Goal: Task Accomplishment & Management: Use online tool/utility

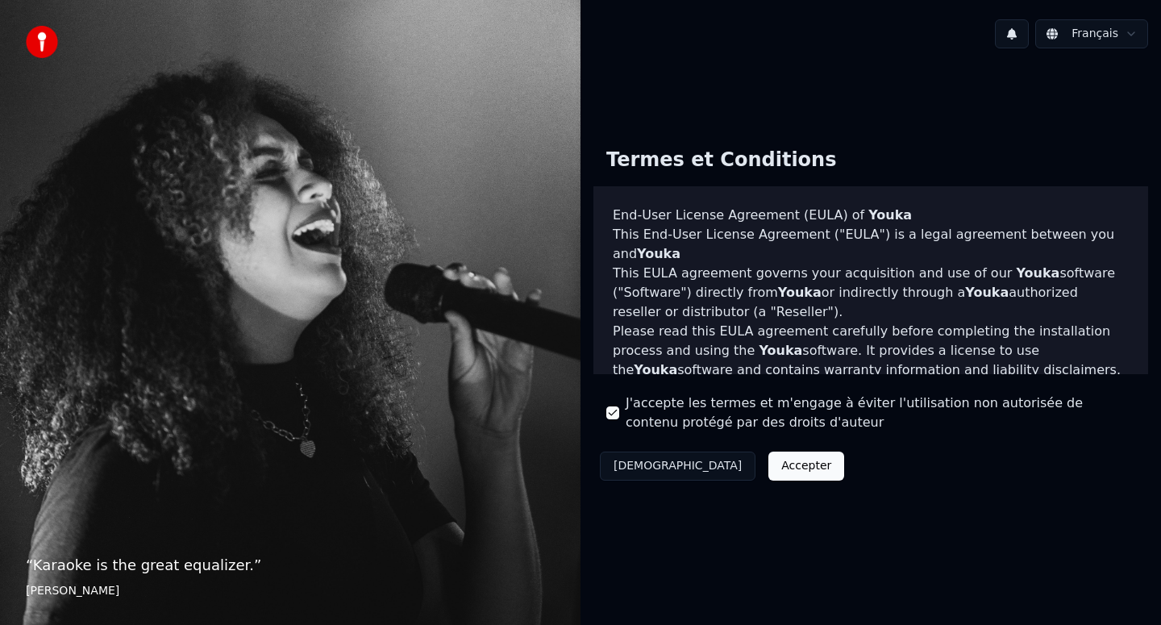
click at [768, 463] on button "Accepter" at bounding box center [806, 465] width 76 height 29
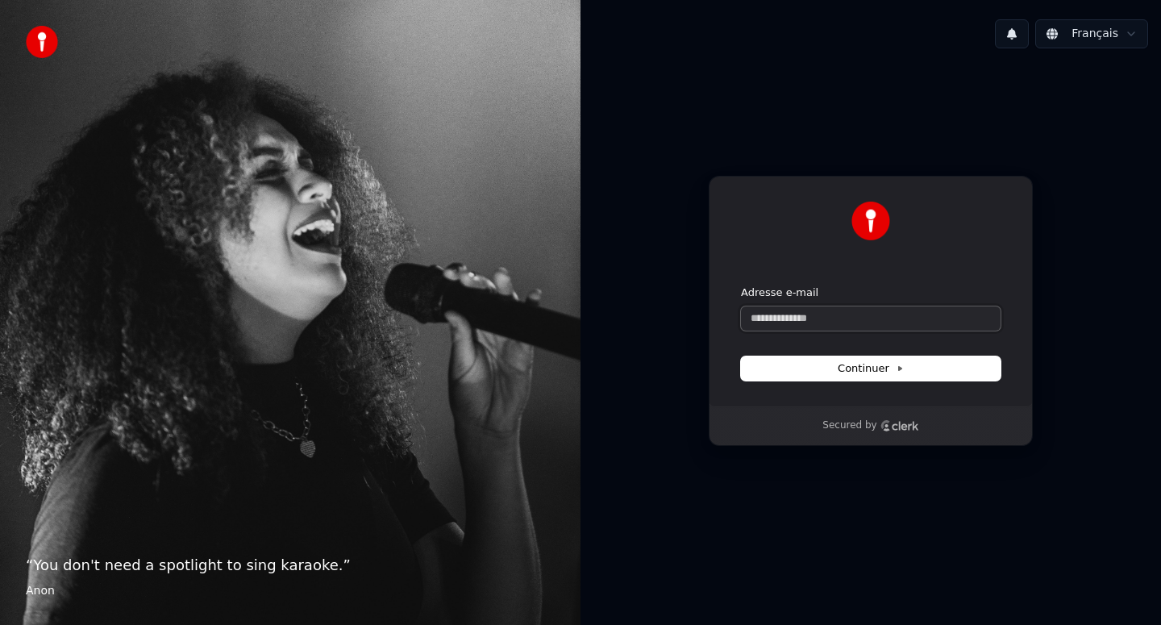
click at [810, 327] on input "Adresse e-mail" at bounding box center [871, 318] width 260 height 24
click at [741, 285] on button "submit" at bounding box center [741, 285] width 0 height 0
type input "**********"
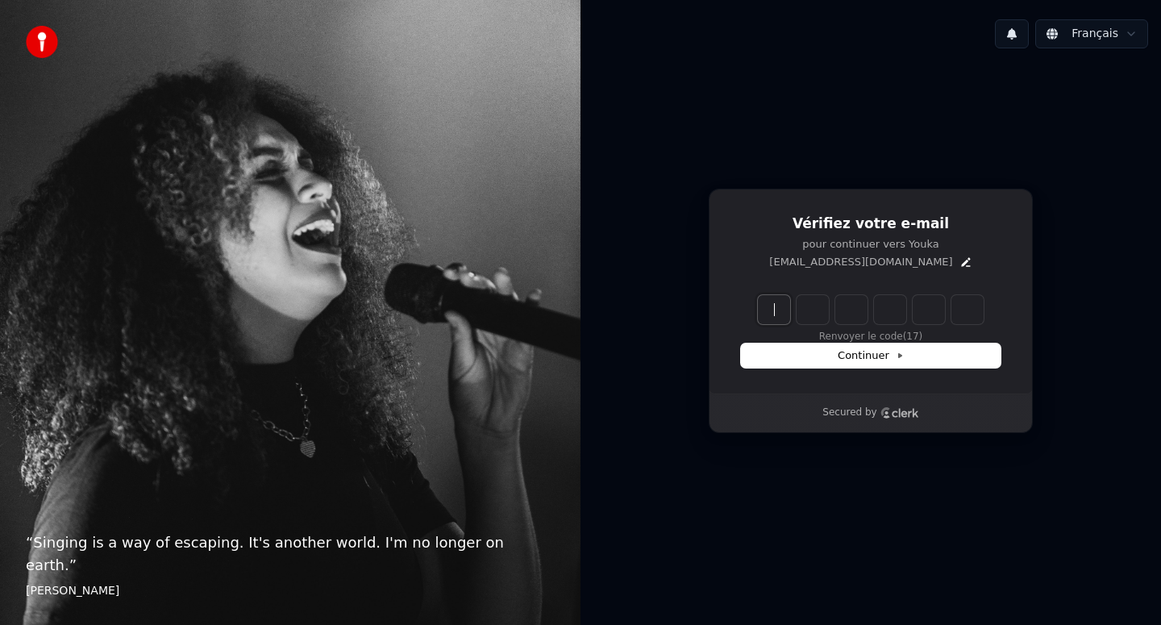
click at [788, 310] on input "Enter verification code" at bounding box center [887, 309] width 258 height 29
type input "******"
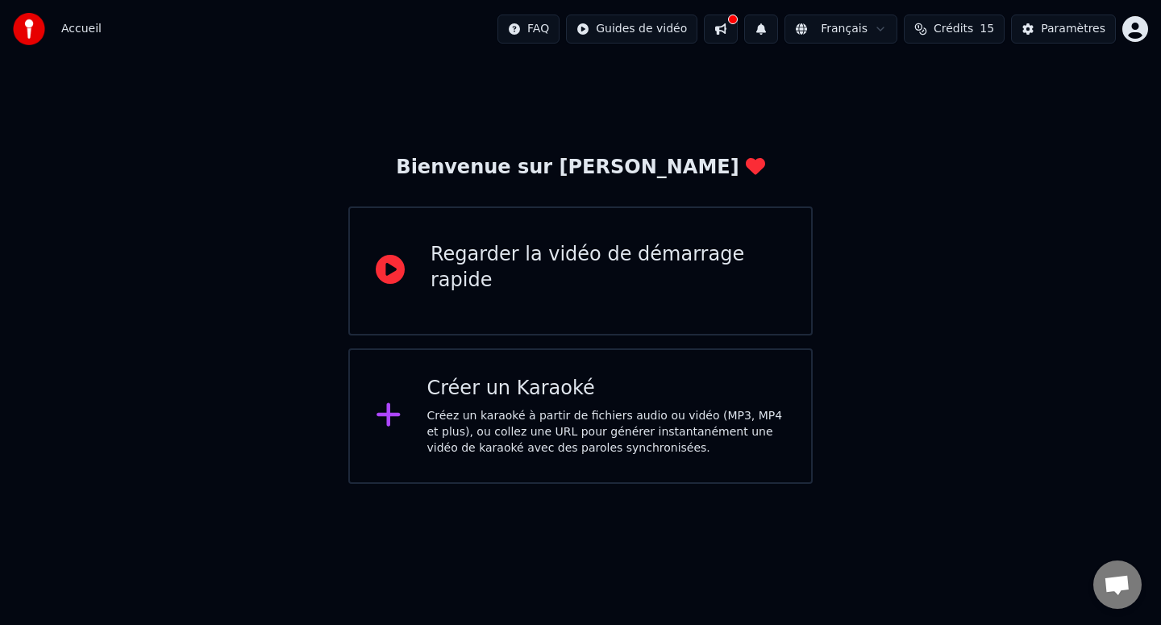
click at [565, 402] on div "Créer un Karaoké Créez un karaoké à partir de fichiers audio ou vidéo (MP3, MP4…" at bounding box center [606, 416] width 359 height 81
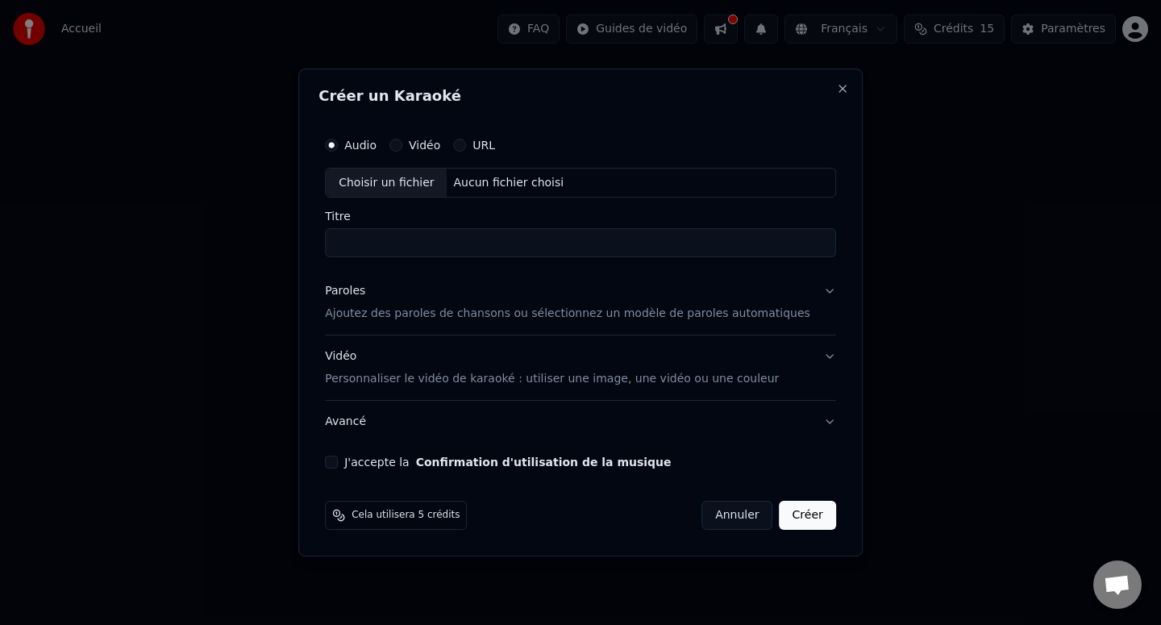
click at [501, 188] on div "Aucun fichier choisi" at bounding box center [508, 183] width 123 height 16
click at [427, 148] on label "Vidéo" at bounding box center [424, 144] width 31 height 11
click at [402, 148] on button "Vidéo" at bounding box center [395, 145] width 13 height 13
click at [466, 145] on button "URL" at bounding box center [459, 145] width 13 height 13
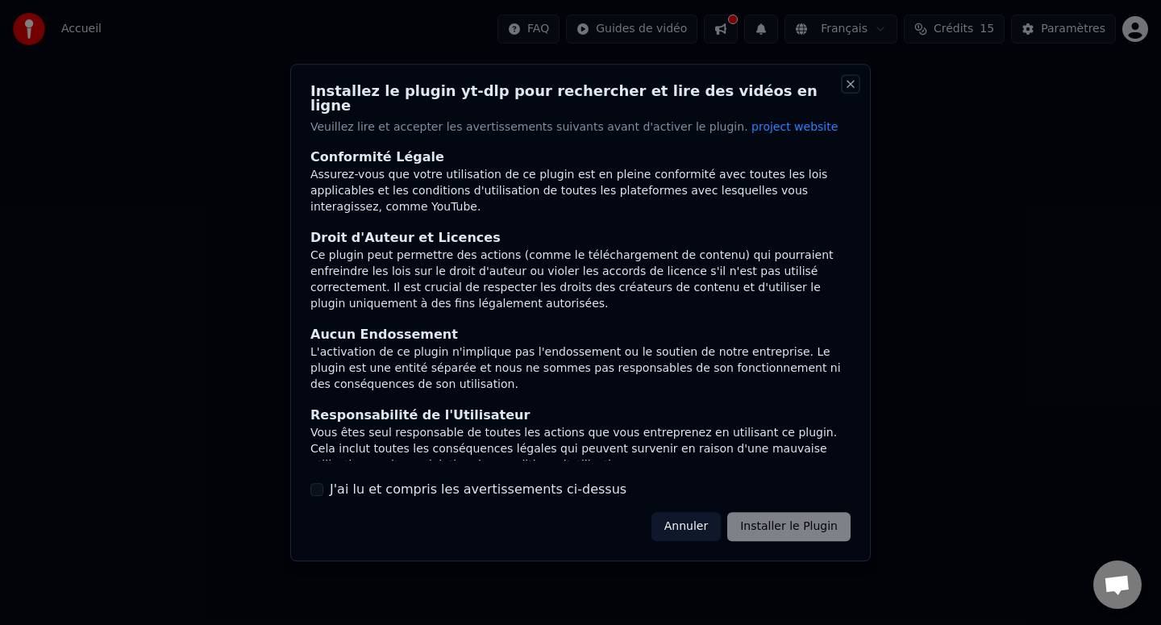
click at [845, 90] on button "Close" at bounding box center [850, 83] width 13 height 13
click at [846, 90] on button "Close" at bounding box center [850, 83] width 13 height 13
click at [682, 518] on button "Annuler" at bounding box center [685, 526] width 69 height 29
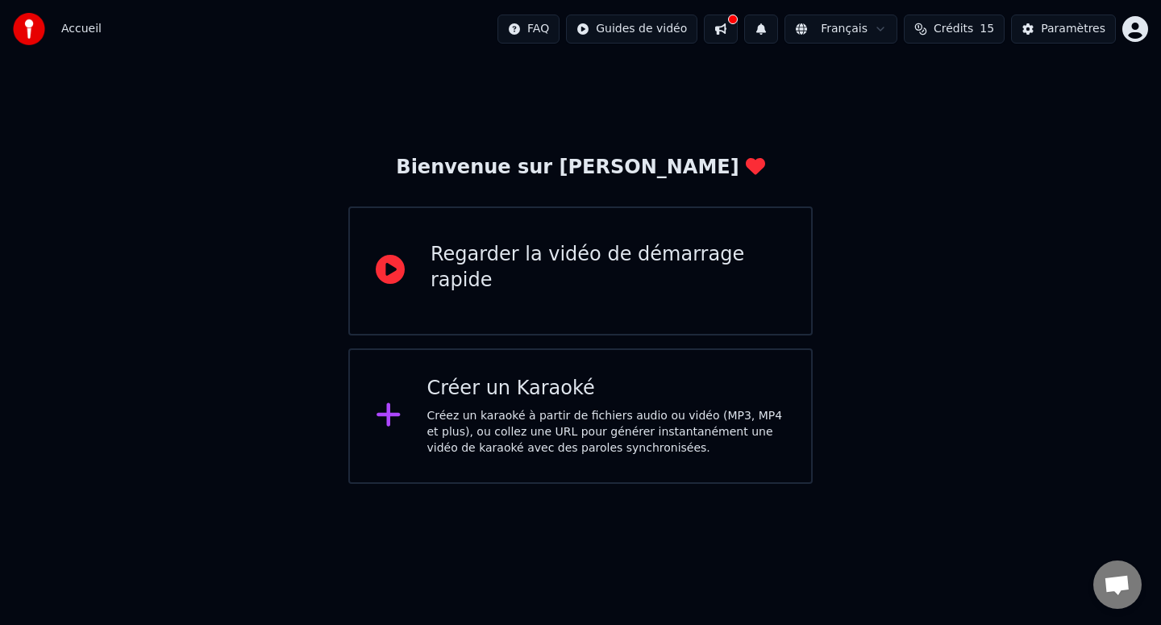
click at [535, 266] on div "Regarder la vidéo de démarrage rapide" at bounding box center [607, 268] width 355 height 52
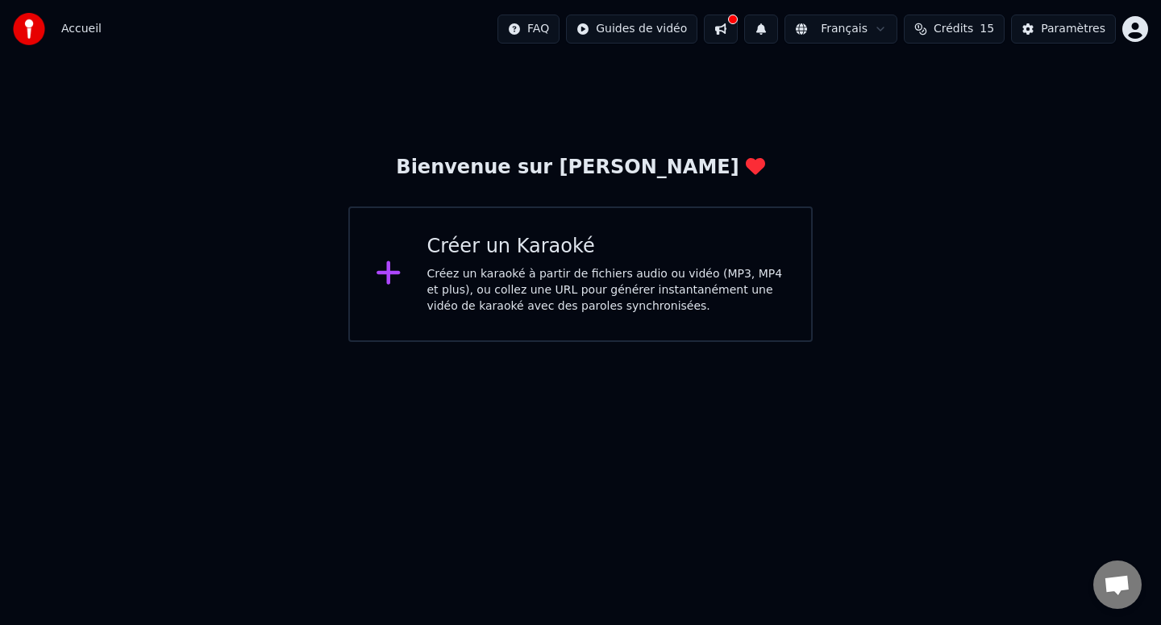
click at [563, 263] on div "Créer un Karaoké Créez un karaoké à partir de fichiers audio ou vidéo (MP3, MP4…" at bounding box center [606, 274] width 359 height 81
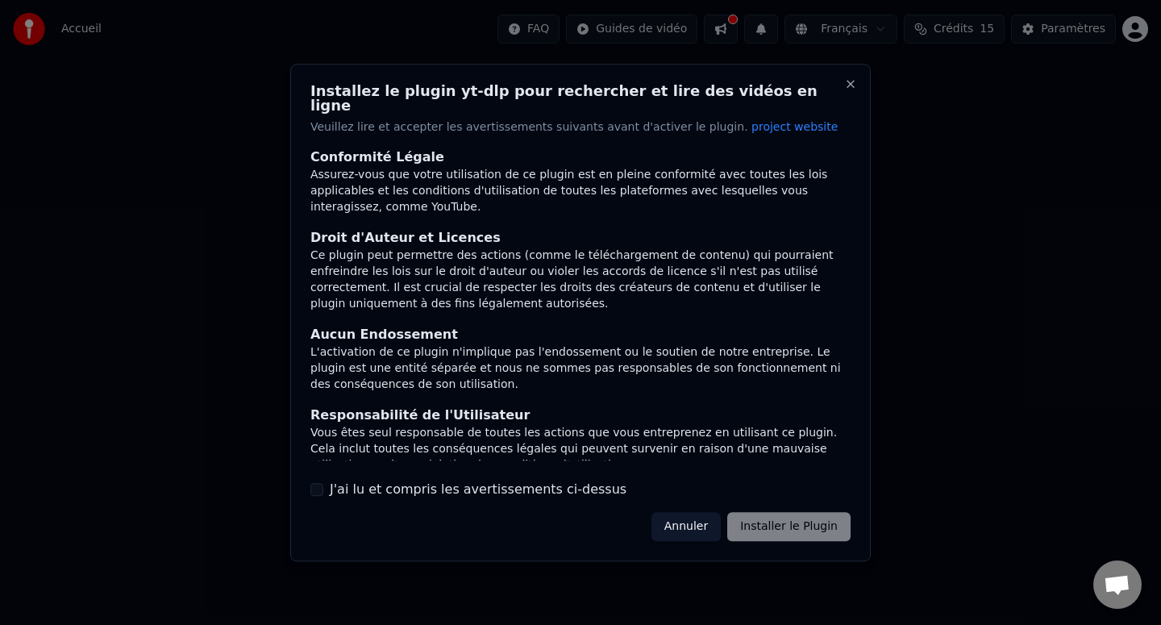
click at [784, 530] on div "Annuler Installer le Plugin" at bounding box center [750, 526] width 199 height 29
click at [451, 489] on label "J'ai lu et compris les avertissements ci-dessus" at bounding box center [478, 489] width 297 height 19
click at [323, 489] on button "J'ai lu et compris les avertissements ci-dessus" at bounding box center [316, 489] width 13 height 13
click at [804, 519] on button "Installer le Plugin" at bounding box center [788, 526] width 123 height 29
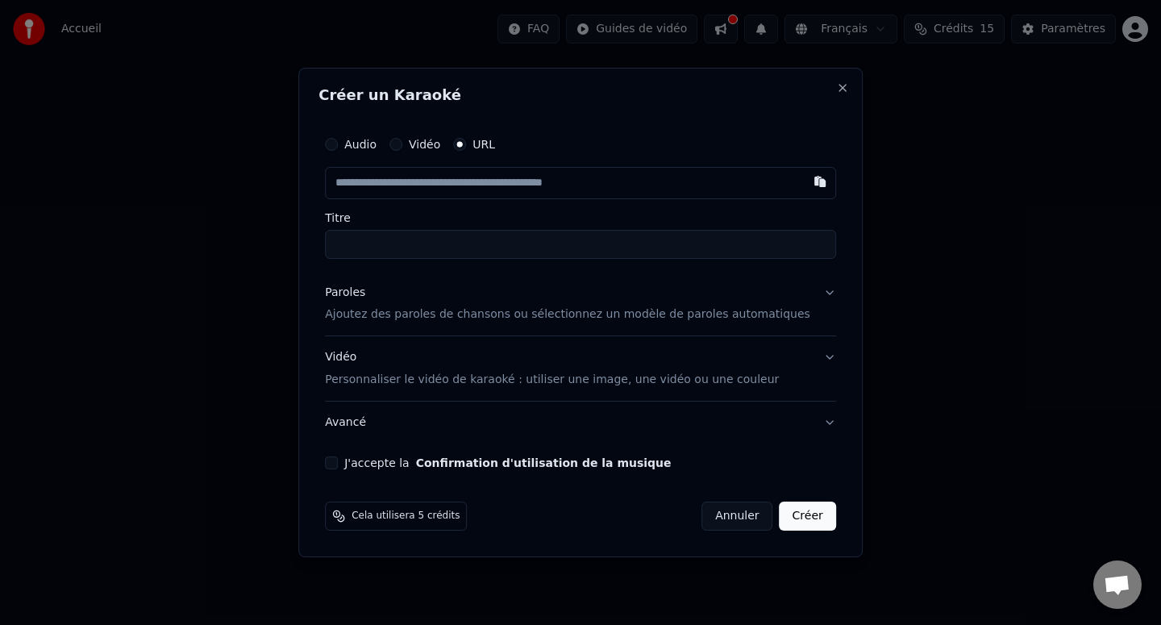
paste input "**********"
type input "**********"
click at [406, 244] on input "Titre" at bounding box center [580, 244] width 511 height 29
type input "**********"
drag, startPoint x: 505, startPoint y: 247, endPoint x: 609, endPoint y: 247, distance: 104.0
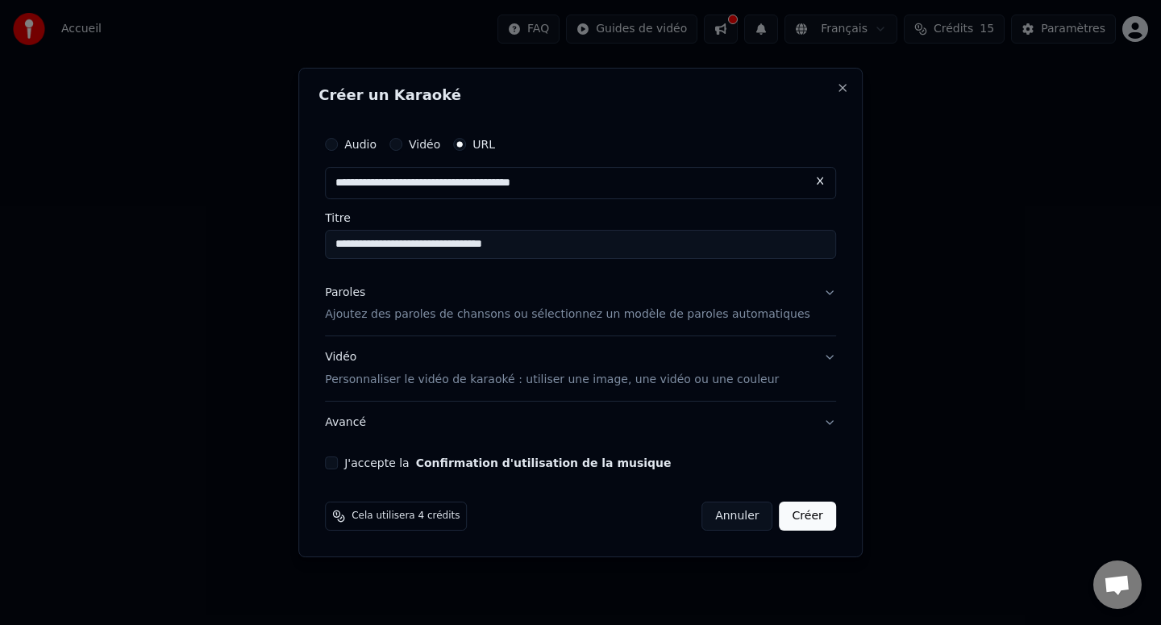
click at [609, 247] on input "**********" at bounding box center [580, 244] width 511 height 29
type input "**********"
click at [547, 299] on div "Paroles Ajoutez des paroles de chansons ou sélectionnez un modèle de paroles au…" at bounding box center [567, 304] width 485 height 39
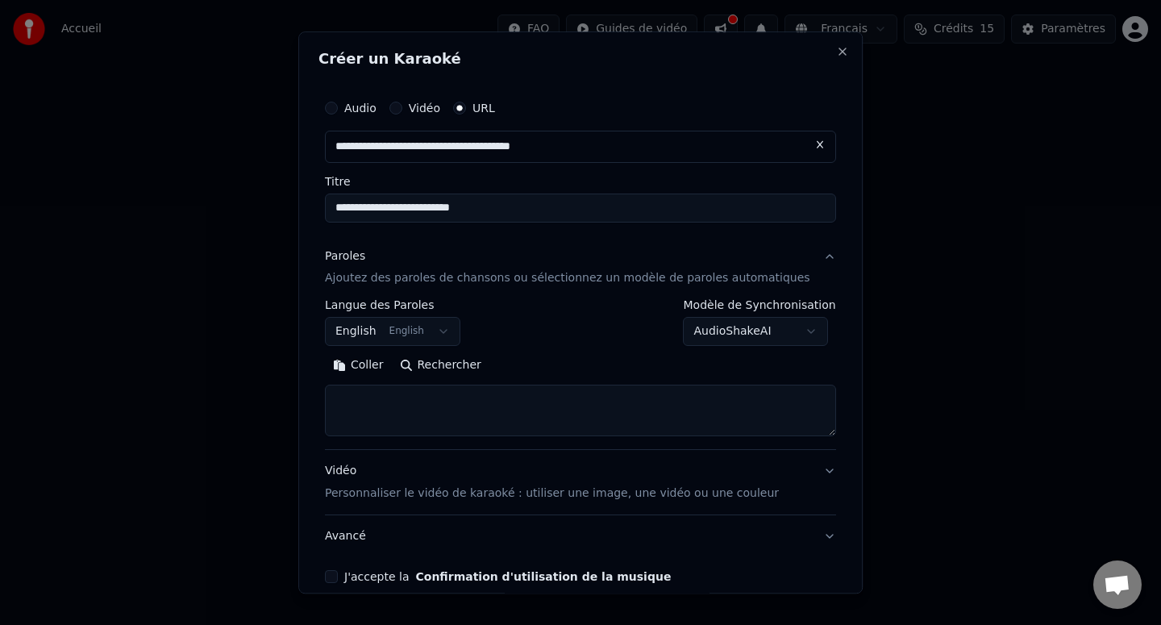
click at [424, 326] on button "English English" at bounding box center [392, 332] width 135 height 29
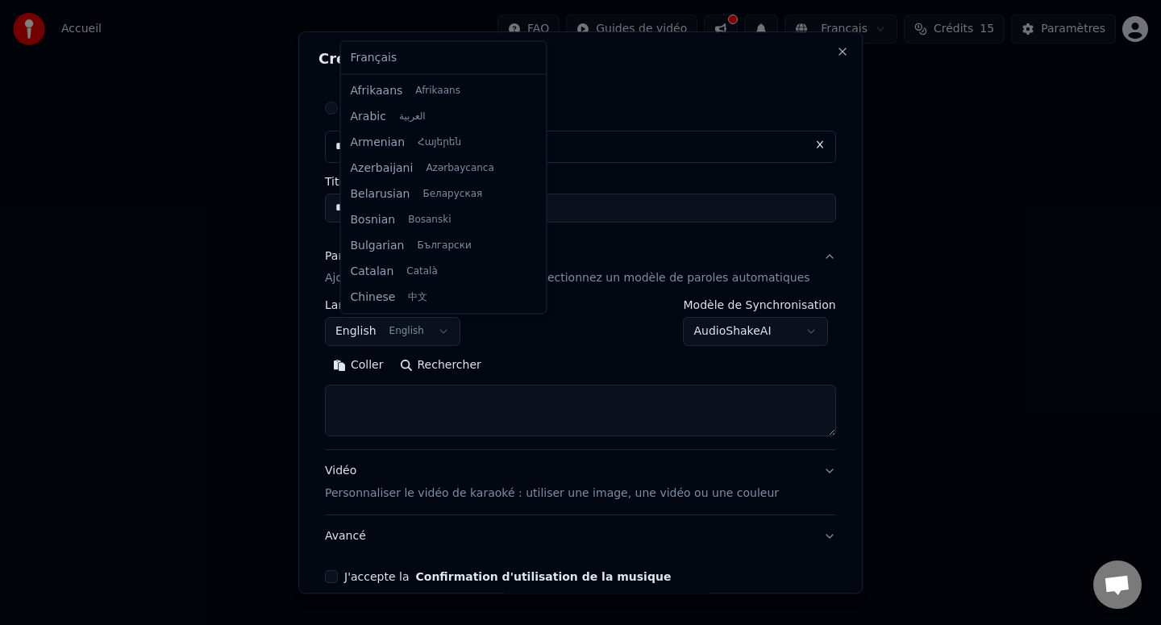
scroll to position [129, 0]
select select "**"
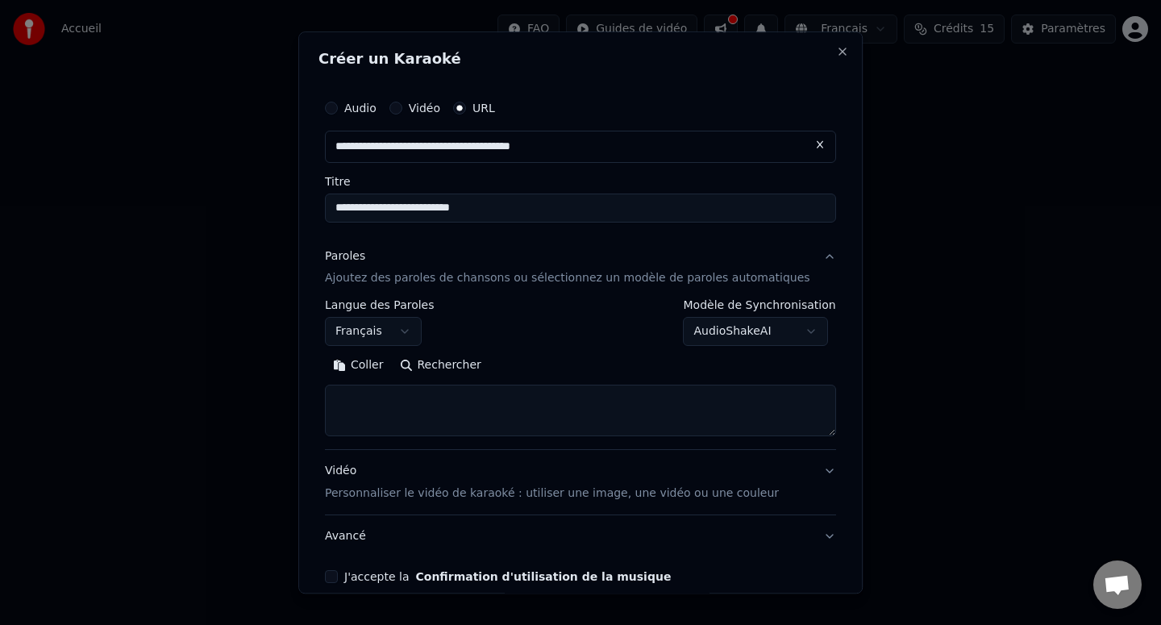
click at [773, 338] on body "**********" at bounding box center [580, 171] width 1161 height 342
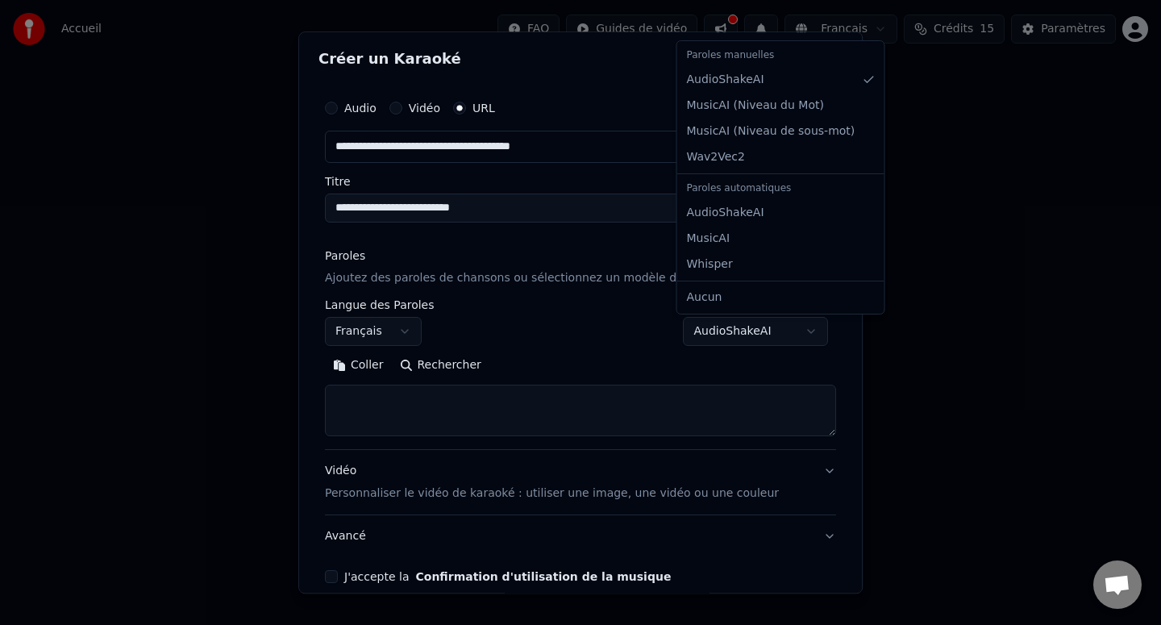
click at [696, 342] on body "**********" at bounding box center [580, 171] width 1161 height 342
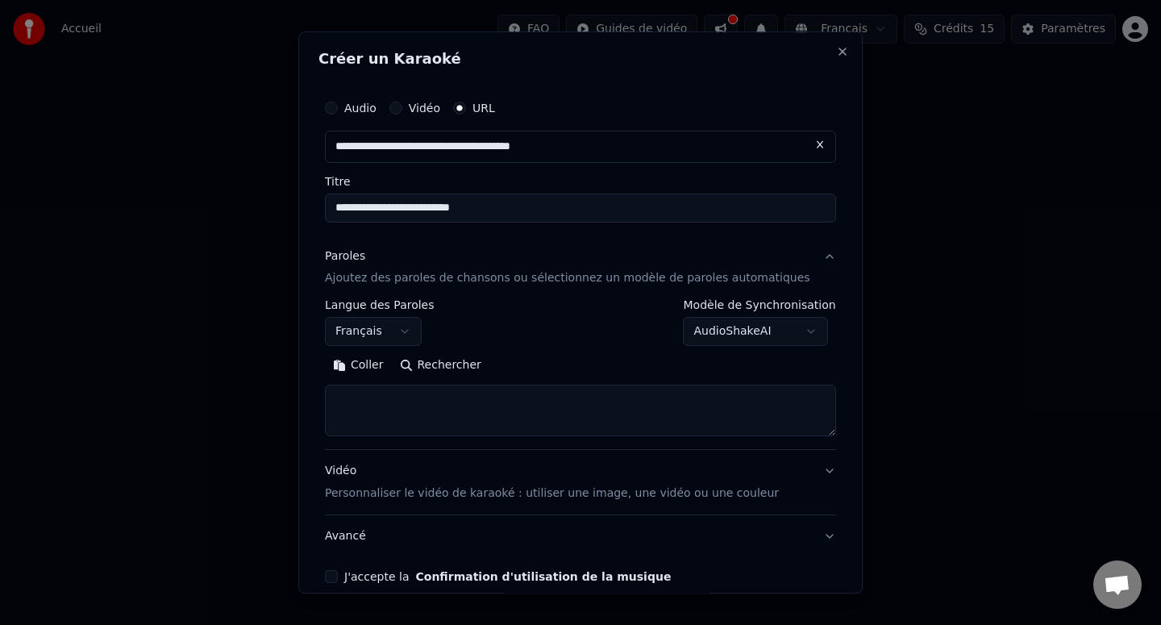
click at [687, 411] on textarea at bounding box center [580, 411] width 511 height 52
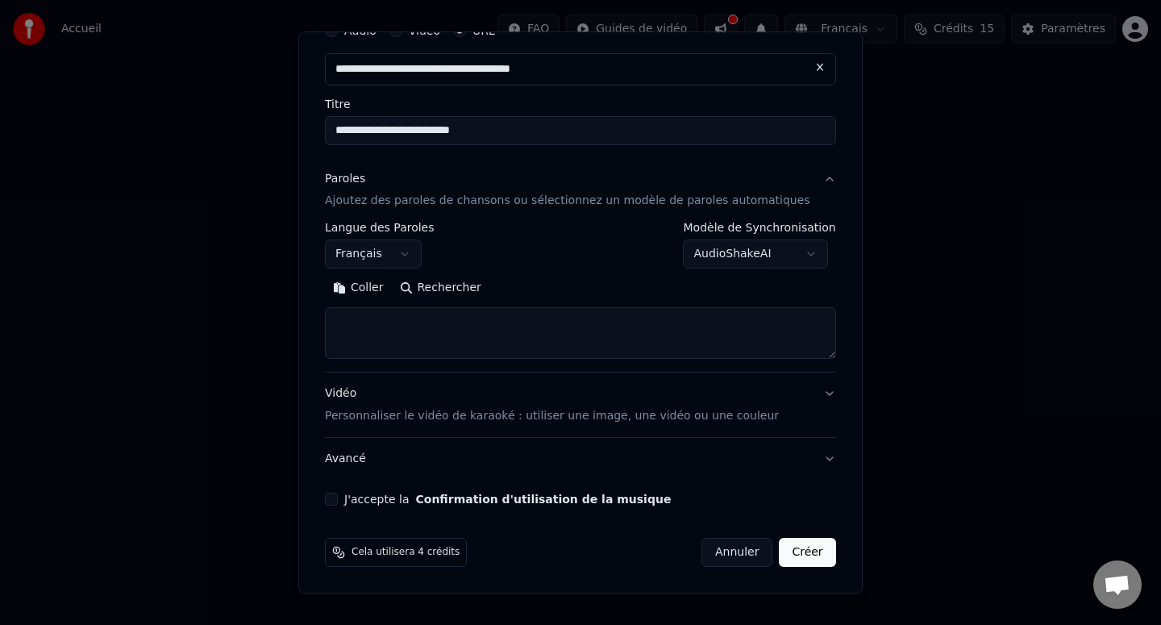
paste textarea "**********"
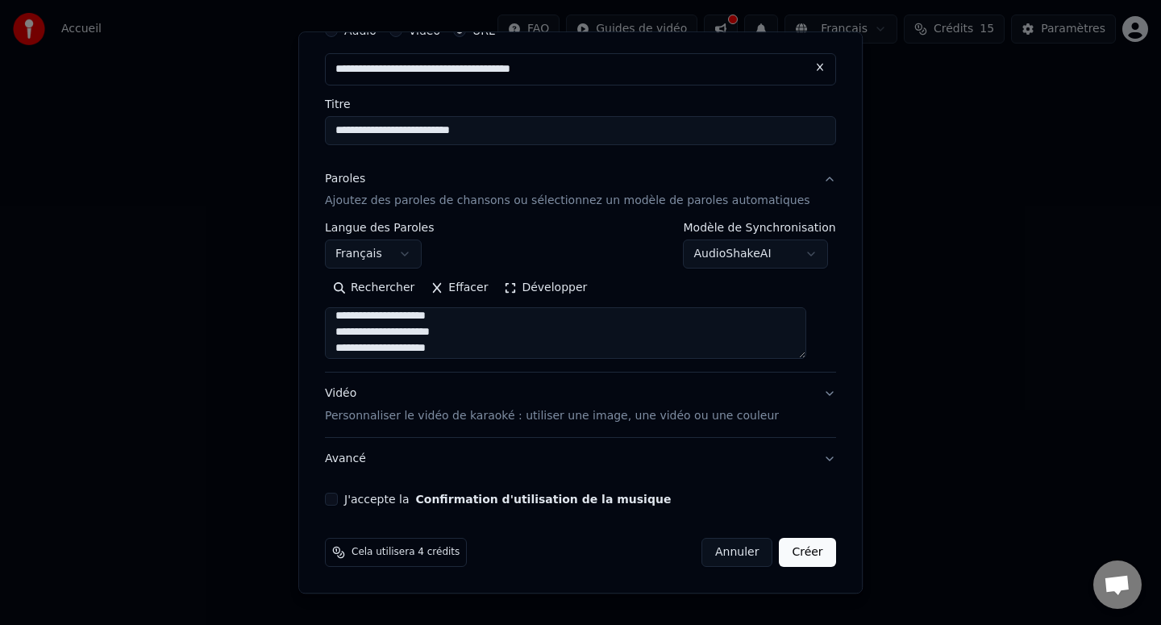
scroll to position [253, 0]
click at [510, 348] on textarea "**********" at bounding box center [565, 334] width 481 height 52
paste textarea "**********"
type textarea "**********"
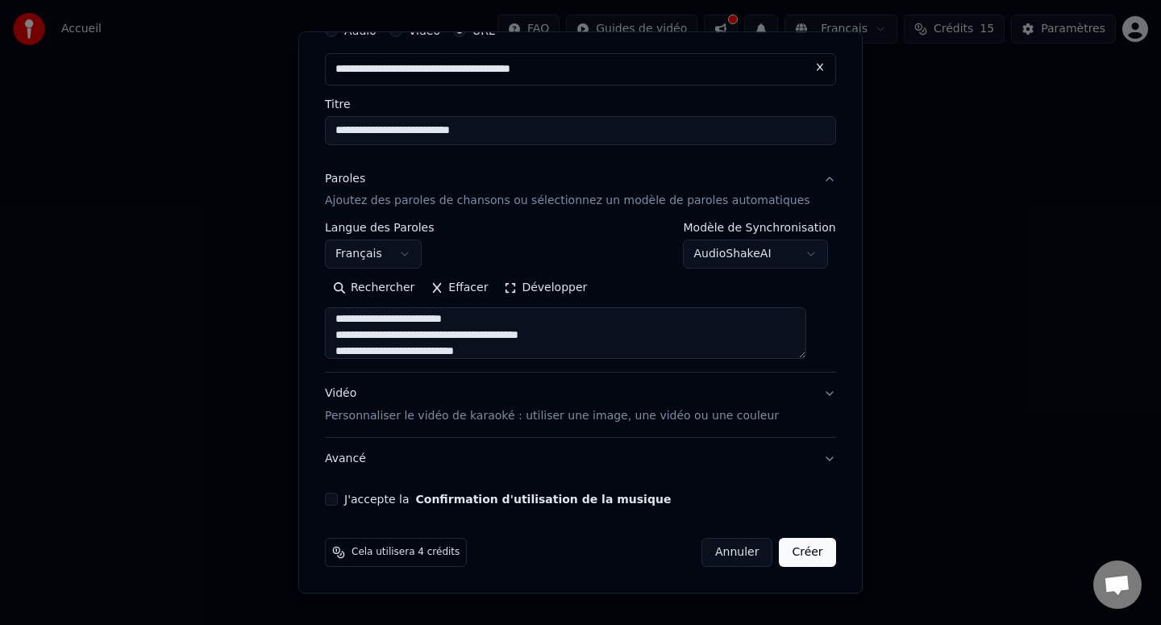
click at [512, 418] on p "Personnaliser le vidéo de karaoké : utiliser une image, une vidéo ou une couleur" at bounding box center [552, 417] width 454 height 16
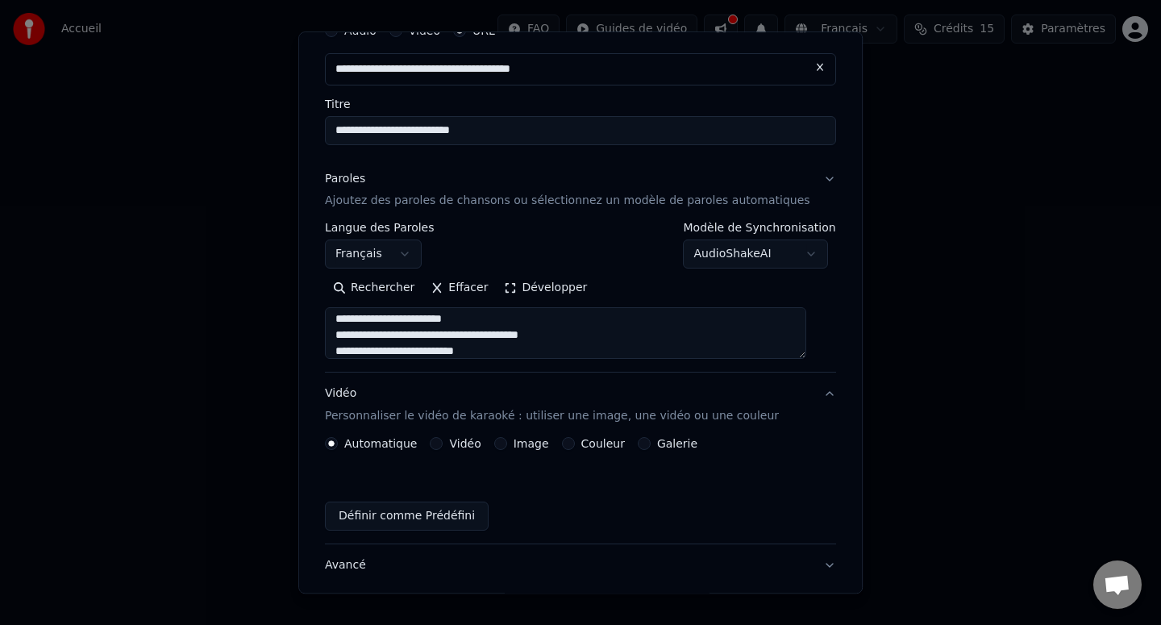
scroll to position [34, 0]
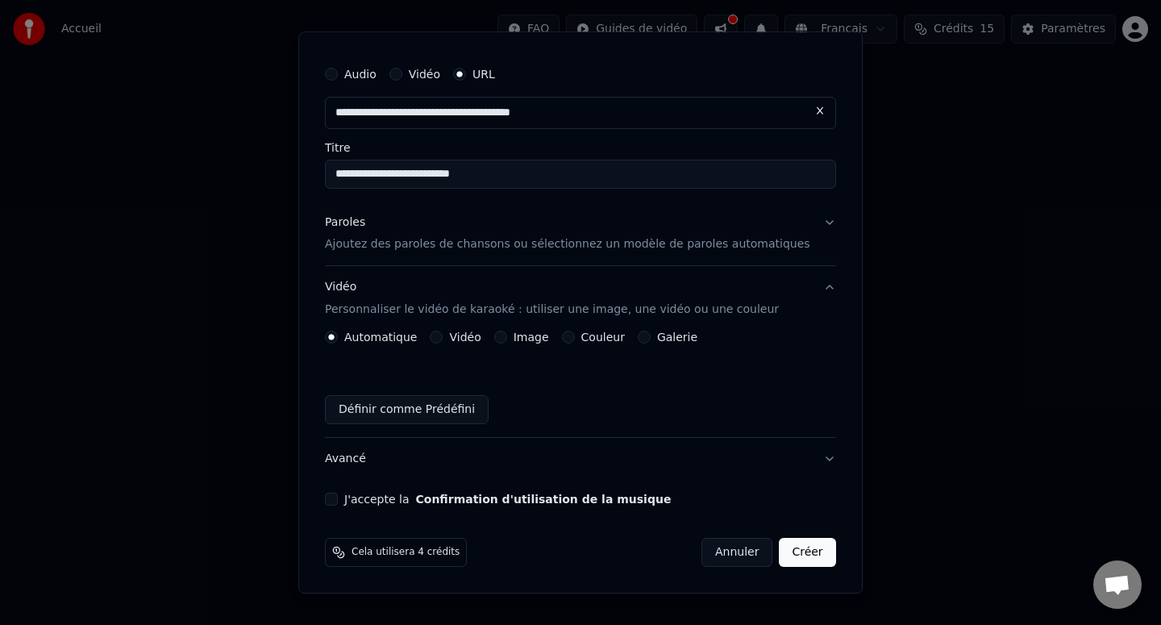
click at [443, 339] on button "Vidéo" at bounding box center [436, 337] width 13 height 13
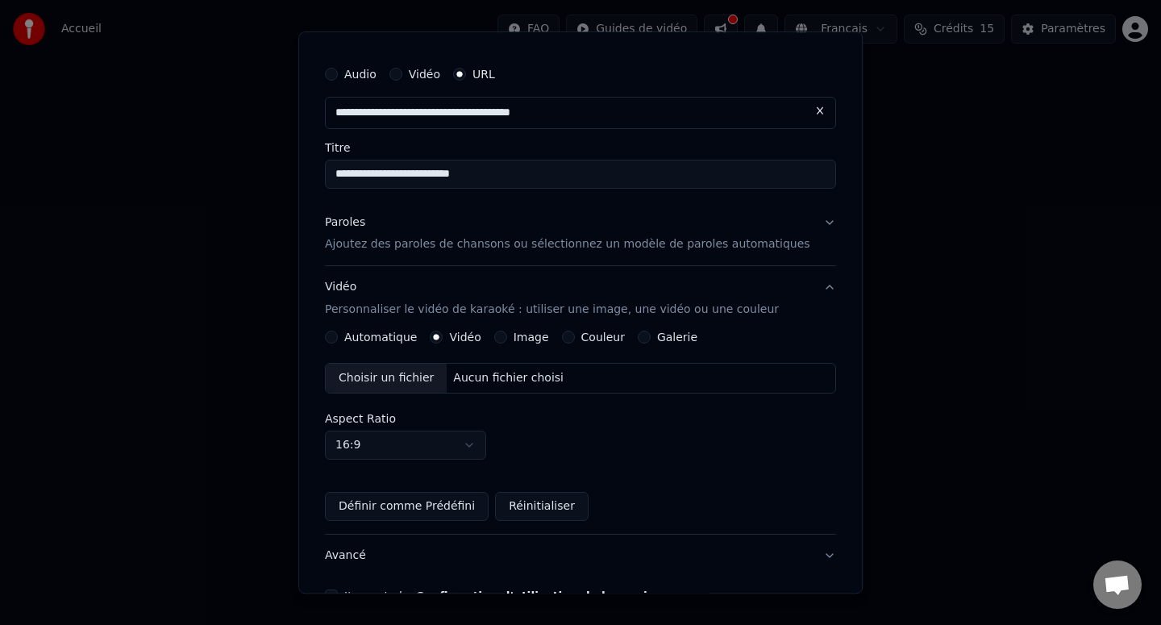
click at [382, 339] on label "Automatique" at bounding box center [380, 337] width 73 height 11
click at [338, 339] on button "Automatique" at bounding box center [331, 337] width 13 height 13
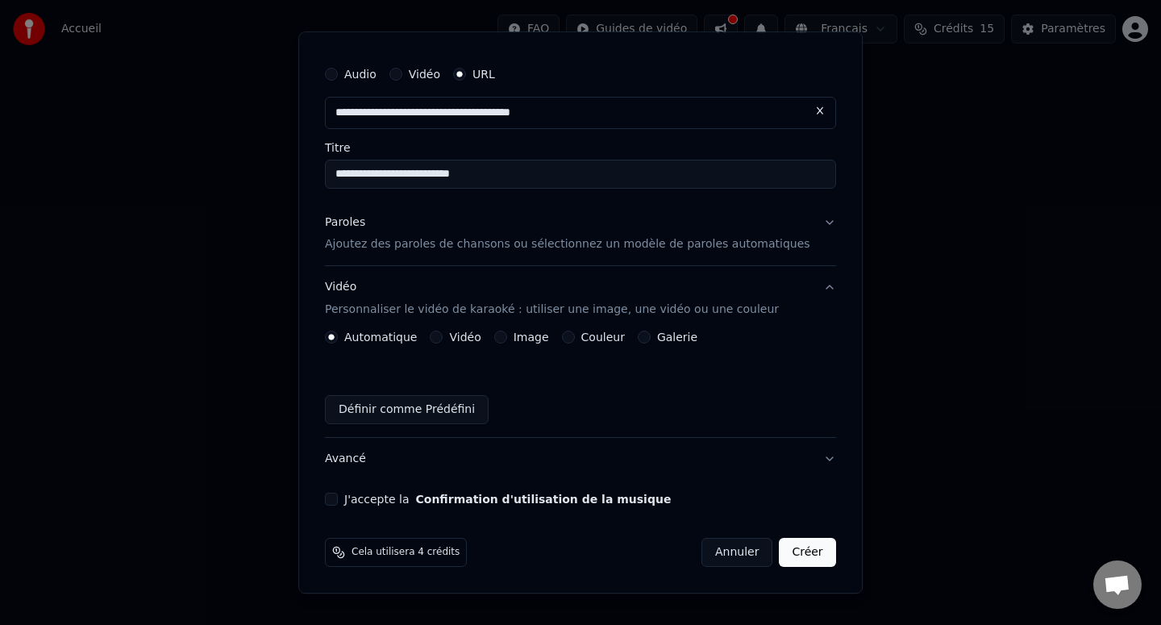
click at [423, 500] on label "J'accepte la Confirmation d'utilisation de la musique" at bounding box center [507, 499] width 326 height 11
click at [338, 500] on button "J'accepte la Confirmation d'utilisation de la musique" at bounding box center [331, 499] width 13 height 13
click at [794, 547] on button "Créer" at bounding box center [808, 552] width 56 height 29
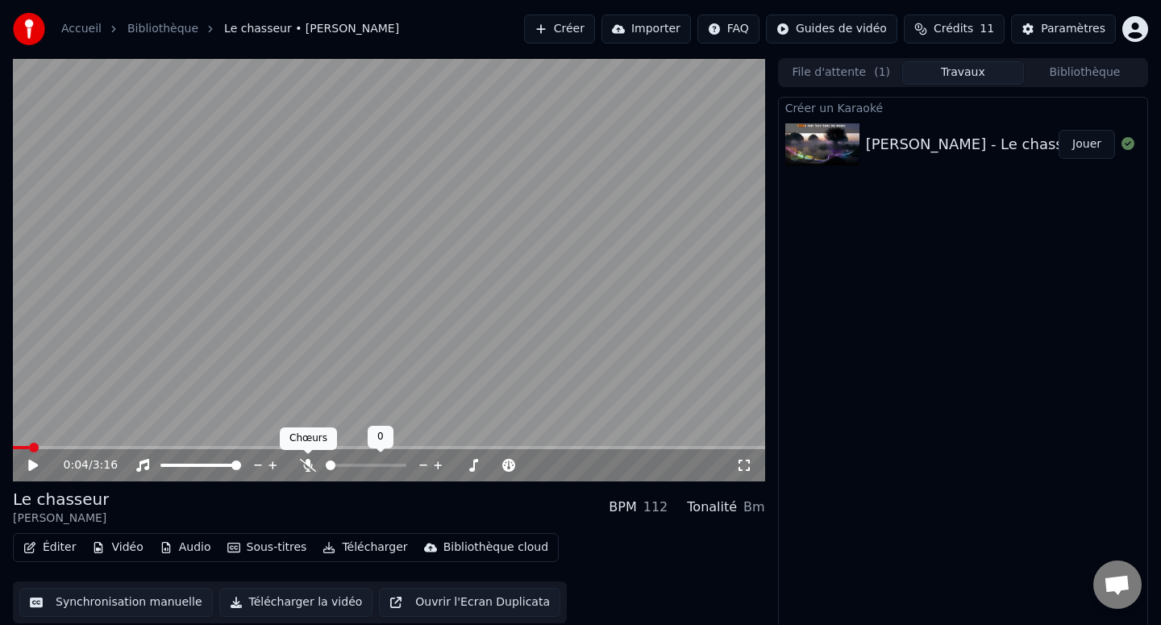
scroll to position [3, 0]
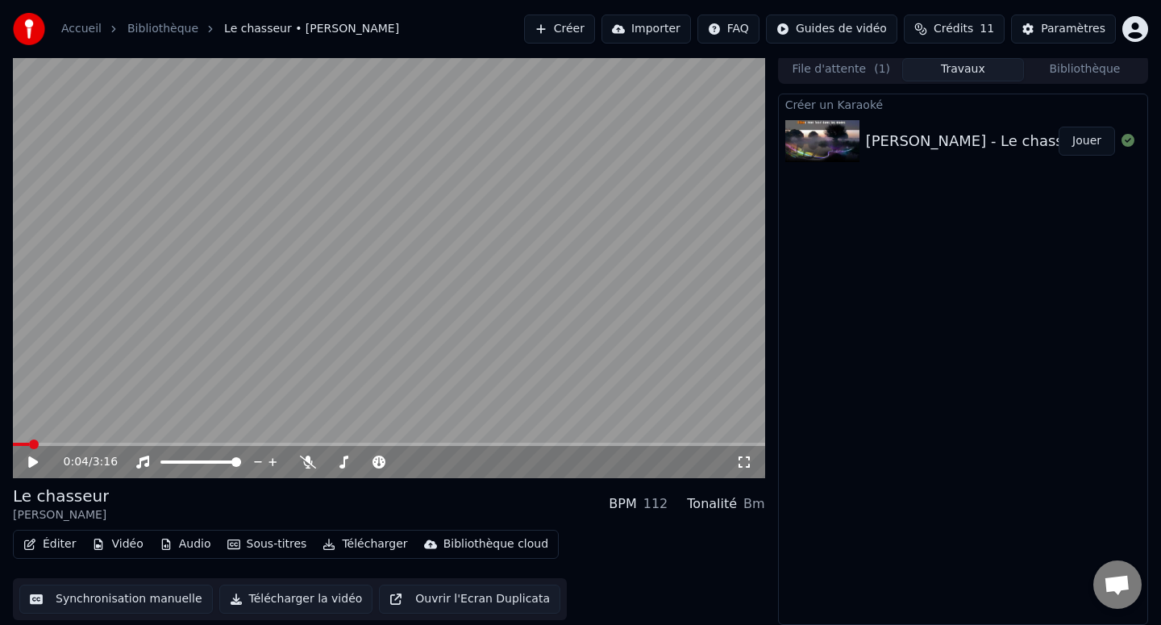
click at [308, 461] on icon at bounding box center [308, 461] width 16 height 13
click at [27, 461] on icon at bounding box center [45, 461] width 38 height 13
click at [31, 464] on icon at bounding box center [33, 462] width 8 height 10
click at [48, 543] on button "Éditer" at bounding box center [49, 544] width 65 height 23
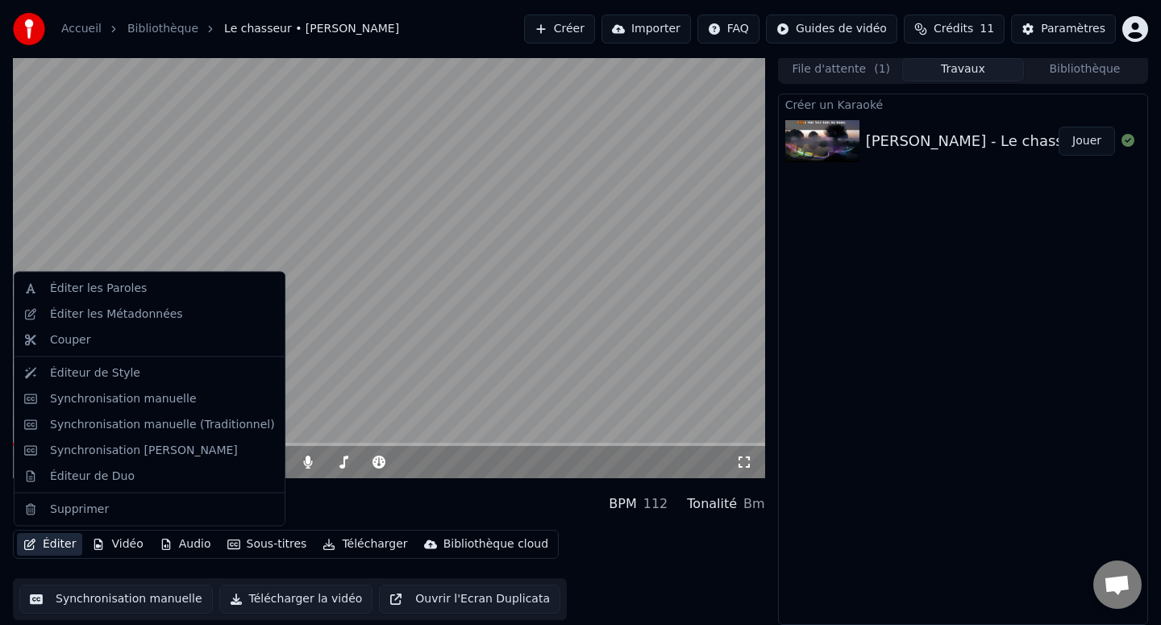
click at [600, 559] on div "Éditer Vidéo Audio Sous-titres Télécharger Bibliothèque cloud Synchronisation m…" at bounding box center [389, 575] width 752 height 90
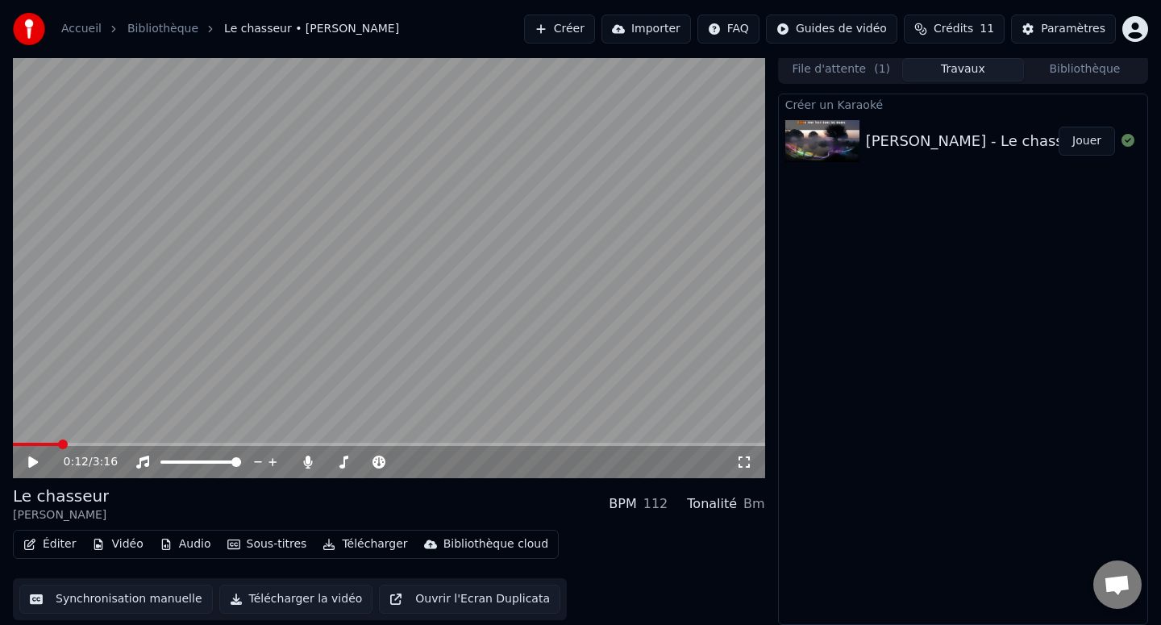
click at [35, 464] on icon at bounding box center [45, 461] width 38 height 13
click at [37, 460] on icon at bounding box center [45, 461] width 38 height 13
click at [44, 543] on button "Éditer" at bounding box center [49, 544] width 65 height 23
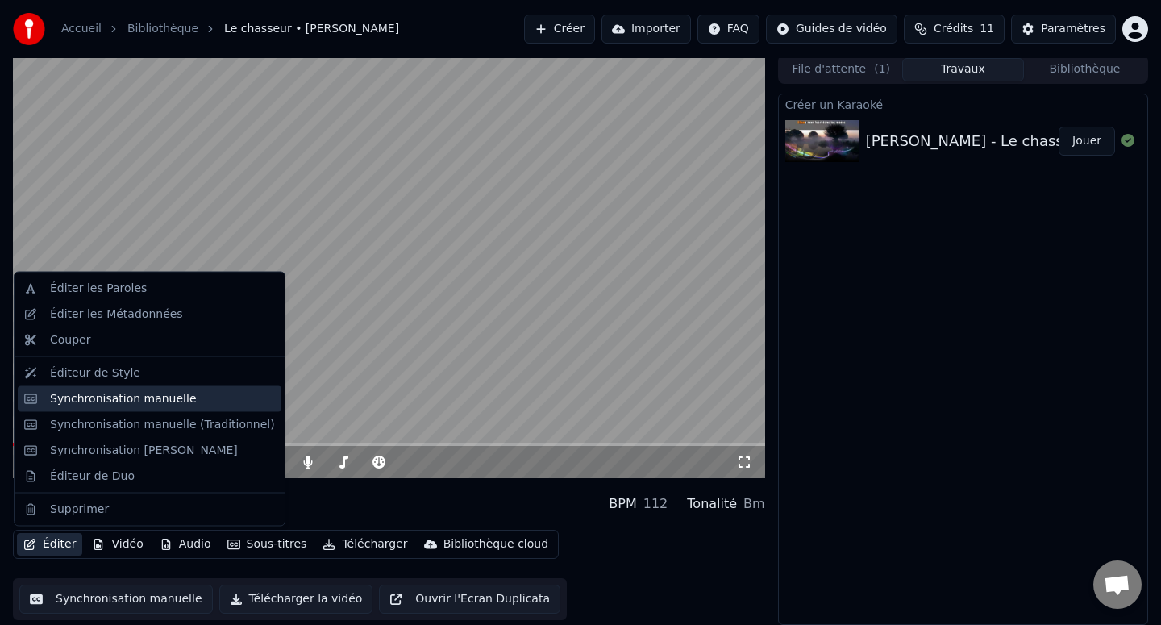
click at [118, 394] on div "Synchronisation manuelle" at bounding box center [123, 398] width 147 height 16
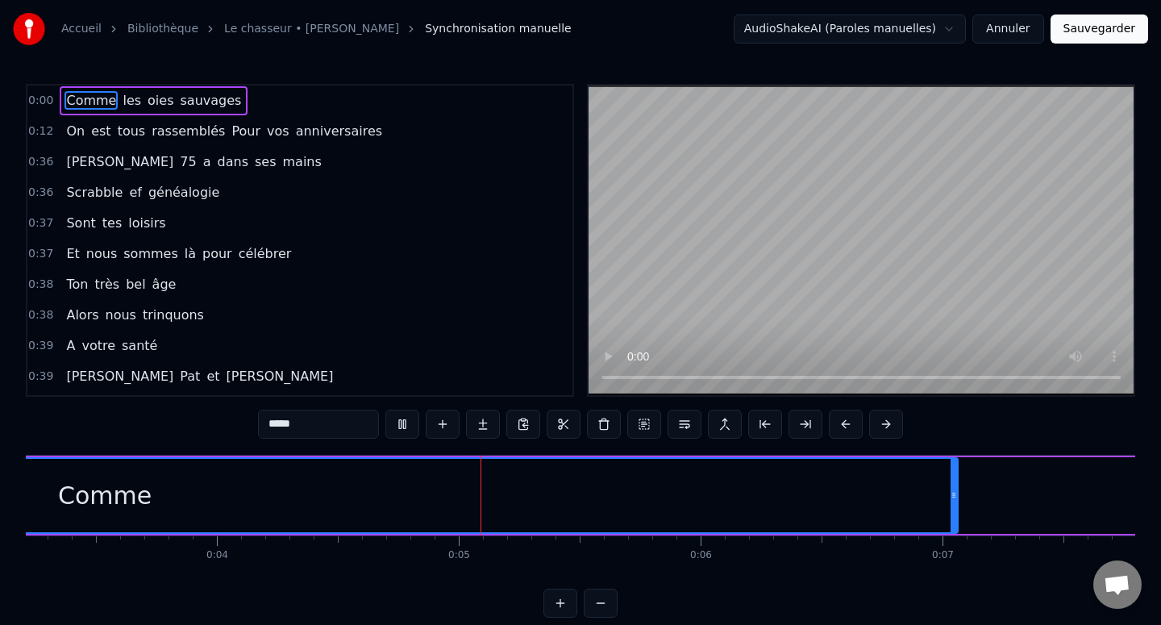
drag, startPoint x: 830, startPoint y: 492, endPoint x: 875, endPoint y: 492, distance: 44.3
click at [875, 492] on div "Comme les oies sauvages" at bounding box center [707, 495] width 2915 height 80
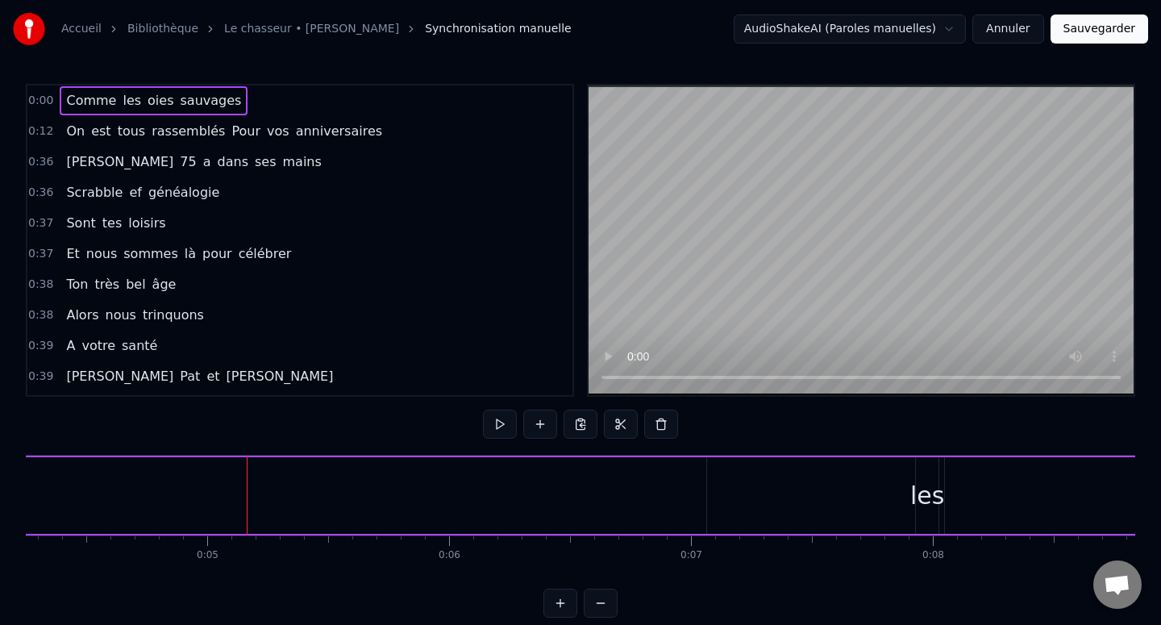
scroll to position [0, 1032]
click at [64, 576] on div "0:00 Comme les oies sauvages 0:12 On est tous rassemblés Pour vos anniversaires…" at bounding box center [580, 351] width 1109 height 534
drag, startPoint x: 196, startPoint y: 501, endPoint x: 492, endPoint y: 484, distance: 296.3
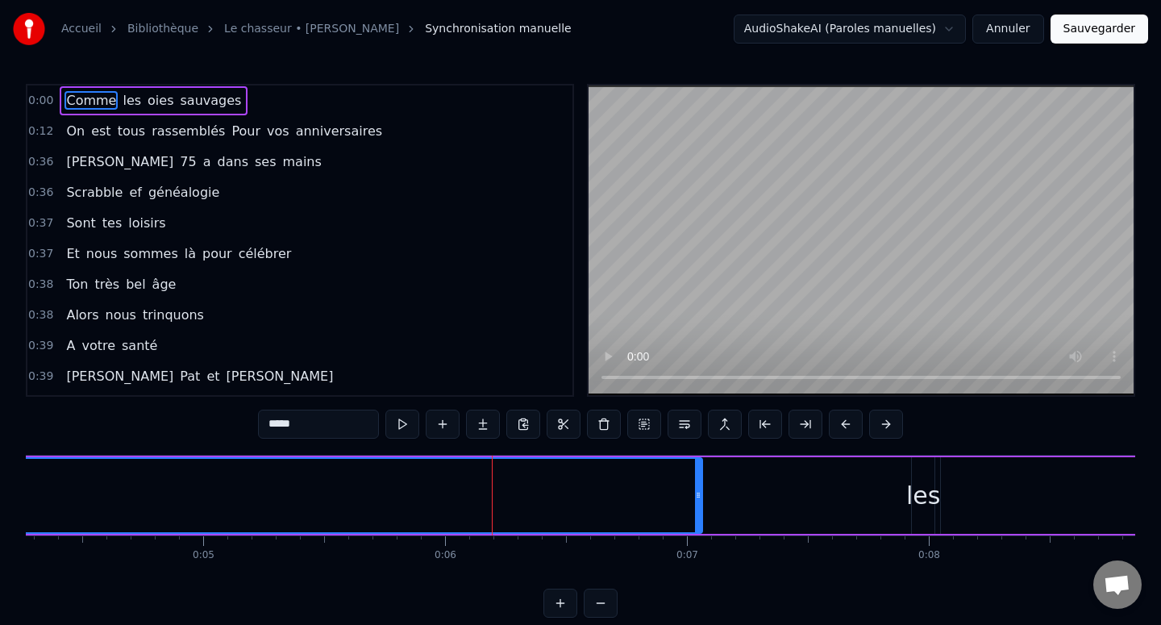
drag, startPoint x: 489, startPoint y: 490, endPoint x: 239, endPoint y: 488, distance: 249.1
drag, startPoint x: 208, startPoint y: 538, endPoint x: 147, endPoint y: 531, distance: 61.7
click at [148, 531] on div "Comme les oies sauvages On est tous rassemblés Pour vos anniversaires [PERSON_N…" at bounding box center [580, 515] width 1109 height 121
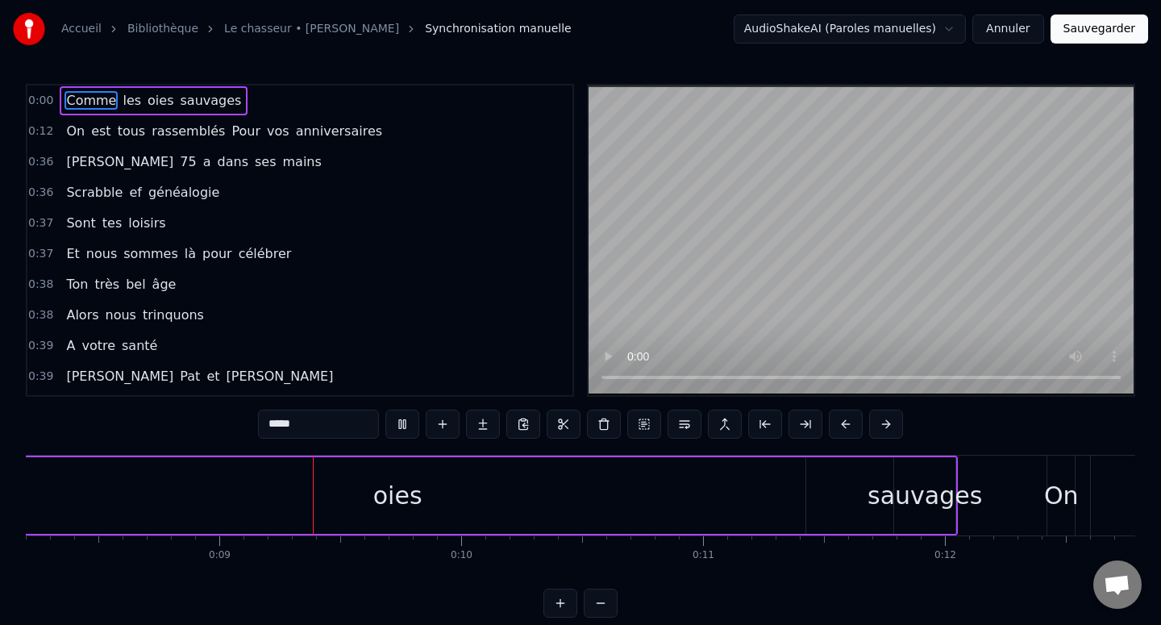
scroll to position [0, 2010]
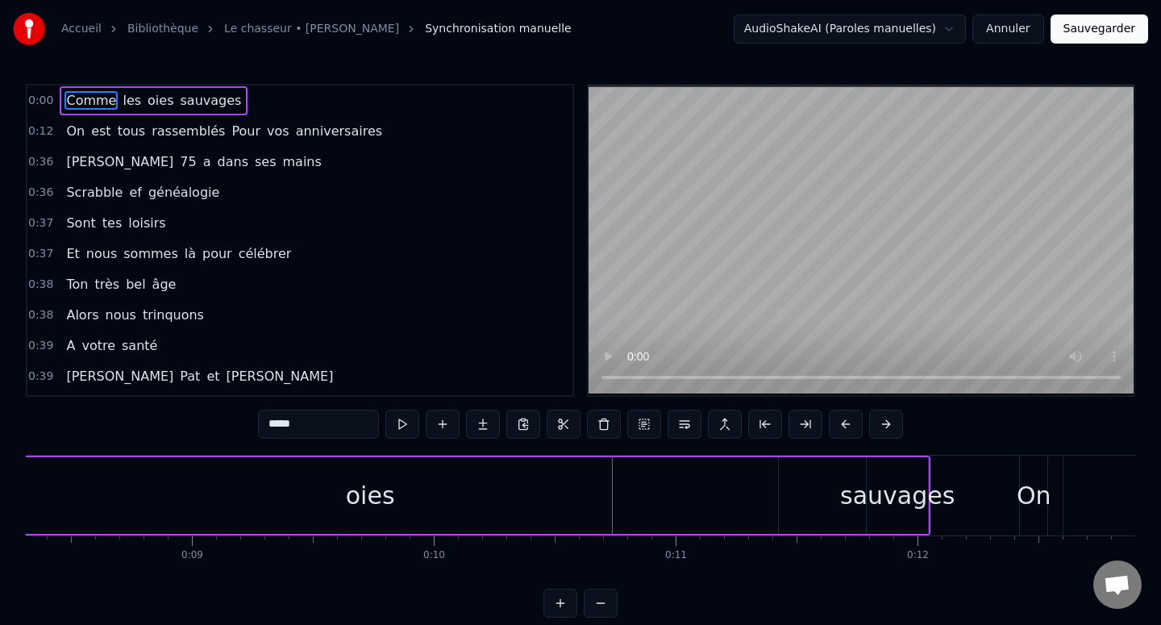
click at [337, 426] on input "*****" at bounding box center [318, 424] width 121 height 29
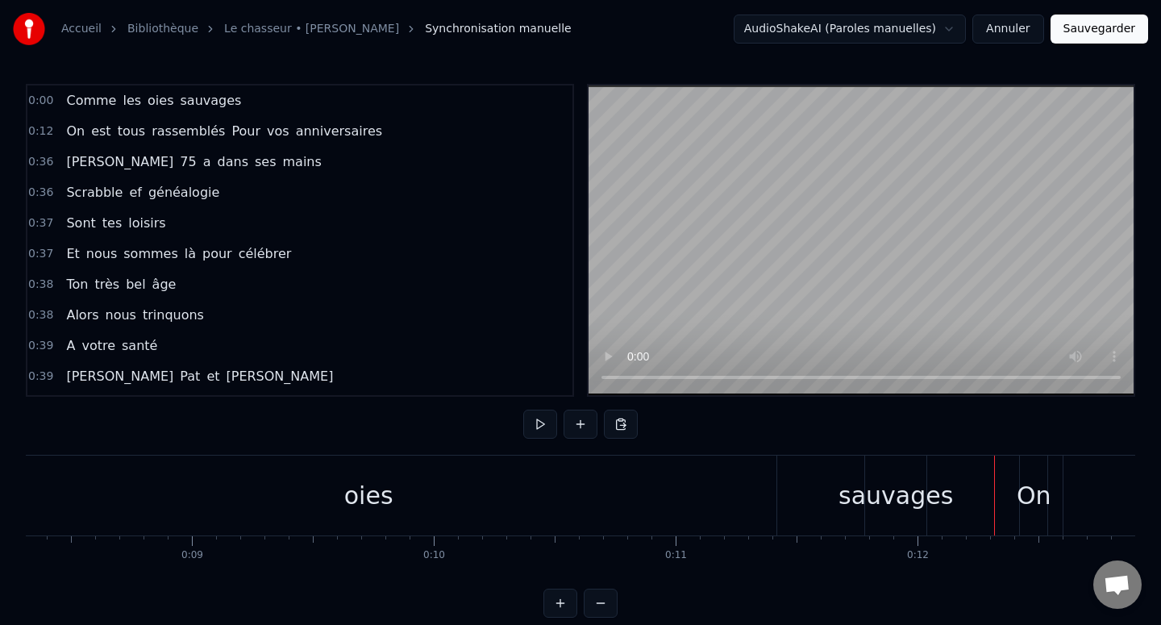
click at [178, 103] on span "sauvages" at bounding box center [210, 100] width 64 height 19
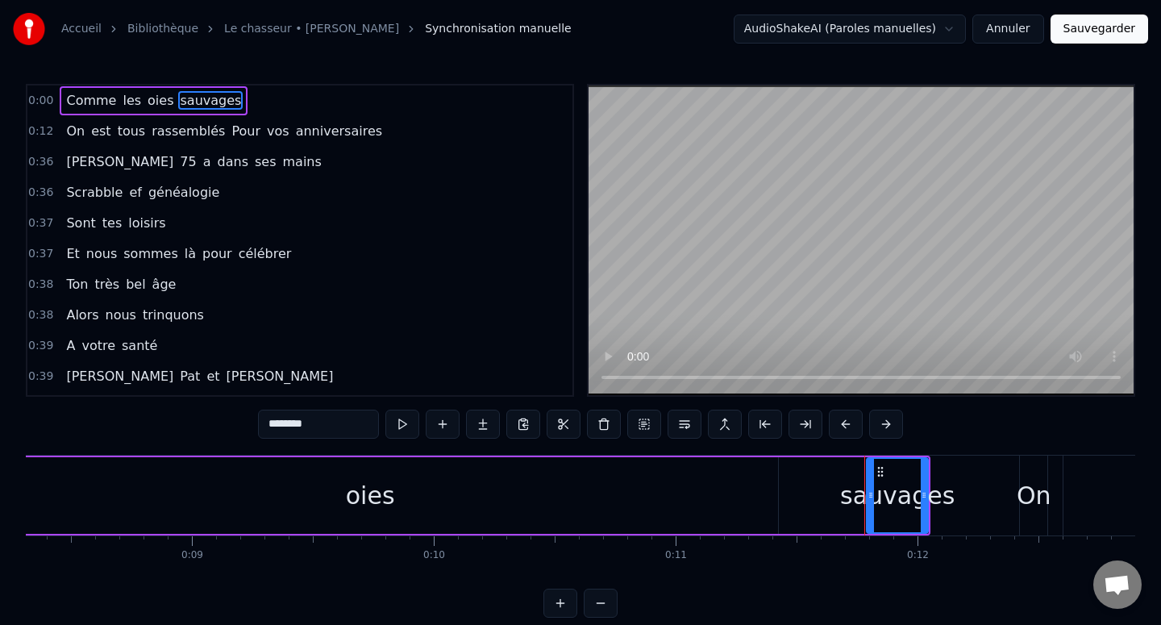
click at [46, 102] on span "0:00" at bounding box center [40, 101] width 25 height 16
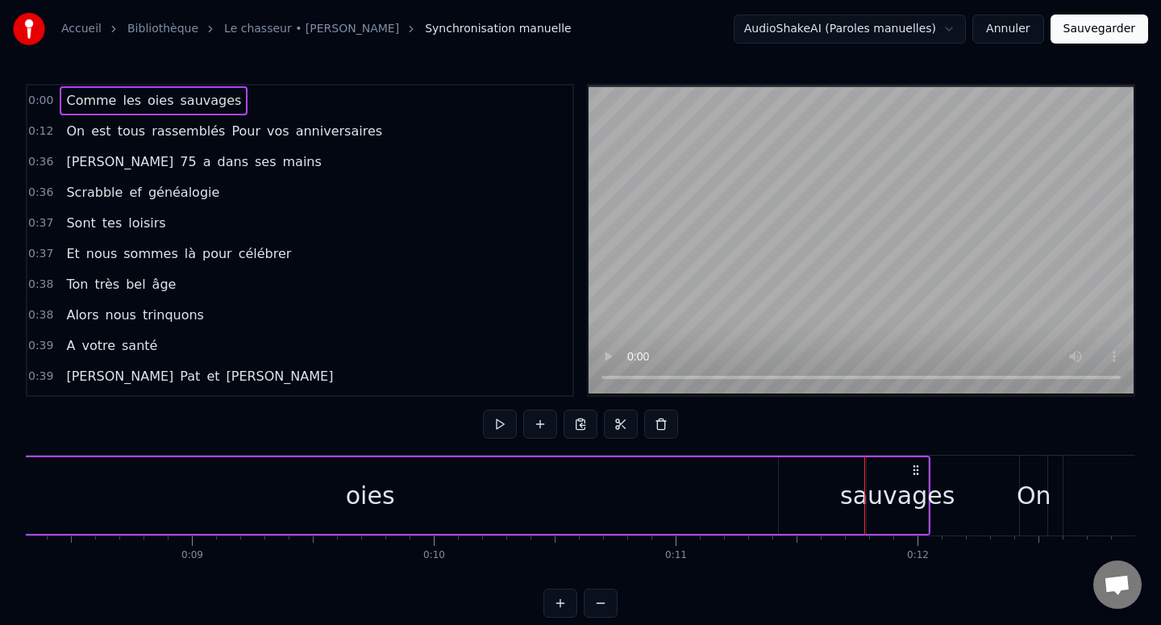
click at [45, 102] on span "0:00" at bounding box center [40, 101] width 25 height 16
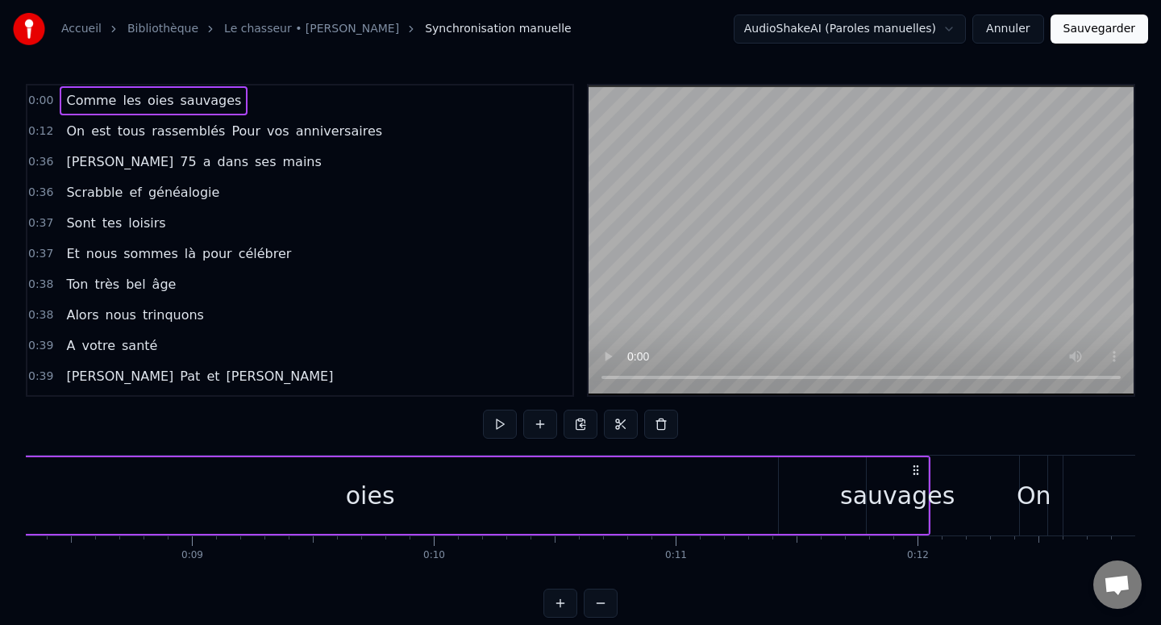
click at [39, 100] on span "0:00" at bounding box center [40, 101] width 25 height 16
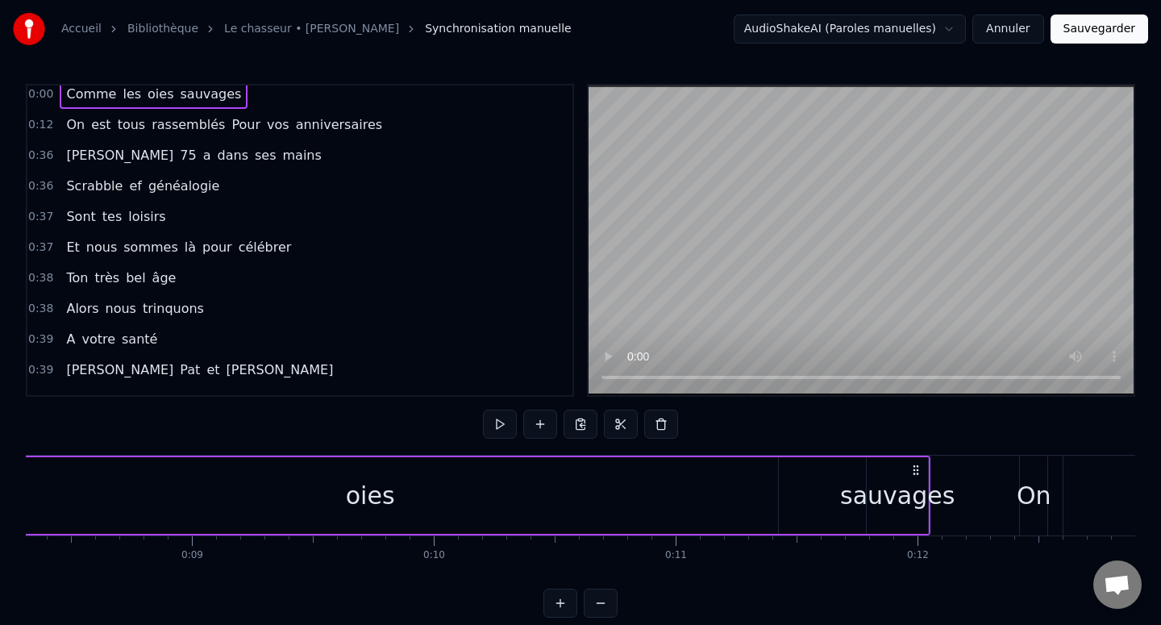
scroll to position [0, 0]
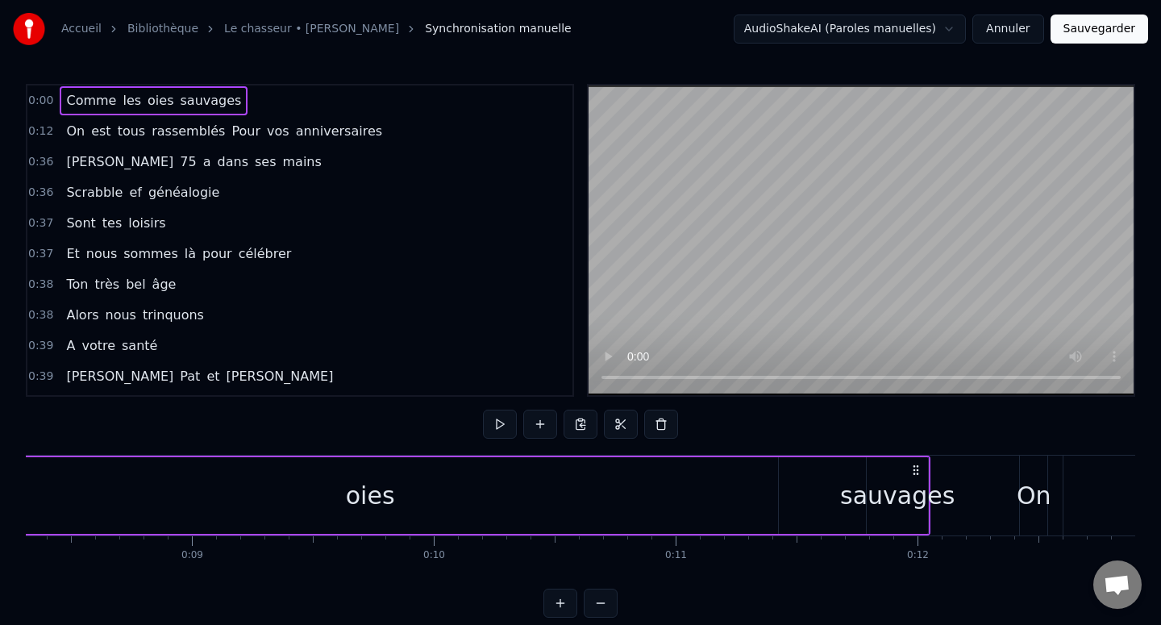
click at [83, 131] on div "On est tous rassemblés Pour vos anniversaires" at bounding box center [224, 131] width 329 height 29
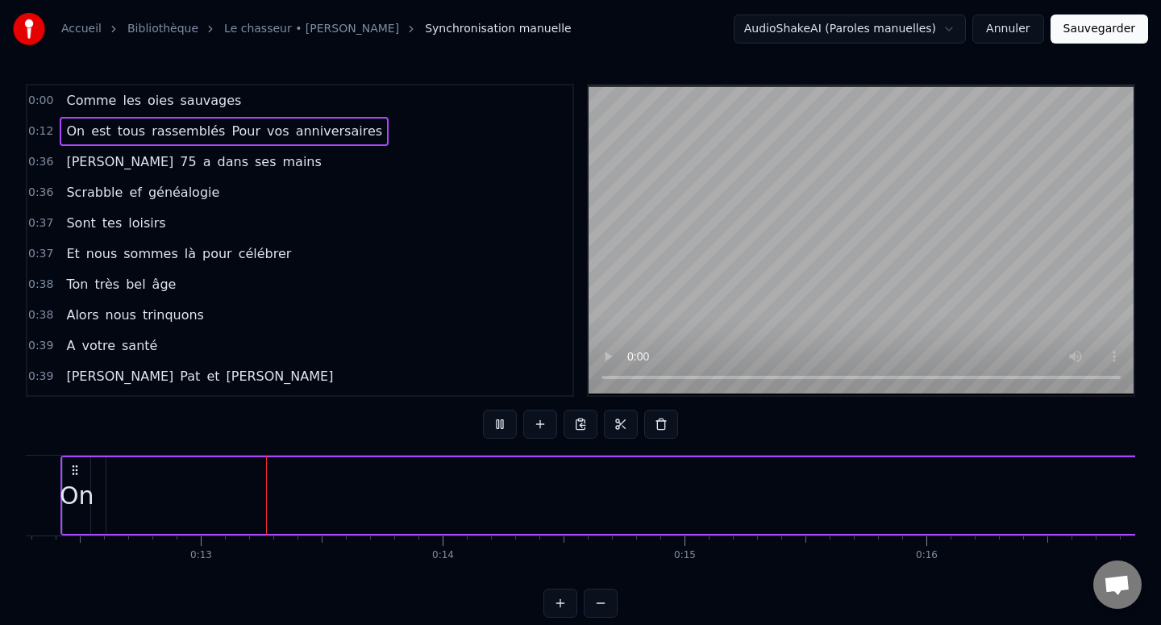
scroll to position [0, 2996]
click at [211, 131] on div "On est tous rassemblés Pour vos anniversaires" at bounding box center [224, 131] width 329 height 29
click at [230, 133] on span "Pour" at bounding box center [246, 131] width 32 height 19
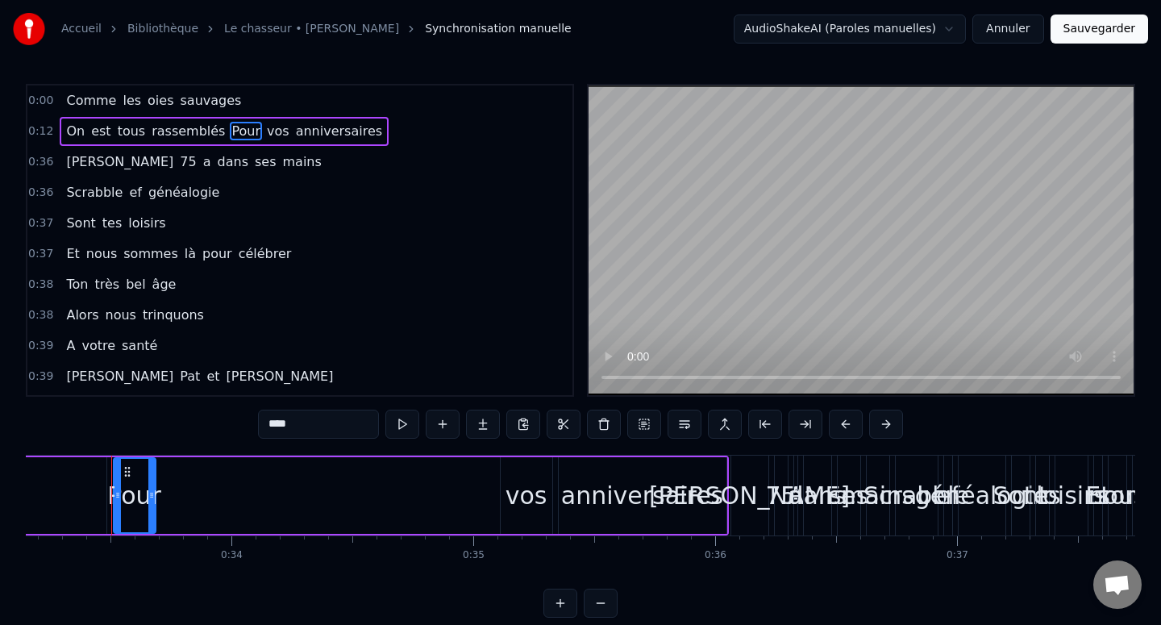
scroll to position [0, 8021]
click at [60, 97] on div "Comme les oies sauvages" at bounding box center [154, 100] width 188 height 29
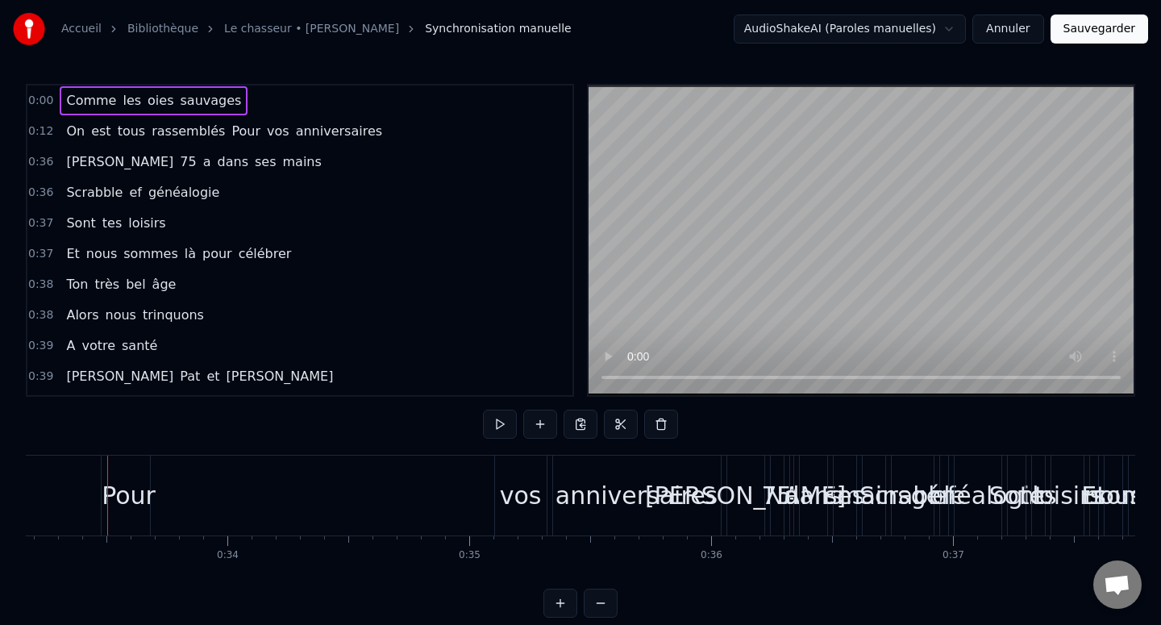
click at [73, 99] on span "Comme" at bounding box center [90, 100] width 53 height 19
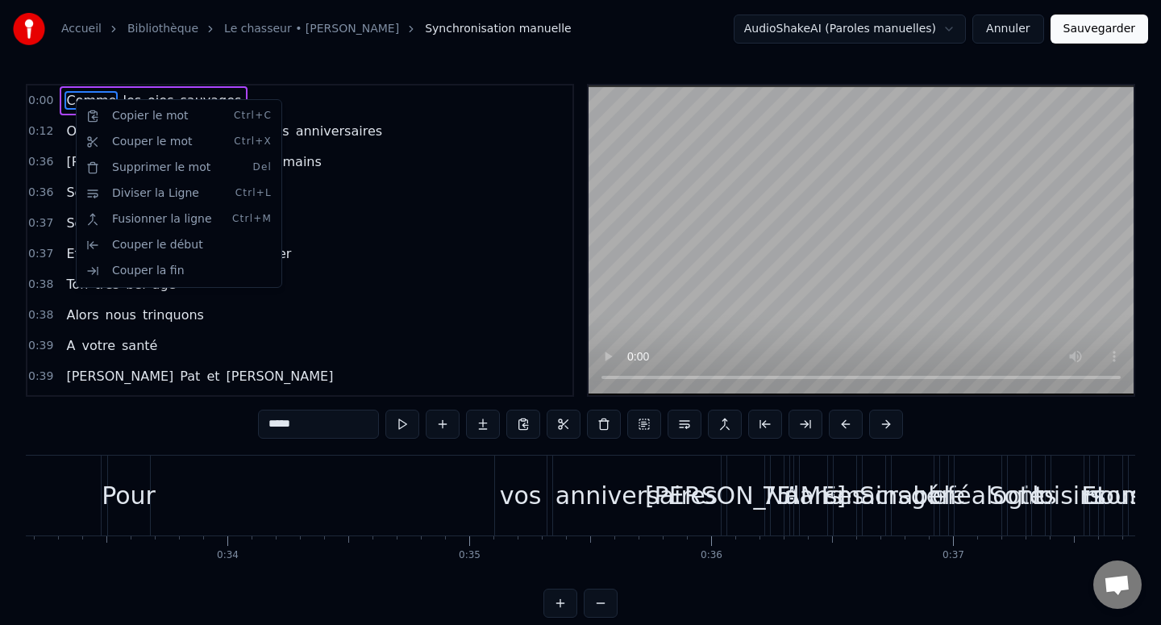
click at [376, 199] on html "Accueil Bibliothèque Le chasseur • [PERSON_NAME] Synchronisation manuelle Audio…" at bounding box center [580, 321] width 1161 height 643
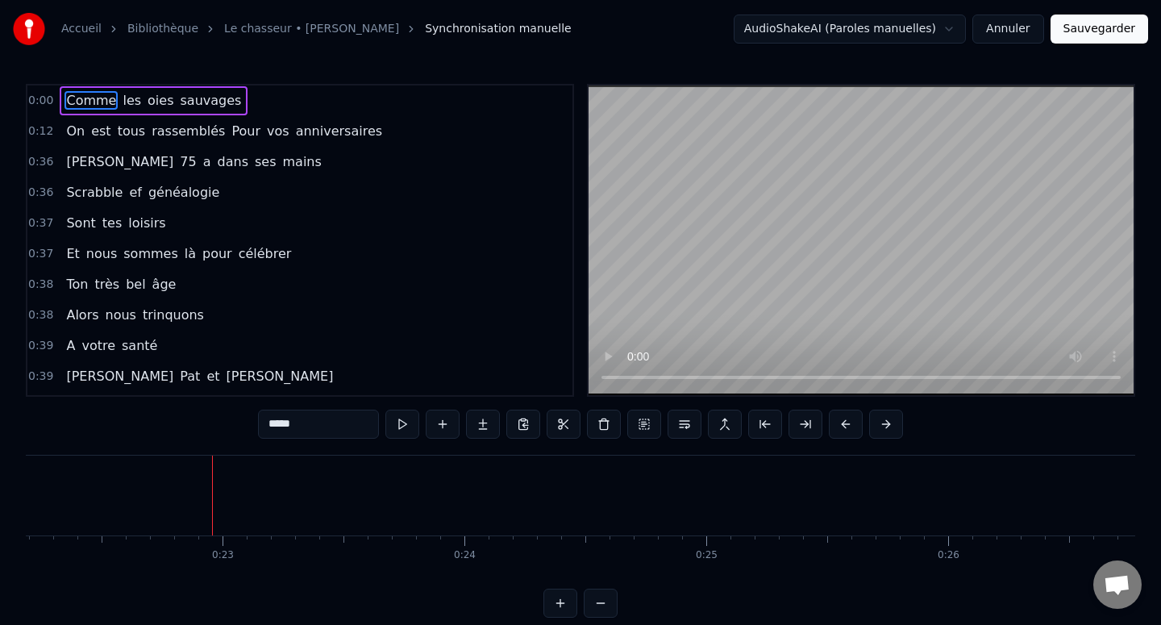
scroll to position [0, 5393]
click at [91, 97] on span "Comme" at bounding box center [90, 100] width 53 height 19
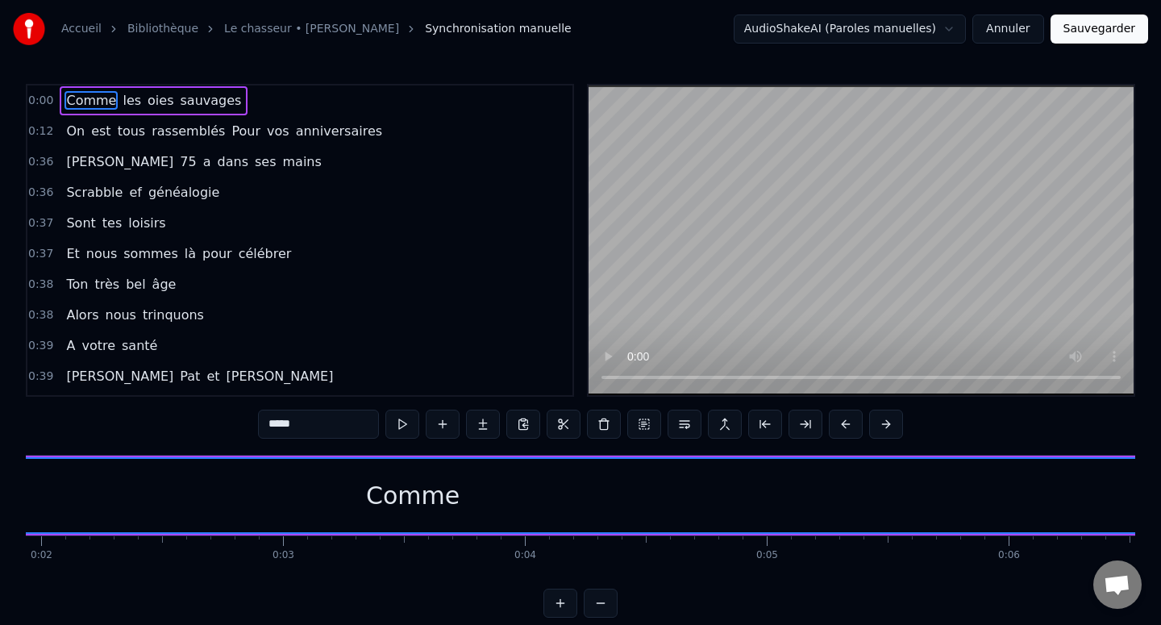
scroll to position [0, 299]
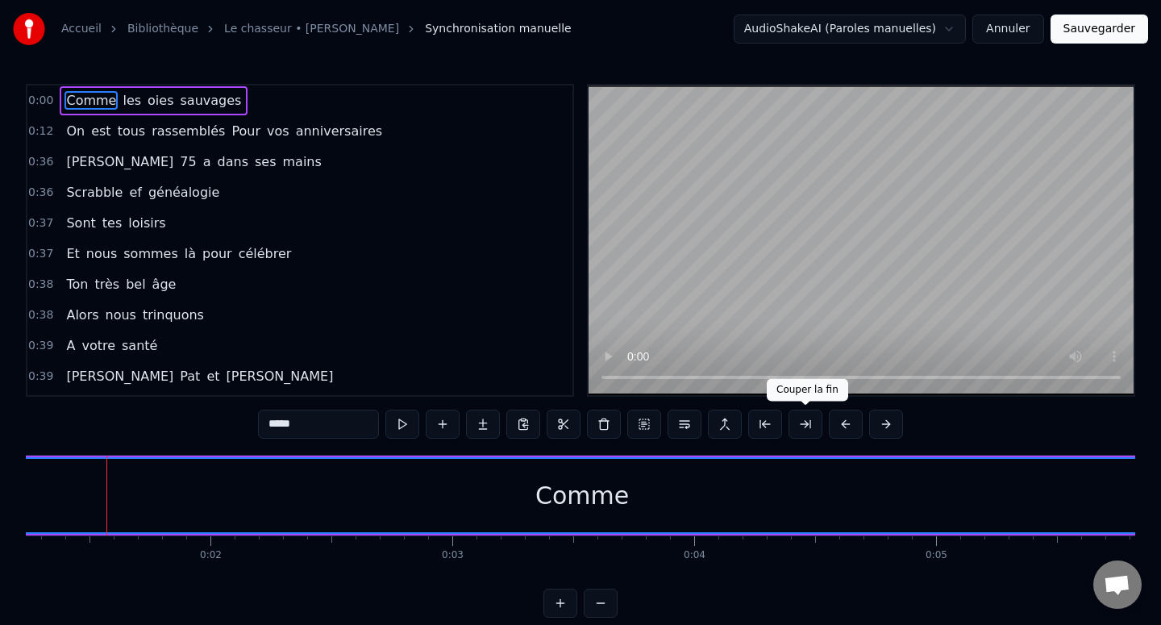
click at [811, 427] on button at bounding box center [805, 424] width 34 height 29
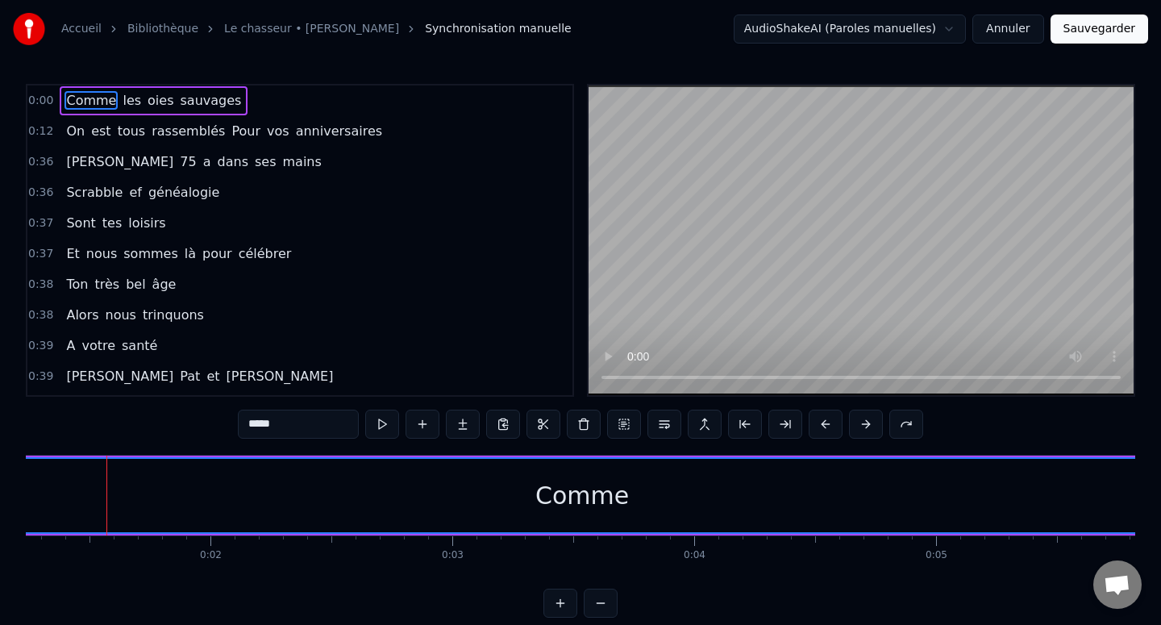
click at [552, 504] on div "Comme" at bounding box center [582, 495] width 94 height 36
click at [541, 502] on div "Comme" at bounding box center [582, 495] width 94 height 36
drag, startPoint x: 541, startPoint y: 502, endPoint x: 588, endPoint y: 502, distance: 47.6
click at [588, 502] on div "Comme" at bounding box center [582, 495] width 94 height 36
click at [576, 501] on div "Comme" at bounding box center [582, 495] width 94 height 36
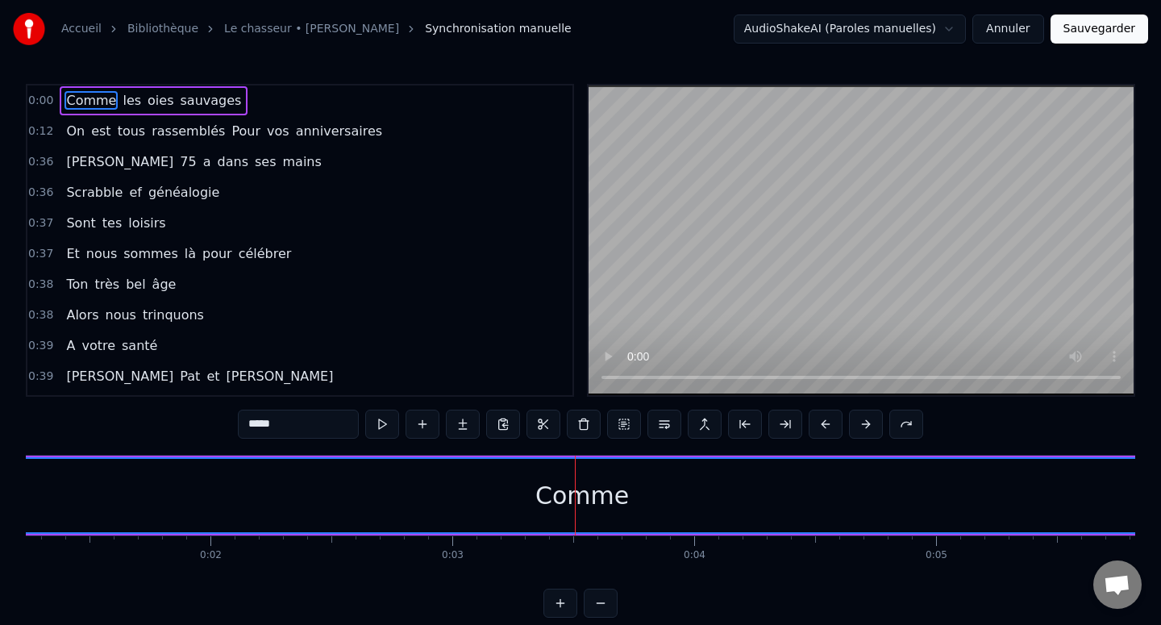
click at [576, 501] on div "Comme" at bounding box center [582, 495] width 94 height 36
click at [541, 501] on div "Comme" at bounding box center [582, 495] width 94 height 36
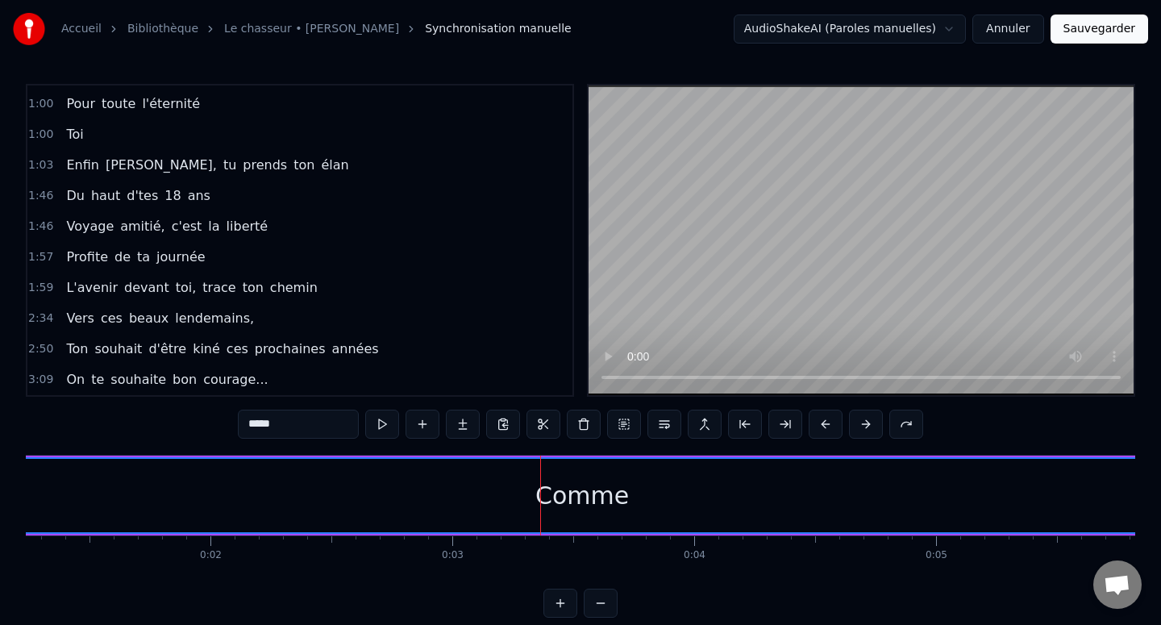
scroll to position [0, 0]
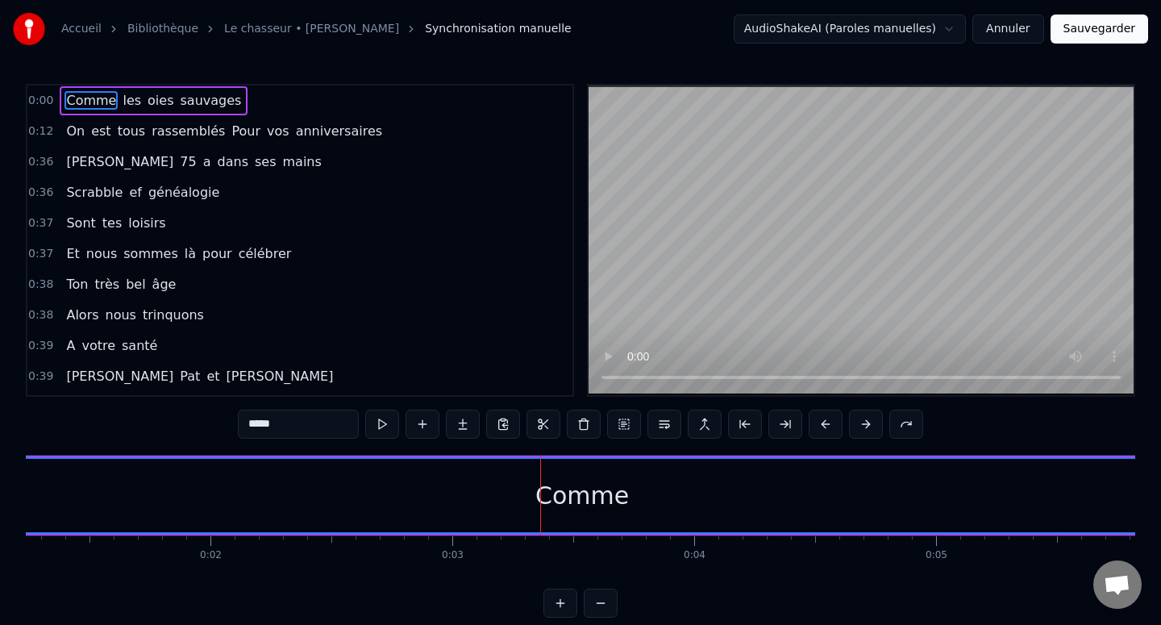
click at [63, 111] on div "Comme les oies sauvages" at bounding box center [154, 100] width 188 height 29
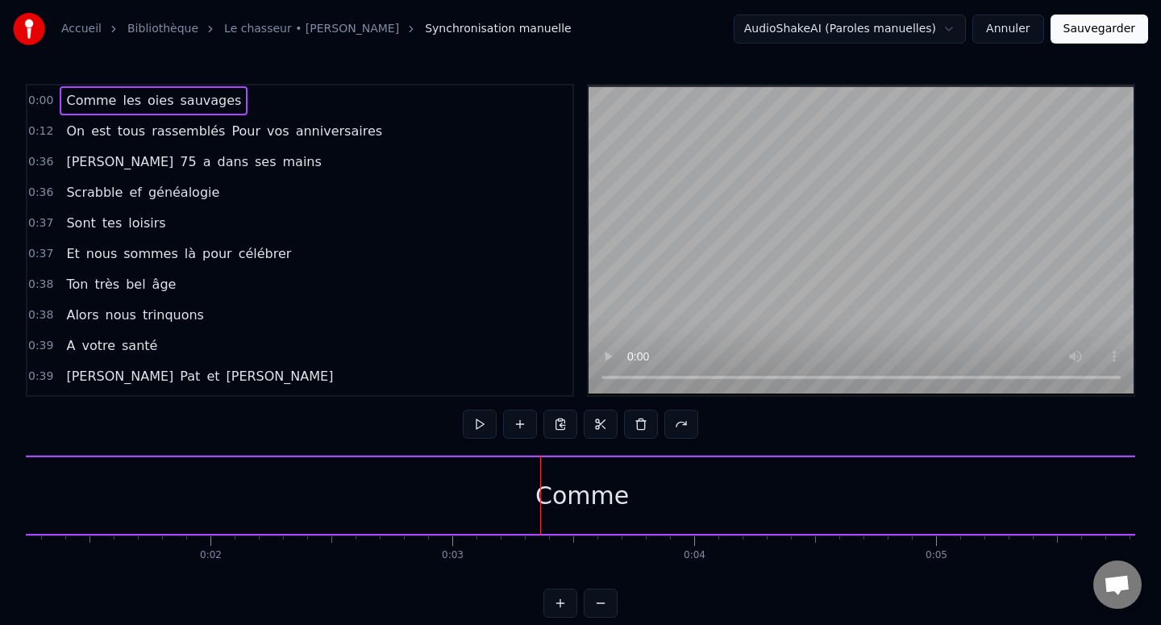
click at [71, 102] on span "Comme" at bounding box center [90, 100] width 53 height 19
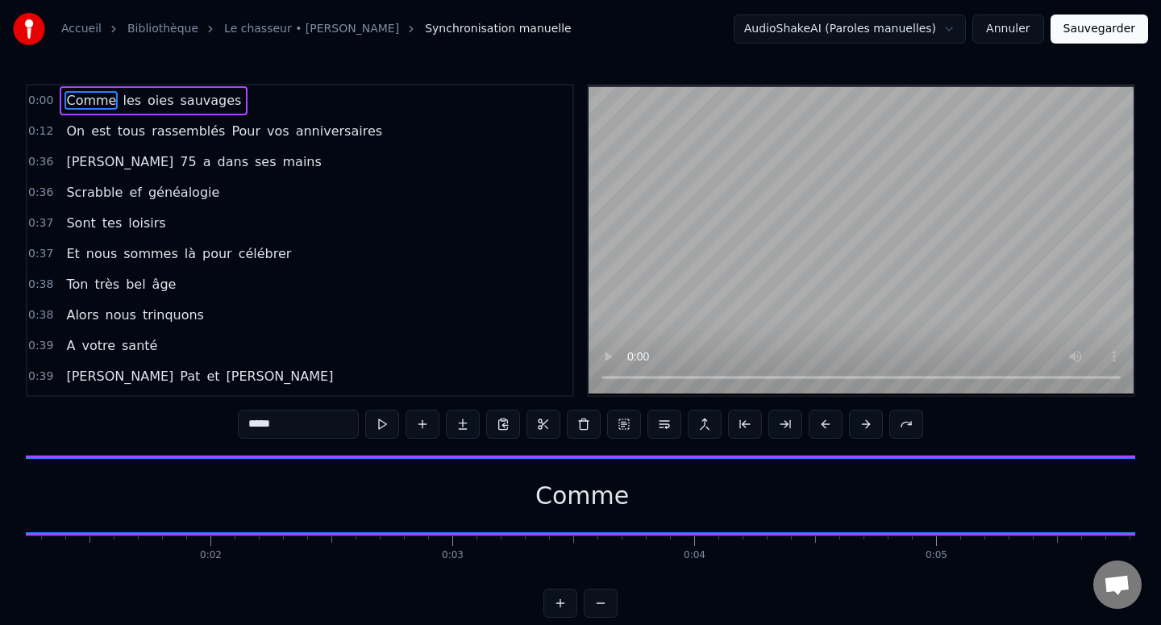
drag, startPoint x: 473, startPoint y: 493, endPoint x: 568, endPoint y: 498, distance: 94.4
click at [568, 498] on div "Comme" at bounding box center [582, 495] width 1704 height 73
click at [568, 498] on div "Comme" at bounding box center [582, 495] width 94 height 36
click at [534, 498] on div "Comme" at bounding box center [582, 495] width 1704 height 73
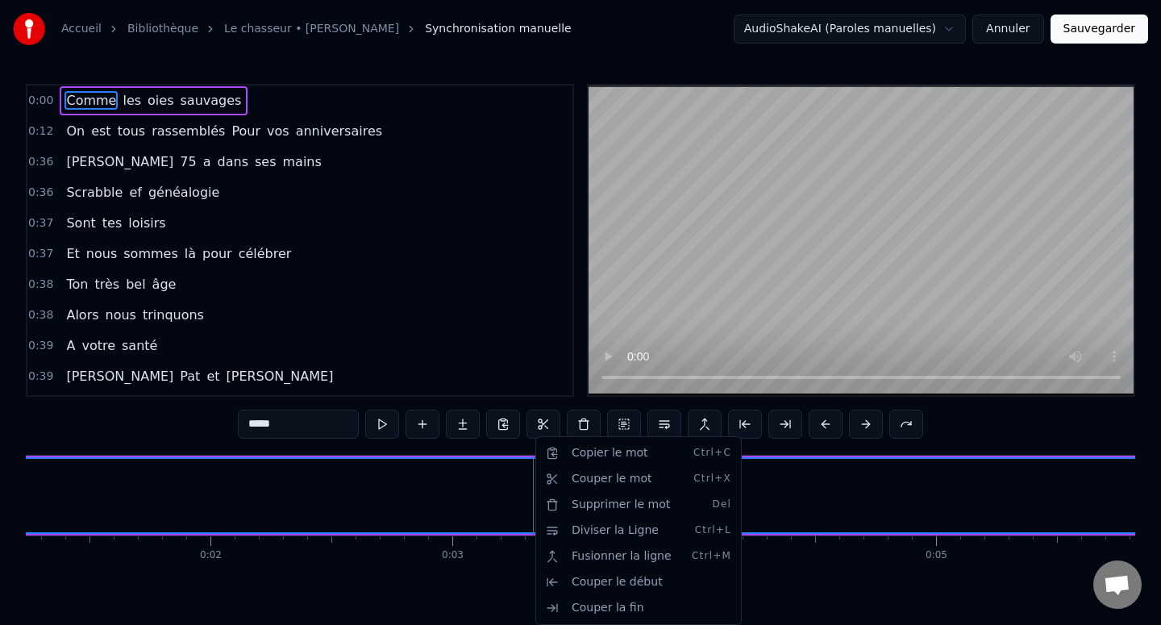
click at [534, 498] on html "Accueil Bibliothèque Le chasseur • [PERSON_NAME] Synchronisation manuelle Audio…" at bounding box center [580, 321] width 1161 height 643
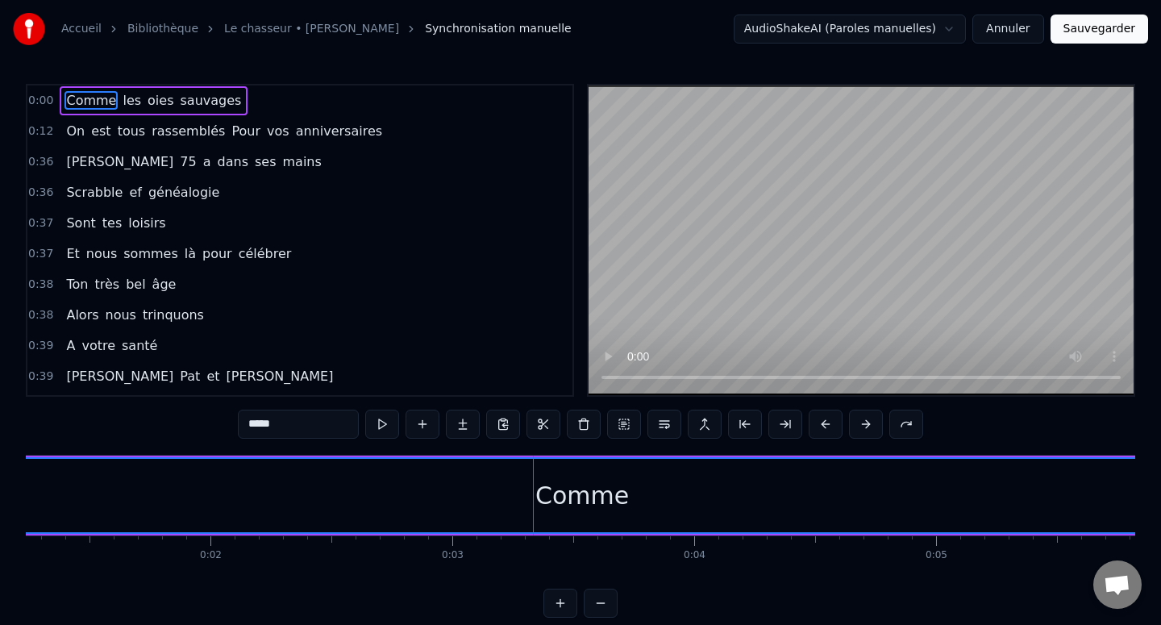
drag, startPoint x: 534, startPoint y: 498, endPoint x: 574, endPoint y: 498, distance: 40.3
click at [574, 498] on div "Comme" at bounding box center [582, 495] width 1704 height 73
click at [574, 498] on div "Comme" at bounding box center [582, 495] width 94 height 36
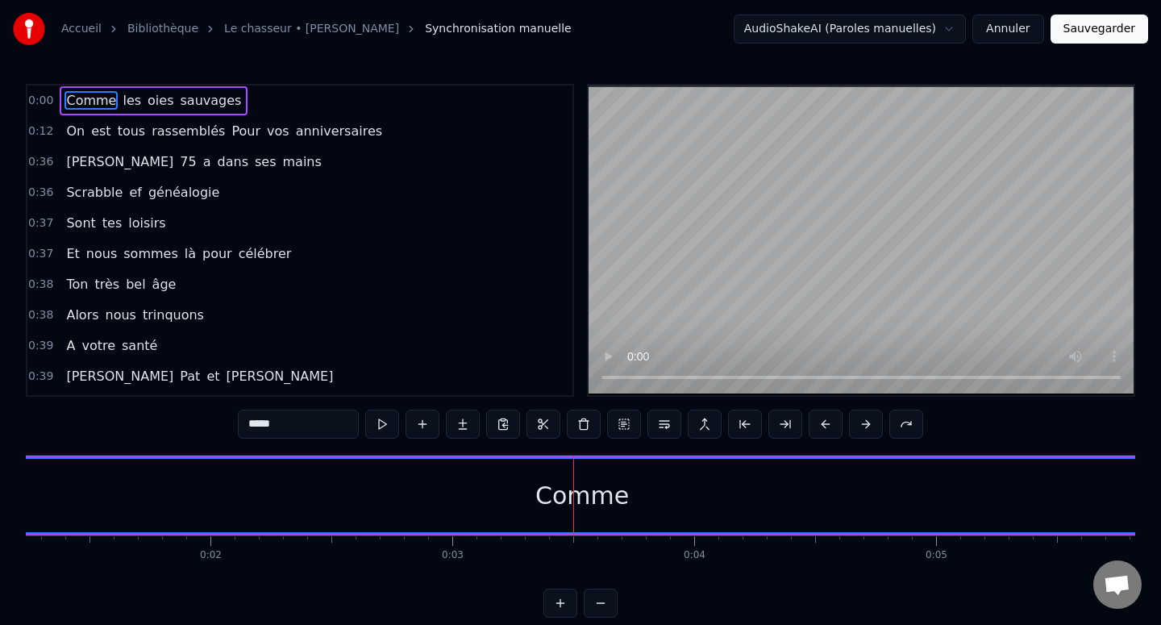
drag, startPoint x: 719, startPoint y: 507, endPoint x: 539, endPoint y: 515, distance: 179.9
click at [539, 515] on div "Comme" at bounding box center [582, 495] width 1704 height 73
drag, startPoint x: 733, startPoint y: 520, endPoint x: 580, endPoint y: 527, distance: 152.5
click at [580, 527] on div "Comme" at bounding box center [582, 495] width 1704 height 73
drag, startPoint x: 655, startPoint y: 530, endPoint x: 806, endPoint y: 530, distance: 150.7
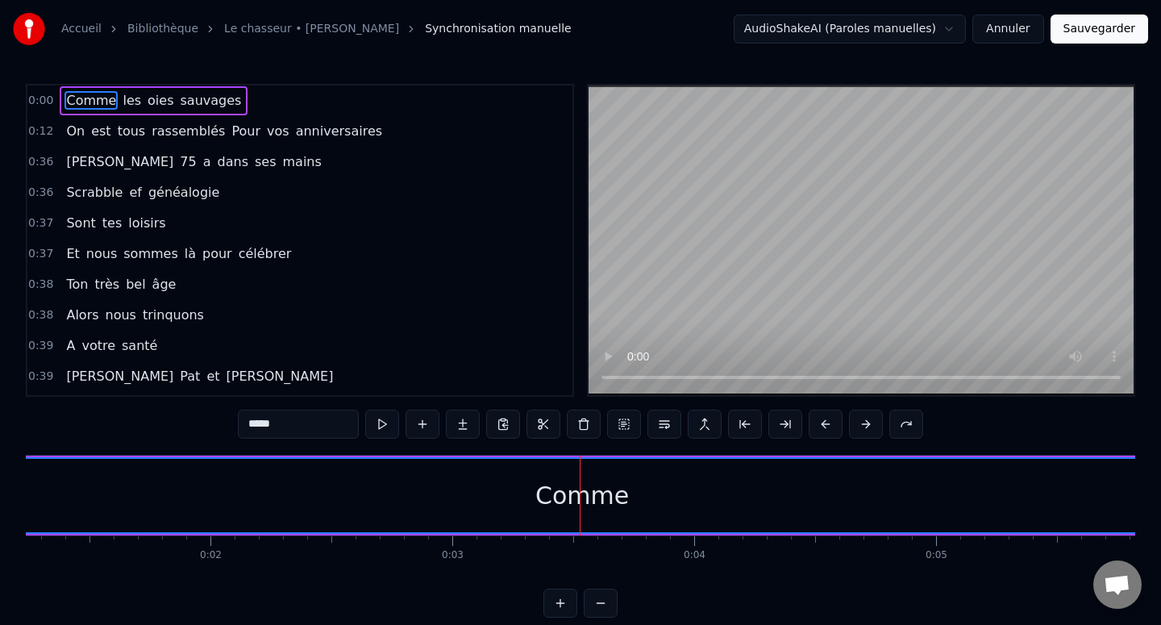
click at [807, 530] on div "Comme" at bounding box center [582, 495] width 1704 height 73
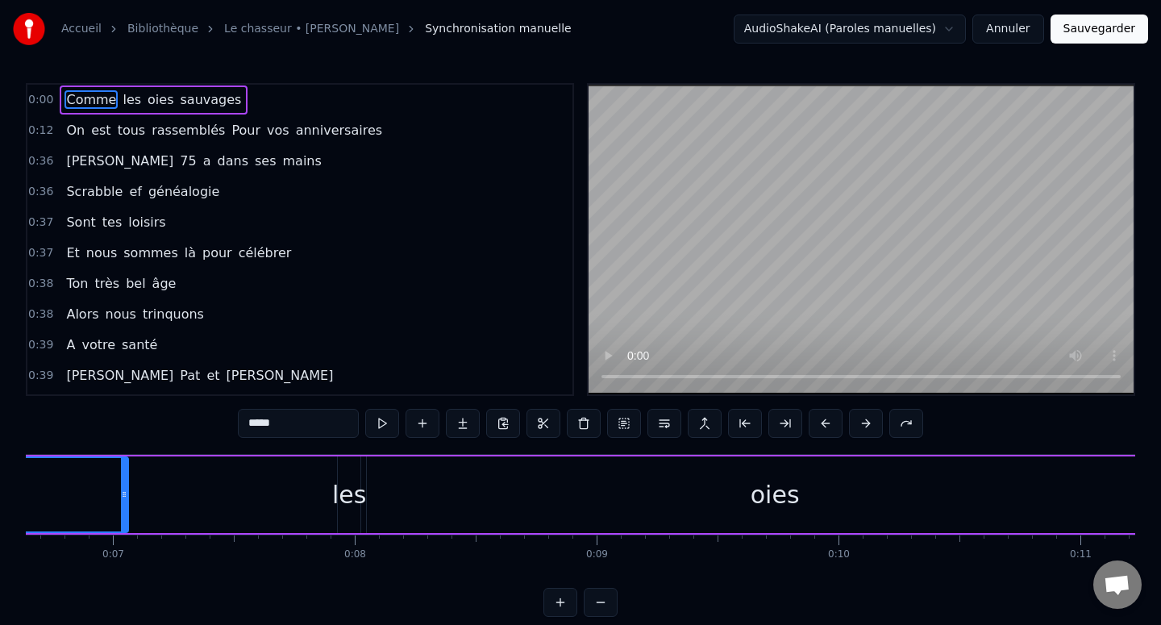
scroll to position [0, 1607]
click at [717, 501] on div "oies" at bounding box center [774, 494] width 816 height 77
type input "****"
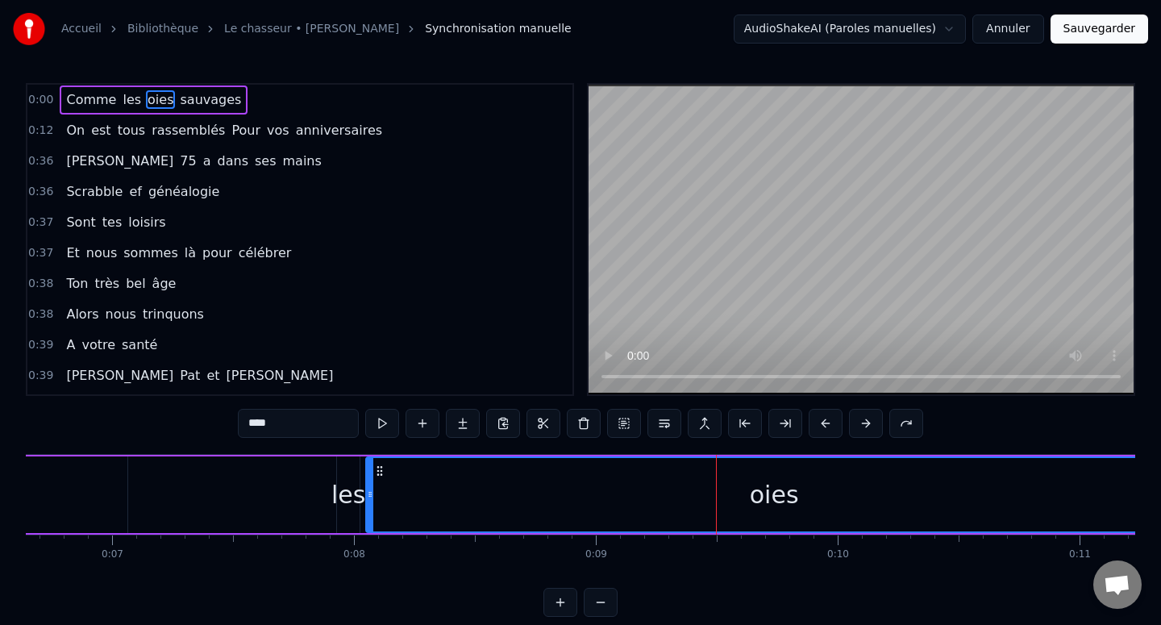
scroll to position [0, 0]
click at [877, 496] on div "oies" at bounding box center [774, 495] width 814 height 73
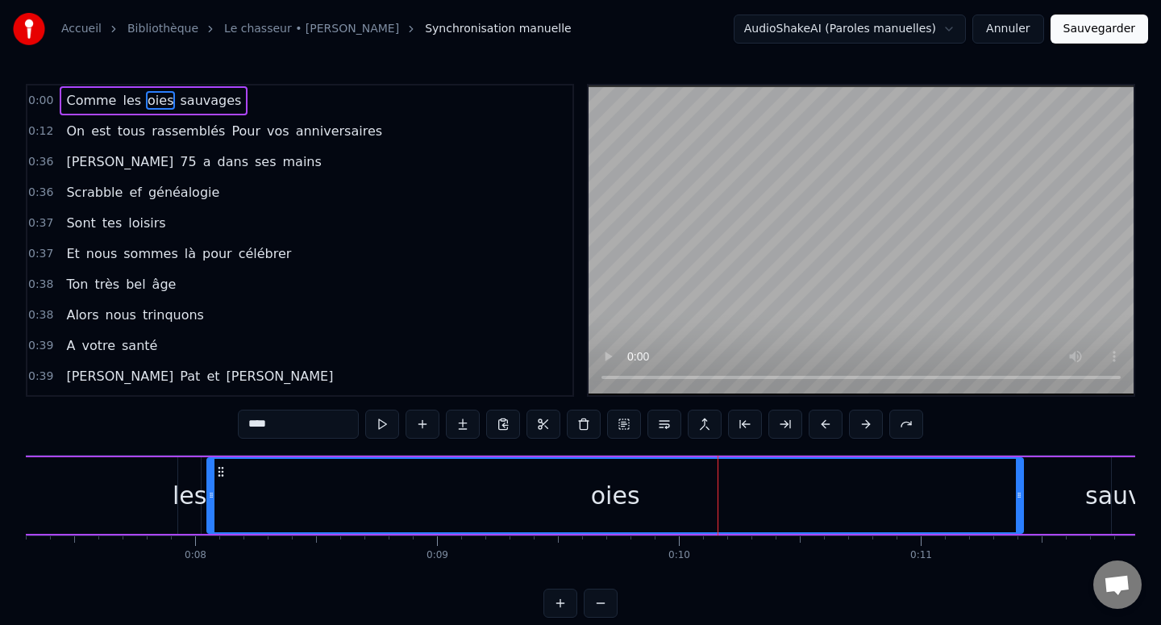
scroll to position [0, 1780]
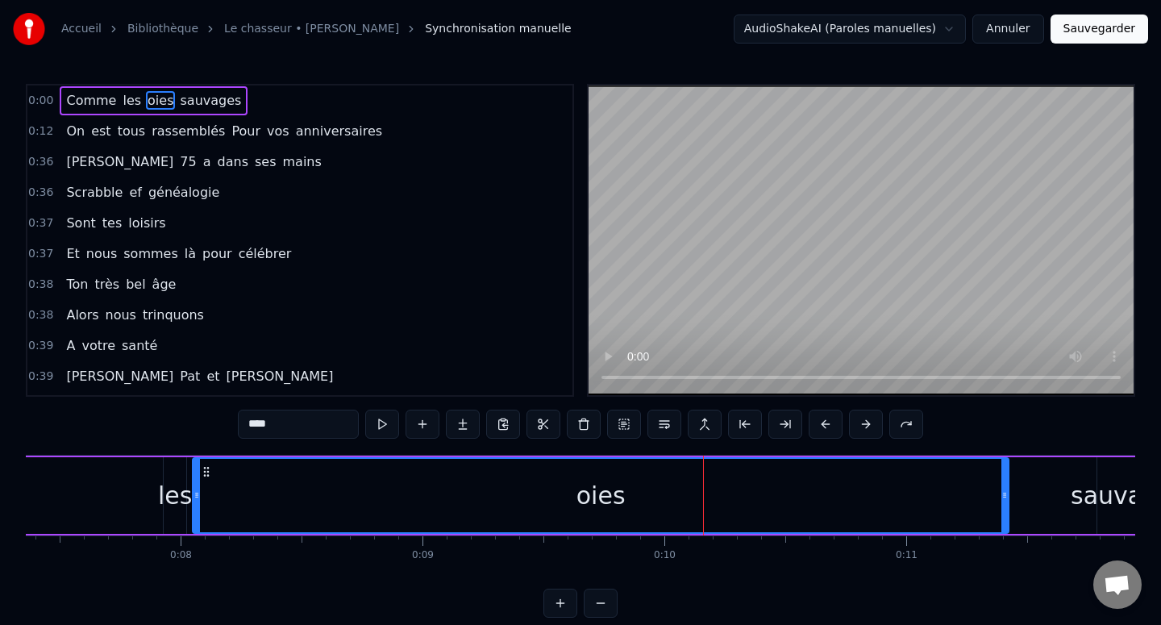
click at [903, 497] on div "oies" at bounding box center [600, 495] width 814 height 73
click at [904, 497] on div "oies" at bounding box center [600, 495] width 814 height 73
click at [655, 525] on div "oies" at bounding box center [600, 495] width 814 height 73
click at [546, 514] on div "oies" at bounding box center [600, 495] width 814 height 73
click at [676, 505] on div "oies" at bounding box center [600, 495] width 814 height 73
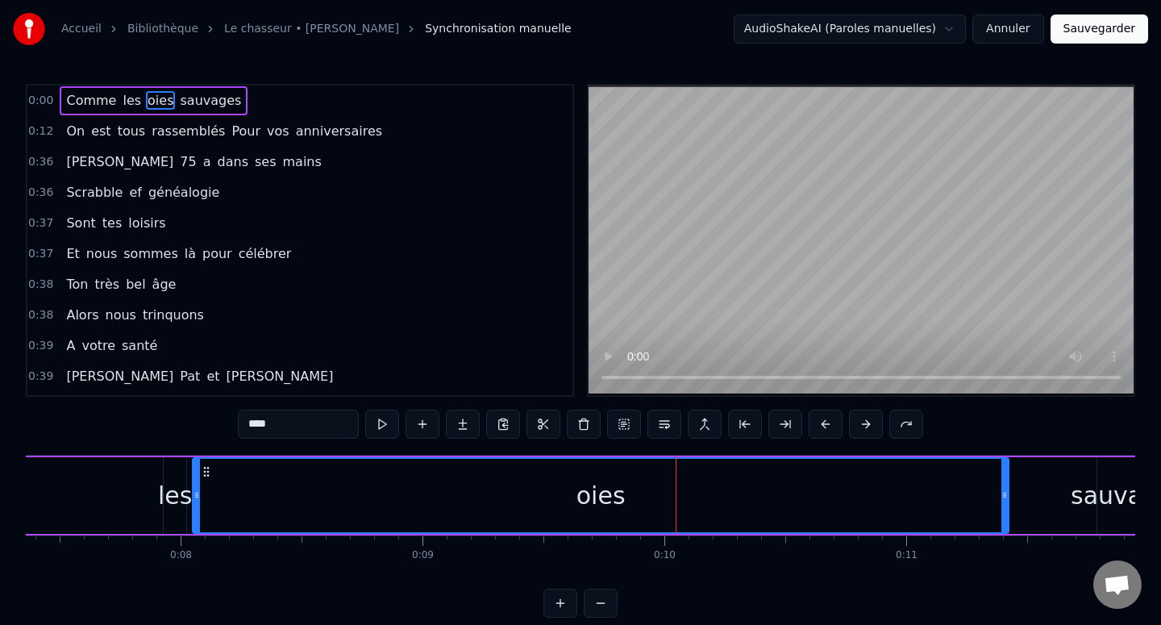
click at [734, 503] on div "oies" at bounding box center [600, 495] width 814 height 73
click at [772, 503] on div "oies" at bounding box center [600, 495] width 814 height 73
click at [758, 505] on div "oies" at bounding box center [600, 495] width 814 height 73
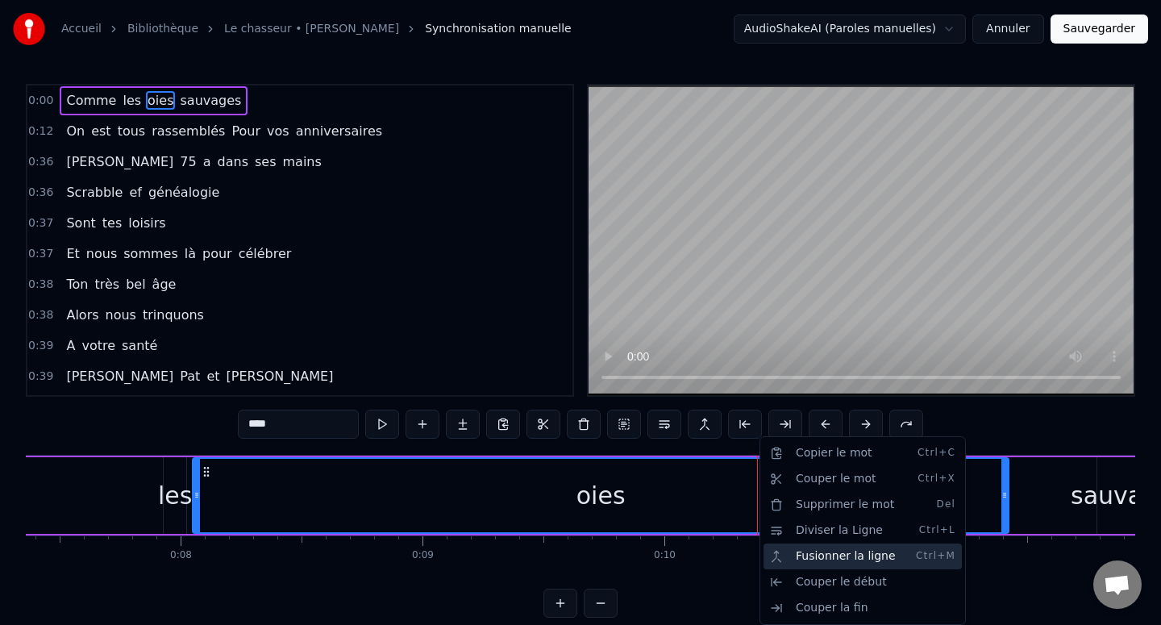
click at [806, 552] on div "Fusionner la ligne Ctrl+M" at bounding box center [862, 556] width 198 height 26
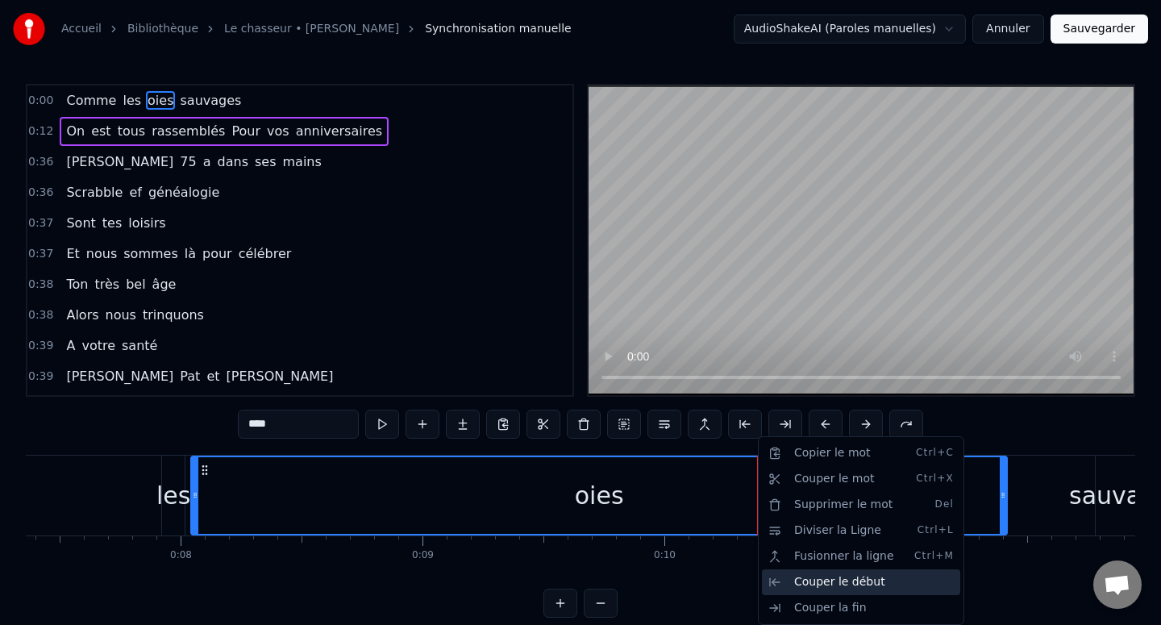
click at [808, 577] on div "Couper le début" at bounding box center [861, 582] width 198 height 26
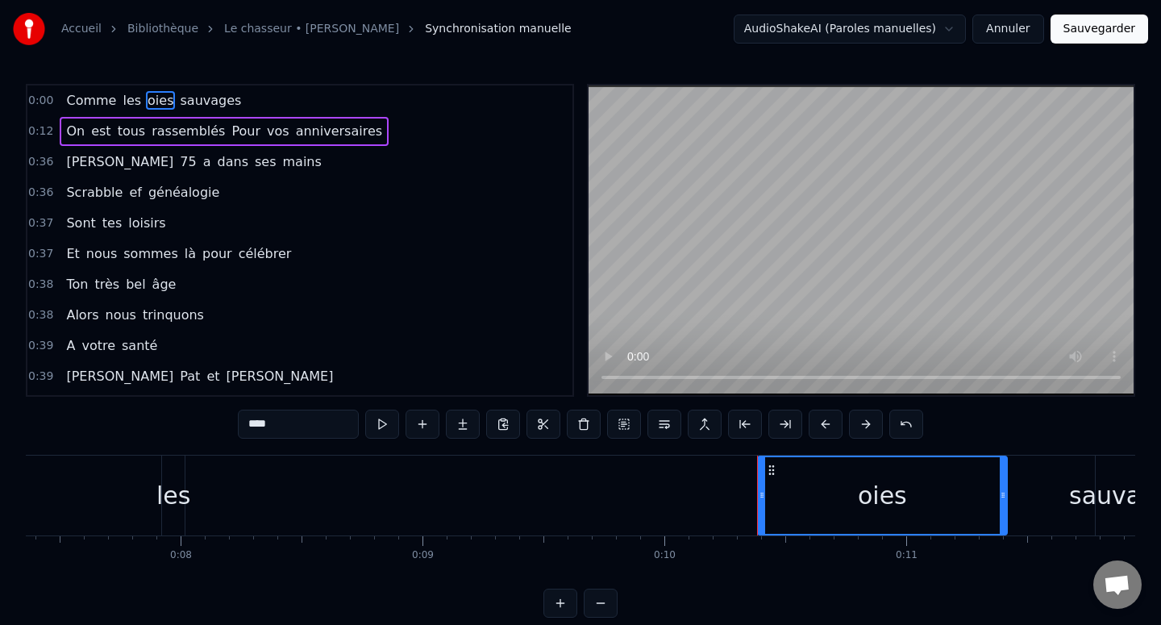
click at [759, 498] on icon at bounding box center [762, 495] width 6 height 13
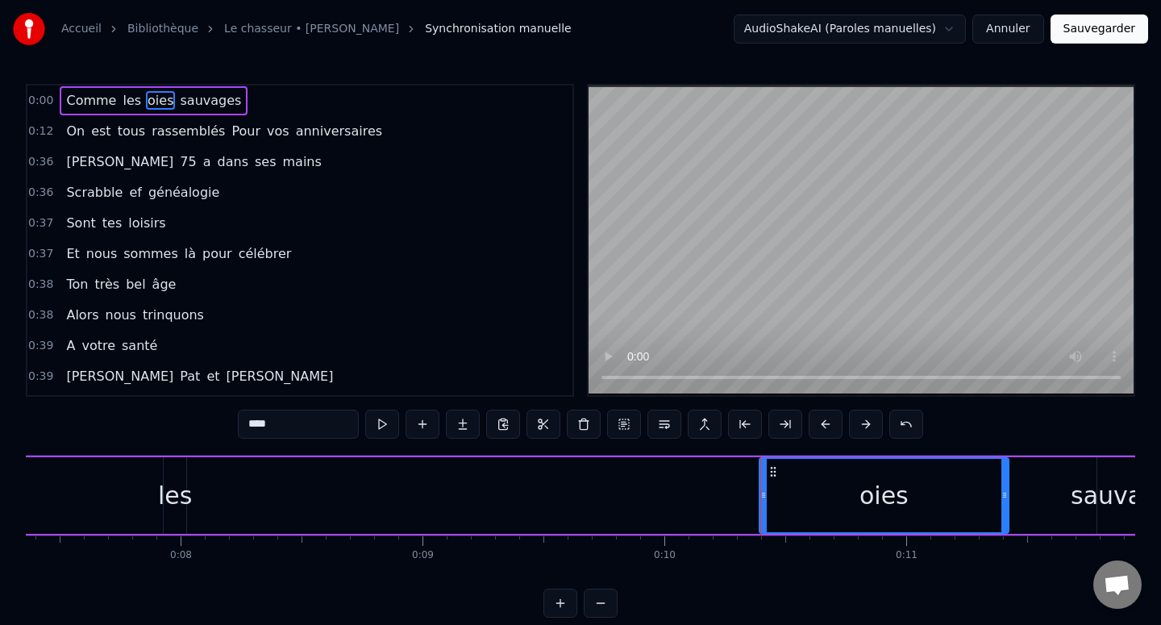
click at [777, 495] on div "oies" at bounding box center [884, 495] width 248 height 73
click at [778, 494] on div "oies" at bounding box center [884, 495] width 248 height 73
click at [774, 495] on div "oies" at bounding box center [884, 495] width 248 height 73
click at [764, 495] on icon at bounding box center [763, 495] width 6 height 13
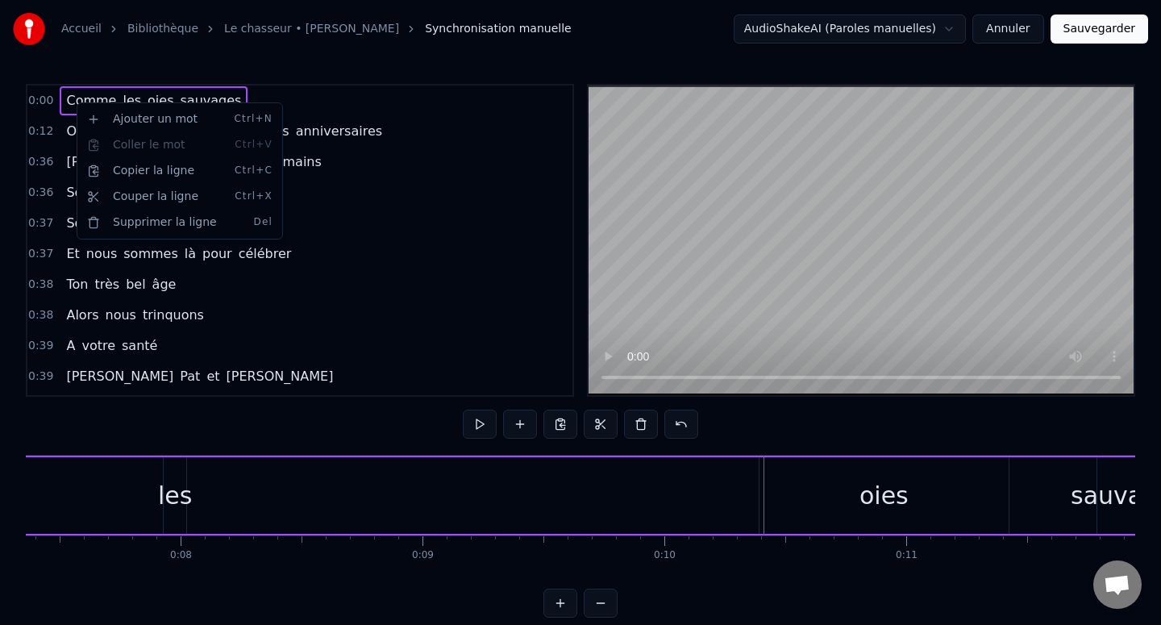
click at [428, 190] on html "Accueil Bibliothèque Le chasseur • [PERSON_NAME] Synchronisation manuelle Audio…" at bounding box center [580, 321] width 1161 height 643
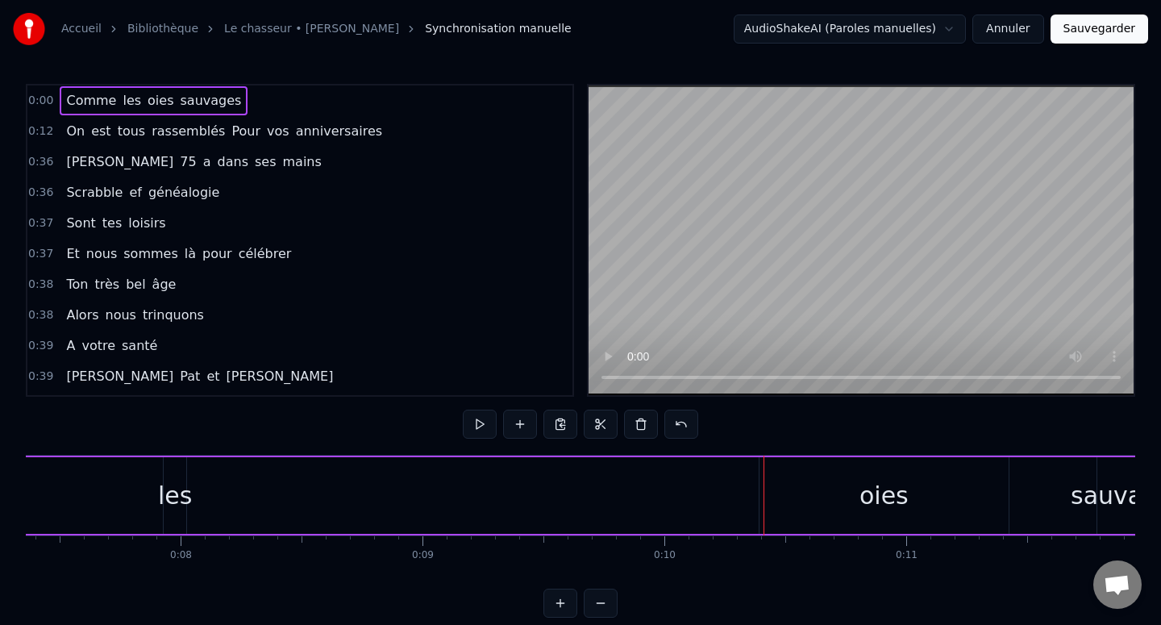
drag, startPoint x: 445, startPoint y: 497, endPoint x: 794, endPoint y: 497, distance: 349.0
drag, startPoint x: 774, startPoint y: 501, endPoint x: 575, endPoint y: 501, distance: 199.1
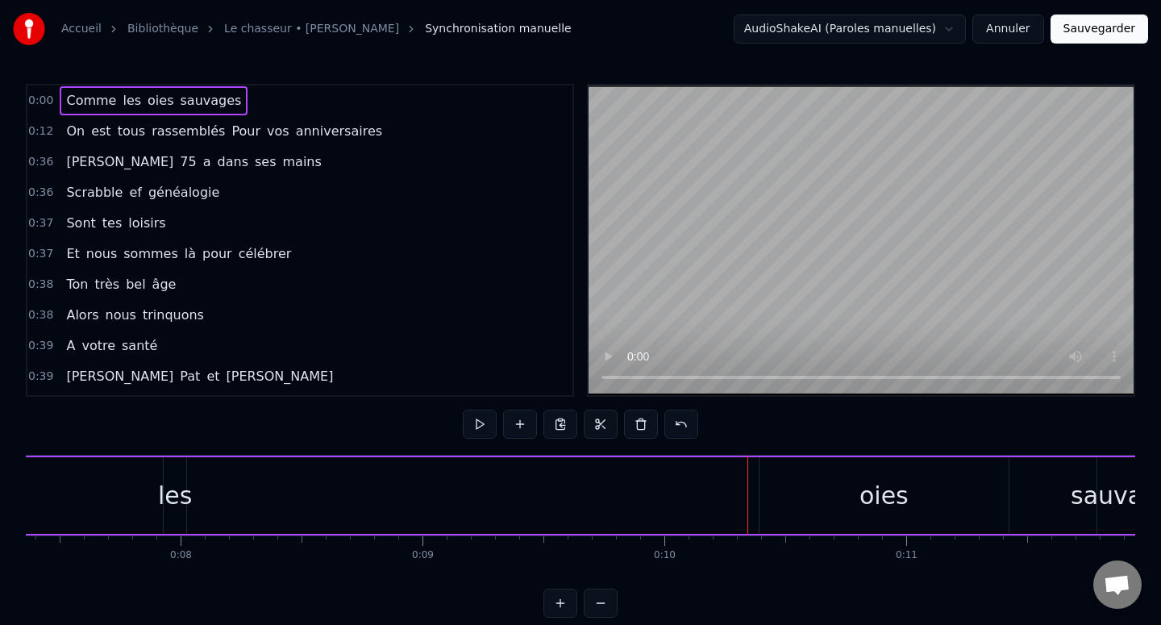
click at [764, 488] on div "oies" at bounding box center [884, 495] width 250 height 77
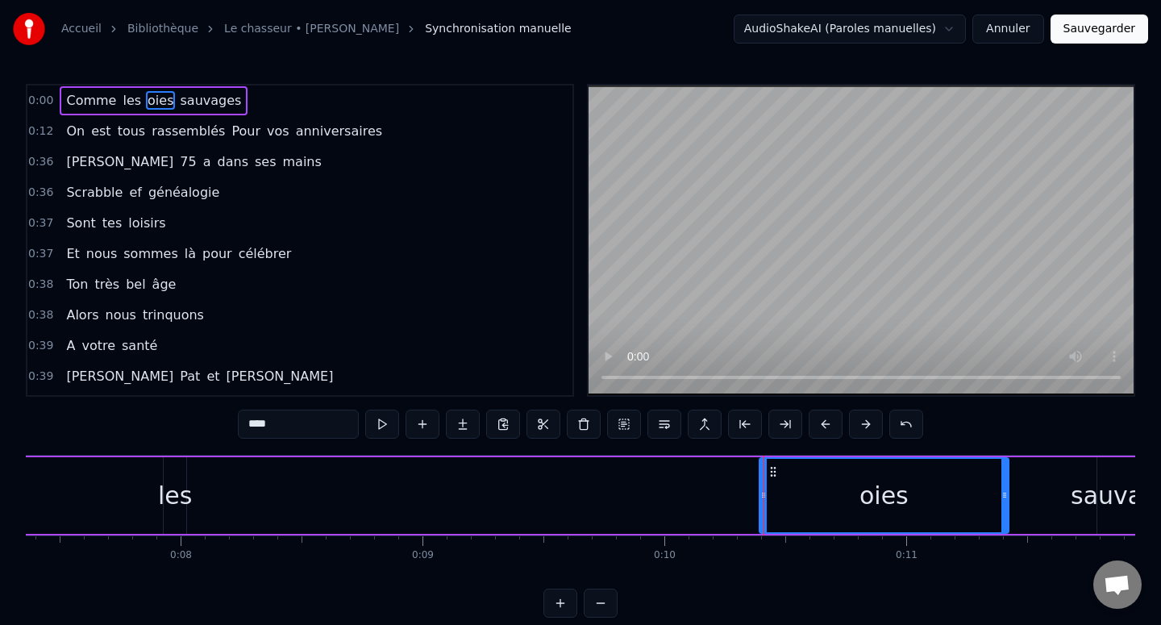
click at [774, 475] on circle at bounding box center [774, 475] width 1 height 1
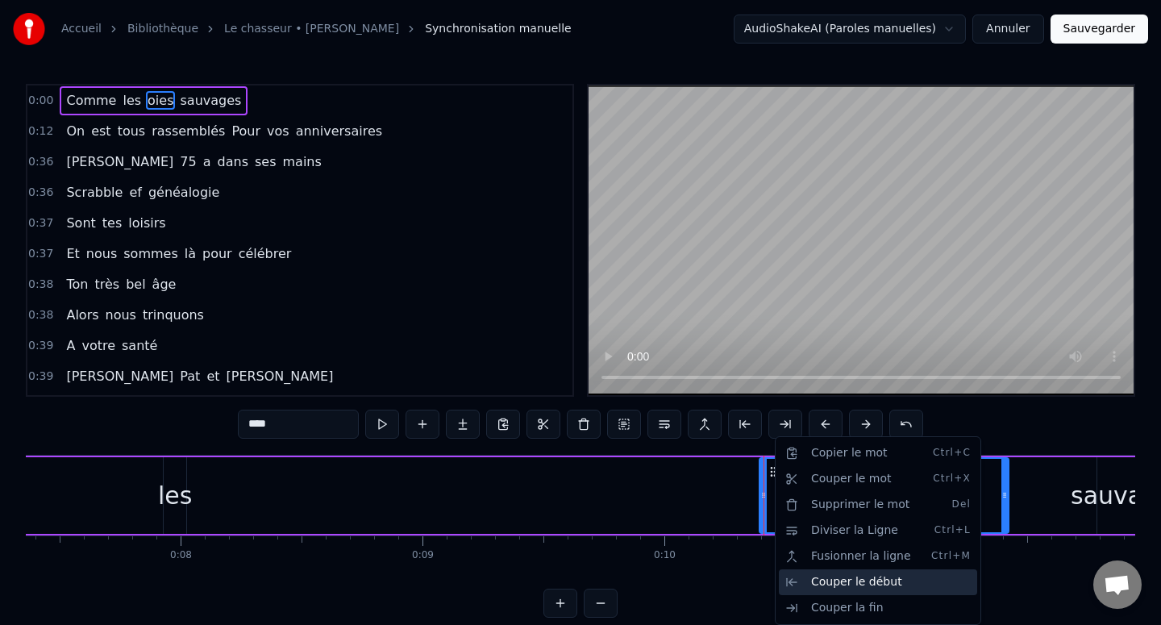
click at [837, 582] on div "Couper le début" at bounding box center [878, 582] width 198 height 26
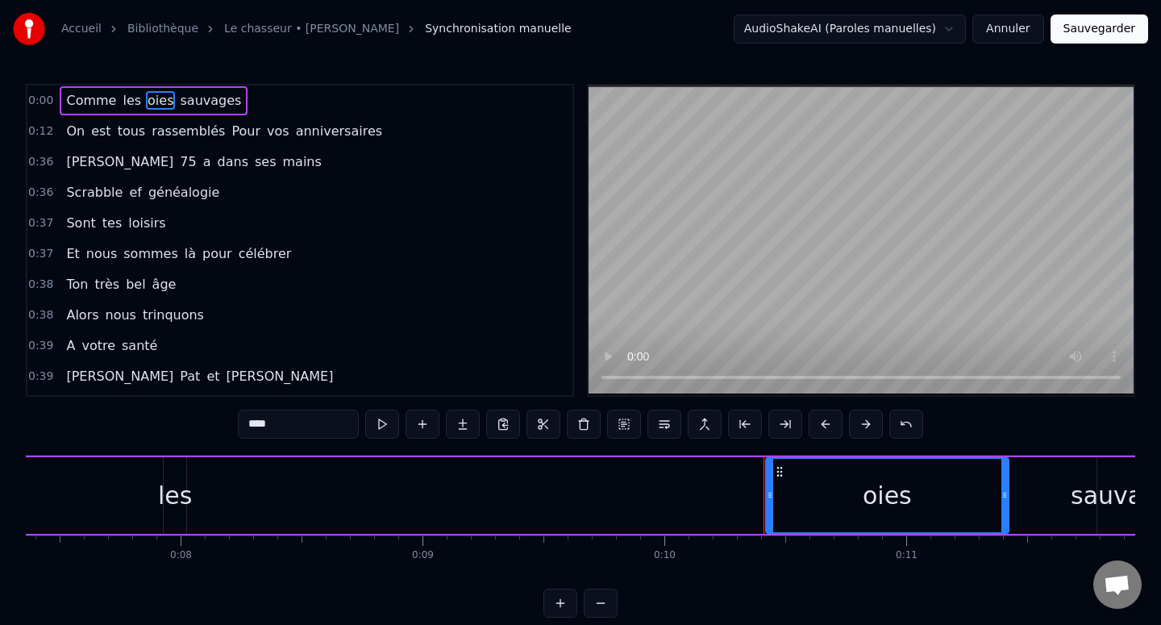
click at [780, 507] on div "oies" at bounding box center [888, 495] width 242 height 73
click at [767, 498] on icon at bounding box center [770, 495] width 6 height 13
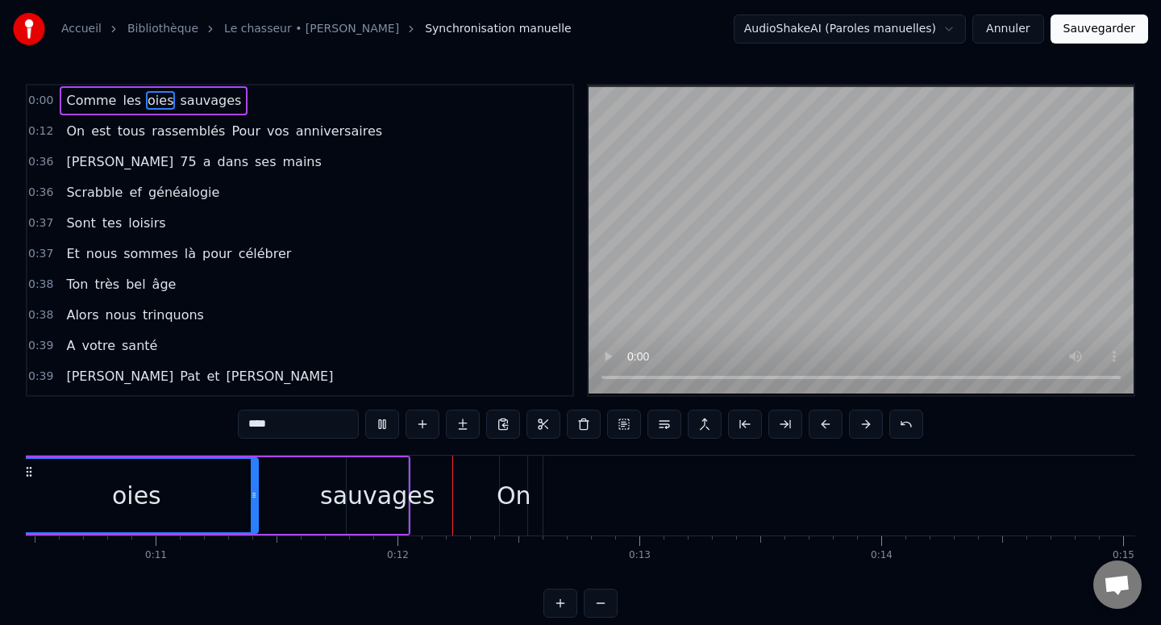
scroll to position [0, 2757]
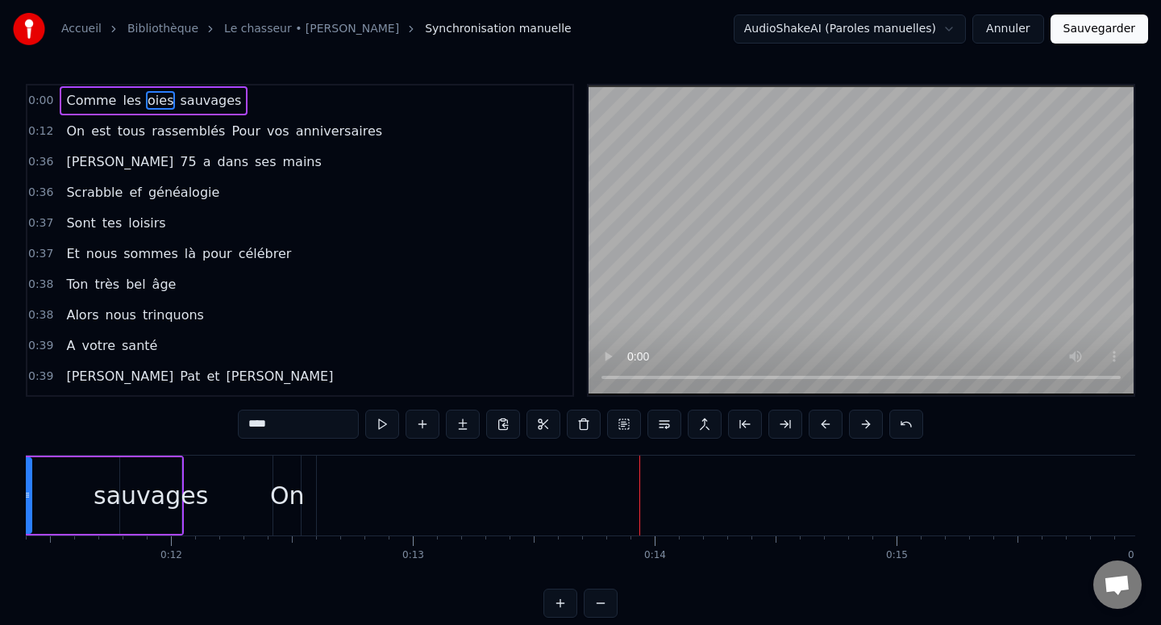
drag, startPoint x: 919, startPoint y: 464, endPoint x: 713, endPoint y: 474, distance: 205.8
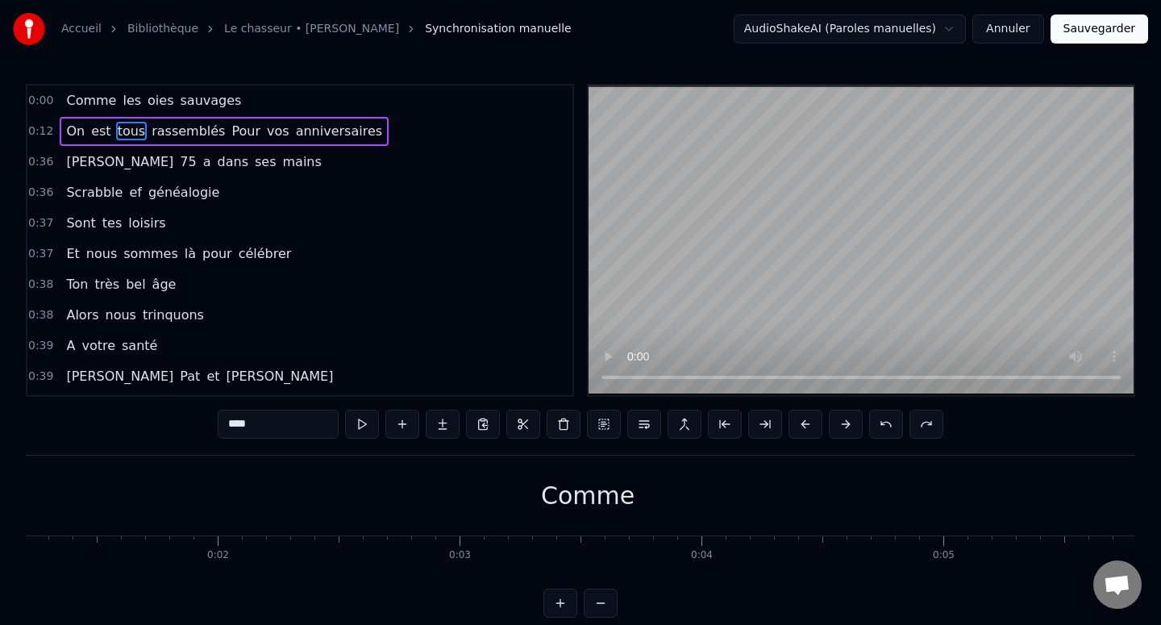
scroll to position [0, 0]
click at [796, 484] on div "Comme" at bounding box center [880, 495] width 1706 height 80
type input "*****"
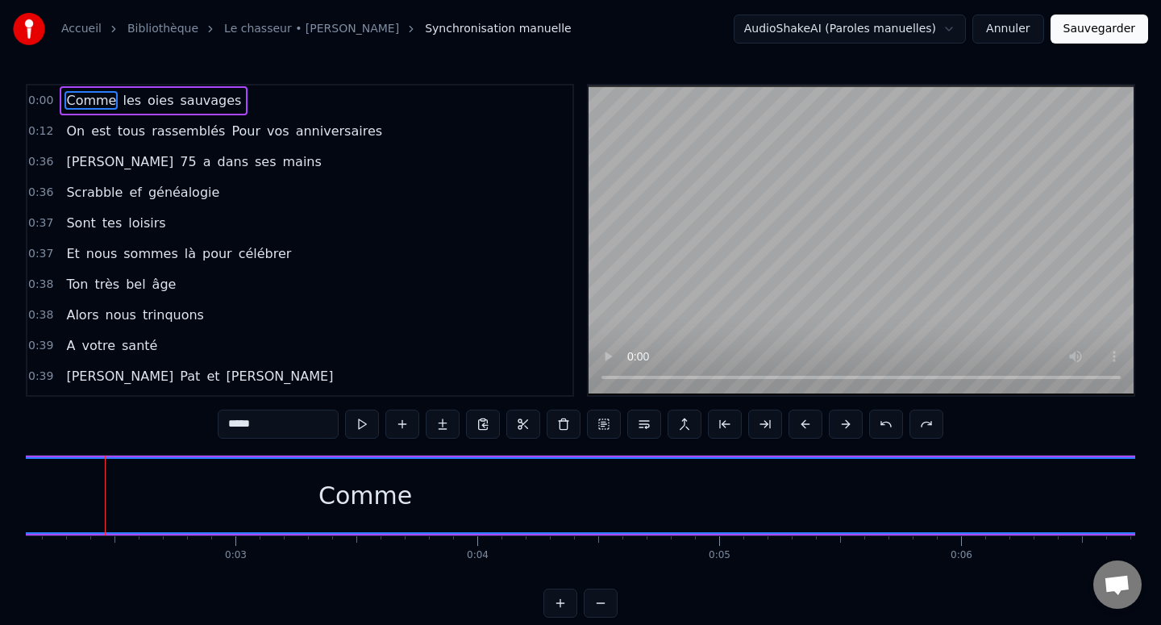
scroll to position [0, 514]
click at [422, 486] on div "Comme" at bounding box center [367, 495] width 1704 height 73
click at [364, 504] on div "Comme" at bounding box center [367, 495] width 94 height 36
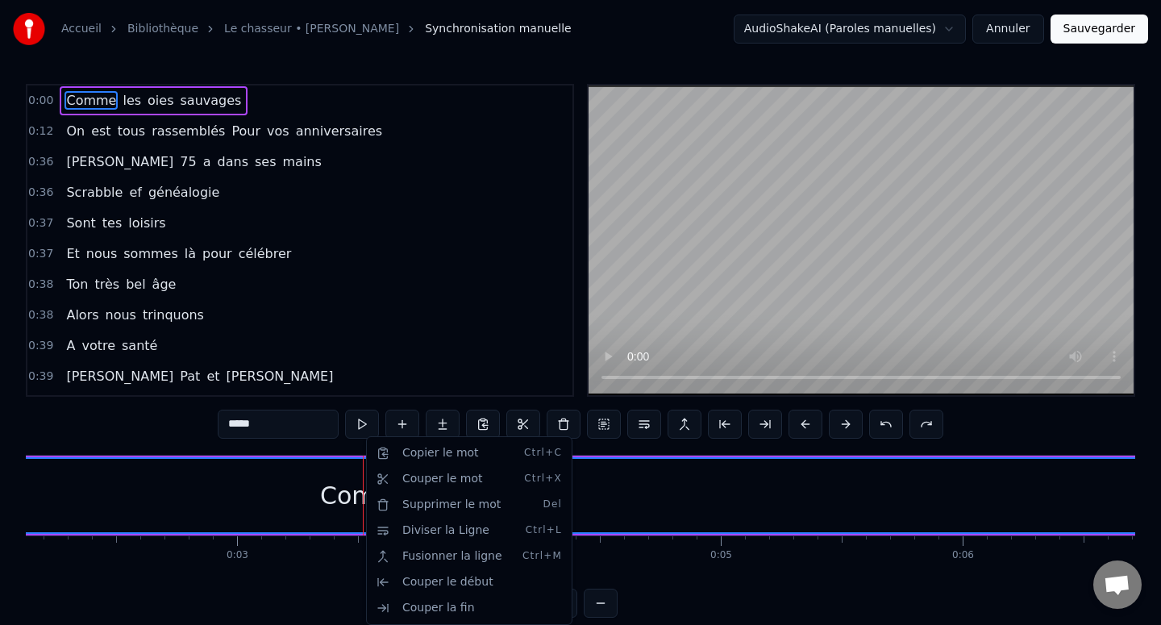
click at [364, 504] on html "Accueil Bibliothèque Le chasseur • [PERSON_NAME] Synchronisation manuelle Audio…" at bounding box center [580, 321] width 1161 height 643
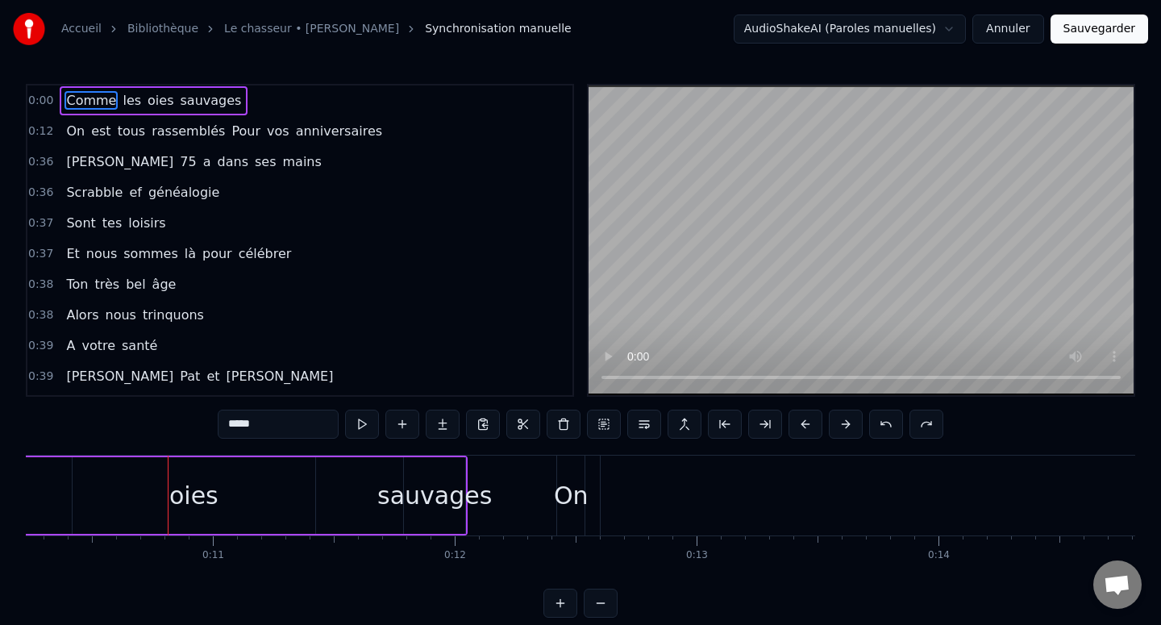
scroll to position [0, 2477]
drag, startPoint x: 171, startPoint y: 516, endPoint x: 385, endPoint y: 516, distance: 214.4
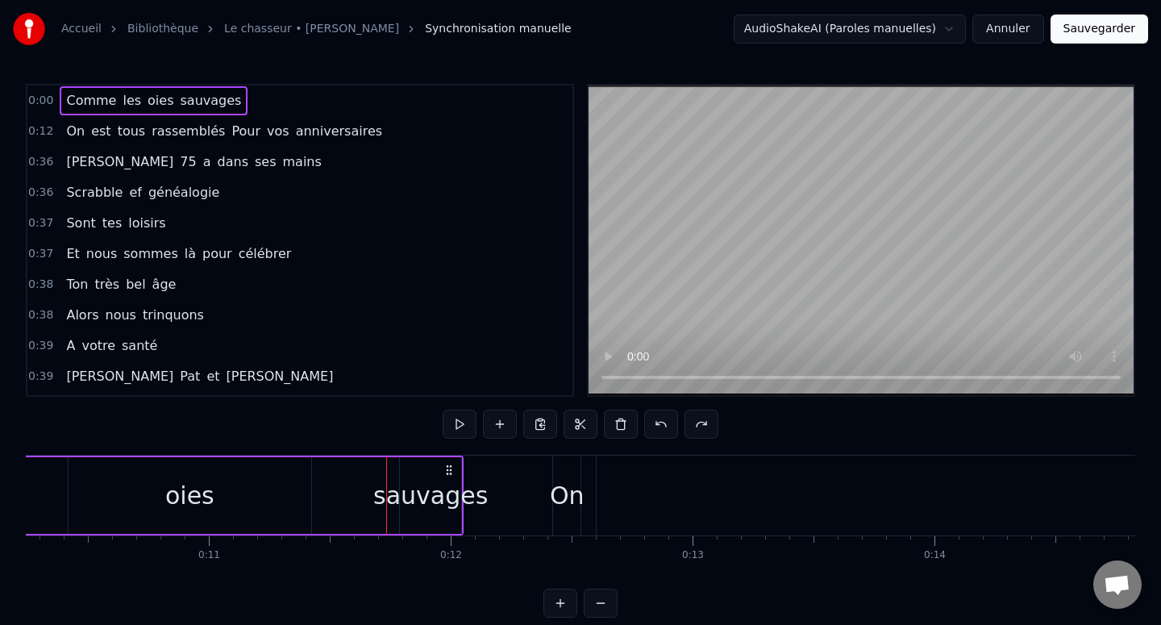
drag, startPoint x: 351, startPoint y: 512, endPoint x: 559, endPoint y: 512, distance: 207.2
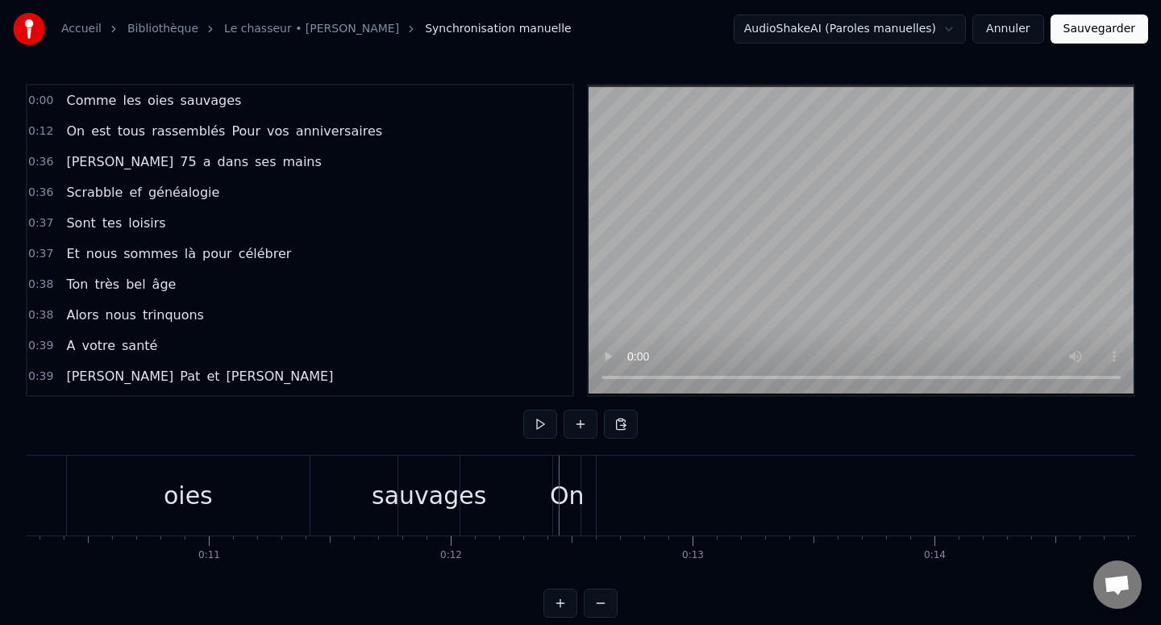
click at [219, 495] on div "oies" at bounding box center [188, 495] width 243 height 80
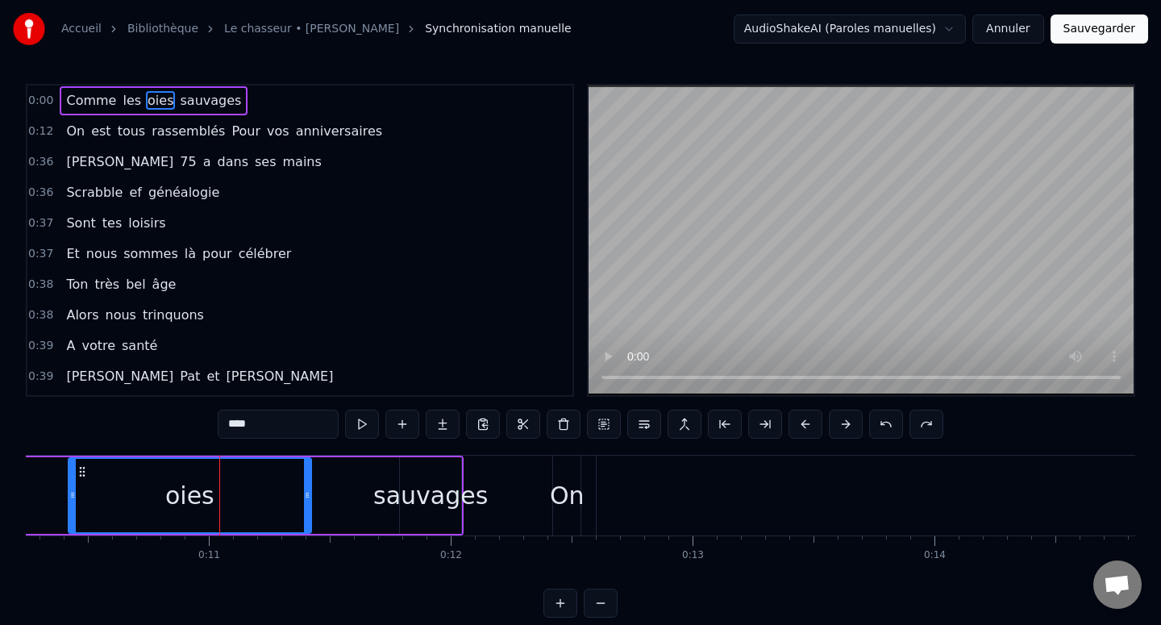
click at [454, 464] on div "sauvages" at bounding box center [430, 495] width 61 height 77
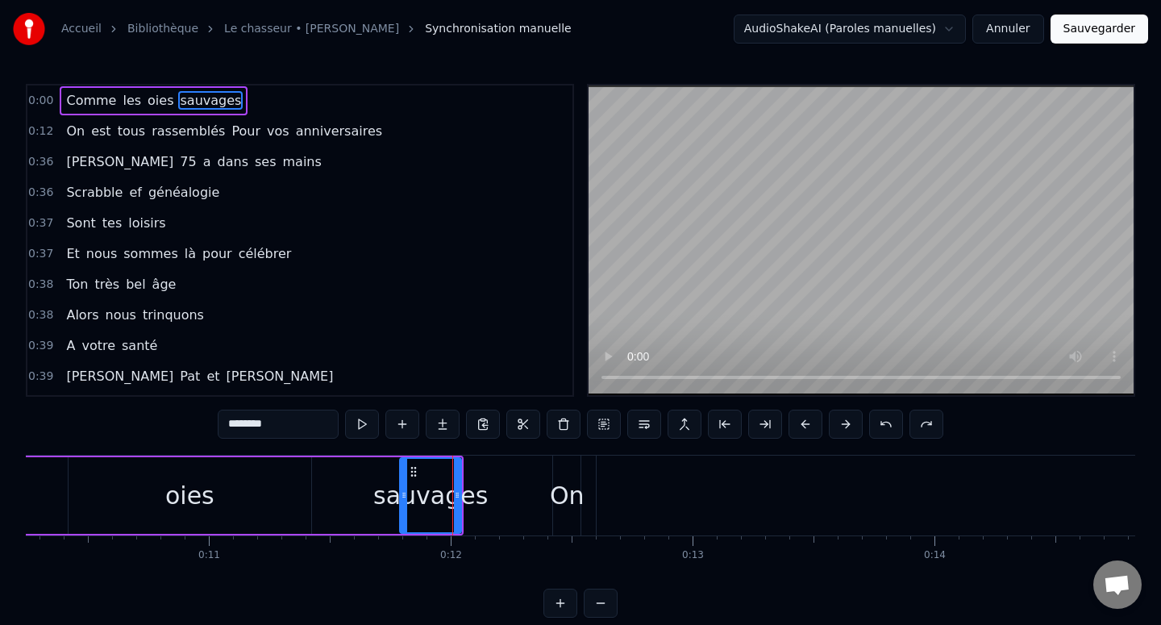
click at [451, 464] on div "sauvages" at bounding box center [431, 495] width 60 height 73
click at [415, 465] on icon at bounding box center [413, 471] width 13 height 13
click at [415, 471] on circle at bounding box center [415, 471] width 1 height 1
click at [149, 486] on div "oies" at bounding box center [190, 495] width 243 height 77
type input "****"
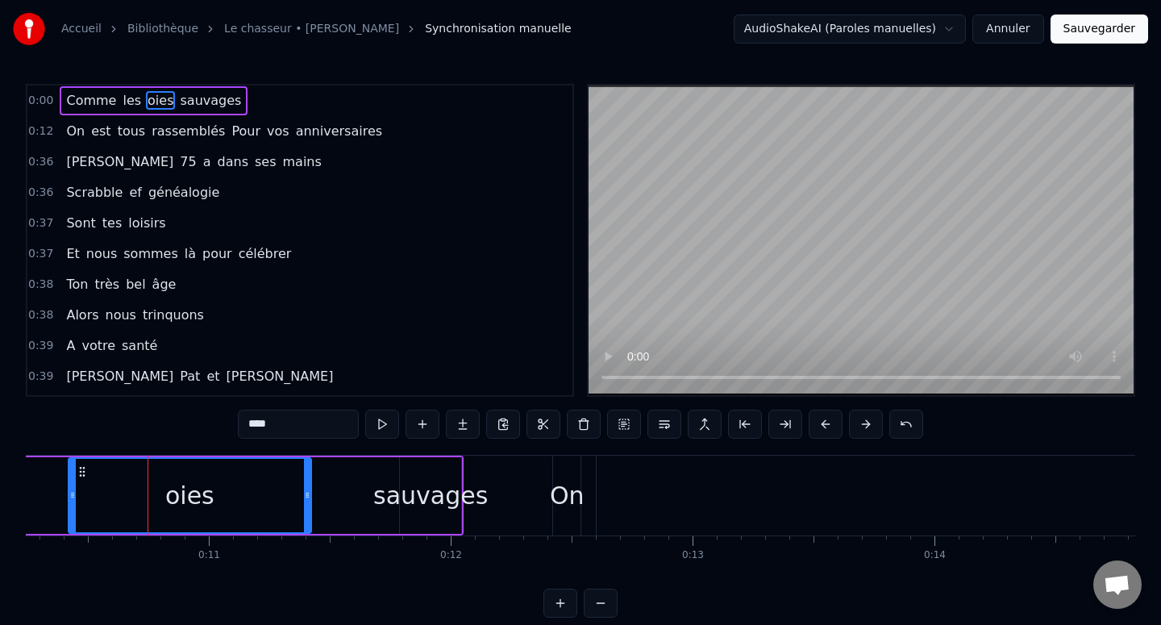
click at [148, 485] on div "oies" at bounding box center [190, 495] width 242 height 73
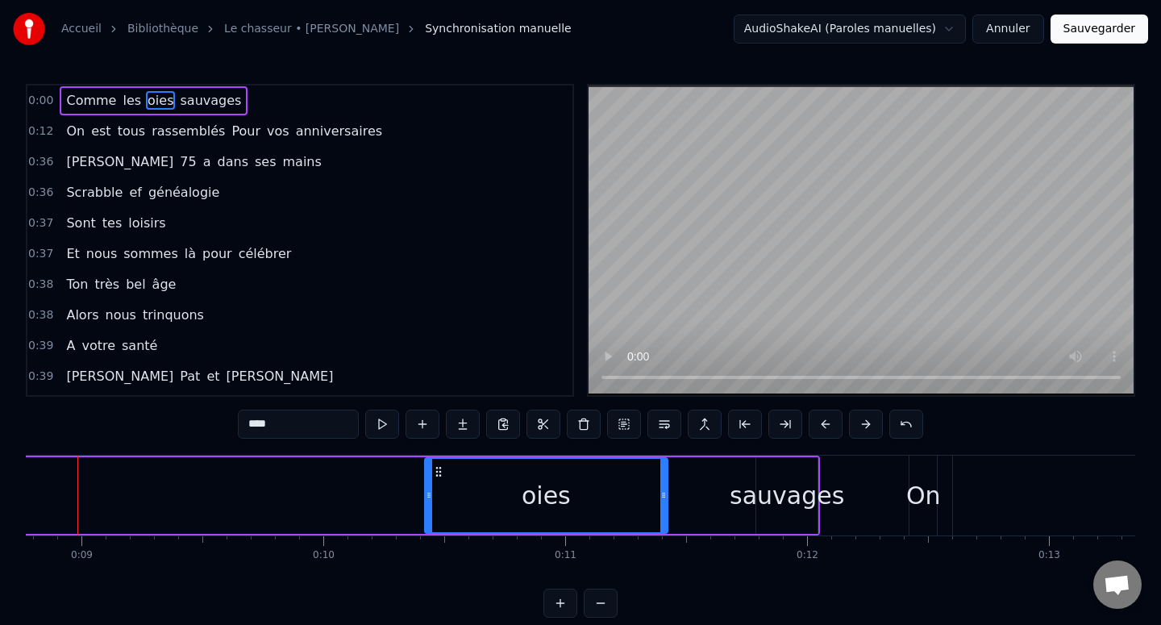
scroll to position [0, 2092]
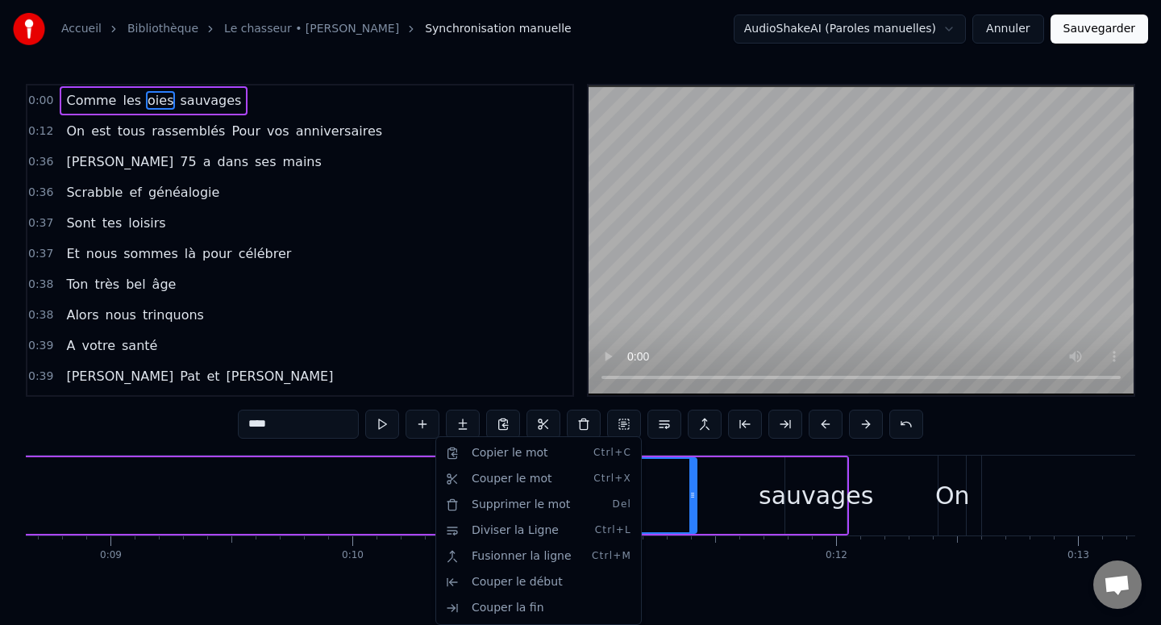
click at [434, 496] on html "Accueil Bibliothèque Le chasseur • [PERSON_NAME] Synchronisation manuelle Audio…" at bounding box center [580, 321] width 1161 height 643
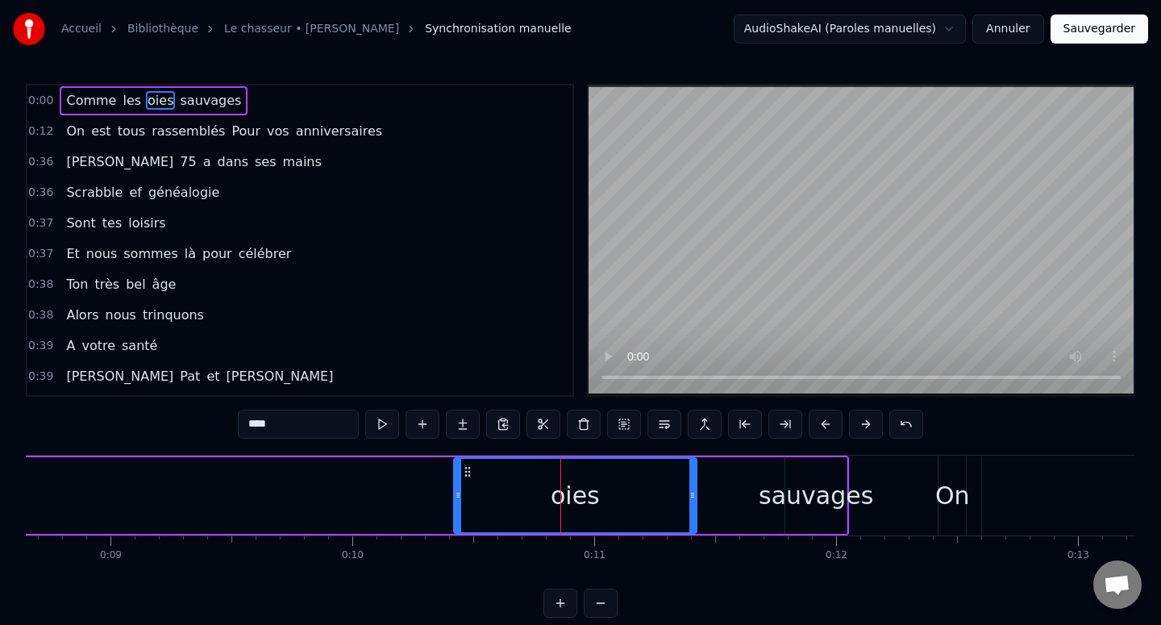
click at [944, 27] on html "Accueil Bibliothèque Le chasseur • [PERSON_NAME] Synchronisation manuelle Audio…" at bounding box center [580, 321] width 1161 height 643
click at [947, 27] on html "Accueil Bibliothèque Le chasseur • [PERSON_NAME] Synchronisation manuelle Audio…" at bounding box center [580, 321] width 1161 height 643
click at [476, 234] on div "0:37 Sont tes loisirs" at bounding box center [299, 223] width 545 height 31
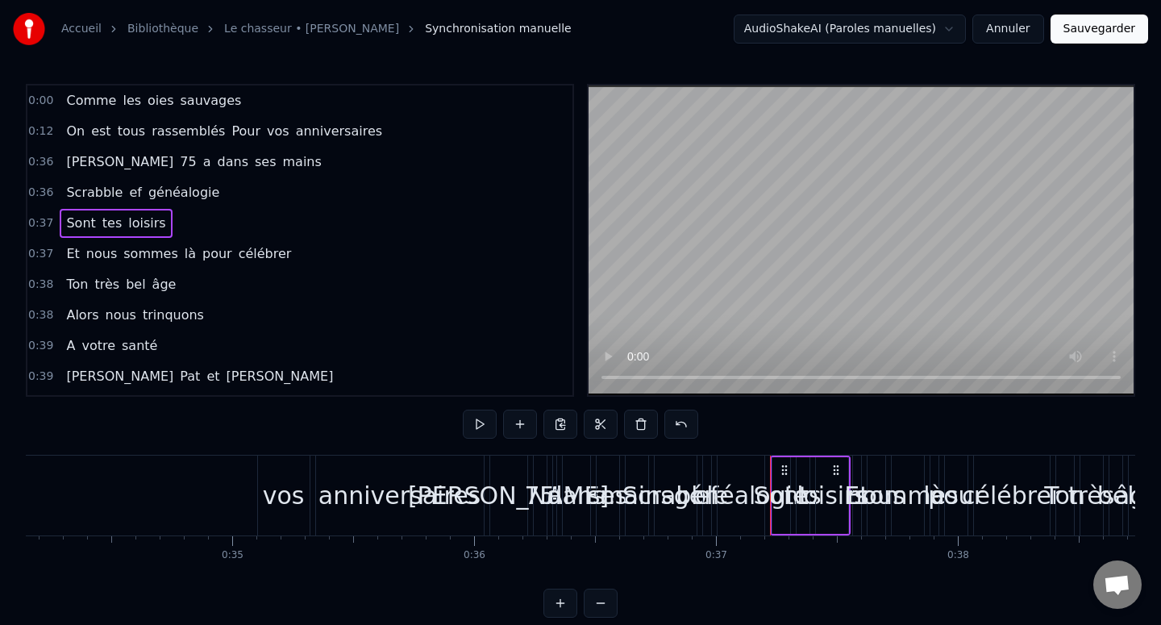
scroll to position [0, 8920]
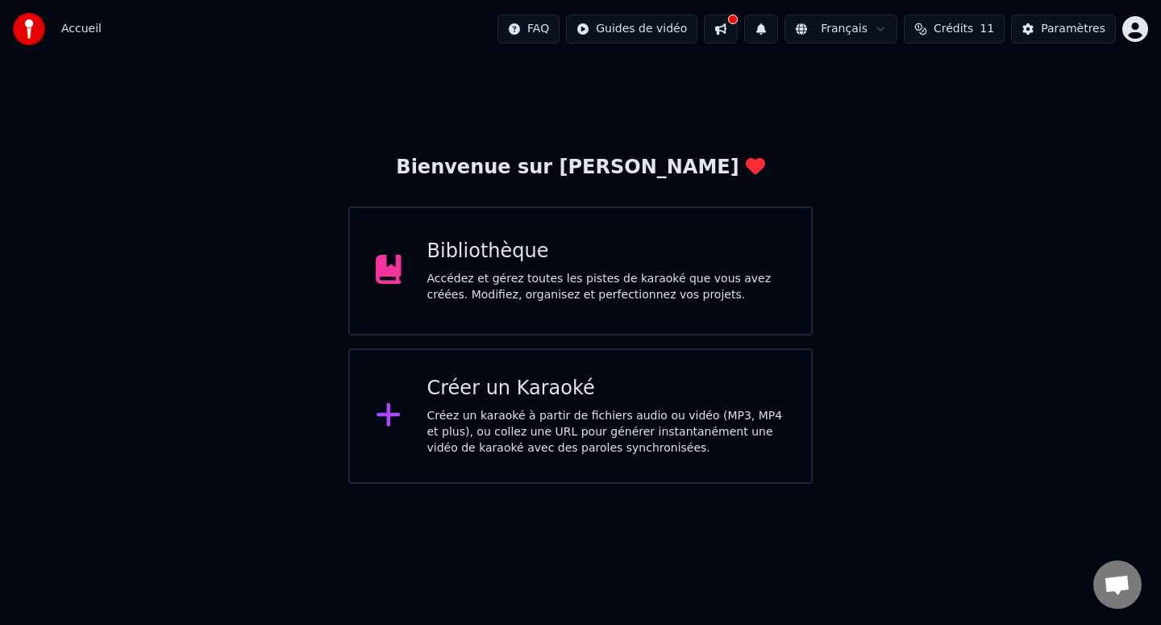
click at [634, 313] on div "Bibliothèque Accédez et gérez toutes les pistes de karaoké que vous avez créées…" at bounding box center [580, 270] width 464 height 129
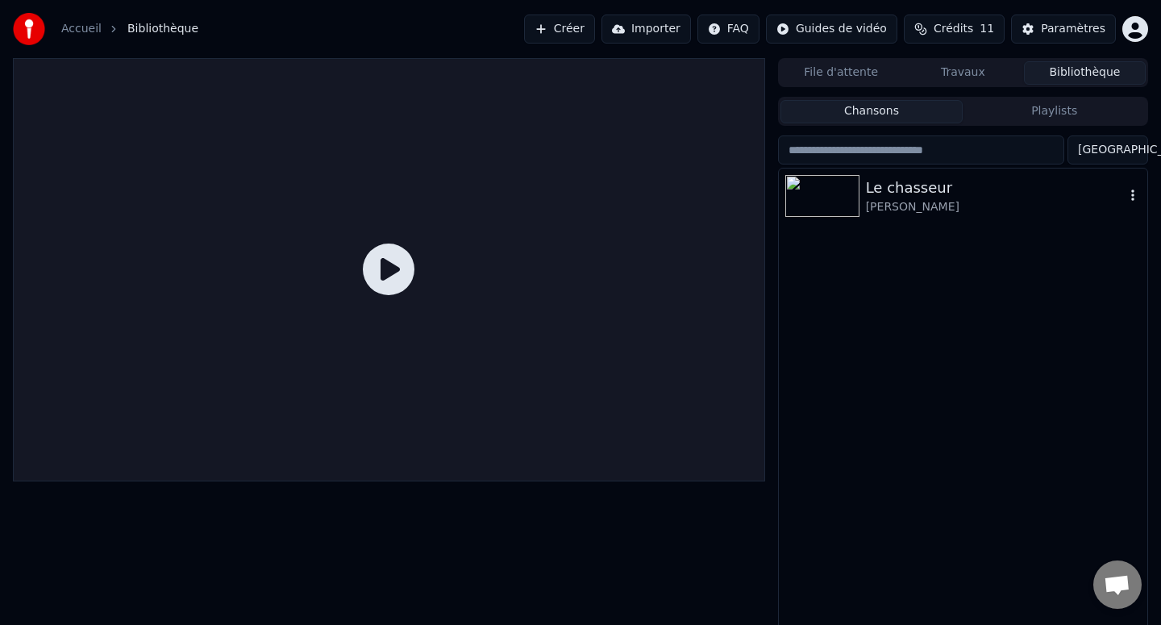
click at [879, 213] on div "[PERSON_NAME]" at bounding box center [995, 207] width 259 height 16
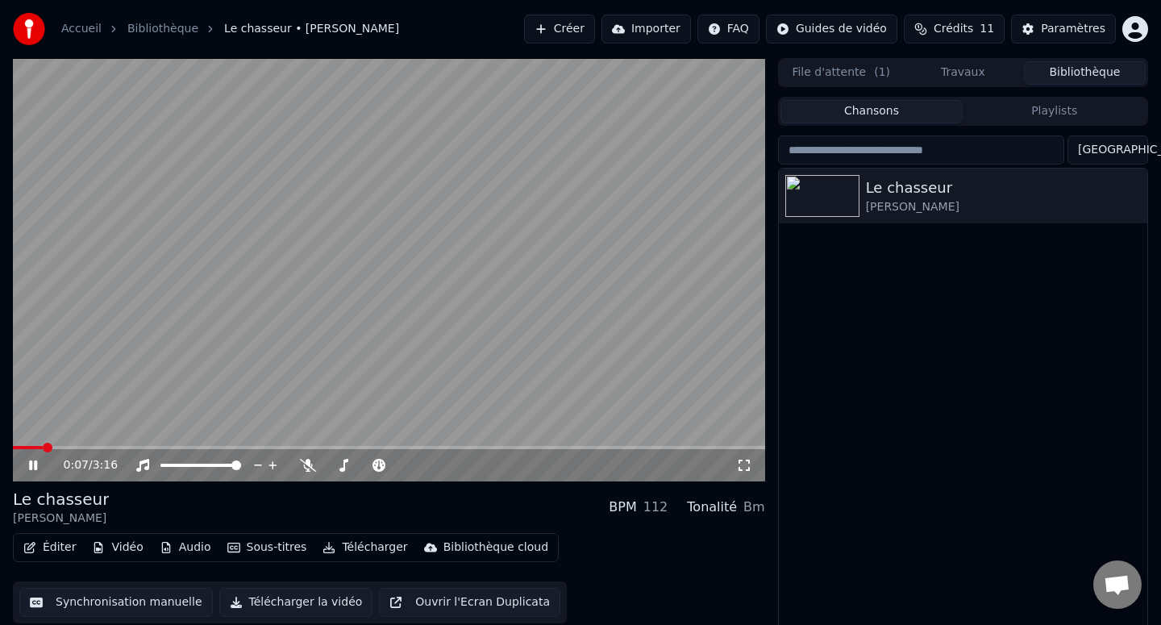
click at [33, 466] on icon at bounding box center [45, 465] width 38 height 13
click at [57, 551] on button "Éditer" at bounding box center [49, 547] width 65 height 23
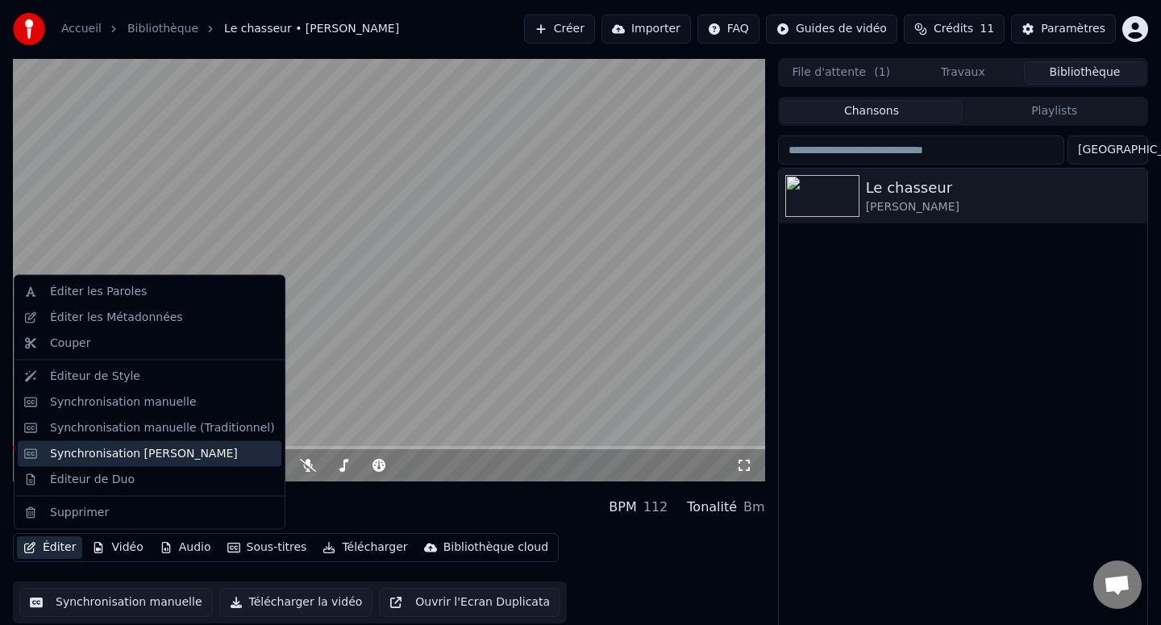
click at [140, 449] on div "Synchronisation [PERSON_NAME]" at bounding box center [144, 453] width 188 height 16
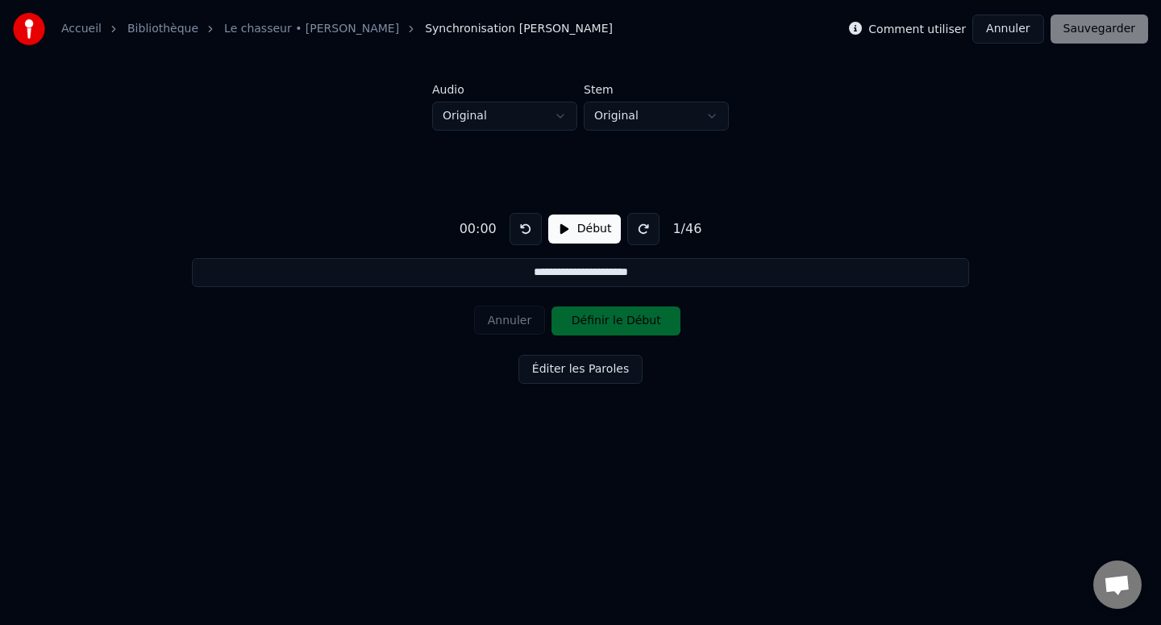
click at [570, 231] on button "Début" at bounding box center [584, 228] width 73 height 29
click at [576, 271] on input "**********" at bounding box center [580, 272] width 776 height 29
click at [518, 274] on input "**********" at bounding box center [580, 272] width 776 height 29
click at [501, 274] on input "**********" at bounding box center [580, 272] width 776 height 29
click at [699, 431] on div "**********" at bounding box center [580, 295] width 1109 height 328
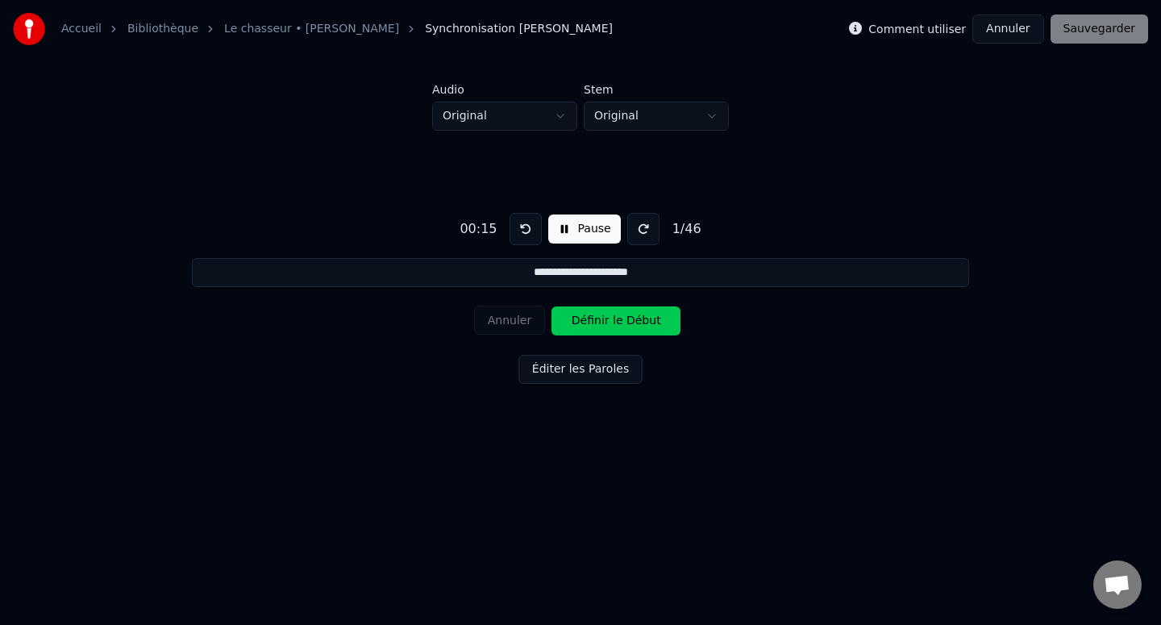
click at [563, 229] on button "Pause" at bounding box center [584, 228] width 72 height 29
click at [347, 20] on div "Accueil Bibliothèque Le chasseur • [PERSON_NAME] Synchronisation [PERSON_NAME]" at bounding box center [313, 29] width 600 height 32
click at [351, 27] on link "Le chasseur • [PERSON_NAME]" at bounding box center [311, 29] width 175 height 16
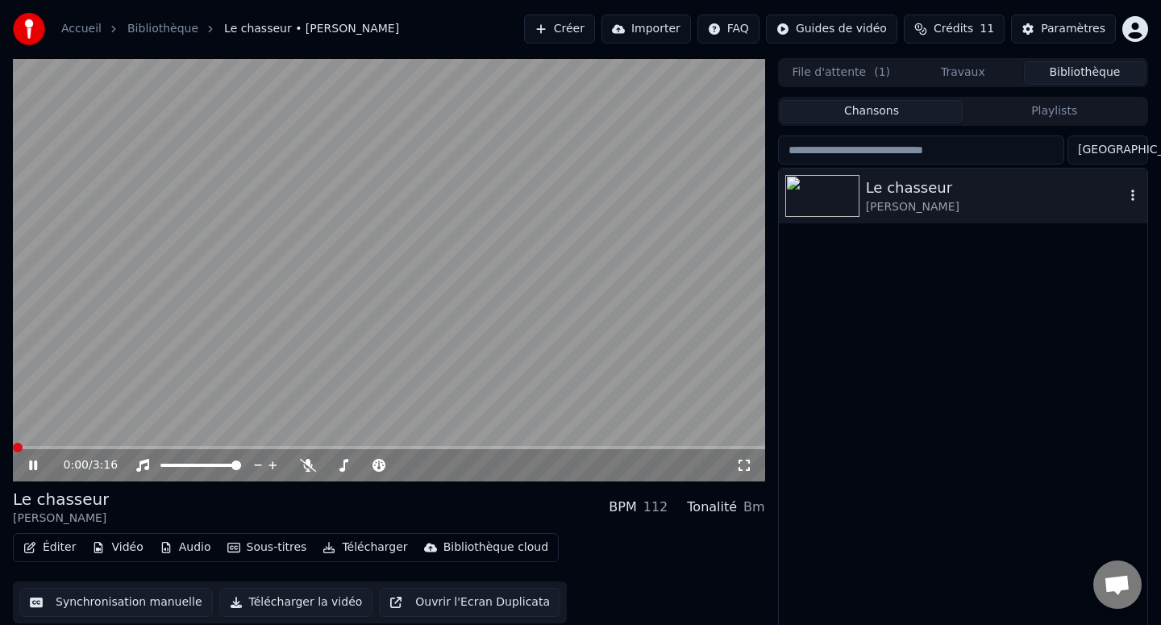
click at [907, 202] on div "[PERSON_NAME]" at bounding box center [995, 207] width 259 height 16
click at [880, 202] on div "[PERSON_NAME]" at bounding box center [995, 207] width 259 height 16
click at [33, 469] on icon at bounding box center [45, 465] width 38 height 13
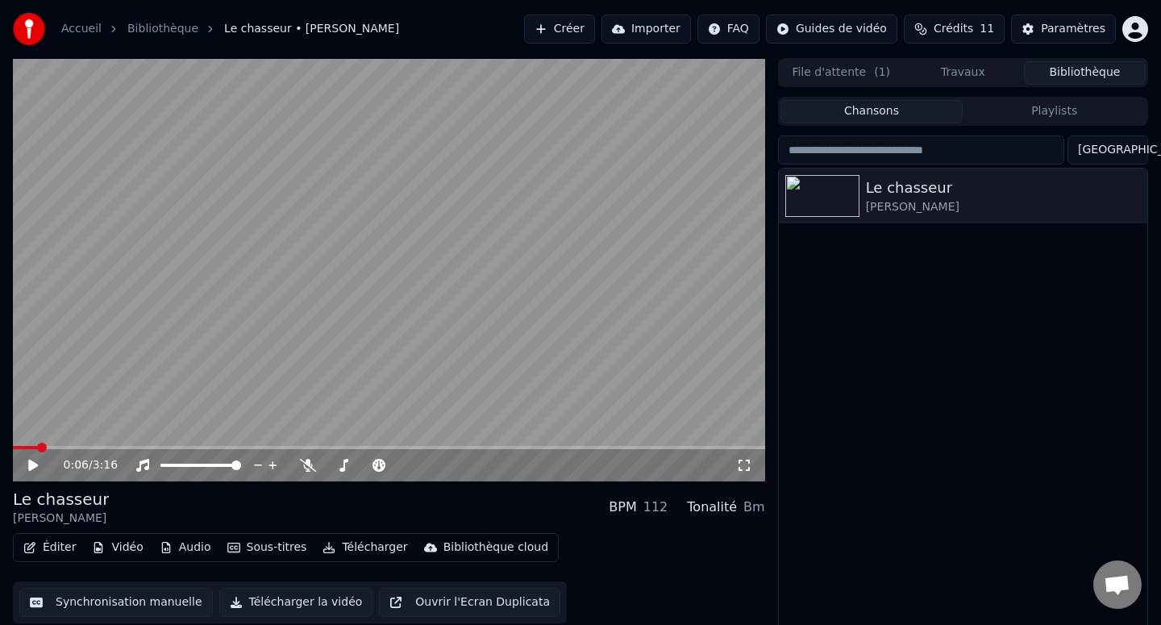
scroll to position [11, 0]
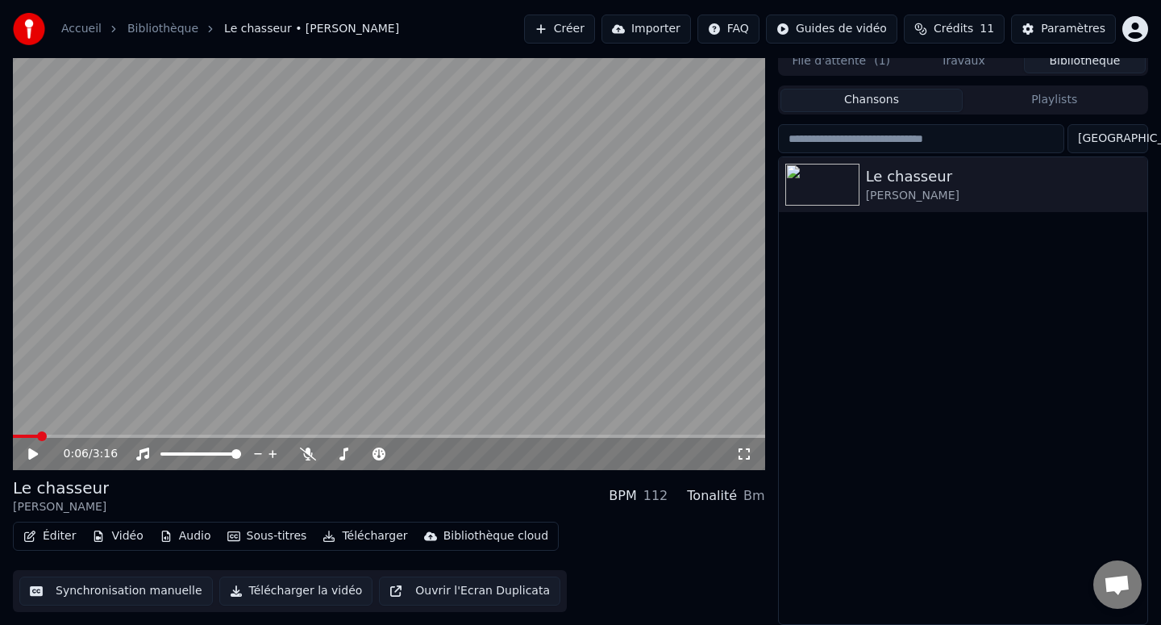
click at [118, 595] on button "Synchronisation manuelle" at bounding box center [115, 590] width 193 height 29
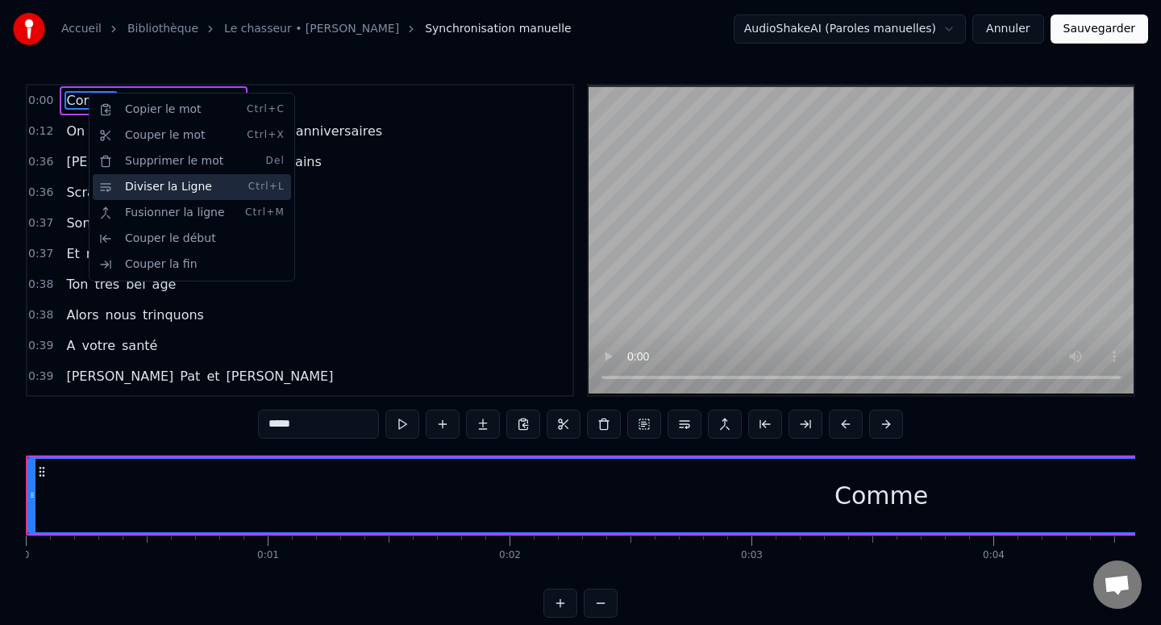
click at [141, 189] on div "Diviser la Ligne Ctrl+L" at bounding box center [192, 187] width 198 height 26
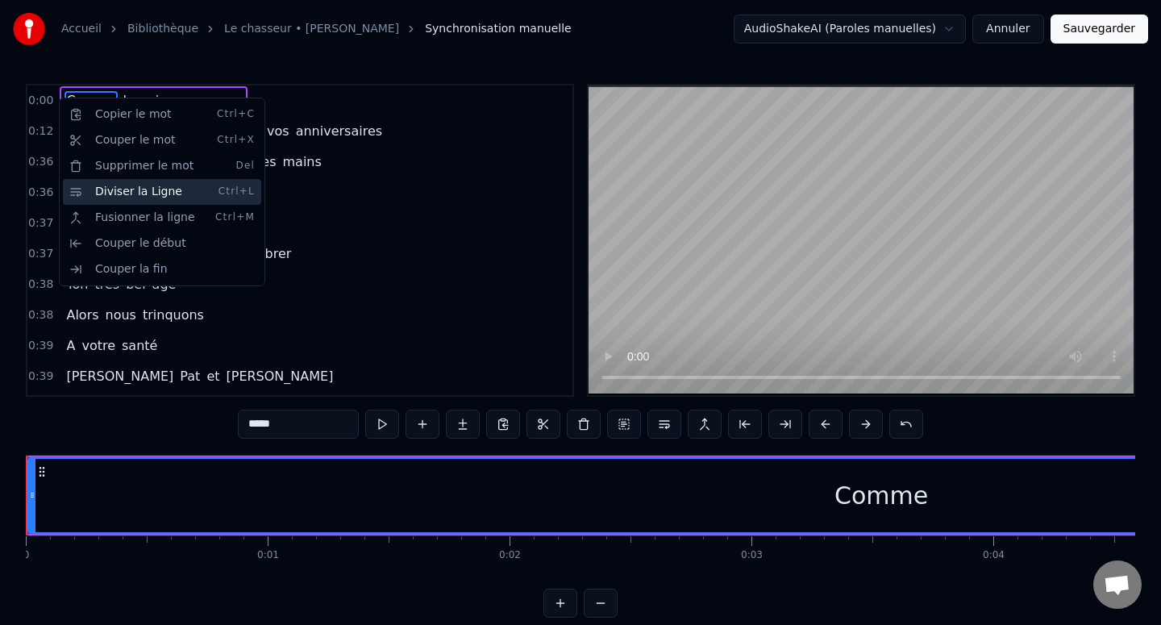
click at [100, 192] on div "Diviser la Ligne Ctrl+L" at bounding box center [162, 192] width 198 height 26
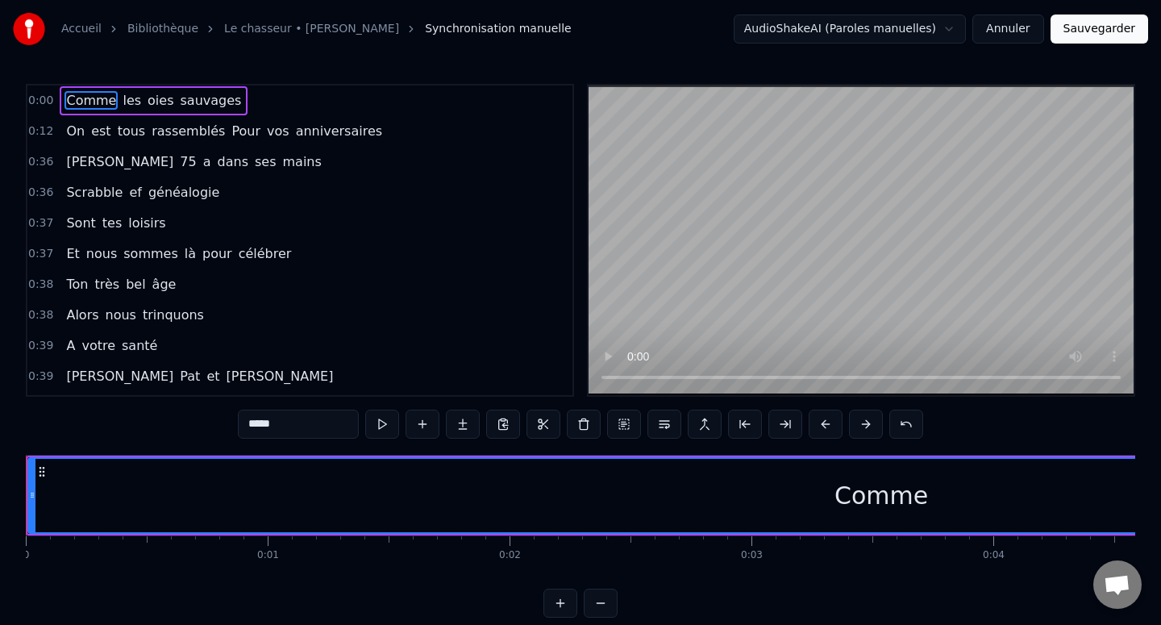
click at [306, 157] on div "0:36 [PERSON_NAME] 75 a dans ses mains" at bounding box center [299, 162] width 545 height 31
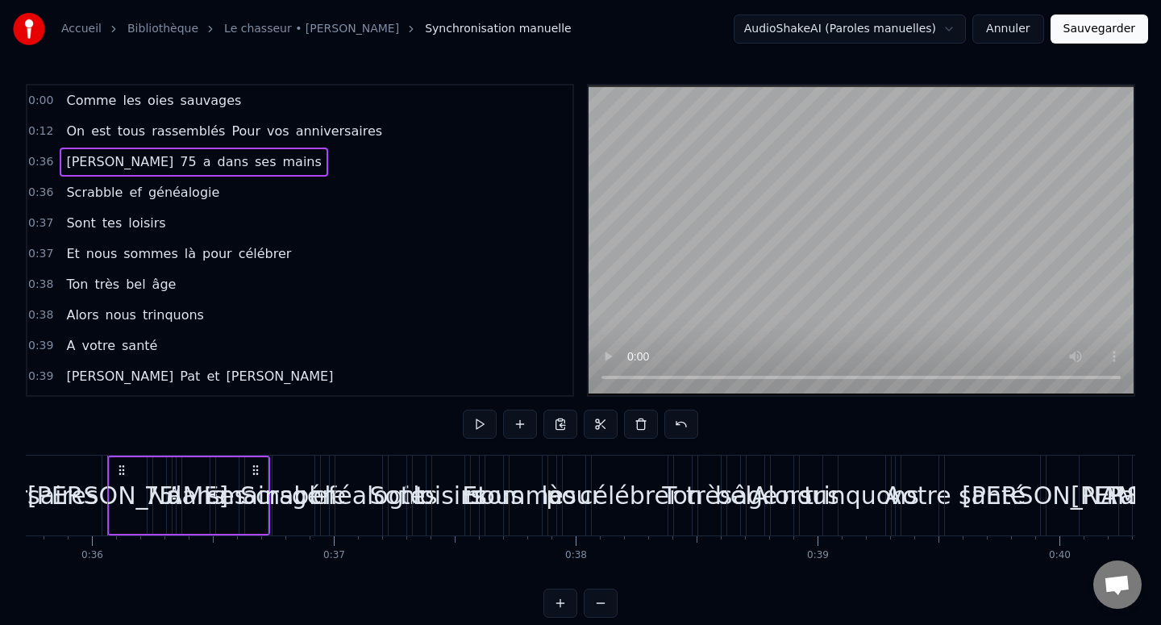
click at [173, 78] on div "Accueil Bibliothèque Le chasseur • [PERSON_NAME] Synchronisation manuelle Audio…" at bounding box center [580, 308] width 1161 height 617
click at [178, 98] on span "sauvages" at bounding box center [210, 100] width 64 height 19
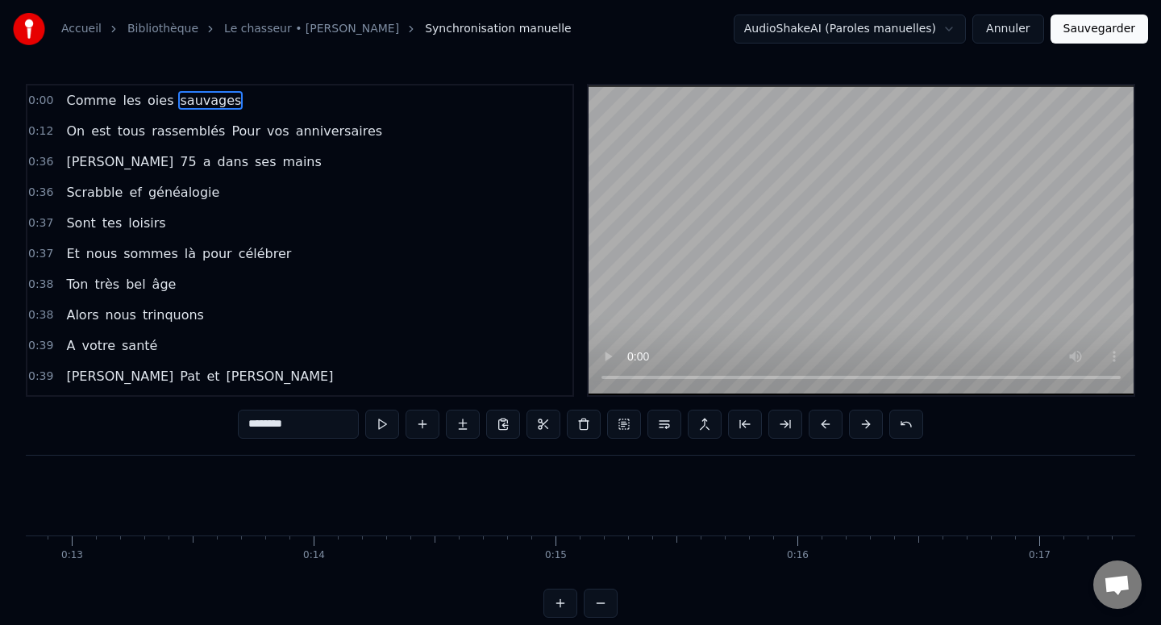
scroll to position [0, 2768]
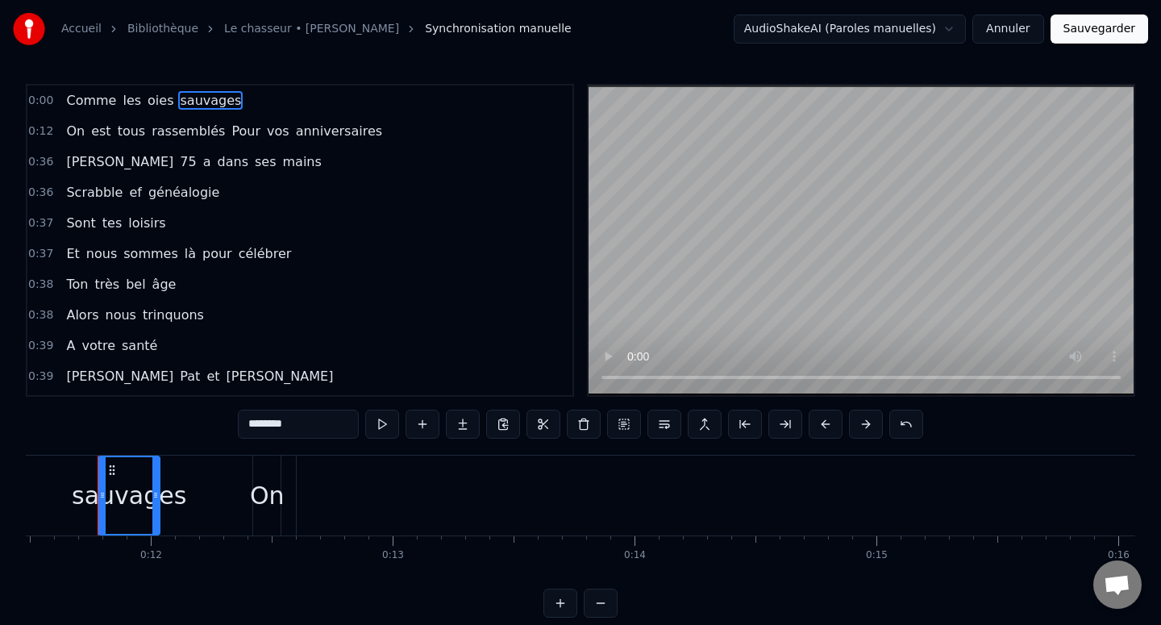
click at [106, 86] on div "Comme les oies sauvages" at bounding box center [154, 100] width 188 height 29
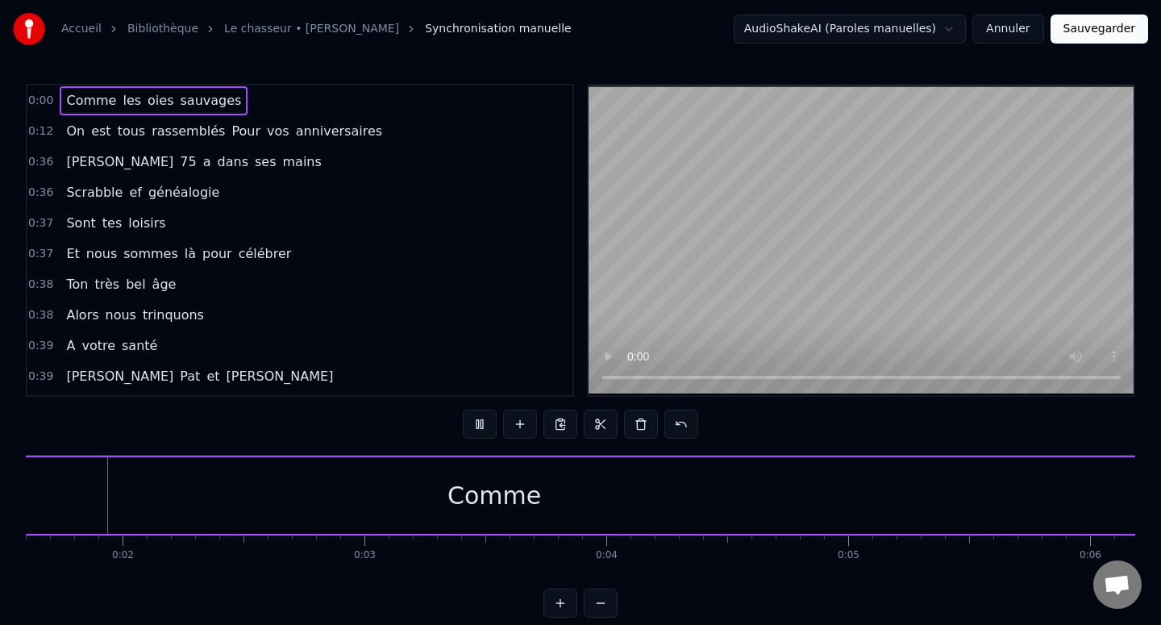
scroll to position [0, 322]
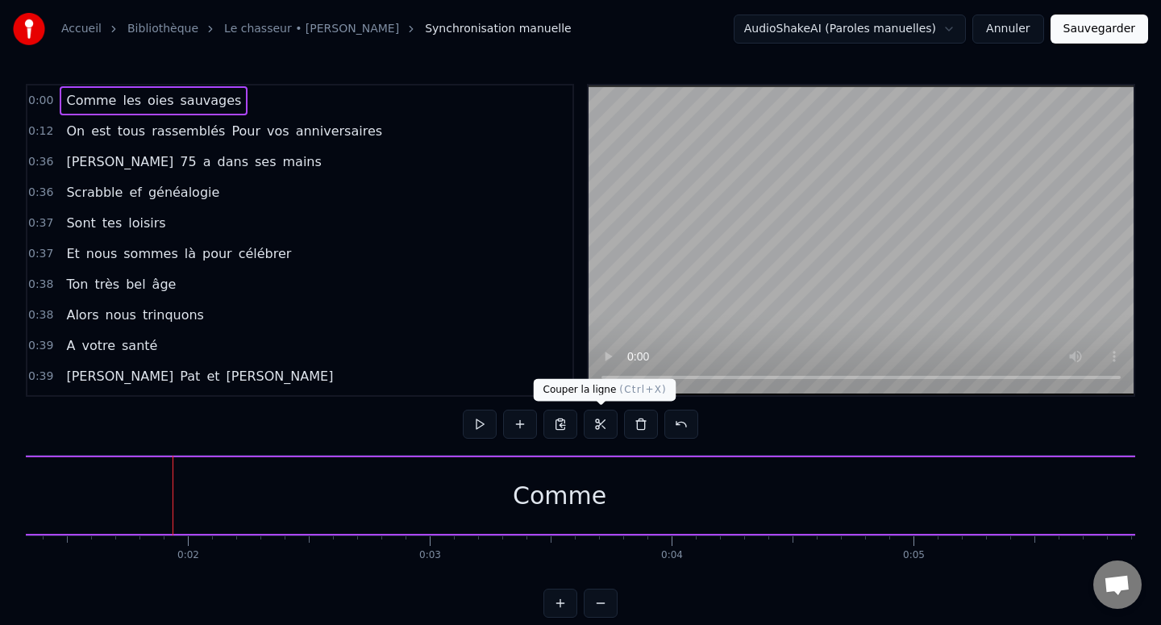
click at [541, 529] on div "Comme" at bounding box center [560, 495] width 1706 height 77
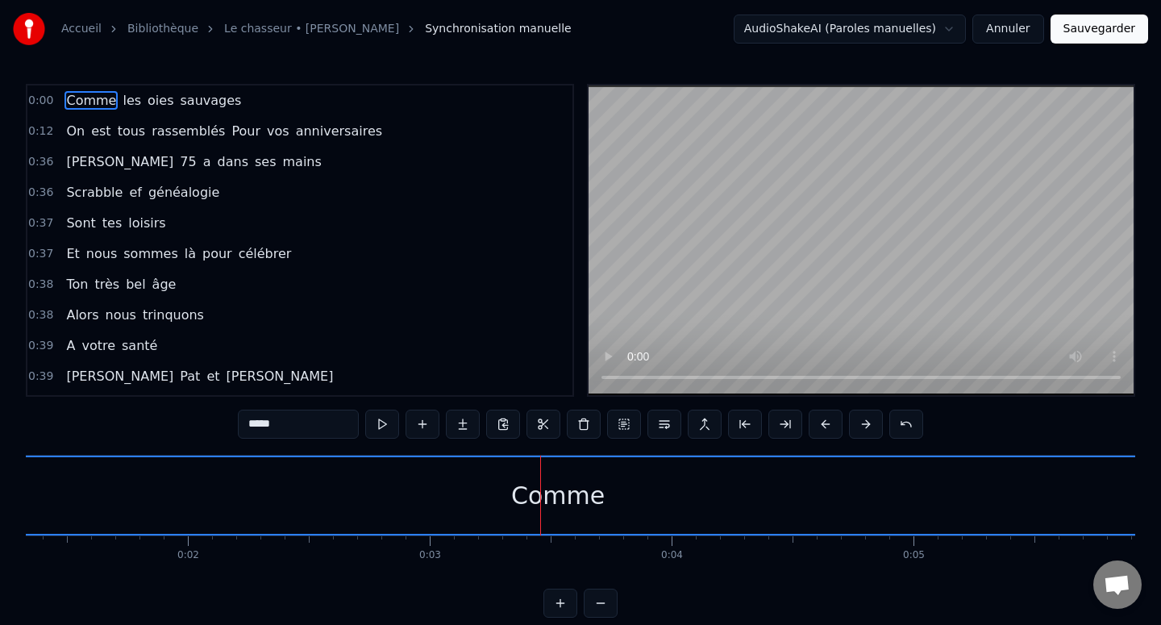
click at [509, 497] on div "Comme" at bounding box center [558, 495] width 1704 height 77
click at [634, 430] on button at bounding box center [624, 424] width 34 height 29
click at [625, 427] on button at bounding box center [624, 424] width 34 height 29
click at [829, 416] on button at bounding box center [826, 424] width 34 height 29
click at [829, 428] on button at bounding box center [826, 424] width 34 height 29
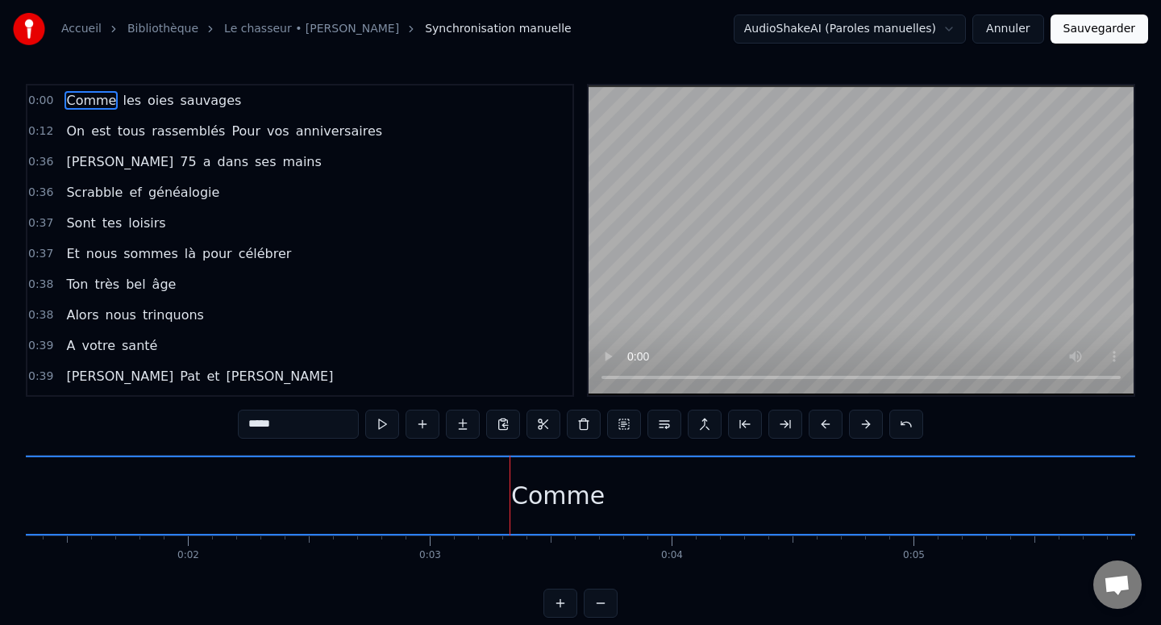
click at [222, 91] on span "sauvages" at bounding box center [210, 100] width 64 height 19
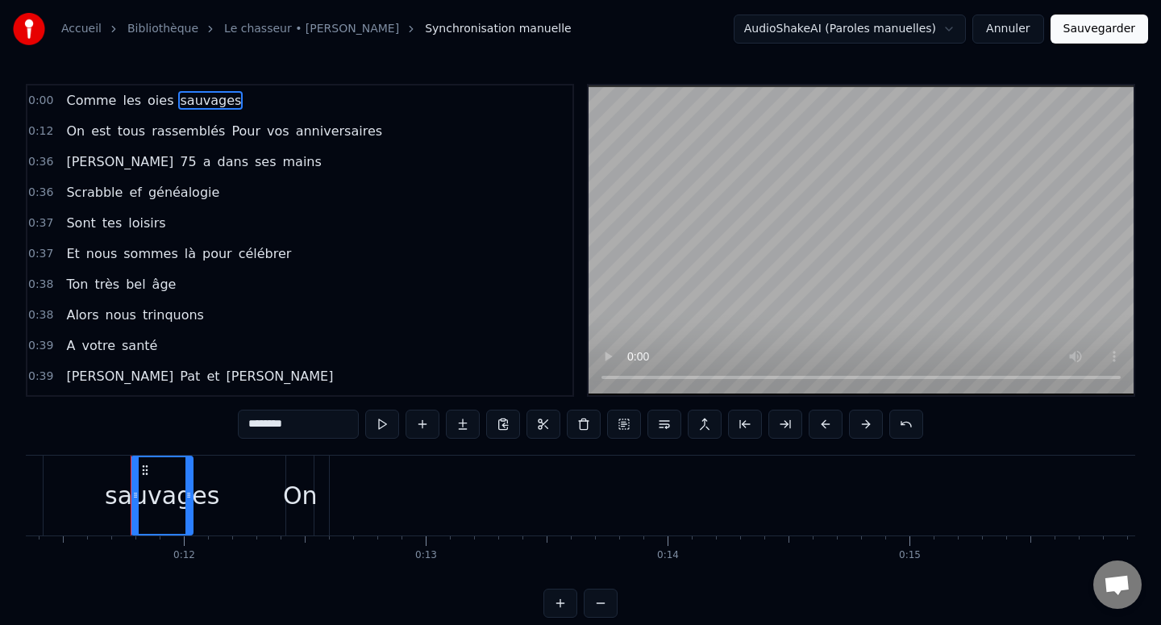
scroll to position [0, 2768]
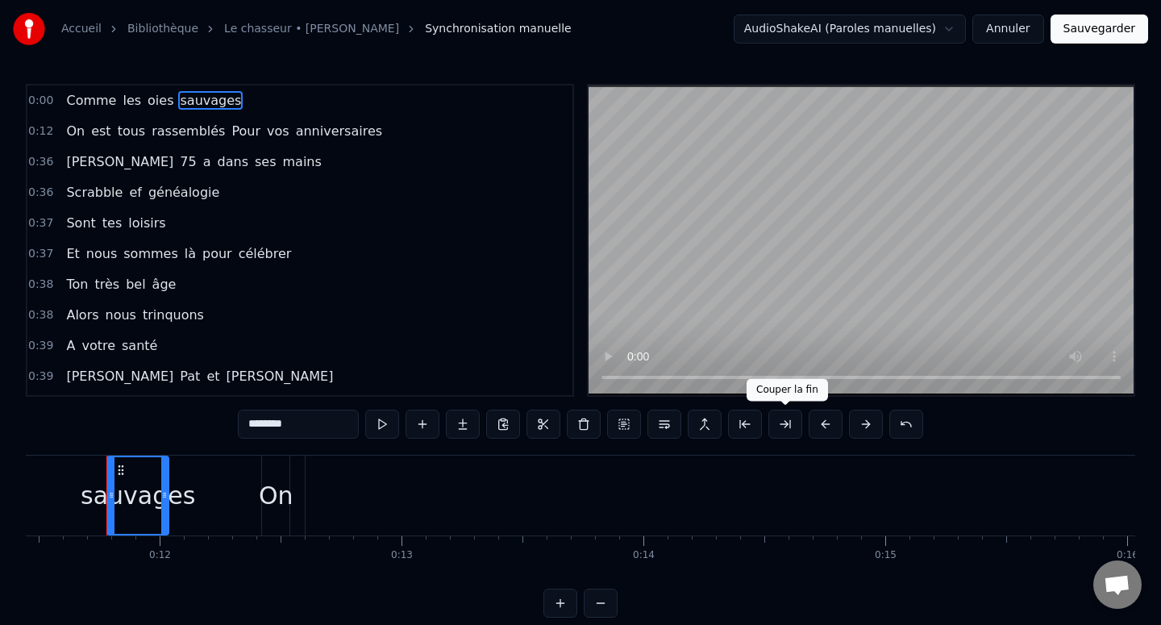
click at [796, 430] on button at bounding box center [785, 424] width 34 height 29
click at [822, 431] on button at bounding box center [826, 424] width 34 height 29
click at [867, 424] on button at bounding box center [866, 424] width 34 height 29
click at [99, 94] on span "Comme" at bounding box center [90, 100] width 53 height 19
type input "*****"
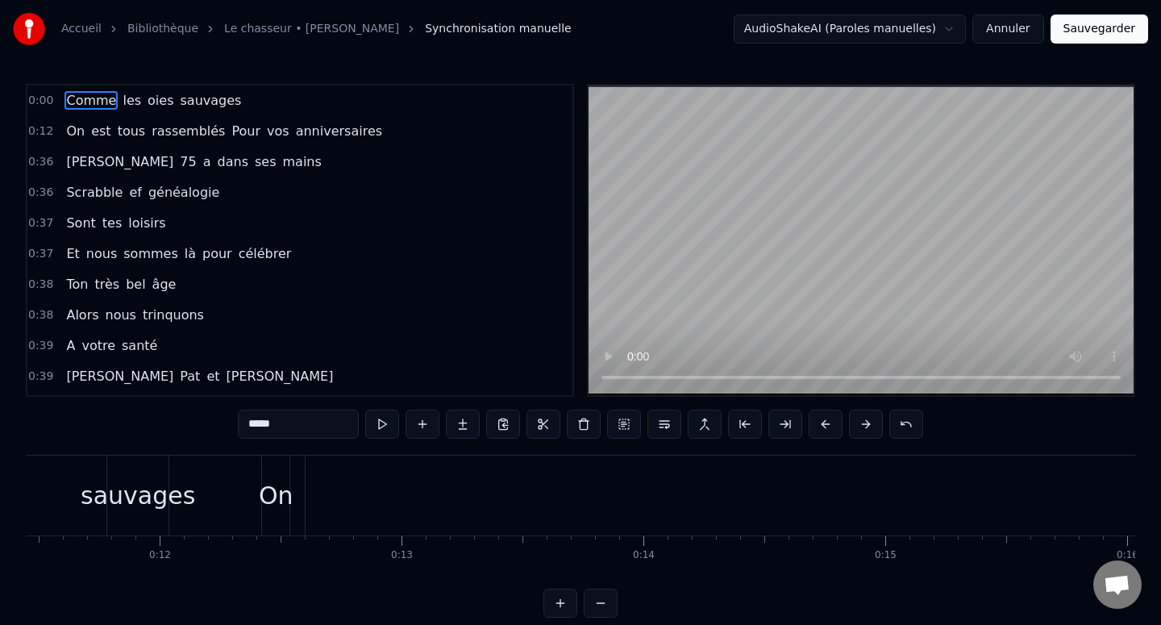
click at [326, 29] on link "Le chasseur • [PERSON_NAME]" at bounding box center [311, 29] width 175 height 16
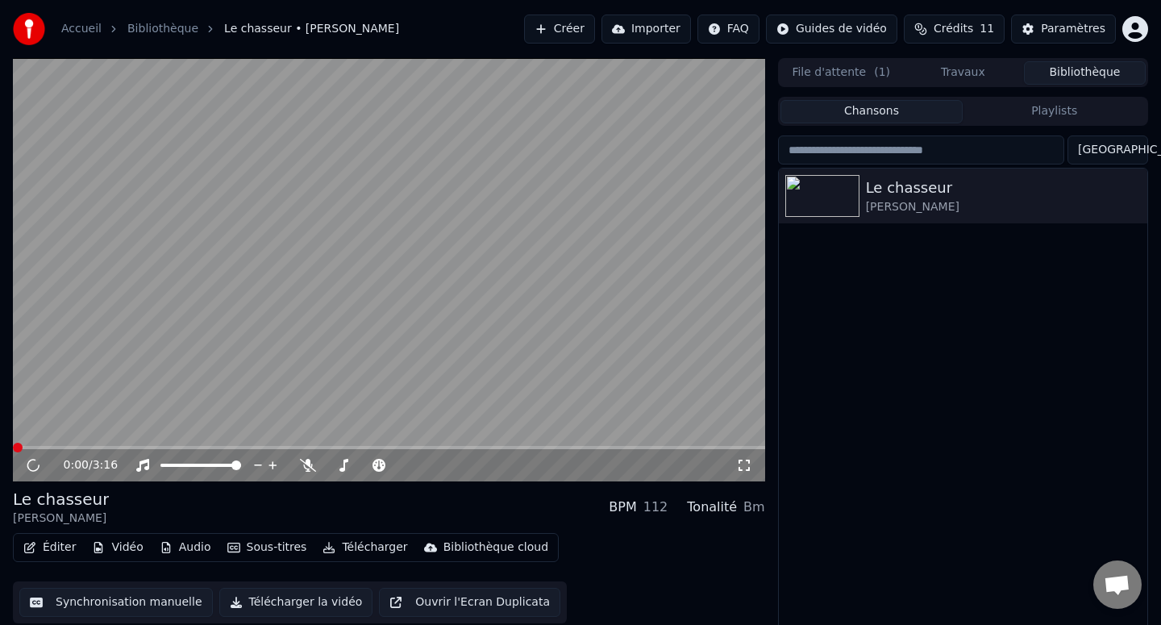
scroll to position [11, 0]
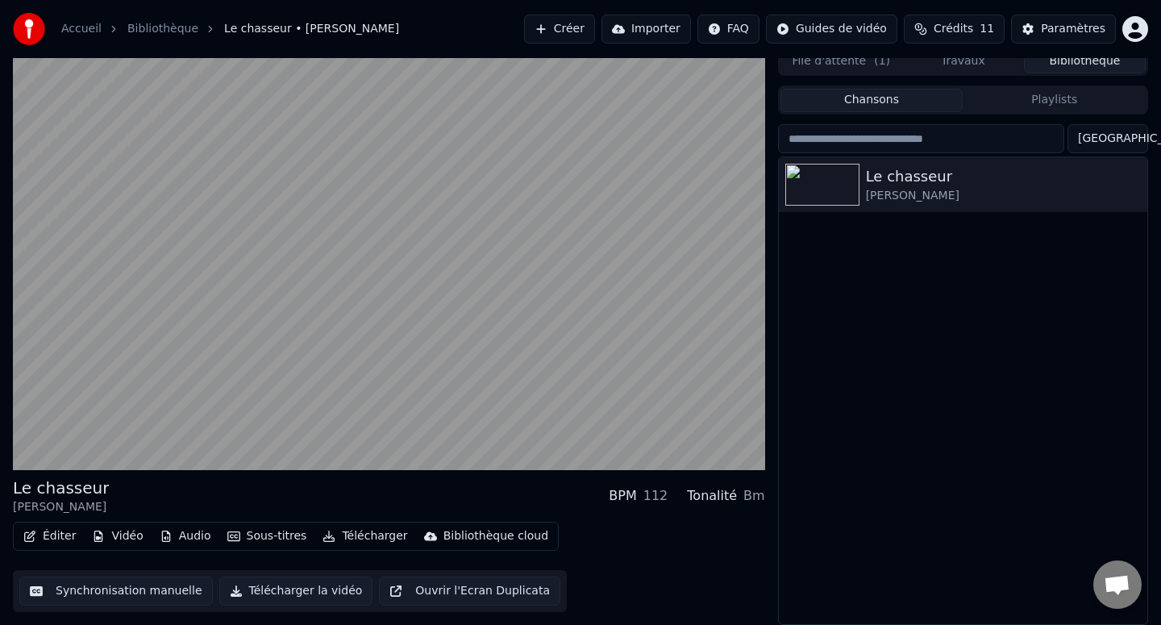
click at [138, 584] on button "Synchronisation manuelle" at bounding box center [115, 590] width 193 height 29
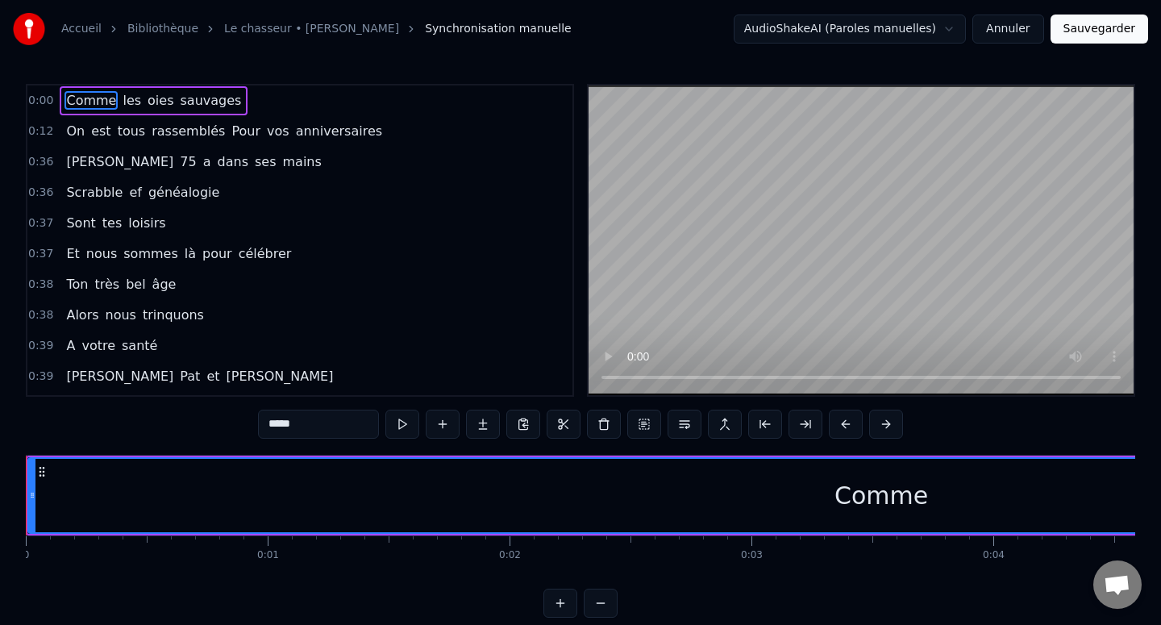
click at [132, 191] on span "ef" at bounding box center [134, 192] width 15 height 19
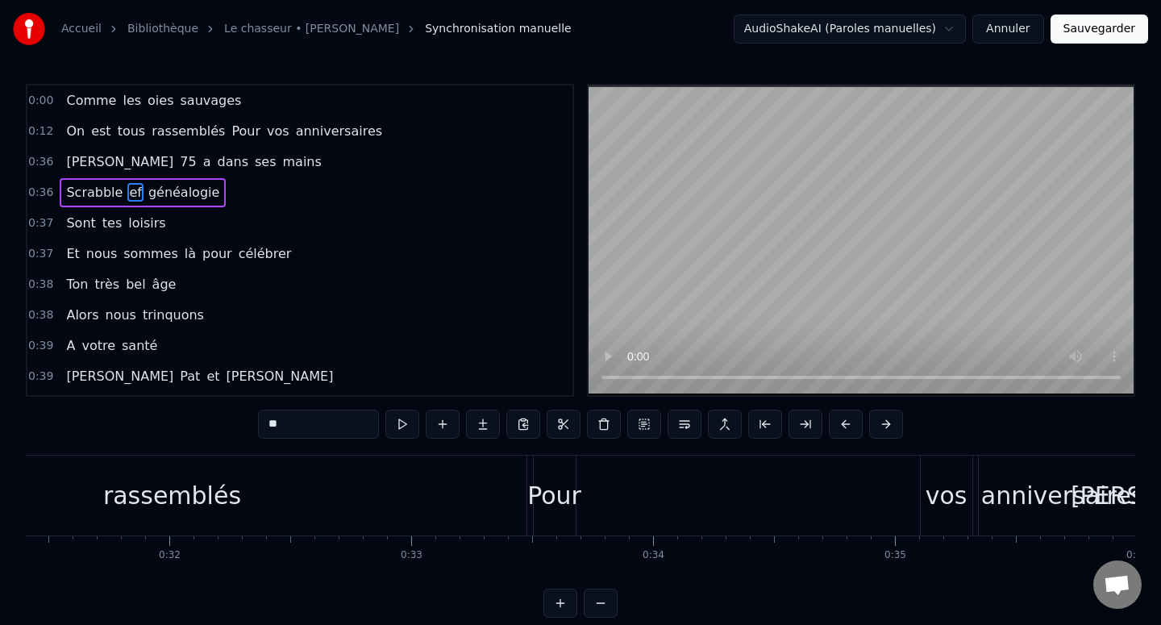
scroll to position [0, 8853]
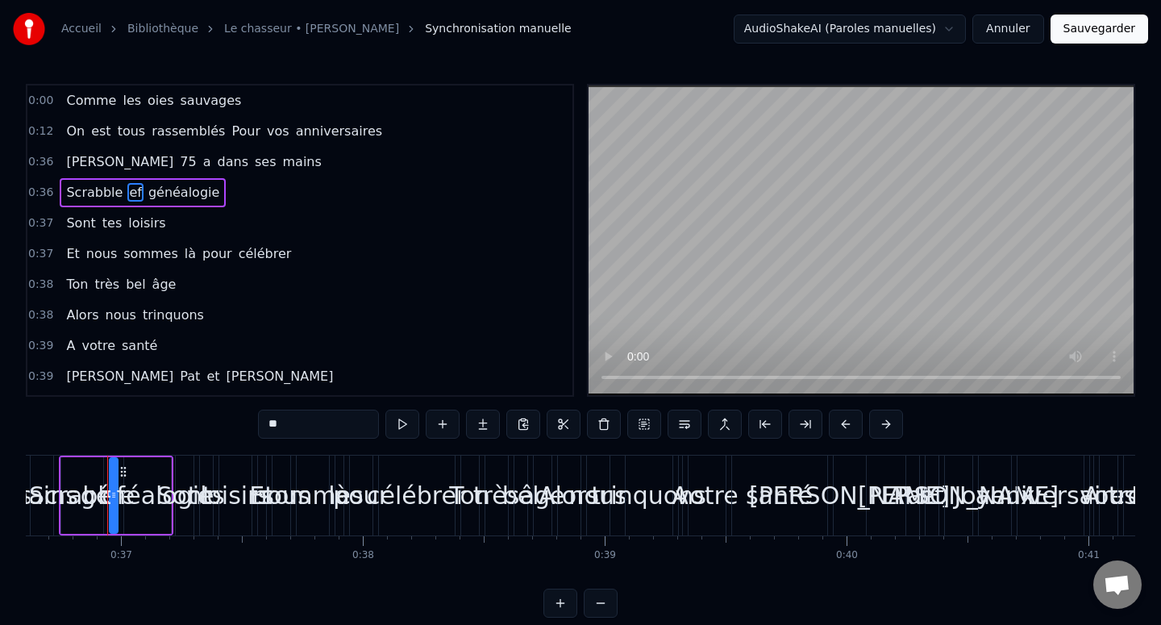
type input "**********"
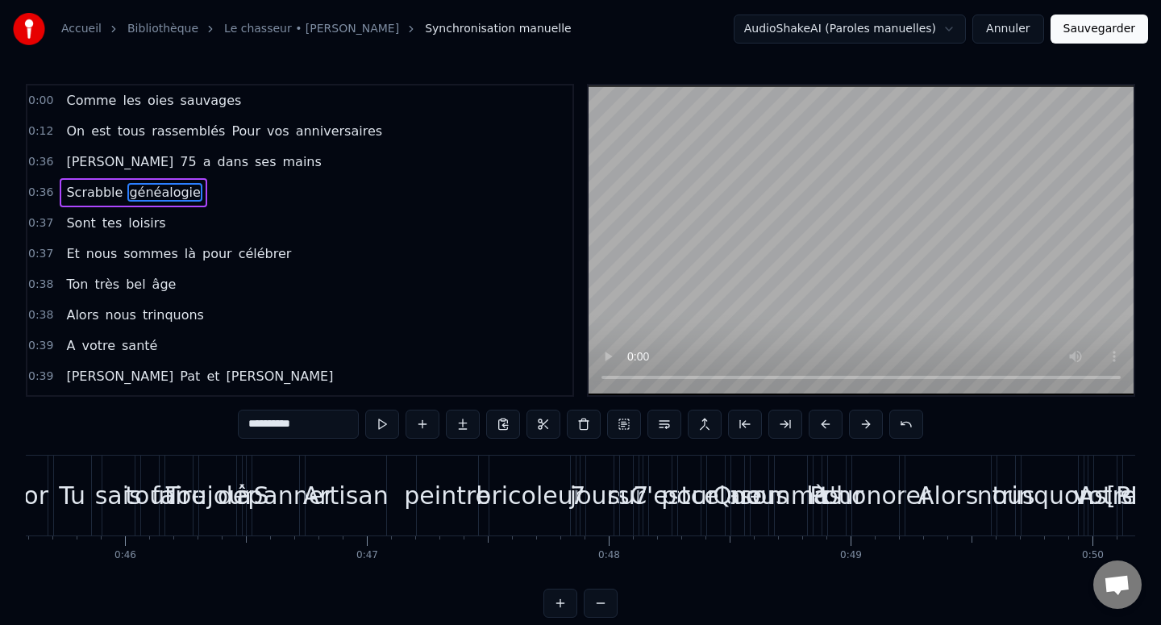
scroll to position [0, 11026]
click at [390, 431] on button at bounding box center [382, 424] width 34 height 29
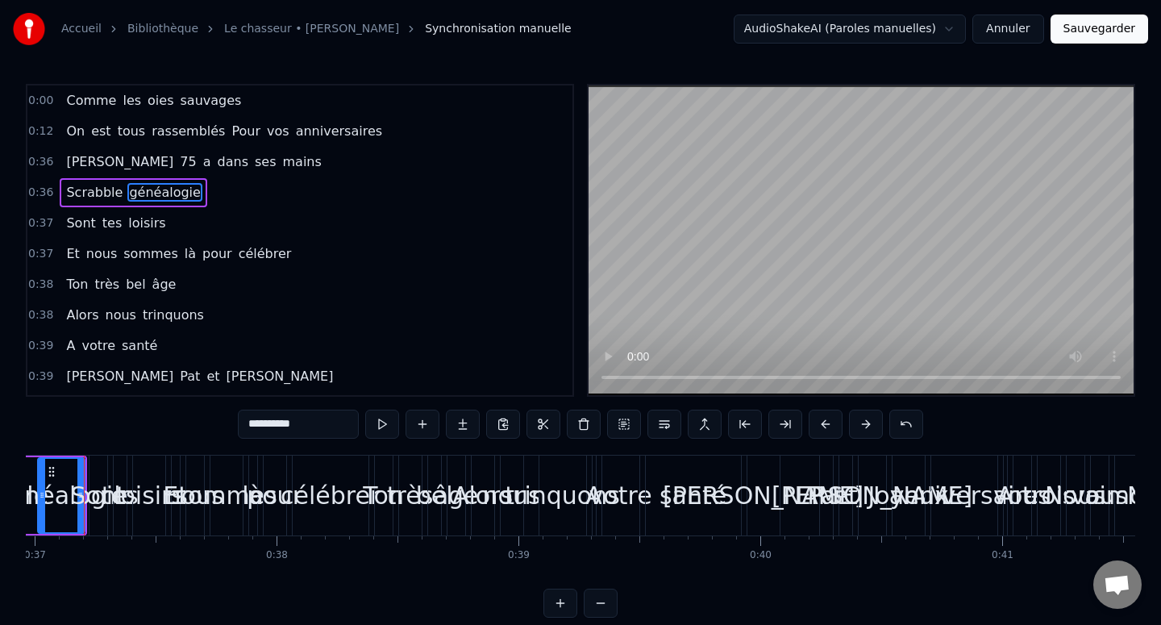
scroll to position [0, 8916]
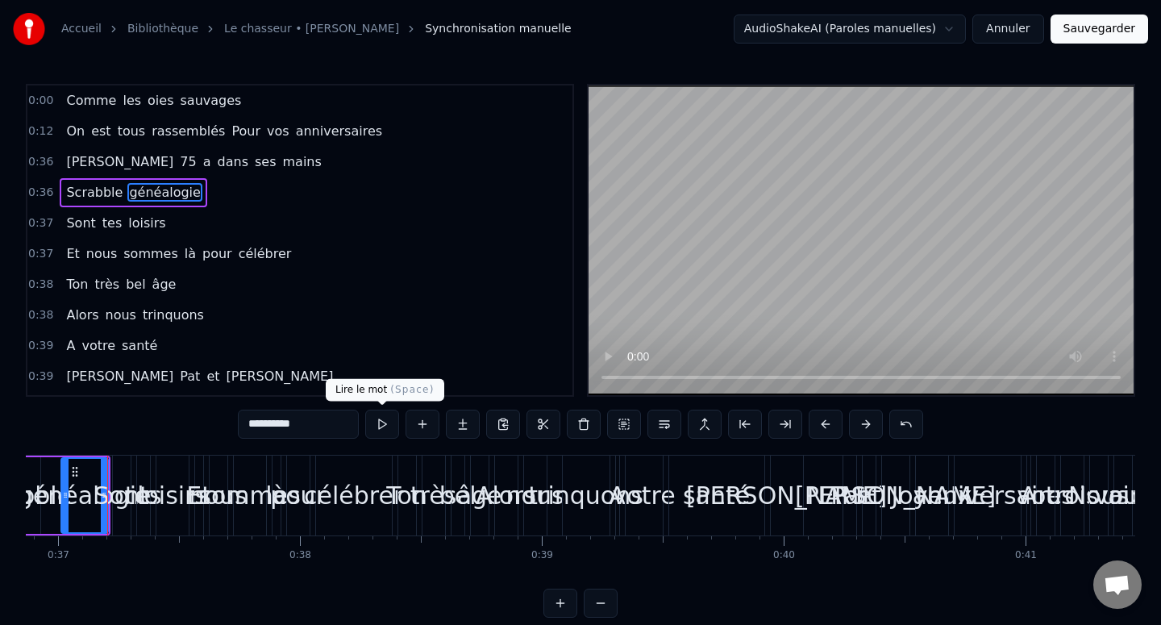
click at [421, 317] on div "0:38 Alors nous trinquons" at bounding box center [299, 315] width 545 height 31
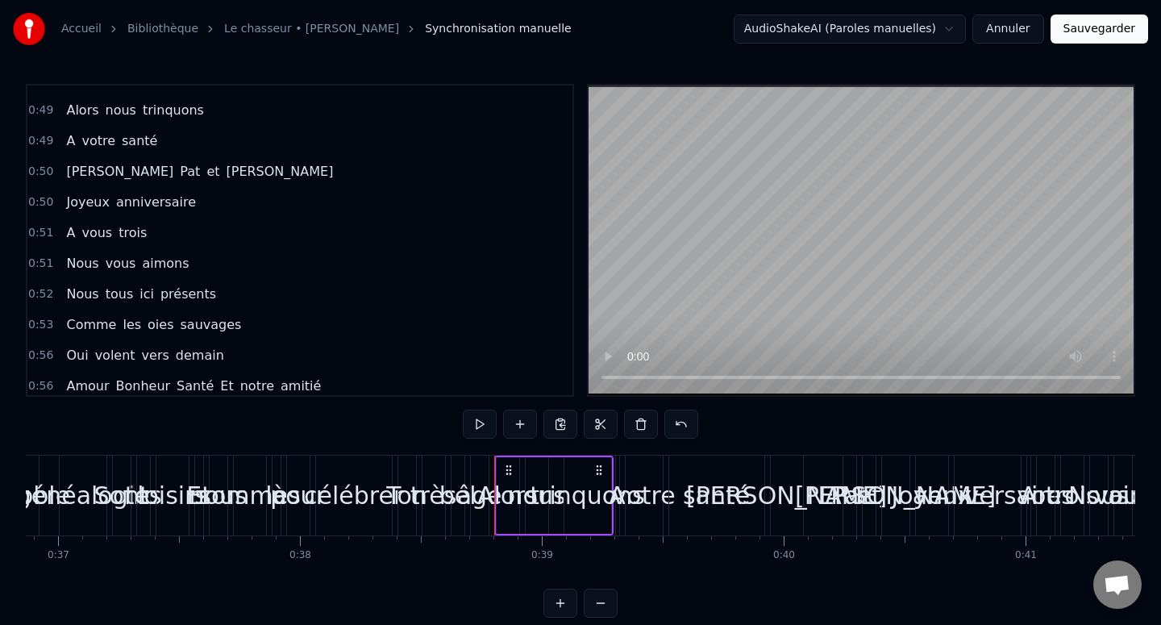
scroll to position [1100, 0]
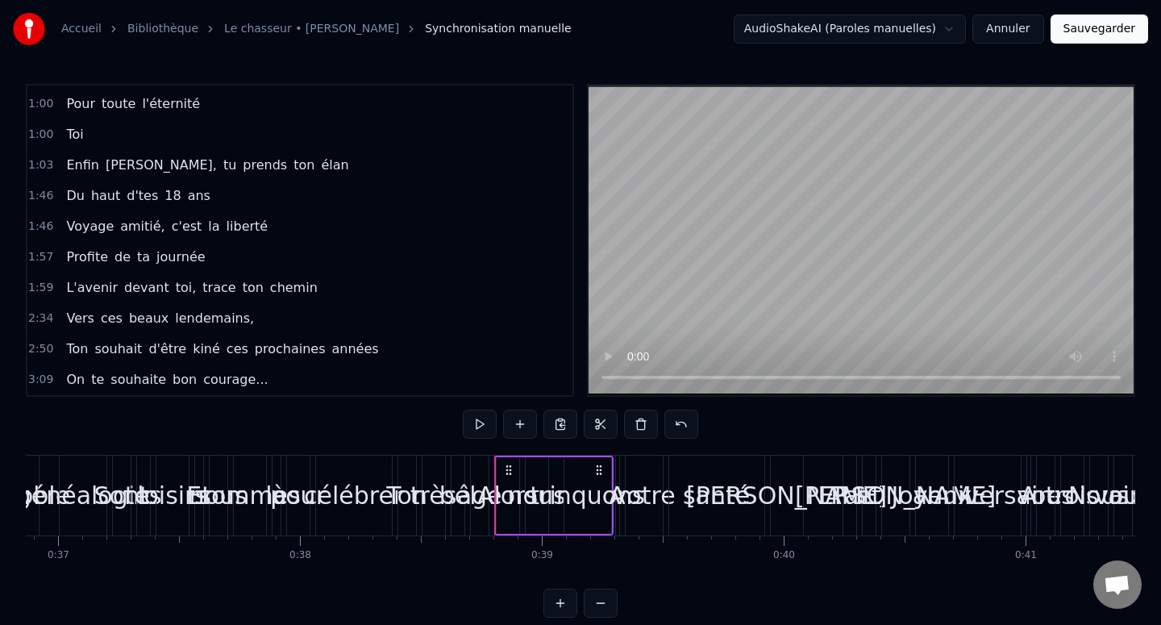
click at [89, 152] on div "Enfin [PERSON_NAME], tu prends ton élan" at bounding box center [207, 165] width 295 height 29
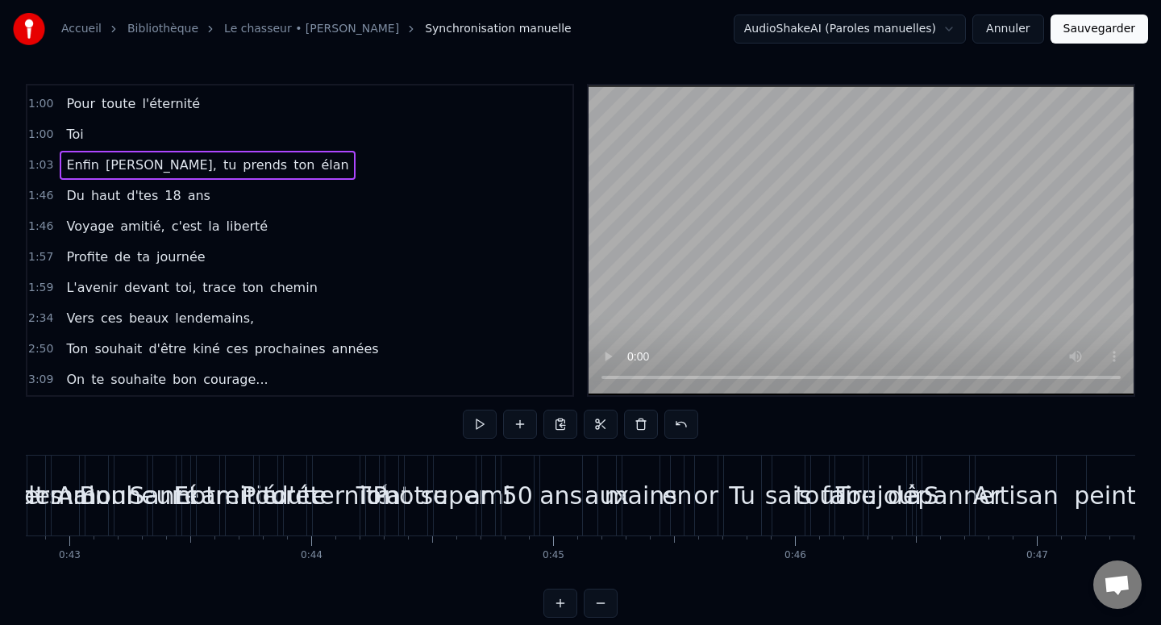
click at [96, 168] on div "Enfin [PERSON_NAME], tu prends ton élan" at bounding box center [207, 165] width 295 height 29
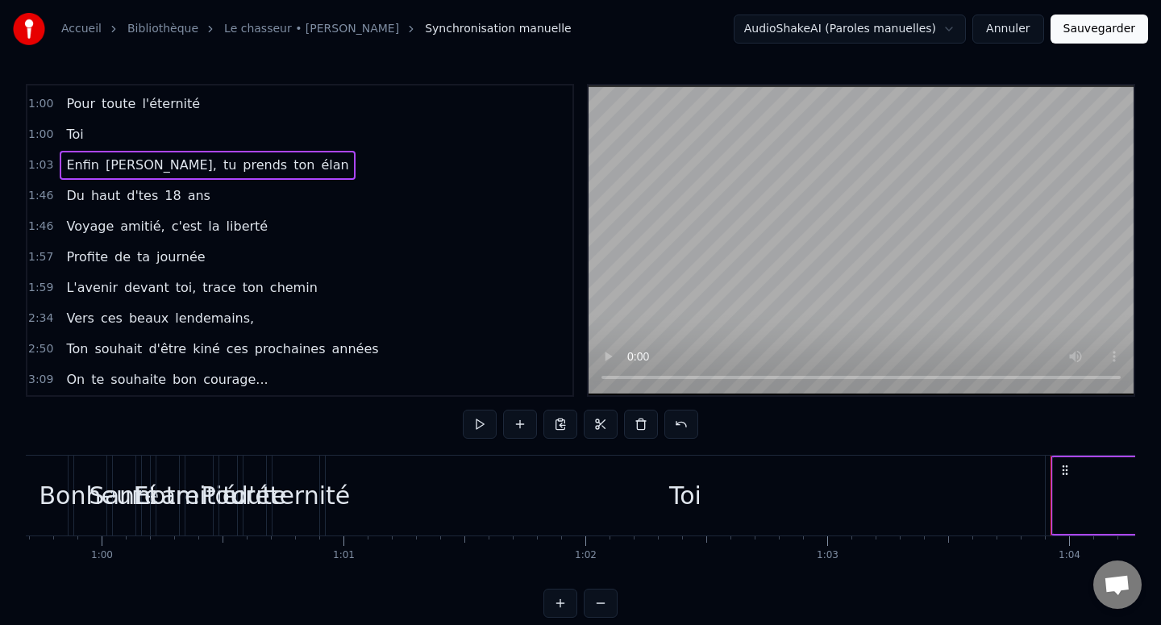
click at [87, 165] on span "Enfin" at bounding box center [81, 165] width 35 height 19
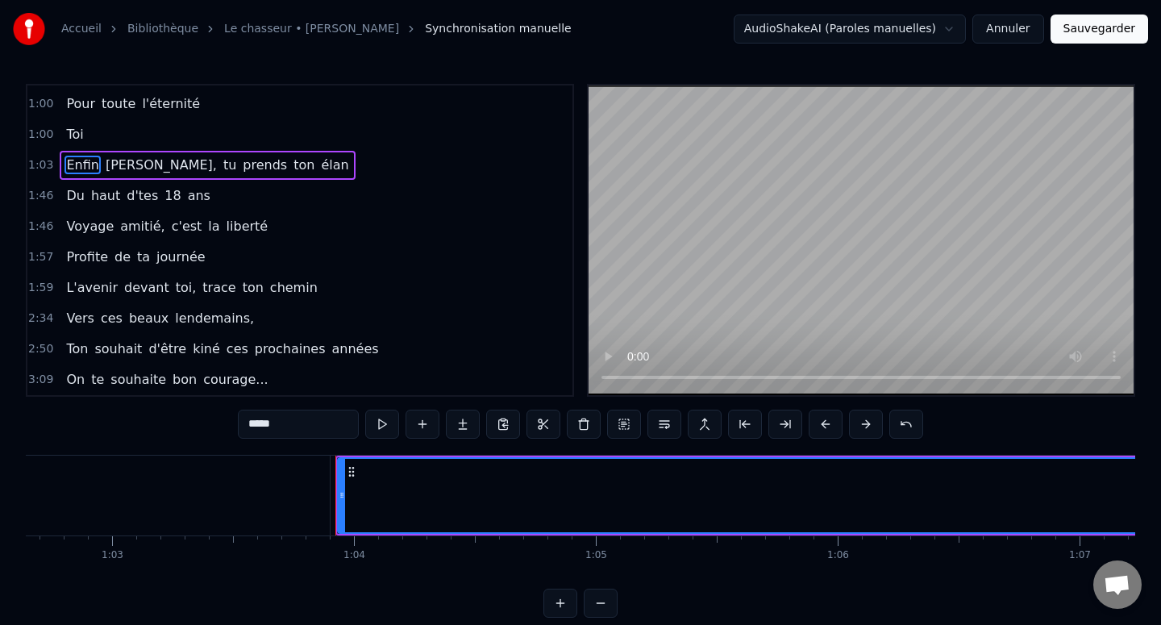
scroll to position [0, 15378]
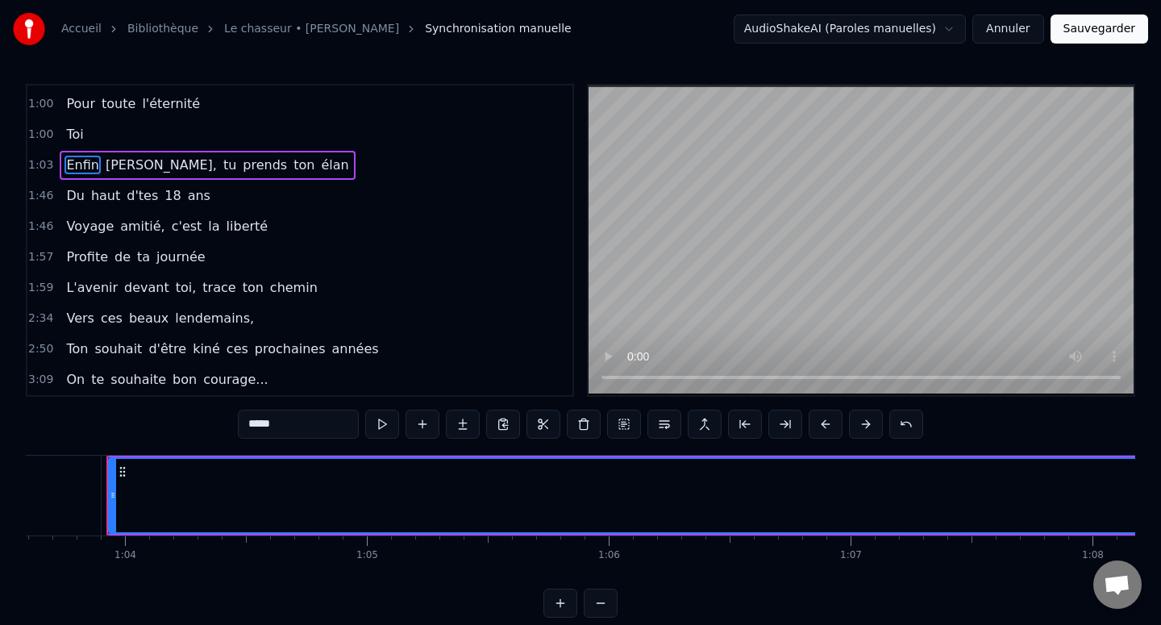
click at [104, 165] on span "[PERSON_NAME]," at bounding box center [161, 165] width 114 height 19
type input "*******"
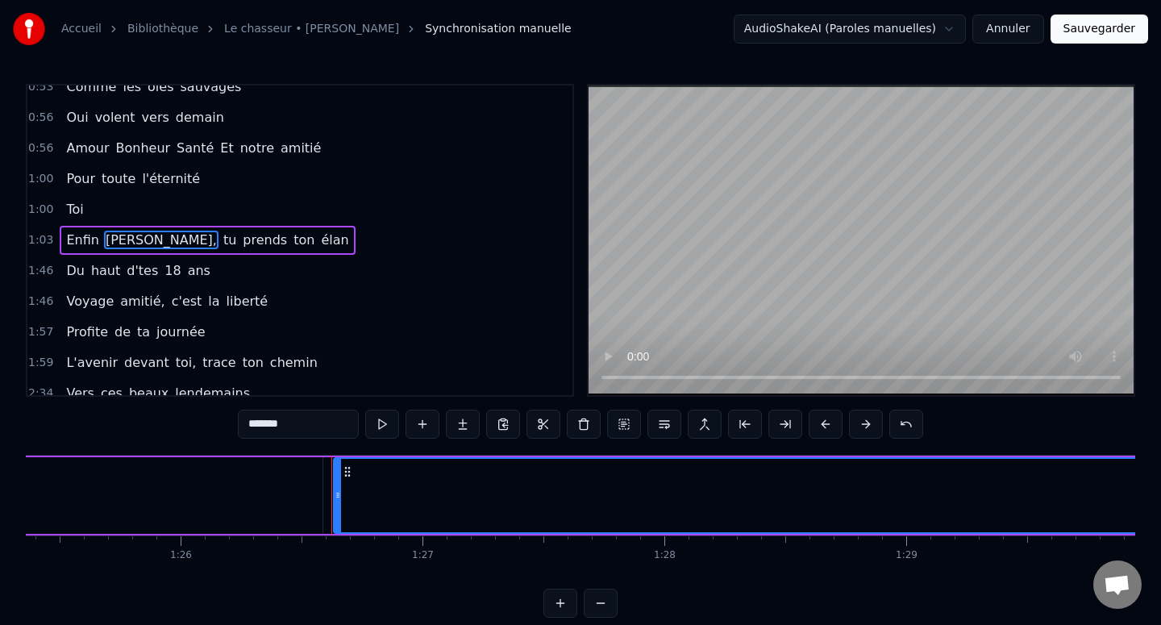
scroll to position [0, 20868]
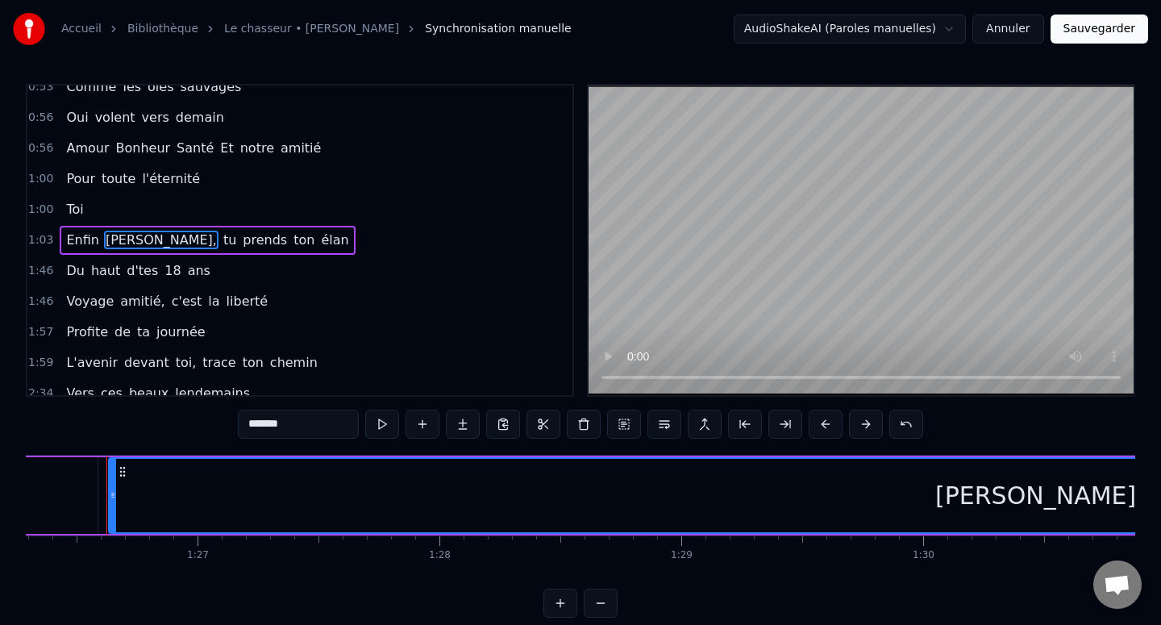
click at [96, 239] on div "Enfin [PERSON_NAME], tu prends ton élan" at bounding box center [207, 240] width 295 height 29
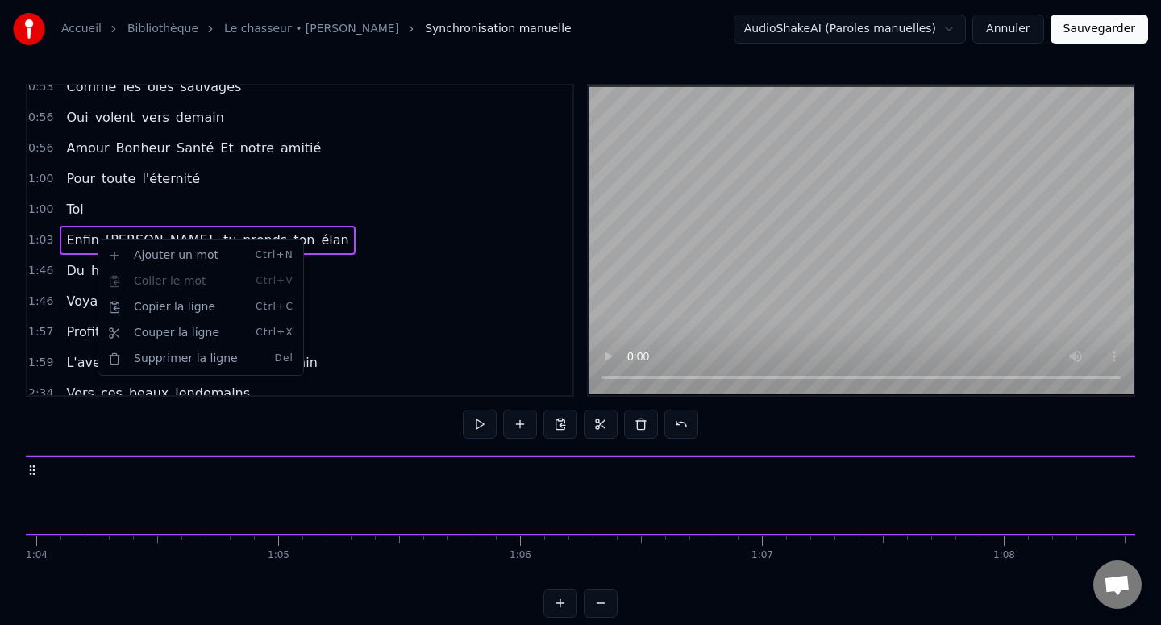
scroll to position [0, 15378]
click at [86, 219] on html "Accueil Bibliothèque Le chasseur • [PERSON_NAME] Synchronisation manuelle Audio…" at bounding box center [580, 321] width 1161 height 643
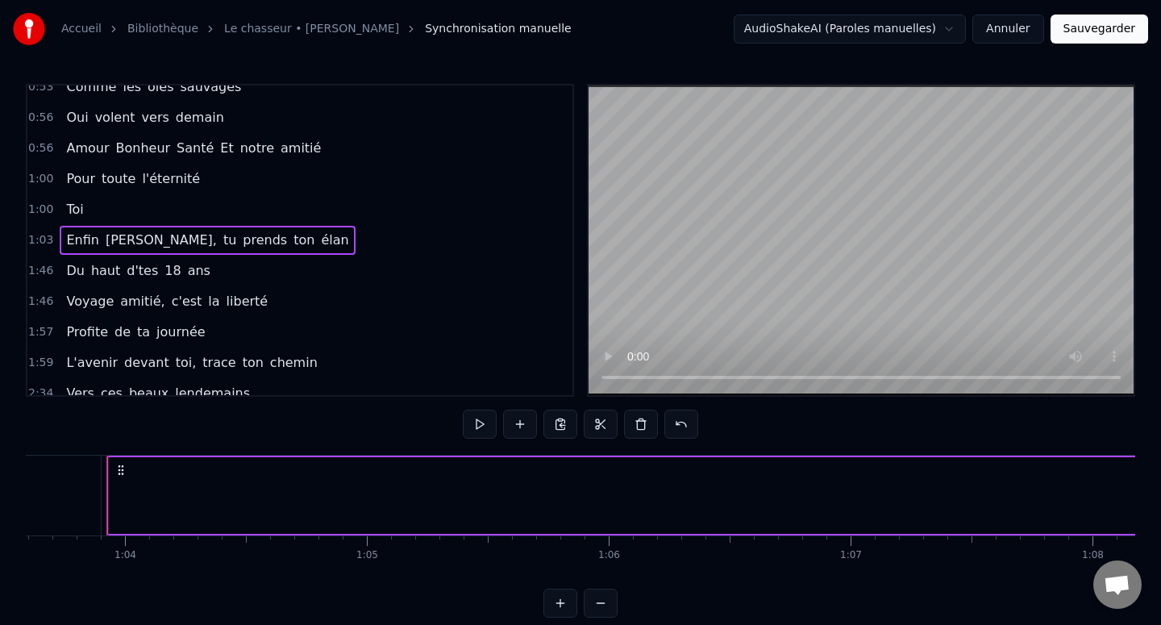
drag, startPoint x: 72, startPoint y: 211, endPoint x: 97, endPoint y: 235, distance: 34.2
click at [97, 235] on div "0:00 Comme les oies sauvages 0:12 On est tous rassemblés Pour vos anniversaires…" at bounding box center [300, 240] width 548 height 313
click at [75, 221] on div "Toi" at bounding box center [75, 209] width 30 height 29
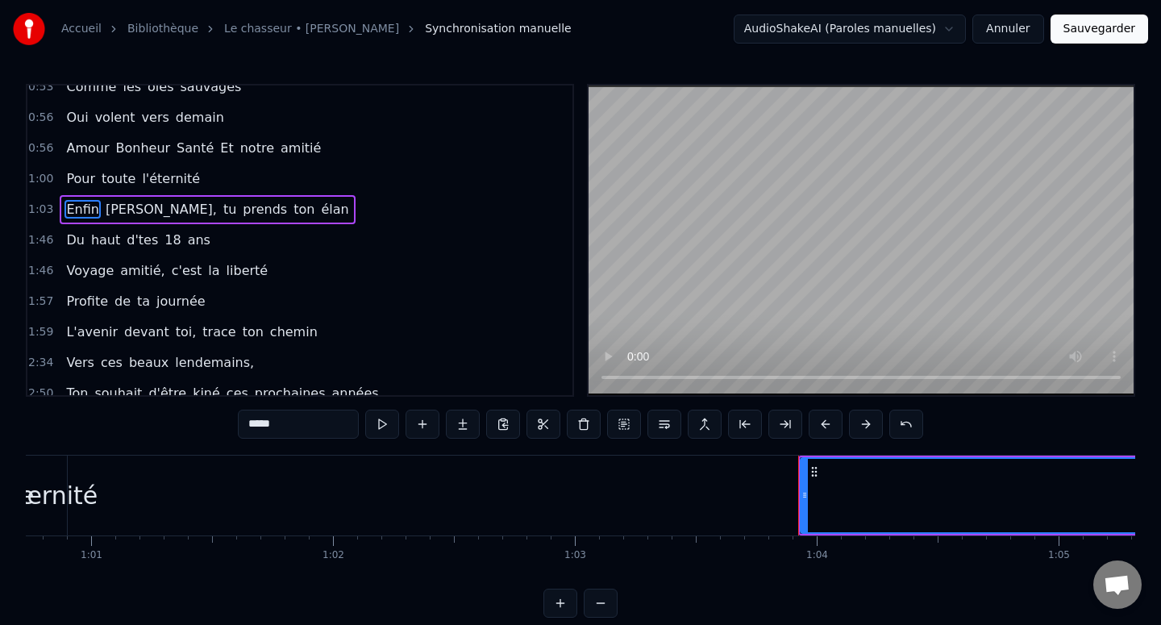
scroll to position [0, 14653]
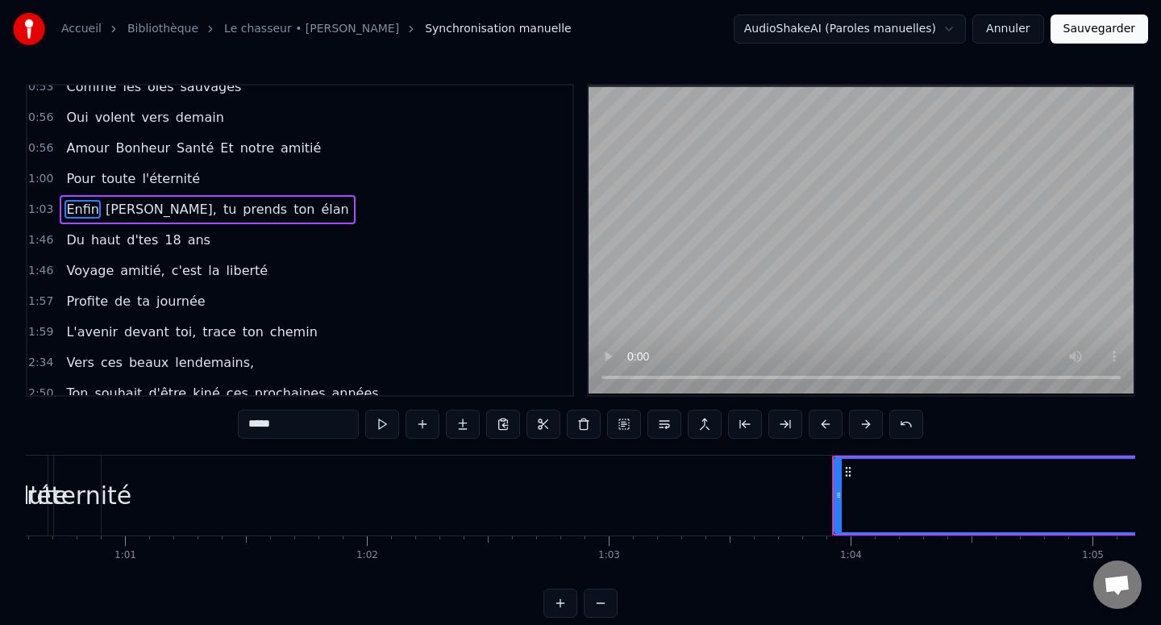
click at [94, 209] on div "Enfin [PERSON_NAME], tu prends ton élan" at bounding box center [207, 209] width 295 height 29
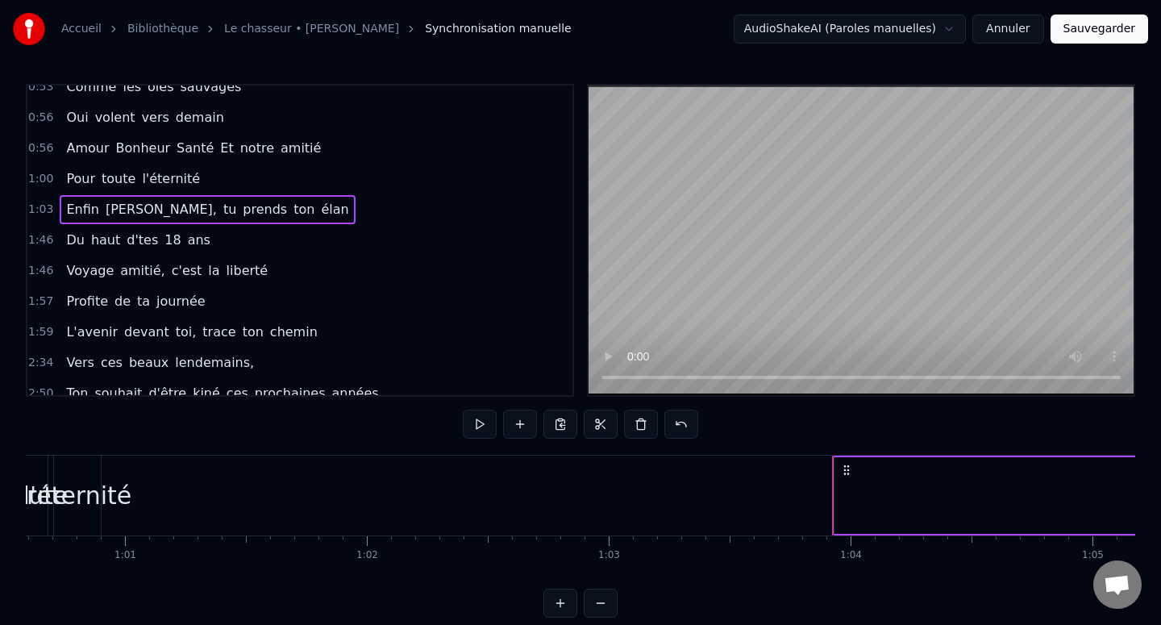
click at [94, 209] on div "Enfin [PERSON_NAME], tu prends ton élan" at bounding box center [207, 209] width 295 height 29
click at [83, 210] on span "Enfin" at bounding box center [81, 209] width 35 height 19
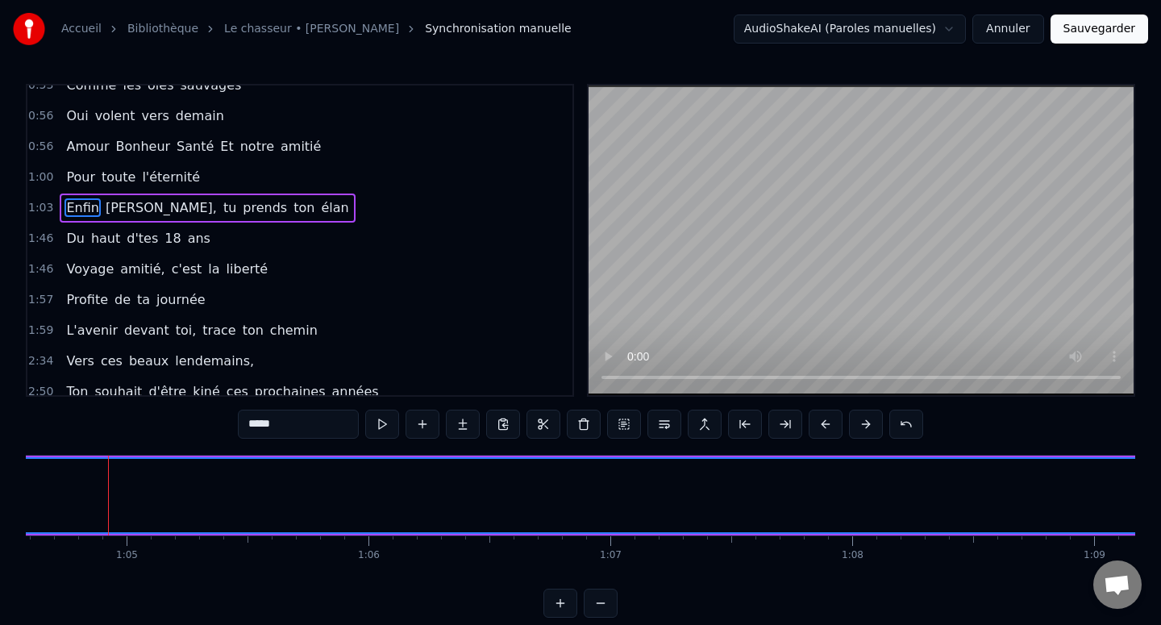
scroll to position [0, 15620]
click at [83, 210] on span "Enfin" at bounding box center [81, 207] width 35 height 19
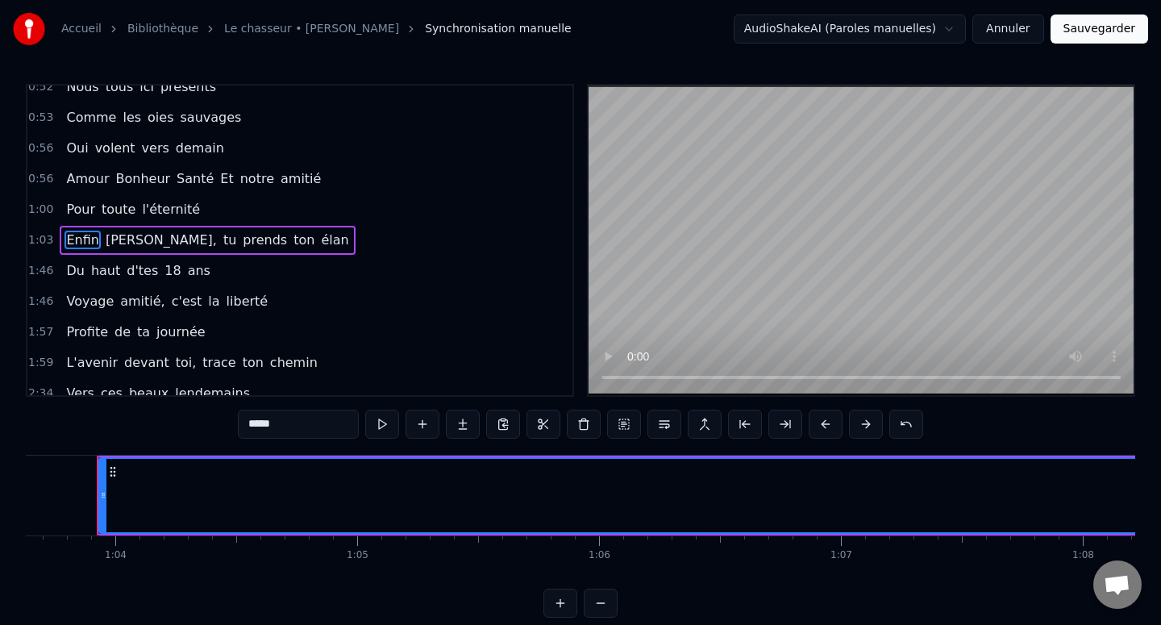
scroll to position [0, 15378]
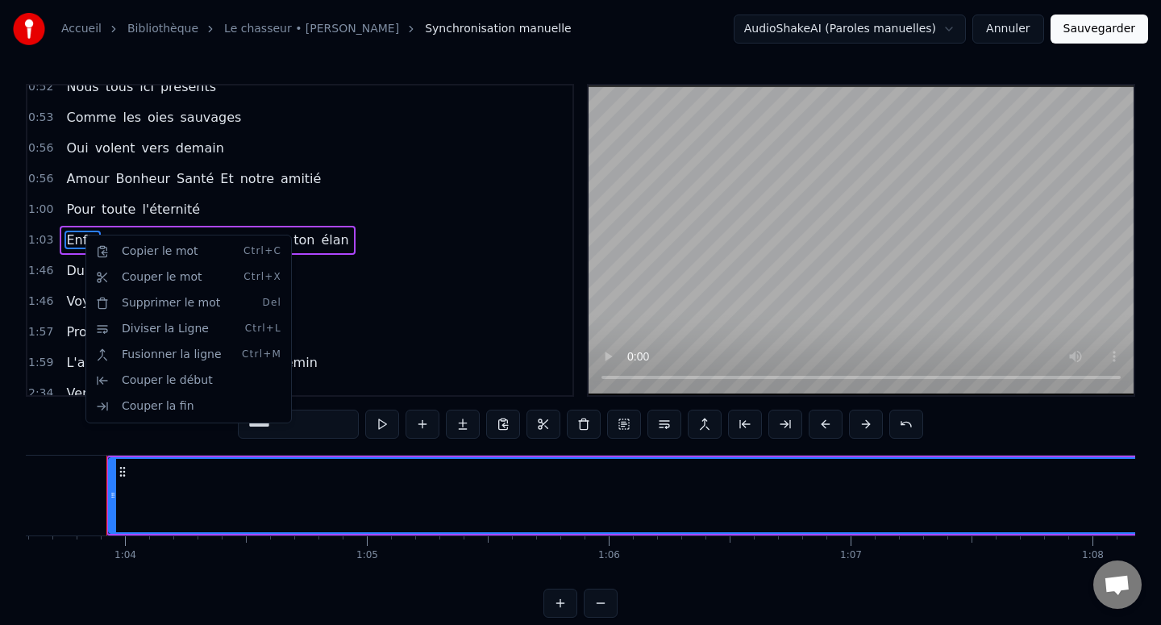
click at [339, 186] on html "Accueil Bibliothèque Le chasseur • [PERSON_NAME] Synchronisation manuelle Audio…" at bounding box center [580, 321] width 1161 height 643
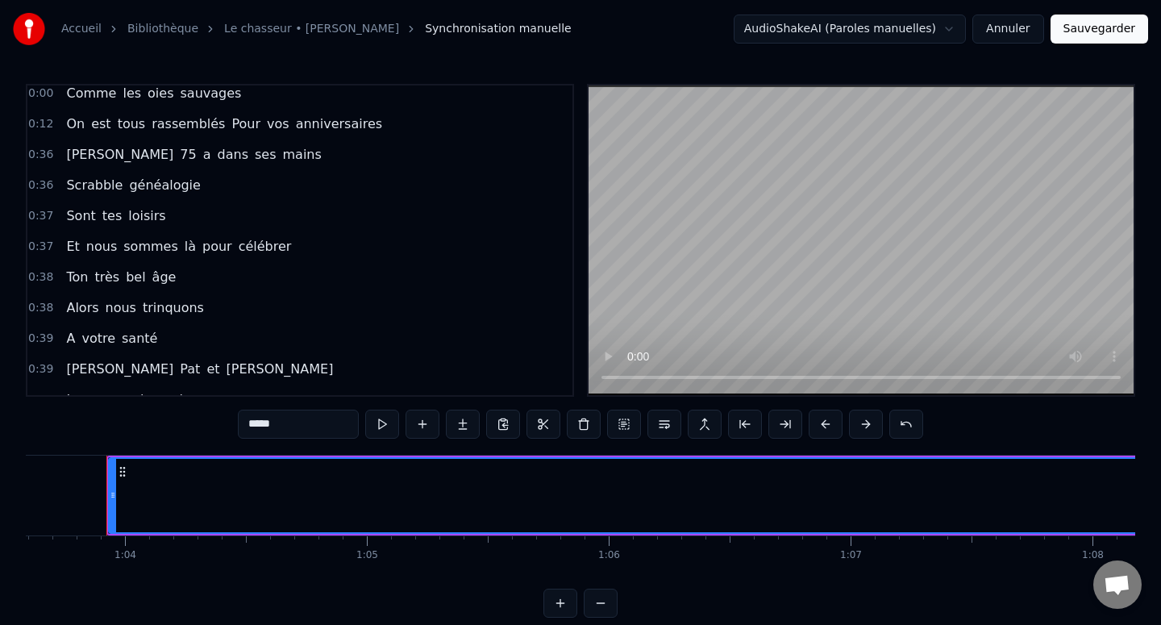
scroll to position [0, 0]
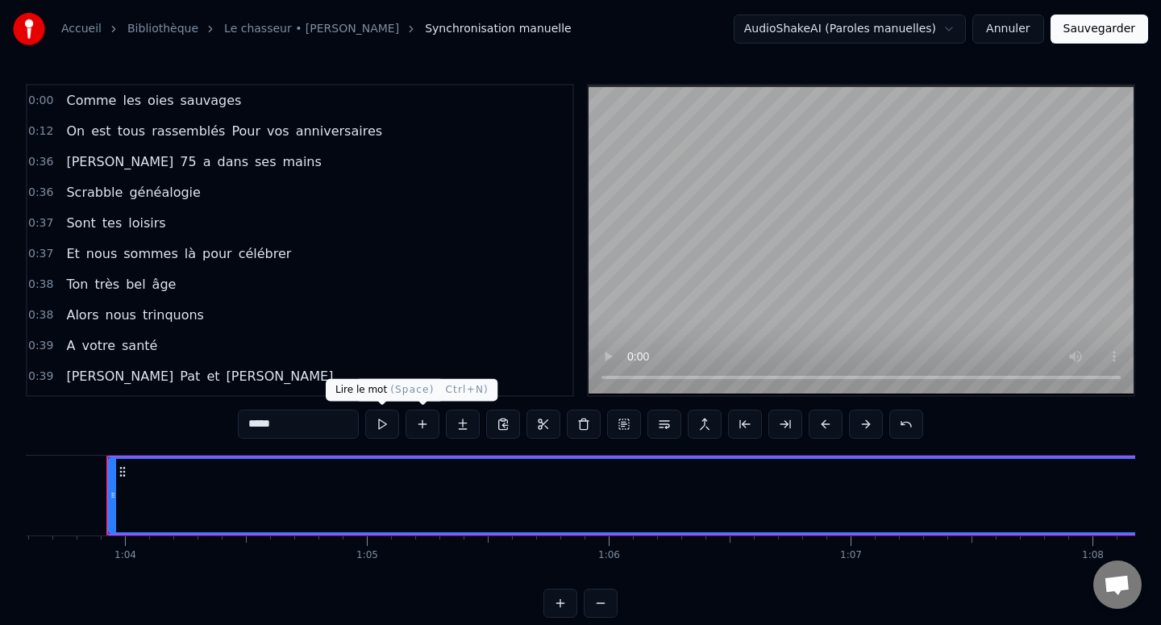
click at [396, 425] on button at bounding box center [382, 424] width 34 height 29
click at [388, 422] on button at bounding box center [382, 424] width 34 height 29
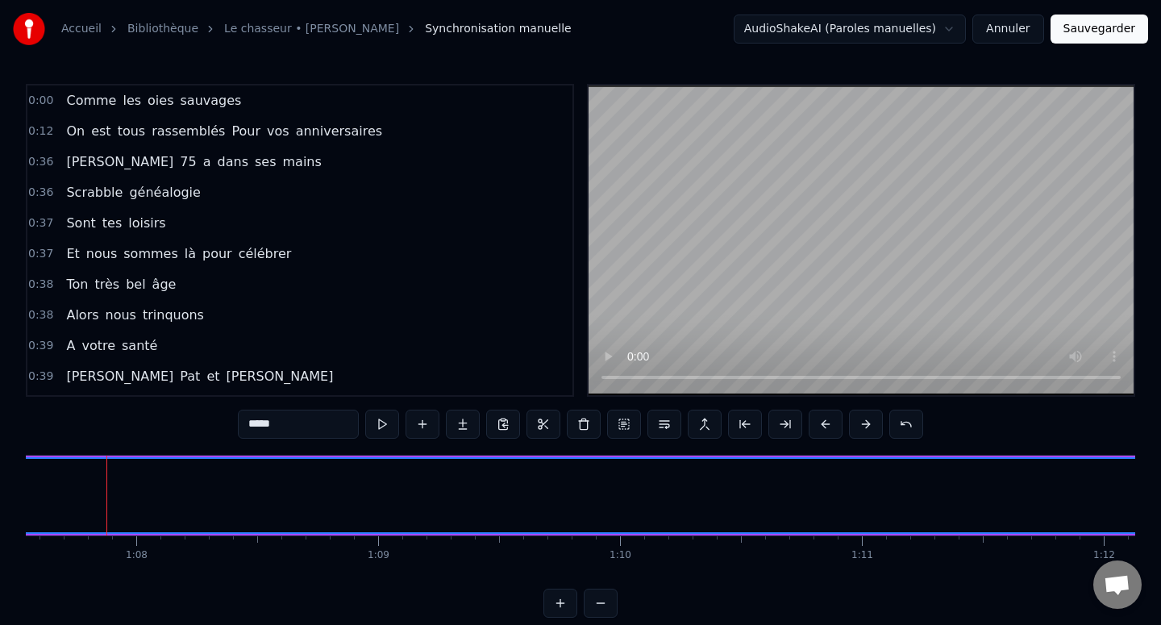
click at [49, 95] on span "0:00" at bounding box center [40, 101] width 25 height 16
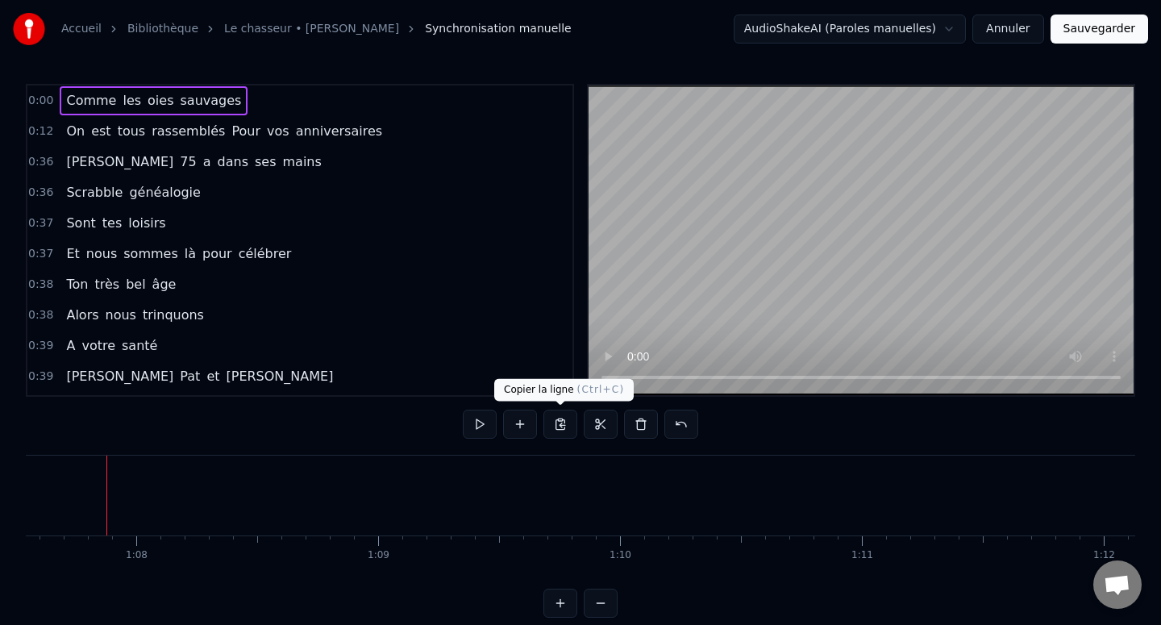
click at [564, 419] on button at bounding box center [560, 424] width 34 height 29
click at [567, 426] on button at bounding box center [560, 424] width 34 height 29
click at [521, 417] on button at bounding box center [520, 424] width 34 height 29
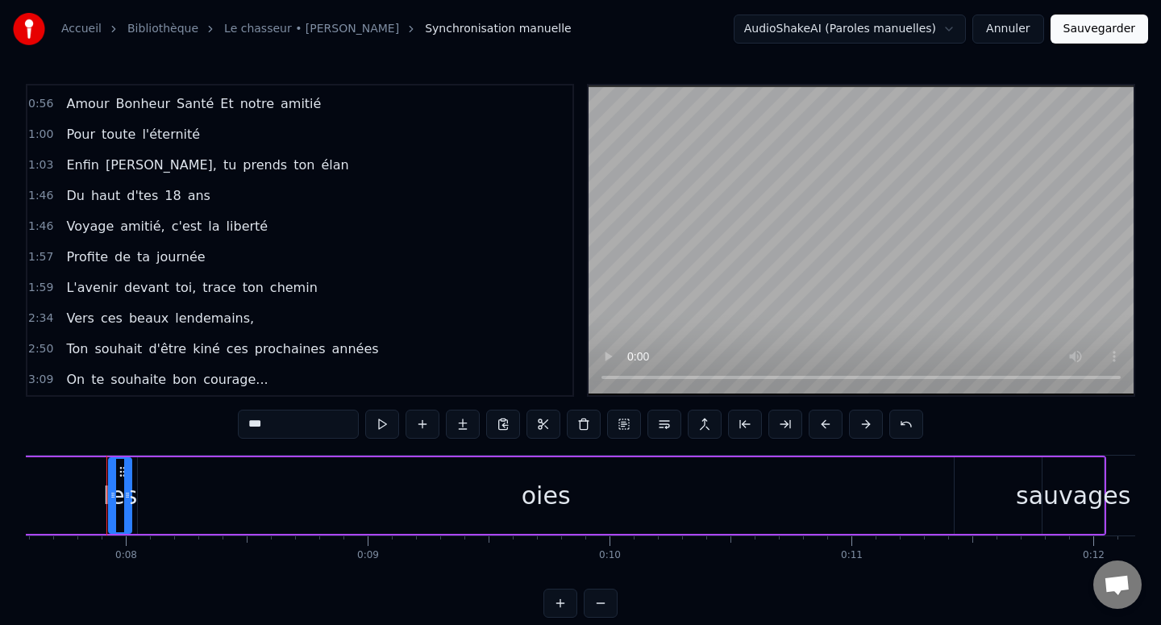
scroll to position [18, 0]
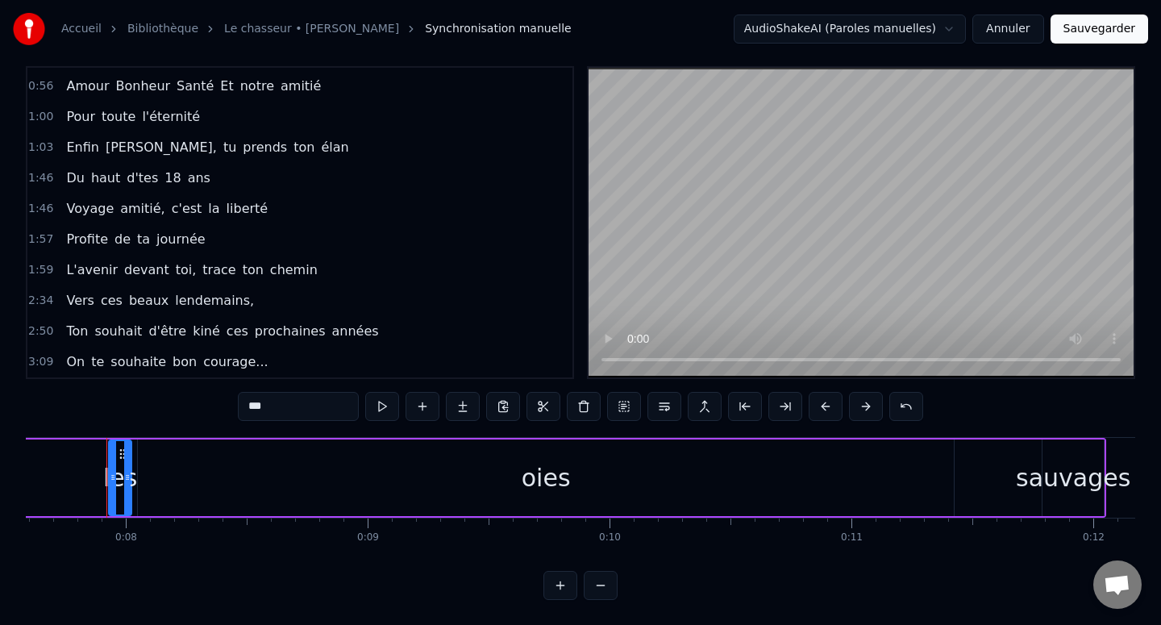
click at [81, 143] on span "Enfin" at bounding box center [81, 147] width 35 height 19
type input "*****"
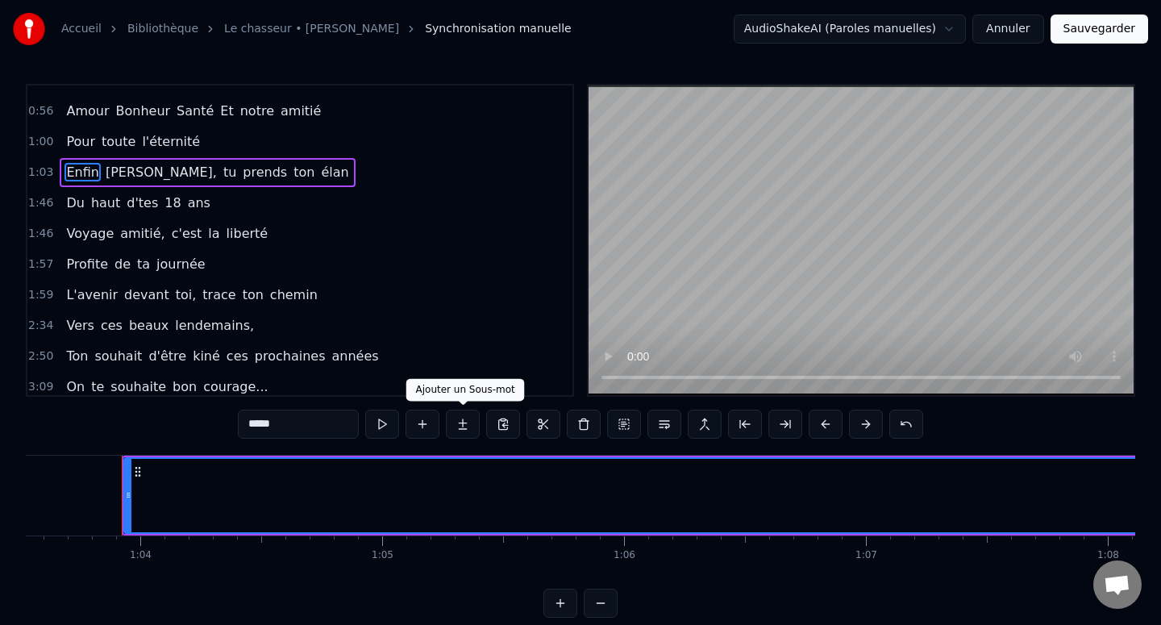
scroll to position [0, 15378]
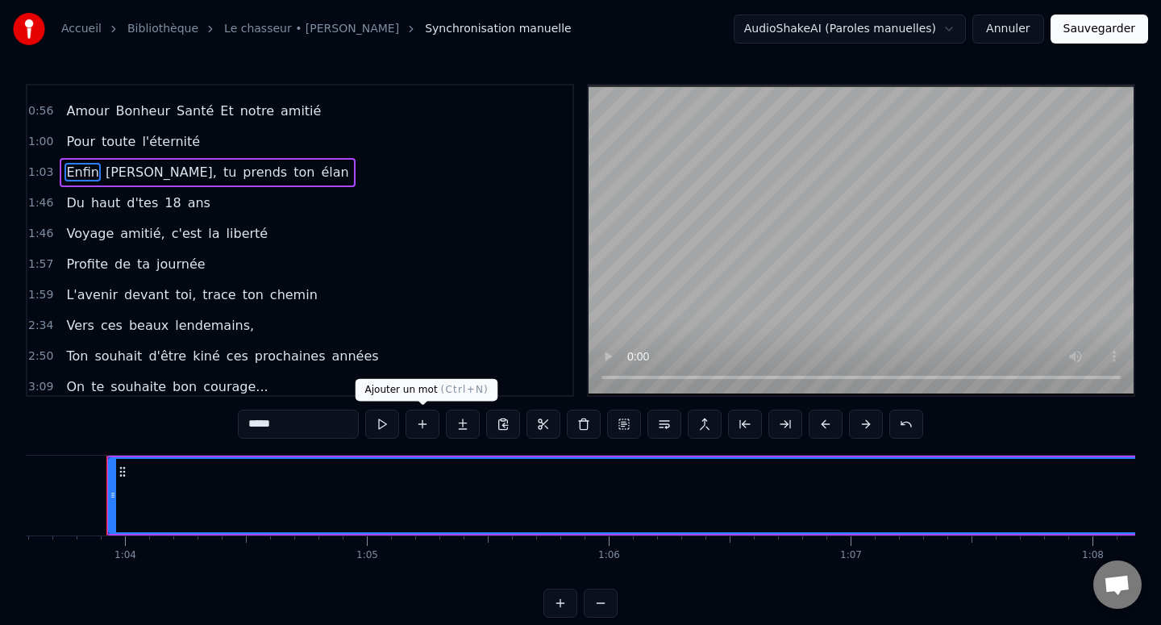
click at [431, 422] on button at bounding box center [422, 424] width 34 height 29
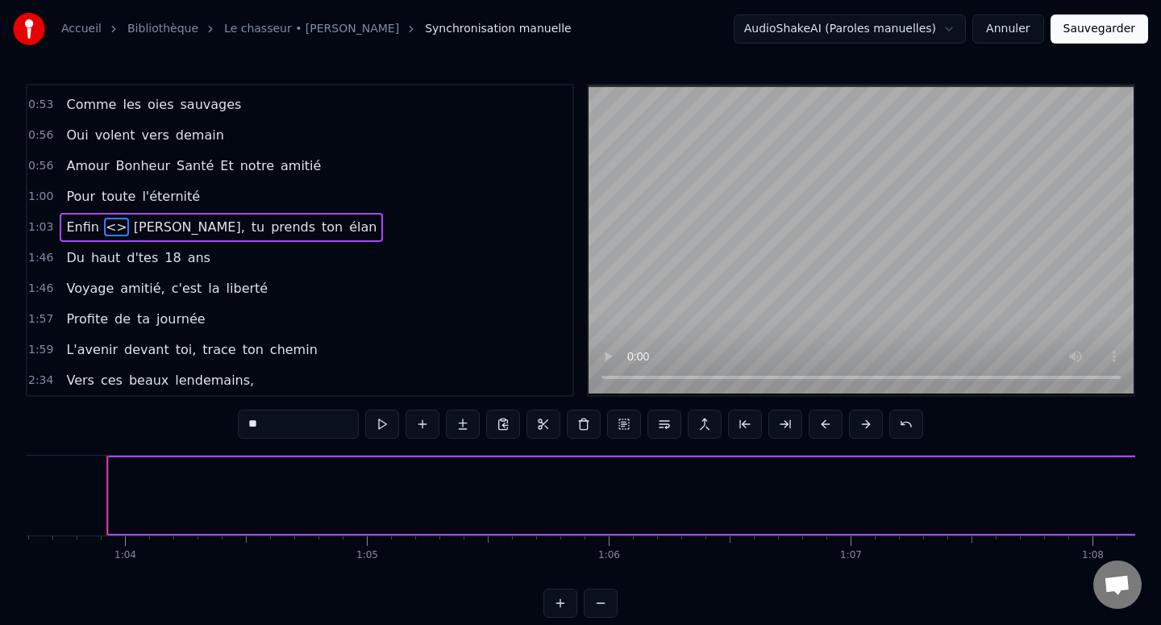
scroll to position [994, 0]
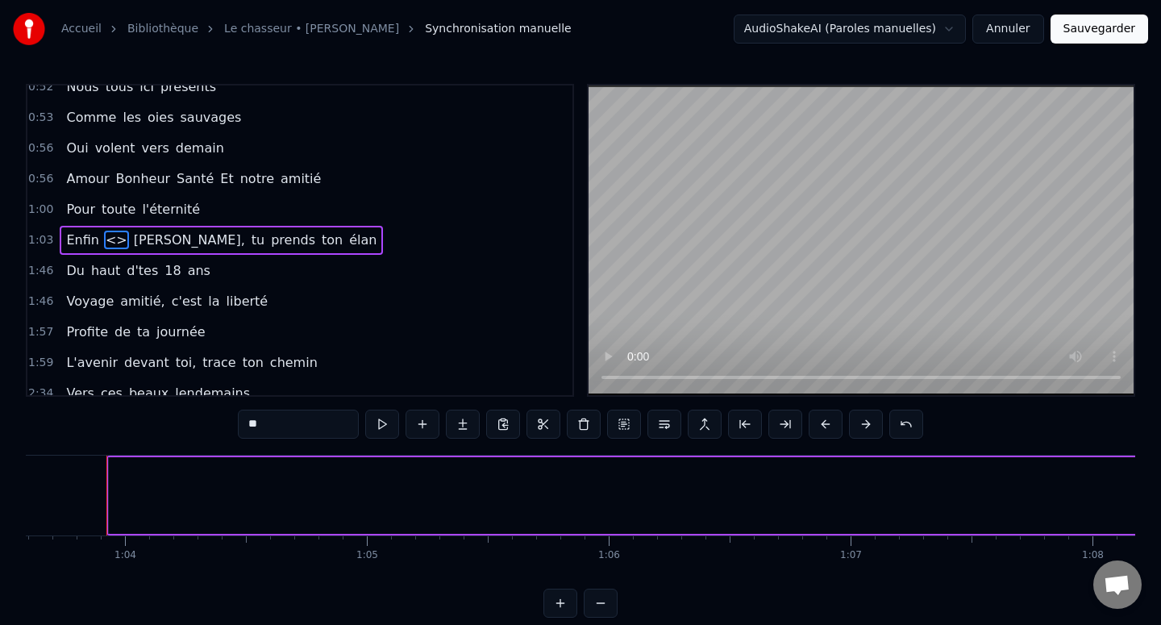
click at [104, 238] on span "<>" at bounding box center [116, 240] width 25 height 19
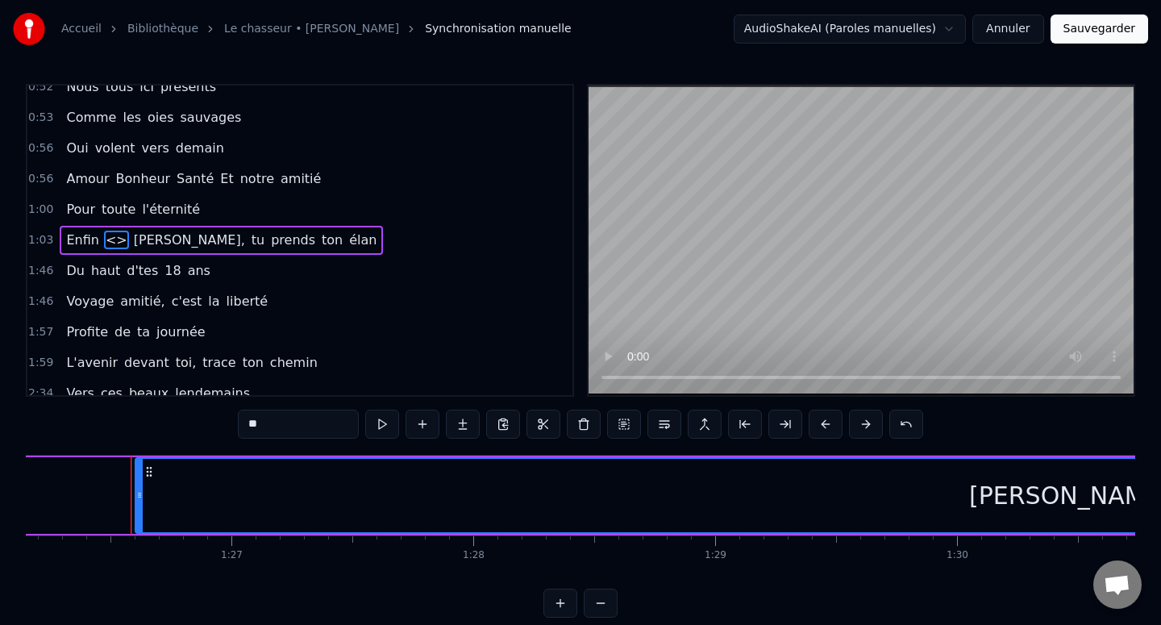
scroll to position [0, 20858]
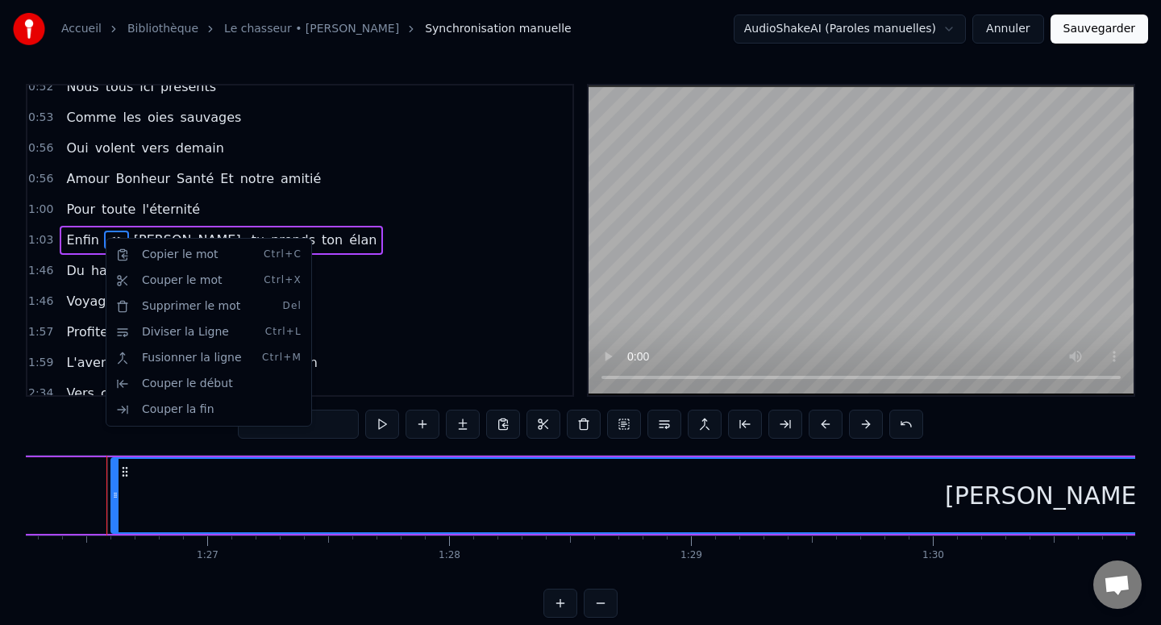
click at [104, 238] on html "Accueil Bibliothèque Le chasseur • [PERSON_NAME] Synchronisation manuelle Audio…" at bounding box center [580, 321] width 1161 height 643
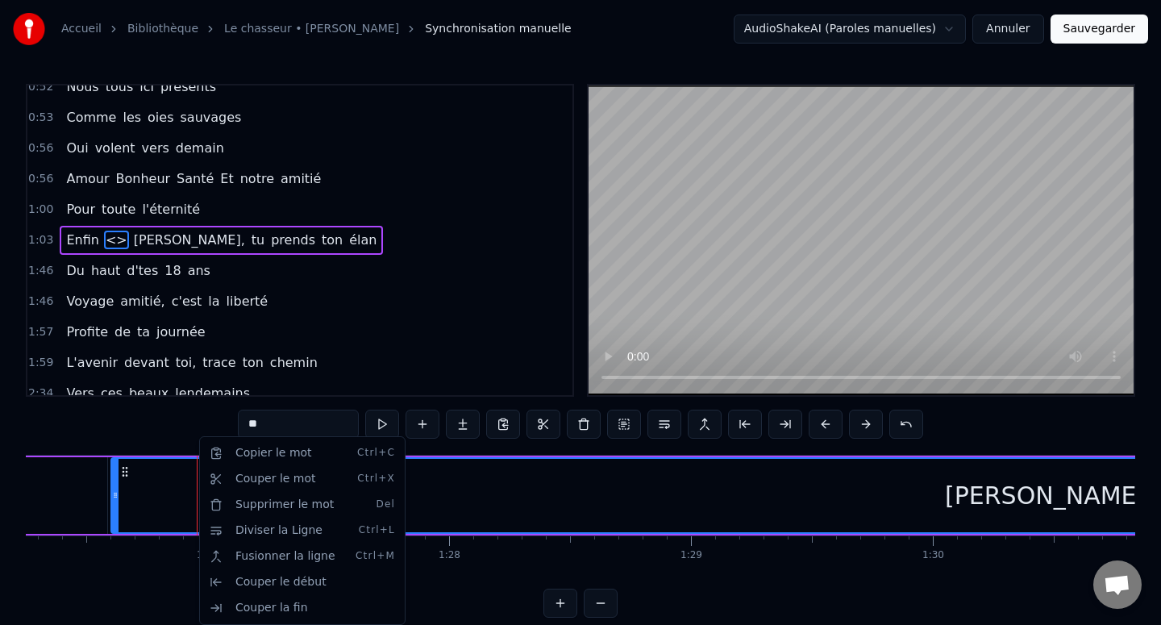
click at [426, 426] on html "Accueil Bibliothèque Le chasseur • [PERSON_NAME] Synchronisation manuelle Audio…" at bounding box center [580, 321] width 1161 height 643
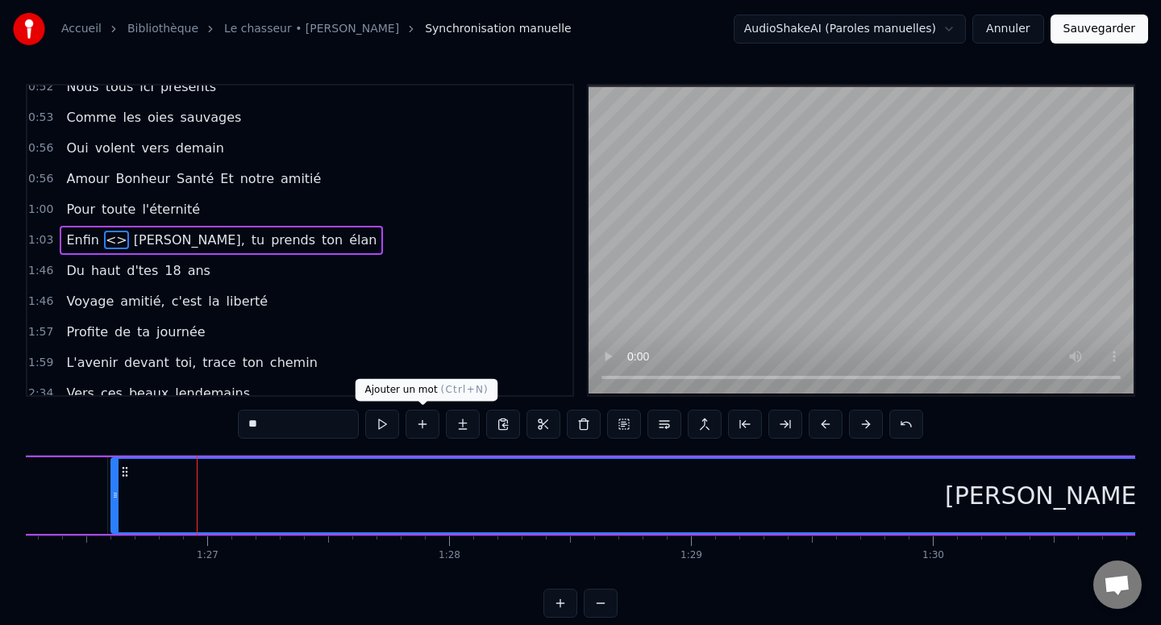
click at [426, 426] on button at bounding box center [422, 424] width 34 height 29
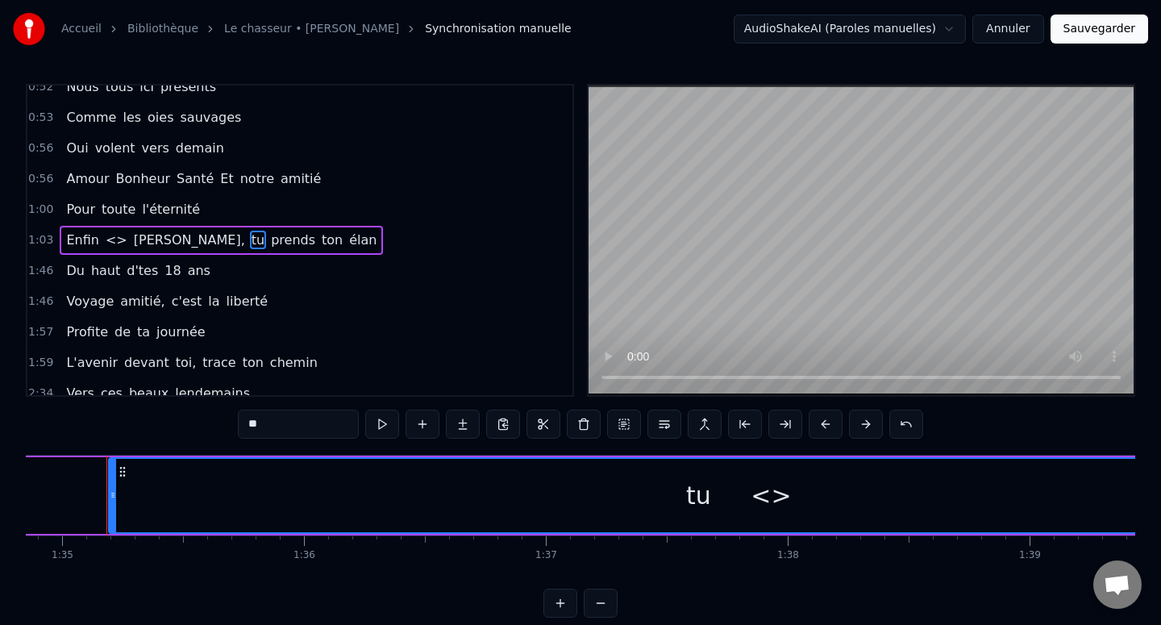
click at [108, 238] on span "<>" at bounding box center [116, 240] width 25 height 19
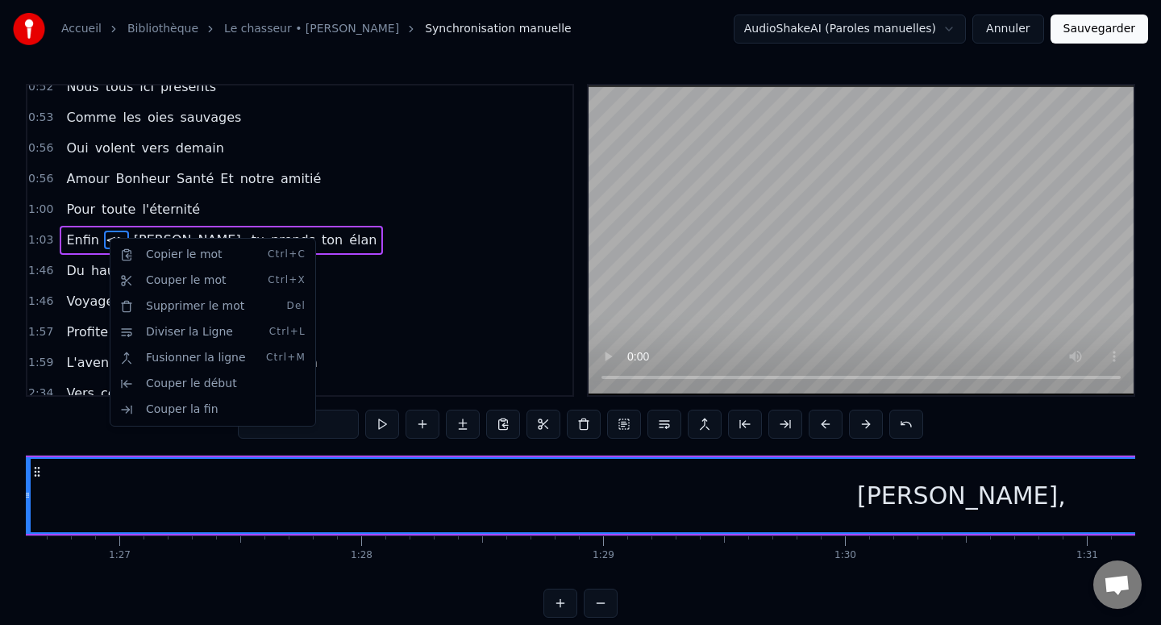
scroll to position [0, 20861]
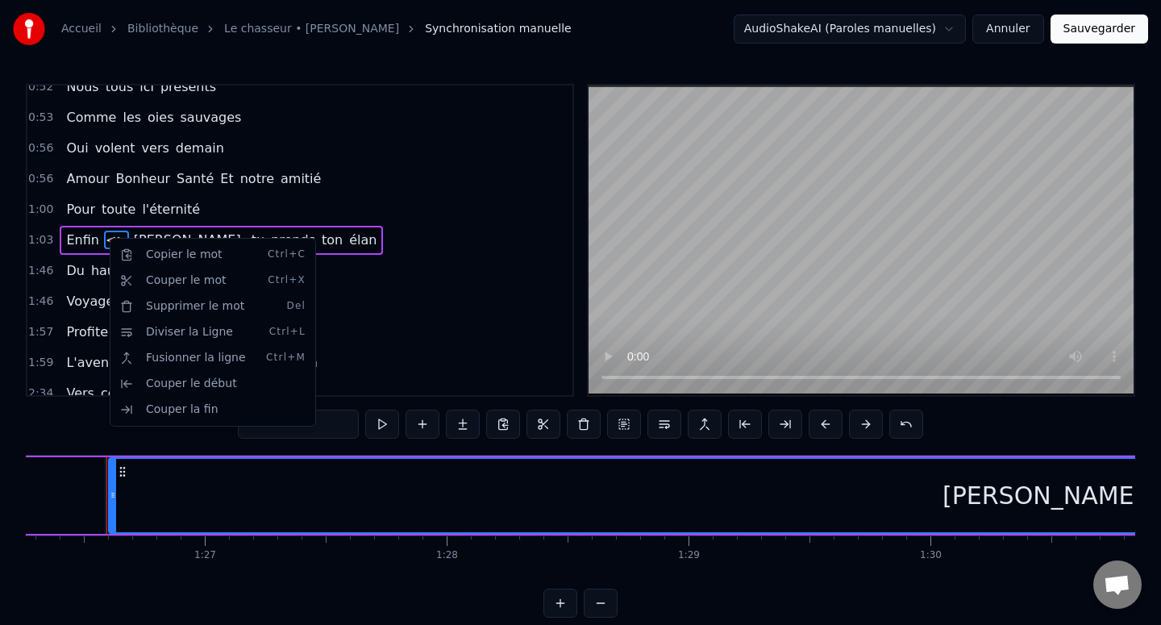
click at [108, 238] on html "Accueil Bibliothèque Le chasseur • [PERSON_NAME] Synchronisation manuelle Audio…" at bounding box center [580, 321] width 1161 height 643
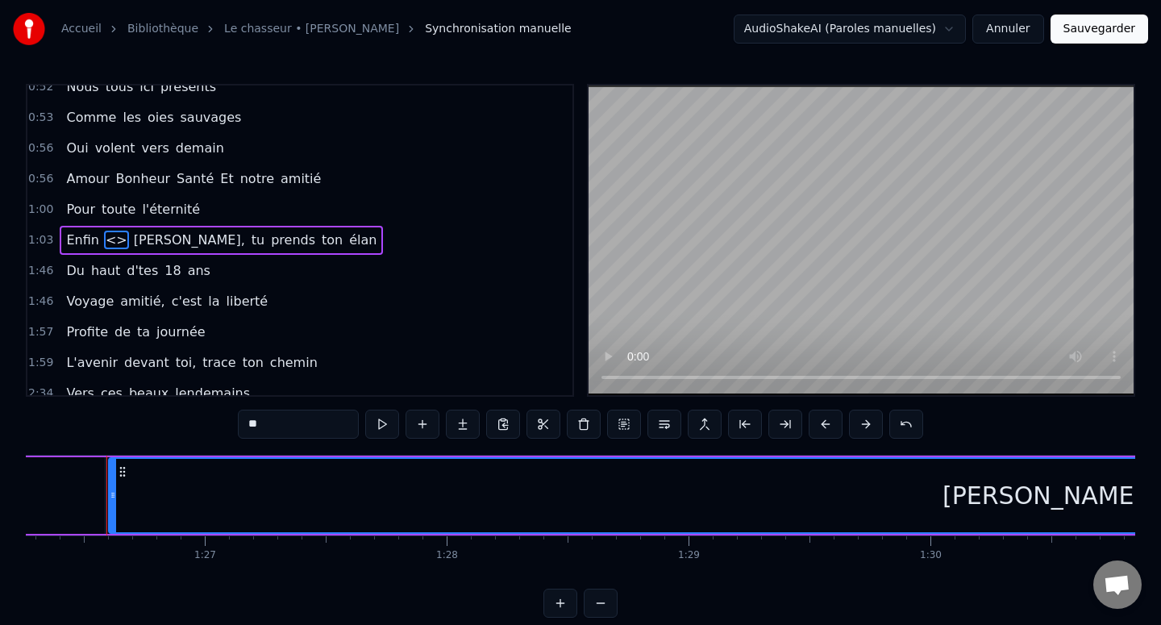
click at [282, 427] on input "**" at bounding box center [298, 424] width 121 height 29
type input "*"
type input "***"
click at [390, 284] on div "1:46 Du haut d'tes 18 ans" at bounding box center [299, 271] width 545 height 31
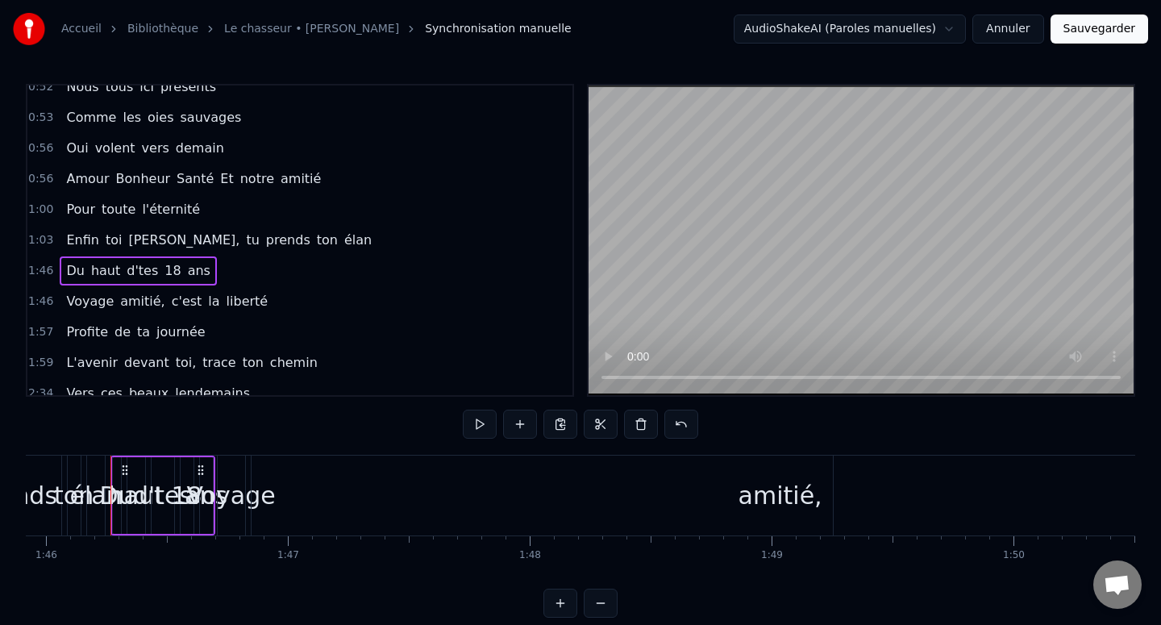
scroll to position [0, 25618]
click at [335, 28] on link "Le chasseur • [PERSON_NAME]" at bounding box center [311, 29] width 175 height 16
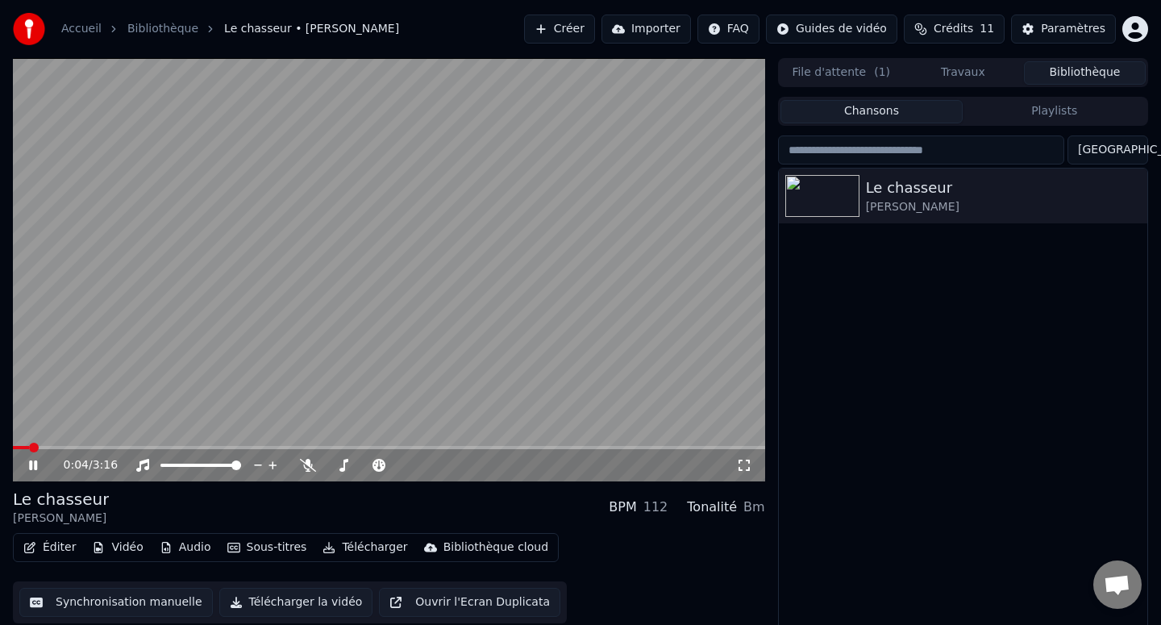
scroll to position [11, 0]
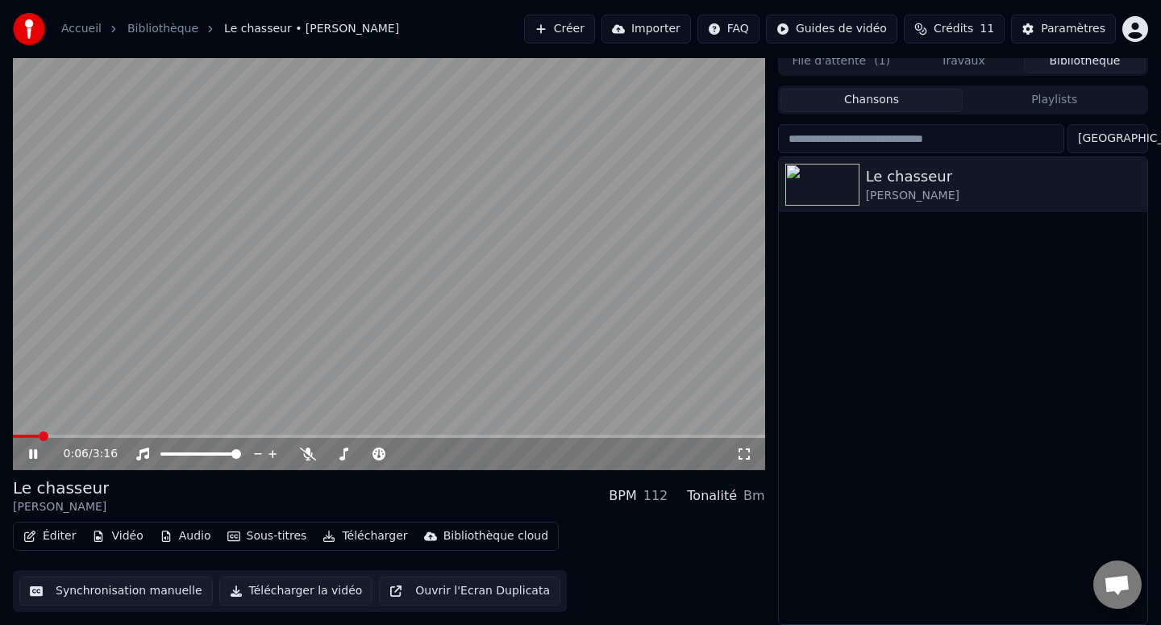
click at [65, 538] on button "Éditer" at bounding box center [49, 536] width 65 height 23
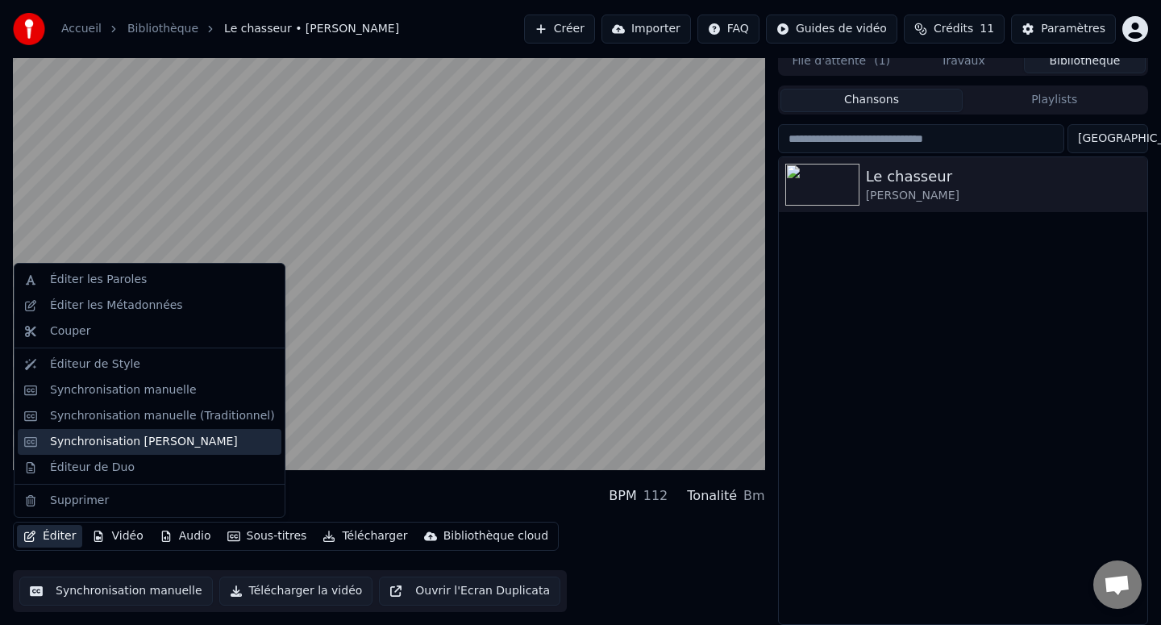
click at [149, 439] on div "Synchronisation [PERSON_NAME]" at bounding box center [144, 442] width 188 height 16
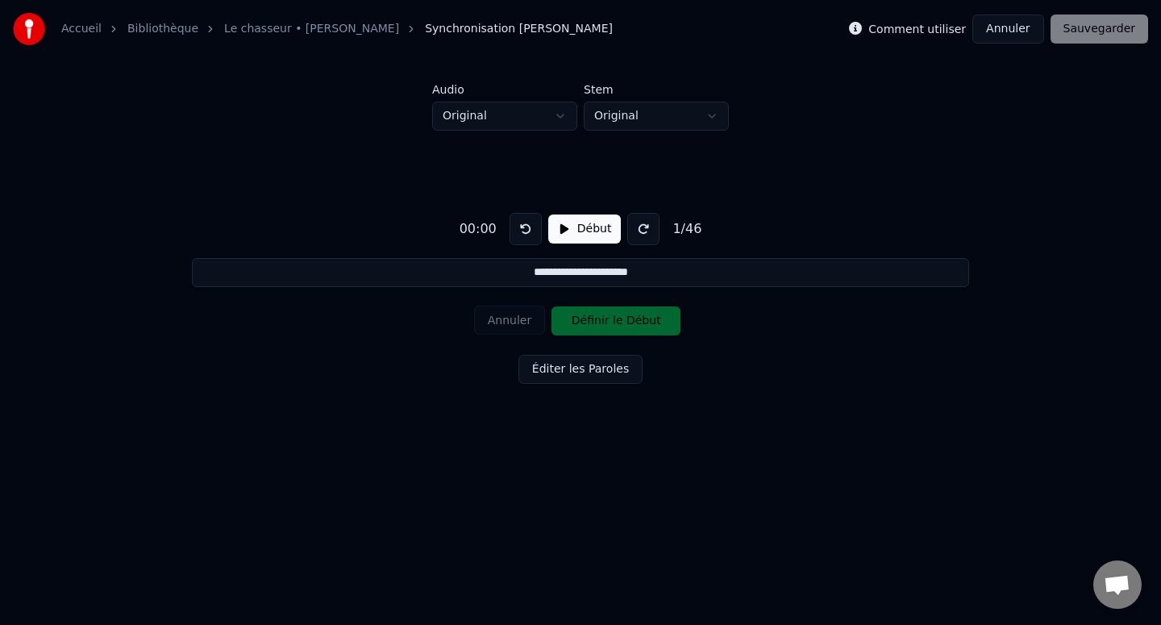
click at [573, 227] on button "Début" at bounding box center [584, 228] width 73 height 29
click at [558, 228] on button "Pause" at bounding box center [584, 228] width 72 height 29
click at [526, 234] on button at bounding box center [525, 229] width 32 height 32
click at [570, 227] on button "Début" at bounding box center [584, 228] width 73 height 29
click at [570, 227] on button "Pause" at bounding box center [584, 228] width 72 height 29
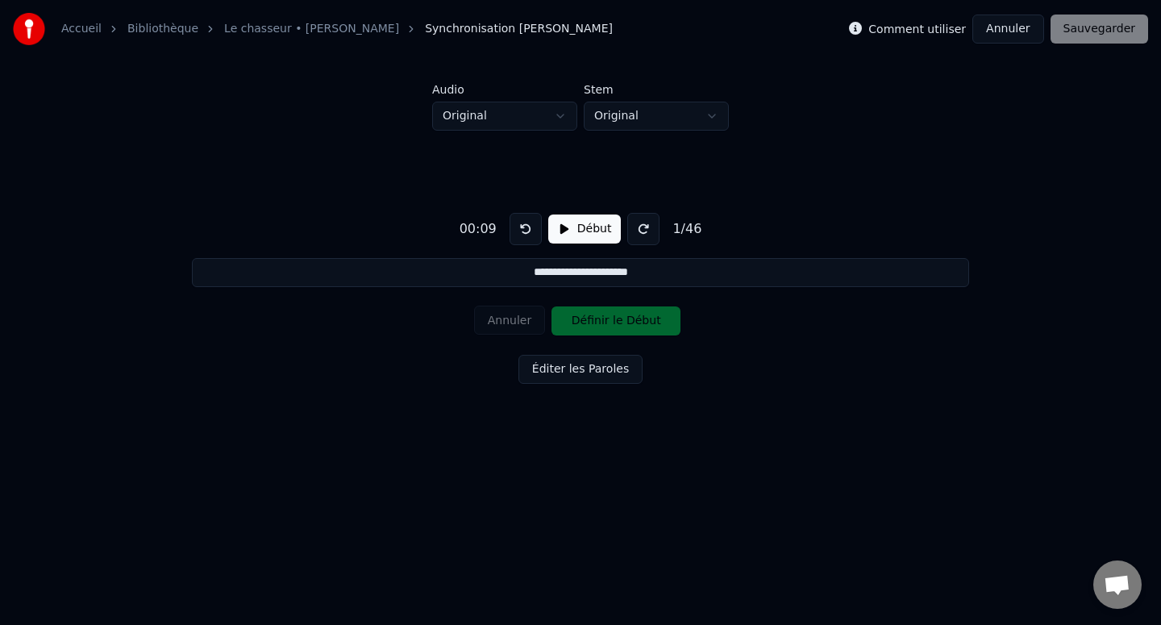
click at [570, 227] on button "Début" at bounding box center [584, 228] width 73 height 29
click at [570, 227] on button "Pause" at bounding box center [584, 228] width 72 height 29
click at [608, 268] on input "**********" at bounding box center [580, 272] width 776 height 29
click at [615, 314] on div "Annuler Définir le Début" at bounding box center [580, 321] width 213 height 42
click at [709, 319] on div "**********" at bounding box center [580, 295] width 1109 height 328
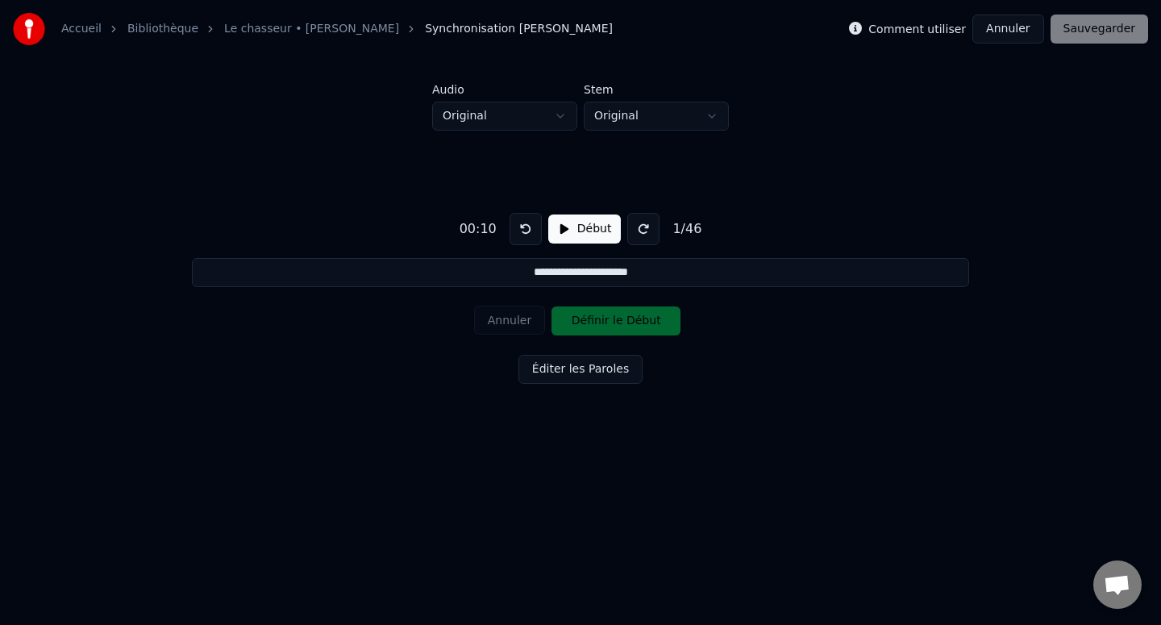
click at [642, 327] on div "Annuler Définir le Début" at bounding box center [580, 321] width 213 height 42
click at [605, 372] on button "Éditer les Paroles" at bounding box center [580, 369] width 124 height 29
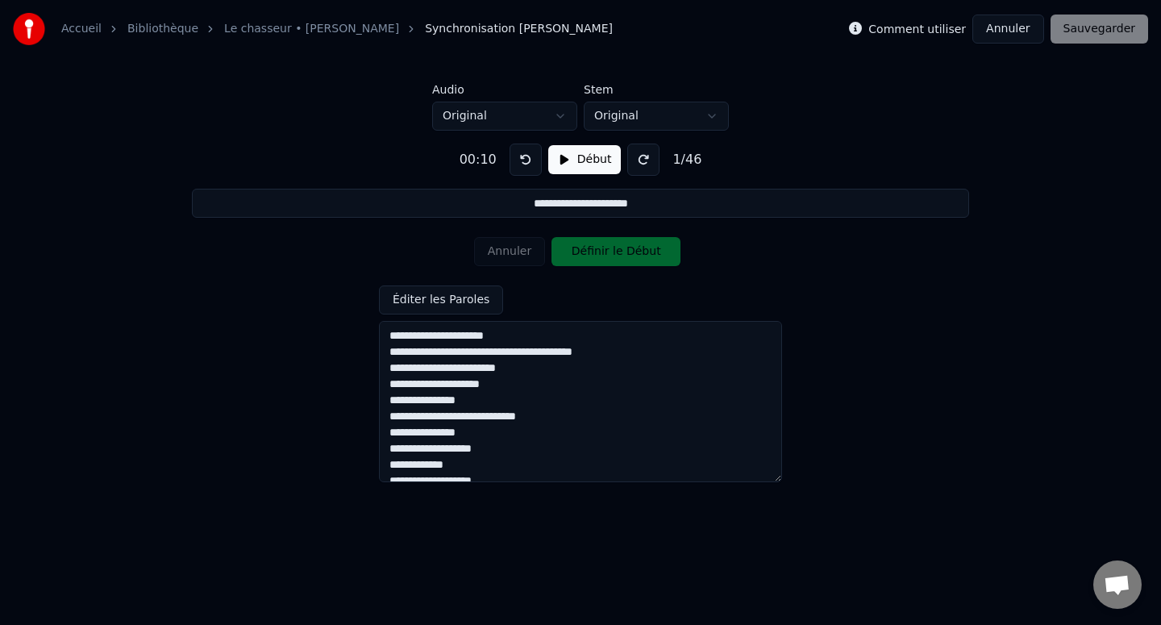
click at [505, 332] on textarea at bounding box center [580, 401] width 403 height 161
click at [540, 336] on textarea at bounding box center [580, 401] width 403 height 161
click at [453, 304] on button "Éditer les Paroles" at bounding box center [441, 299] width 124 height 29
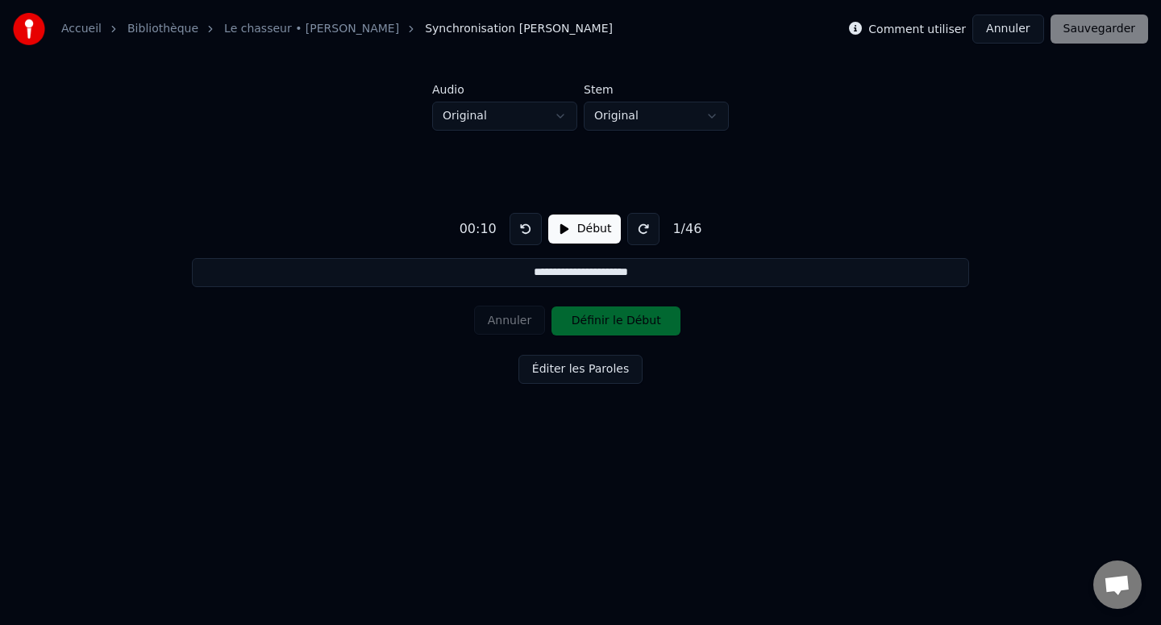
click at [583, 224] on button "Début" at bounding box center [584, 228] width 73 height 29
click at [597, 328] on button "Définir le Début" at bounding box center [615, 320] width 129 height 29
click at [596, 328] on button "Définir la Fin" at bounding box center [615, 320] width 129 height 29
click at [561, 222] on button "Pause" at bounding box center [584, 228] width 72 height 29
click at [515, 225] on button at bounding box center [525, 229] width 32 height 32
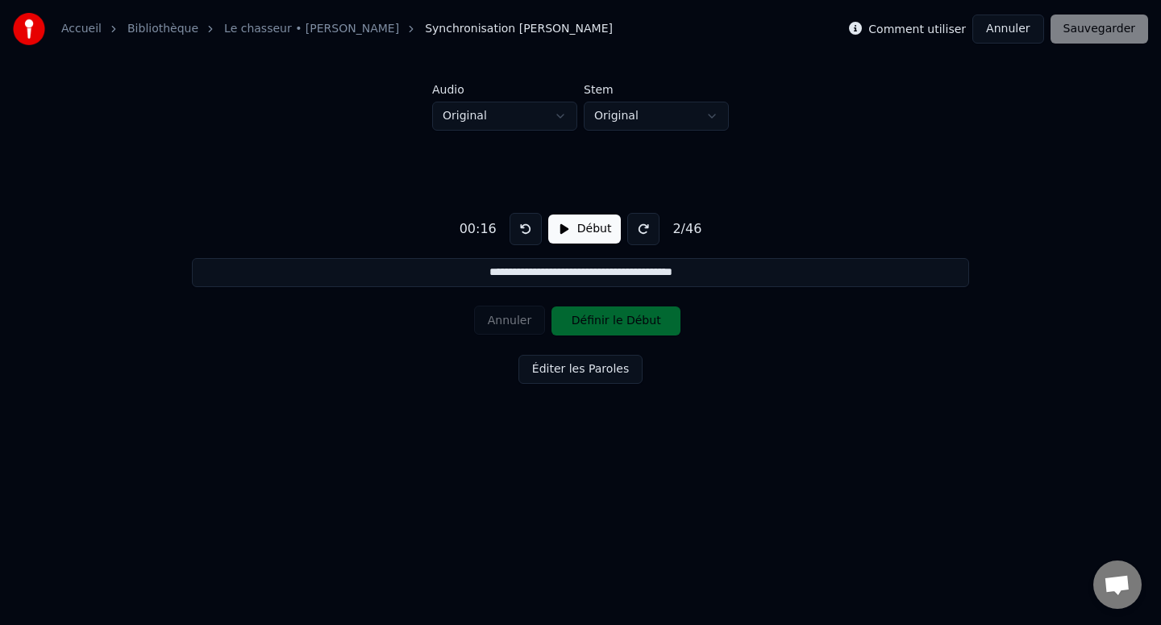
click at [515, 225] on button at bounding box center [525, 229] width 32 height 32
click at [521, 322] on div "Annuler Définir le Début" at bounding box center [580, 321] width 213 height 42
click at [560, 369] on button "Éditer les Paroles" at bounding box center [580, 369] width 124 height 29
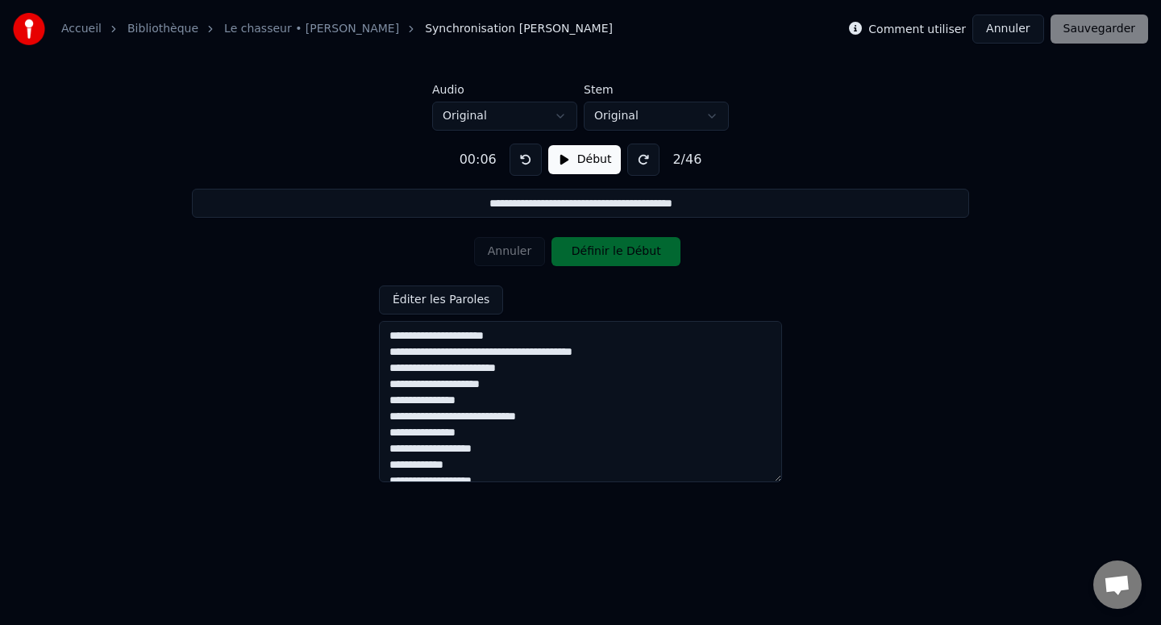
click at [578, 247] on div "Annuler Définir le Début" at bounding box center [580, 252] width 213 height 42
click at [568, 160] on button "Début" at bounding box center [584, 159] width 73 height 29
click at [568, 160] on button "Pause" at bounding box center [584, 159] width 72 height 29
click at [568, 160] on button "Début" at bounding box center [584, 159] width 73 height 29
click at [589, 255] on button "Définir le Début" at bounding box center [615, 251] width 129 height 29
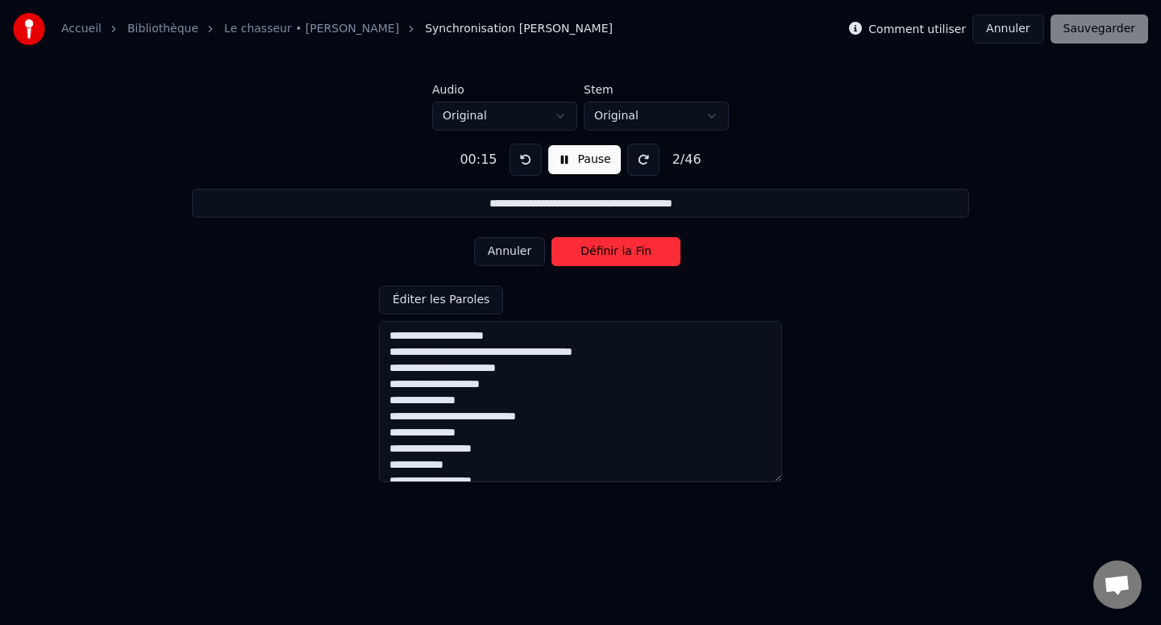
click at [591, 253] on button "Définir la Fin" at bounding box center [615, 251] width 129 height 29
click at [573, 142] on div "**********" at bounding box center [580, 306] width 1109 height 351
click at [574, 157] on button "Pause" at bounding box center [584, 159] width 72 height 29
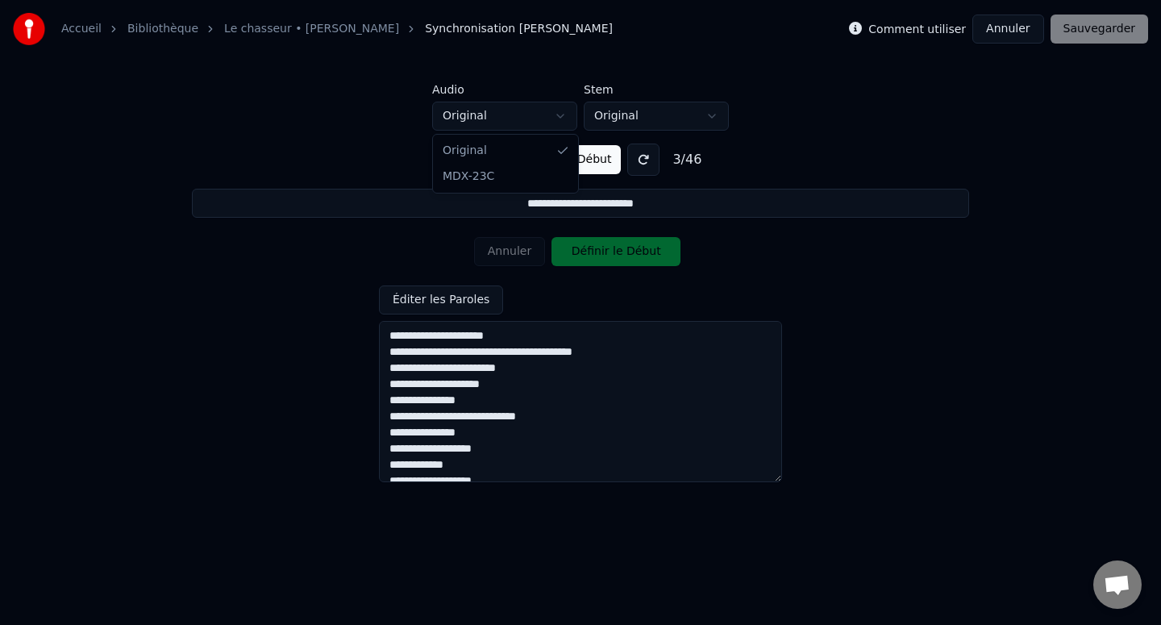
click at [555, 126] on html "**********" at bounding box center [580, 242] width 1161 height 484
click at [638, 121] on html "**********" at bounding box center [580, 242] width 1161 height 484
click at [534, 157] on button at bounding box center [525, 159] width 32 height 32
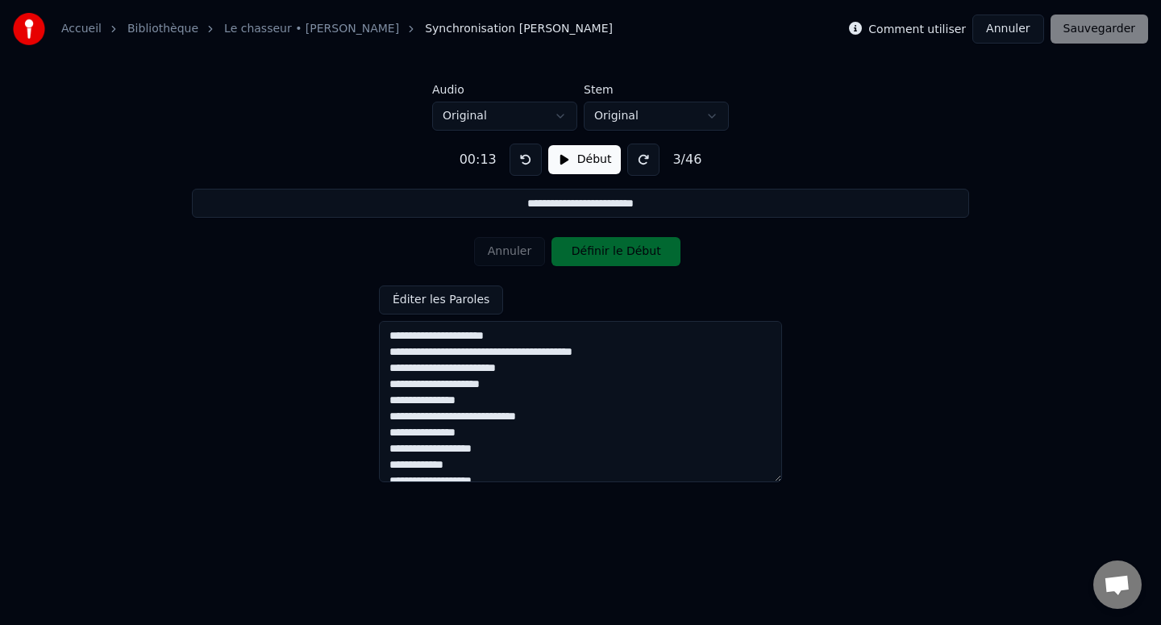
click at [526, 157] on button at bounding box center [525, 159] width 32 height 32
click at [578, 165] on button "Début" at bounding box center [584, 159] width 73 height 29
click at [578, 165] on button "Pause" at bounding box center [584, 159] width 72 height 29
click at [518, 251] on div "Annuler Définir le Début" at bounding box center [580, 252] width 213 height 42
click at [461, 348] on textarea at bounding box center [580, 401] width 403 height 161
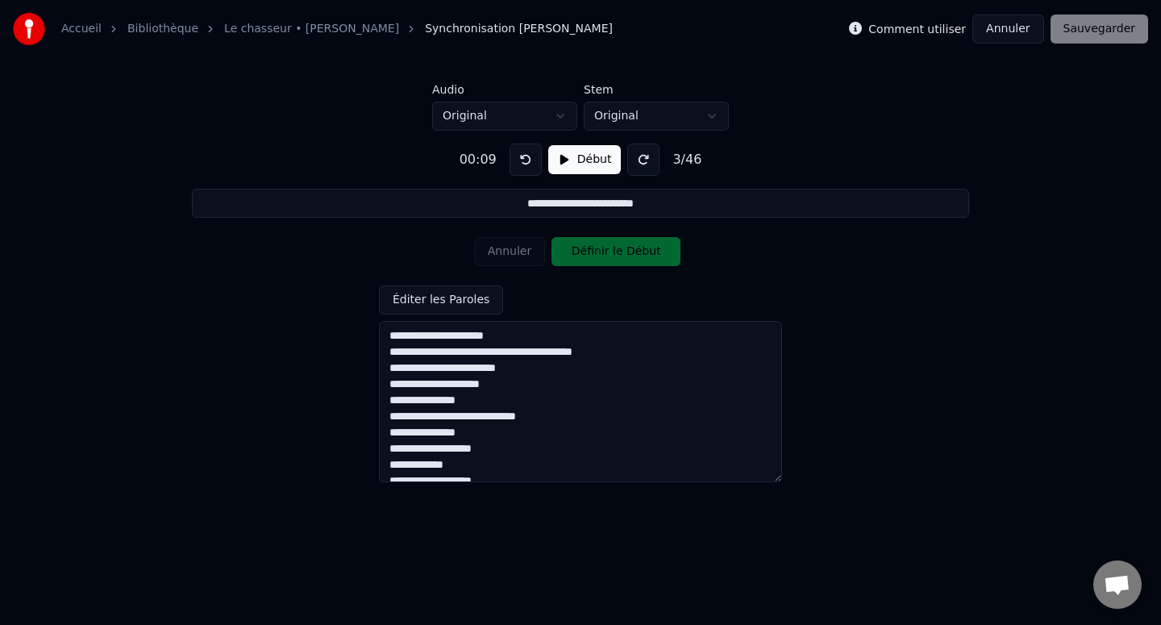
click at [547, 338] on textarea at bounding box center [580, 401] width 403 height 161
click at [513, 354] on textarea at bounding box center [580, 401] width 403 height 161
click at [512, 354] on textarea at bounding box center [580, 401] width 403 height 161
click at [473, 297] on button "Éditer les Paroles" at bounding box center [441, 299] width 124 height 29
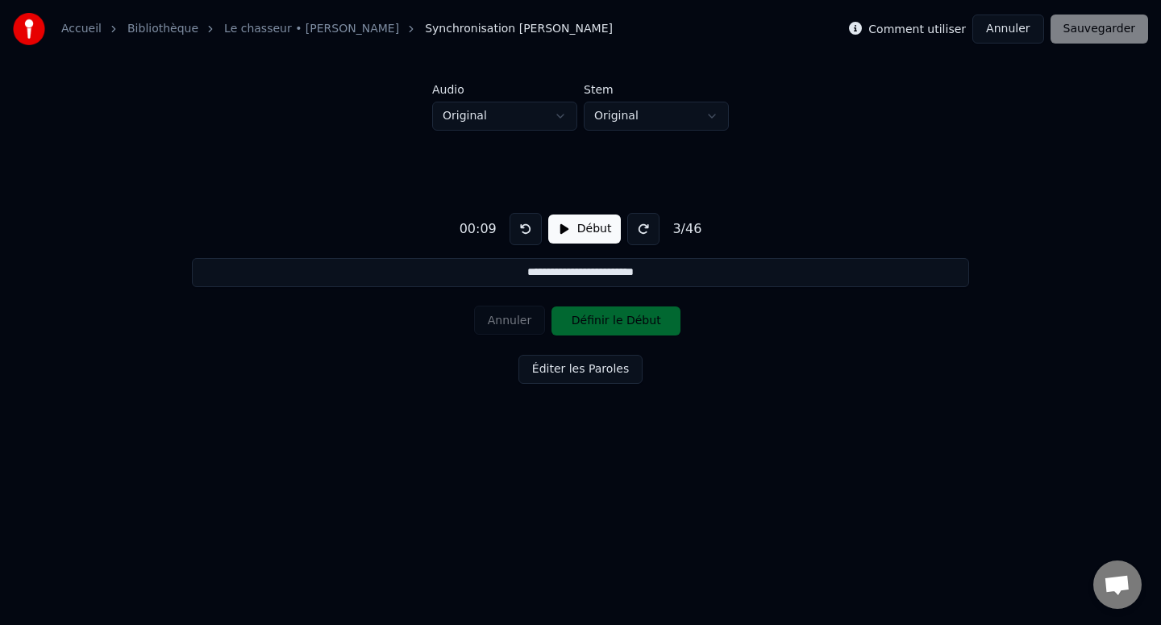
click at [518, 321] on div "Annuler Définir le Début" at bounding box center [580, 321] width 213 height 42
click at [647, 427] on div "**********" at bounding box center [580, 295] width 1109 height 328
click at [626, 328] on div "Annuler Définir le Début" at bounding box center [580, 321] width 213 height 42
click at [571, 223] on button "Début" at bounding box center [584, 228] width 73 height 29
click at [515, 318] on button "Annuler" at bounding box center [509, 320] width 71 height 29
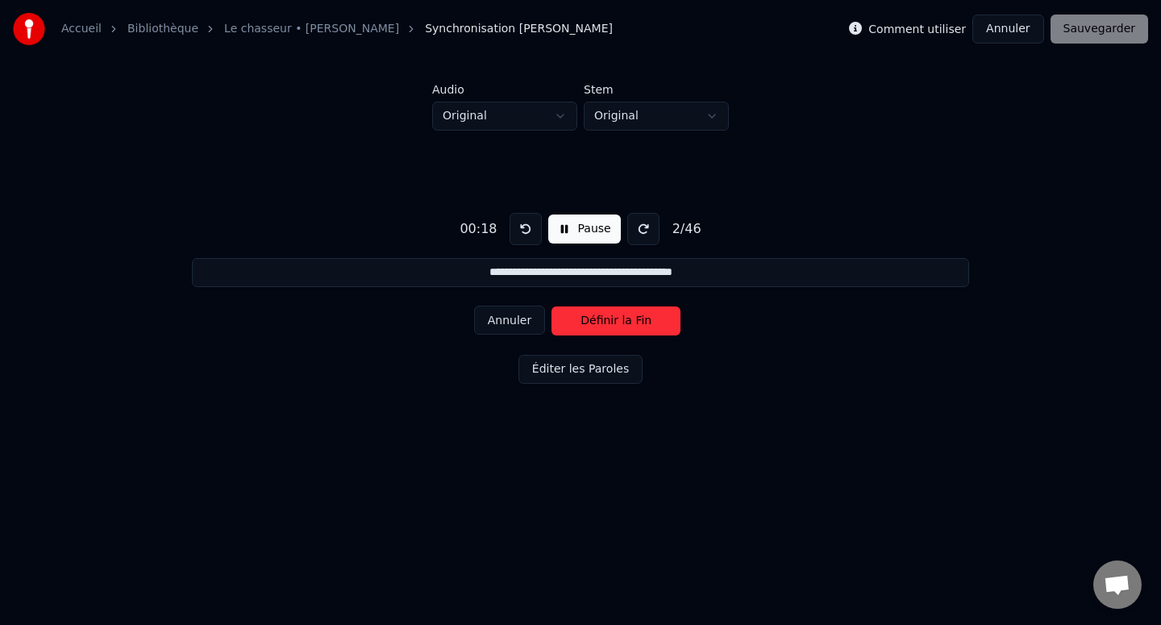
click at [515, 318] on button "Annuler" at bounding box center [509, 320] width 71 height 29
click at [508, 316] on button "Annuler" at bounding box center [509, 320] width 71 height 29
click at [510, 320] on button "Annuler" at bounding box center [509, 320] width 71 height 29
click at [582, 319] on button "Définir le Début" at bounding box center [615, 320] width 129 height 29
click at [568, 223] on button "Pause" at bounding box center [584, 228] width 72 height 29
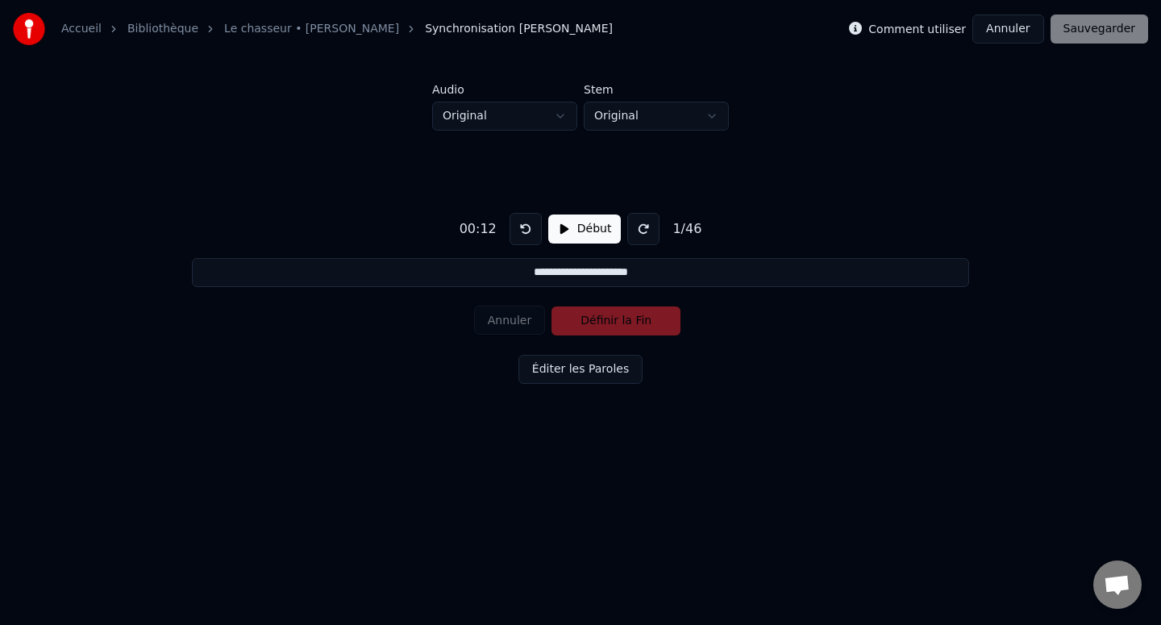
click at [568, 224] on button "Début" at bounding box center [584, 228] width 73 height 29
click at [609, 322] on button "Définir la Fin" at bounding box center [615, 320] width 129 height 29
click at [609, 322] on button "Définir le Début" at bounding box center [615, 320] width 129 height 29
click at [561, 226] on button "Pause" at bounding box center [584, 228] width 72 height 29
click at [600, 273] on input "**********" at bounding box center [580, 272] width 776 height 29
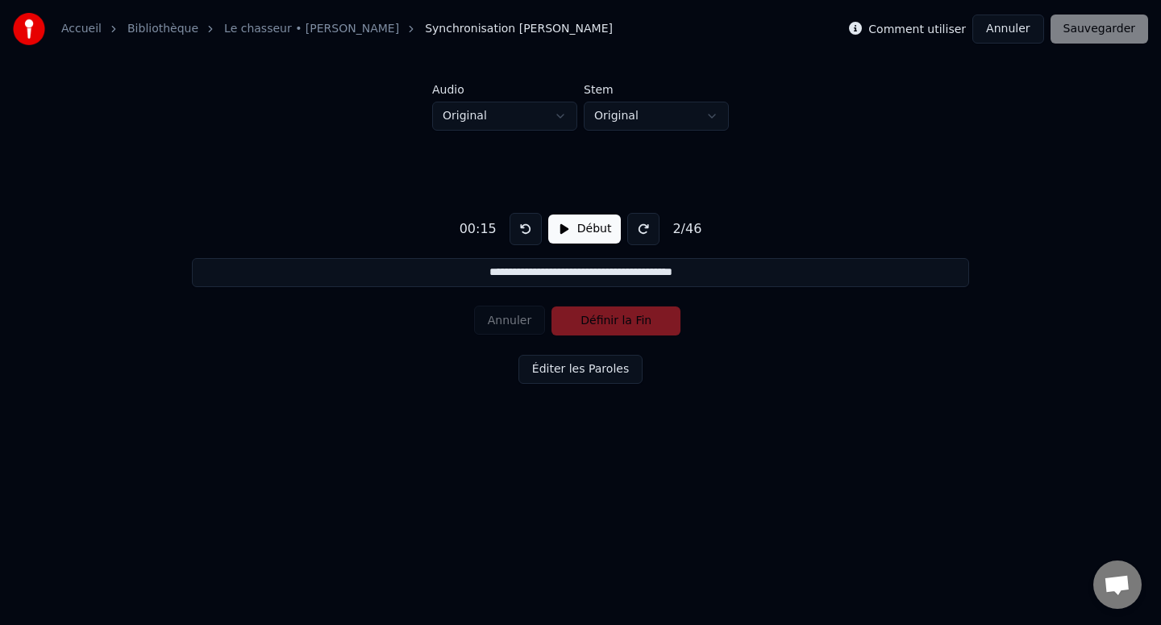
click at [583, 271] on input "**********" at bounding box center [580, 272] width 776 height 29
click at [588, 367] on button "Éditer les Paroles" at bounding box center [580, 369] width 124 height 29
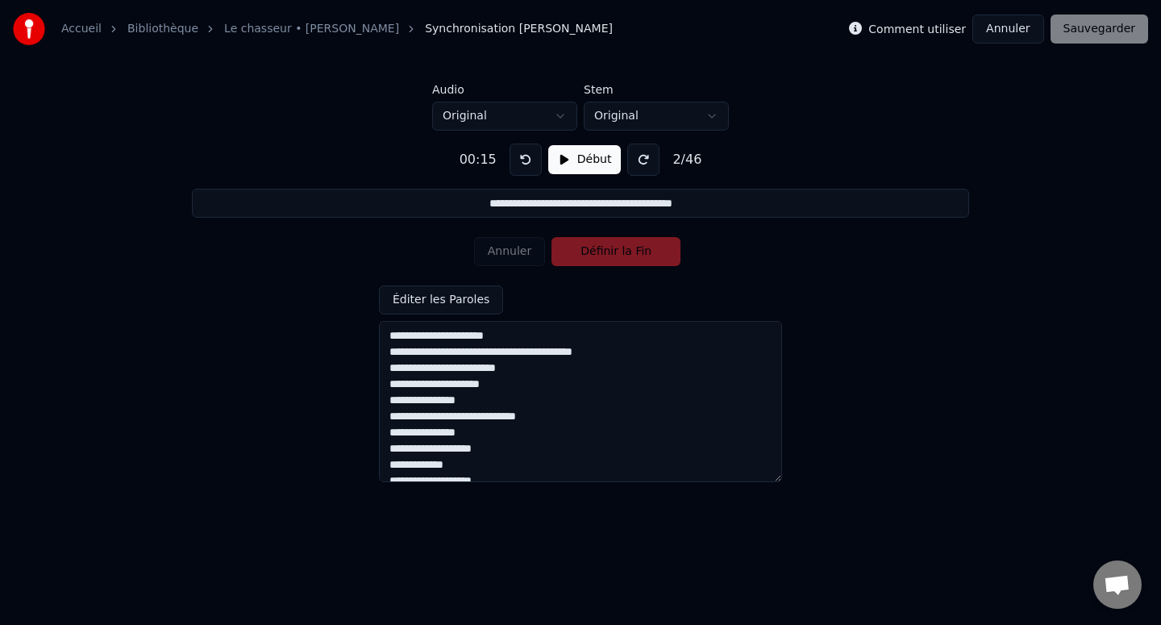
click at [518, 351] on textarea at bounding box center [580, 401] width 403 height 161
type input "**********"
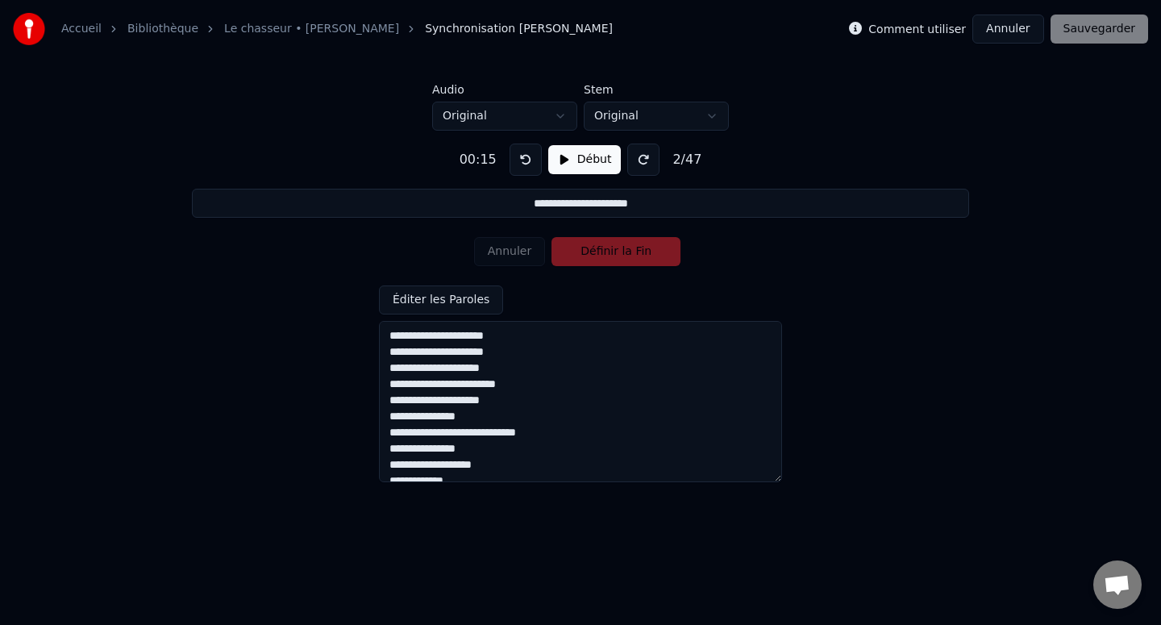
type textarea "**********"
click at [585, 156] on button "Début" at bounding box center [584, 159] width 73 height 29
click at [585, 156] on button "Pause" at bounding box center [584, 159] width 72 height 29
click at [585, 156] on button "Début" at bounding box center [584, 159] width 73 height 29
click at [585, 156] on button "Pause" at bounding box center [584, 159] width 72 height 29
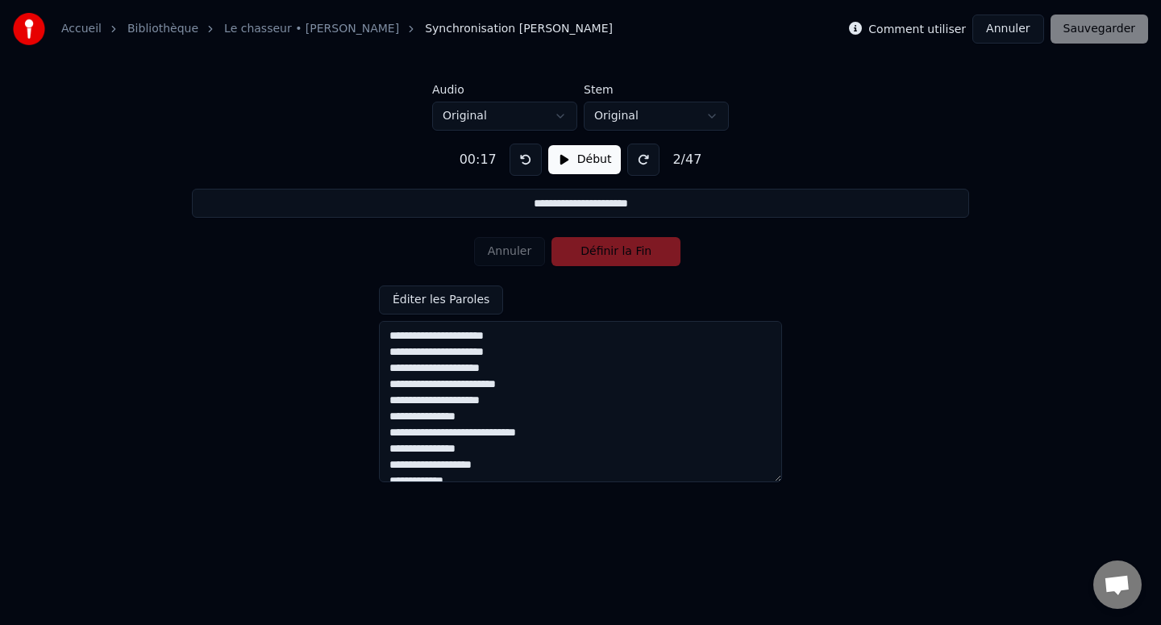
click at [526, 160] on button at bounding box center [525, 159] width 32 height 32
click at [569, 161] on button "Début" at bounding box center [584, 159] width 73 height 29
click at [569, 161] on button "Pause" at bounding box center [584, 159] width 72 height 29
click at [569, 161] on button "Début" at bounding box center [584, 159] width 73 height 29
click at [594, 256] on button "Définir le Début" at bounding box center [615, 251] width 129 height 29
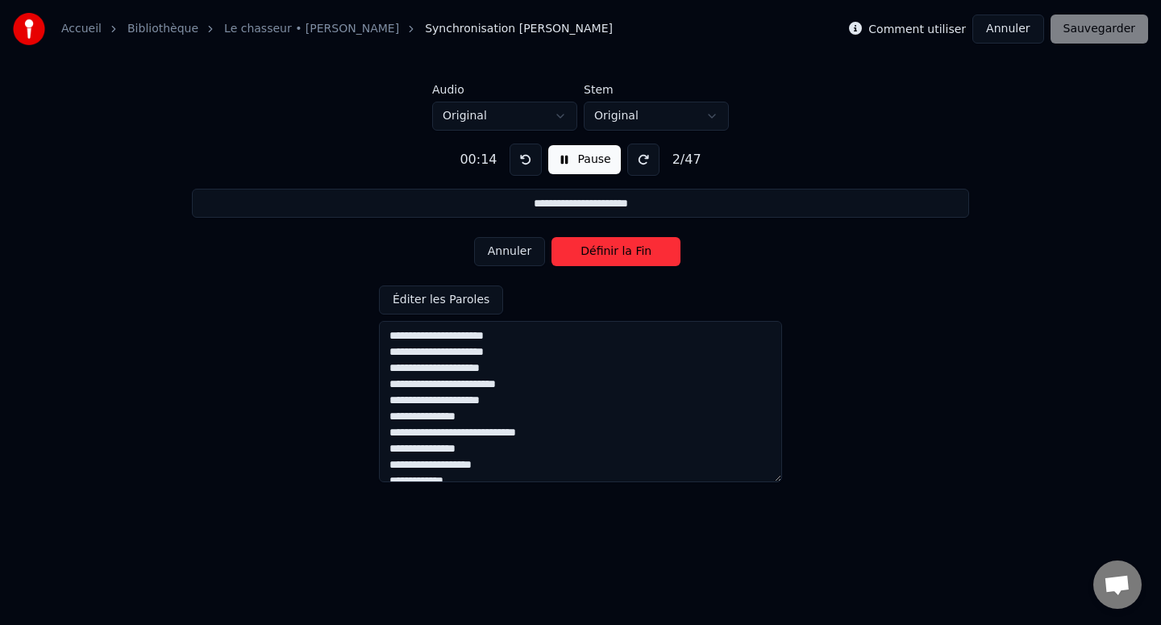
click at [594, 256] on button "Définir la Fin" at bounding box center [615, 251] width 129 height 29
click at [560, 160] on button "Pause" at bounding box center [584, 159] width 72 height 29
click at [526, 155] on button at bounding box center [525, 159] width 32 height 32
click at [580, 157] on button "Début" at bounding box center [584, 159] width 73 height 29
click at [514, 247] on button "Annuler" at bounding box center [509, 251] width 71 height 29
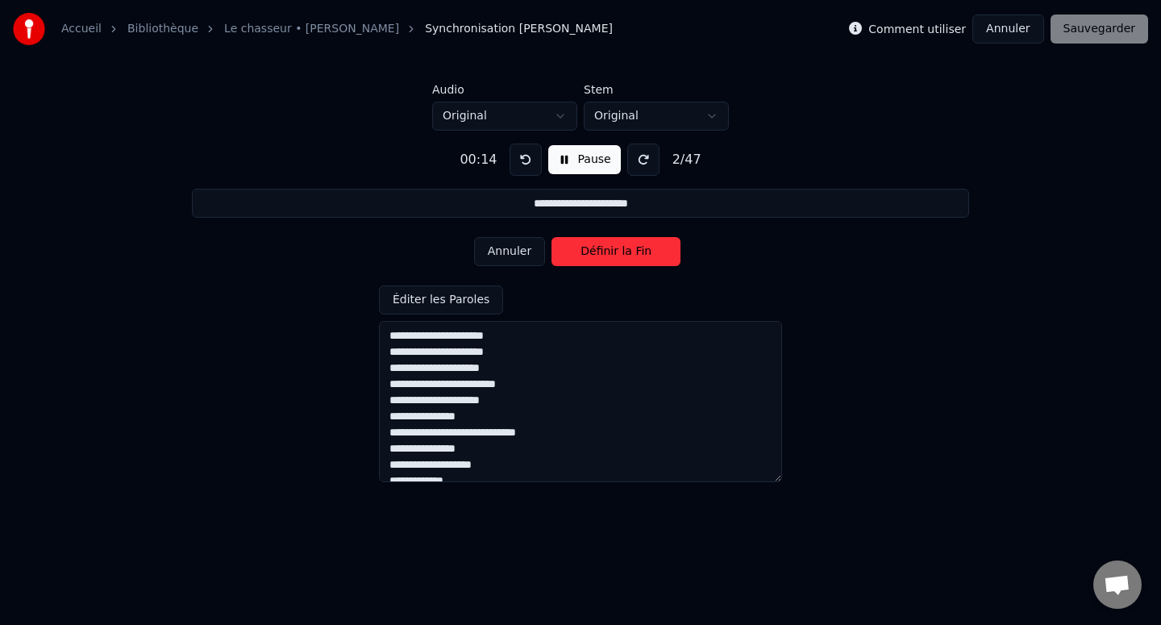
click at [522, 158] on button at bounding box center [525, 159] width 32 height 32
click at [559, 158] on button "Pause" at bounding box center [584, 159] width 72 height 29
click at [559, 158] on button "Début" at bounding box center [584, 159] width 73 height 29
click at [585, 253] on button "Définir le Début" at bounding box center [615, 251] width 129 height 29
click at [565, 161] on button "Pause" at bounding box center [584, 159] width 72 height 29
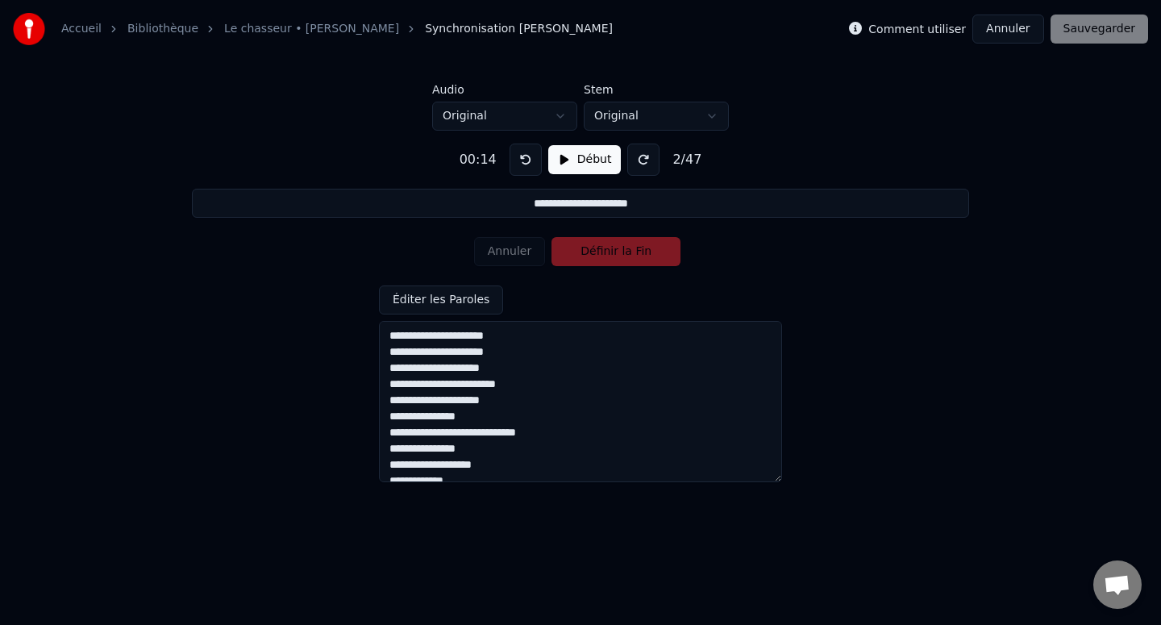
click at [565, 161] on button "Début" at bounding box center [584, 159] width 73 height 29
click at [586, 246] on button "Définir la Fin" at bounding box center [615, 251] width 129 height 29
click at [562, 160] on button "Pause" at bounding box center [584, 159] width 72 height 29
click at [562, 160] on button "Début" at bounding box center [584, 159] width 73 height 29
click at [590, 257] on button "Définir le Début" at bounding box center [615, 251] width 129 height 29
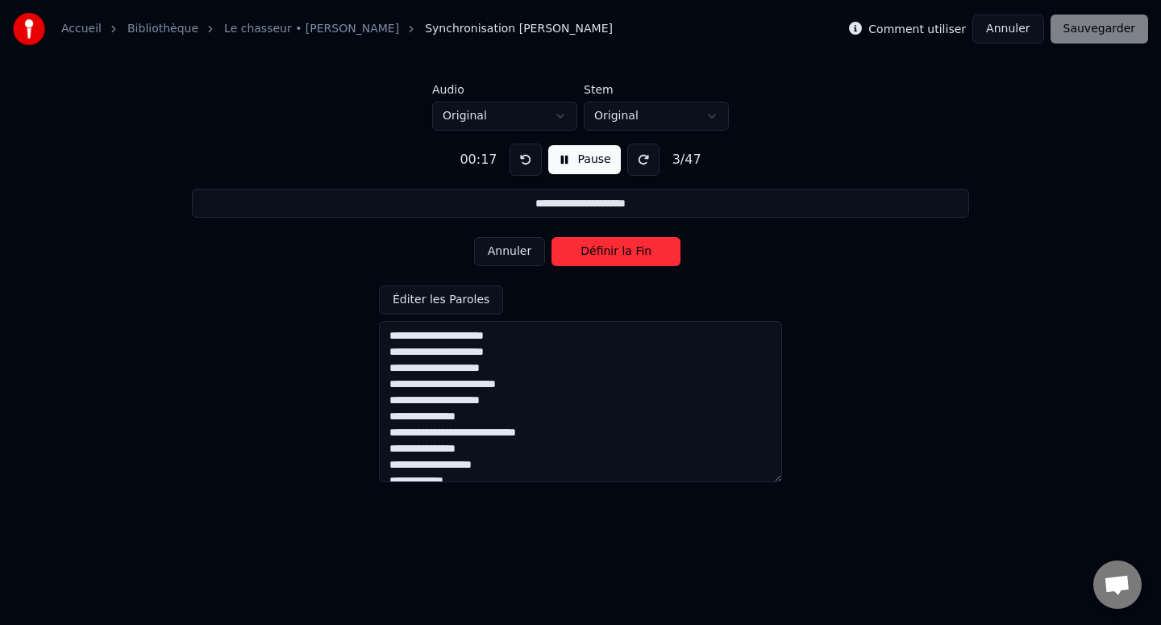
click at [557, 152] on button "Pause" at bounding box center [584, 159] width 72 height 29
click at [563, 161] on button "Début" at bounding box center [584, 159] width 73 height 29
click at [582, 247] on button "Définir la Fin" at bounding box center [615, 251] width 129 height 29
click at [559, 158] on button "Pause" at bounding box center [584, 159] width 72 height 29
click at [559, 160] on button "Début" at bounding box center [584, 159] width 73 height 29
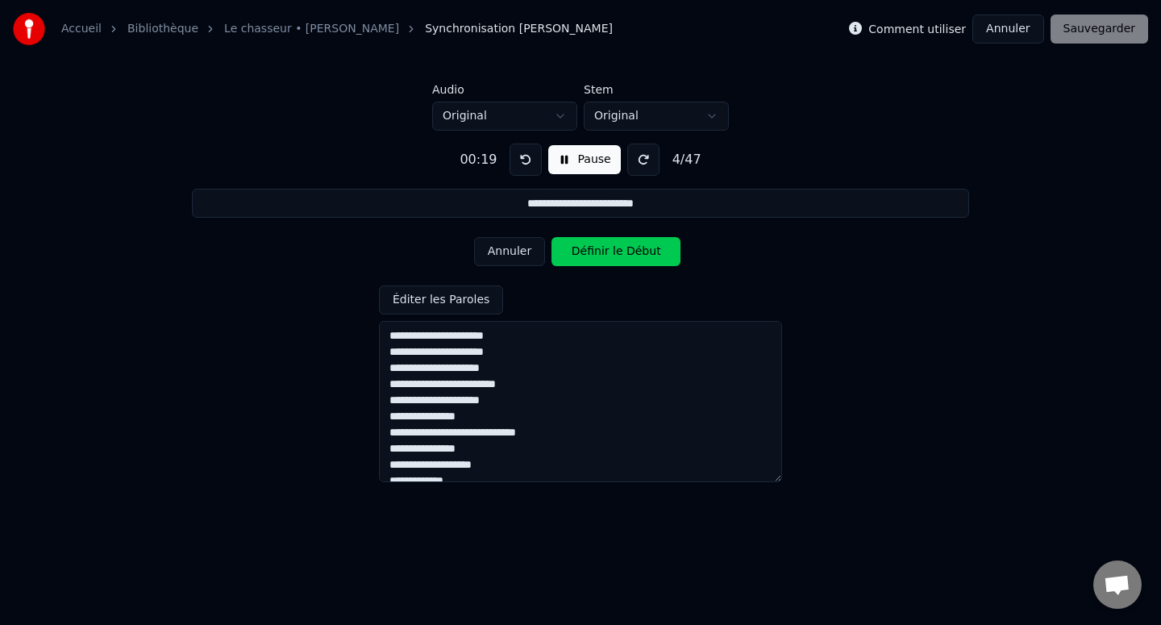
click at [561, 164] on button "Pause" at bounding box center [584, 159] width 72 height 29
click at [561, 164] on button "Début" at bounding box center [584, 159] width 73 height 29
click at [584, 247] on button "Définir le Début" at bounding box center [615, 251] width 129 height 29
click at [557, 162] on button "Pause" at bounding box center [584, 159] width 72 height 29
click at [557, 162] on button "Début" at bounding box center [584, 159] width 73 height 29
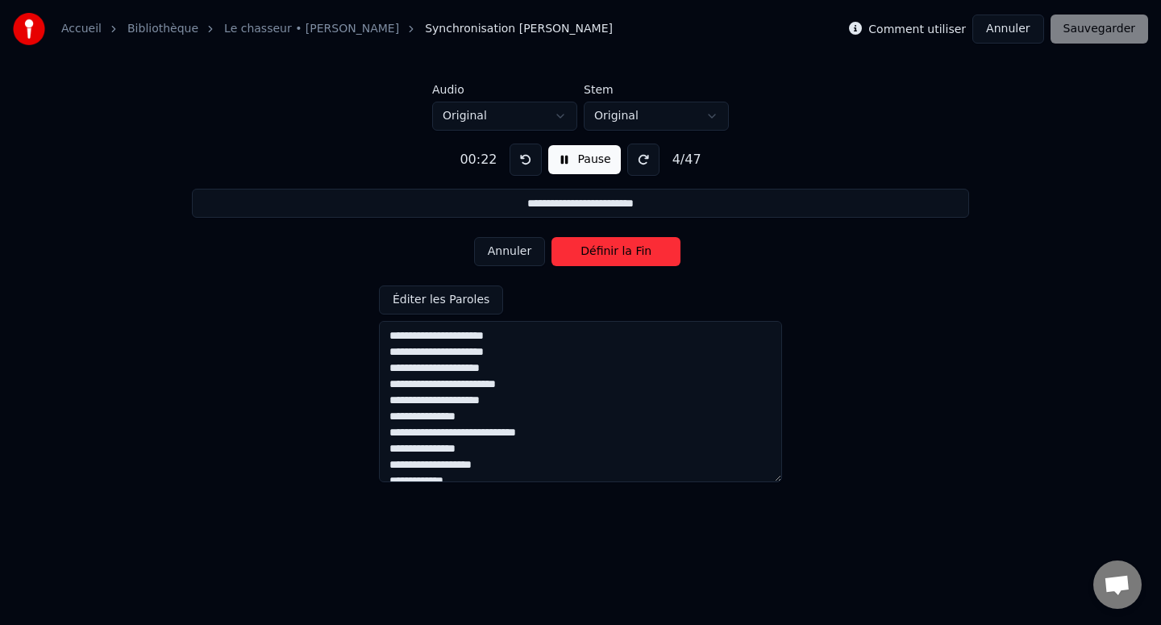
click at [582, 249] on button "Définir la Fin" at bounding box center [615, 251] width 129 height 29
click at [558, 160] on button "Pause" at bounding box center [584, 159] width 72 height 29
click at [558, 160] on button "Début" at bounding box center [584, 159] width 73 height 29
click at [581, 251] on button "Définir le Début" at bounding box center [615, 251] width 129 height 29
click at [563, 159] on button "Pause" at bounding box center [584, 159] width 72 height 29
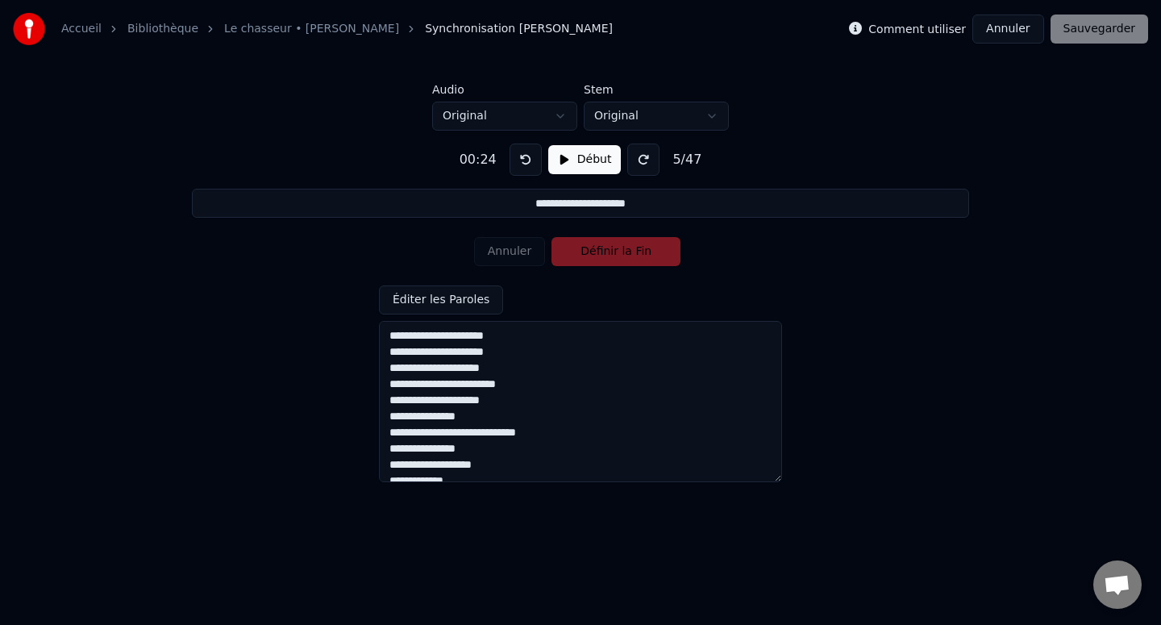
click at [559, 160] on button "Début" at bounding box center [584, 159] width 73 height 29
click at [571, 257] on button "Définir la Fin" at bounding box center [615, 251] width 129 height 29
click at [580, 267] on div "Annuler Définir le Début" at bounding box center [580, 252] width 213 height 42
click at [579, 256] on button "Définir le Début" at bounding box center [615, 251] width 129 height 29
click at [579, 255] on button "Définir la Fin" at bounding box center [615, 251] width 129 height 29
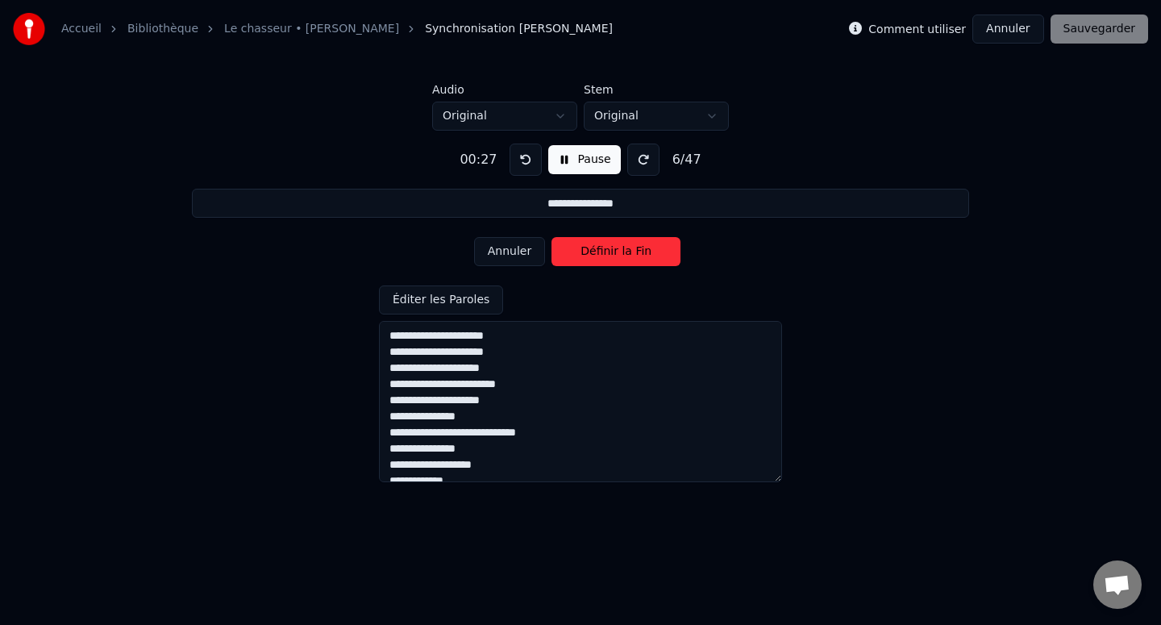
type input "**********"
click at [562, 161] on button "Pause" at bounding box center [584, 159] width 72 height 29
click at [561, 158] on button "Début" at bounding box center [584, 159] width 73 height 29
click at [581, 252] on button "Définir le Début" at bounding box center [615, 251] width 129 height 29
click at [561, 158] on button "Pause" at bounding box center [584, 159] width 72 height 29
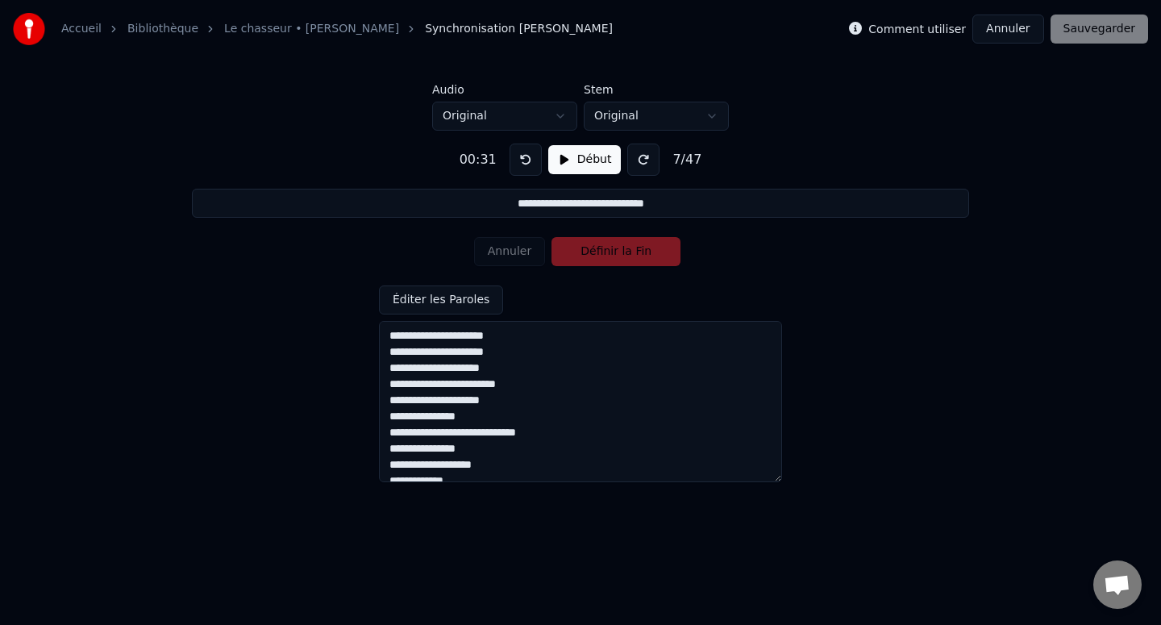
click at [449, 401] on textarea at bounding box center [580, 401] width 403 height 161
type textarea "**********"
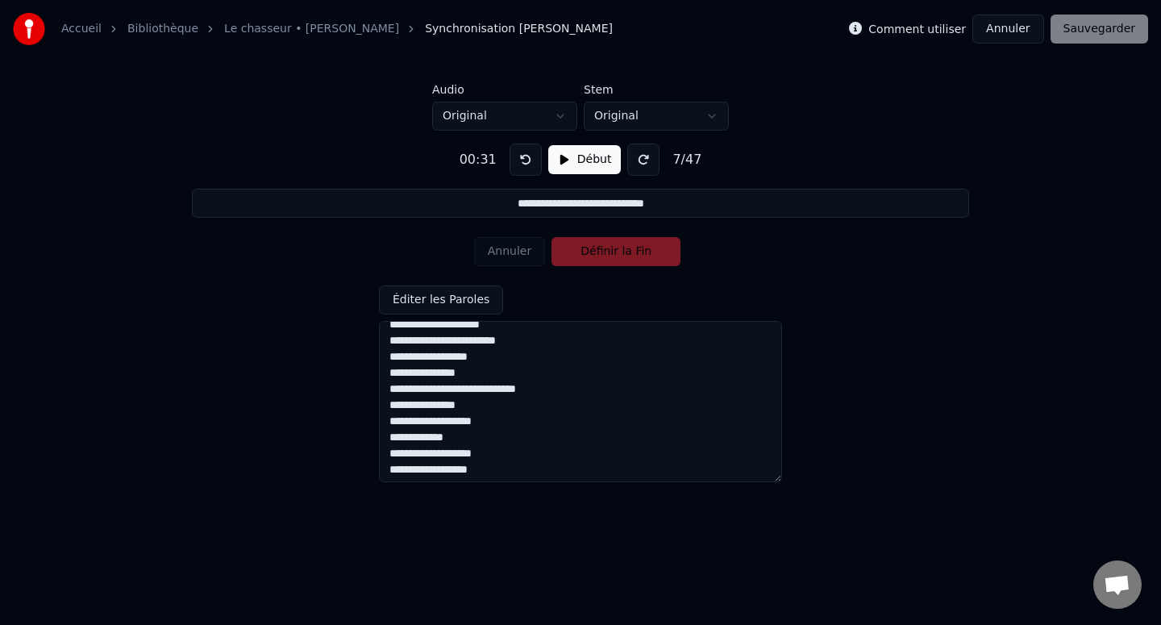
click at [495, 392] on textarea at bounding box center [580, 401] width 403 height 161
click at [490, 391] on textarea at bounding box center [580, 401] width 403 height 161
type input "**********"
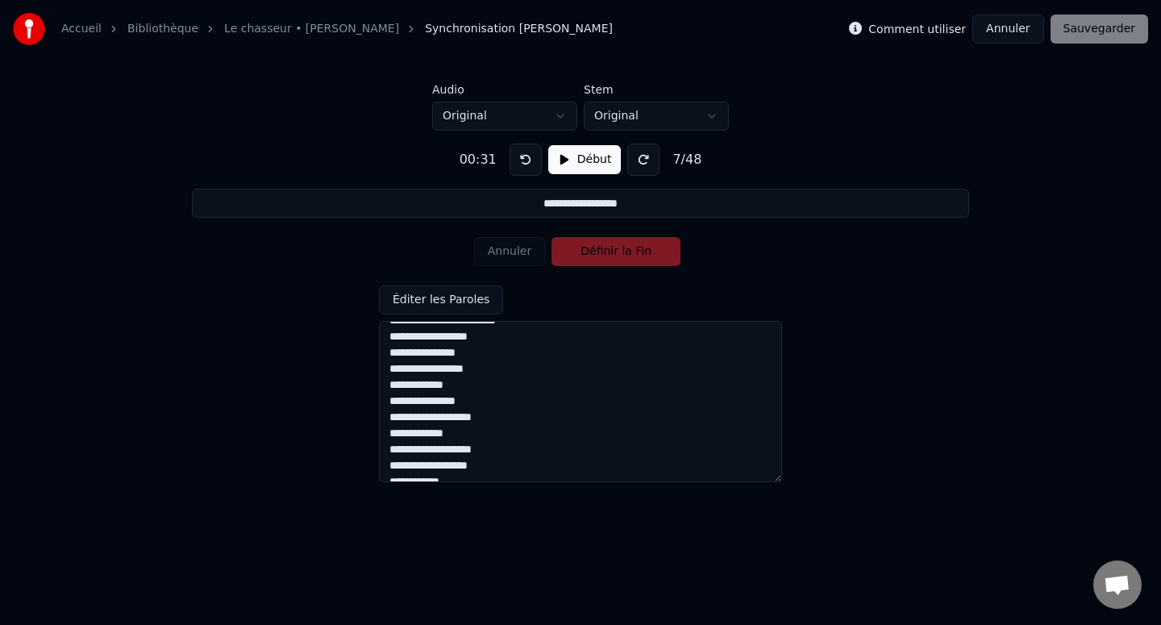
scroll to position [51, 0]
click at [509, 364] on textarea at bounding box center [580, 401] width 403 height 161
click at [507, 381] on textarea at bounding box center [580, 401] width 403 height 161
type textarea "**********"
click at [524, 162] on button at bounding box center [525, 159] width 32 height 32
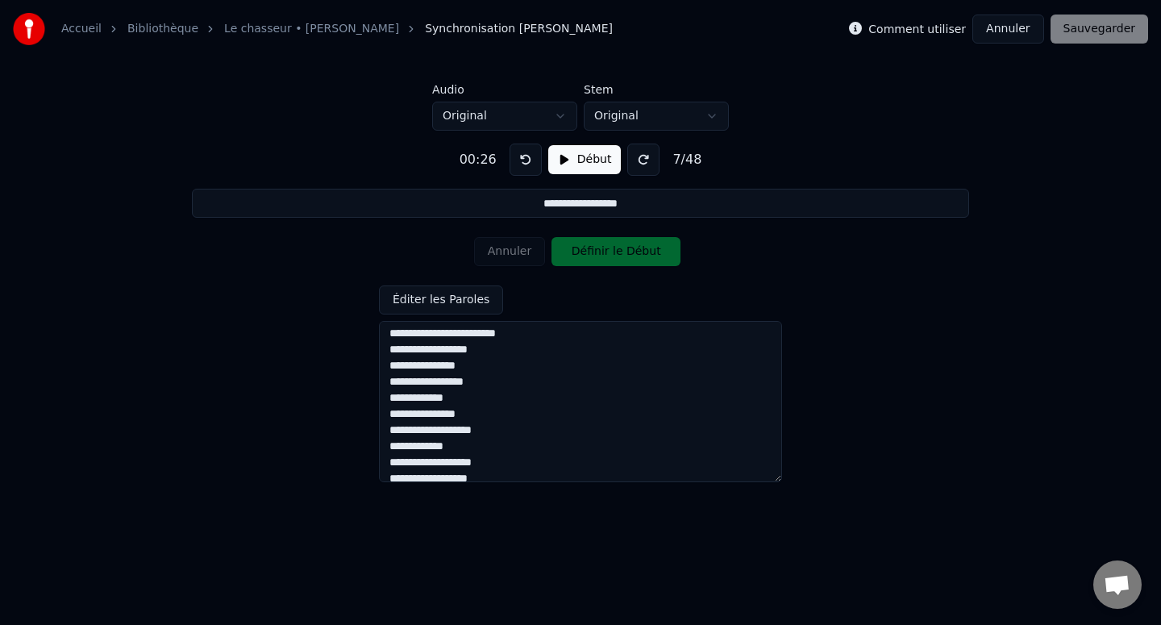
click at [563, 161] on button "Début" at bounding box center [584, 159] width 73 height 29
click at [563, 161] on button "Pause" at bounding box center [584, 159] width 72 height 29
click at [563, 161] on button "Début" at bounding box center [584, 159] width 73 height 29
click at [584, 253] on button "Définir le Début" at bounding box center [615, 251] width 129 height 29
click at [584, 253] on button "Définir la Fin" at bounding box center [615, 251] width 129 height 29
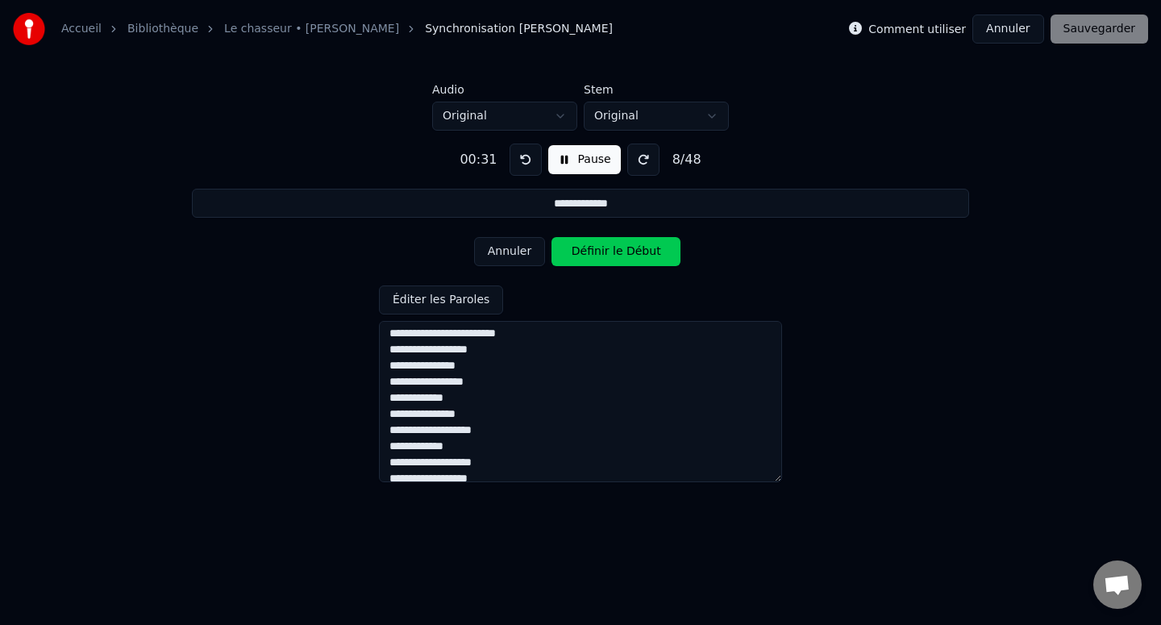
click at [561, 161] on button "Pause" at bounding box center [584, 159] width 72 height 29
click at [560, 160] on button "Début" at bounding box center [584, 159] width 73 height 29
click at [580, 263] on button "Définir le Début" at bounding box center [615, 251] width 129 height 29
click at [580, 255] on button "Définir la Fin" at bounding box center [615, 251] width 129 height 29
click at [555, 158] on button "Pause" at bounding box center [584, 159] width 72 height 29
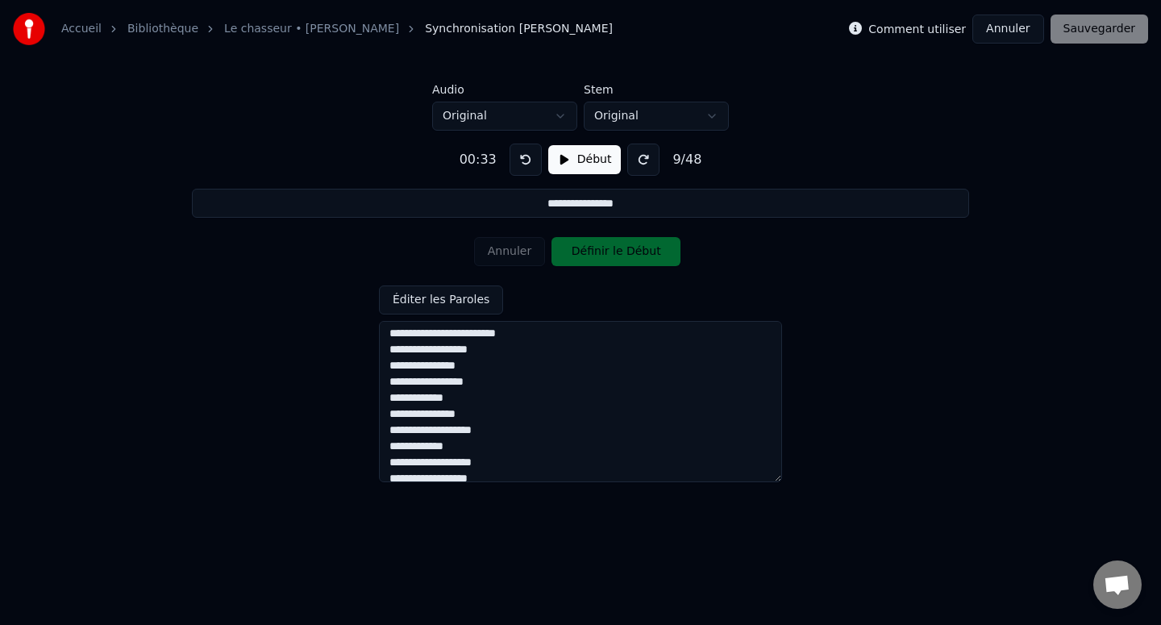
click at [555, 158] on button "Début" at bounding box center [584, 159] width 73 height 29
click at [588, 254] on button "Définir le Début" at bounding box center [615, 251] width 129 height 29
click at [588, 252] on button "Définir la Fin" at bounding box center [615, 251] width 129 height 29
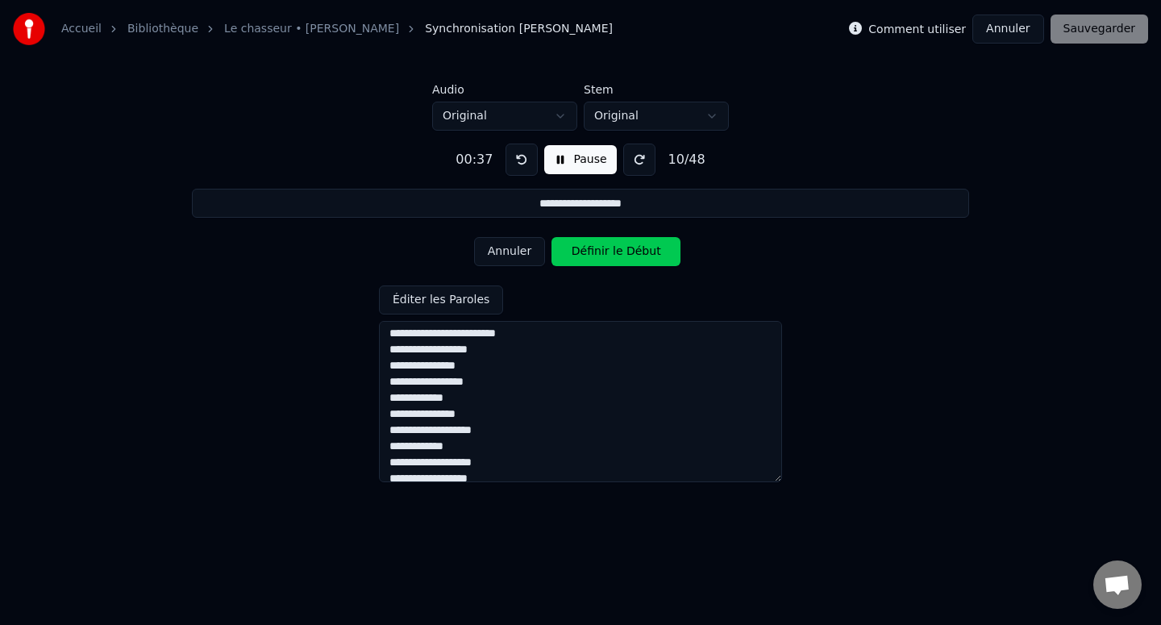
click at [558, 159] on button "Pause" at bounding box center [580, 159] width 72 height 29
click at [558, 158] on button "Début" at bounding box center [580, 159] width 73 height 29
click at [576, 246] on button "Définir le Début" at bounding box center [615, 251] width 129 height 29
click at [560, 160] on button "Pause" at bounding box center [580, 159] width 72 height 29
click at [559, 158] on button "Début" at bounding box center [580, 159] width 73 height 29
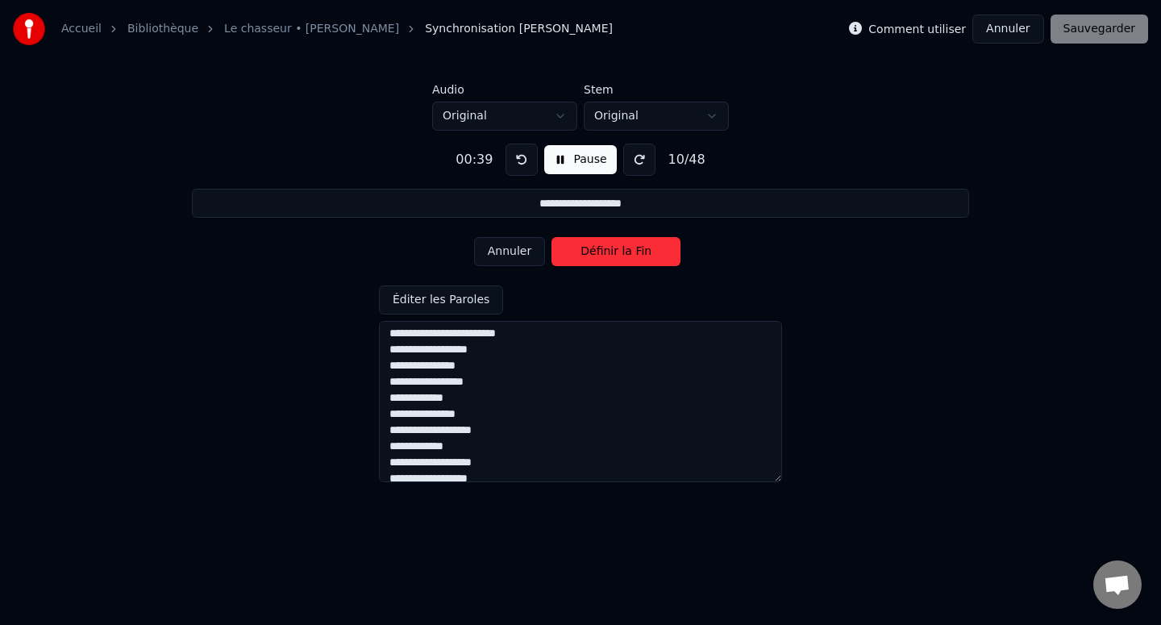
click at [572, 253] on button "Définir la Fin" at bounding box center [615, 251] width 129 height 29
click at [555, 155] on button "Pause" at bounding box center [580, 159] width 72 height 29
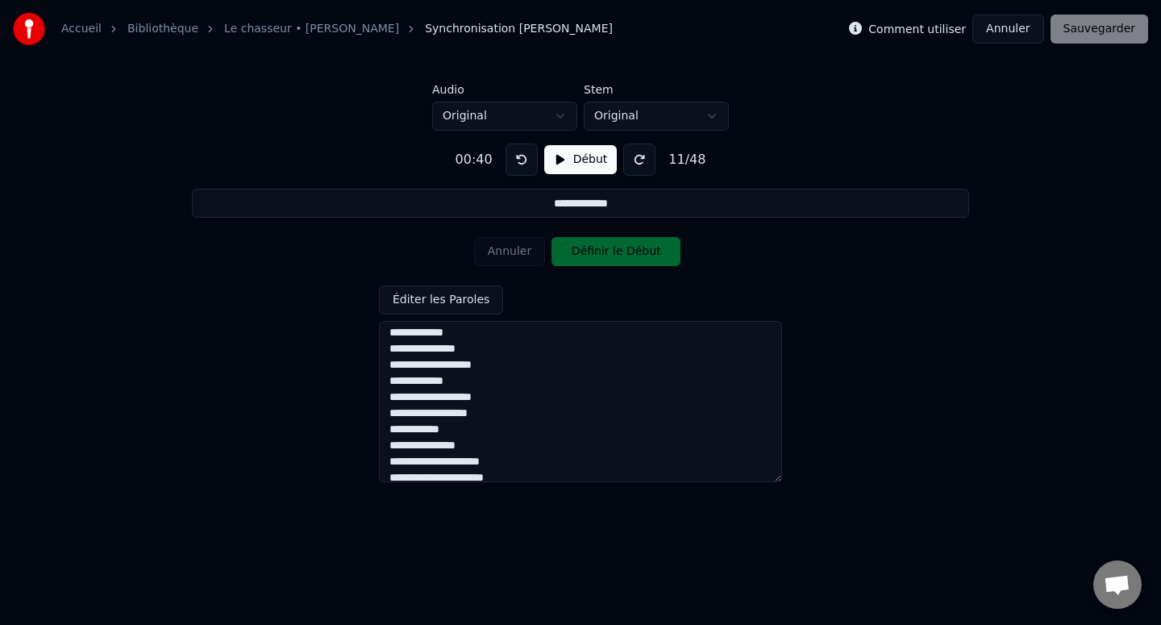
scroll to position [123, 0]
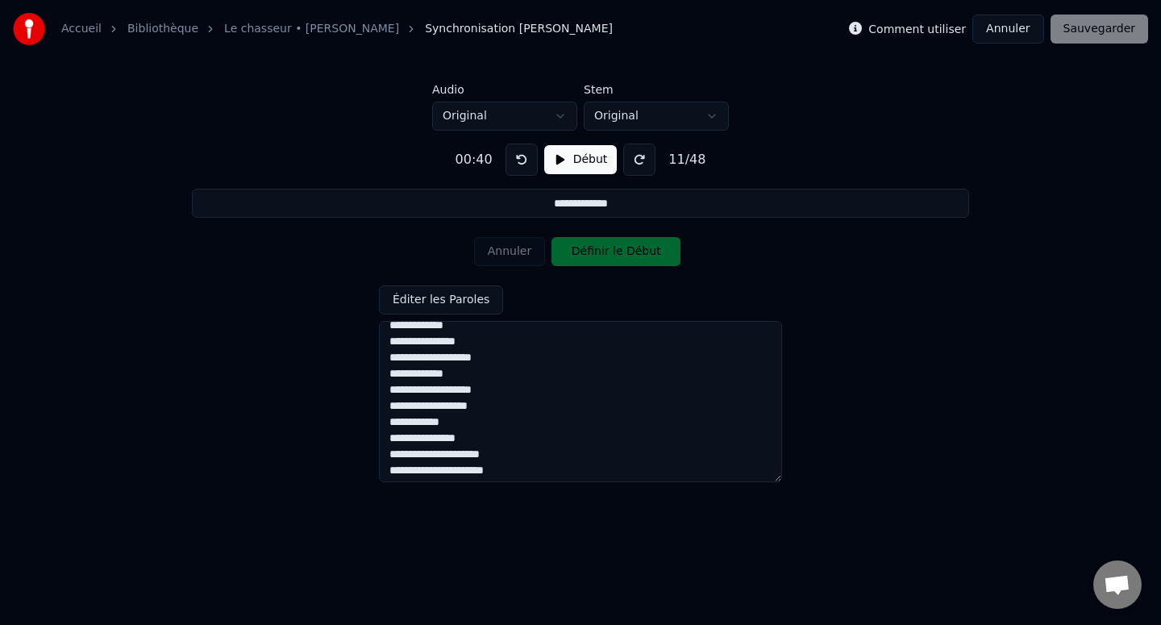
click at [558, 162] on button "Début" at bounding box center [580, 159] width 73 height 29
click at [576, 240] on button "Définir le Début" at bounding box center [615, 251] width 129 height 29
click at [576, 245] on button "Définir la Fin" at bounding box center [615, 251] width 129 height 29
click at [554, 164] on button "Pause" at bounding box center [580, 159] width 72 height 29
click at [554, 163] on button "Début" at bounding box center [580, 159] width 73 height 29
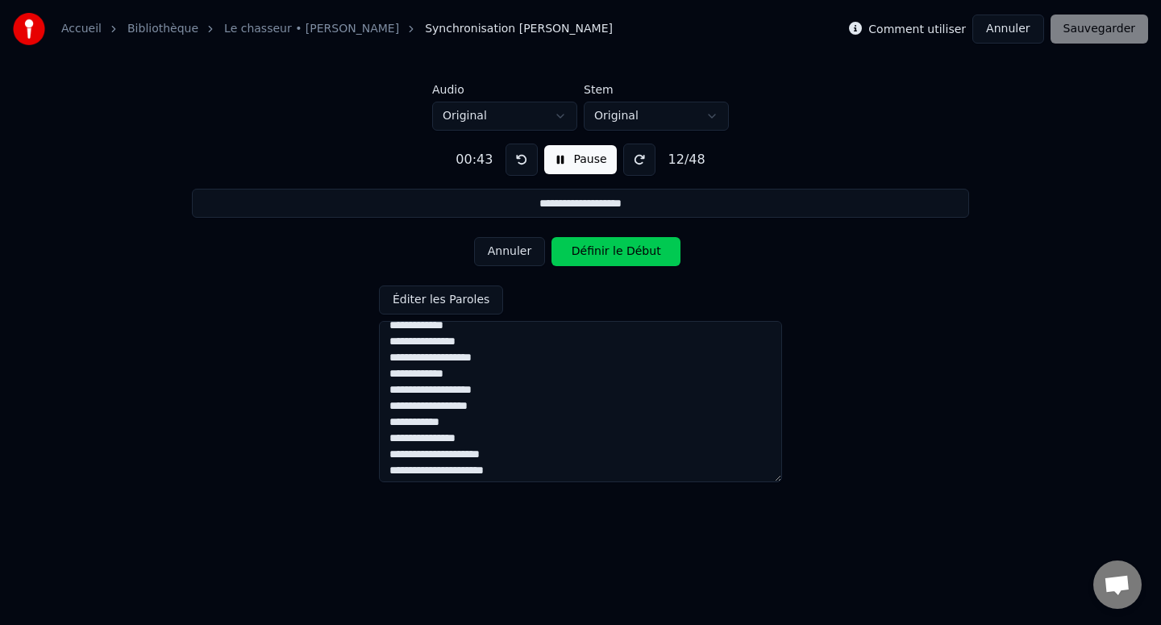
click at [576, 243] on button "Définir le Début" at bounding box center [615, 251] width 129 height 29
click at [577, 246] on button "Définir la Fin" at bounding box center [615, 251] width 129 height 29
click at [556, 155] on button "Pause" at bounding box center [580, 159] width 72 height 29
click at [556, 160] on button "Début" at bounding box center [580, 159] width 73 height 29
click at [595, 247] on button "Définir le Début" at bounding box center [615, 251] width 129 height 29
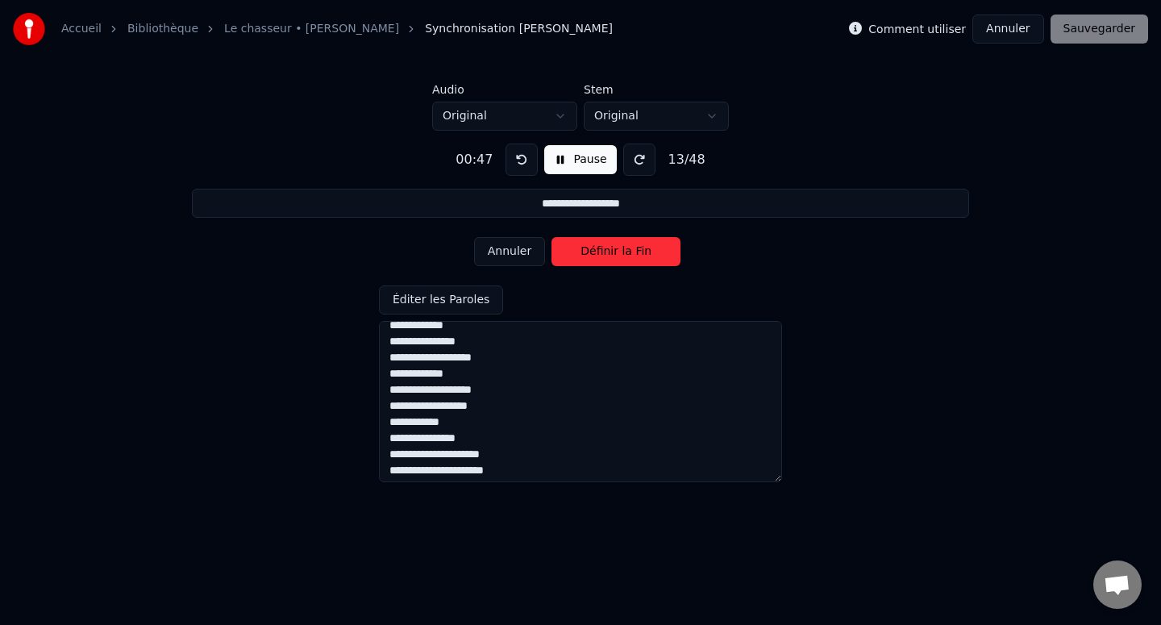
click at [595, 247] on button "Définir la Fin" at bounding box center [615, 251] width 129 height 29
click at [556, 156] on button "Pause" at bounding box center [580, 159] width 72 height 29
click at [555, 156] on button "Début" at bounding box center [580, 159] width 73 height 29
click at [556, 160] on button "Pause" at bounding box center [580, 159] width 72 height 29
click at [559, 160] on button "Début" at bounding box center [580, 159] width 73 height 29
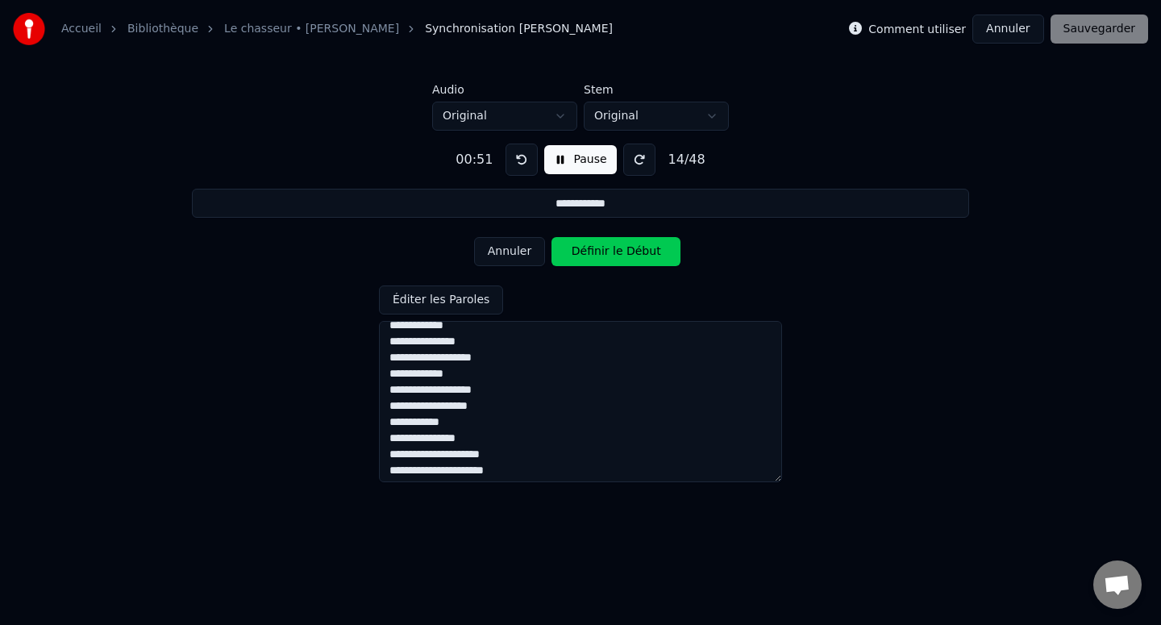
click at [576, 258] on button "Définir le Début" at bounding box center [615, 251] width 129 height 29
click at [576, 254] on button "Définir la Fin" at bounding box center [615, 251] width 129 height 29
click at [555, 161] on button "Pause" at bounding box center [580, 159] width 72 height 29
click at [555, 161] on button "Début" at bounding box center [580, 159] width 73 height 29
click at [572, 243] on button "Définir le Début" at bounding box center [615, 251] width 129 height 29
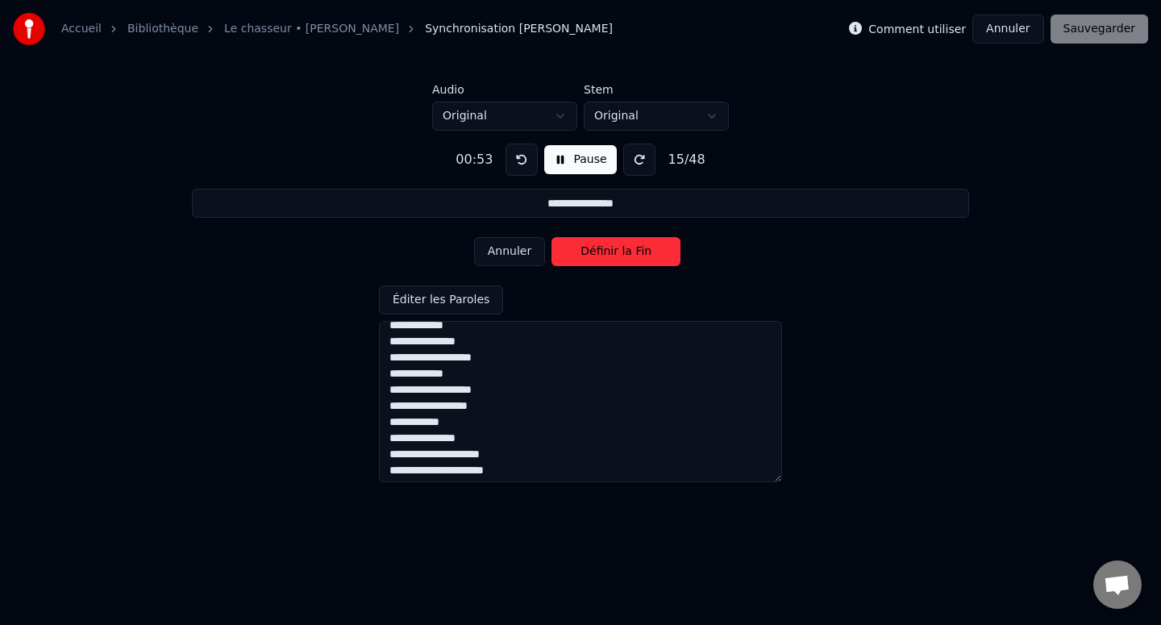
click at [572, 243] on button "Définir la Fin" at bounding box center [615, 251] width 129 height 29
type input "**********"
click at [559, 156] on button "Pause" at bounding box center [580, 159] width 72 height 29
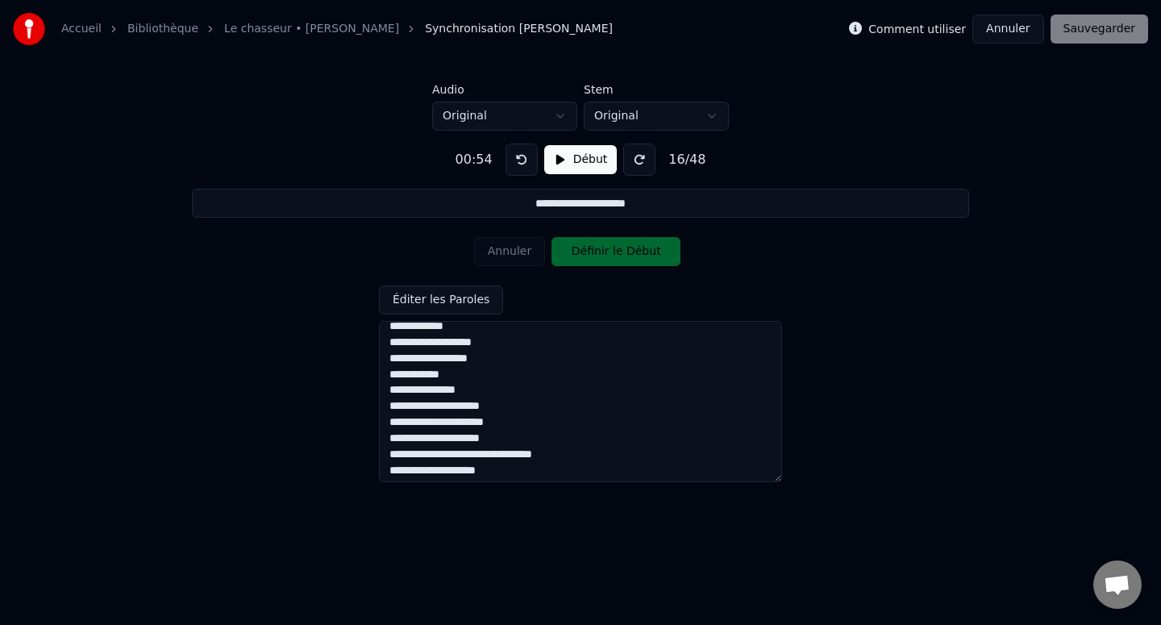
scroll to position [626, 0]
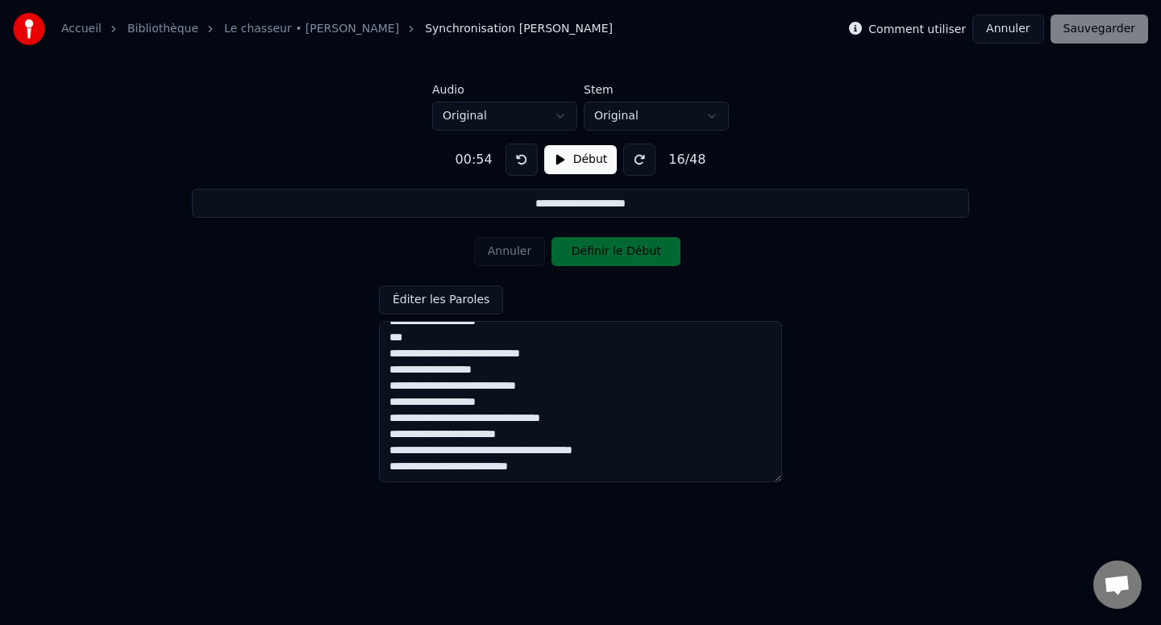
click at [326, 26] on link "Le chasseur • [PERSON_NAME]" at bounding box center [311, 29] width 175 height 16
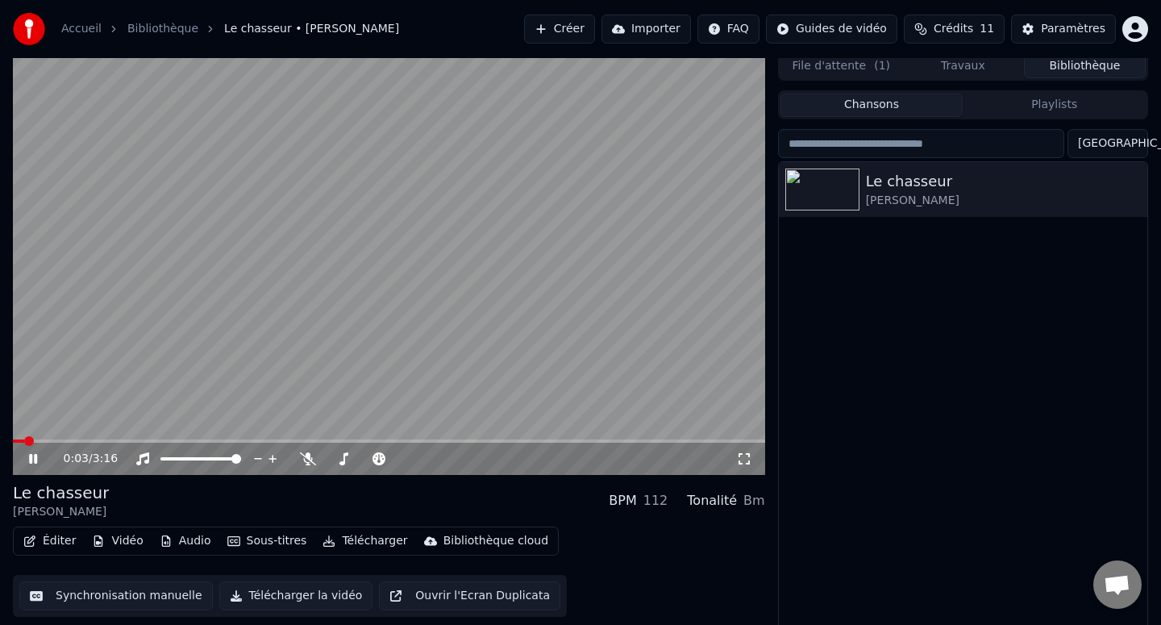
scroll to position [11, 0]
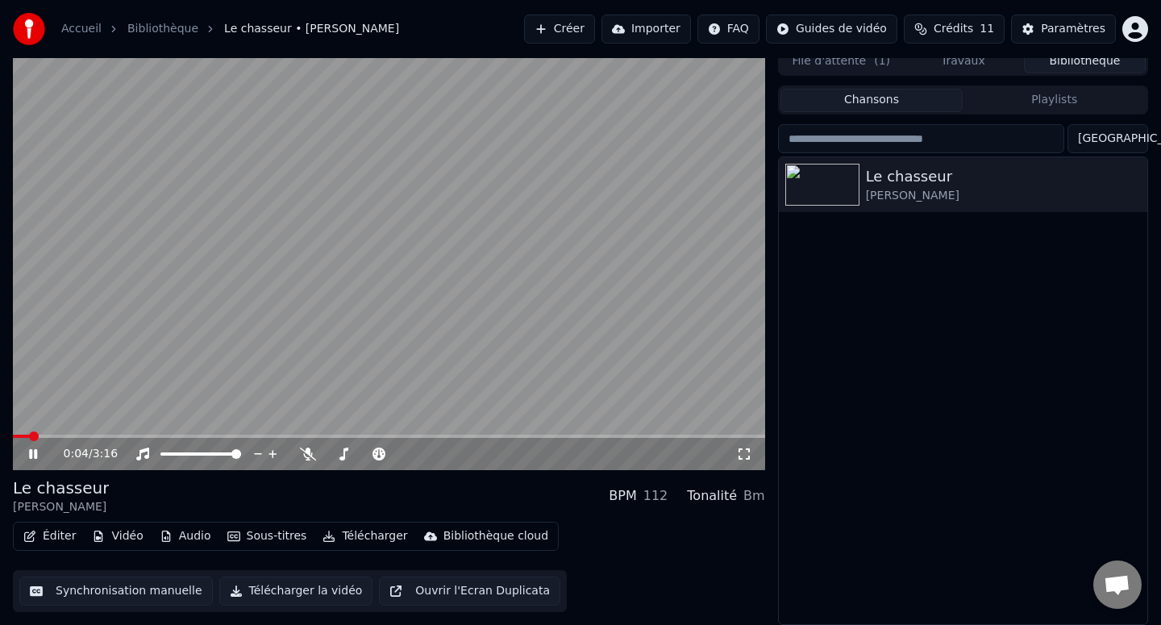
click at [250, 536] on button "Sous-titres" at bounding box center [267, 536] width 93 height 23
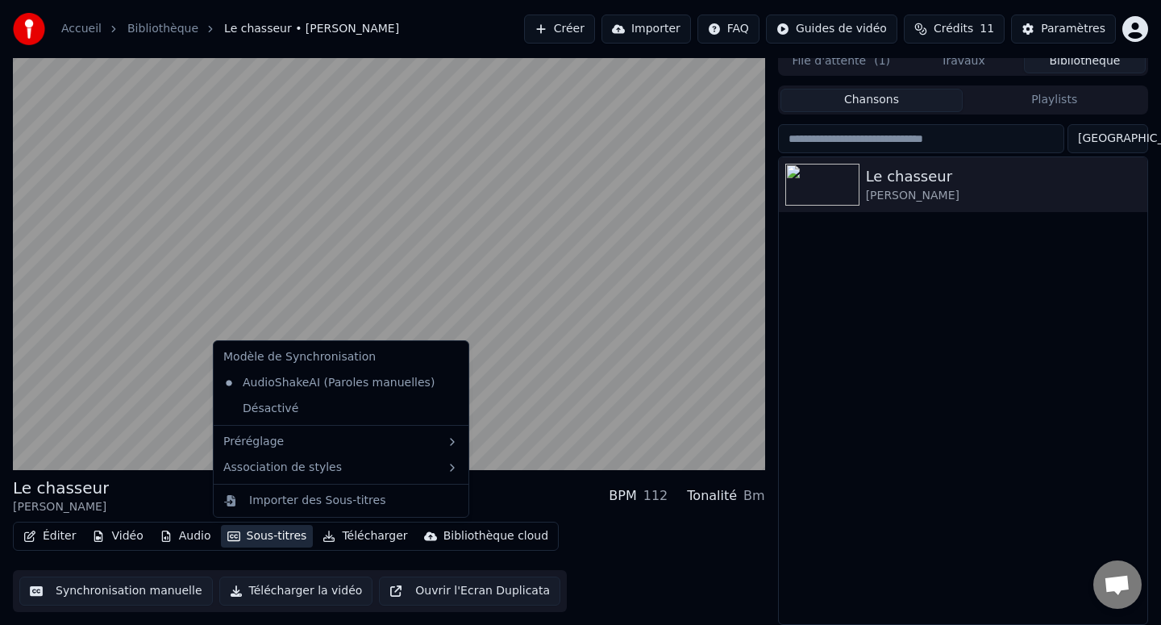
click at [250, 536] on button "Sous-titres" at bounding box center [267, 536] width 93 height 23
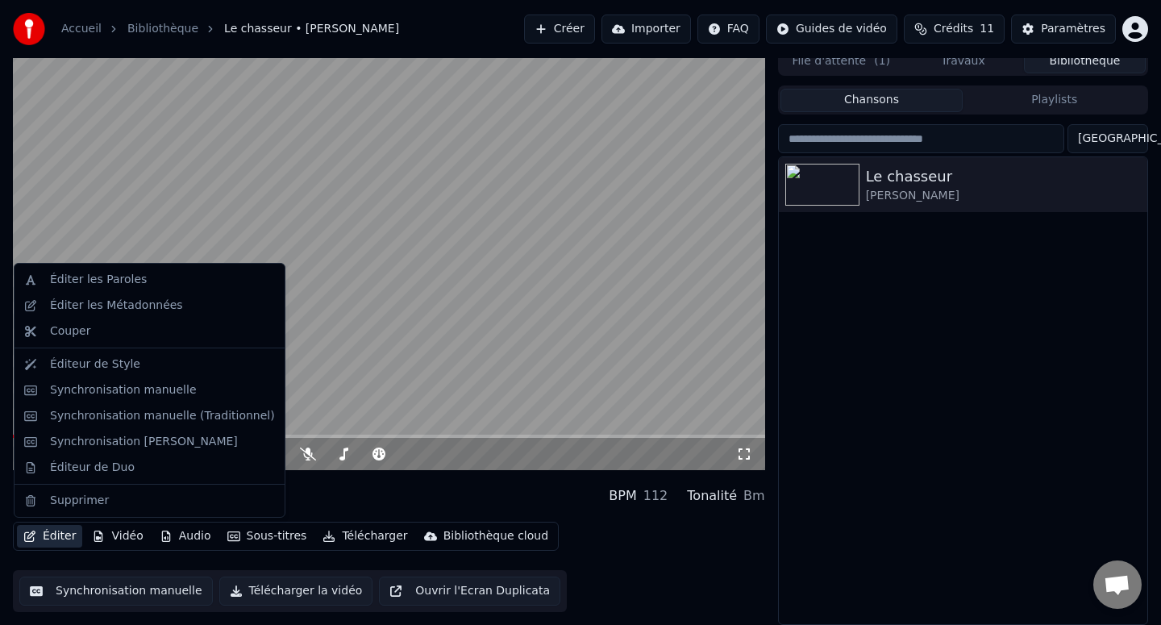
click at [54, 534] on button "Éditer" at bounding box center [49, 536] width 65 height 23
click at [130, 393] on div "Synchronisation manuelle" at bounding box center [123, 390] width 147 height 16
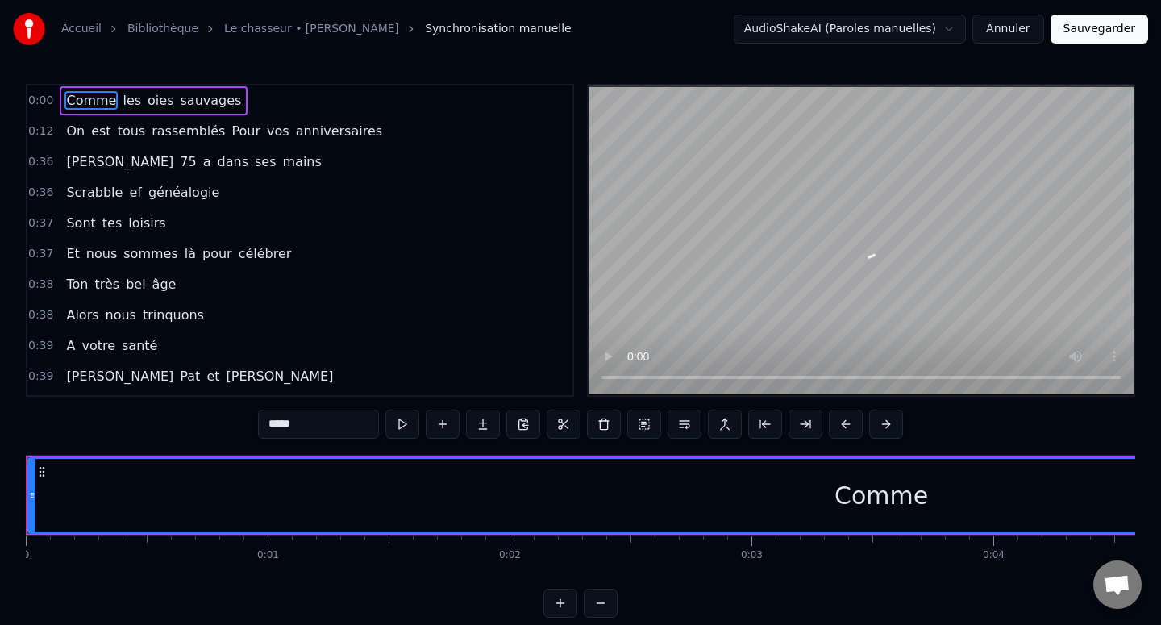
click at [817, 502] on div "Comme" at bounding box center [881, 495] width 1704 height 73
click at [824, 500] on div "Comme" at bounding box center [881, 495] width 1704 height 73
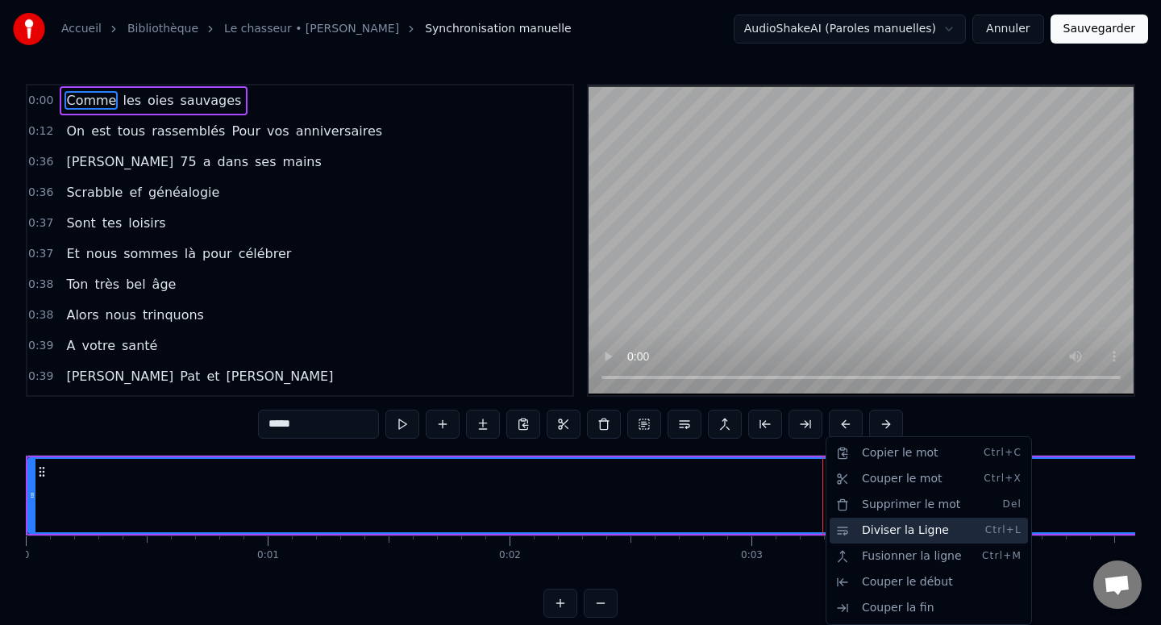
click at [860, 527] on div "Diviser la Ligne Ctrl+L" at bounding box center [928, 531] width 198 height 26
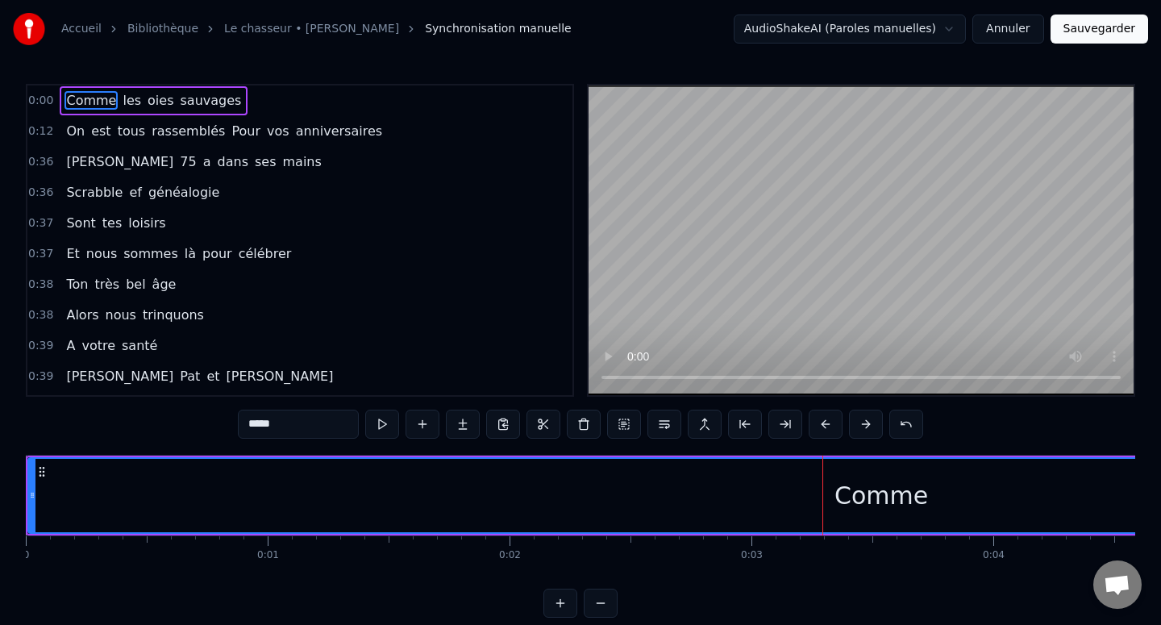
click at [800, 490] on div "Comme" at bounding box center [881, 495] width 1704 height 73
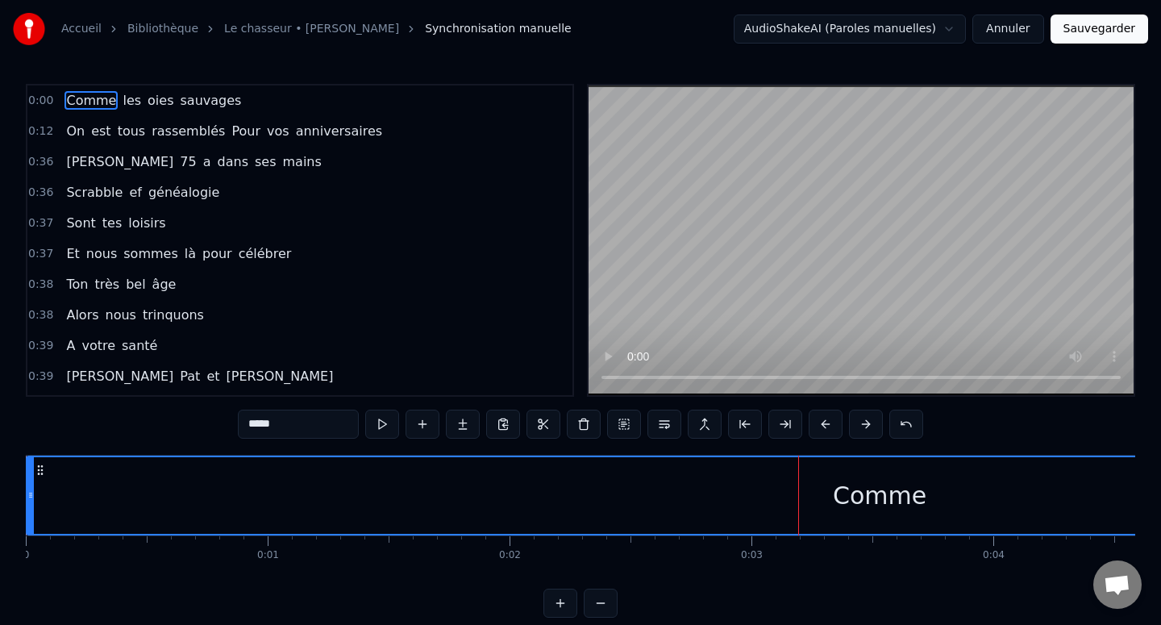
click at [822, 490] on div "Comme" at bounding box center [879, 495] width 1704 height 77
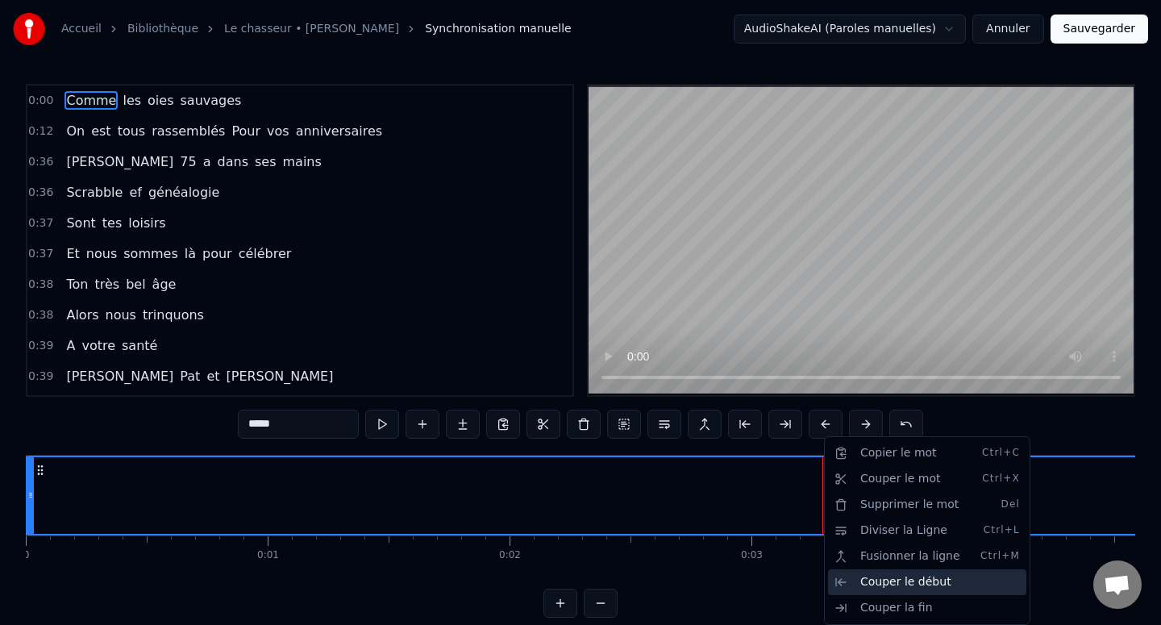
click at [867, 588] on div "Couper le début" at bounding box center [927, 582] width 198 height 26
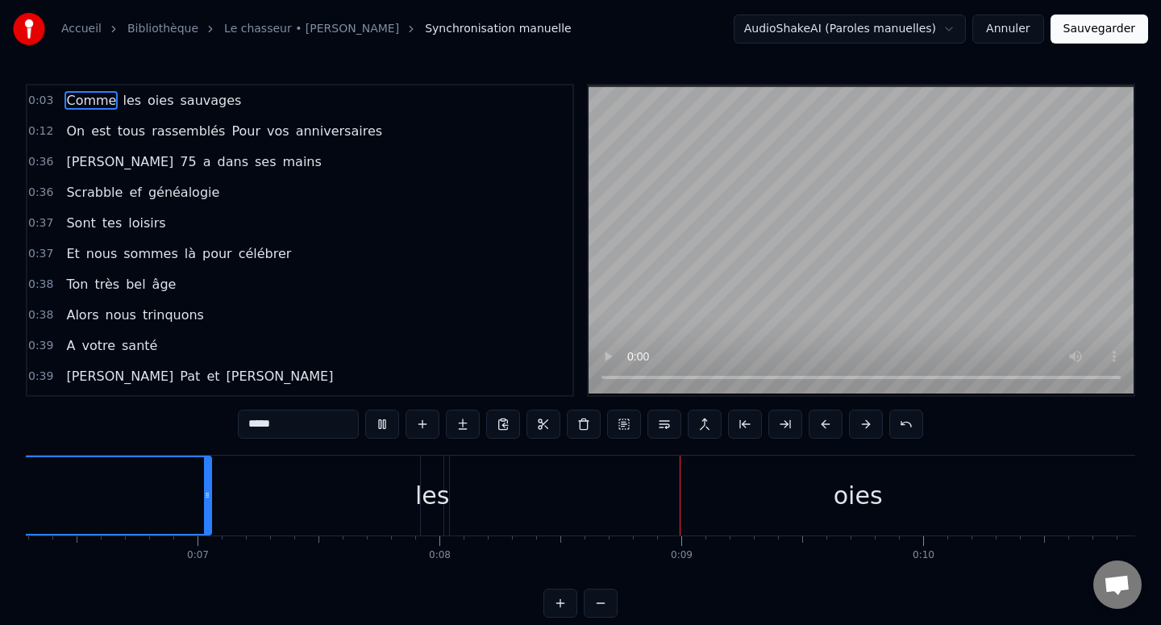
scroll to position [0, 1933]
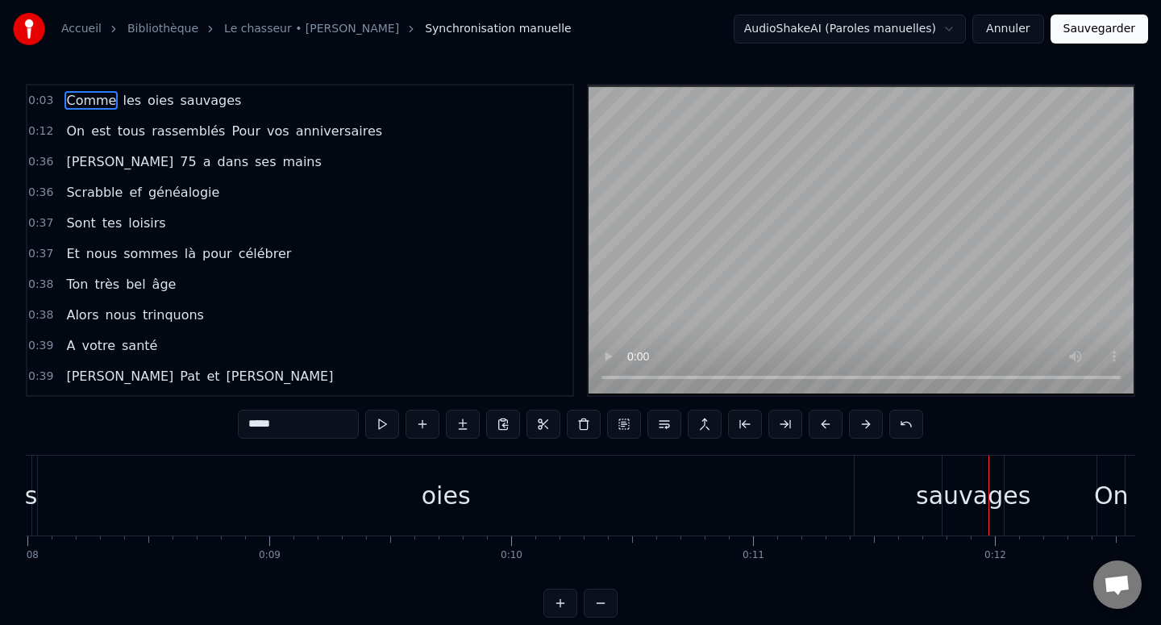
click at [247, 30] on link "Le chasseur • [PERSON_NAME]" at bounding box center [311, 29] width 175 height 16
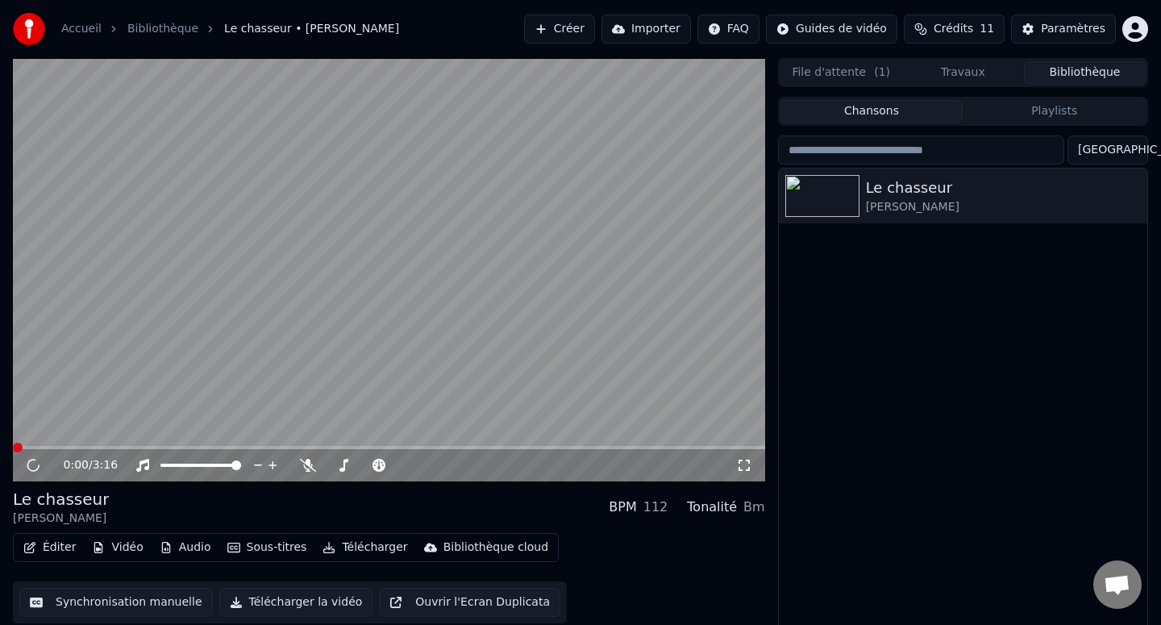
scroll to position [11, 0]
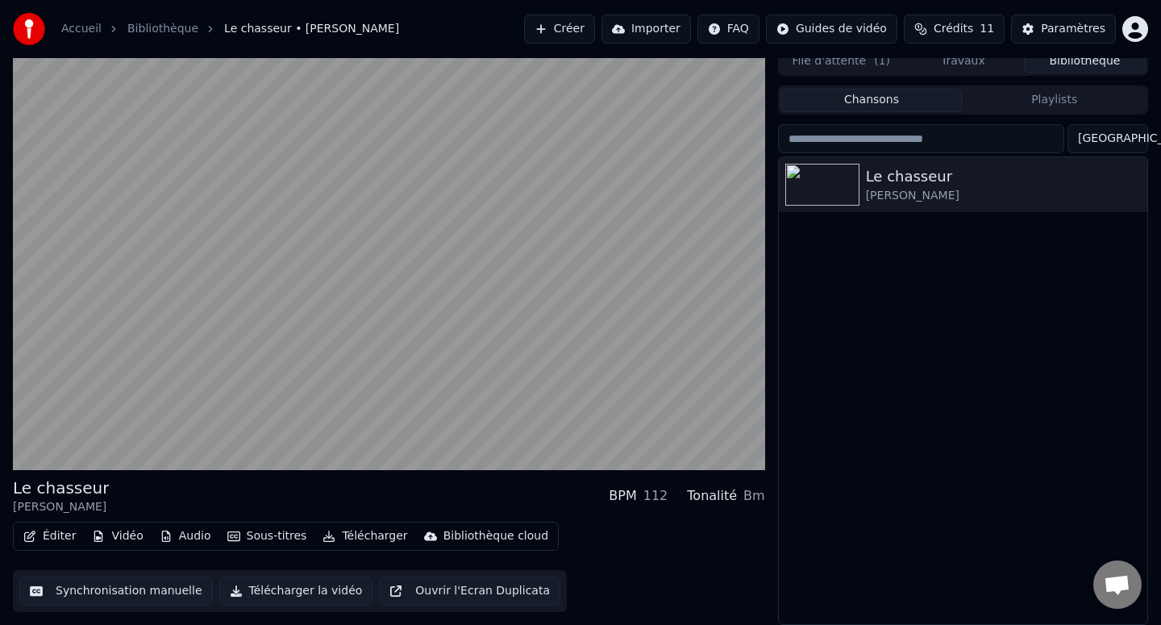
click at [181, 532] on button "Audio" at bounding box center [185, 536] width 64 height 23
click at [117, 532] on button "Vidéo" at bounding box center [117, 536] width 64 height 23
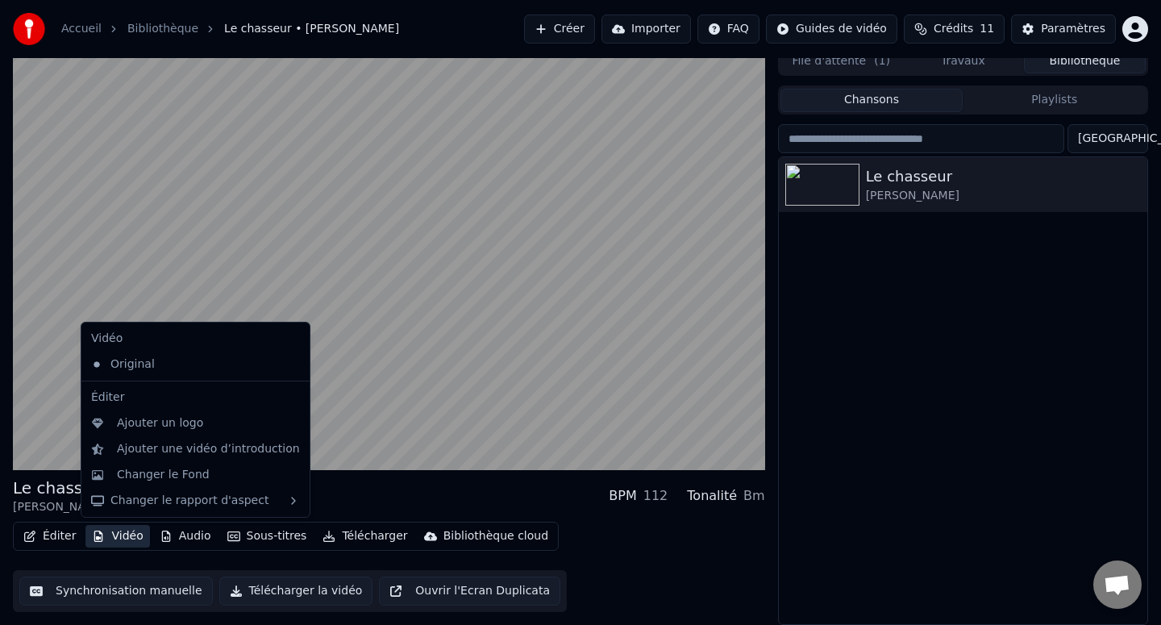
click at [117, 532] on button "Vidéo" at bounding box center [117, 536] width 64 height 23
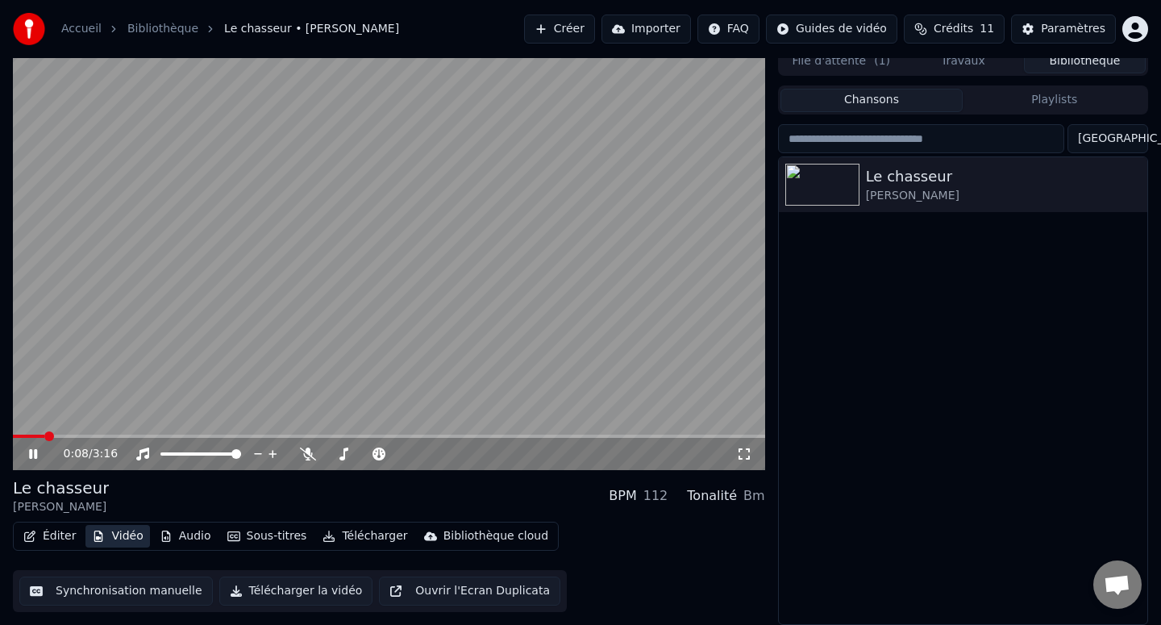
scroll to position [0, 0]
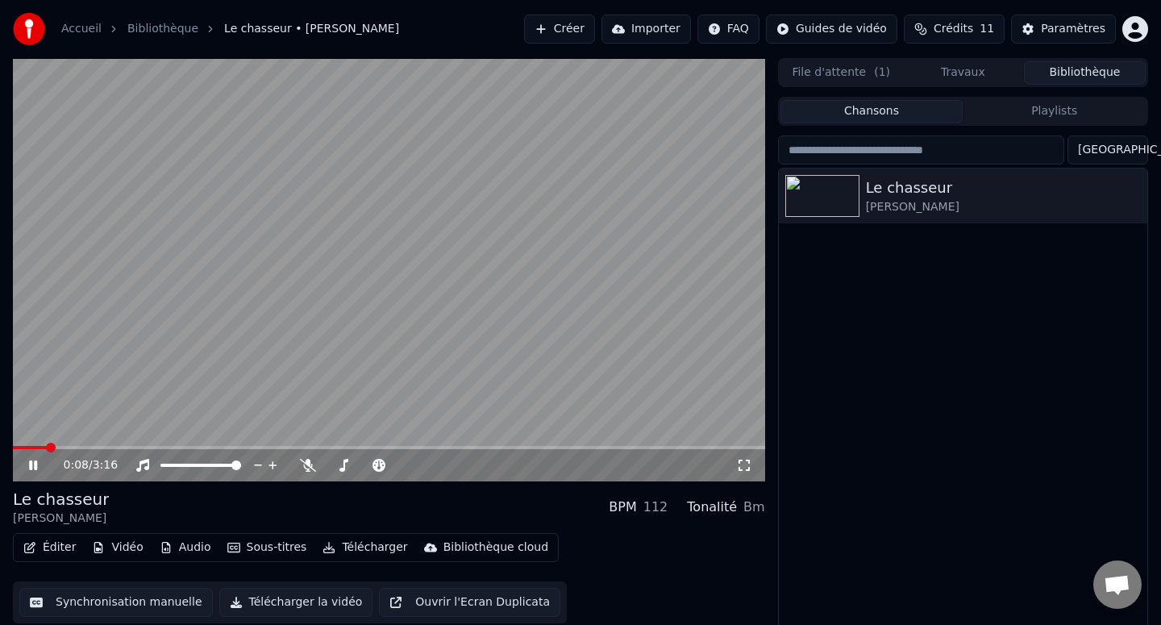
click at [842, 74] on button "File d'attente ( 1 )" at bounding box center [841, 72] width 122 height 23
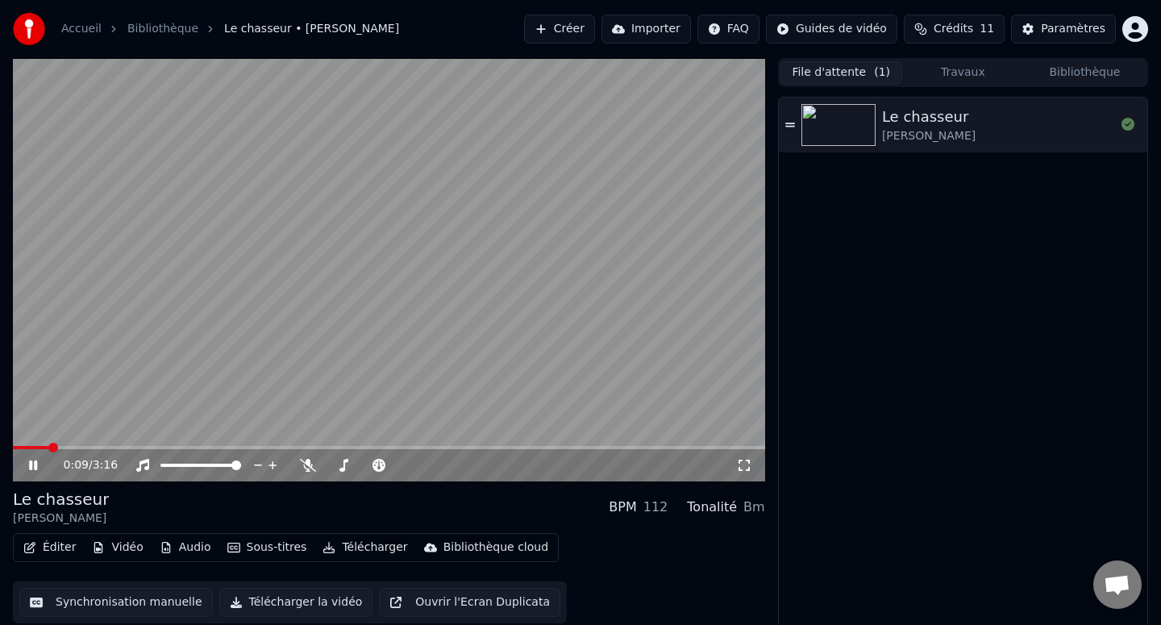
click at [935, 75] on button "Travaux" at bounding box center [963, 72] width 122 height 23
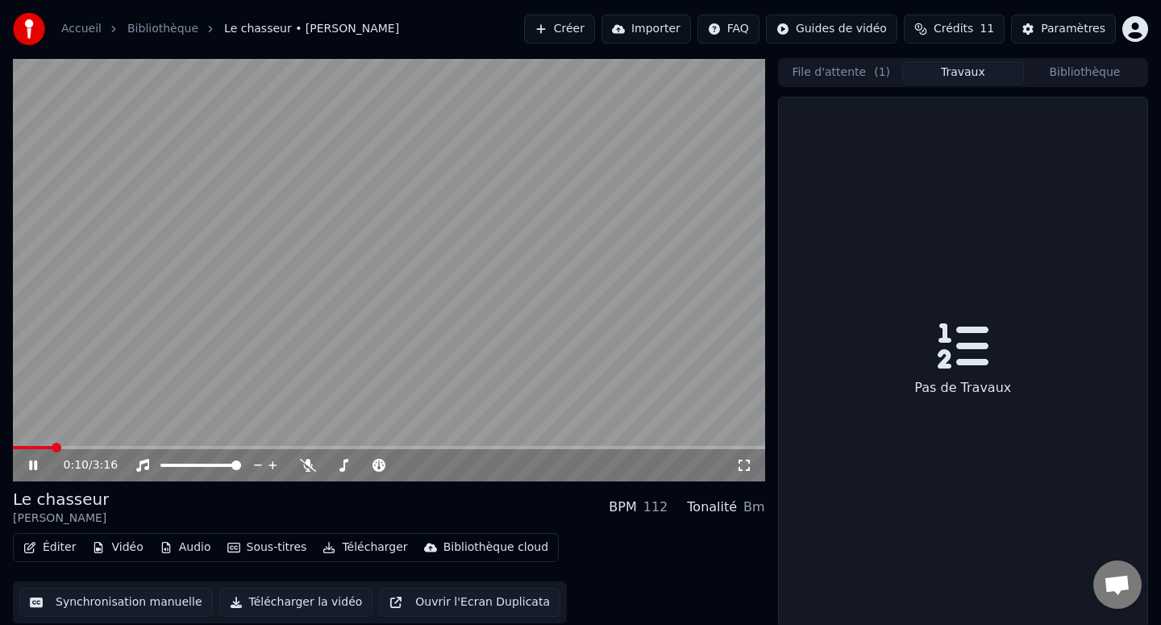
click at [1083, 76] on button "Bibliothèque" at bounding box center [1085, 72] width 122 height 23
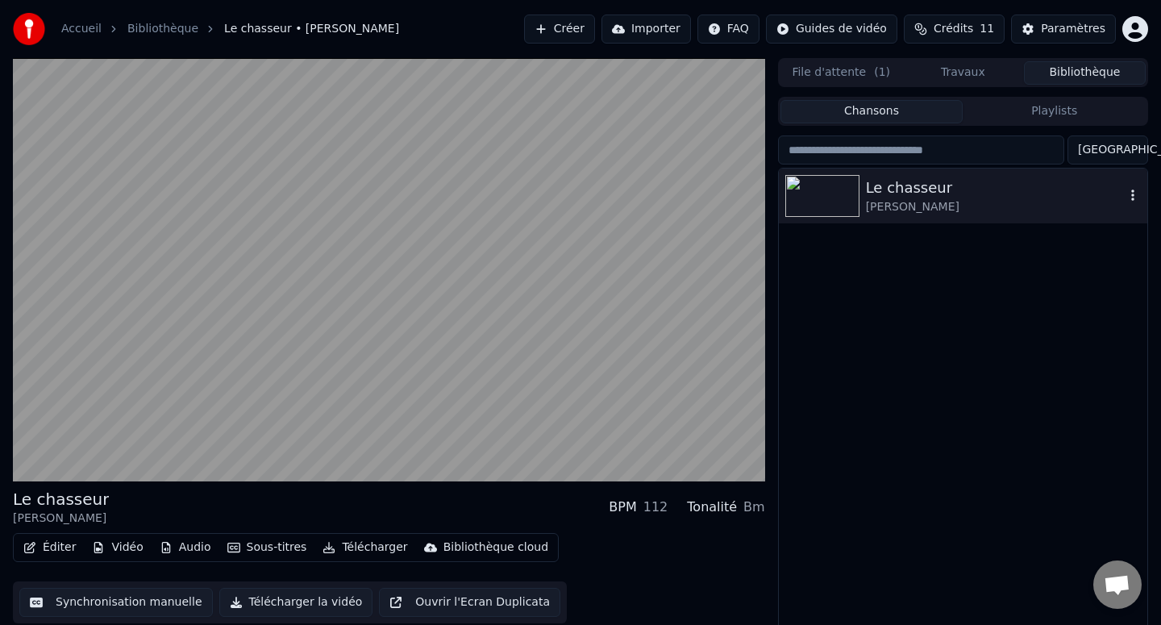
click at [948, 208] on div "[PERSON_NAME]" at bounding box center [995, 207] width 259 height 16
click at [918, 193] on div "Le chasseur" at bounding box center [995, 188] width 259 height 23
click at [1095, 15] on button "Paramètres" at bounding box center [1063, 29] width 105 height 29
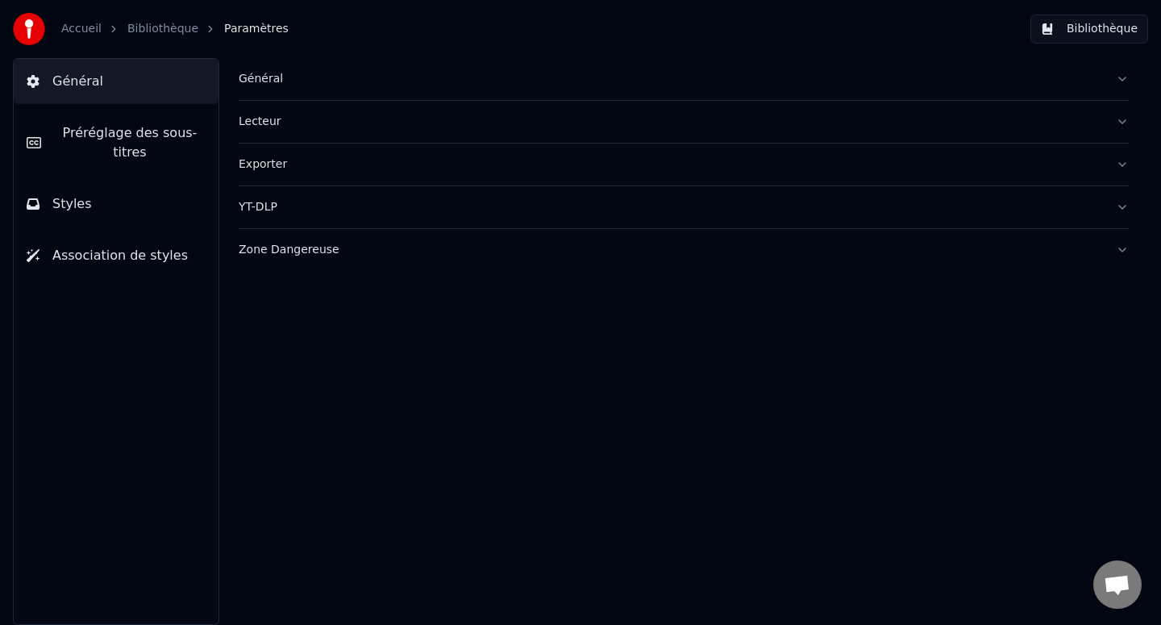
click at [177, 144] on span "Préréglage des sous-titres" at bounding box center [130, 142] width 152 height 39
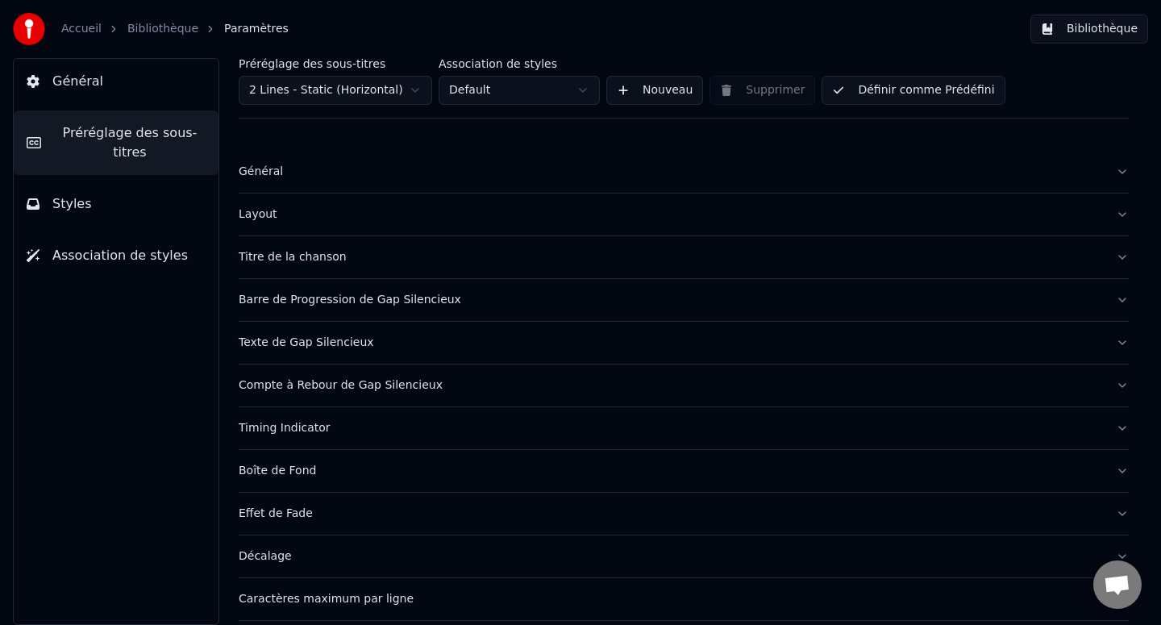
click at [152, 89] on button "Général" at bounding box center [116, 81] width 205 height 45
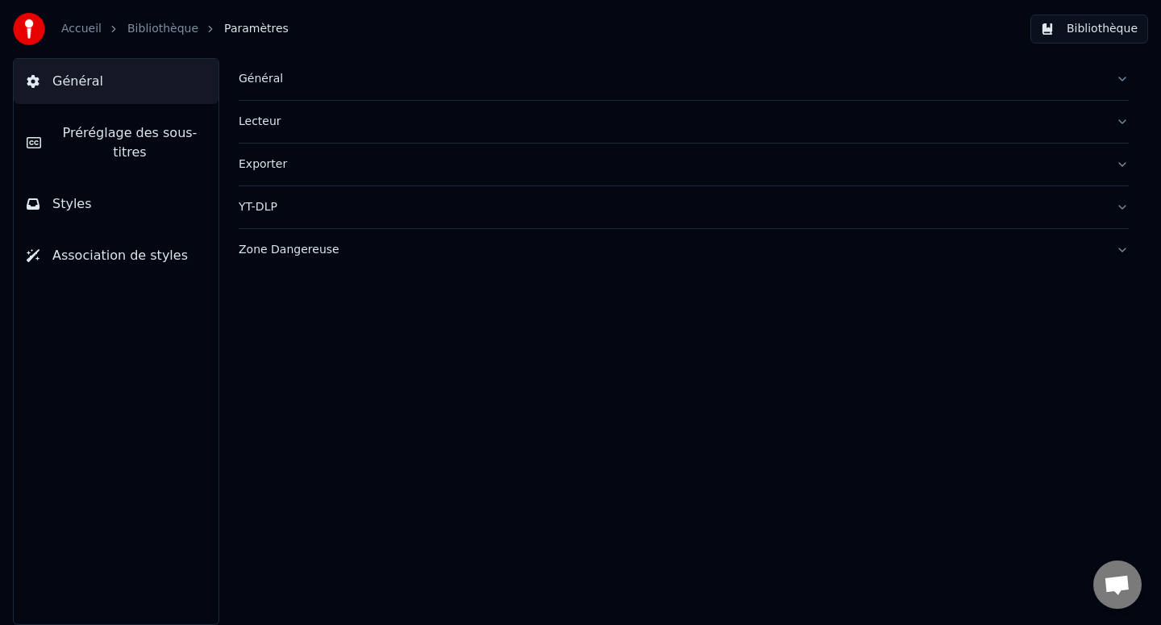
click at [156, 27] on link "Bibliothèque" at bounding box center [162, 29] width 71 height 16
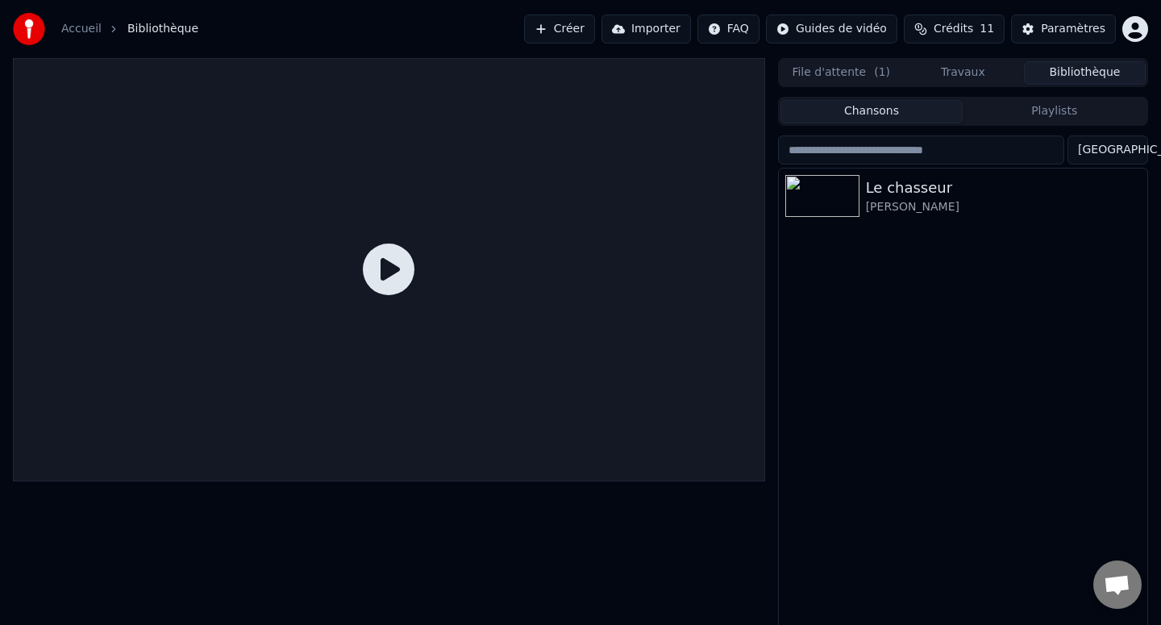
click at [392, 258] on icon at bounding box center [389, 269] width 52 height 52
click at [895, 222] on div "Le chasseur [PERSON_NAME]" at bounding box center [963, 401] width 368 height 467
click at [892, 204] on div "[PERSON_NAME]" at bounding box center [995, 207] width 259 height 16
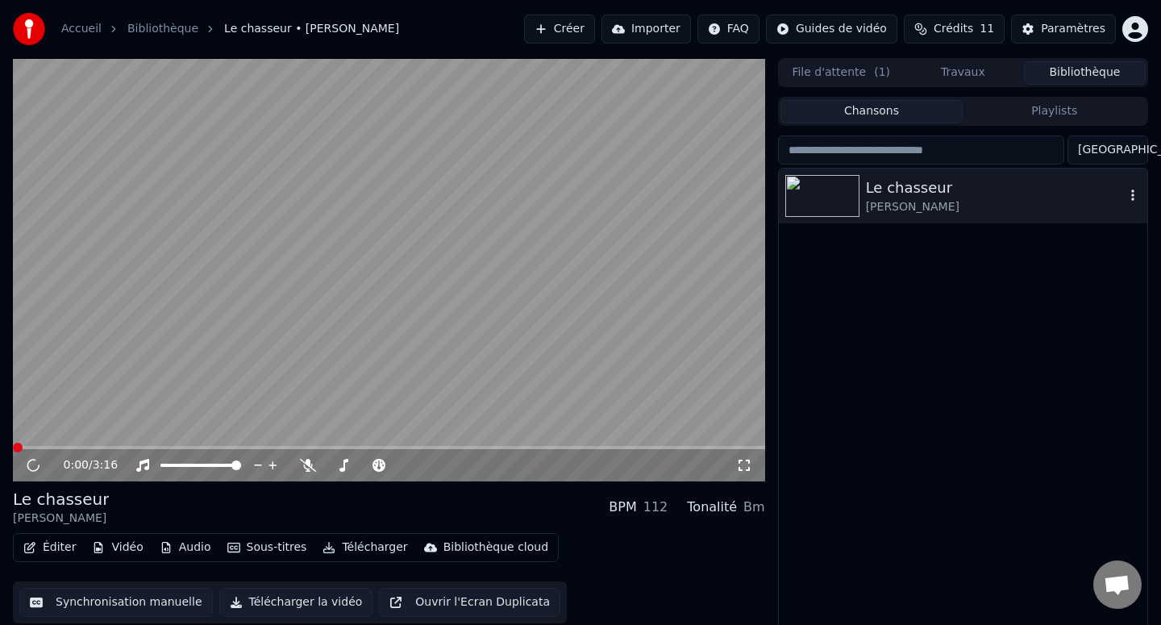
click at [1131, 194] on icon "button" at bounding box center [1133, 195] width 16 height 13
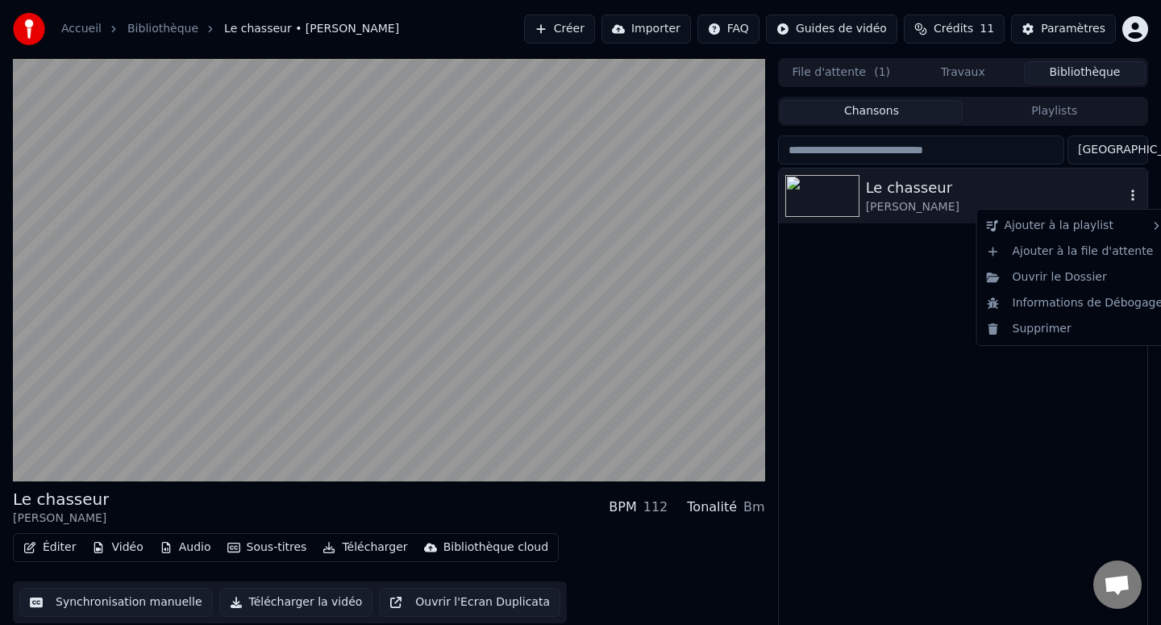
click at [1130, 194] on icon "button" at bounding box center [1133, 195] width 16 height 13
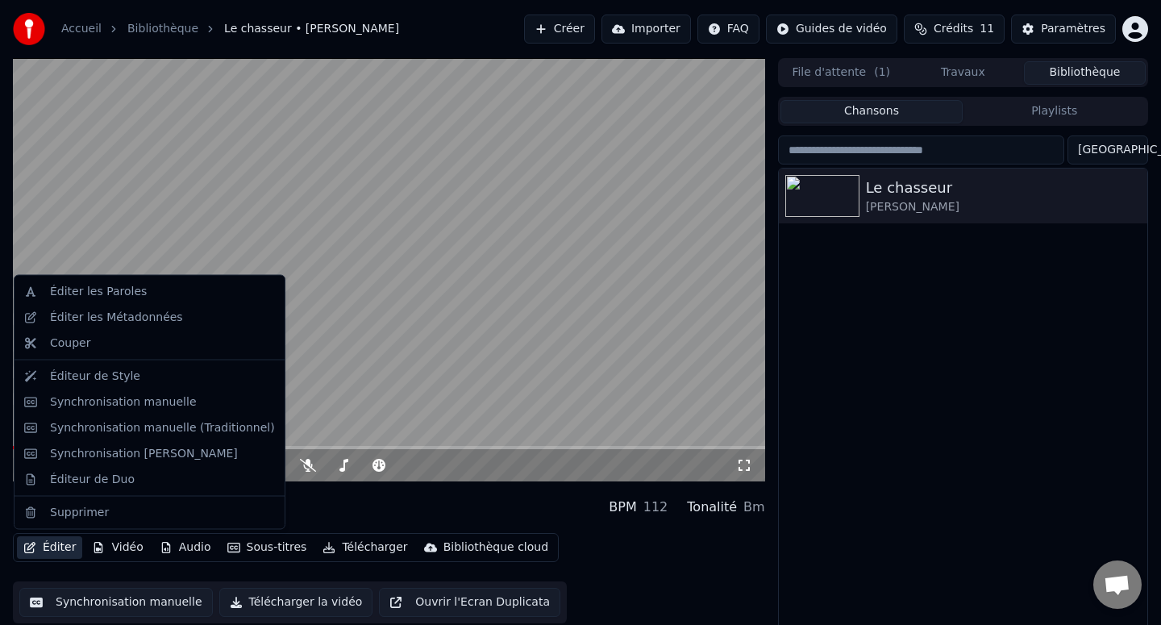
click at [56, 544] on button "Éditer" at bounding box center [49, 547] width 65 height 23
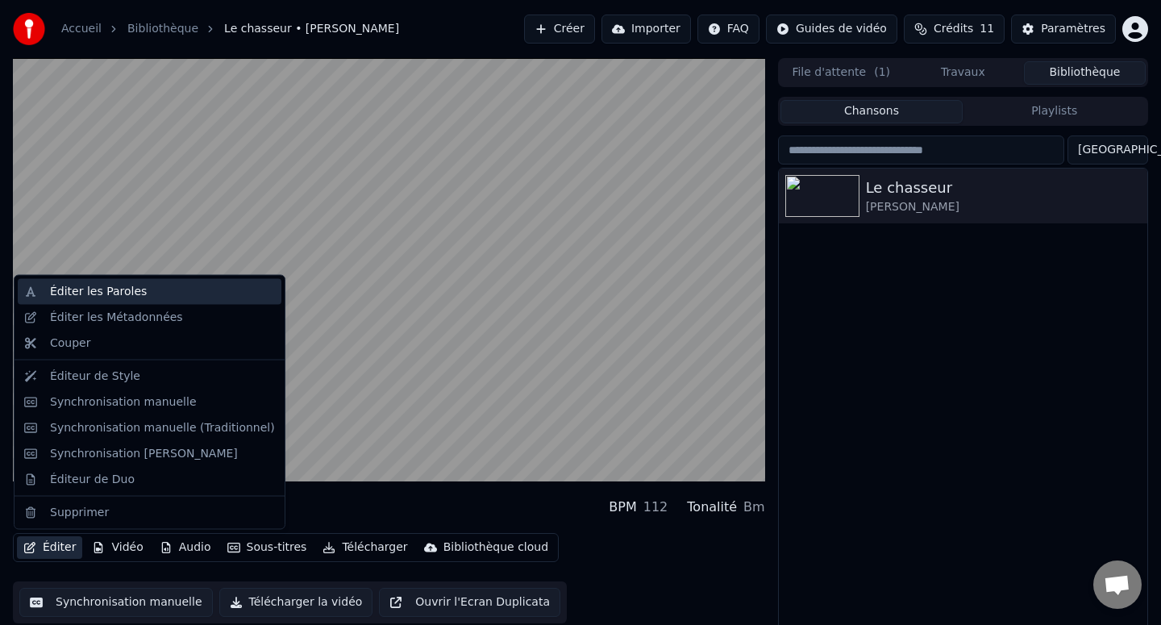
click at [130, 303] on div "Éditer les Paroles" at bounding box center [150, 292] width 264 height 26
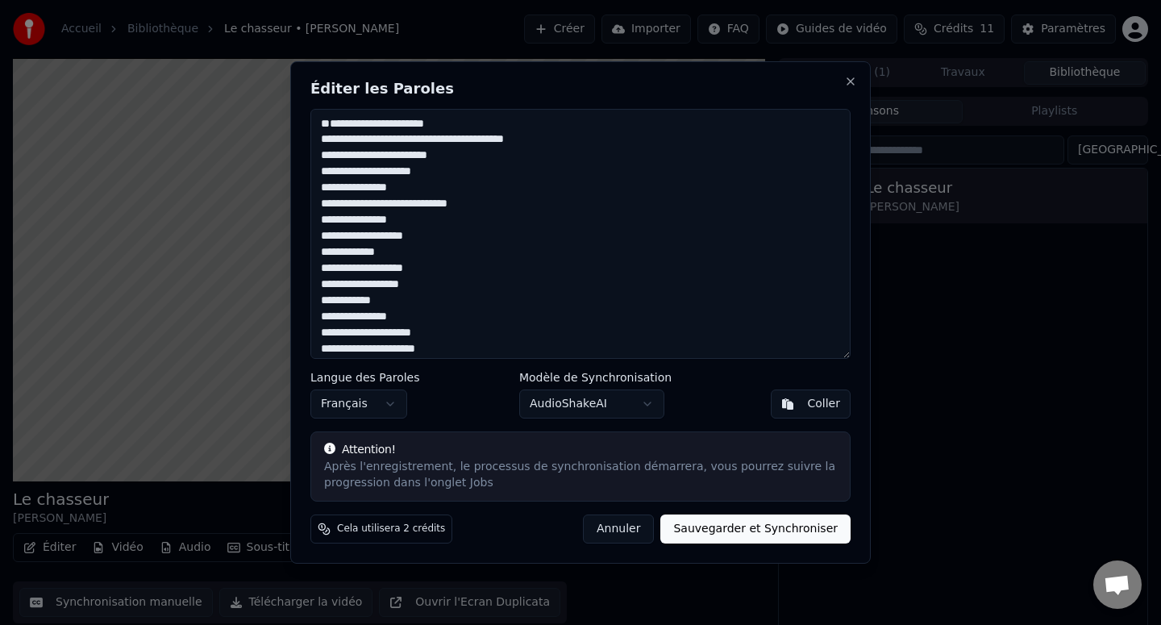
click at [685, 530] on button "Sauvegarder et Synchroniser" at bounding box center [755, 528] width 190 height 29
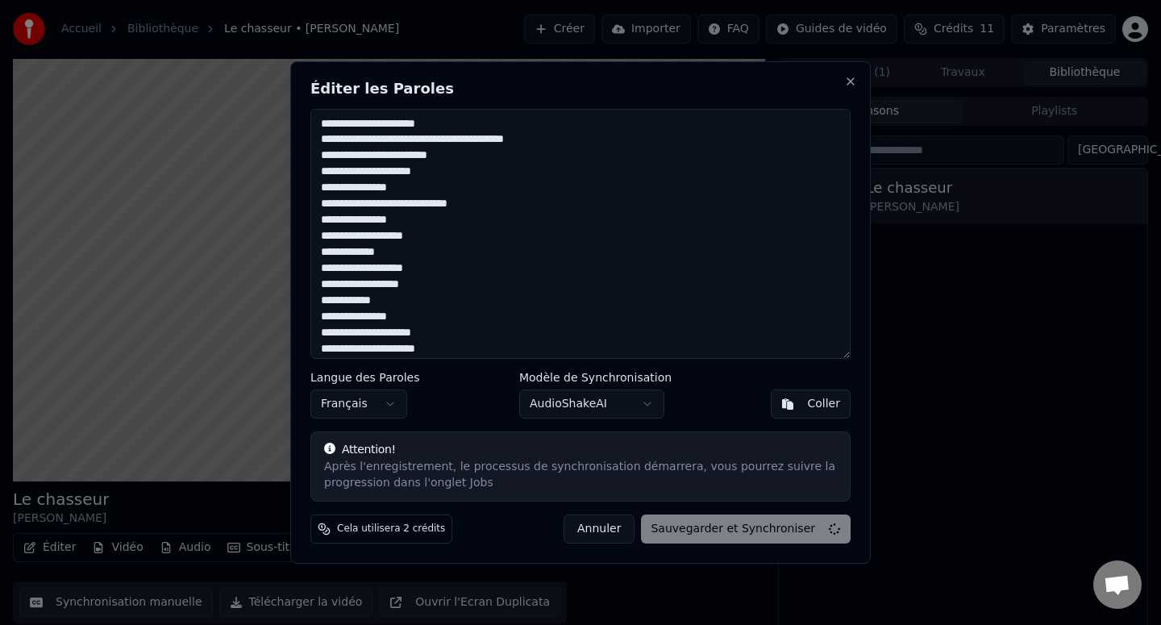
type textarea "**********"
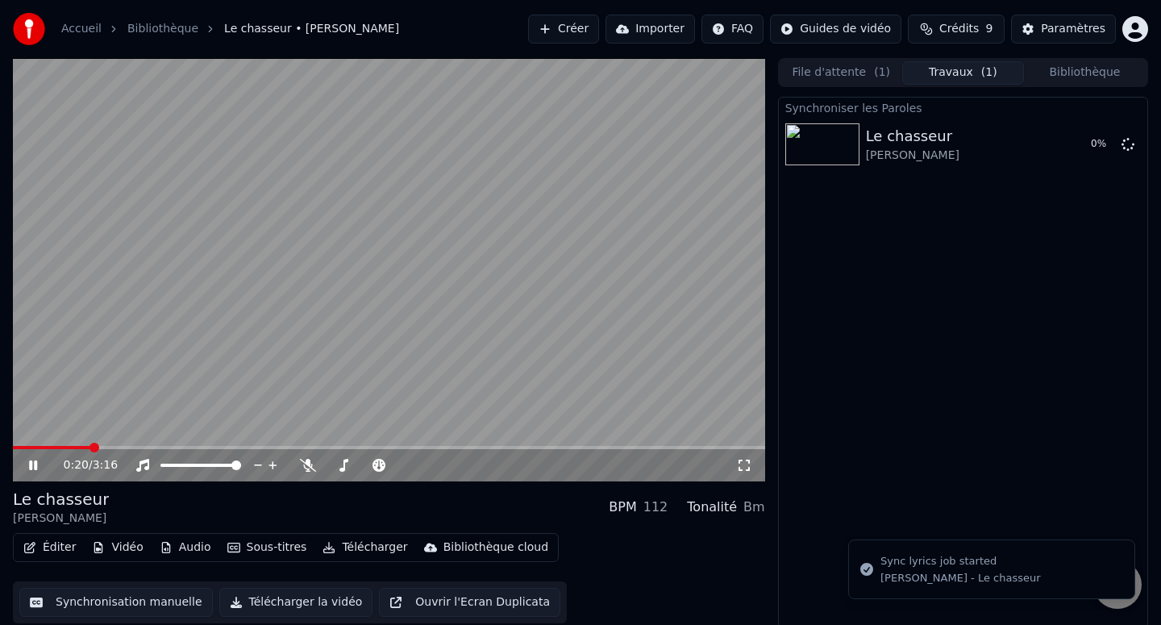
click at [54, 449] on div "0:20 / 3:16" at bounding box center [389, 465] width 752 height 32
click at [59, 446] on span at bounding box center [36, 447] width 46 height 3
click at [46, 447] on span at bounding box center [39, 447] width 52 height 3
click at [29, 444] on video at bounding box center [389, 269] width 752 height 423
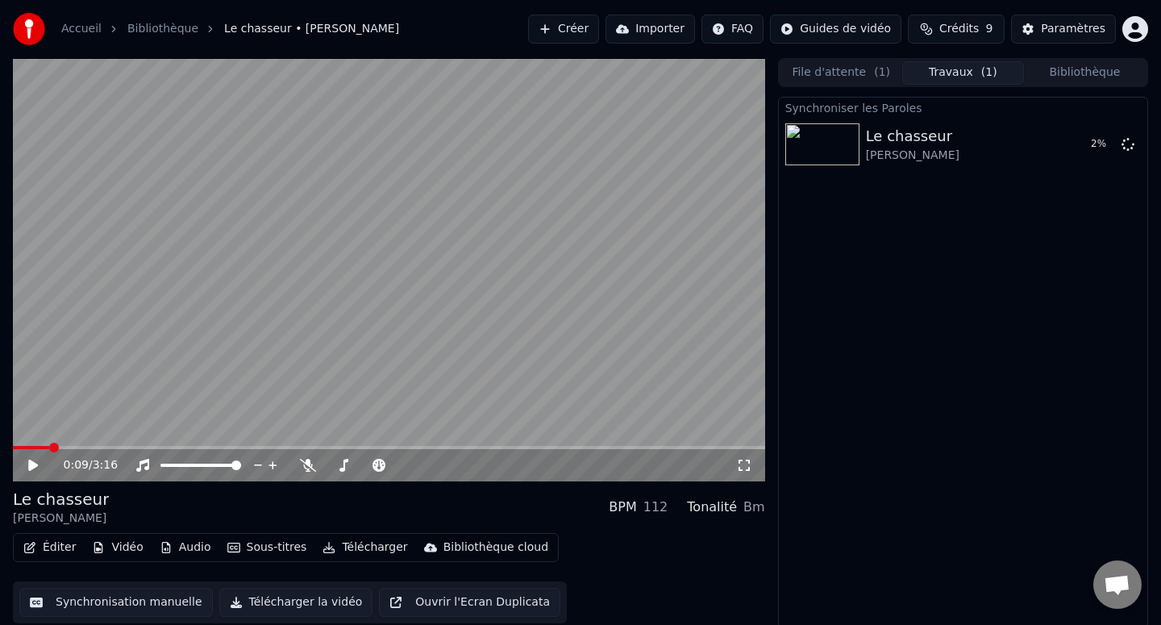
click at [22, 444] on video at bounding box center [389, 269] width 752 height 423
click at [31, 466] on icon at bounding box center [33, 465] width 8 height 10
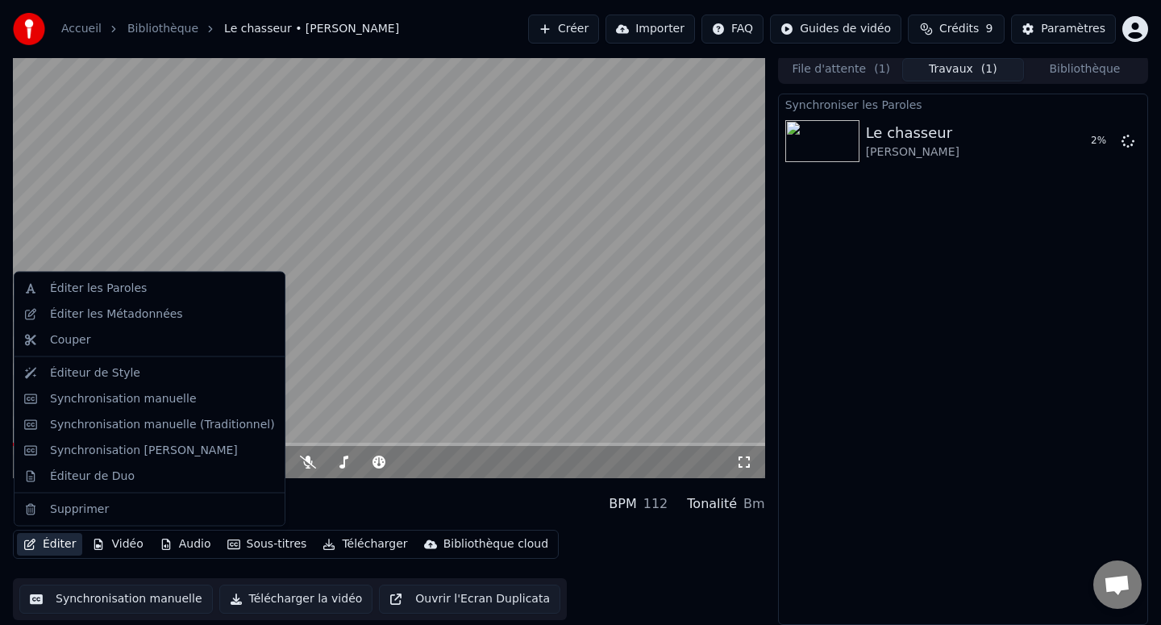
click at [50, 542] on button "Éditer" at bounding box center [49, 544] width 65 height 23
click at [134, 383] on div "Éditeur de Style" at bounding box center [150, 373] width 264 height 26
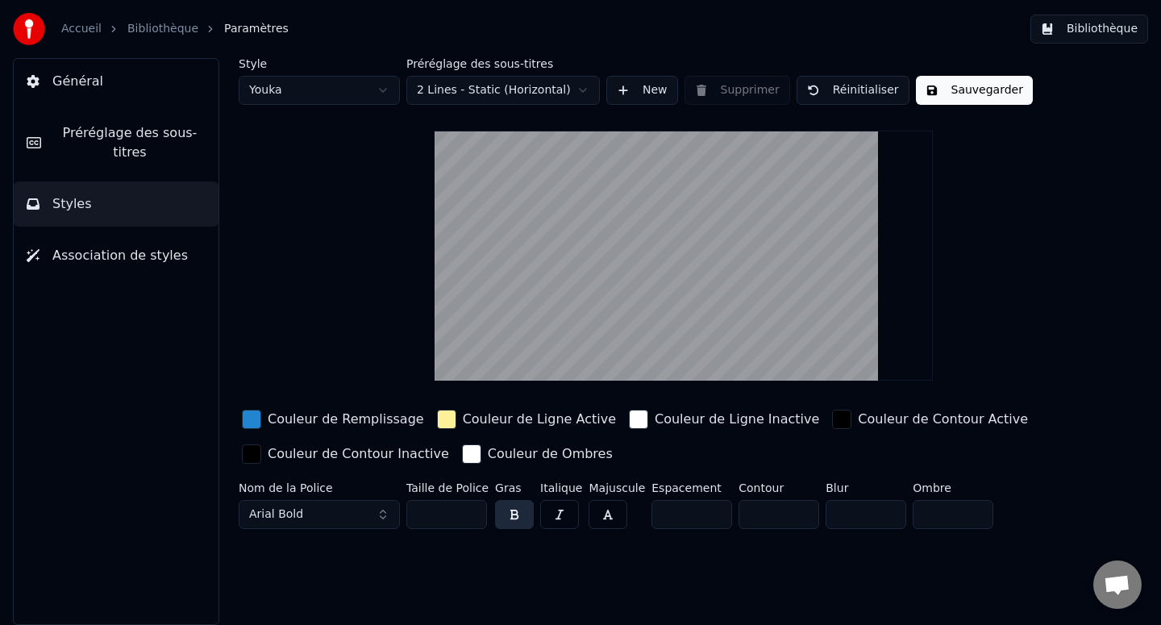
click at [127, 89] on button "Général" at bounding box center [116, 81] width 205 height 45
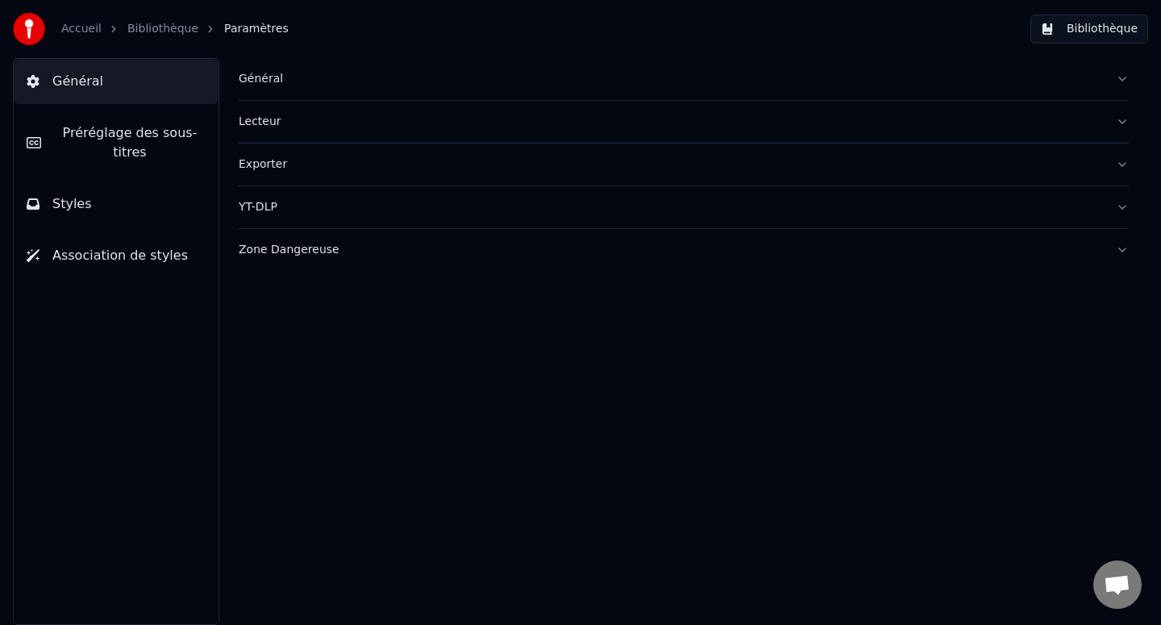
click at [149, 33] on link "Bibliothèque" at bounding box center [162, 29] width 71 height 16
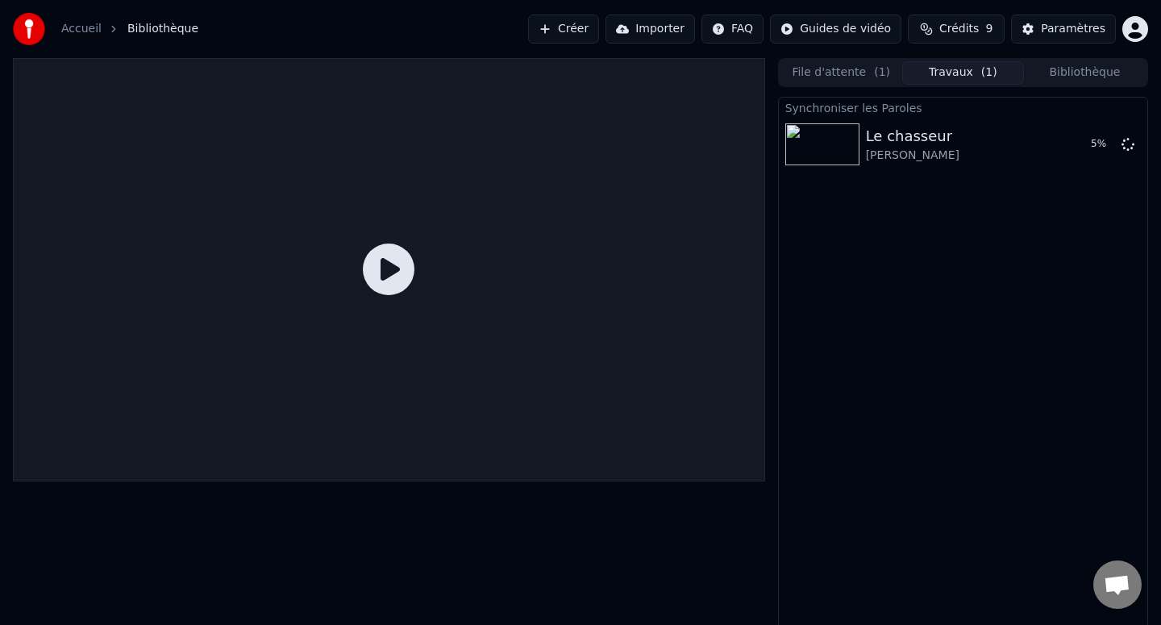
click at [385, 264] on icon at bounding box center [389, 269] width 52 height 52
click at [887, 149] on div "[PERSON_NAME]" at bounding box center [913, 156] width 94 height 16
click at [825, 130] on img at bounding box center [822, 144] width 74 height 42
click at [397, 252] on icon at bounding box center [389, 269] width 52 height 52
click at [385, 276] on icon at bounding box center [389, 269] width 52 height 52
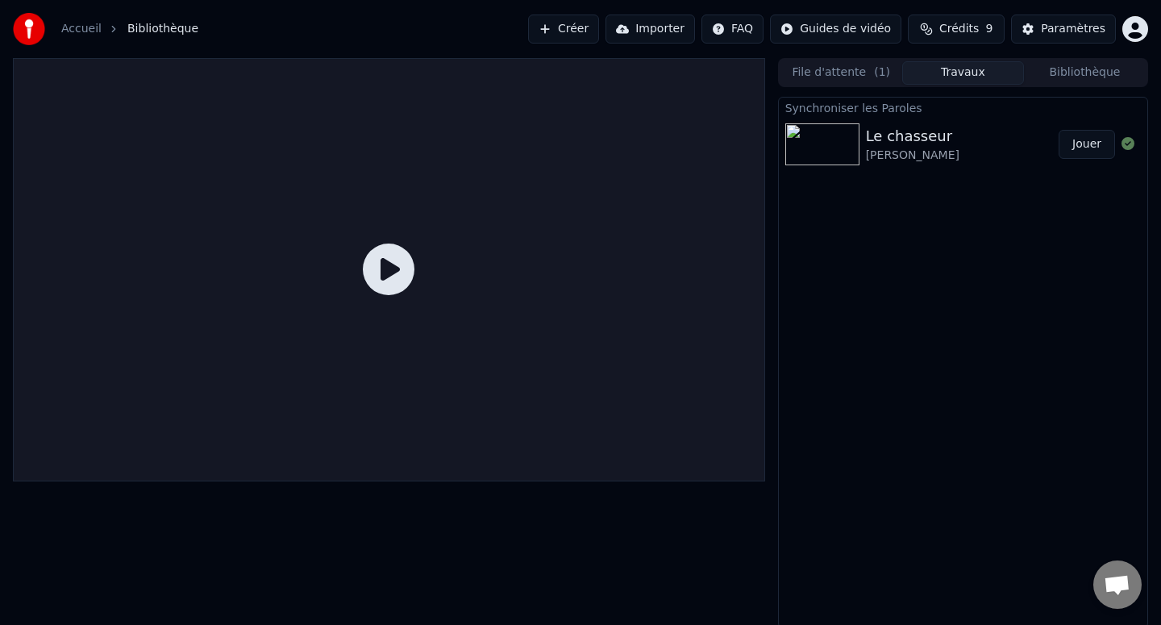
click at [1087, 148] on button "Jouer" at bounding box center [1086, 144] width 56 height 29
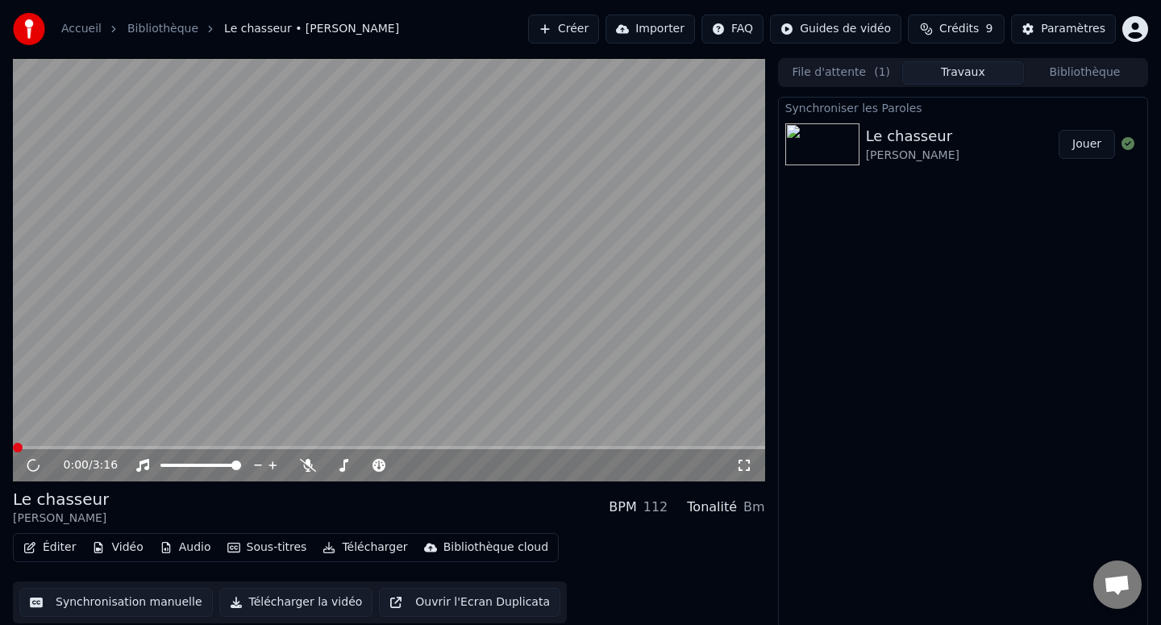
scroll to position [3, 0]
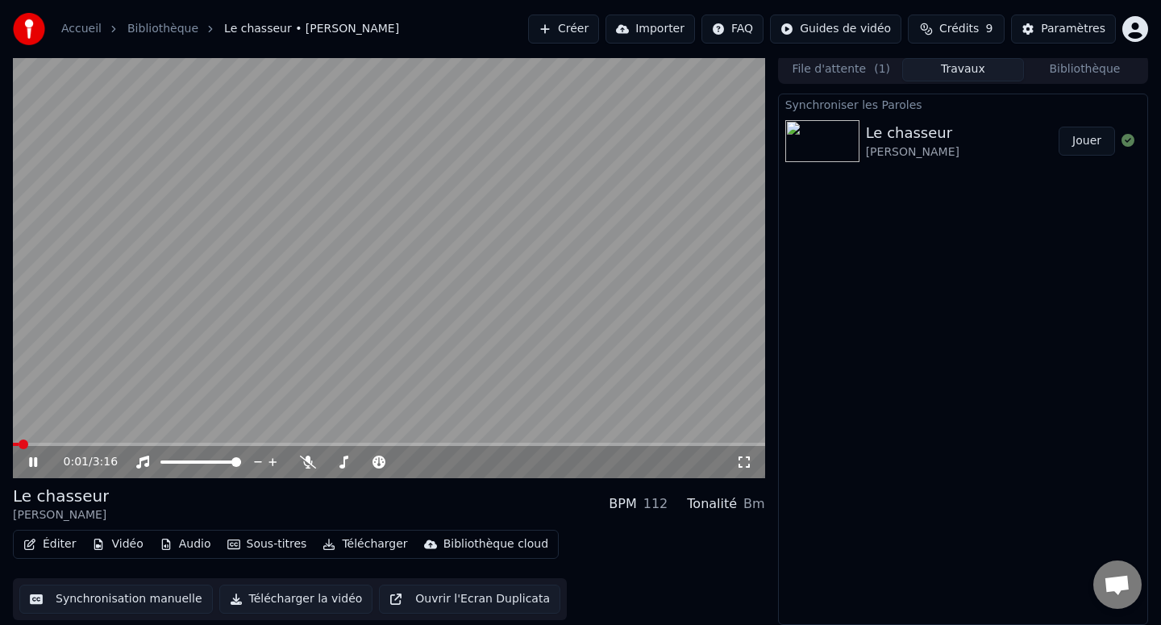
click at [44, 544] on button "Éditer" at bounding box center [49, 544] width 65 height 23
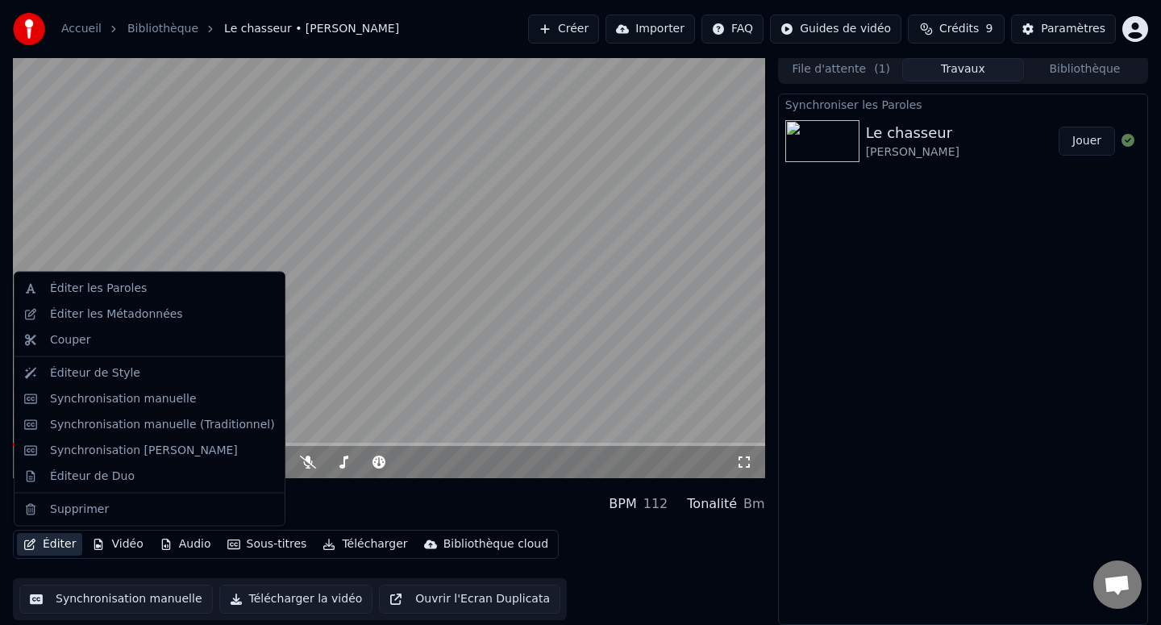
click at [963, 27] on span "Crédits" at bounding box center [958, 29] width 39 height 16
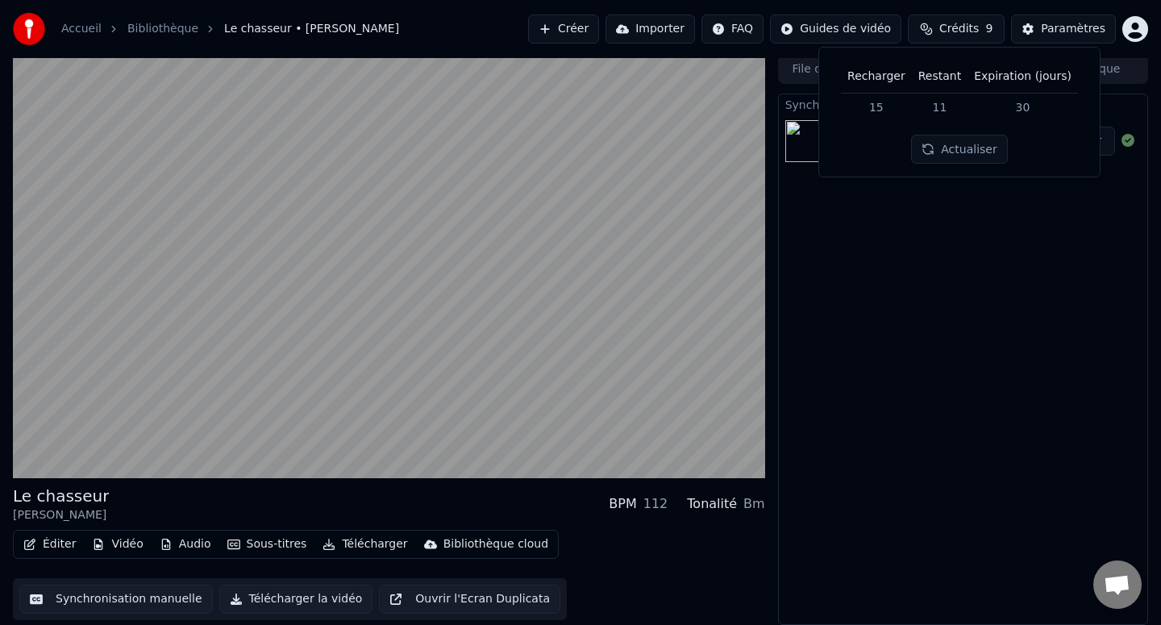
click at [963, 27] on span "Crédits" at bounding box center [958, 29] width 39 height 16
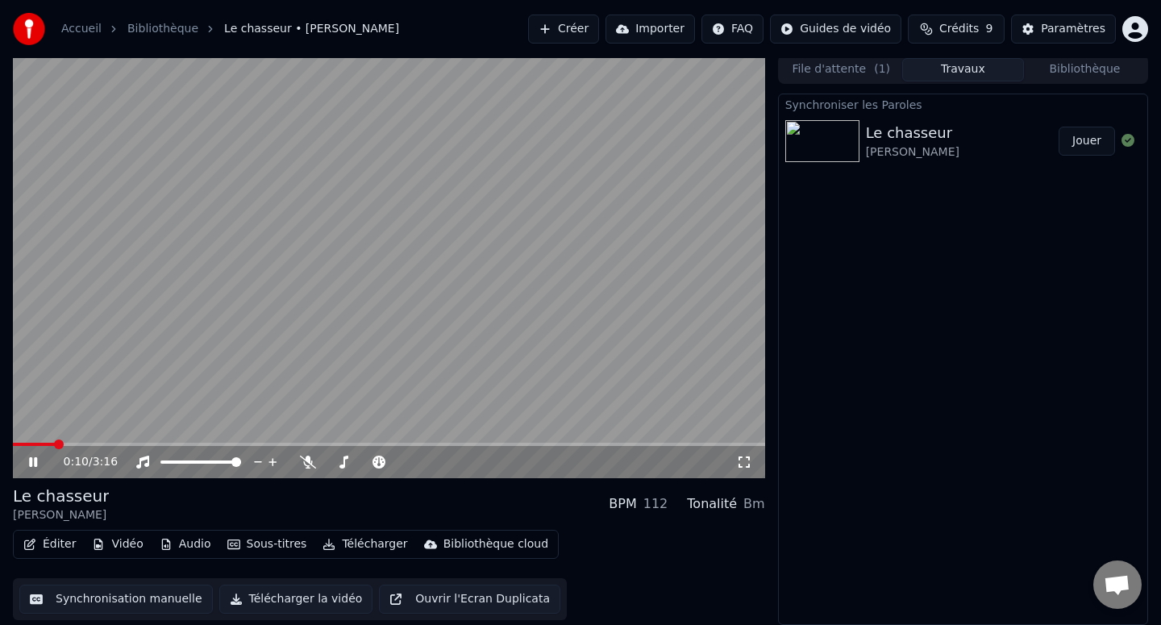
click at [37, 466] on icon at bounding box center [45, 461] width 38 height 13
click at [64, 556] on div "Éditer Vidéo Audio Sous-titres Télécharger Bibliothèque cloud" at bounding box center [286, 544] width 546 height 29
click at [57, 545] on button "Éditer" at bounding box center [49, 544] width 65 height 23
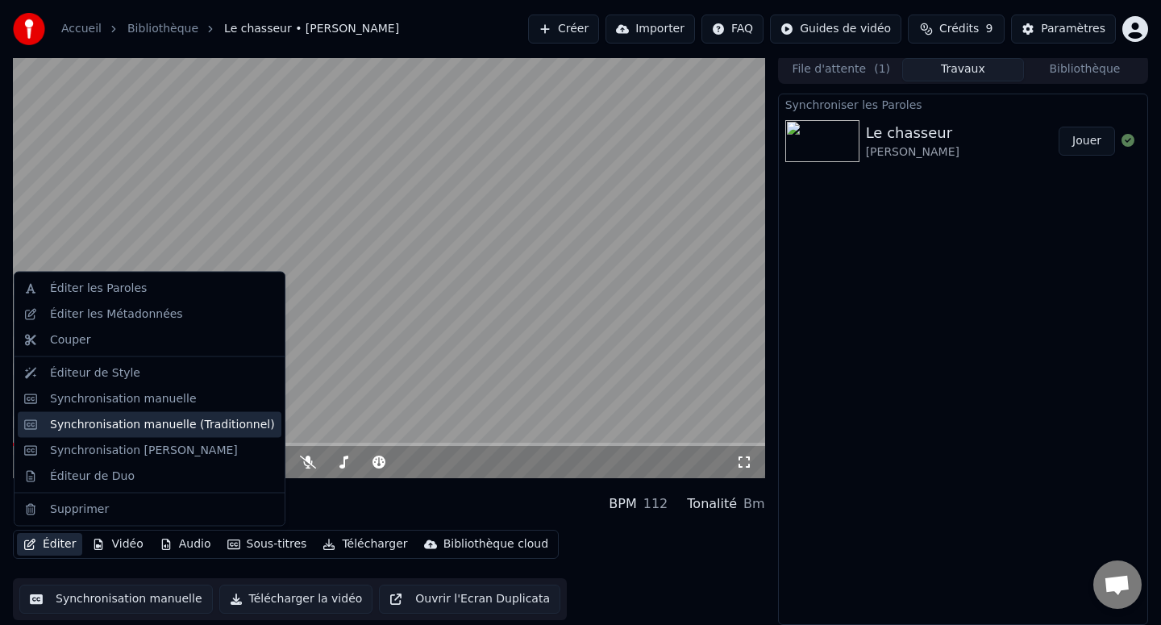
click at [123, 430] on div "Synchronisation manuelle (Traditionnel)" at bounding box center [162, 424] width 225 height 16
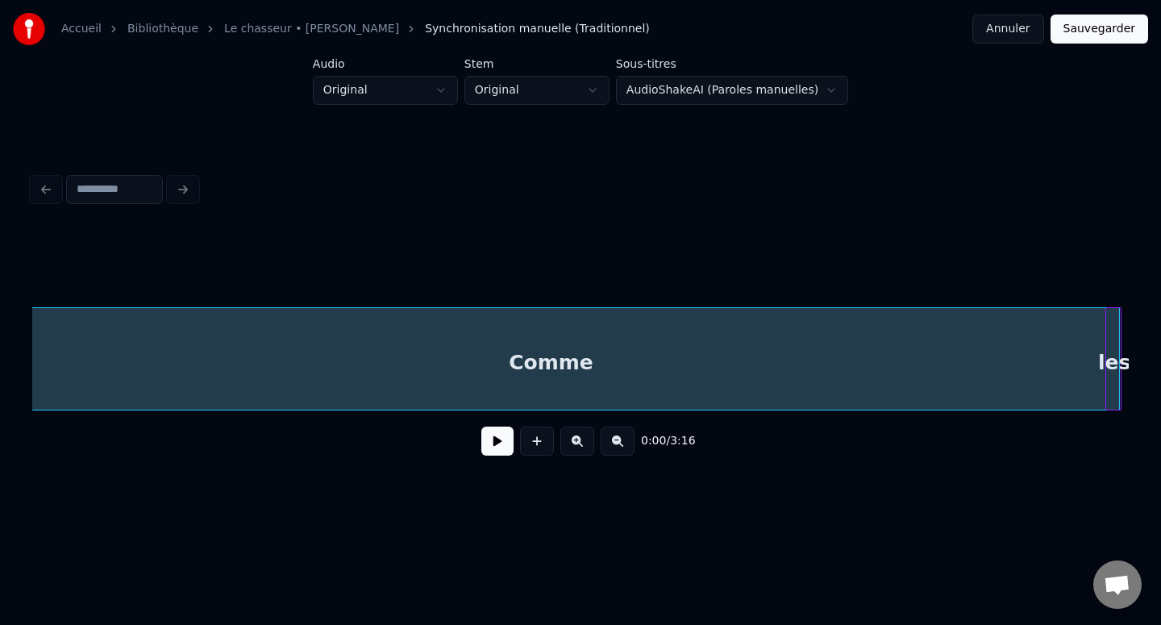
scroll to position [0, 188]
click at [756, 362] on div "Comme" at bounding box center [566, 363] width 1137 height 110
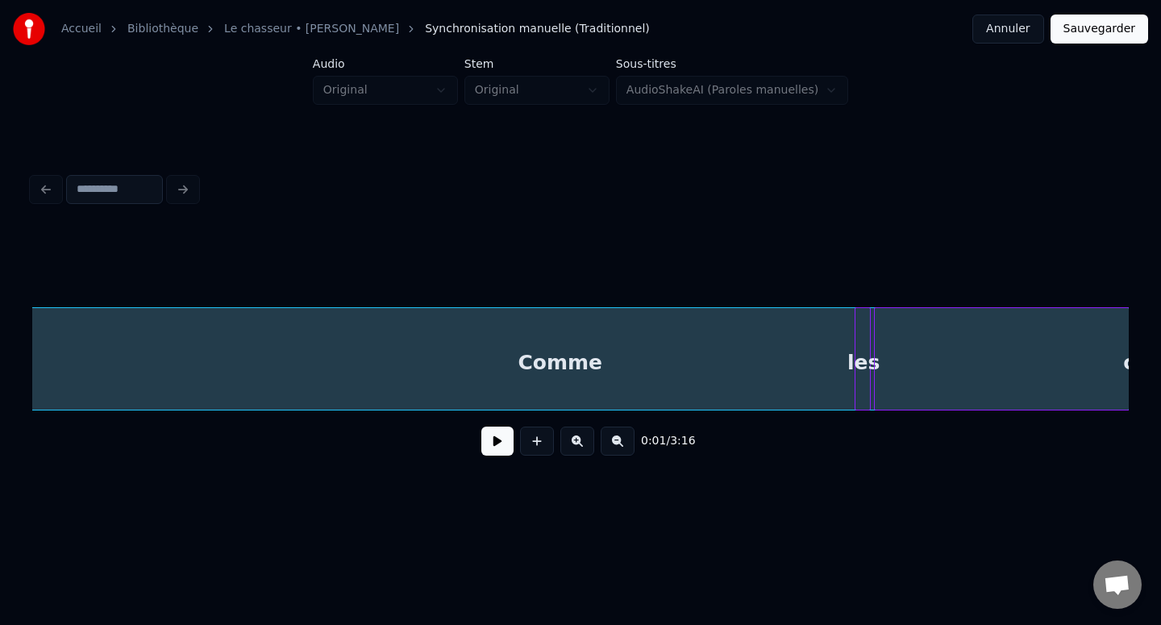
click at [777, 381] on div "Comme" at bounding box center [560, 363] width 1137 height 110
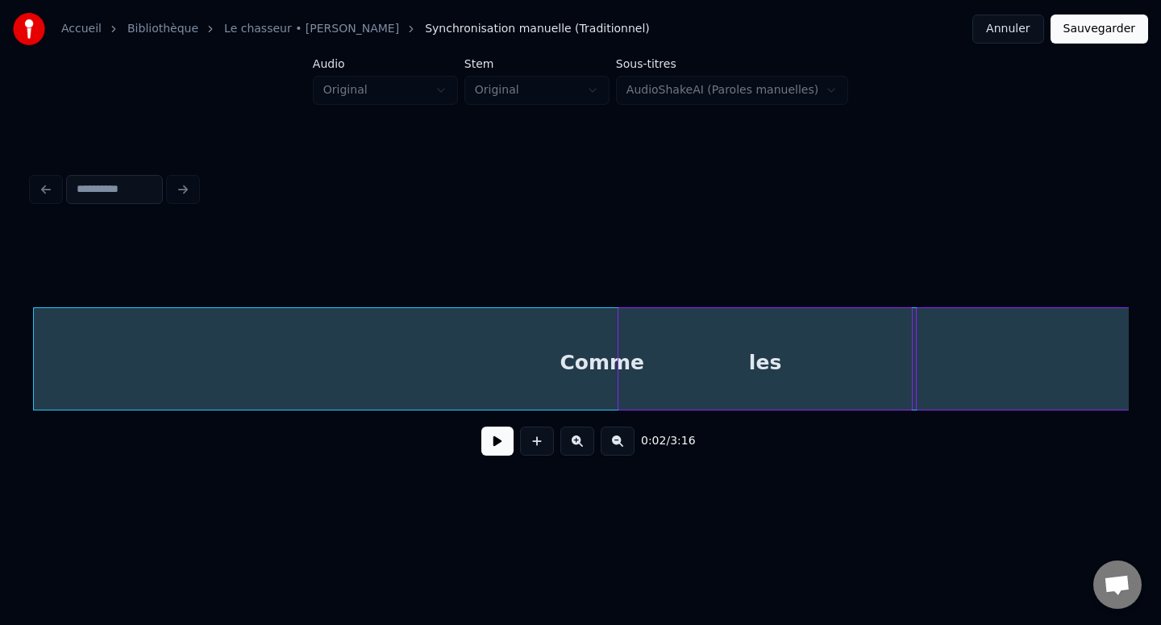
click at [619, 370] on div at bounding box center [620, 359] width 5 height 102
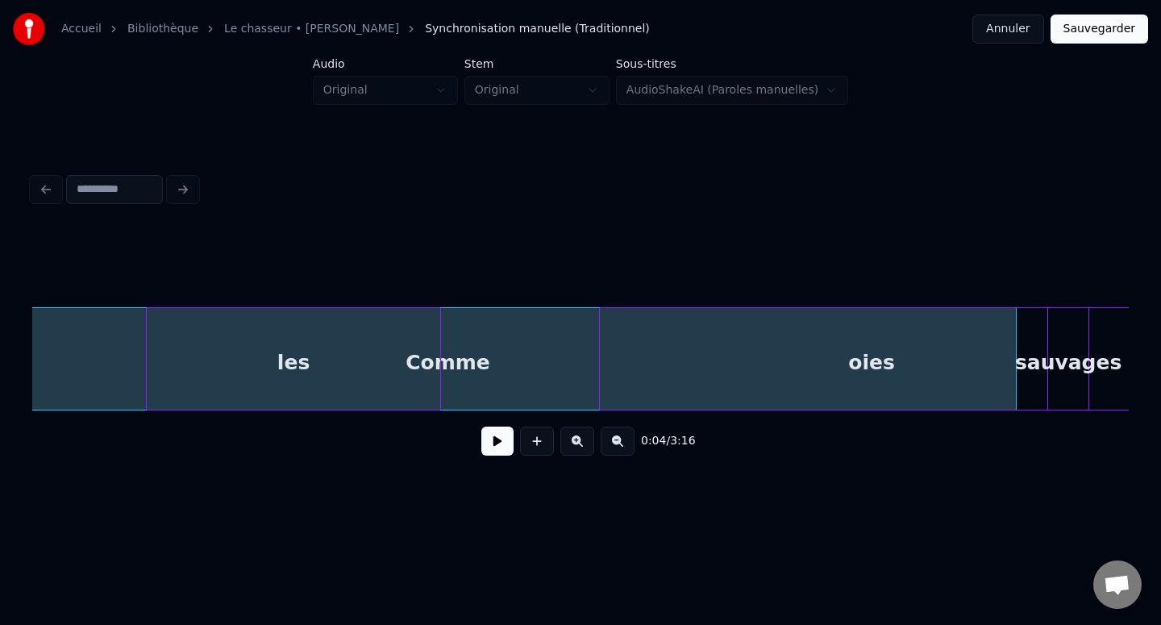
scroll to position [0, 905]
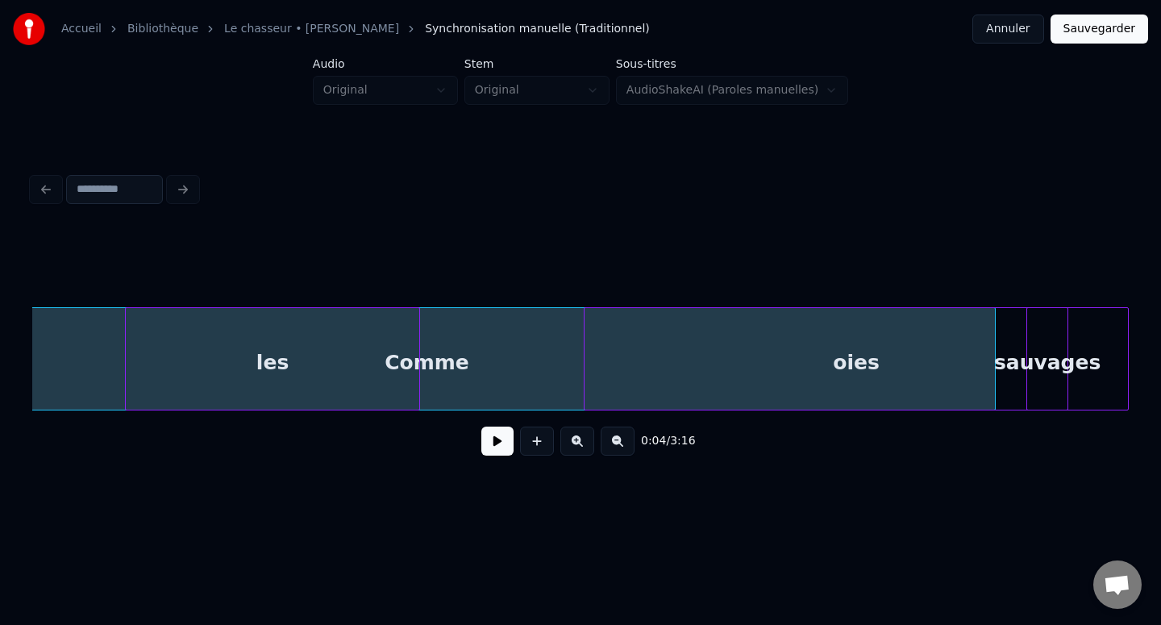
click at [967, 387] on div "oies" at bounding box center [855, 363] width 543 height 110
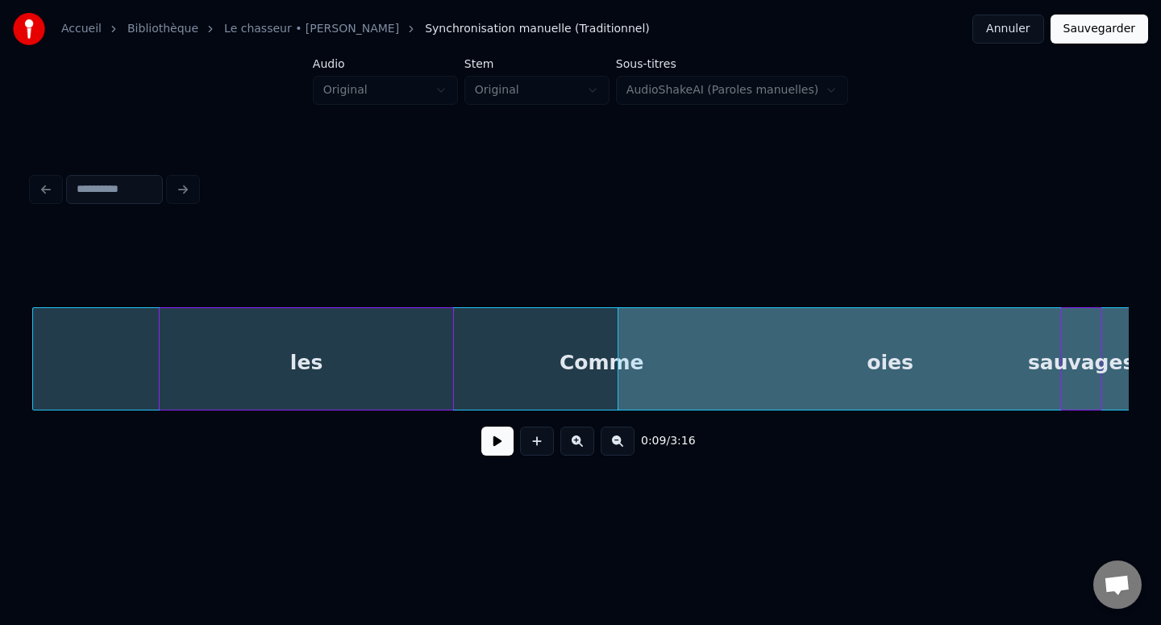
scroll to position [0, 870]
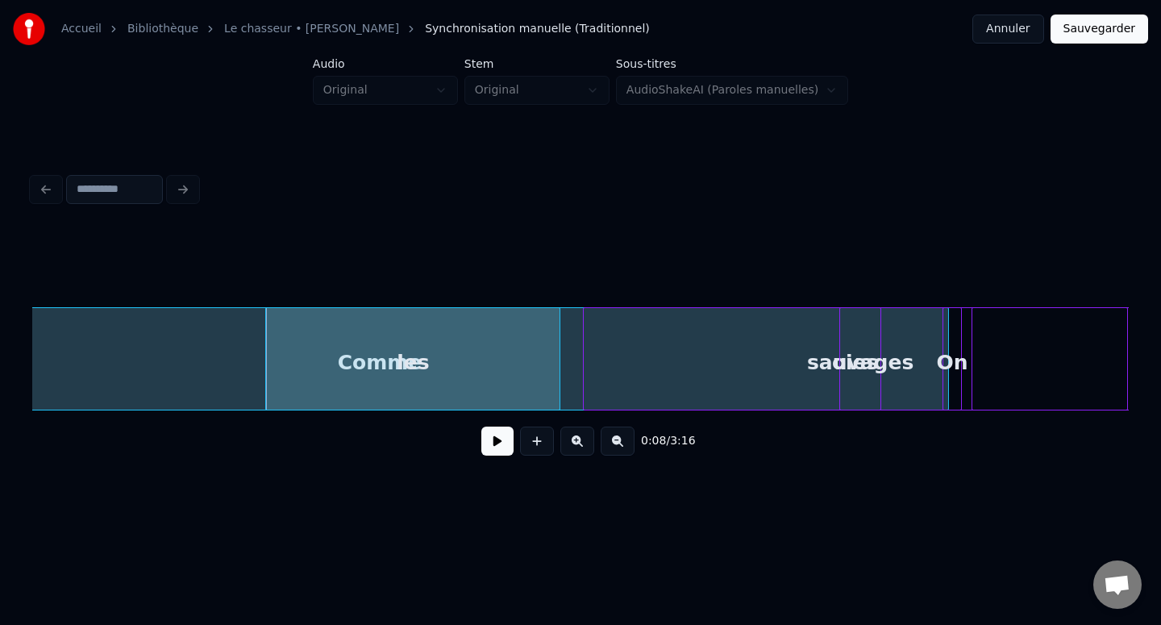
click at [921, 377] on div "oies" at bounding box center [855, 363] width 543 height 110
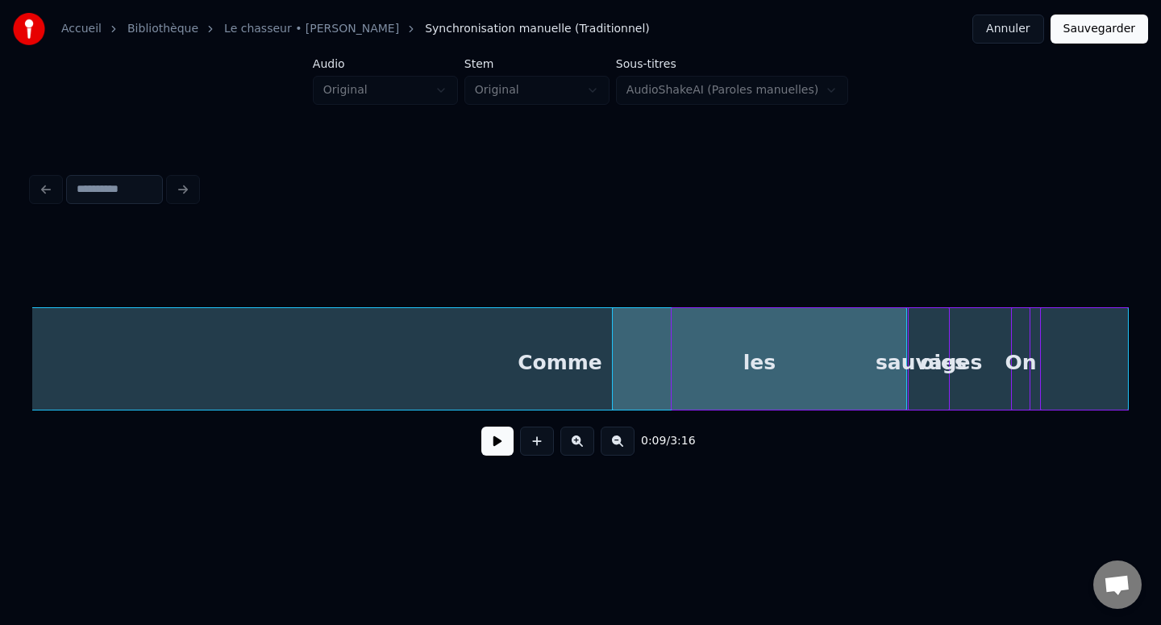
click at [599, 374] on div "Comme" at bounding box center [559, 363] width 1137 height 110
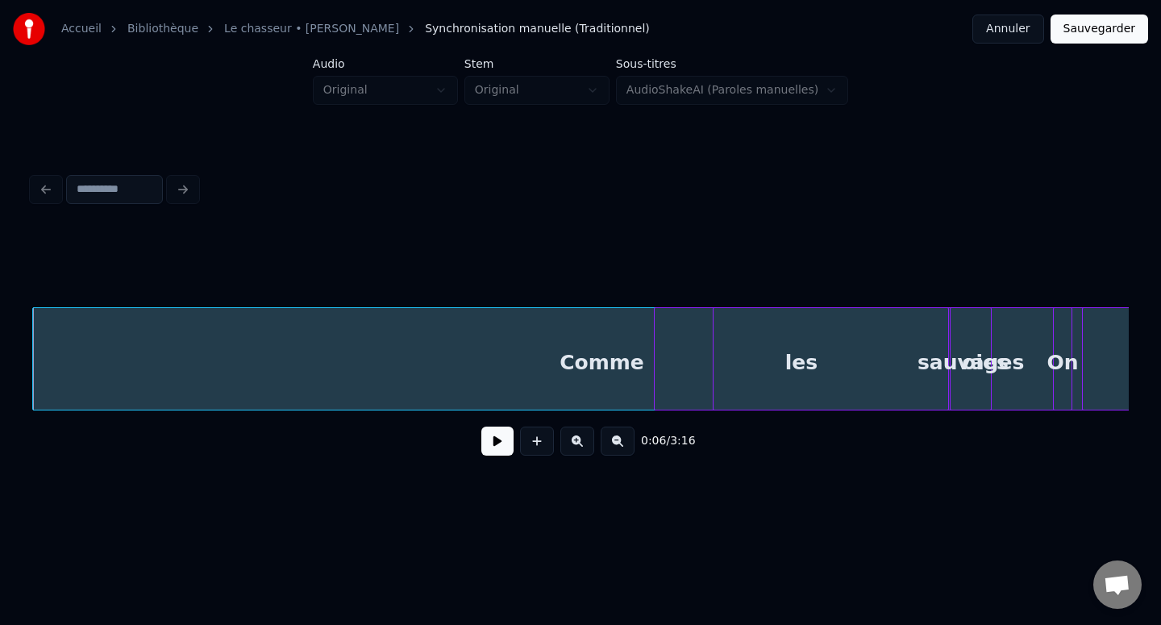
click at [563, 372] on div "Comme" at bounding box center [601, 363] width 1137 height 110
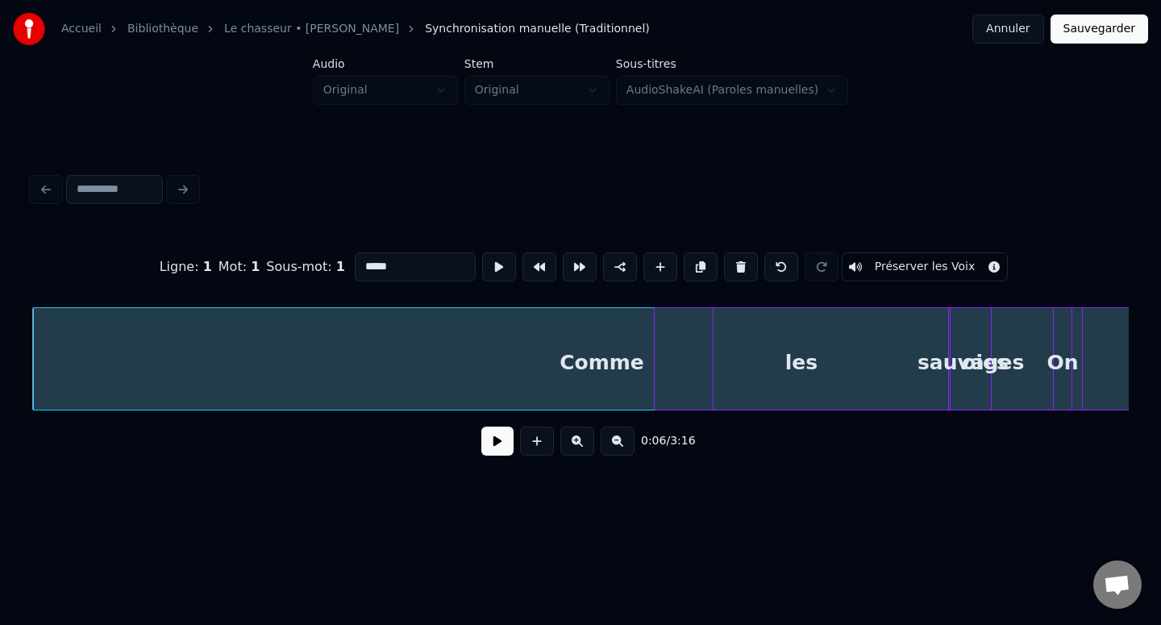
click at [565, 371] on div "Comme" at bounding box center [601, 363] width 1137 height 110
click at [583, 367] on div "Comme" at bounding box center [601, 363] width 1137 height 110
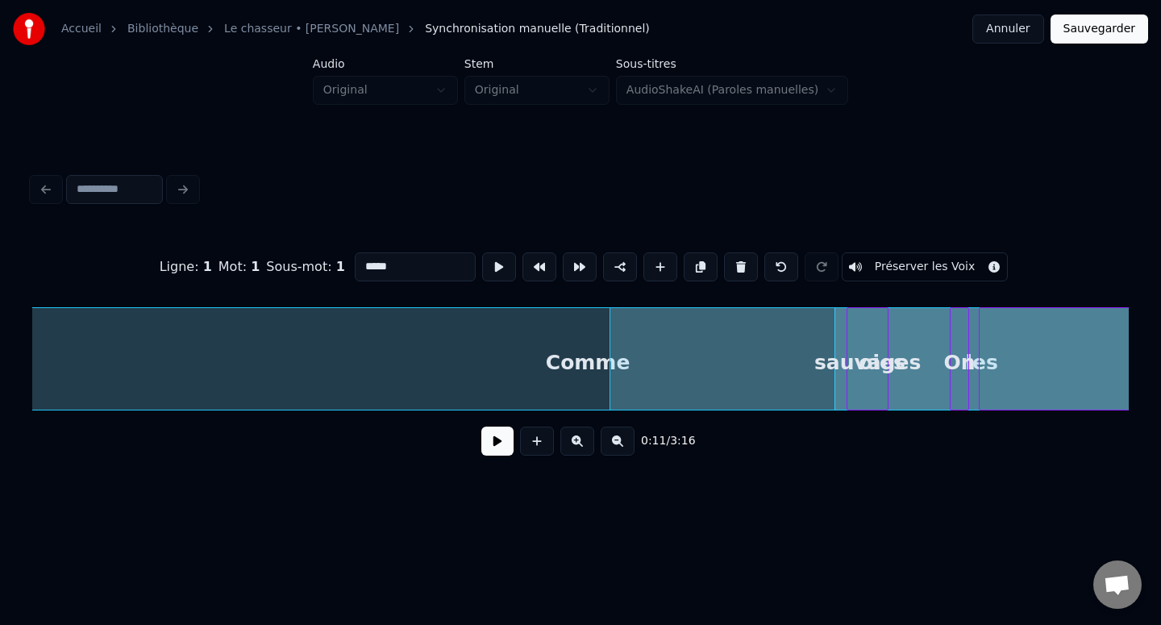
click at [572, 372] on div "Comme" at bounding box center [587, 363] width 1137 height 110
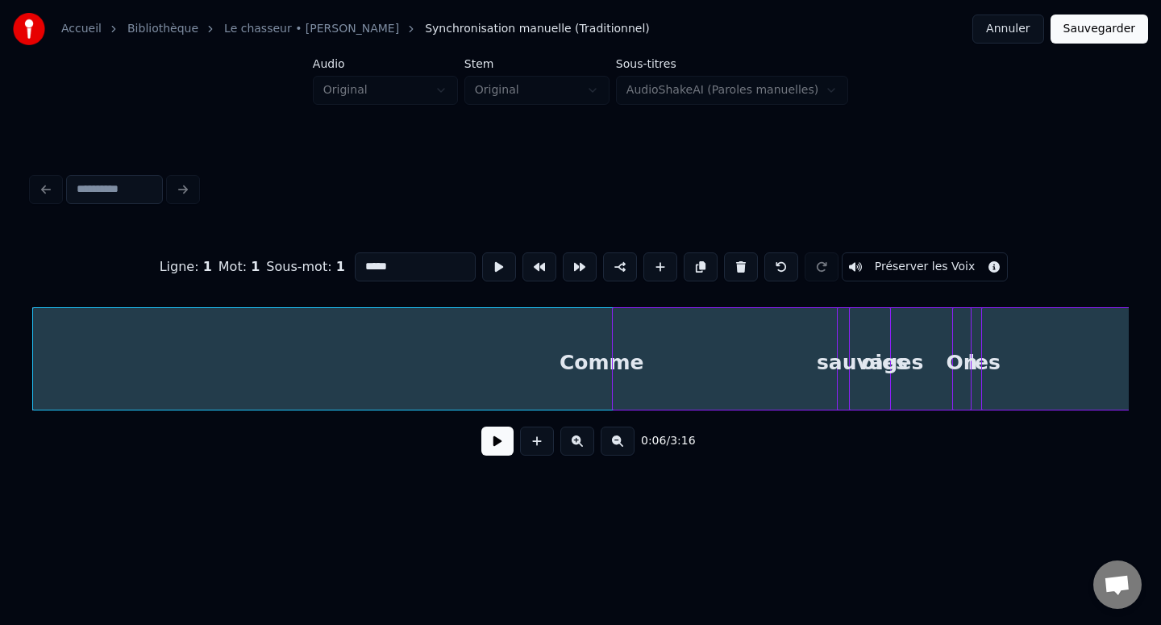
click at [574, 368] on div "Comme" at bounding box center [601, 363] width 1137 height 110
click at [593, 363] on div "Comme" at bounding box center [601, 363] width 1137 height 110
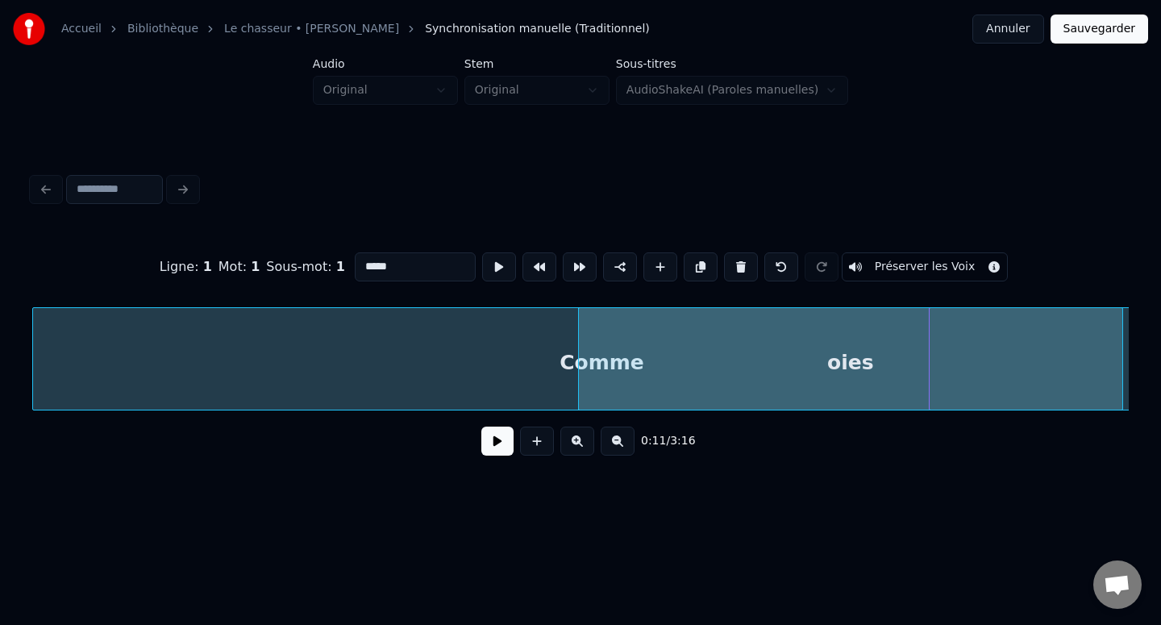
scroll to position [0, 2250]
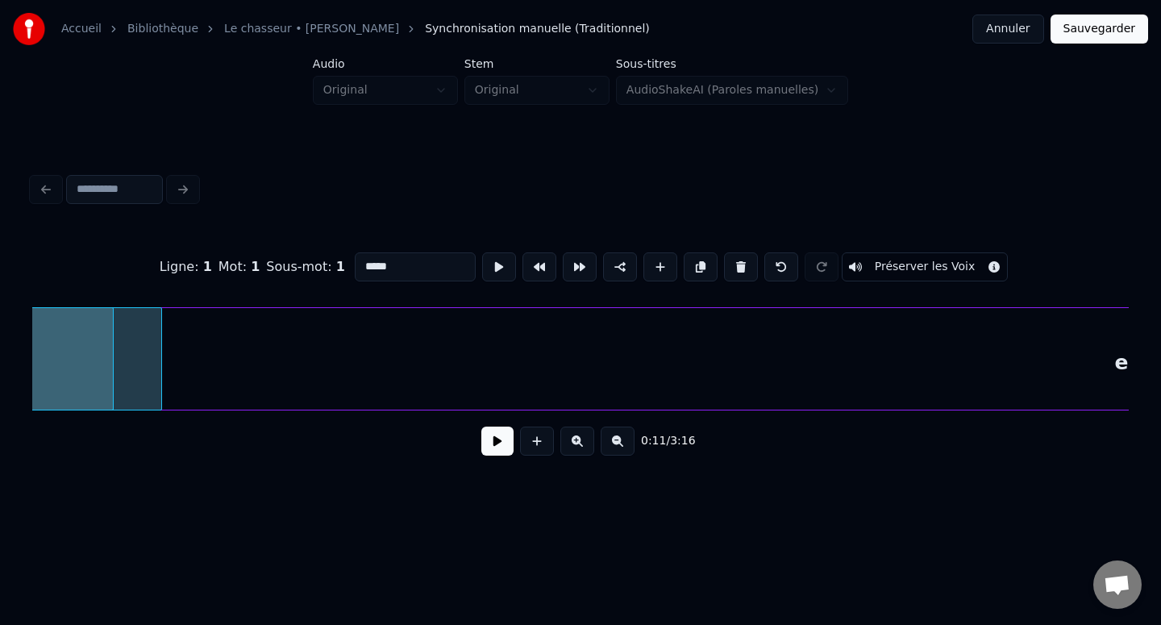
click at [1160, 383] on div "Accueil Bibliothèque Le chasseur • [PERSON_NAME] Synchronisation manuelle (Trad…" at bounding box center [580, 252] width 1161 height 505
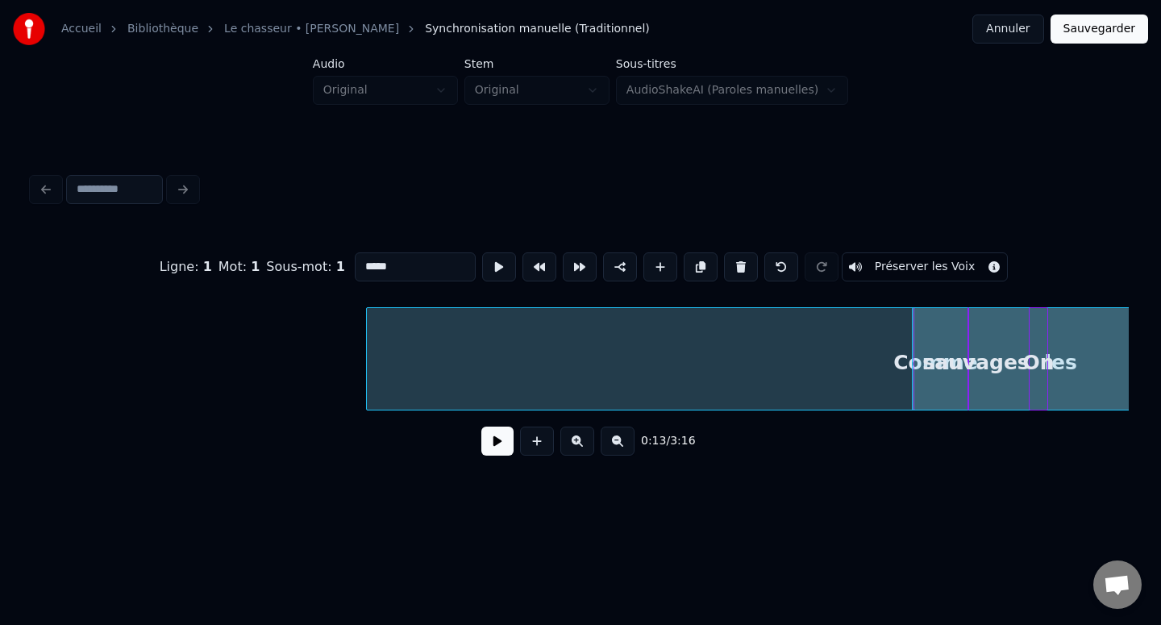
scroll to position [0, 1320]
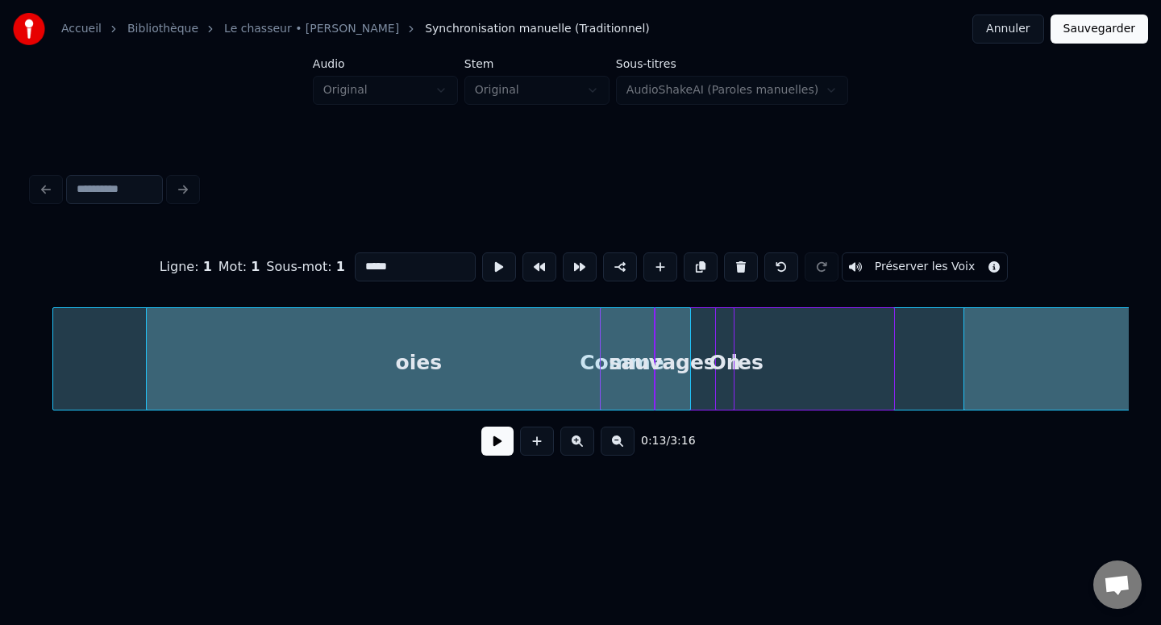
click at [459, 367] on div "oies" at bounding box center [418, 363] width 543 height 110
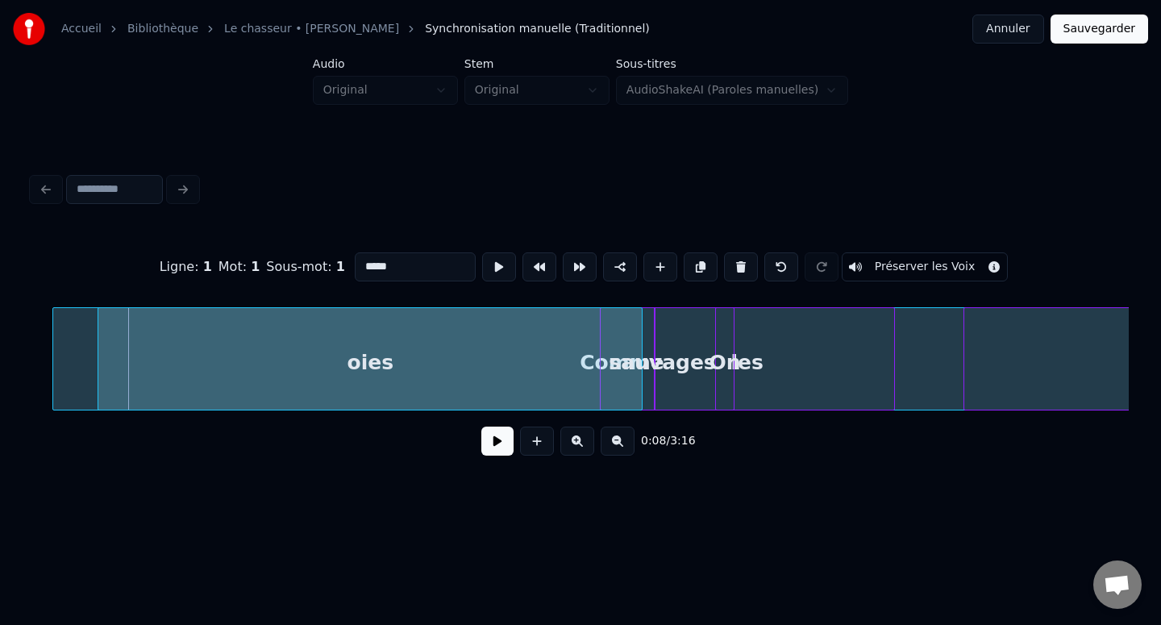
click at [562, 356] on div "oies" at bounding box center [369, 363] width 543 height 110
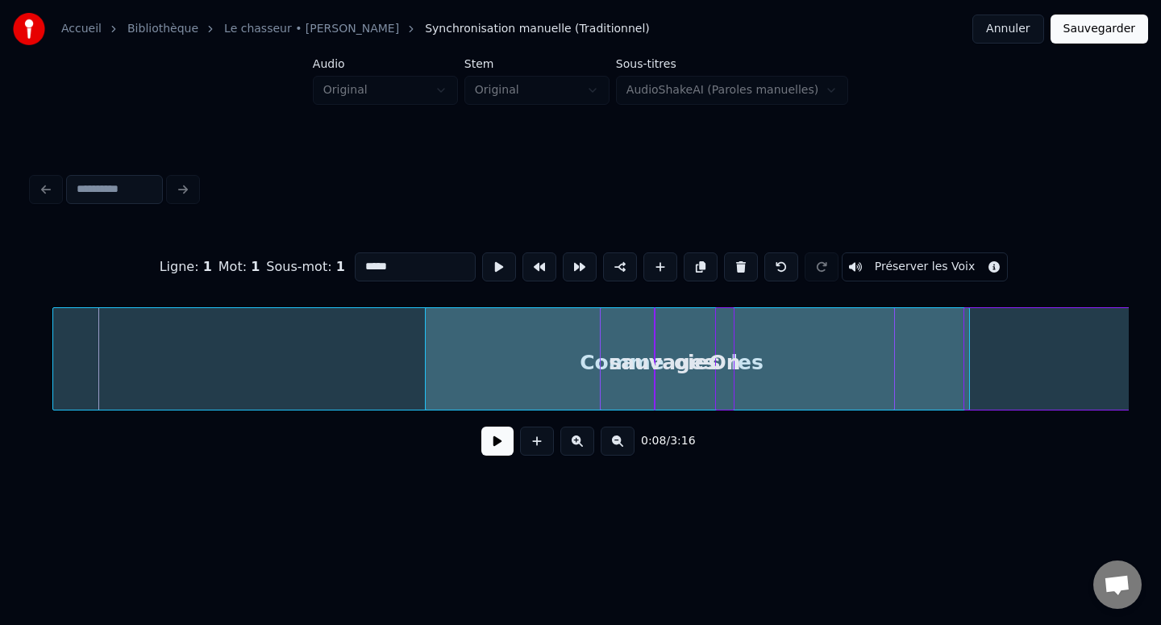
click at [933, 352] on div "oies" at bounding box center [697, 363] width 543 height 110
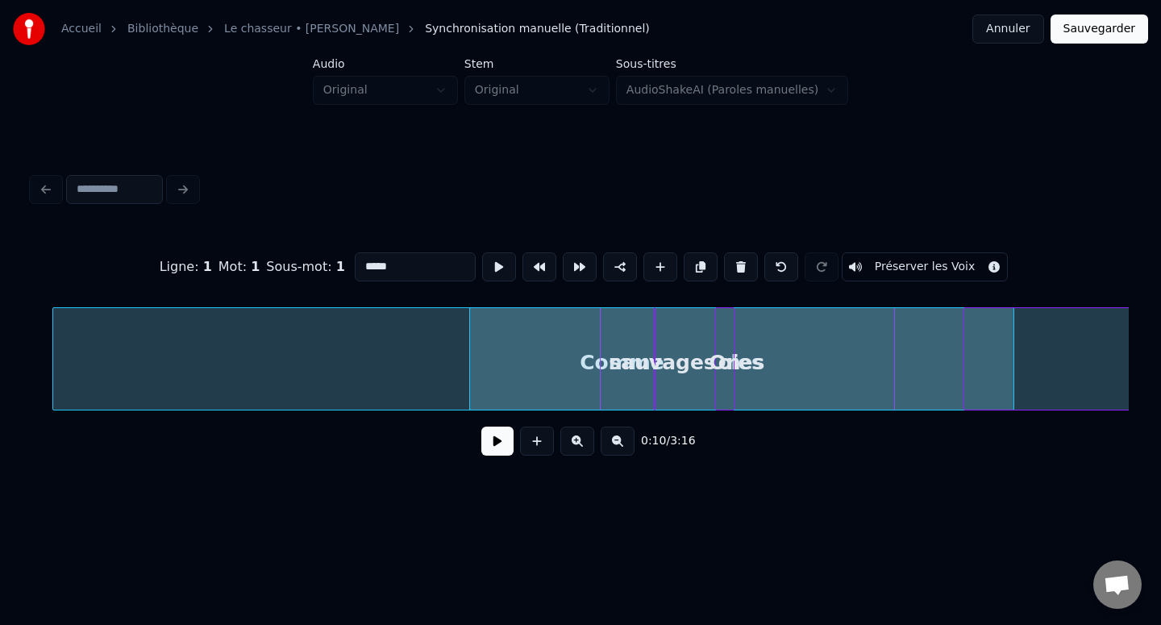
click at [543, 366] on div "oies" at bounding box center [741, 363] width 543 height 110
click at [587, 364] on div "oies" at bounding box center [741, 363] width 543 height 110
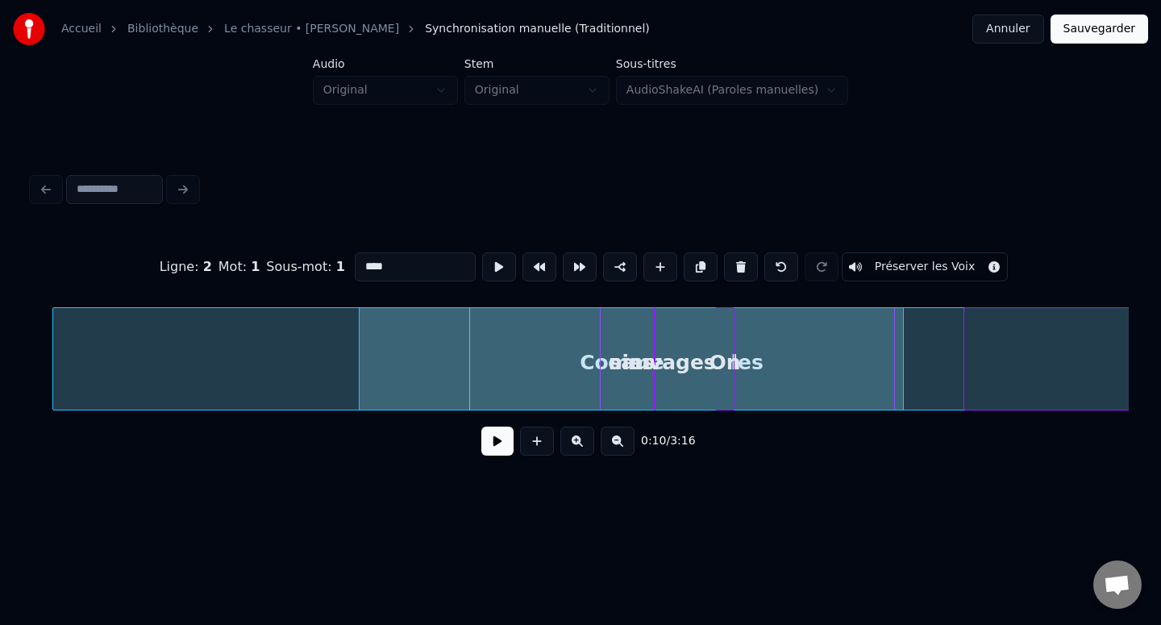
click at [476, 361] on div "oies" at bounding box center [631, 363] width 543 height 110
click at [376, 252] on input "****" at bounding box center [415, 266] width 121 height 29
click at [604, 360] on div at bounding box center [603, 359] width 5 height 102
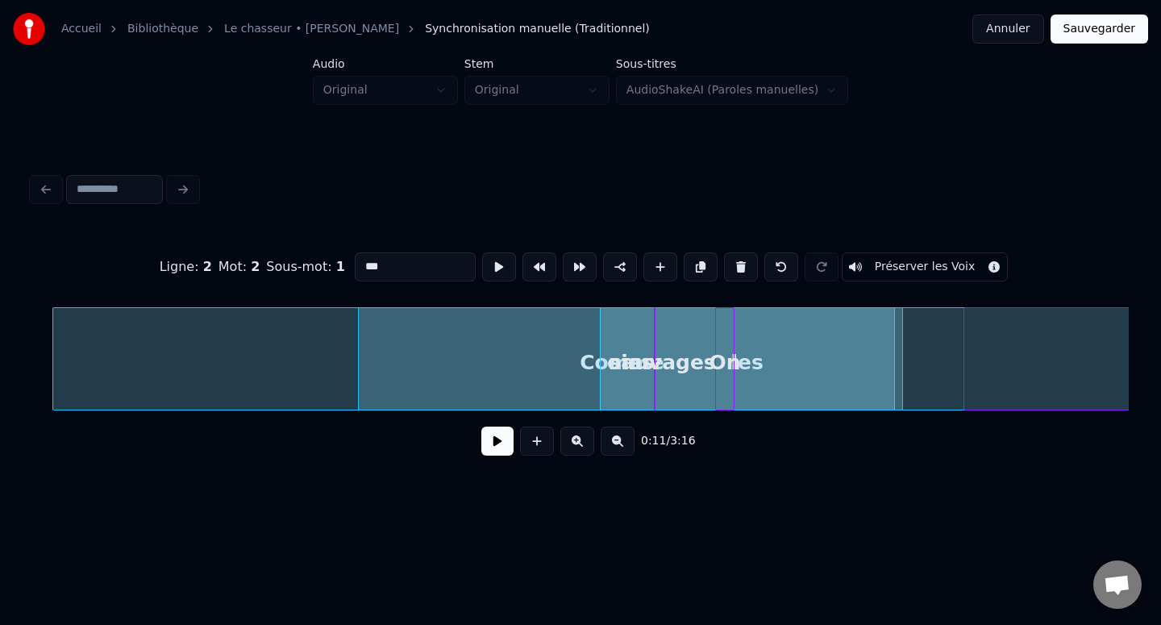
click at [596, 364] on div "oies" at bounding box center [630, 363] width 543 height 110
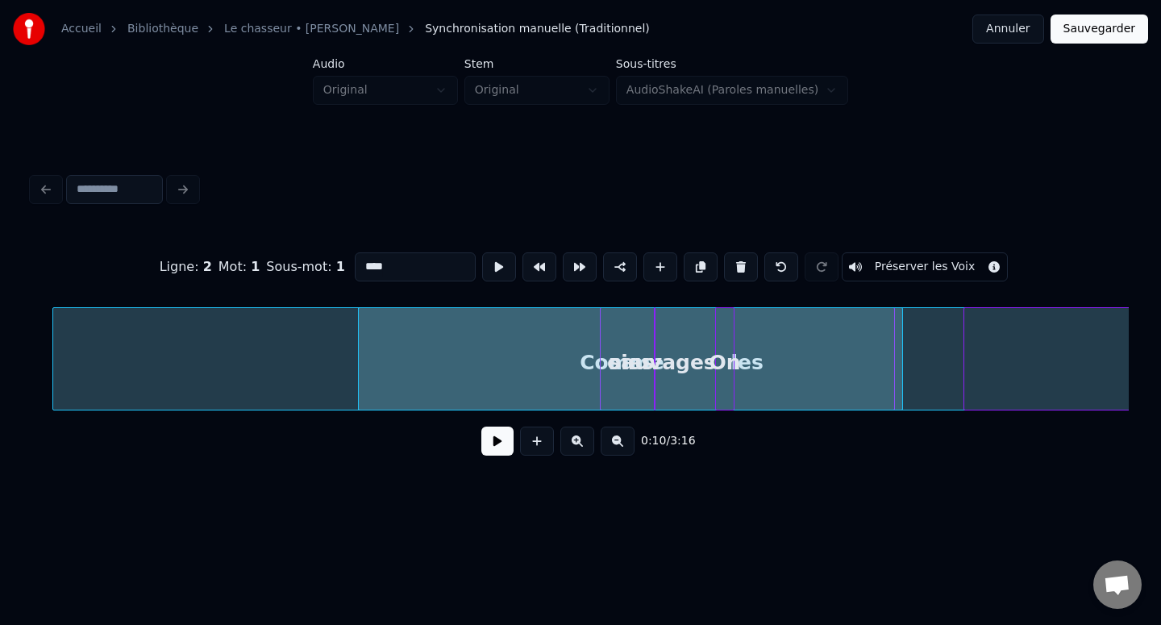
click at [588, 366] on div "oies" at bounding box center [630, 363] width 543 height 110
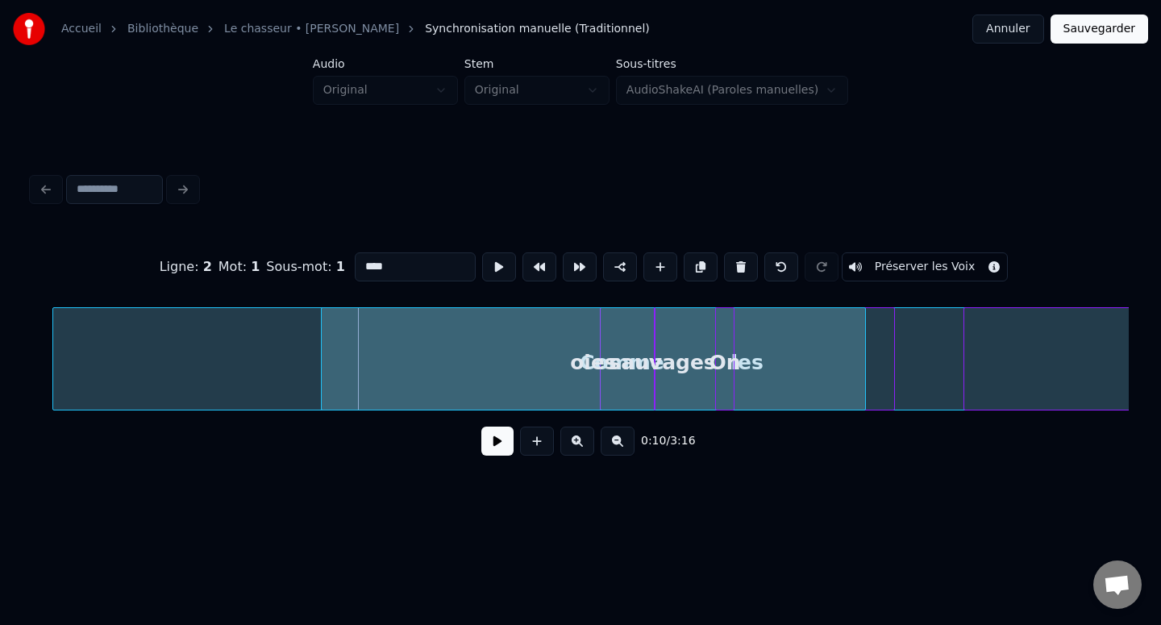
scroll to position [0, 1413]
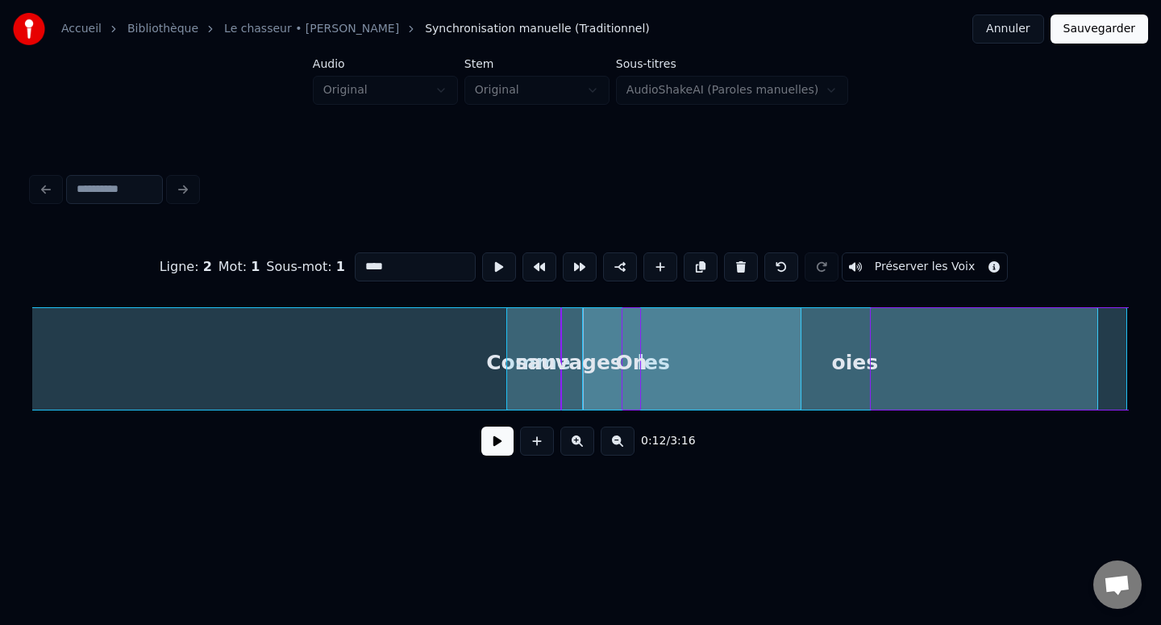
click at [496, 364] on div "Comme" at bounding box center [528, 363] width 1137 height 110
type input "*****"
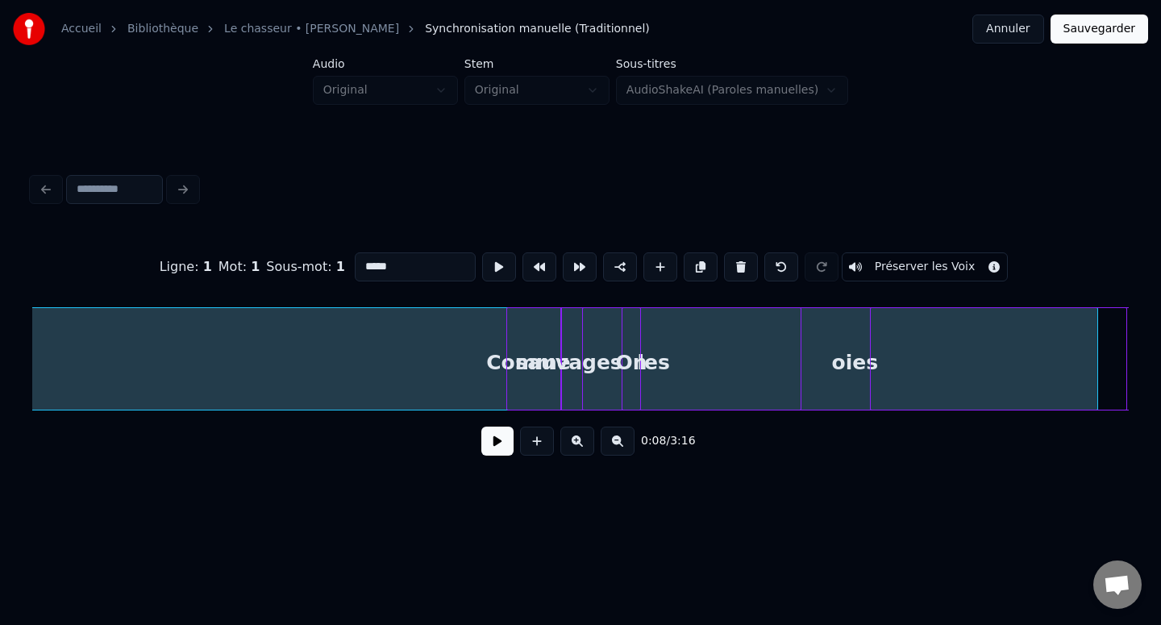
scroll to position [0, 1340]
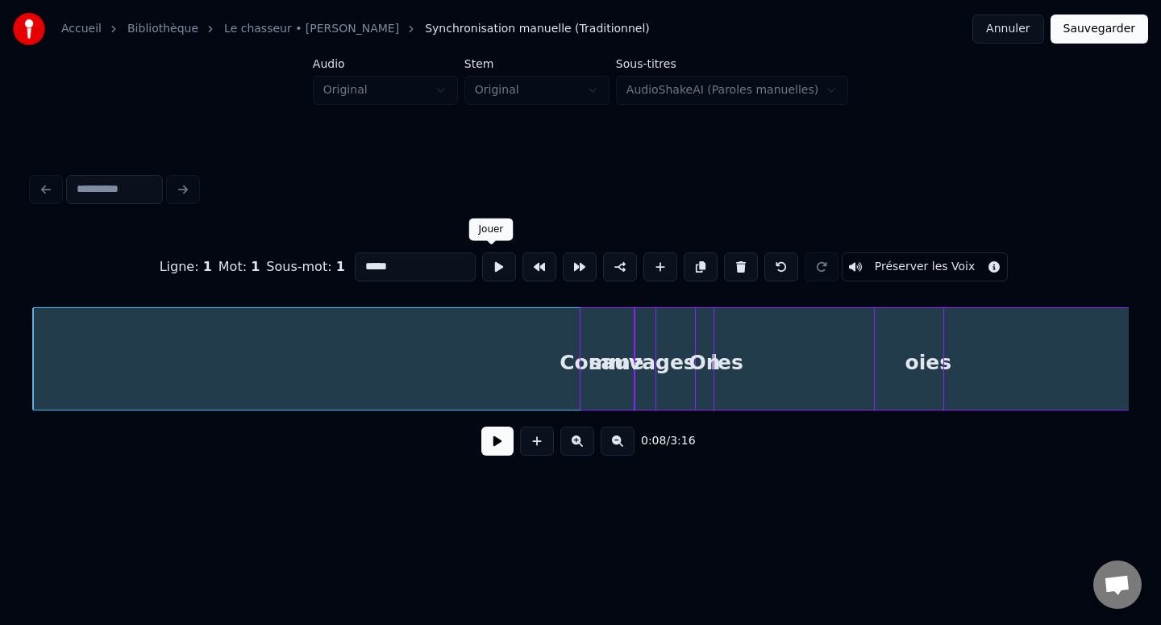
click at [485, 270] on button at bounding box center [499, 266] width 34 height 29
click at [486, 268] on button at bounding box center [499, 266] width 34 height 29
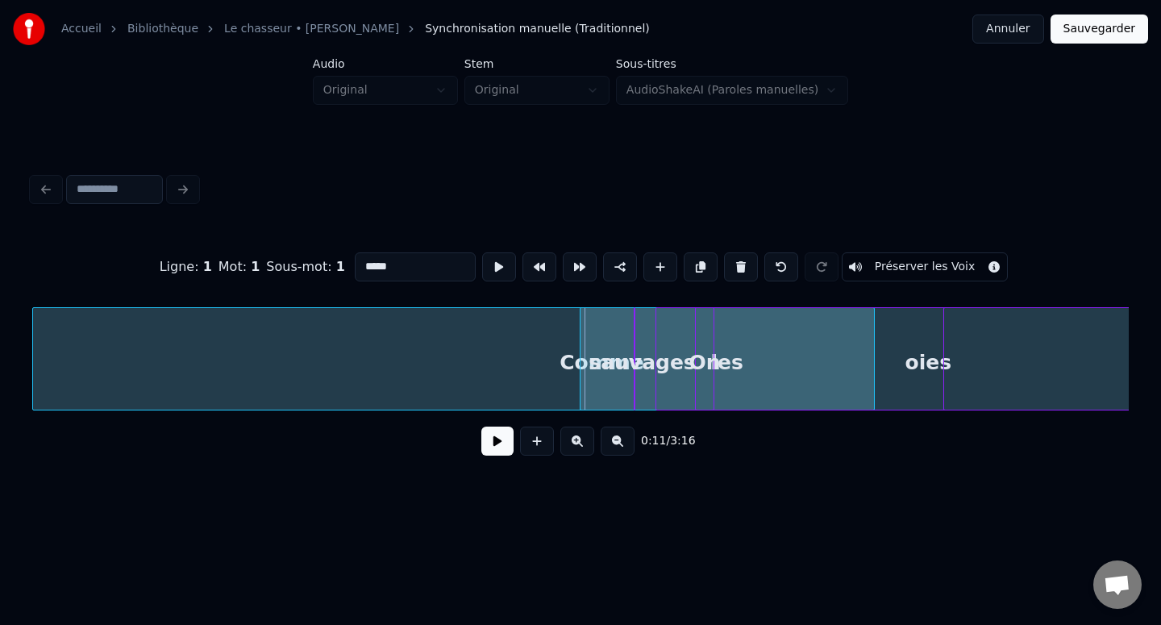
click at [420, 255] on input "*****" at bounding box center [415, 266] width 121 height 29
click at [426, 270] on input "*****" at bounding box center [415, 266] width 121 height 29
click at [808, 364] on div "sauvages" at bounding box center [800, 363] width 16 height 110
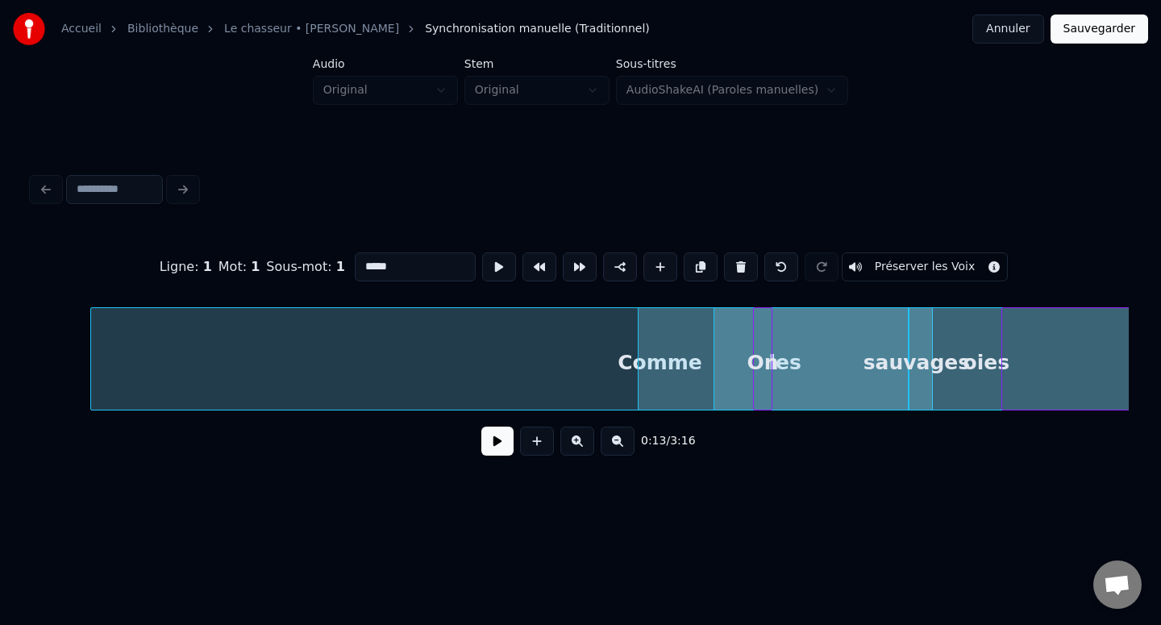
scroll to position [0, 1307]
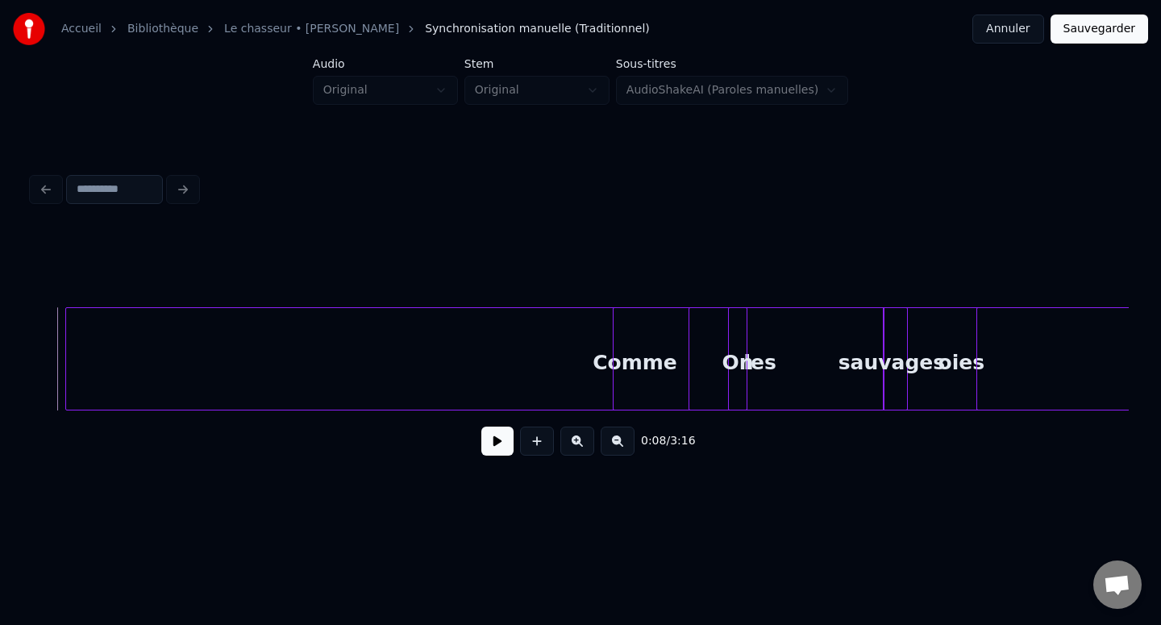
click at [69, 344] on div at bounding box center [68, 359] width 5 height 102
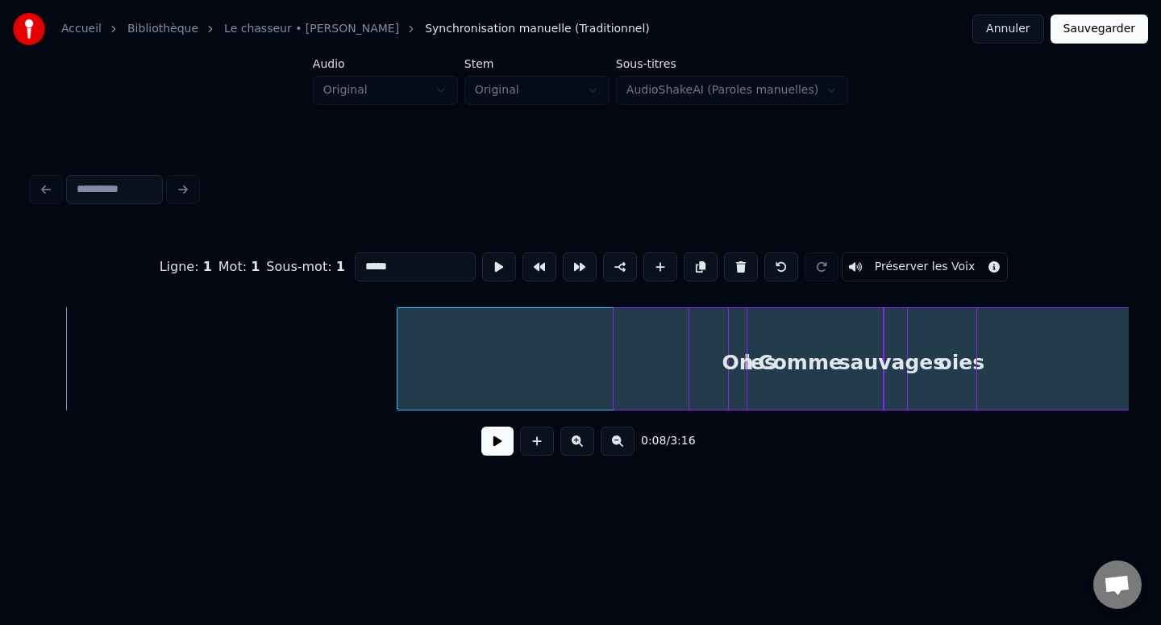
click at [402, 347] on div at bounding box center [399, 359] width 5 height 102
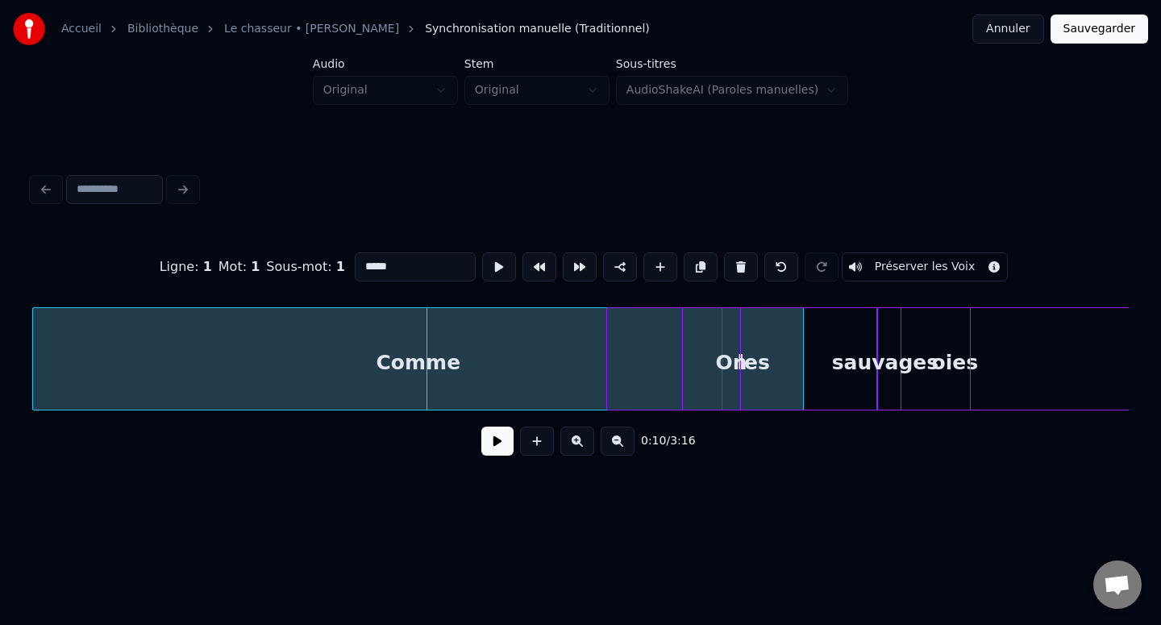
scroll to position [0, 1313]
click at [205, 355] on div "Comme" at bounding box center [420, 363] width 770 height 110
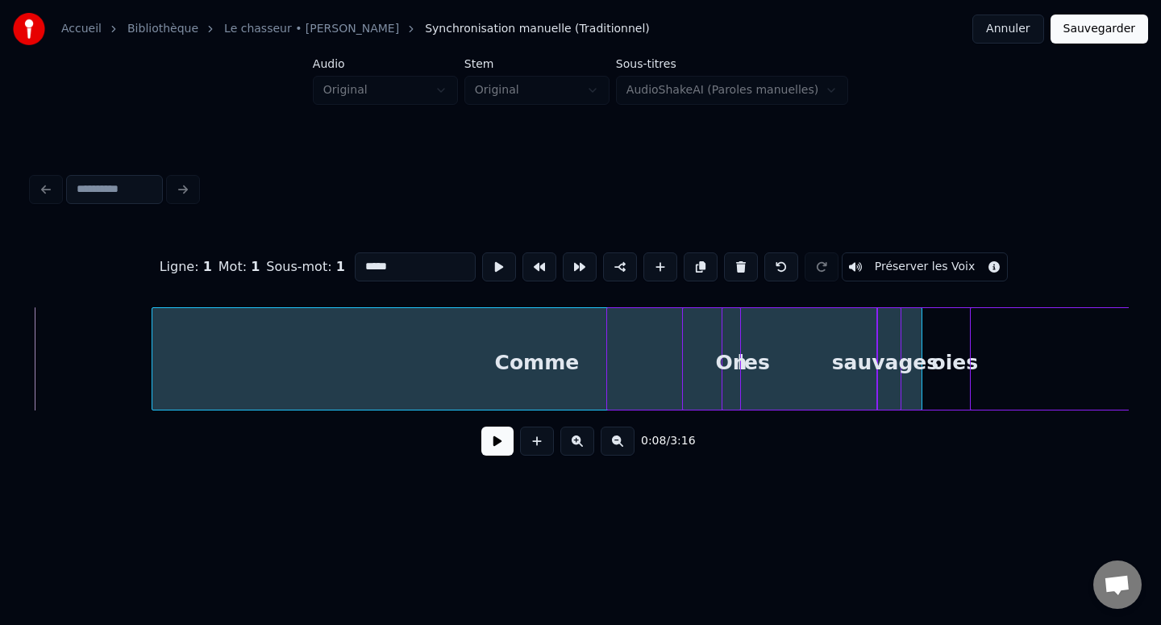
click at [317, 357] on div "Comme" at bounding box center [537, 363] width 770 height 110
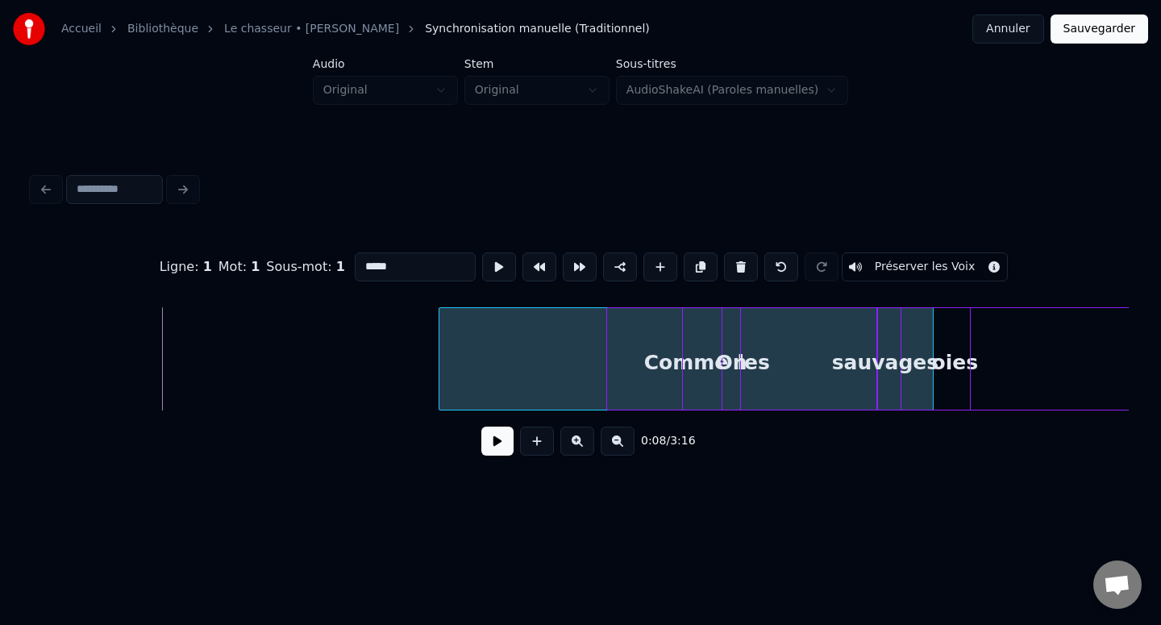
click at [444, 359] on div at bounding box center [441, 359] width 5 height 102
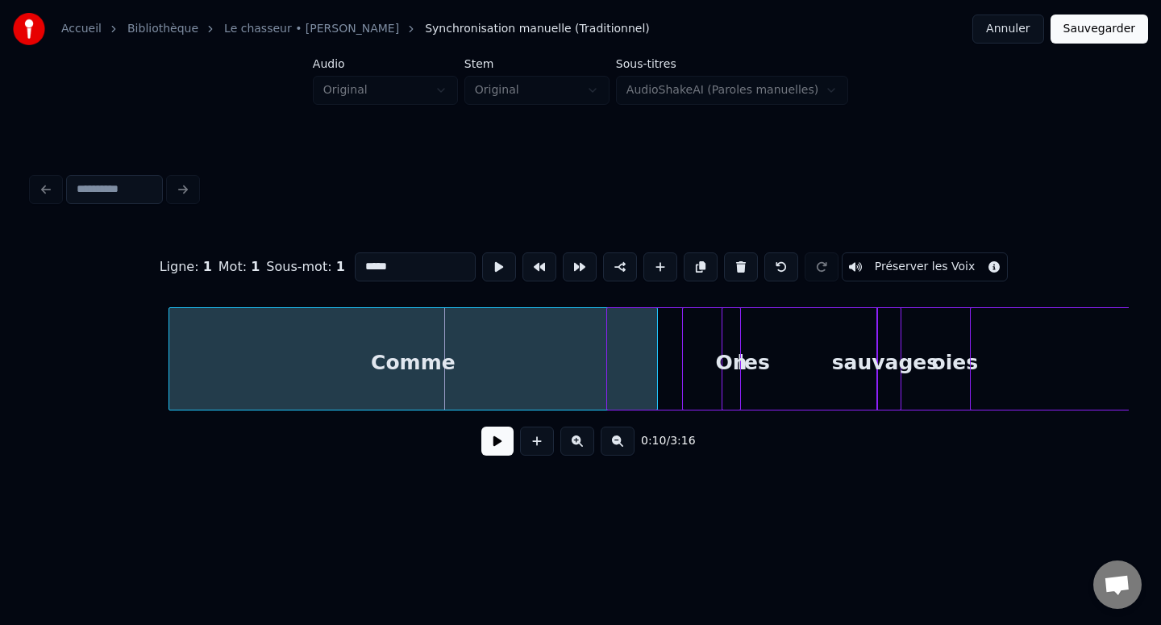
click at [246, 371] on div "Comme" at bounding box center [413, 363] width 488 height 110
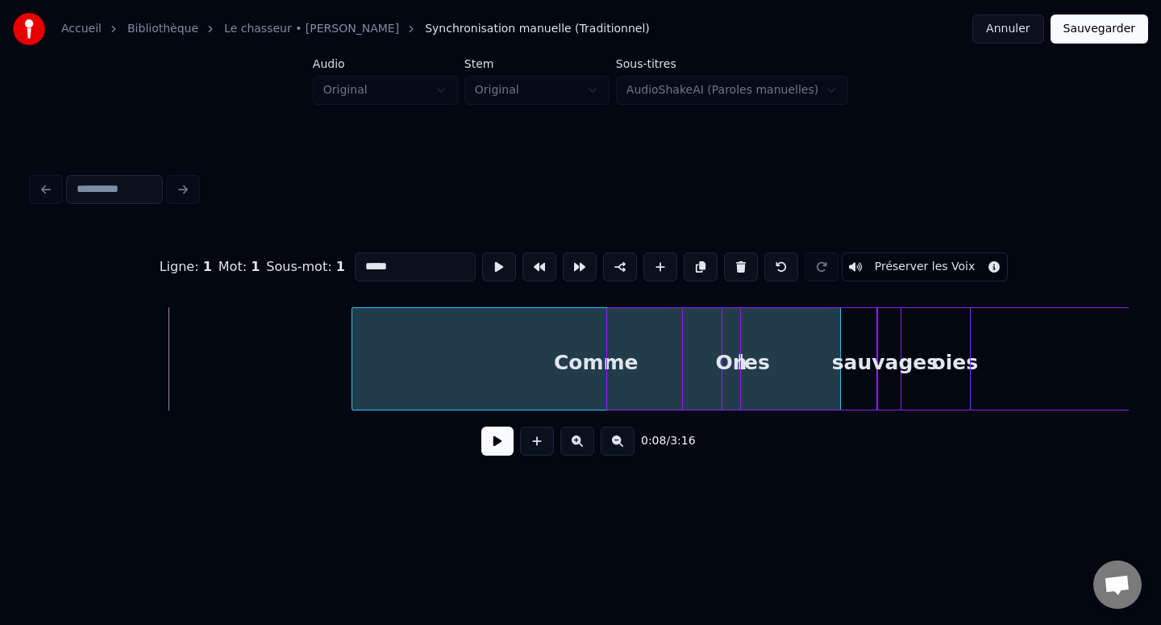
click at [427, 364] on div "Comme" at bounding box center [596, 363] width 488 height 110
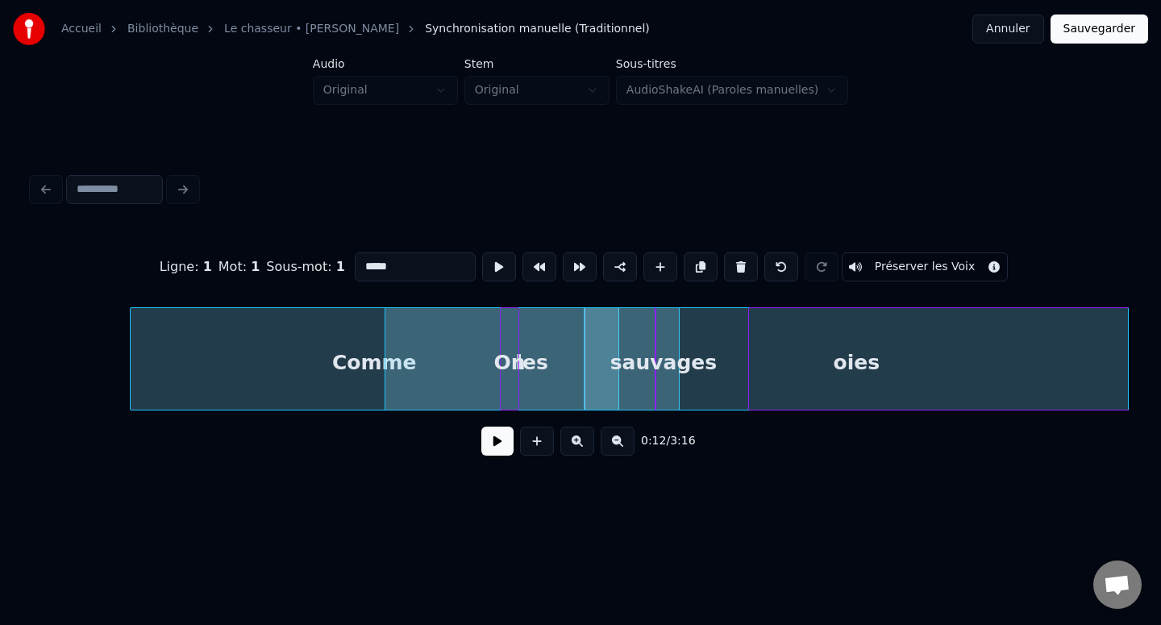
click at [506, 368] on div "On" at bounding box center [510, 363] width 18 height 110
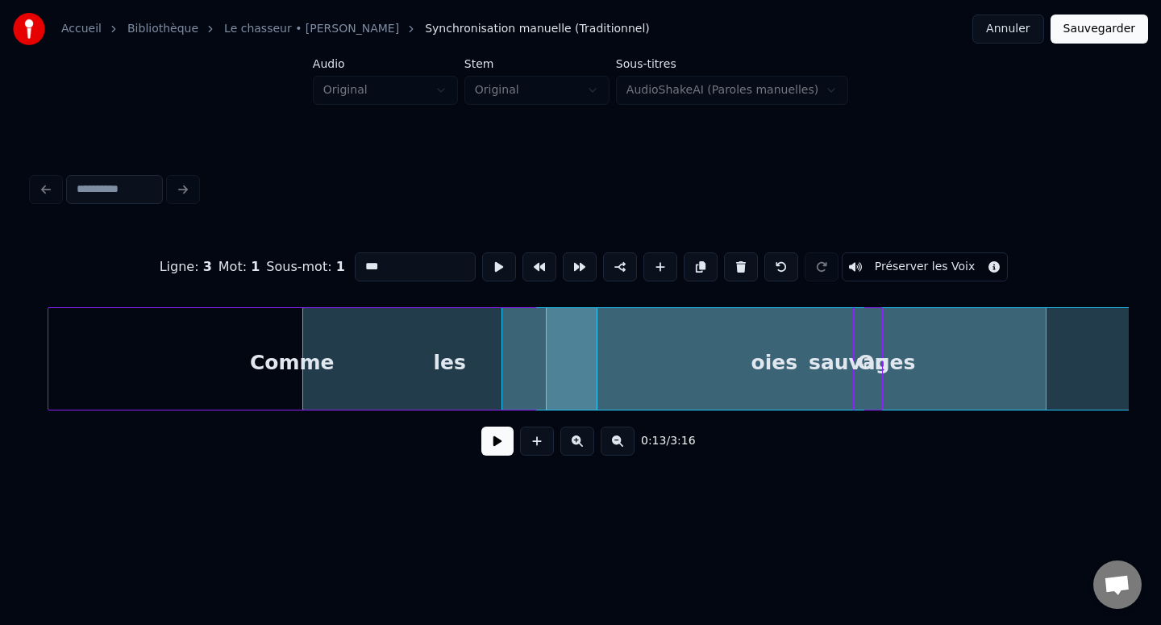
scroll to position [0, 1590]
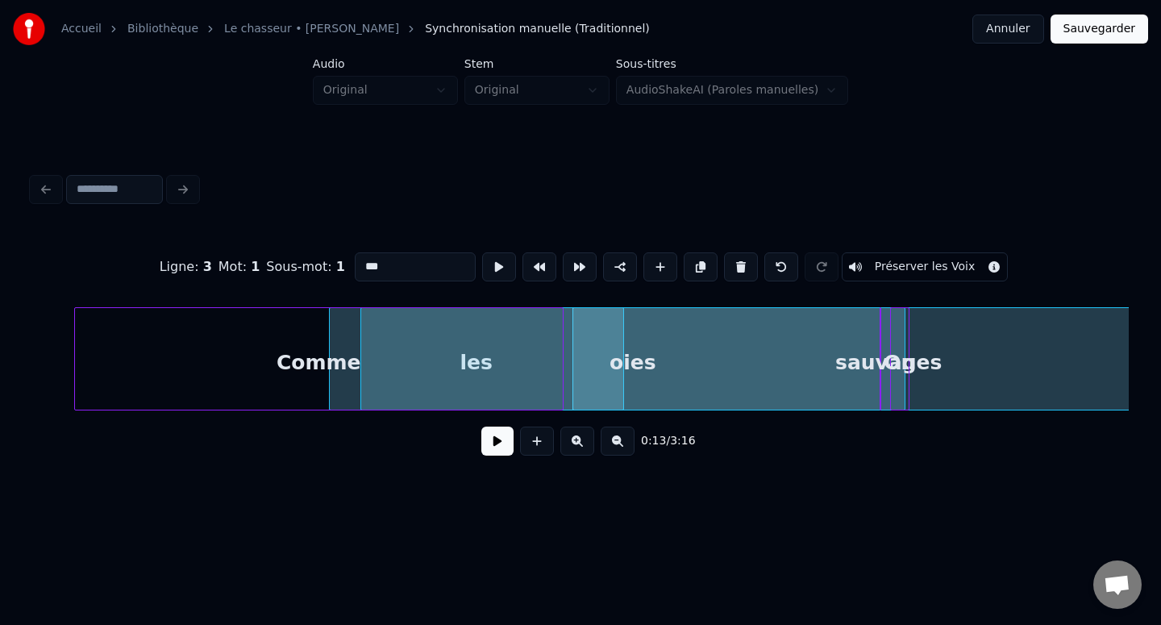
click at [603, 371] on div "oies" at bounding box center [632, 363] width 543 height 110
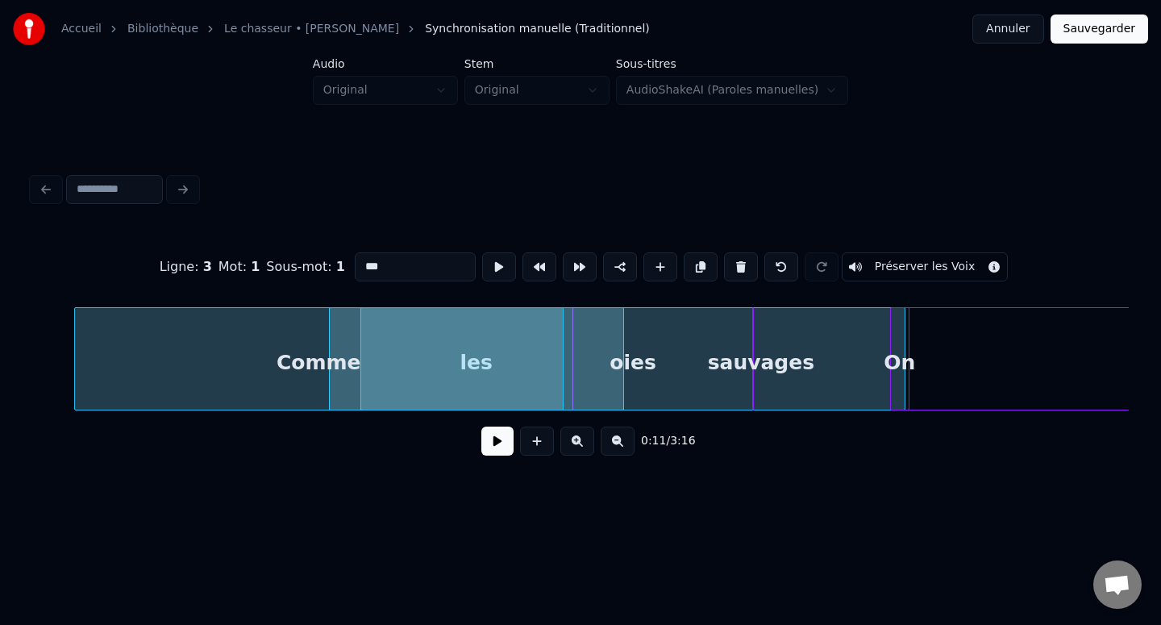
click at [753, 370] on div "sauvages" at bounding box center [761, 363] width 16 height 110
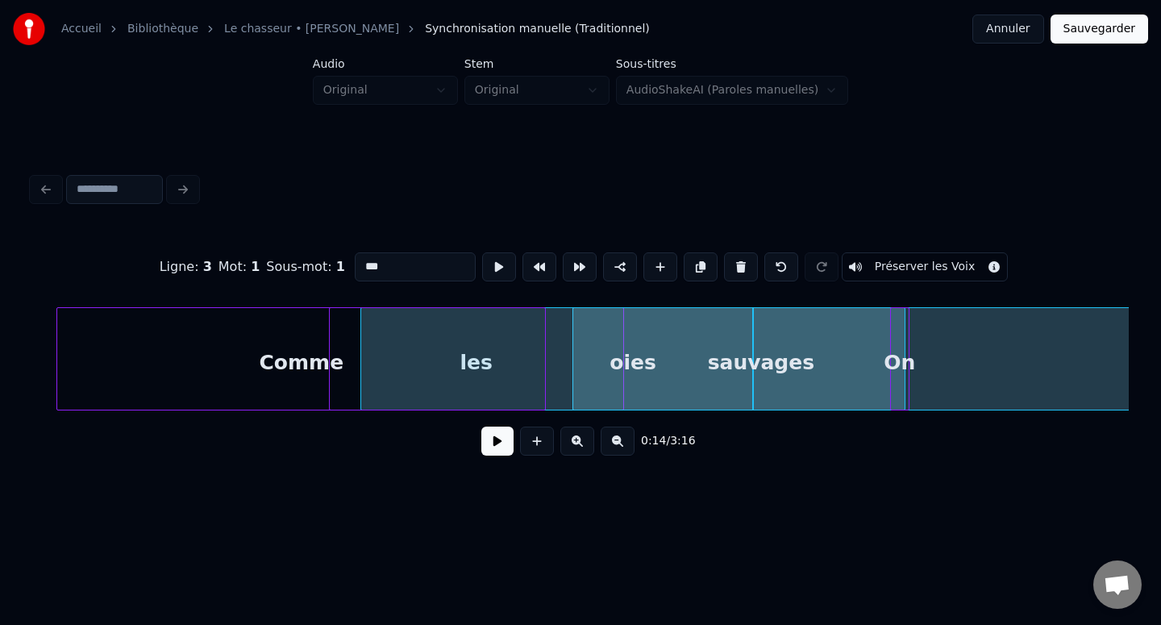
click at [458, 367] on div "Comme" at bounding box center [301, 363] width 488 height 110
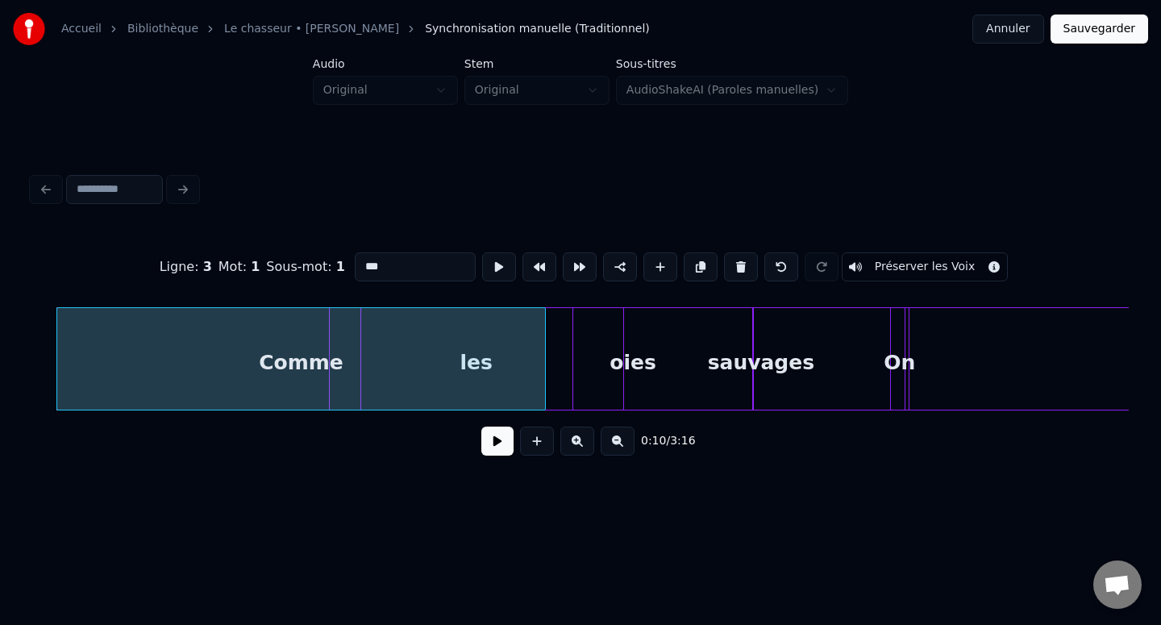
click at [469, 370] on div "Comme" at bounding box center [301, 363] width 488 height 110
click at [478, 361] on div "Comme" at bounding box center [301, 363] width 488 height 110
click at [484, 360] on div "Comme" at bounding box center [301, 363] width 488 height 110
click at [478, 376] on div "Comme" at bounding box center [301, 363] width 488 height 110
click at [586, 367] on div "oies" at bounding box center [586, 363] width 543 height 110
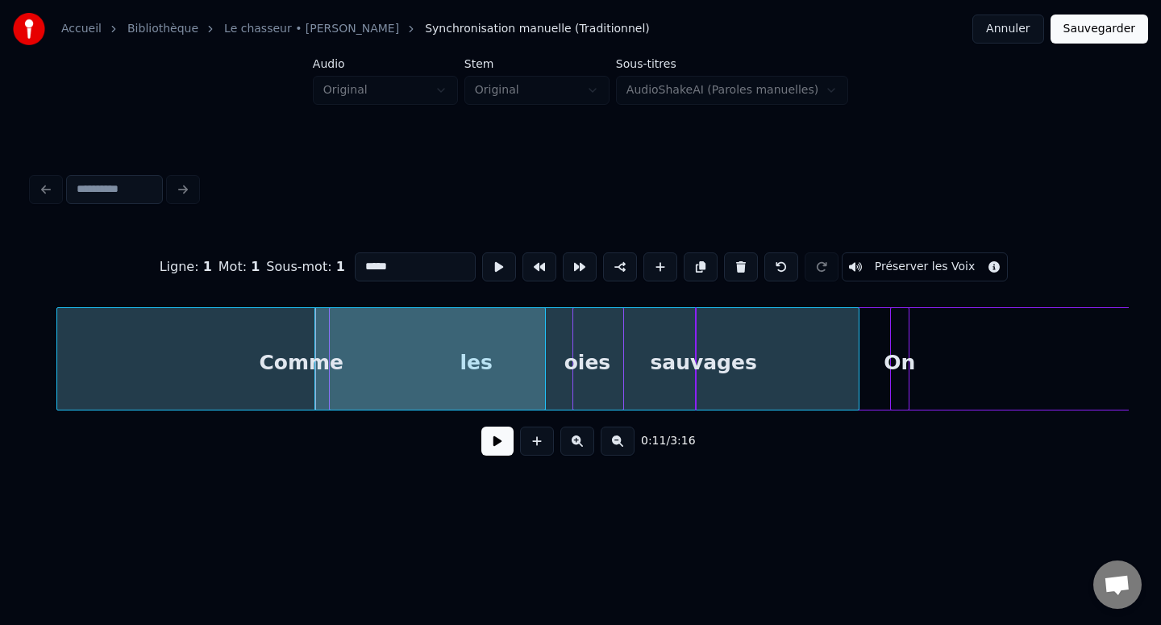
click at [704, 362] on div "sauvages" at bounding box center [704, 363] width 16 height 110
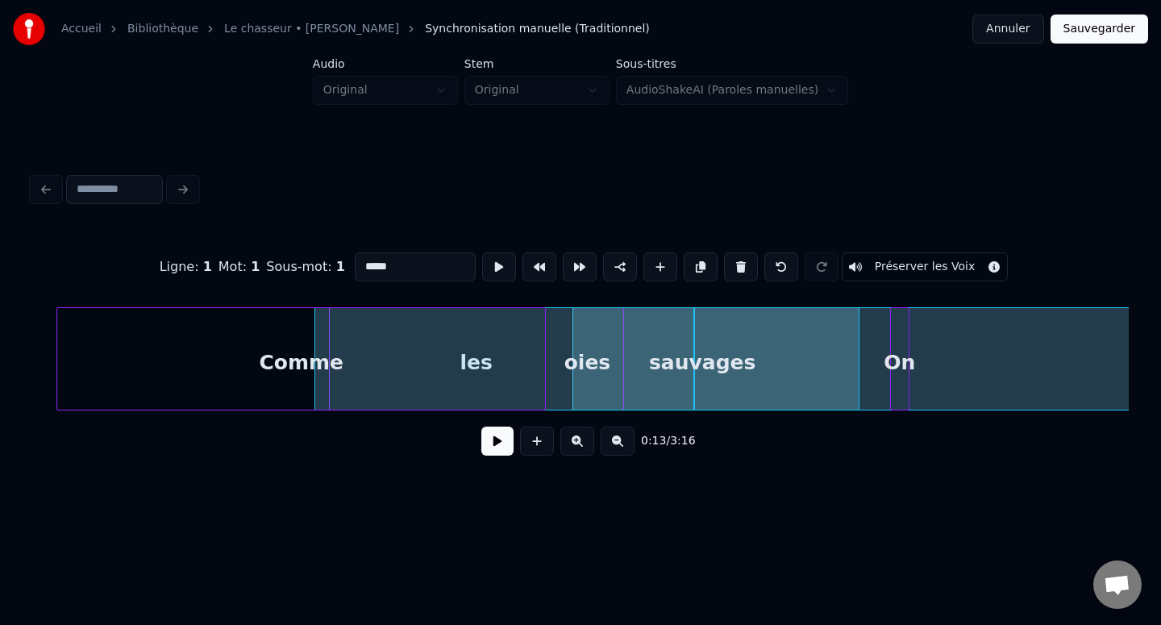
click at [473, 367] on div "Comme" at bounding box center [301, 363] width 488 height 110
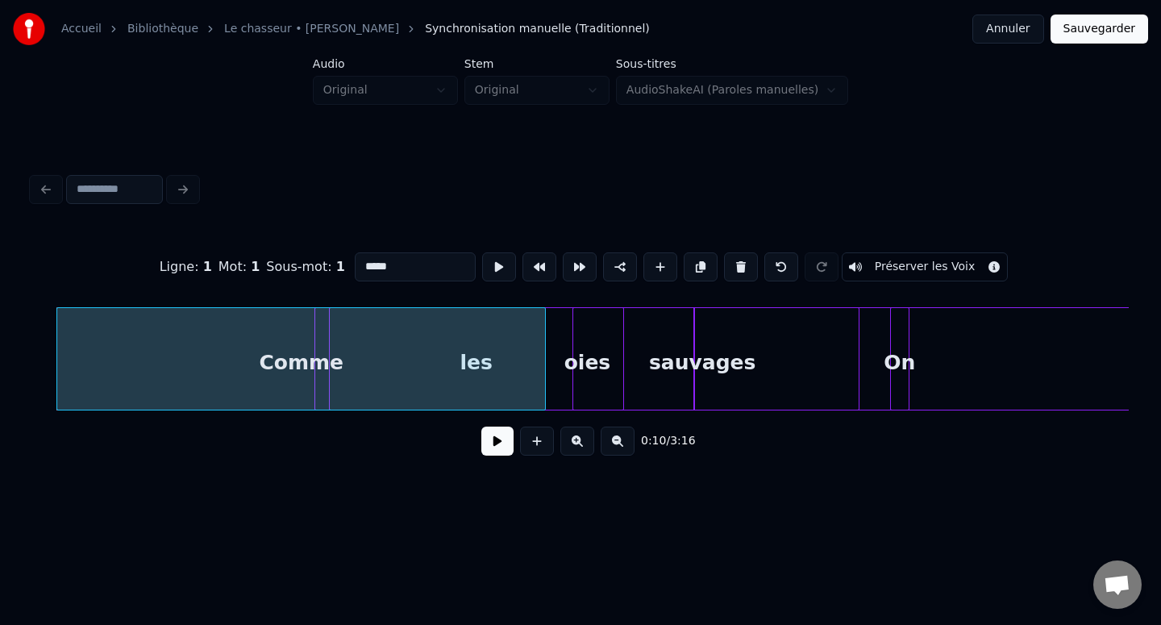
click at [480, 367] on div "Comme" at bounding box center [301, 363] width 488 height 110
click at [522, 360] on div "Comme" at bounding box center [301, 363] width 488 height 110
click at [571, 361] on div at bounding box center [573, 359] width 5 height 102
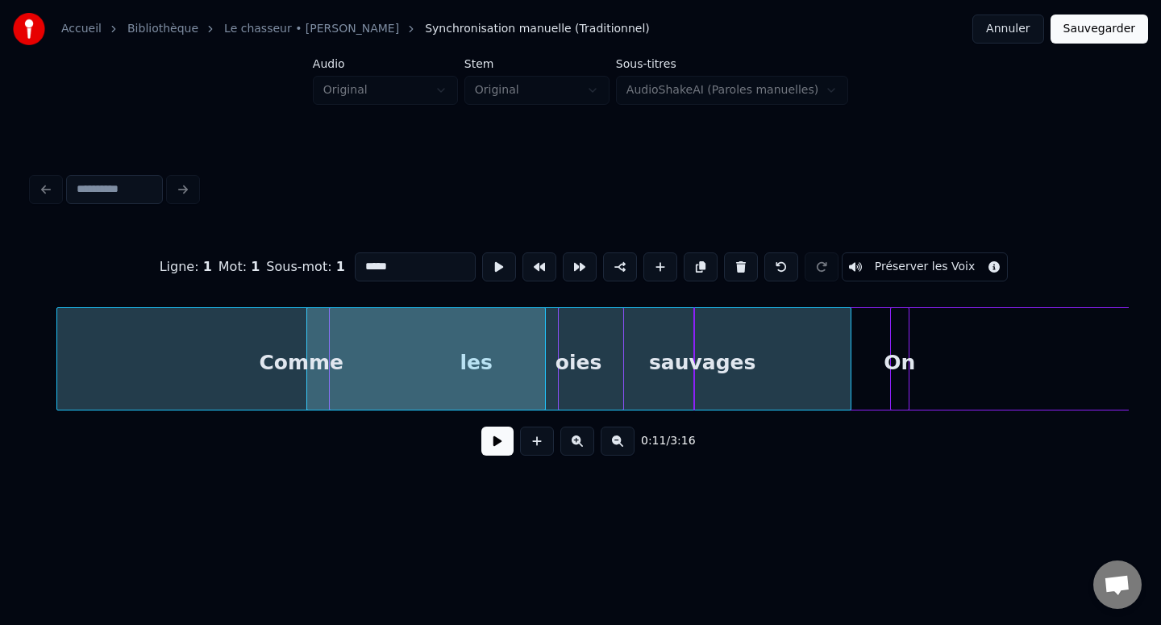
click at [478, 372] on div "Comme" at bounding box center [301, 363] width 488 height 110
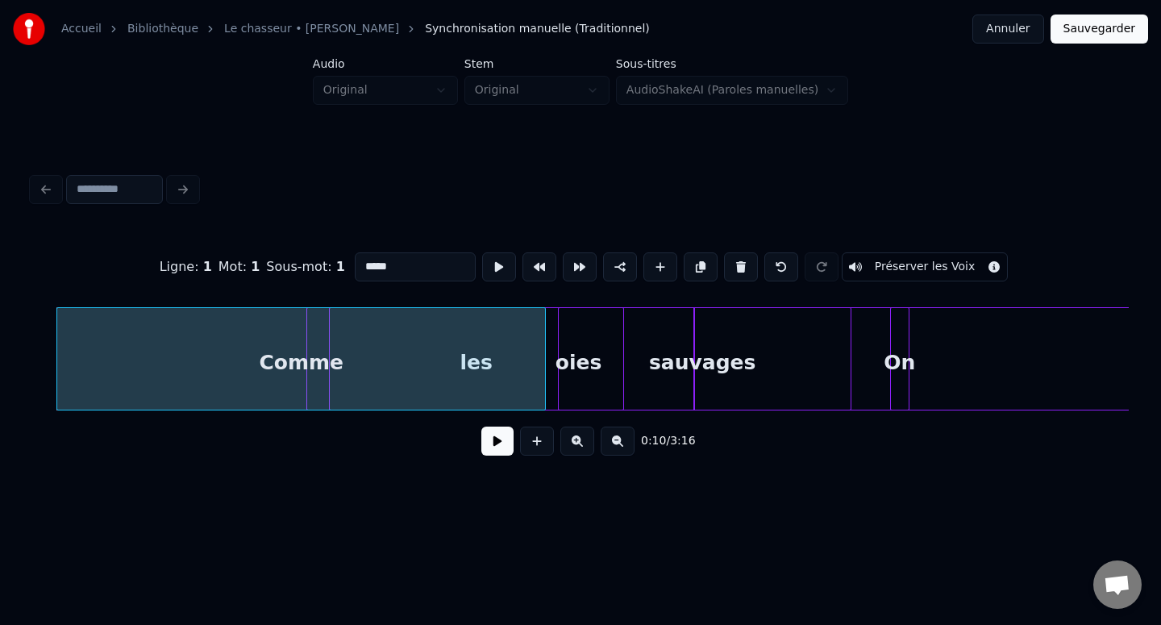
click at [475, 366] on div "Comme" at bounding box center [301, 363] width 488 height 110
click at [426, 295] on div "Ligne : 1 Mot : 1 Sous-mot : 1 ***** Préserver les Voix" at bounding box center [580, 267] width 1096 height 81
click at [424, 272] on input "*****" at bounding box center [415, 266] width 121 height 29
click at [487, 388] on div "Comme" at bounding box center [301, 363] width 488 height 110
click at [472, 355] on div "Comme" at bounding box center [301, 363] width 488 height 110
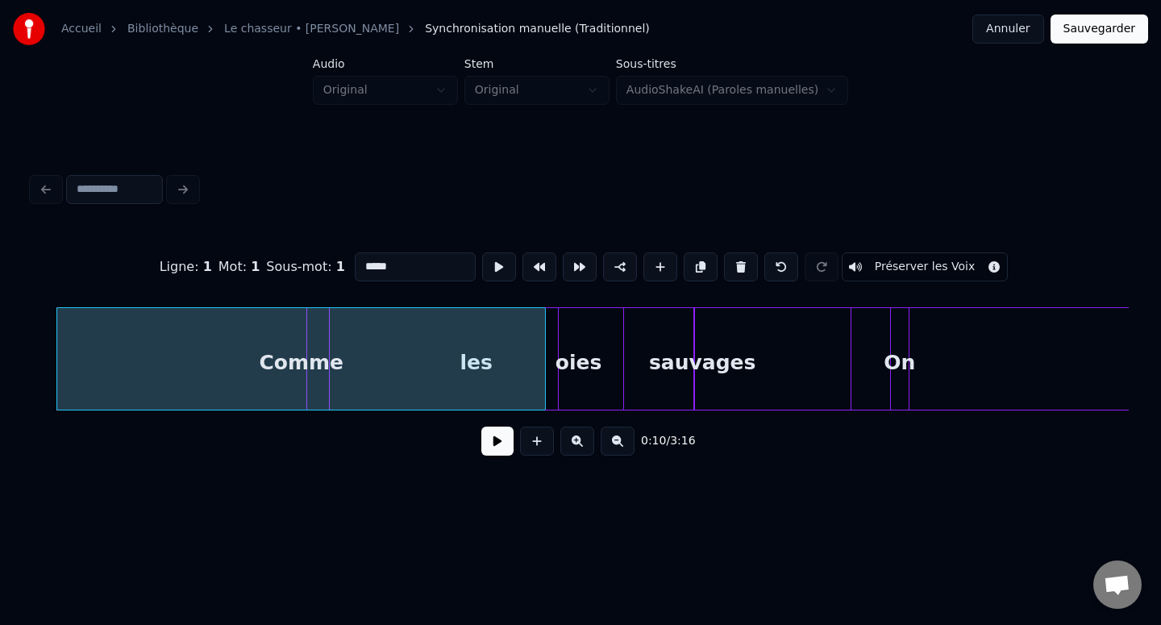
click at [472, 366] on div "Comme" at bounding box center [301, 363] width 488 height 110
click at [476, 366] on div "Comme" at bounding box center [306, 363] width 488 height 110
click at [325, 335] on div "Comme" at bounding box center [306, 363] width 488 height 110
click at [443, 331] on div at bounding box center [445, 359] width 5 height 102
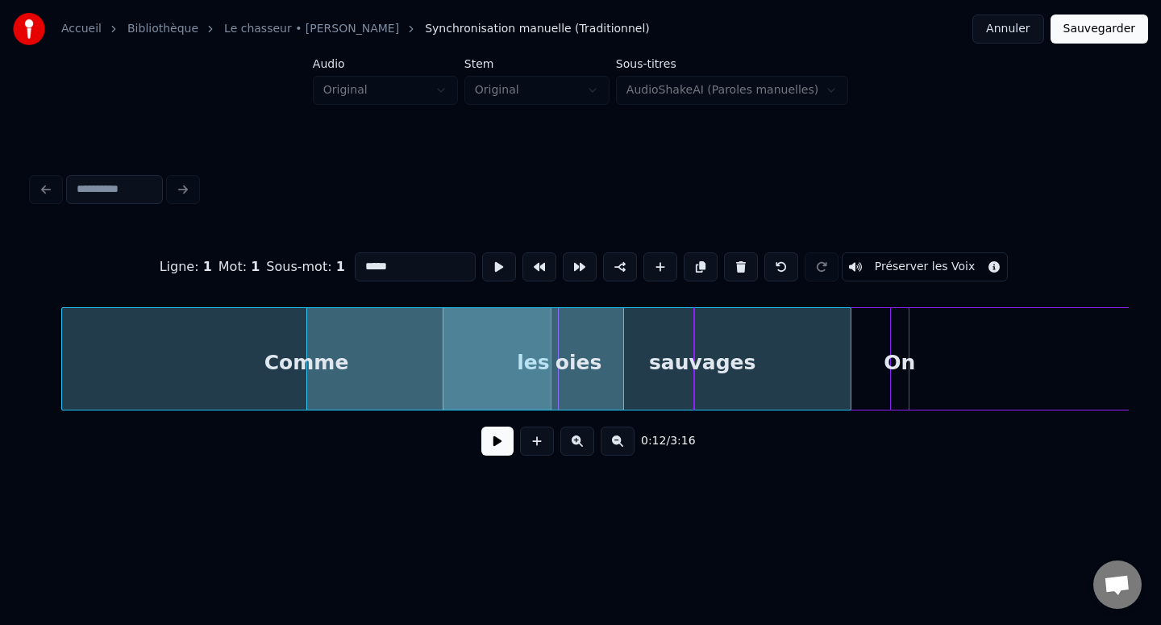
click at [549, 344] on div at bounding box center [548, 359] width 5 height 102
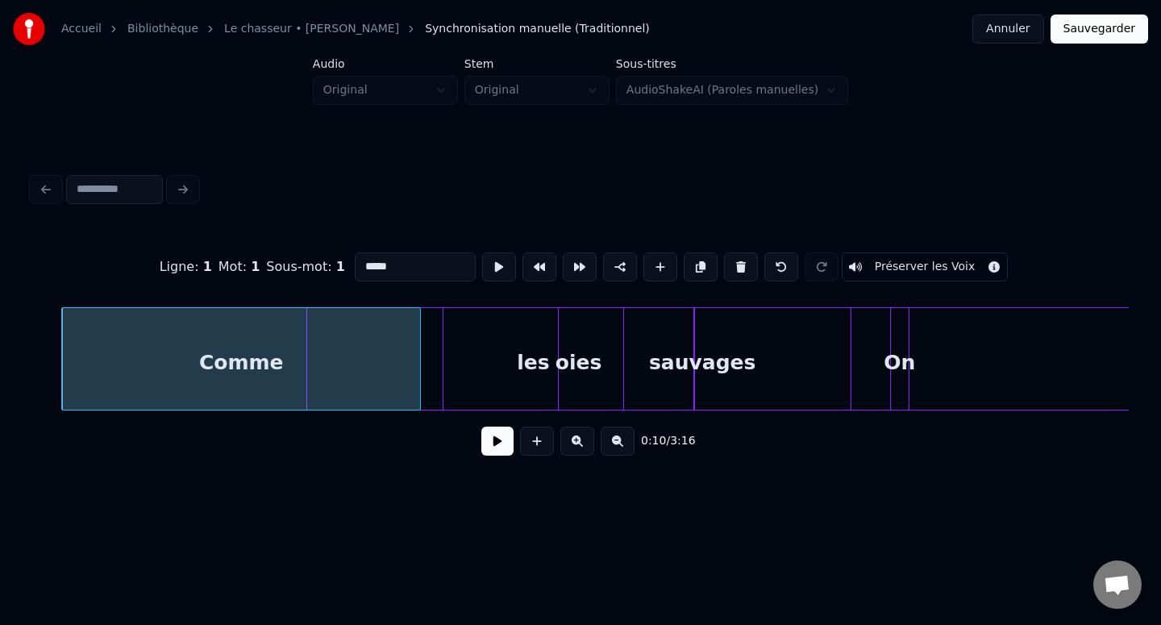
click at [418, 347] on div at bounding box center [417, 359] width 5 height 102
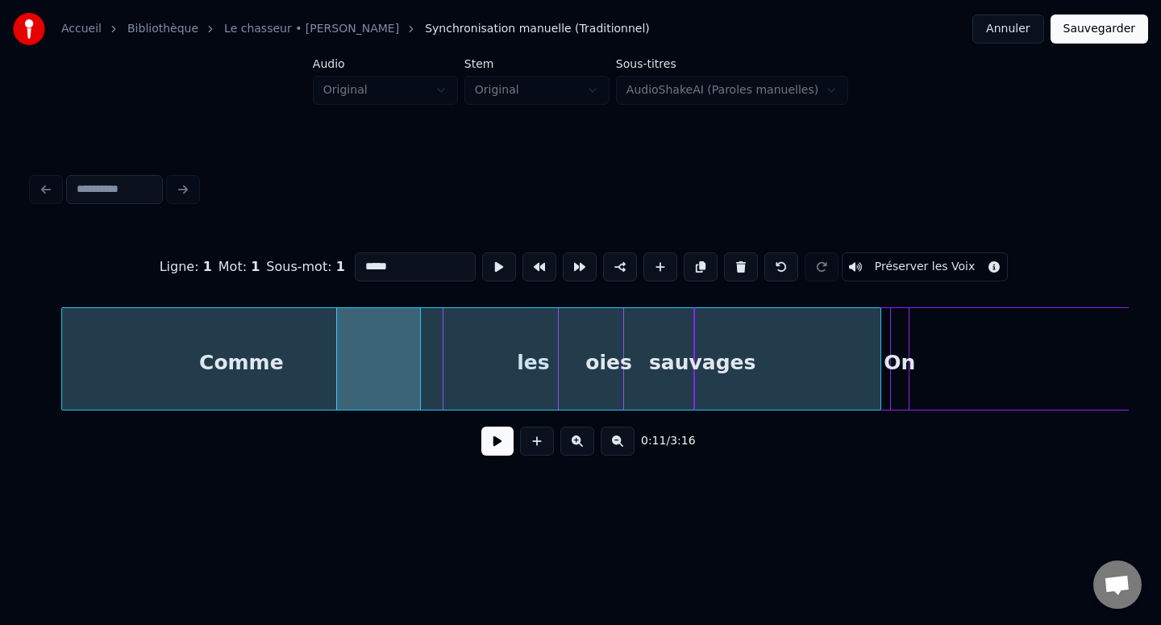
click at [516, 368] on div "oies" at bounding box center [608, 363] width 543 height 110
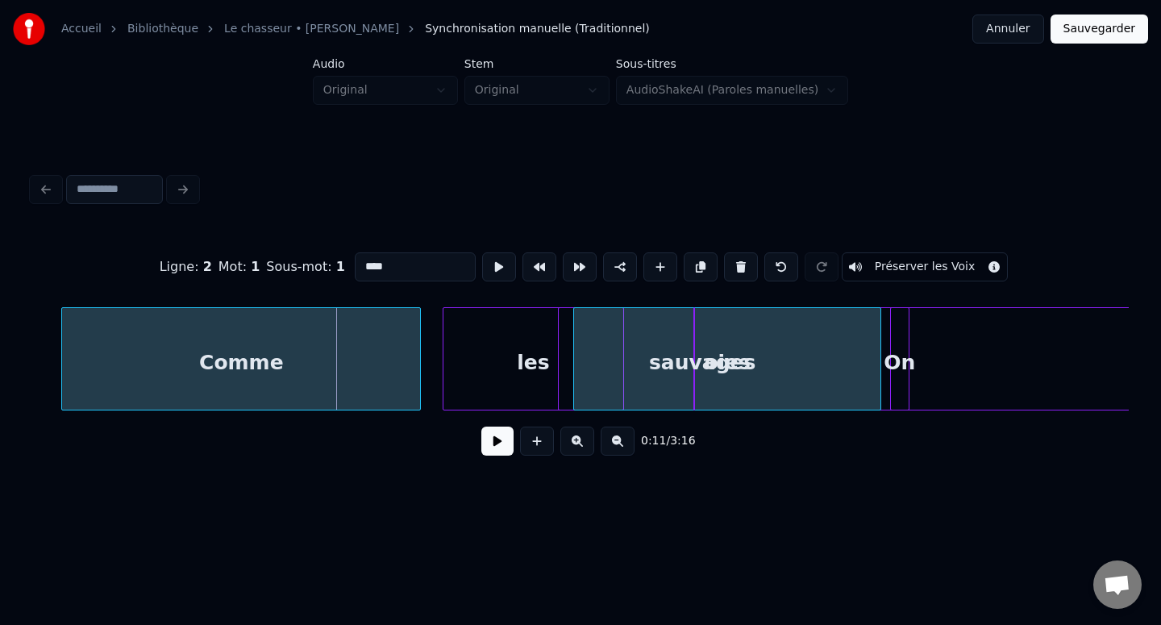
click at [574, 356] on div at bounding box center [576, 359] width 5 height 102
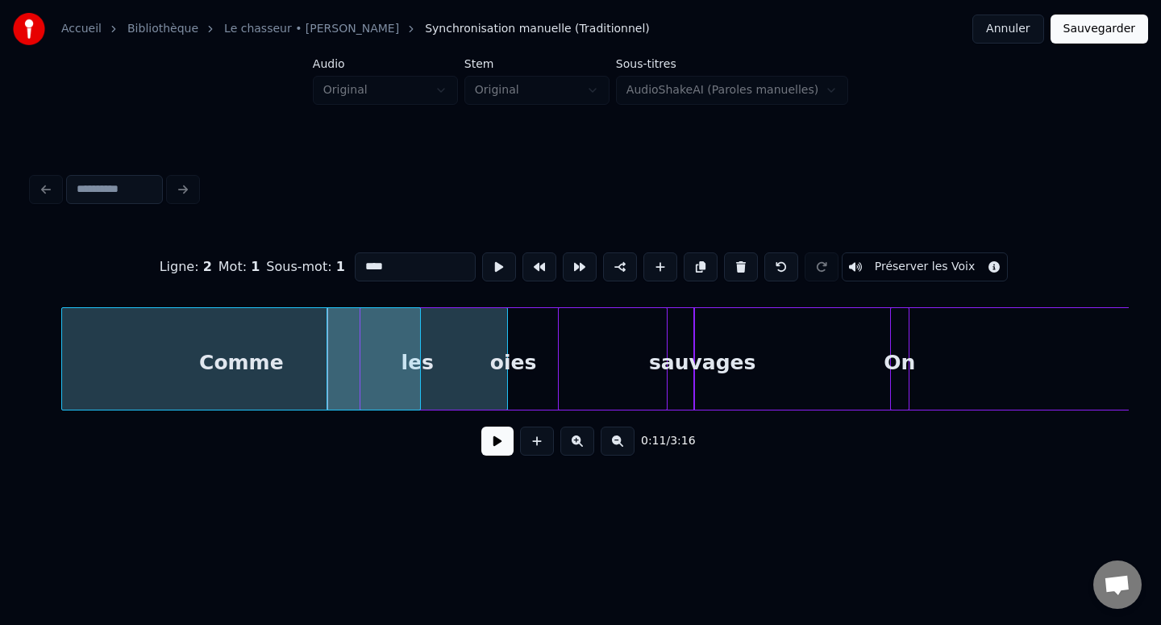
click at [441, 382] on div "oies" at bounding box center [513, 363] width 306 height 110
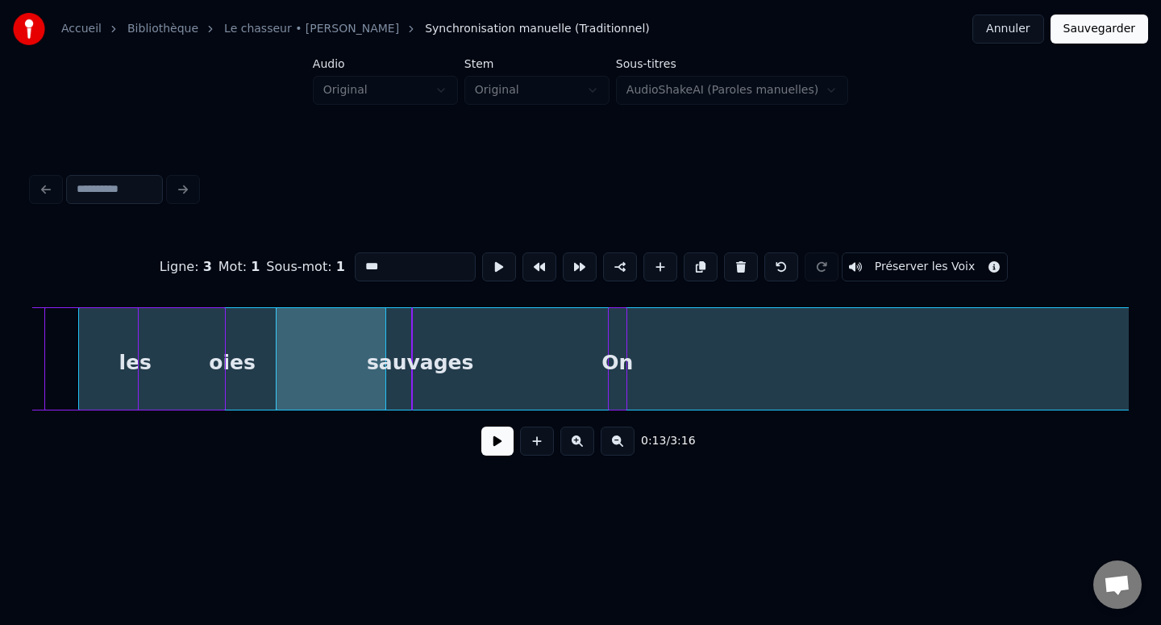
scroll to position [0, 1849]
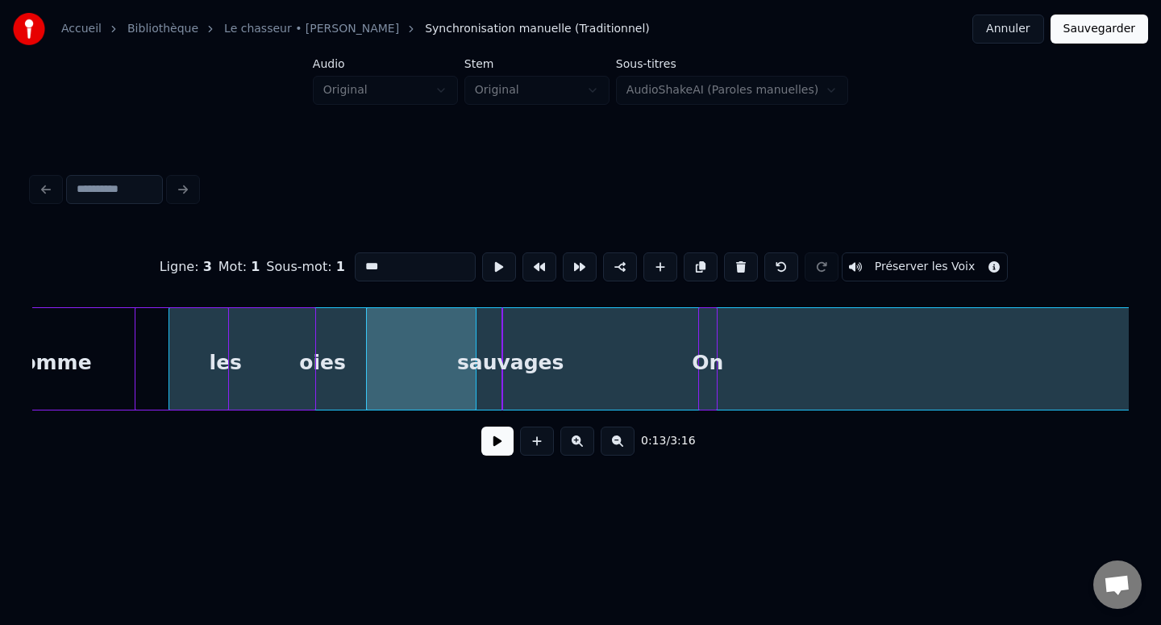
click at [503, 372] on div at bounding box center [504, 359] width 5 height 102
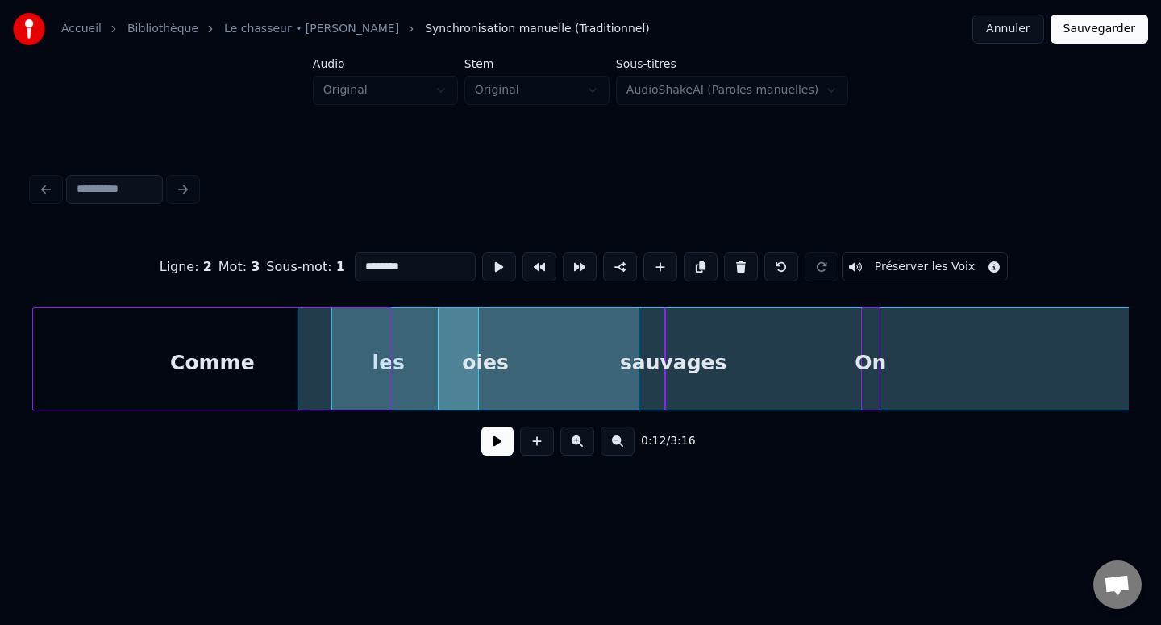
scroll to position [0, 1604]
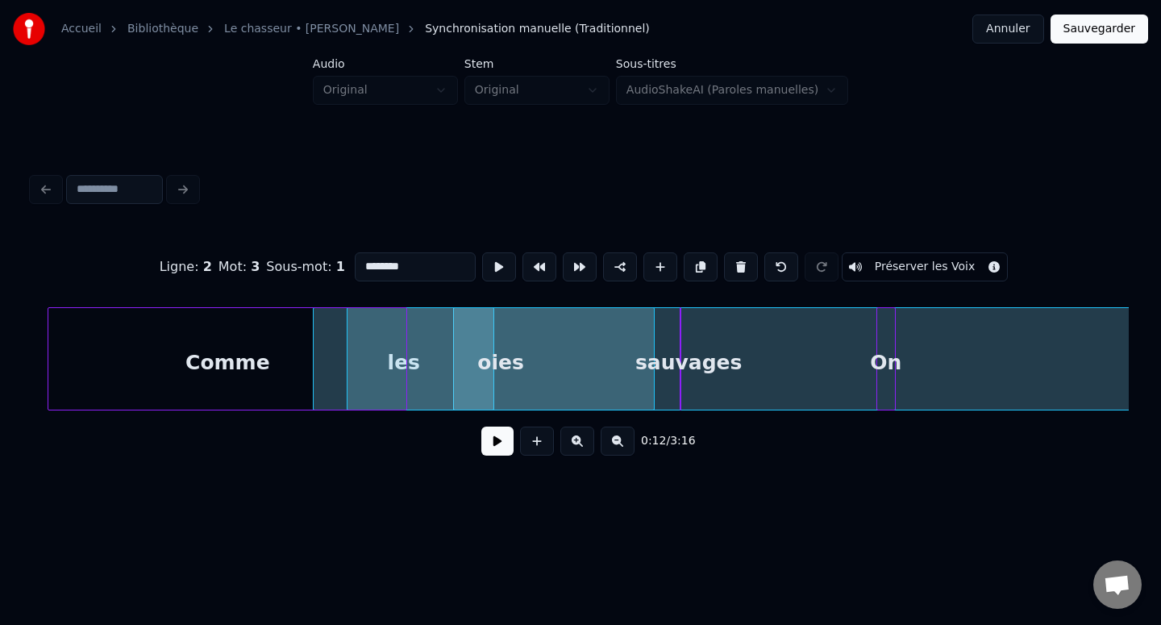
click at [694, 373] on div "sauvages" at bounding box center [688, 363] width 16 height 110
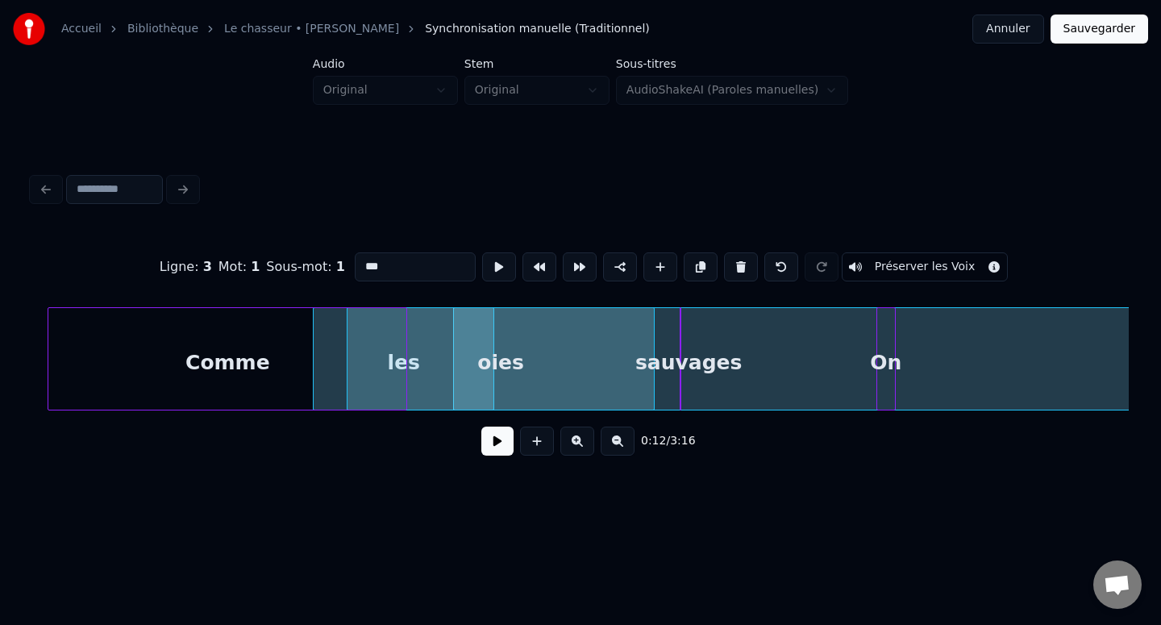
click at [680, 371] on div "sauvages" at bounding box center [688, 363] width 16 height 110
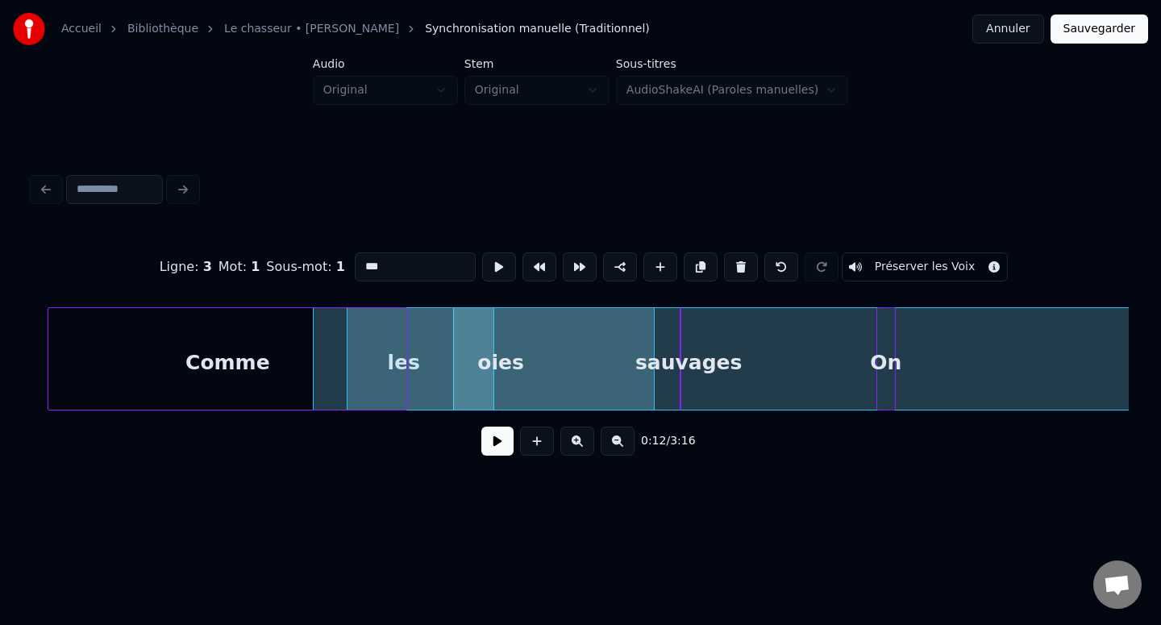
click at [888, 368] on div "On" at bounding box center [886, 363] width 18 height 110
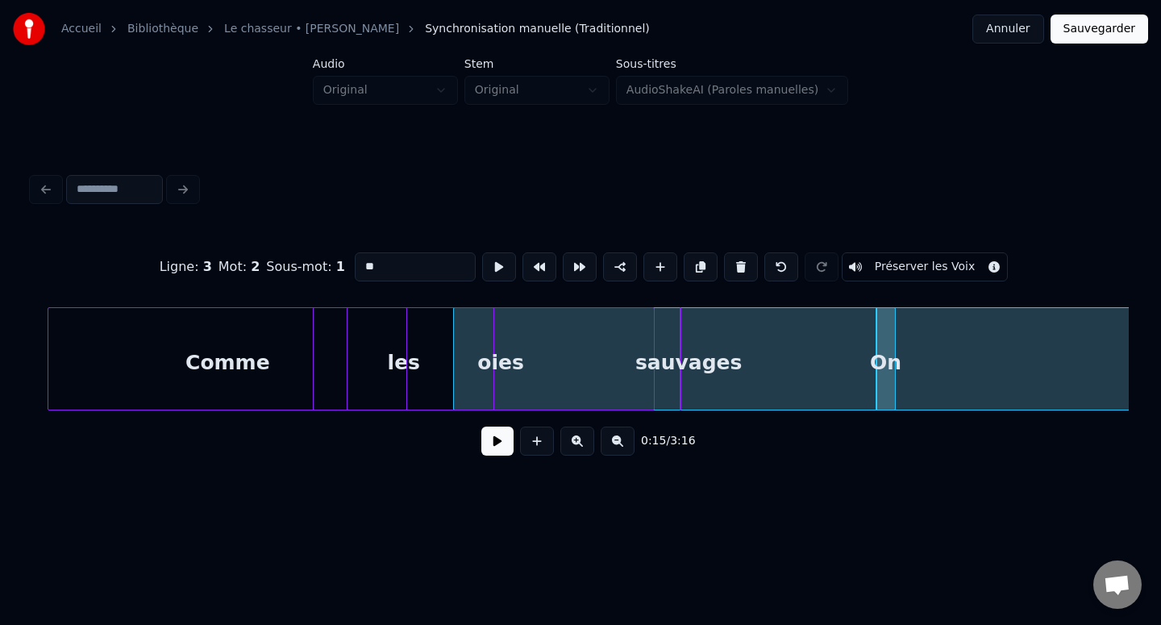
click at [879, 375] on div at bounding box center [878, 359] width 5 height 102
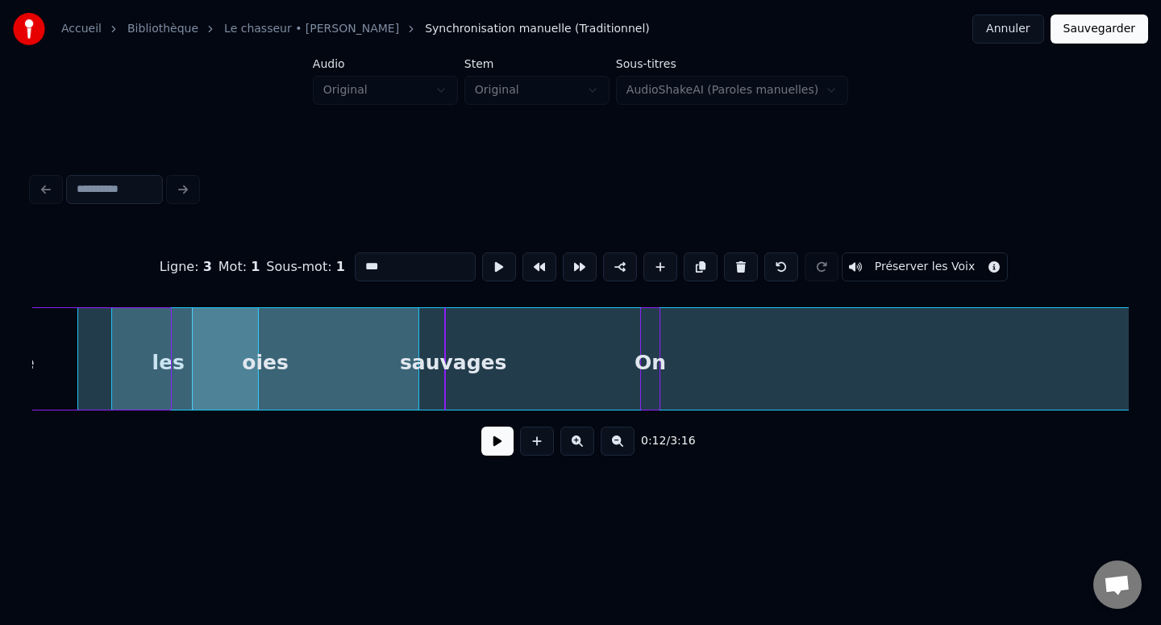
scroll to position [0, 1796]
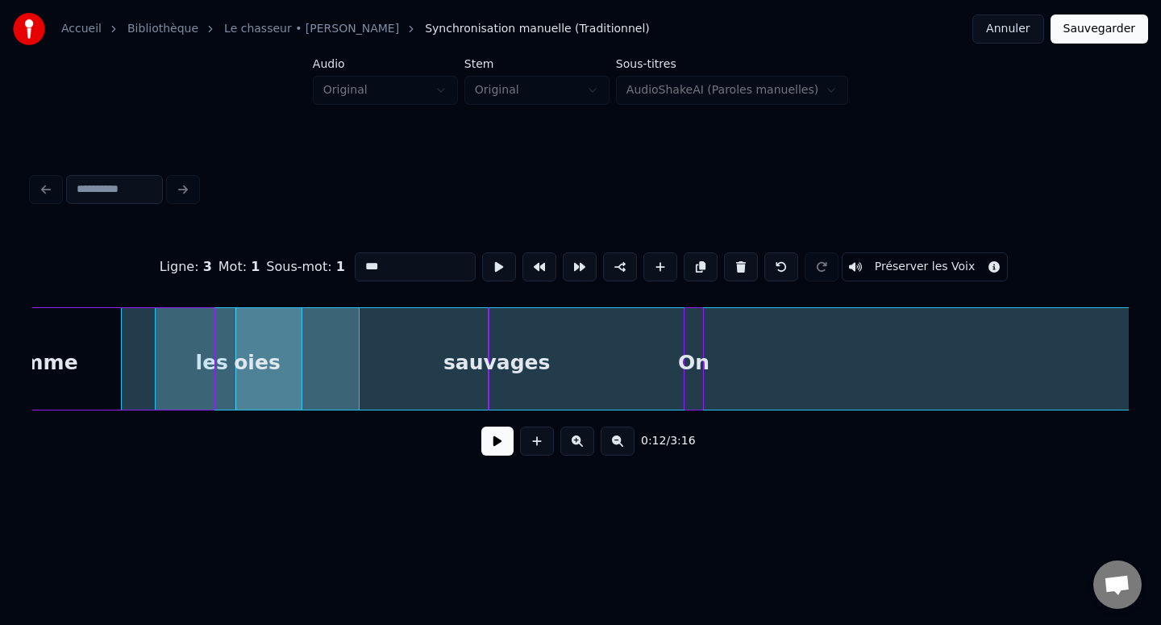
click at [357, 388] on div at bounding box center [356, 359] width 5 height 102
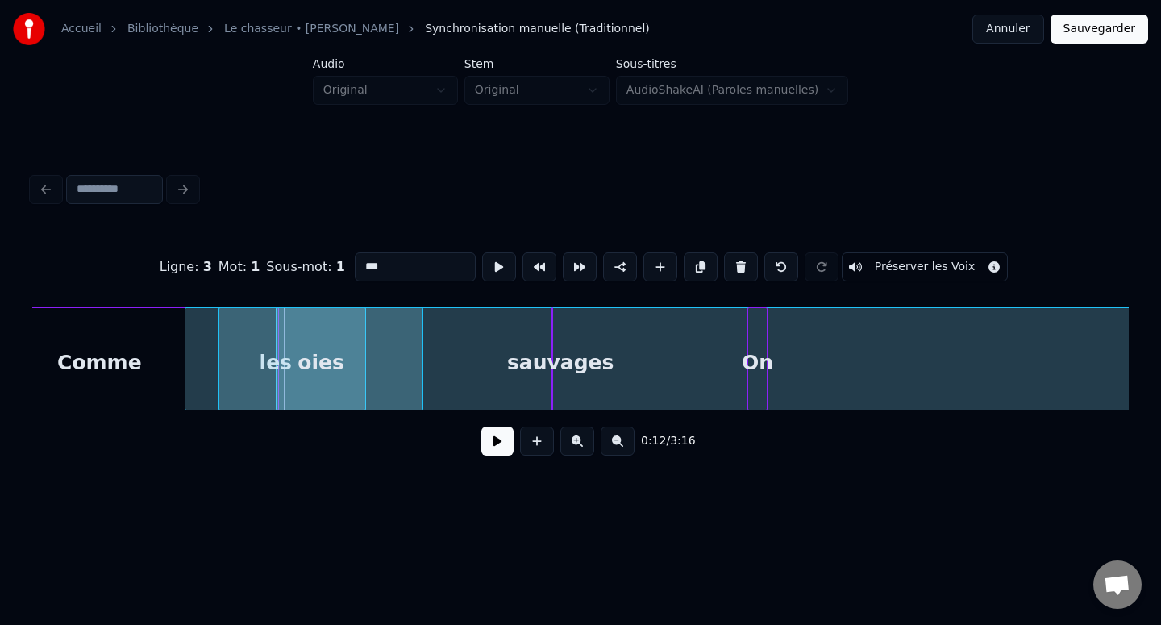
scroll to position [0, 1975]
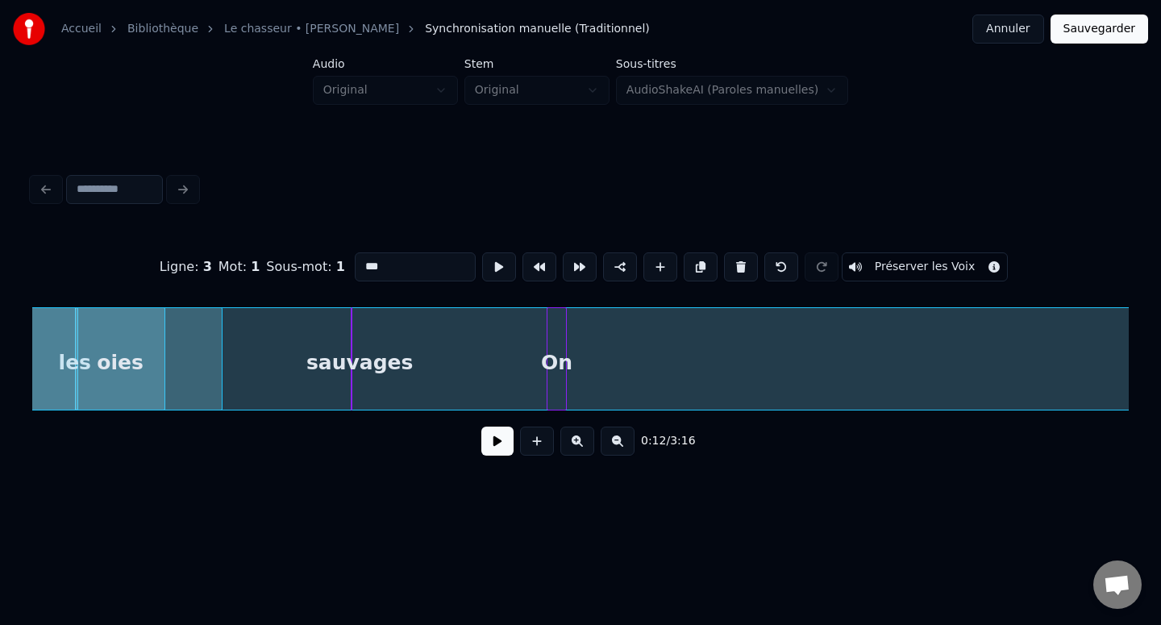
scroll to position [0, 1891]
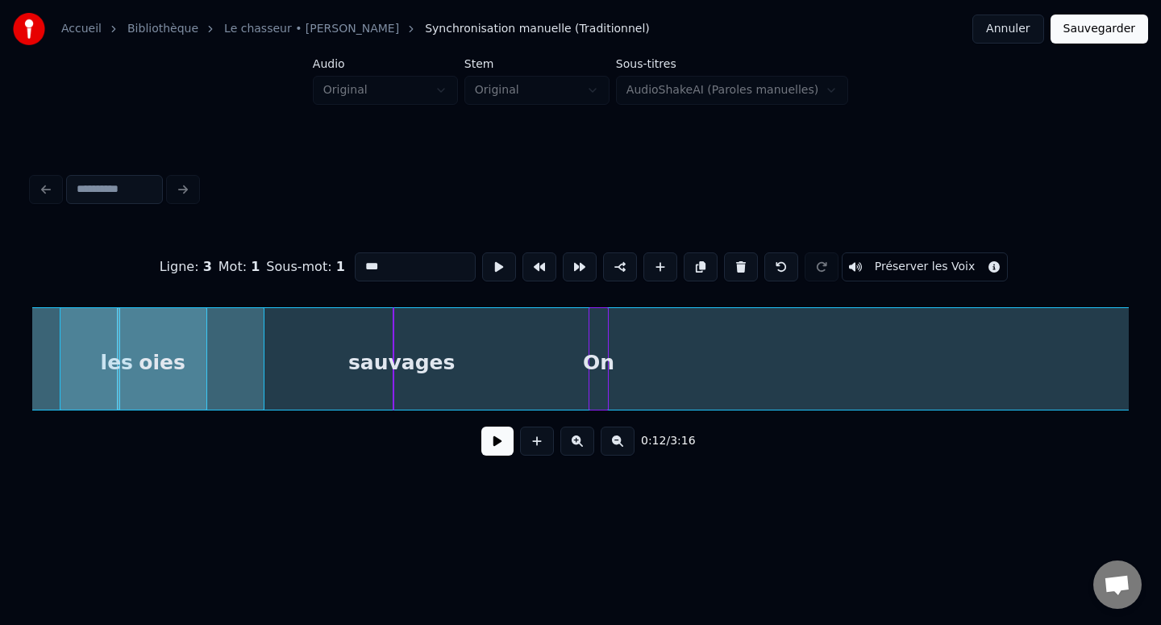
click at [410, 370] on div "sauvages" at bounding box center [401, 363] width 16 height 110
type input "********"
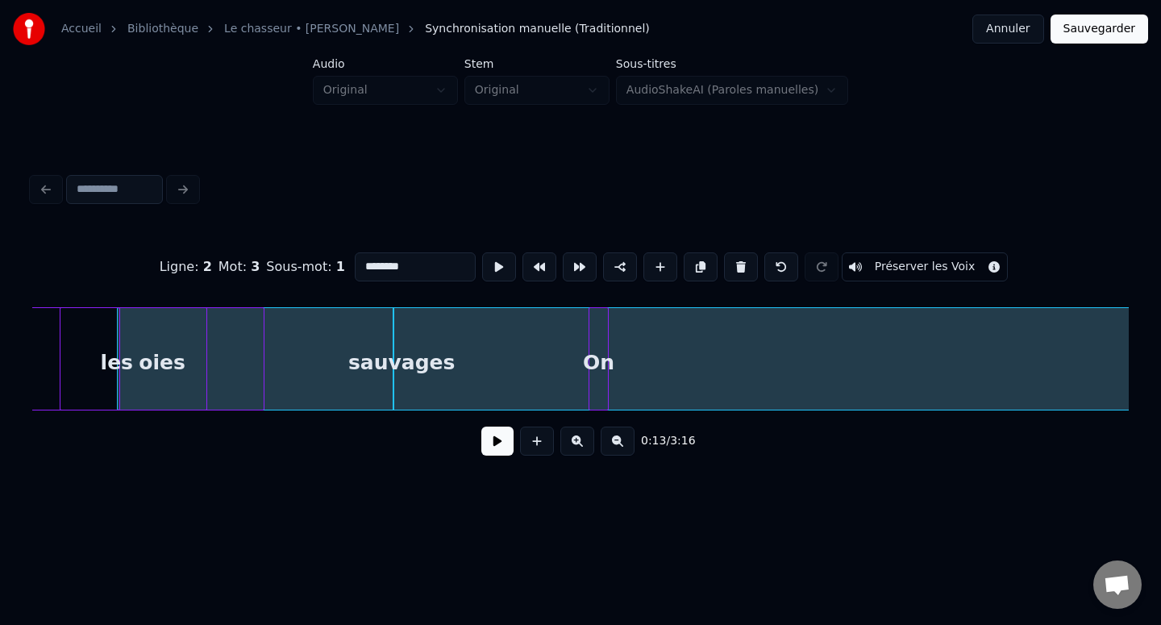
click at [410, 370] on div "sauvages" at bounding box center [401, 363] width 16 height 110
click at [298, 368] on div "sauvages" at bounding box center [290, 363] width 16 height 110
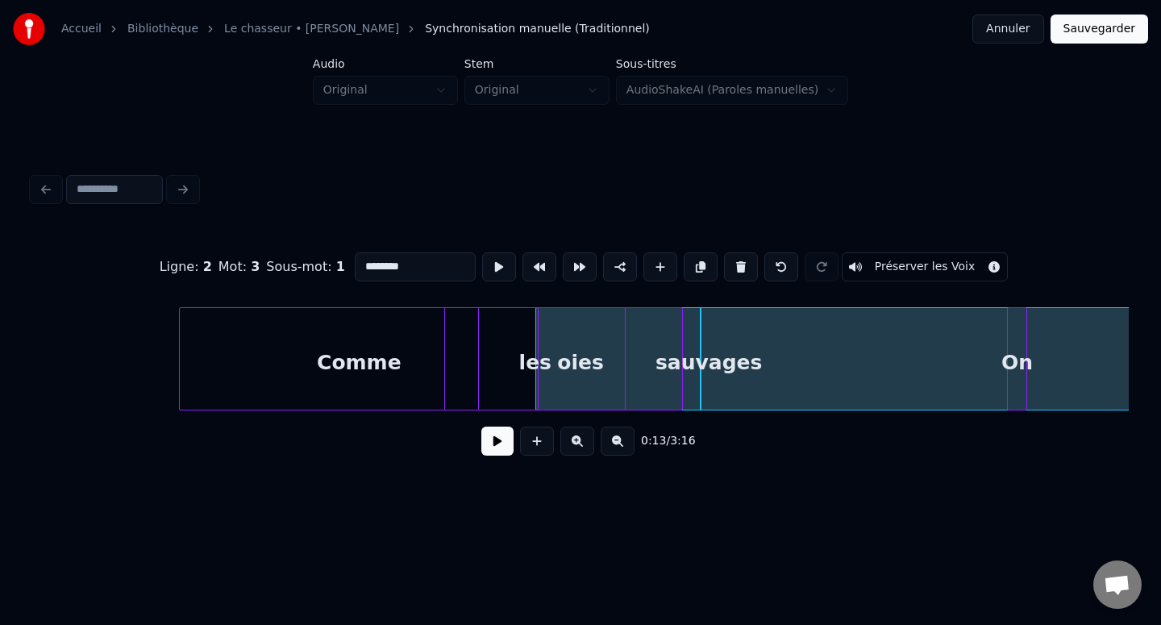
scroll to position [0, 1468]
click at [497, 441] on button at bounding box center [497, 440] width 32 height 29
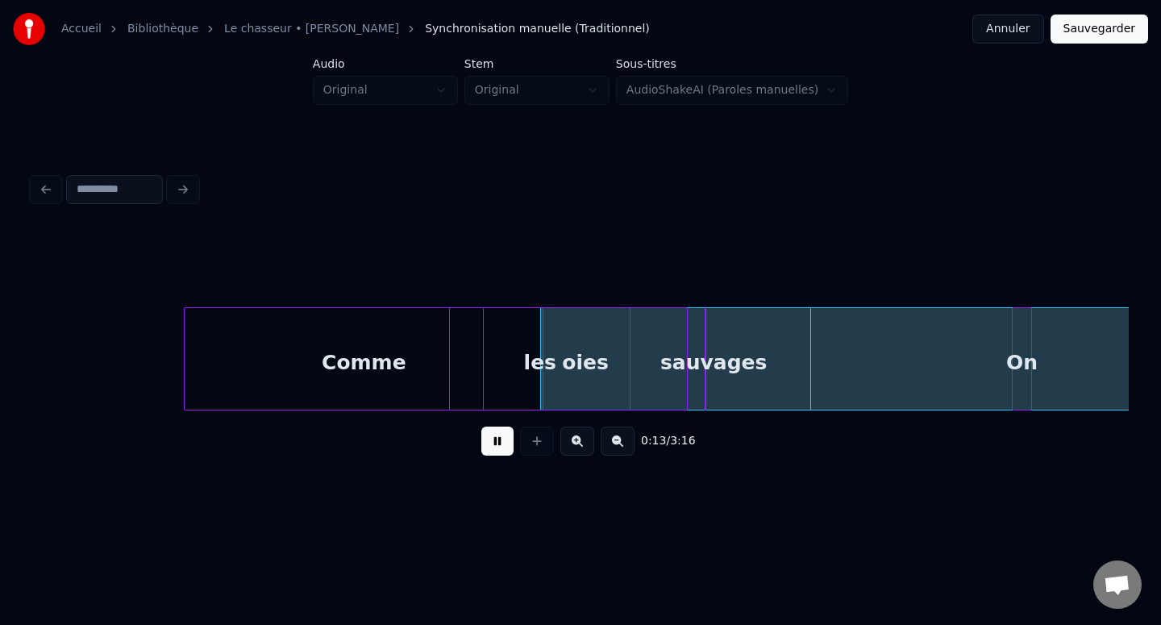
click at [497, 441] on button at bounding box center [497, 440] width 32 height 29
click at [659, 366] on div "sauvages" at bounding box center [667, 363] width 16 height 110
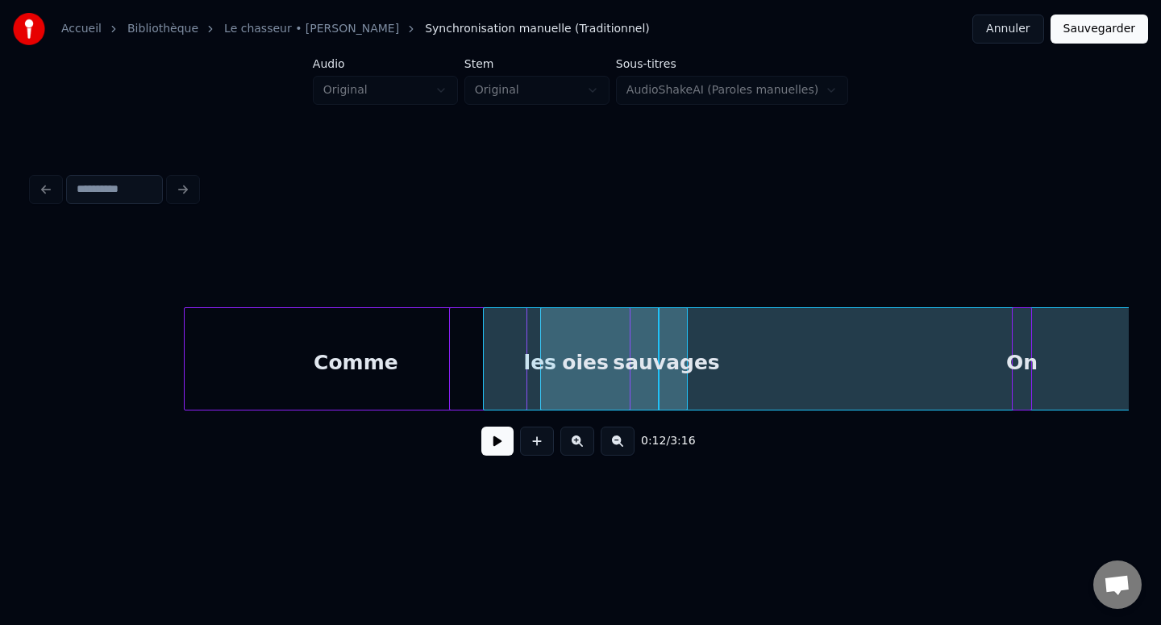
click at [522, 372] on div at bounding box center [524, 359] width 5 height 102
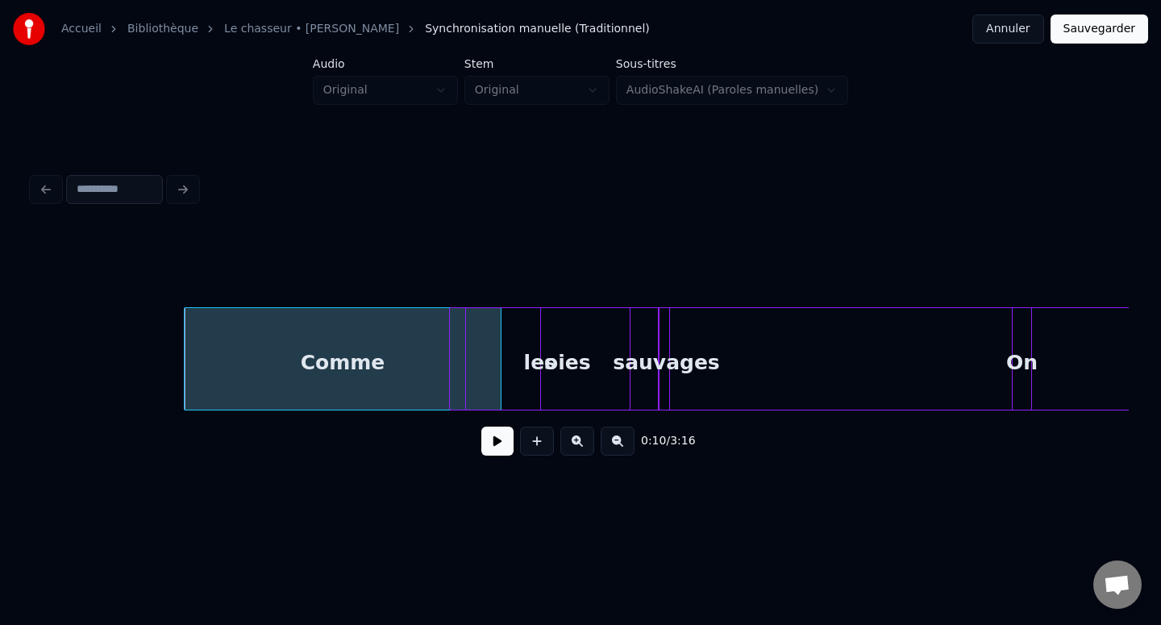
click at [546, 367] on div "oies" at bounding box center [567, 363] width 203 height 110
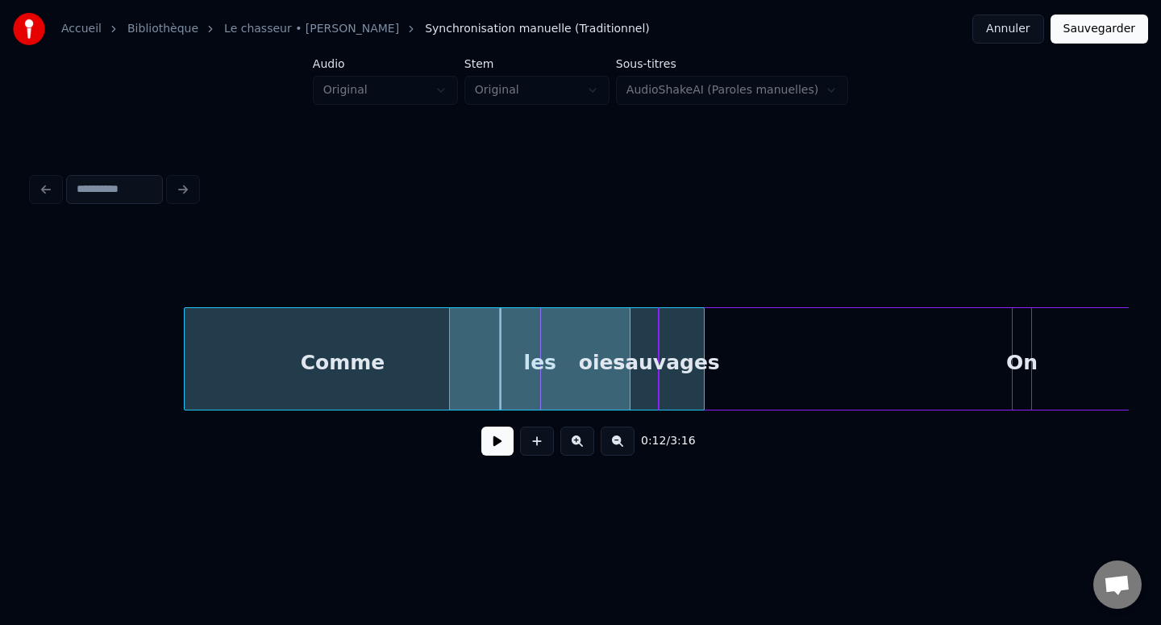
click at [547, 364] on div "oies" at bounding box center [601, 363] width 203 height 110
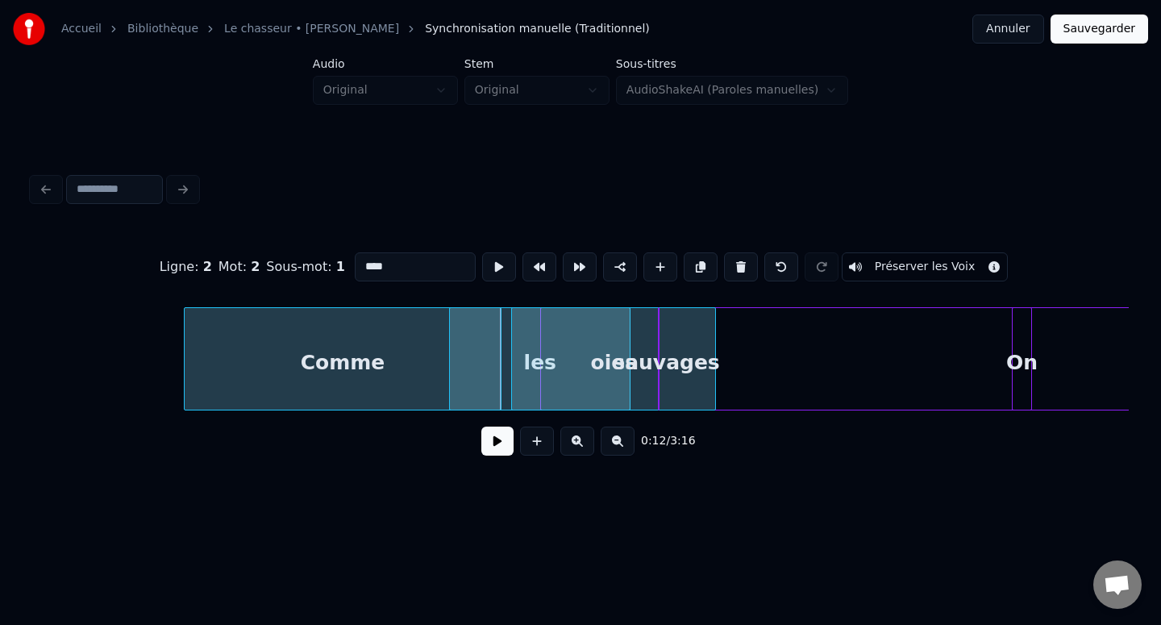
click at [555, 361] on div "oies" at bounding box center [613, 363] width 203 height 110
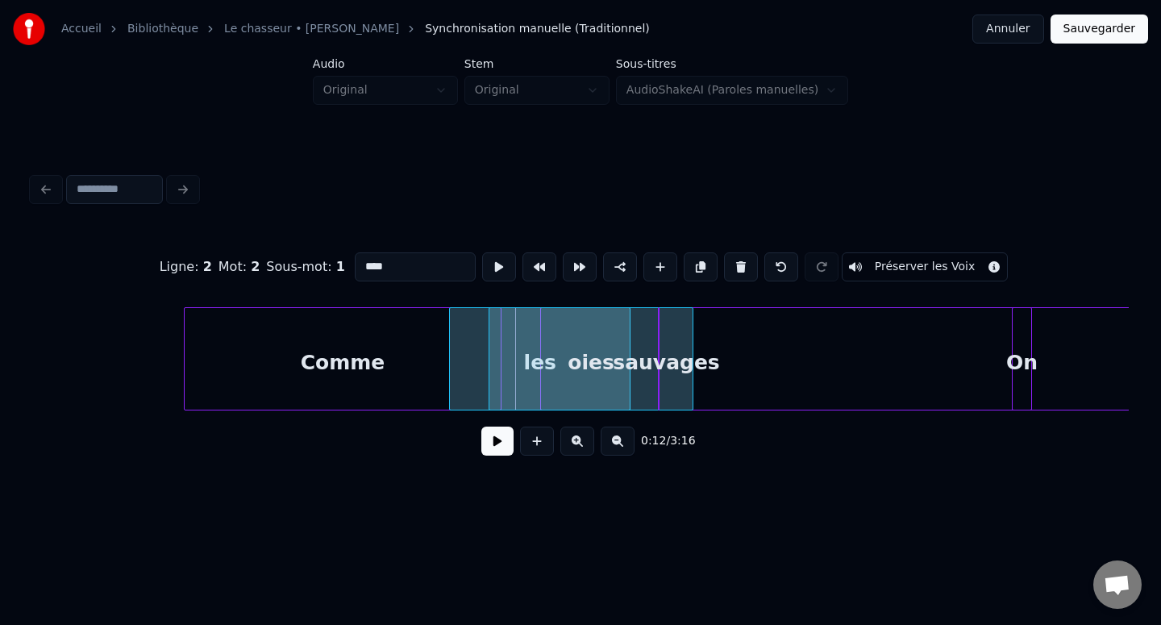
click at [506, 365] on div "oies" at bounding box center [590, 363] width 203 height 110
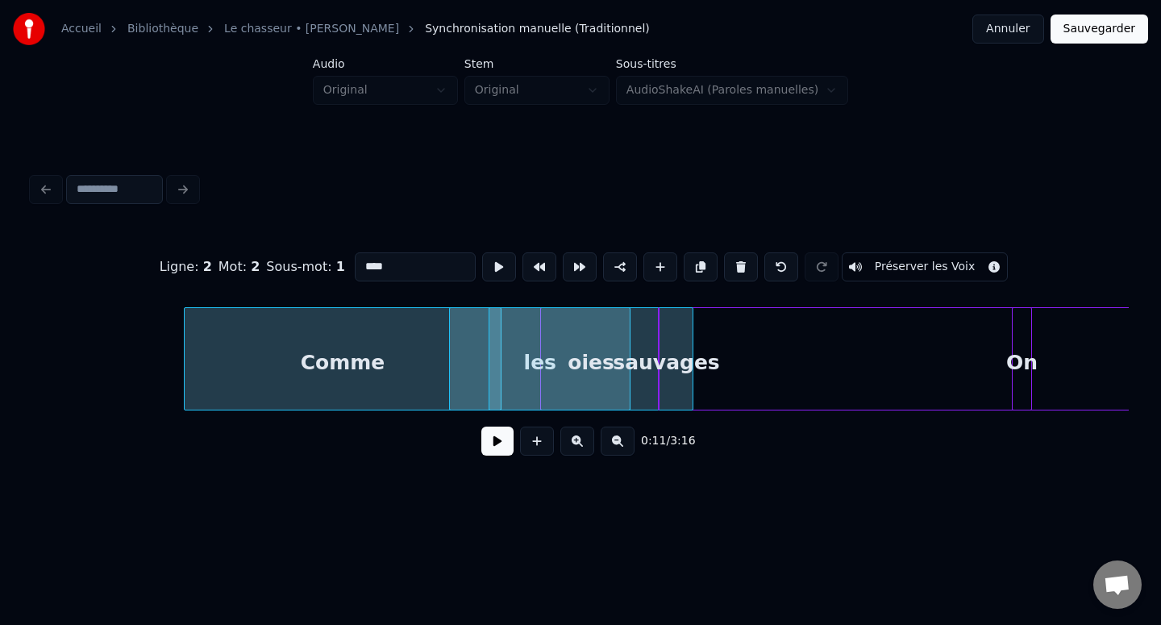
click at [538, 366] on div "oies" at bounding box center [590, 363] width 203 height 110
click at [497, 439] on button at bounding box center [497, 440] width 32 height 29
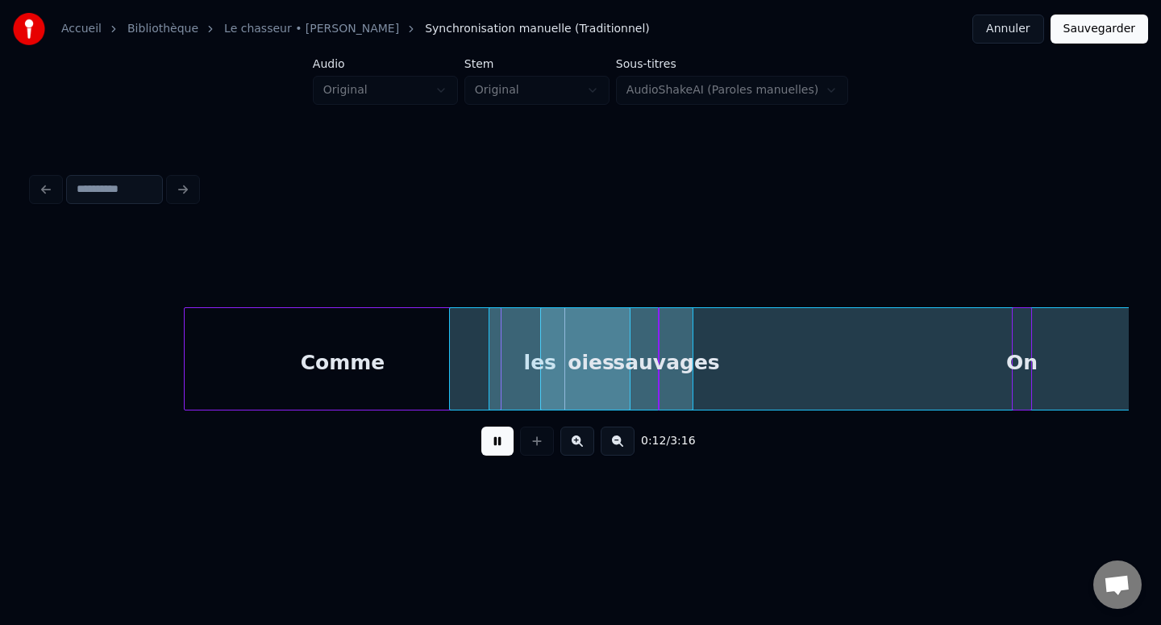
click at [497, 439] on button at bounding box center [497, 440] width 32 height 29
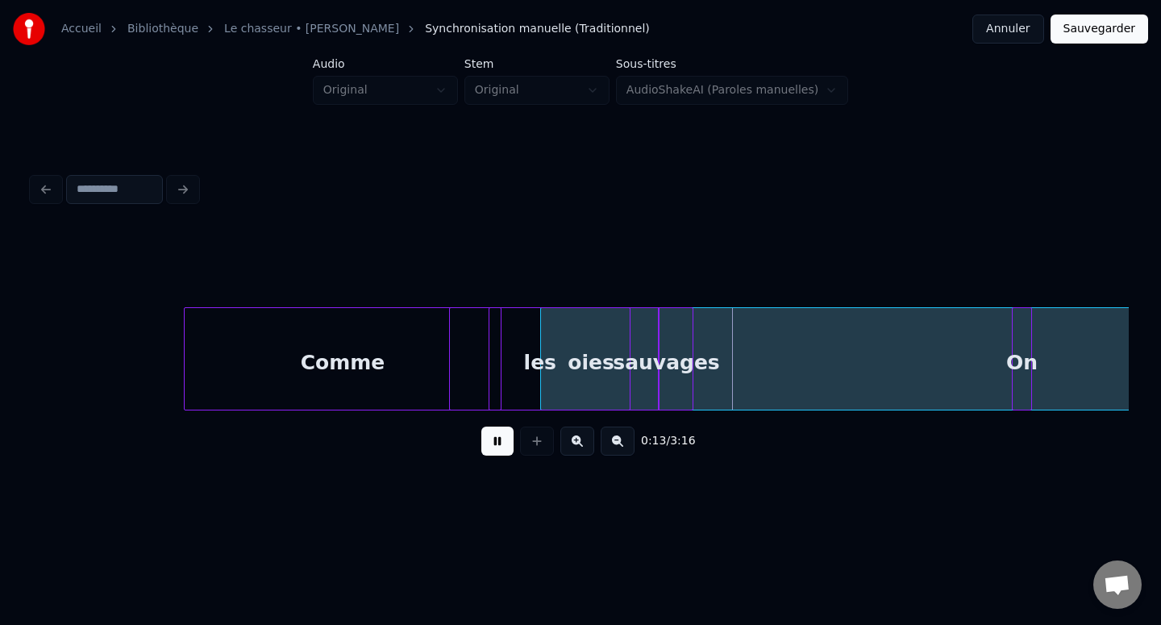
click at [497, 439] on button at bounding box center [497, 440] width 32 height 29
click at [584, 371] on div "oies" at bounding box center [579, 363] width 203 height 110
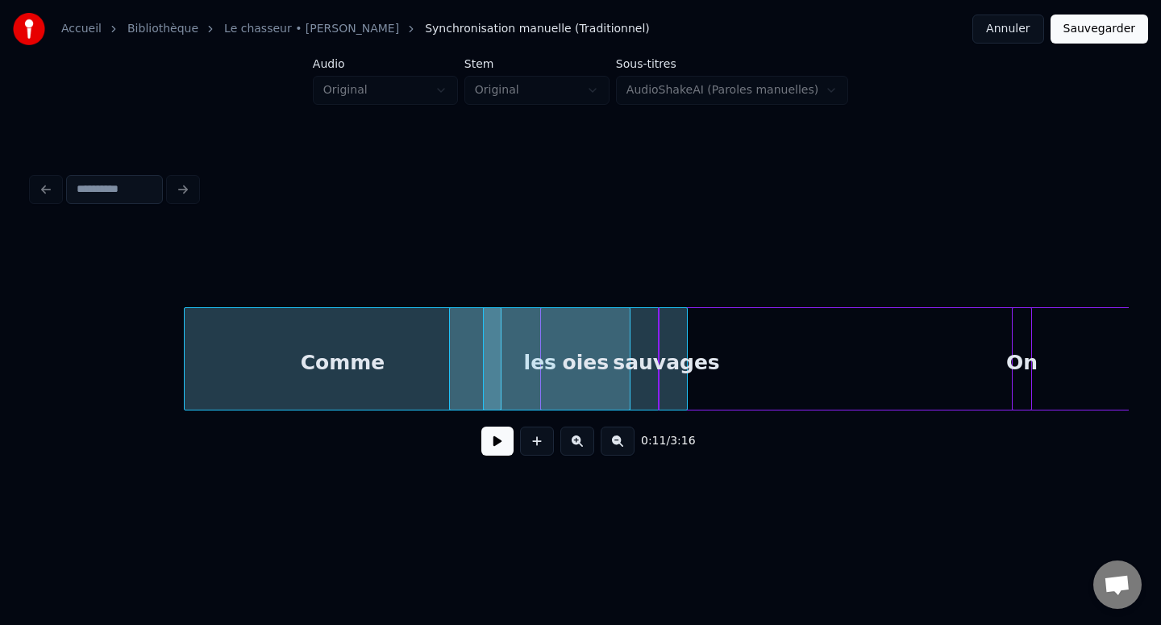
click at [541, 371] on div at bounding box center [543, 359] width 5 height 102
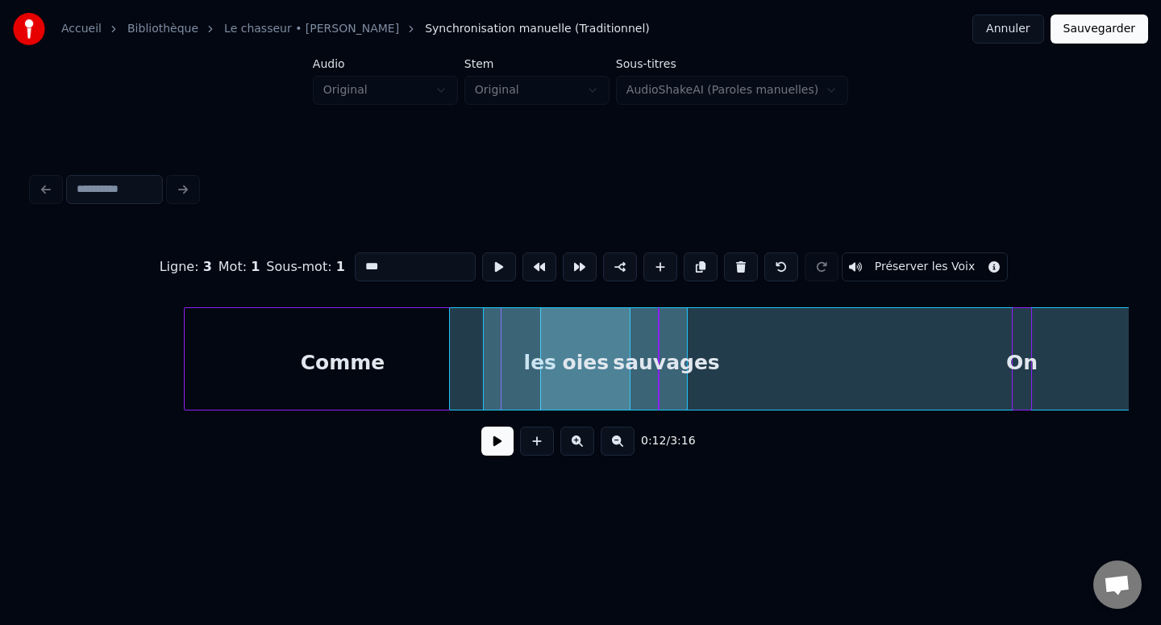
click at [534, 366] on div "oies" at bounding box center [585, 363] width 203 height 110
type input "****"
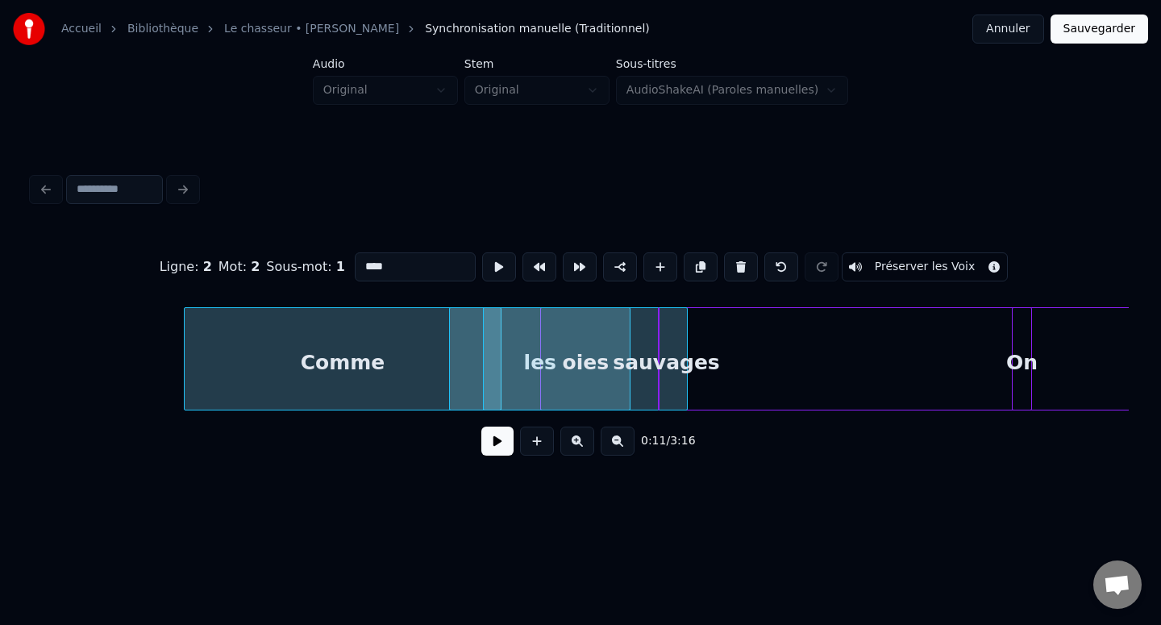
click at [577, 364] on div "oies" at bounding box center [585, 363] width 203 height 110
click at [659, 364] on div "sauvages" at bounding box center [667, 363] width 16 height 110
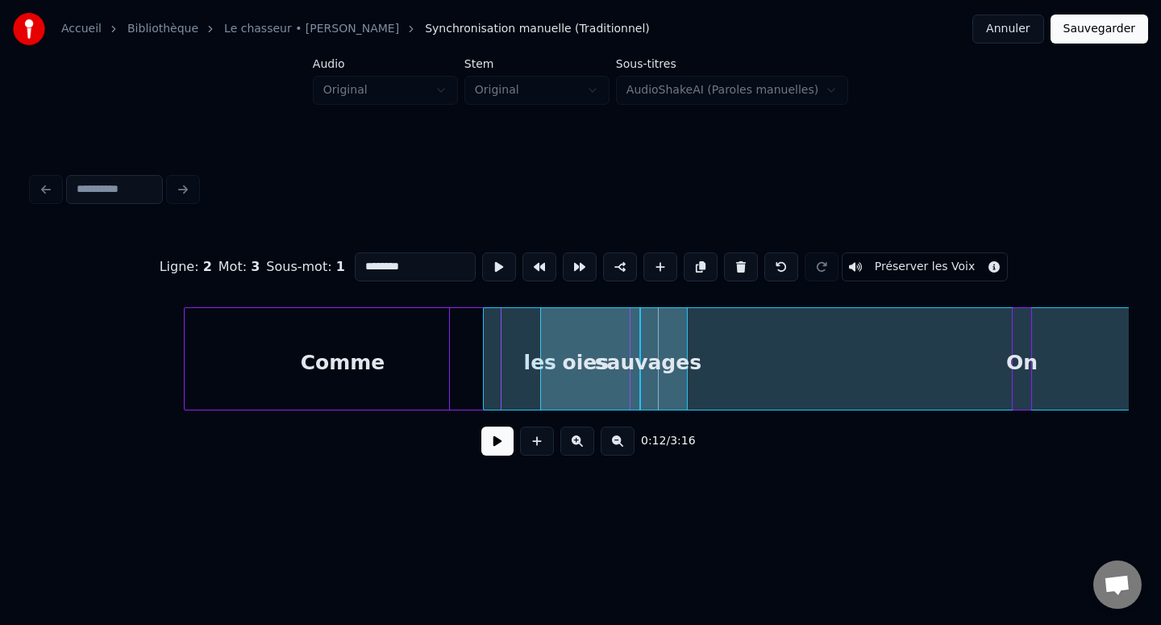
click at [563, 368] on div "oies" at bounding box center [571, 363] width 203 height 110
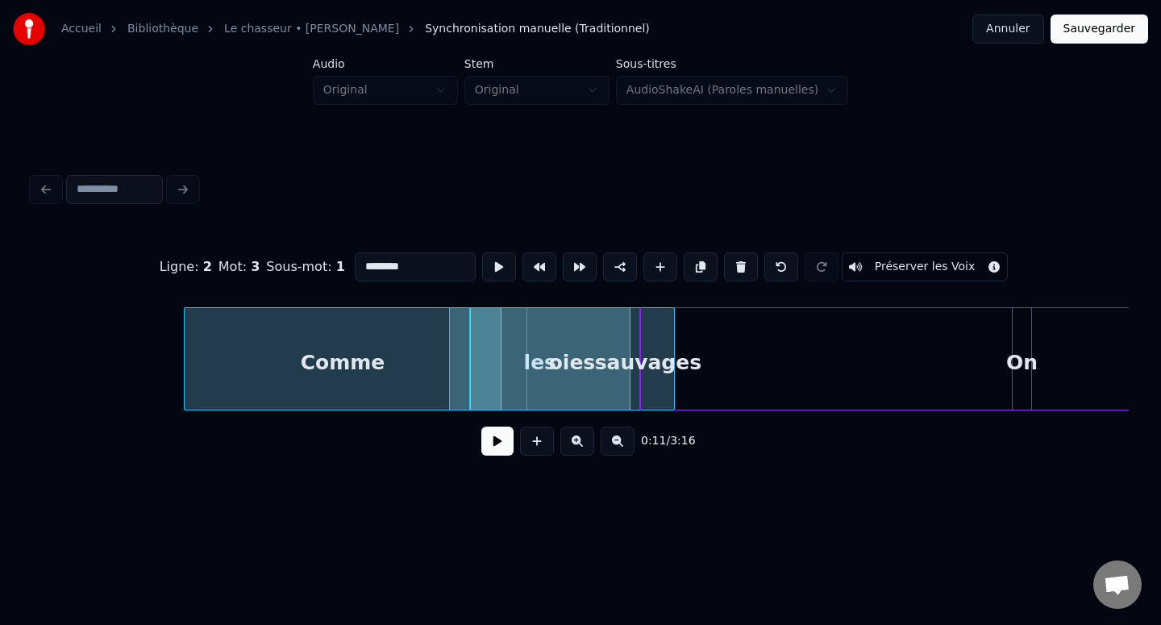
click at [527, 367] on div at bounding box center [529, 359] width 5 height 102
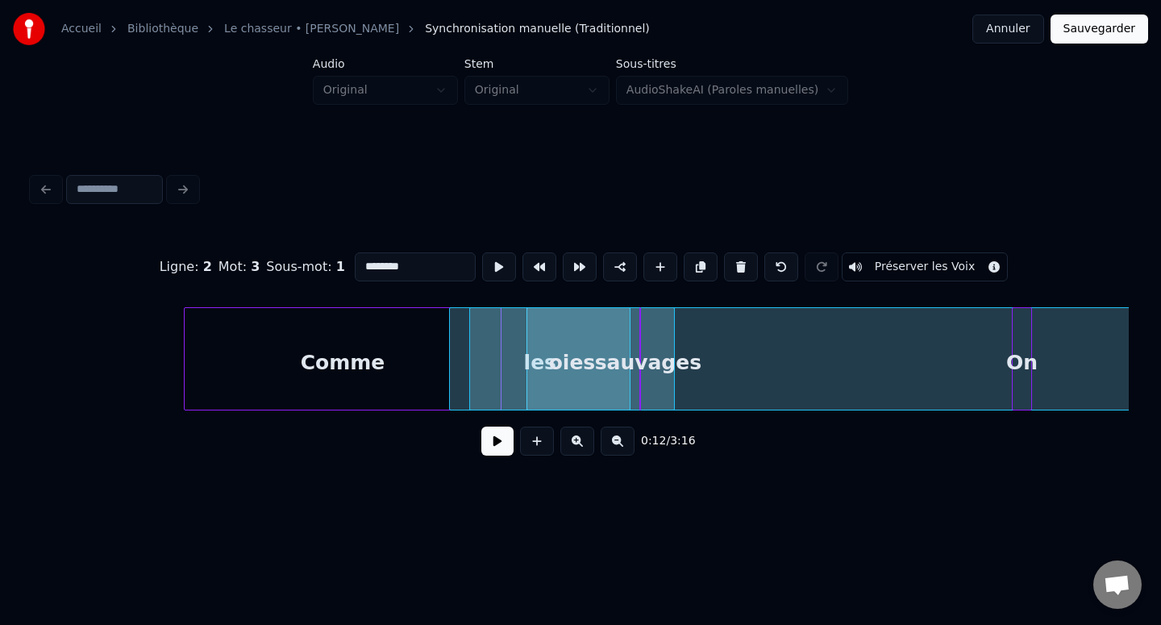
click at [522, 363] on div "oies" at bounding box center [571, 363] width 203 height 110
type input "****"
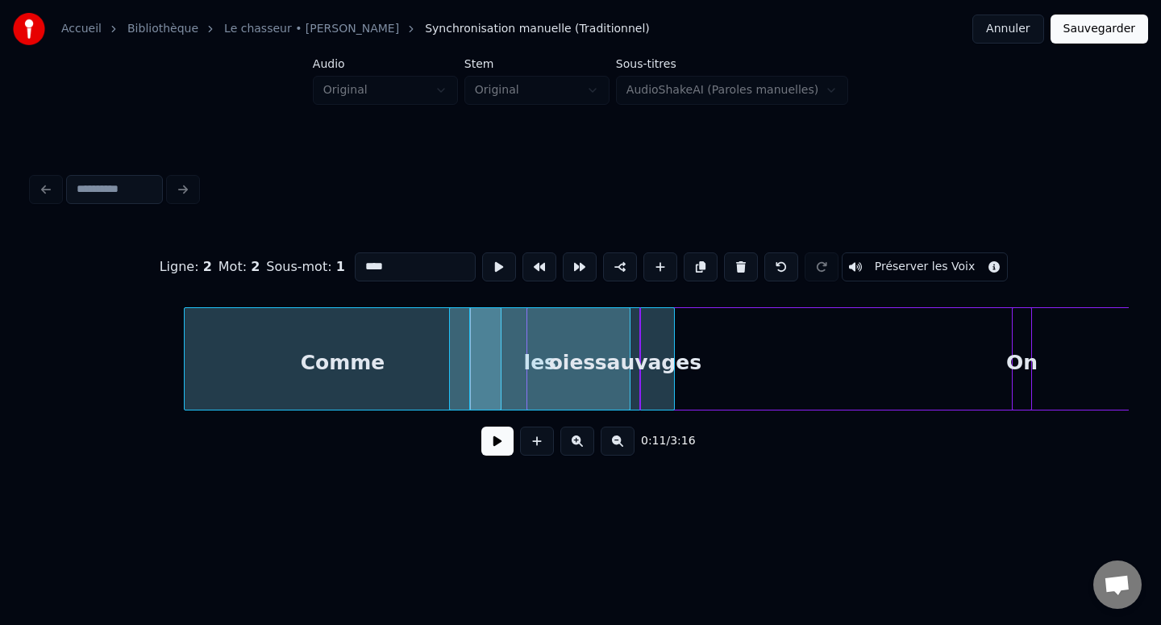
click at [543, 363] on div "oies" at bounding box center [571, 363] width 203 height 110
click at [570, 357] on div "oies" at bounding box center [591, 363] width 203 height 110
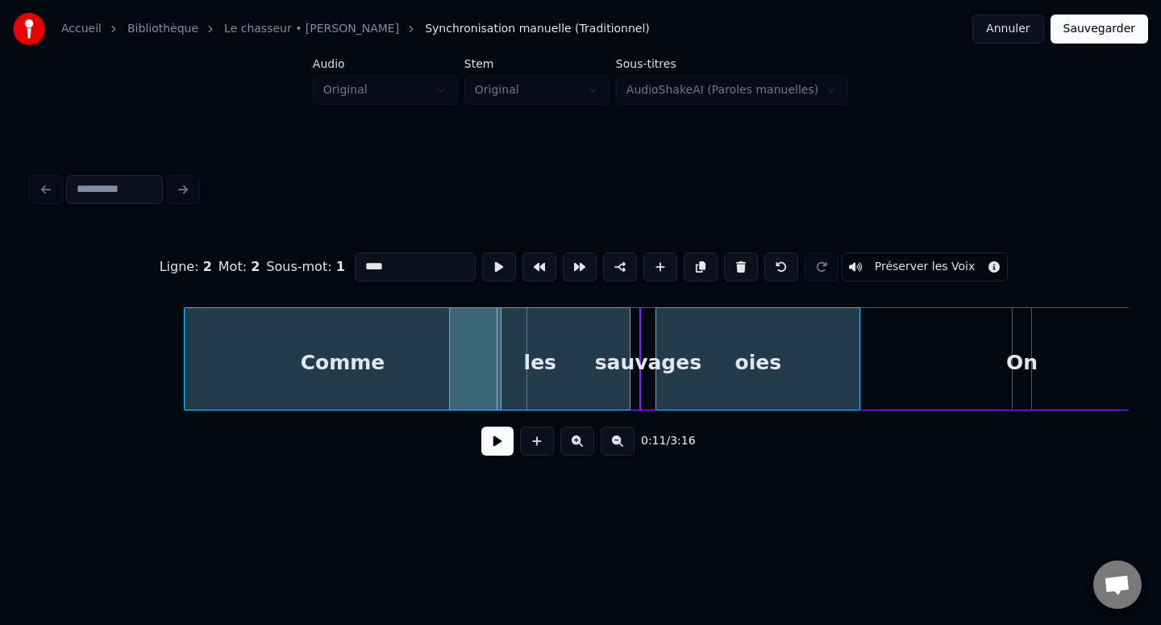
click at [691, 337] on div "oies" at bounding box center [757, 363] width 203 height 110
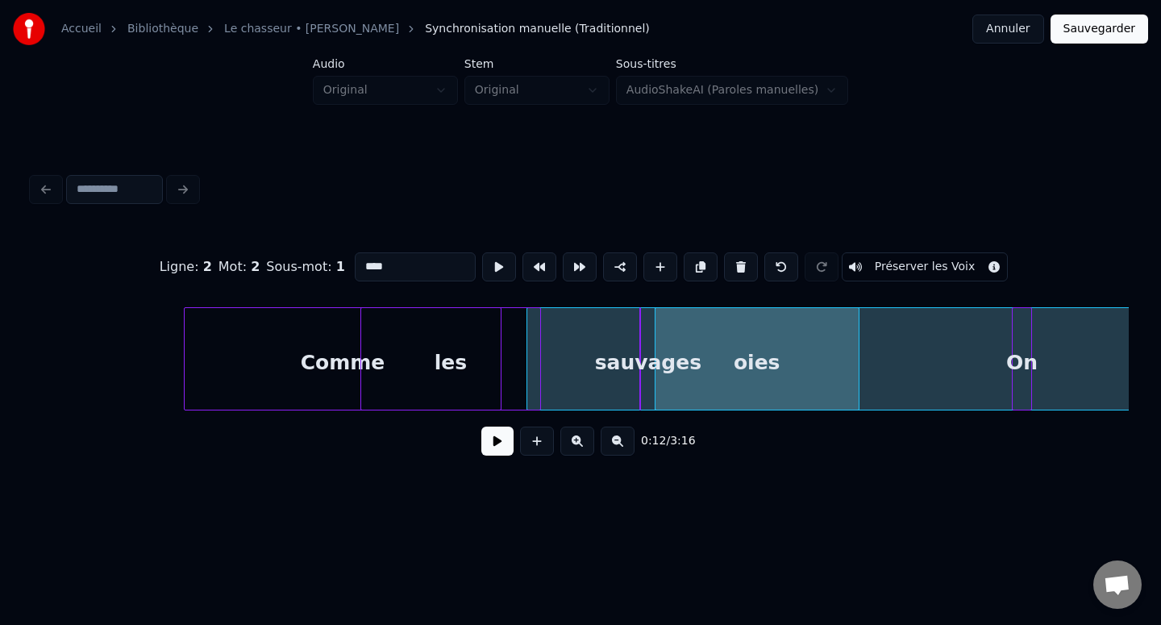
click at [470, 372] on div "les" at bounding box center [451, 363] width 180 height 110
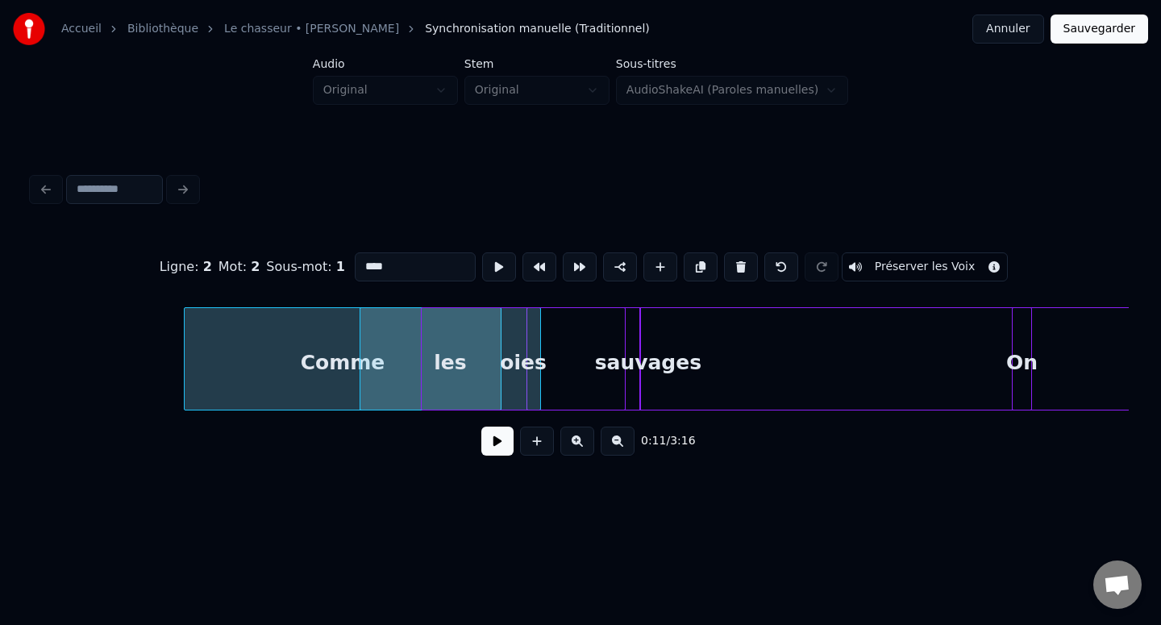
click at [516, 386] on div "oies" at bounding box center [523, 363] width 203 height 110
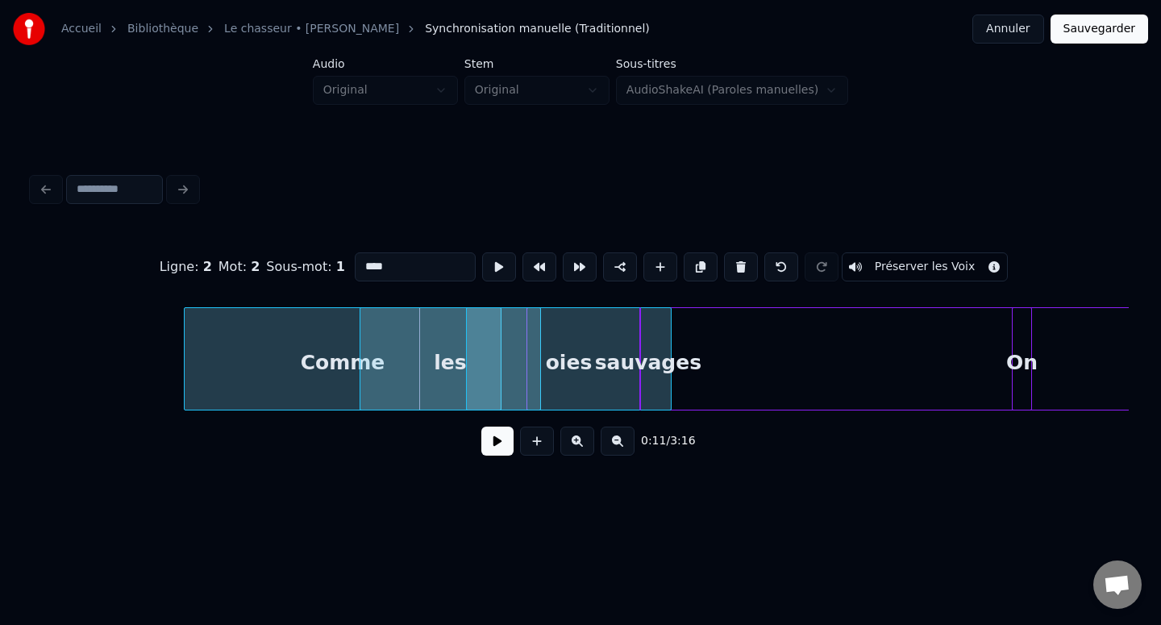
click at [576, 355] on div "oies" at bounding box center [568, 363] width 203 height 110
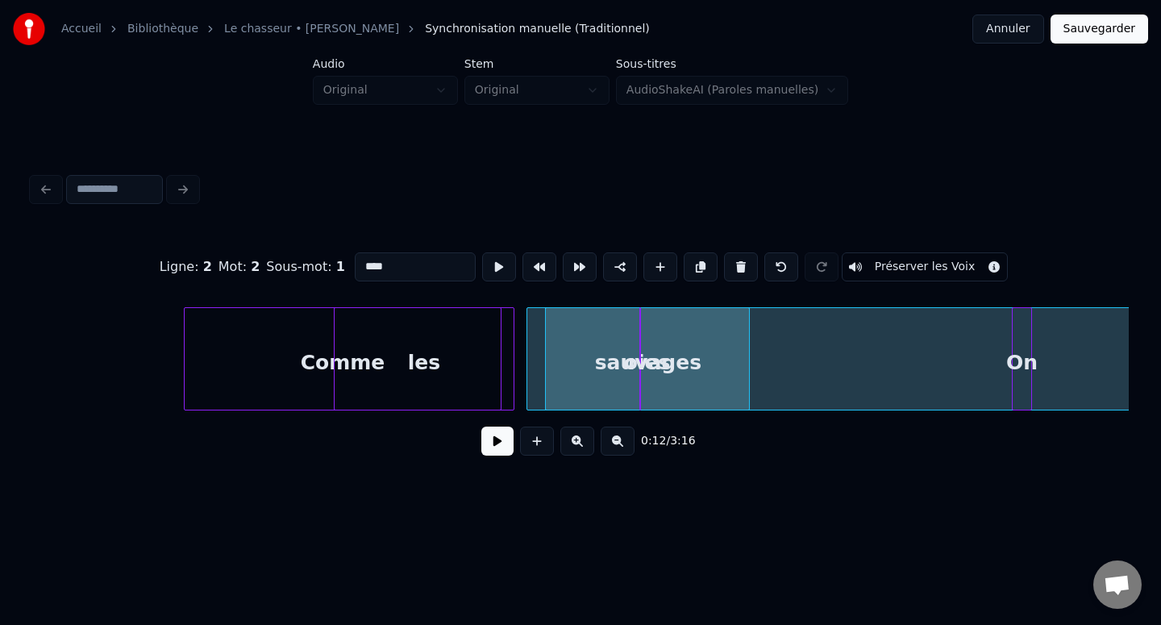
click at [459, 366] on div "les" at bounding box center [425, 363] width 180 height 110
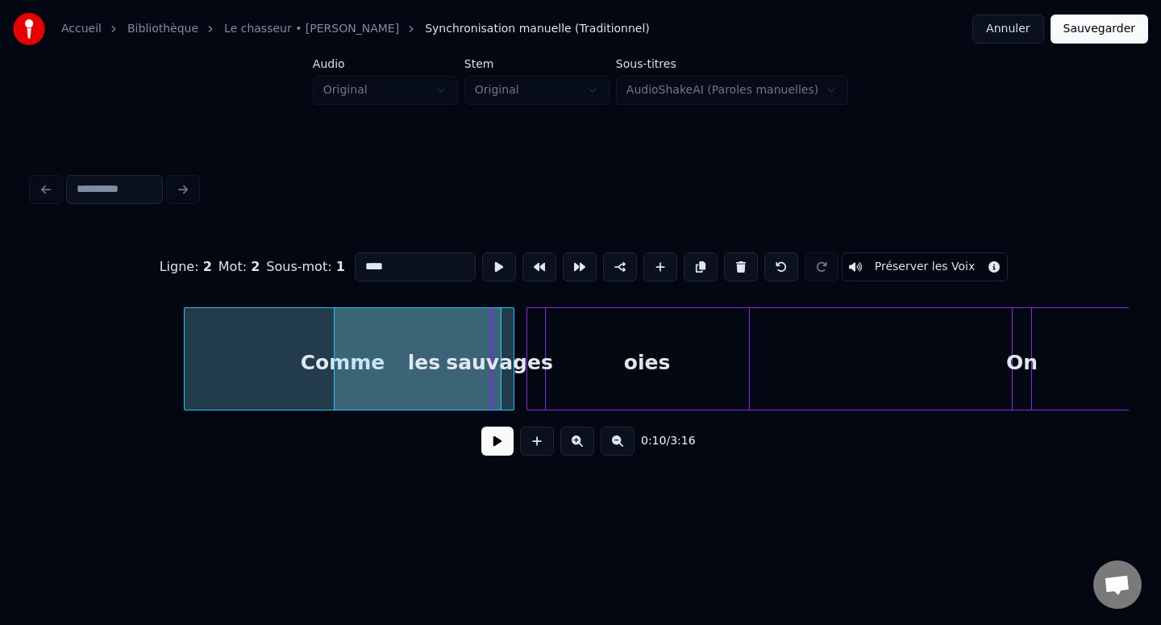
click at [492, 372] on div "sauvages" at bounding box center [500, 363] width 16 height 110
click at [586, 364] on div "oies" at bounding box center [573, 363] width 203 height 110
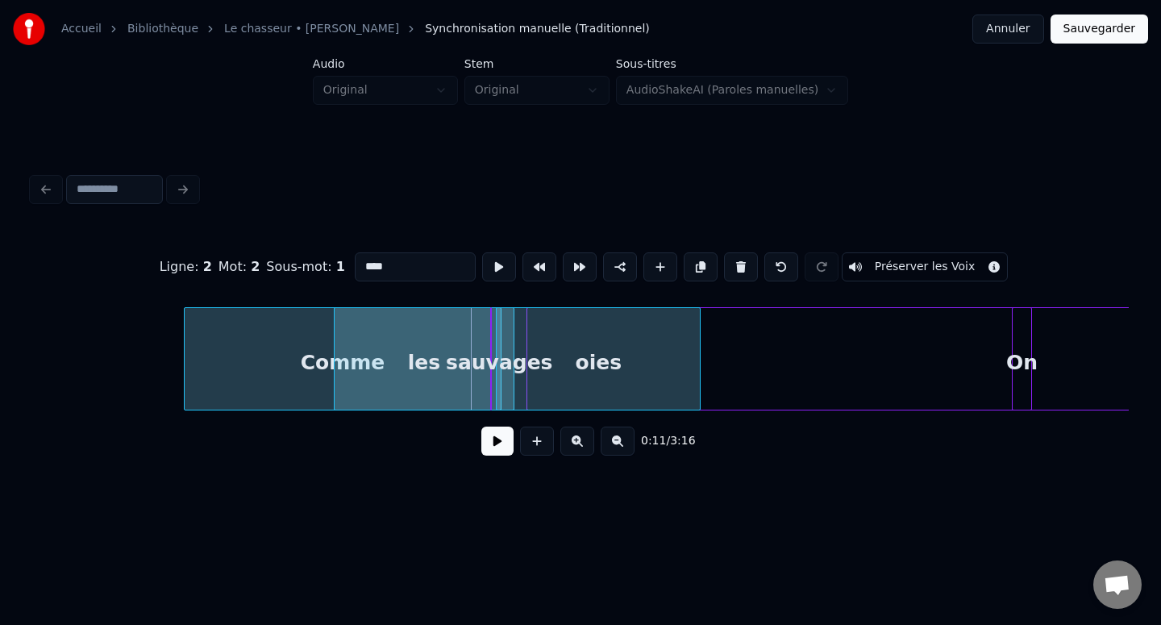
click at [676, 381] on div "oies" at bounding box center [598, 363] width 203 height 110
click at [497, 440] on button at bounding box center [497, 440] width 32 height 29
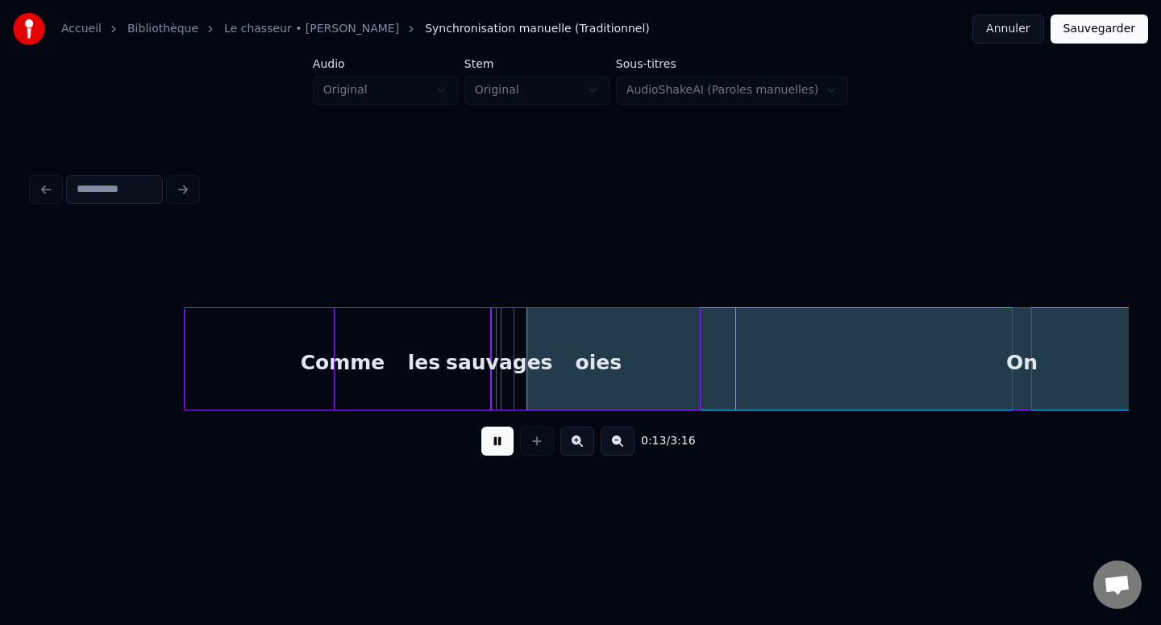
click at [497, 440] on button at bounding box center [497, 440] width 32 height 29
click at [607, 357] on div "oies" at bounding box center [573, 363] width 203 height 110
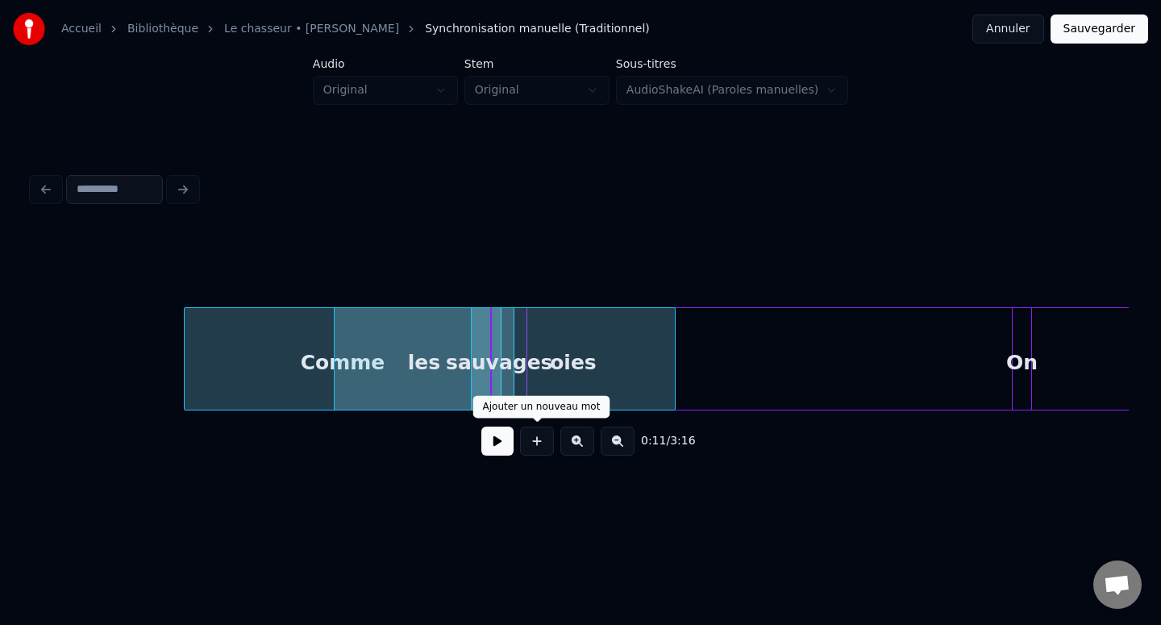
click at [490, 454] on button at bounding box center [497, 440] width 32 height 29
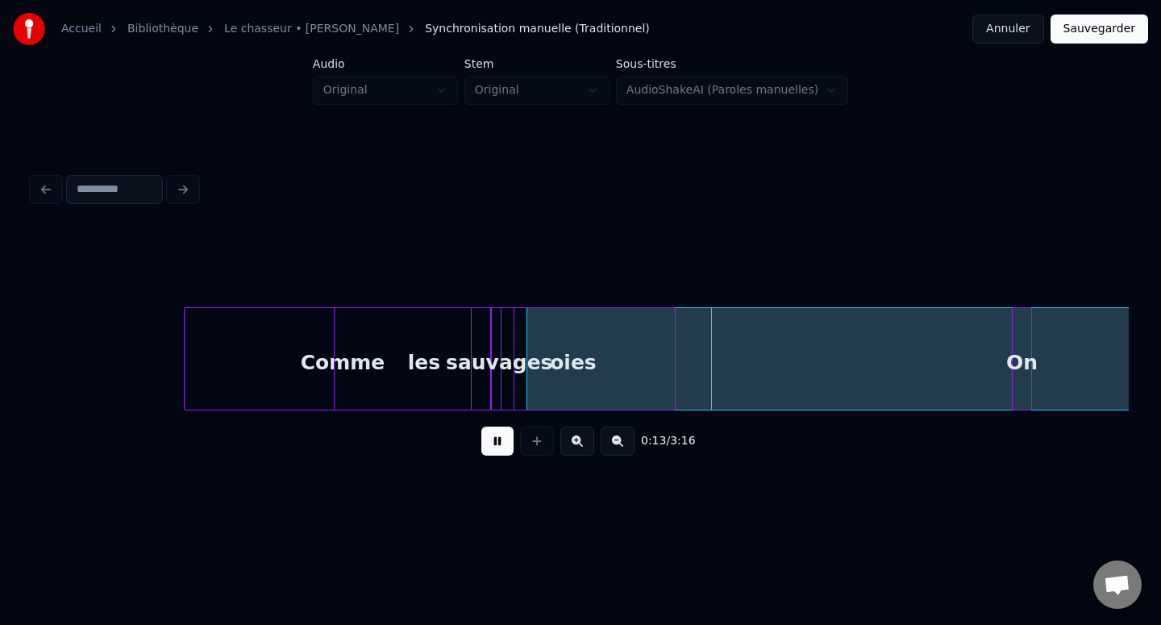
click at [499, 426] on button at bounding box center [497, 440] width 32 height 29
click at [398, 368] on div "les" at bounding box center [404, 363] width 180 height 110
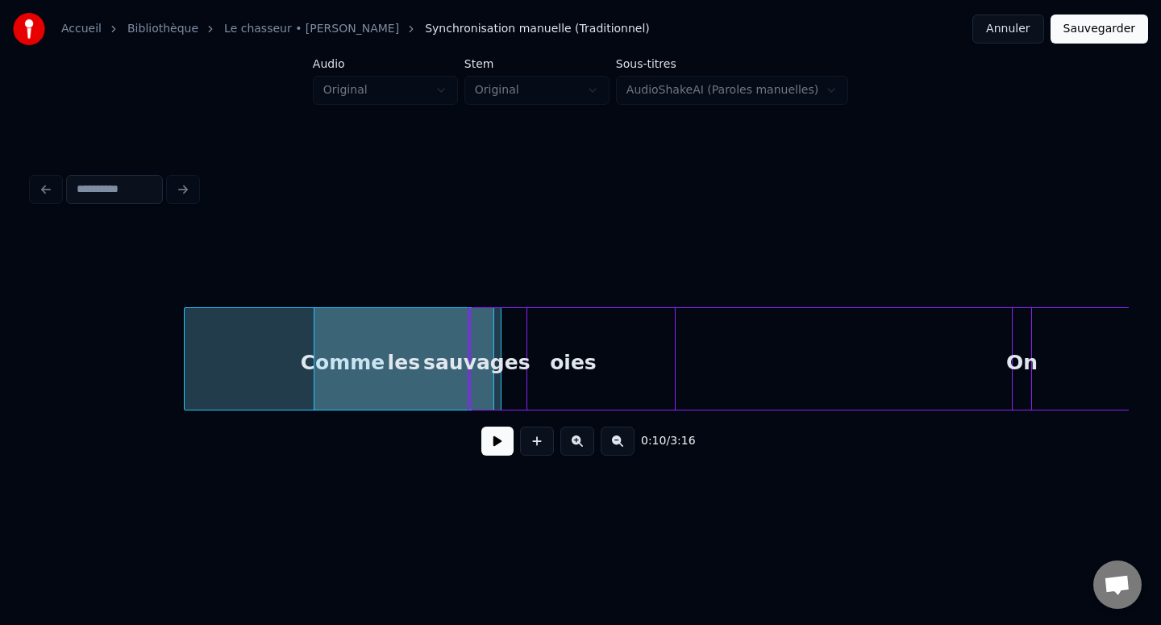
click at [468, 369] on div "sauvages" at bounding box center [476, 363] width 16 height 110
click at [563, 368] on div "oies" at bounding box center [553, 363] width 203 height 110
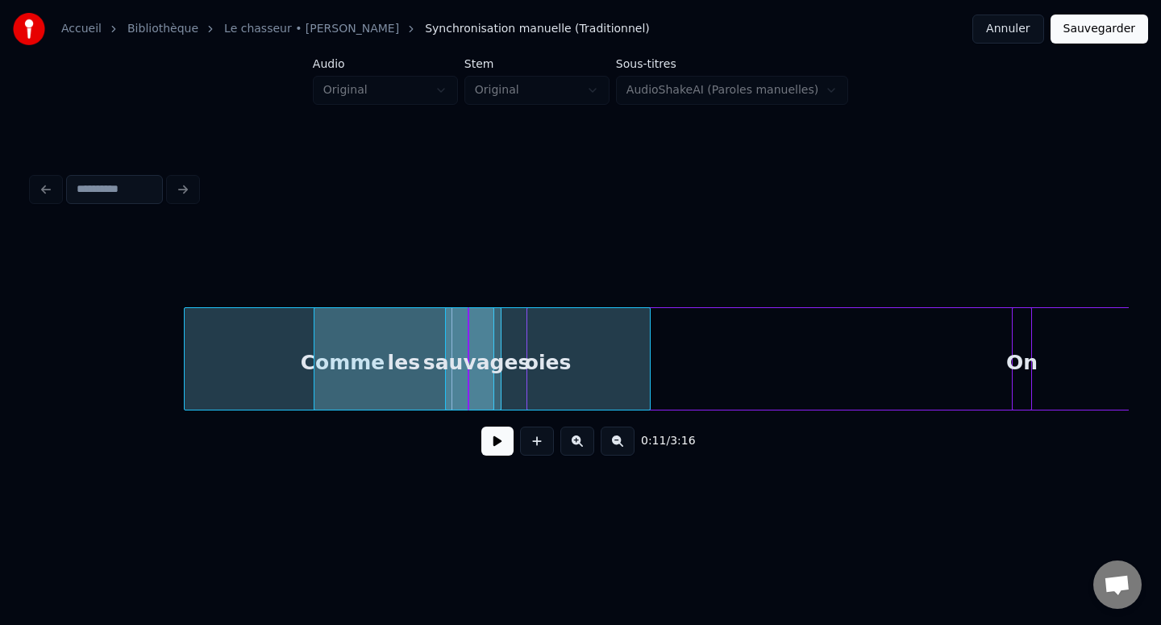
click at [551, 382] on div "oies" at bounding box center [547, 363] width 203 height 110
click at [494, 444] on button at bounding box center [497, 440] width 32 height 29
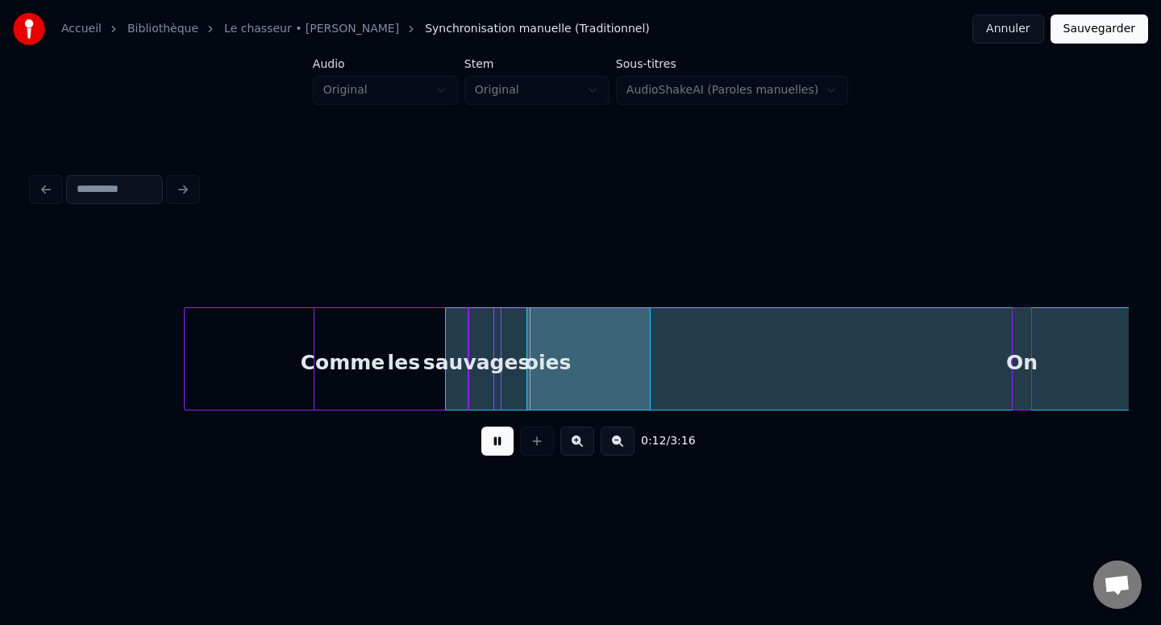
click at [494, 444] on button at bounding box center [497, 440] width 32 height 29
click at [641, 344] on div at bounding box center [643, 359] width 5 height 102
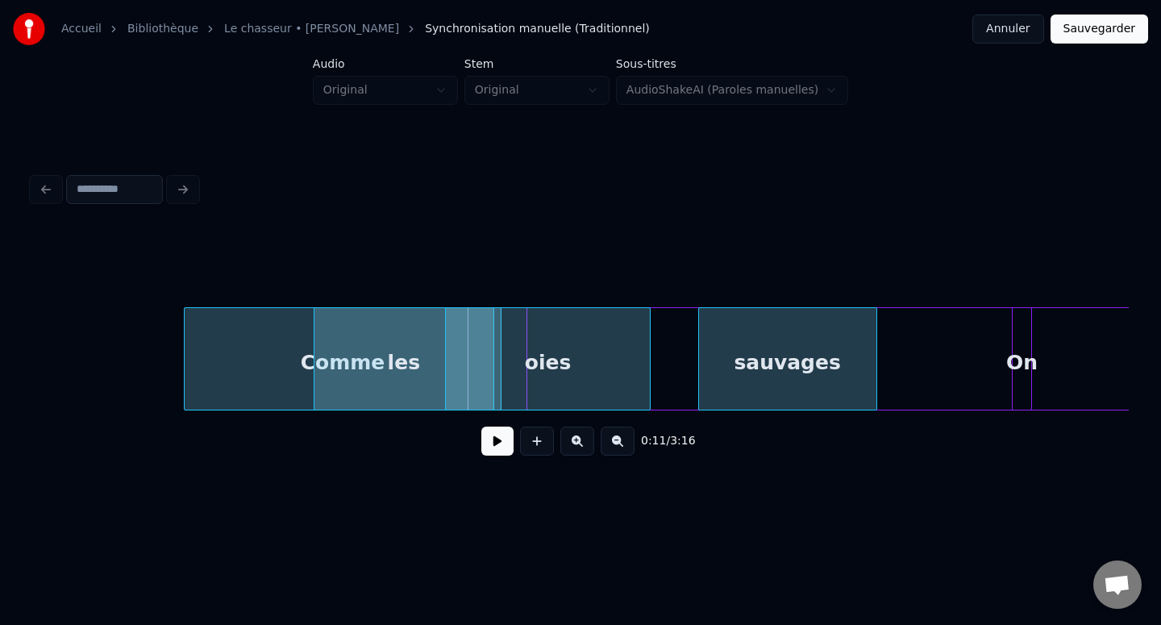
click at [761, 366] on div "sauvages" at bounding box center [787, 363] width 177 height 110
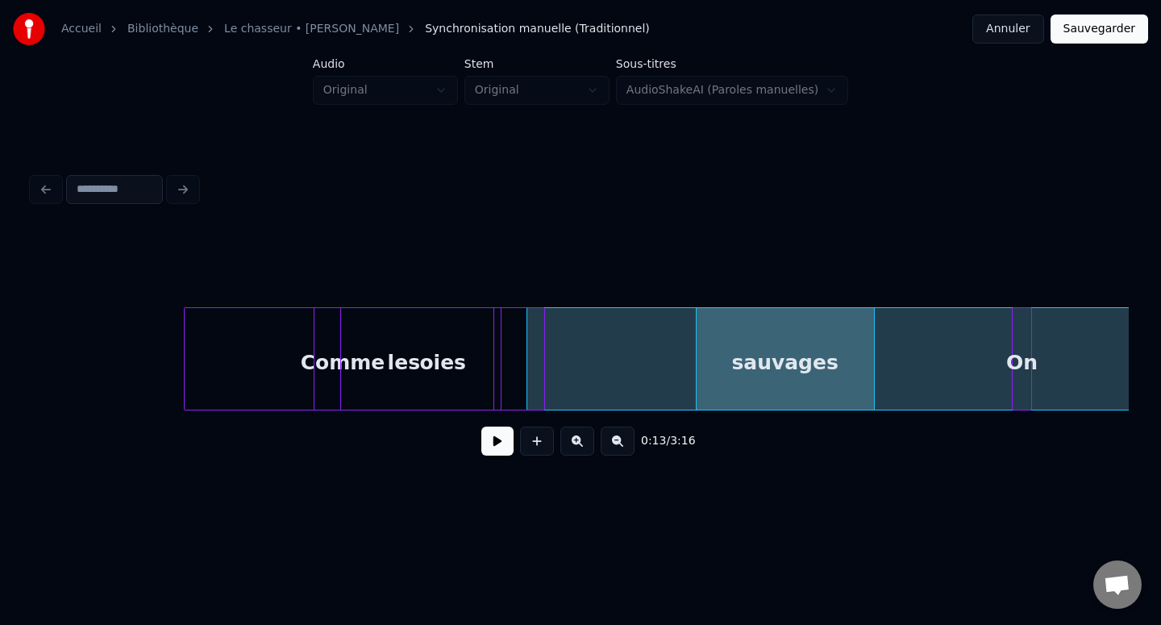
click at [515, 367] on div "oies" at bounding box center [442, 363] width 203 height 110
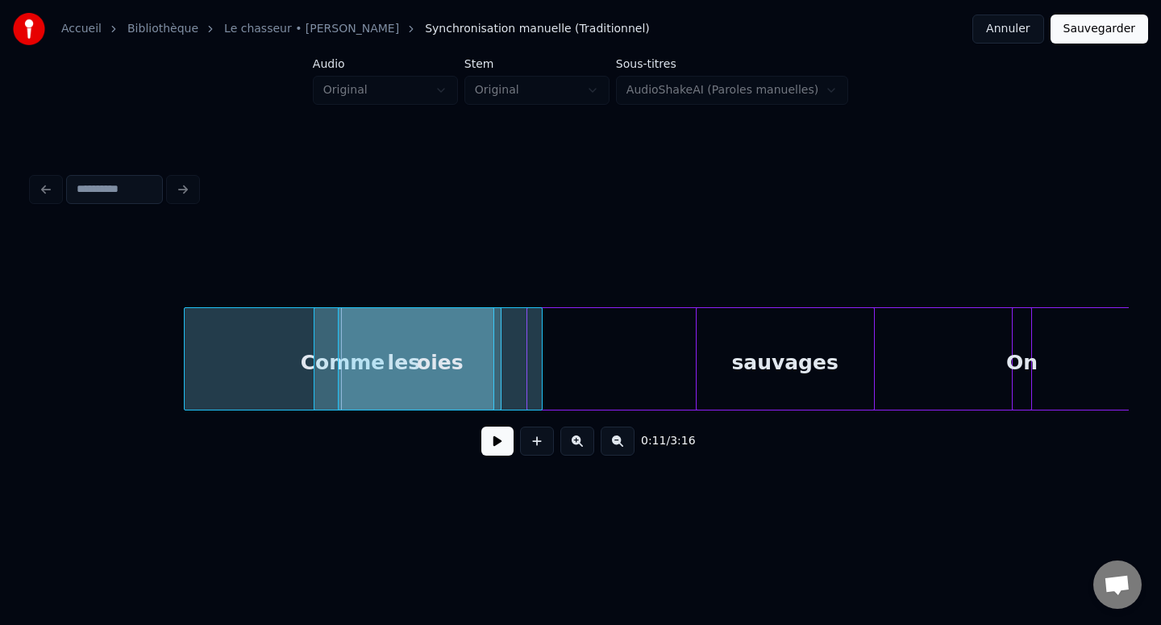
click at [403, 359] on div "oies" at bounding box center [440, 363] width 203 height 110
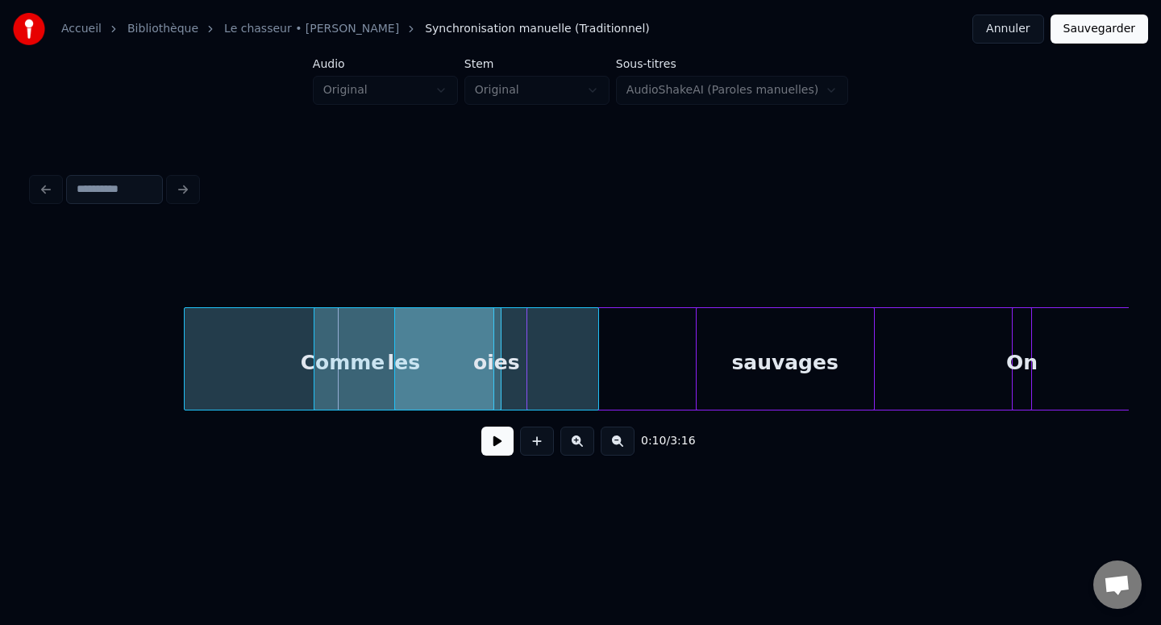
click at [414, 347] on div "oies" at bounding box center [496, 363] width 203 height 110
click at [351, 347] on div "les" at bounding box center [396, 363] width 180 height 110
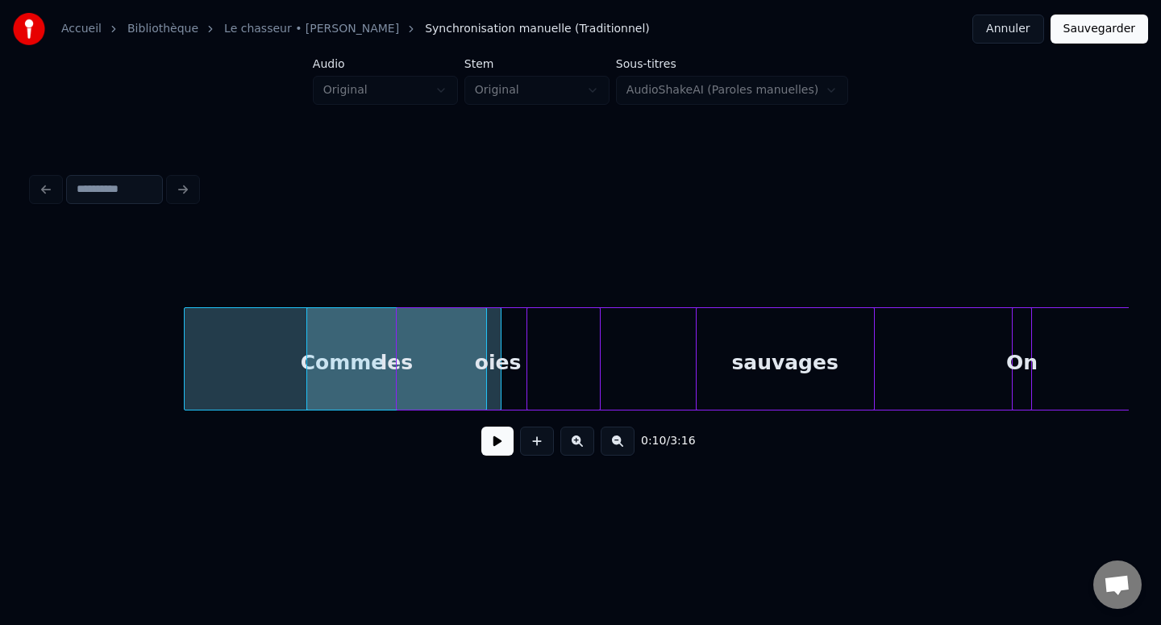
click at [287, 347] on div "Comme" at bounding box center [342, 363] width 315 height 110
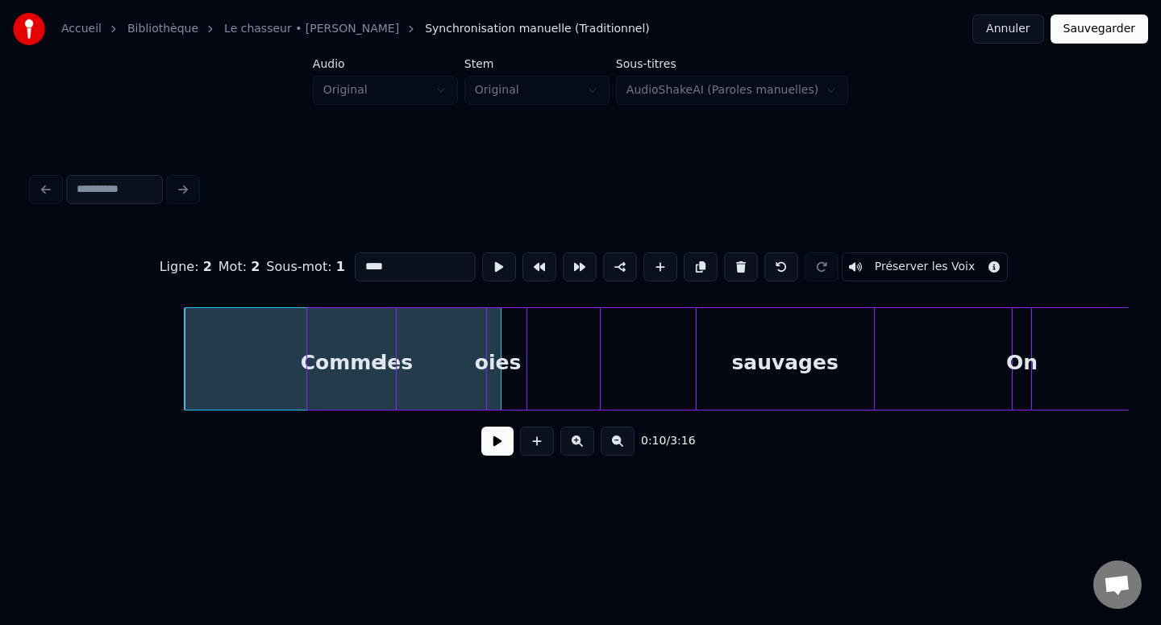
type input "*****"
click at [660, 306] on div "Ligne : 1 Mot : 1 Sous-mot : 1 ***** Préserver les Voix 0:10 / 3:16" at bounding box center [580, 349] width 1096 height 245
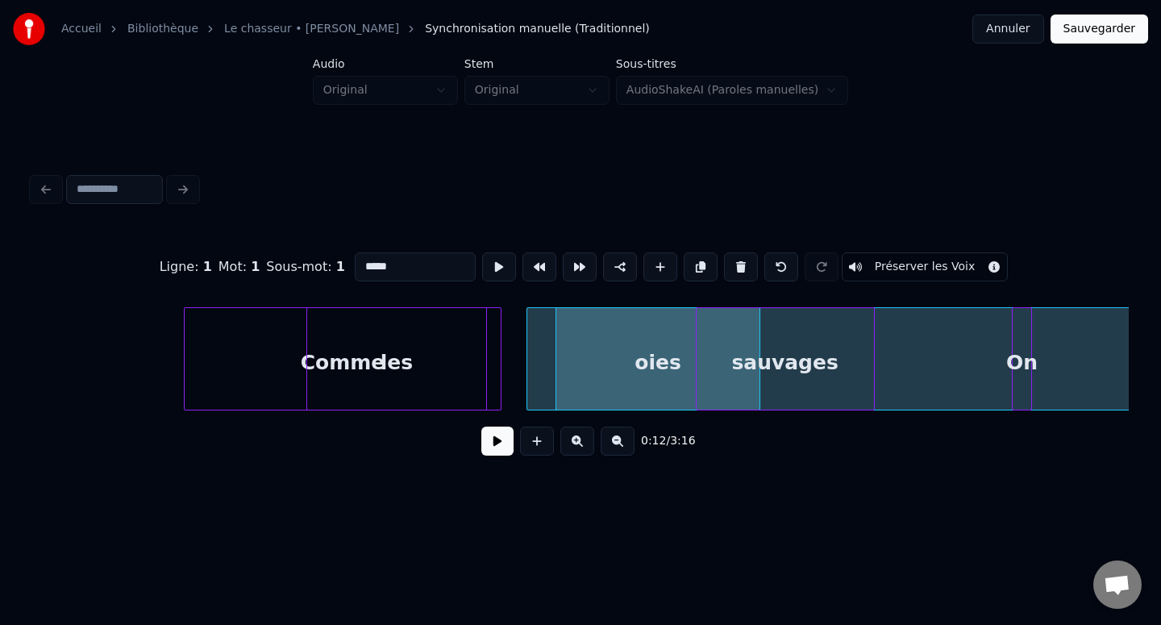
click at [497, 340] on div at bounding box center [498, 359] width 5 height 102
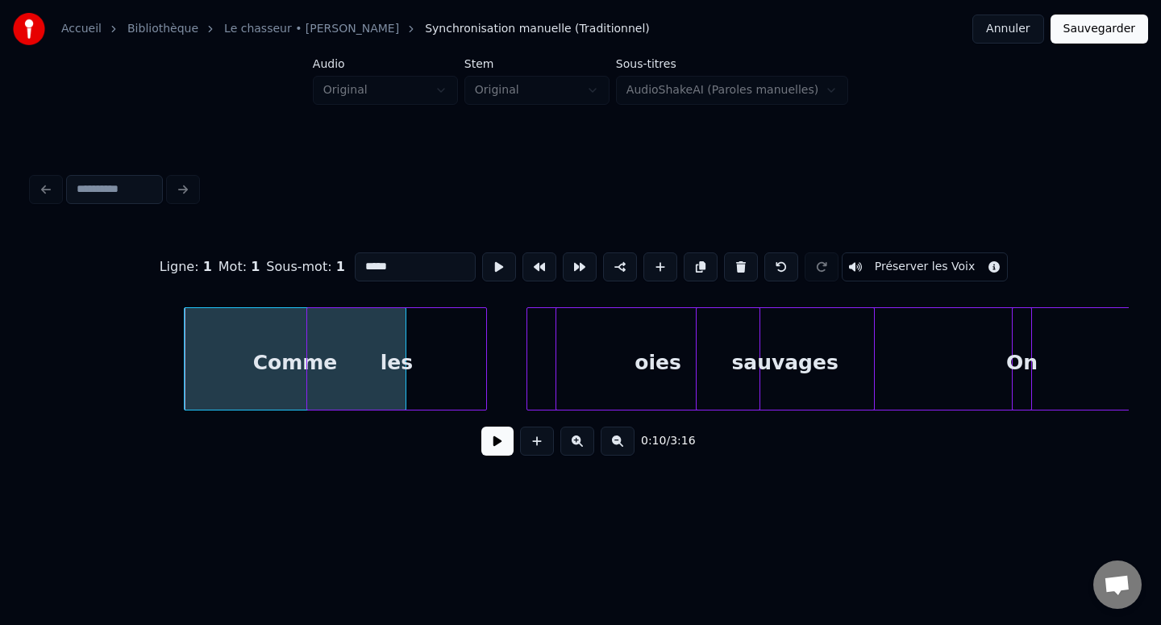
click at [401, 344] on div at bounding box center [403, 359] width 5 height 102
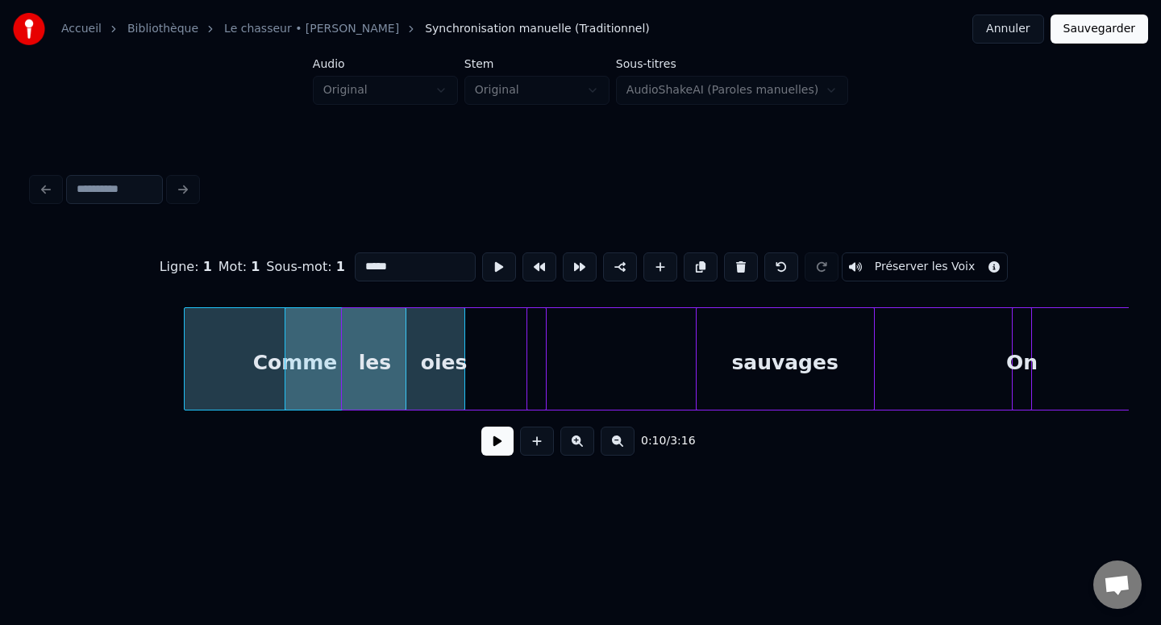
click at [439, 348] on div "oies" at bounding box center [443, 363] width 203 height 110
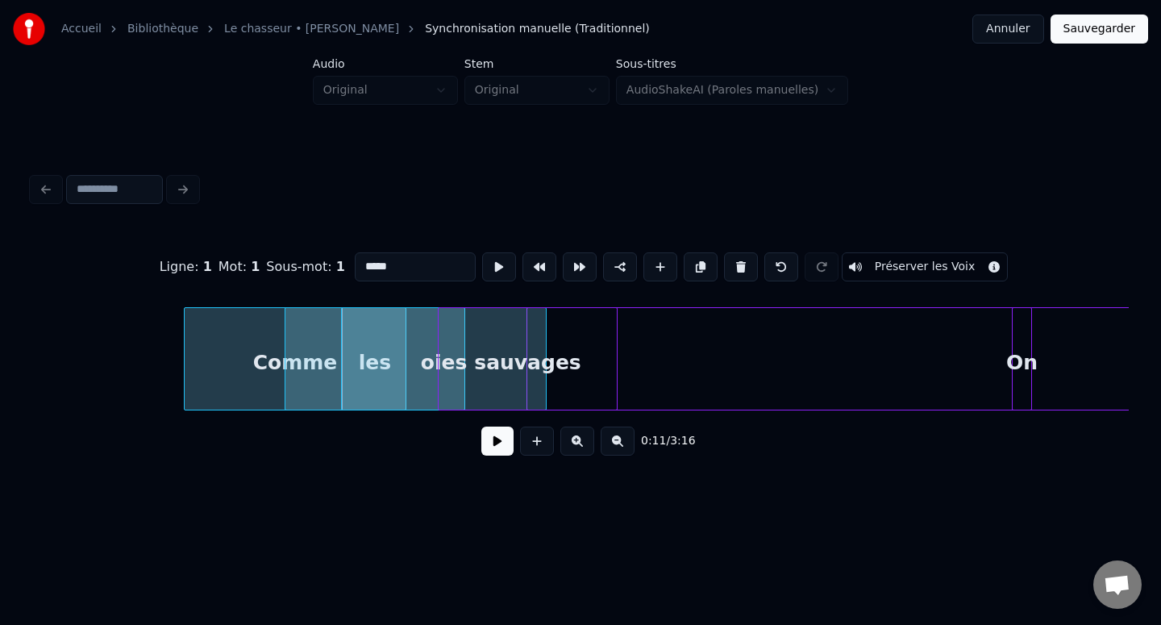
click at [519, 348] on div "sauvages" at bounding box center [527, 363] width 177 height 110
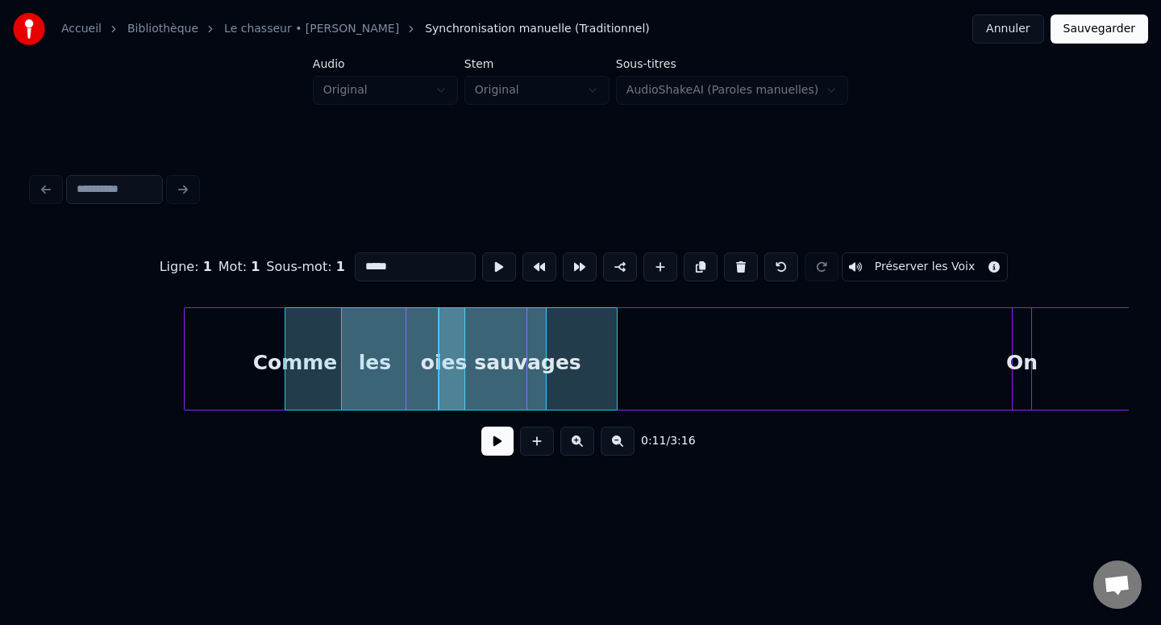
click at [493, 443] on button at bounding box center [497, 440] width 32 height 29
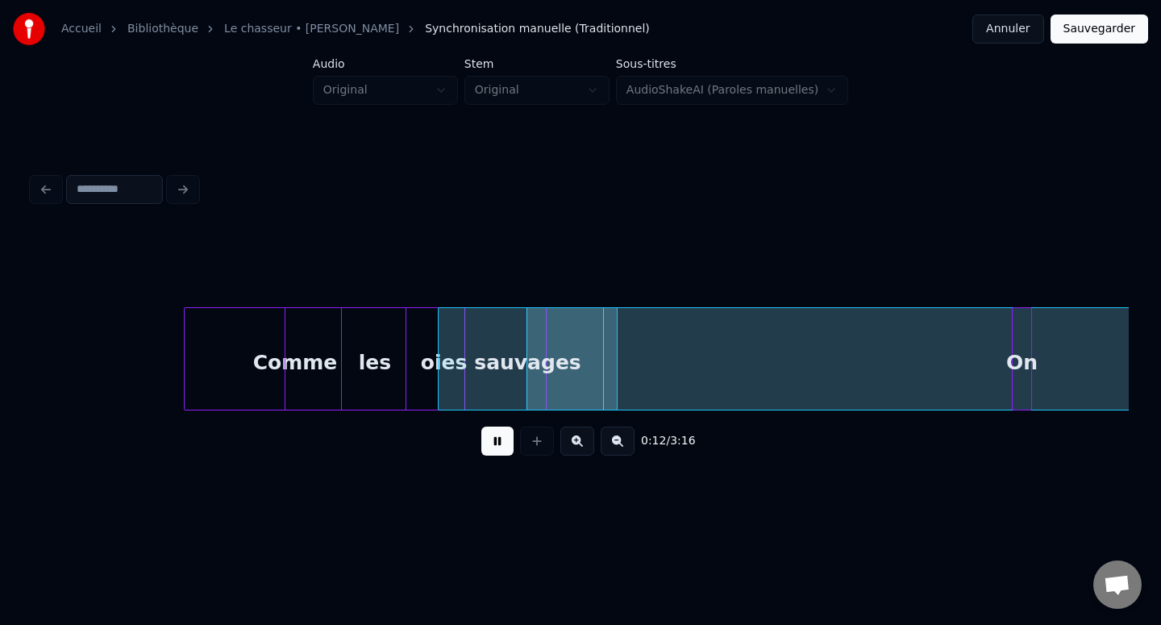
click at [494, 443] on button at bounding box center [497, 440] width 32 height 29
click at [858, 501] on div "0:12 / 3:16" at bounding box center [580, 318] width 1109 height 375
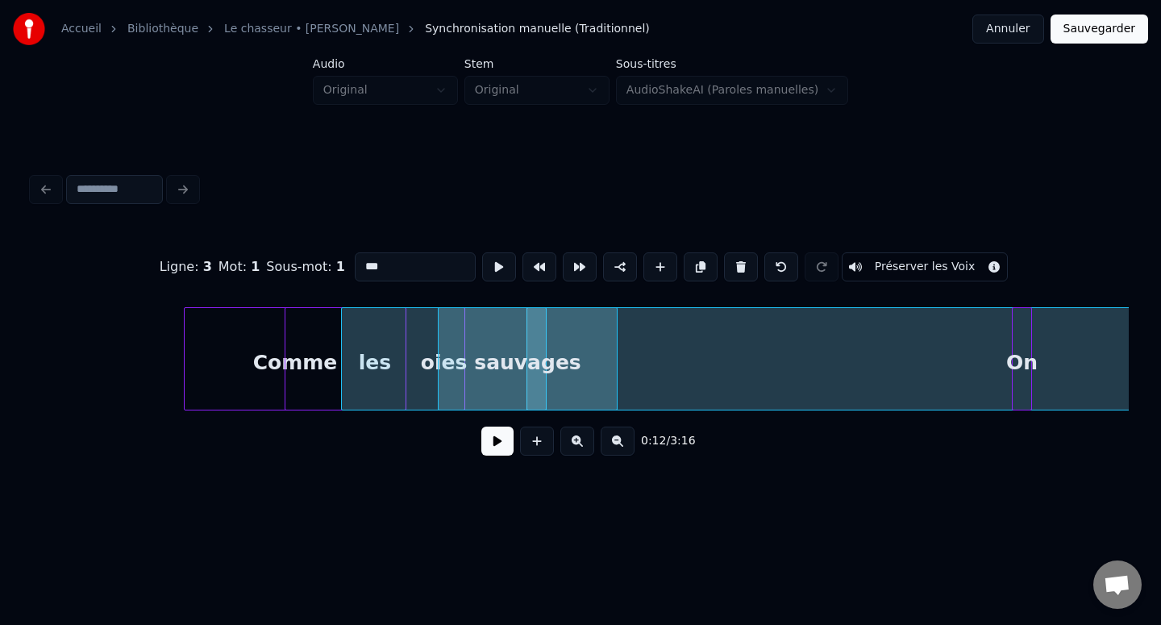
click at [499, 434] on button at bounding box center [497, 440] width 32 height 29
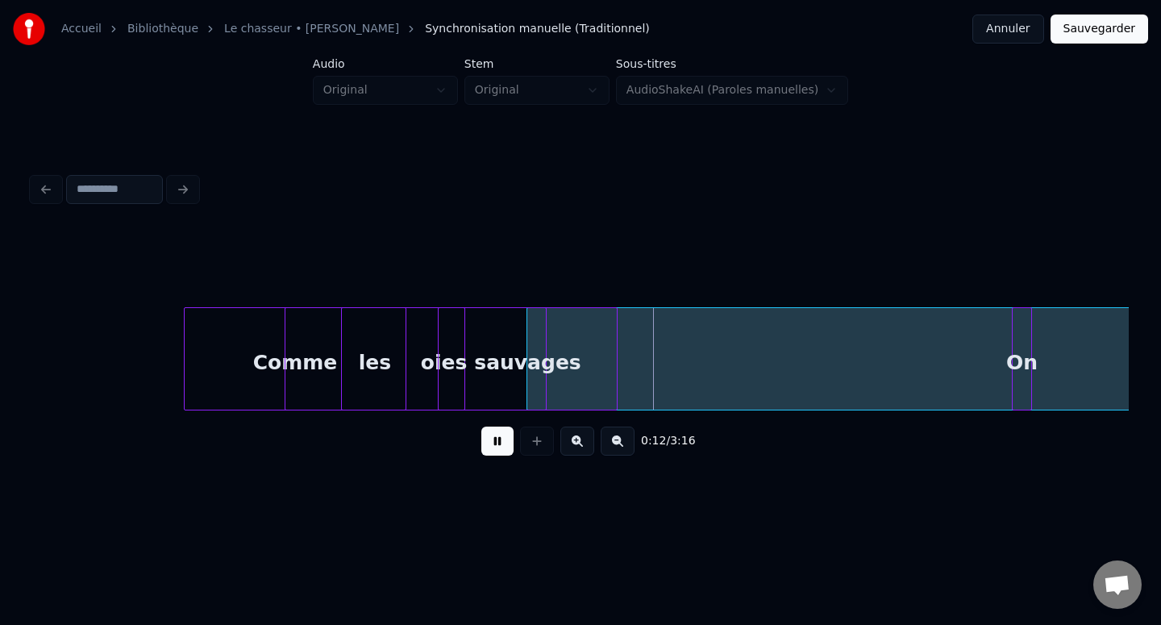
click at [499, 434] on button at bounding box center [497, 440] width 32 height 29
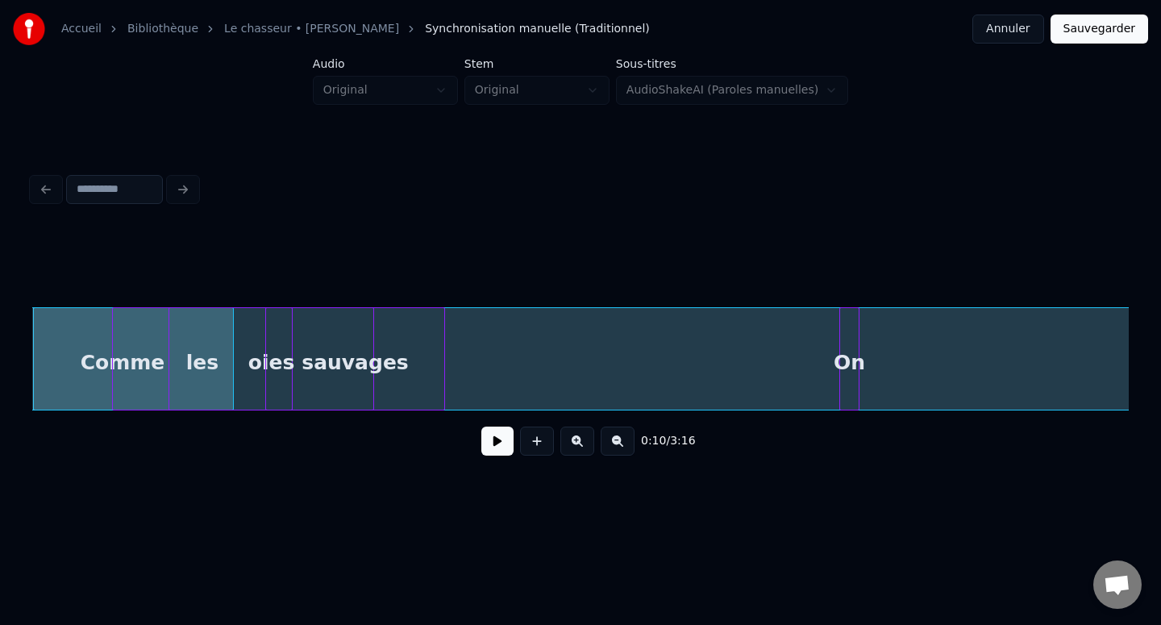
click at [847, 365] on div "On" at bounding box center [849, 363] width 19 height 110
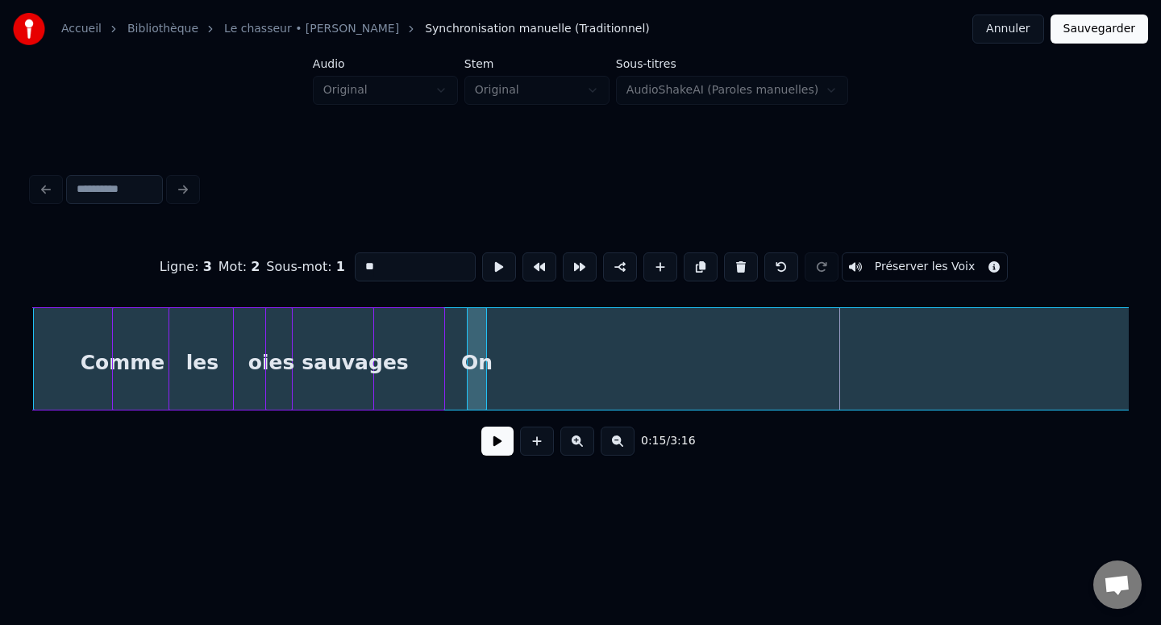
click at [475, 383] on div "On" at bounding box center [477, 363] width 19 height 110
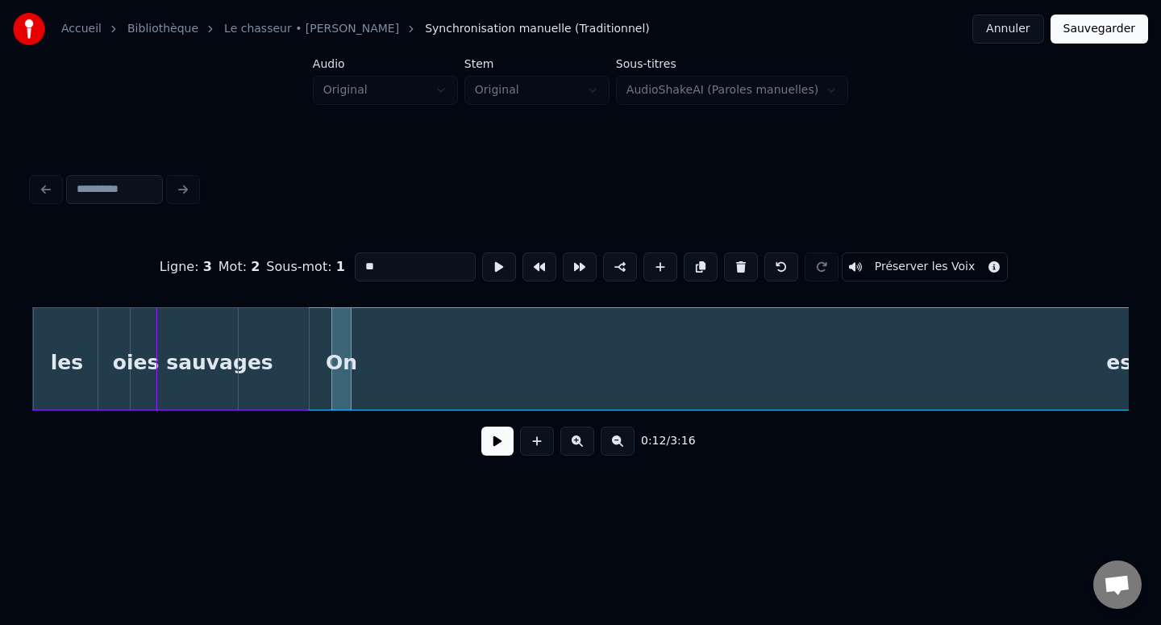
scroll to position [0, 1765]
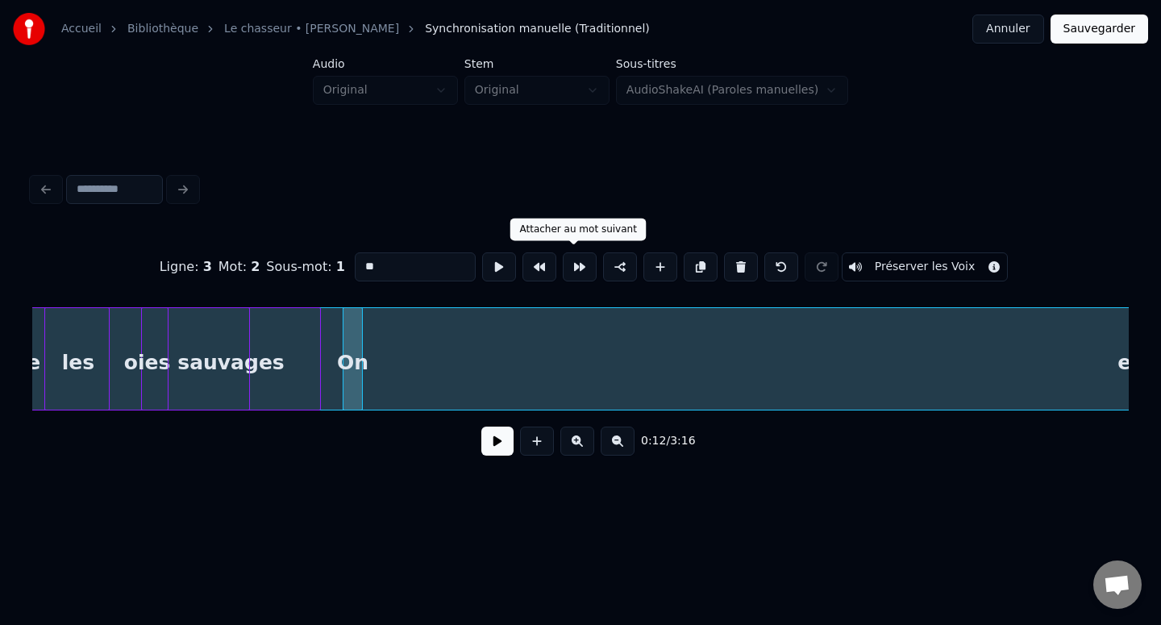
click at [572, 266] on button at bounding box center [580, 266] width 34 height 29
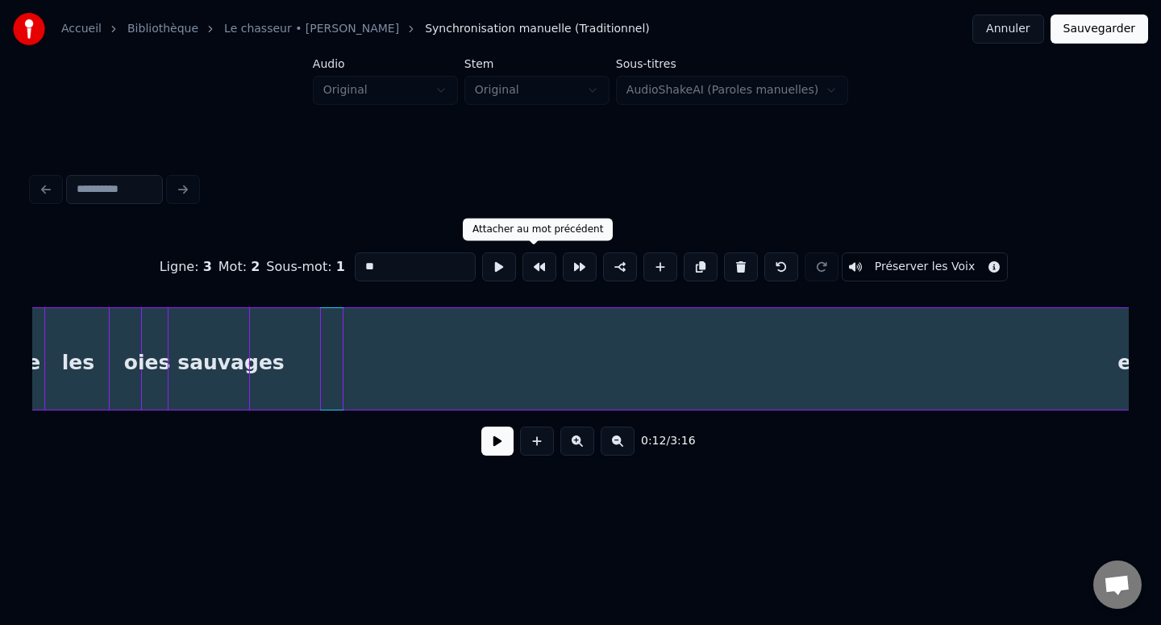
click at [527, 264] on button at bounding box center [539, 266] width 34 height 29
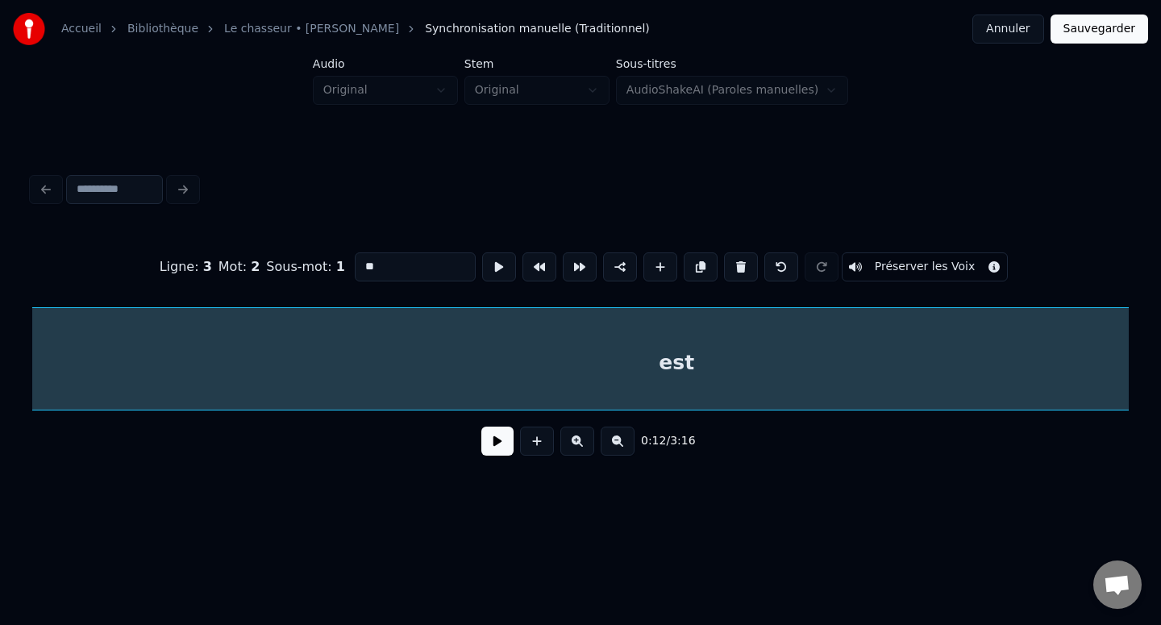
scroll to position [0, 2147]
click at [526, 268] on button at bounding box center [539, 266] width 34 height 29
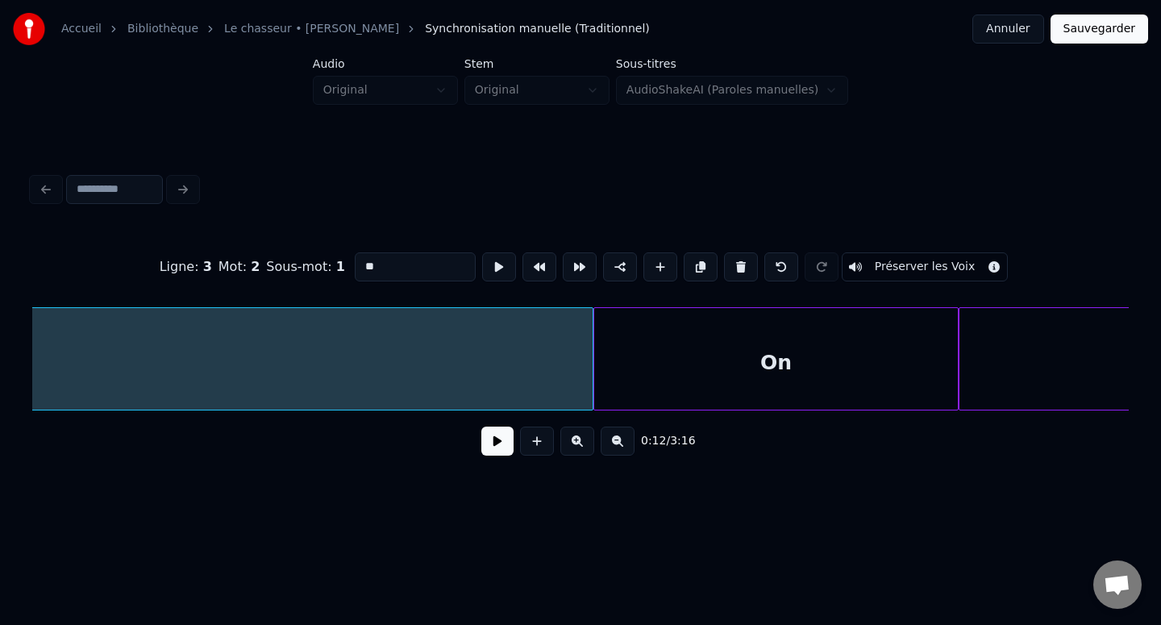
scroll to position [0, 3553]
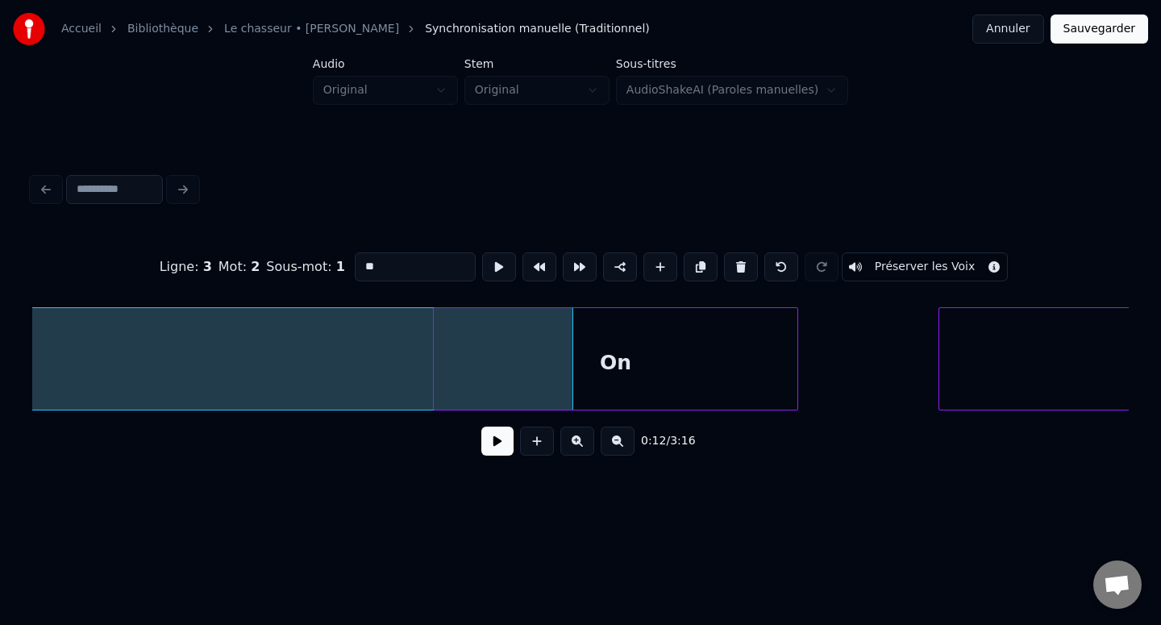
click at [560, 359] on div "On" at bounding box center [616, 363] width 364 height 110
click at [536, 268] on button at bounding box center [539, 266] width 34 height 29
click at [663, 360] on div "On" at bounding box center [685, 363] width 223 height 110
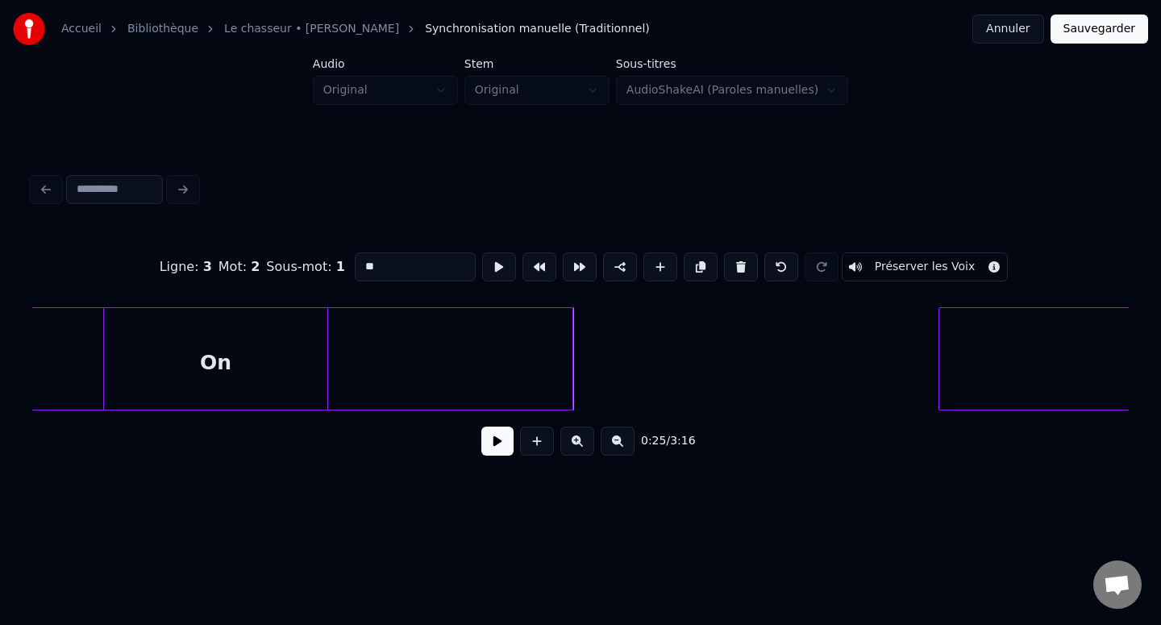
click at [233, 351] on div "On" at bounding box center [215, 363] width 223 height 110
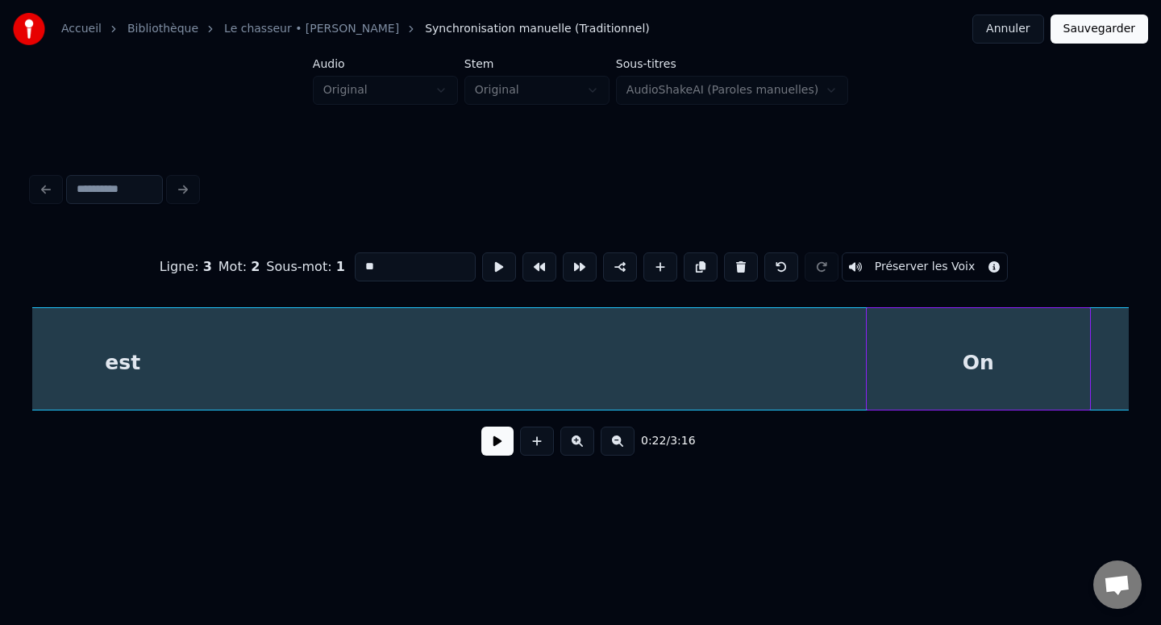
scroll to position [0, 2792]
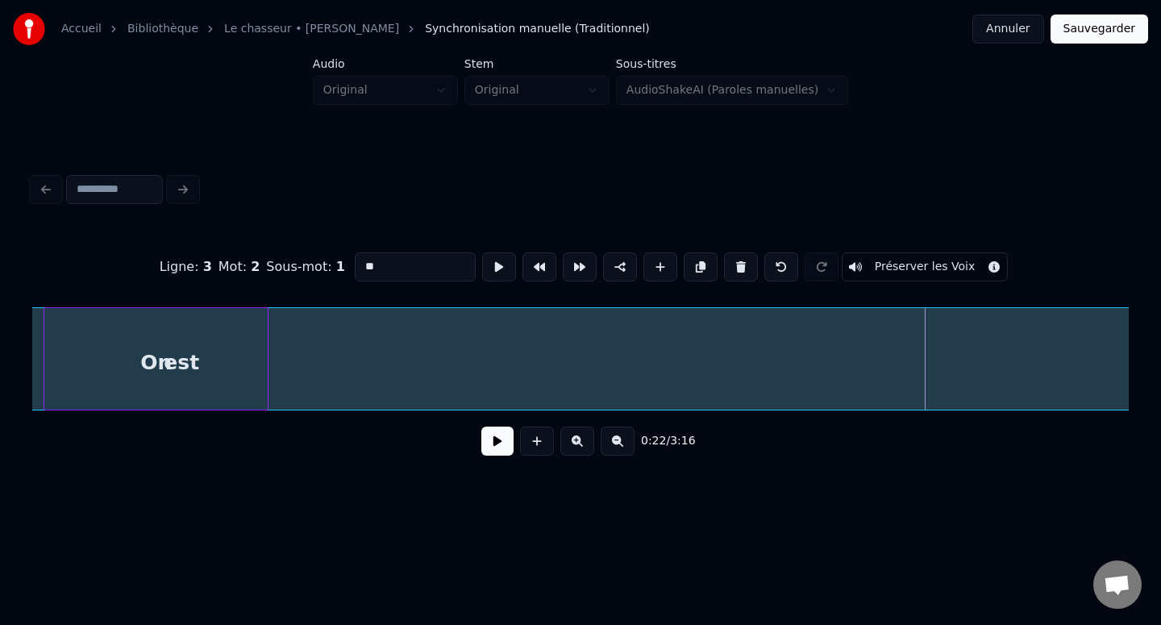
click at [0, 364] on div "Accueil Bibliothèque Le chasseur • [PERSON_NAME] Synchronisation manuelle (Trad…" at bounding box center [580, 252] width 1161 height 505
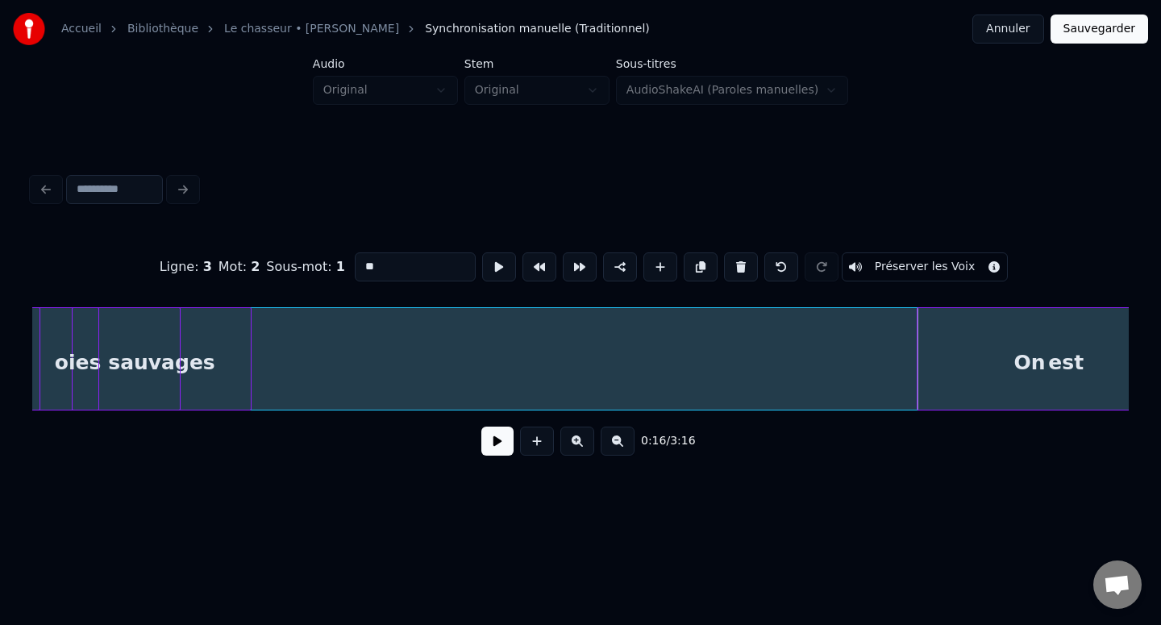
scroll to position [0, 1836]
click at [325, 421] on div "Ligne : 3 Mot : 2 Sous-mot : 1 ** Préserver les Voix 0:16 / 3:16" at bounding box center [580, 349] width 1096 height 245
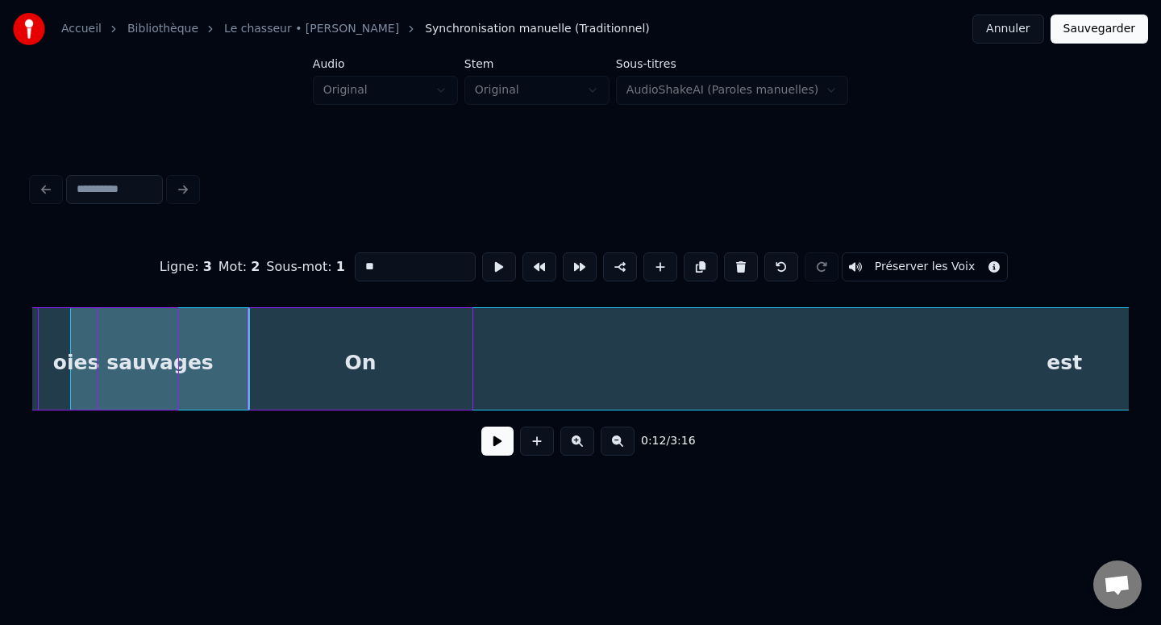
click at [247, 384] on div at bounding box center [246, 359] width 5 height 102
type input "********"
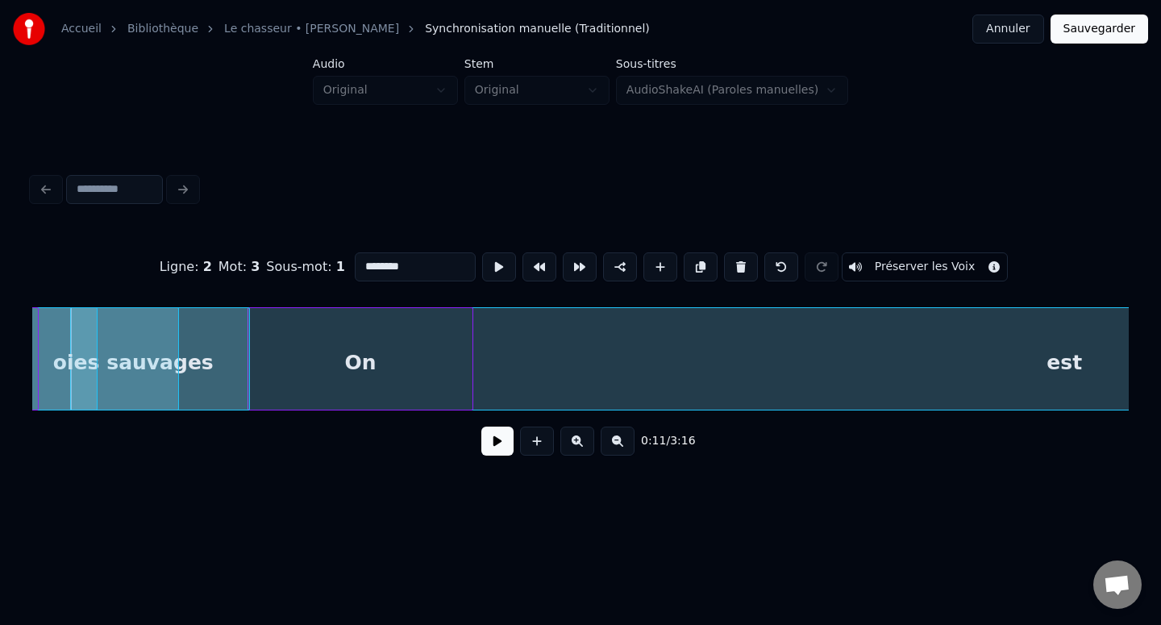
click at [497, 443] on button at bounding box center [497, 440] width 32 height 29
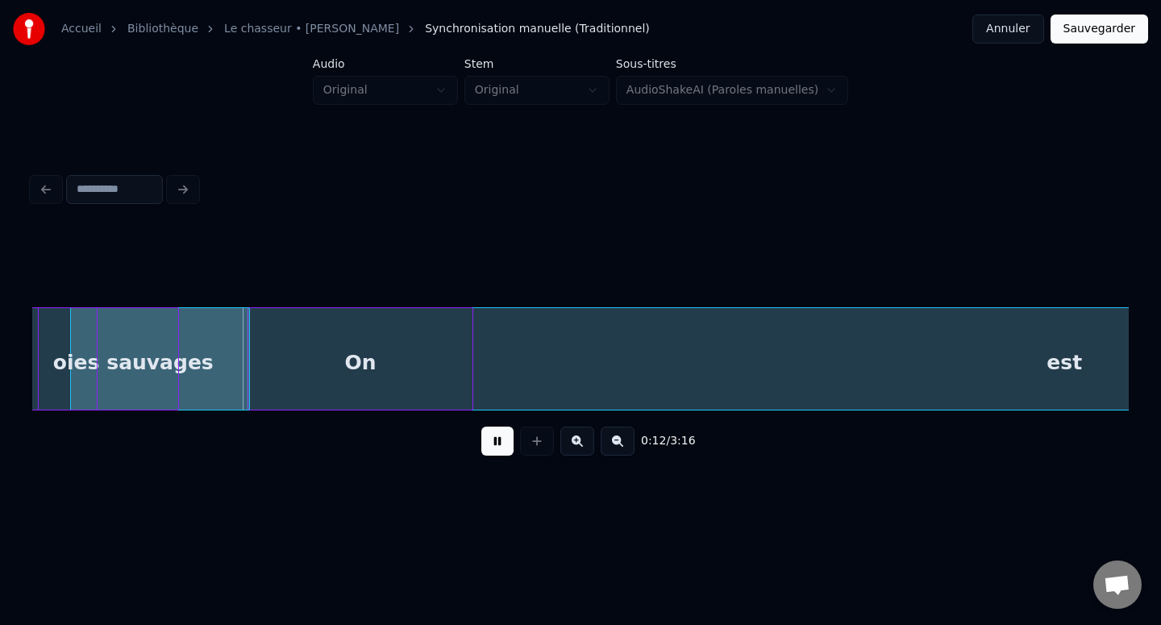
click at [497, 443] on button at bounding box center [497, 440] width 32 height 29
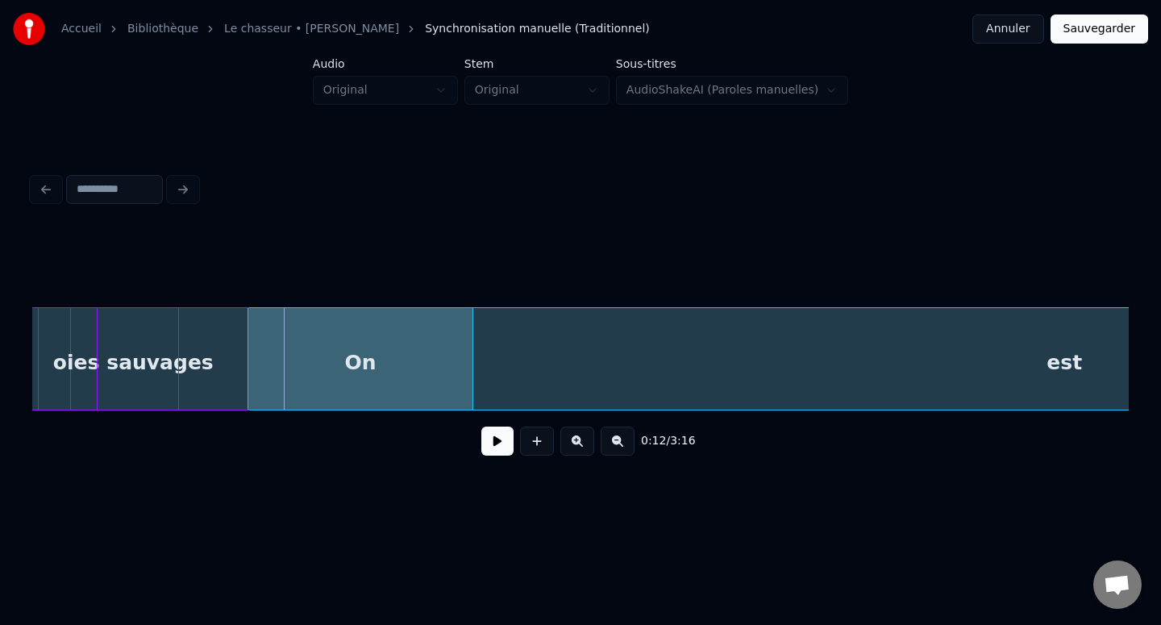
scroll to position [0, 1632]
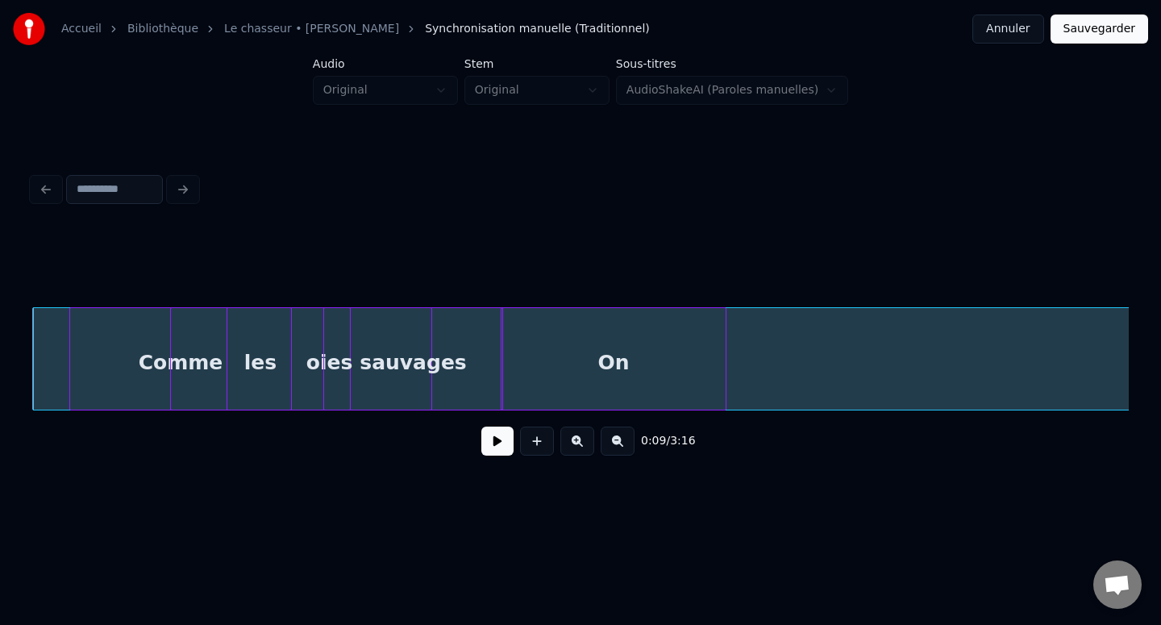
click at [617, 372] on div "On" at bounding box center [612, 363] width 223 height 110
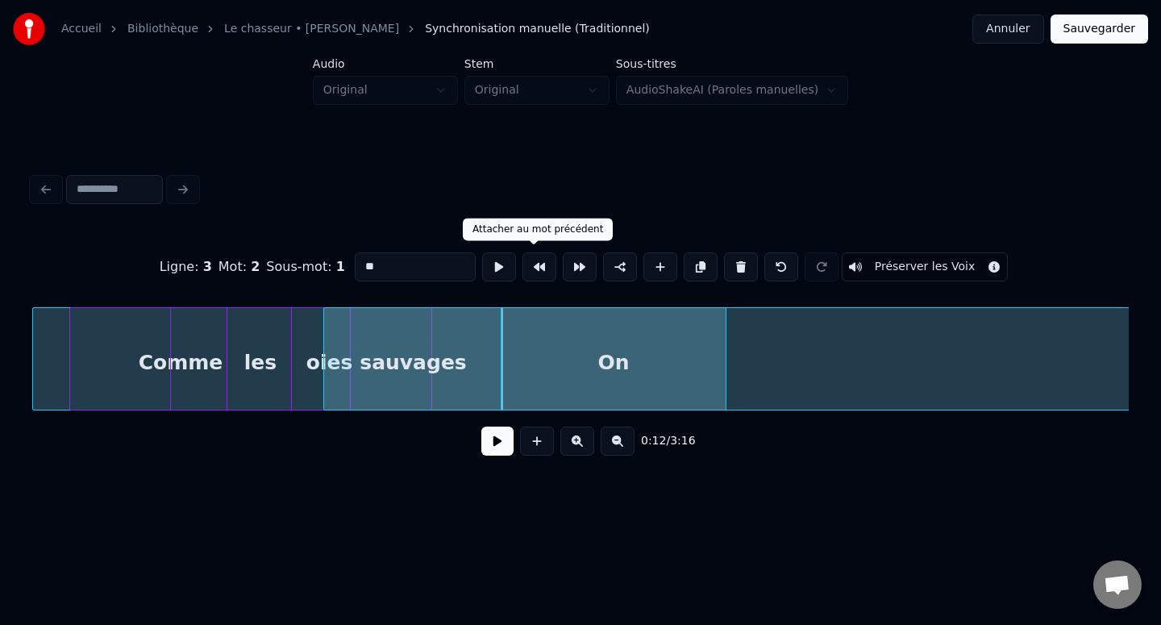
click at [491, 265] on button at bounding box center [499, 266] width 34 height 29
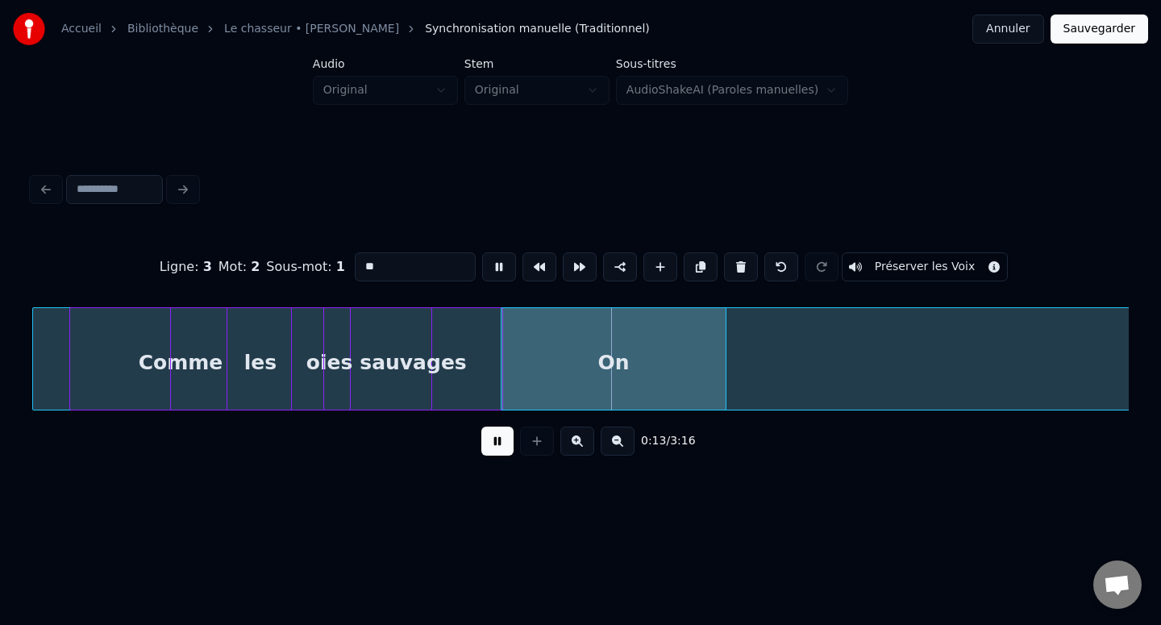
click at [491, 265] on button at bounding box center [499, 266] width 34 height 29
click at [567, 264] on button at bounding box center [580, 266] width 34 height 29
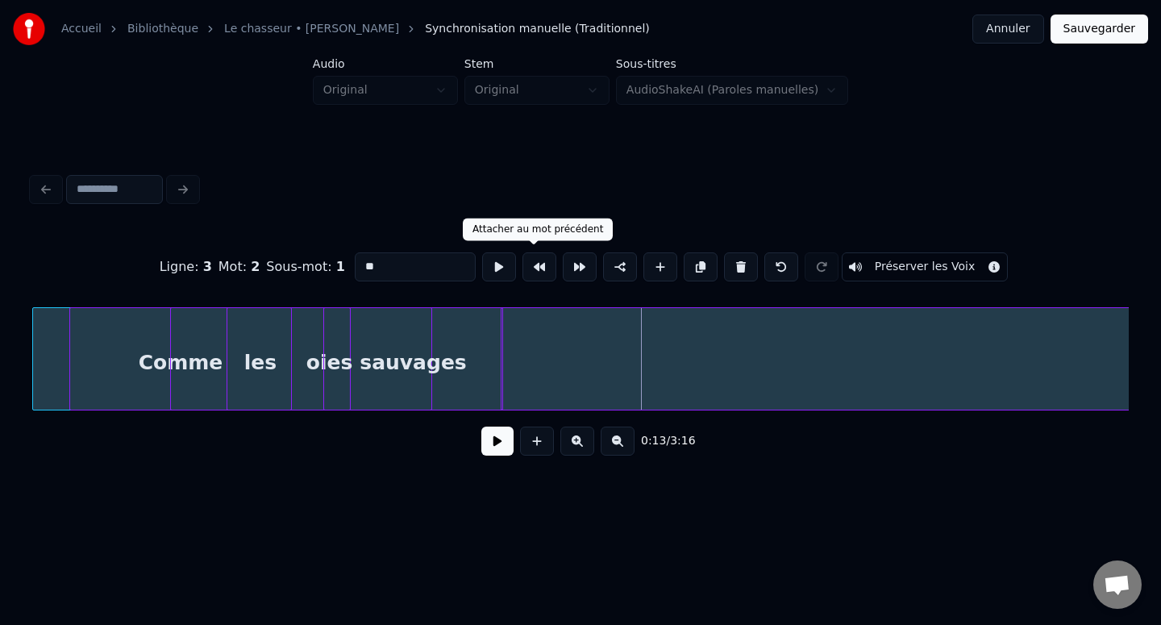
click at [535, 267] on button at bounding box center [539, 266] width 34 height 29
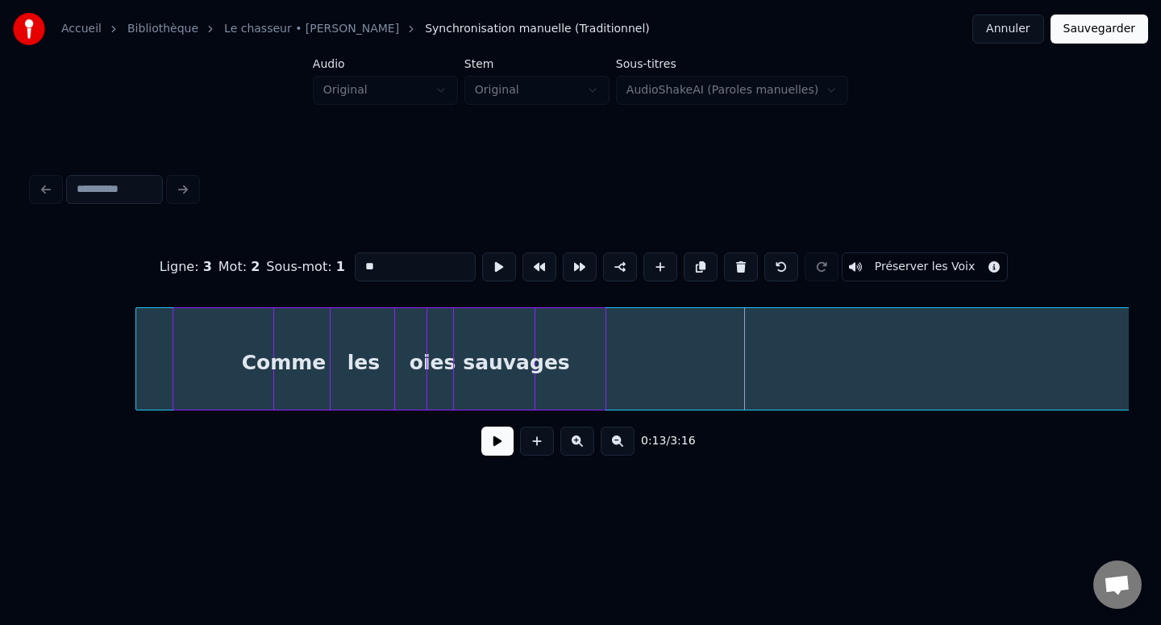
scroll to position [0, 1478]
click at [537, 265] on button at bounding box center [539, 266] width 34 height 29
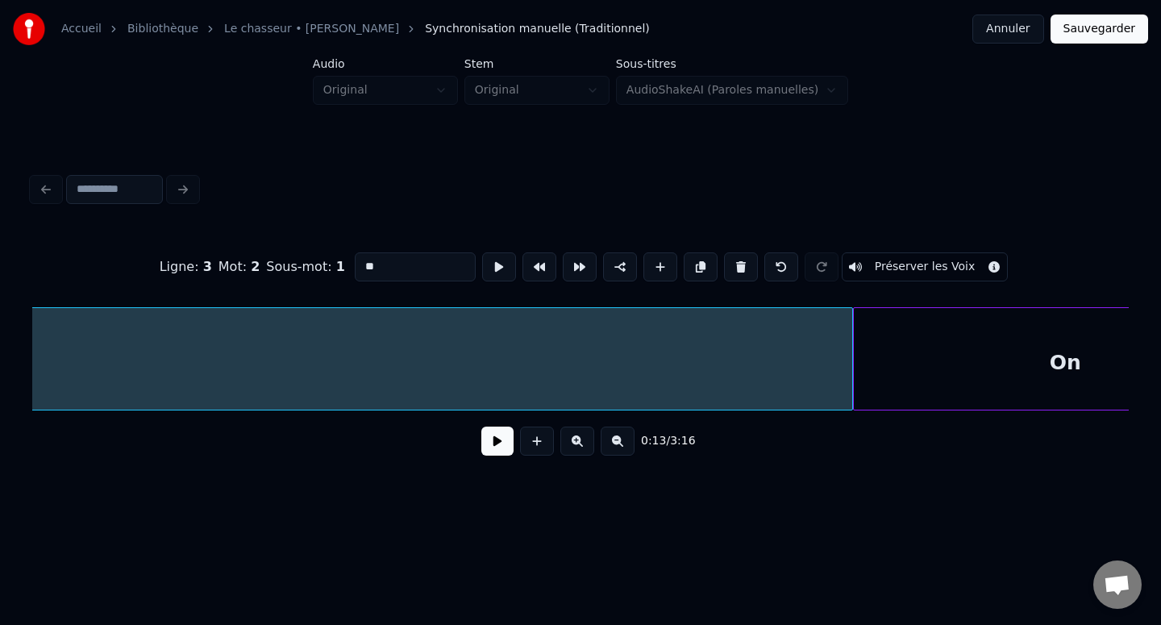
scroll to position [0, 3359]
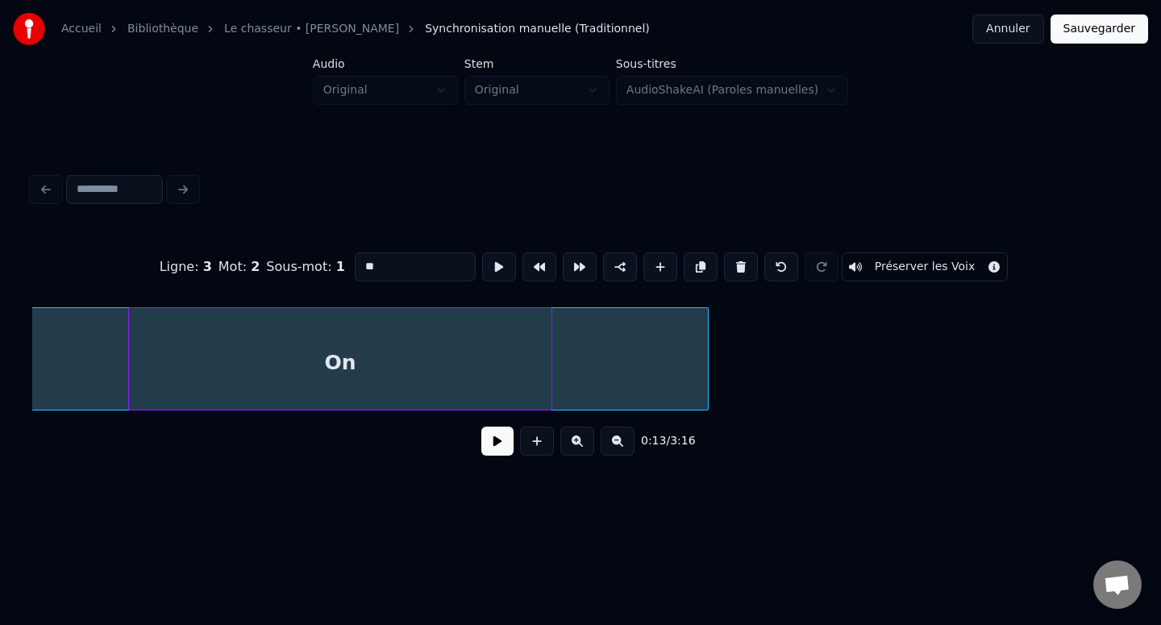
click at [329, 362] on div "On" at bounding box center [340, 363] width 422 height 110
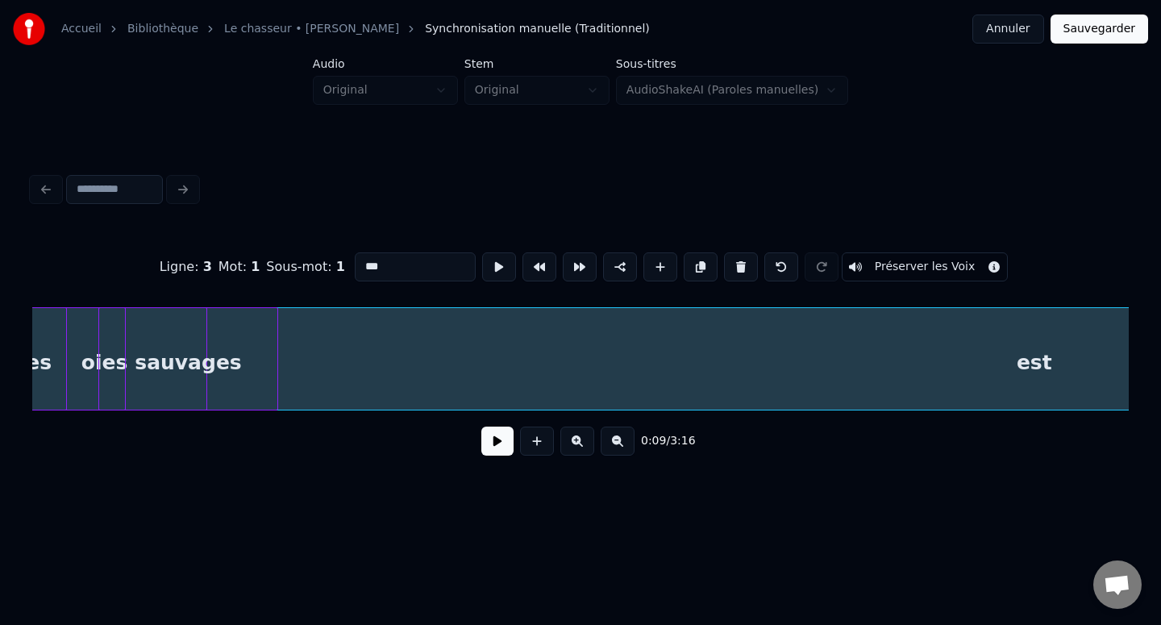
scroll to position [0, 1738]
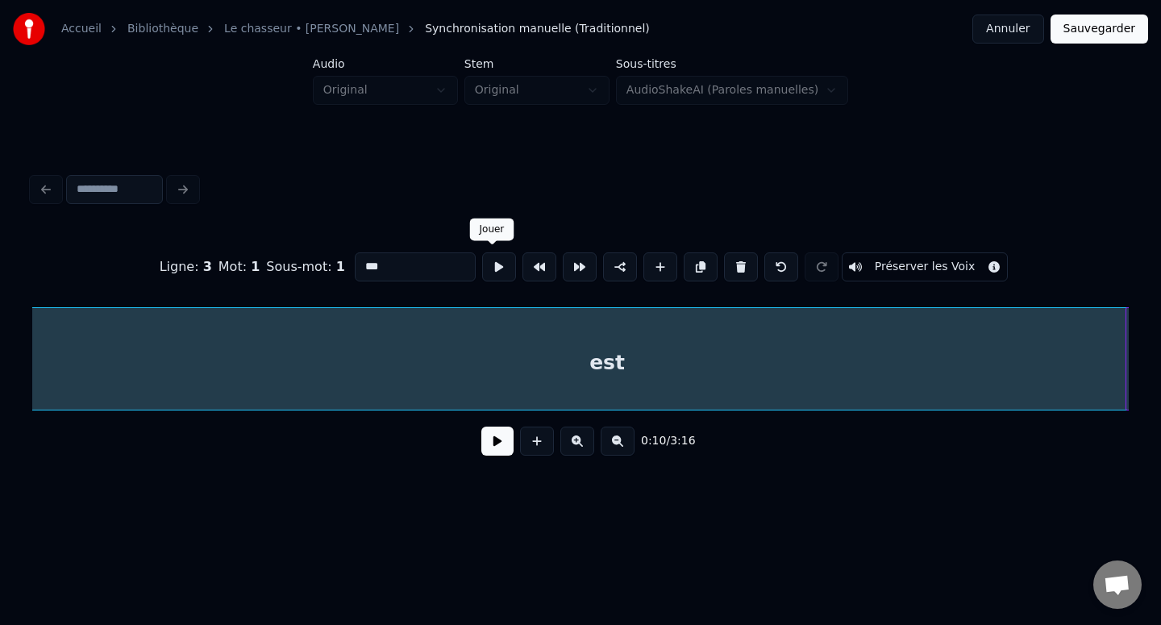
click at [497, 270] on button at bounding box center [499, 266] width 34 height 29
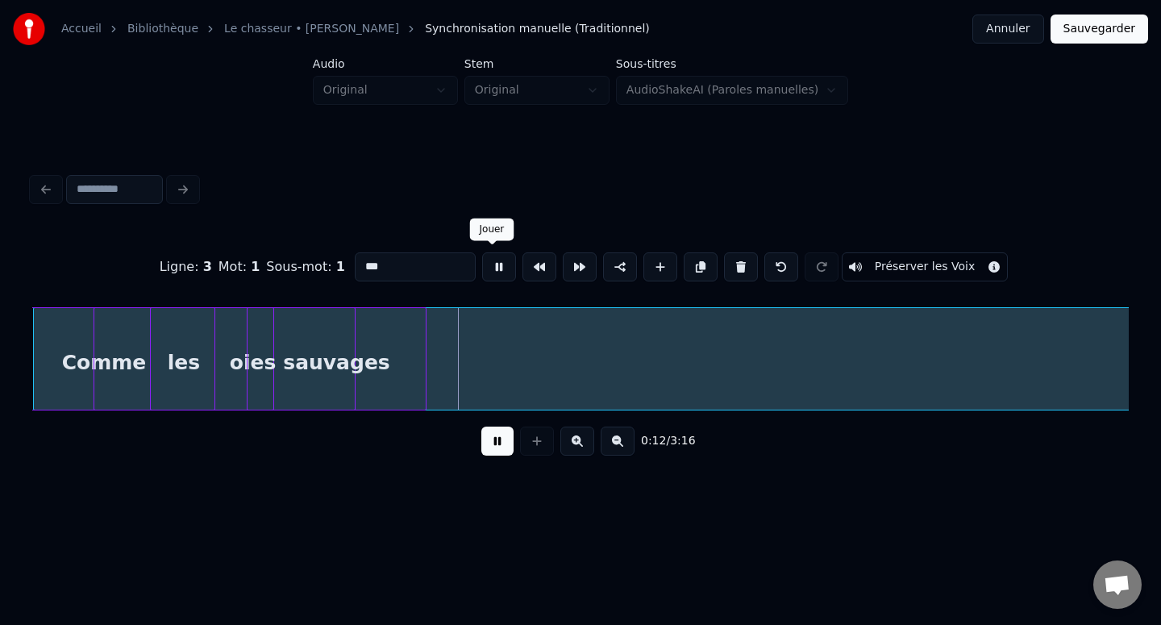
click at [497, 264] on button at bounding box center [499, 266] width 34 height 29
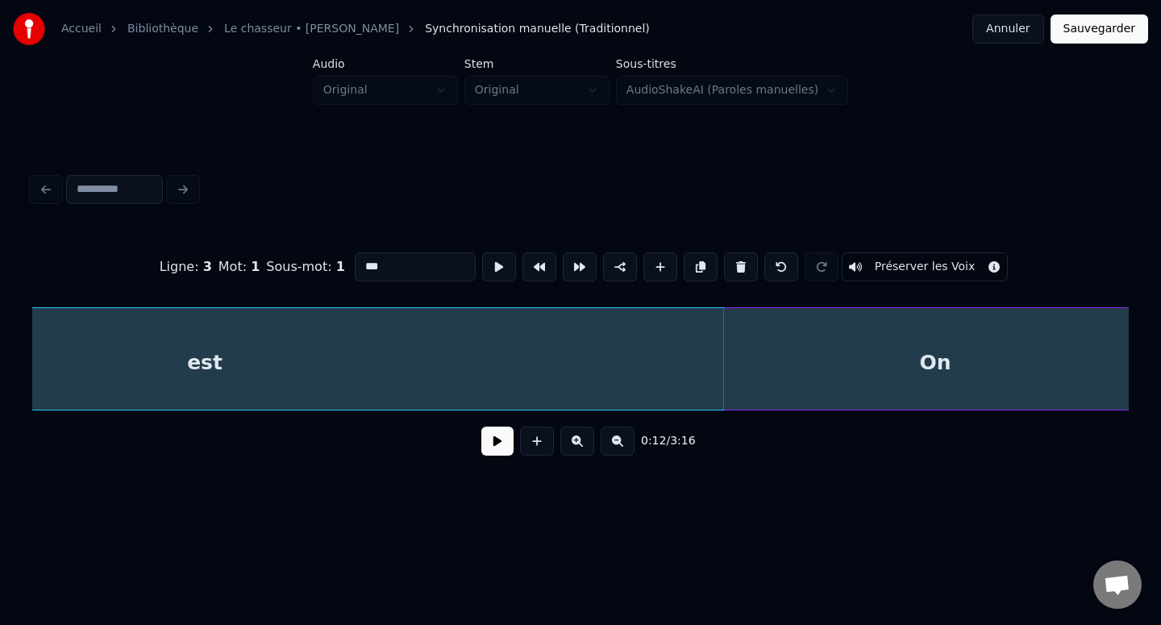
scroll to position [0, 2729]
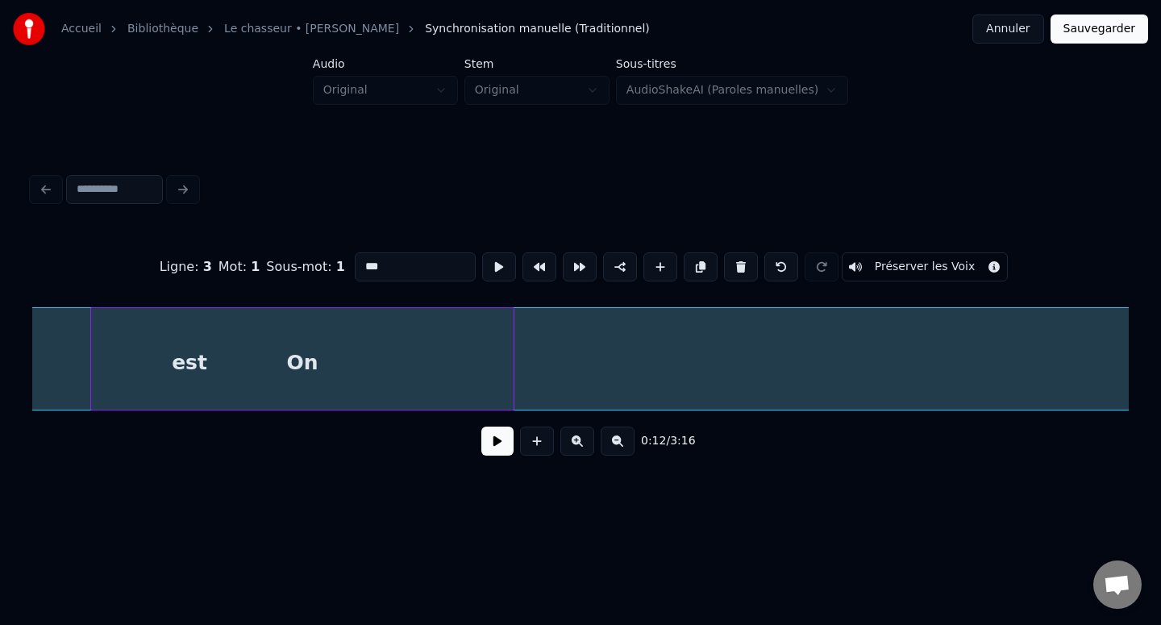
click at [185, 382] on div "On" at bounding box center [302, 363] width 422 height 110
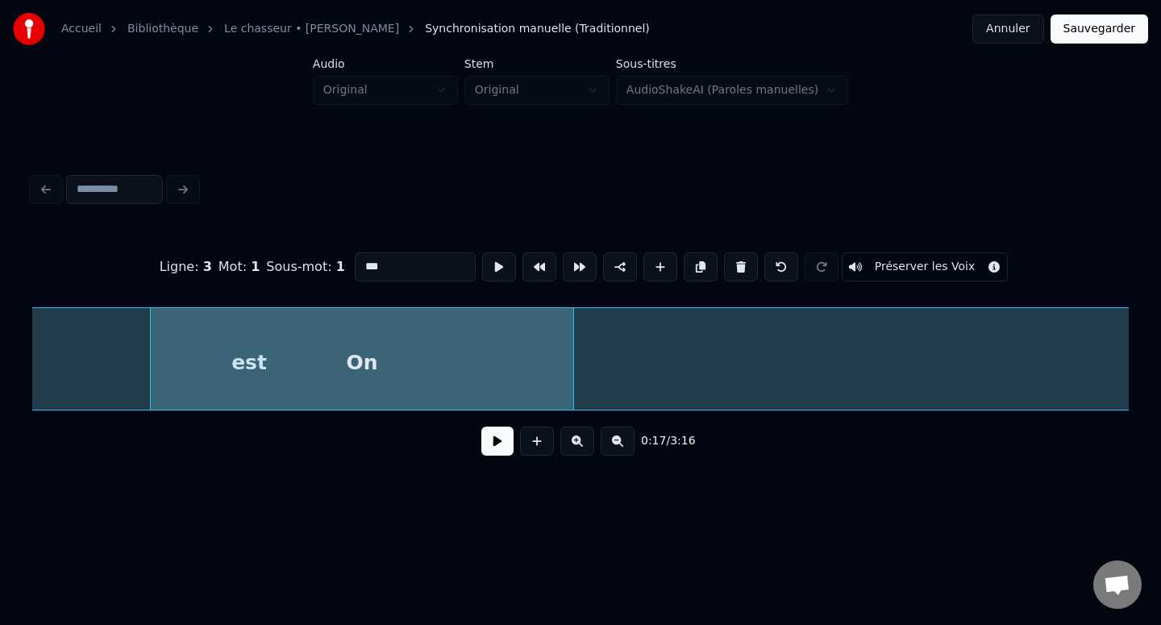
scroll to position [0, 2538]
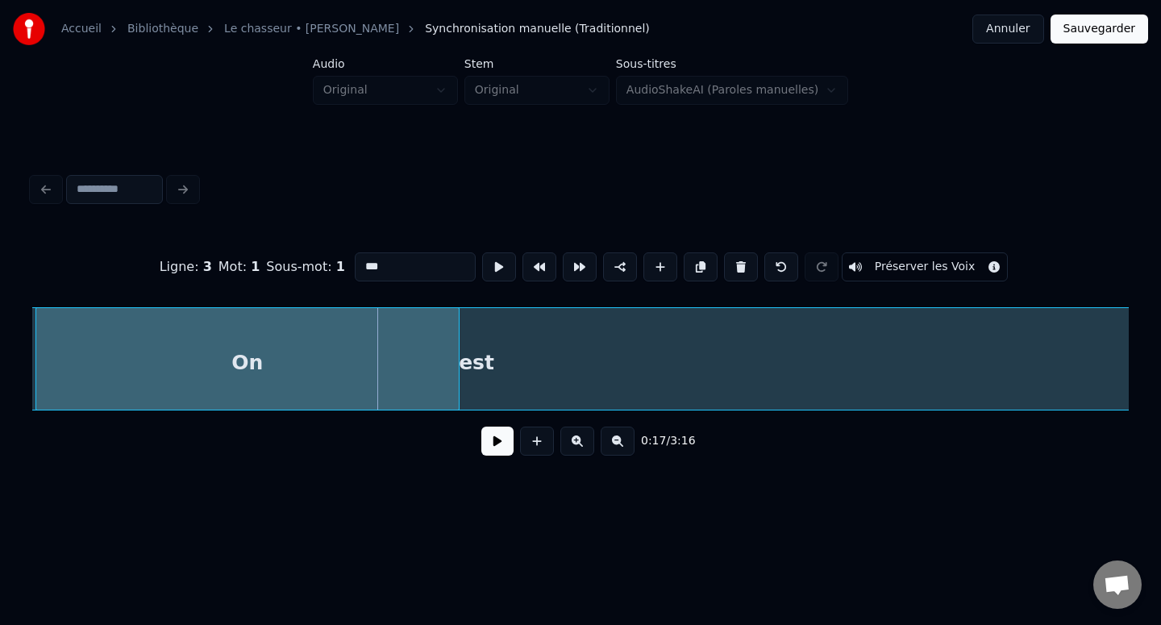
click at [298, 363] on div "On" at bounding box center [247, 363] width 422 height 110
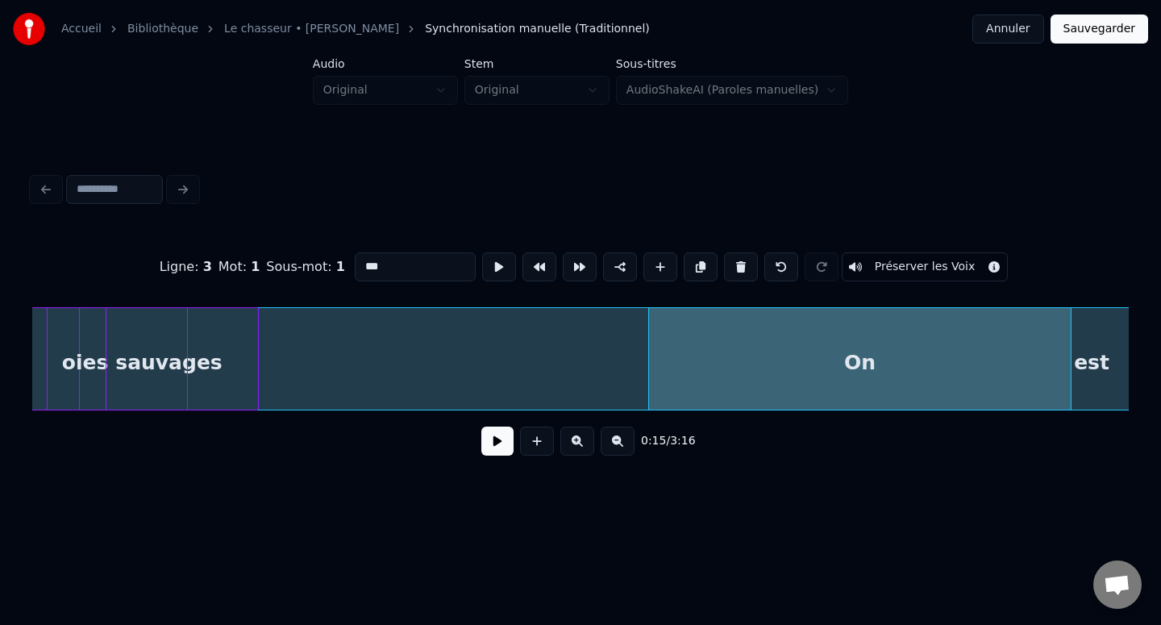
scroll to position [0, 1815]
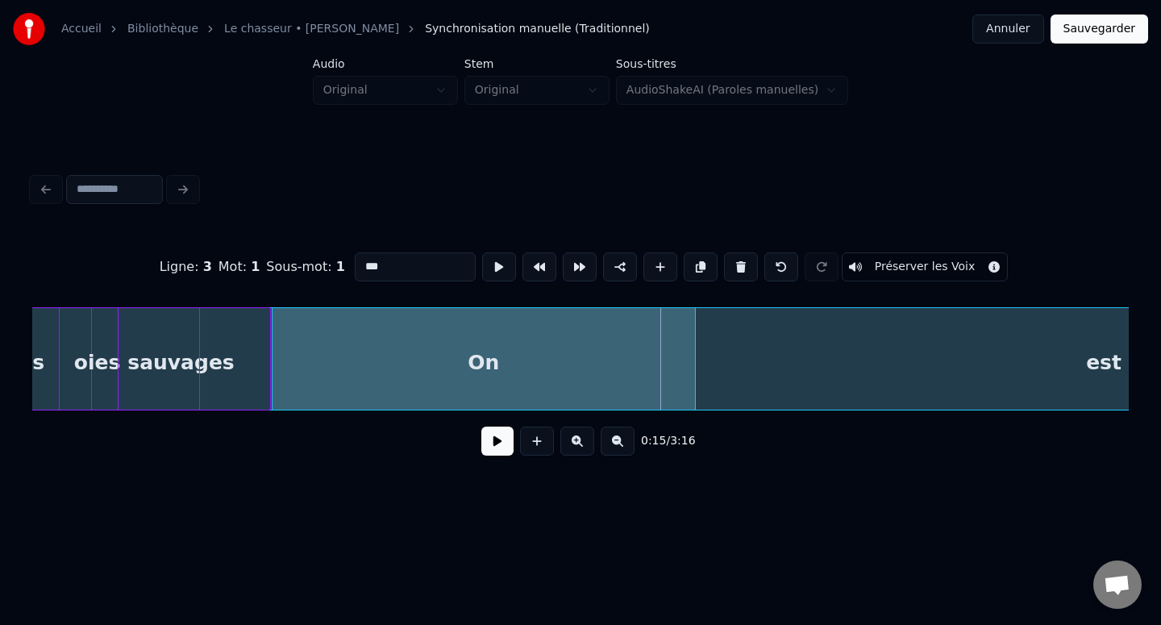
click at [397, 354] on div "On" at bounding box center [483, 363] width 422 height 110
click at [823, 347] on div "est" at bounding box center [1103, 363] width 2451 height 110
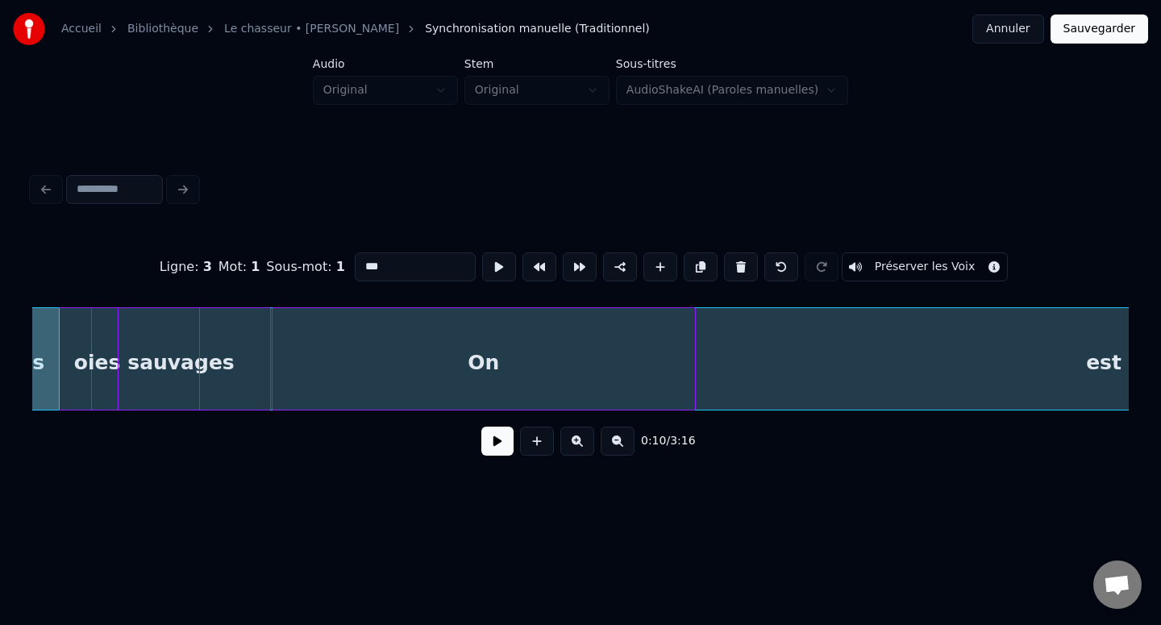
scroll to position [0, 1659]
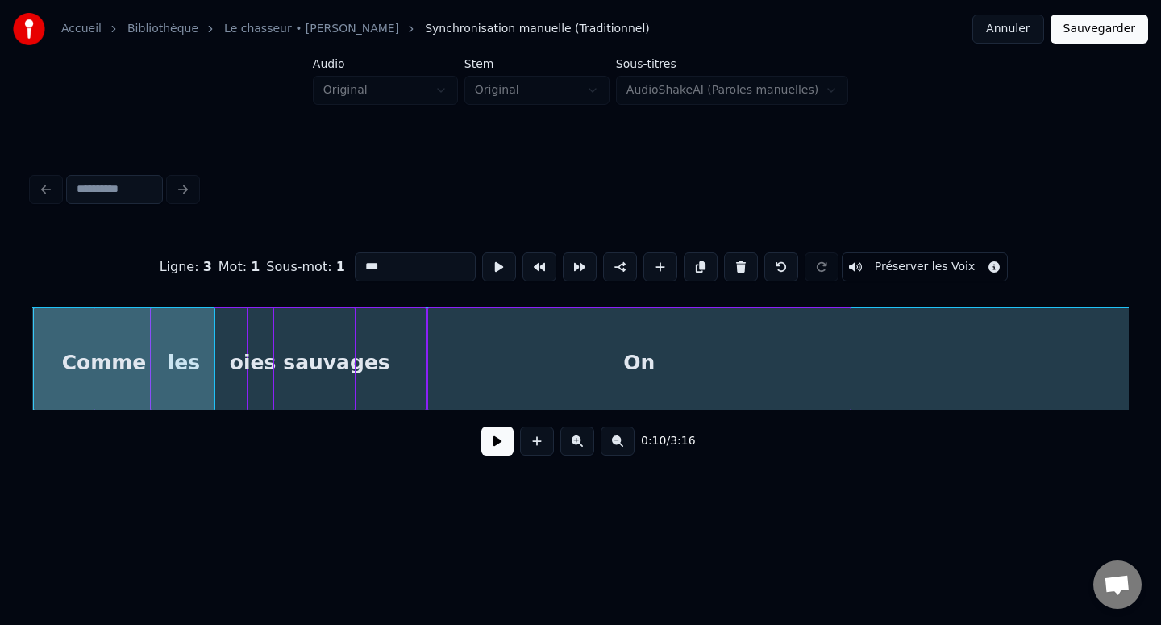
click at [534, 268] on button at bounding box center [539, 266] width 34 height 29
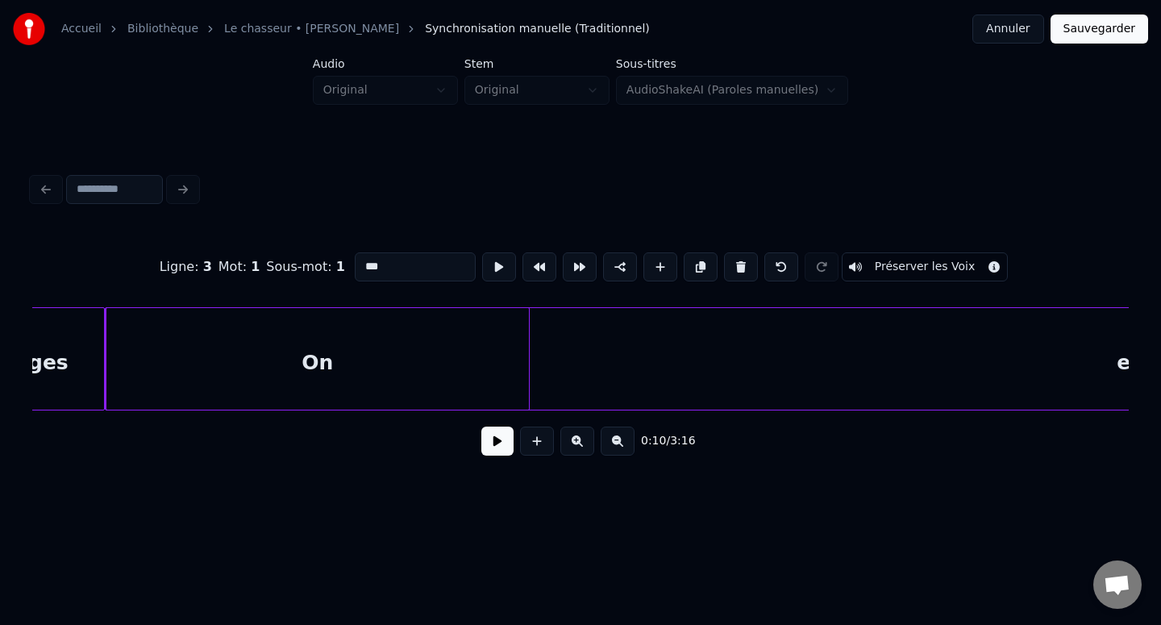
scroll to position [0, 2027]
click at [885, 353] on div "est" at bounding box center [1088, 363] width 2058 height 110
click at [815, 359] on div at bounding box center [815, 359] width 5 height 102
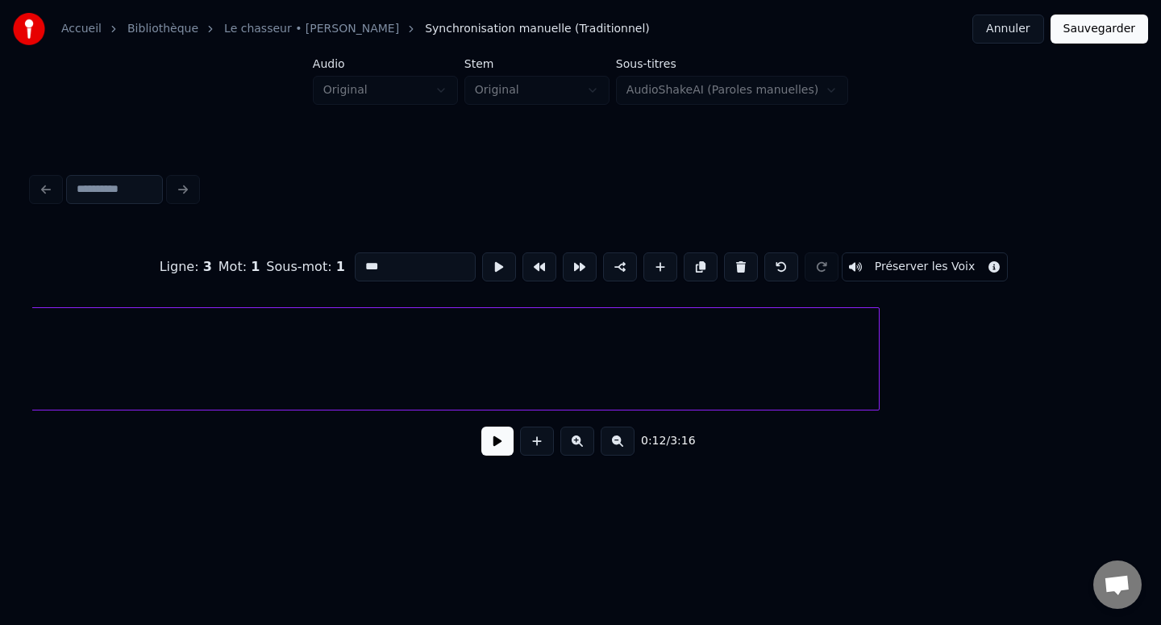
click at [877, 355] on div at bounding box center [876, 359] width 5 height 102
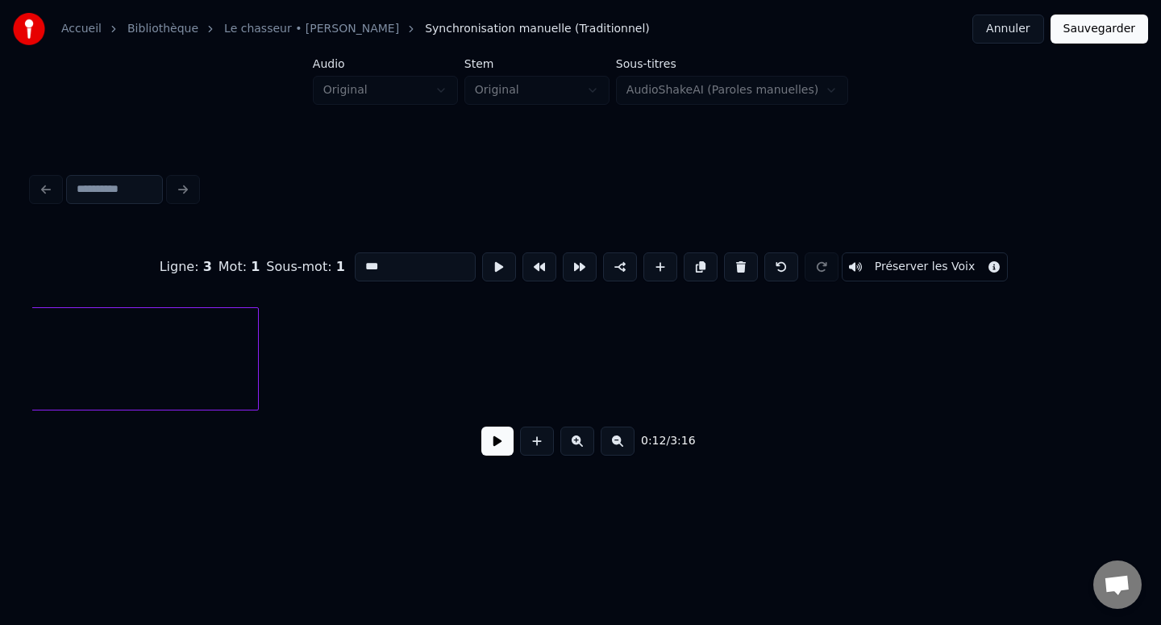
click at [257, 338] on div at bounding box center [255, 359] width 5 height 102
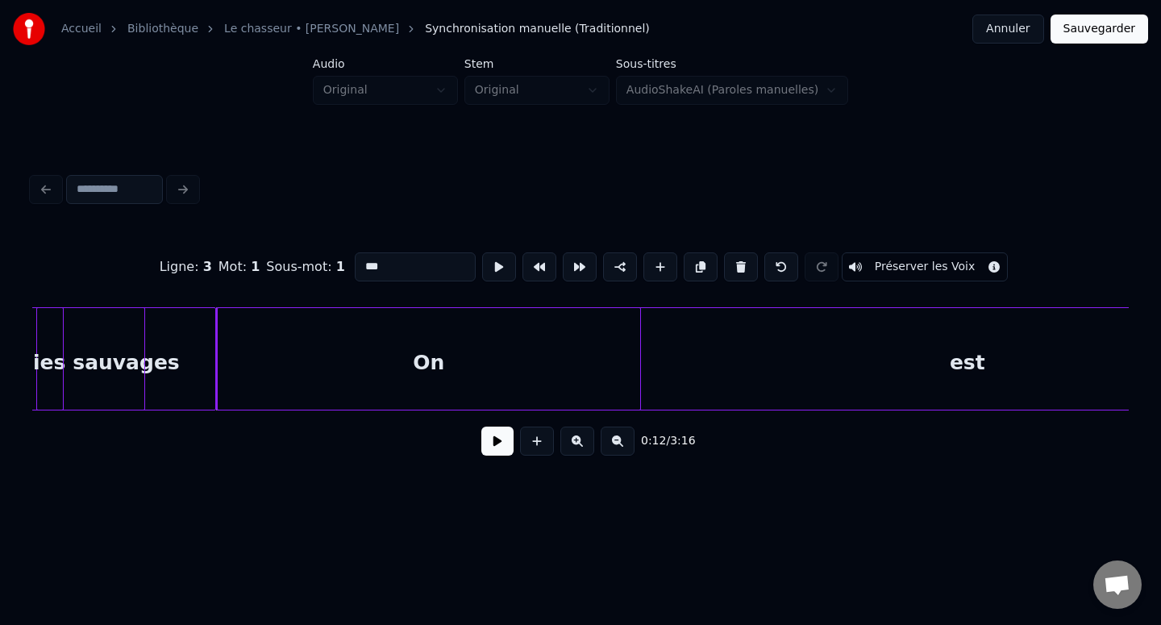
scroll to position [0, 1707]
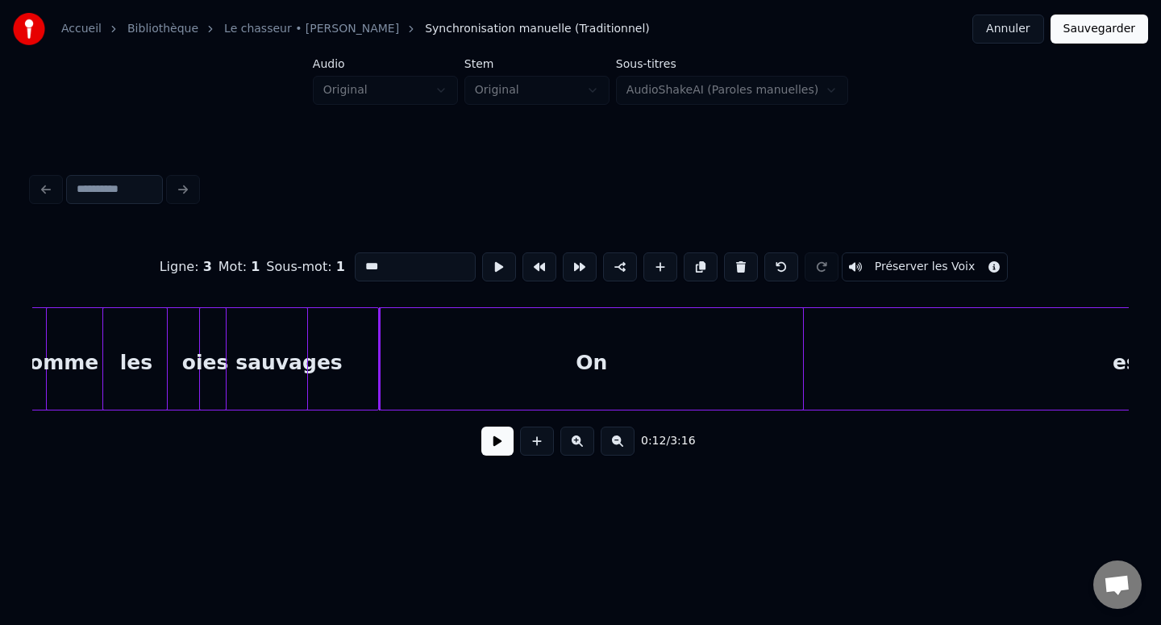
click at [731, 360] on div "On" at bounding box center [591, 363] width 422 height 110
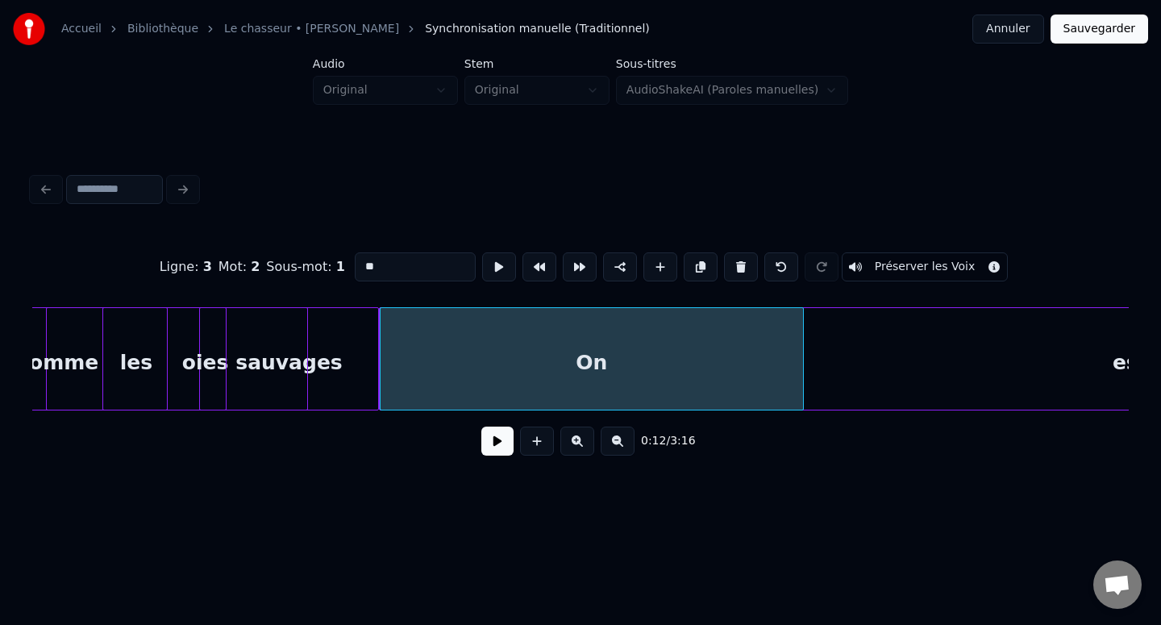
click at [907, 337] on div "est" at bounding box center [1130, 363] width 1501 height 110
type input "***"
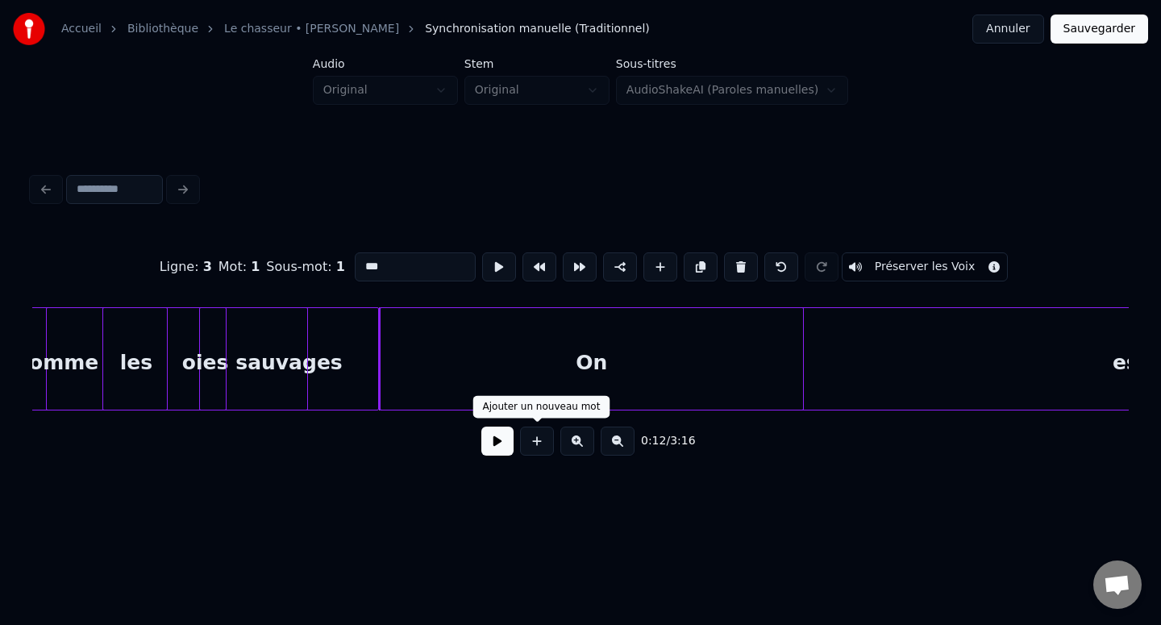
click at [505, 444] on button at bounding box center [497, 440] width 32 height 29
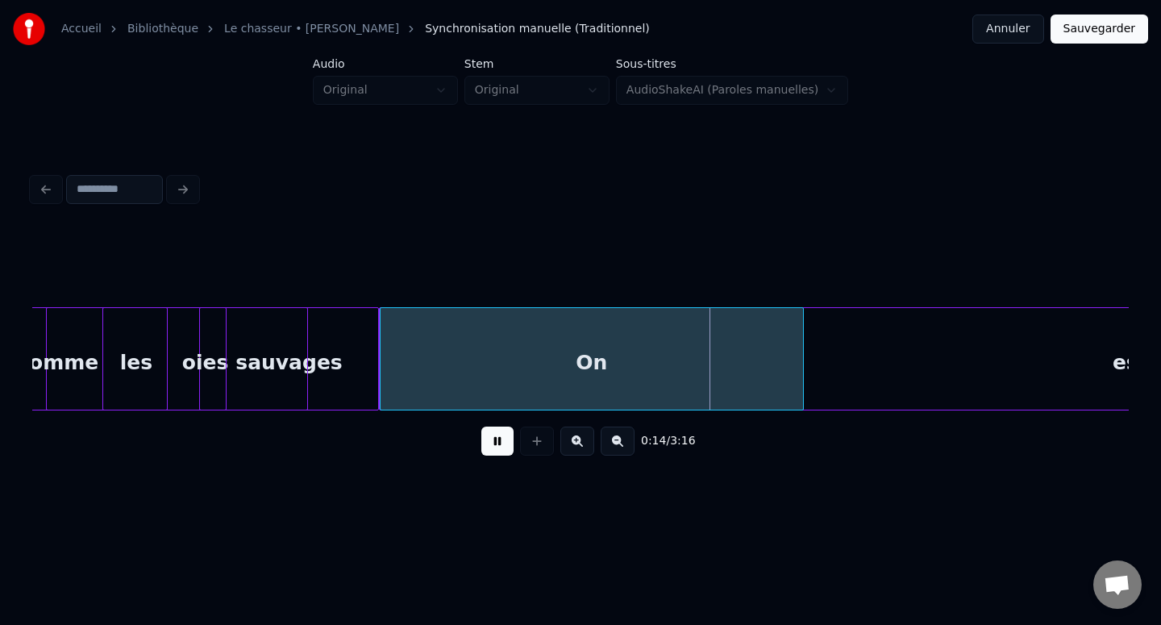
click at [496, 442] on button at bounding box center [497, 440] width 32 height 29
click at [802, 355] on div "On" at bounding box center [592, 358] width 424 height 103
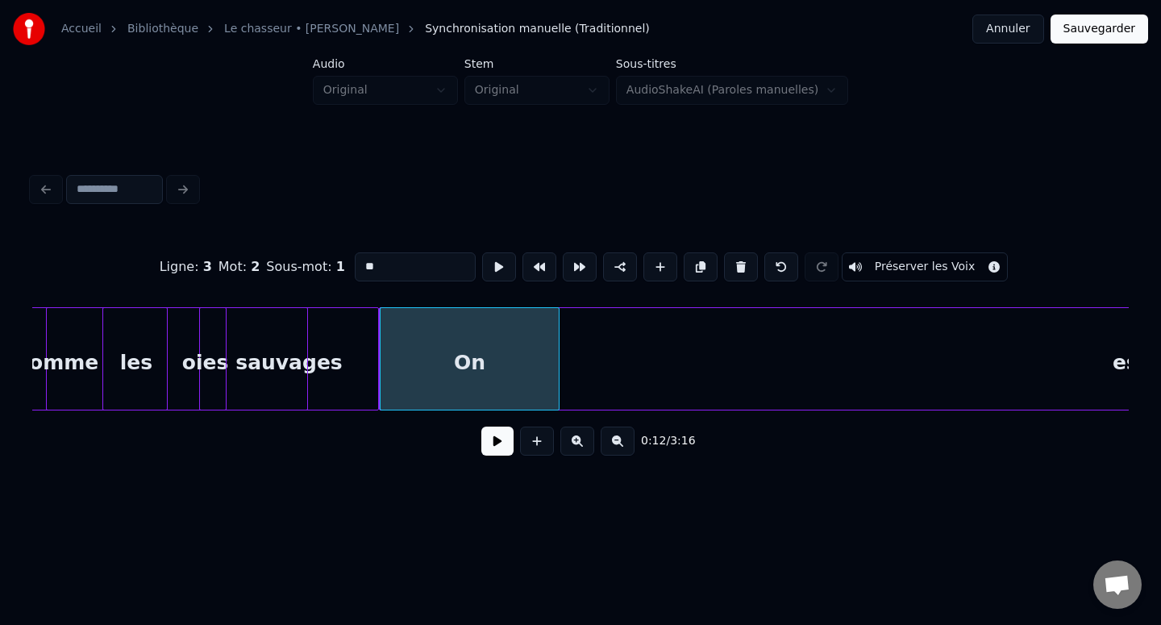
click at [555, 355] on div at bounding box center [556, 359] width 5 height 102
click at [647, 355] on div "est" at bounding box center [1130, 363] width 1501 height 110
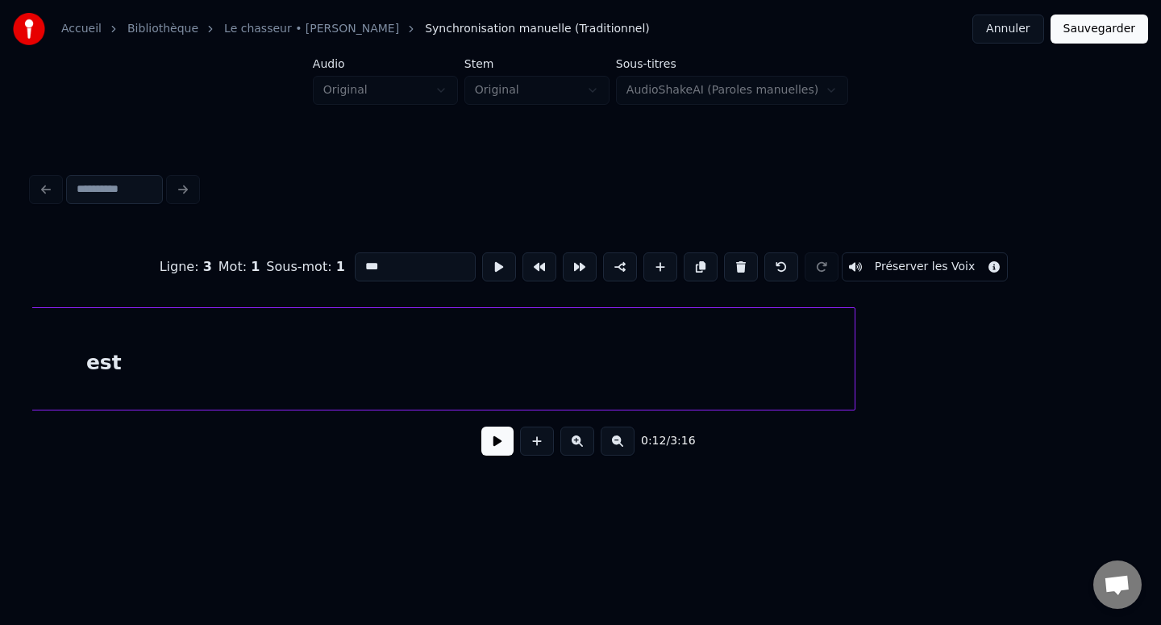
scroll to position [0, 2751]
click at [318, 270] on div "Sous-mot : 1" at bounding box center [305, 266] width 78 height 19
click at [205, 268] on div "Ligne : 3" at bounding box center [186, 266] width 52 height 19
click at [285, 263] on div "Sous-mot : 1" at bounding box center [305, 266] width 78 height 19
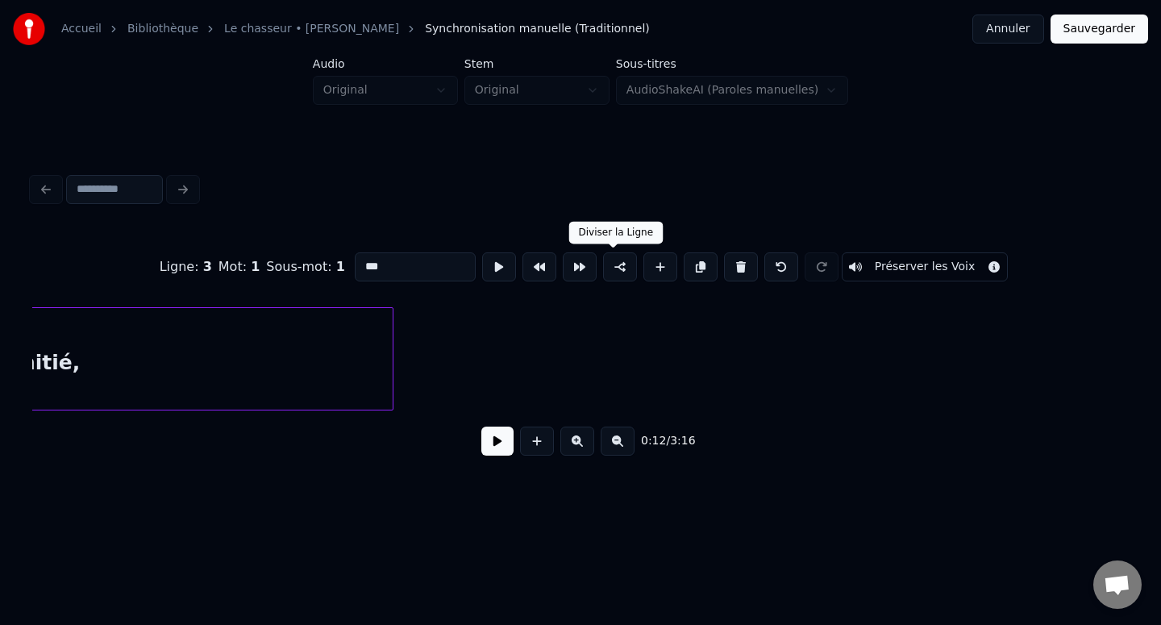
click at [613, 268] on button at bounding box center [620, 266] width 34 height 29
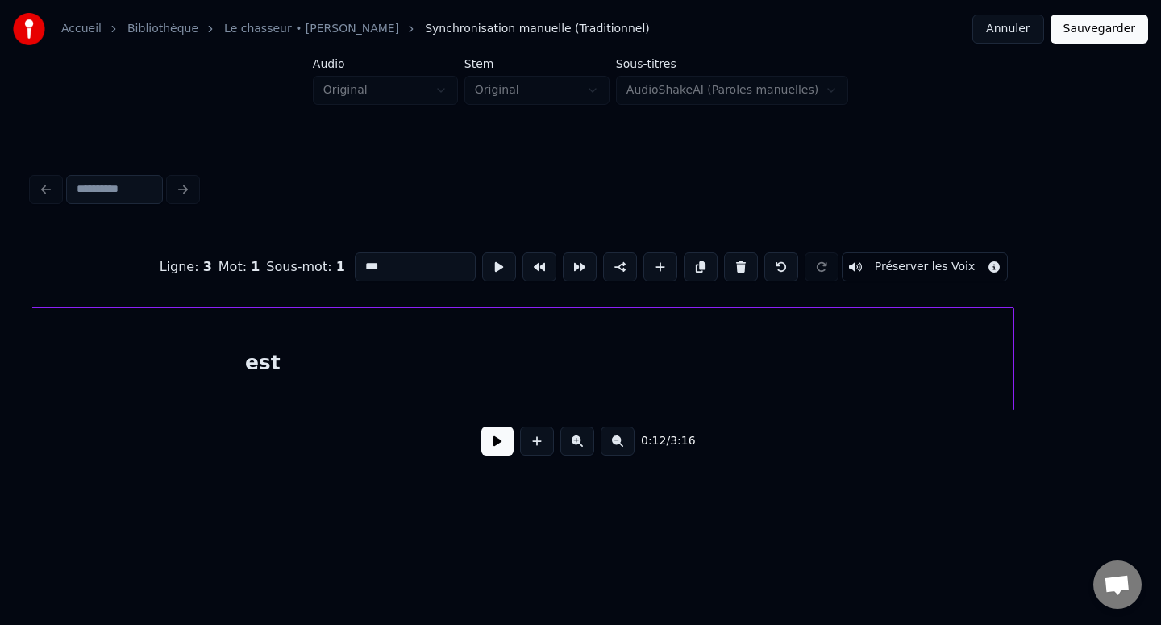
scroll to position [0, 2605]
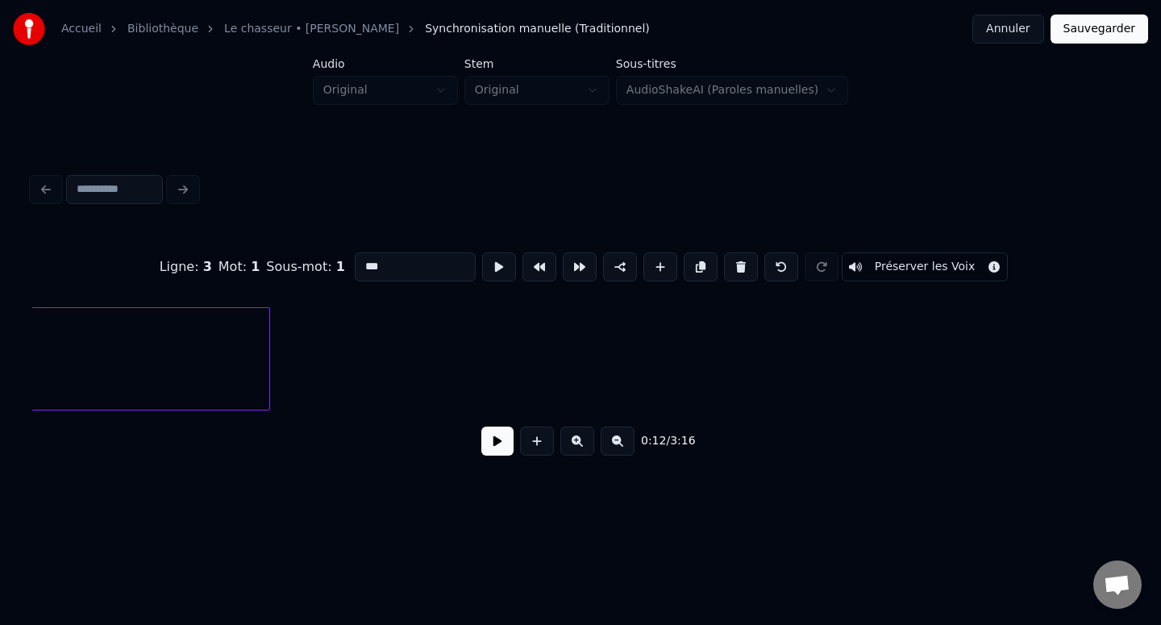
click at [264, 377] on div at bounding box center [266, 359] width 5 height 102
click at [271, 369] on div at bounding box center [269, 359] width 5 height 102
click at [276, 377] on div "est" at bounding box center [183, 363] width 239 height 110
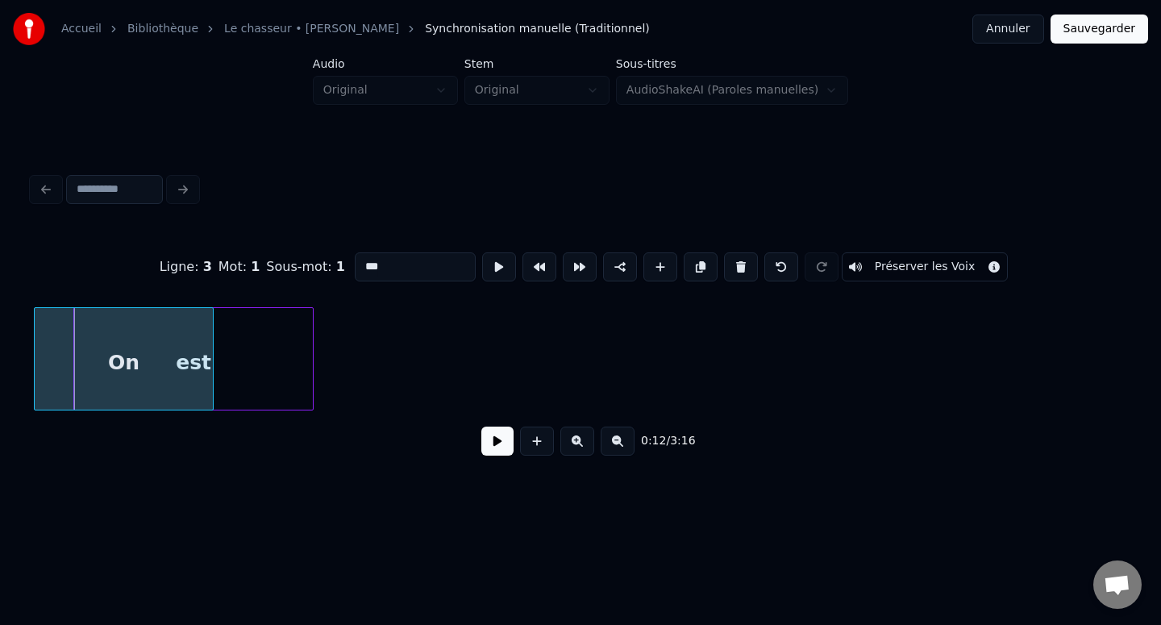
click at [293, 373] on div "est" at bounding box center [193, 363] width 239 height 110
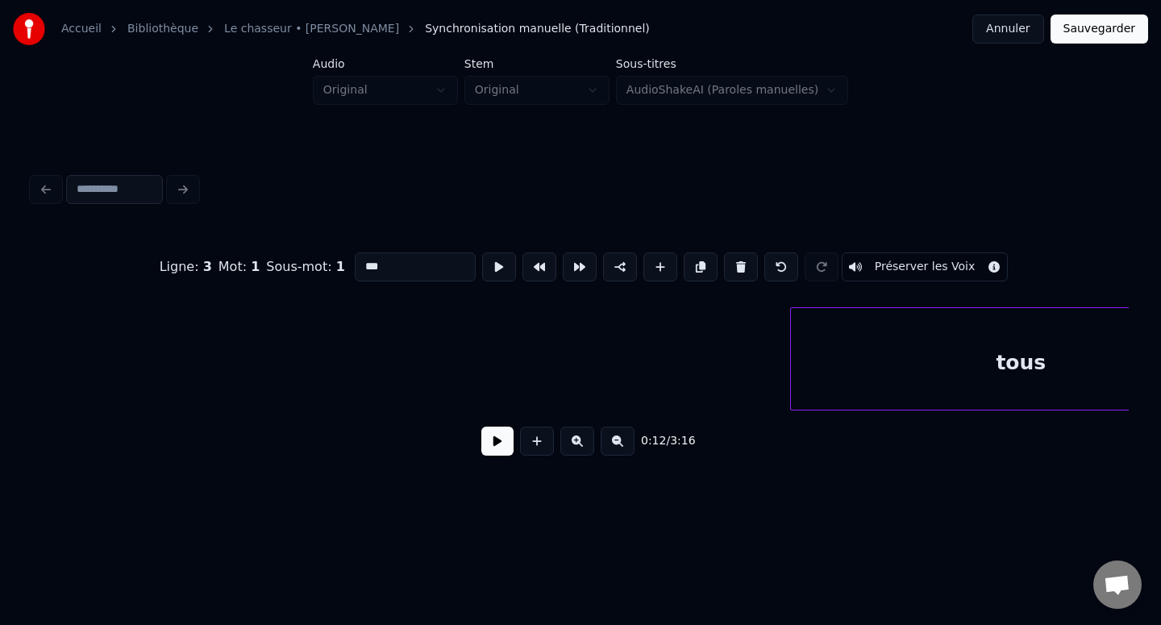
scroll to position [0, 3953]
click at [592, 345] on div "tous" at bounding box center [768, 363] width 459 height 110
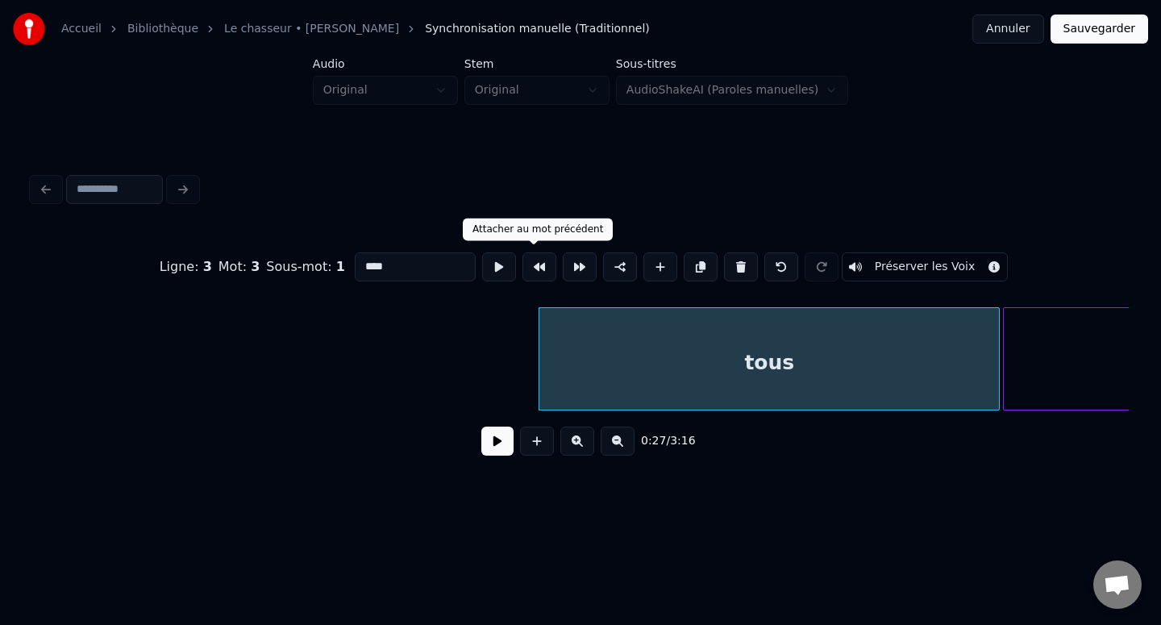
click at [533, 262] on button at bounding box center [539, 266] width 34 height 29
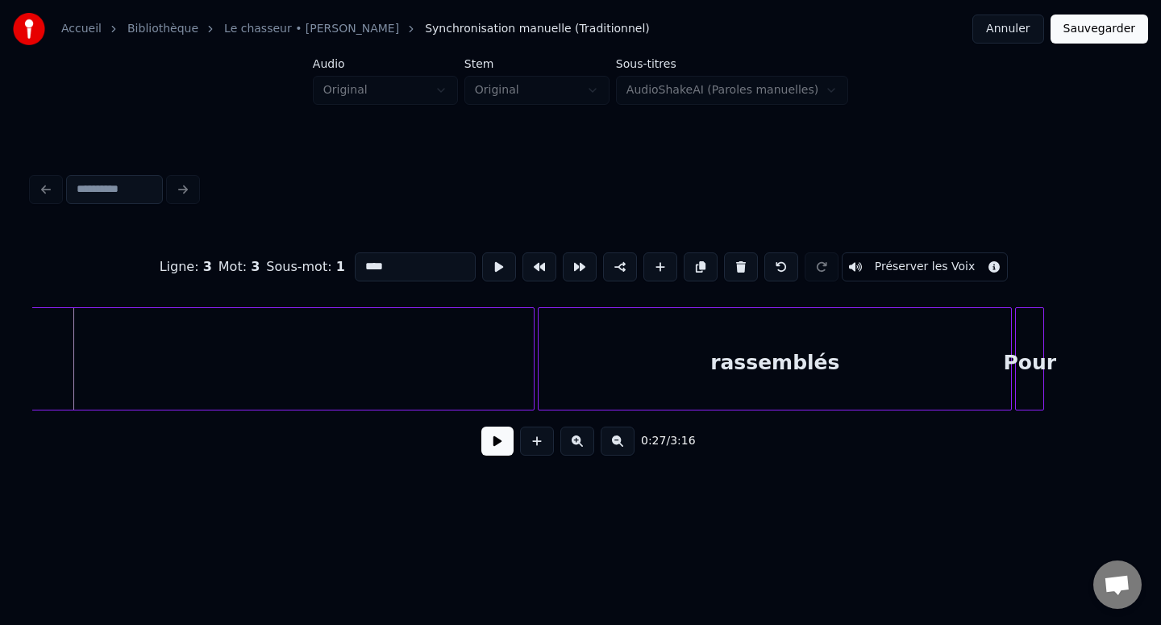
scroll to position [0, 4425]
click at [681, 358] on div "rassemblés" at bounding box center [768, 363] width 472 height 110
type input "**********"
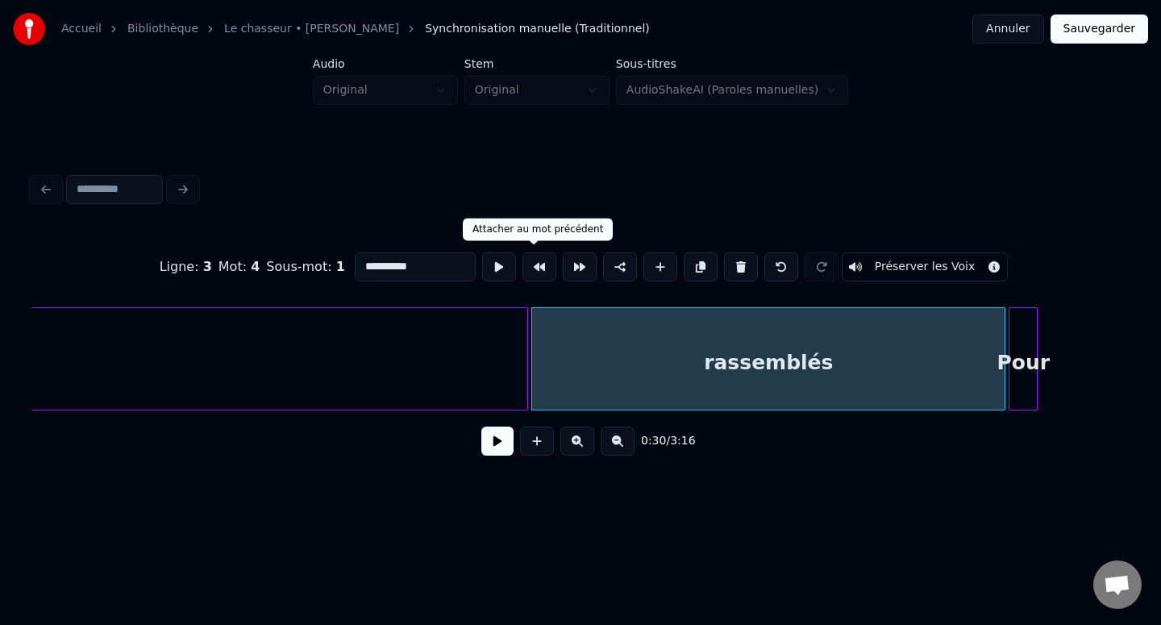
click at [533, 270] on button at bounding box center [539, 266] width 34 height 29
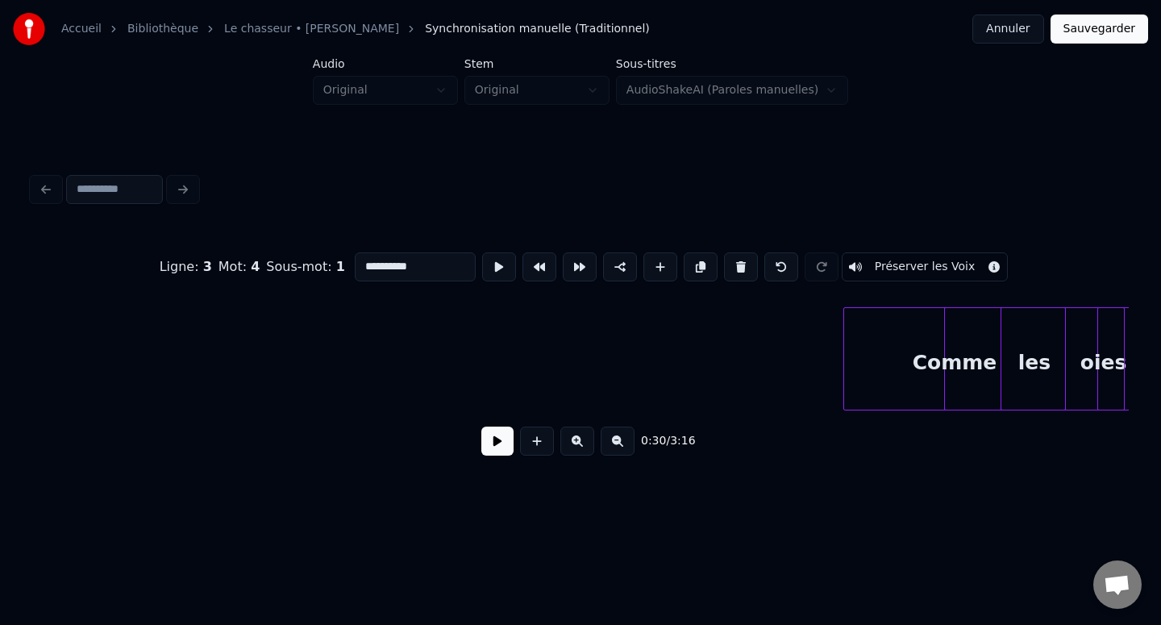
scroll to position [0, 739]
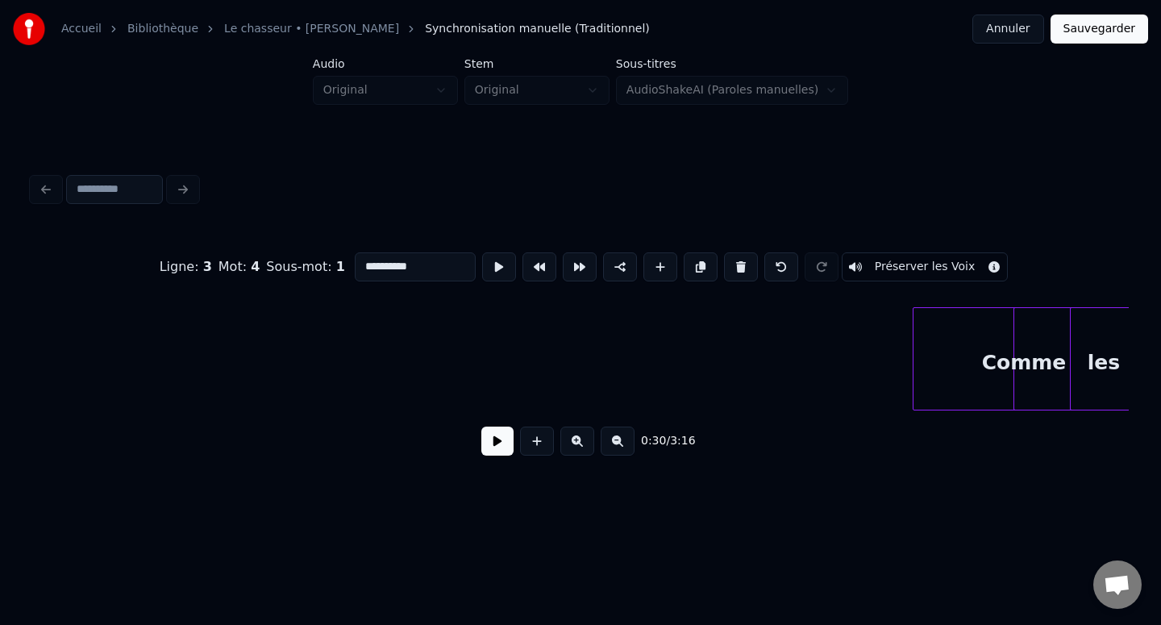
click at [489, 444] on button at bounding box center [497, 440] width 32 height 29
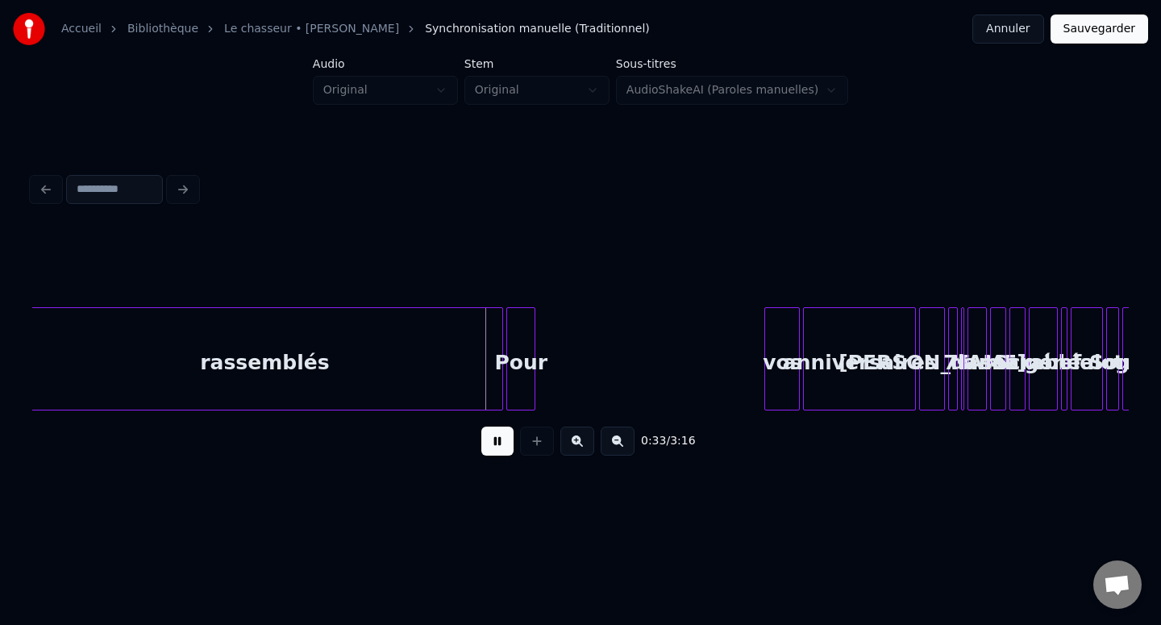
click at [489, 434] on button at bounding box center [497, 440] width 32 height 29
click at [467, 370] on div "rassemblés" at bounding box center [265, 363] width 476 height 110
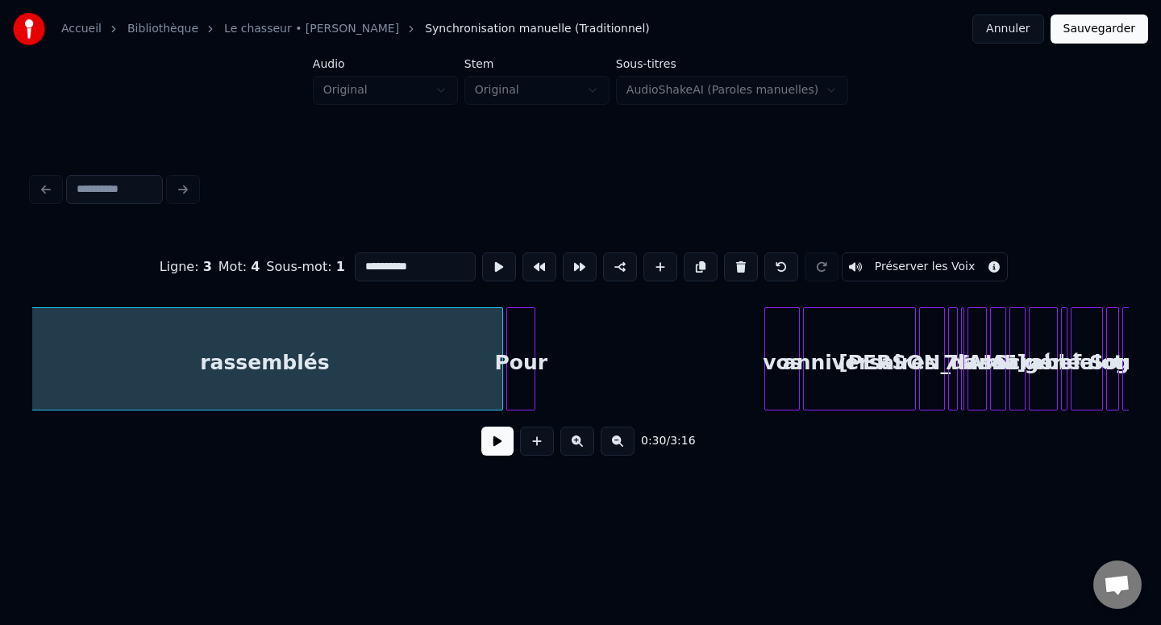
scroll to position [0, 4921]
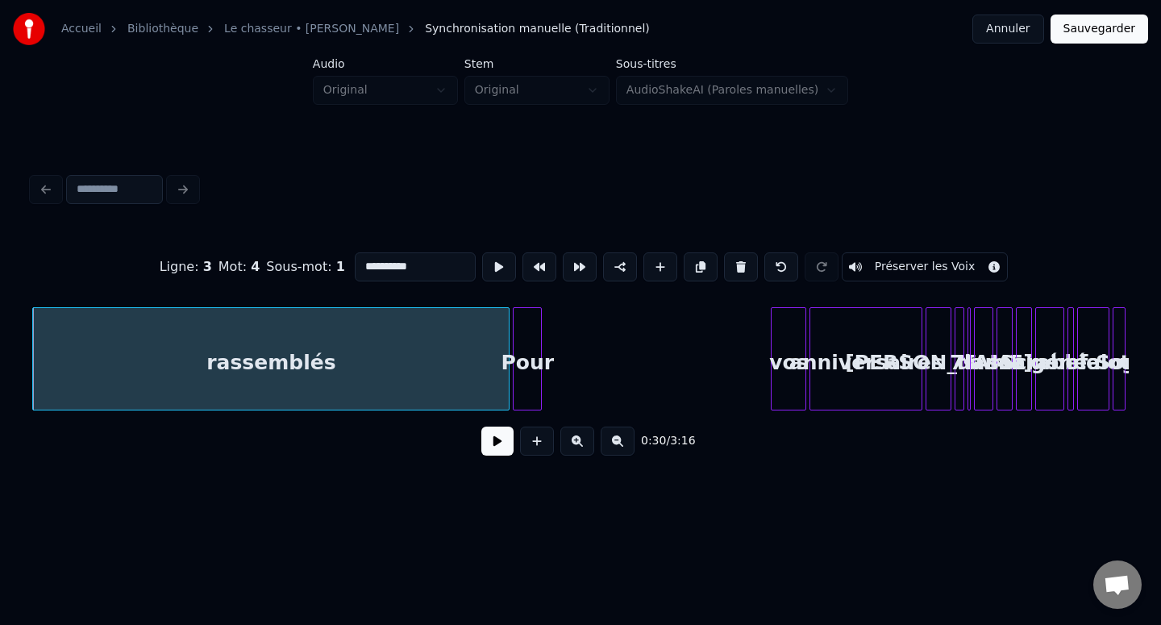
click at [401, 272] on input "**********" at bounding box center [415, 266] width 121 height 29
click at [411, 284] on div "**********" at bounding box center [580, 267] width 1096 height 81
click at [107, 189] on input at bounding box center [114, 189] width 97 height 29
click at [210, 157] on div "**********" at bounding box center [580, 318] width 1109 height 375
click at [528, 129] on div "**********" at bounding box center [580, 252] width 1161 height 505
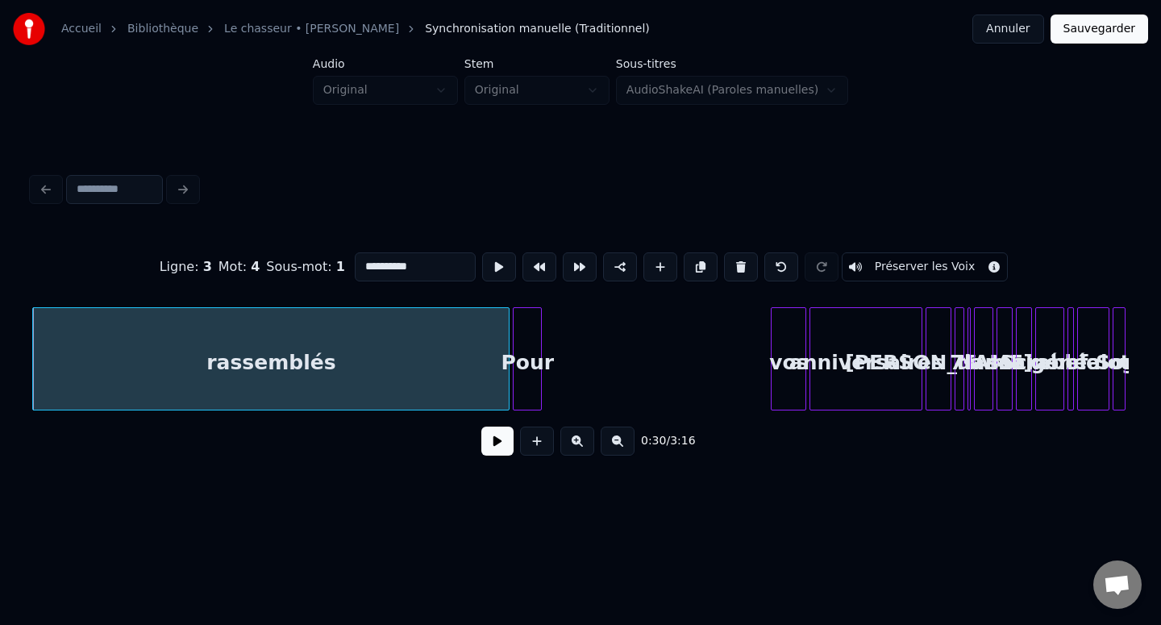
click at [310, 24] on link "Le chasseur • [PERSON_NAME]" at bounding box center [311, 29] width 175 height 16
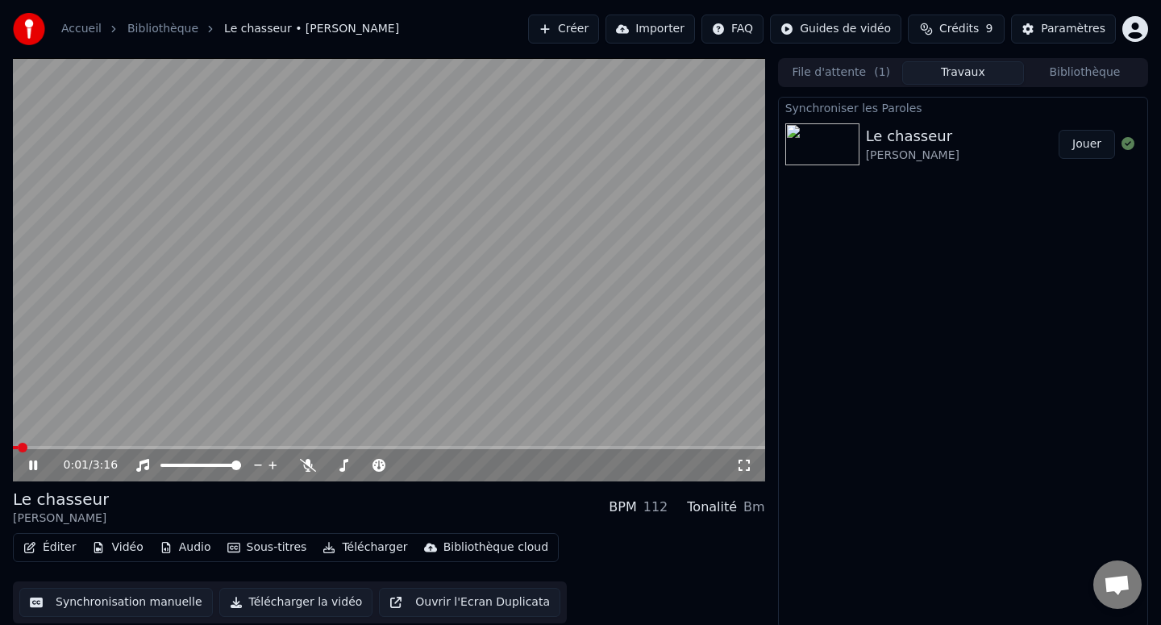
scroll to position [3, 0]
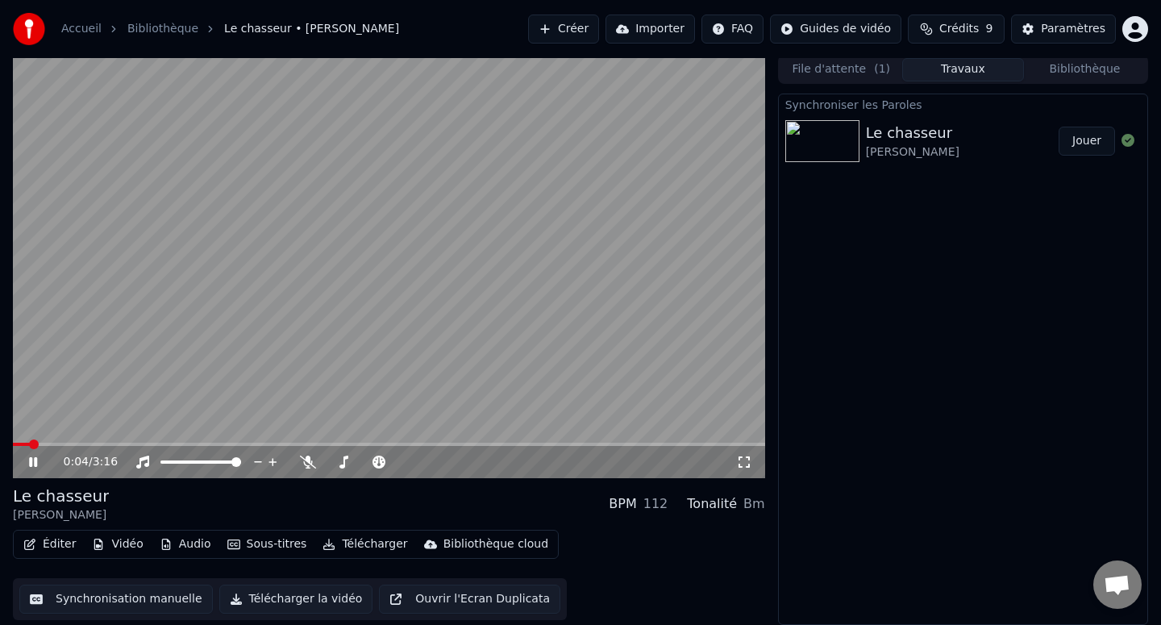
click at [35, 456] on icon at bounding box center [45, 461] width 38 height 13
click at [313, 462] on icon at bounding box center [308, 461] width 16 height 13
click at [36, 460] on icon at bounding box center [33, 461] width 10 height 11
click at [177, 443] on span at bounding box center [389, 444] width 752 height 3
click at [385, 437] on video at bounding box center [389, 266] width 752 height 423
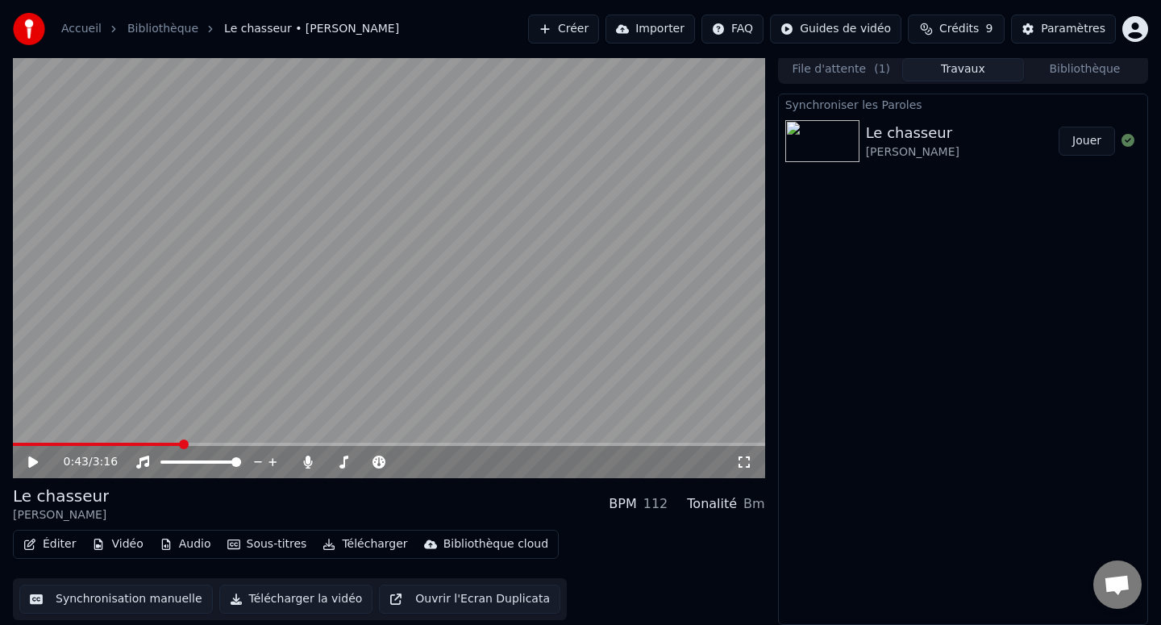
click at [406, 445] on span at bounding box center [389, 444] width 752 height 3
click at [32, 460] on icon at bounding box center [33, 461] width 10 height 11
click at [353, 382] on video at bounding box center [389, 266] width 752 height 423
click at [350, 539] on button "Télécharger" at bounding box center [365, 544] width 98 height 23
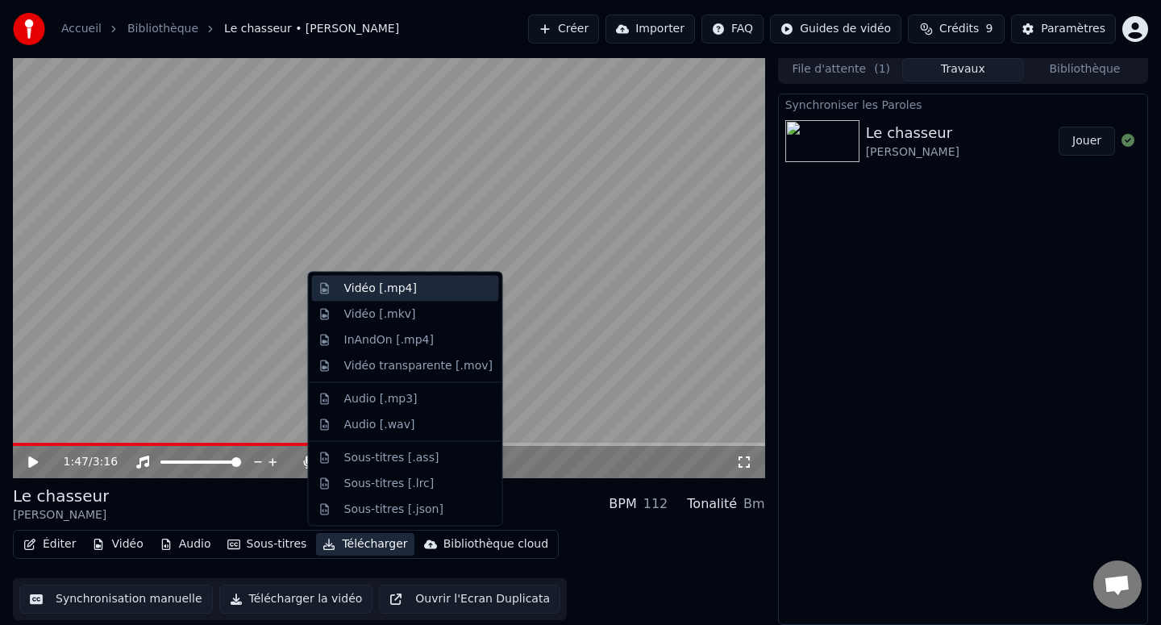
click at [397, 286] on div "Vidéo [.mp4]" at bounding box center [380, 289] width 73 height 16
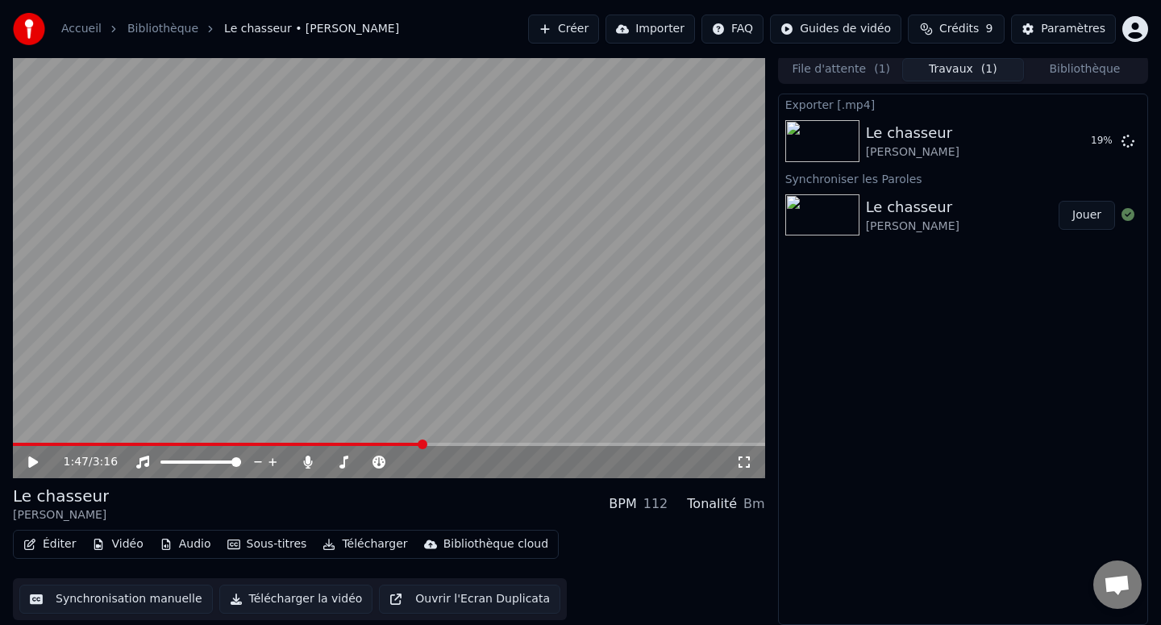
click at [52, 544] on button "Éditer" at bounding box center [49, 544] width 65 height 23
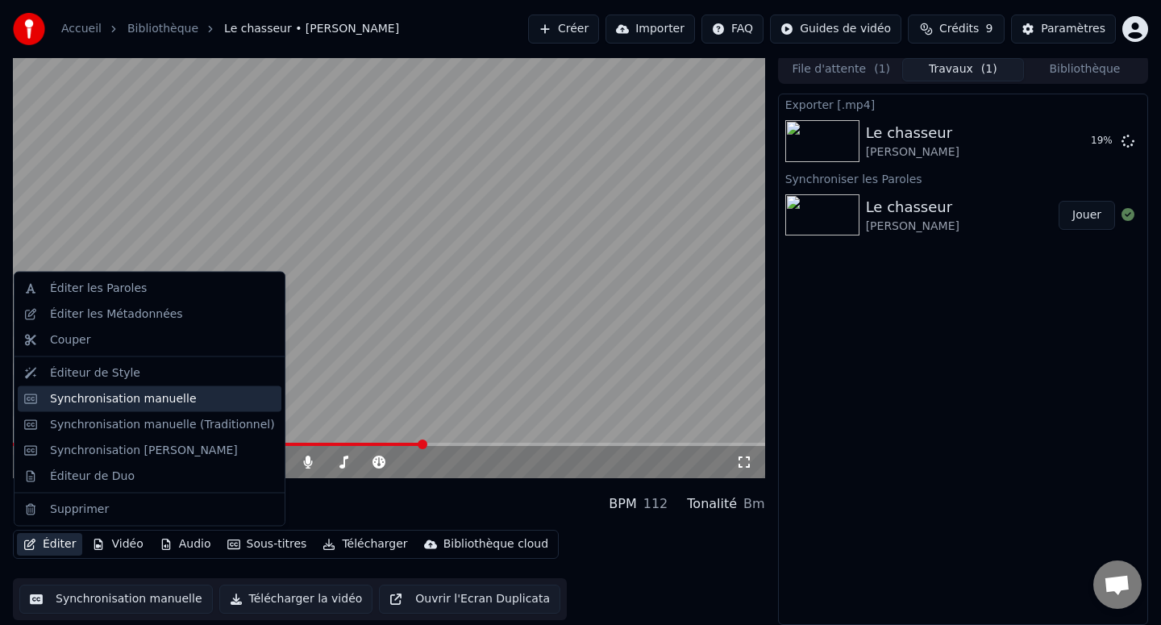
click at [111, 406] on div "Synchronisation manuelle" at bounding box center [150, 398] width 264 height 26
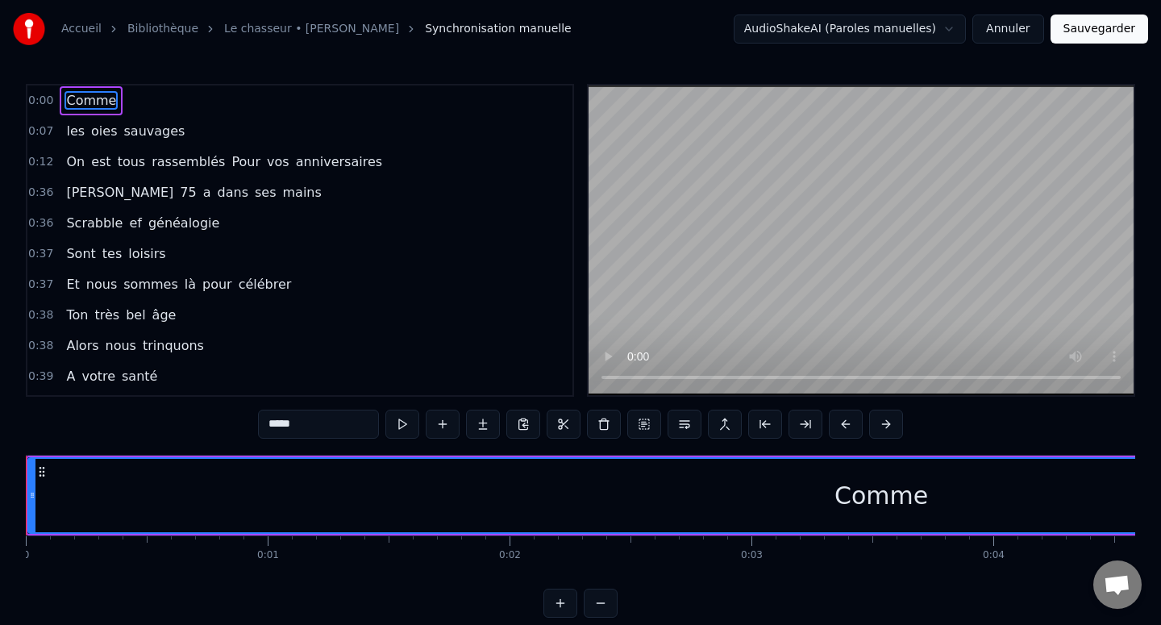
click at [822, 487] on div "Comme" at bounding box center [881, 495] width 1704 height 73
click at [858, 493] on div "Comme" at bounding box center [881, 495] width 94 height 36
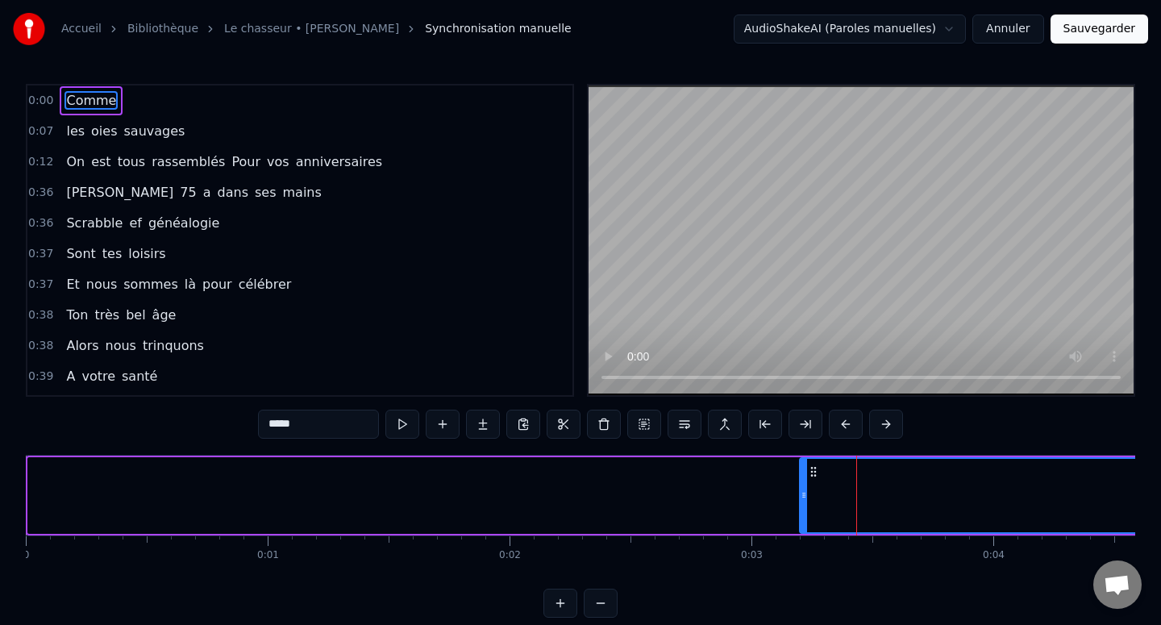
drag, startPoint x: 29, startPoint y: 497, endPoint x: 803, endPoint y: 516, distance: 774.1
click at [803, 517] on div at bounding box center [803, 495] width 6 height 73
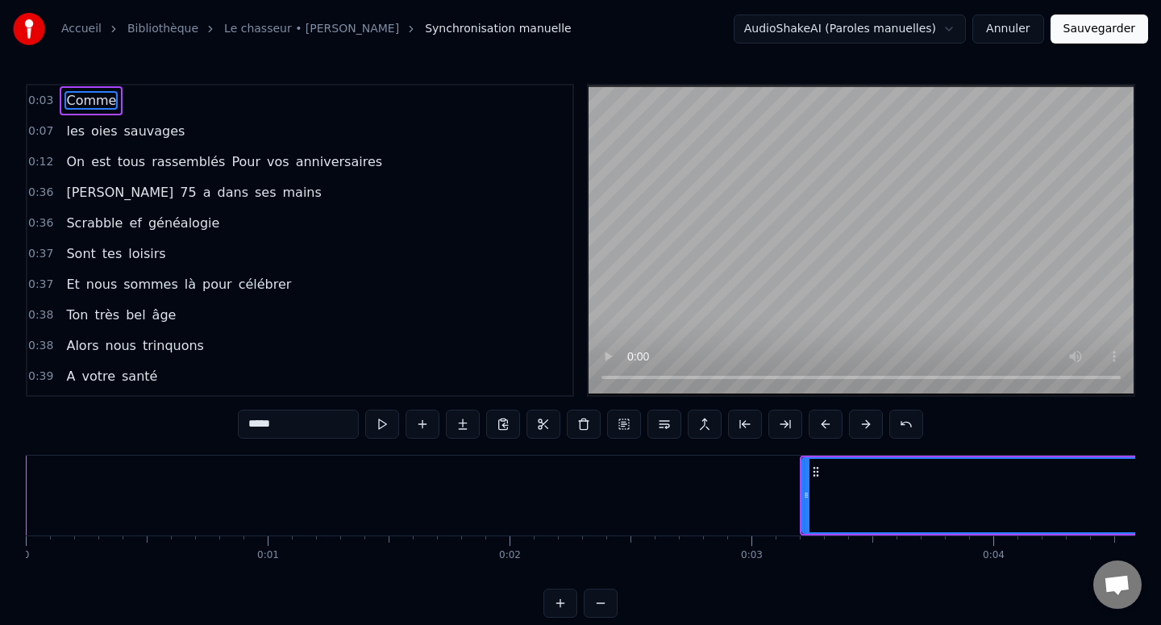
drag, startPoint x: 803, startPoint y: 512, endPoint x: 980, endPoint y: 512, distance: 177.3
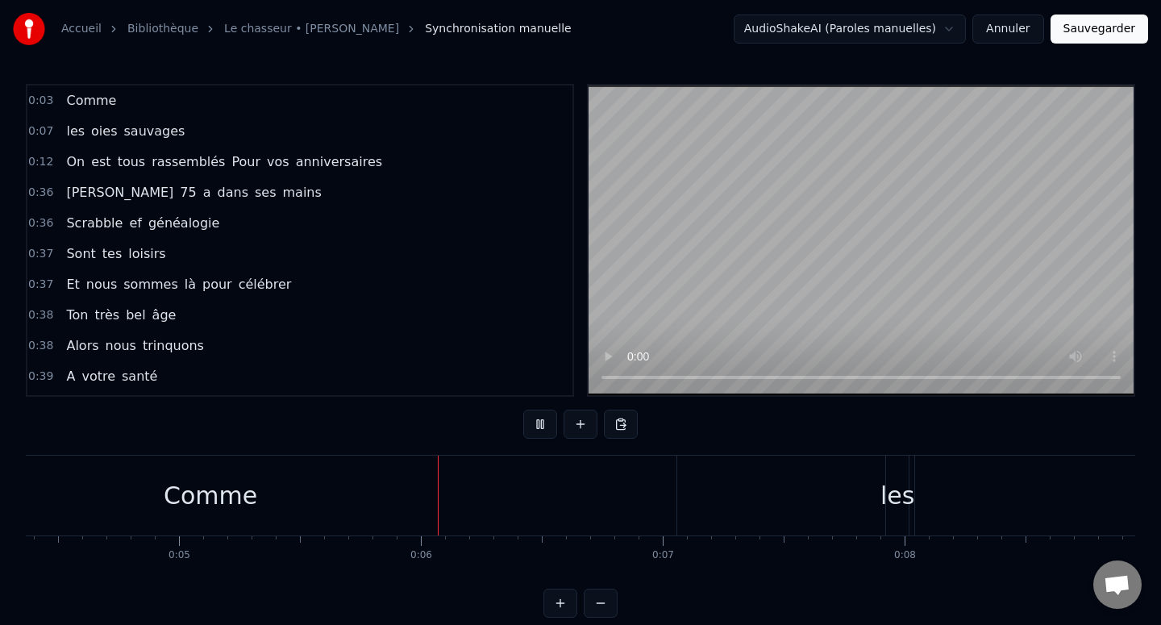
scroll to position [0, 885]
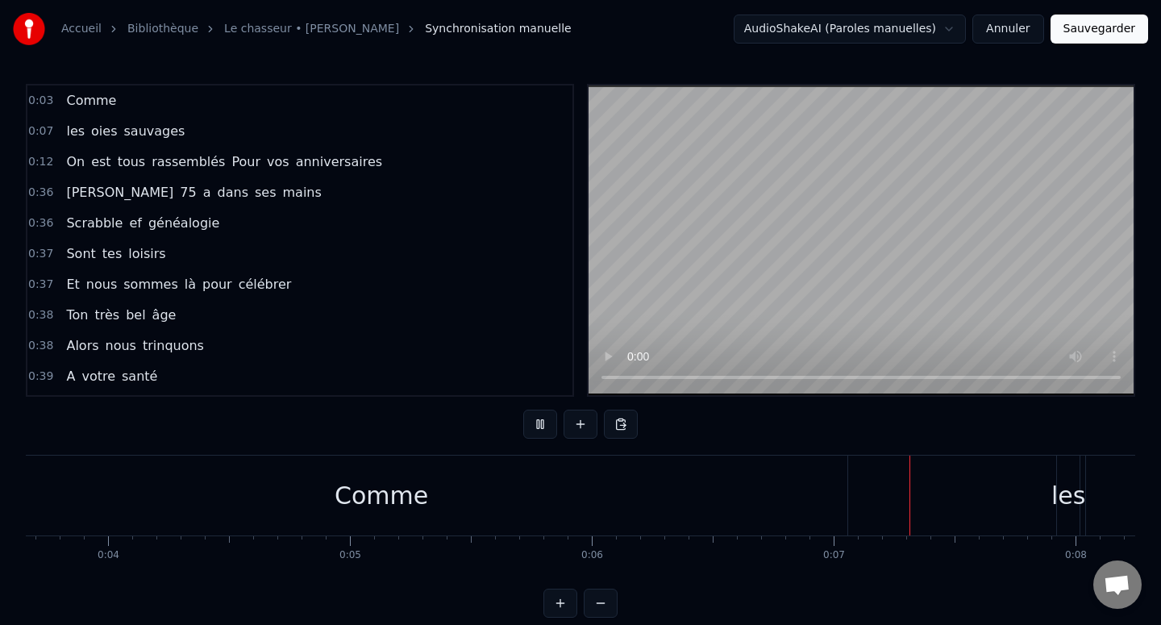
drag, startPoint x: 510, startPoint y: 517, endPoint x: 601, endPoint y: 511, distance: 90.5
click at [815, 513] on div "Comme" at bounding box center [381, 495] width 932 height 80
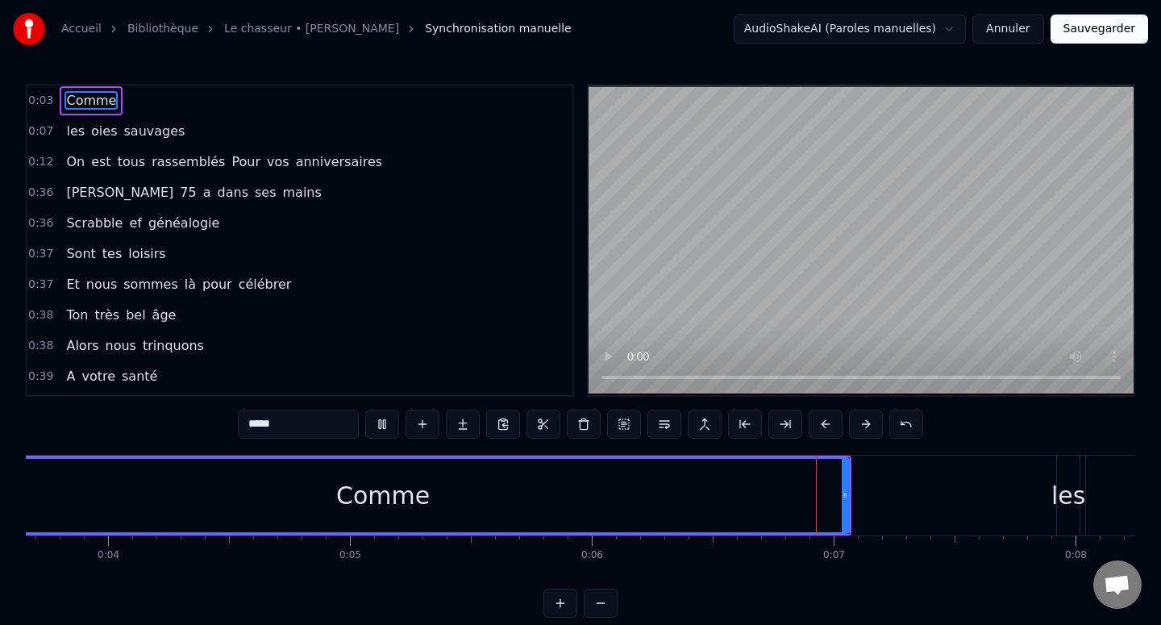
click at [601, 511] on div "Comme" at bounding box center [383, 495] width 930 height 73
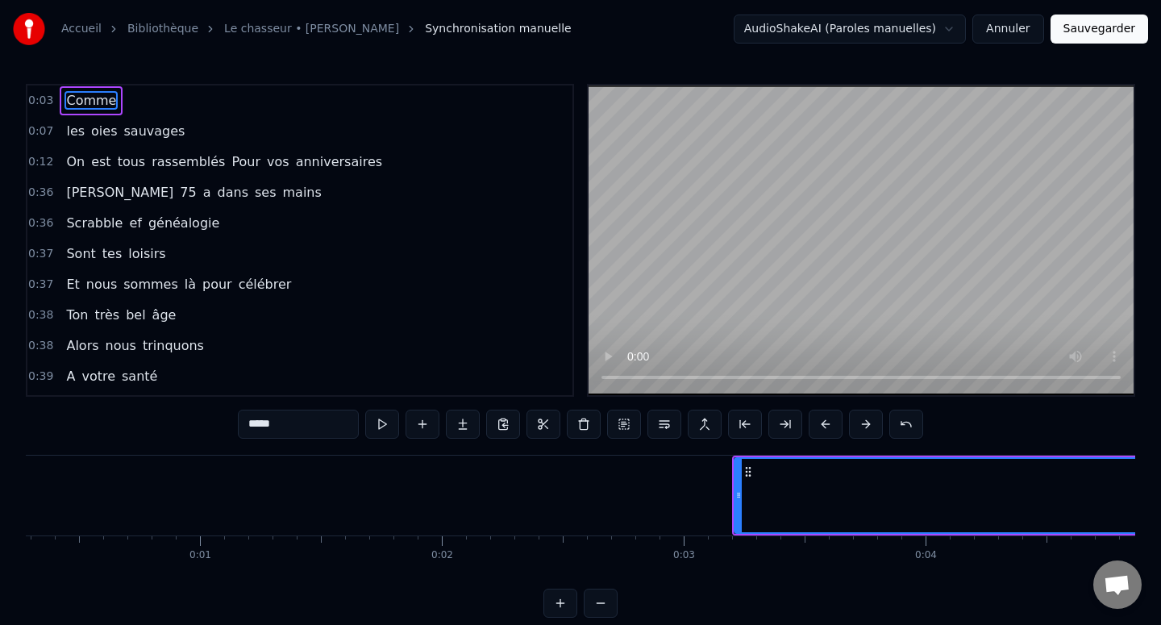
scroll to position [0, 57]
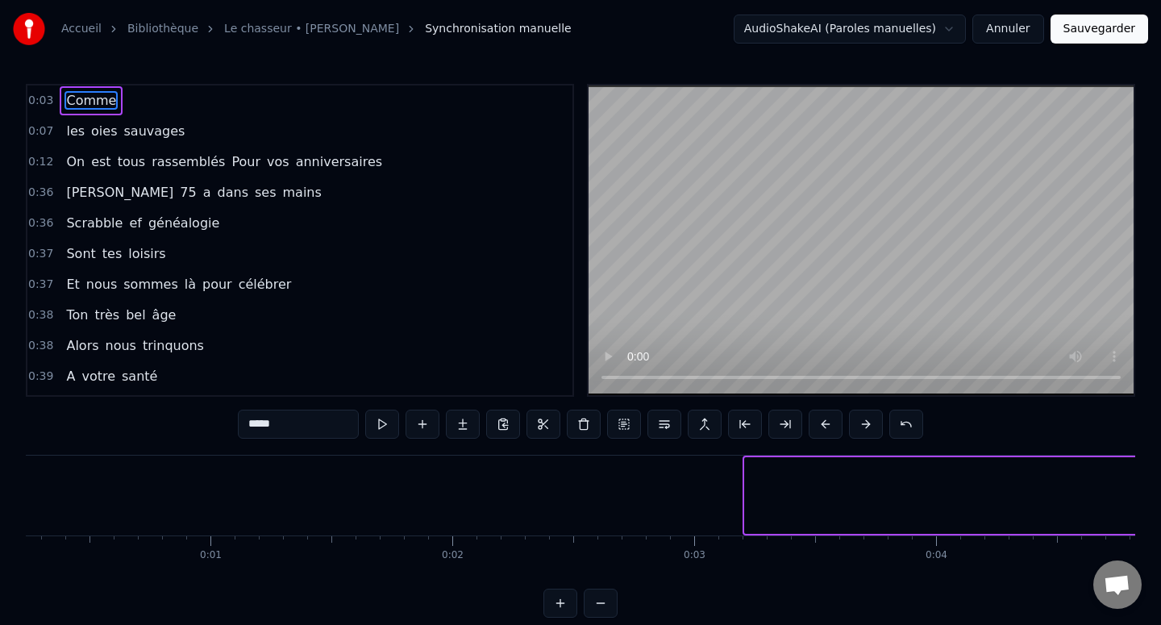
drag, startPoint x: 745, startPoint y: 495, endPoint x: 1160, endPoint y: 478, distance: 415.5
click at [1160, 478] on div "Accueil Bibliothèque Le chasseur • [PERSON_NAME] Synchronisation manuelle Audio…" at bounding box center [580, 308] width 1161 height 617
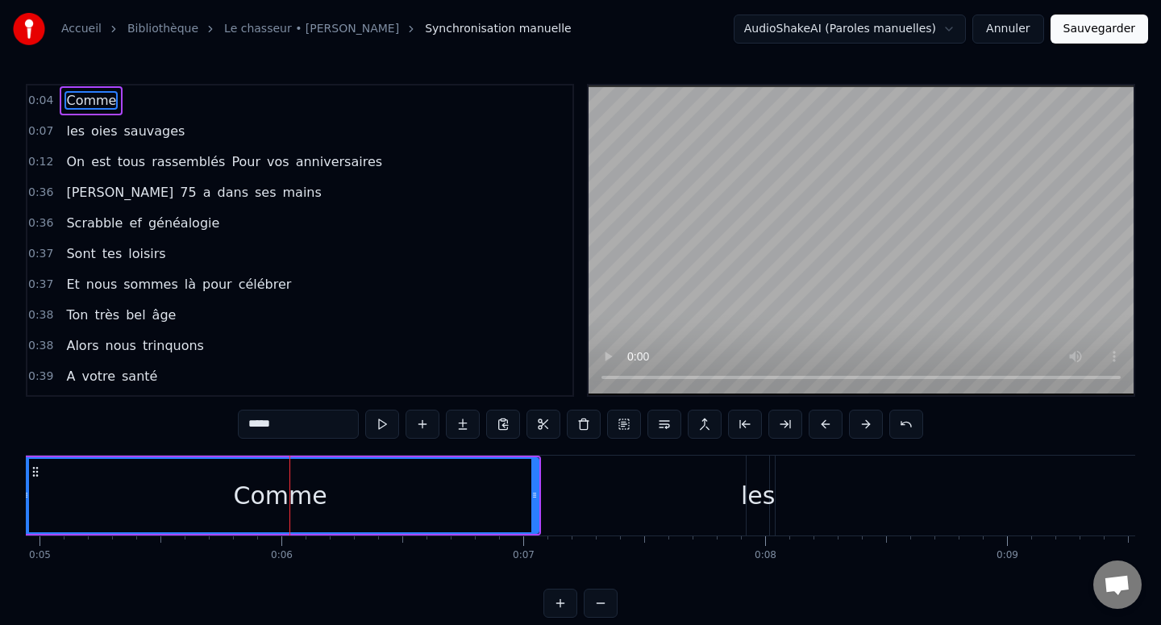
scroll to position [0, 1204]
click at [54, 131] on div "0:07 les oies sauvages" at bounding box center [299, 131] width 545 height 31
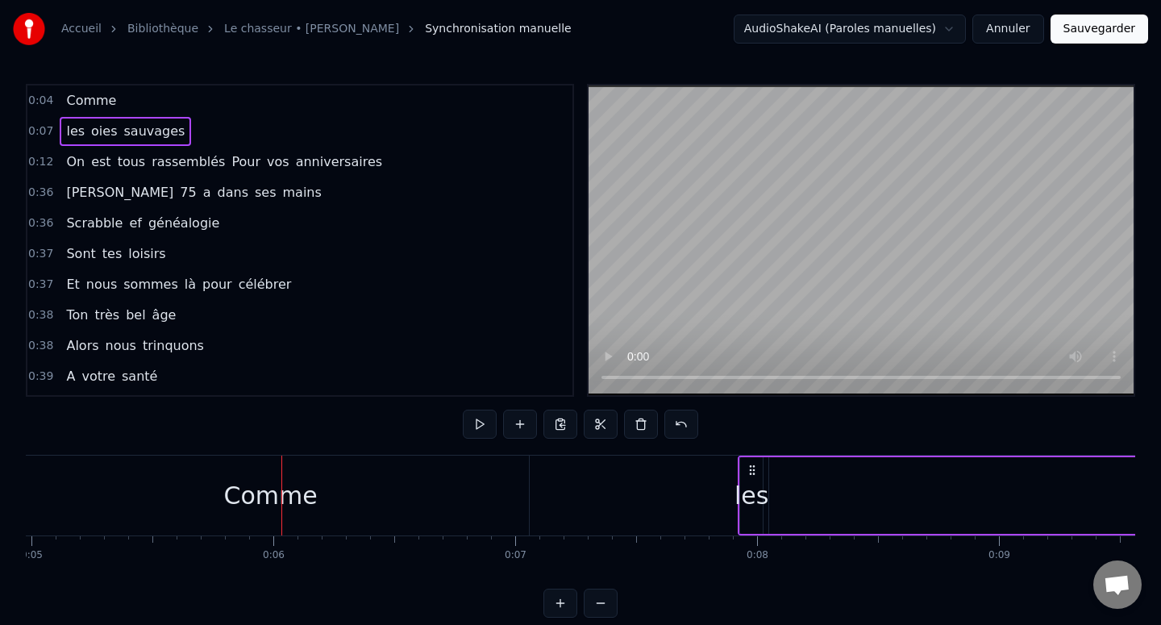
click at [64, 131] on span "les" at bounding box center [75, 131] width 22 height 19
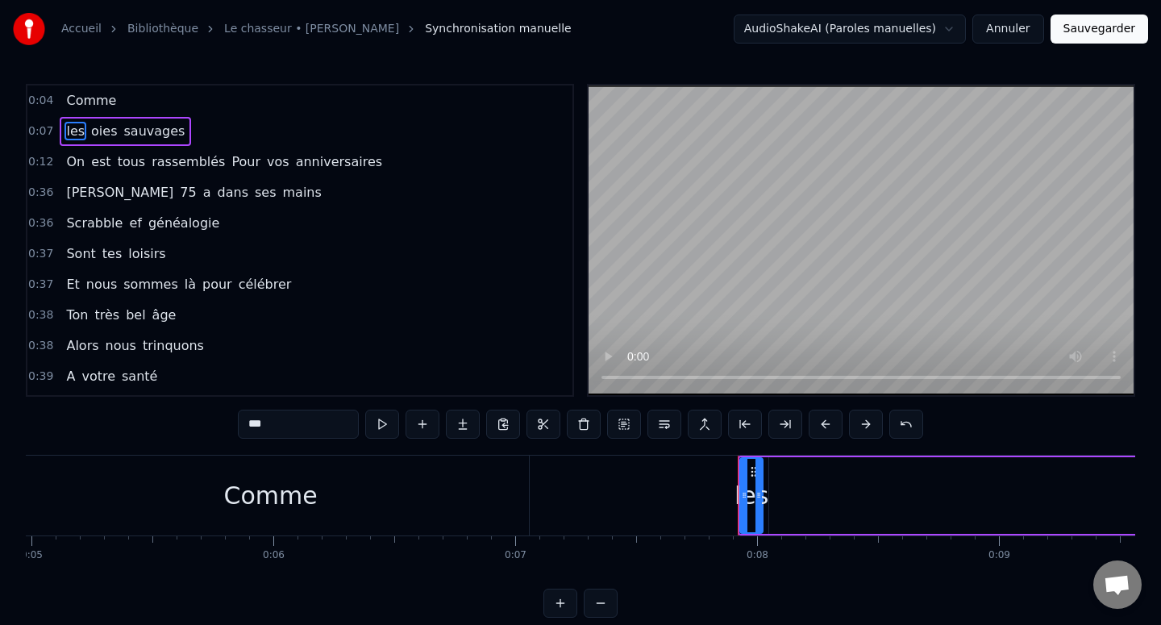
drag, startPoint x: 60, startPoint y: 142, endPoint x: 131, endPoint y: 105, distance: 80.0
click at [131, 105] on div "0:04 Comme 0:07 les oies sauvages 0:12 On est tous rassemblés Pour vos annivers…" at bounding box center [300, 240] width 548 height 313
drag, startPoint x: 120, startPoint y: 126, endPoint x: 150, endPoint y: 94, distance: 43.3
click at [150, 94] on div "0:04 Comme 0:07 les oies sauvages 0:12 On est tous rassemblés Pour vos annivers…" at bounding box center [300, 240] width 548 height 313
click at [150, 94] on div "0:04 Comme" at bounding box center [299, 100] width 545 height 31
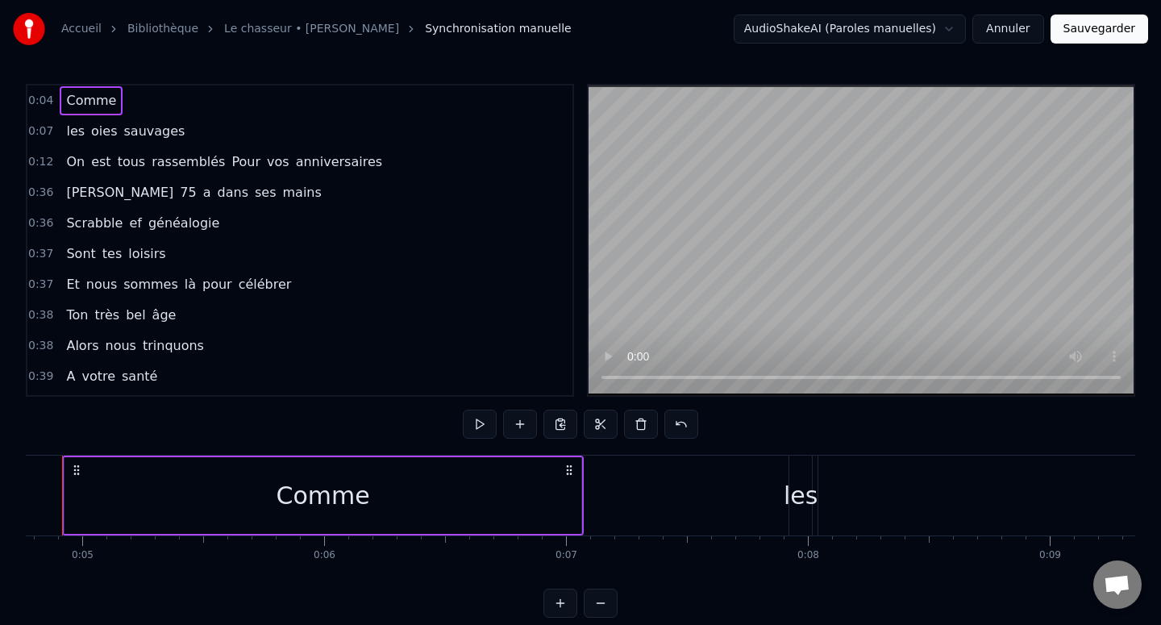
scroll to position [0, 1108]
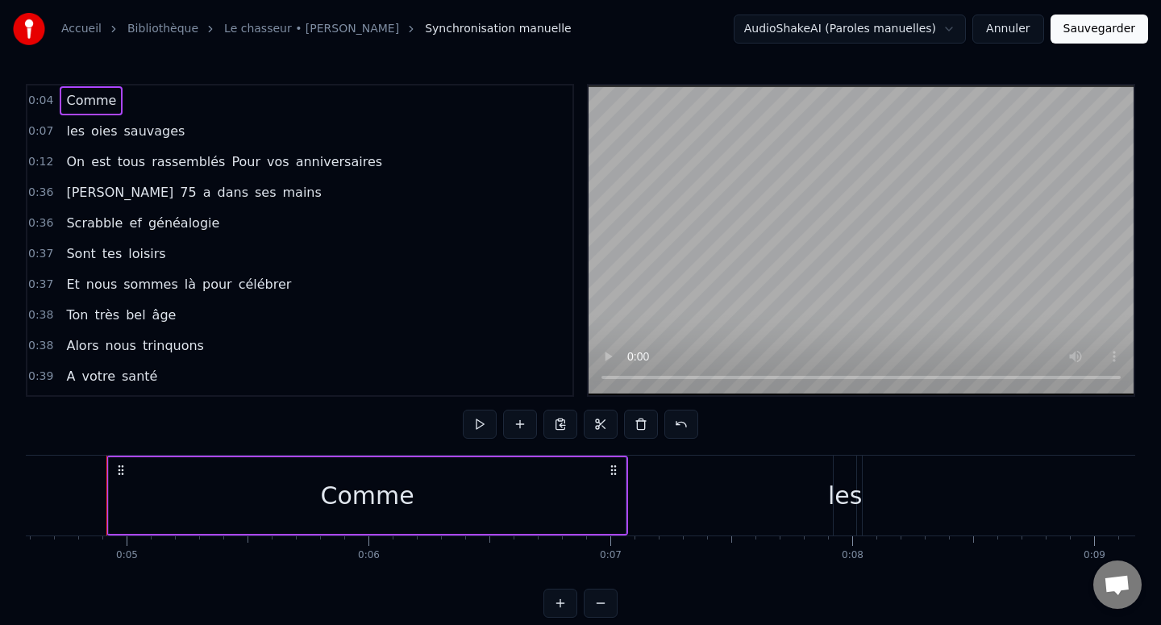
drag, startPoint x: 152, startPoint y: 507, endPoint x: 420, endPoint y: 511, distance: 267.7
click at [420, 511] on div "Comme" at bounding box center [367, 495] width 517 height 77
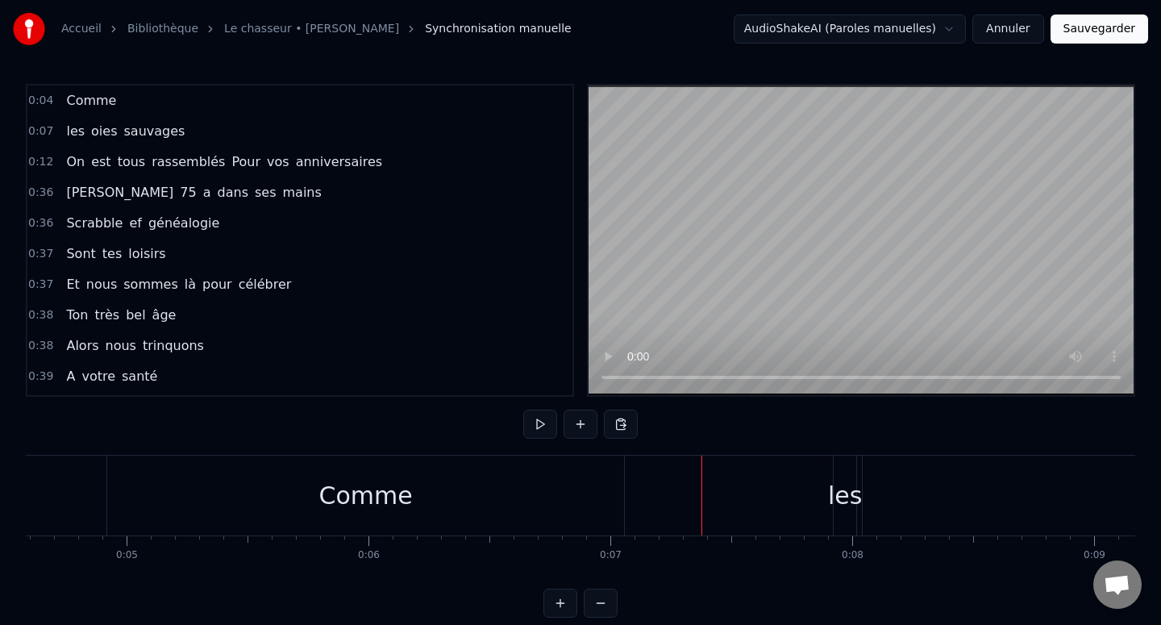
click at [110, 494] on div "Comme" at bounding box center [365, 495] width 517 height 80
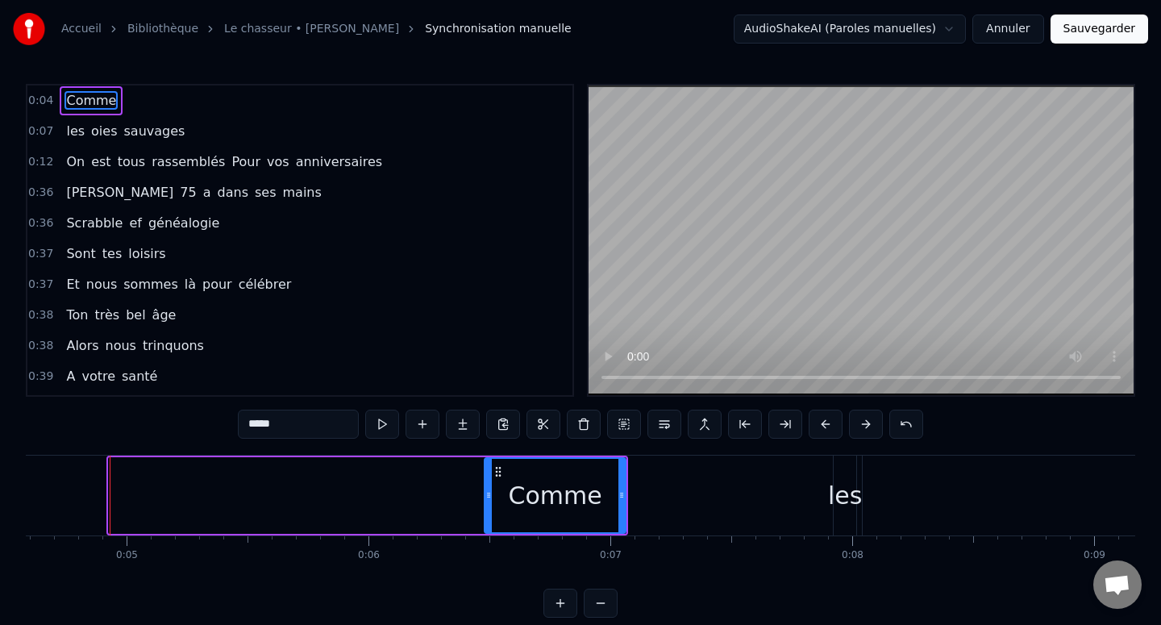
drag, startPoint x: 111, startPoint y: 496, endPoint x: 487, endPoint y: 506, distance: 375.8
click at [487, 506] on div at bounding box center [488, 495] width 6 height 73
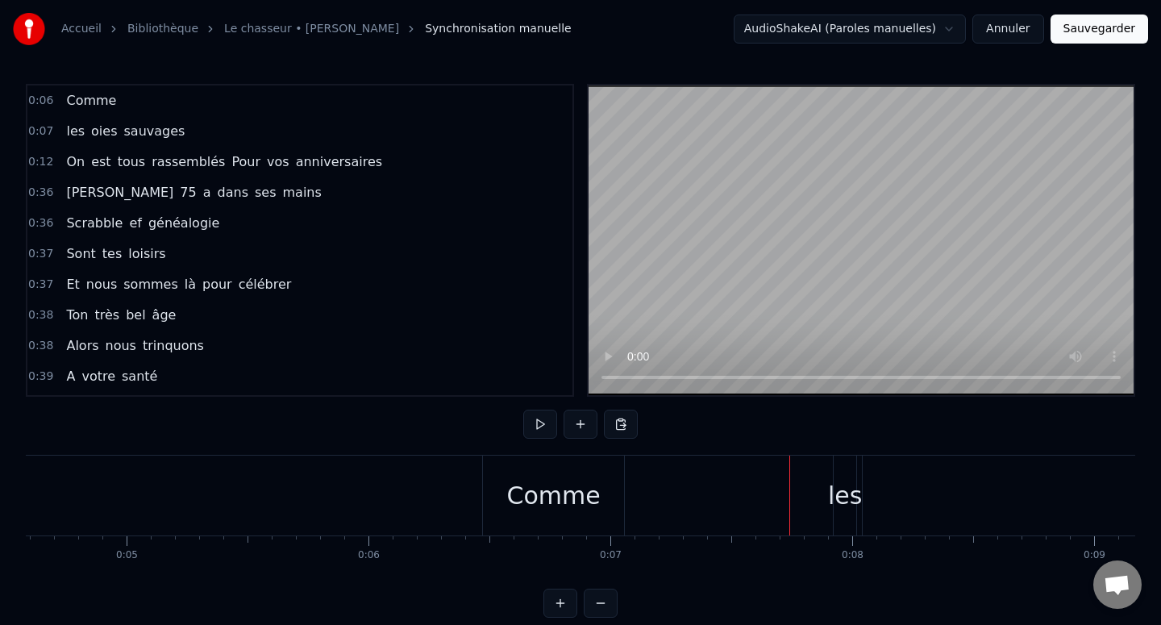
click at [846, 499] on div "les" at bounding box center [845, 495] width 34 height 36
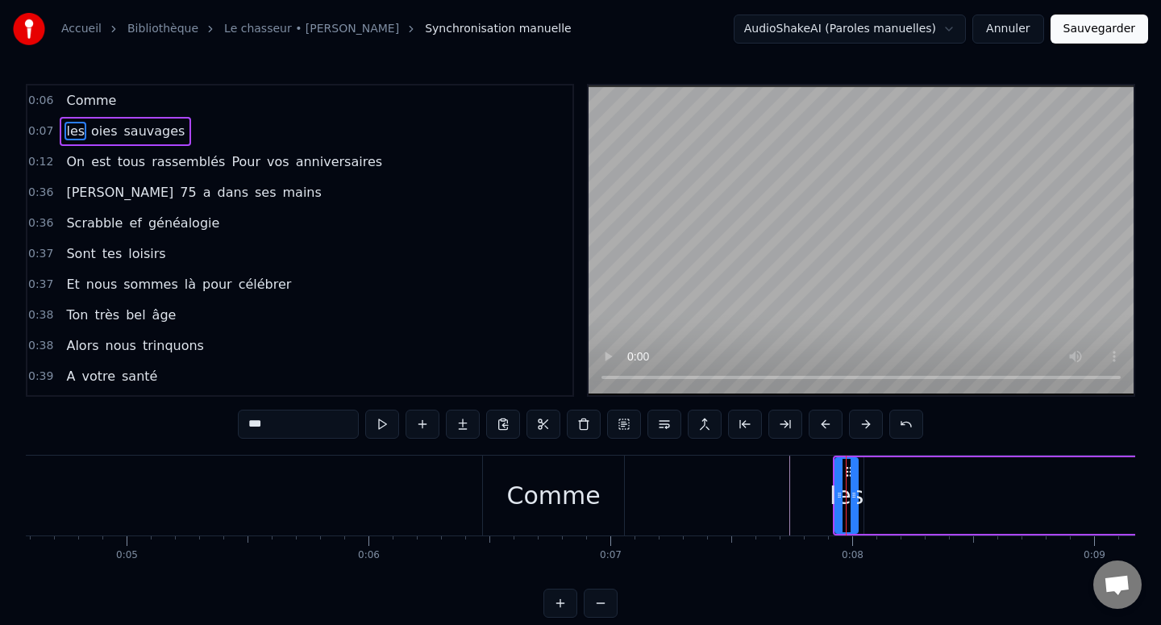
drag, startPoint x: 912, startPoint y: 501, endPoint x: 1003, endPoint y: 497, distance: 91.2
type input "****"
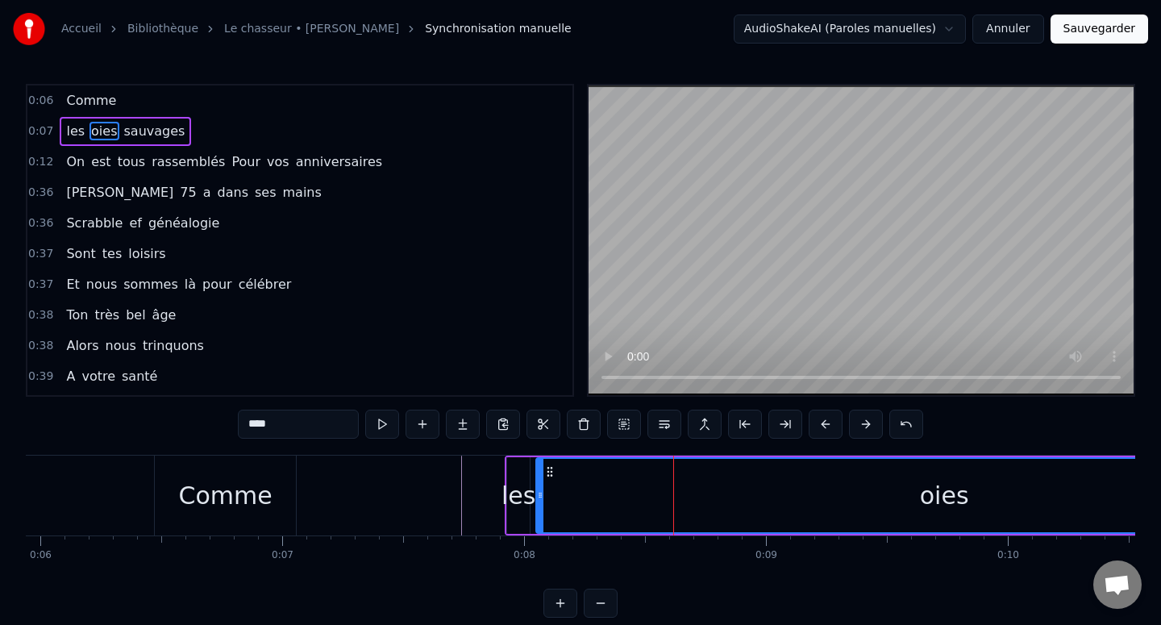
scroll to position [0, 1450]
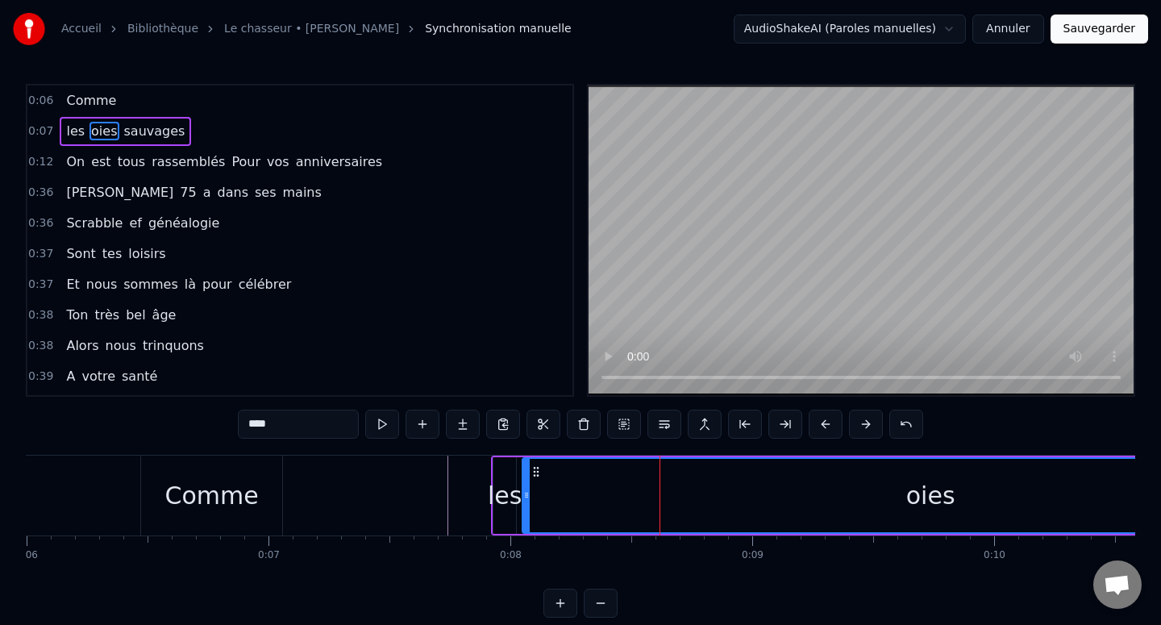
drag, startPoint x: 762, startPoint y: 526, endPoint x: 1052, endPoint y: 504, distance: 291.1
click at [1052, 504] on div "oies" at bounding box center [930, 495] width 814 height 73
drag, startPoint x: 701, startPoint y: 489, endPoint x: 985, endPoint y: 486, distance: 284.6
click at [1008, 479] on div "oies" at bounding box center [930, 495] width 814 height 73
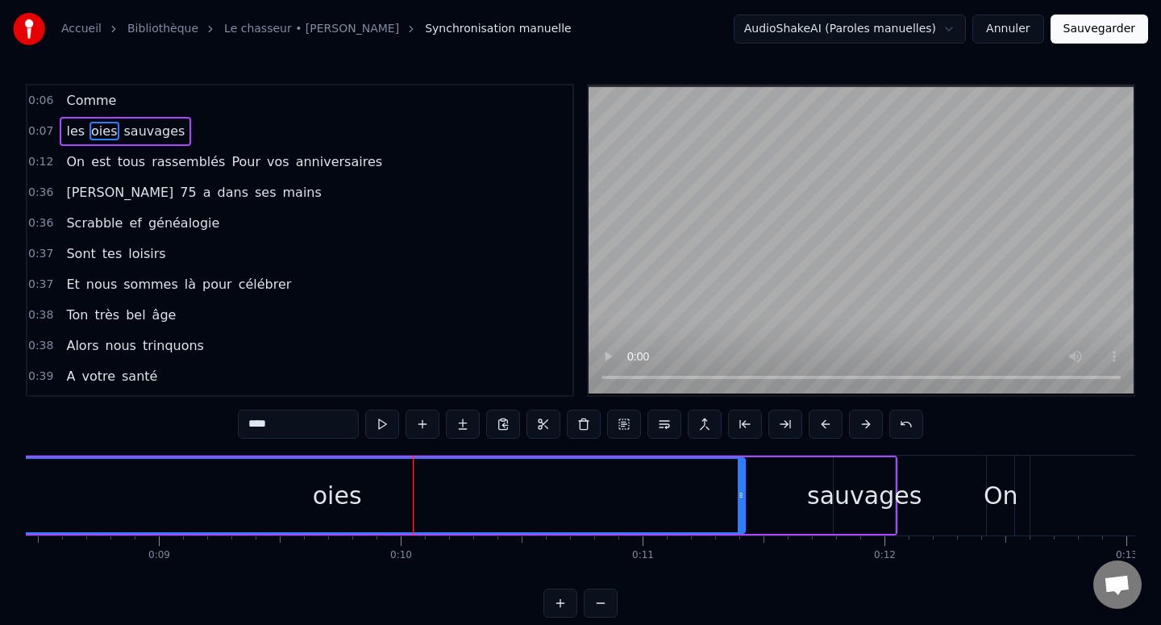
scroll to position [0, 2085]
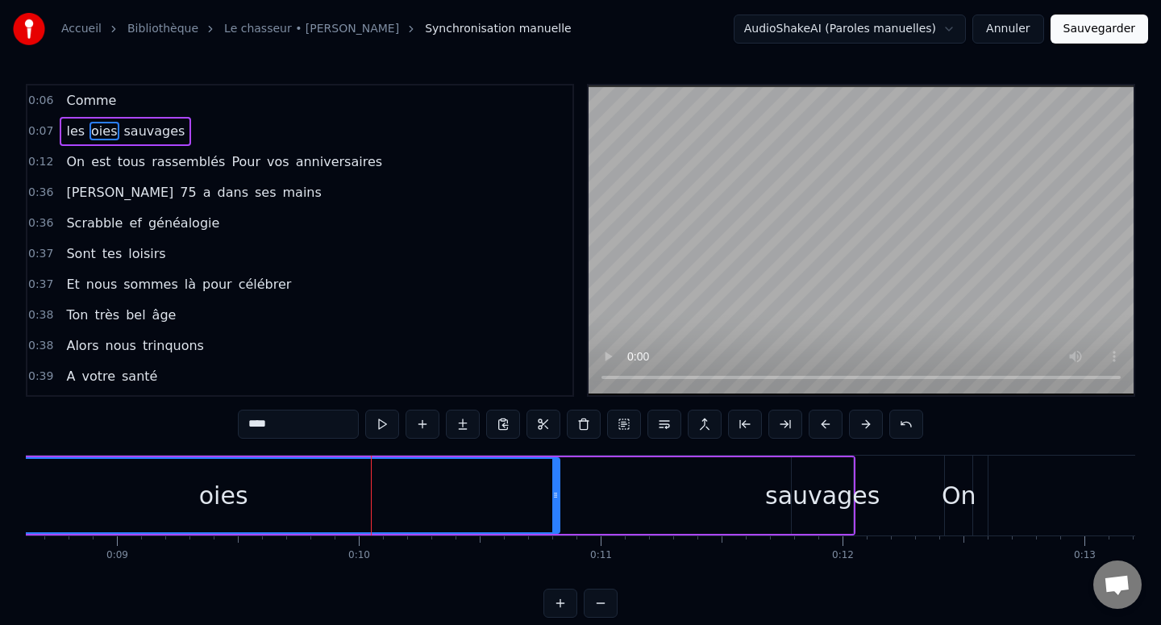
drag, startPoint x: 700, startPoint y: 497, endPoint x: 555, endPoint y: 497, distance: 144.3
click at [555, 497] on icon at bounding box center [555, 495] width 6 height 13
drag, startPoint x: 512, startPoint y: 497, endPoint x: 792, endPoint y: 492, distance: 280.6
click at [792, 492] on div "les oies sauvages" at bounding box center [356, 495] width 1000 height 80
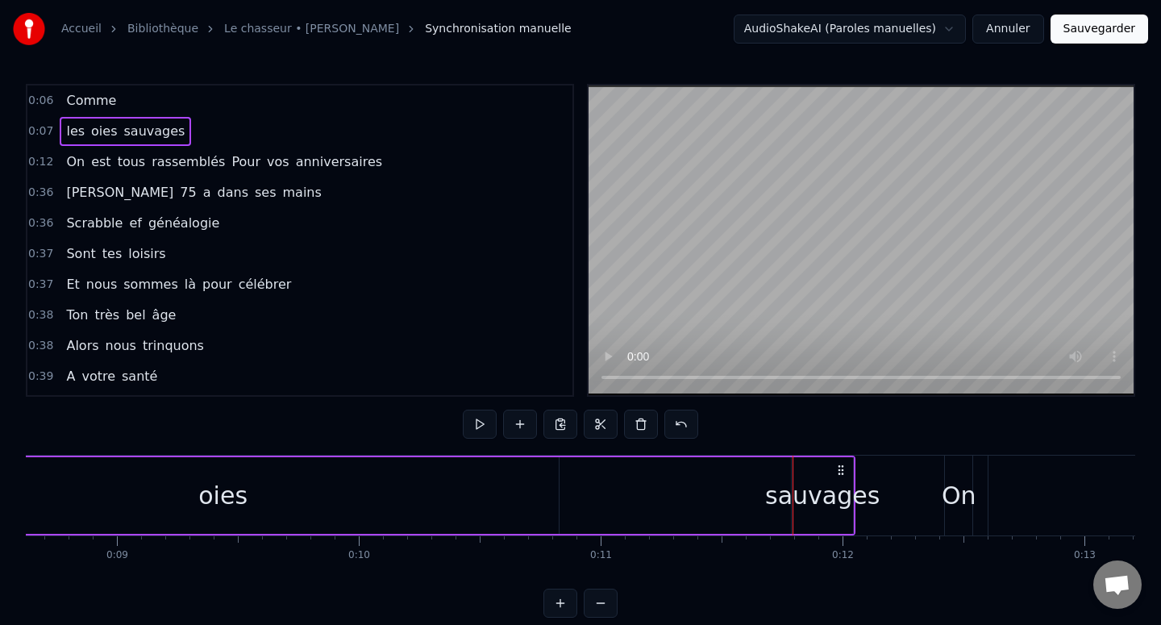
click at [487, 497] on div "oies" at bounding box center [222, 495] width 671 height 77
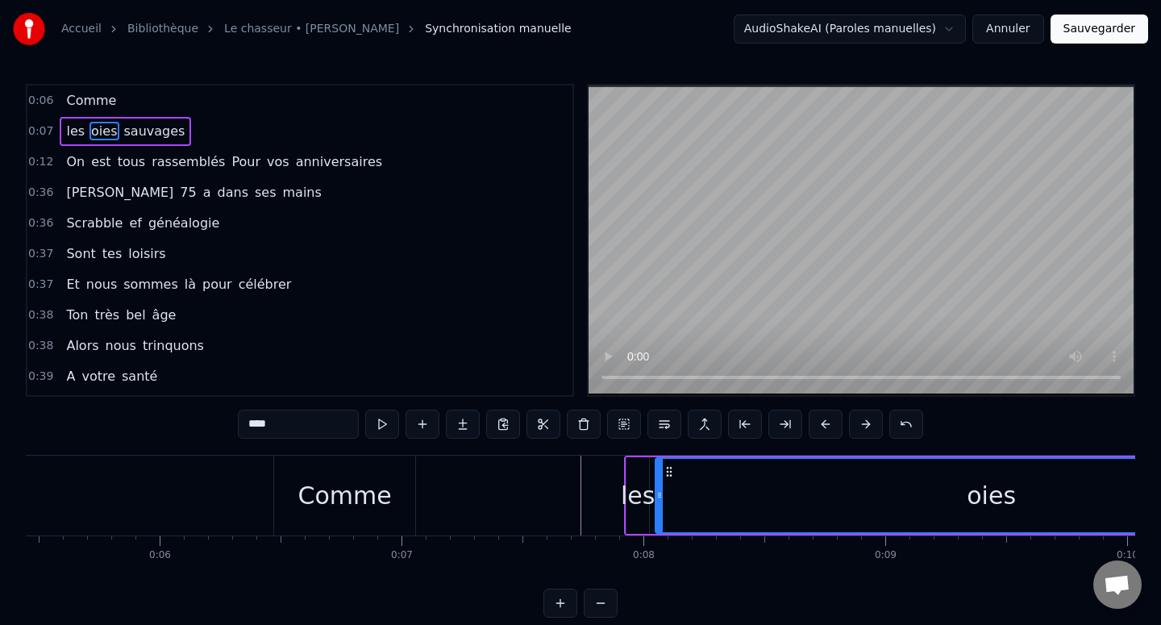
scroll to position [0, 1308]
drag, startPoint x: 384, startPoint y: 509, endPoint x: 701, endPoint y: 511, distance: 317.6
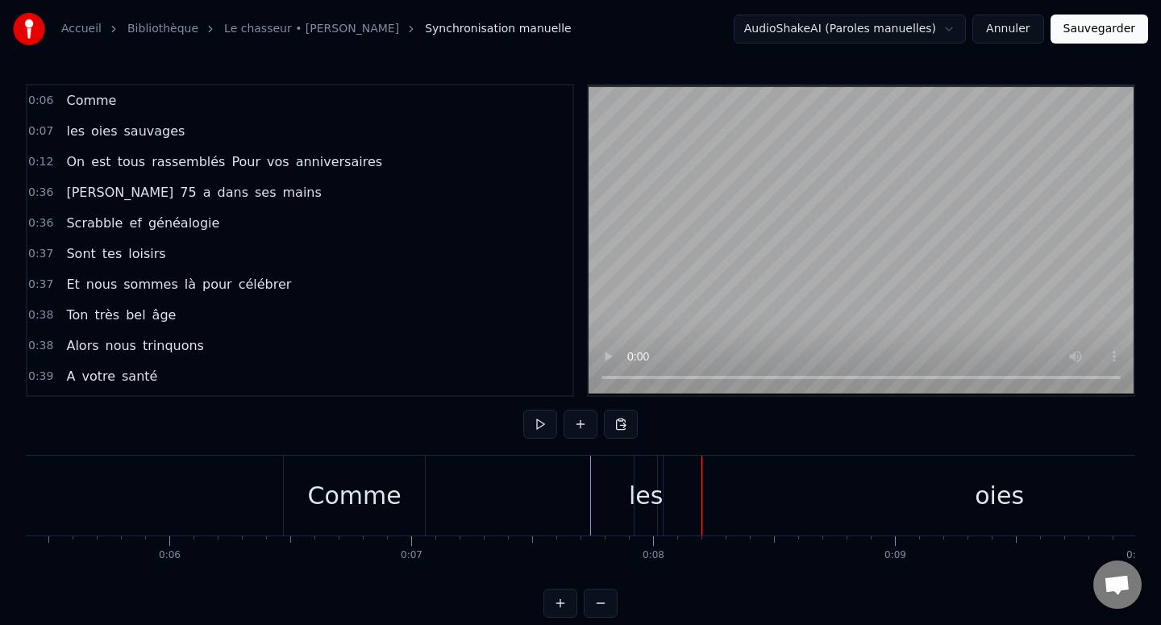
drag, startPoint x: 385, startPoint y: 499, endPoint x: 642, endPoint y: 480, distance: 257.1
click at [534, 424] on button at bounding box center [540, 424] width 34 height 29
click at [535, 424] on button at bounding box center [540, 424] width 34 height 29
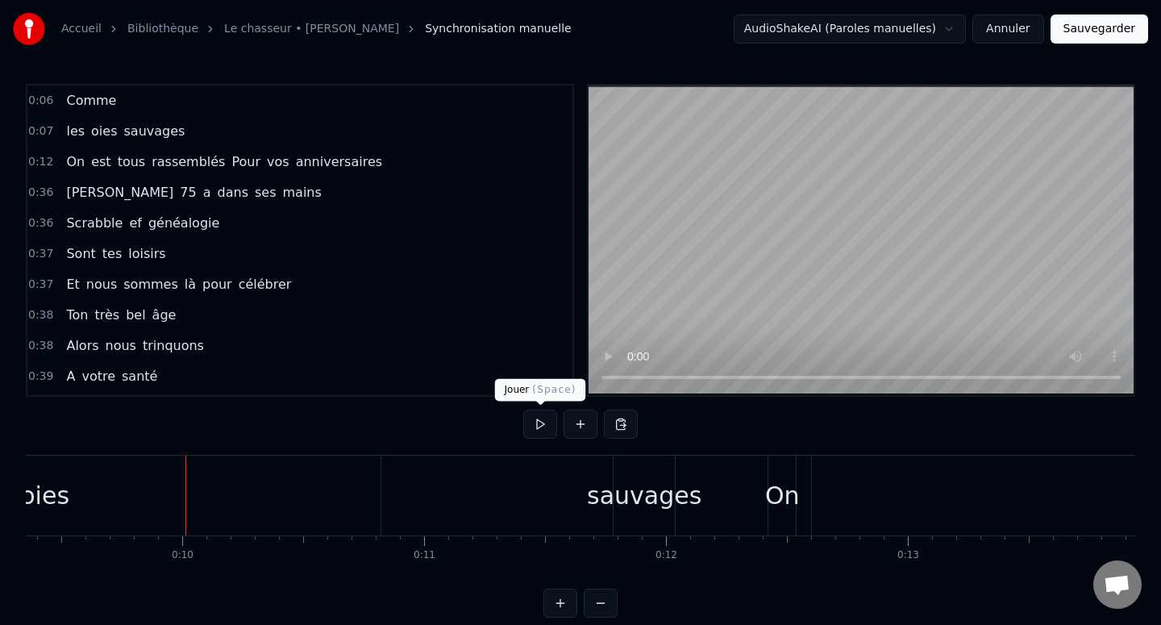
click at [543, 419] on button at bounding box center [540, 424] width 34 height 29
click at [380, 501] on div "oies" at bounding box center [44, 495] width 673 height 80
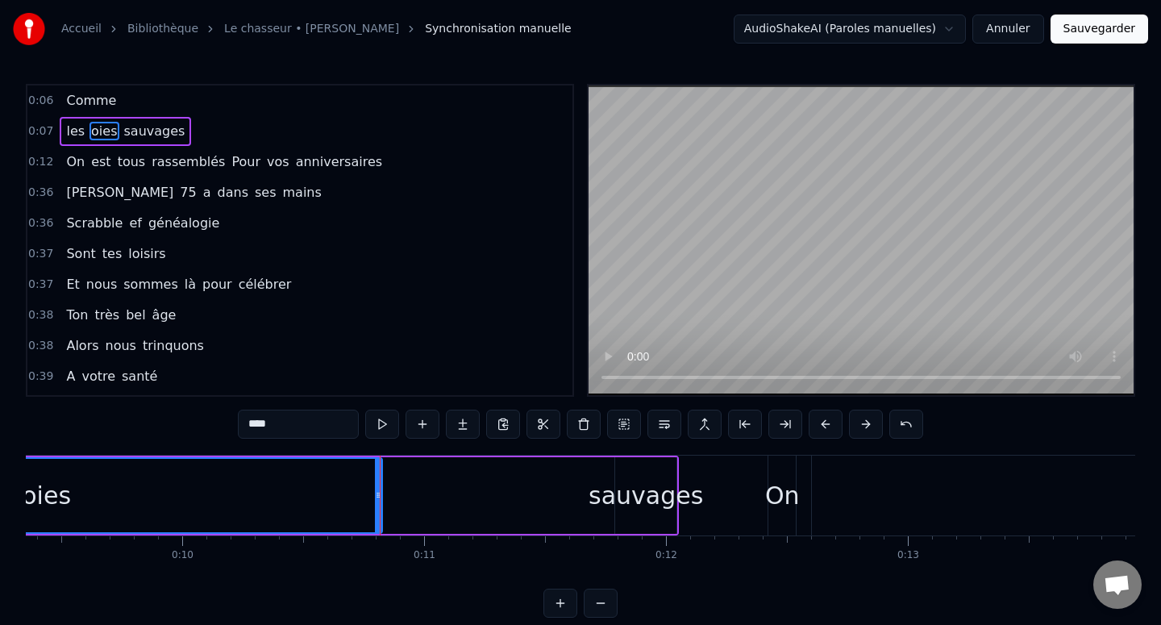
drag, startPoint x: 329, startPoint y: 505, endPoint x: 547, endPoint y: 494, distance: 218.7
click at [549, 494] on div "les oies sauvages" at bounding box center [179, 495] width 1000 height 80
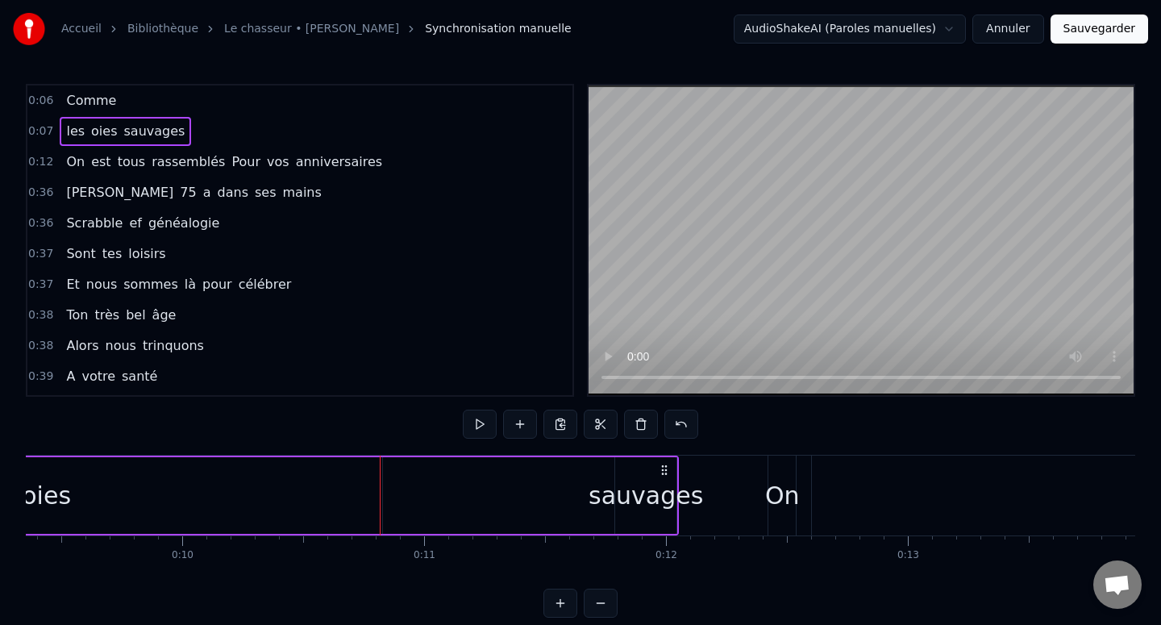
click at [547, 494] on div "les oies sauvages" at bounding box center [179, 495] width 1000 height 80
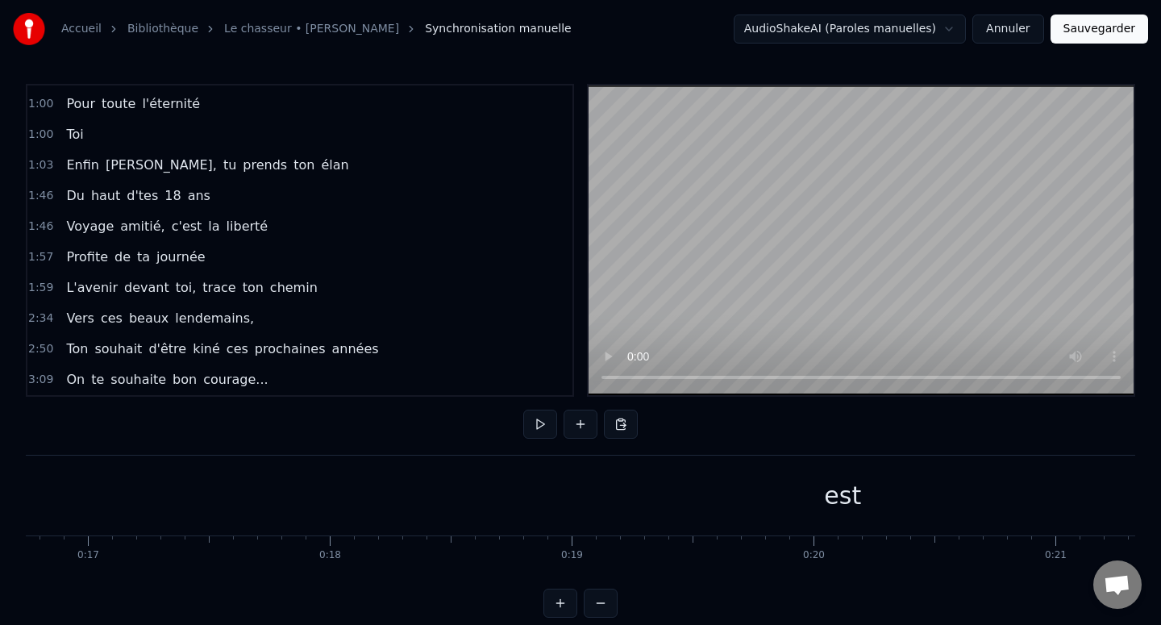
scroll to position [18, 0]
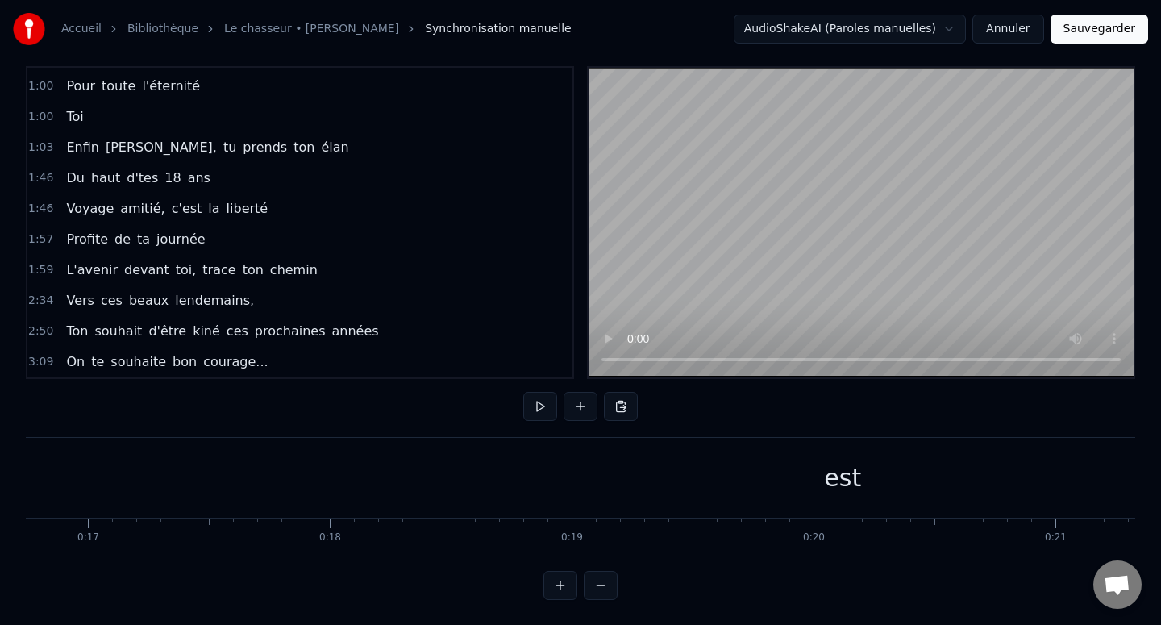
click at [129, 361] on span "souhaite" at bounding box center [138, 361] width 59 height 19
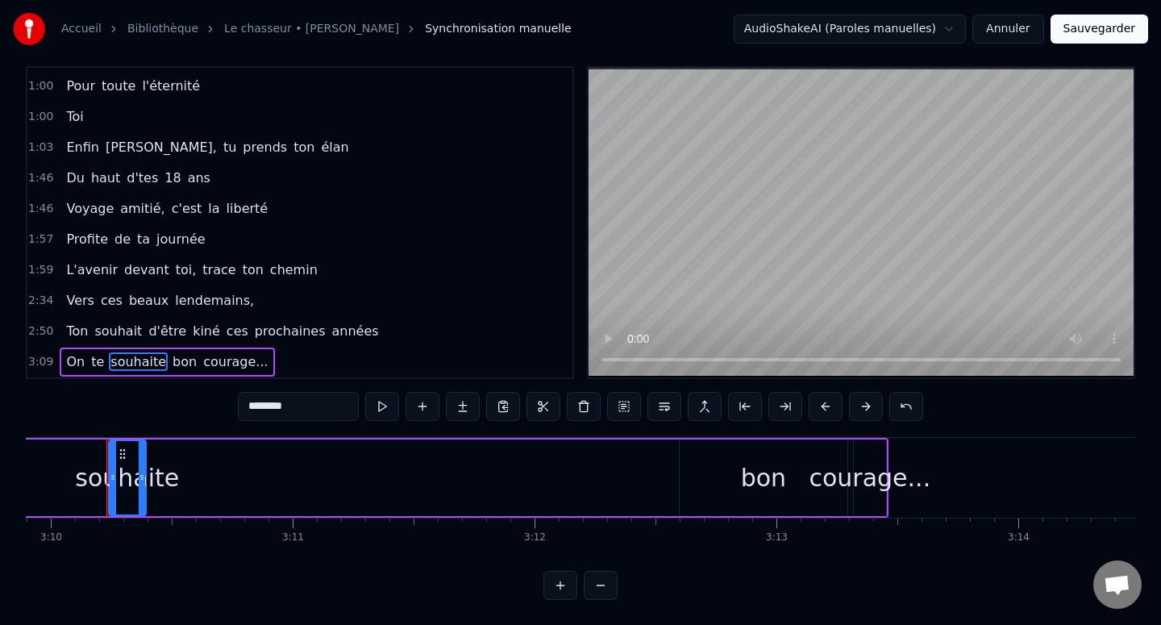
click at [65, 362] on span "On" at bounding box center [75, 361] width 22 height 19
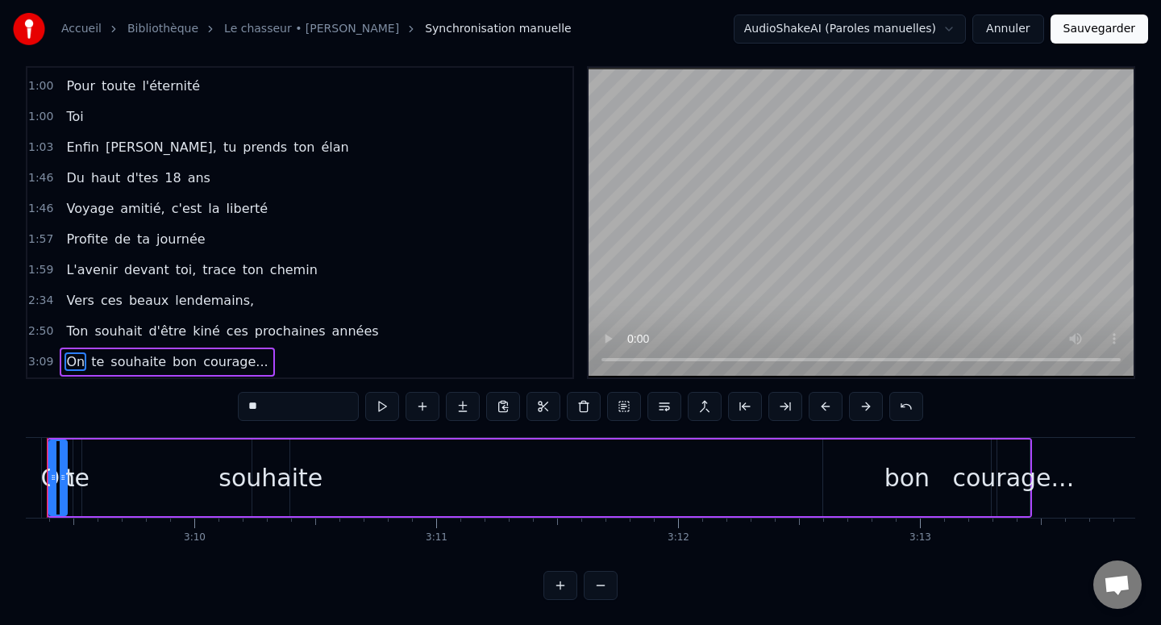
scroll to position [0, 45721]
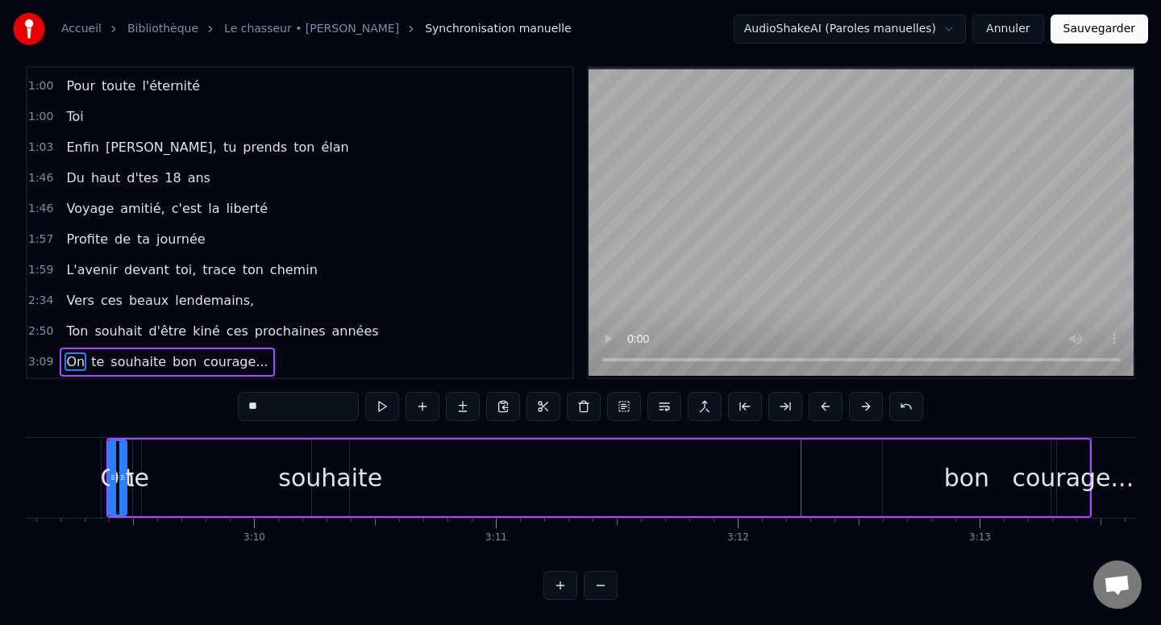
click at [1046, 471] on div "courage..." at bounding box center [1073, 477] width 122 height 36
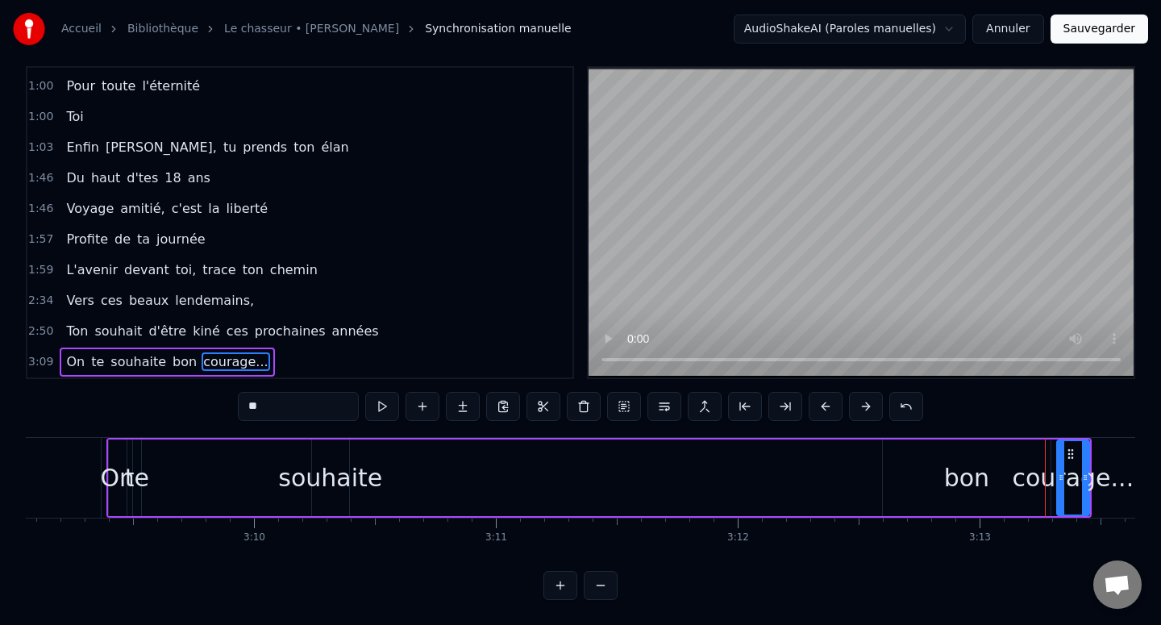
type input "**********"
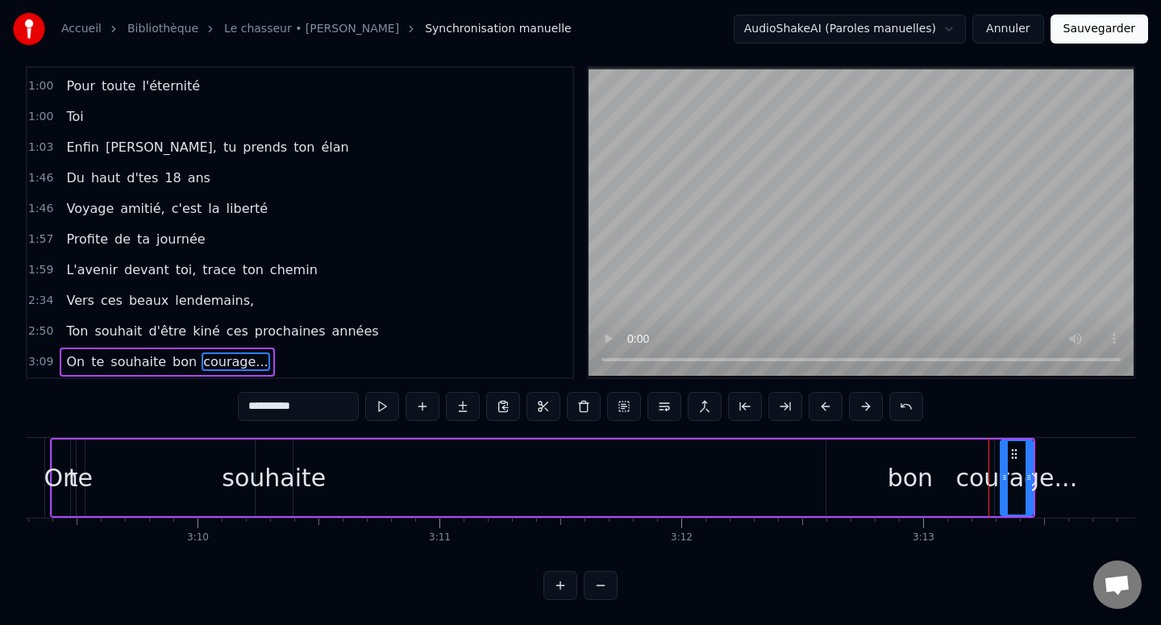
scroll to position [0, 45815]
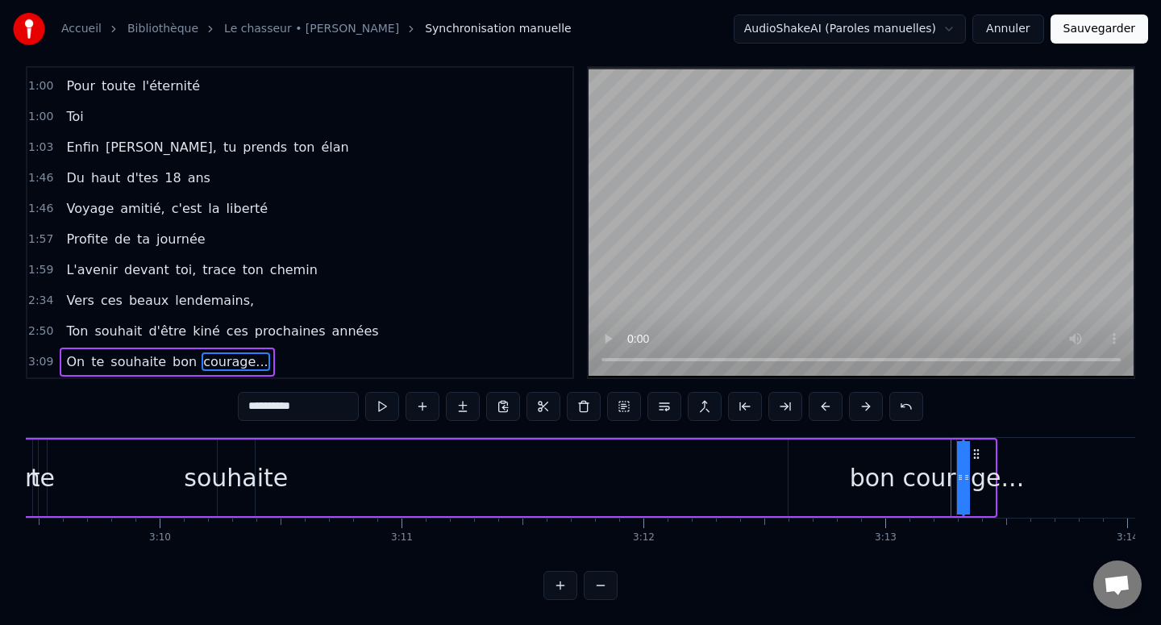
drag, startPoint x: 990, startPoint y: 480, endPoint x: 579, endPoint y: 484, distance: 411.1
click at [580, 484] on div "On te souhaite bon courage..." at bounding box center [504, 478] width 985 height 80
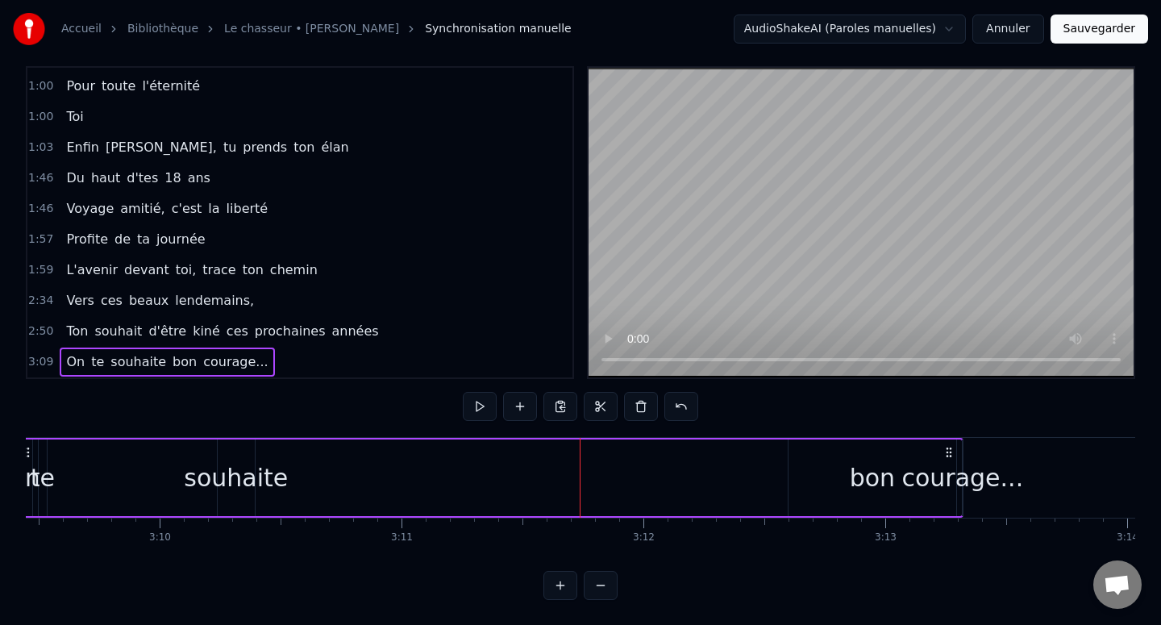
click at [949, 464] on div "courage..." at bounding box center [963, 477] width 122 height 36
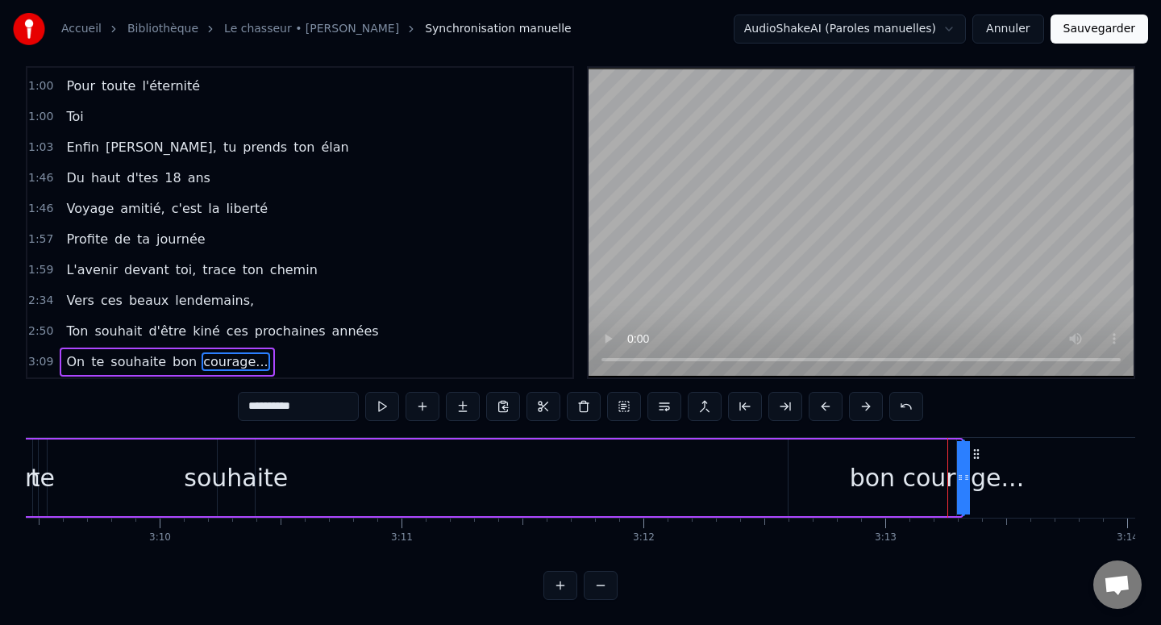
click at [1011, 470] on div "courage..." at bounding box center [964, 477] width 122 height 36
click at [999, 486] on div "courage..." at bounding box center [964, 477] width 122 height 36
click at [903, 488] on div "bon" at bounding box center [872, 477] width 168 height 77
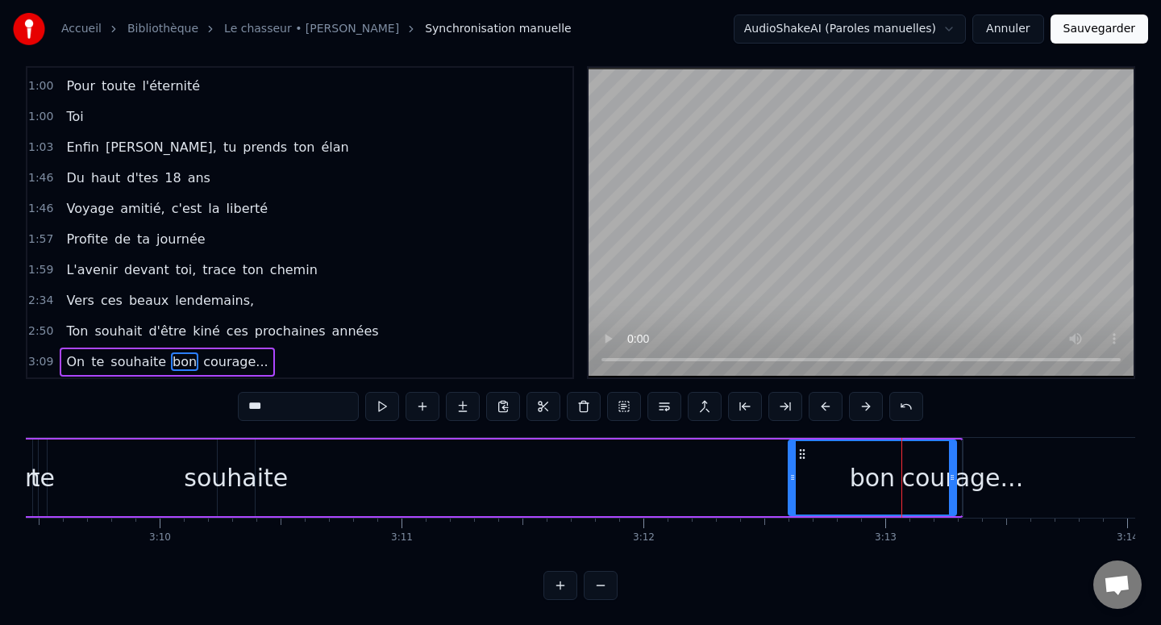
click at [212, 360] on span "courage..." at bounding box center [236, 361] width 68 height 19
type input "**********"
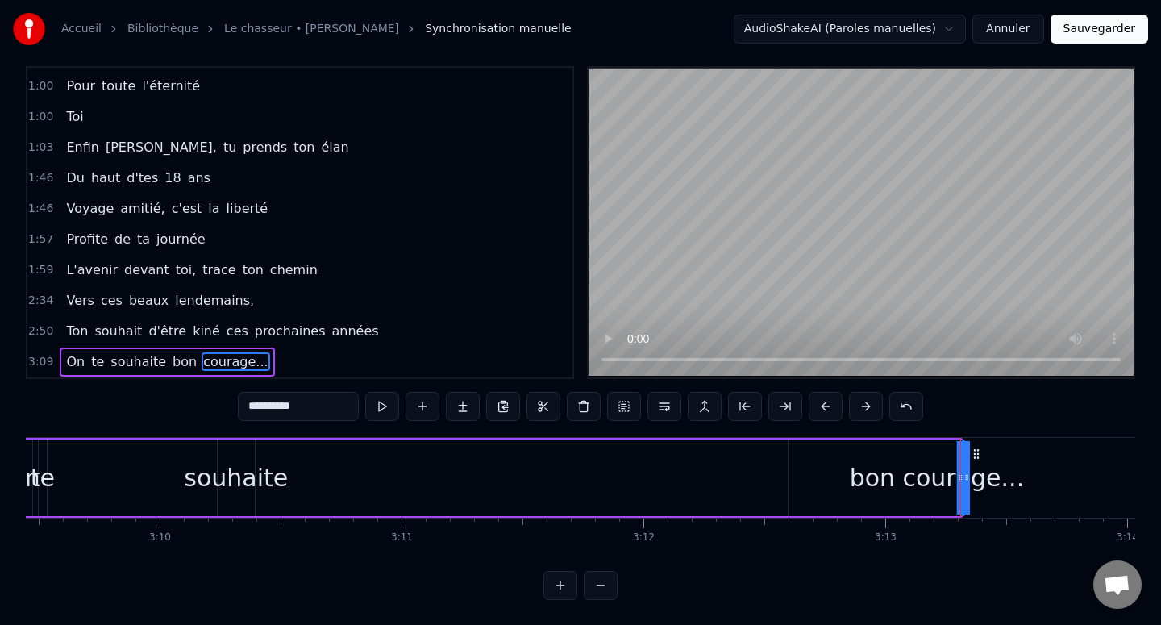
drag, startPoint x: 963, startPoint y: 476, endPoint x: 755, endPoint y: 489, distance: 208.4
click at [754, 489] on div "On te souhaite bon courage..." at bounding box center [487, 478] width 951 height 80
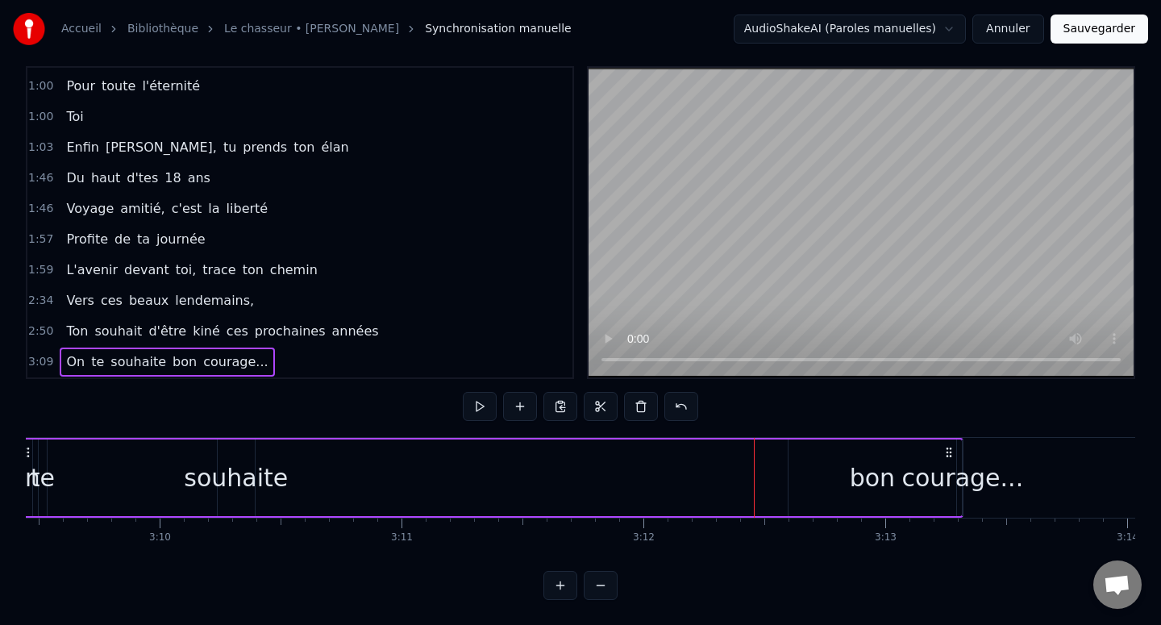
drag, startPoint x: 753, startPoint y: 484, endPoint x: 670, endPoint y: 483, distance: 83.0
click at [670, 483] on div "On te souhaite bon courage..." at bounding box center [487, 478] width 951 height 80
click at [649, 485] on div "On te souhaite bon courage..." at bounding box center [487, 478] width 951 height 80
click at [635, 487] on div "On te souhaite bon courage..." at bounding box center [487, 478] width 951 height 80
click at [222, 364] on span "courage..." at bounding box center [236, 361] width 68 height 19
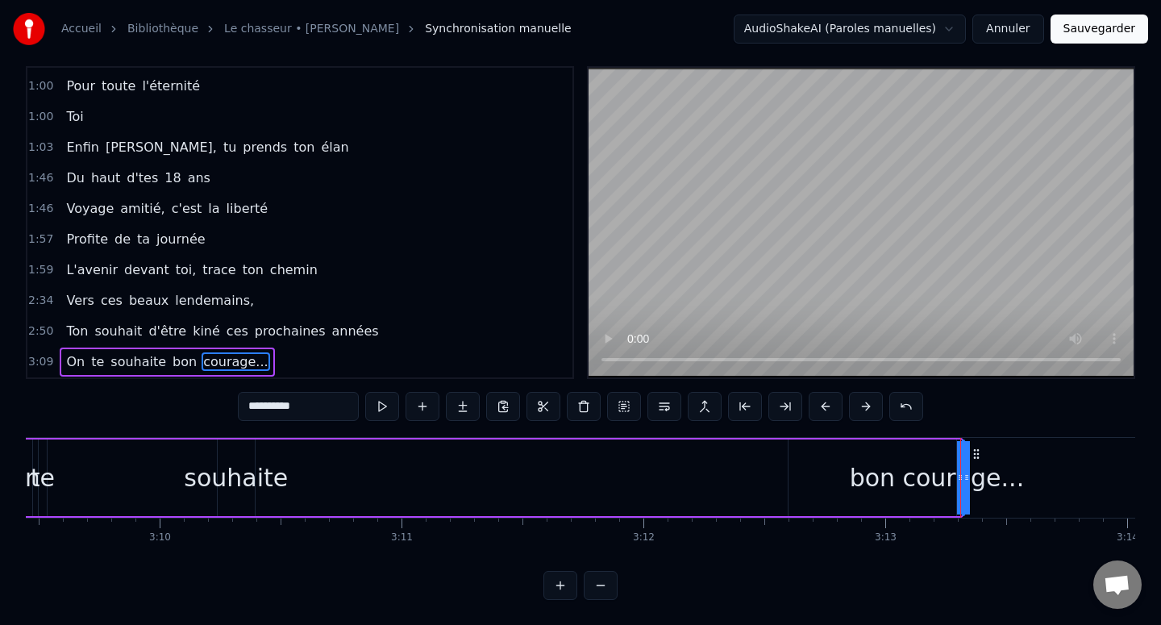
click at [645, 497] on div "On te souhaite bon courage..." at bounding box center [487, 478] width 951 height 80
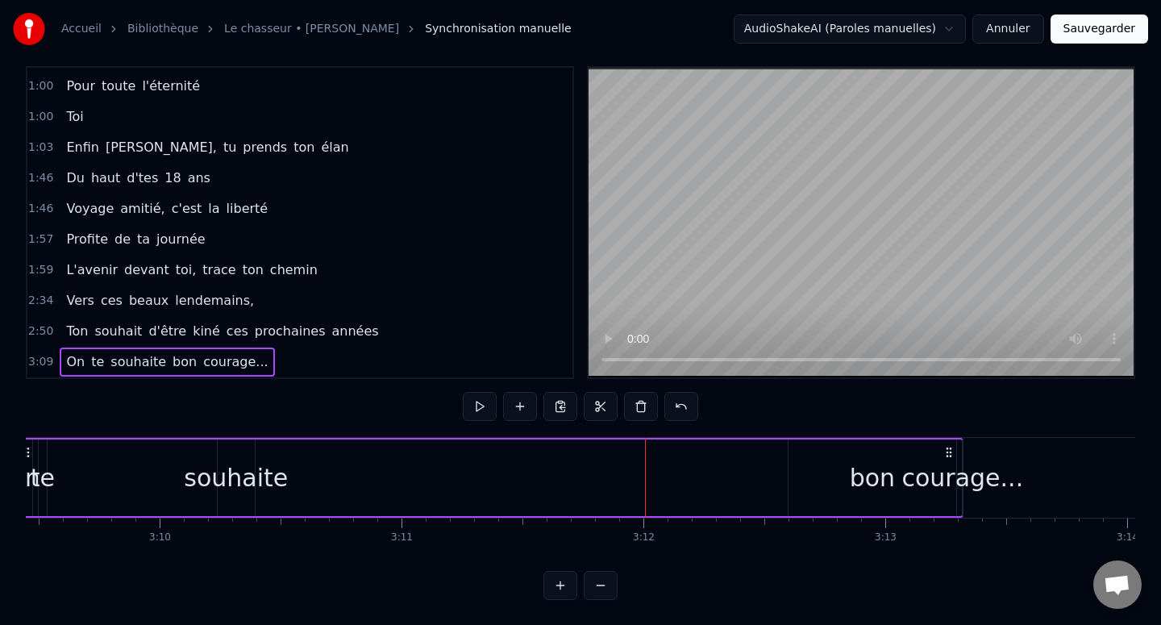
click at [645, 497] on div at bounding box center [645, 478] width 1 height 80
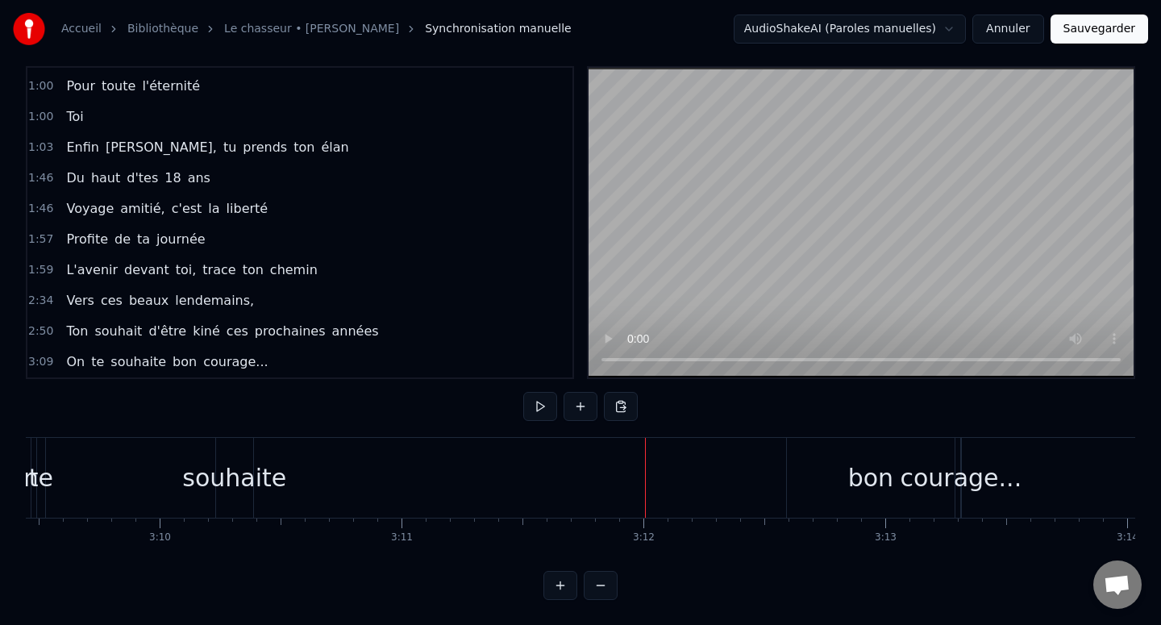
click at [645, 497] on div at bounding box center [645, 478] width 1 height 80
drag, startPoint x: 892, startPoint y: 497, endPoint x: 767, endPoint y: 497, distance: 125.8
click at [767, 497] on html "Accueil Bibliothèque Le chasseur • [PERSON_NAME] Synchronisation manuelle Audio…" at bounding box center [580, 303] width 1161 height 643
click at [891, 484] on div "bon" at bounding box center [871, 478] width 168 height 80
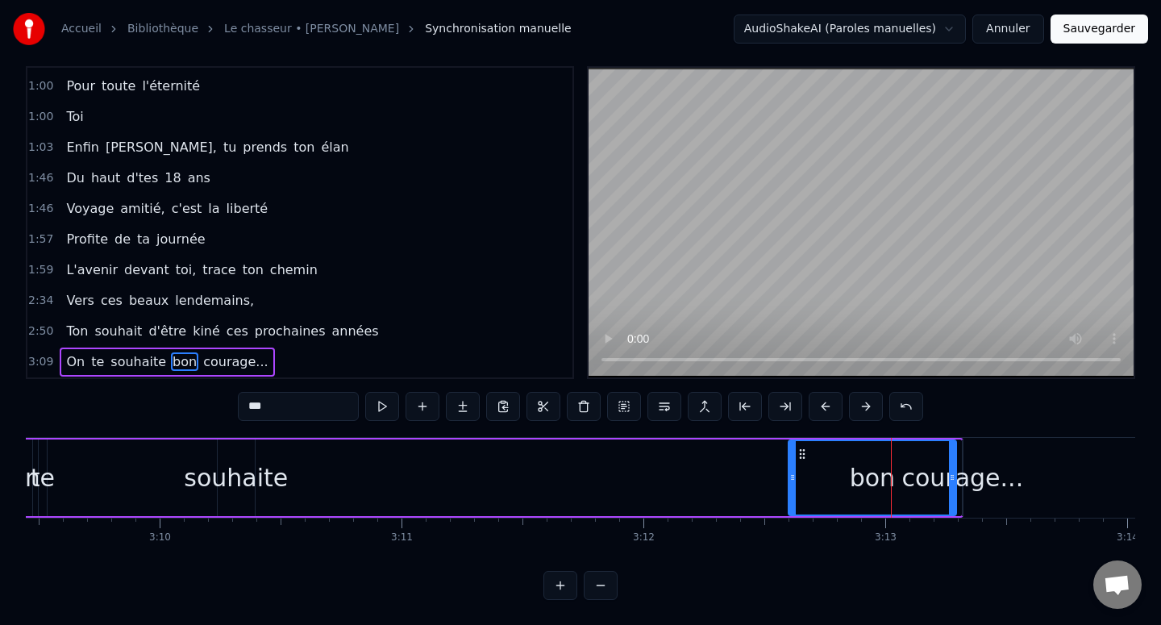
drag, startPoint x: 929, startPoint y: 484, endPoint x: 752, endPoint y: 484, distance: 177.3
click at [753, 484] on div "On te souhaite bon courage..." at bounding box center [487, 478] width 951 height 80
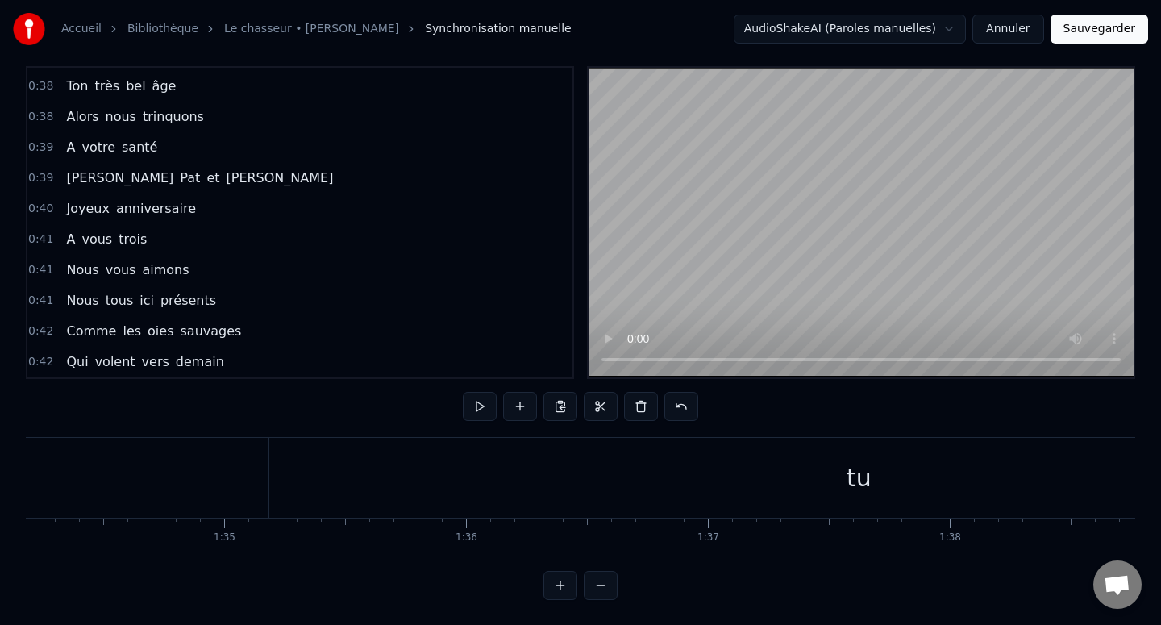
scroll to position [0, 0]
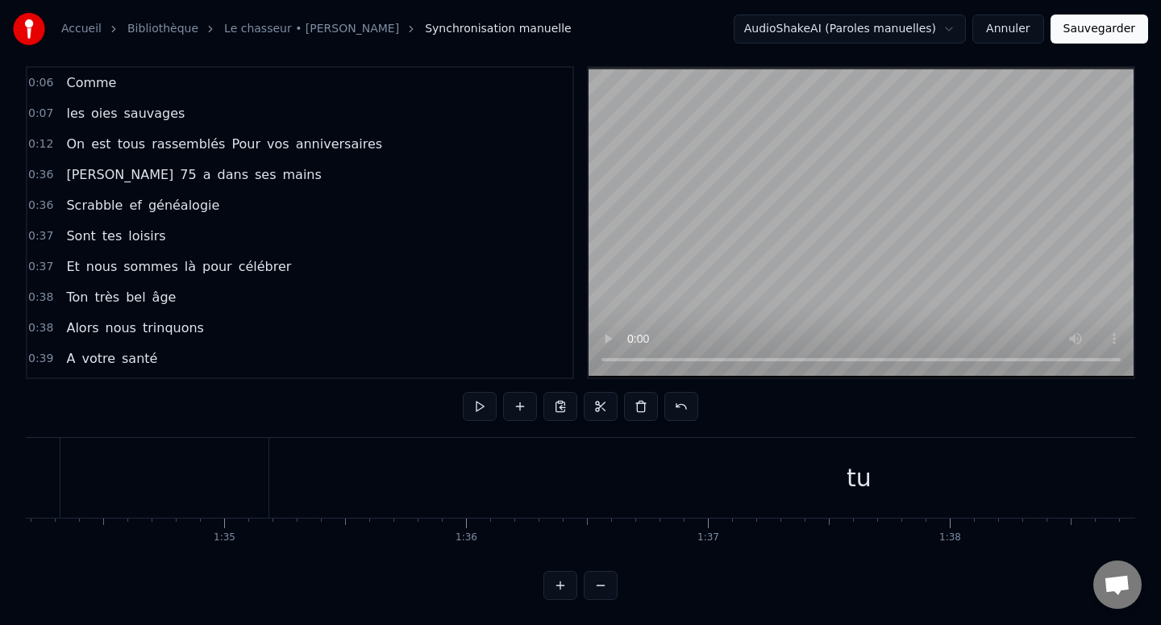
click at [71, 87] on span "Comme" at bounding box center [90, 82] width 53 height 19
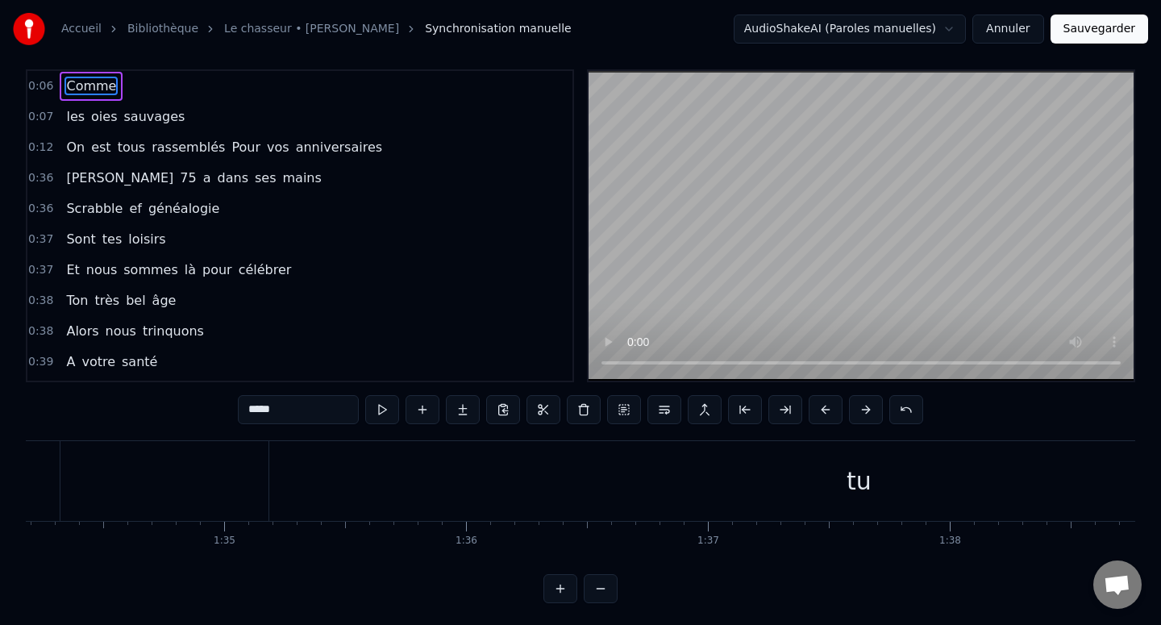
click at [77, 102] on div "0:06 Comme" at bounding box center [299, 86] width 545 height 31
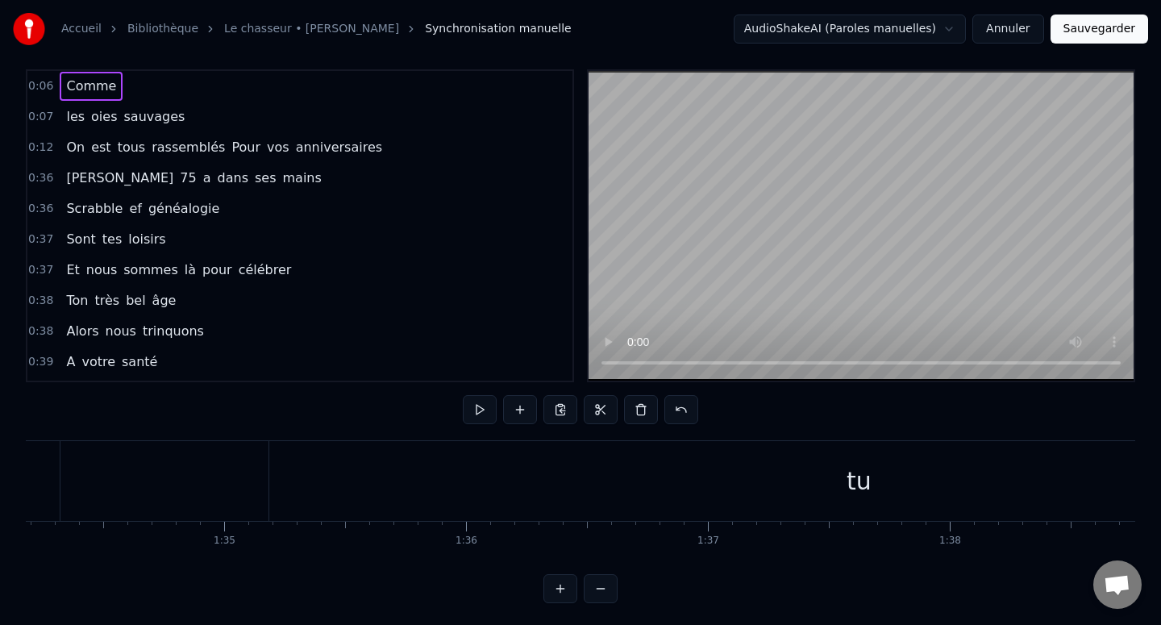
scroll to position [6, 0]
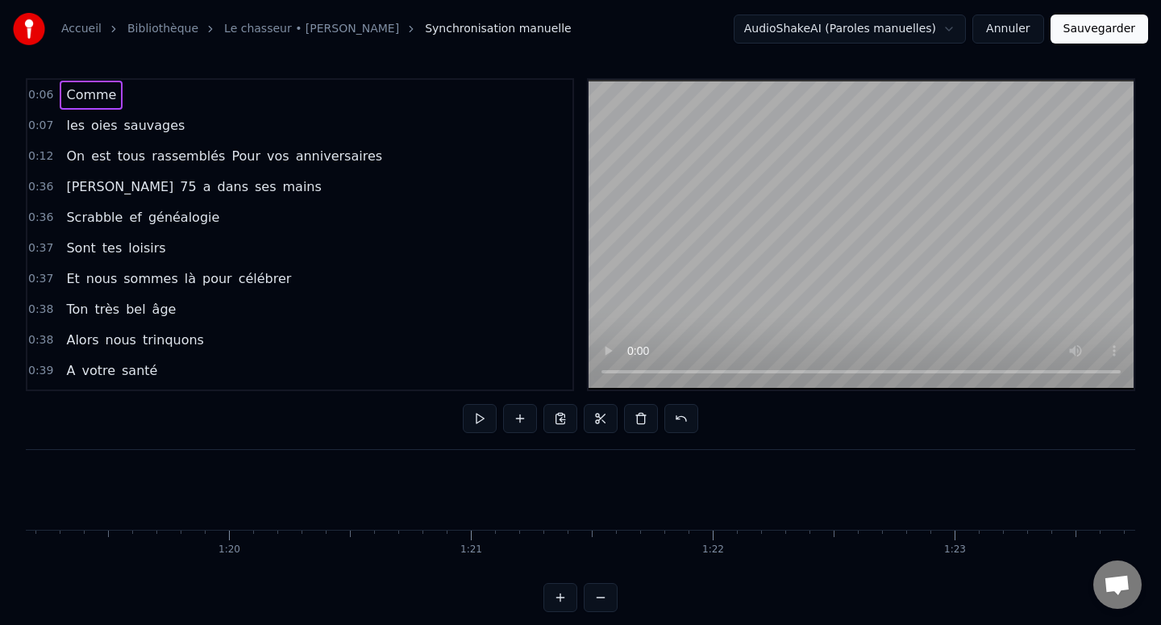
click at [78, 122] on span "les" at bounding box center [75, 125] width 22 height 19
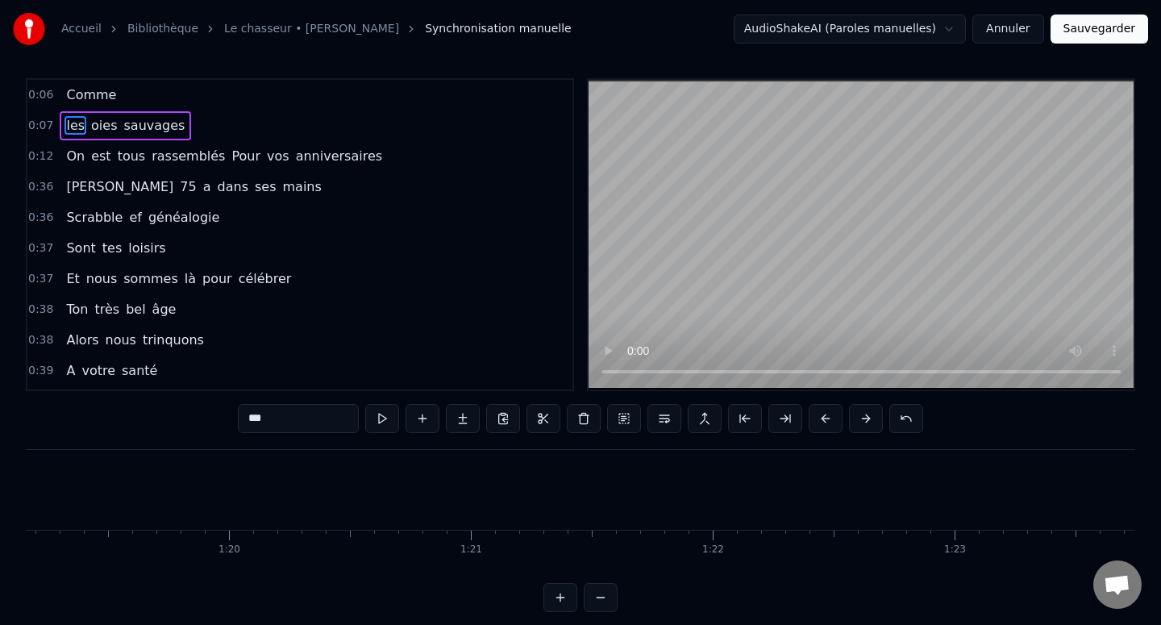
click at [60, 123] on div "les oies sauvages" at bounding box center [125, 125] width 131 height 29
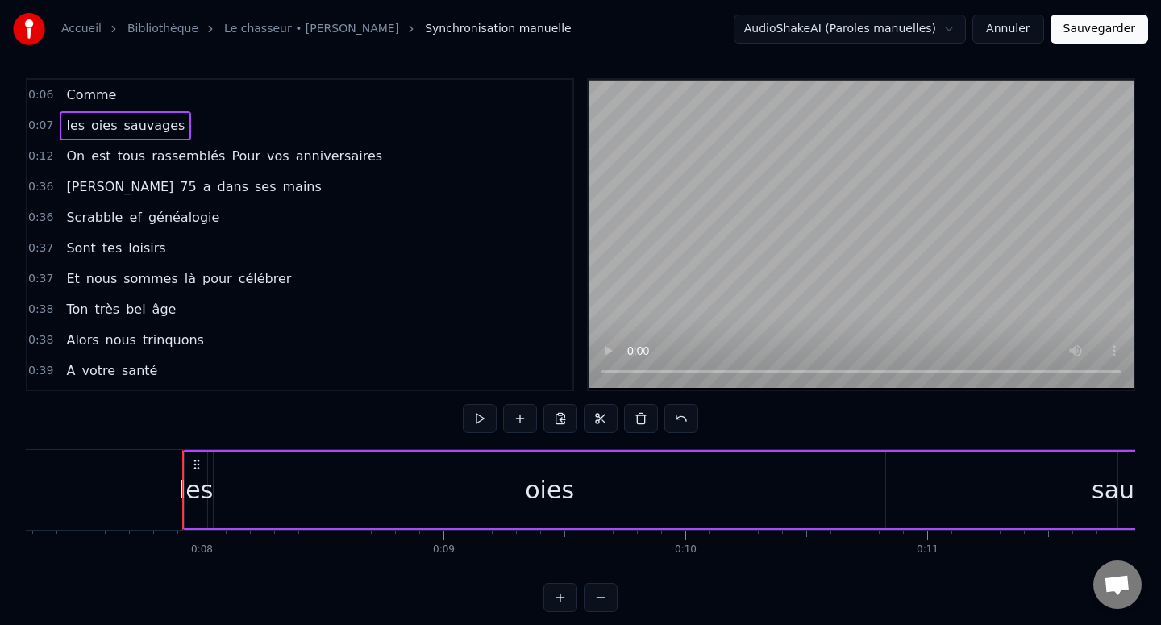
scroll to position [0, 1835]
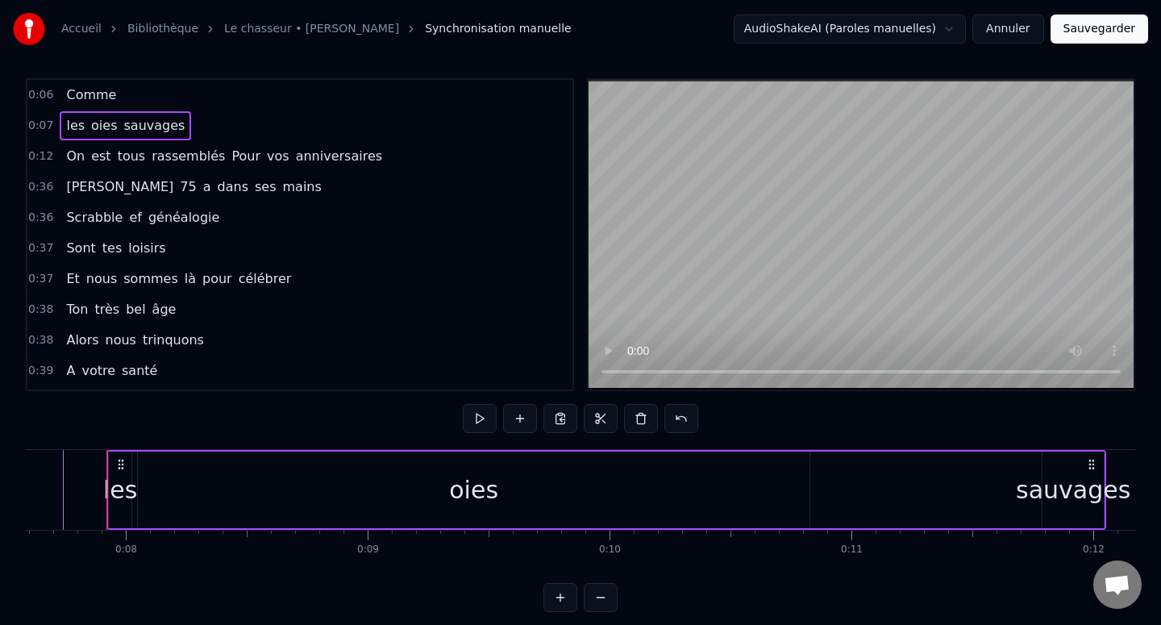
click at [84, 97] on span "Comme" at bounding box center [90, 94] width 53 height 19
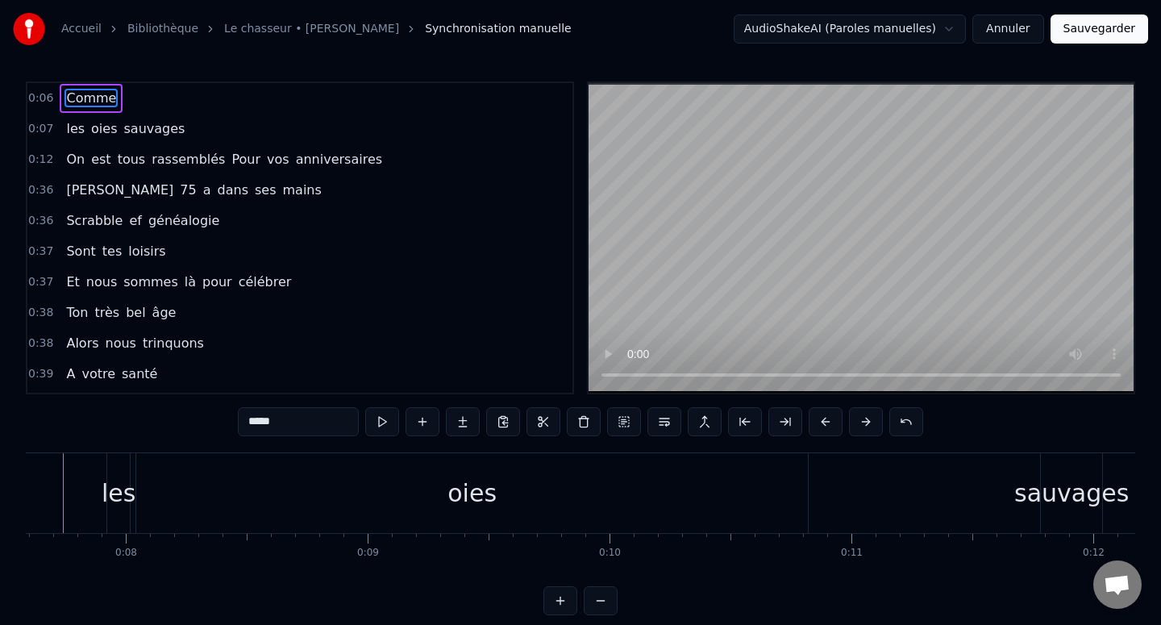
scroll to position [0, 1484]
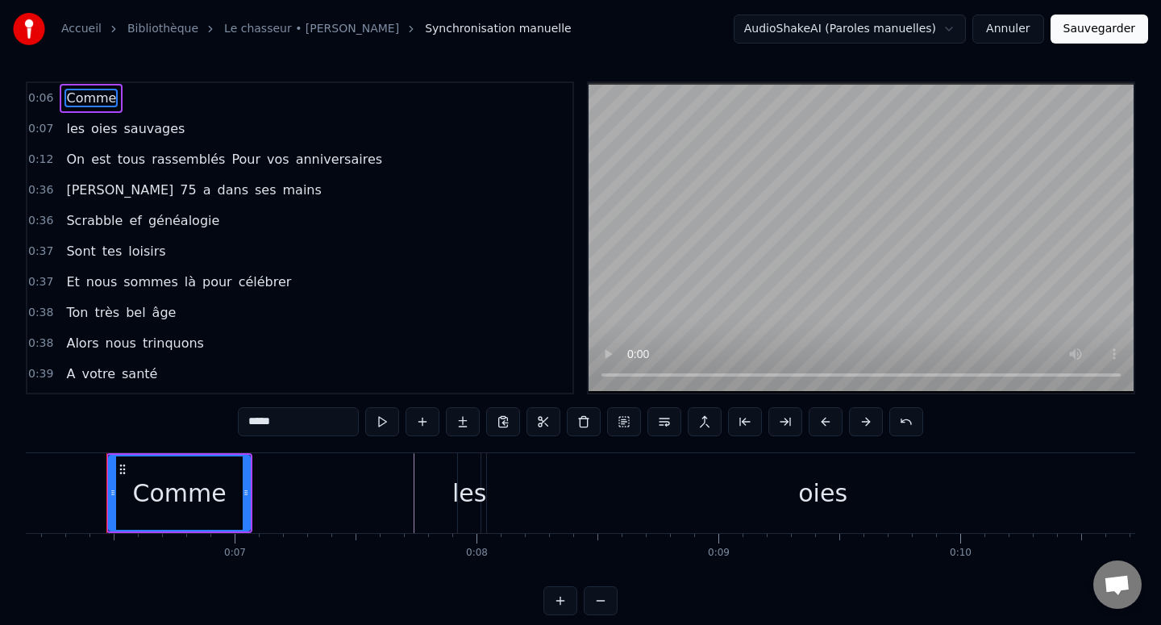
click at [134, 97] on div "0:06 Comme" at bounding box center [299, 98] width 545 height 31
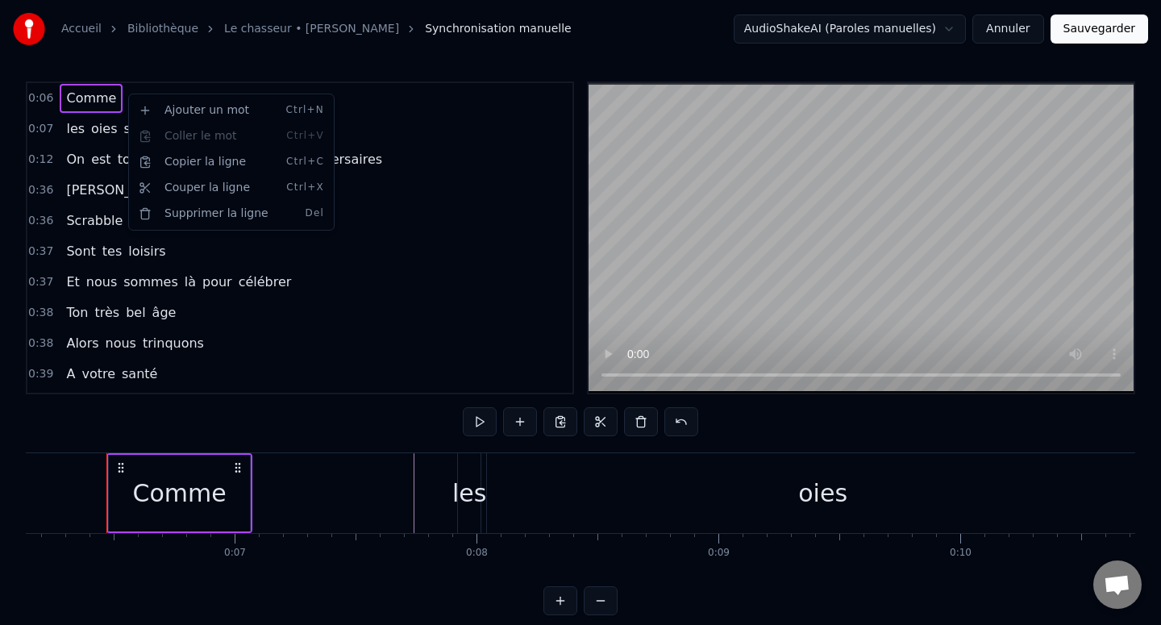
click at [562, 425] on html "Accueil Bibliothèque Le chasseur • [PERSON_NAME] Synchronisation manuelle Audio…" at bounding box center [580, 319] width 1161 height 643
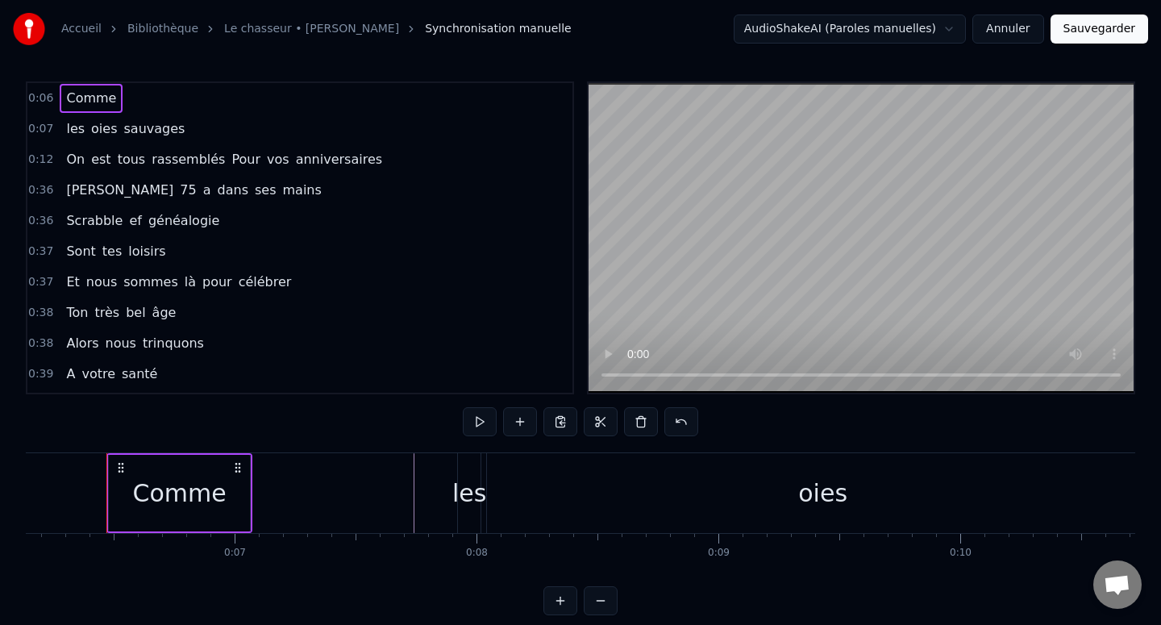
click at [562, 425] on button at bounding box center [560, 421] width 34 height 29
click at [195, 496] on div "Comme" at bounding box center [179, 493] width 94 height 36
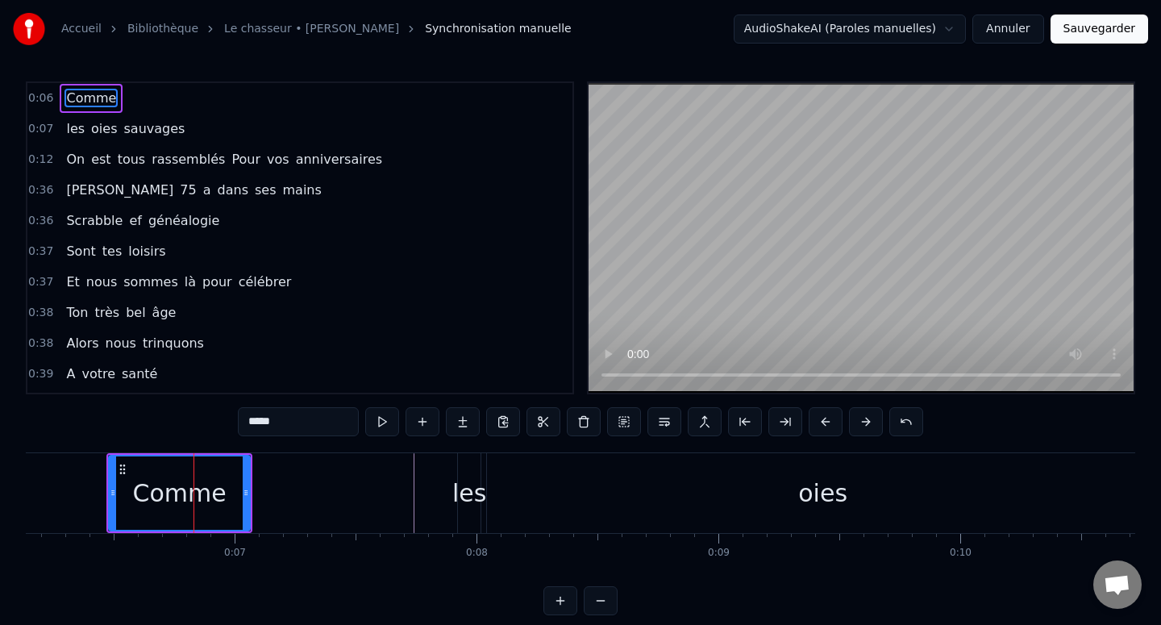
scroll to position [0, 0]
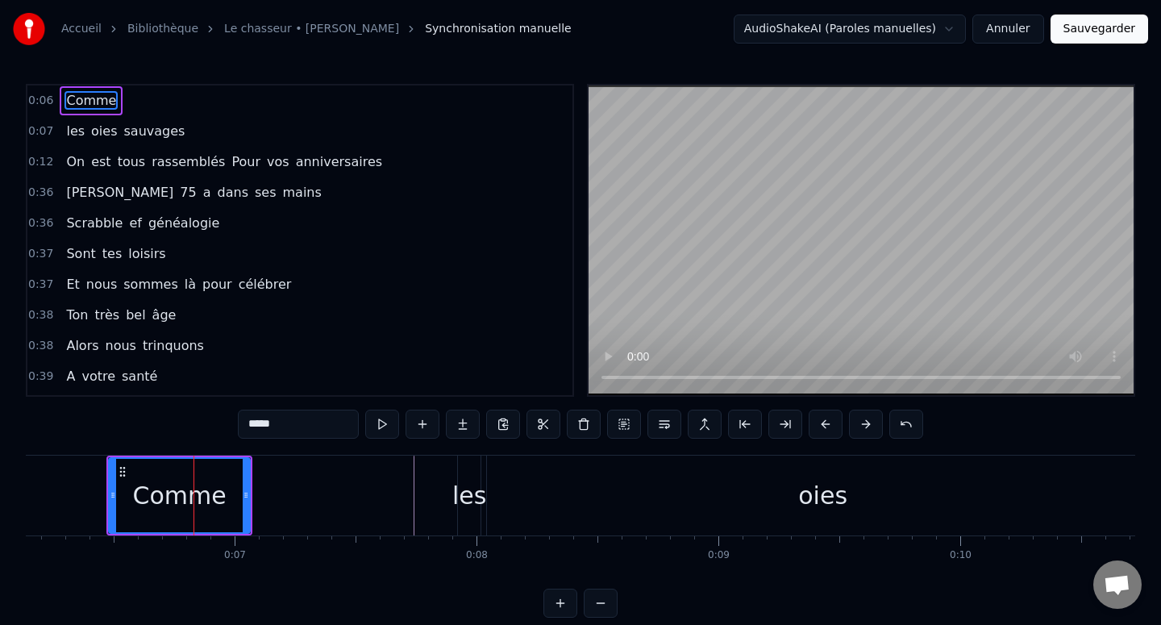
drag, startPoint x: 201, startPoint y: 498, endPoint x: 278, endPoint y: 498, distance: 77.4
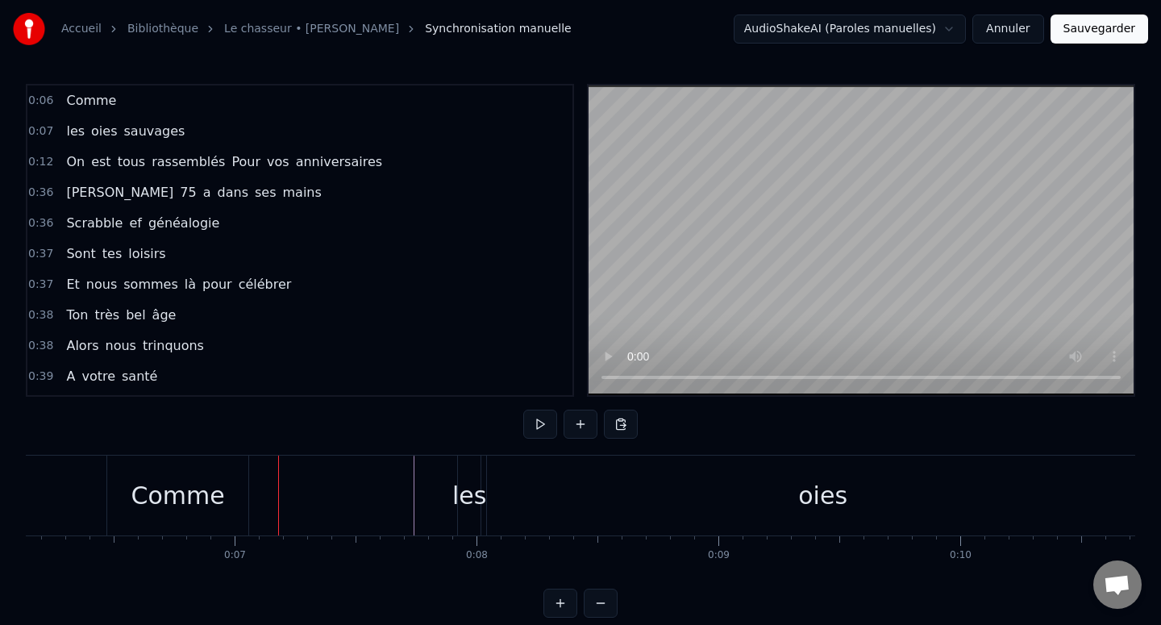
click at [220, 501] on div "Comme" at bounding box center [177, 495] width 141 height 80
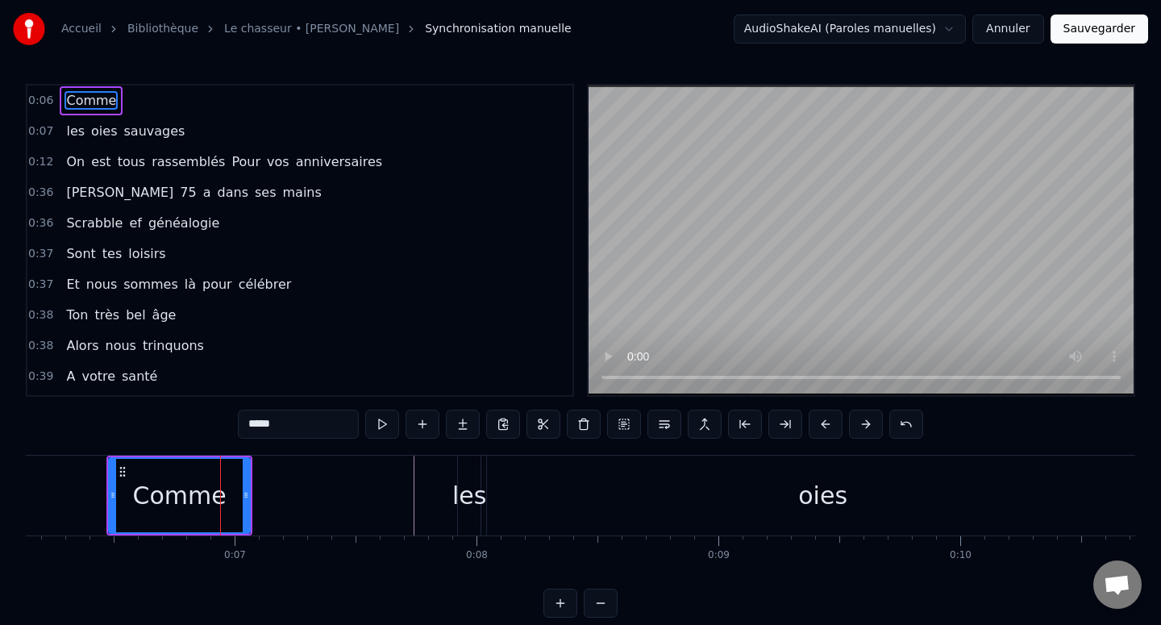
drag, startPoint x: 220, startPoint y: 501, endPoint x: 481, endPoint y: 476, distance: 262.3
click at [481, 477] on div "les" at bounding box center [469, 495] width 34 height 36
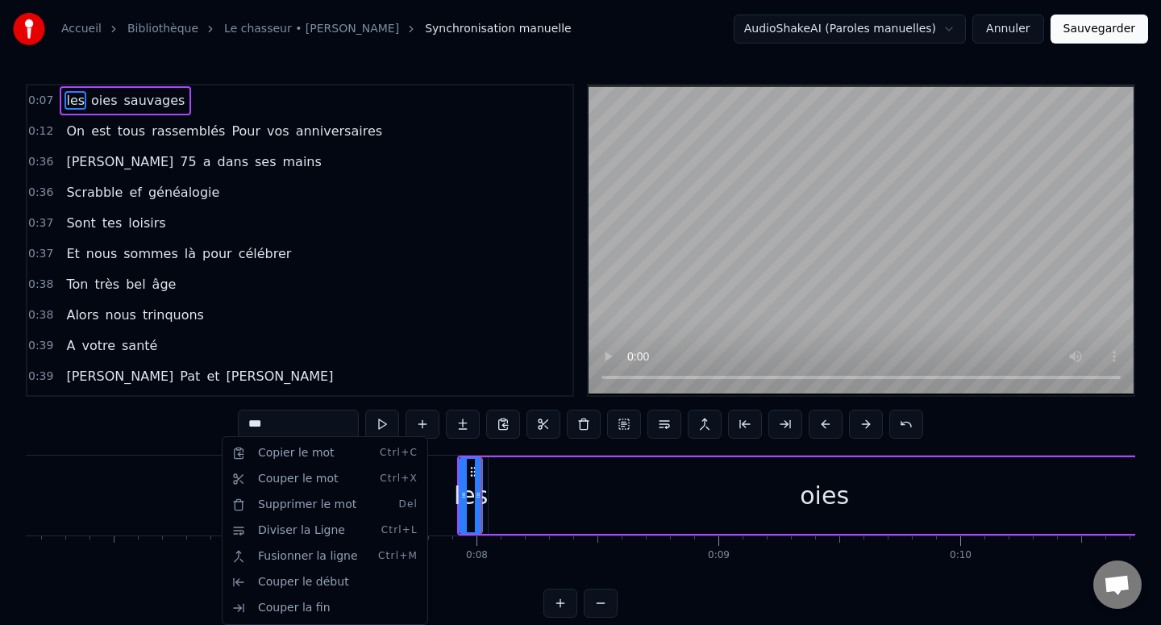
click at [545, 491] on div "oies" at bounding box center [824, 495] width 671 height 77
type input "****"
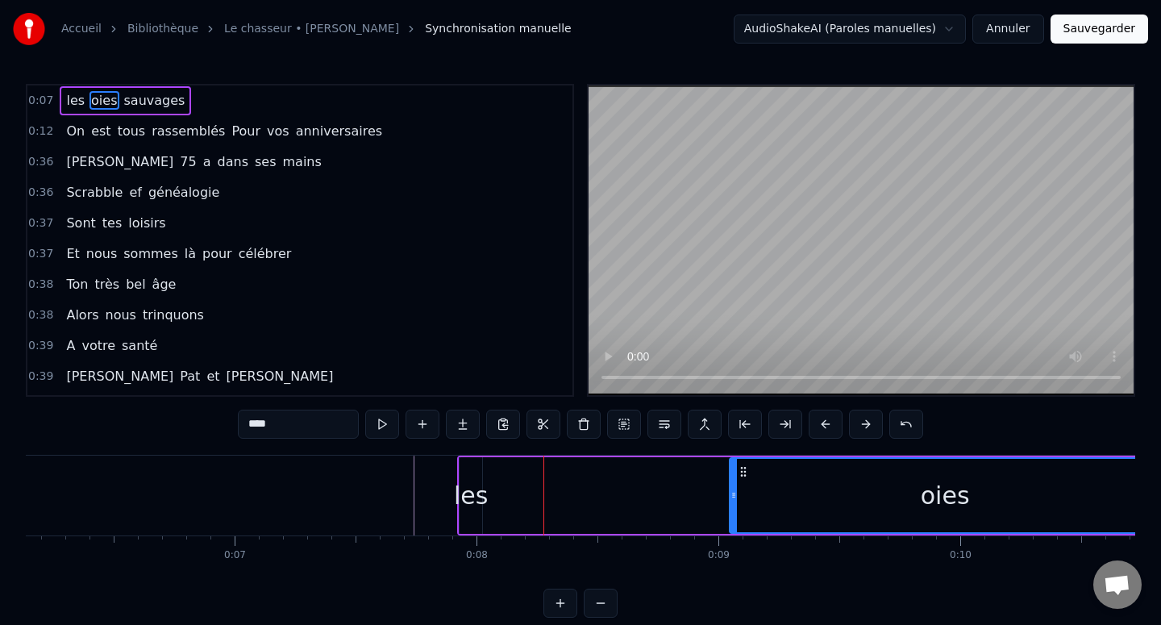
drag, startPoint x: 492, startPoint y: 493, endPoint x: 765, endPoint y: 498, distance: 273.3
click at [764, 498] on div "oies" at bounding box center [944, 495] width 429 height 73
click at [513, 509] on div "les oies sauvages" at bounding box center [957, 495] width 1000 height 80
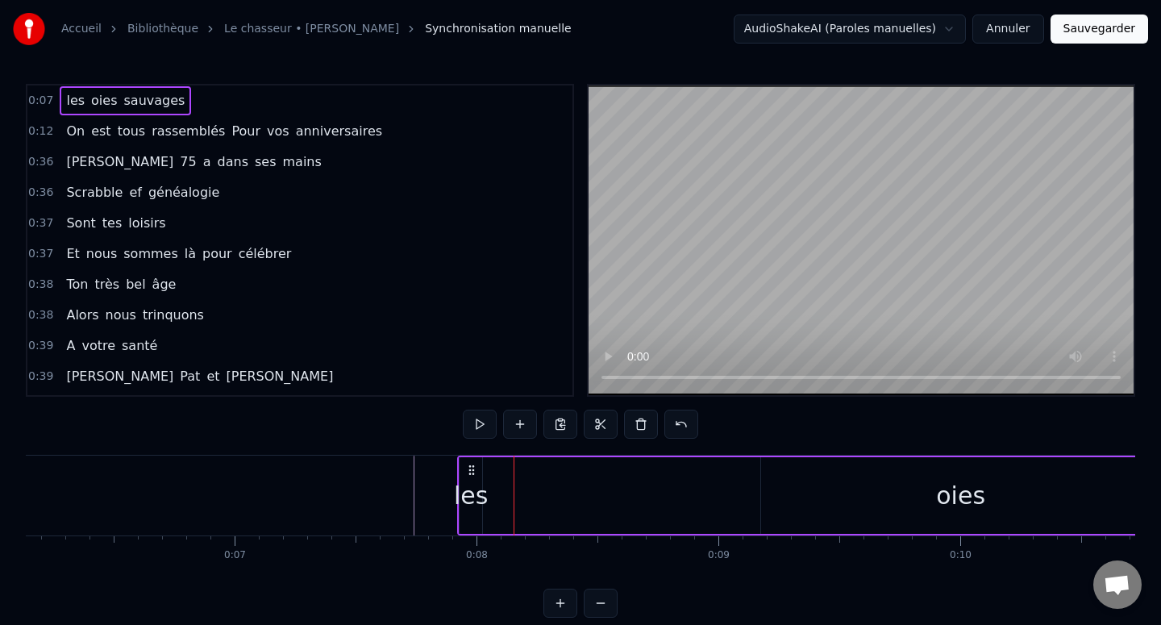
click at [467, 493] on div "les" at bounding box center [471, 495] width 34 height 36
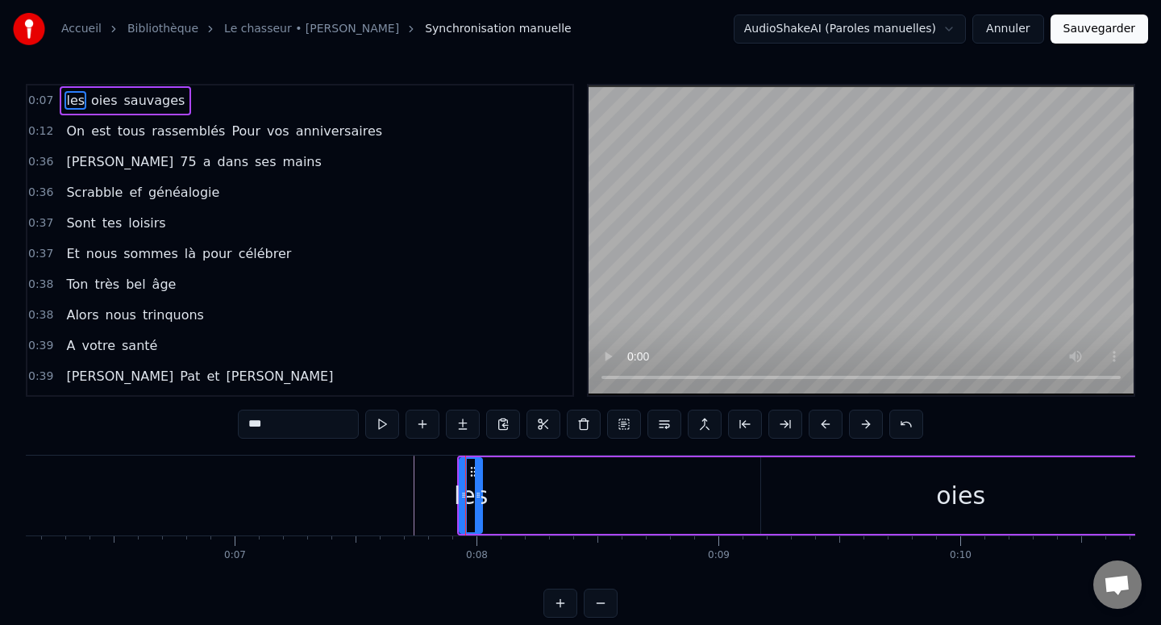
click at [581, 493] on div "les oies sauvages" at bounding box center [957, 495] width 1000 height 80
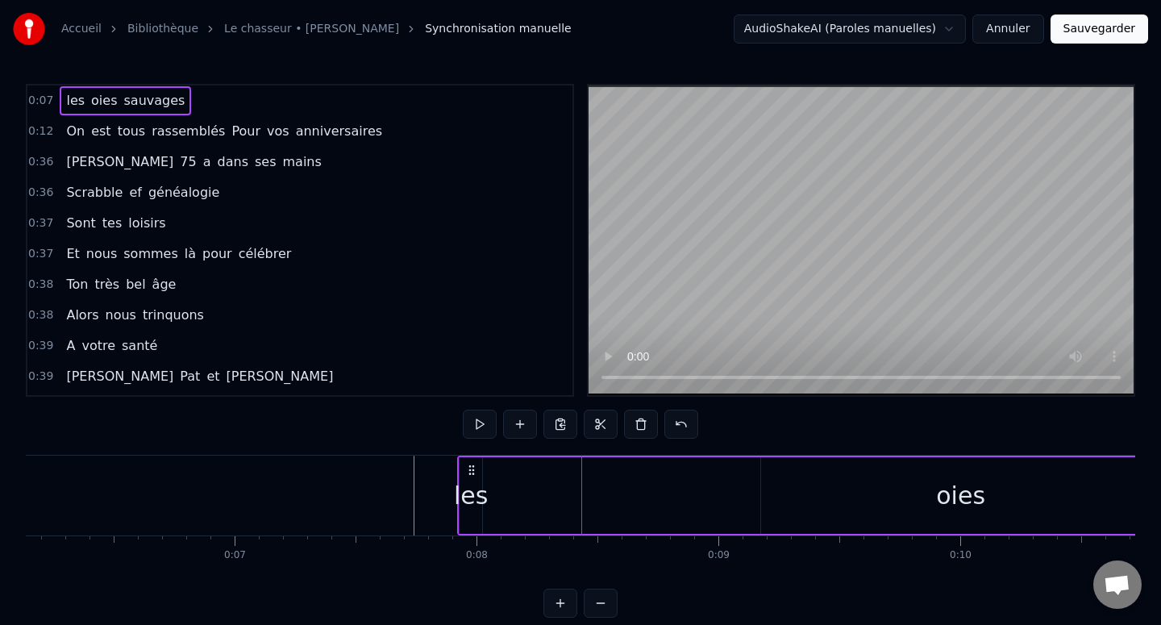
click at [544, 497] on div "les oies sauvages" at bounding box center [957, 495] width 1000 height 80
drag, startPoint x: 474, startPoint y: 496, endPoint x: 540, endPoint y: 498, distance: 66.1
click at [540, 498] on div "les oies sauvages" at bounding box center [957, 495] width 1000 height 80
click at [459, 494] on div "les" at bounding box center [471, 495] width 34 height 36
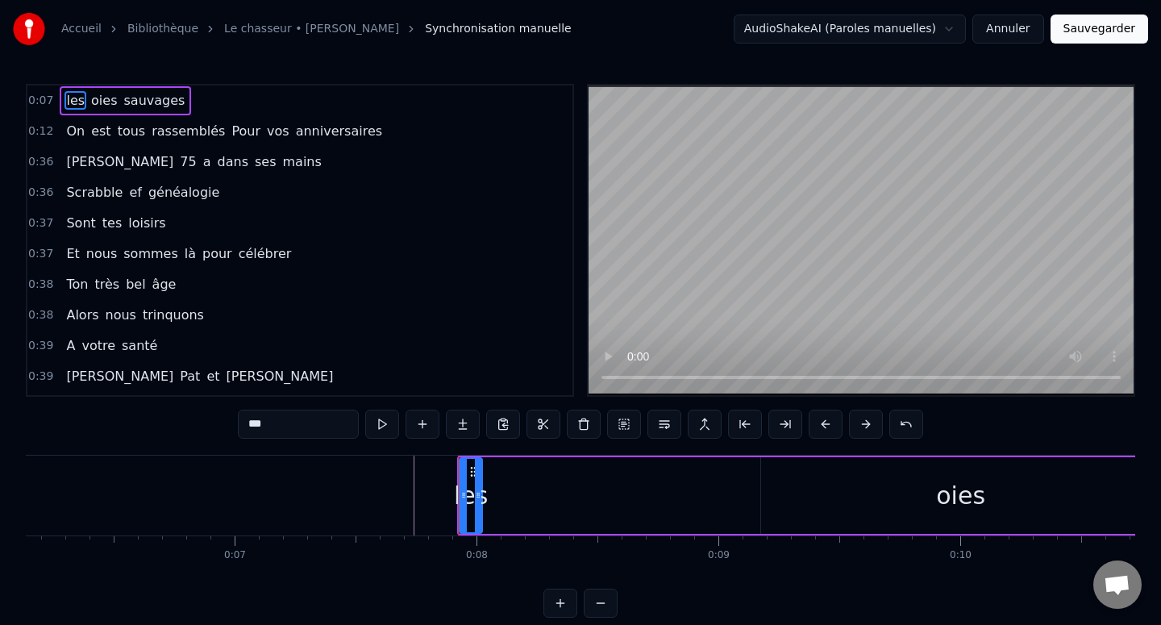
drag, startPoint x: 470, startPoint y: 497, endPoint x: 834, endPoint y: 503, distance: 363.6
click at [834, 502] on div "les oies sauvages" at bounding box center [957, 495] width 1000 height 80
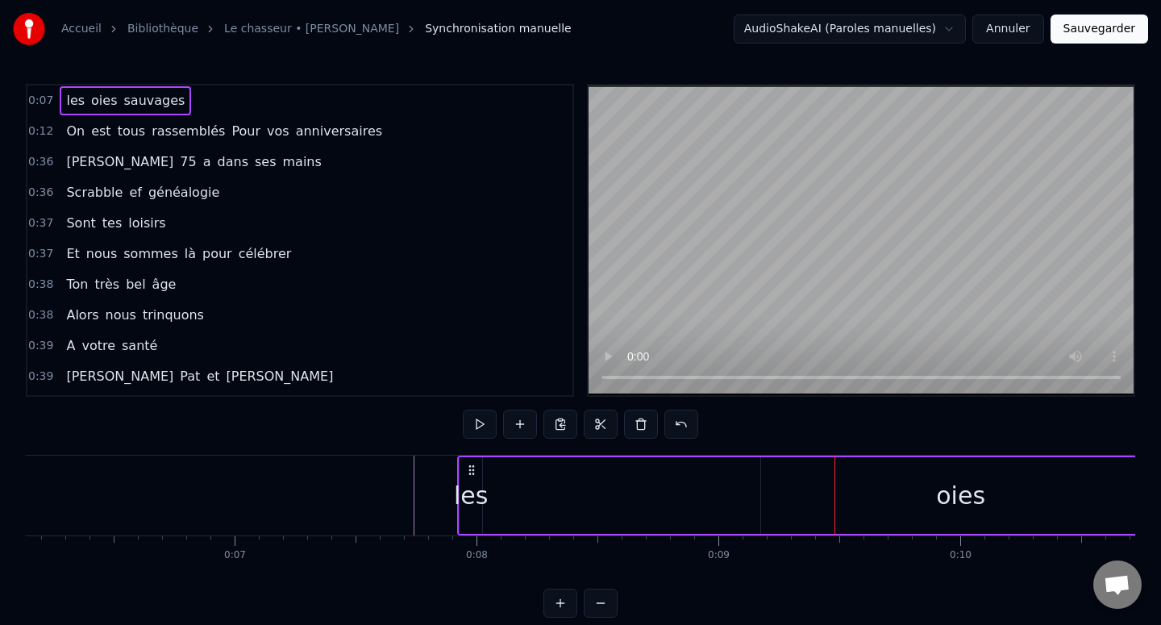
click at [746, 503] on div "les oies sauvages" at bounding box center [957, 495] width 1000 height 80
drag, startPoint x: 472, startPoint y: 493, endPoint x: 577, endPoint y: 491, distance: 105.6
click at [577, 491] on div "les oies sauvages" at bounding box center [957, 495] width 1000 height 80
click at [459, 491] on div "les" at bounding box center [471, 495] width 34 height 36
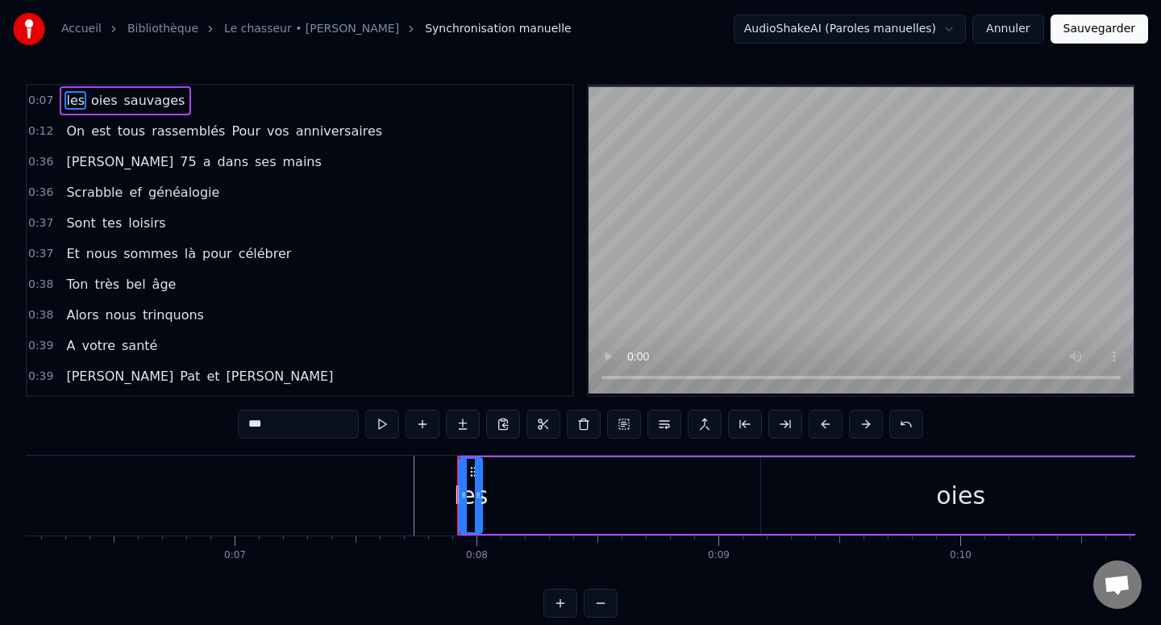
click at [459, 491] on div "les" at bounding box center [471, 495] width 34 height 36
drag, startPoint x: 464, startPoint y: 496, endPoint x: 443, endPoint y: 497, distance: 21.0
click at [422, 497] on circle at bounding box center [422, 497] width 1 height 1
drag, startPoint x: 443, startPoint y: 497, endPoint x: 480, endPoint y: 496, distance: 36.3
click at [480, 496] on div "les" at bounding box center [450, 495] width 64 height 73
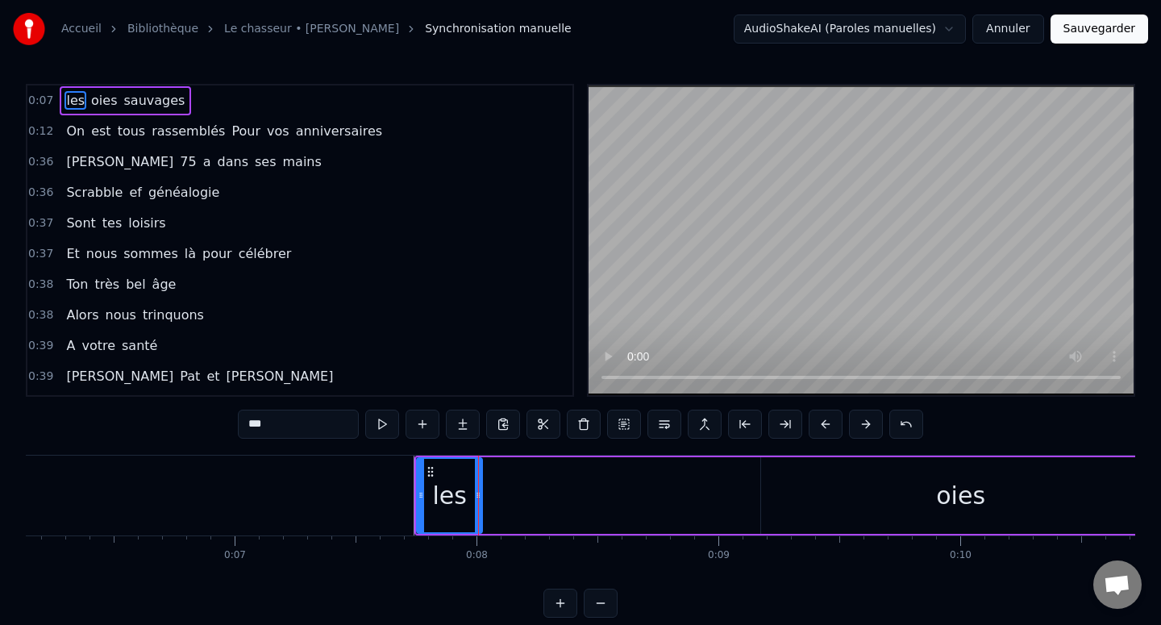
drag, startPoint x: 458, startPoint y: 496, endPoint x: 497, endPoint y: 497, distance: 39.5
click at [526, 494] on div "les oies sauvages" at bounding box center [935, 495] width 1042 height 80
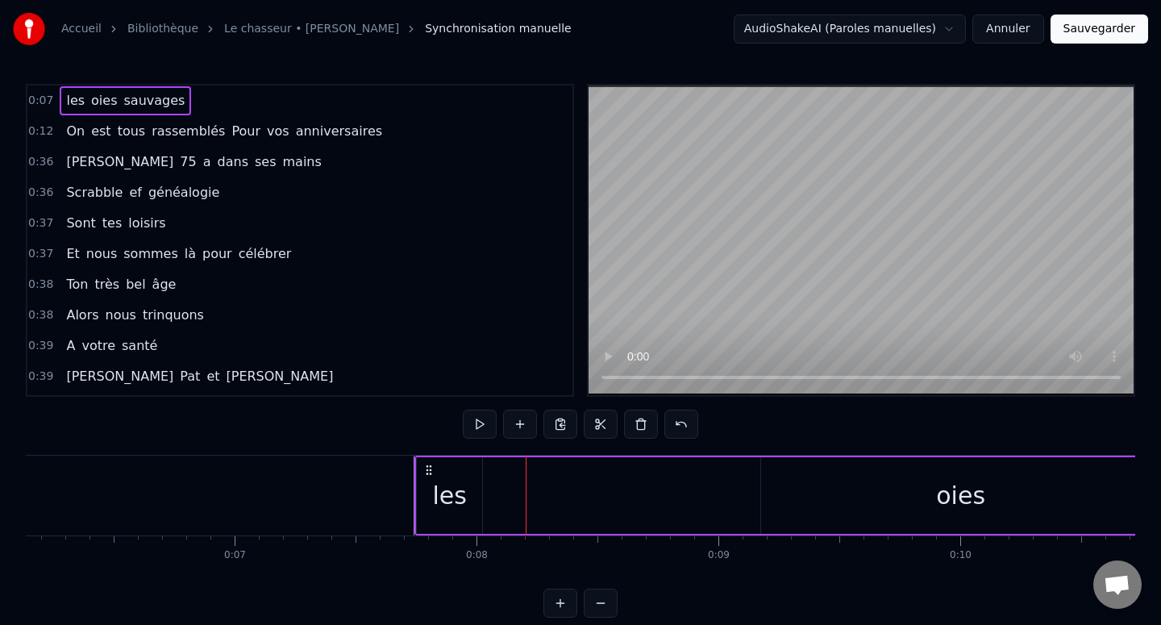
click at [483, 496] on div "les oies sauvages" at bounding box center [935, 495] width 1042 height 80
click at [539, 489] on div "les oies sauvages" at bounding box center [935, 495] width 1042 height 80
click at [626, 490] on div "les oies sauvages" at bounding box center [935, 495] width 1042 height 80
click at [547, 493] on div "les oies sauvages" at bounding box center [935, 495] width 1042 height 80
click at [475, 489] on div "les" at bounding box center [449, 495] width 65 height 77
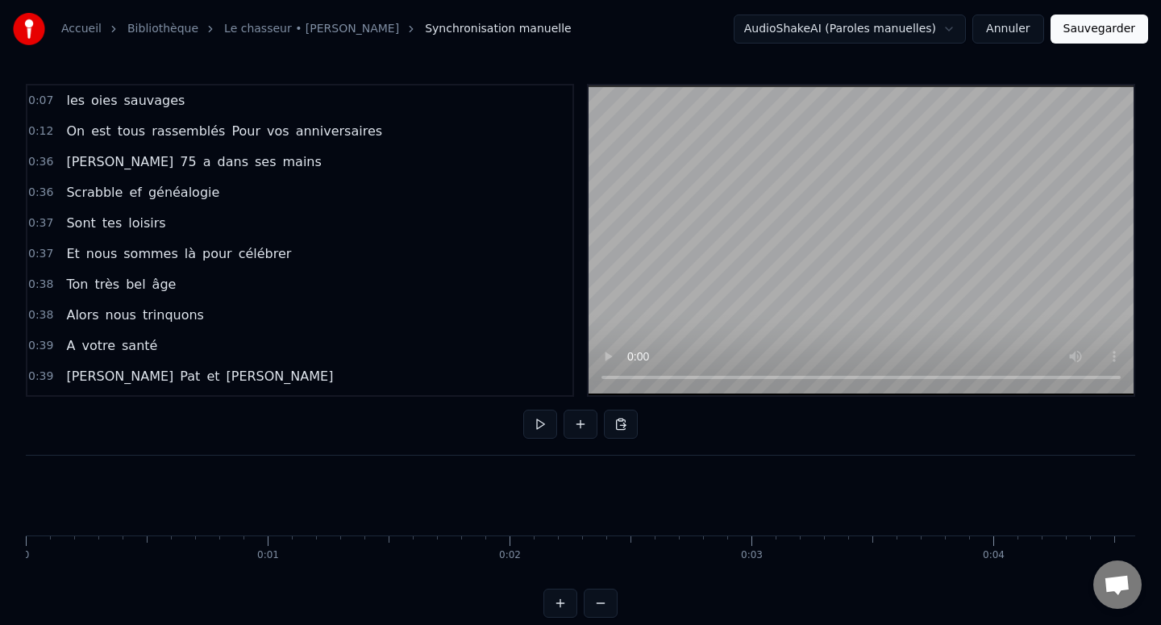
click at [98, 103] on span "oies" at bounding box center [103, 100] width 29 height 19
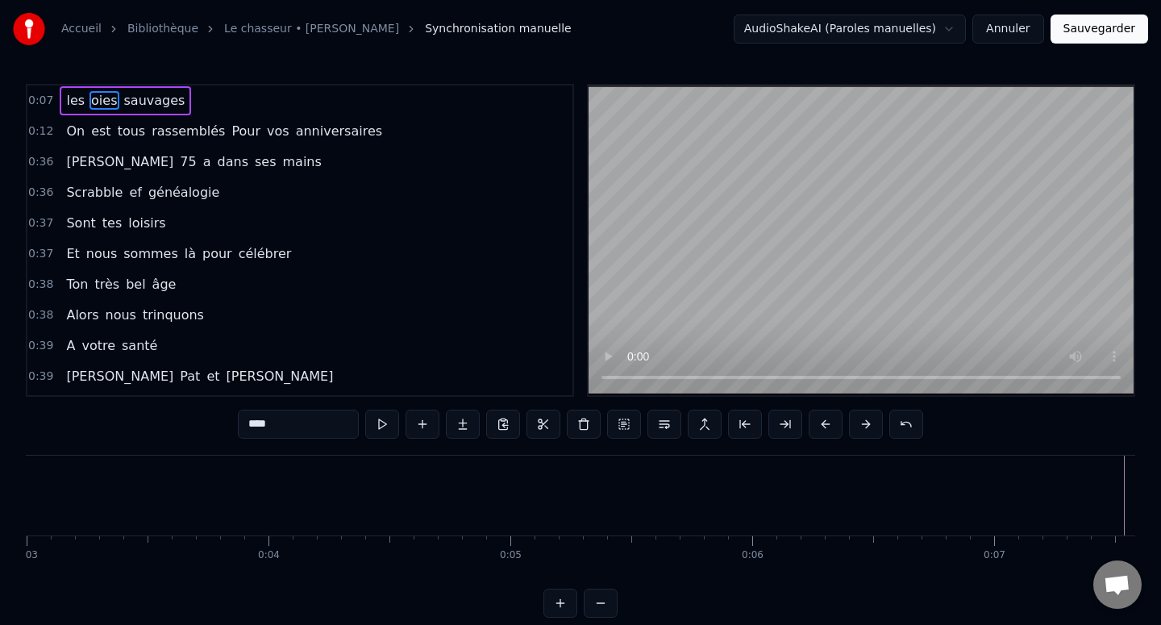
click at [71, 101] on span "les" at bounding box center [75, 100] width 22 height 19
type input "***"
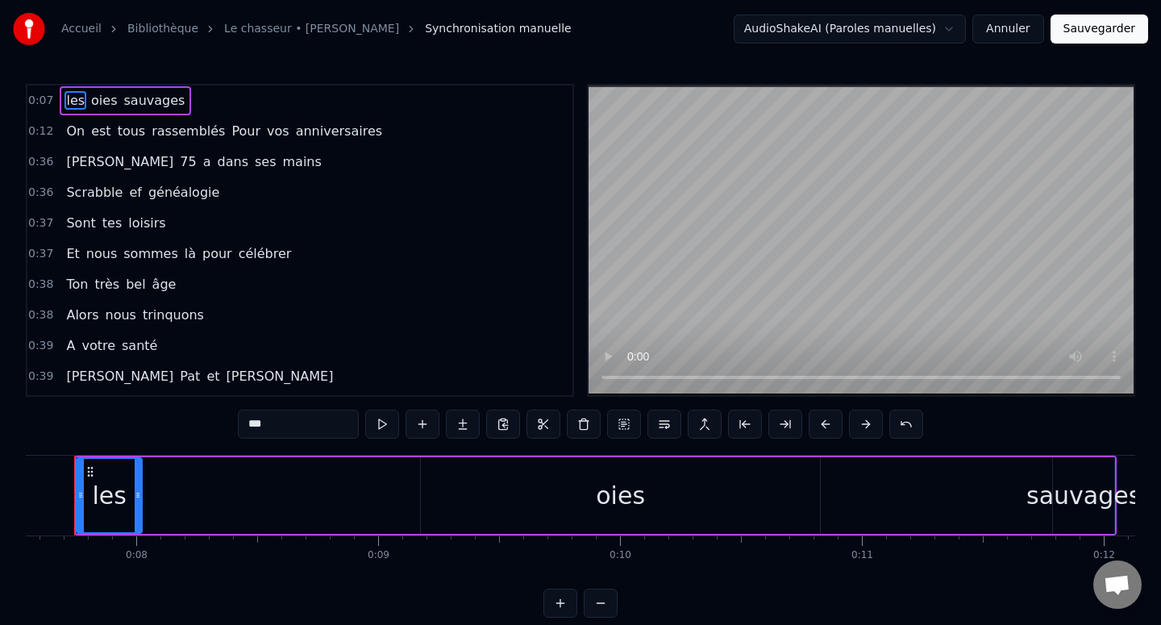
scroll to position [0, 1792]
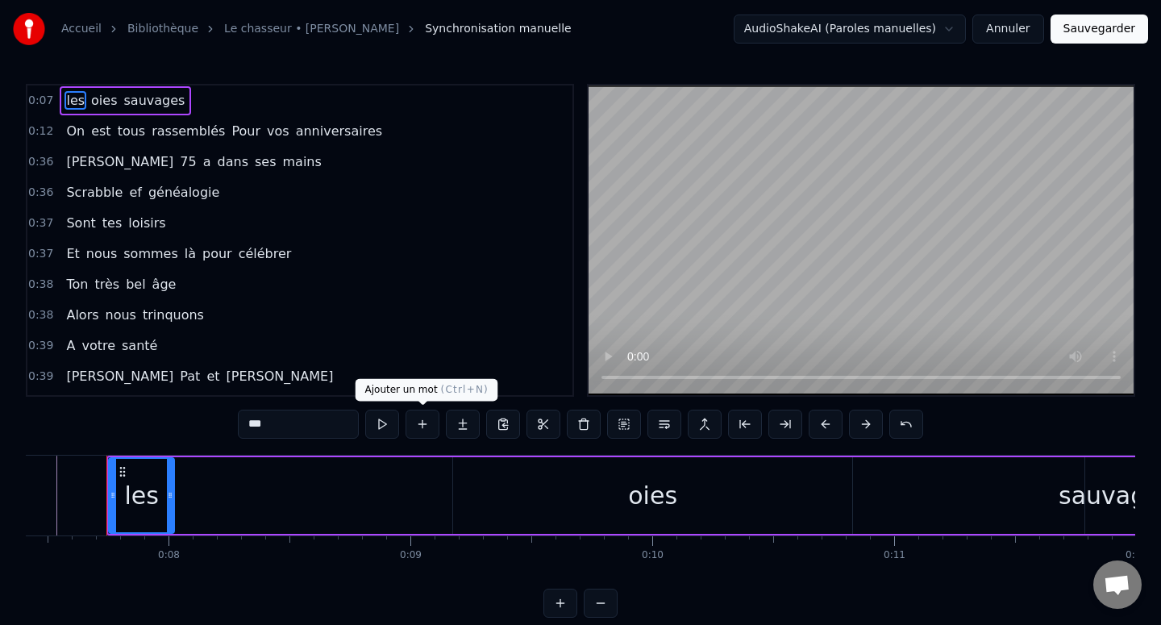
click at [424, 425] on button at bounding box center [422, 424] width 34 height 29
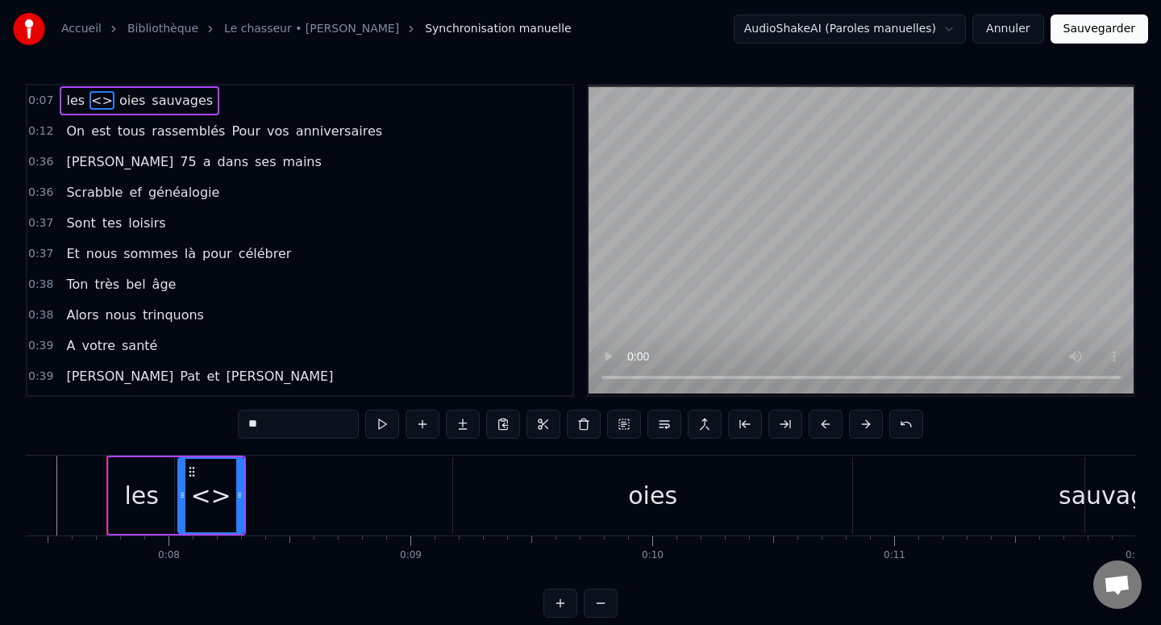
drag, startPoint x: 96, startPoint y: 98, endPoint x: 68, endPoint y: 98, distance: 28.2
click at [68, 98] on div "les <> oies sauvages" at bounding box center [140, 100] width 160 height 29
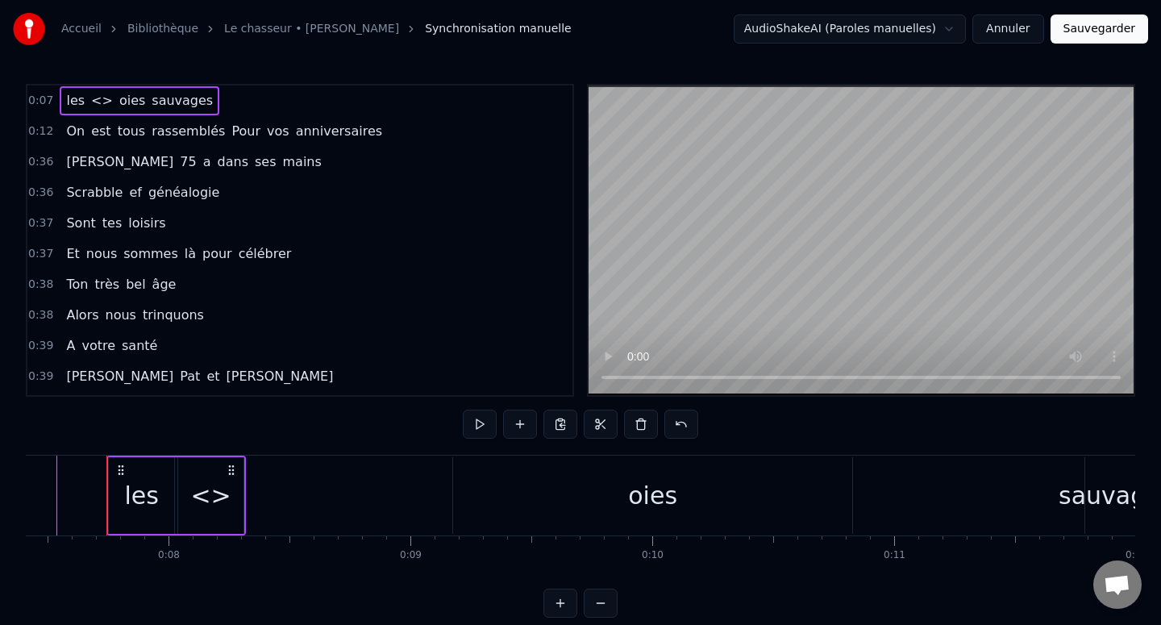
click at [68, 98] on span "les" at bounding box center [75, 100] width 22 height 19
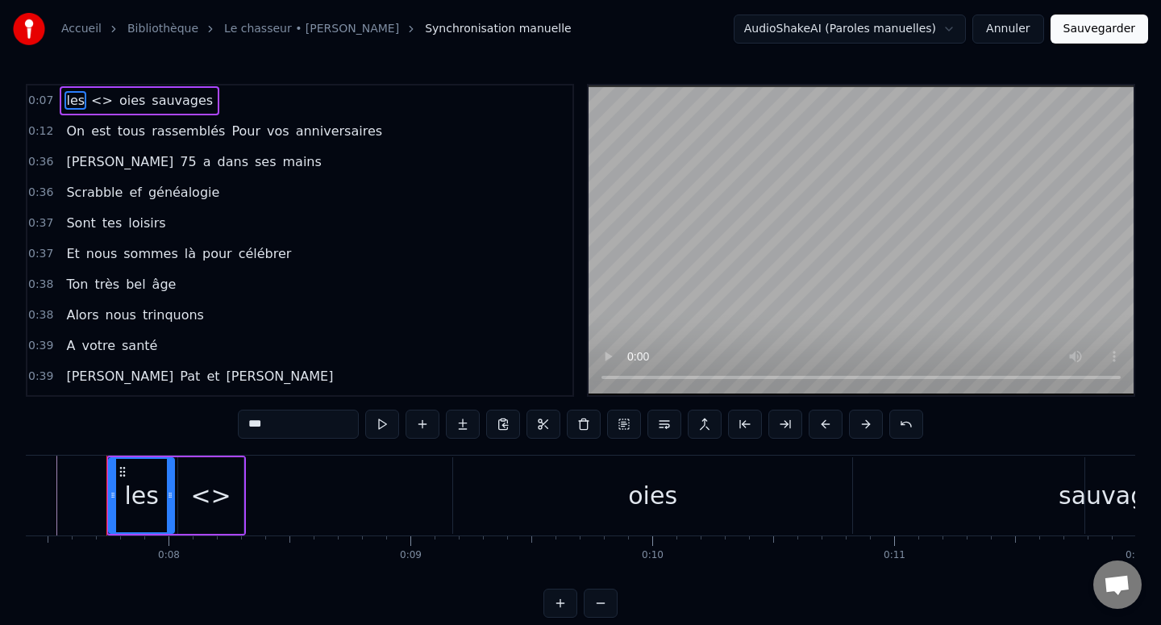
click at [299, 415] on input "***" at bounding box center [298, 424] width 121 height 29
click at [298, 415] on input "***" at bounding box center [298, 424] width 121 height 29
click at [121, 99] on span "<>" at bounding box center [133, 100] width 25 height 19
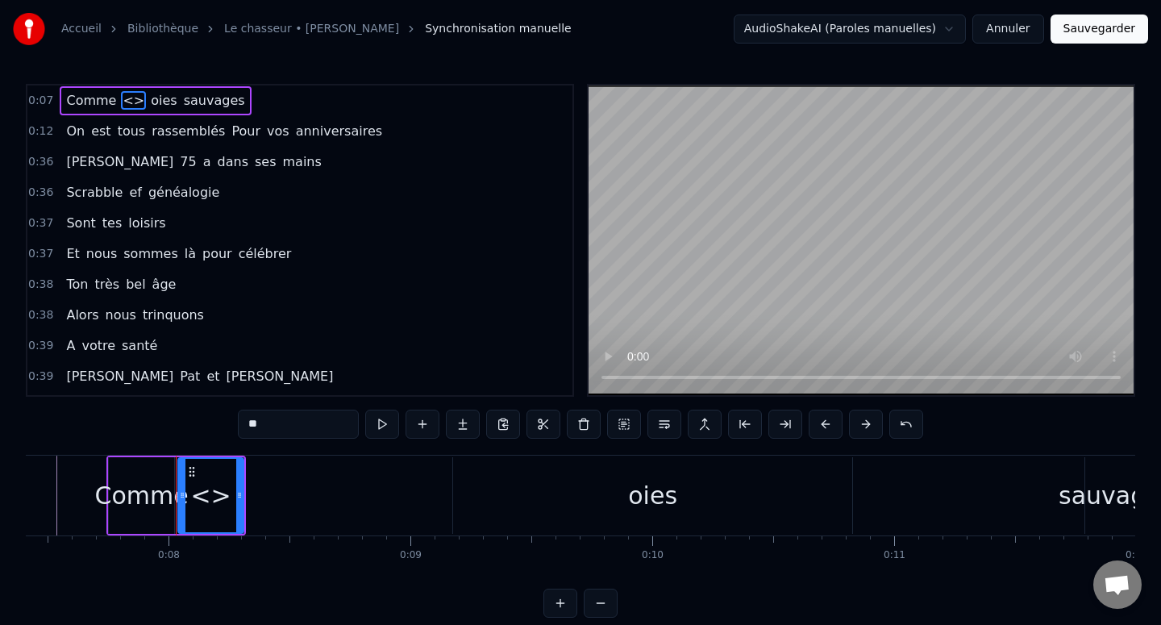
click at [275, 431] on input "**" at bounding box center [298, 424] width 121 height 29
type input "*"
type input "***"
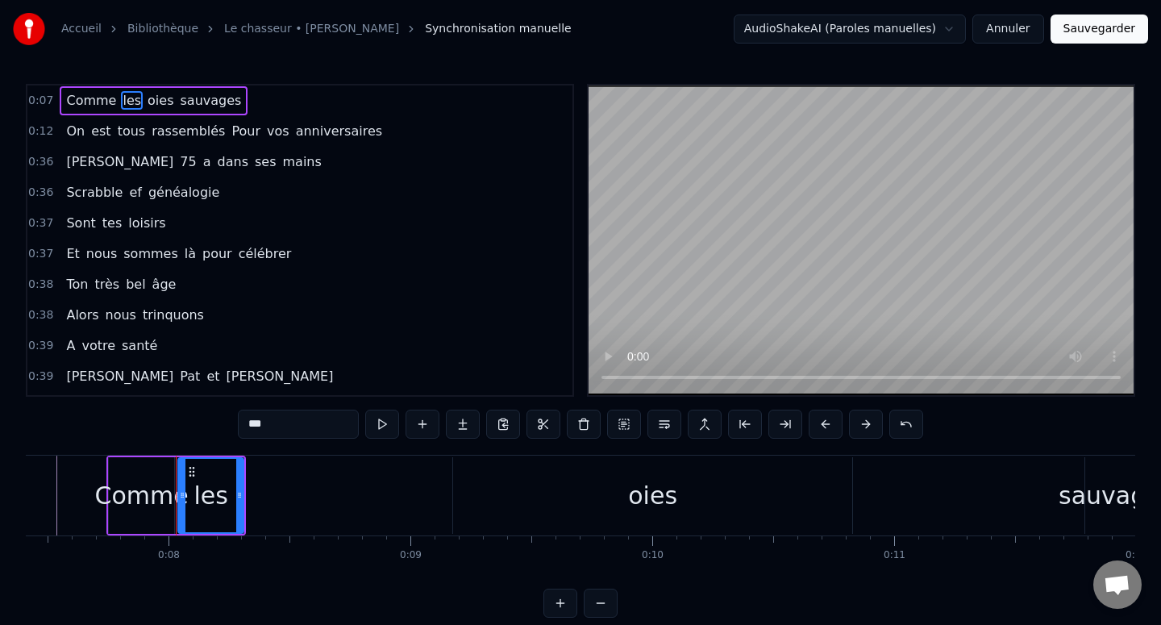
click at [186, 482] on div "les" at bounding box center [211, 495] width 64 height 73
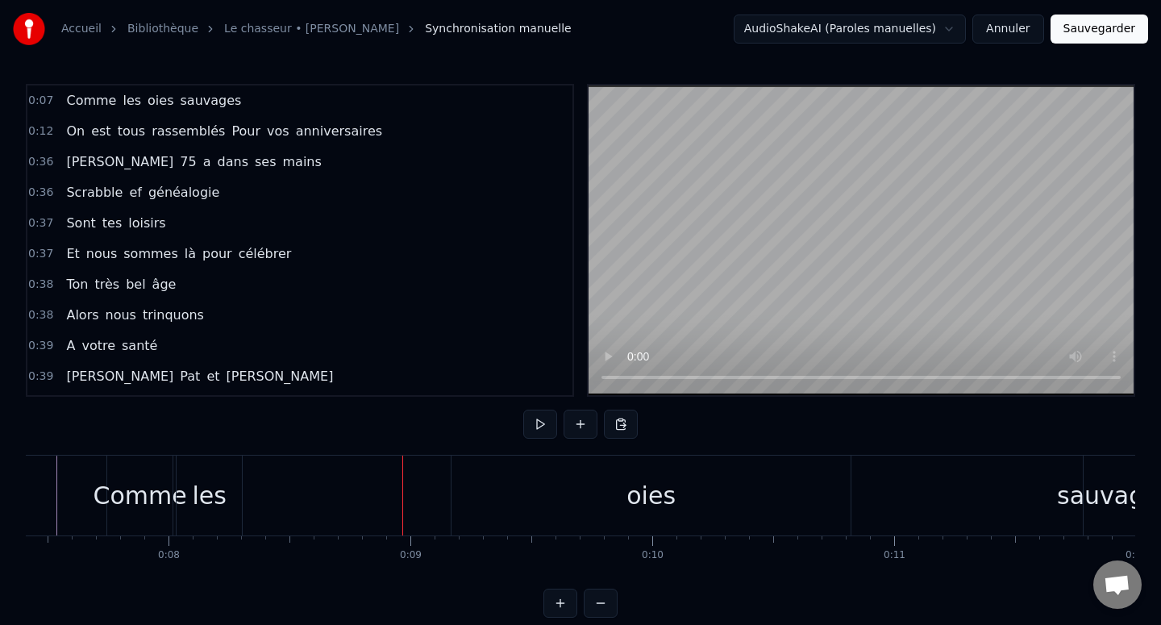
click at [222, 499] on div "les" at bounding box center [209, 495] width 34 height 36
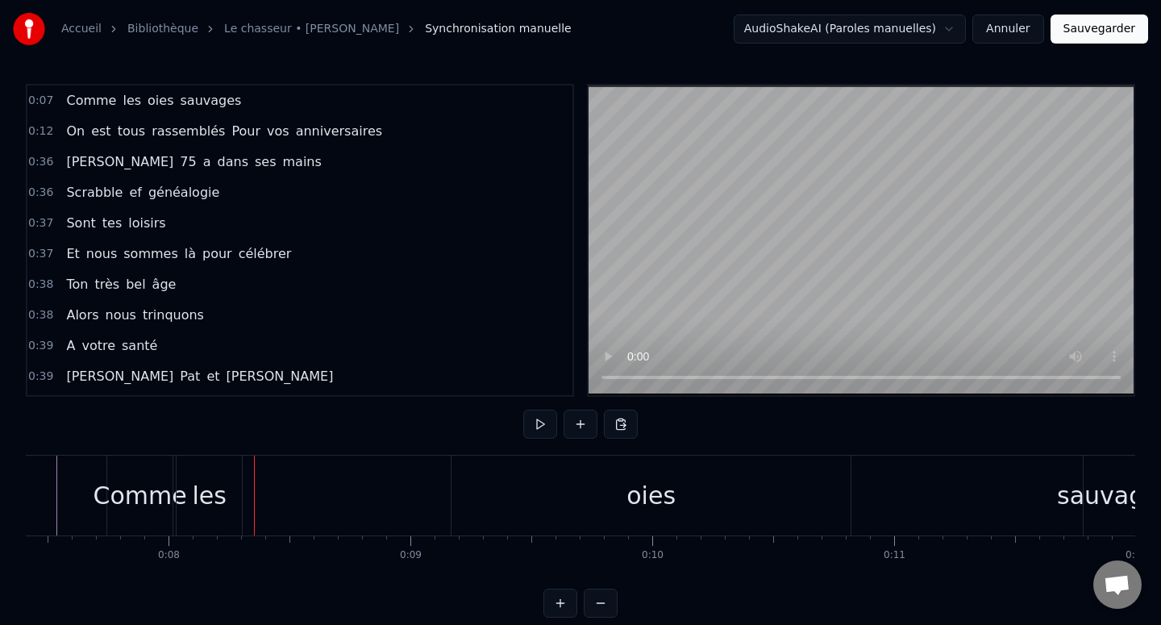
click at [234, 497] on div "les" at bounding box center [209, 495] width 65 height 80
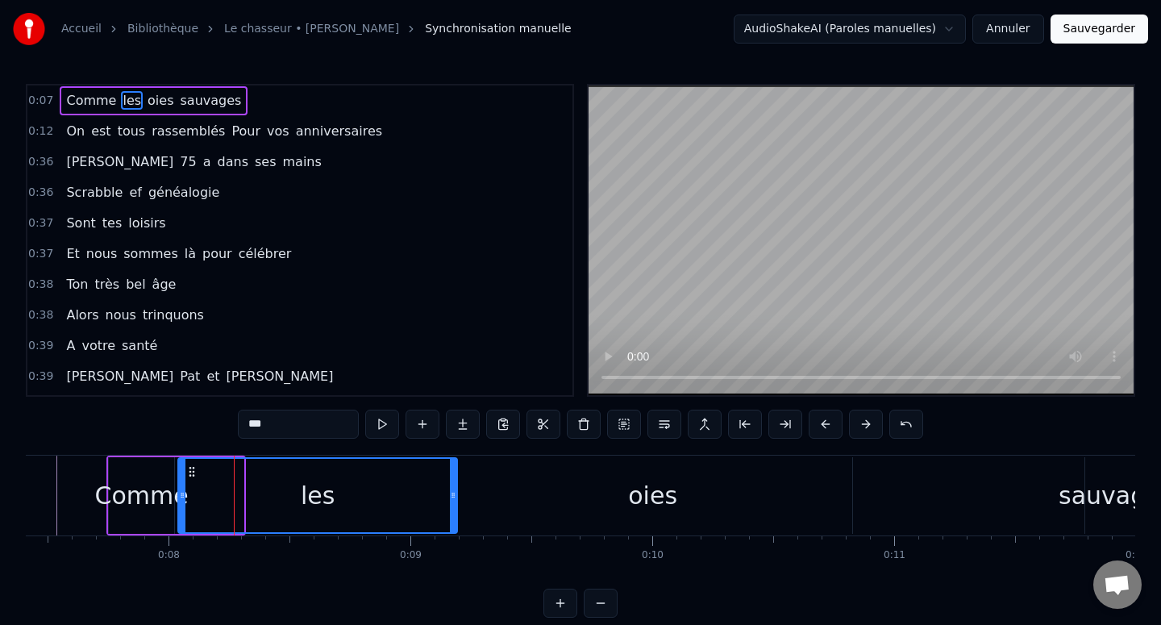
drag, startPoint x: 240, startPoint y: 495, endPoint x: 453, endPoint y: 495, distance: 212.8
click at [454, 495] on icon at bounding box center [453, 495] width 6 height 13
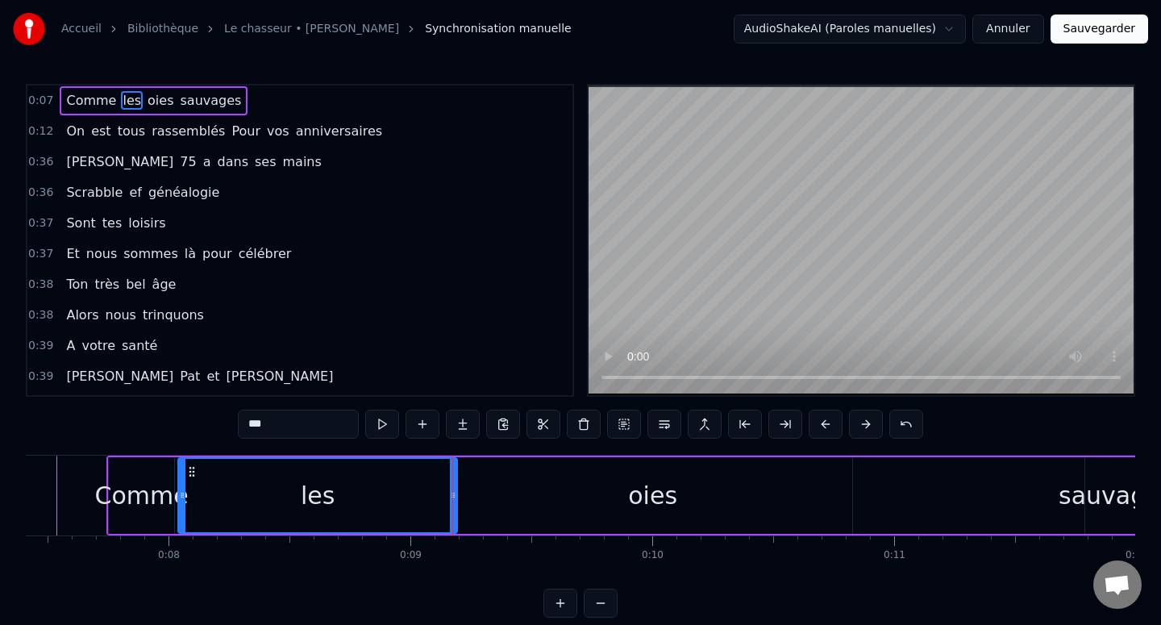
click at [532, 484] on div "oies" at bounding box center [652, 495] width 399 height 77
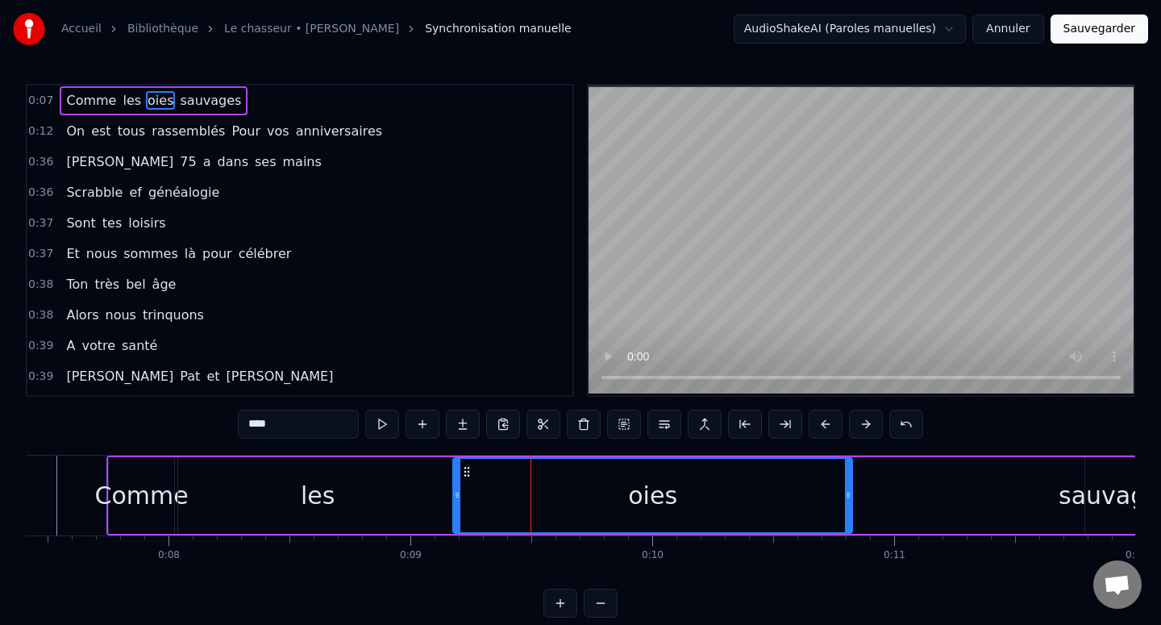
scroll to position [0, 1802]
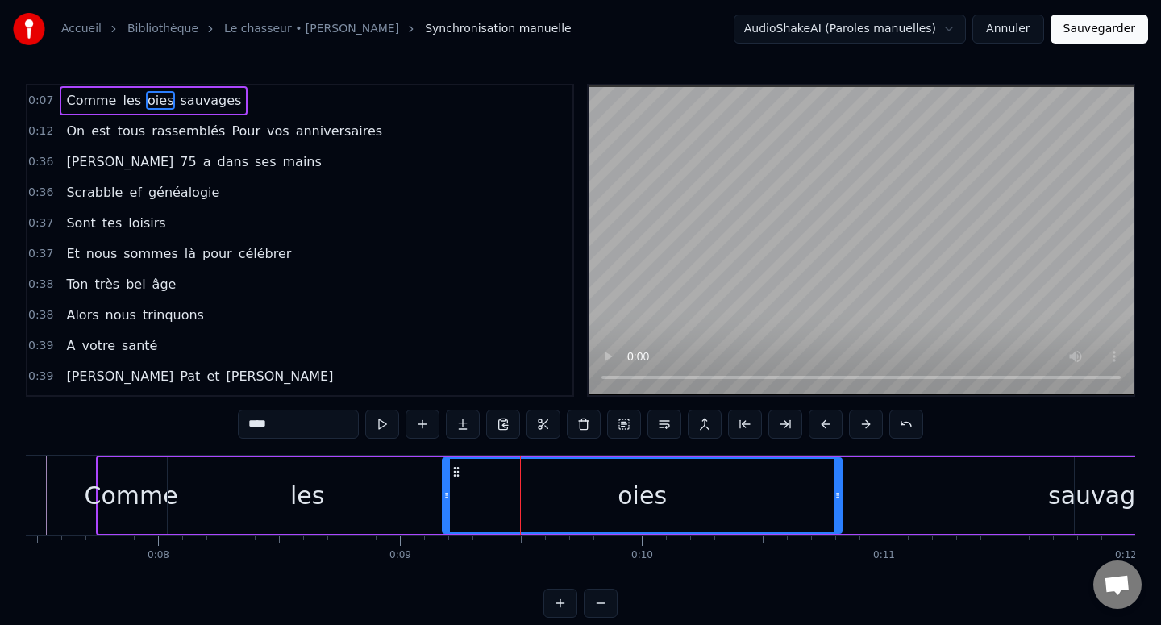
click at [153, 499] on div "Comme" at bounding box center [132, 495] width 94 height 36
type input "*****"
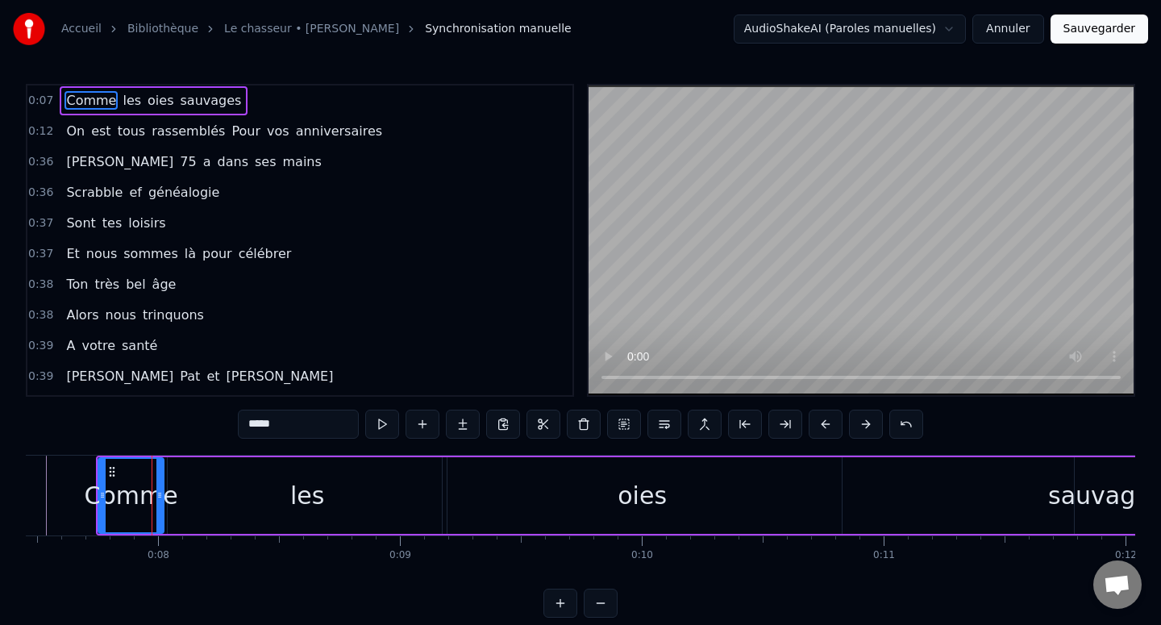
drag, startPoint x: 134, startPoint y: 98, endPoint x: 183, endPoint y: 98, distance: 49.2
click at [183, 98] on div "Comme les oies sauvages" at bounding box center [154, 100] width 188 height 29
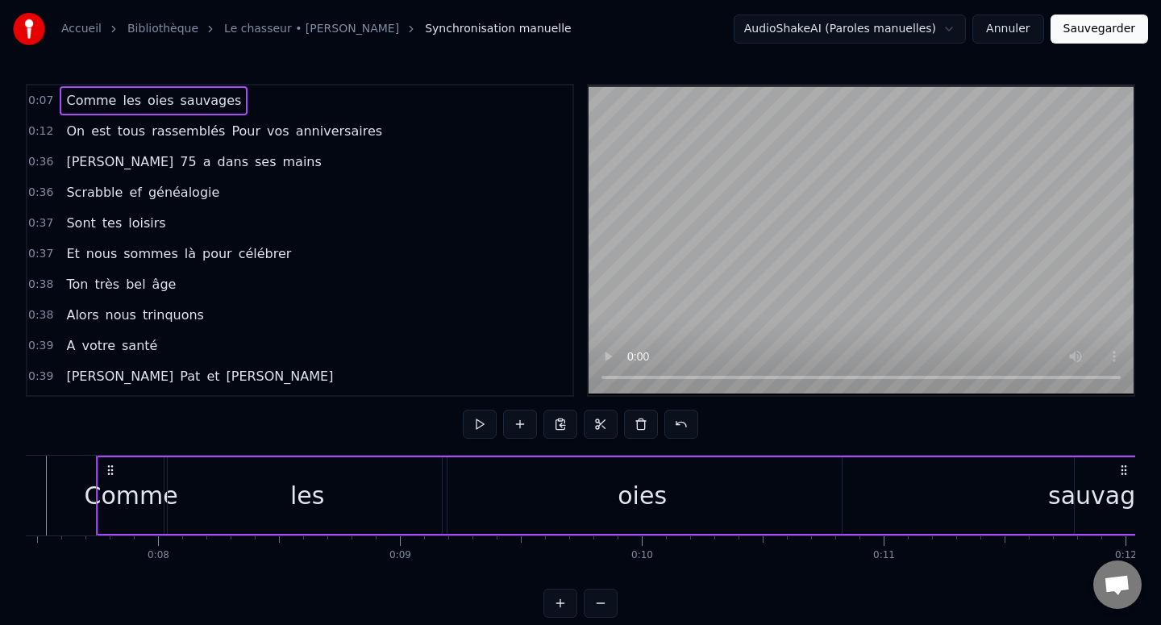
scroll to position [0, 1792]
click at [73, 99] on span "Comme" at bounding box center [90, 100] width 53 height 19
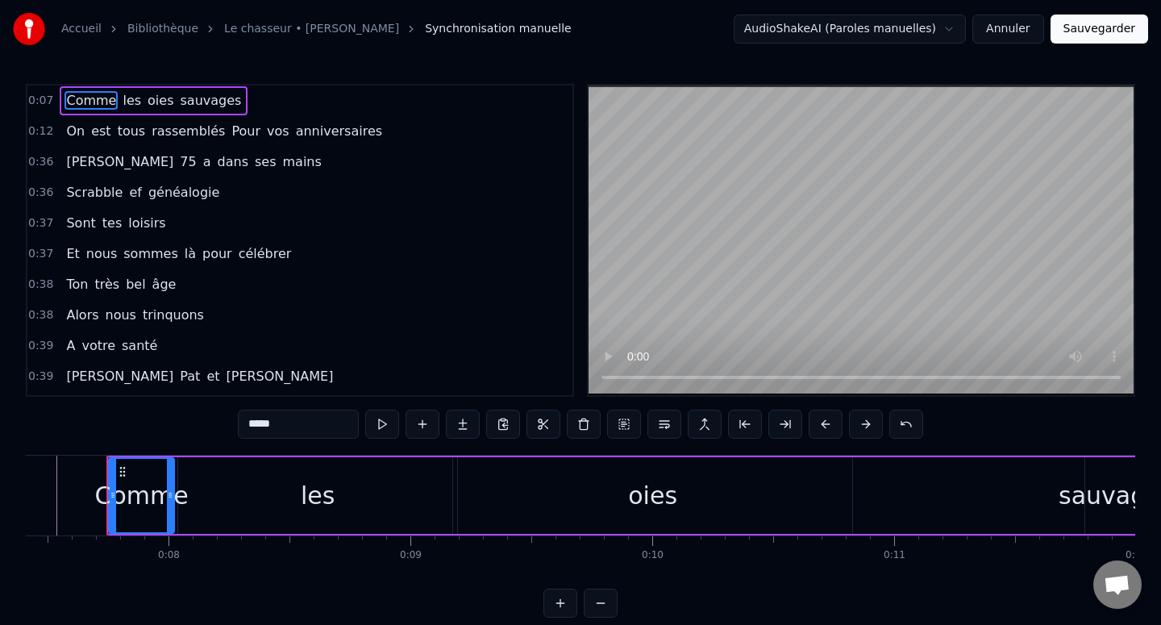
drag, startPoint x: 73, startPoint y: 99, endPoint x: 94, endPoint y: 99, distance: 21.8
click at [94, 99] on span "Comme" at bounding box center [90, 100] width 53 height 19
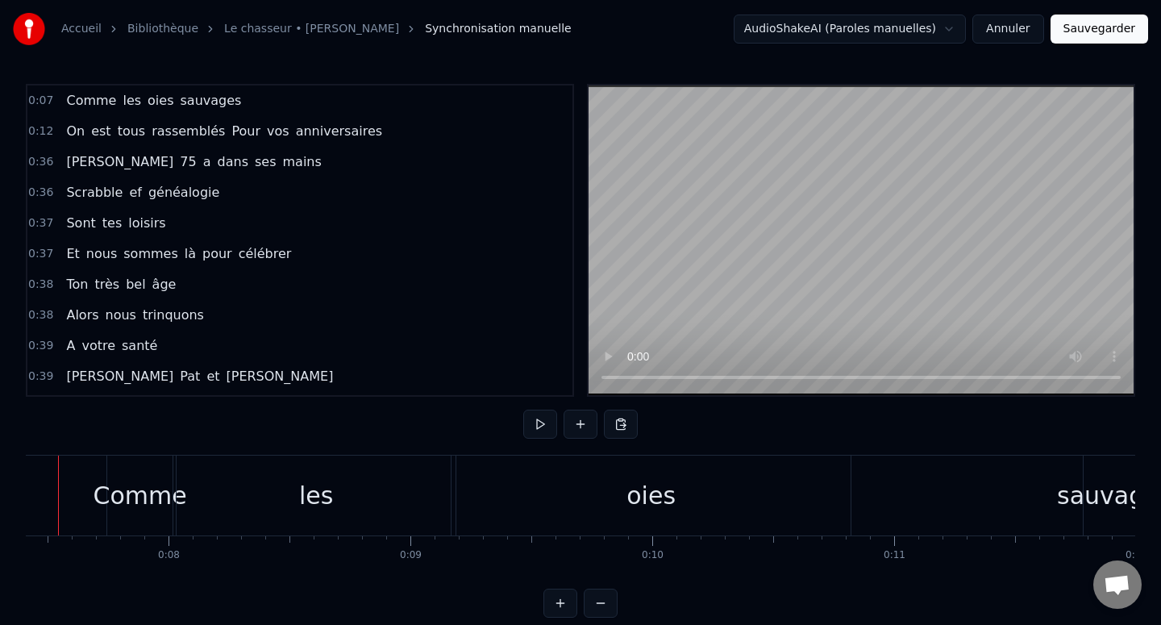
scroll to position [0, 1744]
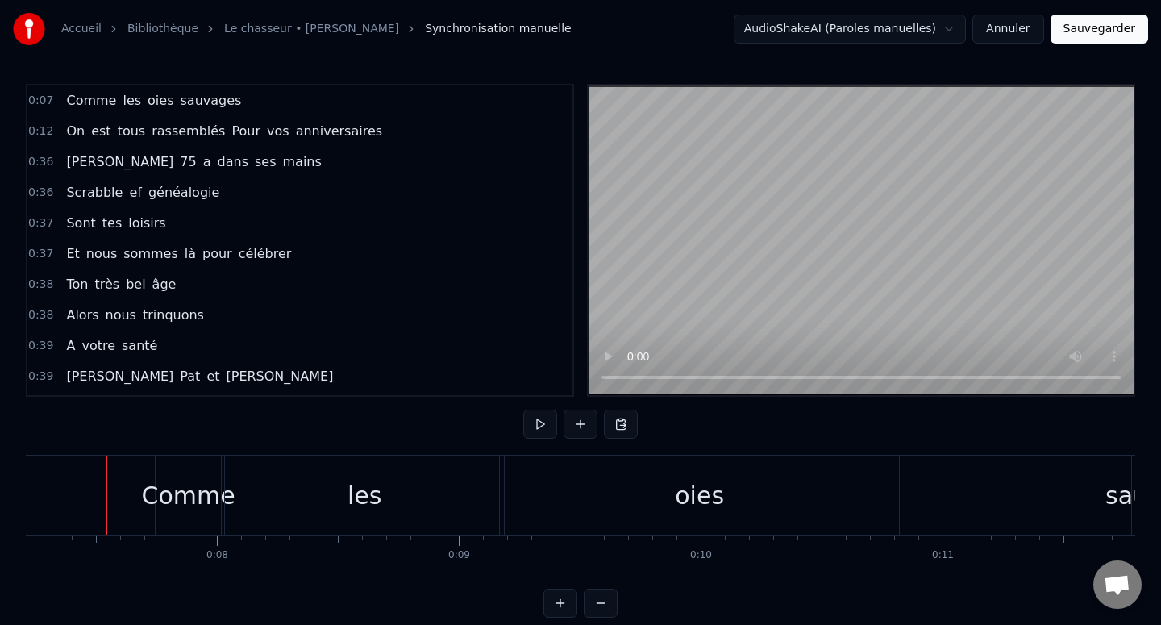
click at [173, 497] on div "Comme" at bounding box center [189, 495] width 94 height 36
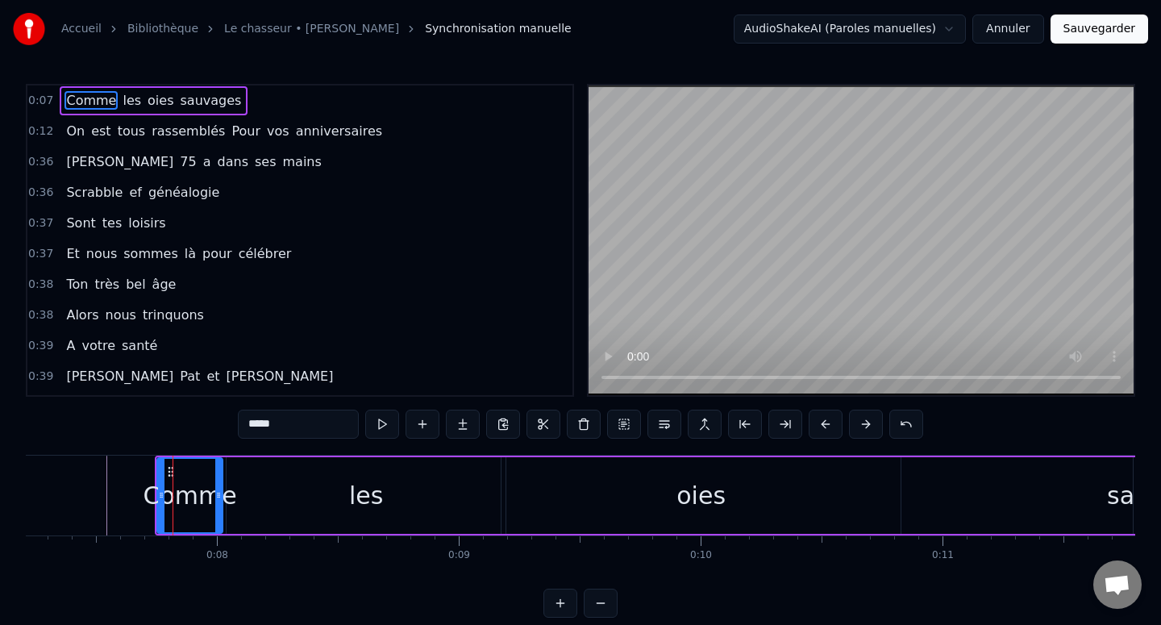
drag, startPoint x: 152, startPoint y: 490, endPoint x: 201, endPoint y: 489, distance: 48.4
click at [201, 489] on div "Comme" at bounding box center [190, 495] width 94 height 36
click at [160, 489] on icon at bounding box center [161, 495] width 6 height 13
drag, startPoint x: 193, startPoint y: 490, endPoint x: 257, endPoint y: 489, distance: 63.7
click at [257, 489] on div "Comme les oies sauvages" at bounding box center [676, 495] width 1042 height 80
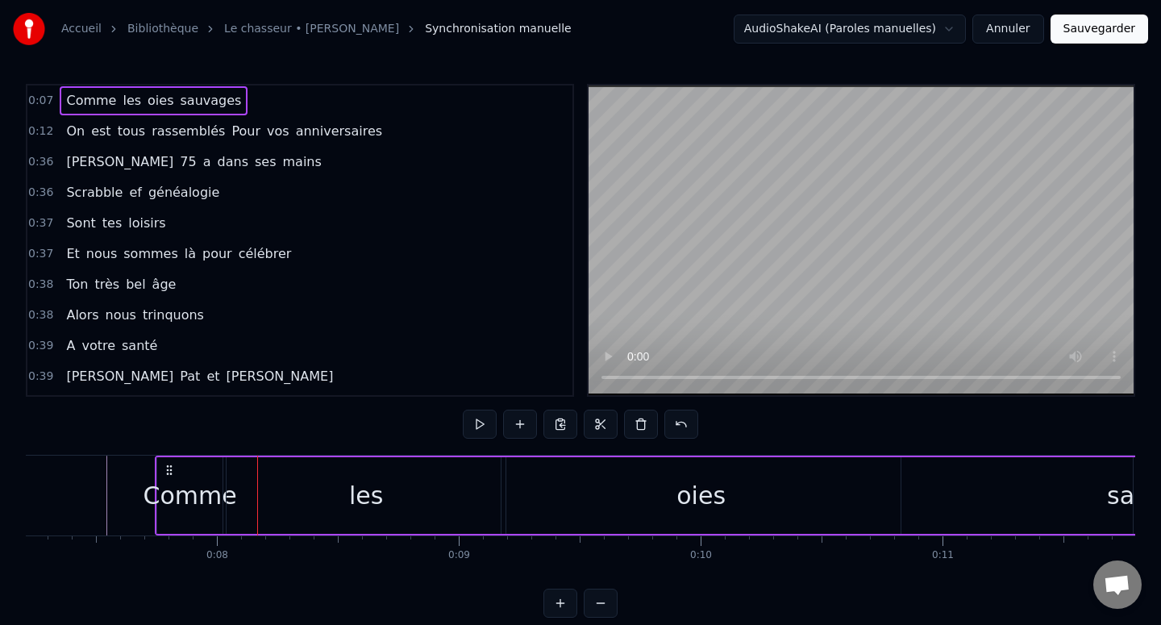
click at [207, 498] on div "Comme" at bounding box center [190, 495] width 94 height 36
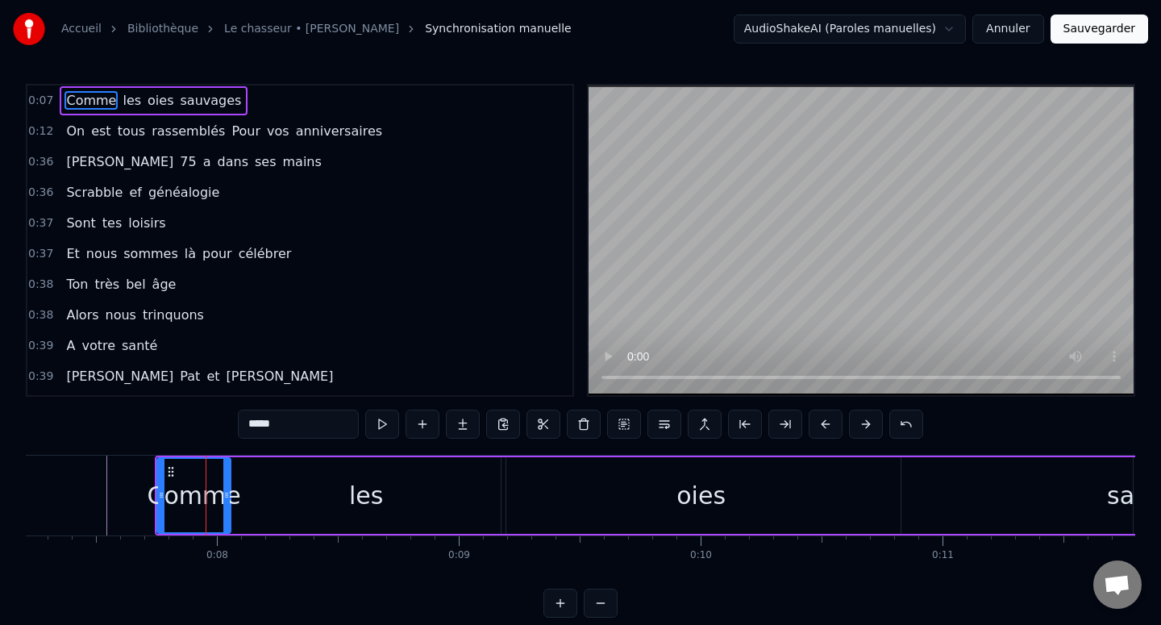
drag, startPoint x: 218, startPoint y: 493, endPoint x: 301, endPoint y: 493, distance: 83.8
click at [230, 493] on icon at bounding box center [226, 495] width 6 height 13
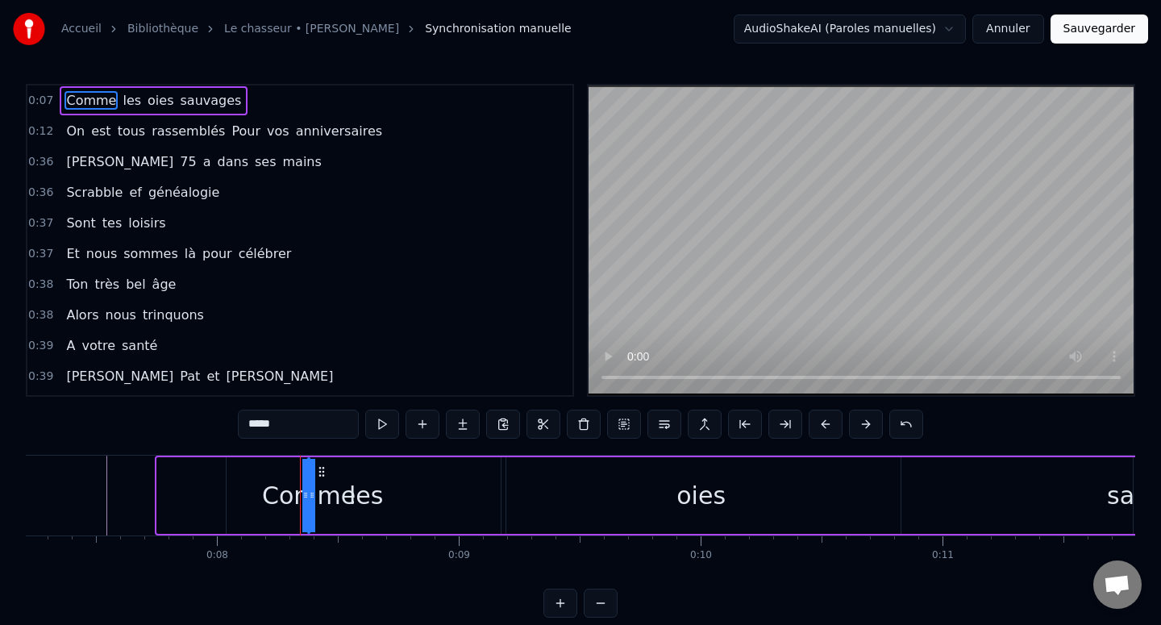
drag, startPoint x: 157, startPoint y: 490, endPoint x: 331, endPoint y: 480, distance: 173.6
click at [349, 493] on div "Comme" at bounding box center [309, 495] width 94 height 36
click at [372, 493] on div "les" at bounding box center [366, 495] width 34 height 36
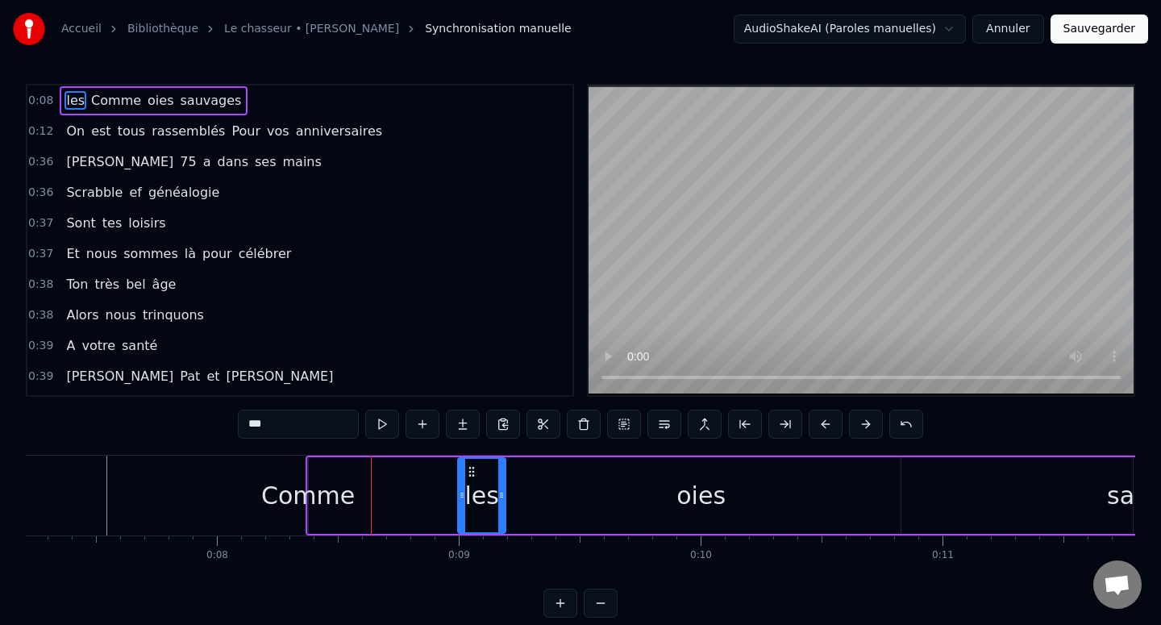
drag, startPoint x: 231, startPoint y: 495, endPoint x: 462, endPoint y: 491, distance: 231.4
click at [340, 497] on div "Comme" at bounding box center [308, 495] width 94 height 36
type input "*****"
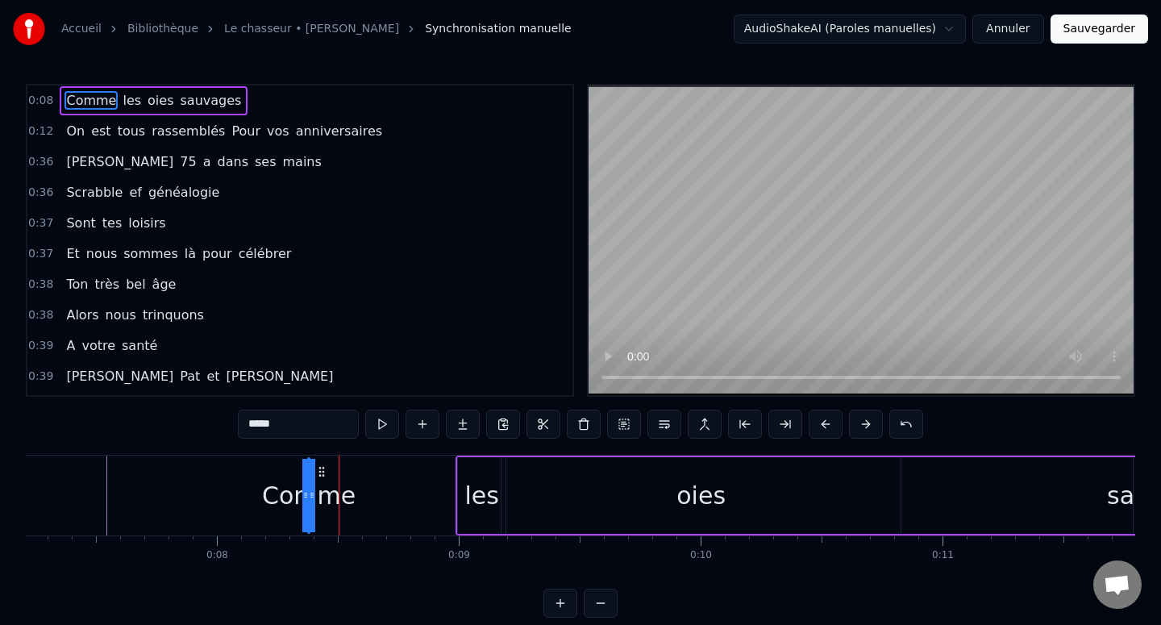
drag, startPoint x: 312, startPoint y: 488, endPoint x: 601, endPoint y: 487, distance: 289.4
click at [601, 487] on div "Comme les oies sauvages" at bounding box center [826, 495] width 742 height 80
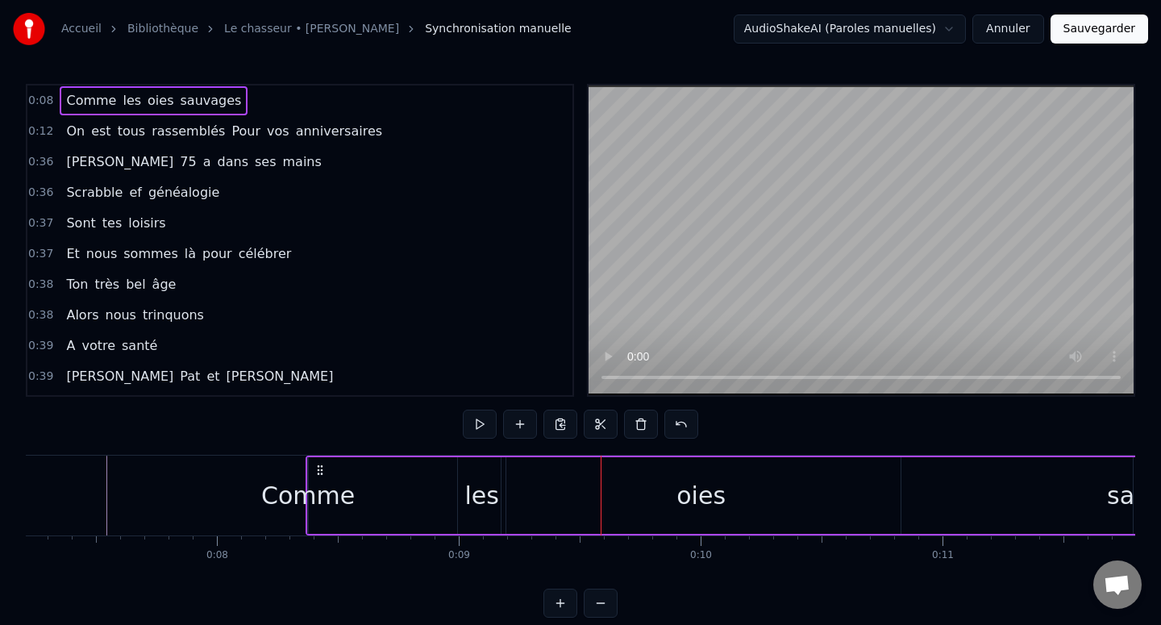
click at [291, 488] on div "Comme" at bounding box center [308, 495] width 94 height 36
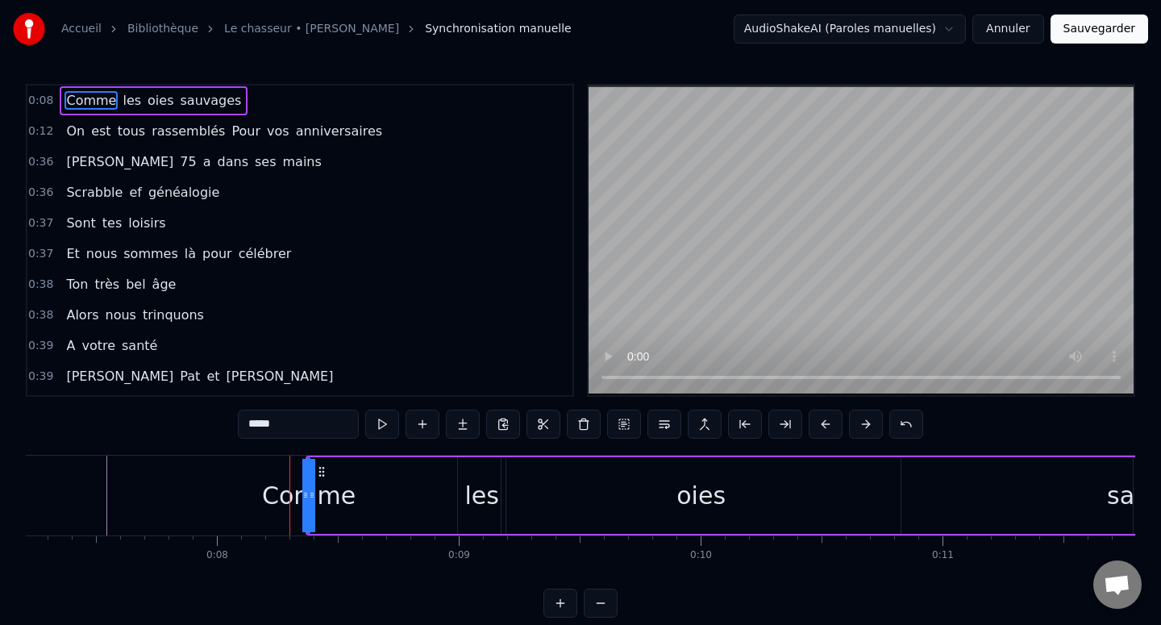
drag, startPoint x: 311, startPoint y: 494, endPoint x: 531, endPoint y: 493, distance: 220.1
click at [531, 493] on div "Comme les oies sauvages" at bounding box center [752, 495] width 892 height 80
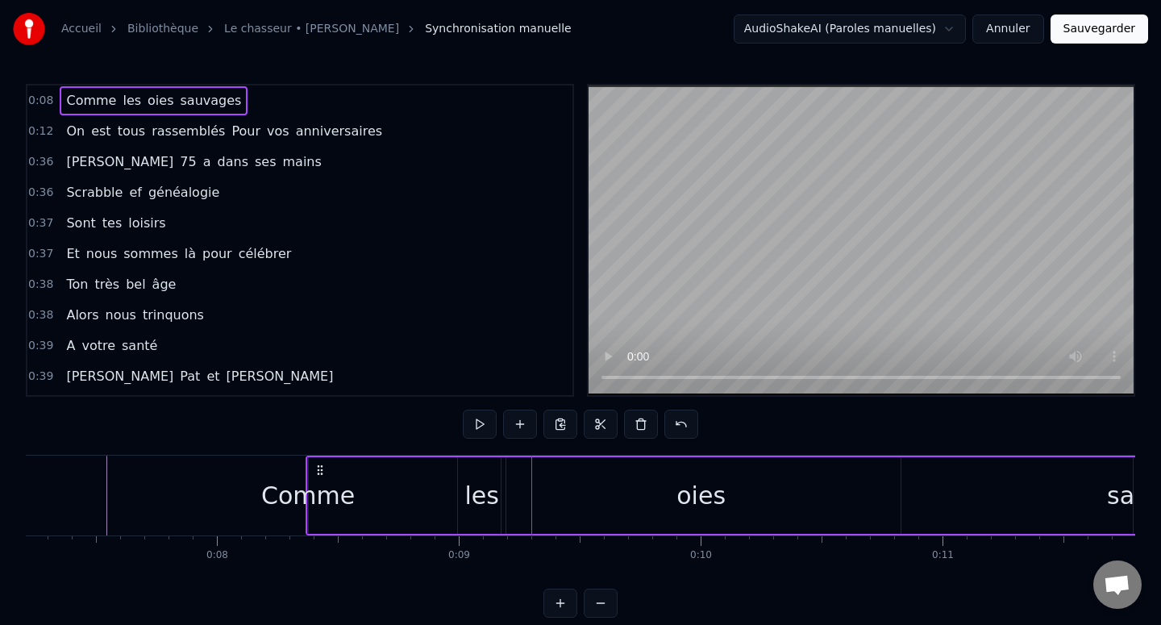
click at [312, 495] on div "Comme" at bounding box center [308, 495] width 94 height 36
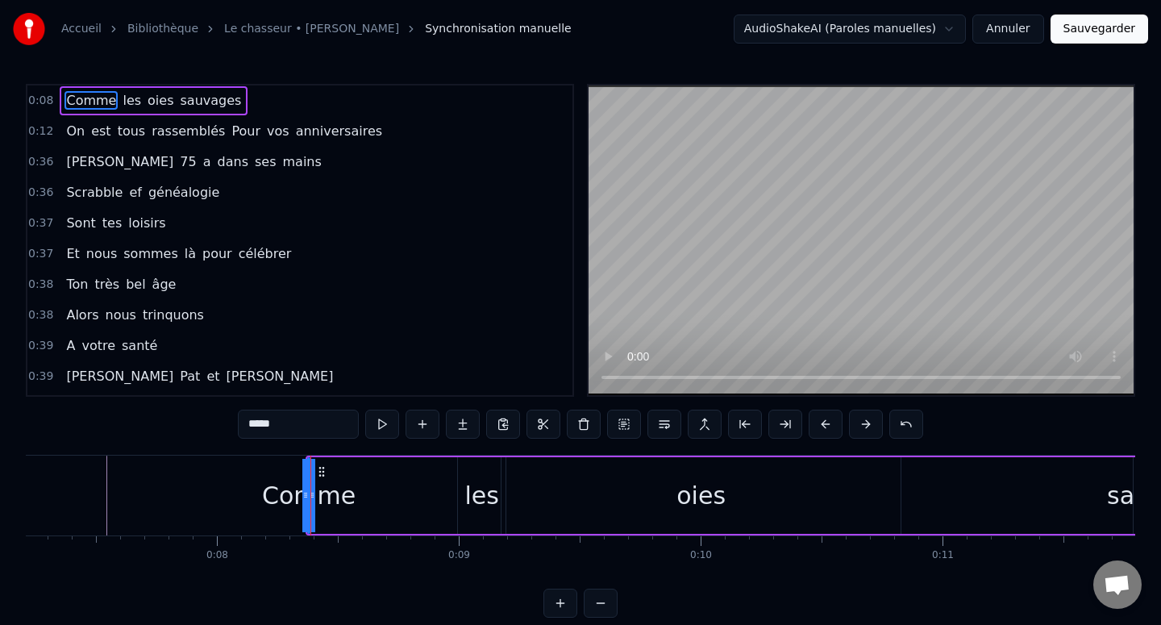
drag, startPoint x: 309, startPoint y: 492, endPoint x: 608, endPoint y: 476, distance: 299.5
click at [608, 476] on div "Comme les oies sauvages" at bounding box center [752, 495] width 892 height 80
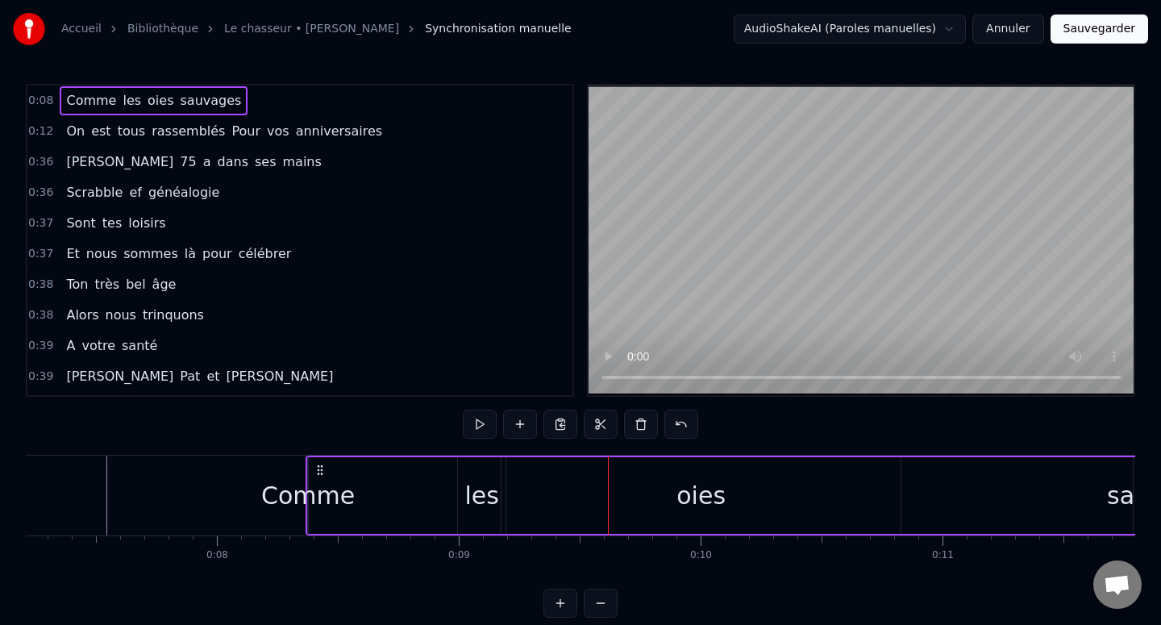
click at [464, 497] on div "les" at bounding box center [482, 495] width 48 height 77
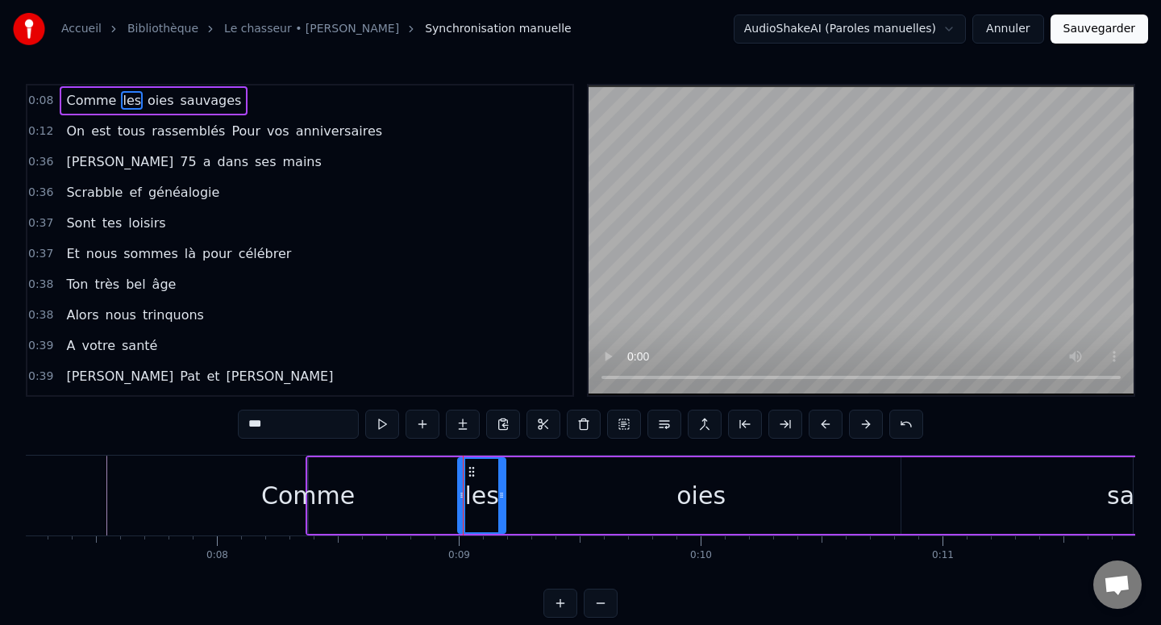
drag, startPoint x: 397, startPoint y: 501, endPoint x: 495, endPoint y: 501, distance: 97.5
click at [504, 501] on div "Comme les oies sauvages" at bounding box center [752, 495] width 892 height 80
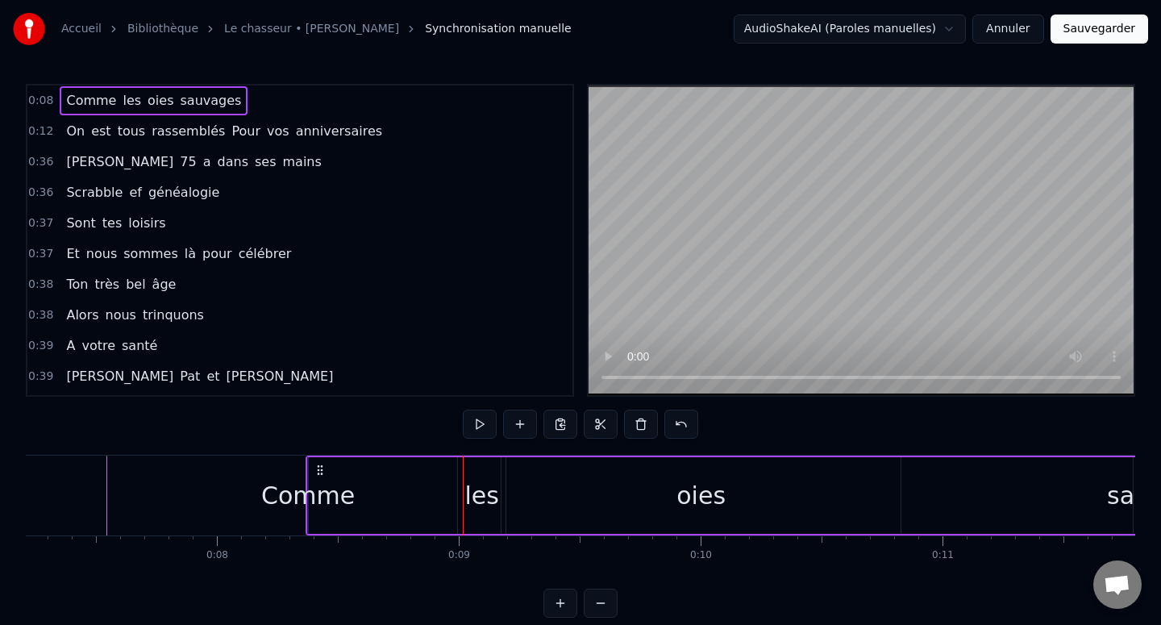
click at [368, 501] on div "Comme les oies sauvages" at bounding box center [752, 495] width 892 height 80
click at [327, 494] on div "Comme" at bounding box center [308, 495] width 94 height 36
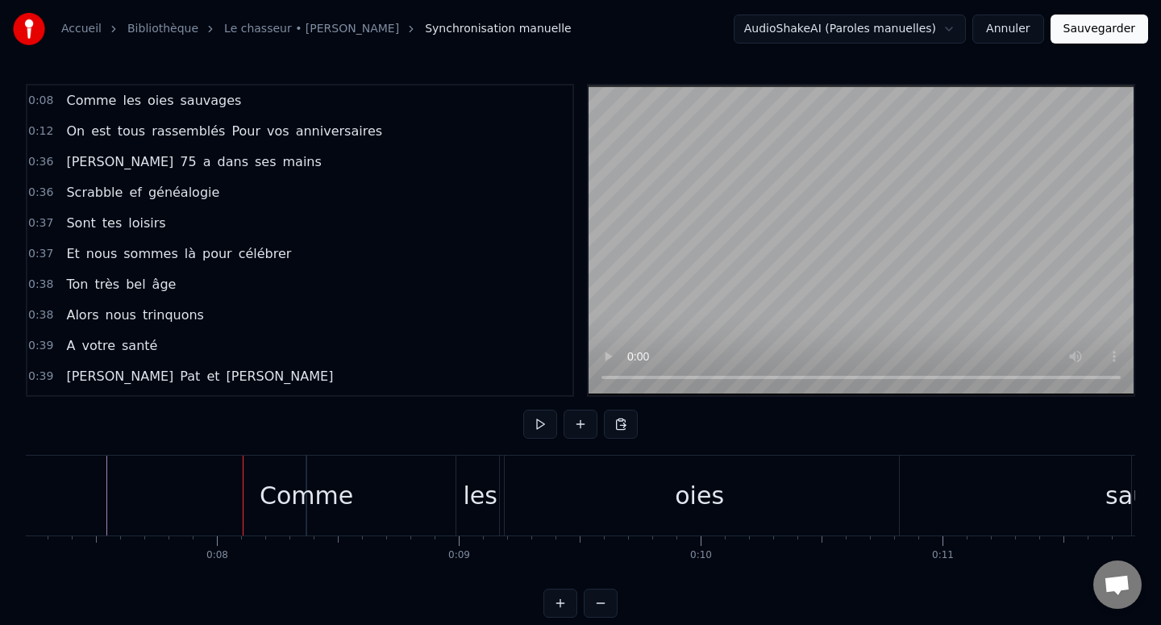
click at [299, 490] on div "Comme" at bounding box center [307, 495] width 94 height 36
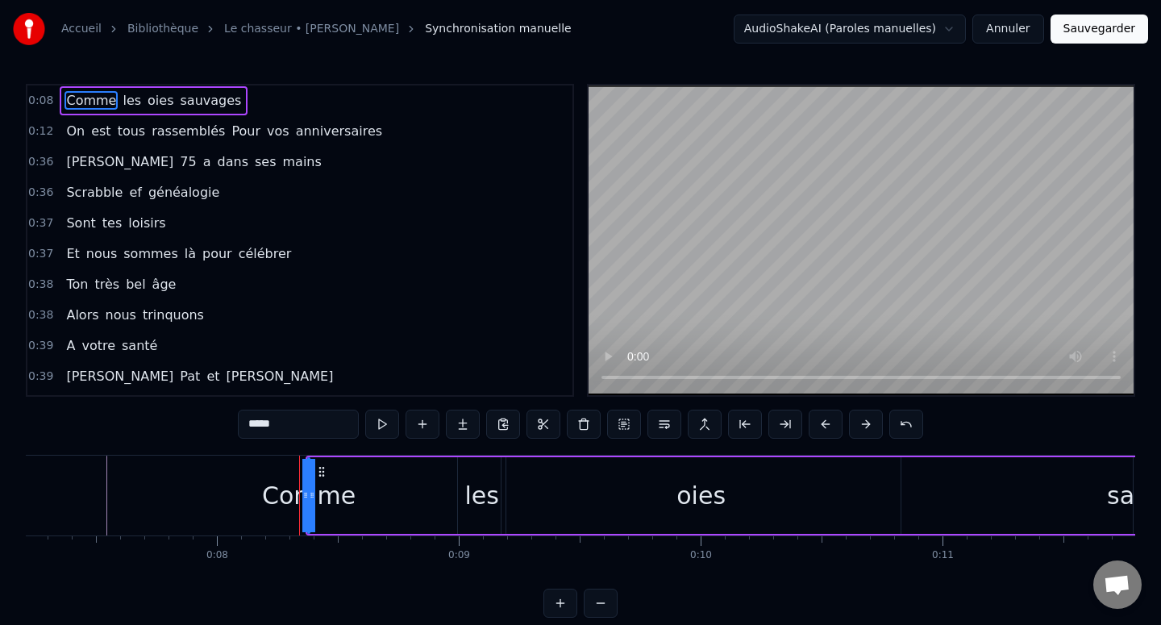
drag, startPoint x: 309, startPoint y: 493, endPoint x: 382, endPoint y: 493, distance: 73.4
click at [383, 493] on div "Comme les oies sauvages" at bounding box center [752, 495] width 892 height 80
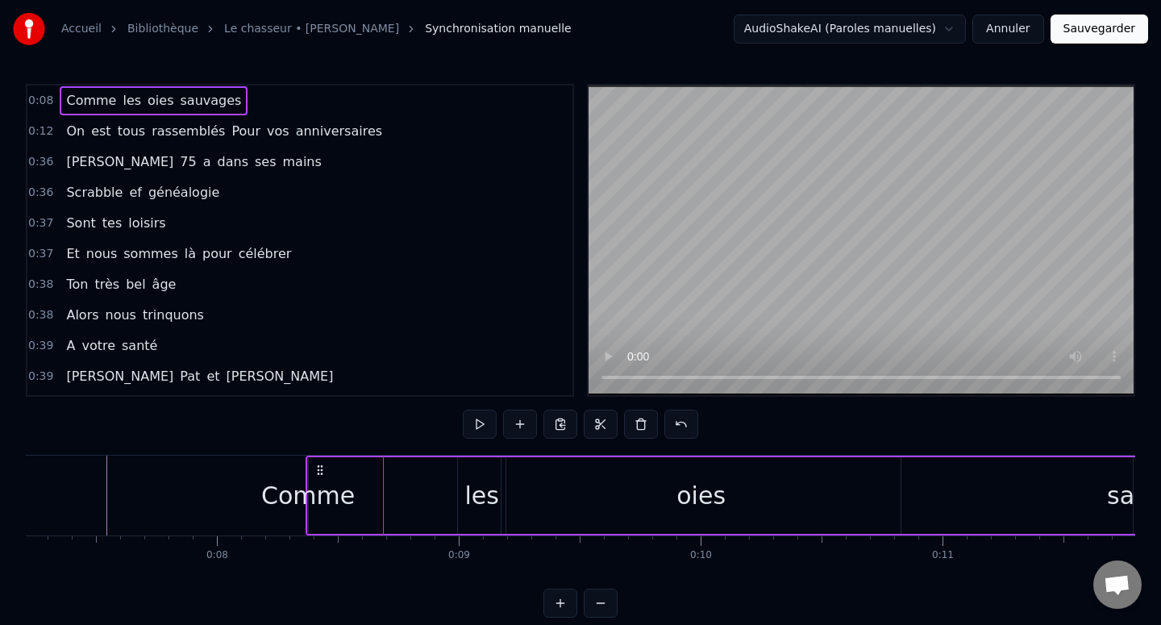
click at [478, 482] on div "les" at bounding box center [481, 495] width 34 height 36
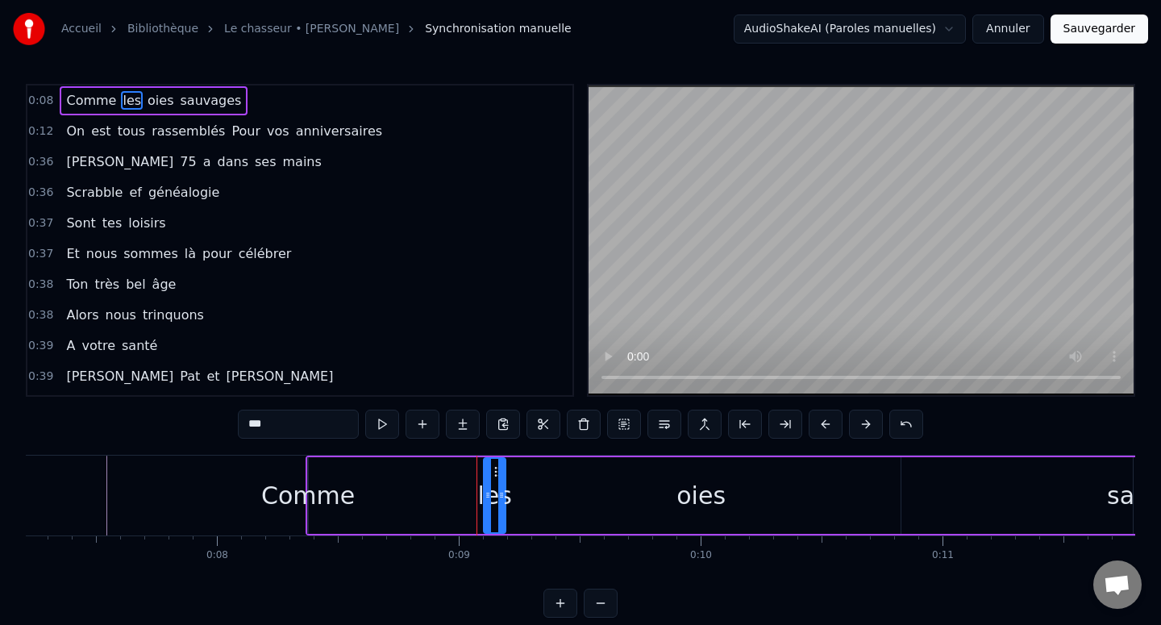
drag, startPoint x: 461, startPoint y: 494, endPoint x: 487, endPoint y: 494, distance: 25.8
click at [487, 494] on icon at bounding box center [487, 495] width 6 height 13
click at [520, 496] on div "oies" at bounding box center [700, 495] width 399 height 77
type input "****"
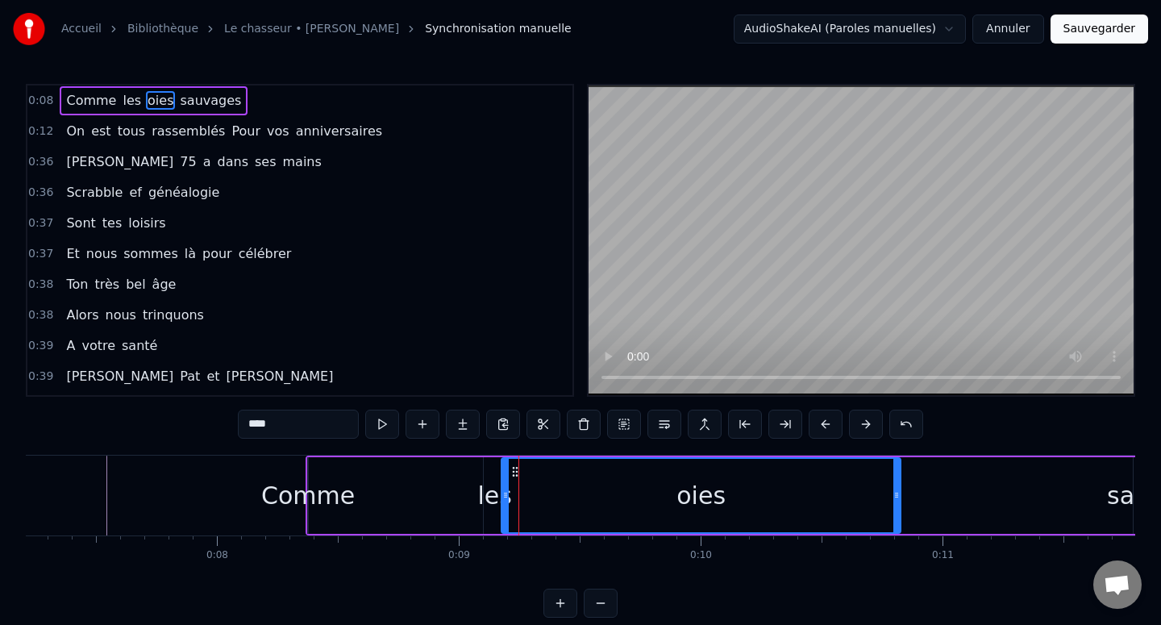
click at [405, 497] on div "Comme les oies sauvages" at bounding box center [752, 495] width 892 height 80
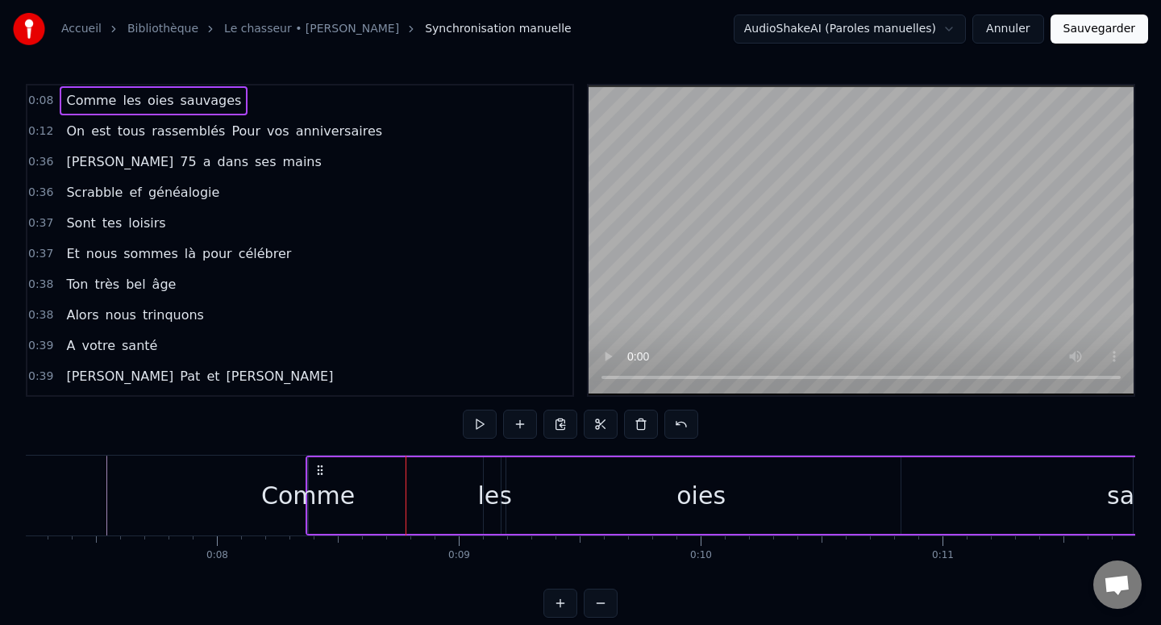
drag, startPoint x: 305, startPoint y: 509, endPoint x: 324, endPoint y: 509, distance: 19.3
click at [324, 509] on div "Comme" at bounding box center [308, 495] width 94 height 36
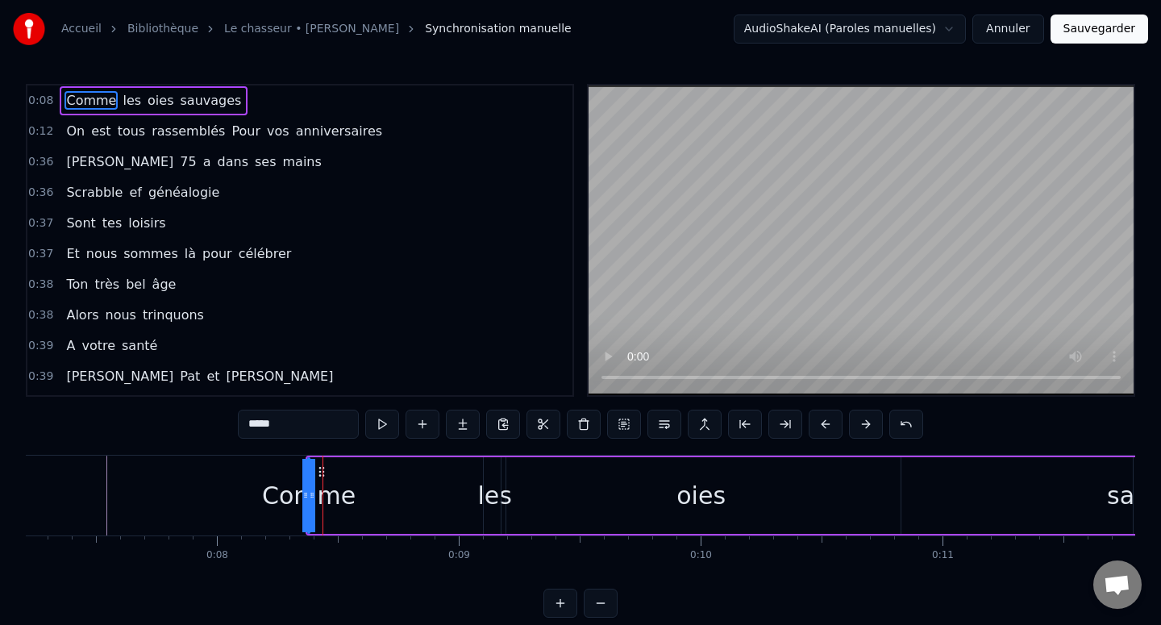
drag, startPoint x: 310, startPoint y: 475, endPoint x: 377, endPoint y: 472, distance: 67.8
click at [377, 472] on div "Comme les oies sauvages" at bounding box center [752, 495] width 892 height 80
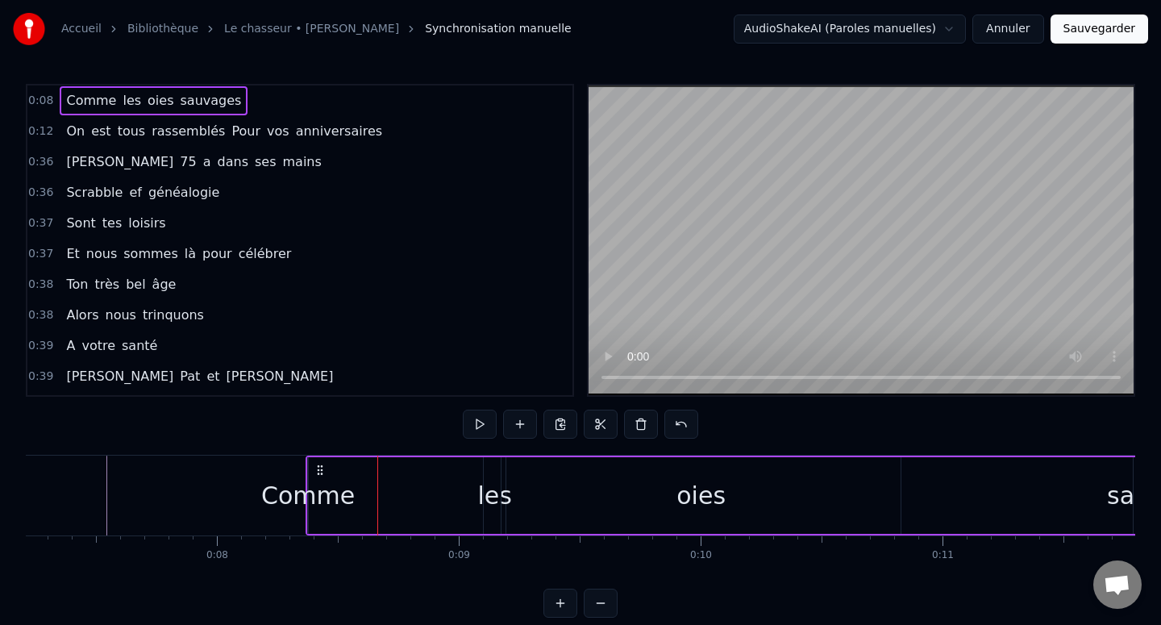
click at [380, 480] on div "Comme les oies sauvages" at bounding box center [752, 495] width 892 height 80
click at [379, 480] on div "Comme les oies sauvages" at bounding box center [752, 495] width 892 height 80
click at [297, 498] on div "Comme" at bounding box center [308, 495] width 94 height 36
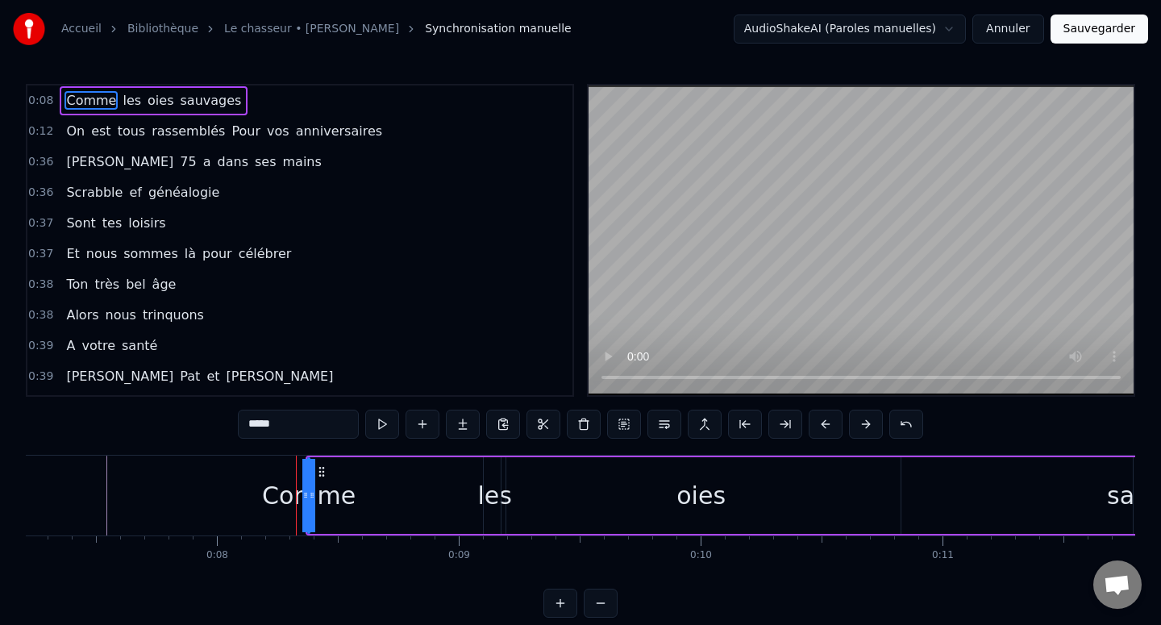
click at [267, 499] on div "Comme" at bounding box center [309, 495] width 94 height 36
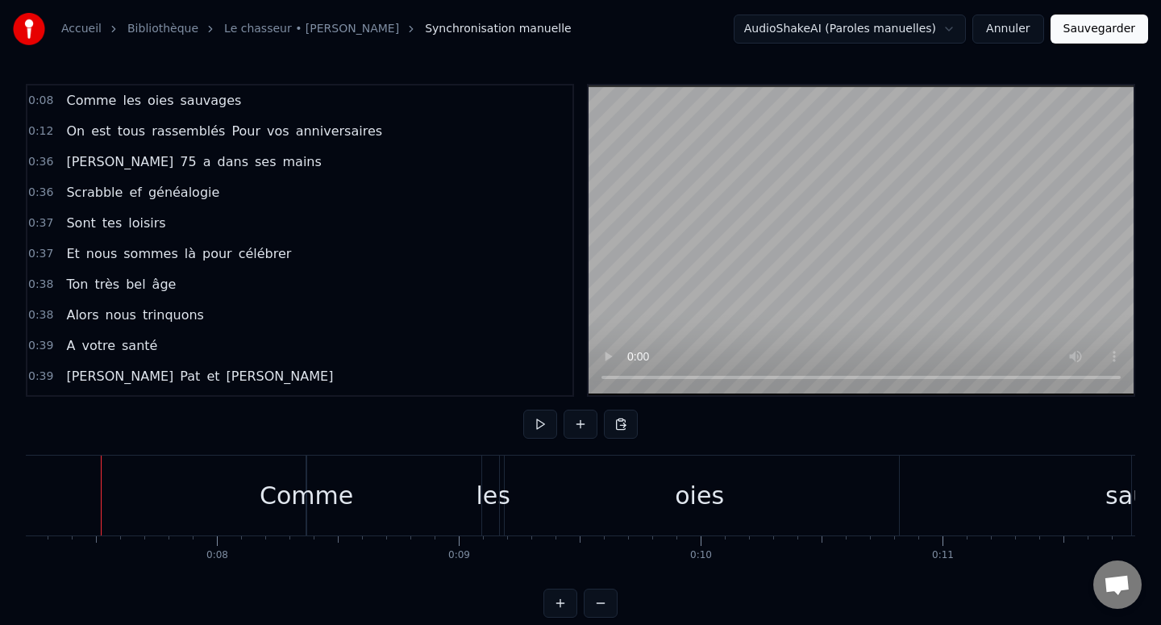
scroll to position [0, 1738]
click at [791, 494] on html "Accueil Bibliothèque Le chasseur • [PERSON_NAME] Synchronisation manuelle Audio…" at bounding box center [580, 321] width 1161 height 643
drag, startPoint x: 767, startPoint y: 486, endPoint x: 1004, endPoint y: 487, distance: 237.0
click at [1004, 487] on div "Comme les oies sauvages" at bounding box center [757, 495] width 892 height 80
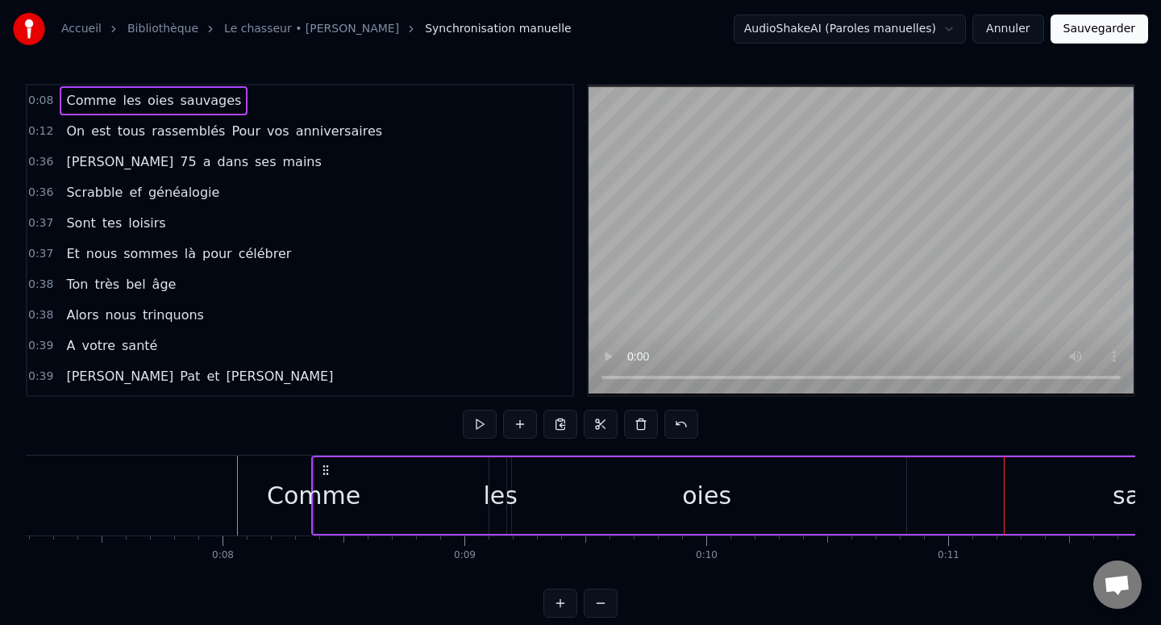
click at [772, 501] on div "oies" at bounding box center [706, 495] width 399 height 77
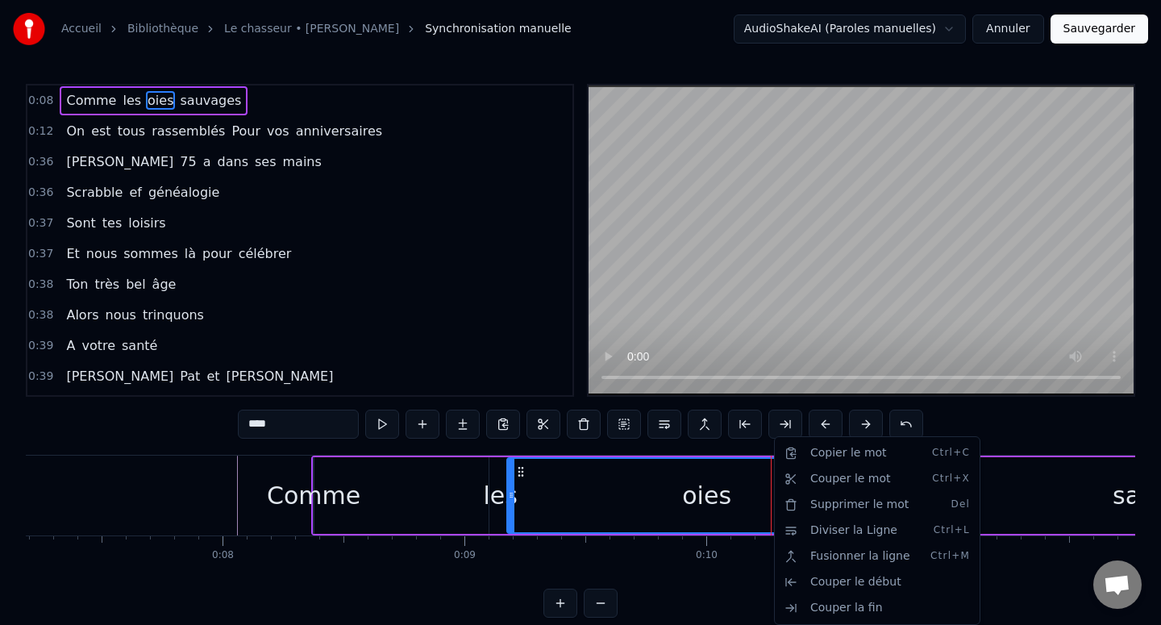
drag, startPoint x: 772, startPoint y: 501, endPoint x: 879, endPoint y: 495, distance: 106.6
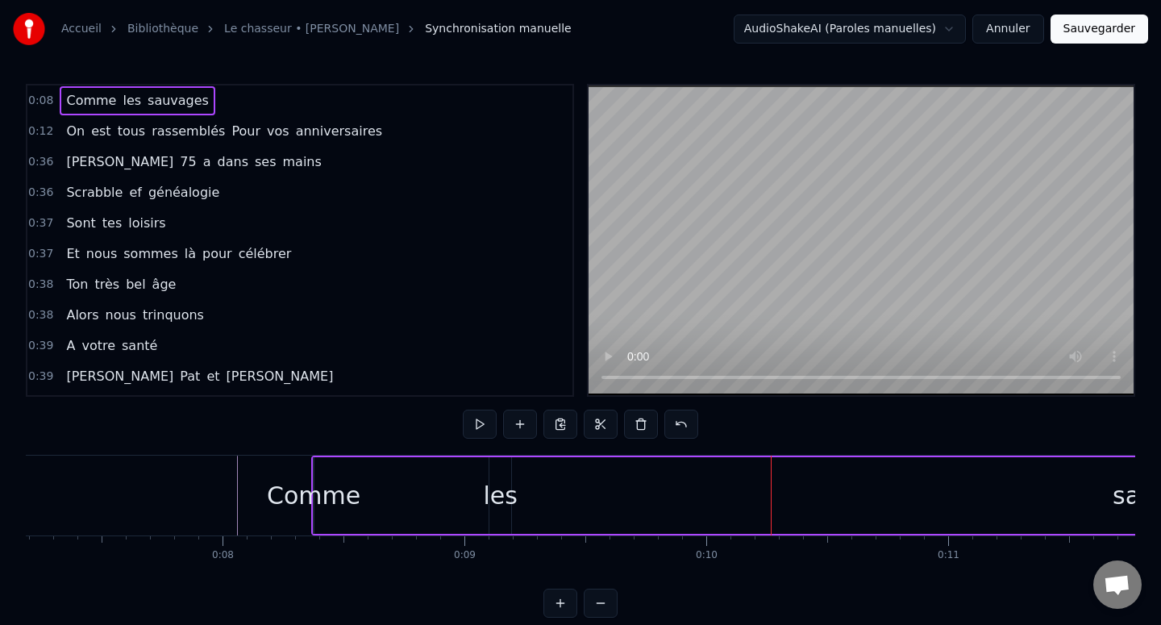
click at [733, 507] on div "Comme les sauvages" at bounding box center [757, 495] width 892 height 80
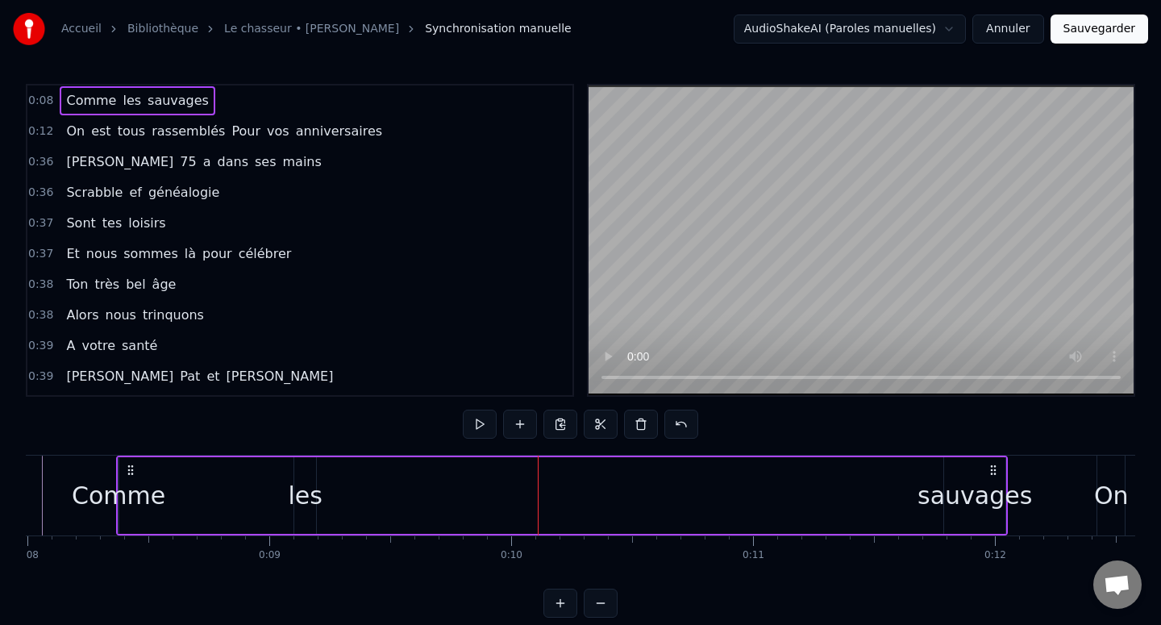
scroll to position [0, 2003]
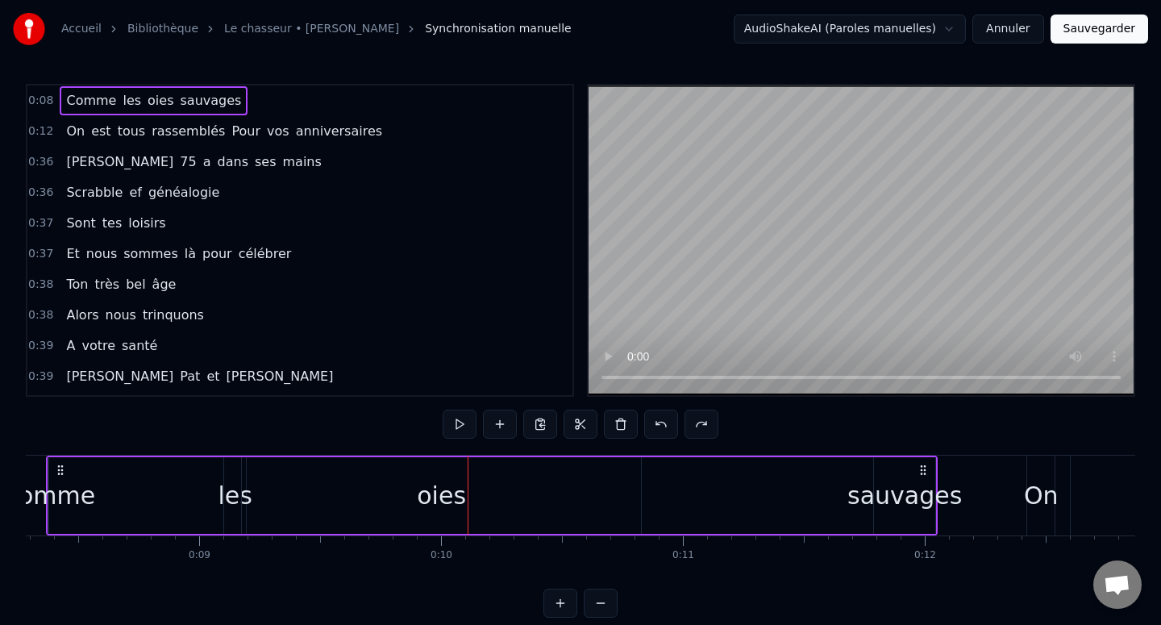
click at [381, 509] on div "oies" at bounding box center [441, 495] width 399 height 77
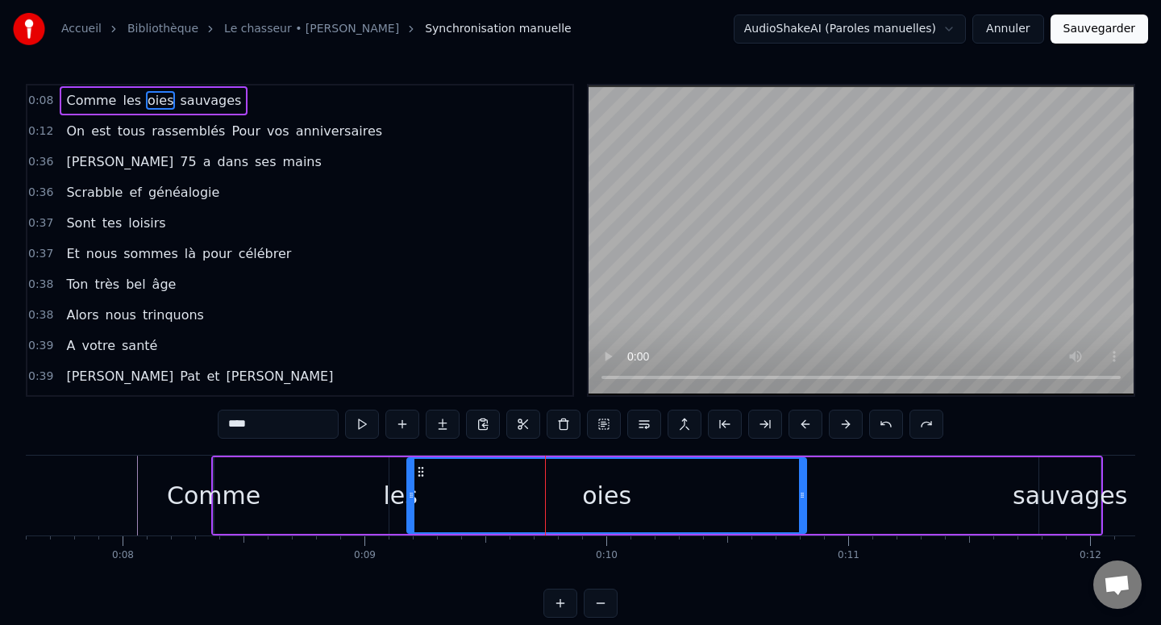
scroll to position [0, 1570]
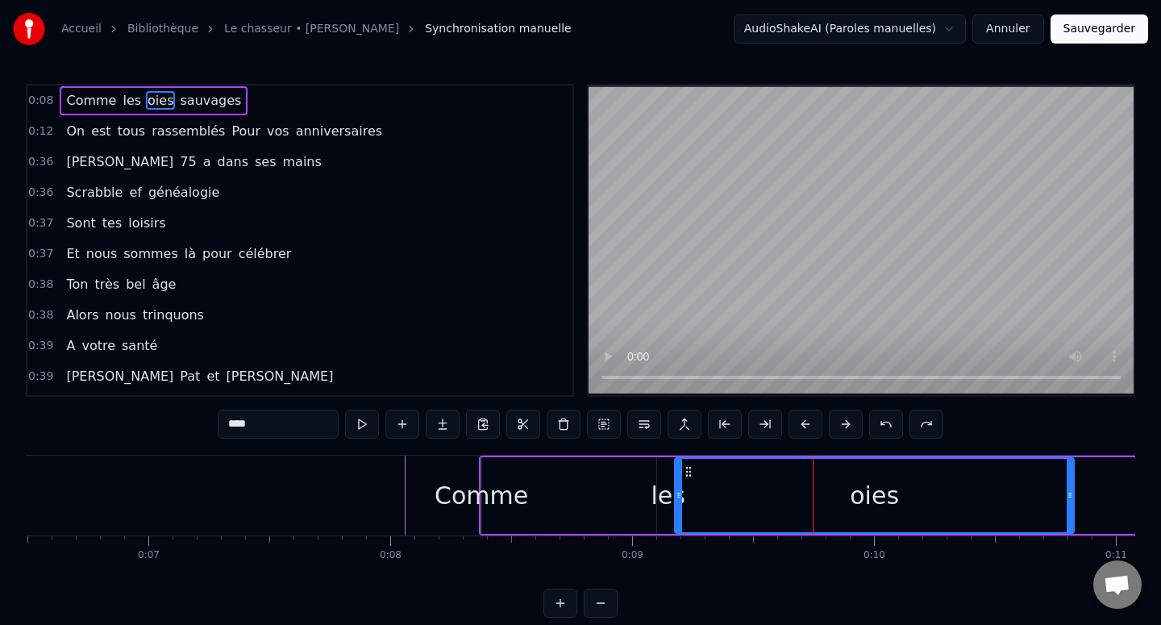
click at [466, 493] on div "Comme" at bounding box center [481, 495] width 94 height 36
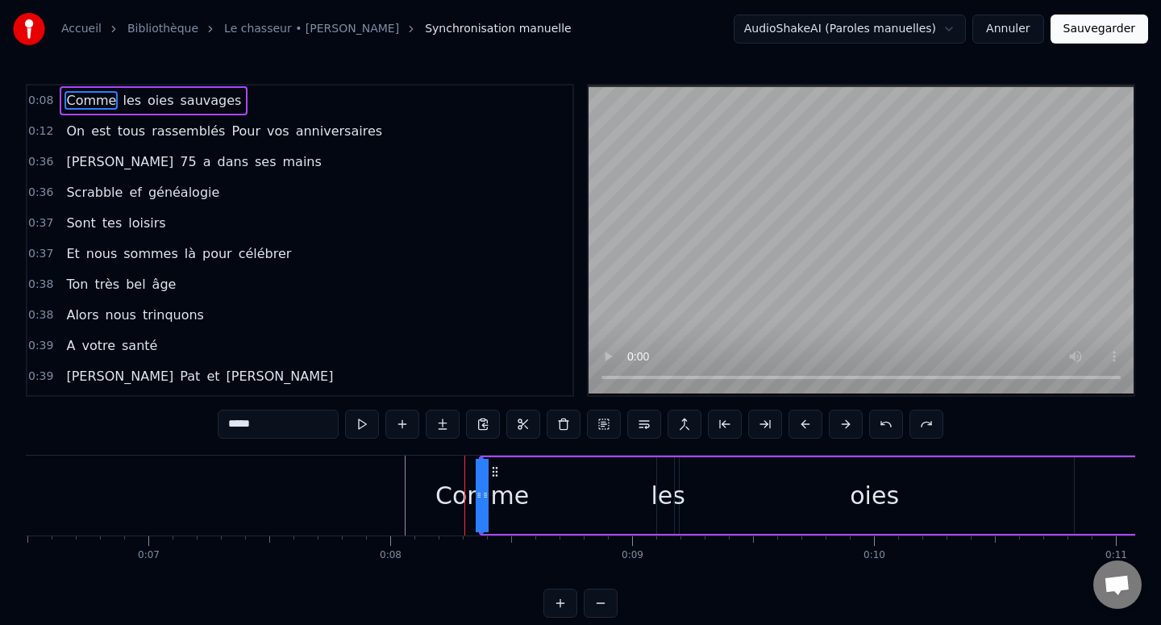
click at [663, 514] on div "les" at bounding box center [668, 495] width 22 height 77
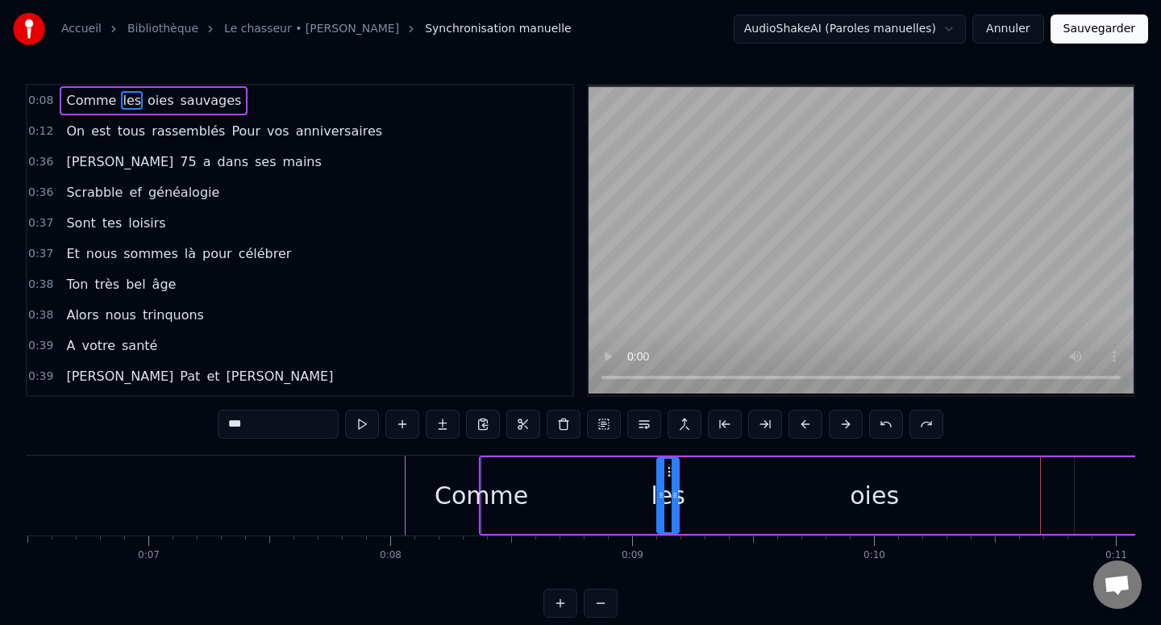
click at [511, 478] on div "Comme" at bounding box center [481, 495] width 94 height 36
type input "*****"
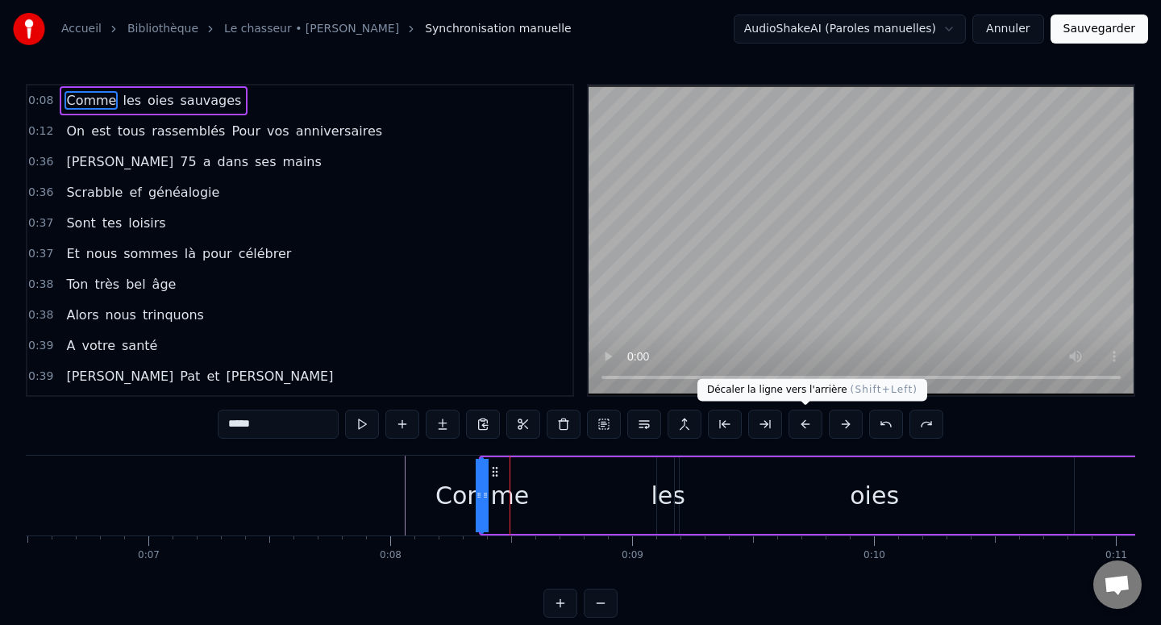
click at [799, 430] on button at bounding box center [805, 424] width 34 height 29
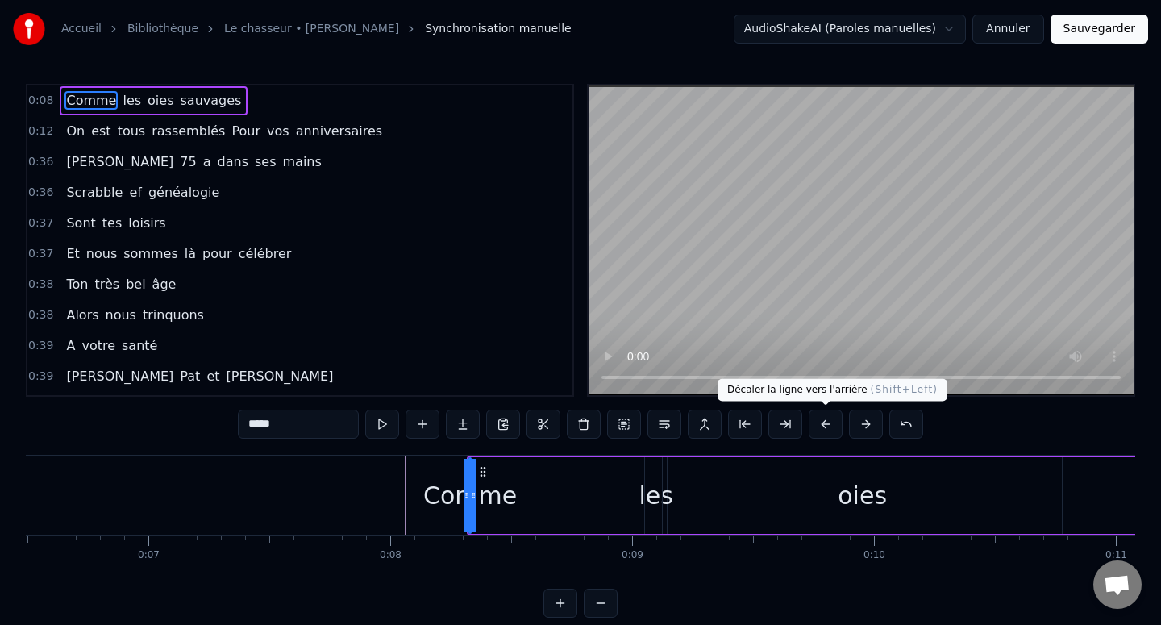
click at [821, 422] on button at bounding box center [826, 424] width 34 height 29
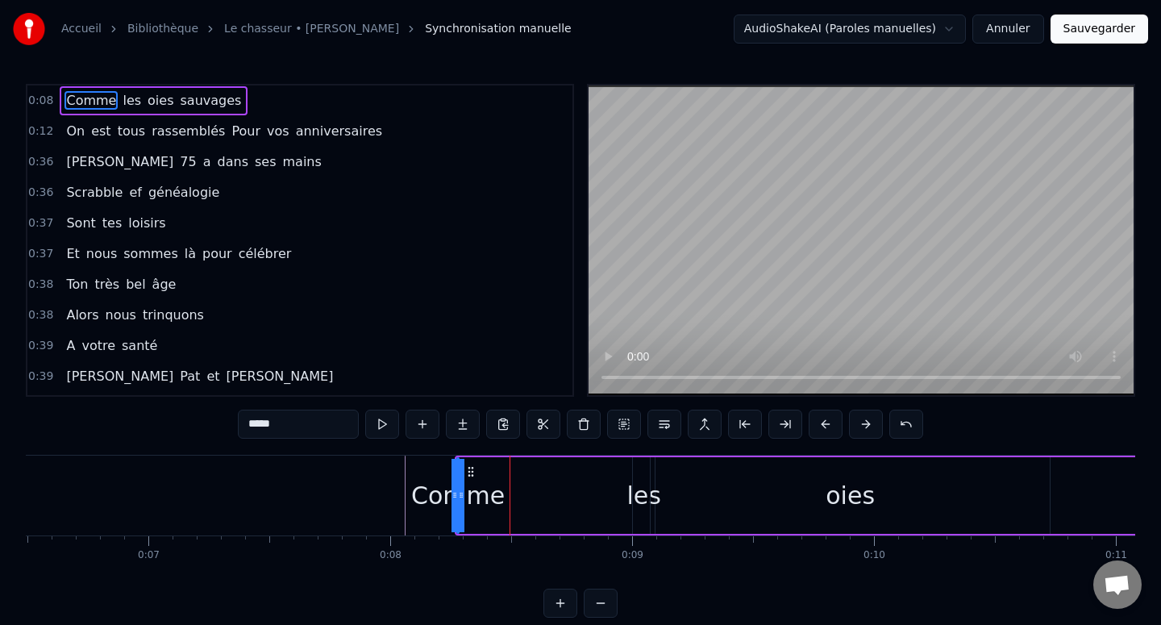
click at [821, 422] on button at bounding box center [826, 424] width 34 height 29
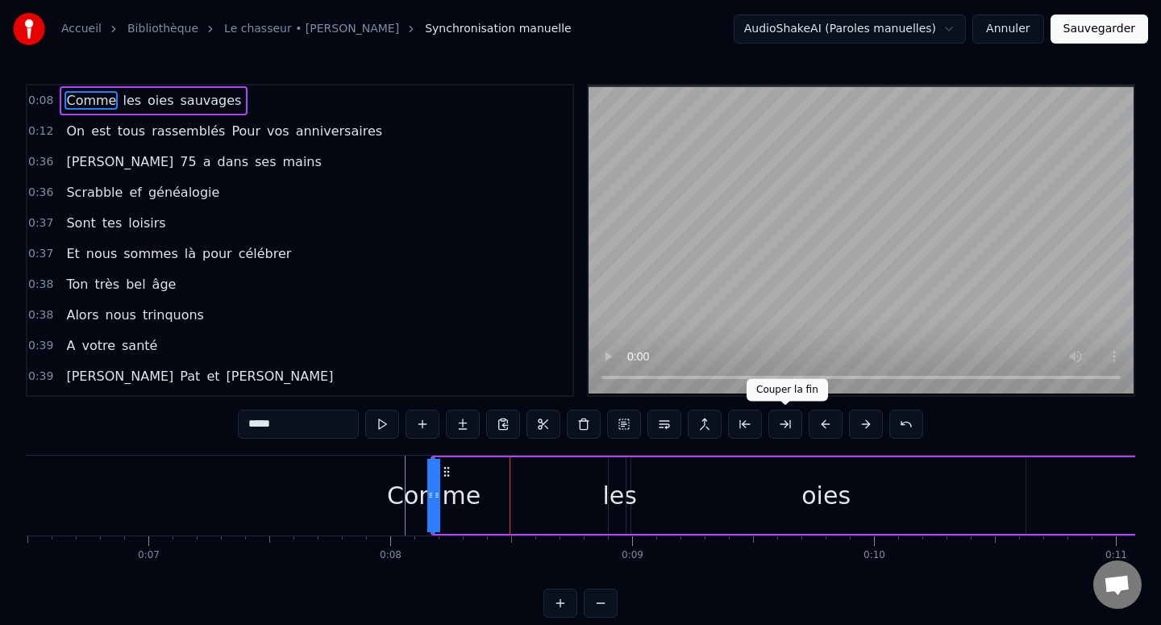
click at [792, 421] on button at bounding box center [785, 424] width 34 height 29
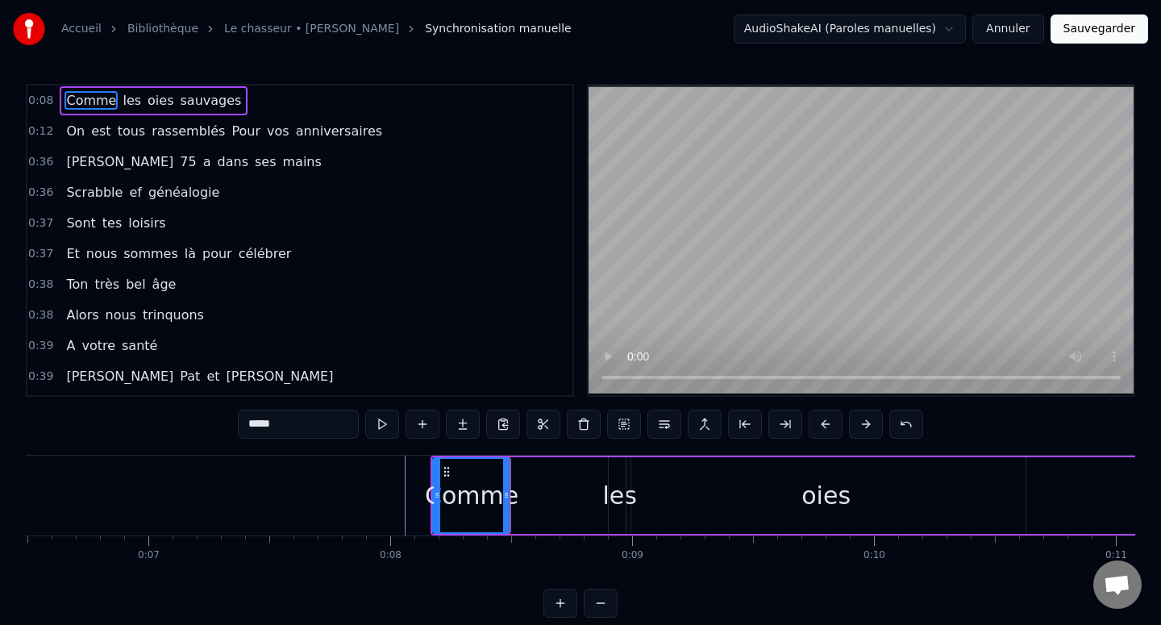
click at [567, 605] on button at bounding box center [560, 602] width 34 height 29
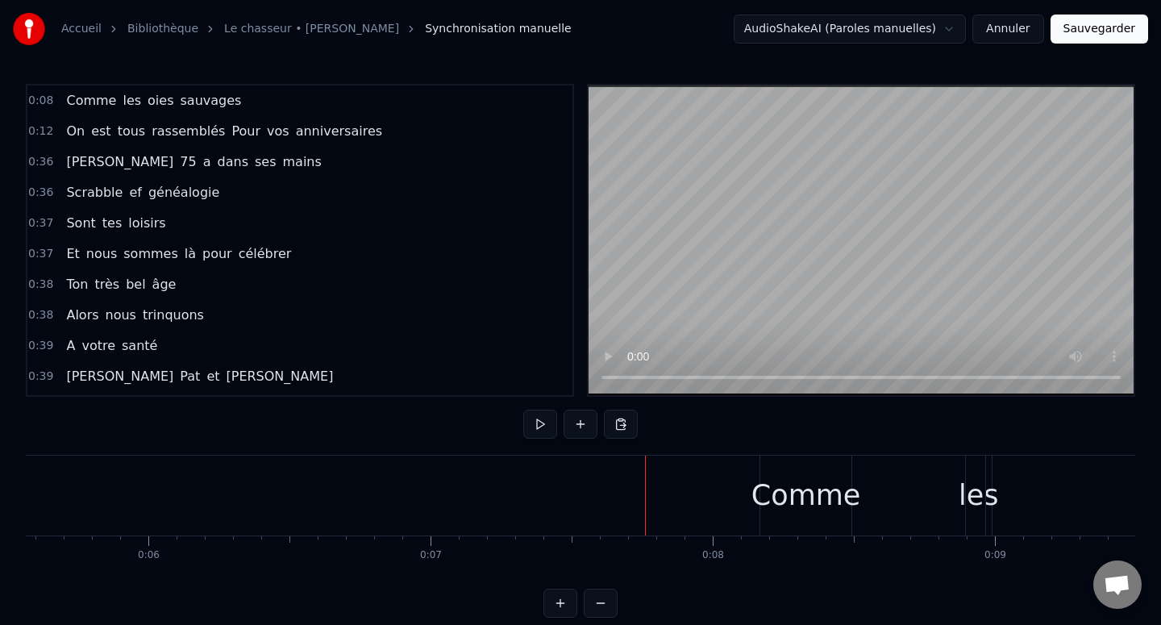
click at [795, 498] on div "Comme" at bounding box center [806, 495] width 110 height 43
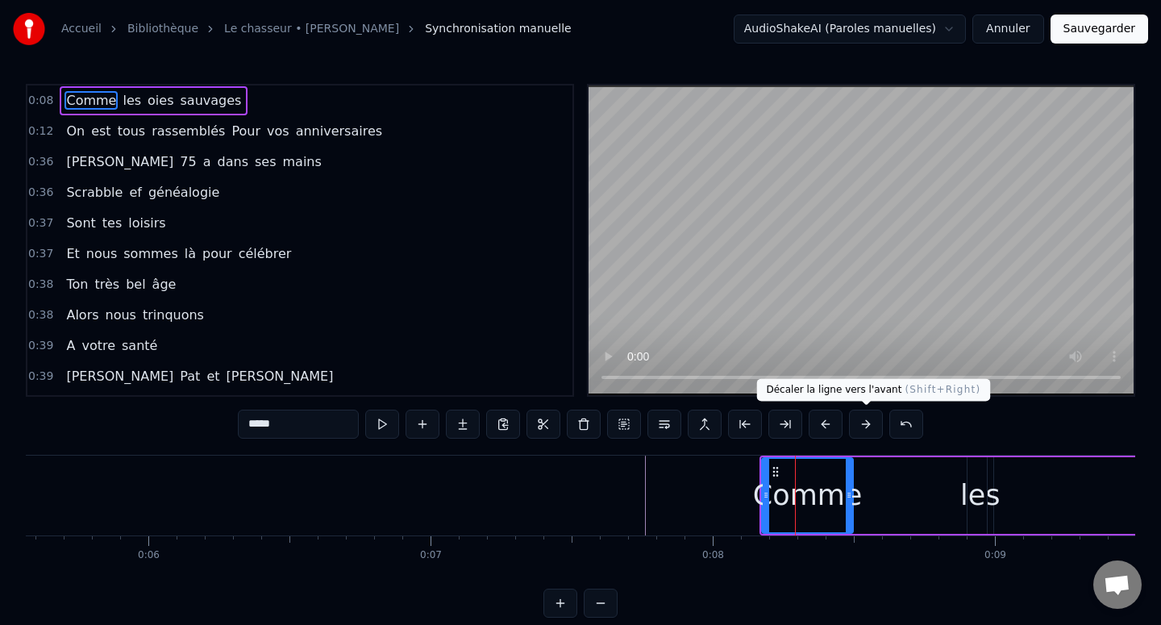
click at [856, 418] on button at bounding box center [866, 424] width 34 height 29
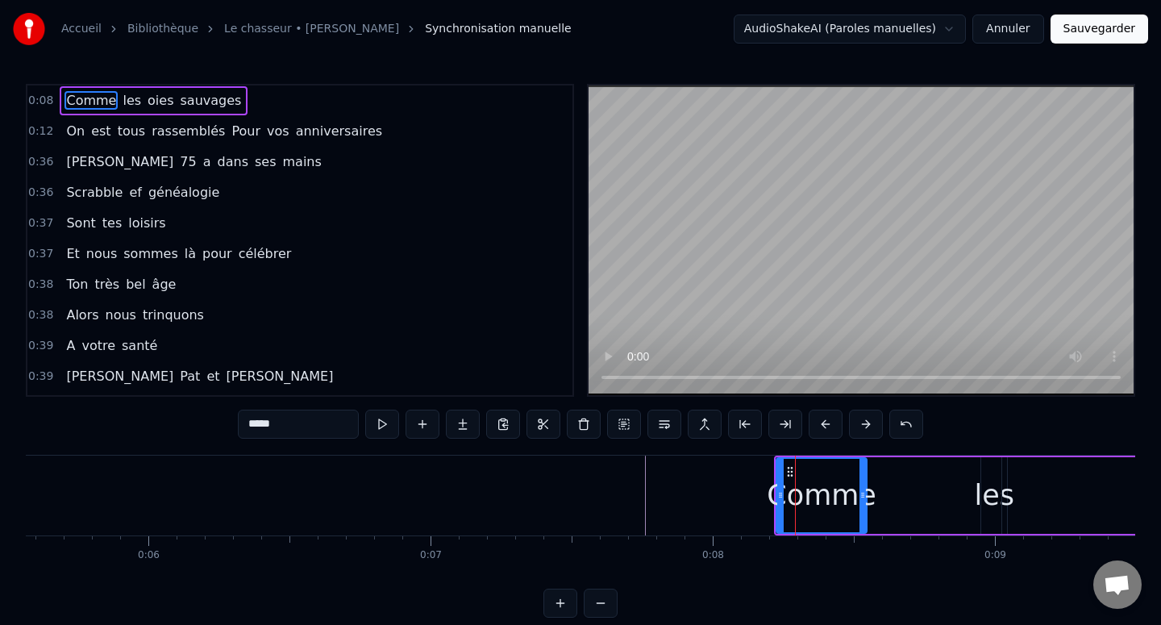
click at [856, 418] on button at bounding box center [866, 424] width 34 height 29
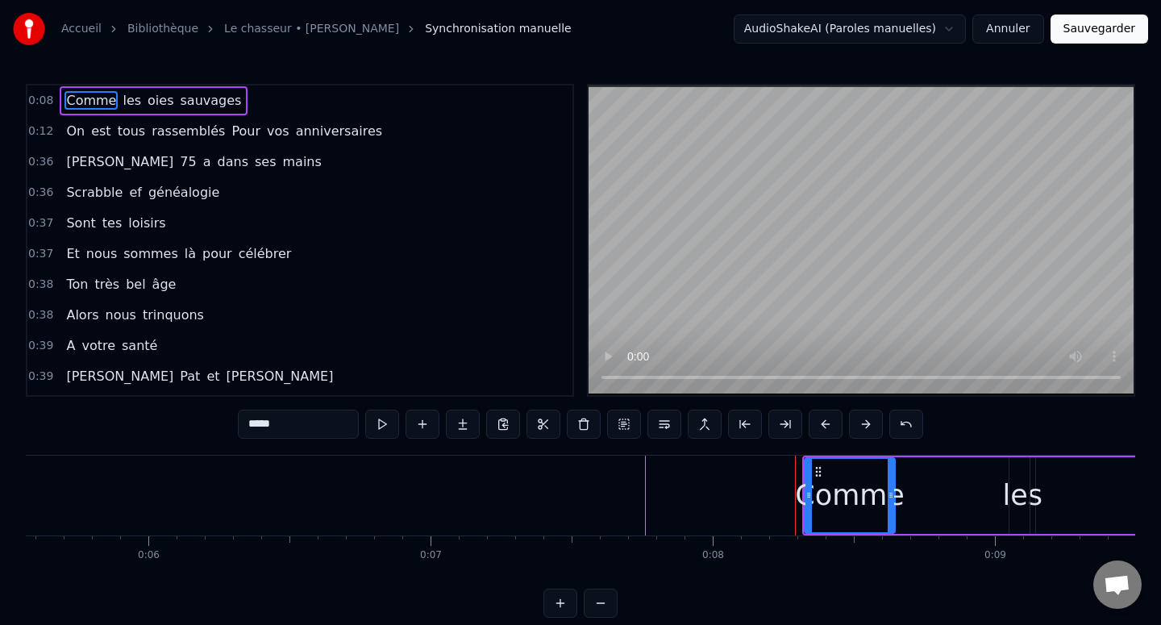
click at [856, 418] on button at bounding box center [866, 424] width 34 height 29
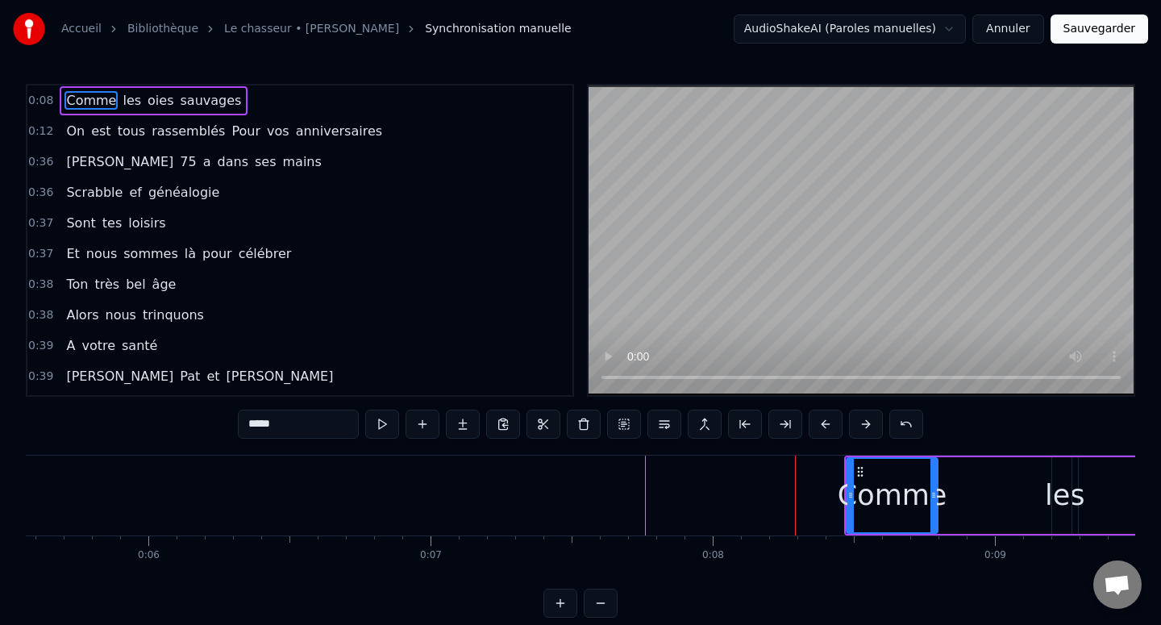
click at [856, 418] on button at bounding box center [866, 424] width 34 height 29
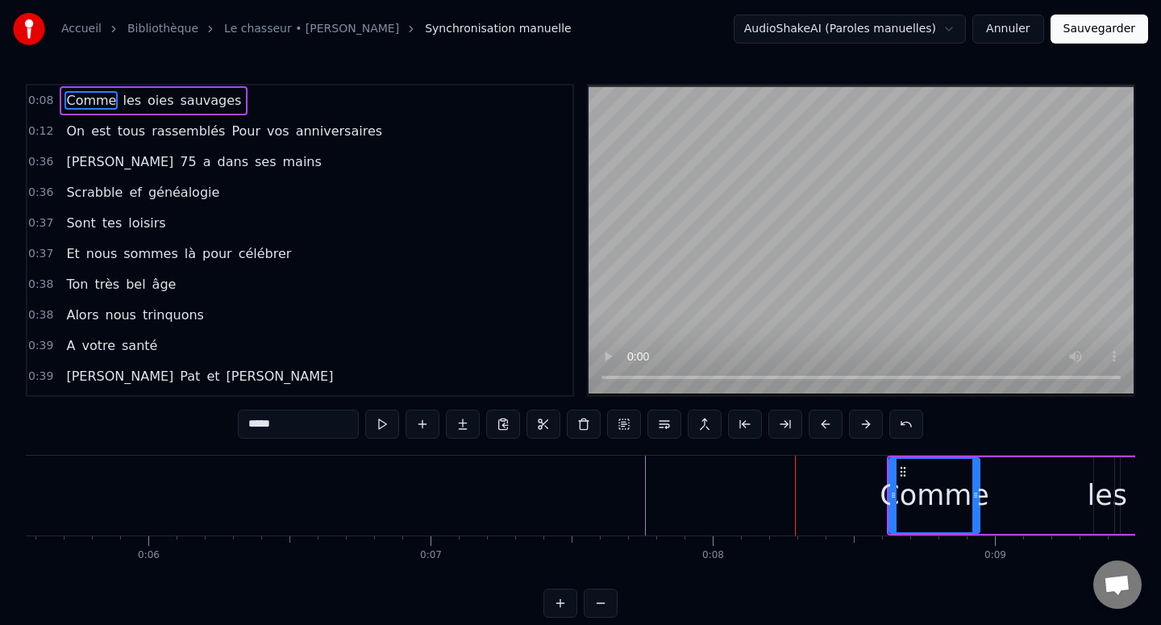
click at [856, 418] on button at bounding box center [866, 424] width 34 height 29
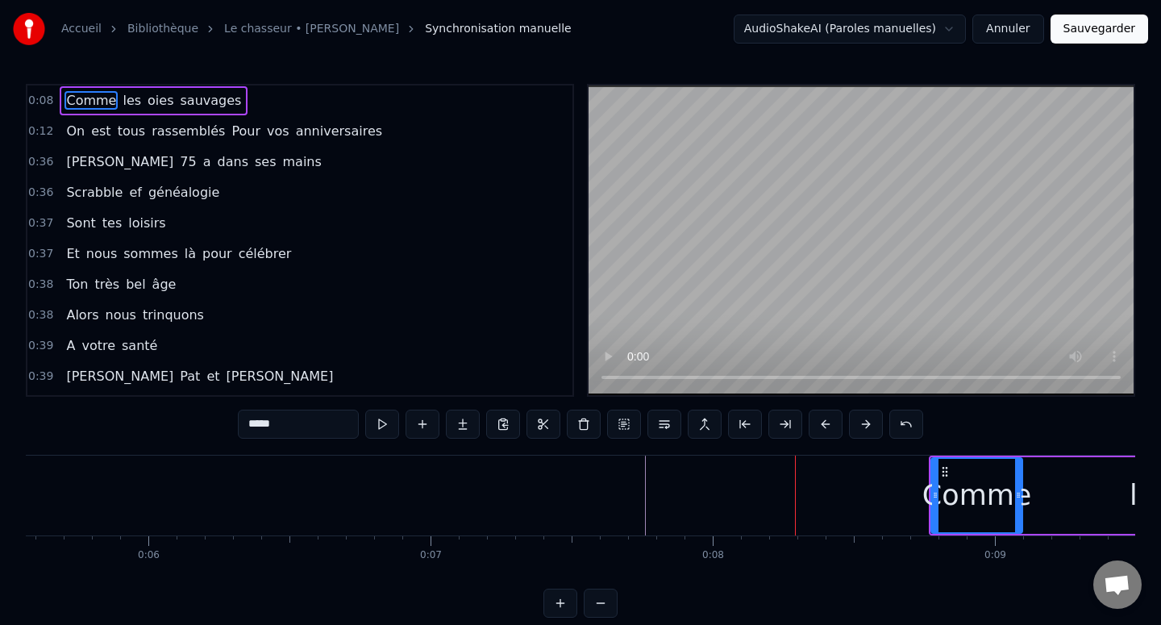
click at [856, 418] on button at bounding box center [866, 424] width 34 height 29
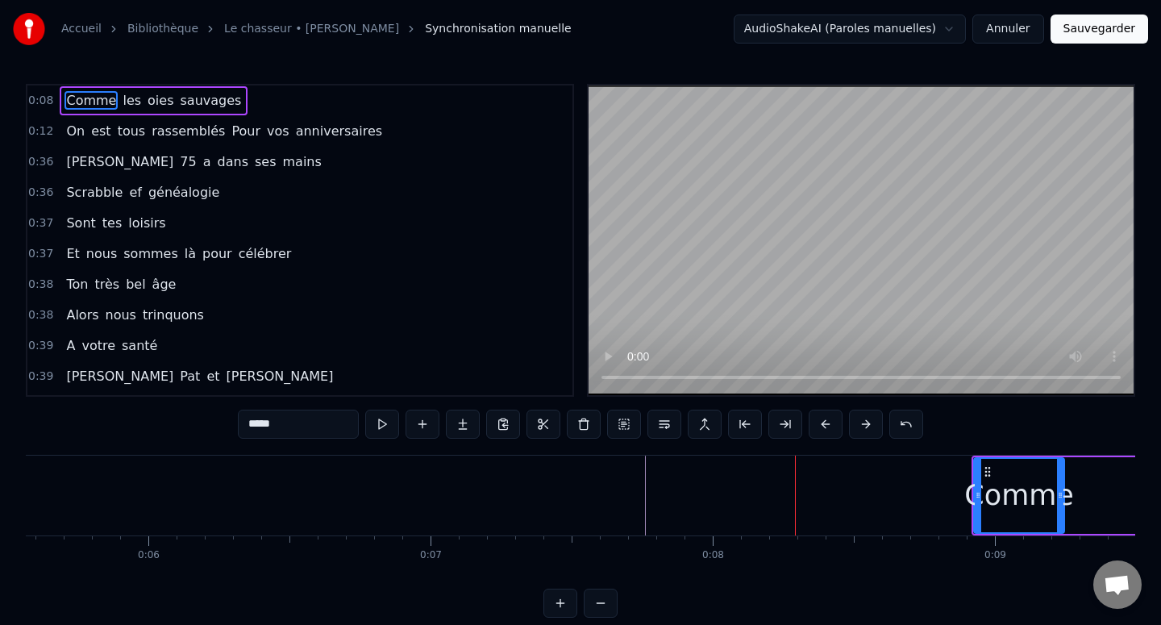
click at [856, 418] on button at bounding box center [866, 424] width 34 height 29
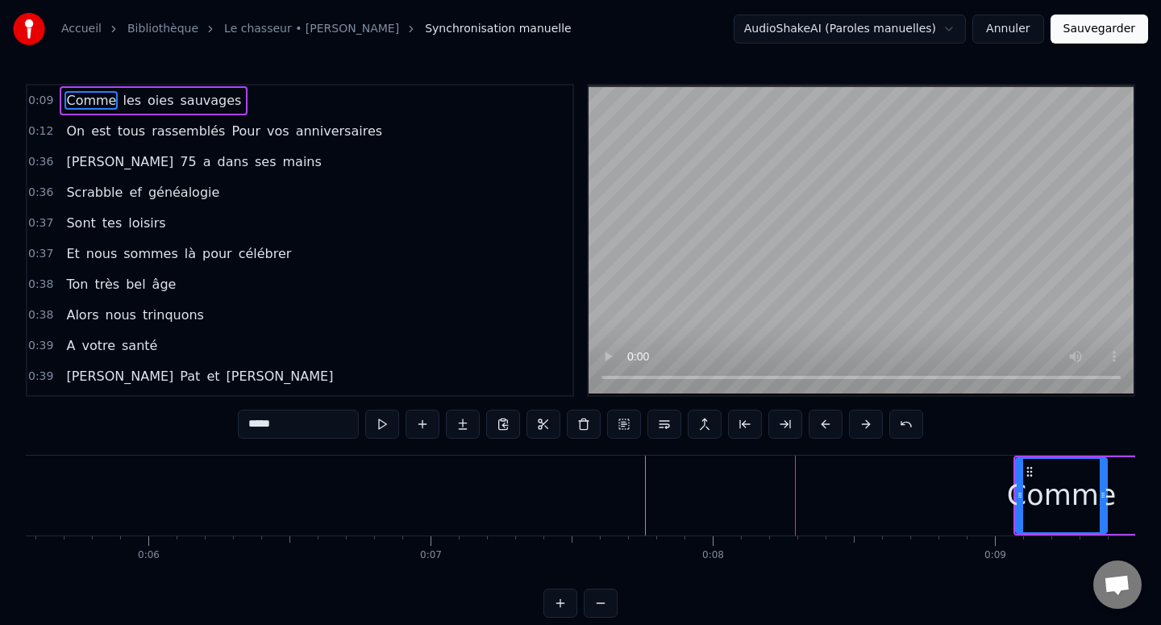
click at [856, 418] on button at bounding box center [866, 424] width 34 height 29
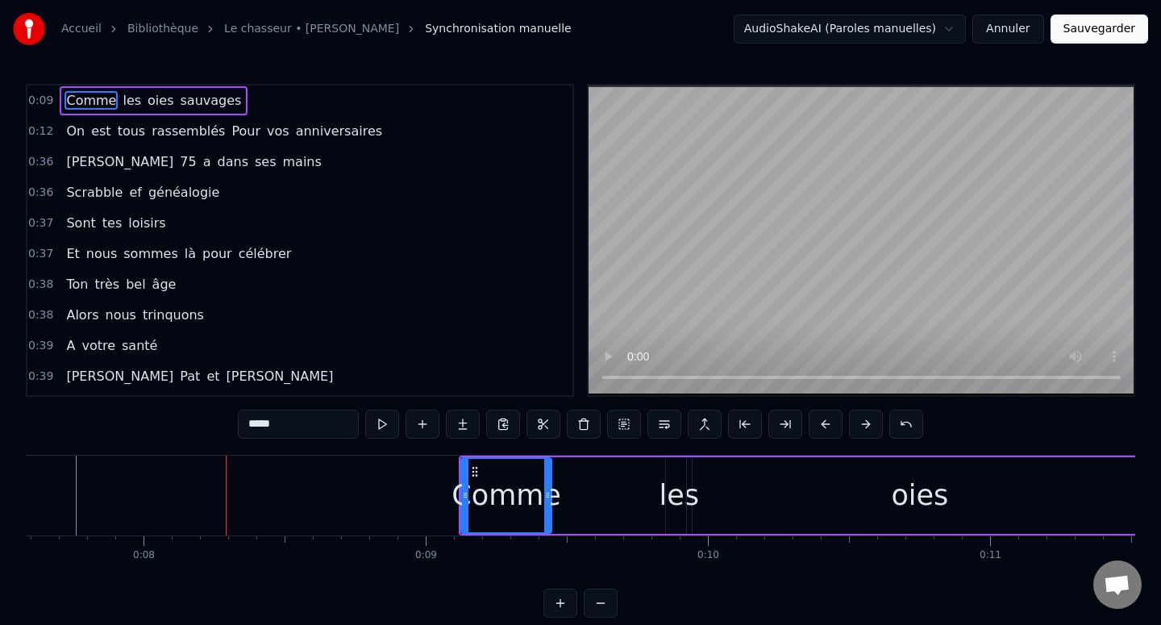
scroll to position [0, 2143]
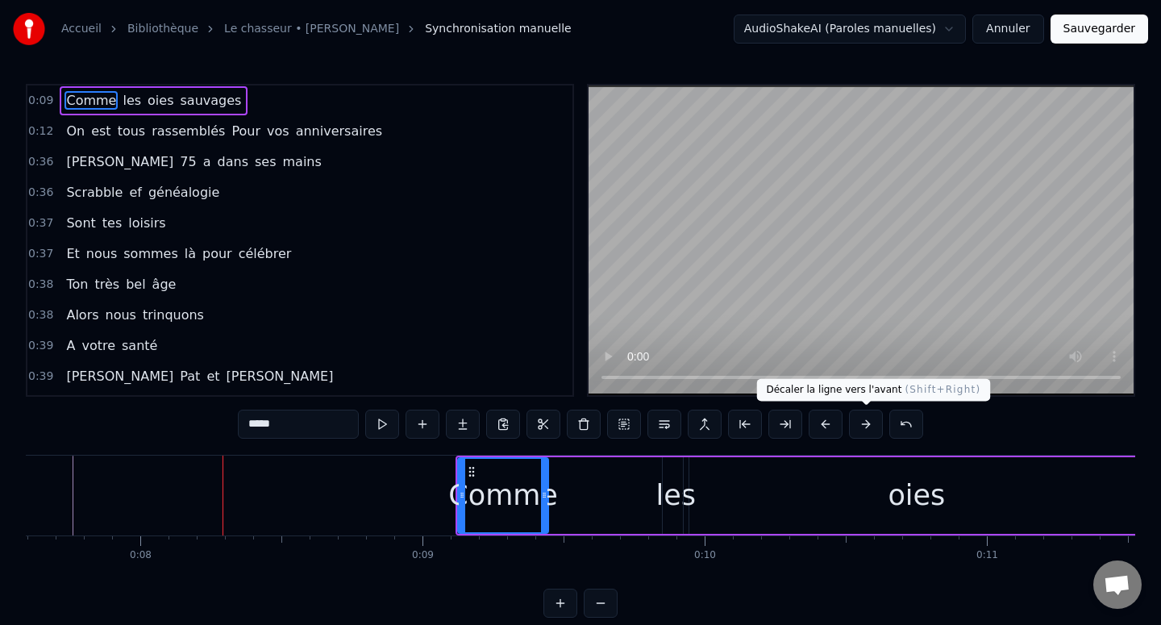
click at [866, 420] on button at bounding box center [866, 424] width 34 height 29
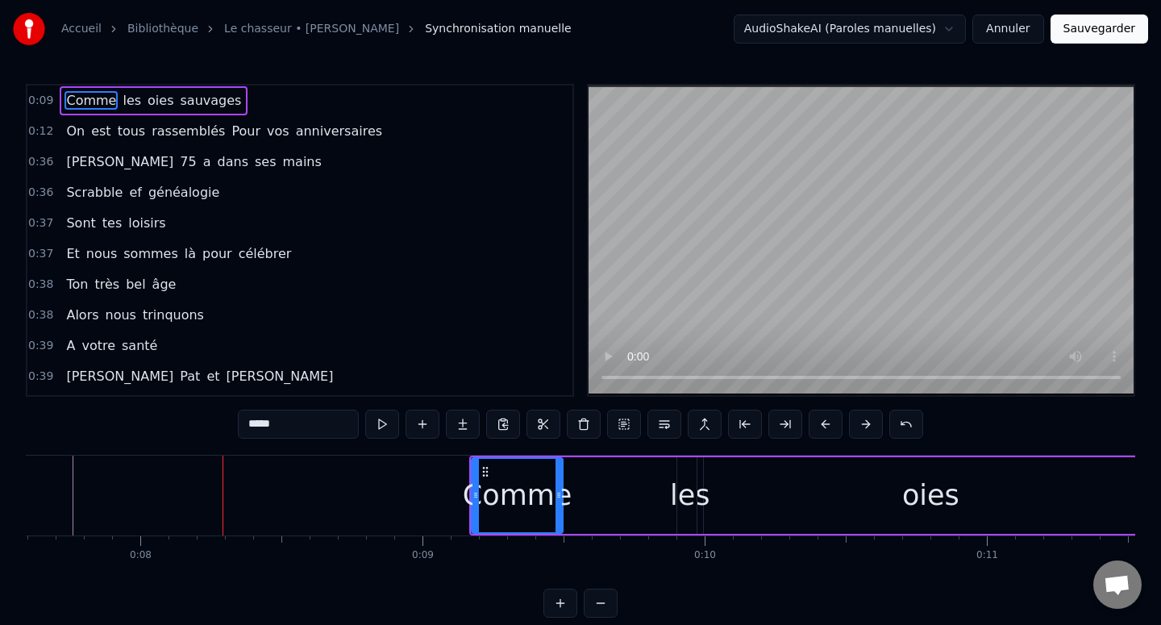
click at [866, 420] on button at bounding box center [866, 424] width 34 height 29
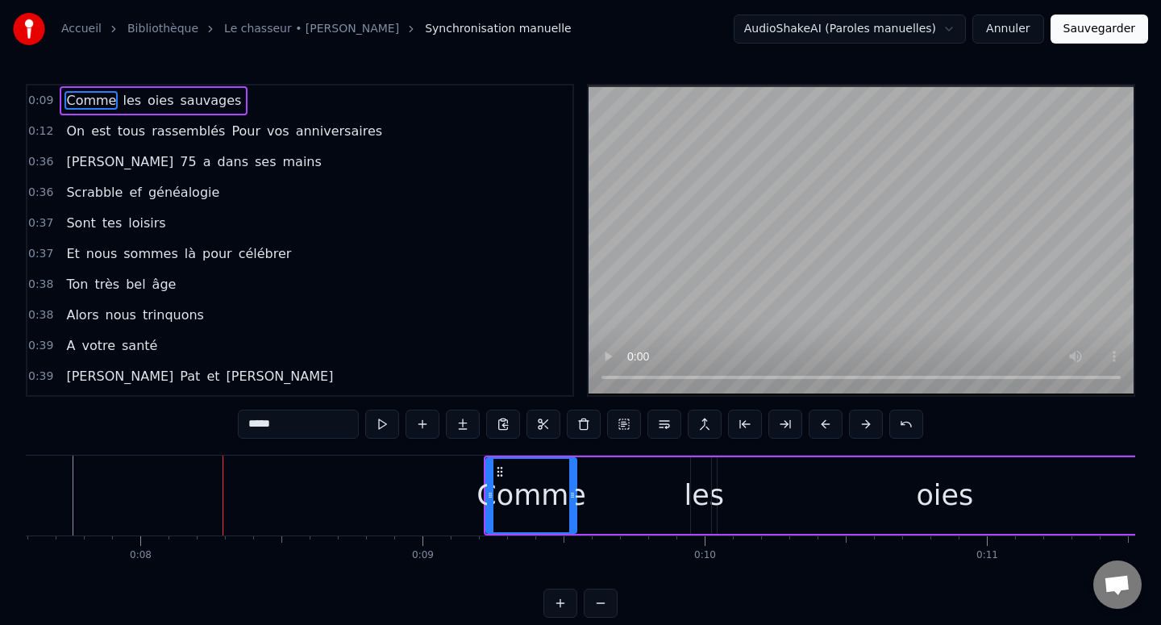
click at [866, 420] on button at bounding box center [866, 424] width 34 height 29
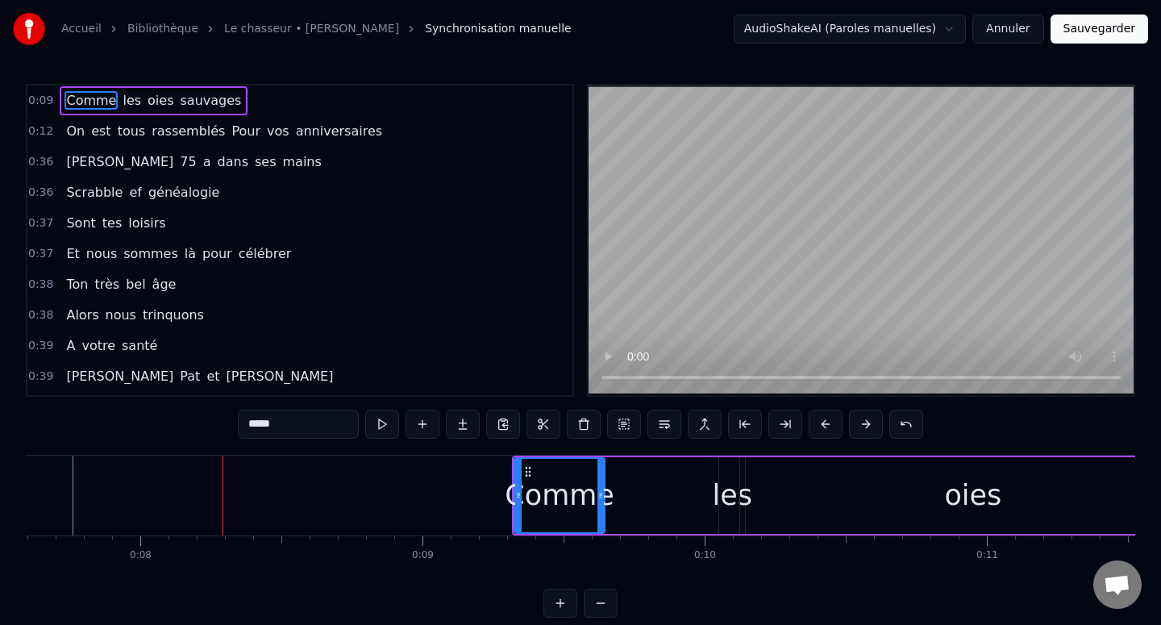
click at [866, 420] on button at bounding box center [866, 424] width 34 height 29
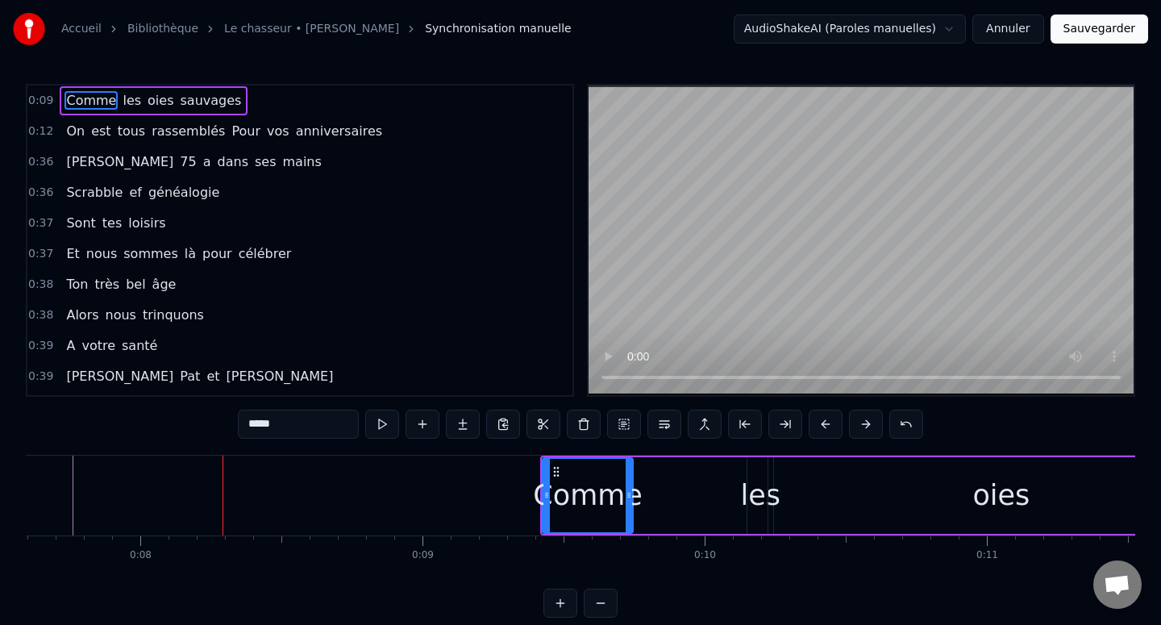
click at [866, 420] on button at bounding box center [866, 424] width 34 height 29
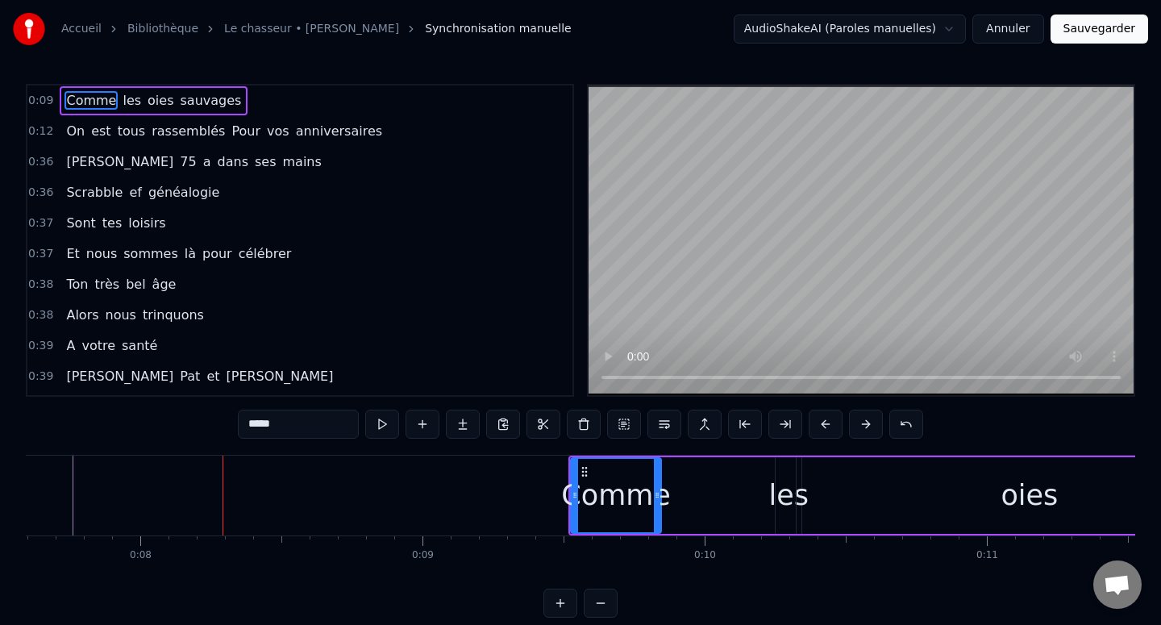
click at [866, 420] on button at bounding box center [866, 424] width 34 height 29
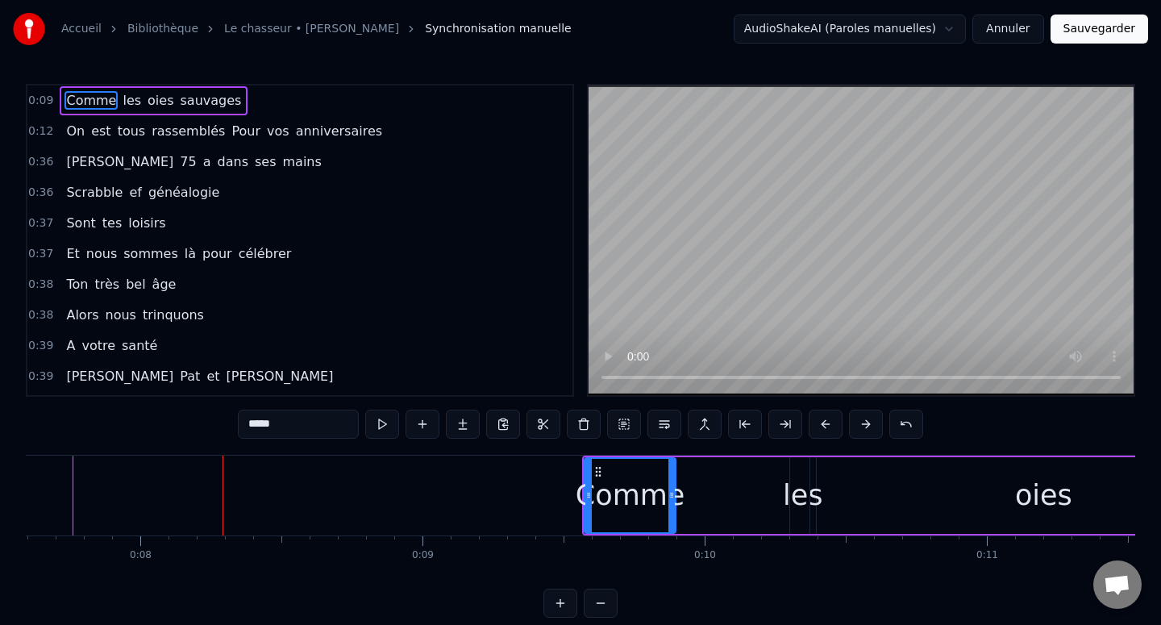
click at [866, 420] on button at bounding box center [866, 424] width 34 height 29
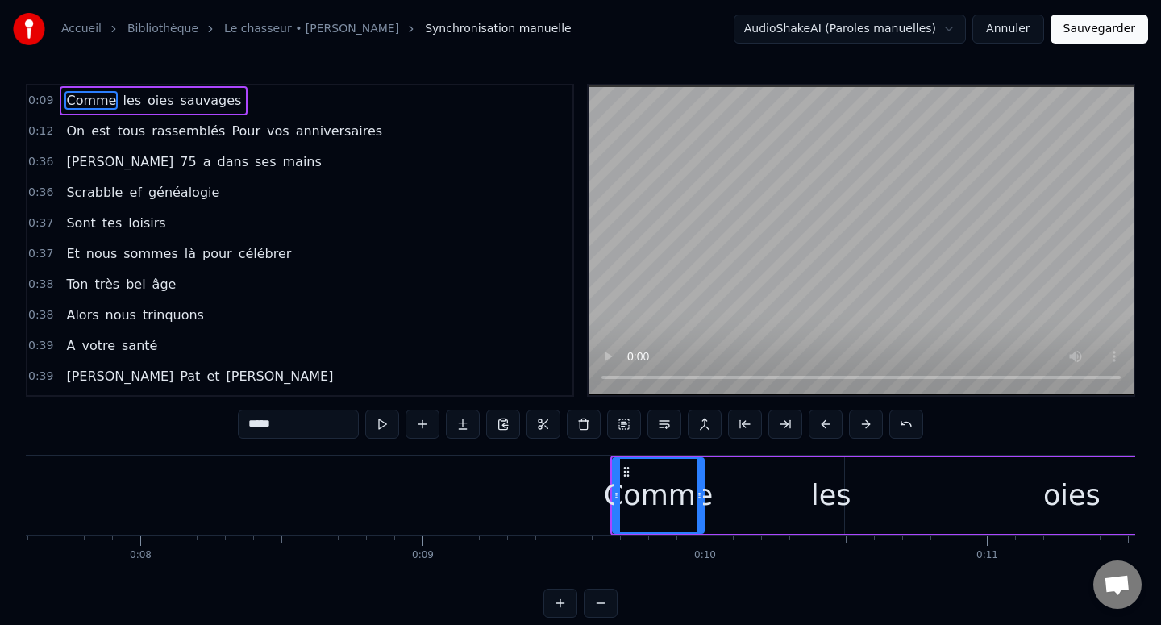
click at [866, 420] on button at bounding box center [866, 424] width 34 height 29
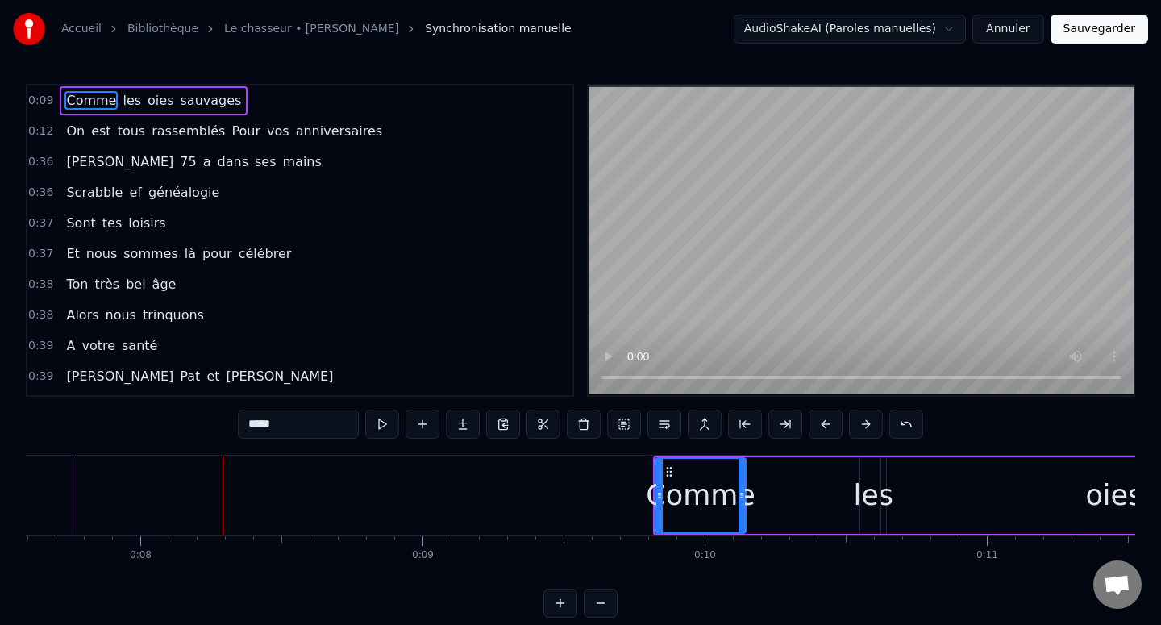
click at [866, 420] on button at bounding box center [866, 424] width 34 height 29
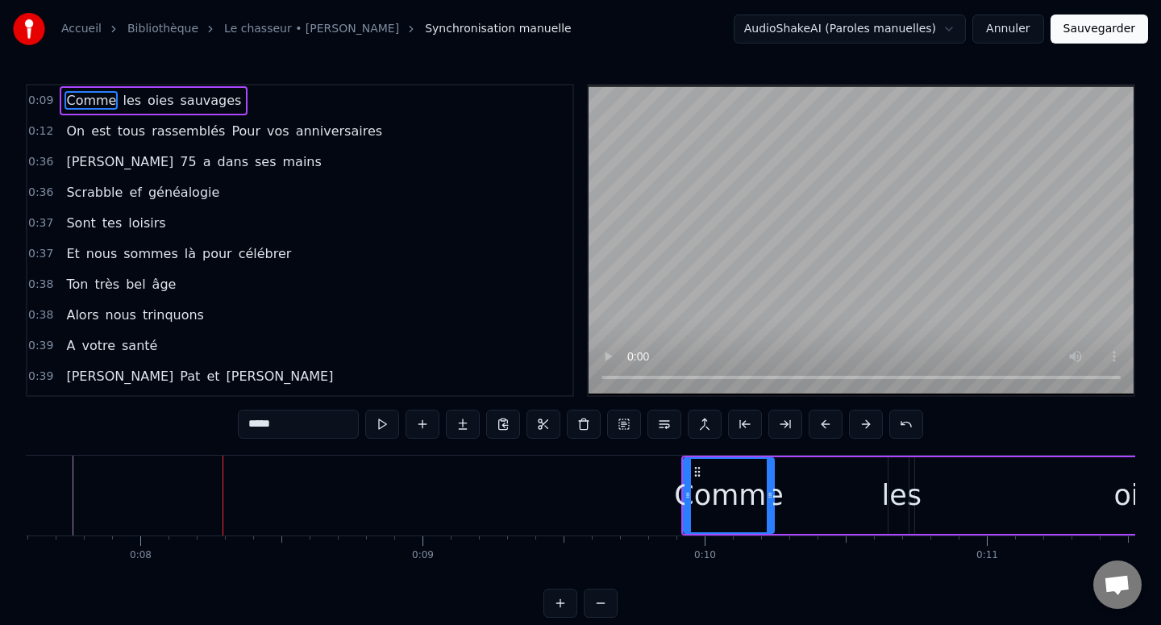
click at [866, 420] on button at bounding box center [866, 424] width 34 height 29
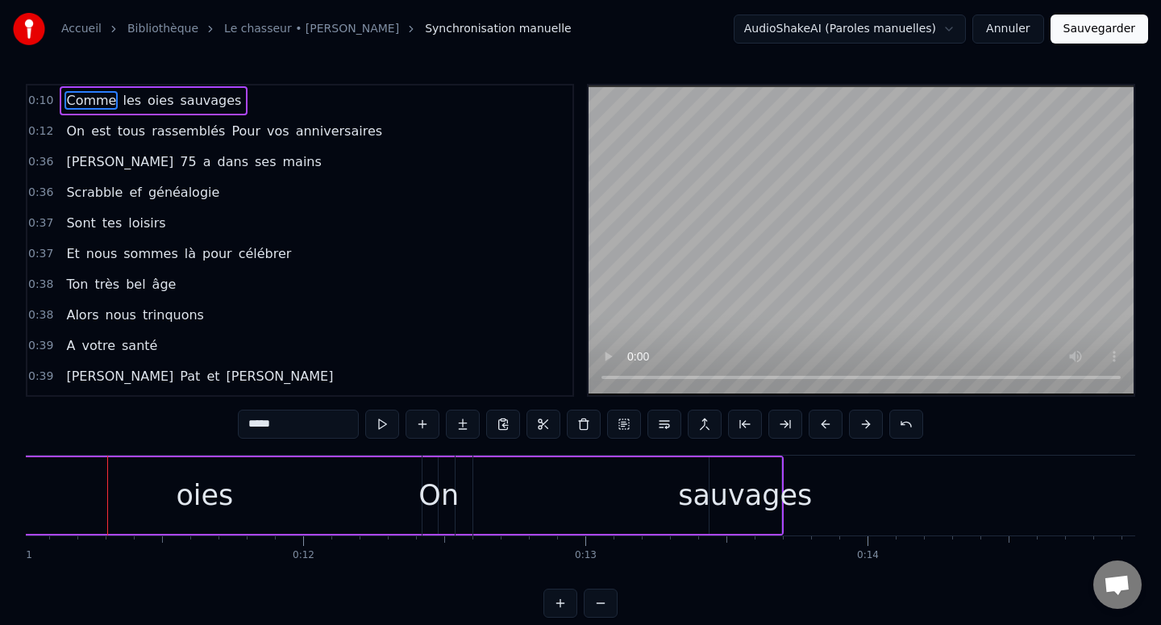
scroll to position [0, 3109]
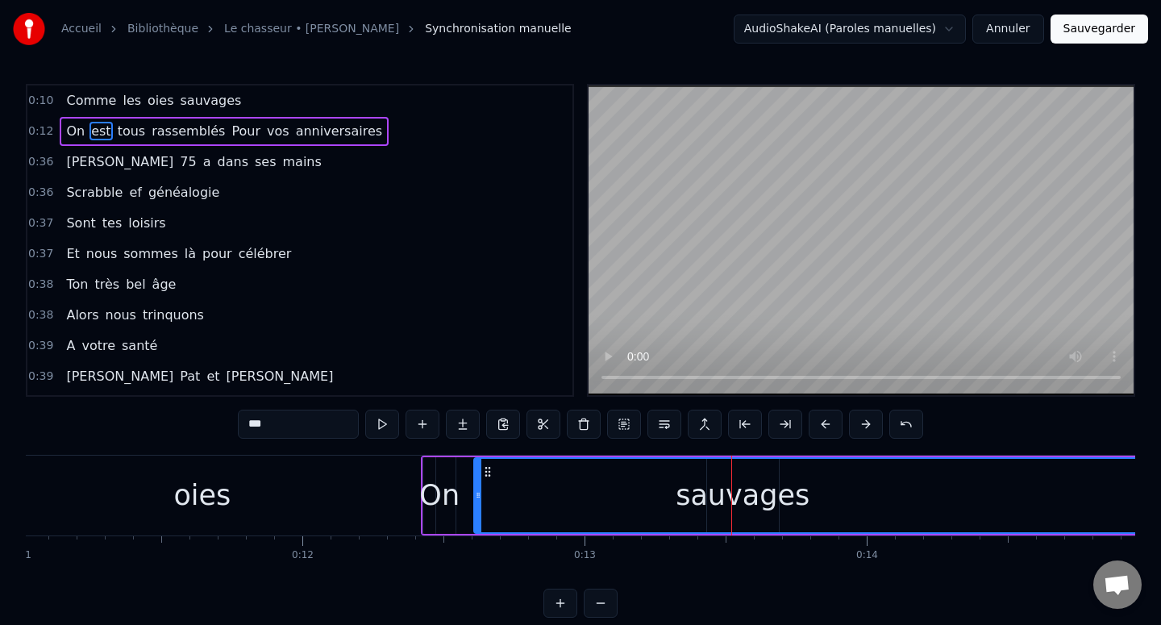
drag, startPoint x: 744, startPoint y: 497, endPoint x: 673, endPoint y: 497, distance: 70.9
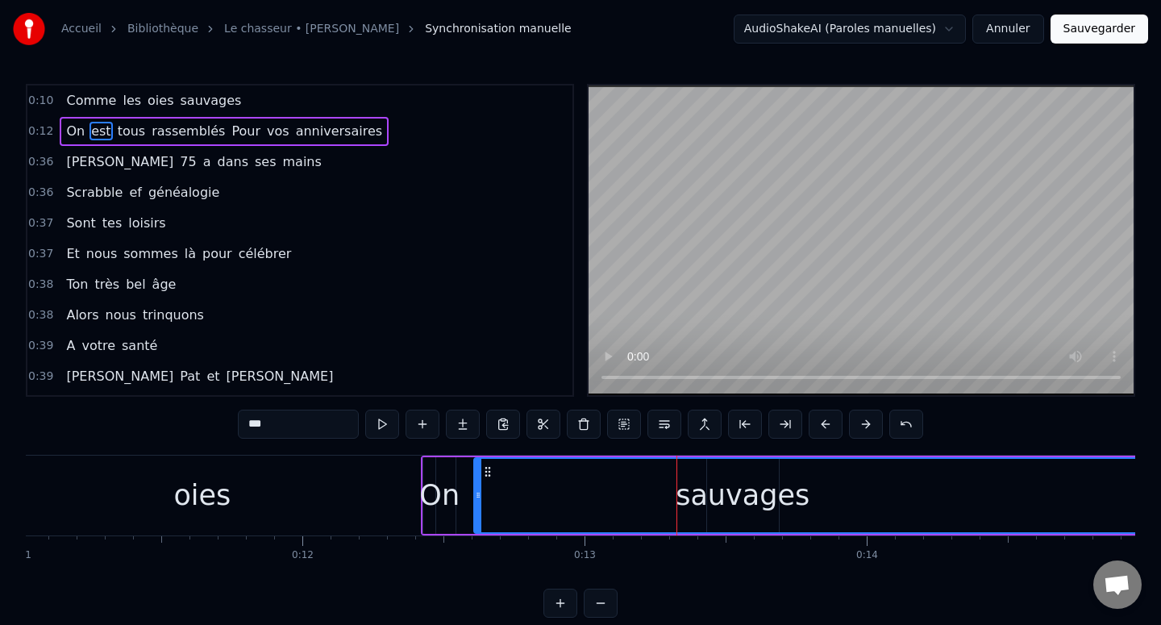
click at [476, 499] on icon at bounding box center [478, 495] width 6 height 13
click at [269, 139] on span "vos" at bounding box center [278, 131] width 26 height 19
type input "***"
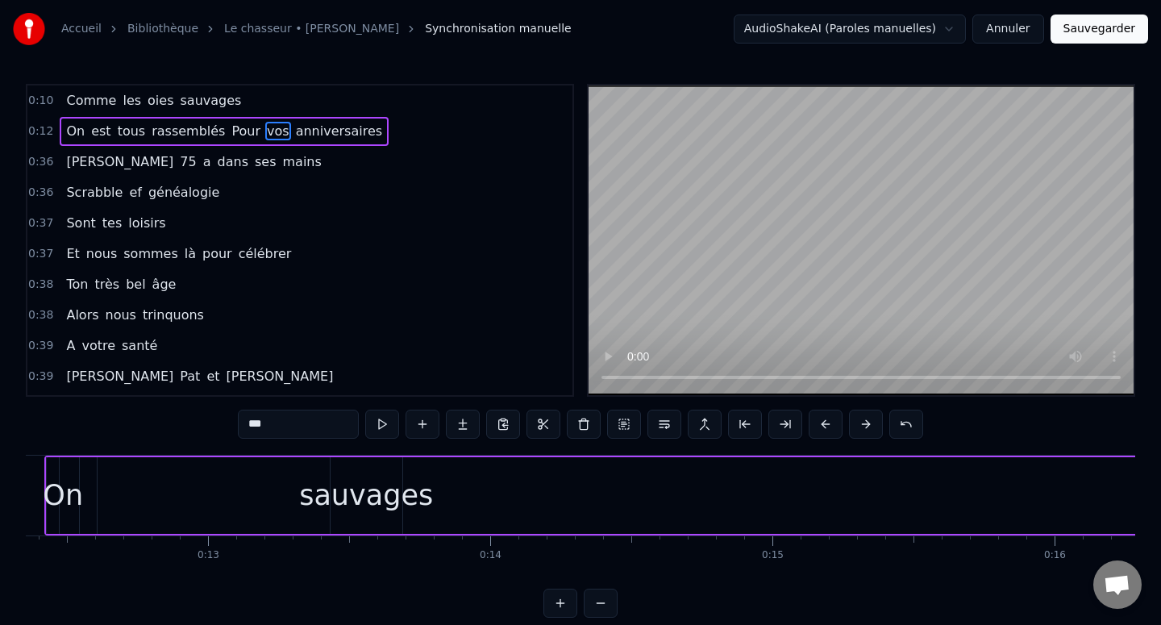
click at [280, 90] on div "0:10 Comme les oies sauvages" at bounding box center [299, 100] width 545 height 31
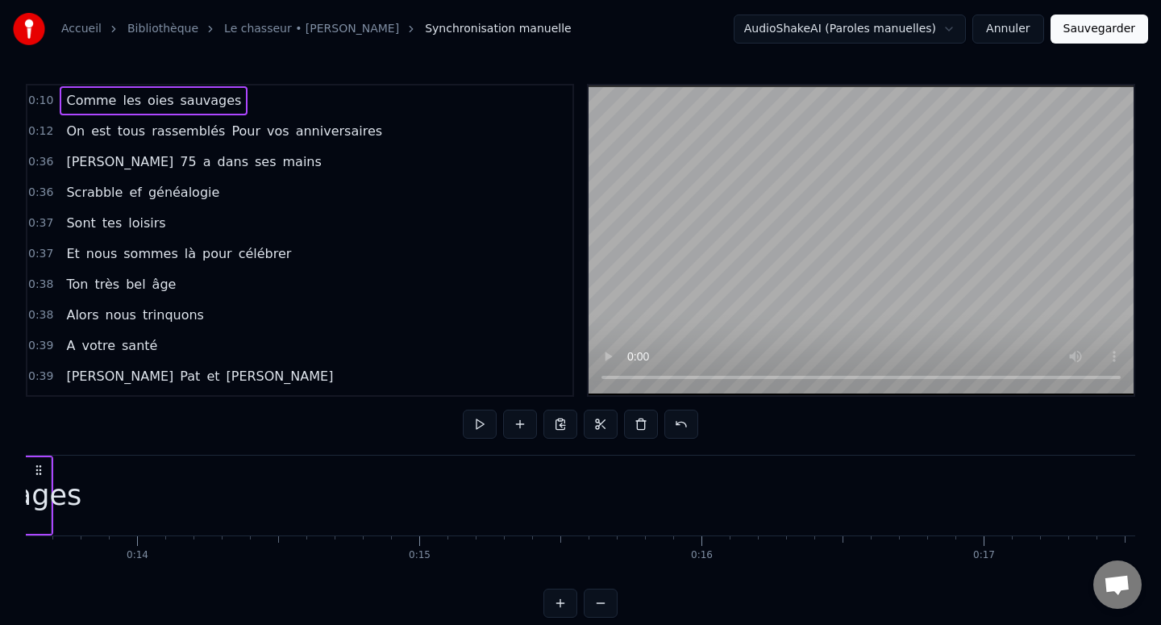
click at [150, 133] on span "rassemblés" at bounding box center [188, 131] width 77 height 19
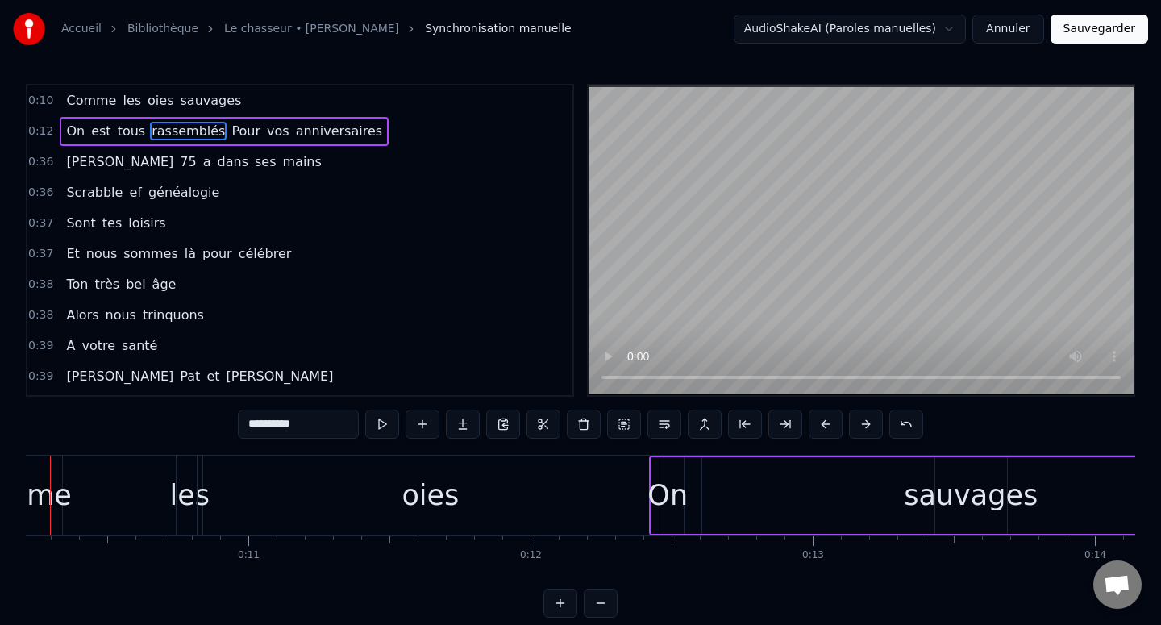
scroll to position [0, 2825]
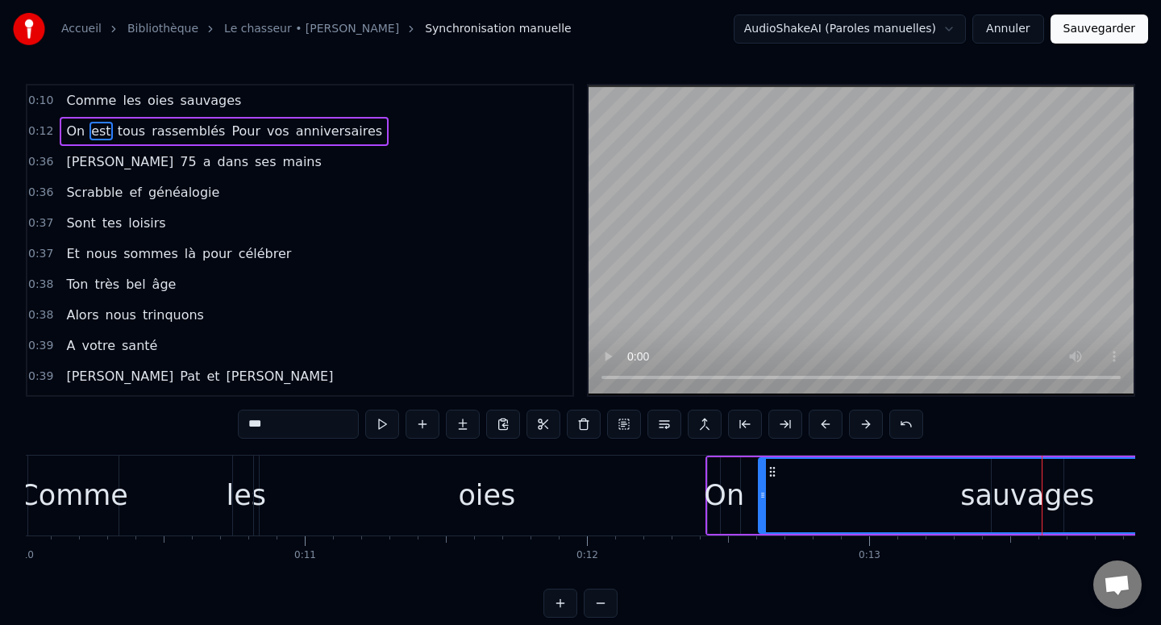
click at [507, 512] on div "oies" at bounding box center [486, 495] width 57 height 43
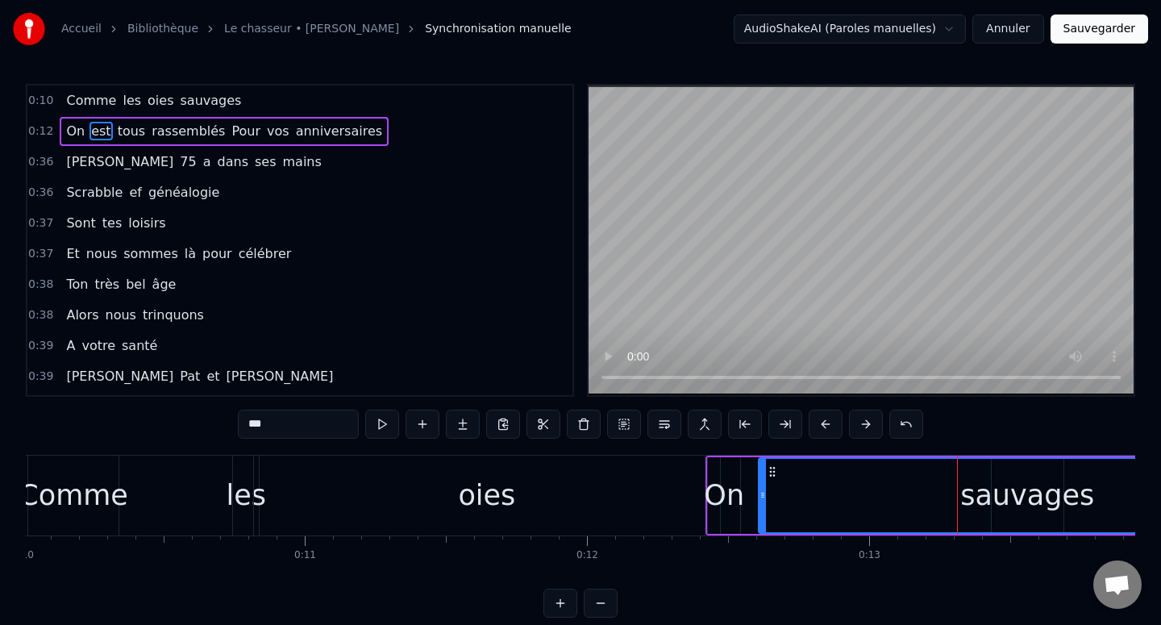
click at [598, 489] on div "oies" at bounding box center [487, 495] width 466 height 80
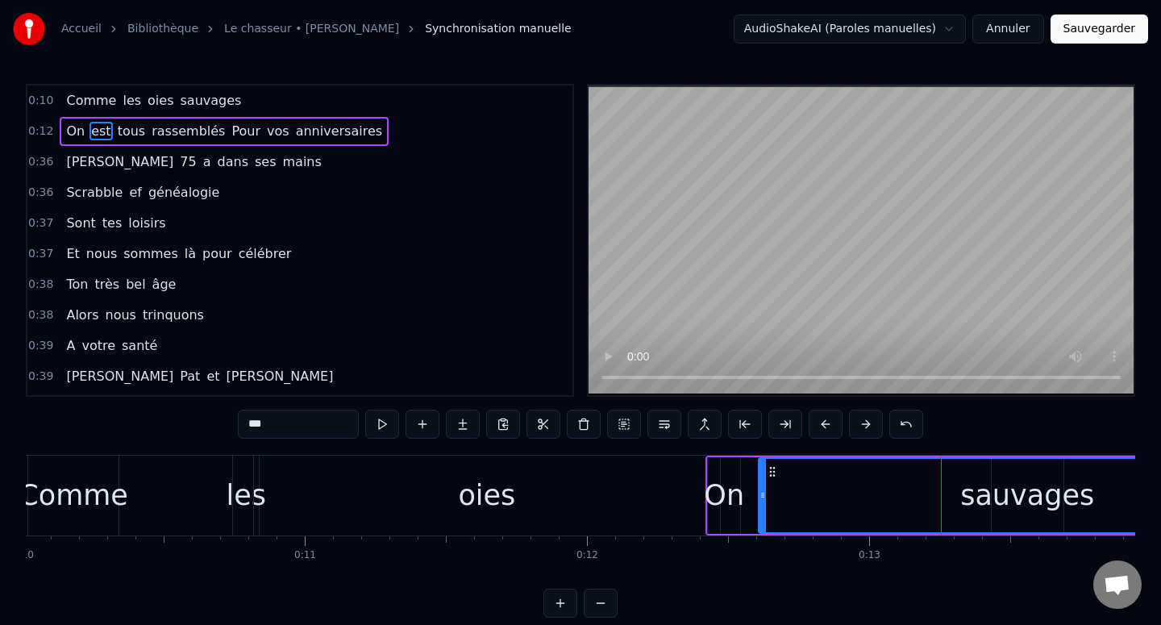
click at [703, 505] on div "oies" at bounding box center [487, 495] width 466 height 80
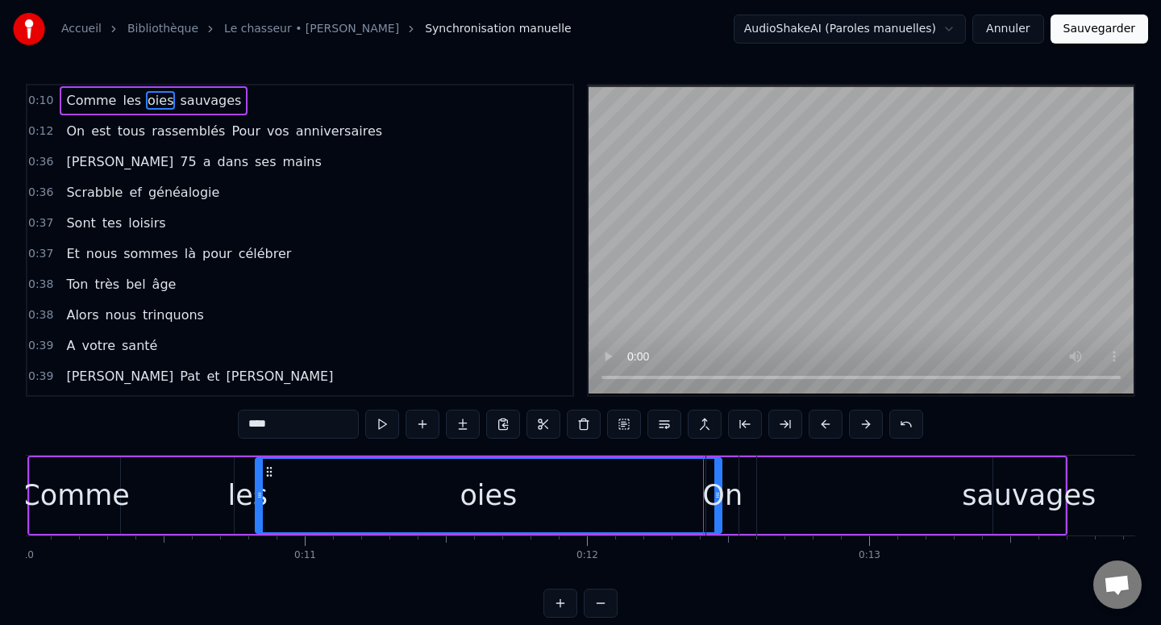
click at [724, 504] on div "On" at bounding box center [722, 495] width 40 height 43
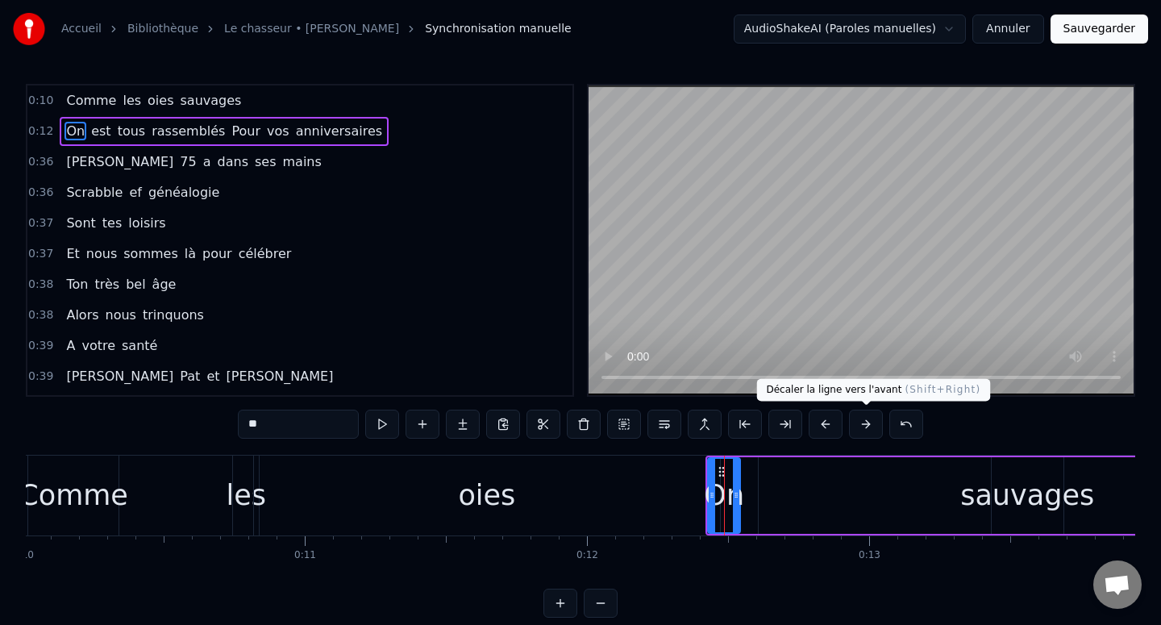
click at [859, 422] on button at bounding box center [866, 424] width 34 height 29
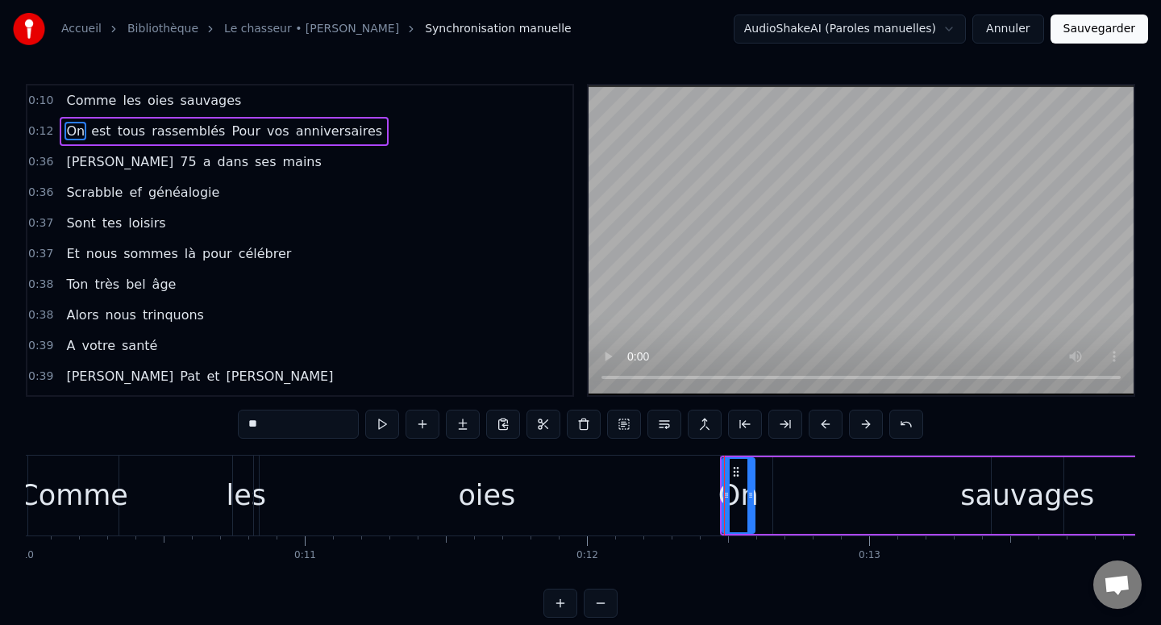
click at [859, 422] on button at bounding box center [866, 424] width 34 height 29
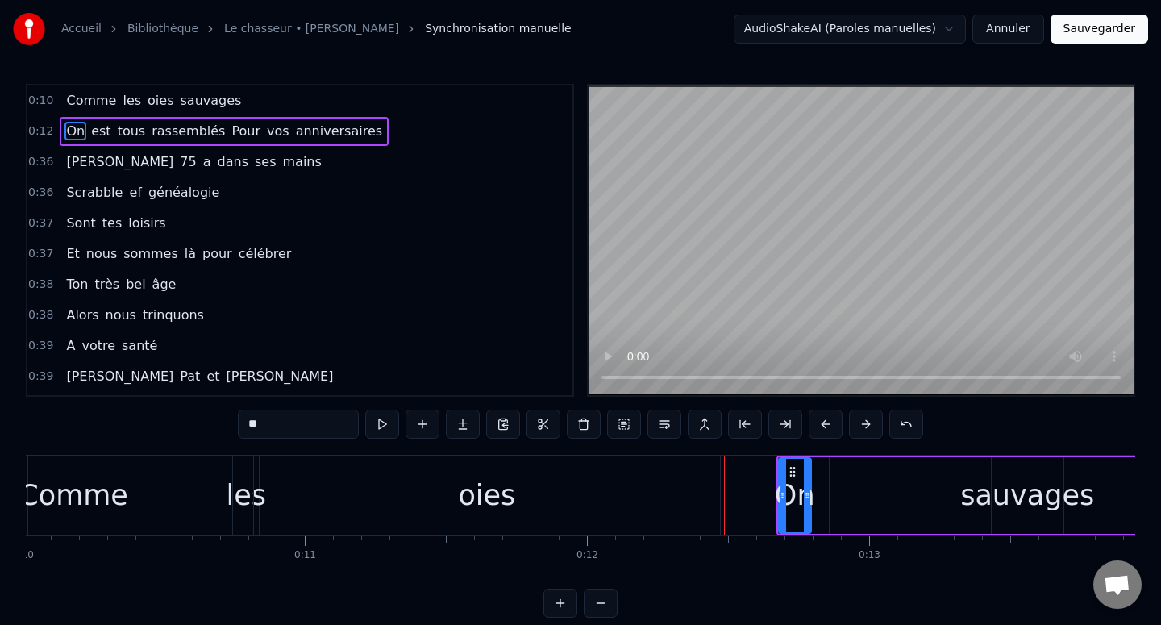
click at [859, 422] on button at bounding box center [866, 424] width 34 height 29
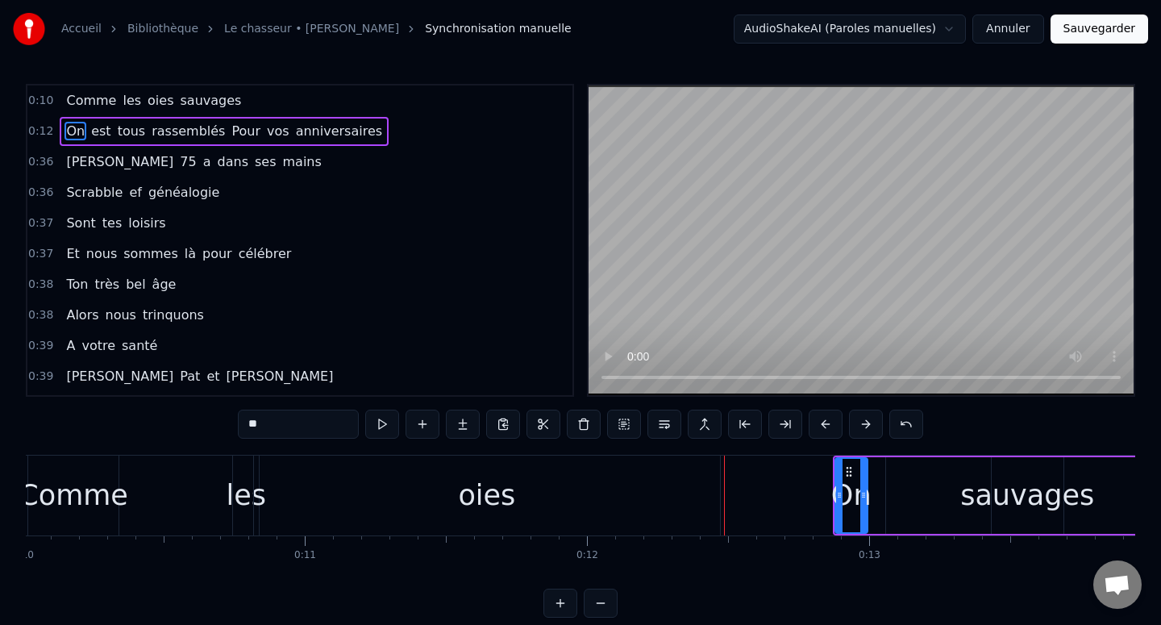
click at [859, 422] on button at bounding box center [866, 424] width 34 height 29
type input "***"
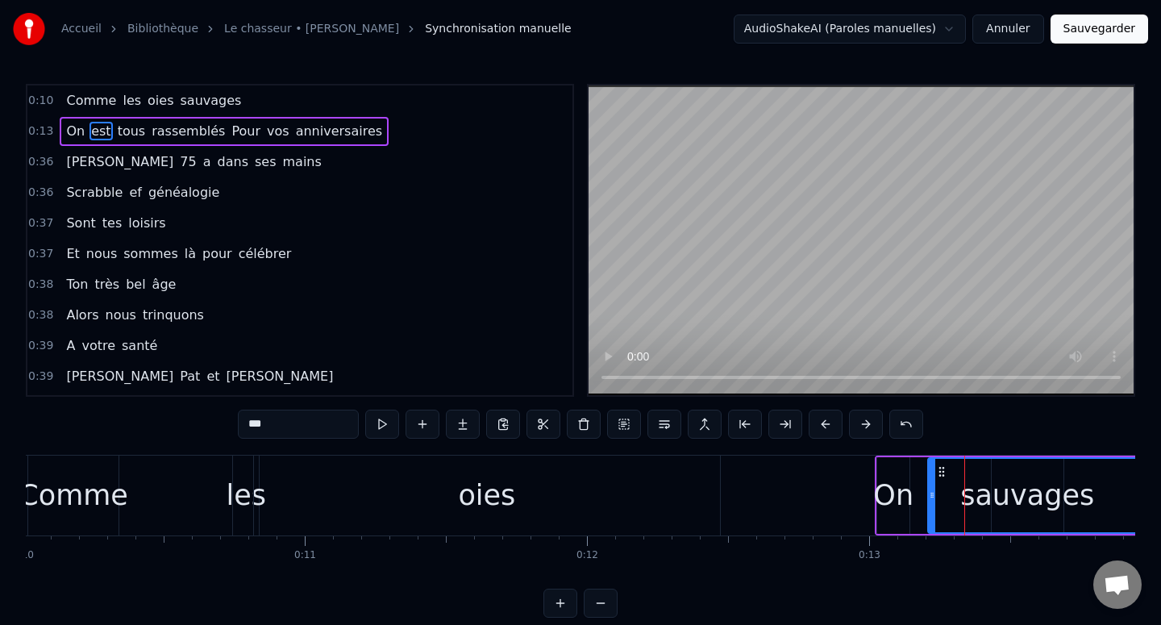
drag, startPoint x: 987, startPoint y: 505, endPoint x: 820, endPoint y: 501, distance: 167.7
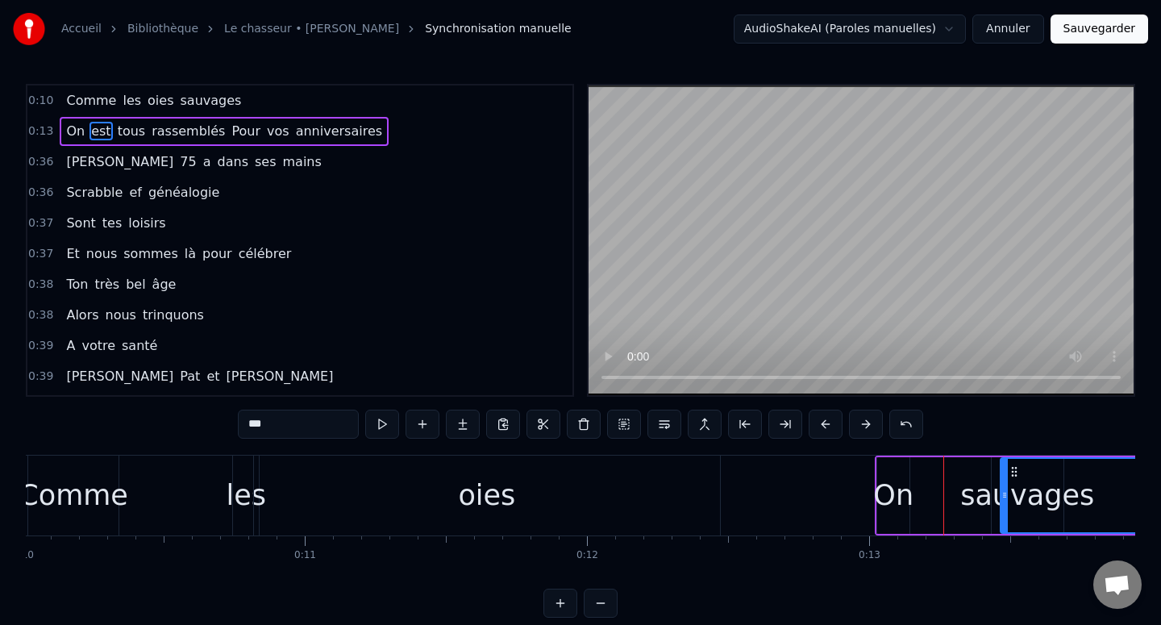
drag, startPoint x: 928, startPoint y: 492, endPoint x: 1000, endPoint y: 491, distance: 72.6
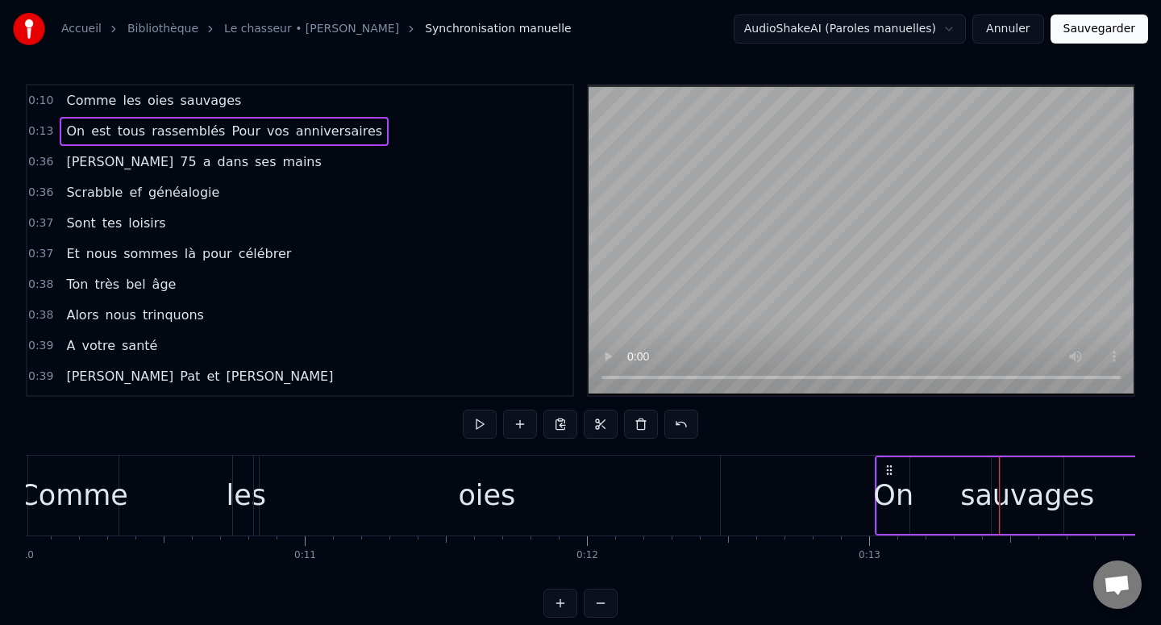
drag, startPoint x: 975, startPoint y: 494, endPoint x: 892, endPoint y: 495, distance: 82.2
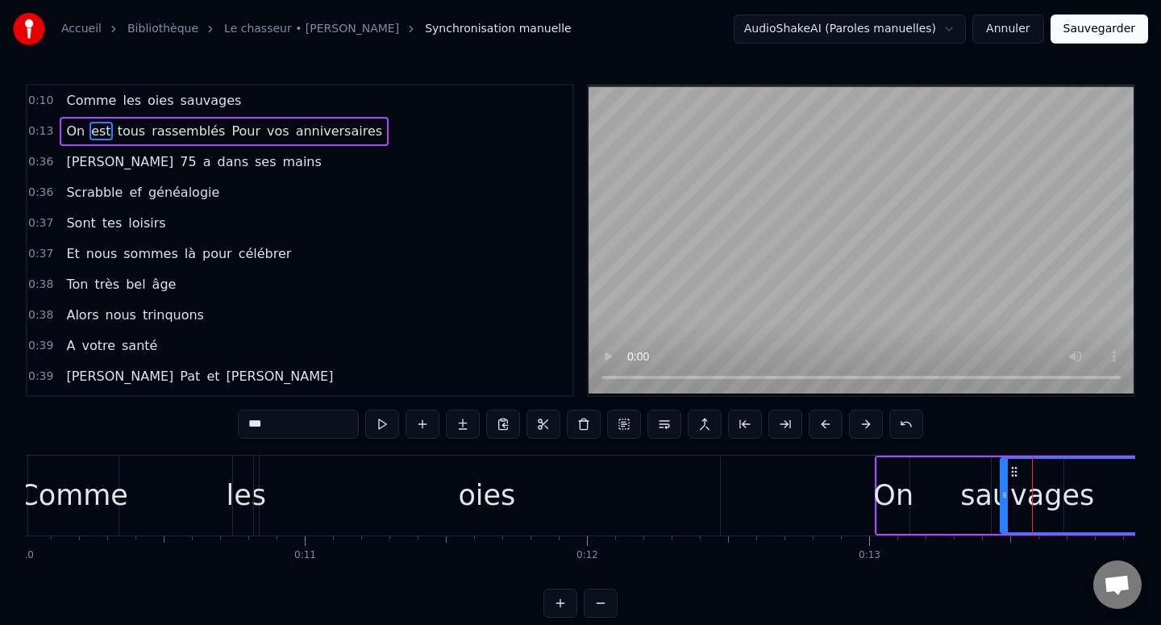
click at [201, 101] on span "sauvages" at bounding box center [210, 100] width 64 height 19
type input "********"
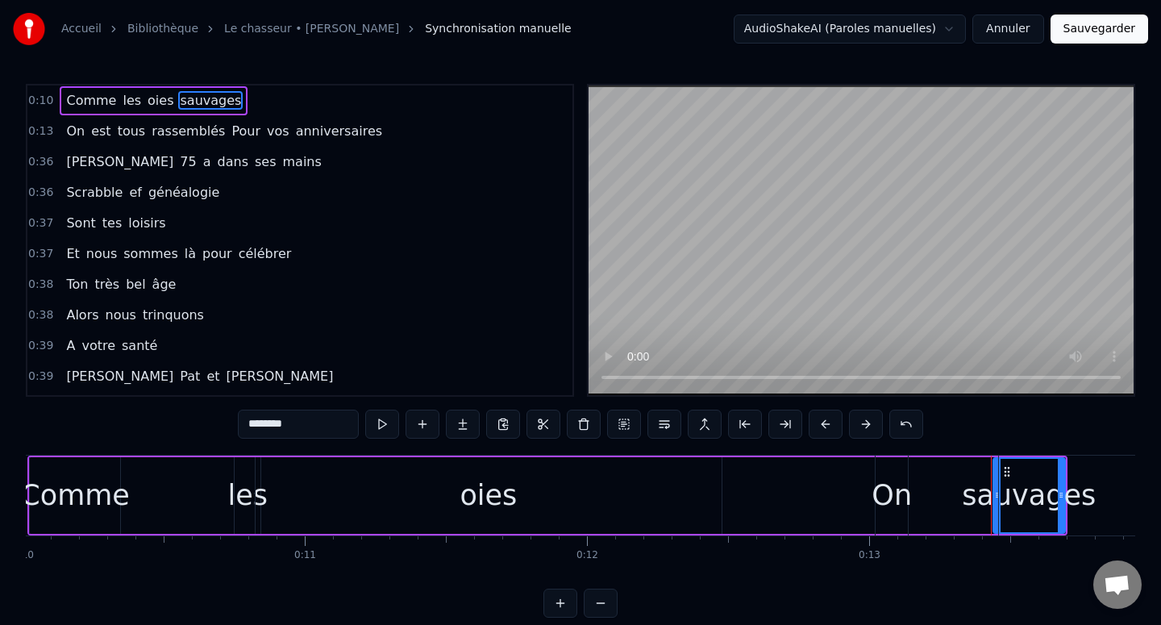
drag, startPoint x: 1037, startPoint y: 491, endPoint x: 955, endPoint y: 491, distance: 81.4
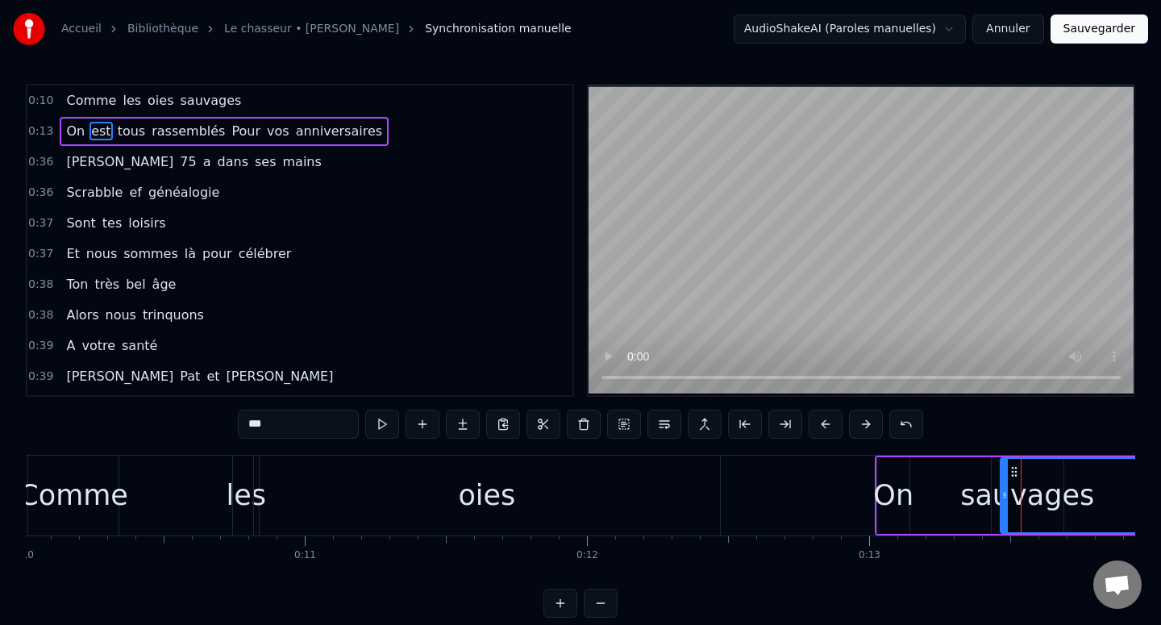
click at [206, 101] on span "sauvages" at bounding box center [210, 100] width 64 height 19
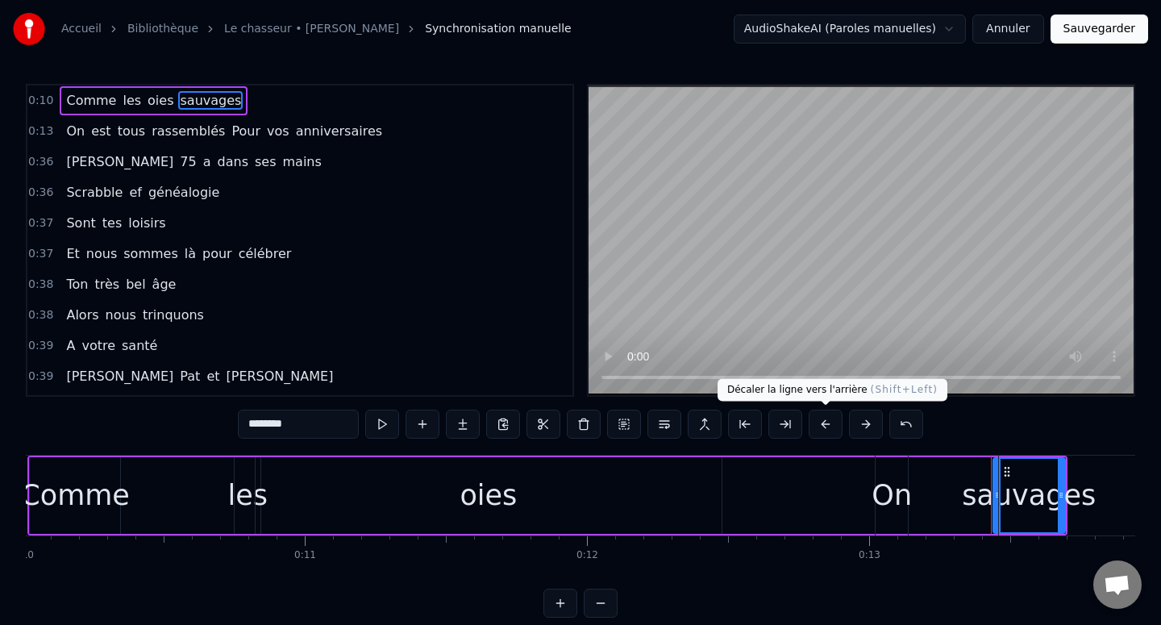
click at [821, 422] on button at bounding box center [826, 424] width 34 height 29
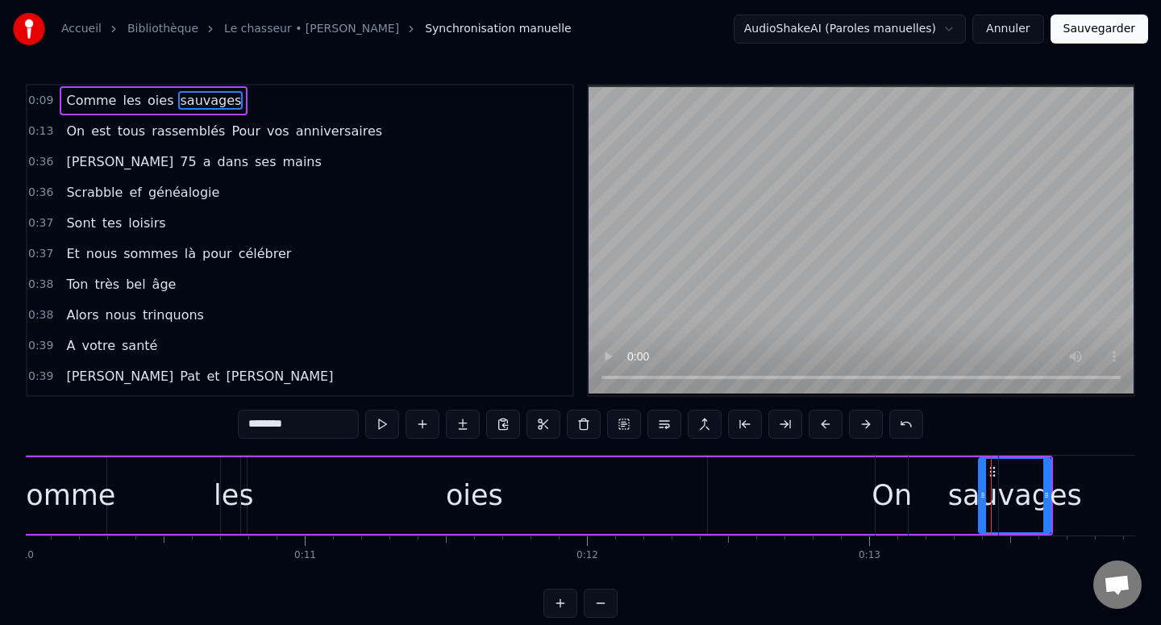
click at [821, 422] on button at bounding box center [826, 424] width 34 height 29
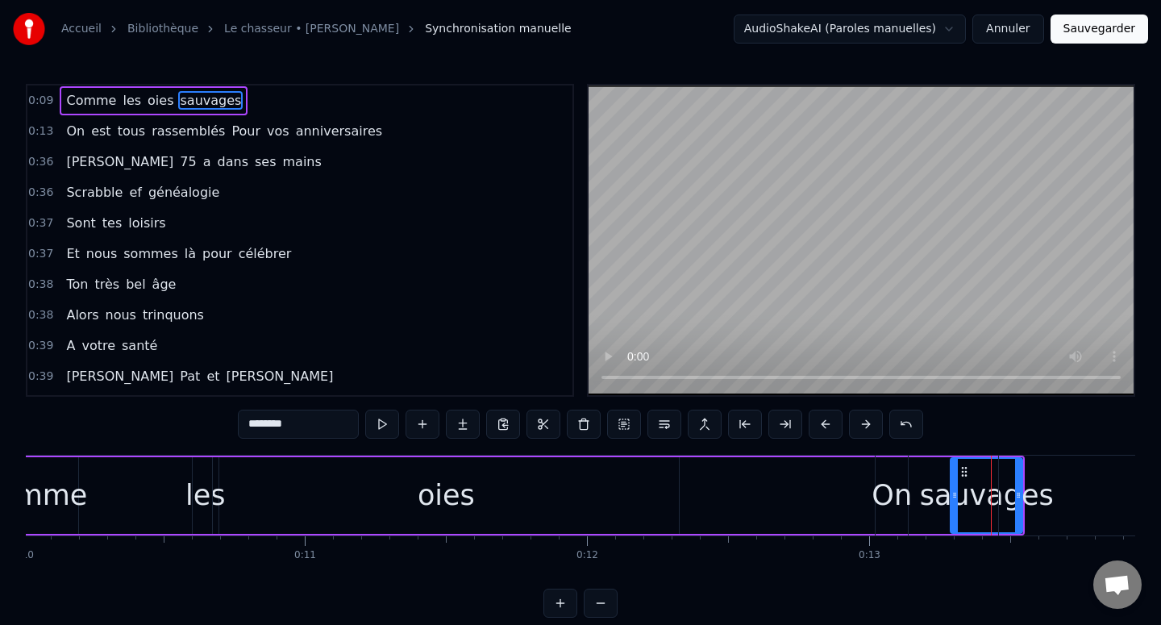
click at [821, 422] on button at bounding box center [826, 424] width 34 height 29
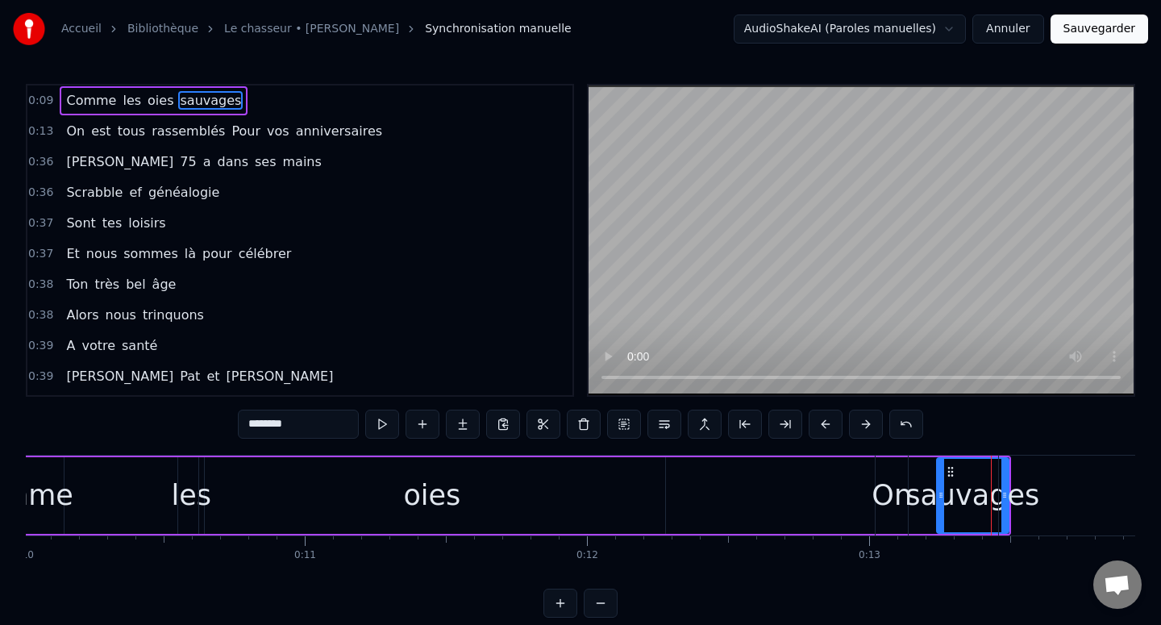
click at [821, 422] on button at bounding box center [826, 424] width 34 height 29
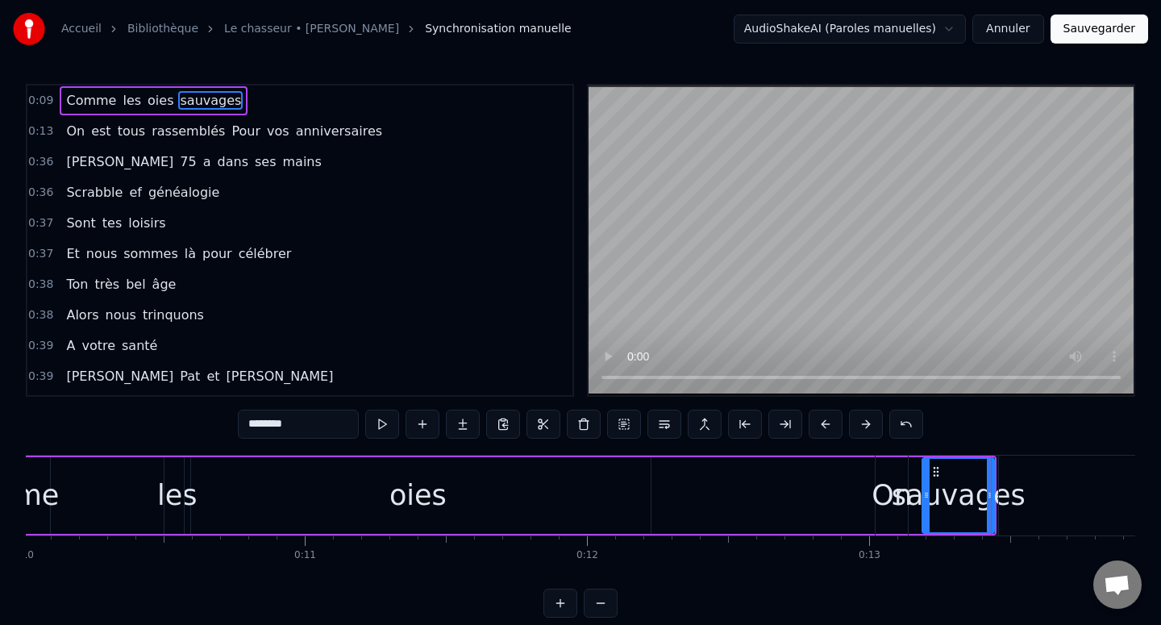
click at [821, 422] on button at bounding box center [826, 424] width 34 height 29
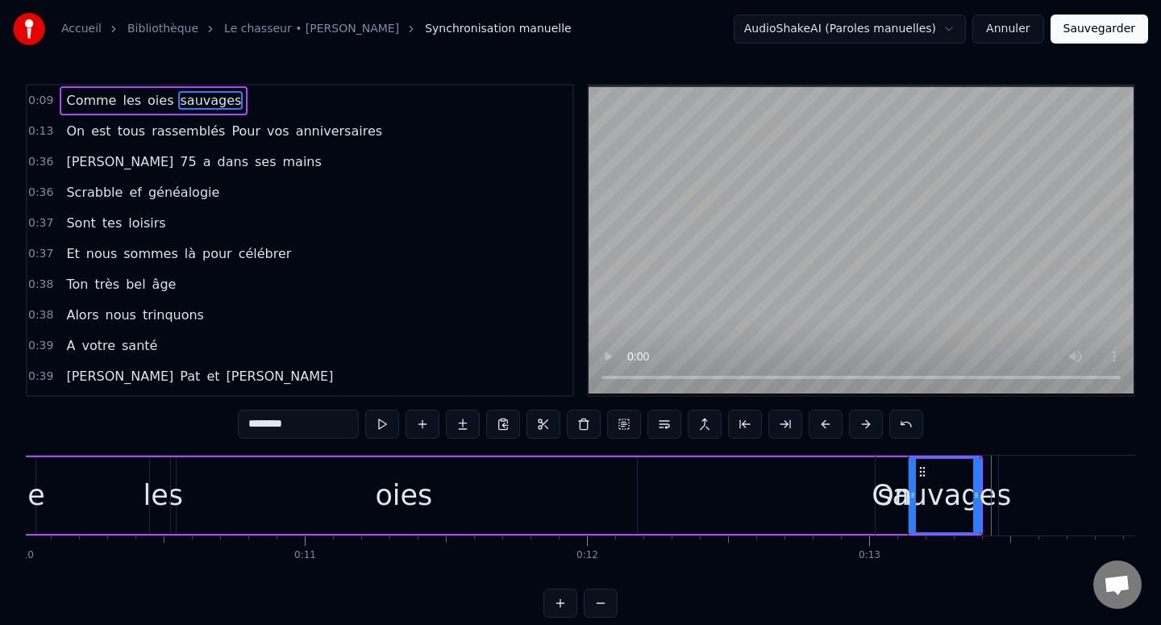
click at [821, 422] on button at bounding box center [826, 424] width 34 height 29
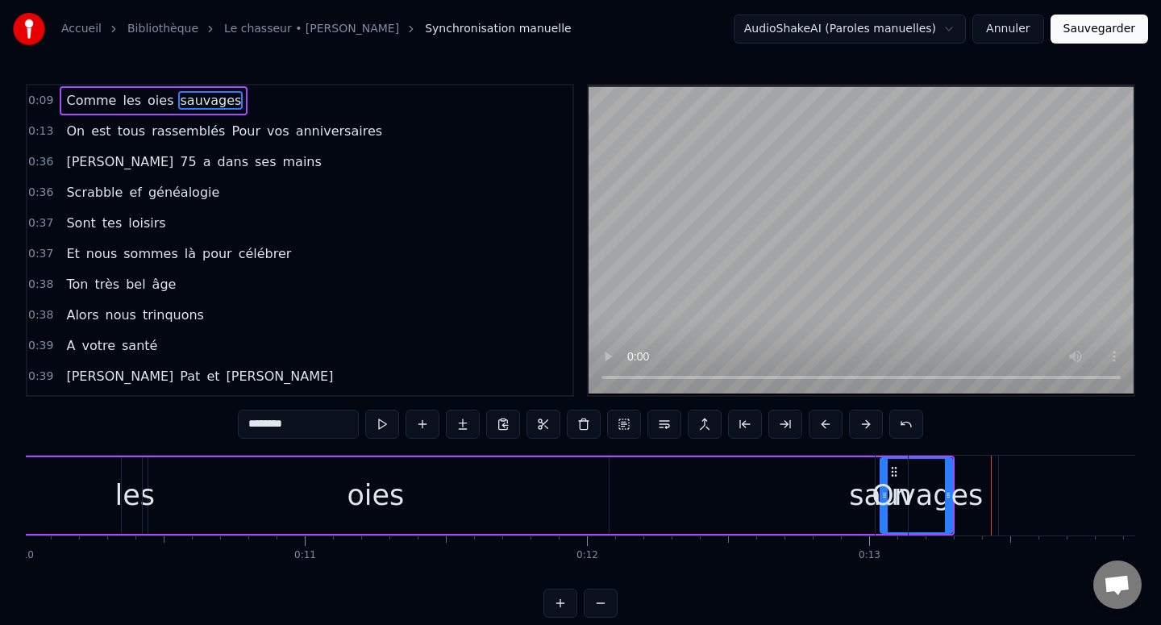
click at [821, 422] on button at bounding box center [826, 424] width 34 height 29
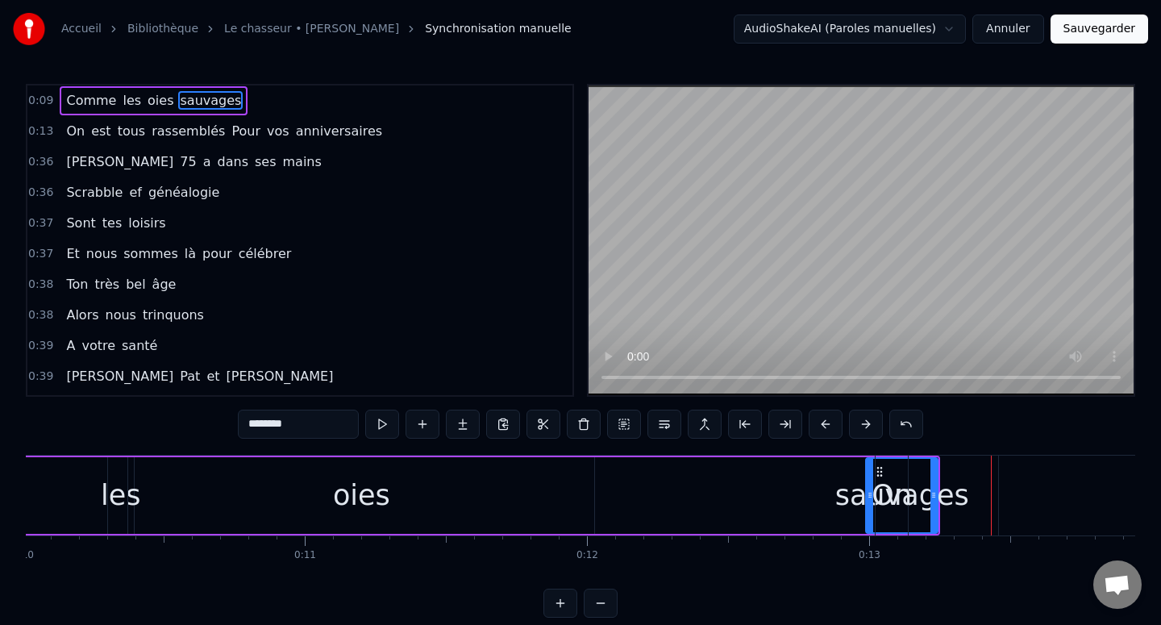
click at [821, 422] on button at bounding box center [826, 424] width 34 height 29
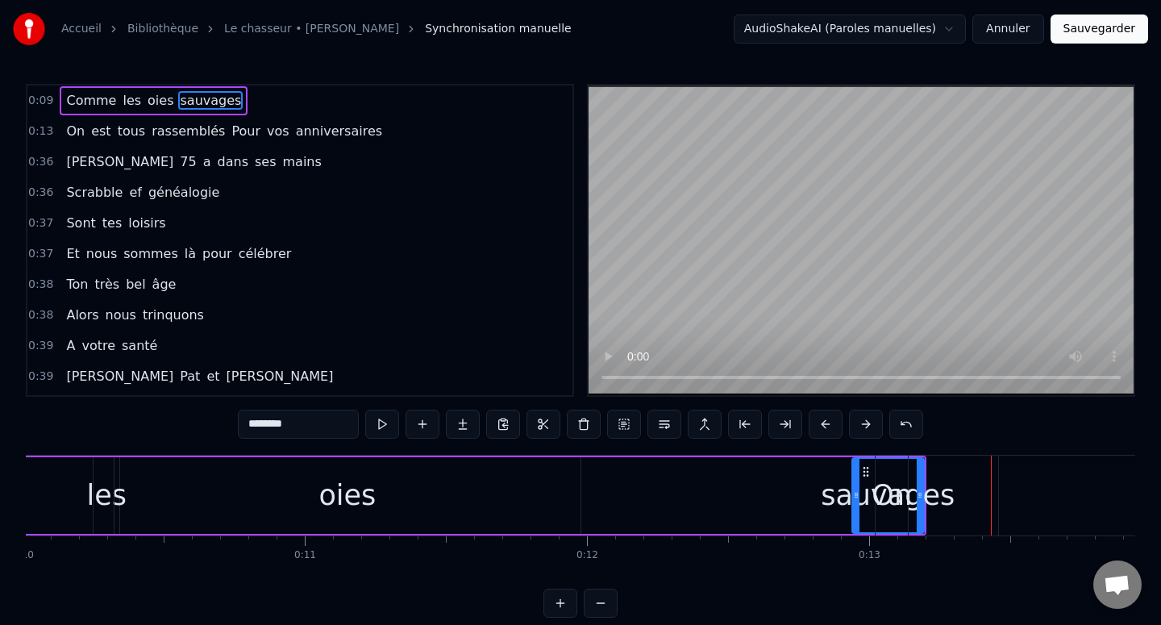
click at [821, 422] on button at bounding box center [826, 424] width 34 height 29
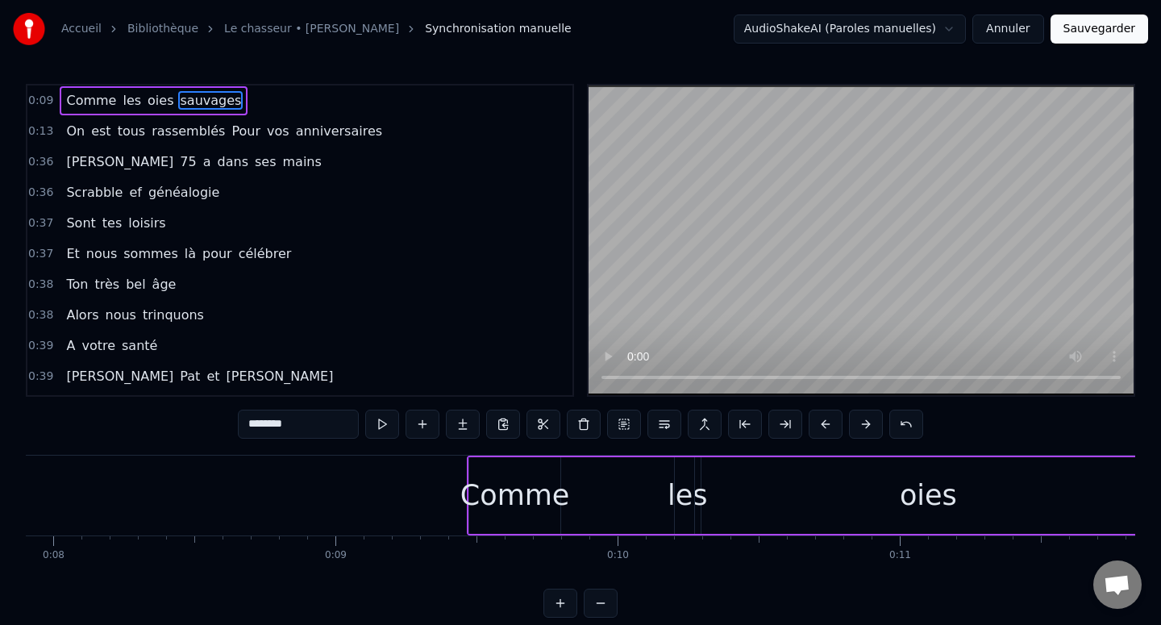
scroll to position [0, 2236]
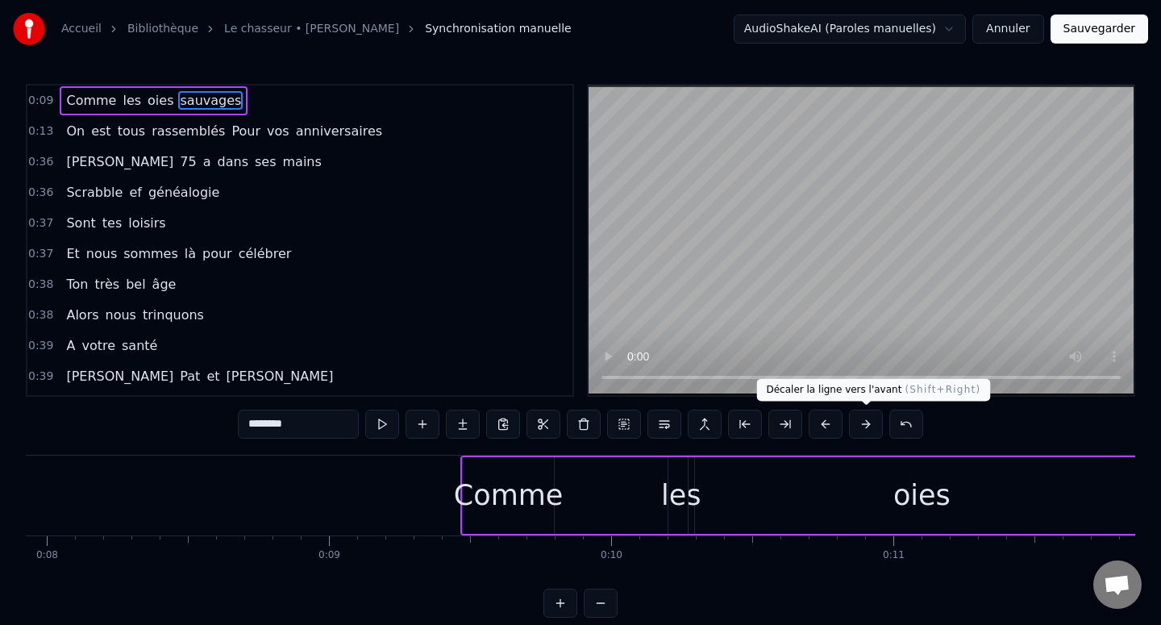
click at [857, 430] on button at bounding box center [866, 424] width 34 height 29
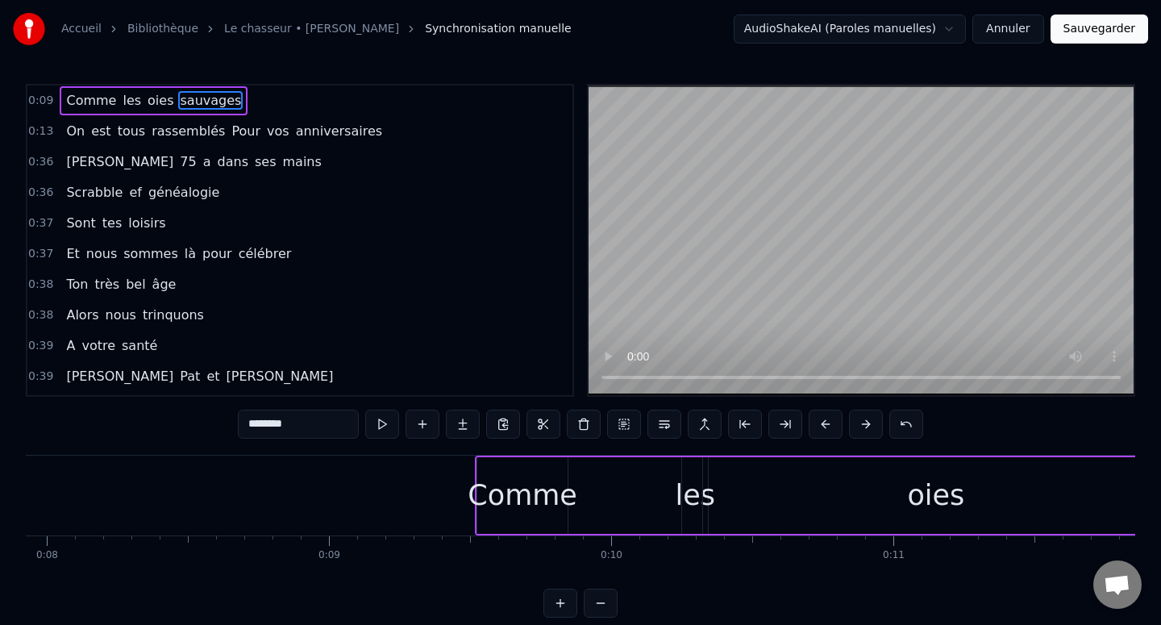
click at [857, 430] on button at bounding box center [866, 424] width 34 height 29
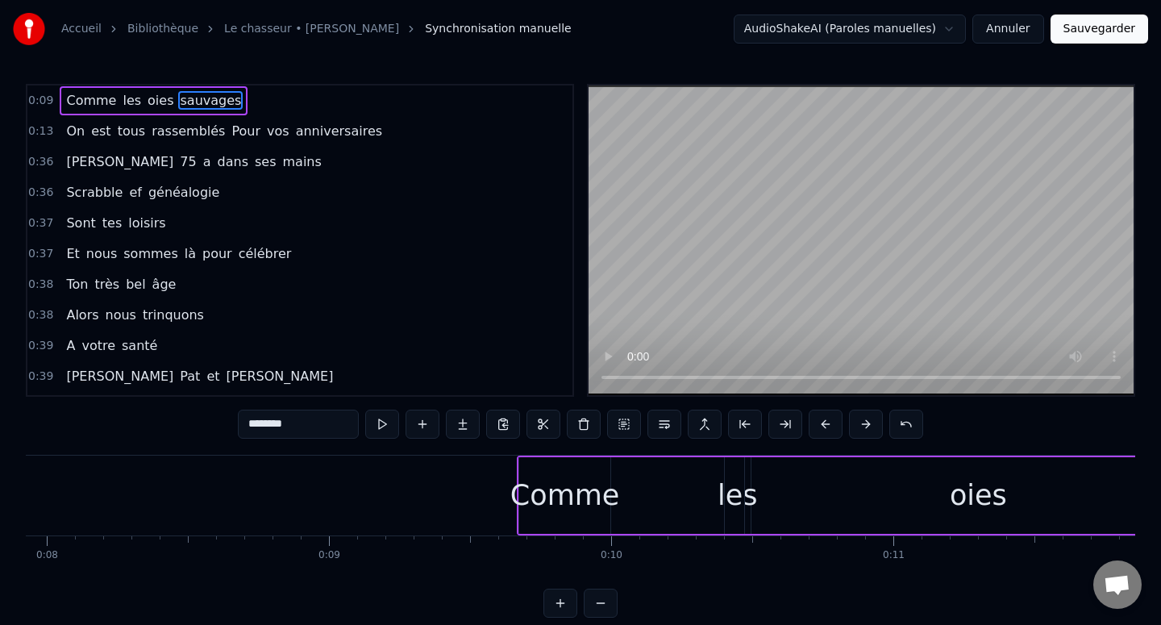
click at [857, 430] on button at bounding box center [866, 424] width 34 height 29
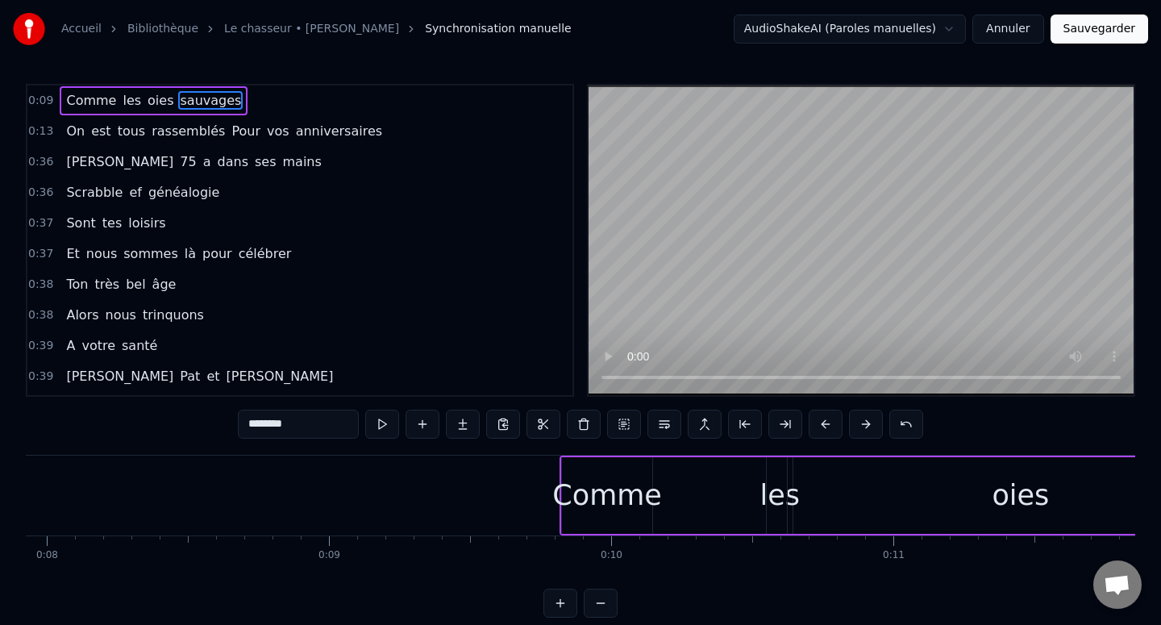
click at [857, 430] on button at bounding box center [866, 424] width 34 height 29
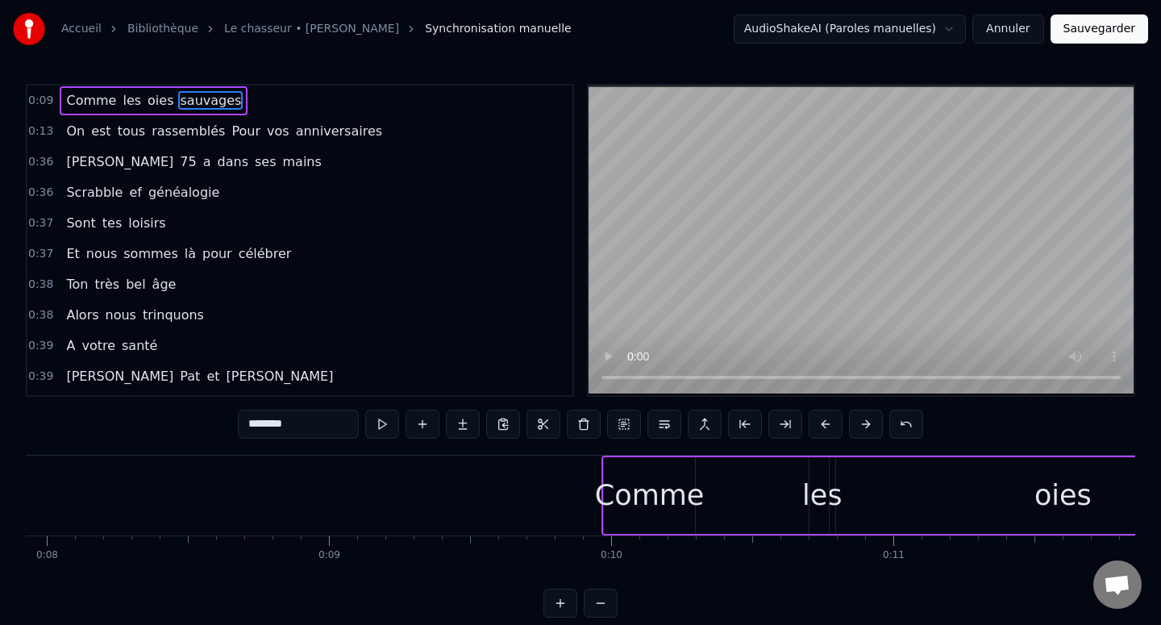
click at [857, 430] on button at bounding box center [866, 424] width 34 height 29
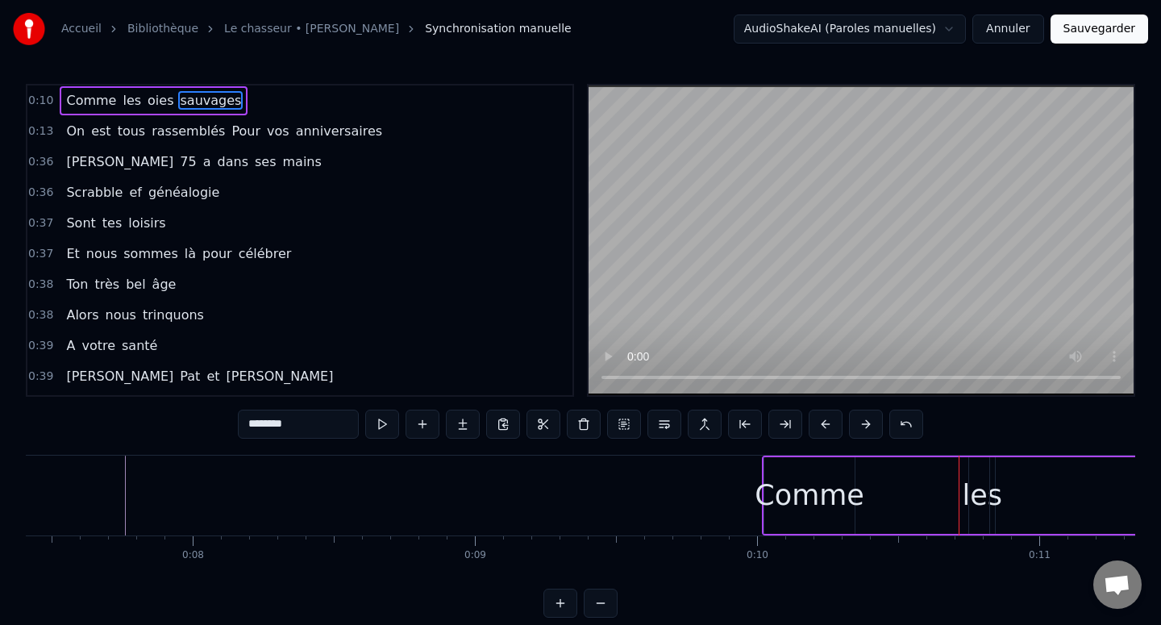
scroll to position [0, 2725]
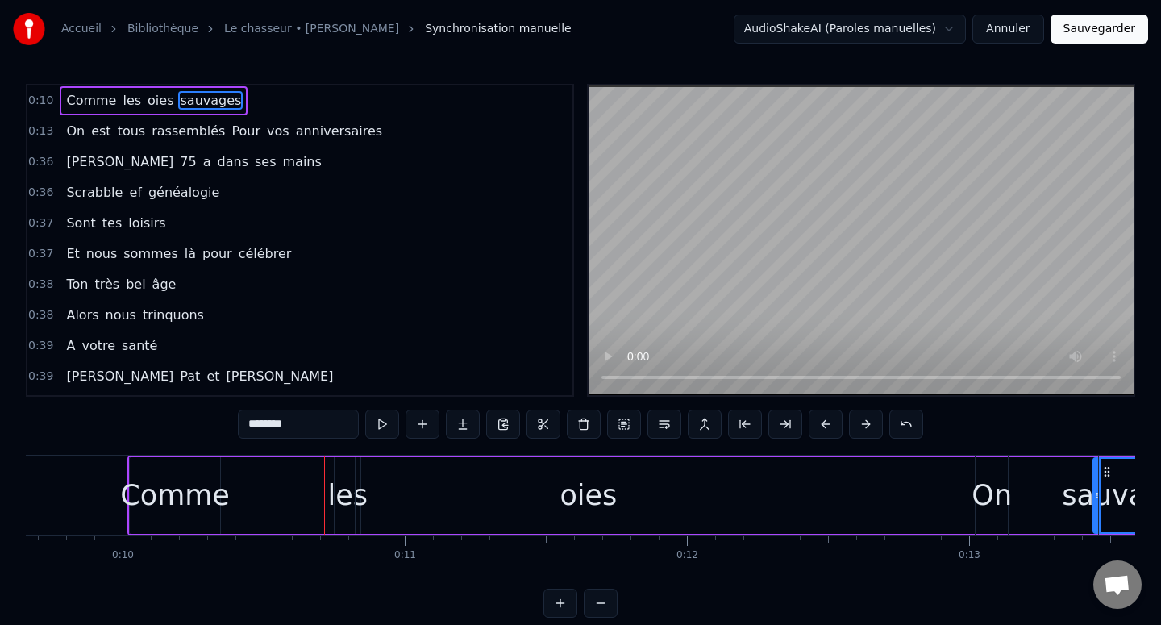
click at [209, 104] on span "sauvages" at bounding box center [210, 100] width 64 height 19
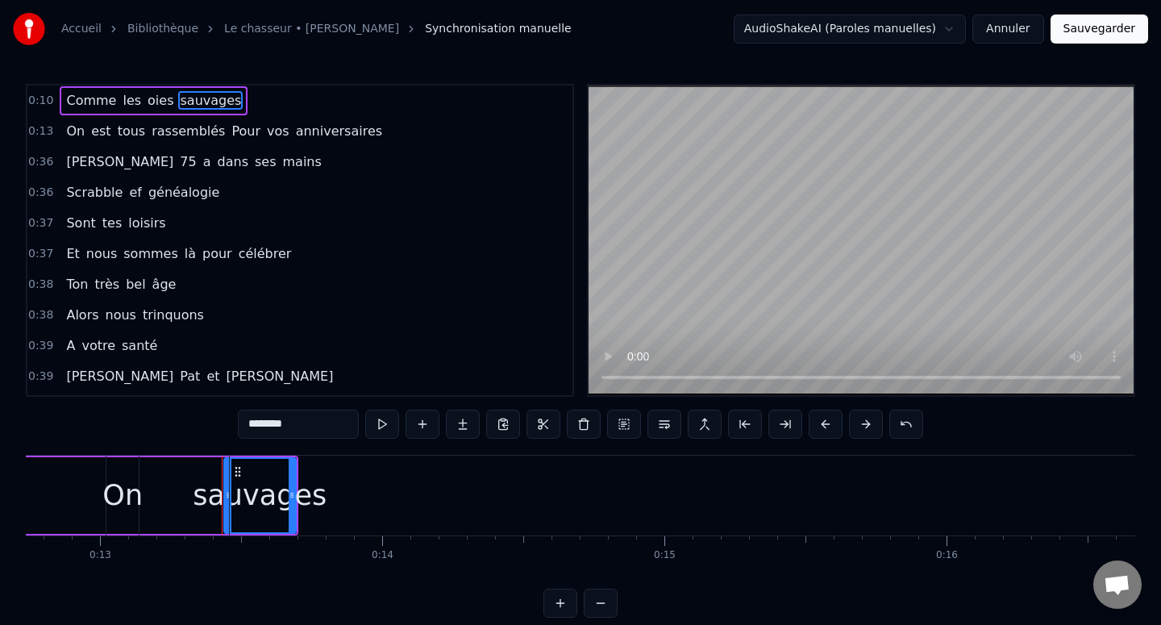
scroll to position [0, 3708]
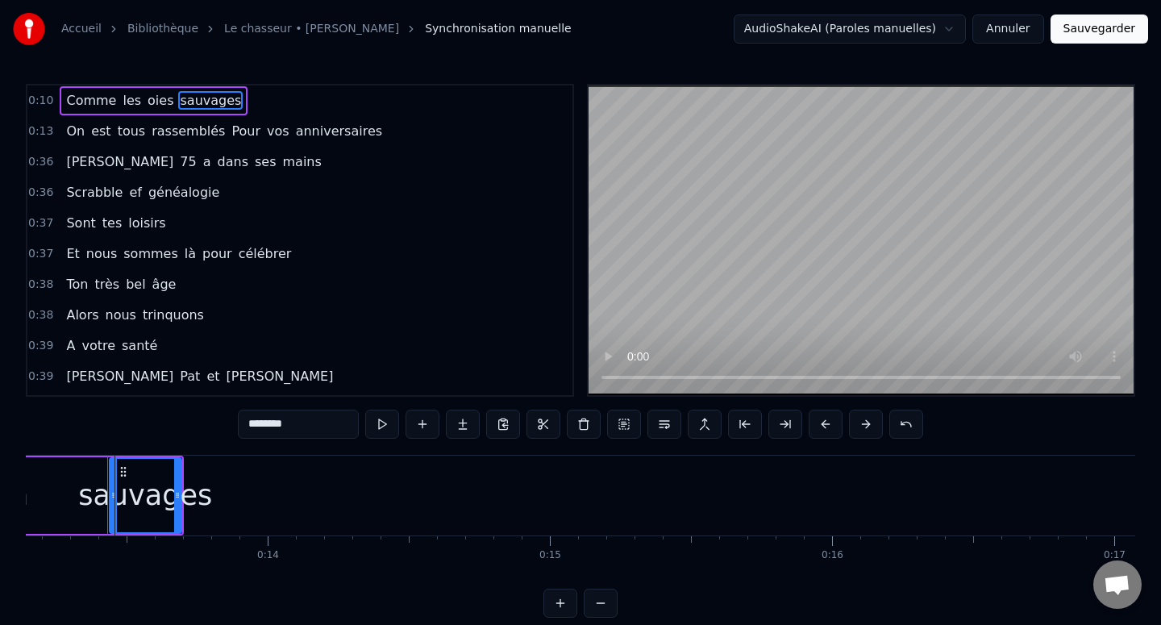
drag, startPoint x: 175, startPoint y: 492, endPoint x: 123, endPoint y: 492, distance: 52.4
type input "***"
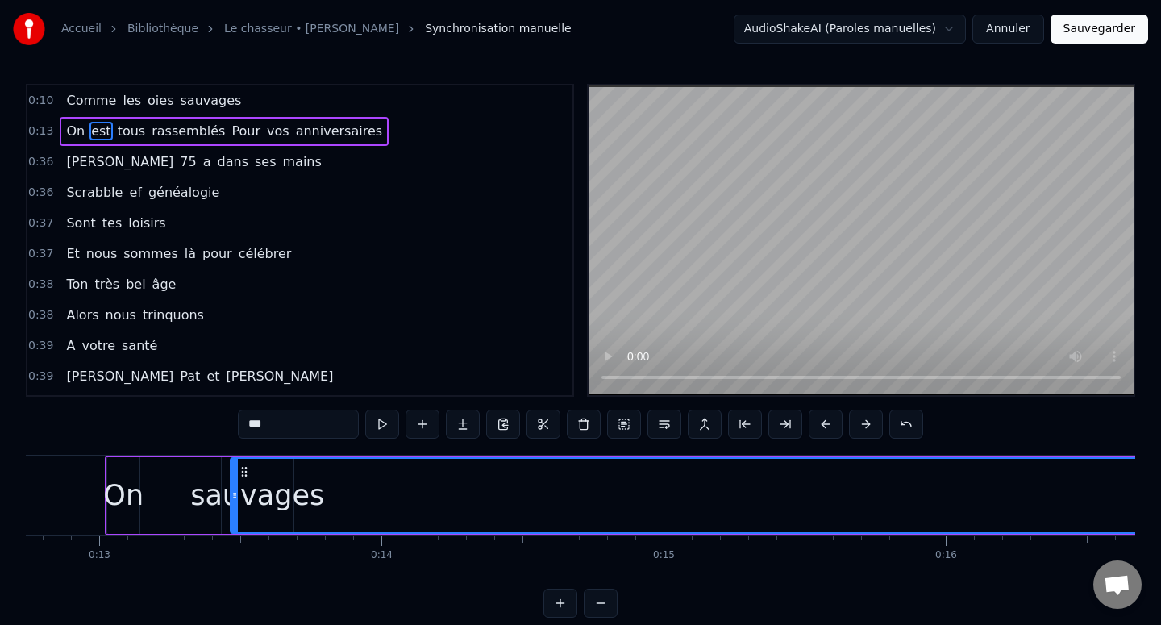
scroll to position [0, 3541]
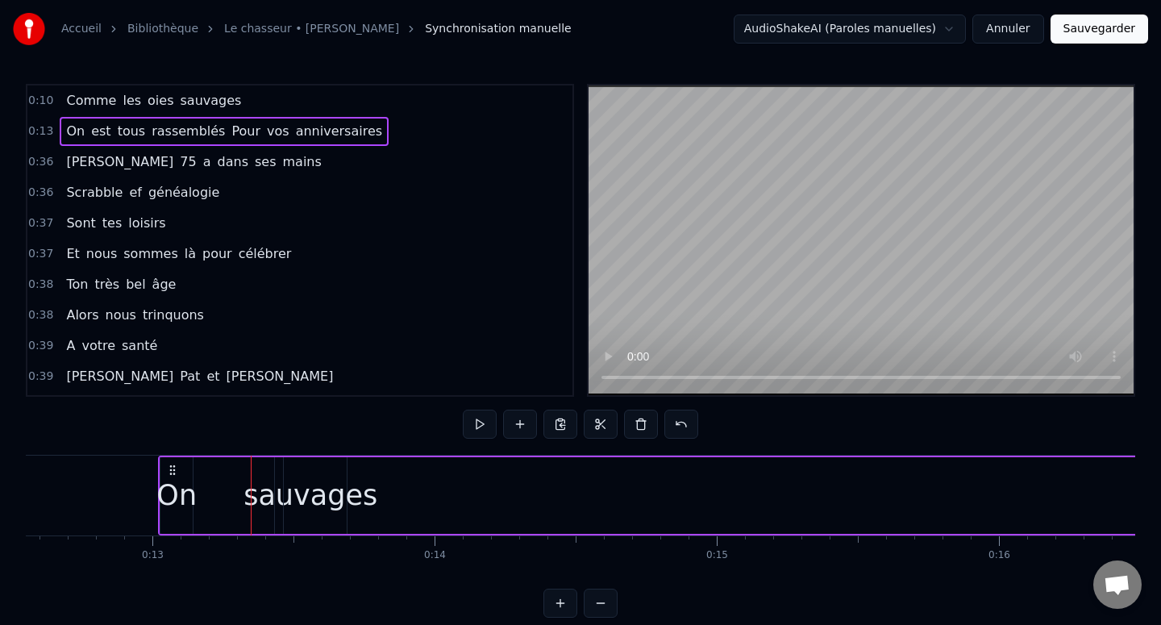
click
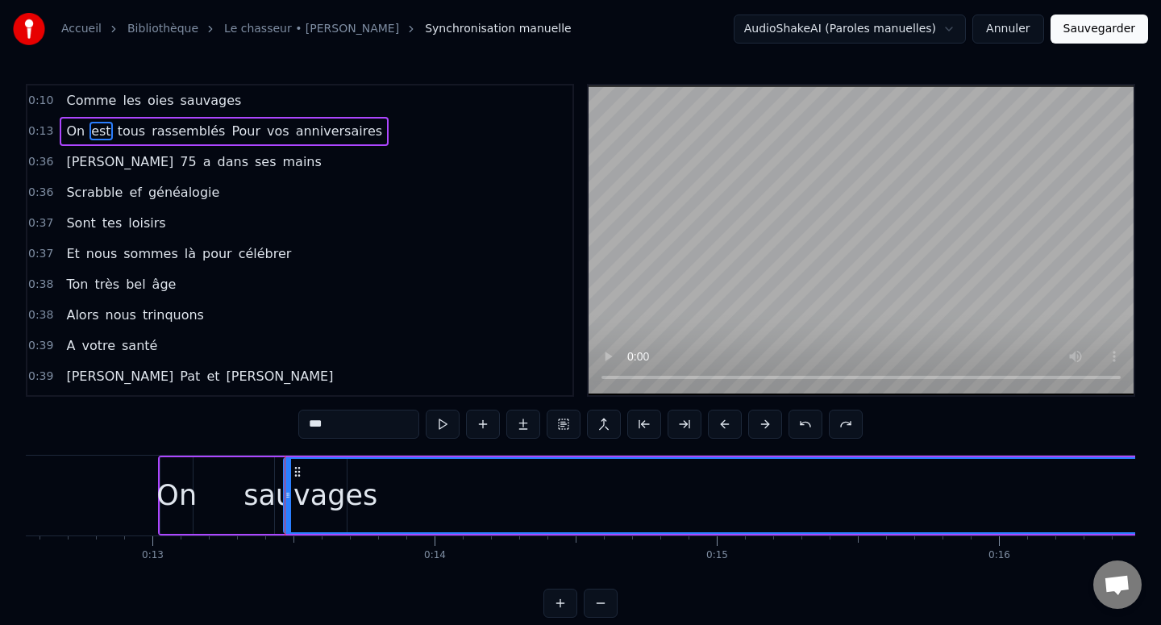
click at [270, 427] on input "***" at bounding box center [278, 424] width 121 height 29
click at [189, 99] on span "sauvages" at bounding box center [210, 100] width 64 height 19
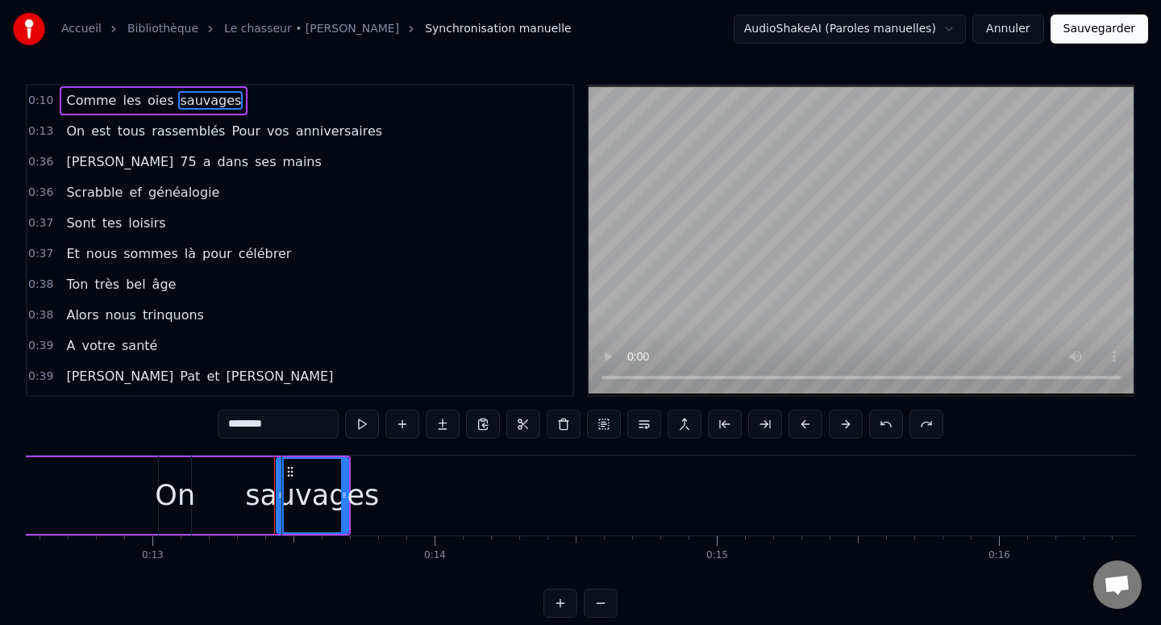
drag, startPoint x: 343, startPoint y: 495, endPoint x: 281, endPoint y: 495, distance: 62.1
type input "***"
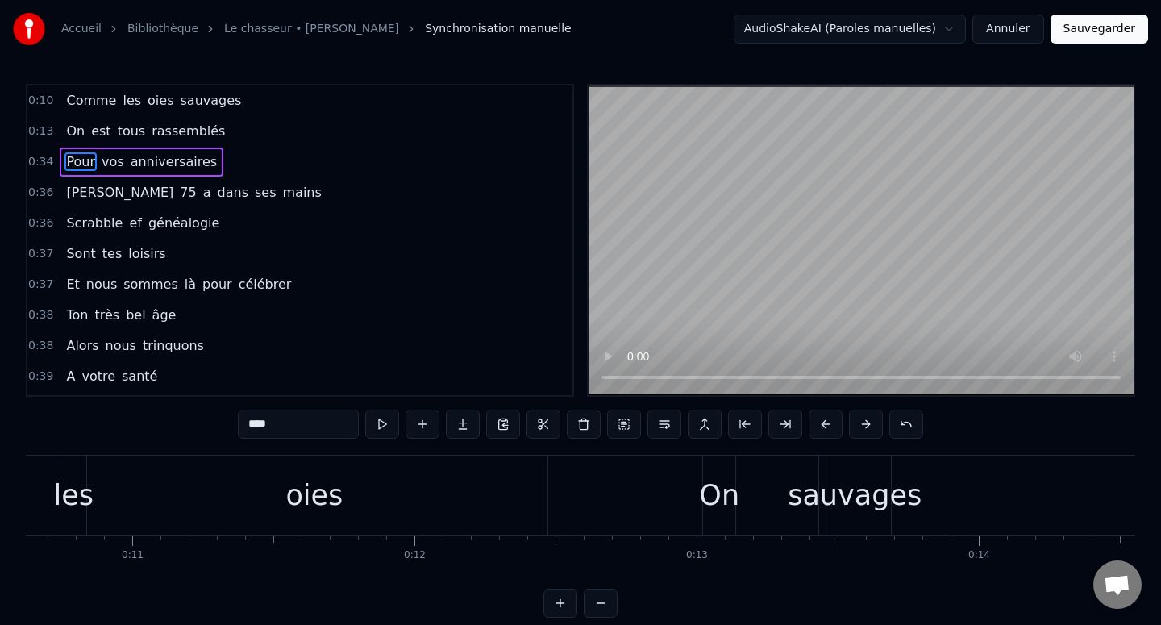
scroll to position [0, 2940]
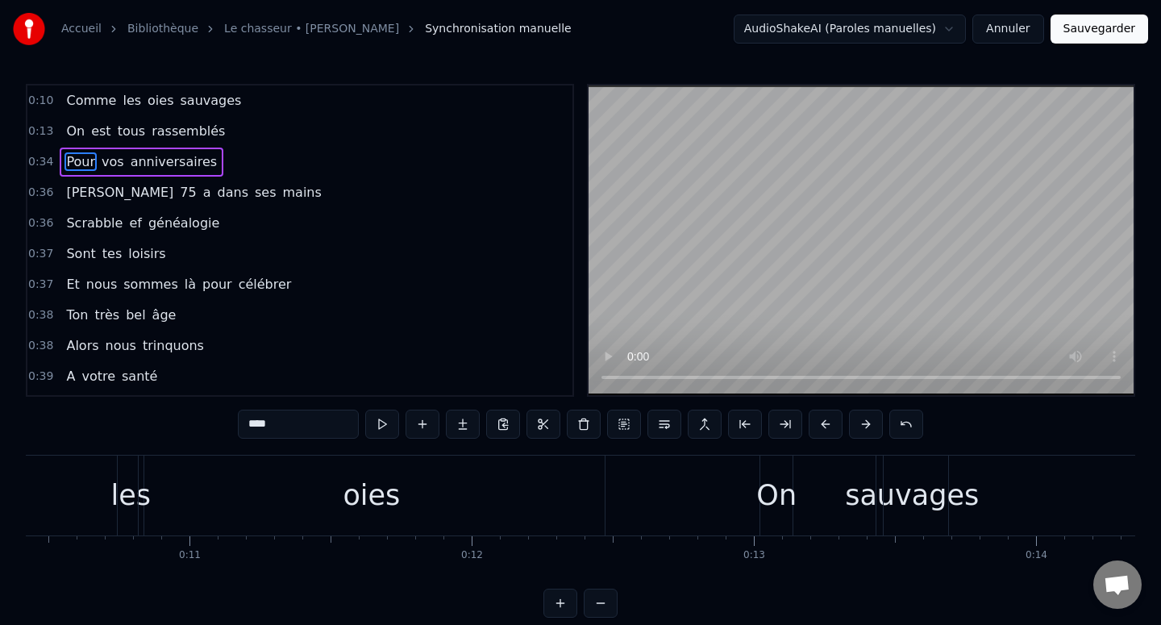
type input "***"
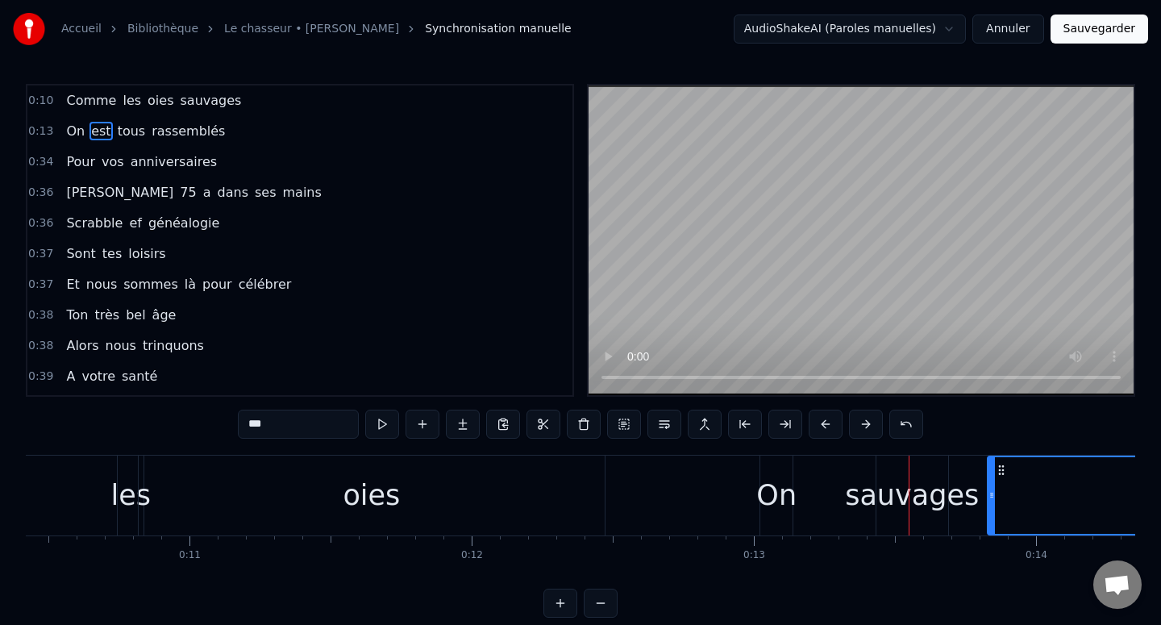
drag, startPoint x: 885, startPoint y: 493, endPoint x: 990, endPoint y: 493, distance: 104.8
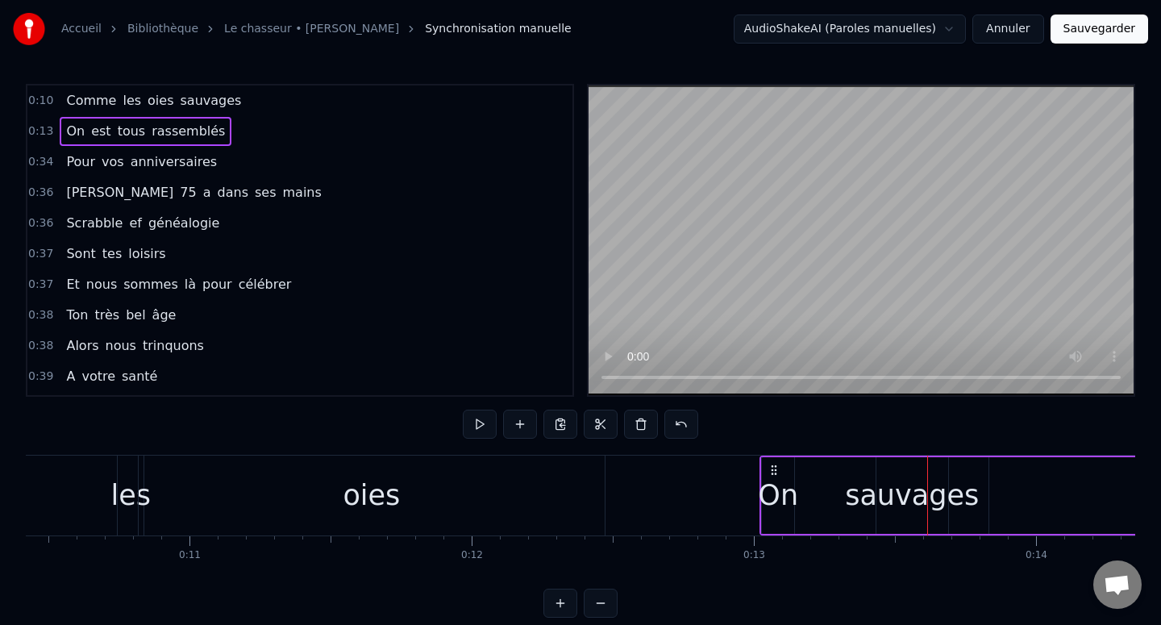
drag, startPoint x: 925, startPoint y: 495, endPoint x: 879, endPoint y: 495, distance: 45.1
drag, startPoint x: 764, startPoint y: 494, endPoint x: 865, endPoint y: 491, distance: 100.8
drag, startPoint x: 774, startPoint y: 492, endPoint x: 893, endPoint y: 488, distance: 119.4
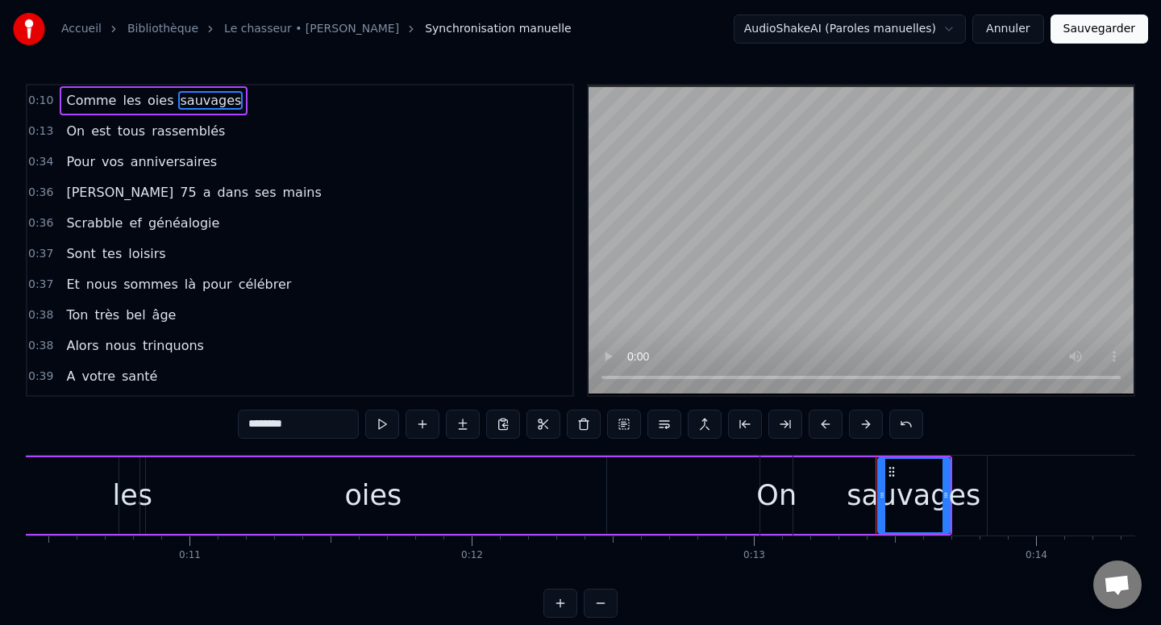
drag, startPoint x: 917, startPoint y: 501, endPoint x: 865, endPoint y: 501, distance: 51.6
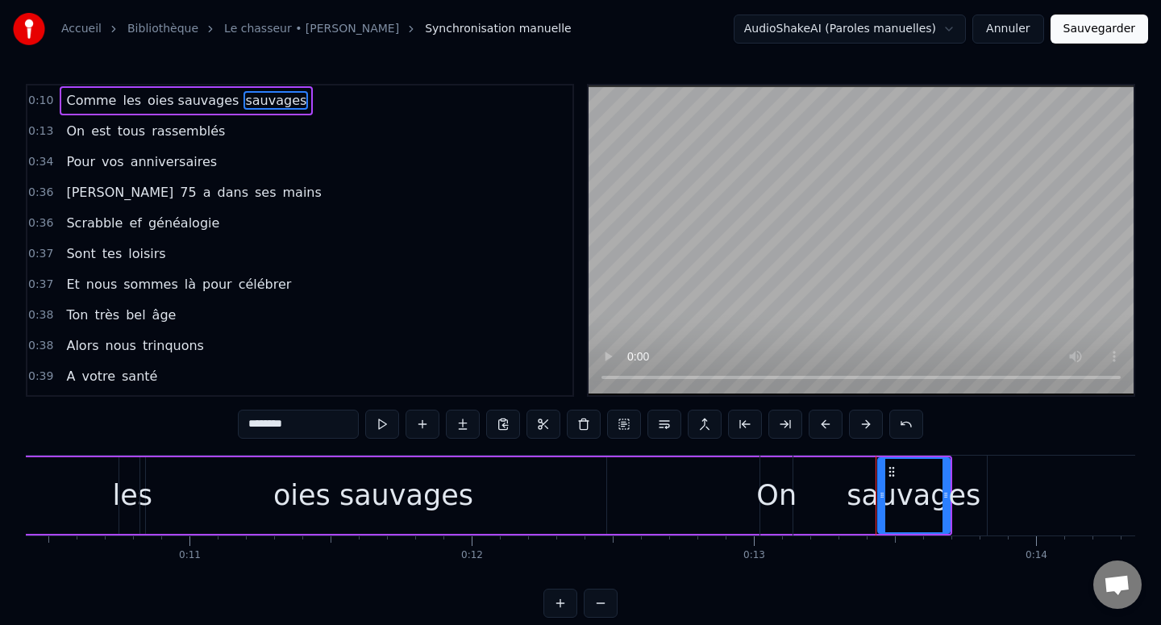
type input "***"
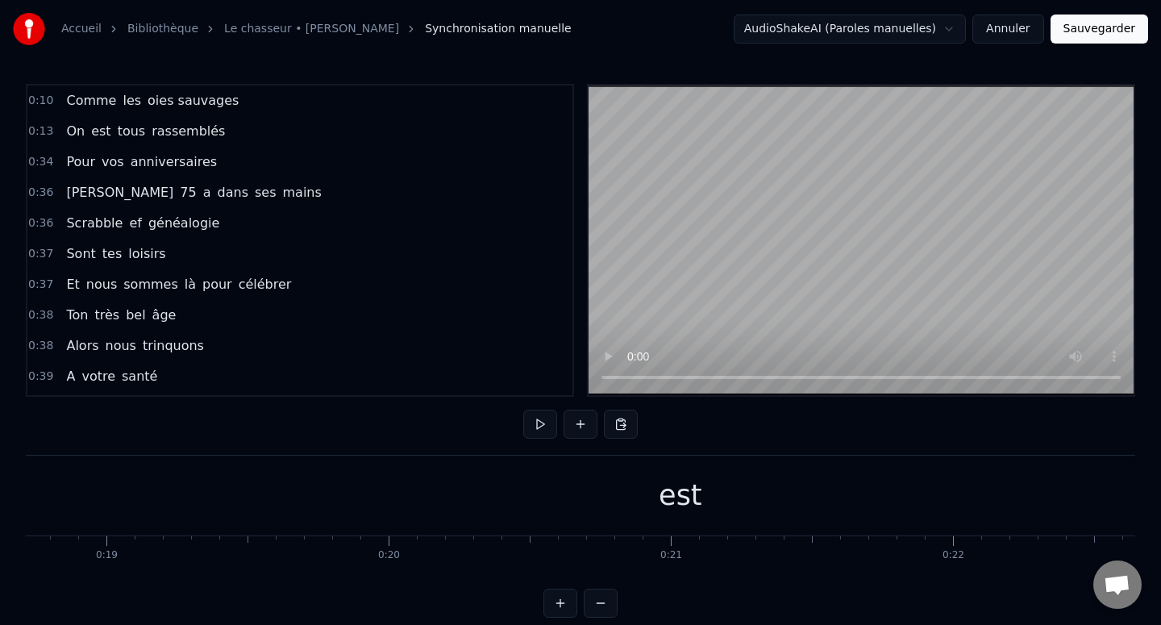
scroll to position [0, 5391]
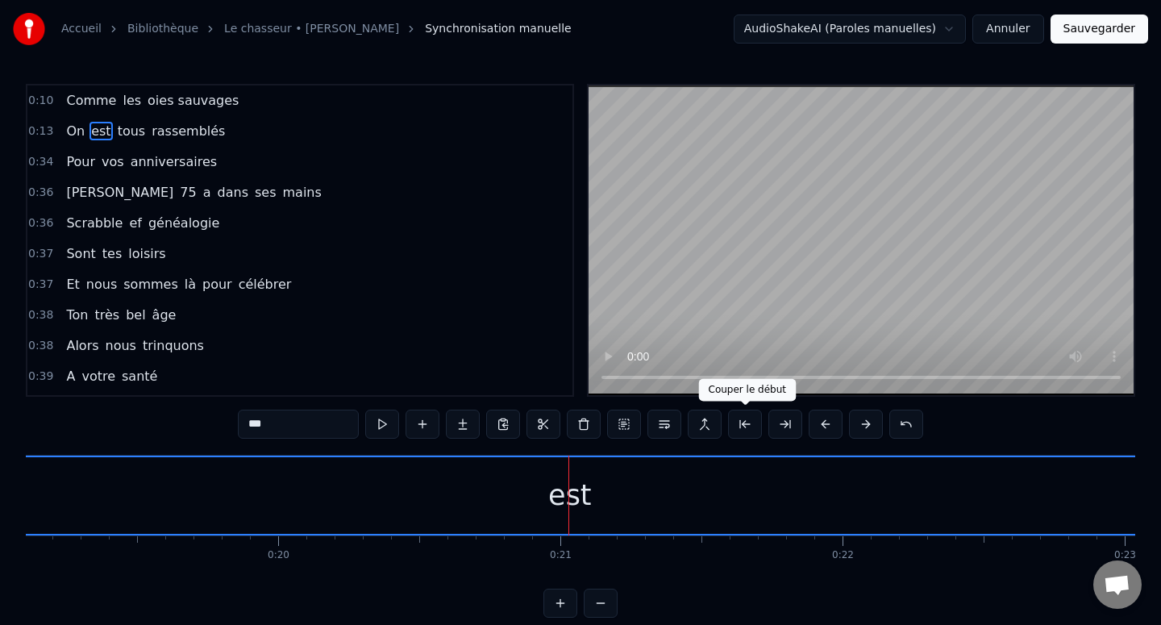
click at [745, 423] on button at bounding box center [745, 424] width 34 height 29
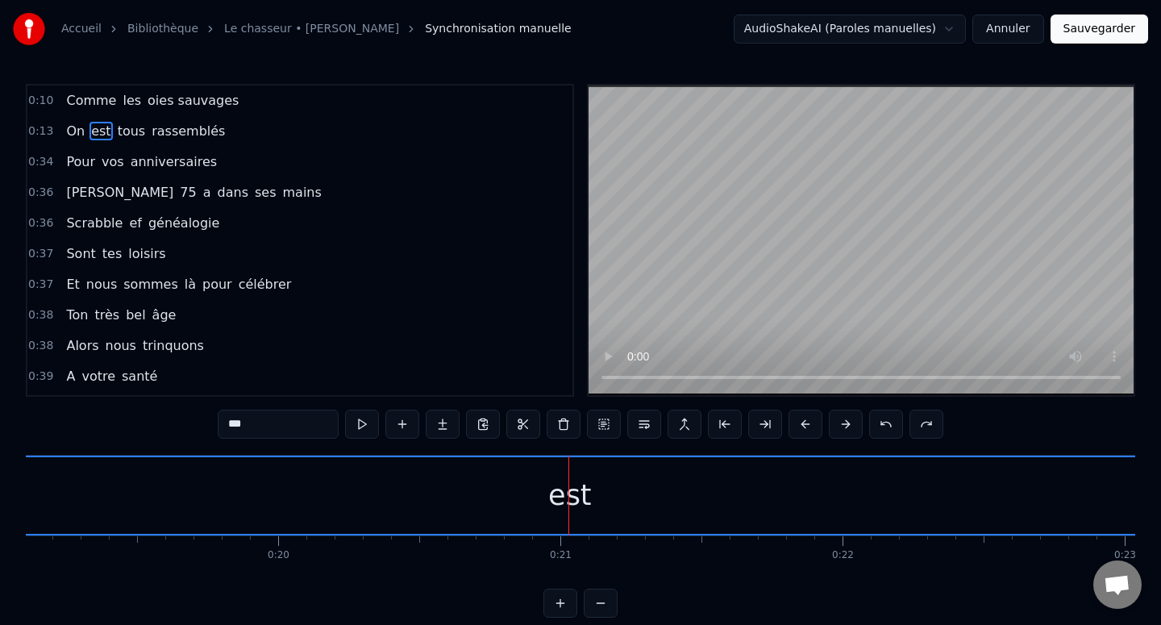
click at [803, 426] on button at bounding box center [805, 424] width 34 height 29
click at [803, 426] on div "***" at bounding box center [580, 424] width 685 height 29
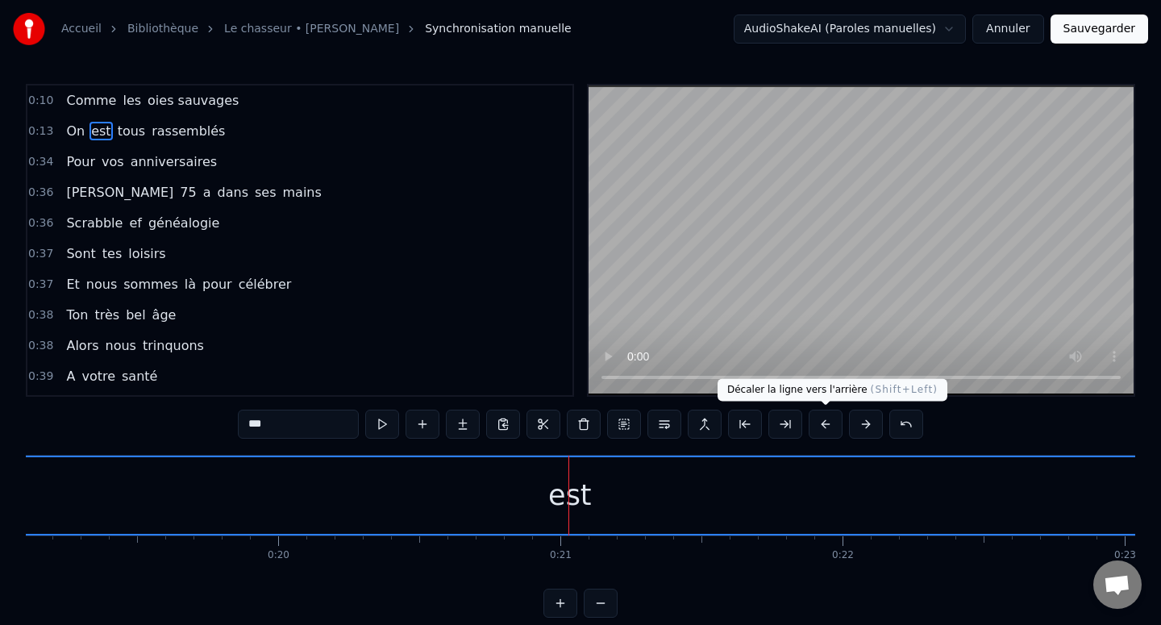
click at [816, 425] on button at bounding box center [826, 424] width 34 height 29
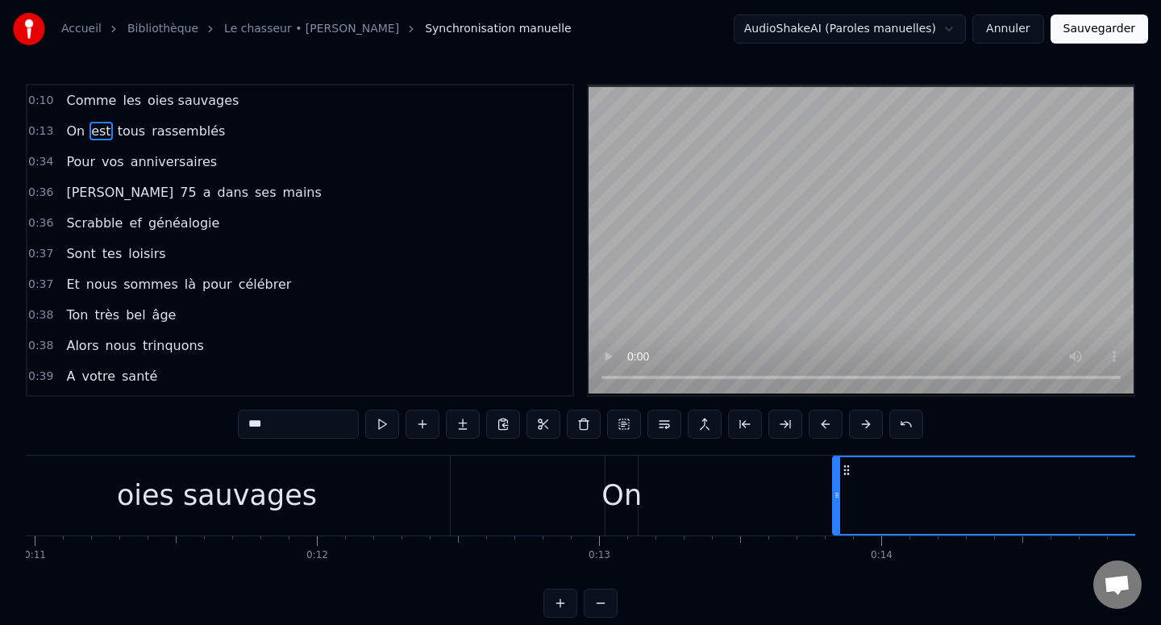
scroll to position [0, 3019]
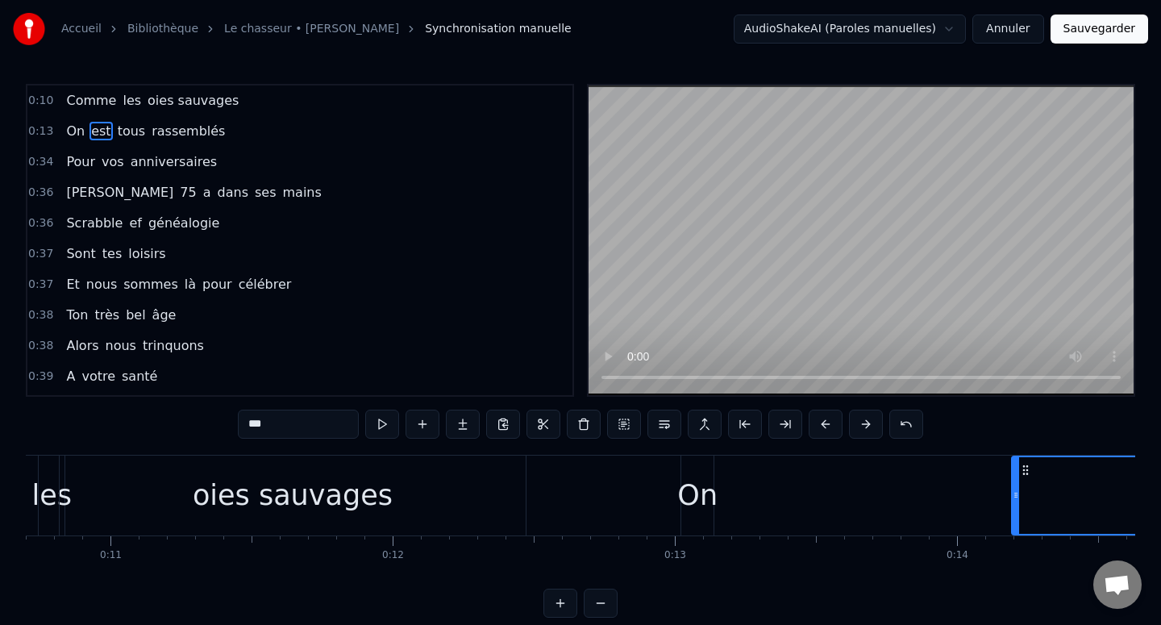
drag, startPoint x: 913, startPoint y: 491, endPoint x: 1017, endPoint y: 491, distance: 104.8
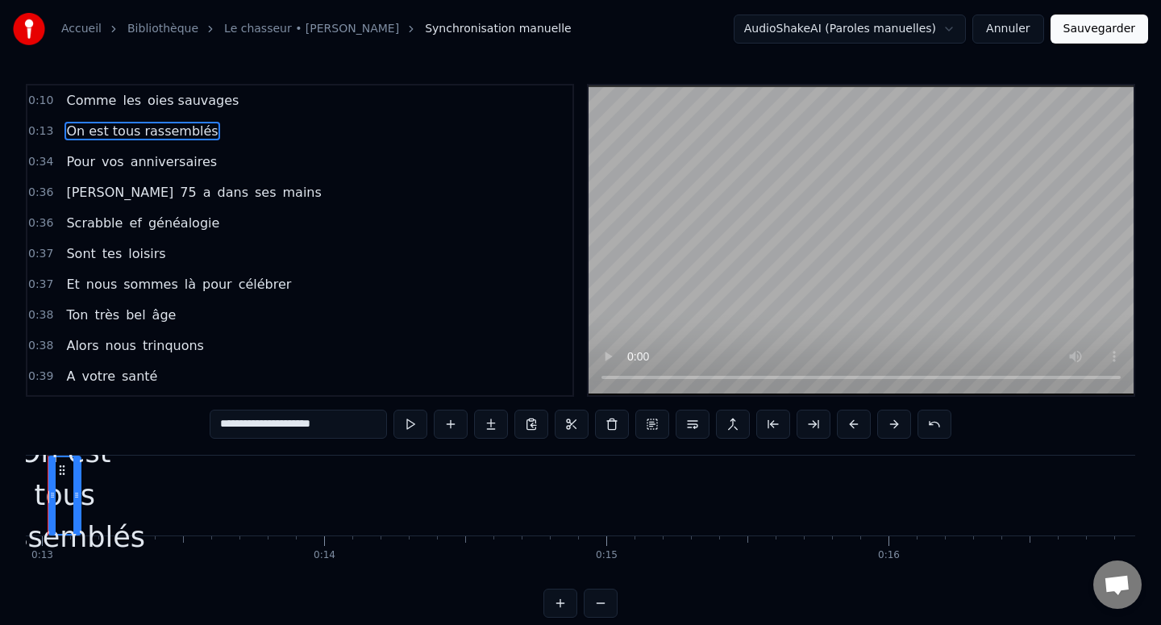
scroll to position [0, 3593]
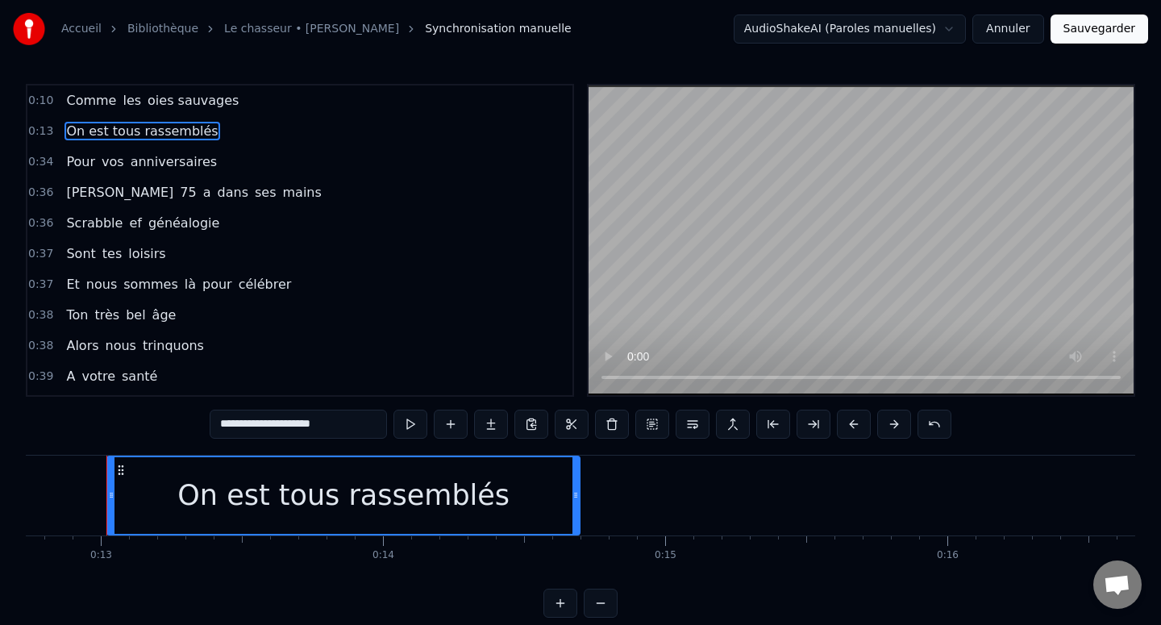
drag, startPoint x: 137, startPoint y: 496, endPoint x: 577, endPoint y: 489, distance: 440.2
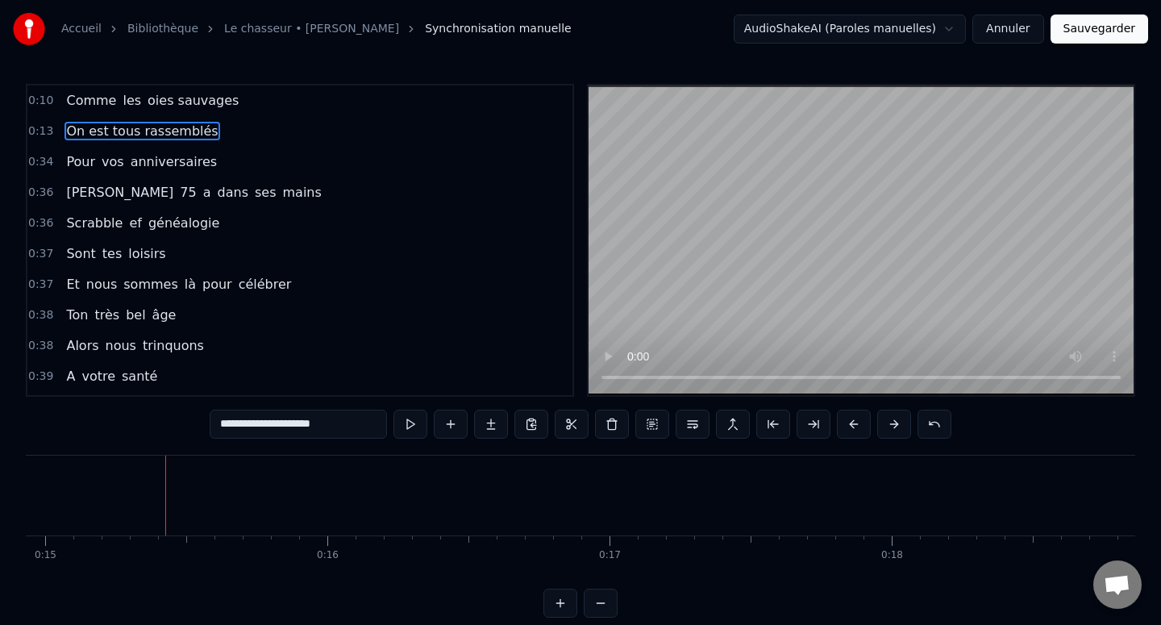
scroll to position [0, 4217]
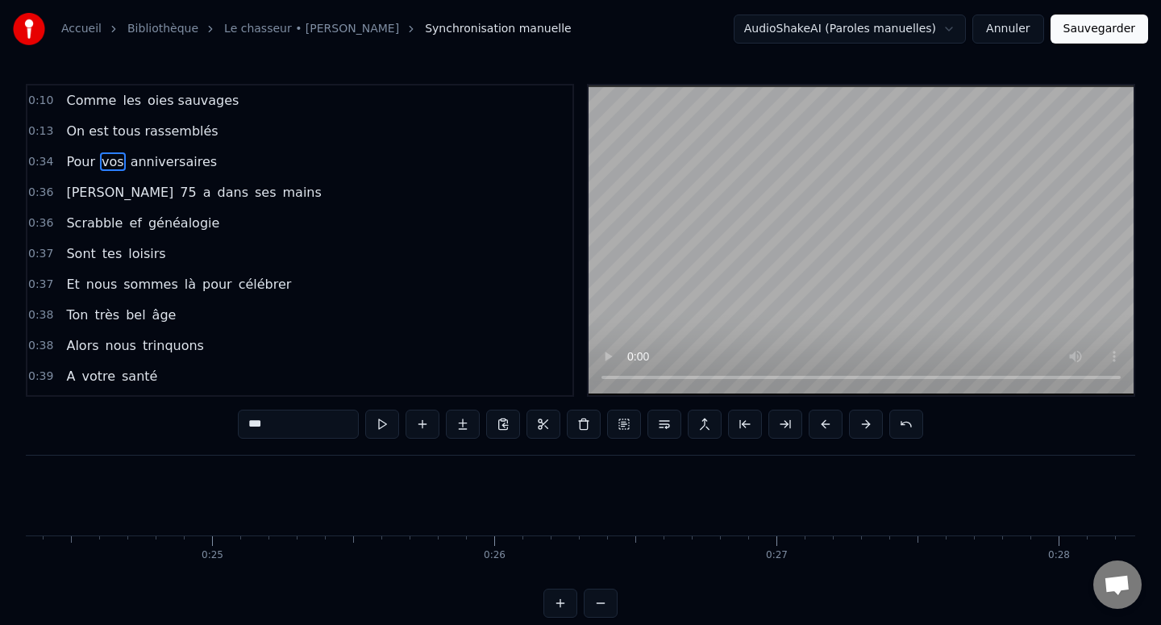
type input "****"
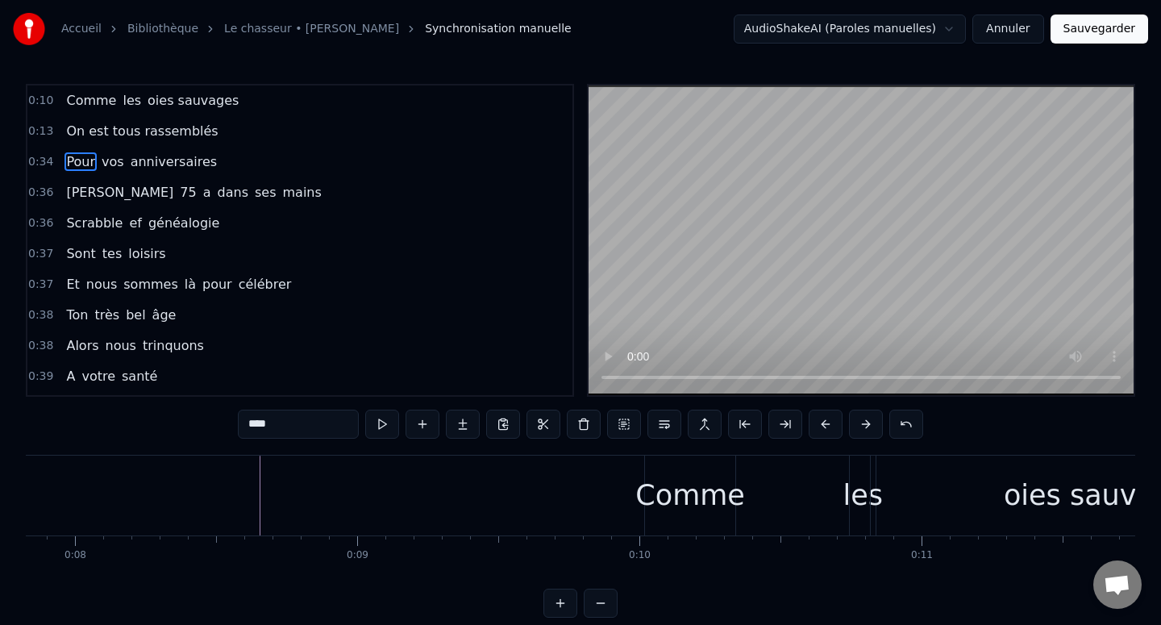
scroll to position [0, 2250]
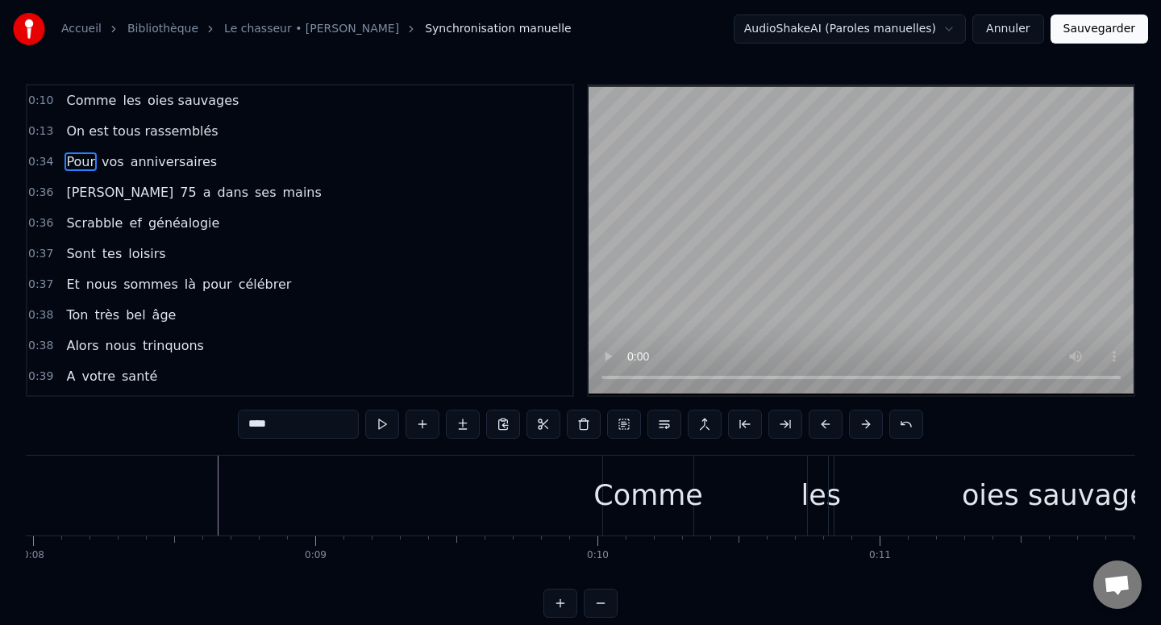
type input "*****"
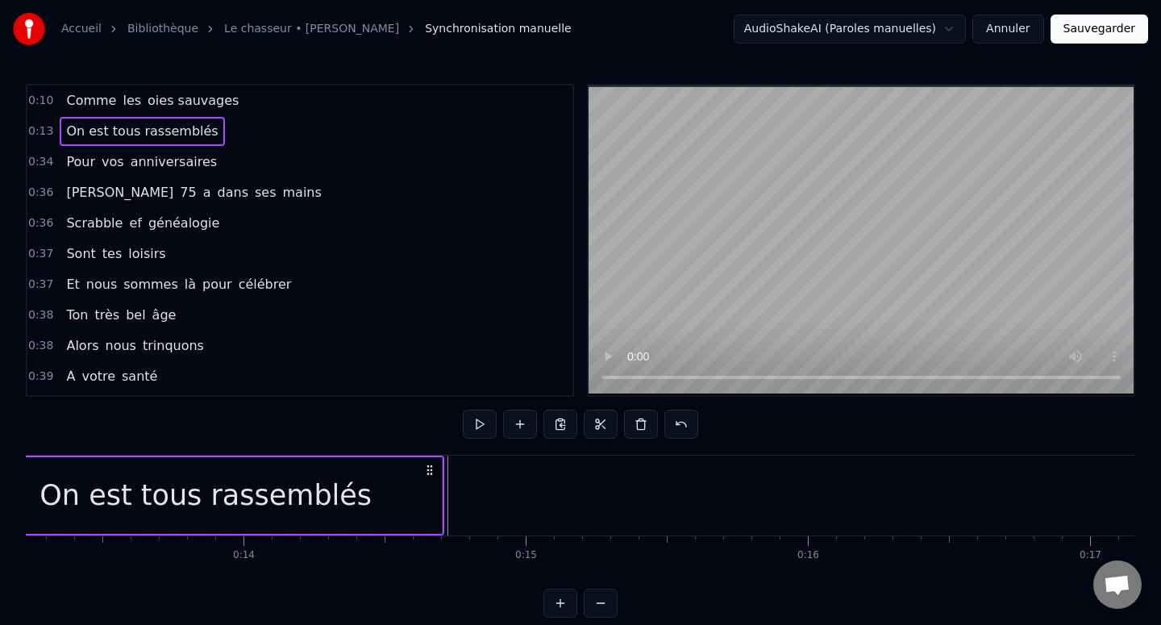
scroll to position [0, 3593]
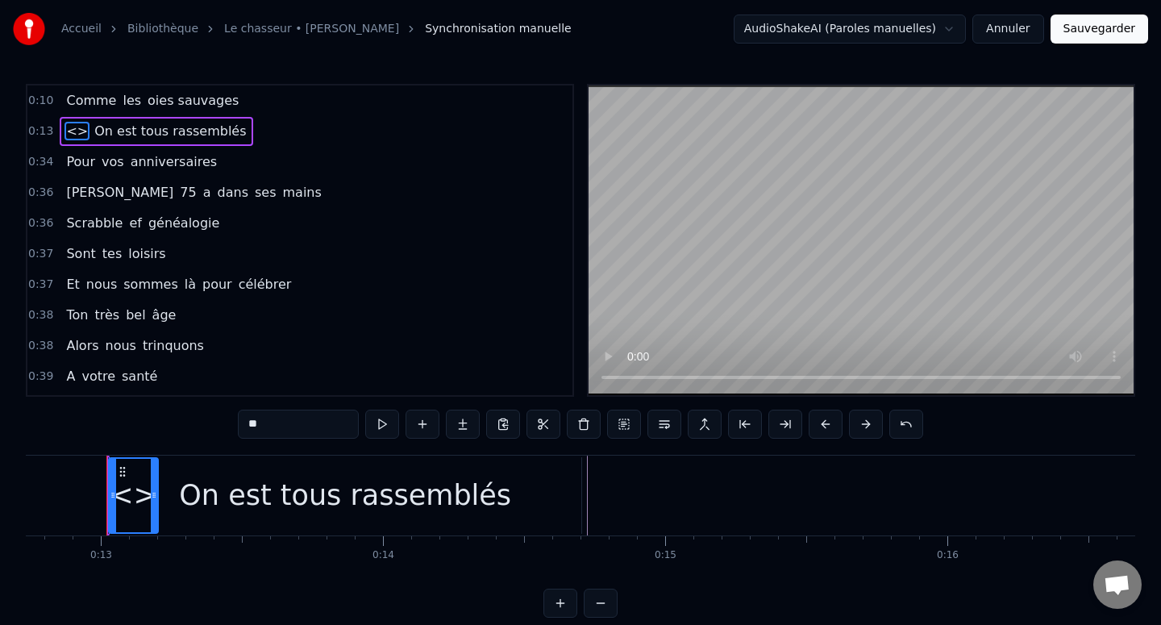
drag, startPoint x: 74, startPoint y: 134, endPoint x: 290, endPoint y: 142, distance: 216.2
type input "**********"
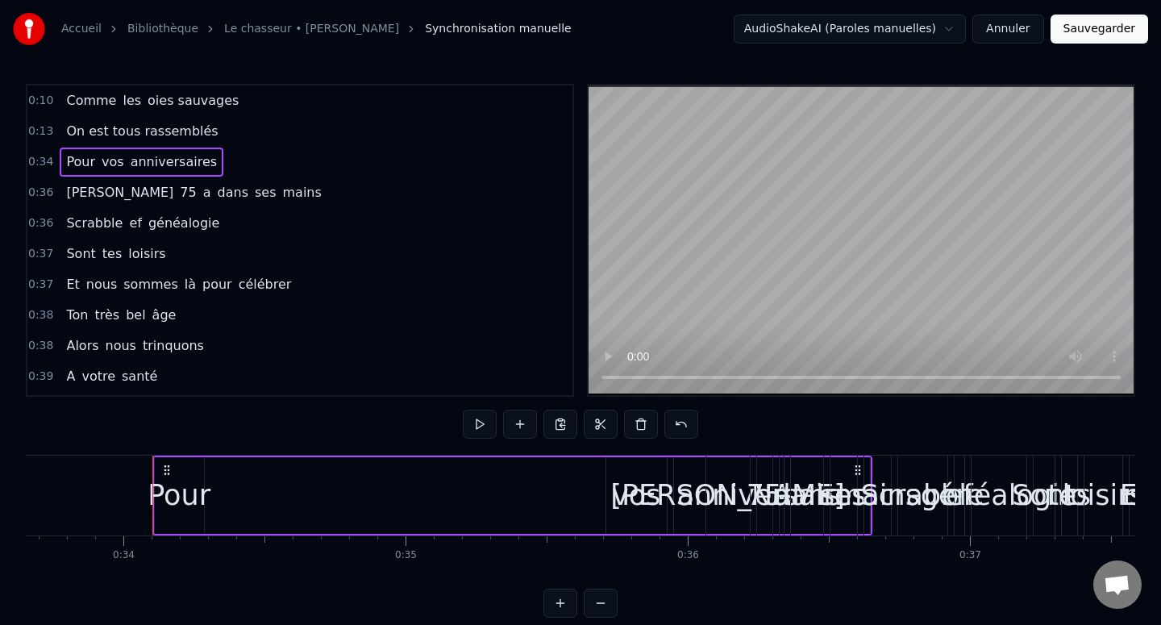
scroll to position [0, 9540]
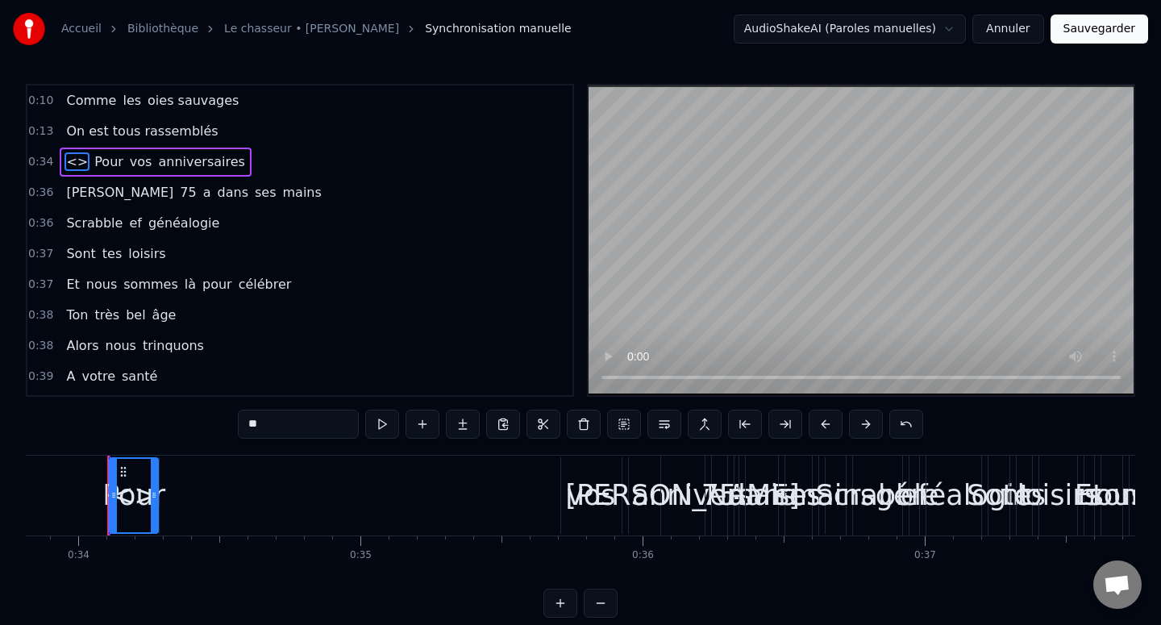
drag, startPoint x: 73, startPoint y: 160, endPoint x: 42, endPoint y: 159, distance: 30.6
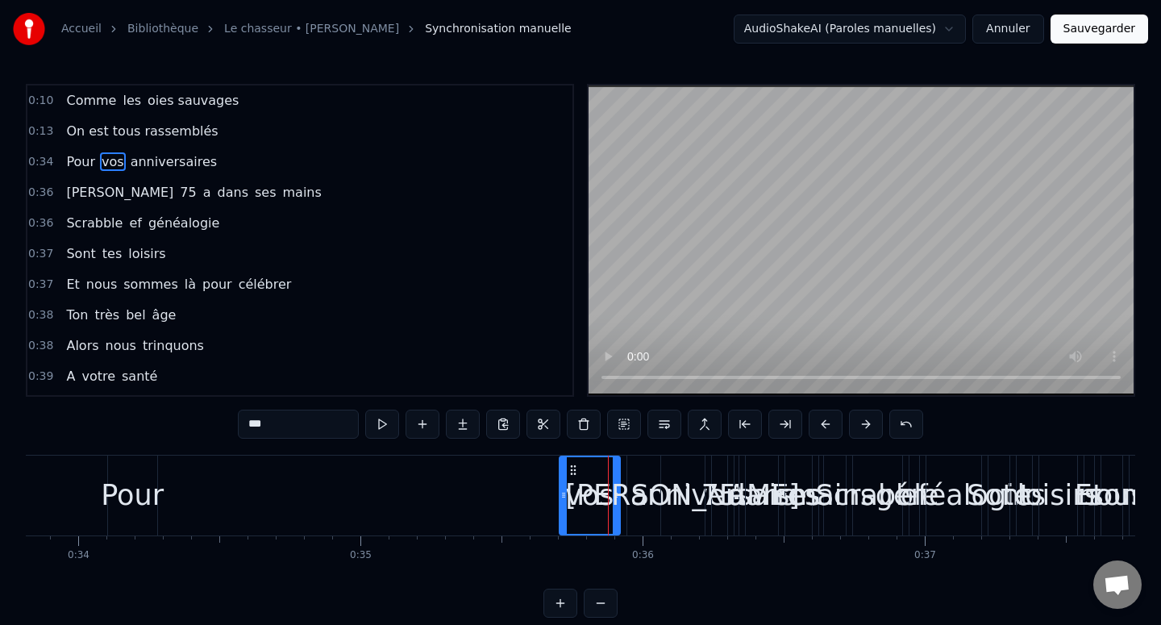
type input "****"
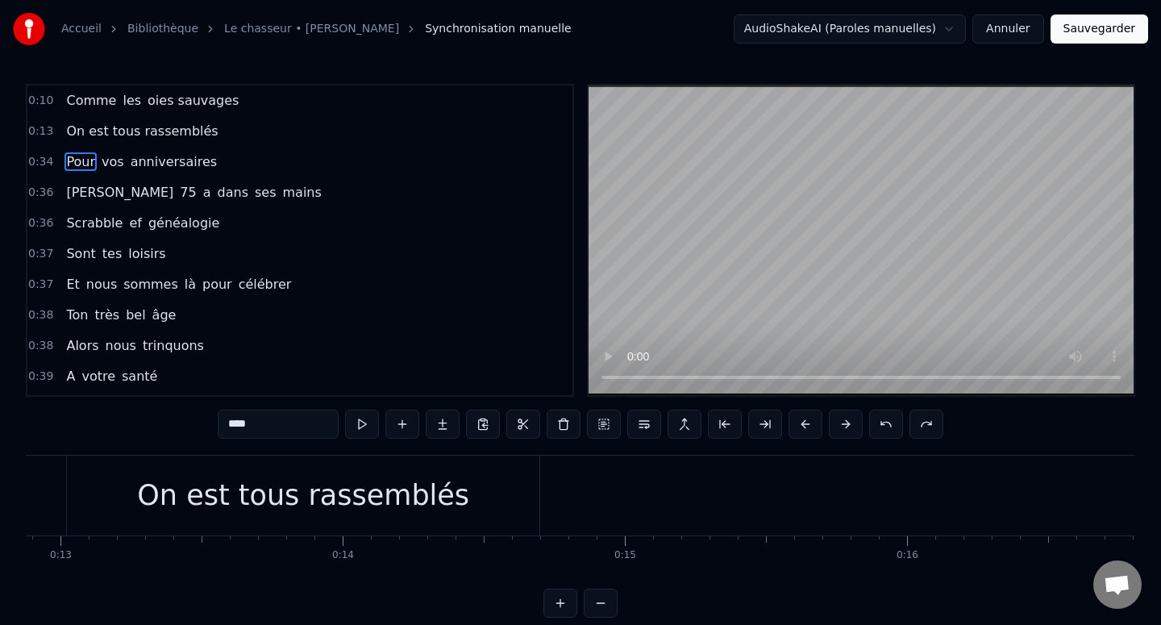
scroll to position [0, 3725]
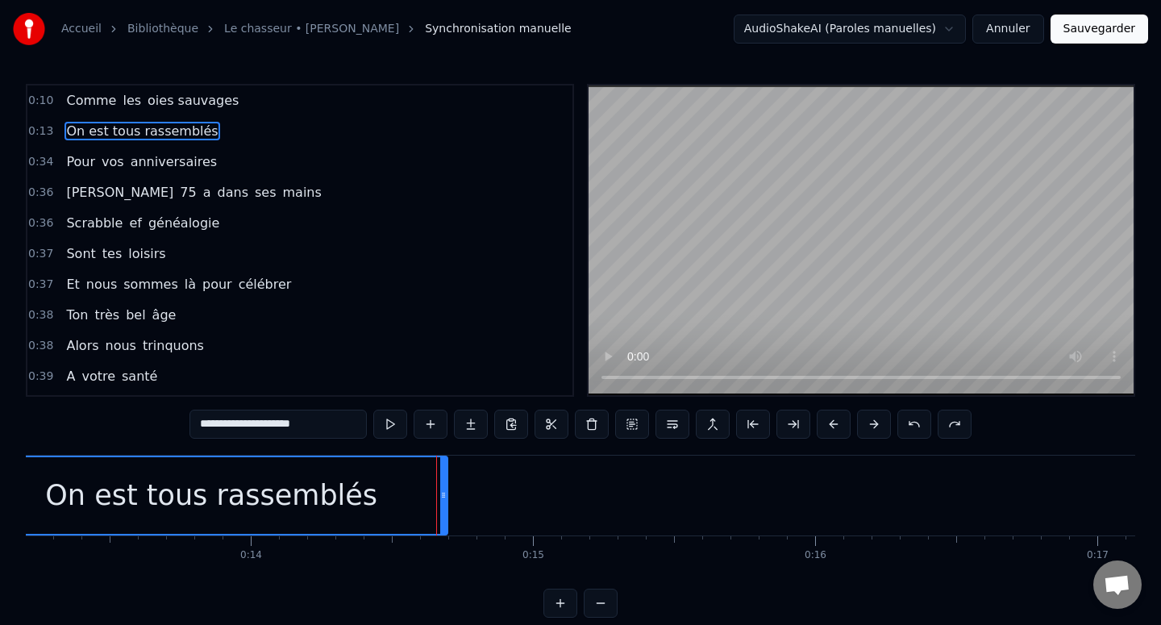
type input "****"
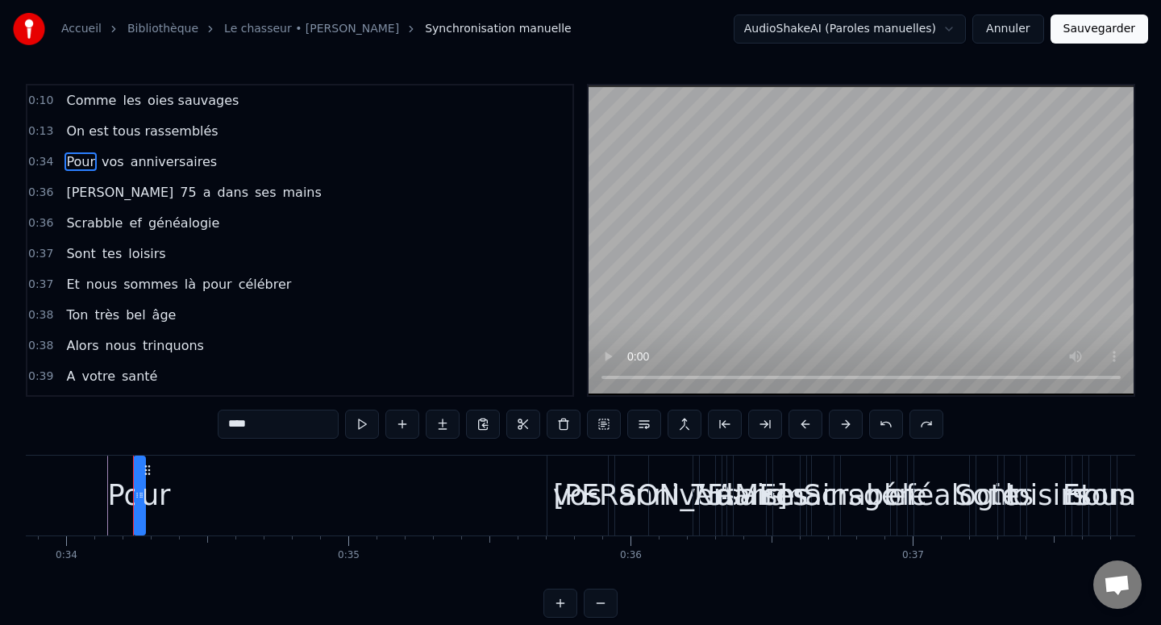
scroll to position [0, 9578]
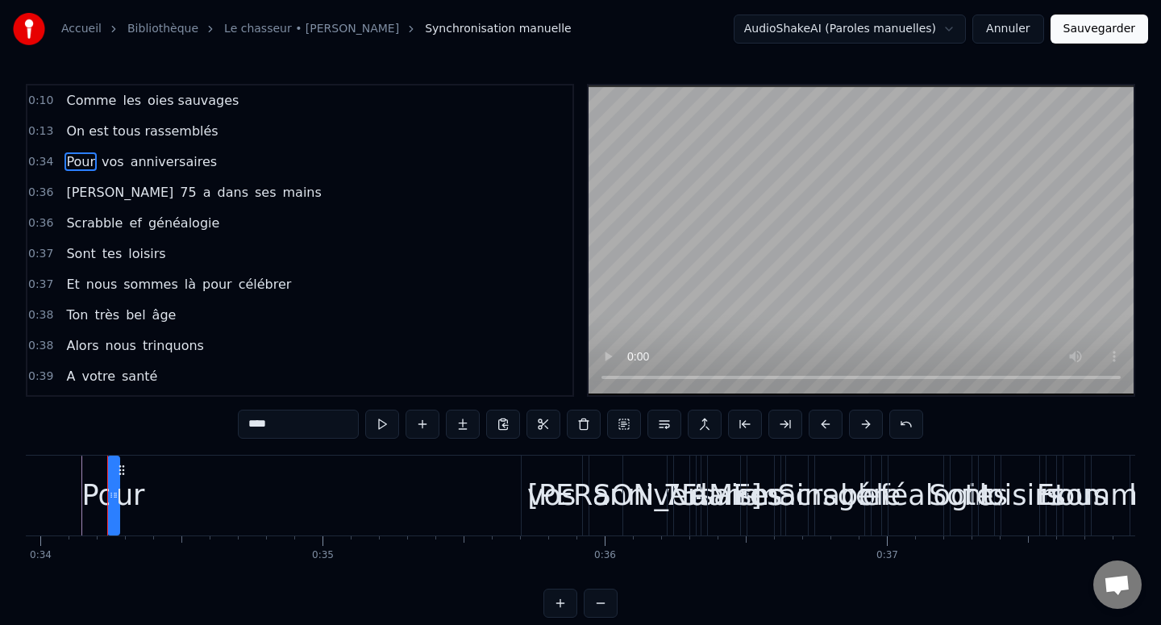
drag, startPoint x: 85, startPoint y: 502, endPoint x: 12, endPoint y: 502, distance: 72.6
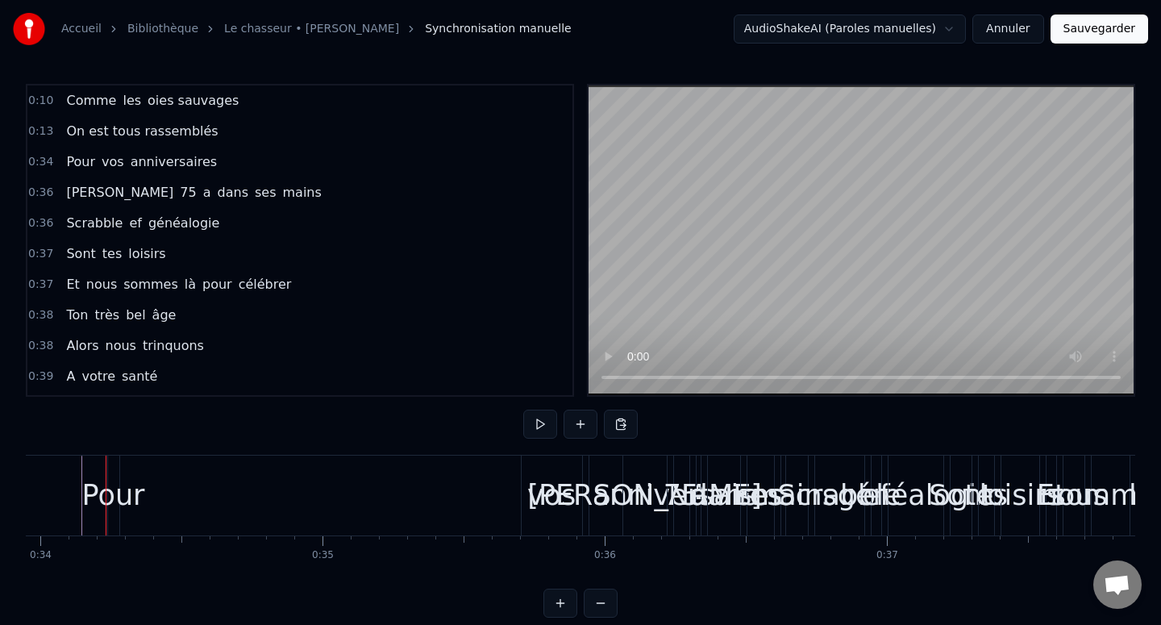
scroll to position [0, 9577]
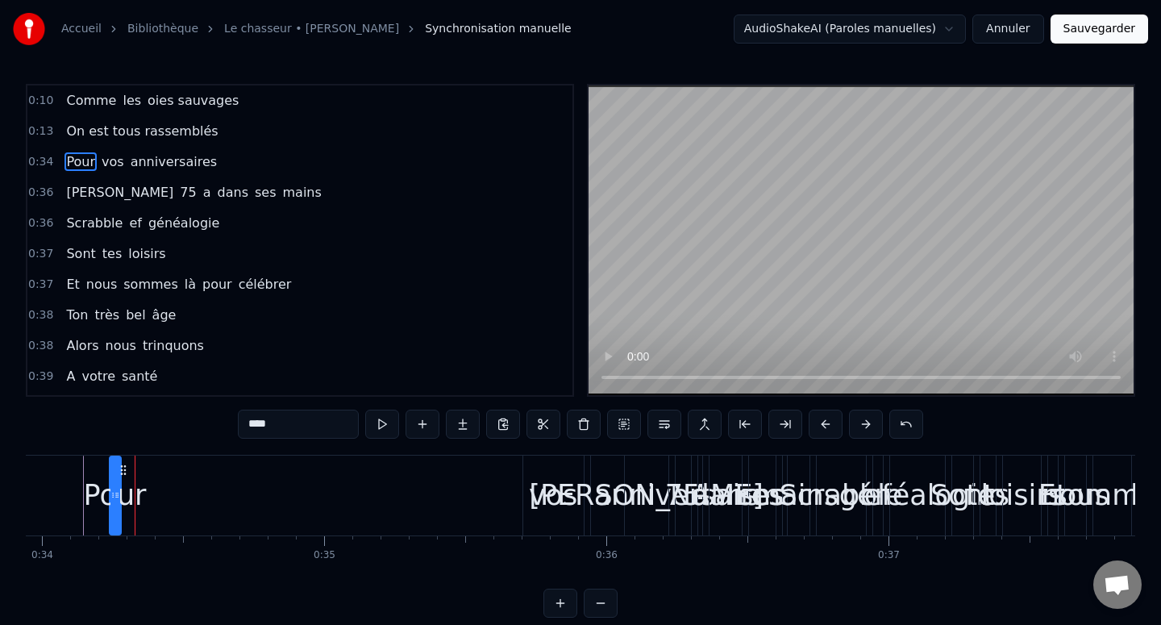
drag, startPoint x: 78, startPoint y: 158, endPoint x: 220, endPoint y: 126, distance: 145.5
drag, startPoint x: 172, startPoint y: 470, endPoint x: 78, endPoint y: 470, distance: 93.5
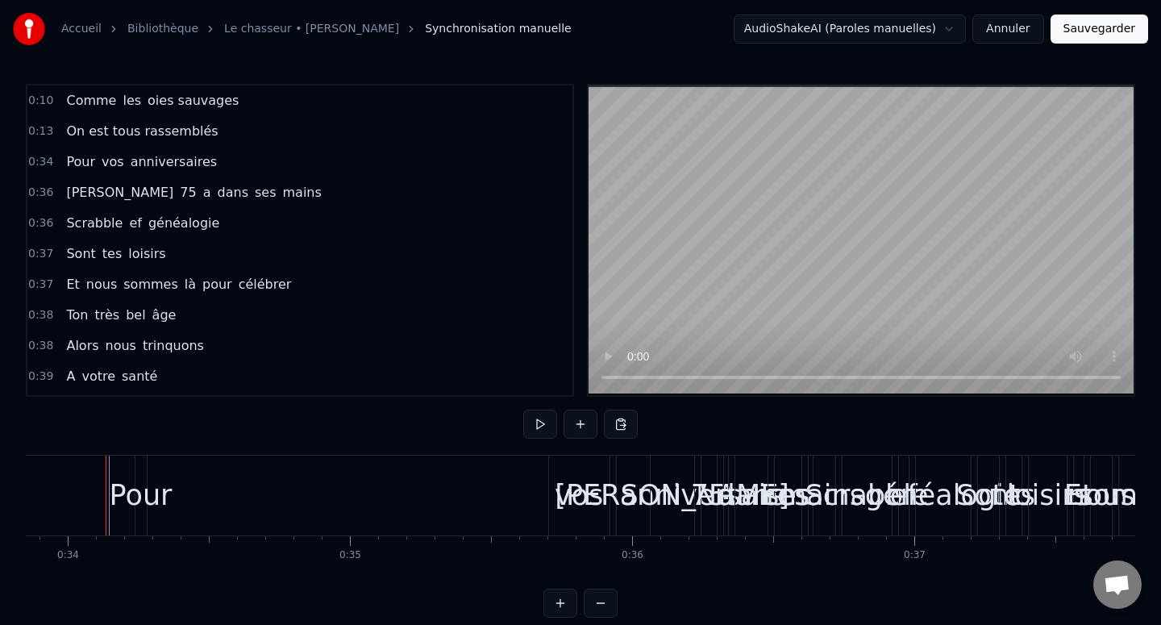
scroll to position [0, 9549]
drag, startPoint x: 133, startPoint y: 479, endPoint x: 71, endPoint y: 479, distance: 62.1
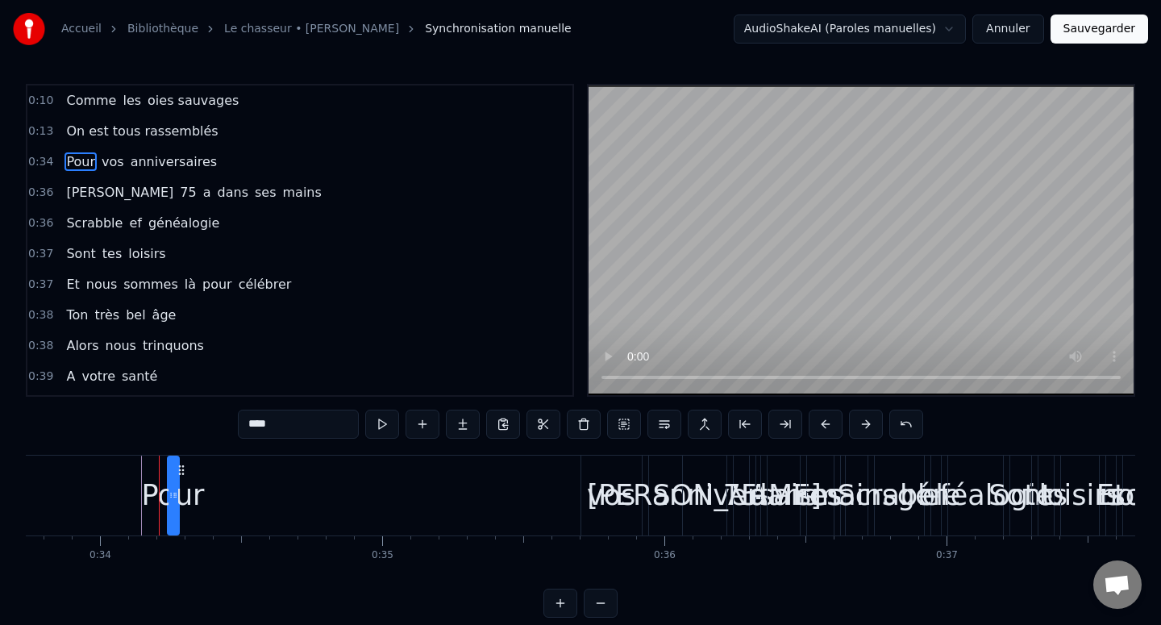
scroll to position [0, 9514]
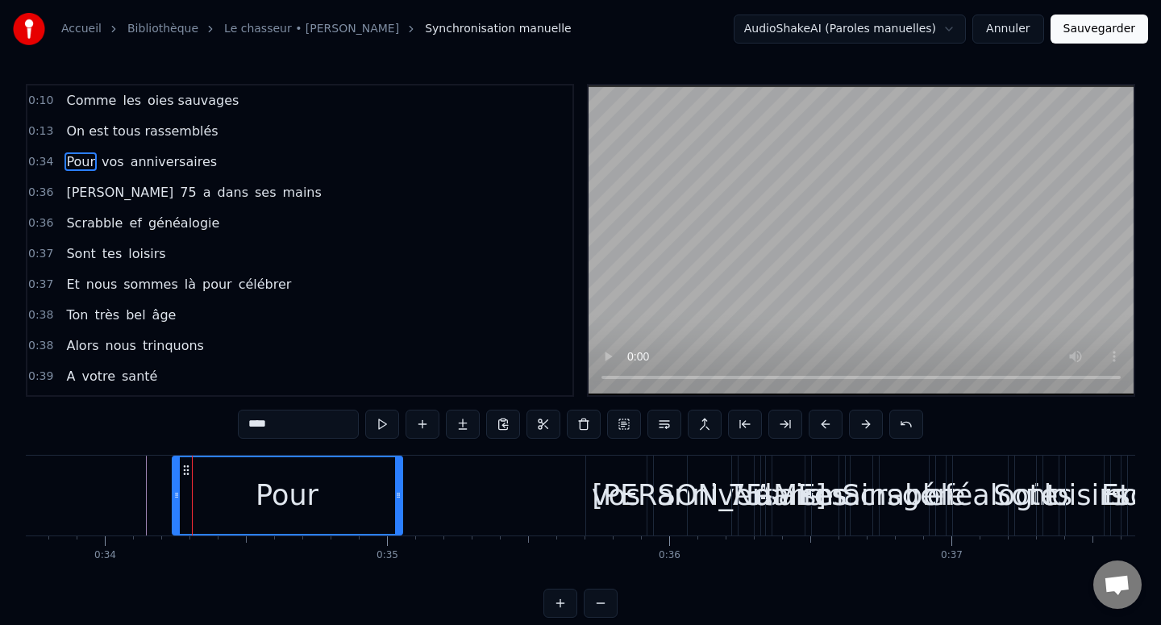
drag, startPoint x: 180, startPoint y: 495, endPoint x: 398, endPoint y: 495, distance: 218.5
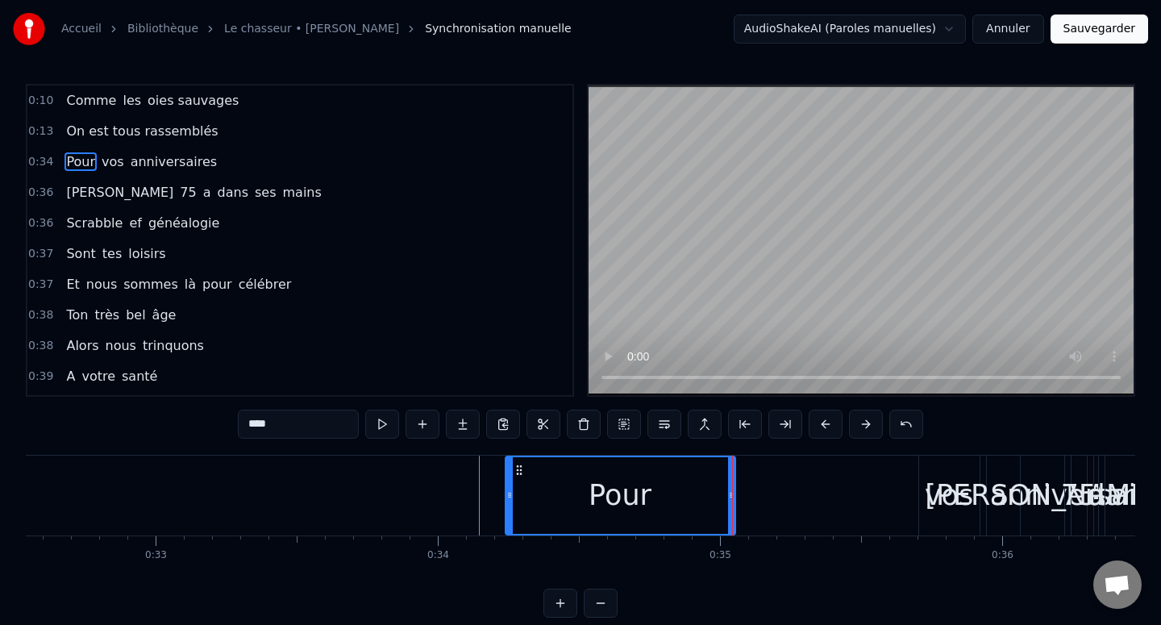
scroll to position [0, 9151]
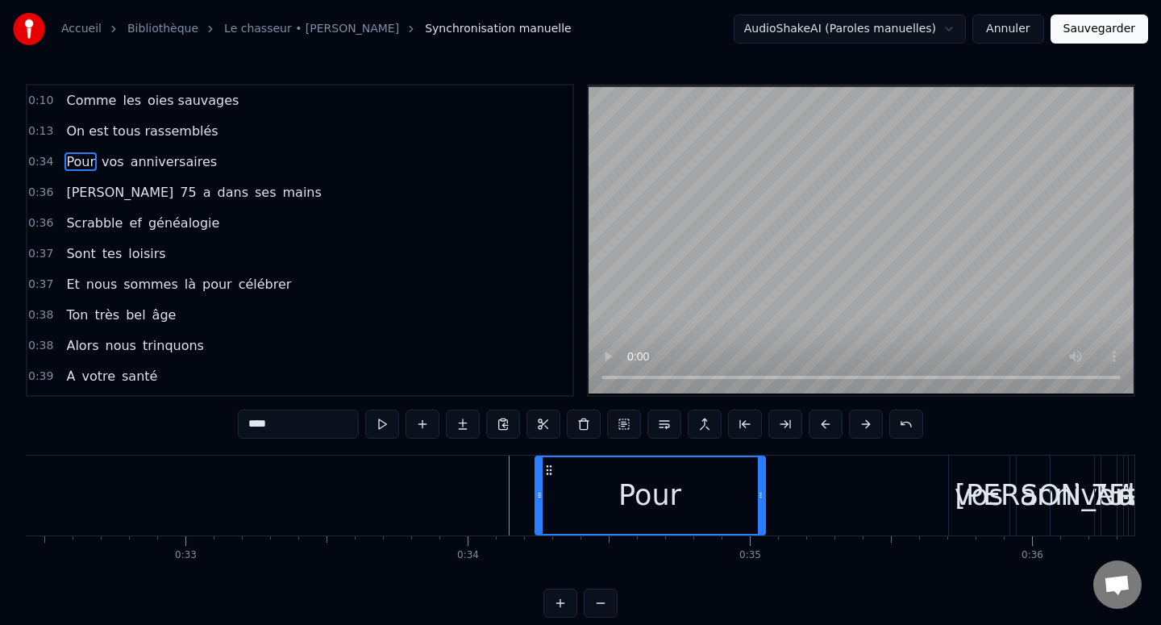
drag, startPoint x: 655, startPoint y: 499, endPoint x: 139, endPoint y: 540, distance: 517.6
drag, startPoint x: 641, startPoint y: 488, endPoint x: 438, endPoint y: 489, distance: 203.1
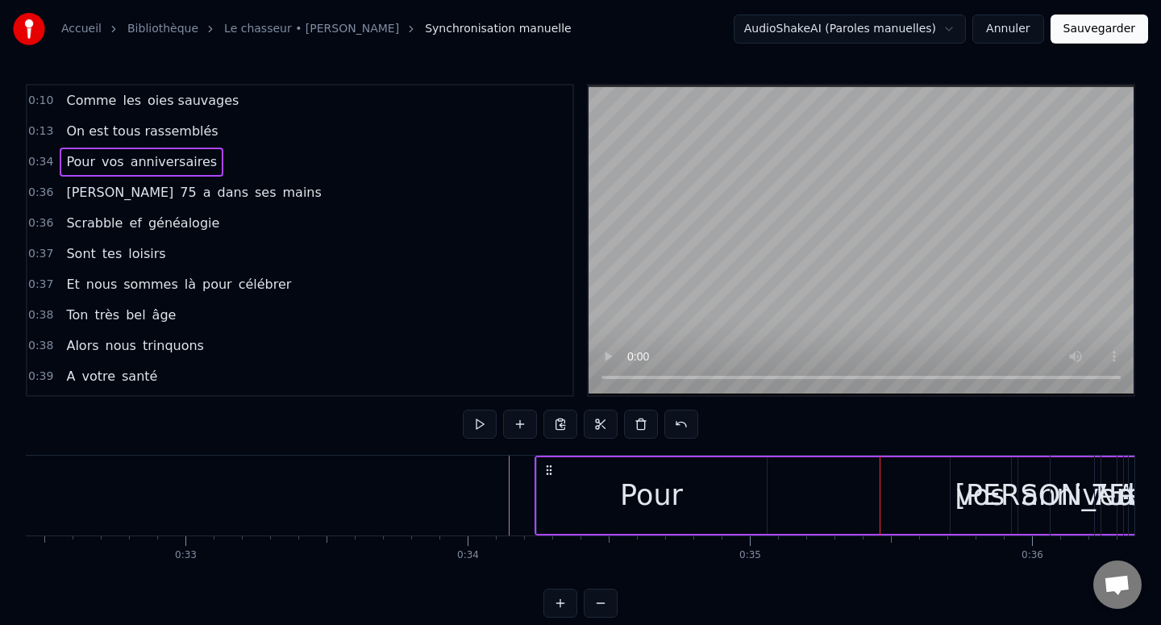
drag, startPoint x: 580, startPoint y: 515, endPoint x: 266, endPoint y: 502, distance: 314.6
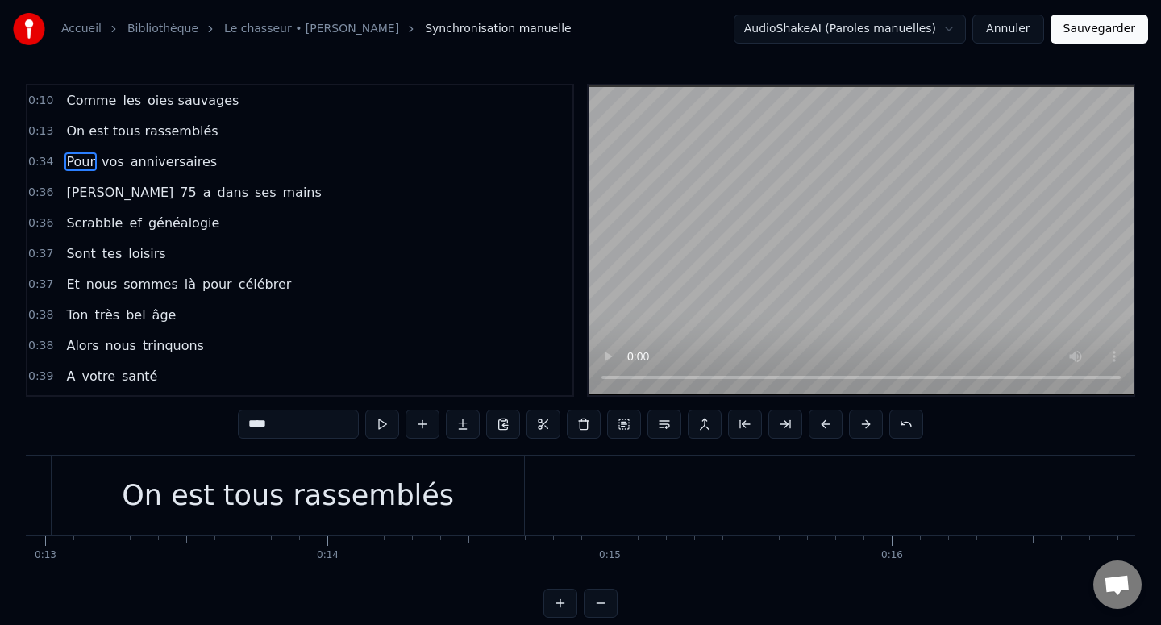
scroll to position [0, 3665]
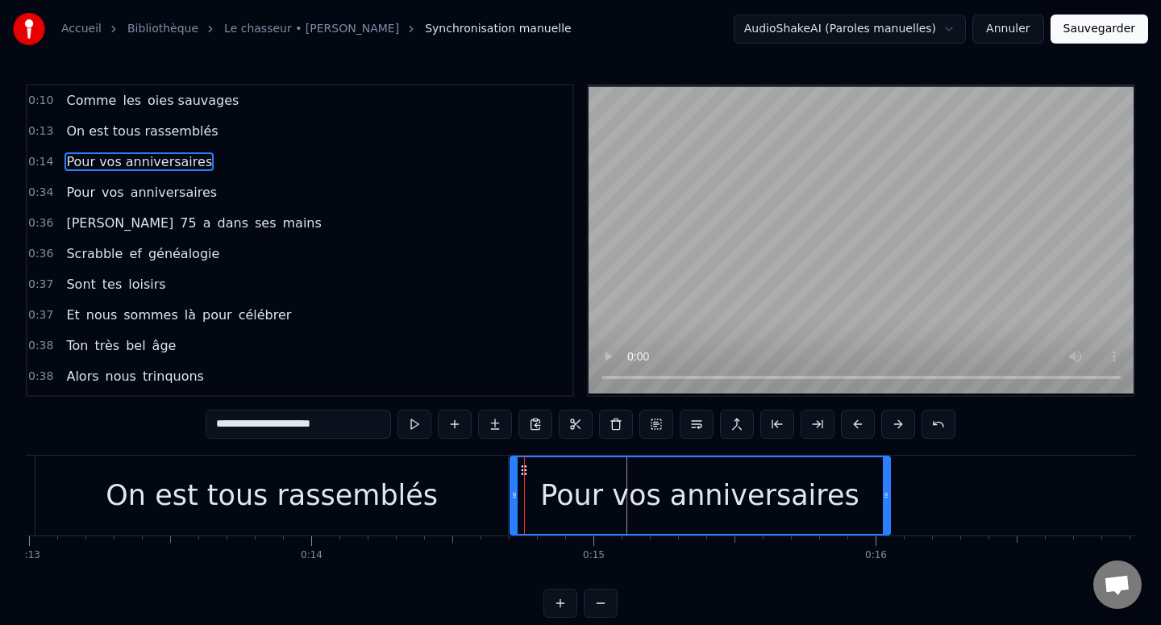
drag, startPoint x: 561, startPoint y: 491, endPoint x: 886, endPoint y: 488, distance: 324.9
type input "**********"
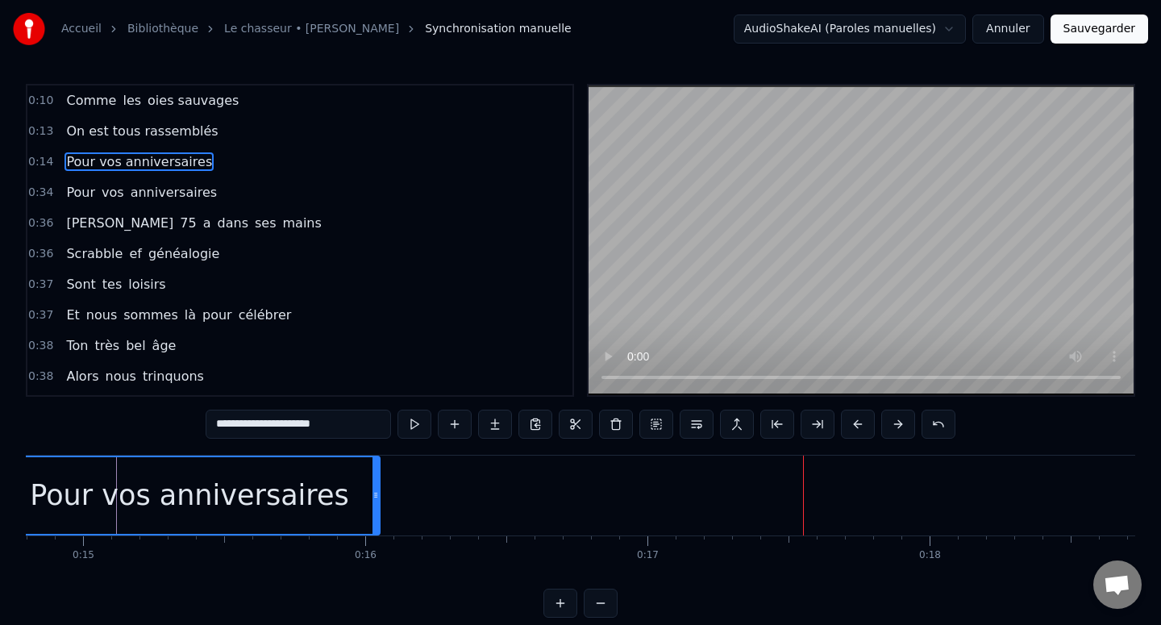
scroll to position [0, 4141]
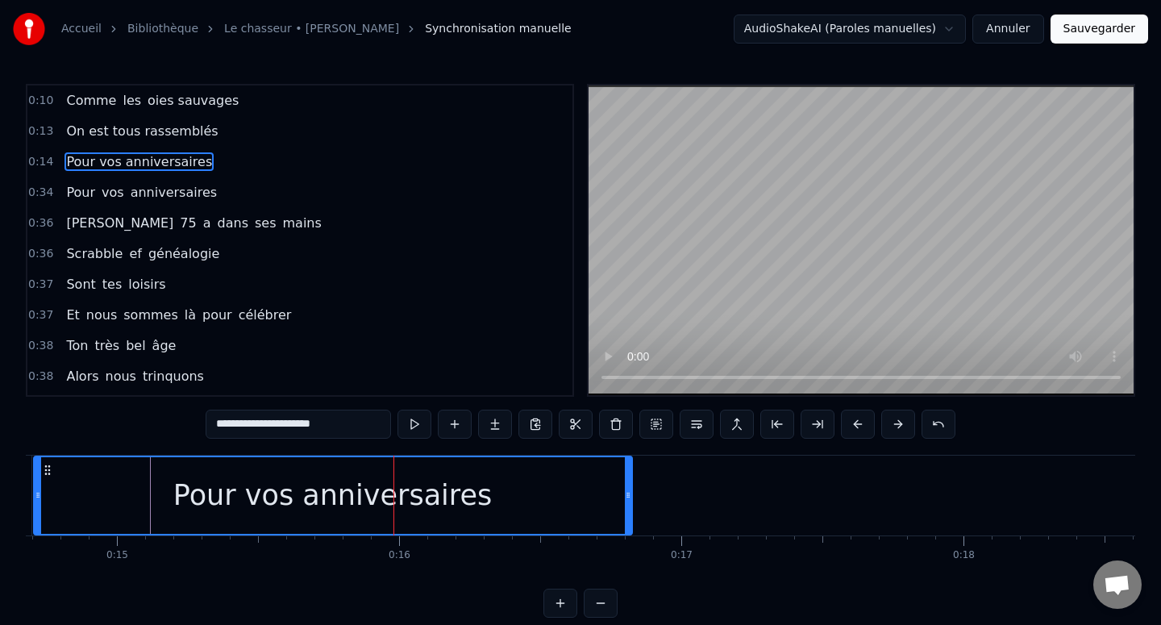
drag, startPoint x: 409, startPoint y: 495, endPoint x: 627, endPoint y: 481, distance: 218.9
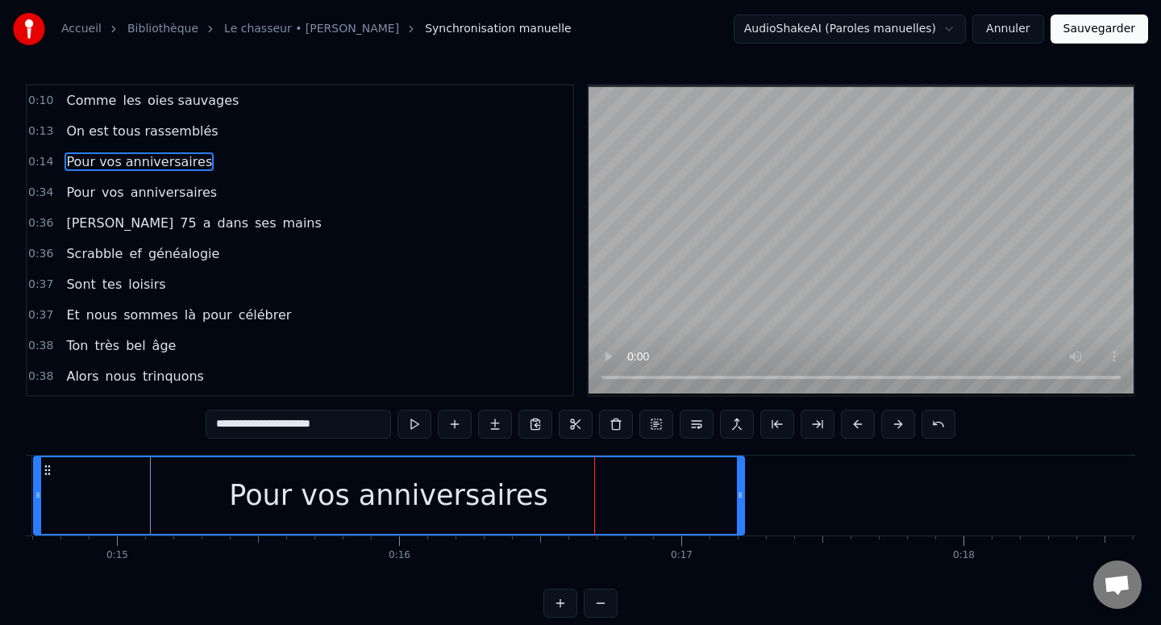
drag, startPoint x: 625, startPoint y: 488, endPoint x: 738, endPoint y: 486, distance: 113.7
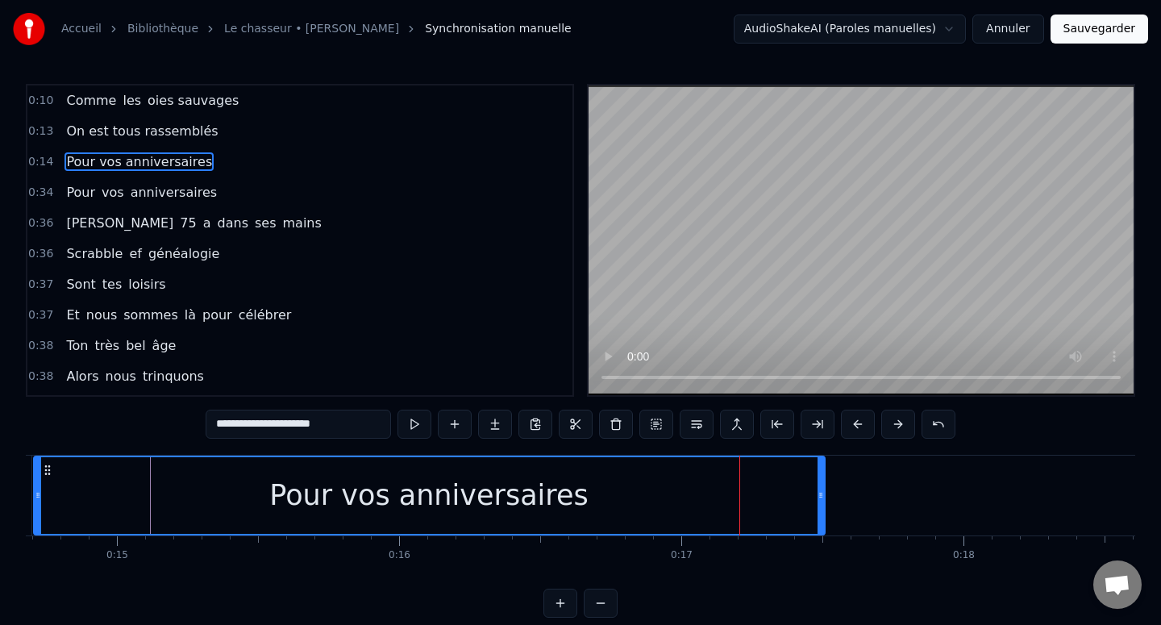
drag, startPoint x: 741, startPoint y: 486, endPoint x: 820, endPoint y: 487, distance: 79.0
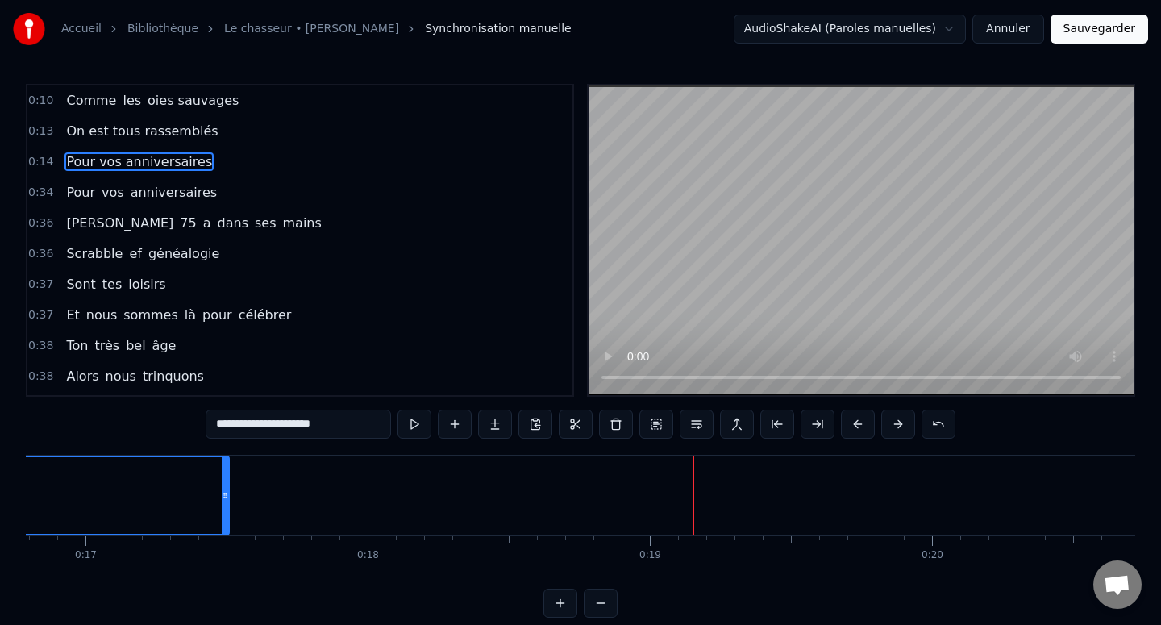
scroll to position [0, 4725]
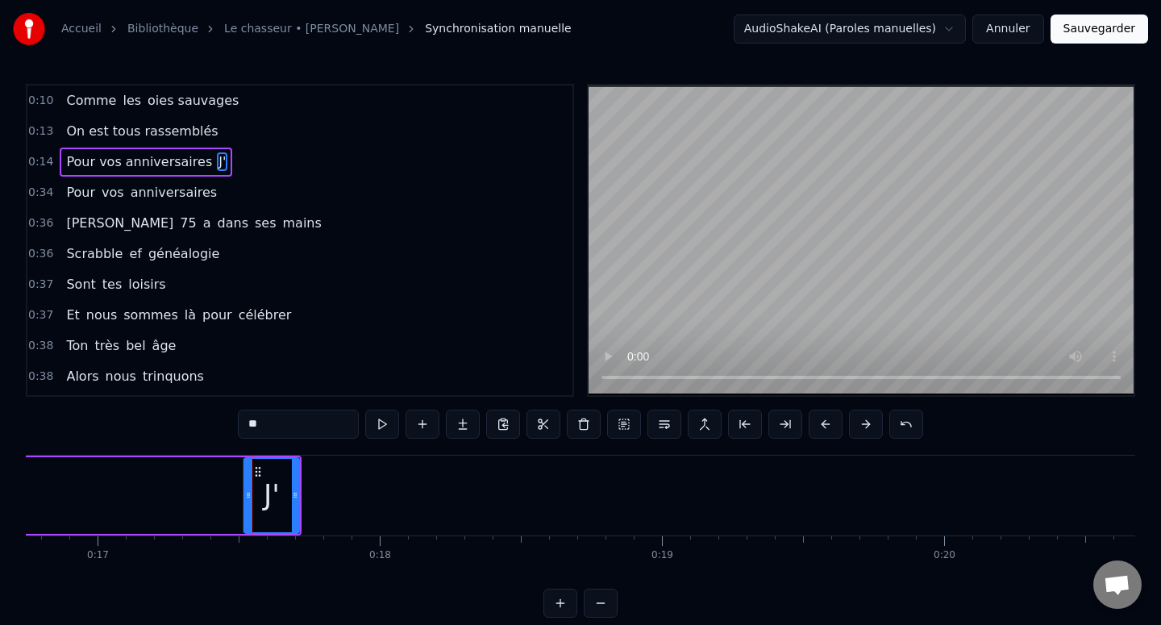
type input "*"
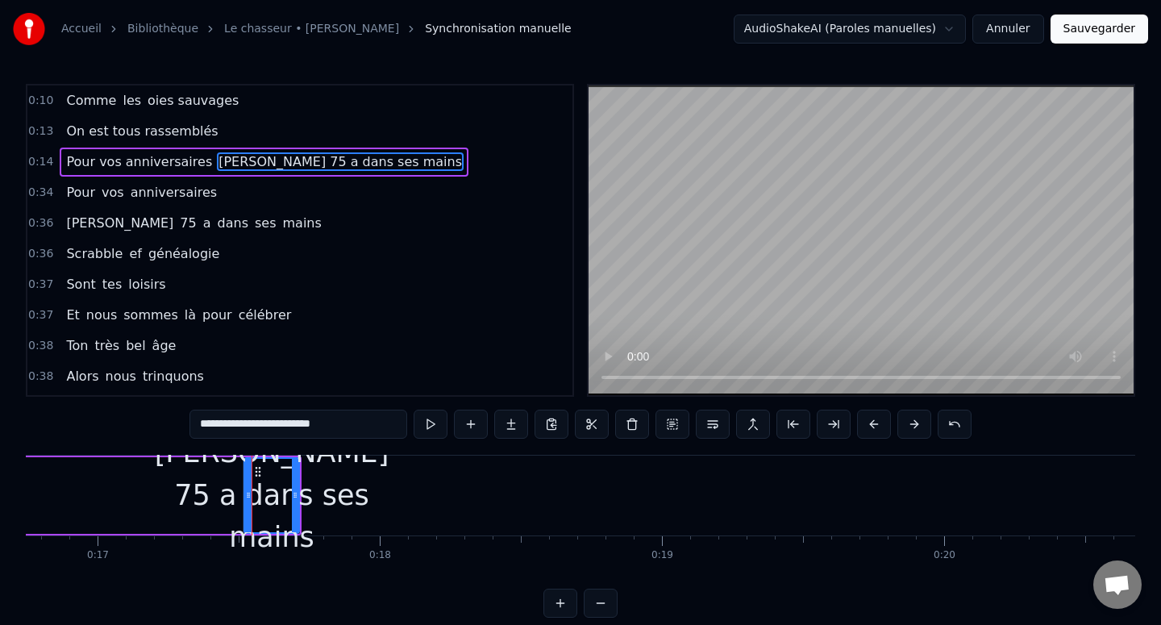
type input "**********"
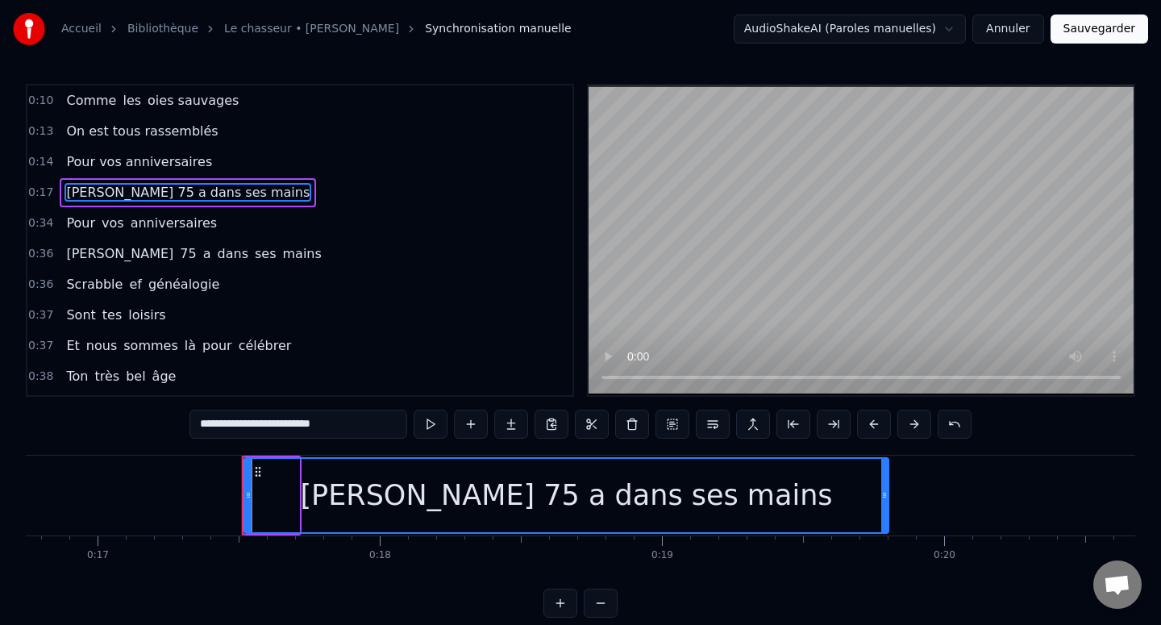
drag, startPoint x: 293, startPoint y: 493, endPoint x: 934, endPoint y: 444, distance: 642.7
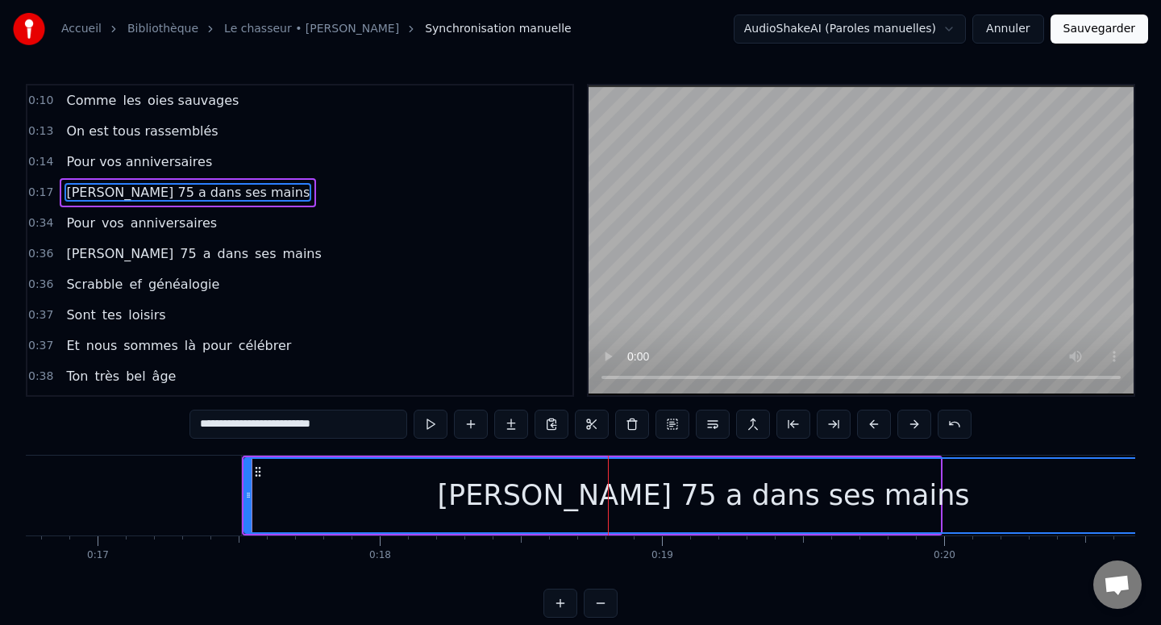
drag, startPoint x: 938, startPoint y: 487, endPoint x: 1160, endPoint y: 465, distance: 223.6
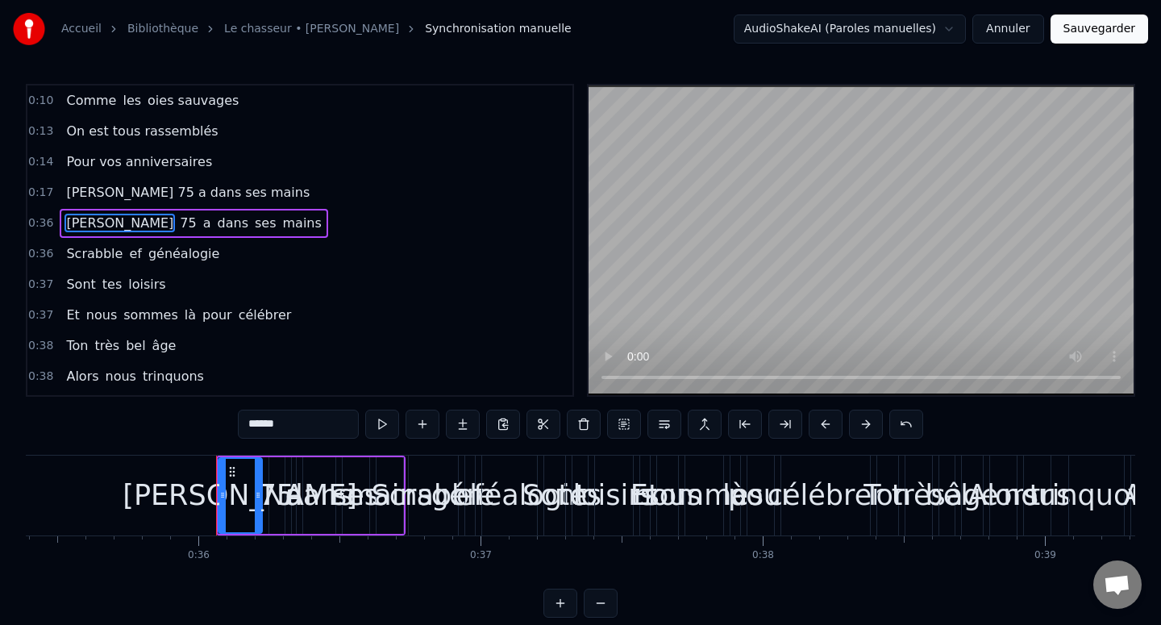
scroll to position [0, 10093]
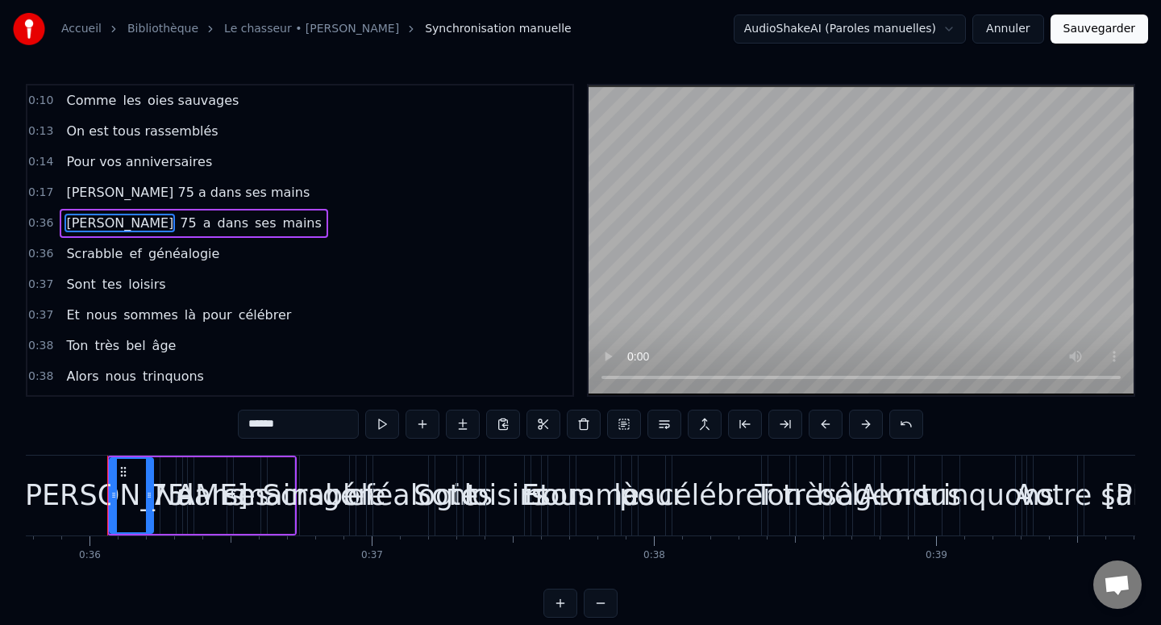
type input "**"
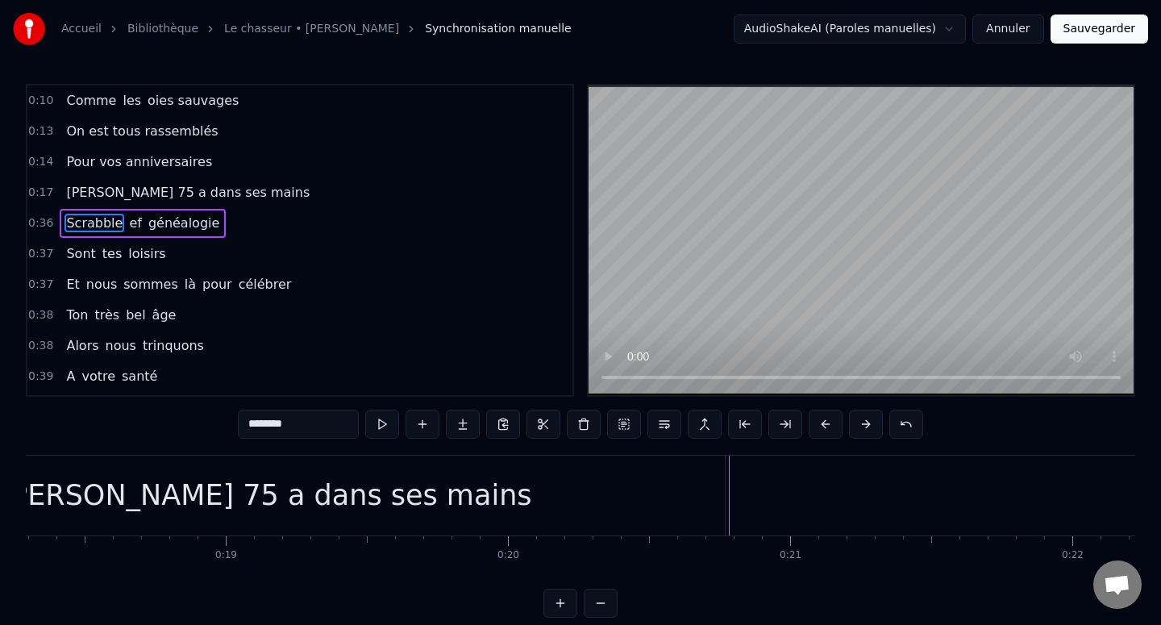
scroll to position [0, 5272]
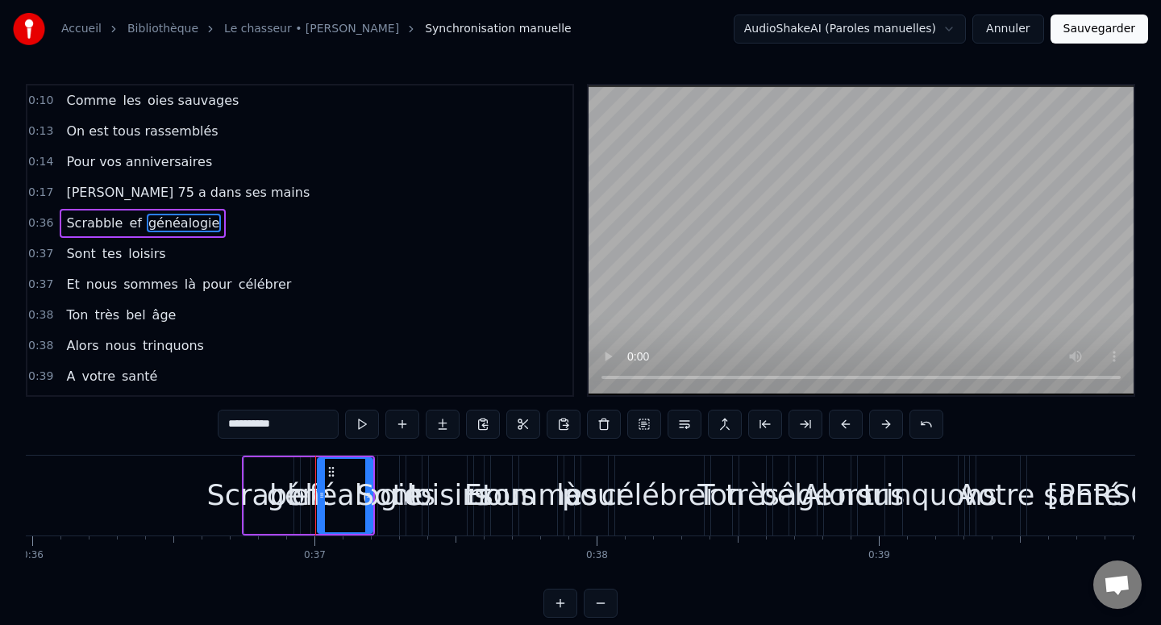
type input "********"
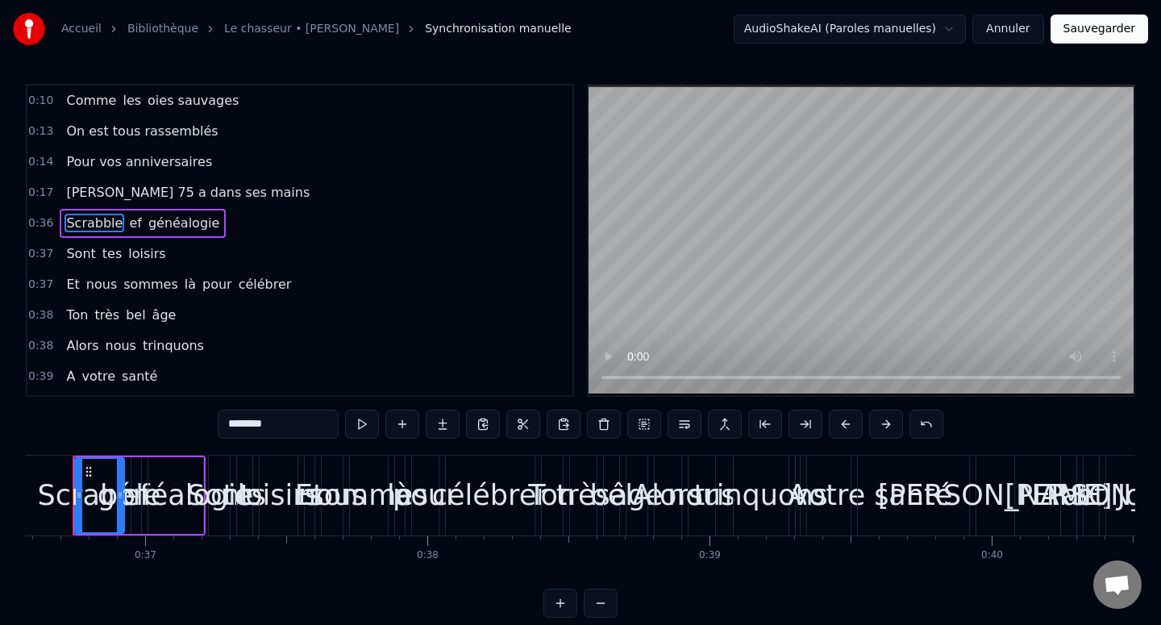
scroll to position [0, 10285]
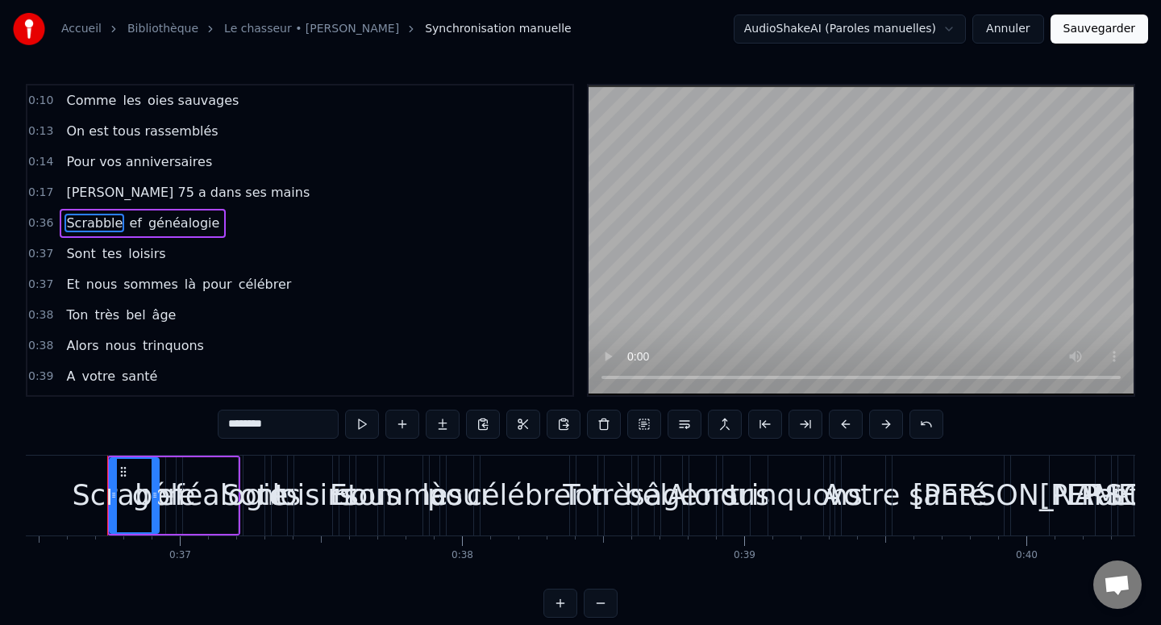
drag, startPoint x: 57, startPoint y: 224, endPoint x: 117, endPoint y: 212, distance: 60.9
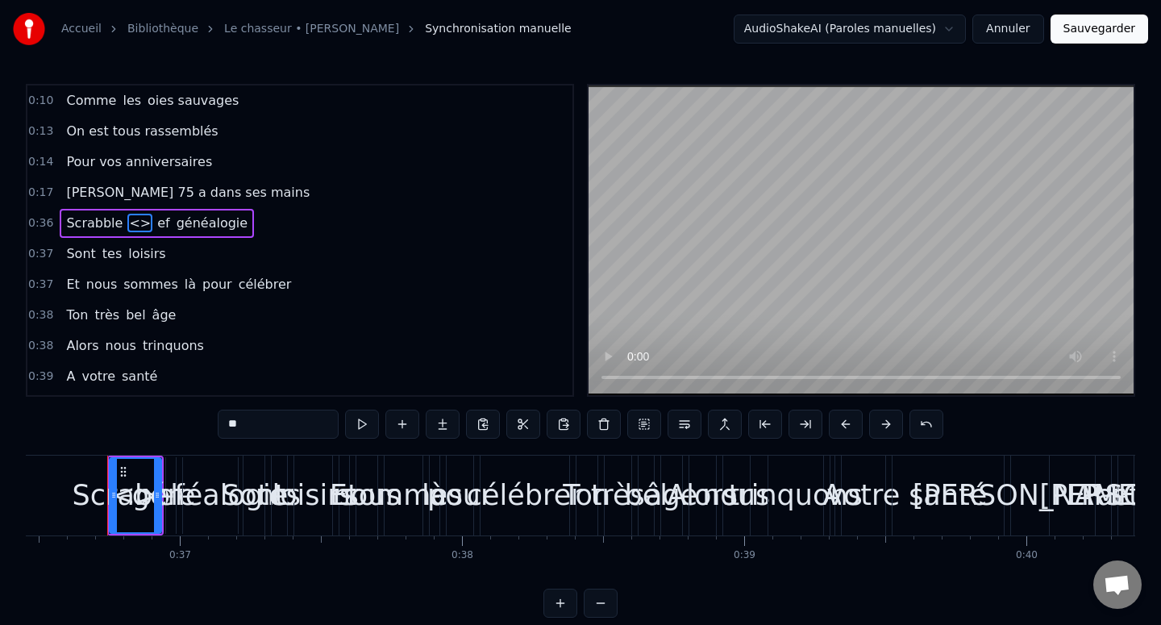
type input "**"
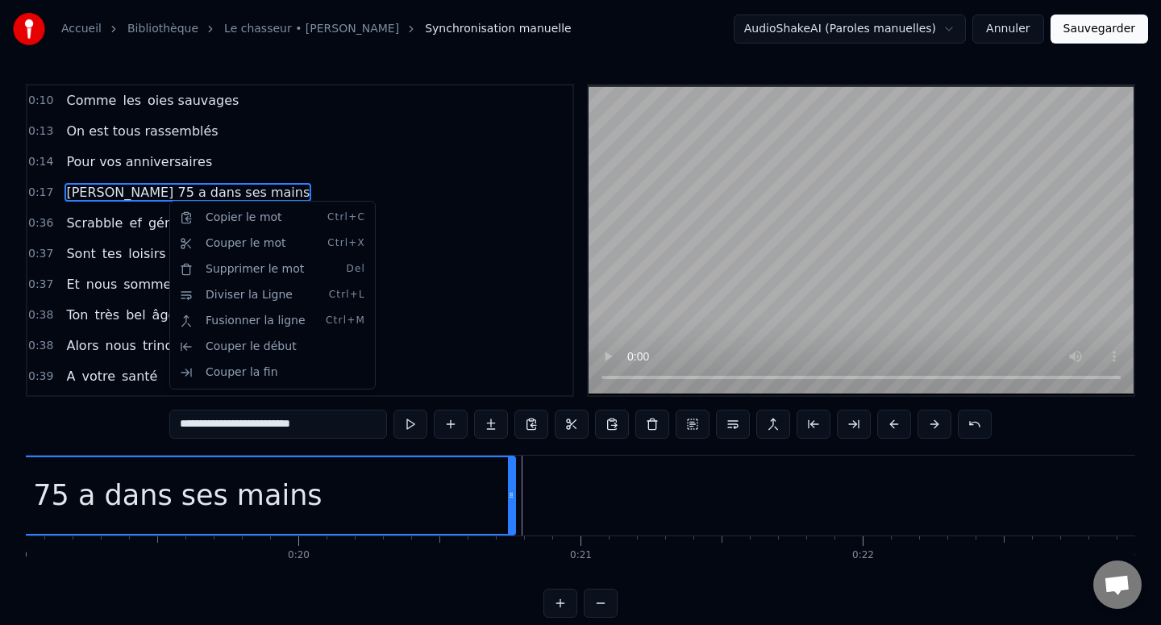
scroll to position [0, 4860]
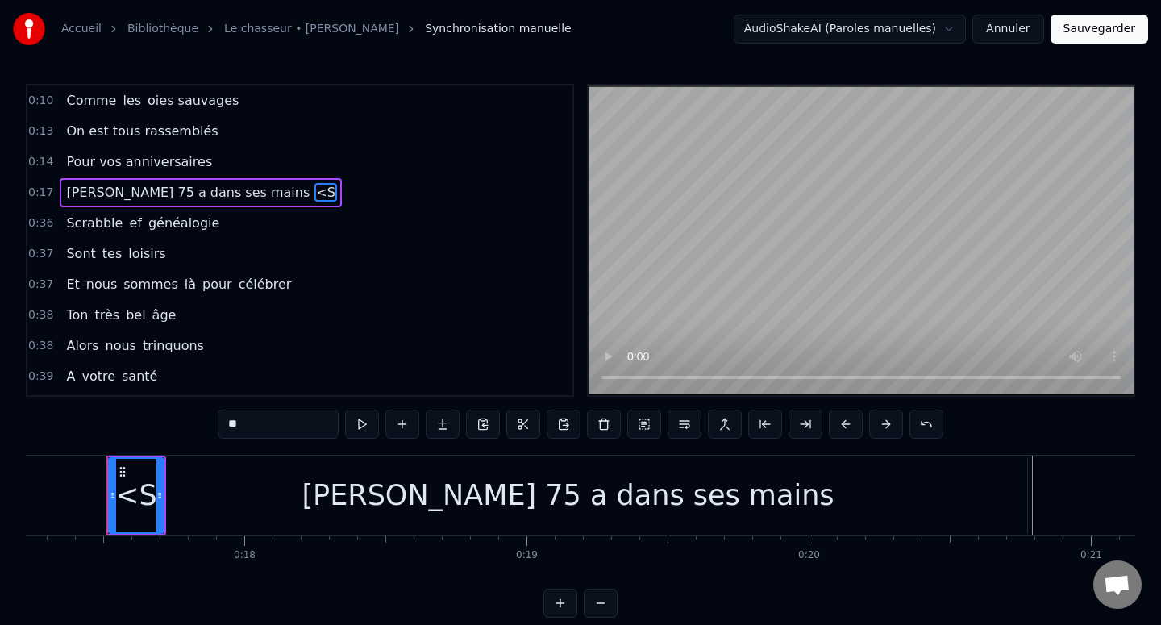
type input "*"
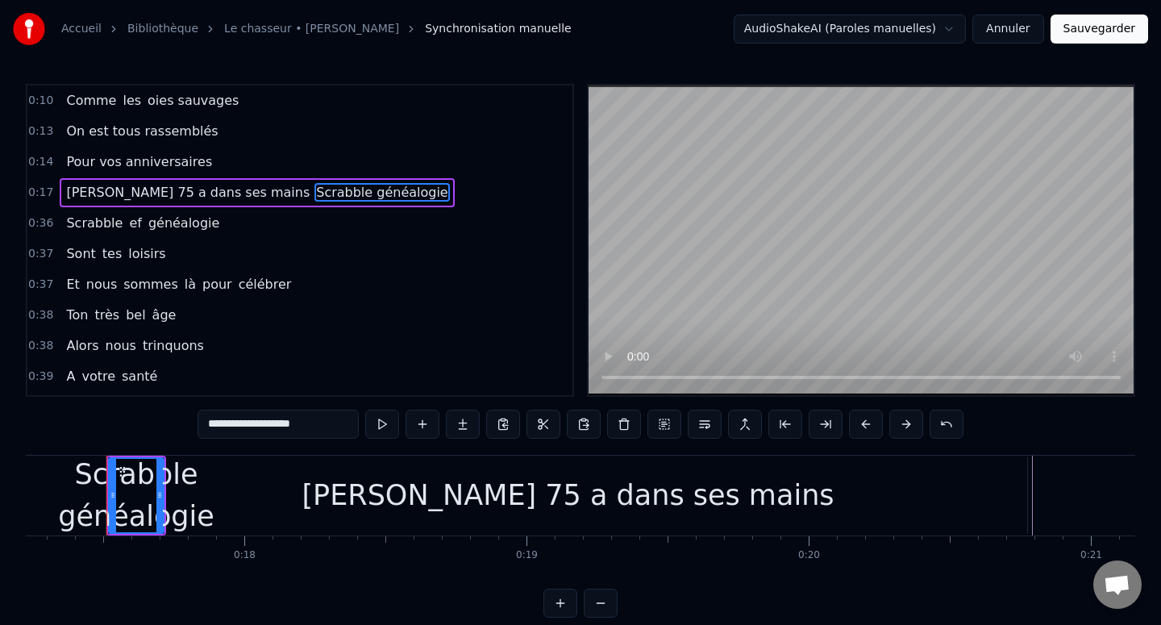
type input "**********"
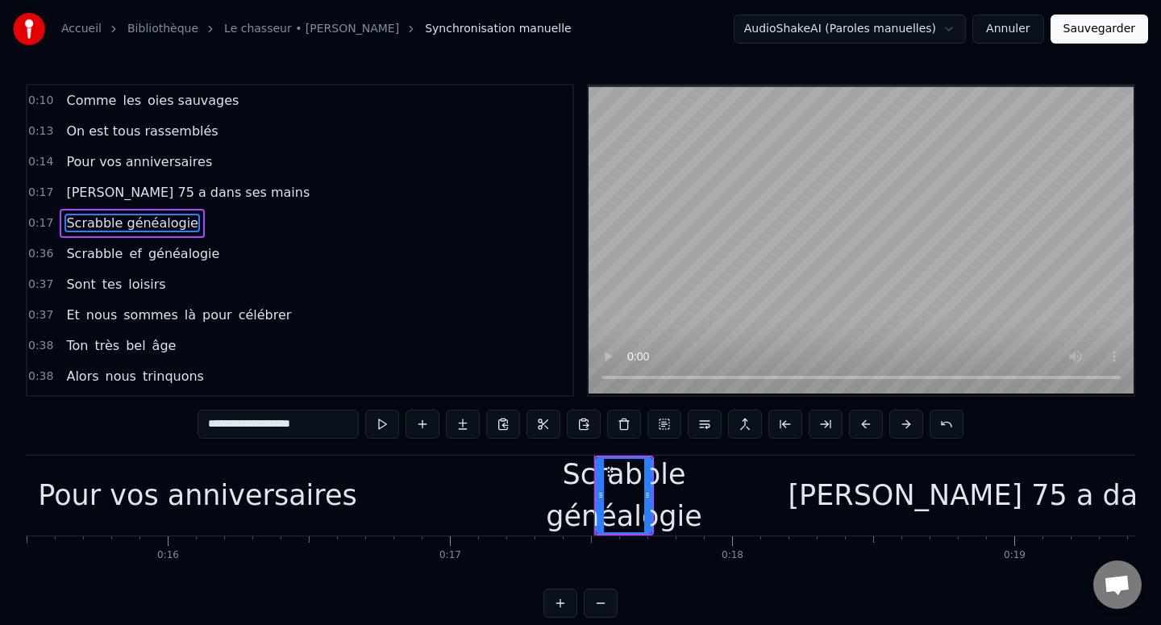
scroll to position [0, 4363]
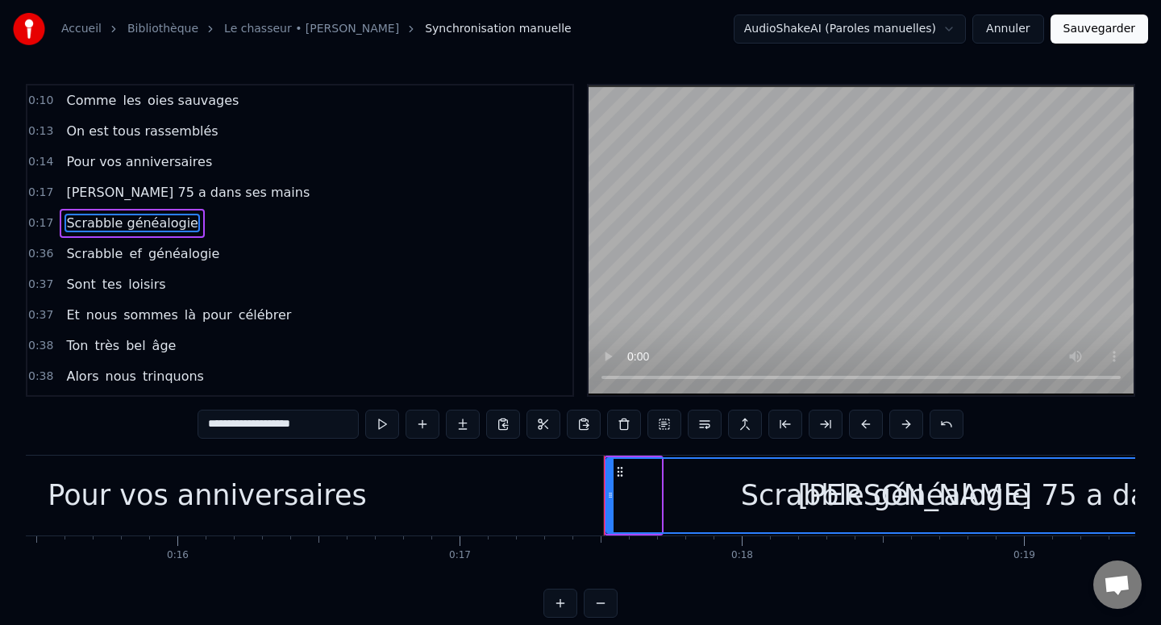
drag, startPoint x: 658, startPoint y: 493, endPoint x: 1160, endPoint y: 480, distance: 502.4
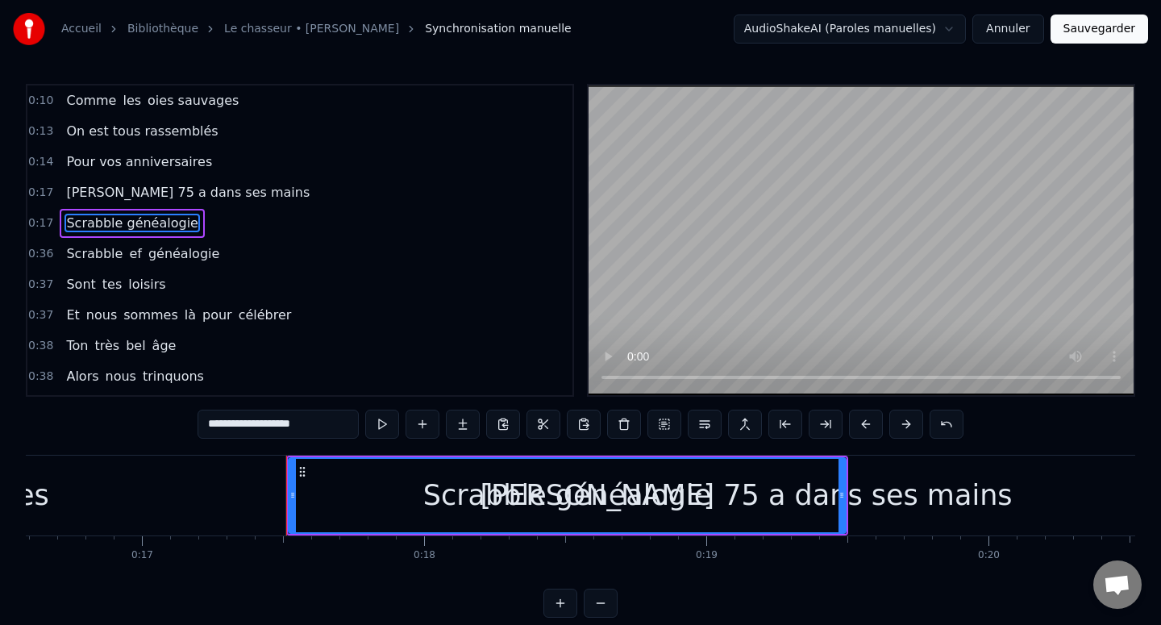
scroll to position [0, 4746]
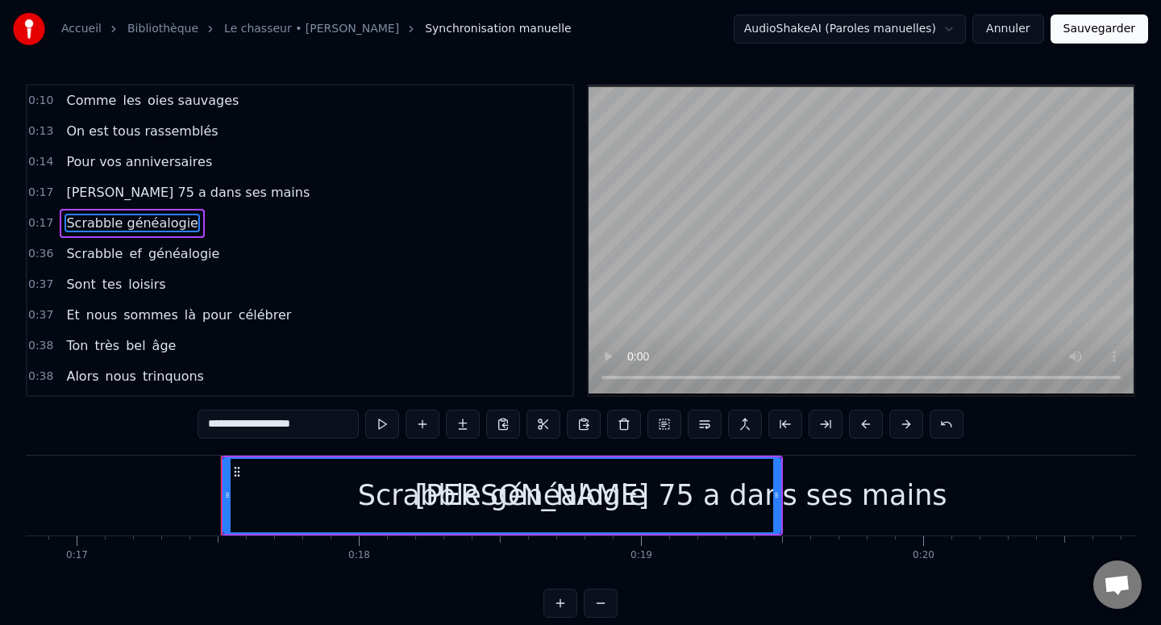
drag, startPoint x: 677, startPoint y: 505, endPoint x: 886, endPoint y: 501, distance: 208.8
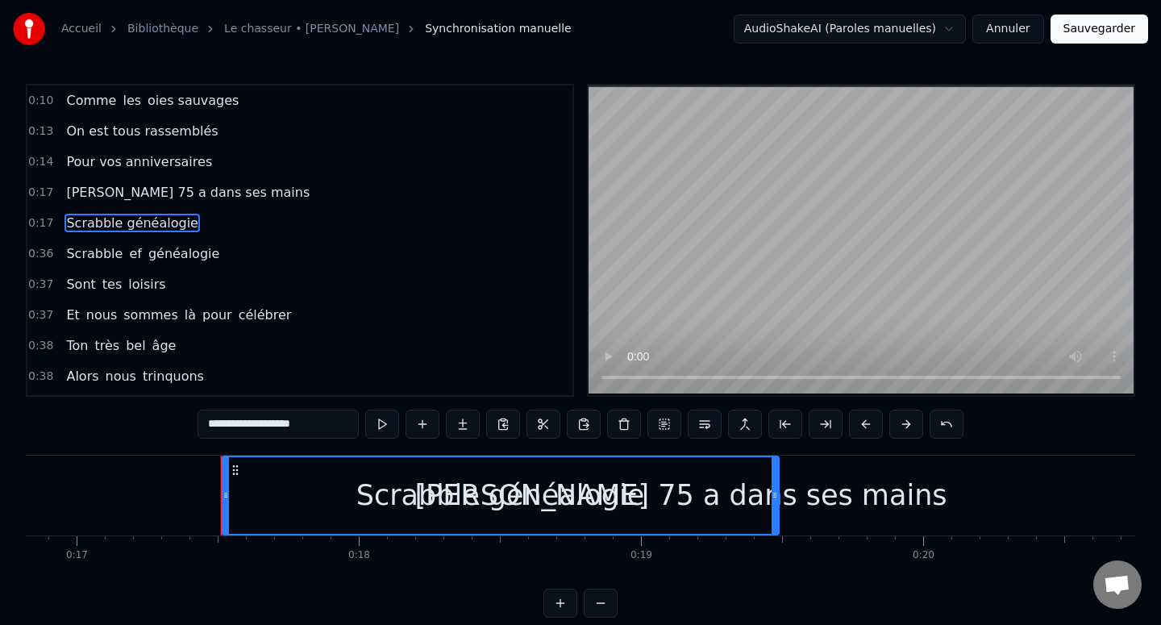
drag, startPoint x: 369, startPoint y: 493, endPoint x: 386, endPoint y: 493, distance: 16.9
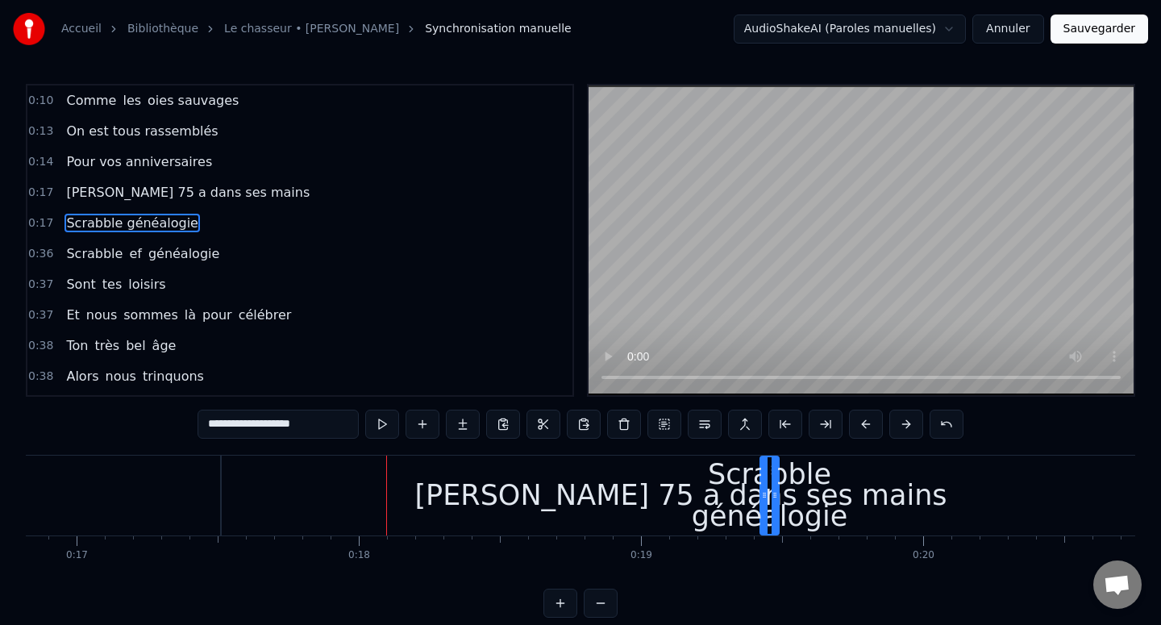
drag, startPoint x: 224, startPoint y: 489, endPoint x: 763, endPoint y: 493, distance: 538.5
drag, startPoint x: 779, startPoint y: 492, endPoint x: 1012, endPoint y: 493, distance: 233.8
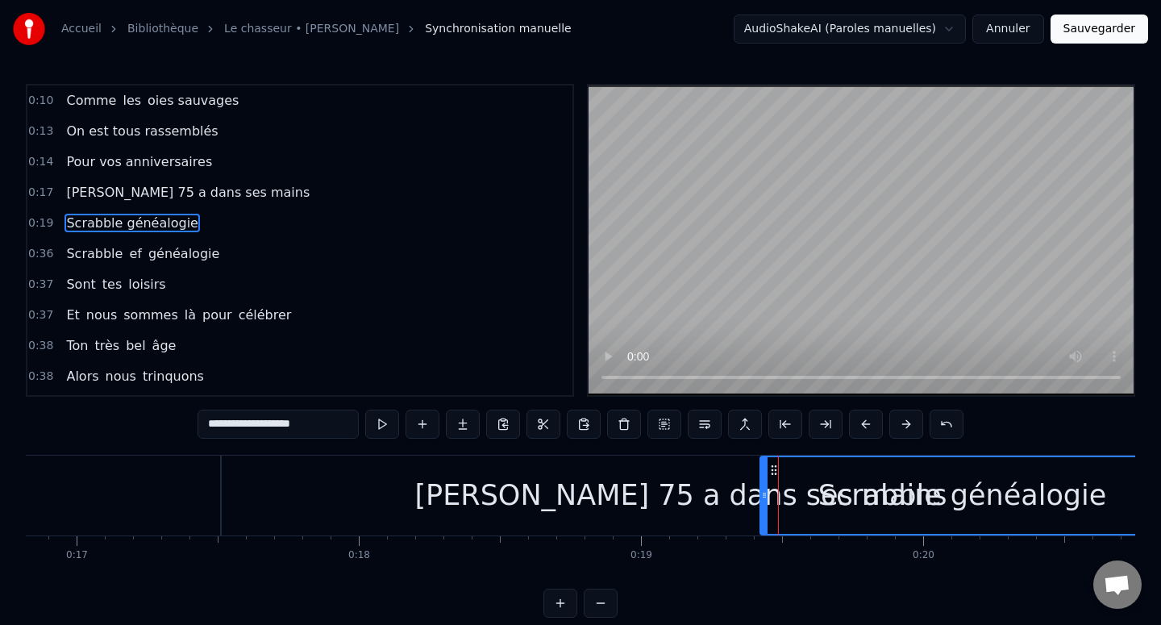
drag, startPoint x: 775, startPoint y: 492, endPoint x: 1160, endPoint y: 491, distance: 385.3
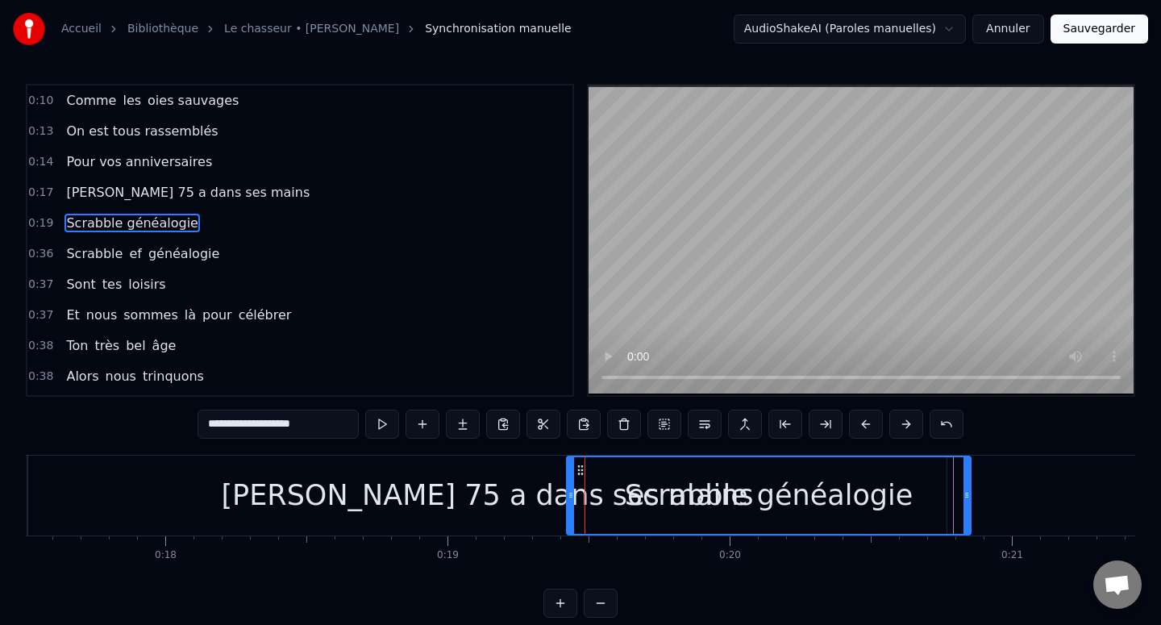
scroll to position [0, 4996]
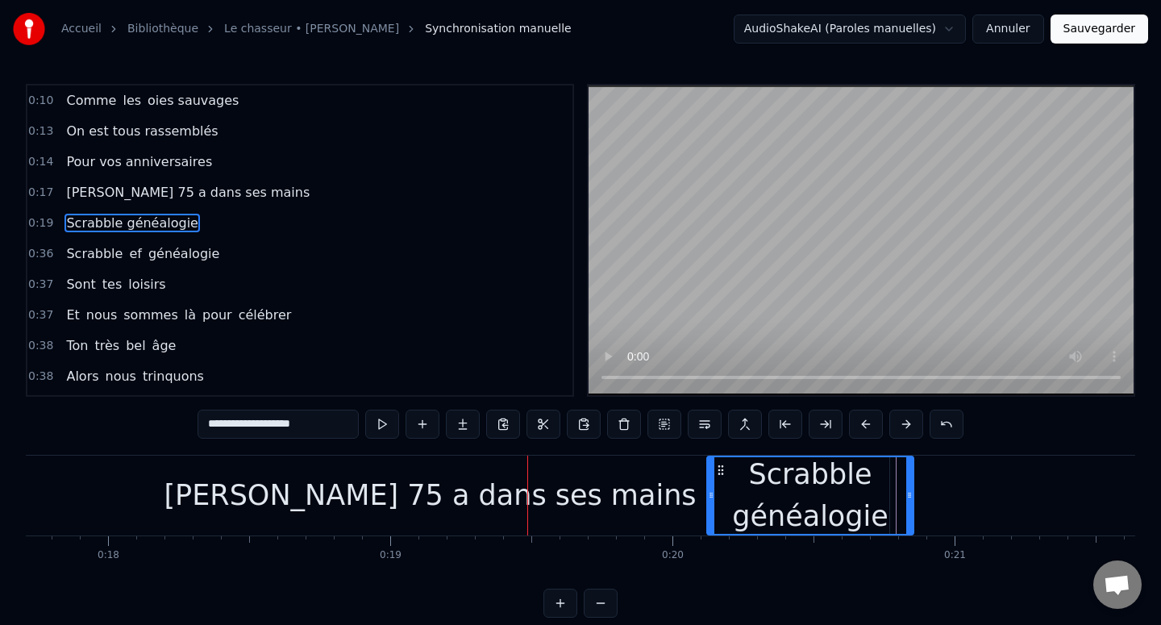
drag, startPoint x: 511, startPoint y: 493, endPoint x: 708, endPoint y: 511, distance: 197.5
type input "**********"
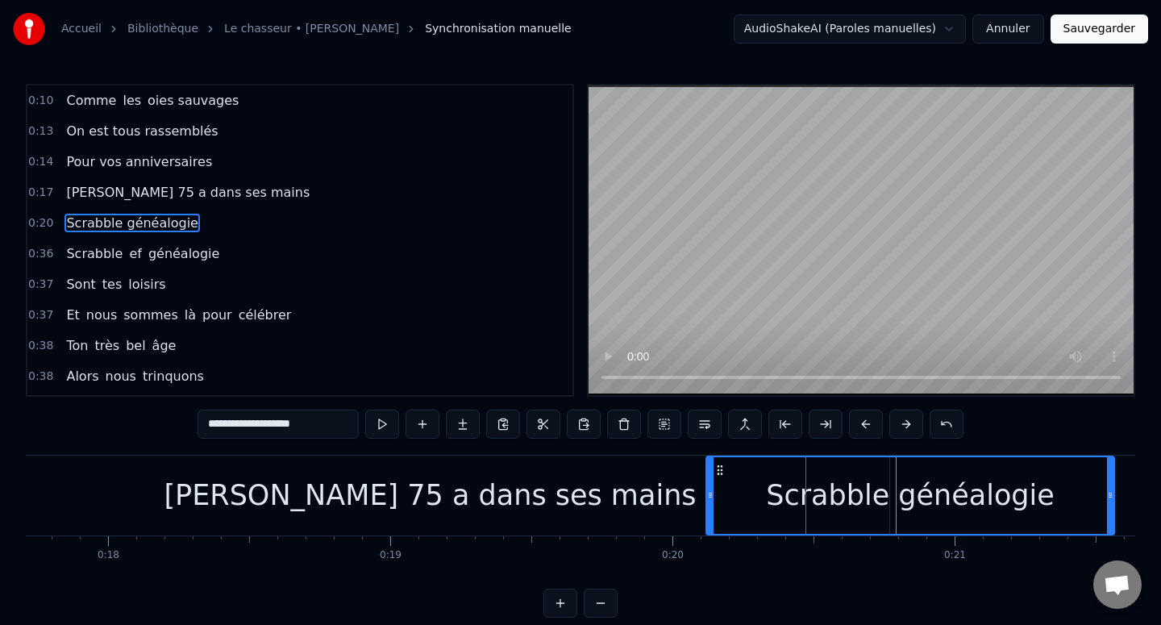
drag, startPoint x: 911, startPoint y: 496, endPoint x: 1007, endPoint y: 509, distance: 96.9
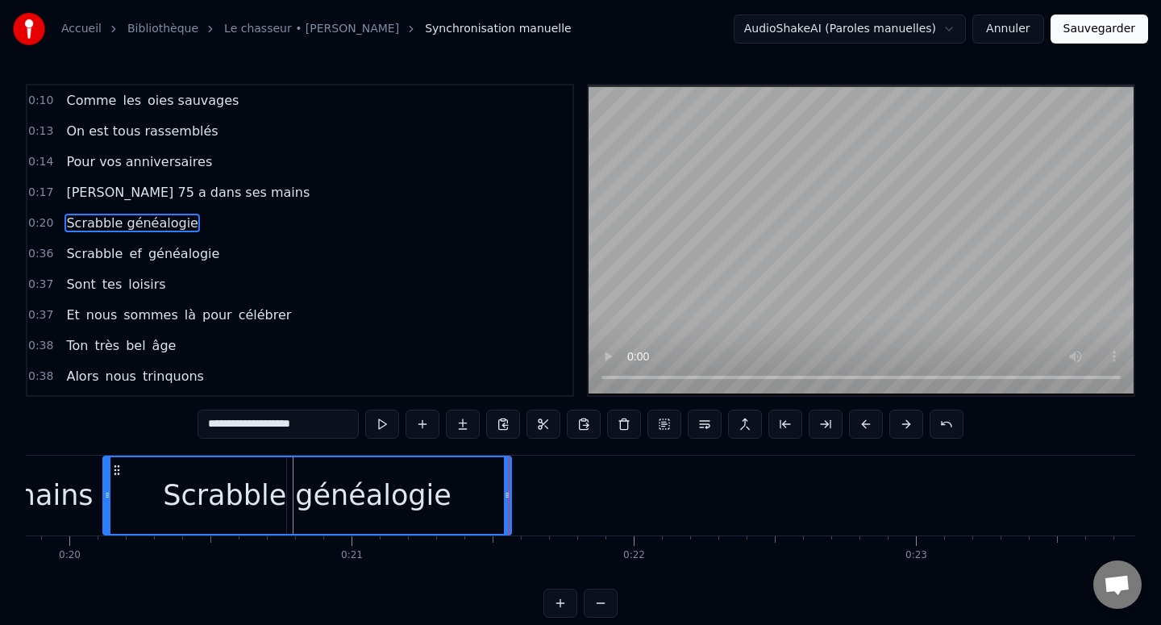
scroll to position [0, 5592]
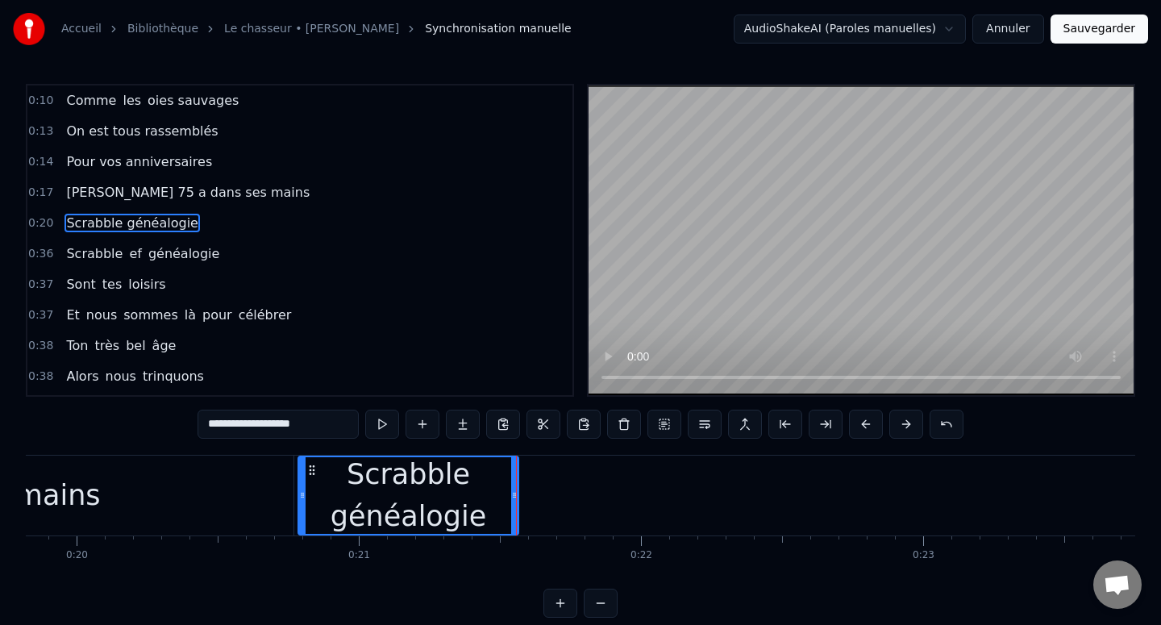
drag, startPoint x: 114, startPoint y: 489, endPoint x: 302, endPoint y: 492, distance: 188.6
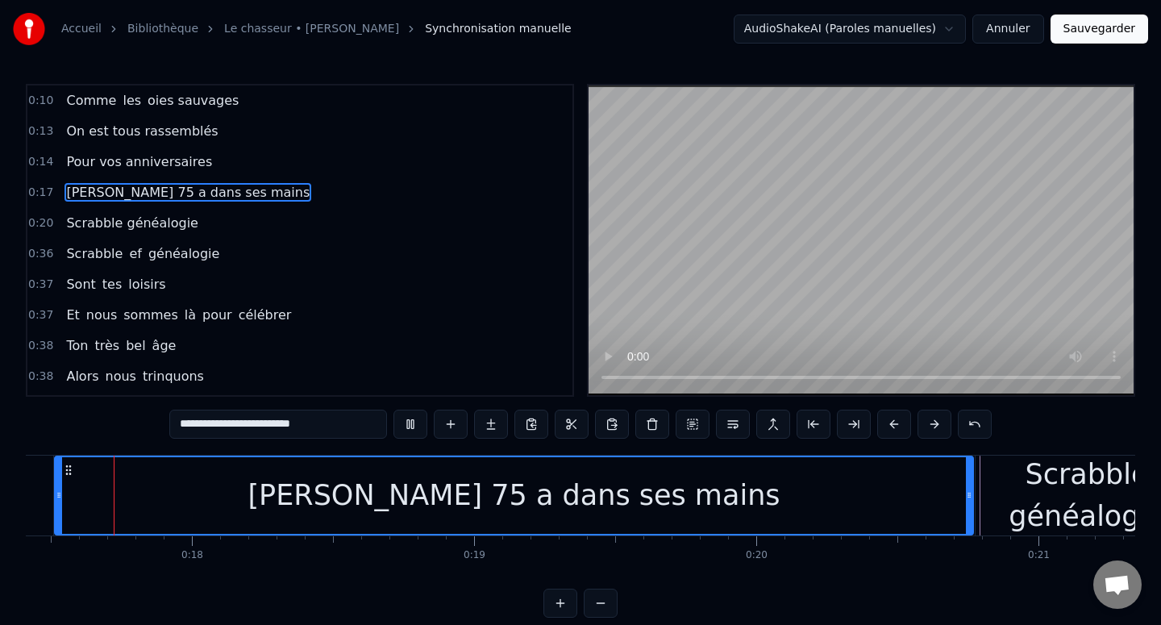
scroll to position [0, 4861]
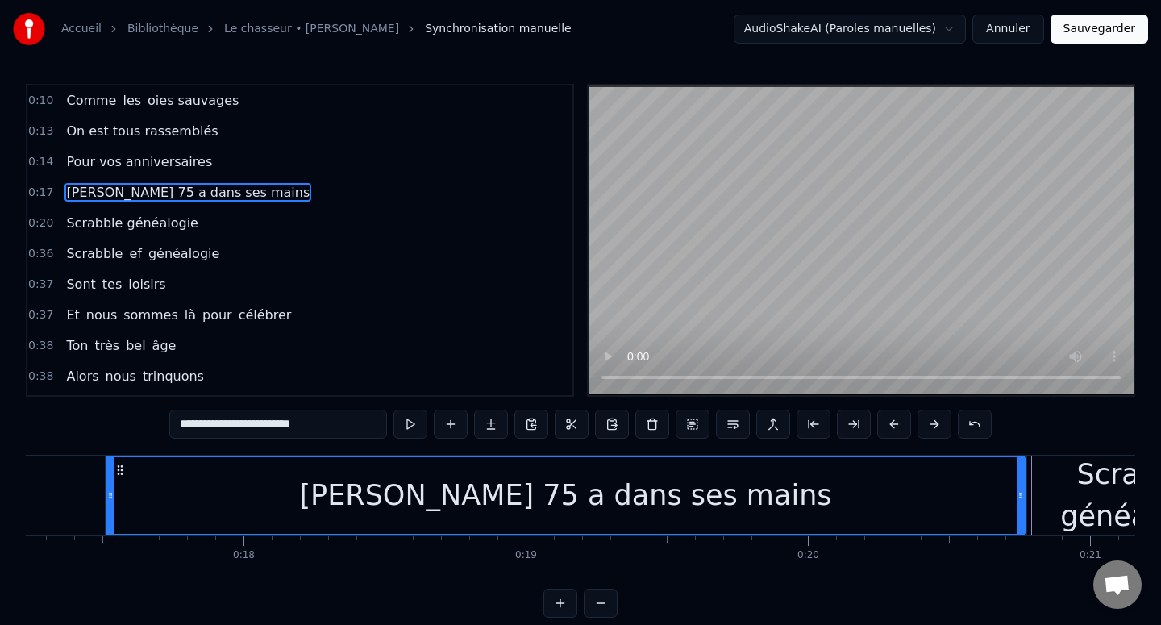
drag, startPoint x: 1075, startPoint y: 493, endPoint x: 1046, endPoint y: 494, distance: 28.3
type input "**********"
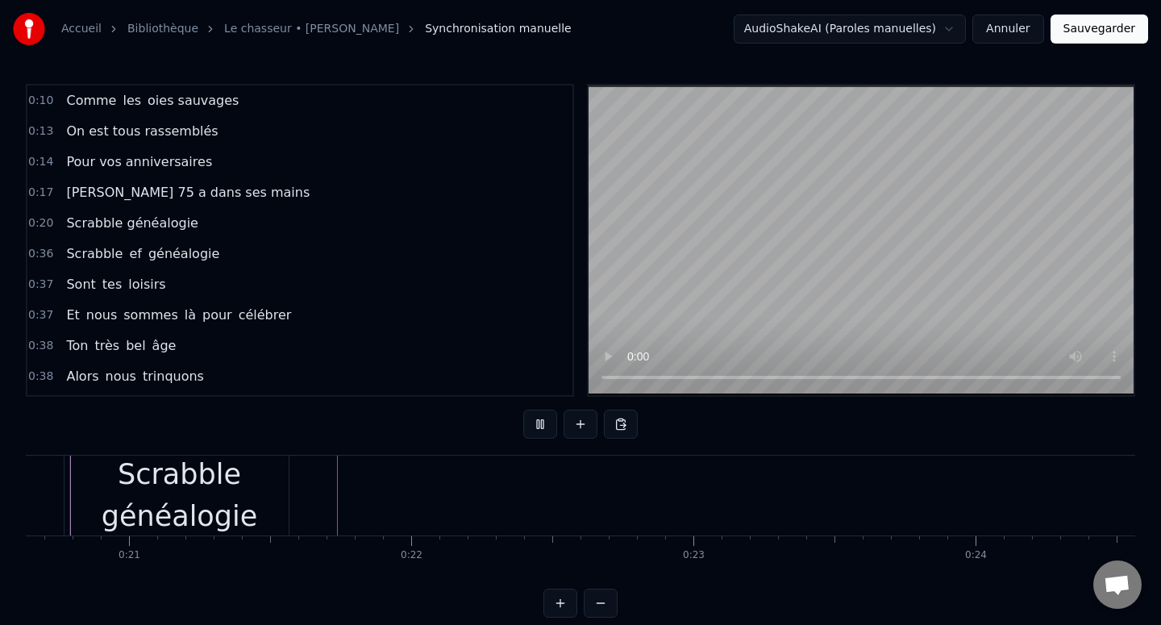
scroll to position [0, 5840]
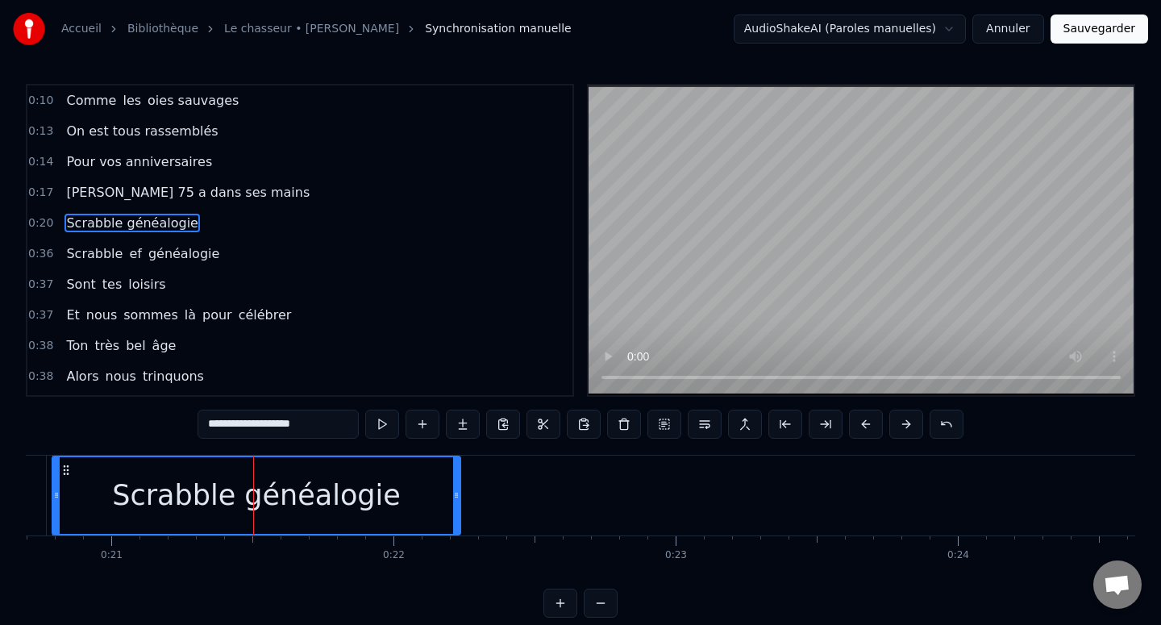
drag, startPoint x: 266, startPoint y: 489, endPoint x: 472, endPoint y: 486, distance: 206.4
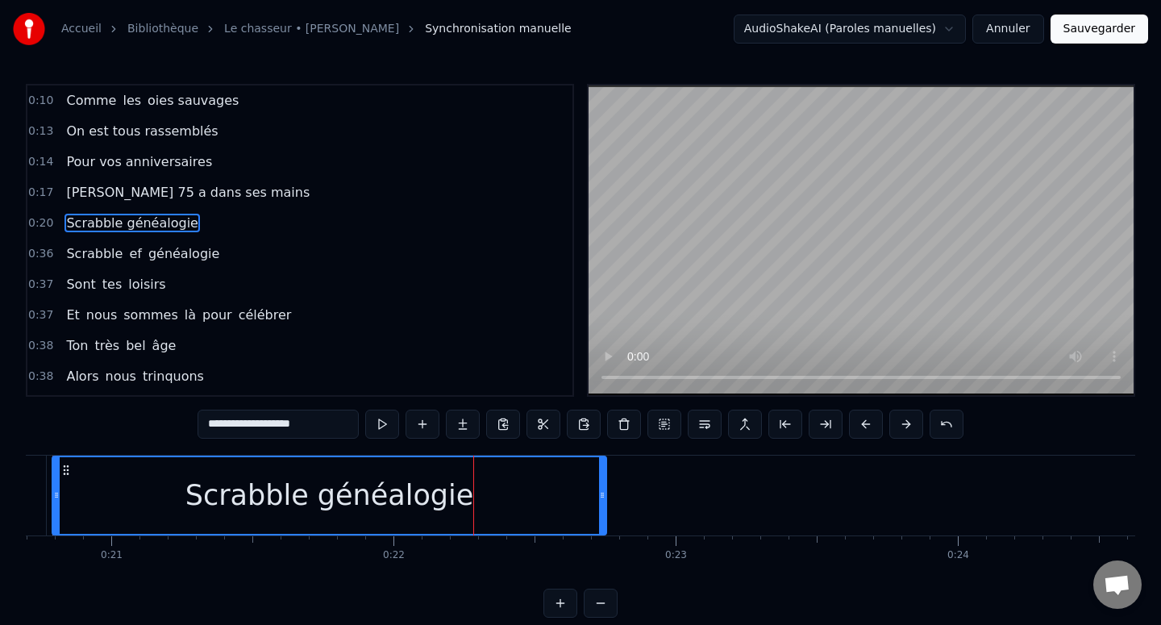
drag, startPoint x: 473, startPoint y: 487, endPoint x: 602, endPoint y: 487, distance: 129.0
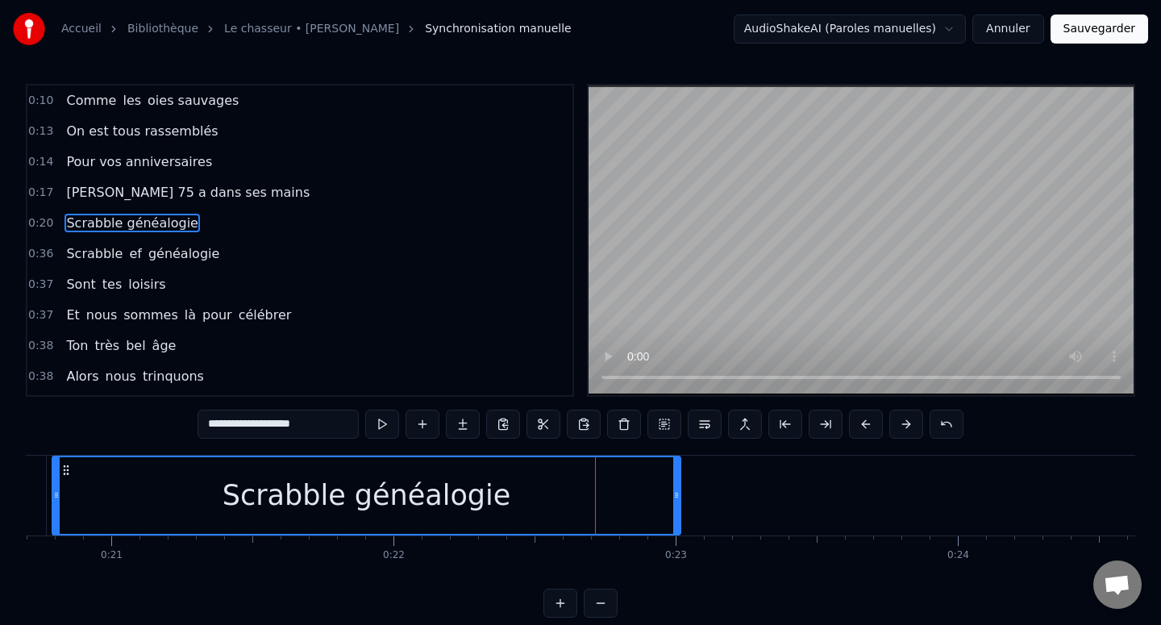
drag, startPoint x: 598, startPoint y: 489, endPoint x: 672, endPoint y: 489, distance: 74.2
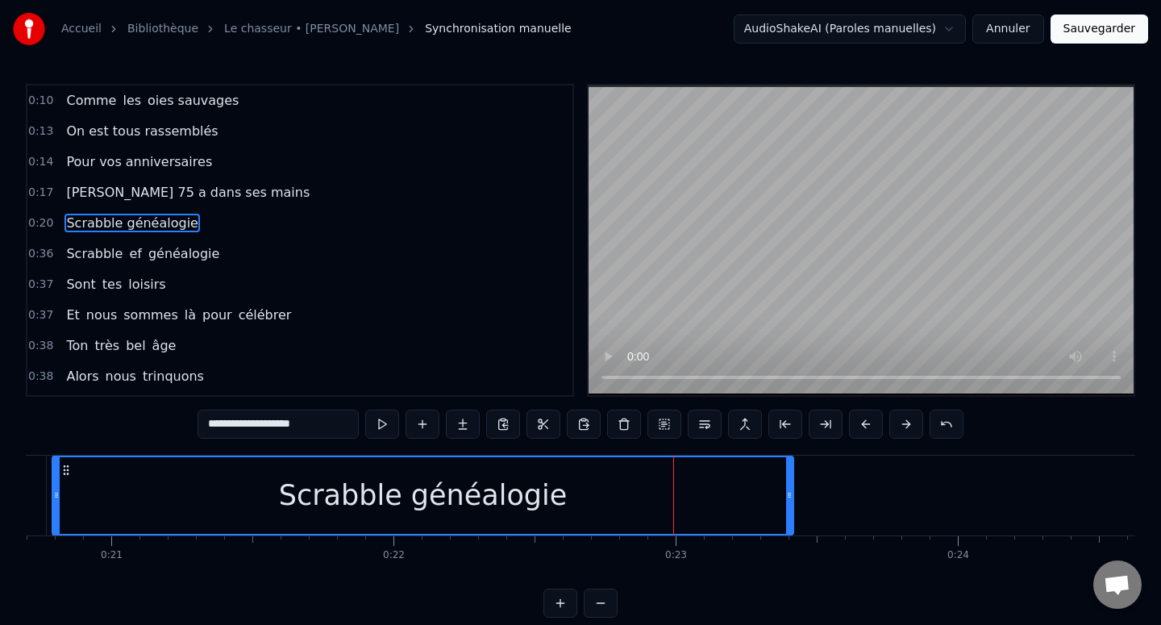
drag, startPoint x: 677, startPoint y: 492, endPoint x: 798, endPoint y: 492, distance: 120.9
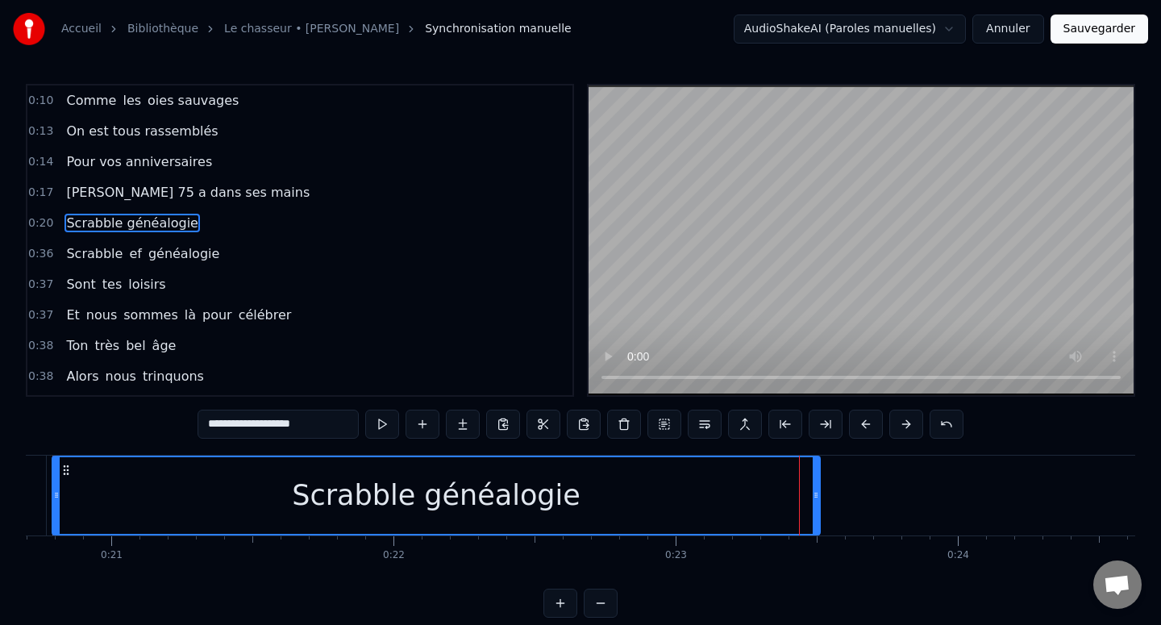
drag, startPoint x: 794, startPoint y: 493, endPoint x: 813, endPoint y: 493, distance: 18.5
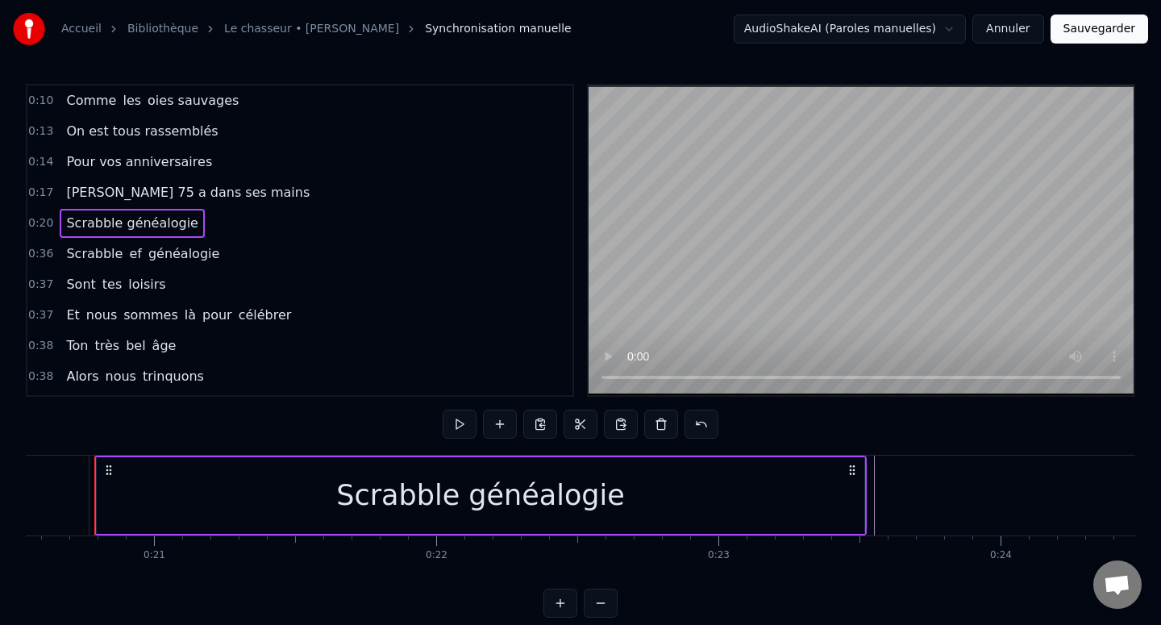
scroll to position [0, 5785]
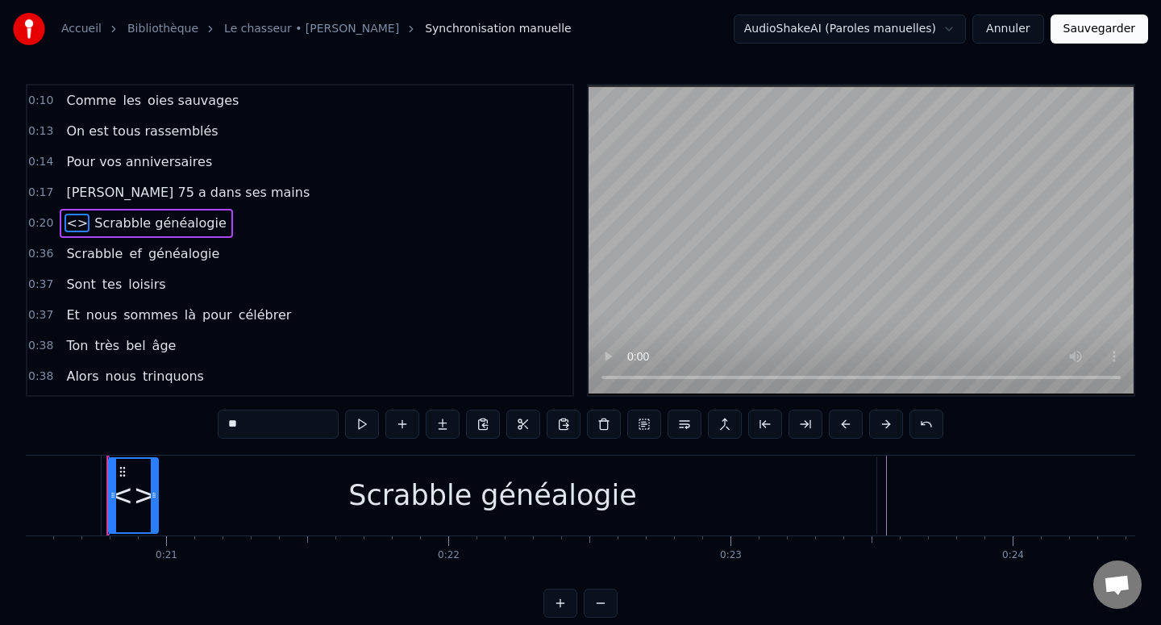
drag, startPoint x: 69, startPoint y: 224, endPoint x: 282, endPoint y: 222, distance: 212.8
drag, startPoint x: 69, startPoint y: 222, endPoint x: 168, endPoint y: 221, distance: 98.3
drag, startPoint x: 117, startPoint y: 222, endPoint x: 76, endPoint y: 222, distance: 41.1
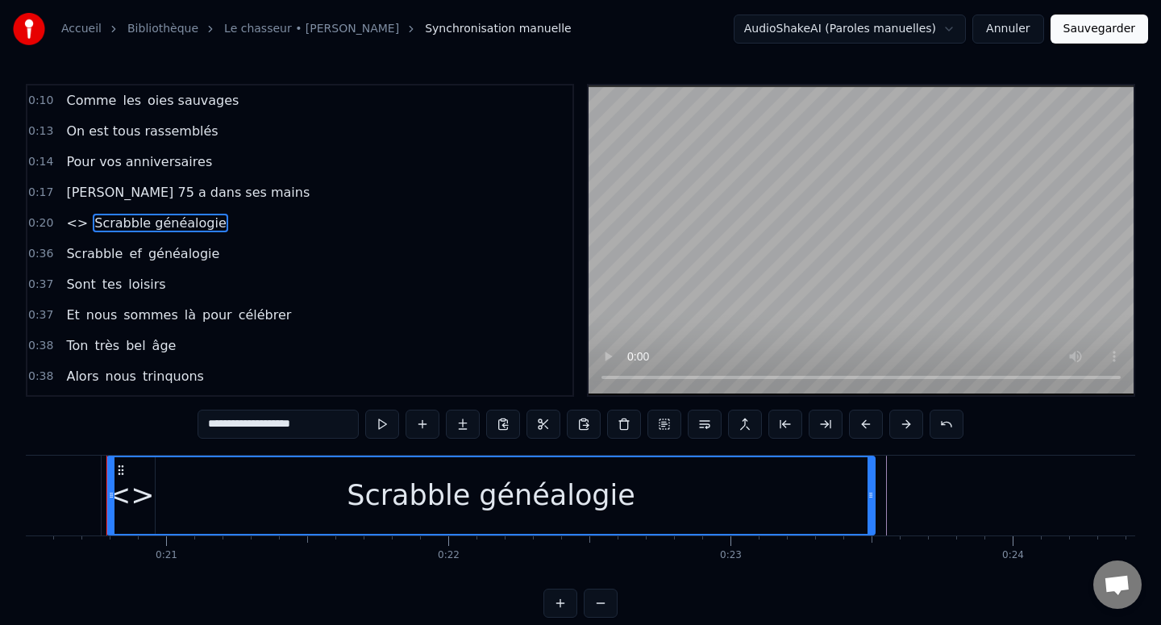
type input "**"
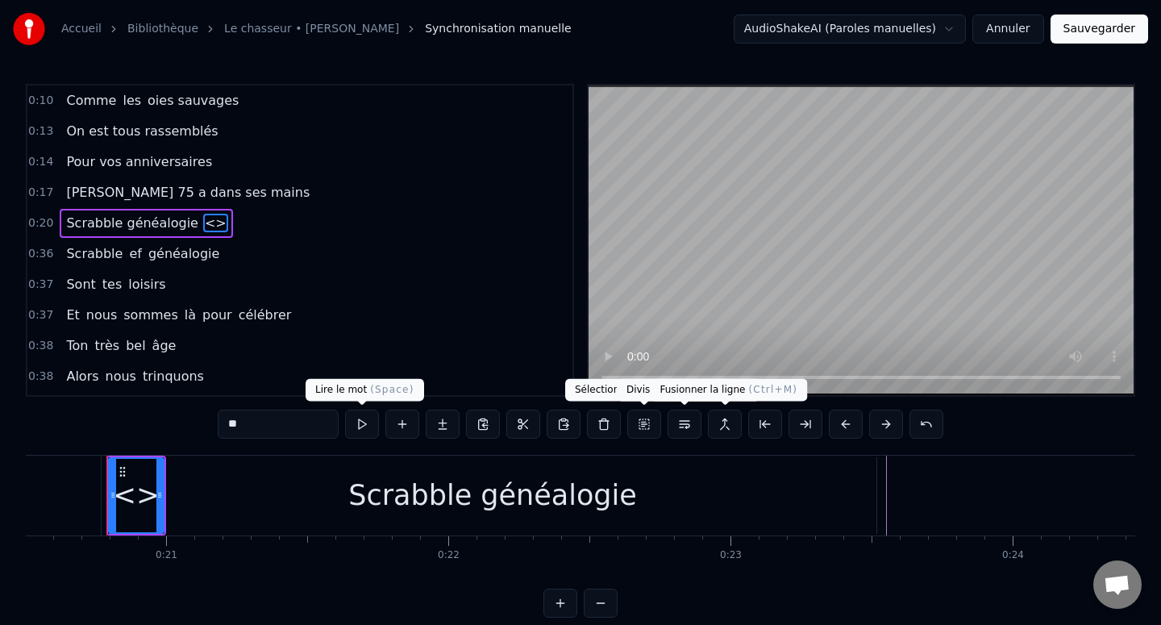
drag, startPoint x: 124, startPoint y: 500, endPoint x: 744, endPoint y: 504, distance: 619.9
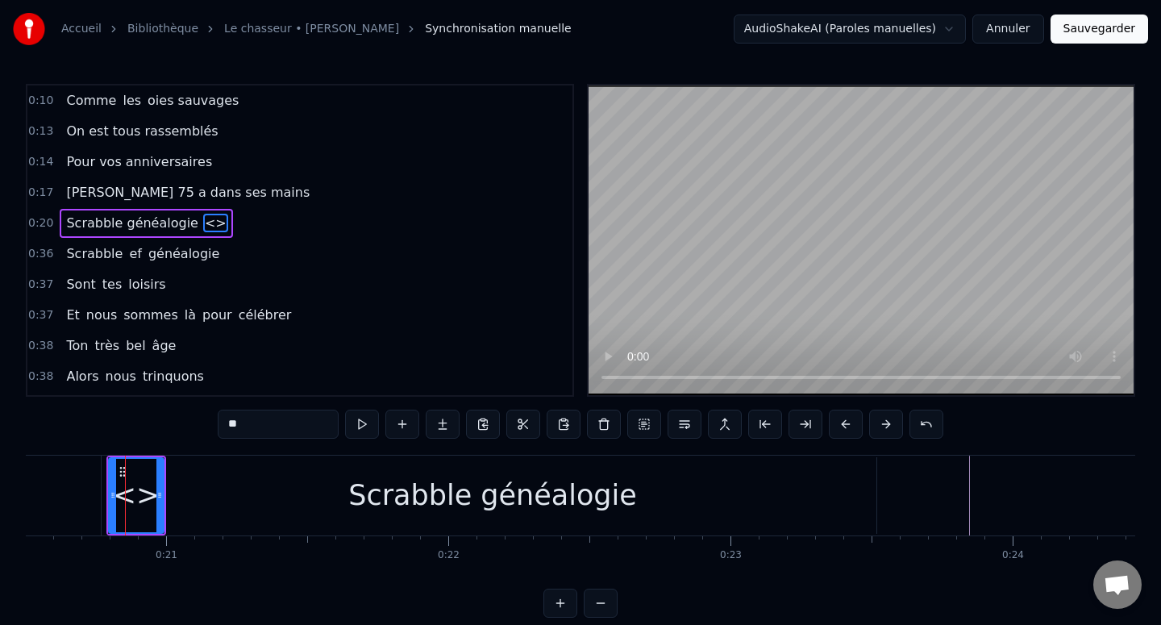
type input "********"
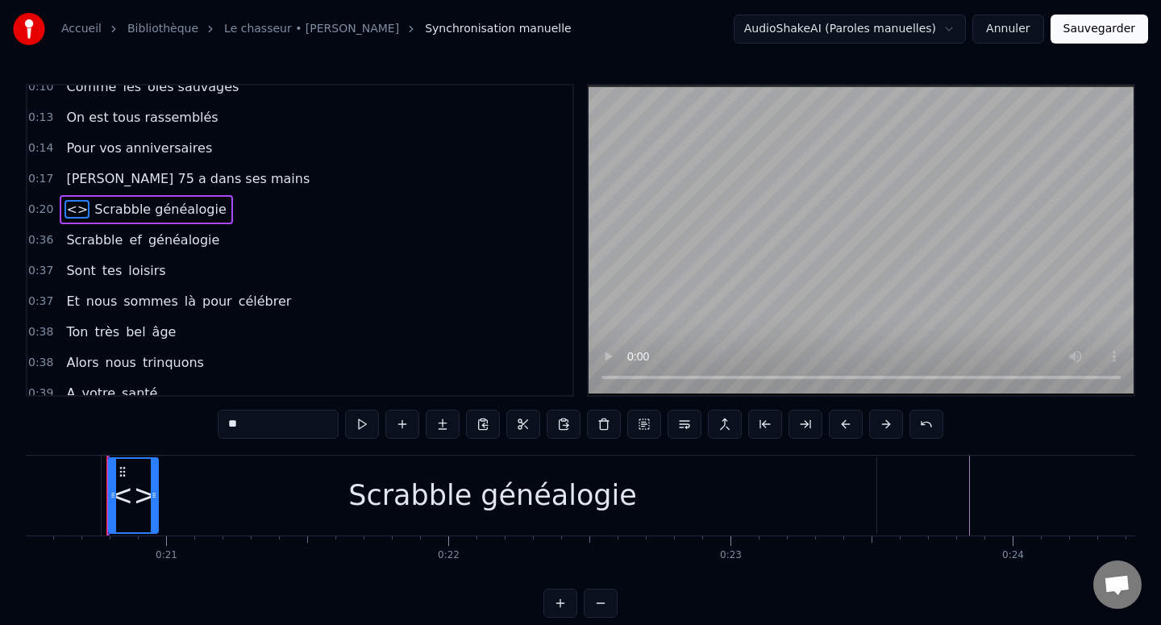
scroll to position [0, 0]
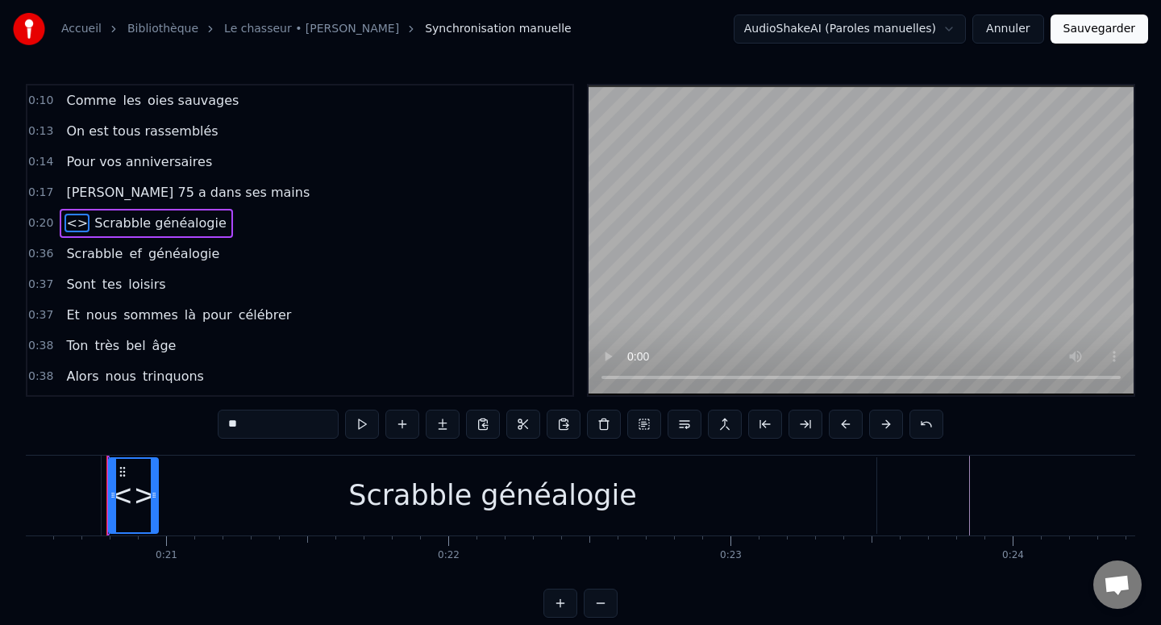
type input "*"
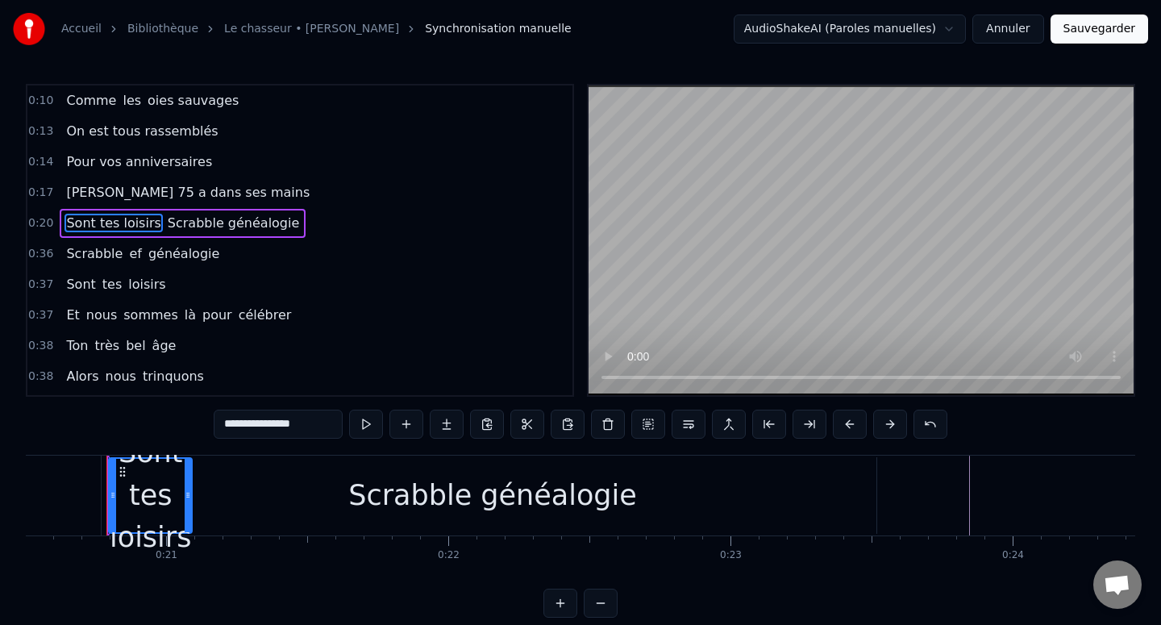
type input "**********"
drag, startPoint x: 127, startPoint y: 219, endPoint x: 317, endPoint y: 222, distance: 190.3
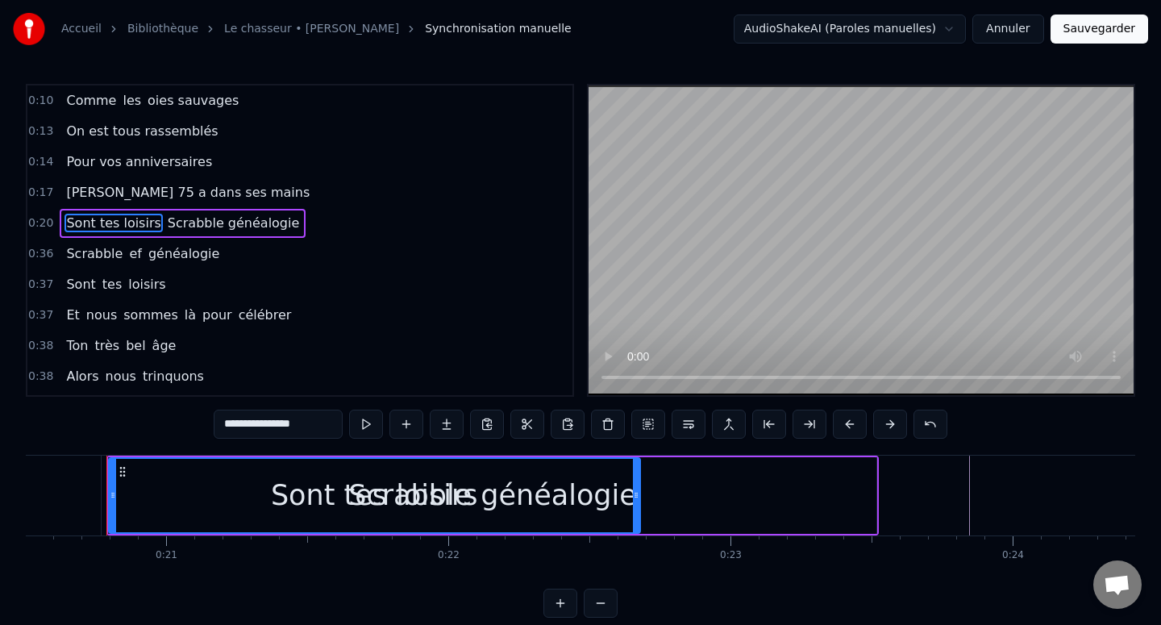
drag, startPoint x: 176, startPoint y: 493, endPoint x: 727, endPoint y: 498, distance: 551.4
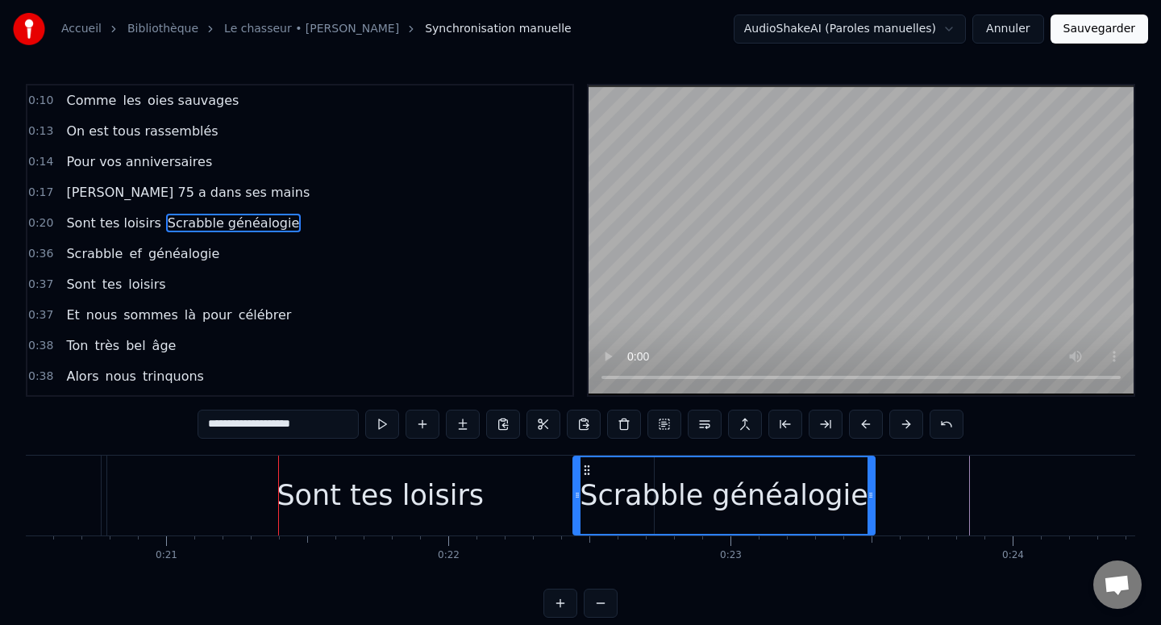
drag, startPoint x: 111, startPoint y: 491, endPoint x: 647, endPoint y: 499, distance: 536.1
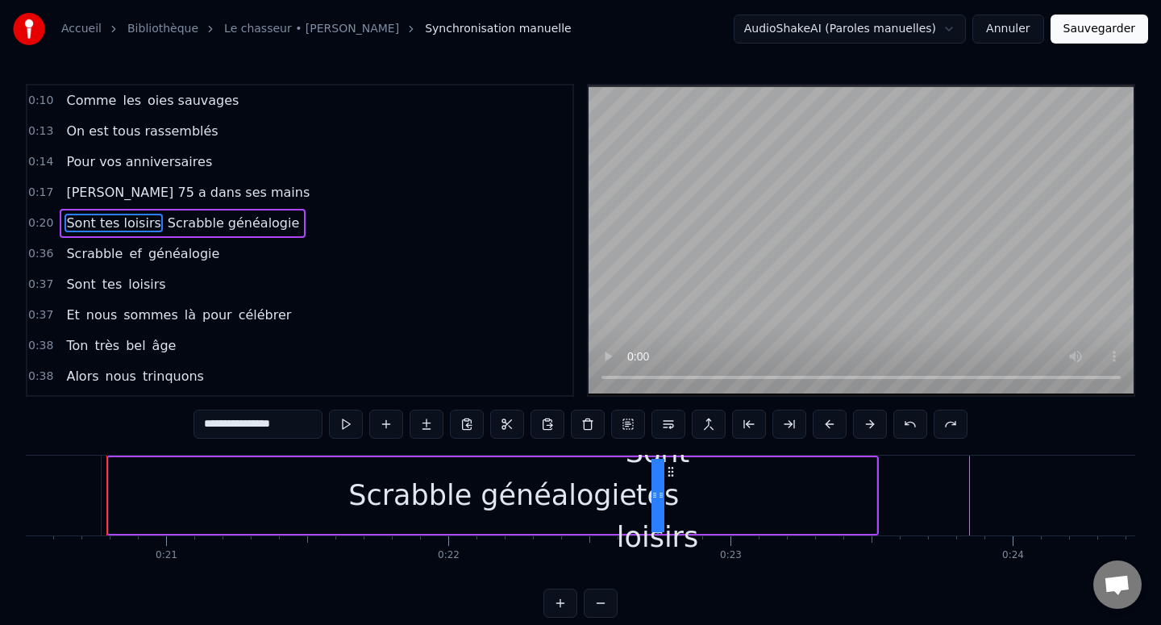
drag, startPoint x: 114, startPoint y: 494, endPoint x: 777, endPoint y: 494, distance: 663.4
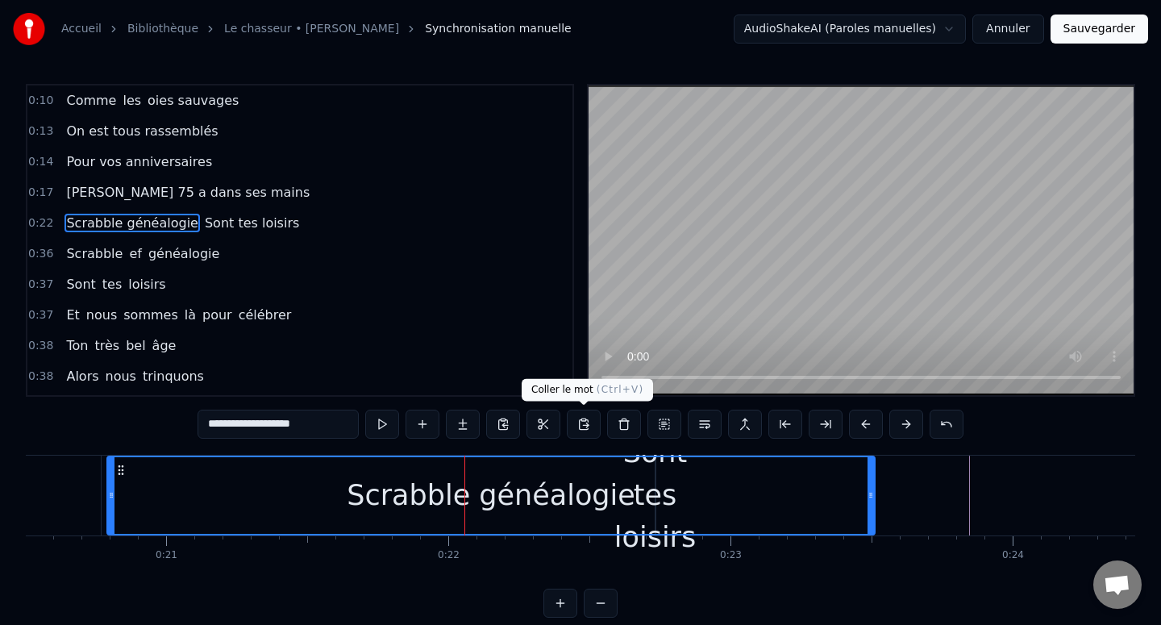
type input "**********"
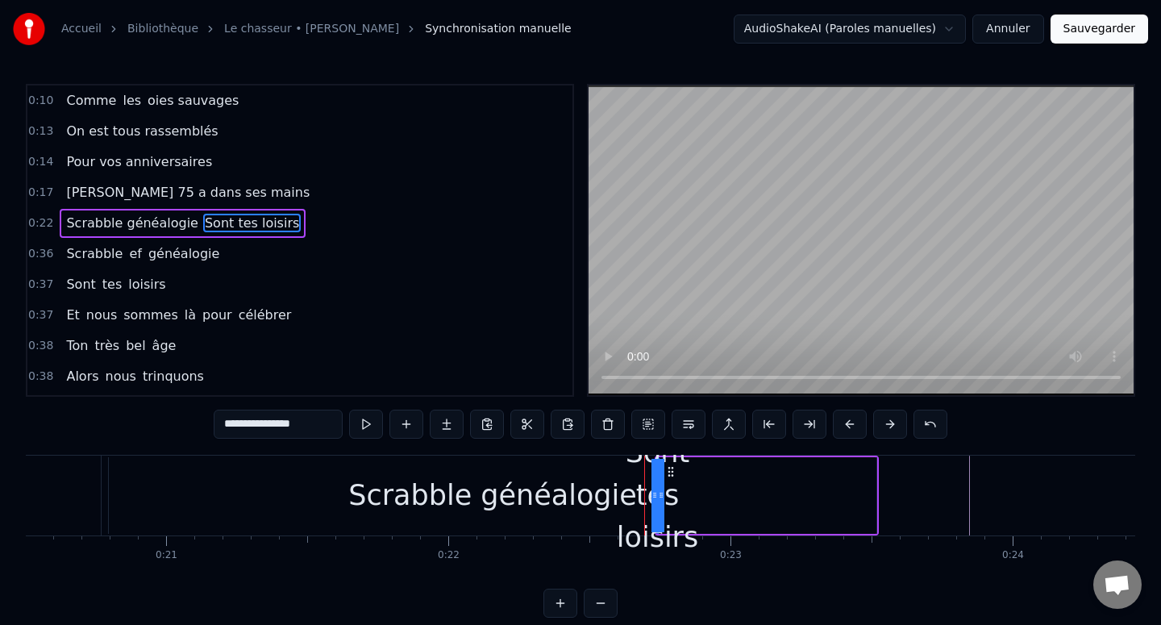
drag, startPoint x: 659, startPoint y: 495, endPoint x: 580, endPoint y: 486, distance: 80.3
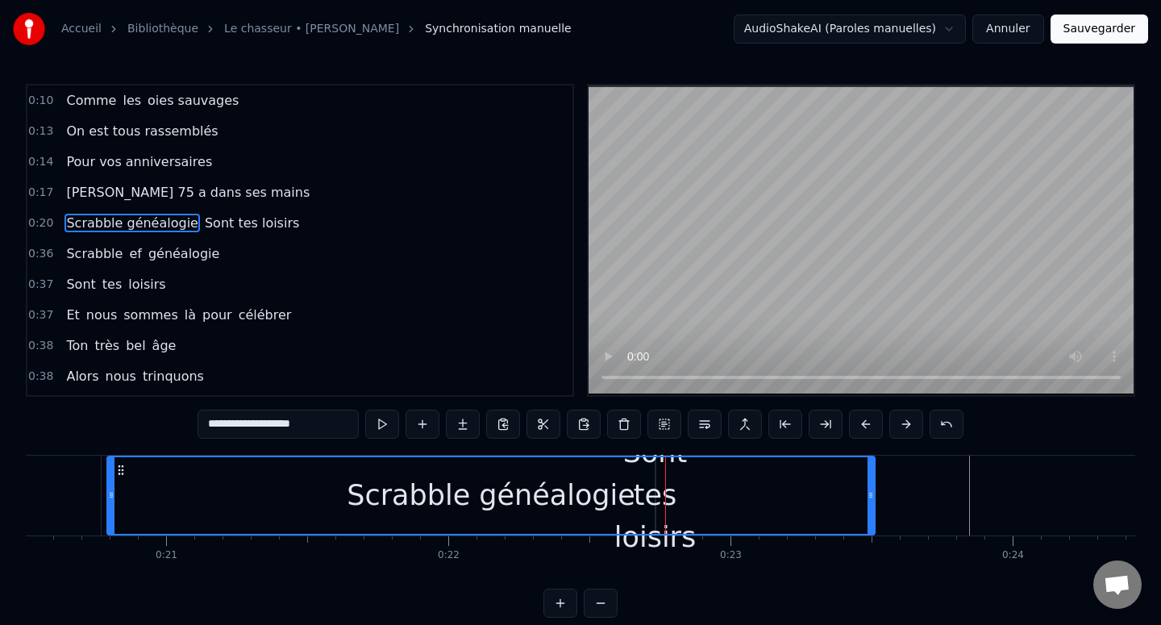
type input "**********"
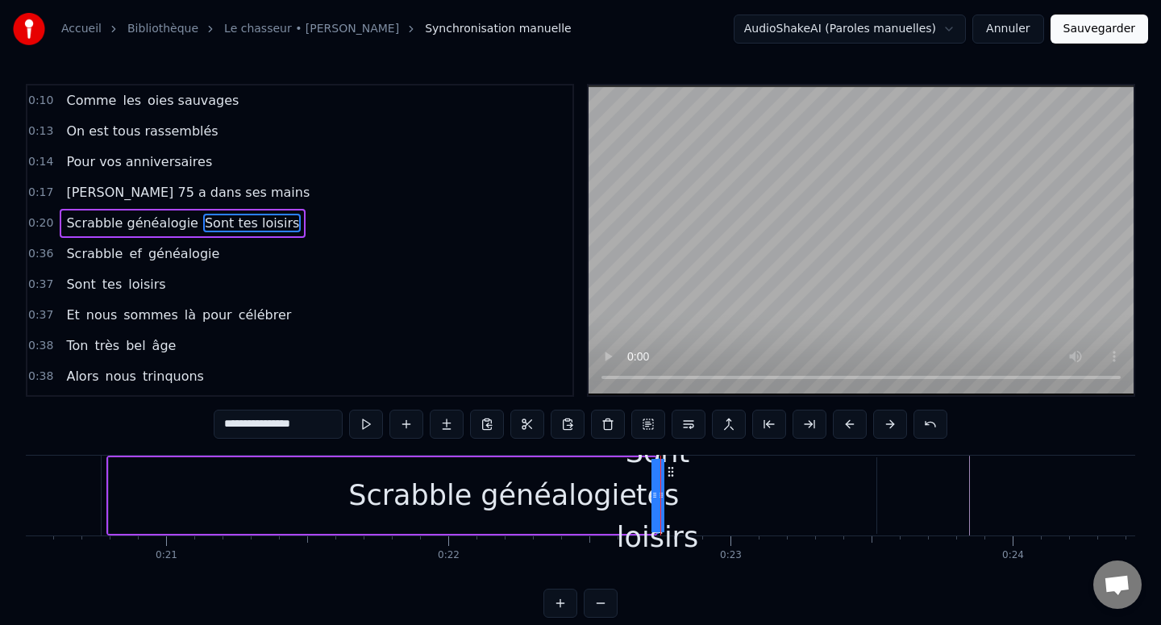
drag, startPoint x: 659, startPoint y: 496, endPoint x: 936, endPoint y: 494, distance: 276.5
drag, startPoint x: 672, startPoint y: 544, endPoint x: 778, endPoint y: 544, distance: 105.6
drag, startPoint x: 644, startPoint y: 542, endPoint x: 725, endPoint y: 533, distance: 81.1
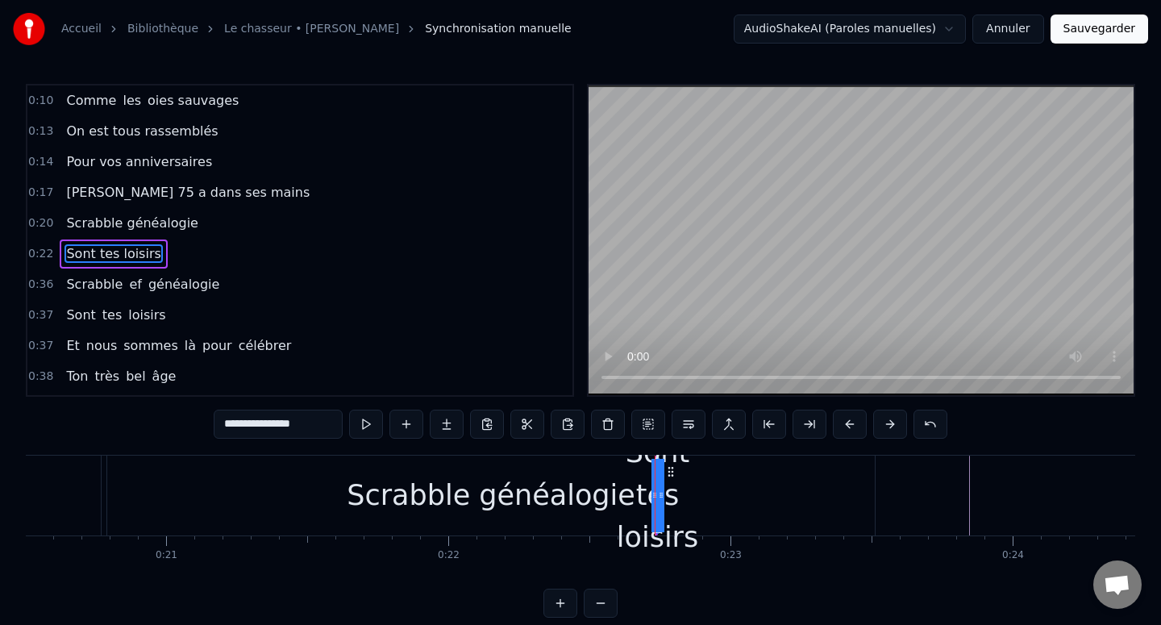
scroll to position [14, 0]
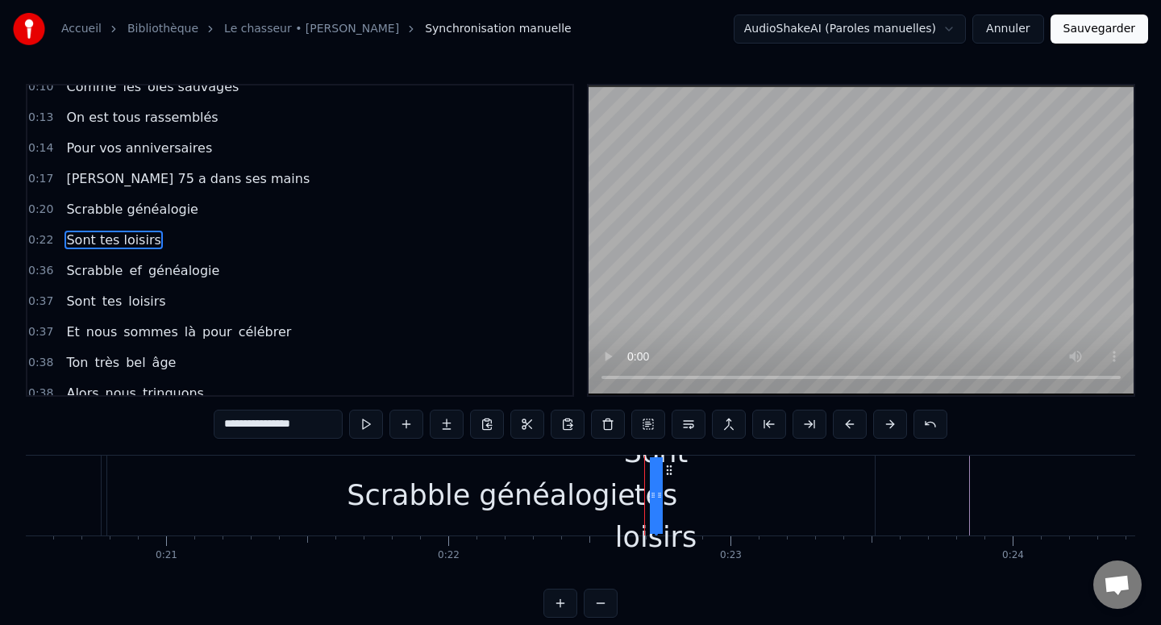
drag, startPoint x: 622, startPoint y: 542, endPoint x: 712, endPoint y: 542, distance: 89.5
drag, startPoint x: 658, startPoint y: 498, endPoint x: 663, endPoint y: 489, distance: 10.1
drag, startPoint x: 651, startPoint y: 493, endPoint x: 613, endPoint y: 494, distance: 38.7
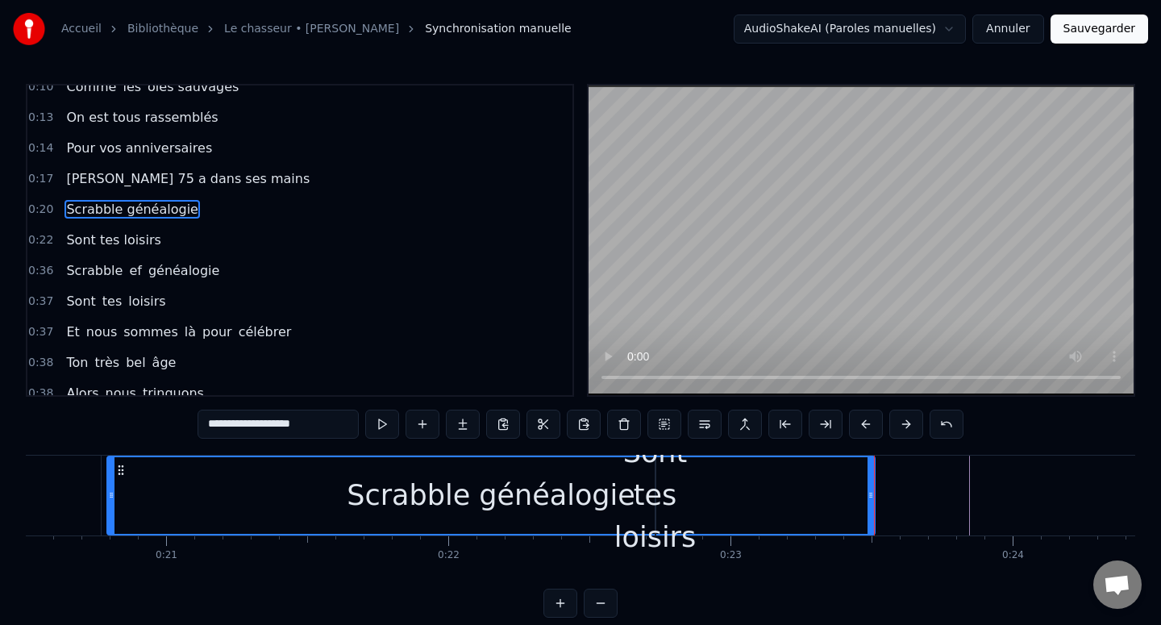
scroll to position [0, 0]
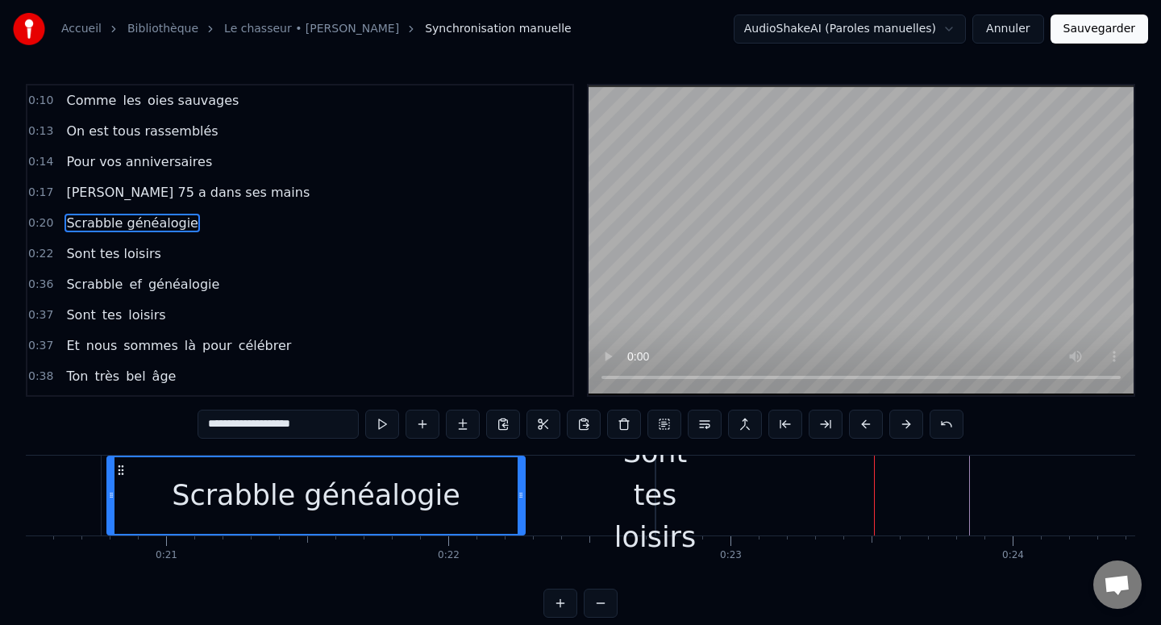
drag, startPoint x: 871, startPoint y: 493, endPoint x: 521, endPoint y: 499, distance: 349.9
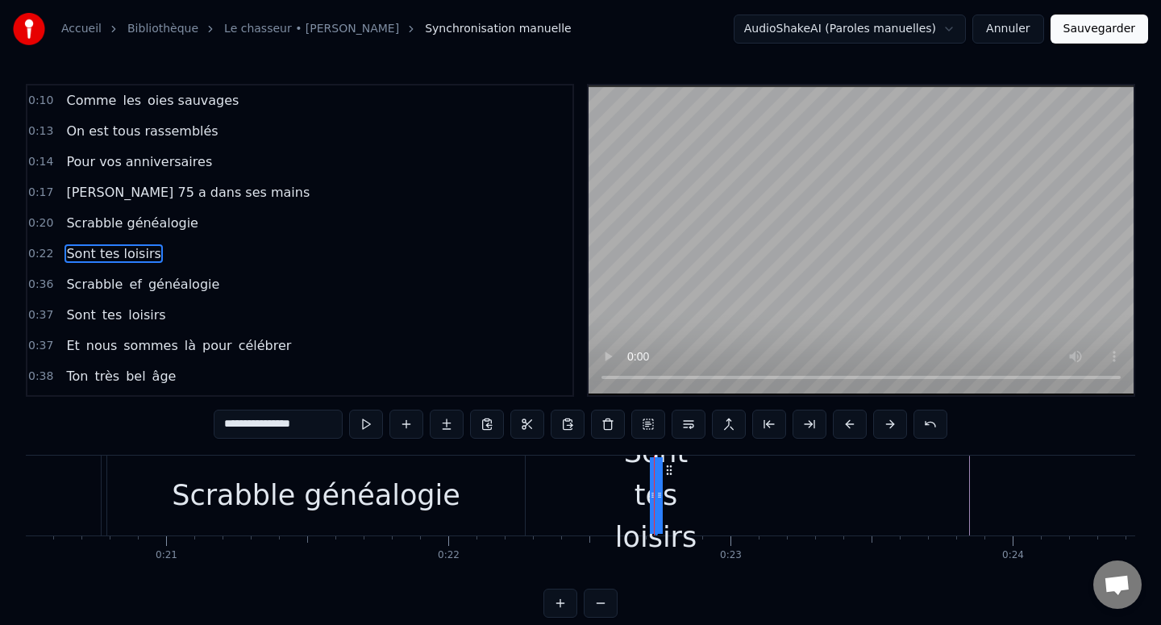
type input "**********"
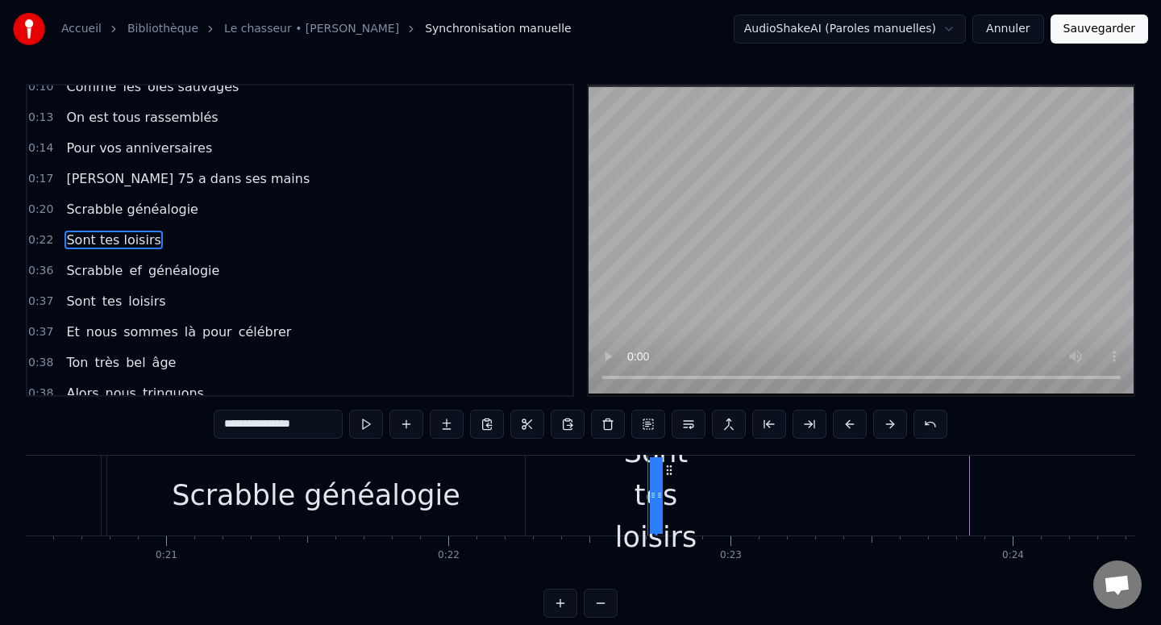
drag, startPoint x: 650, startPoint y: 493, endPoint x: 547, endPoint y: 487, distance: 102.6
drag, startPoint x: 657, startPoint y: 493, endPoint x: 759, endPoint y: 491, distance: 101.6
drag, startPoint x: 649, startPoint y: 494, endPoint x: 638, endPoint y: 497, distance: 11.5
drag, startPoint x: 651, startPoint y: 494, endPoint x: 412, endPoint y: 297, distance: 310.4
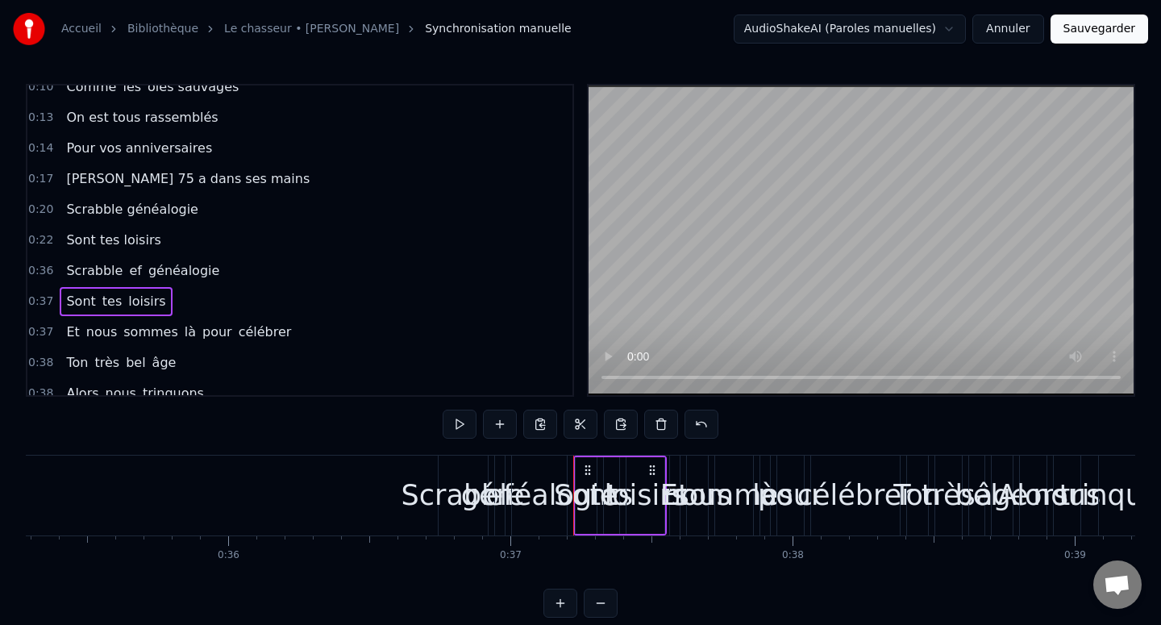
scroll to position [0, 9373]
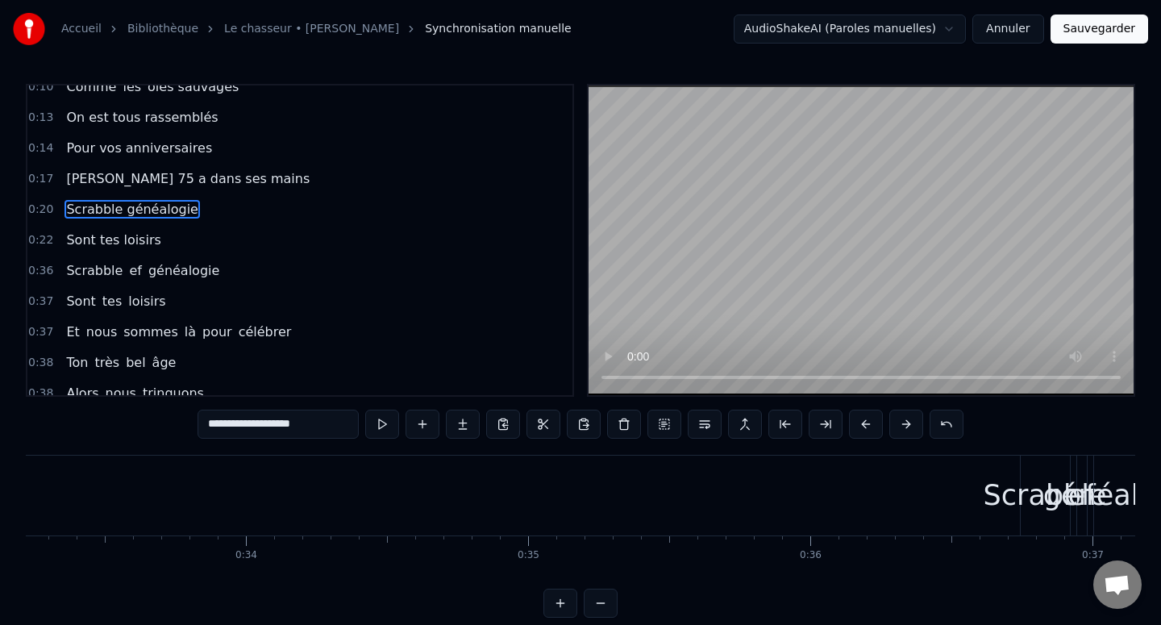
type input "**********"
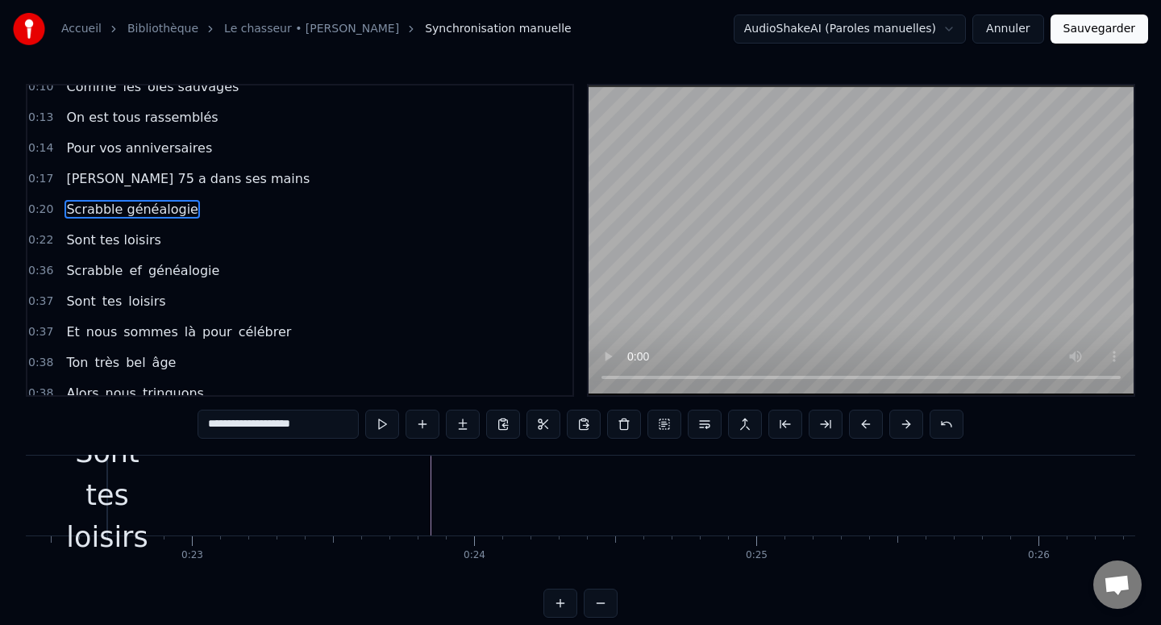
scroll to position [0, 0]
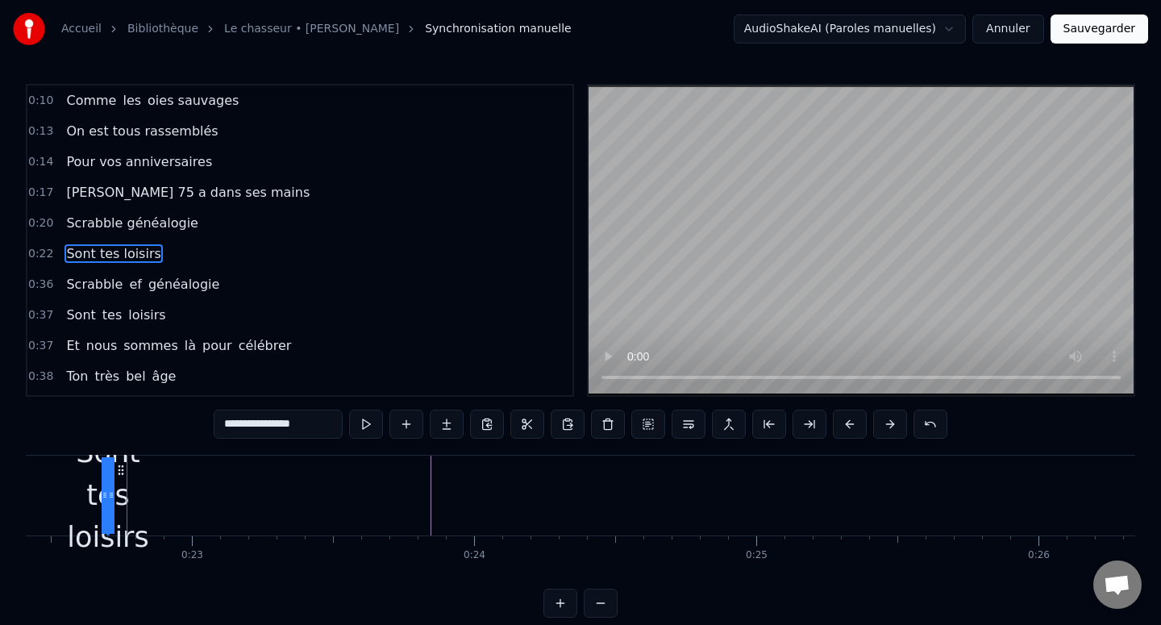
drag, startPoint x: 799, startPoint y: 486, endPoint x: 91, endPoint y: 237, distance: 750.3
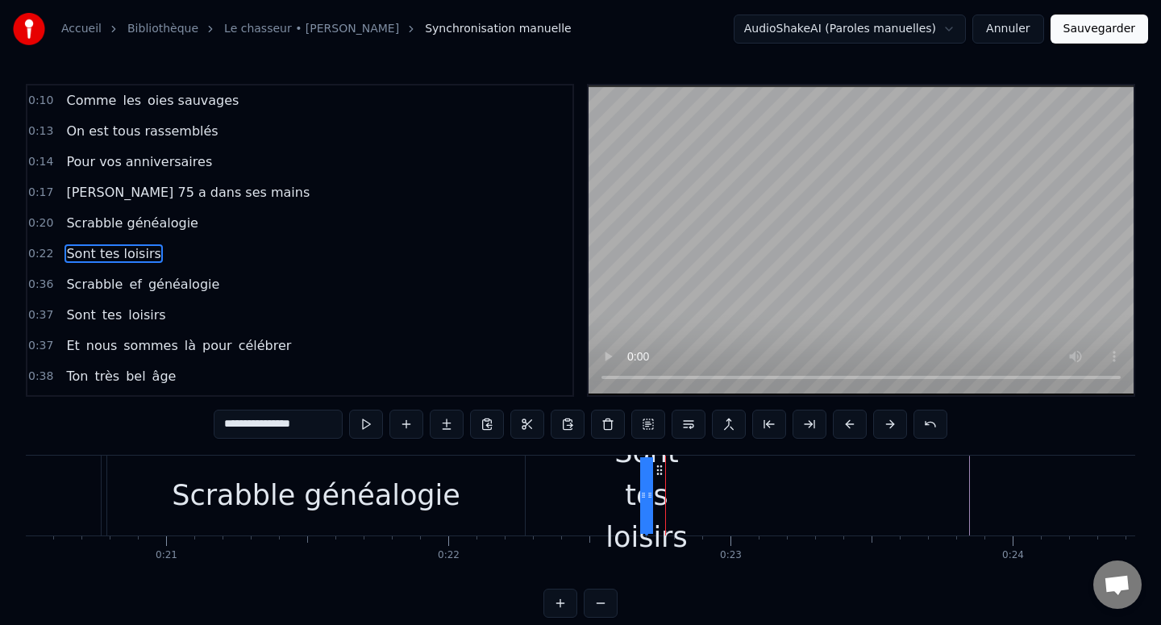
scroll to position [14, 0]
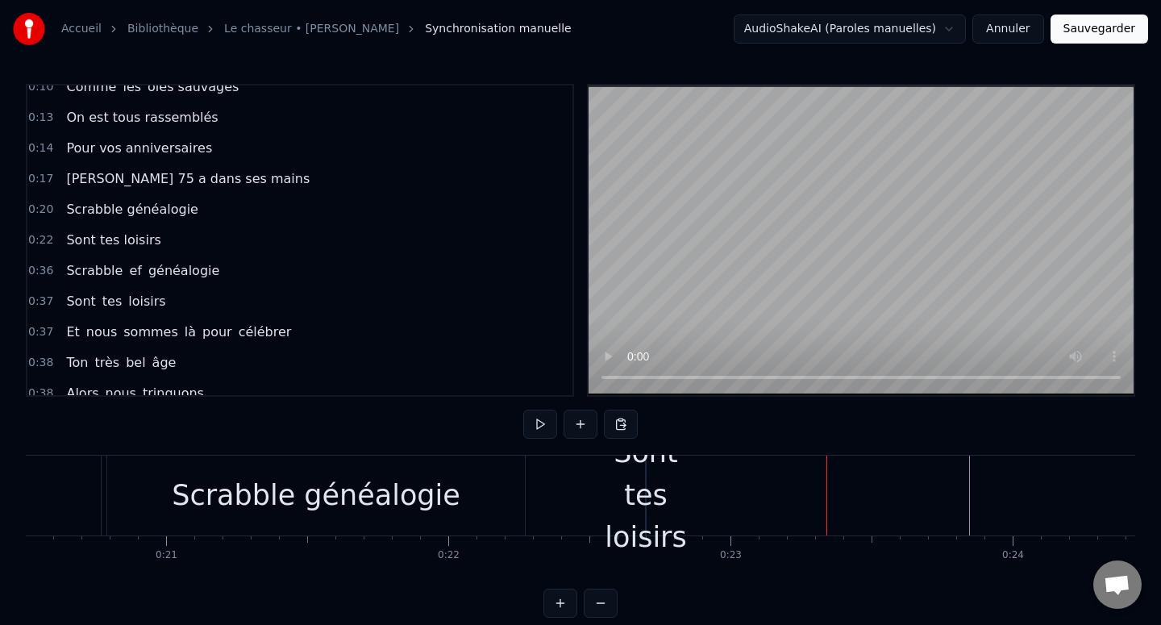
drag, startPoint x: 91, startPoint y: 237, endPoint x: 92, endPoint y: 260, distance: 23.4
drag, startPoint x: 89, startPoint y: 235, endPoint x: 292, endPoint y: 301, distance: 213.9
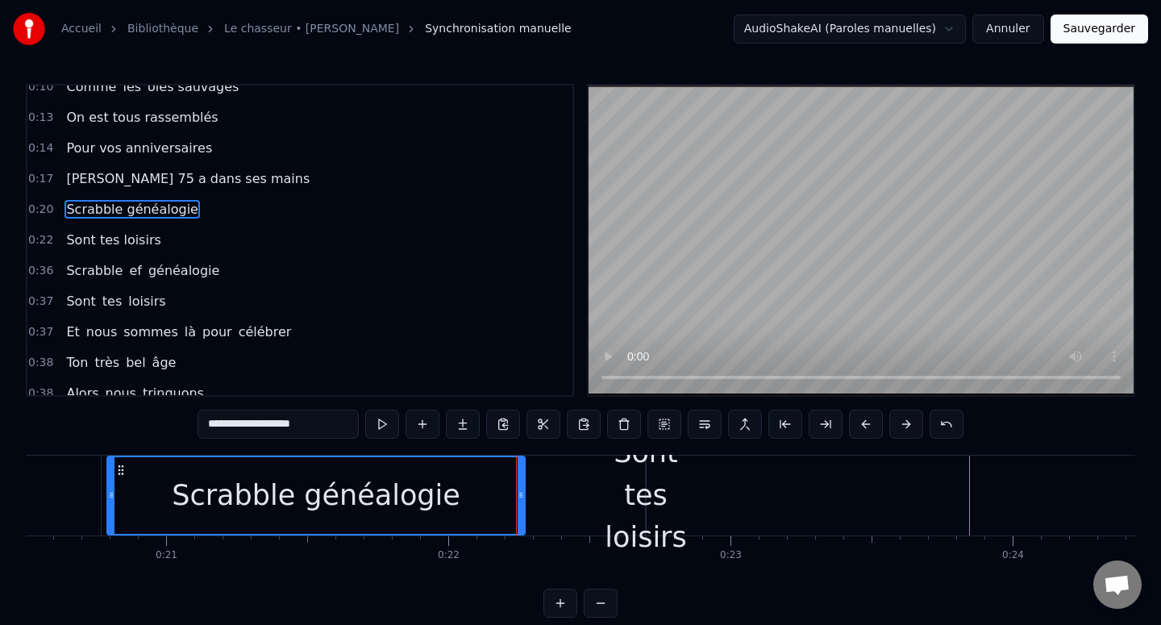
scroll to position [0, 0]
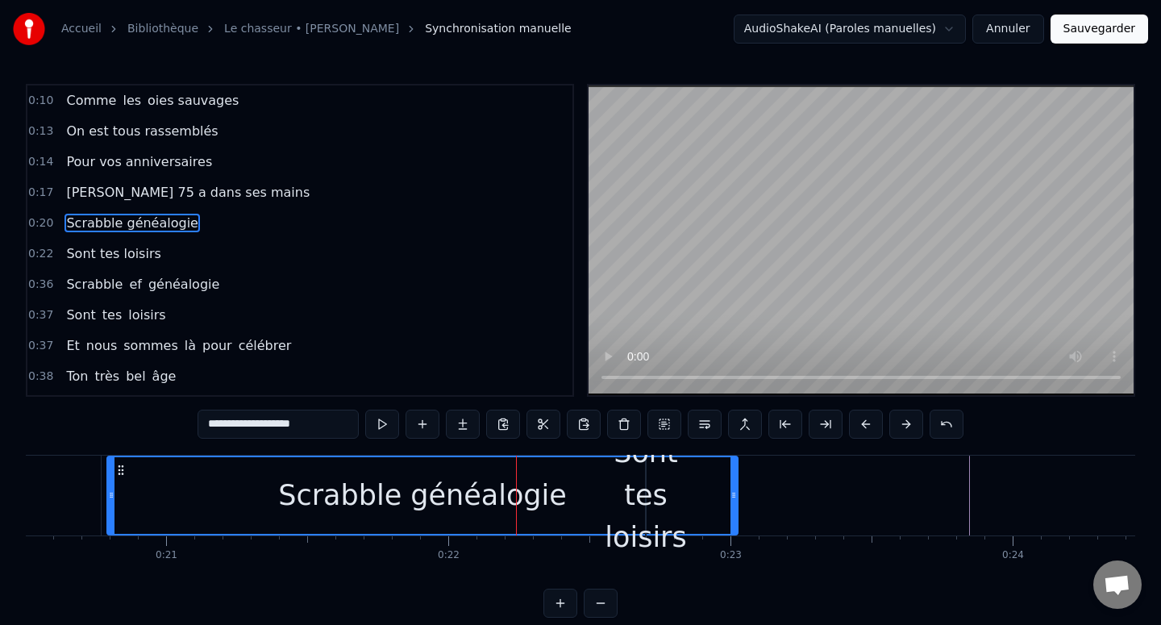
drag, startPoint x: 523, startPoint y: 497, endPoint x: 736, endPoint y: 498, distance: 212.8
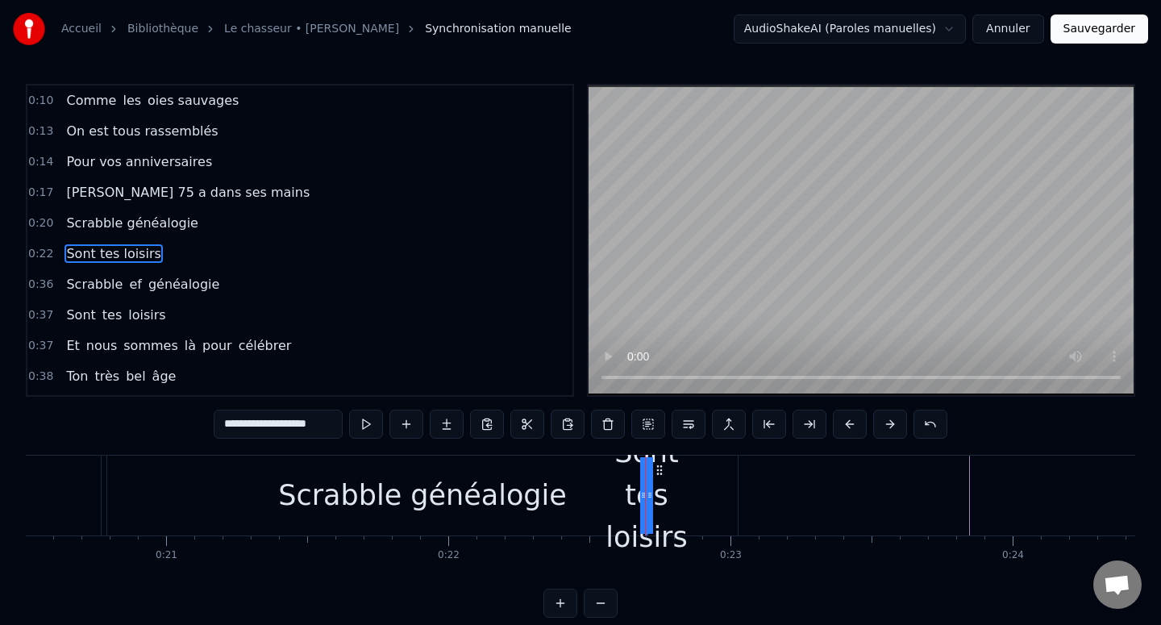
type input "**********"
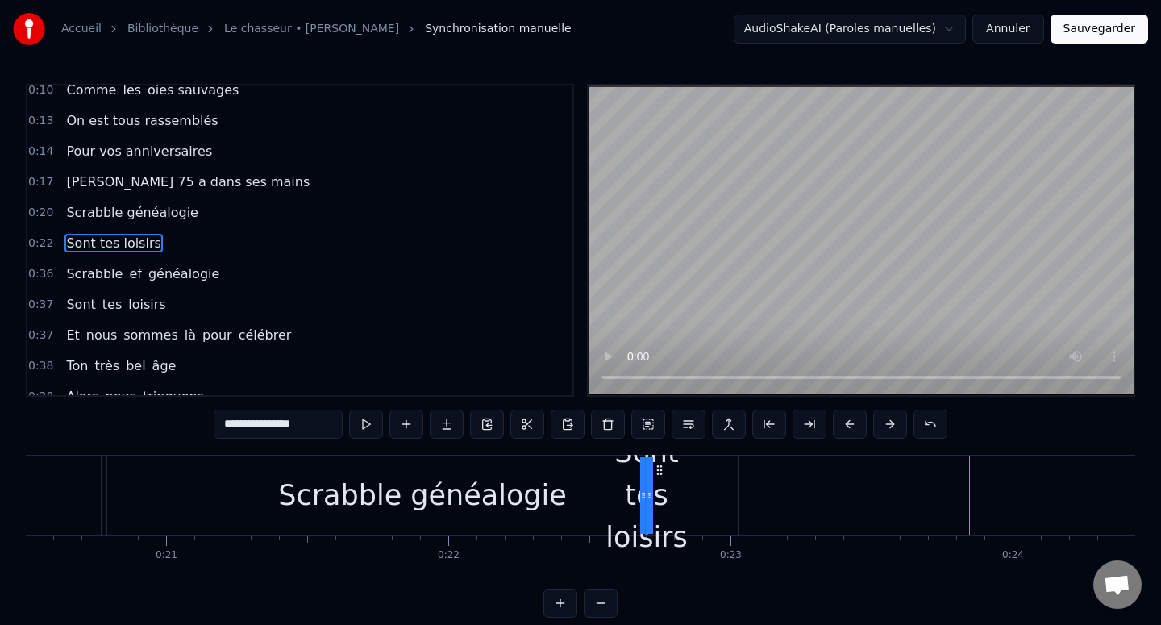
scroll to position [14, 0]
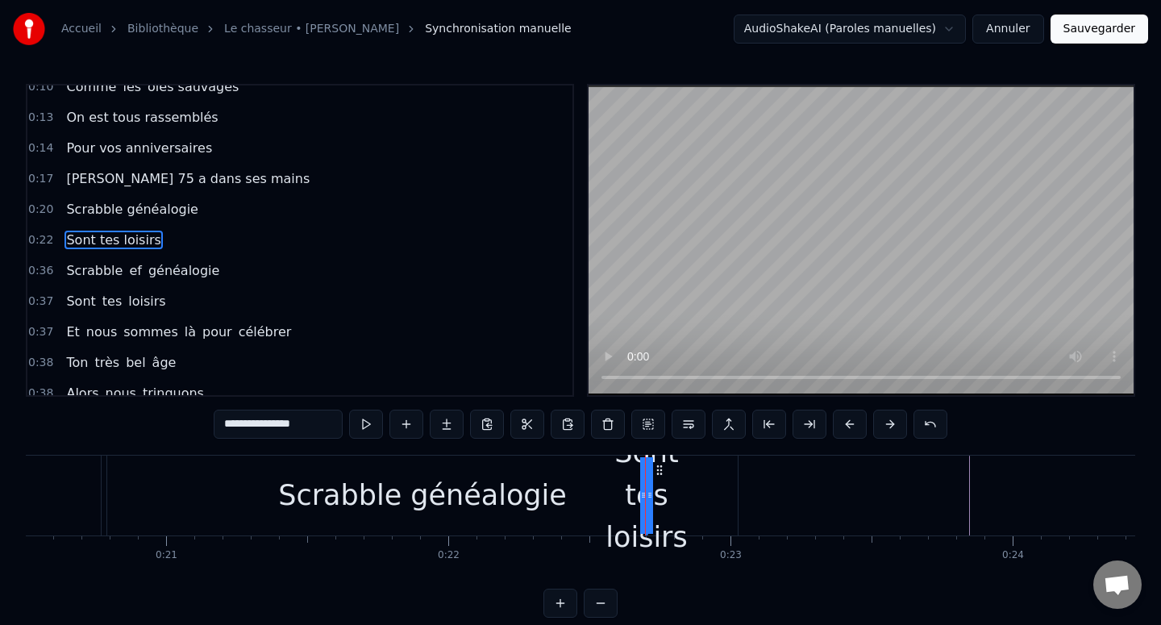
drag, startPoint x: 651, startPoint y: 495, endPoint x: 780, endPoint y: 495, distance: 129.8
type input "********"
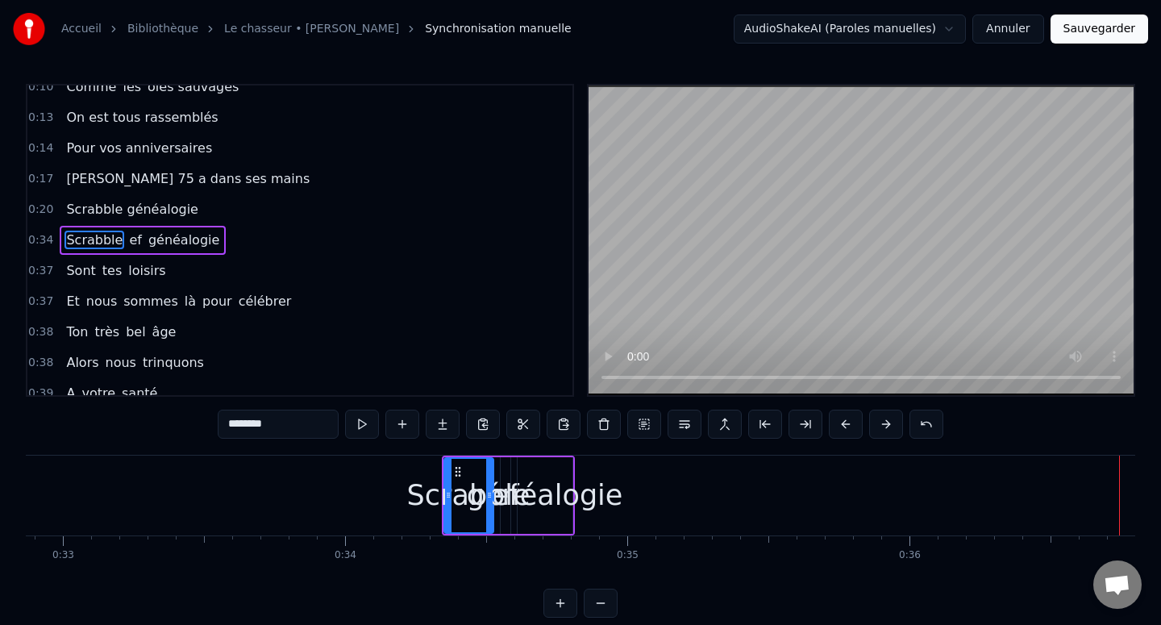
scroll to position [0, 9258]
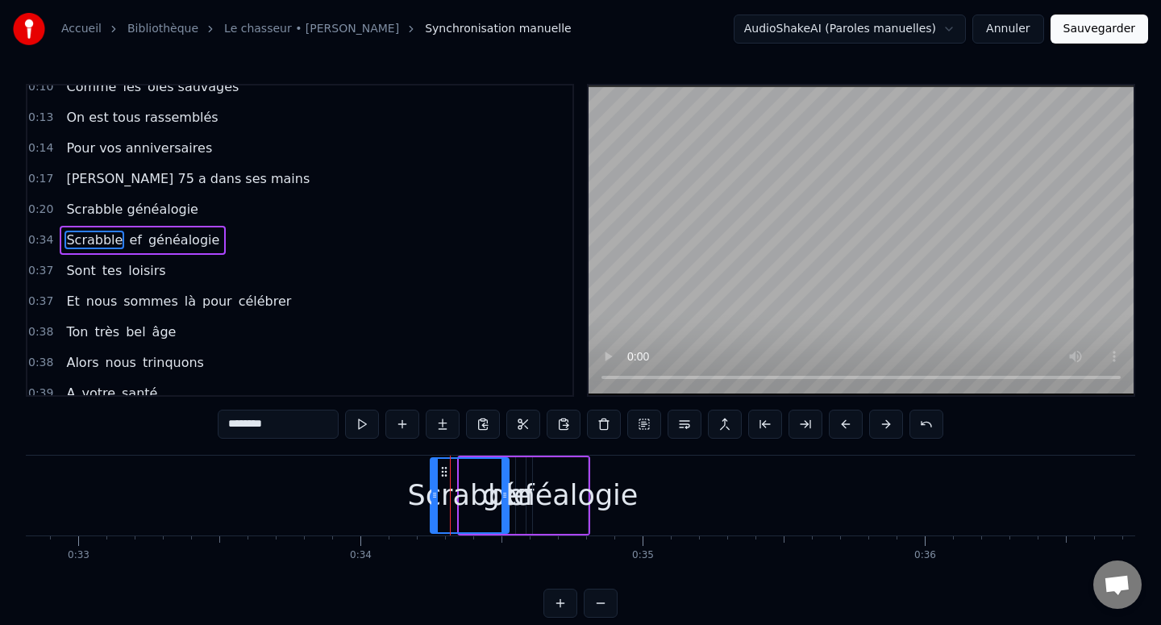
drag, startPoint x: 462, startPoint y: 490, endPoint x: 304, endPoint y: 490, distance: 158.0
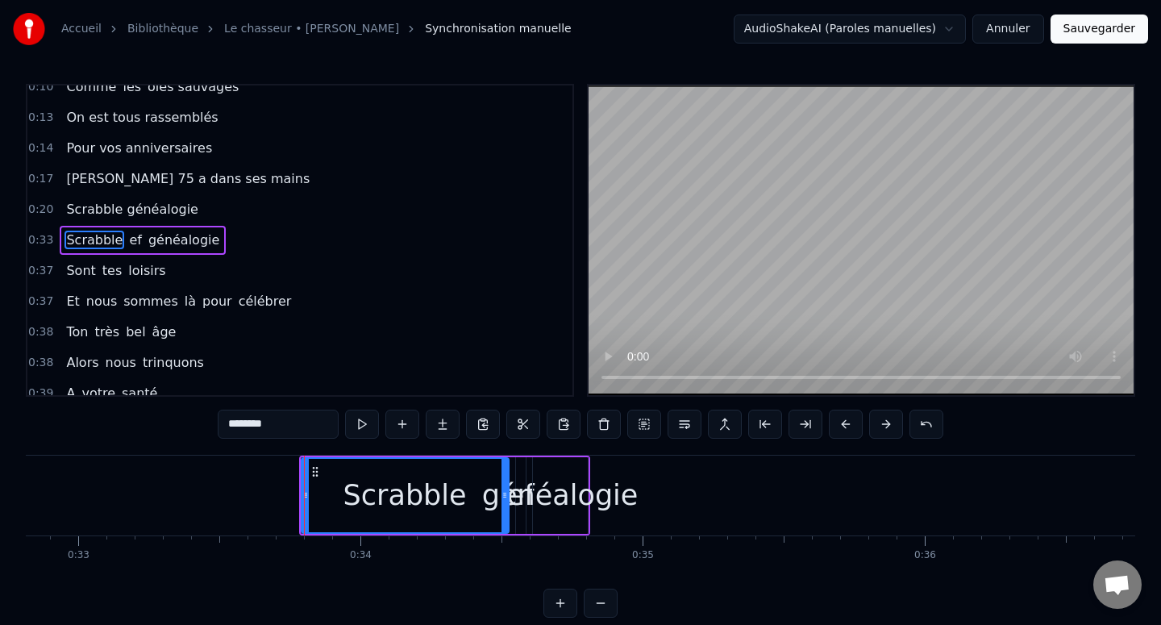
drag, startPoint x: 303, startPoint y: 496, endPoint x: 17, endPoint y: 492, distance: 286.2
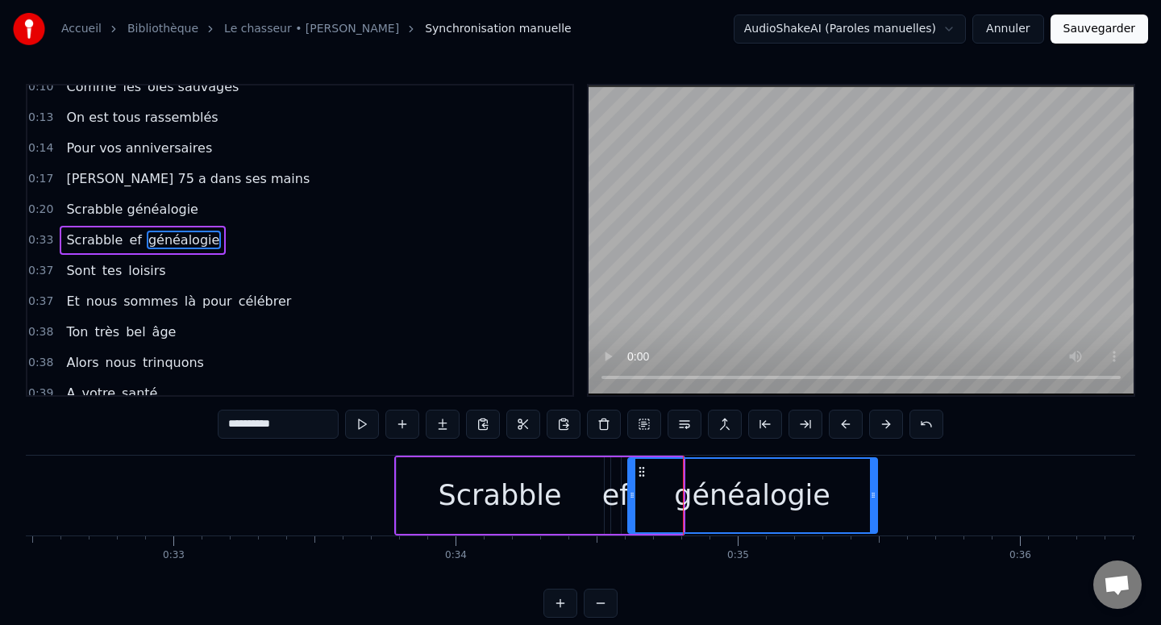
drag, startPoint x: 680, startPoint y: 498, endPoint x: 890, endPoint y: 496, distance: 209.6
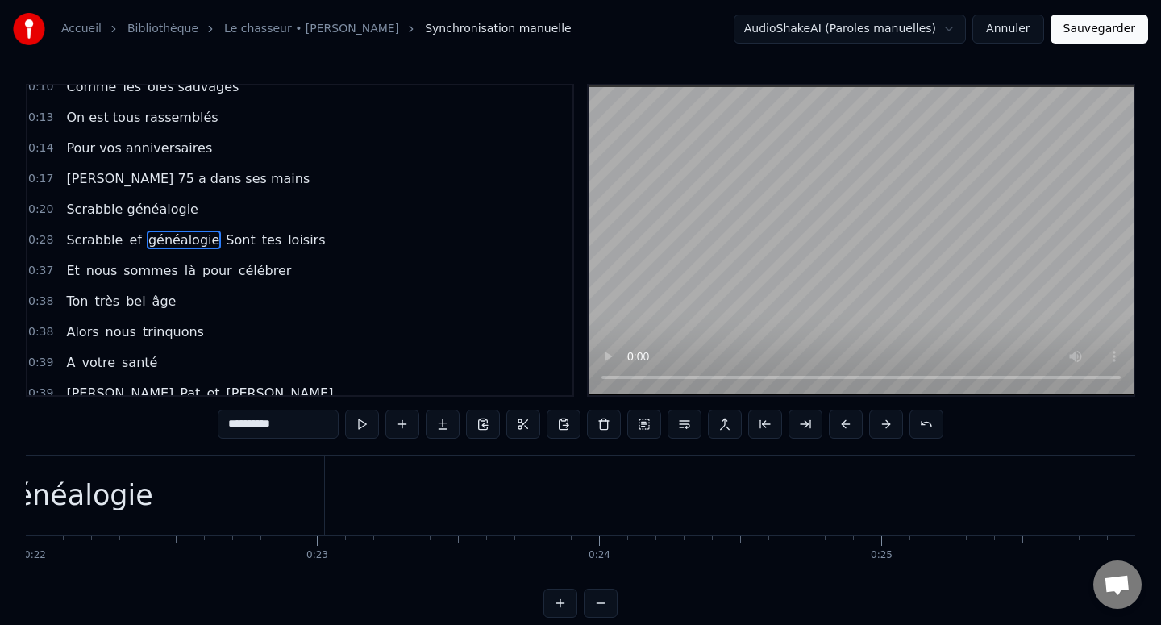
scroll to position [0, 6193]
type input "**********"
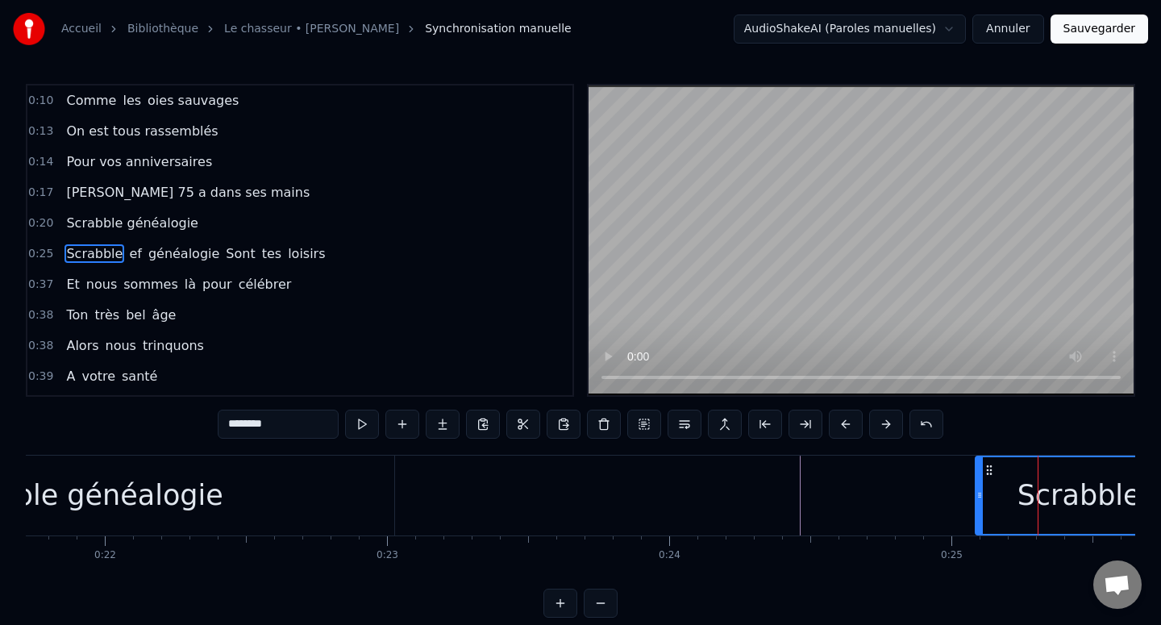
scroll to position [14, 0]
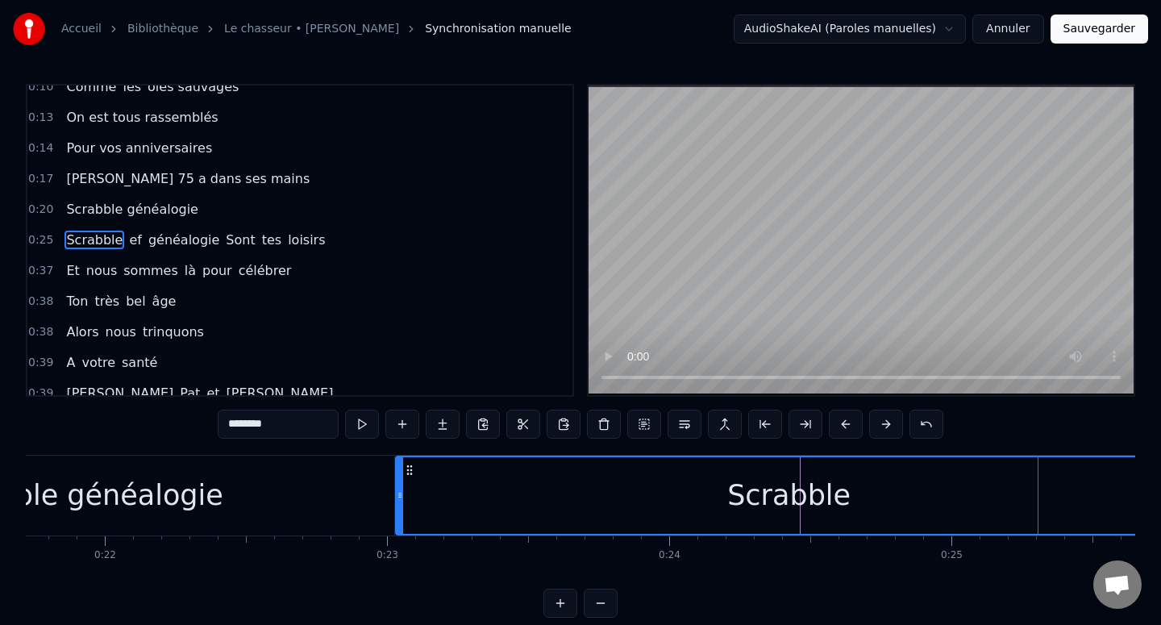
drag, startPoint x: 977, startPoint y: 492, endPoint x: 397, endPoint y: 488, distance: 579.6
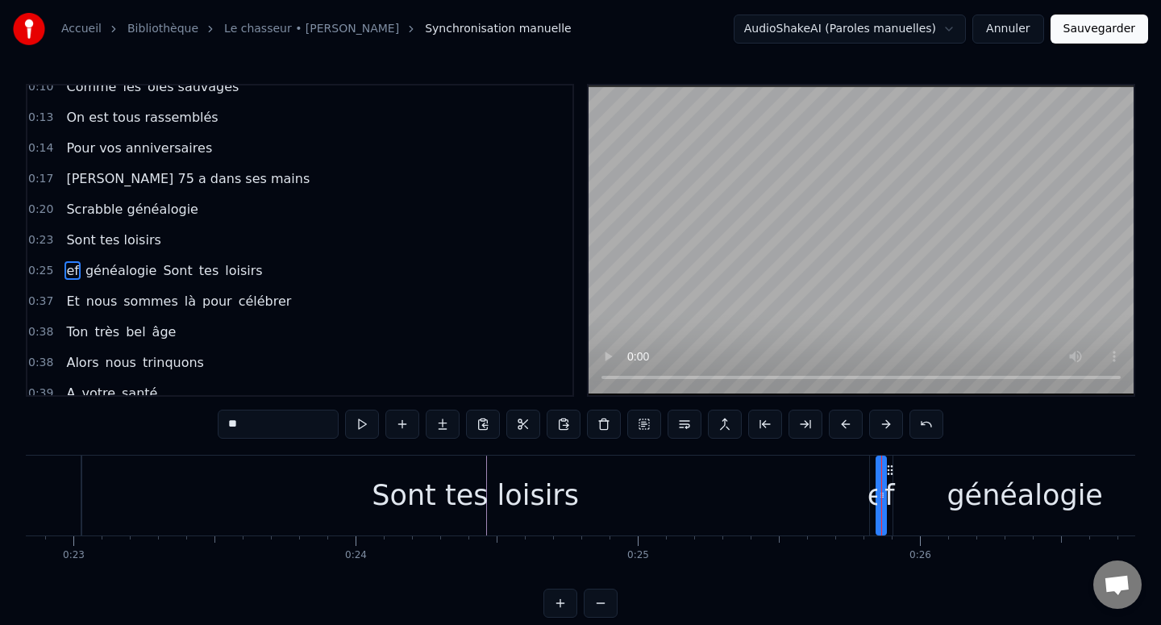
scroll to position [44, 0]
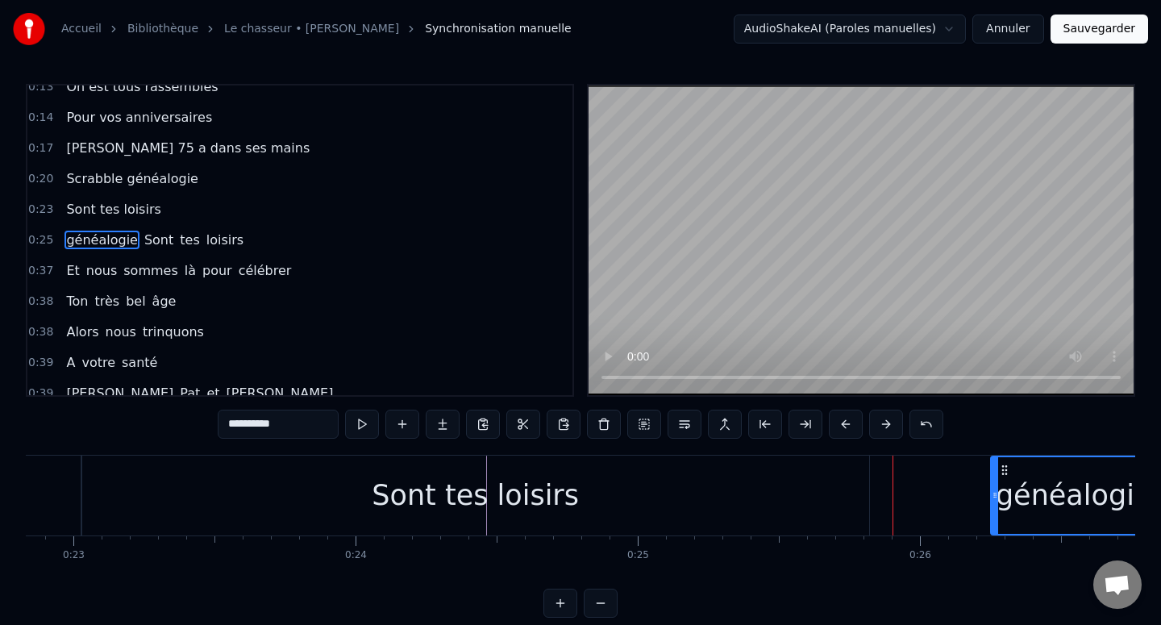
drag, startPoint x: 893, startPoint y: 493, endPoint x: 991, endPoint y: 490, distance: 97.6
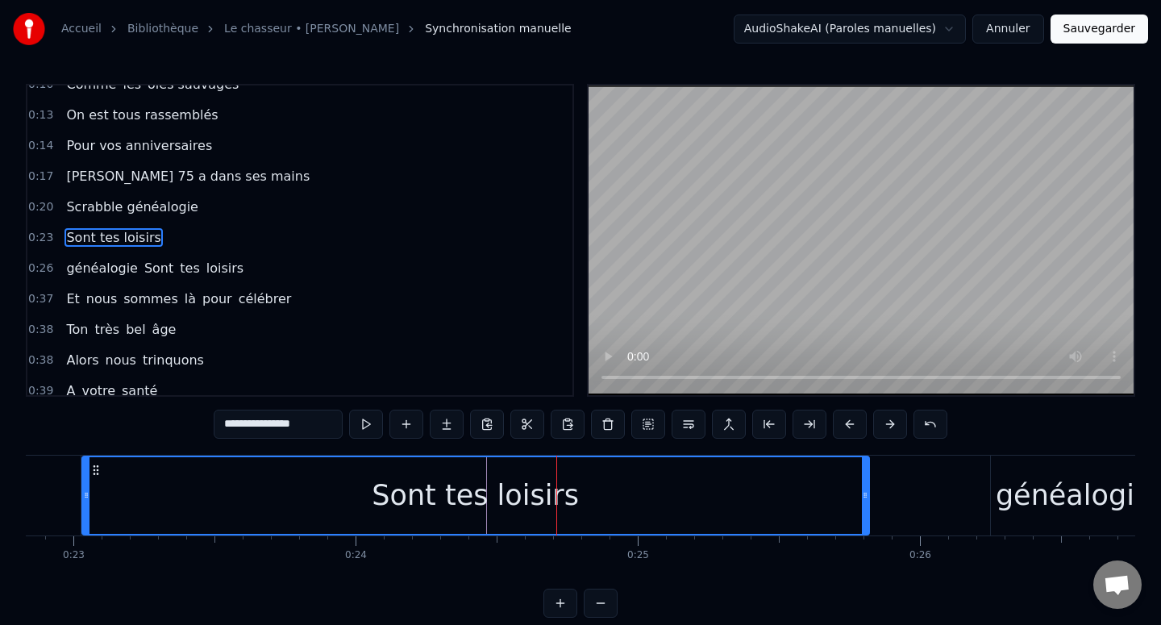
scroll to position [14, 0]
drag, startPoint x: 566, startPoint y: 504, endPoint x: 584, endPoint y: 504, distance: 17.7
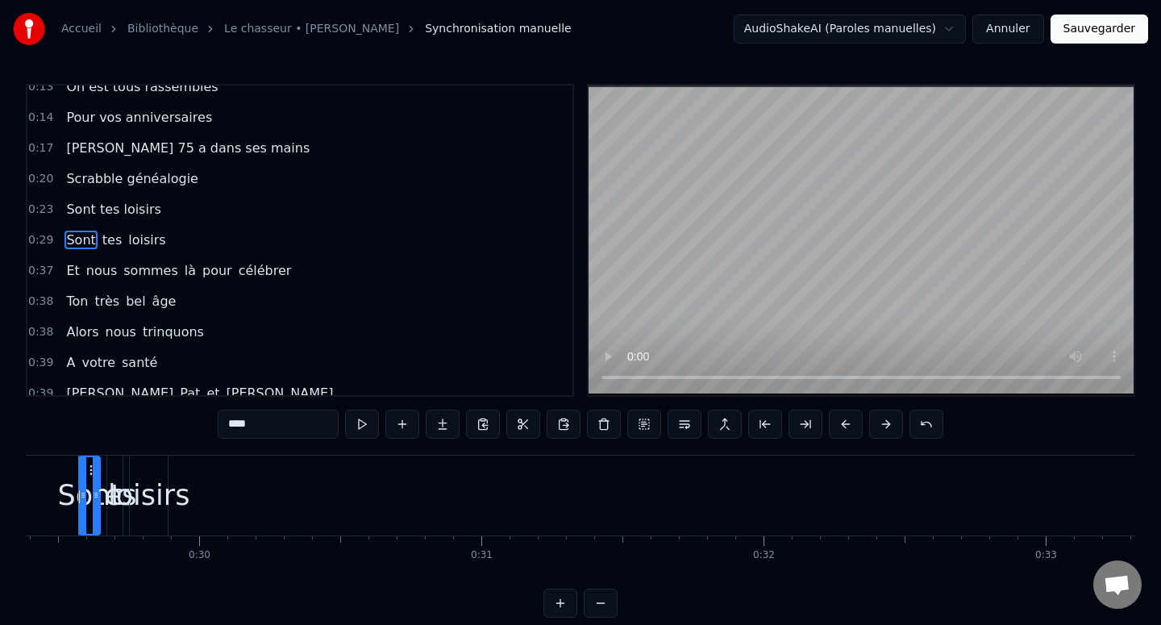
scroll to position [0, 8263]
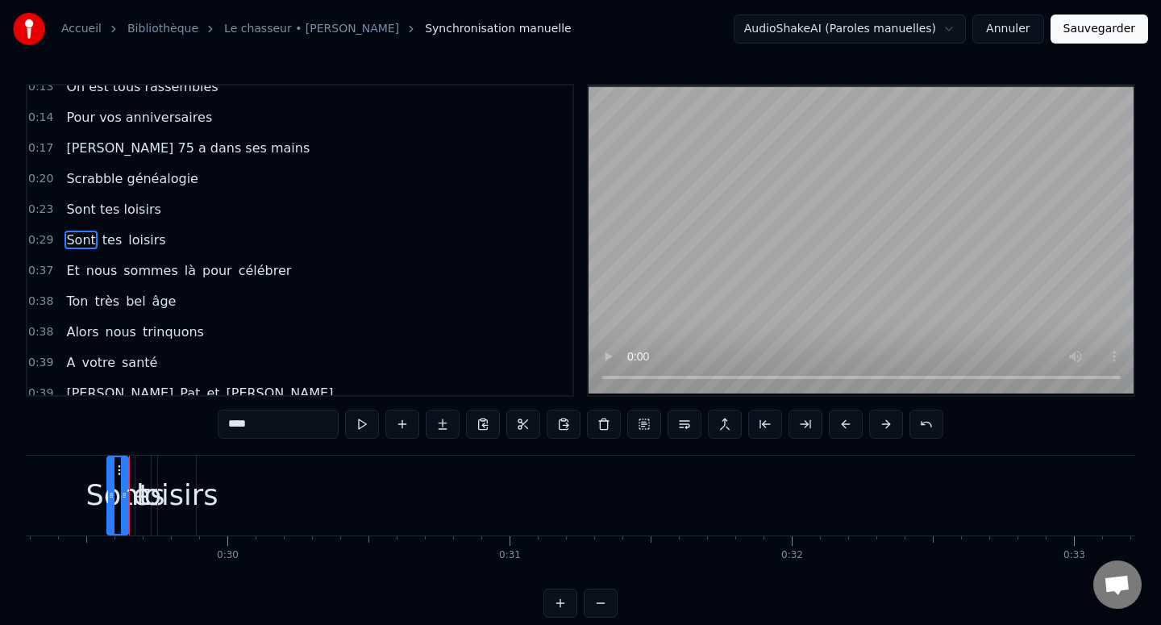
type input "**********"
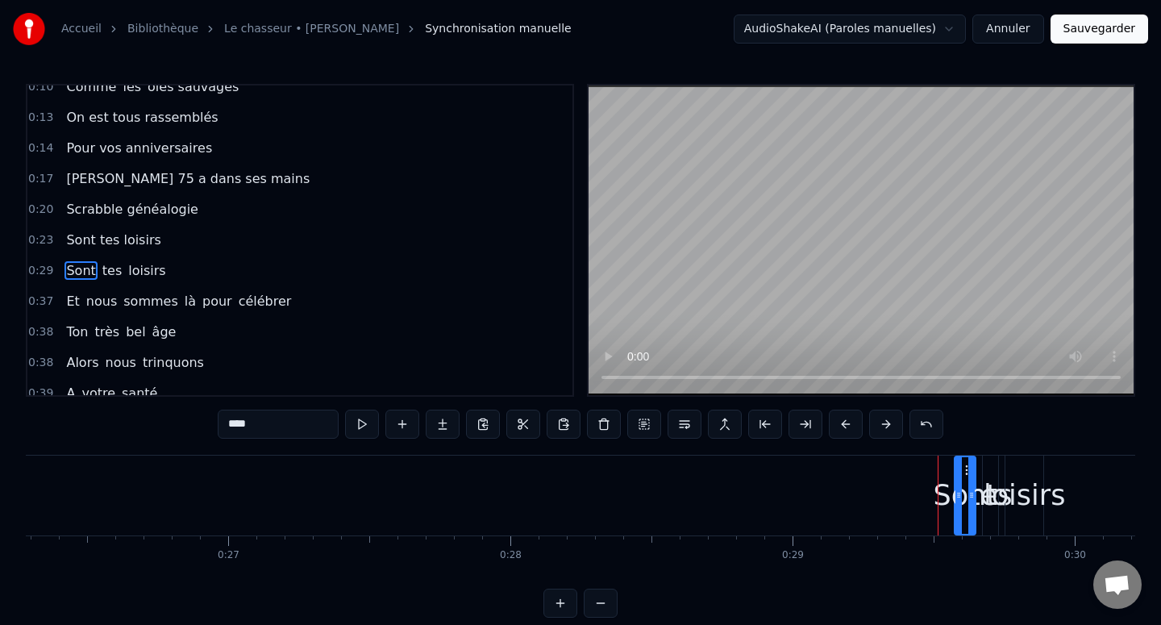
scroll to position [44, 0]
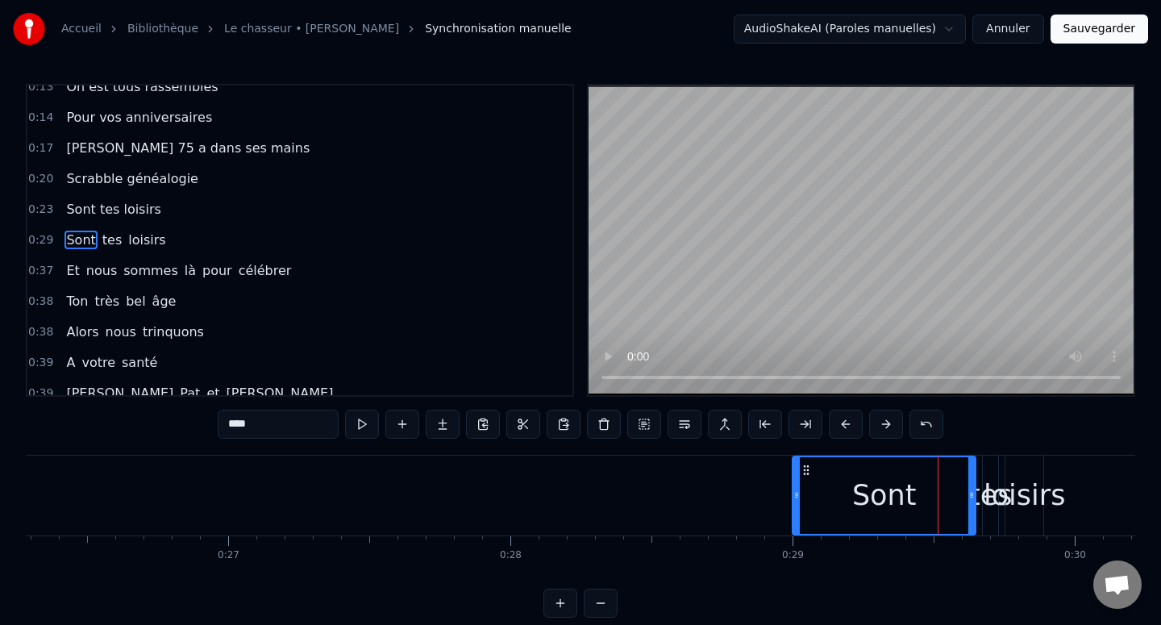
drag, startPoint x: 959, startPoint y: 496, endPoint x: 797, endPoint y: 495, distance: 162.0
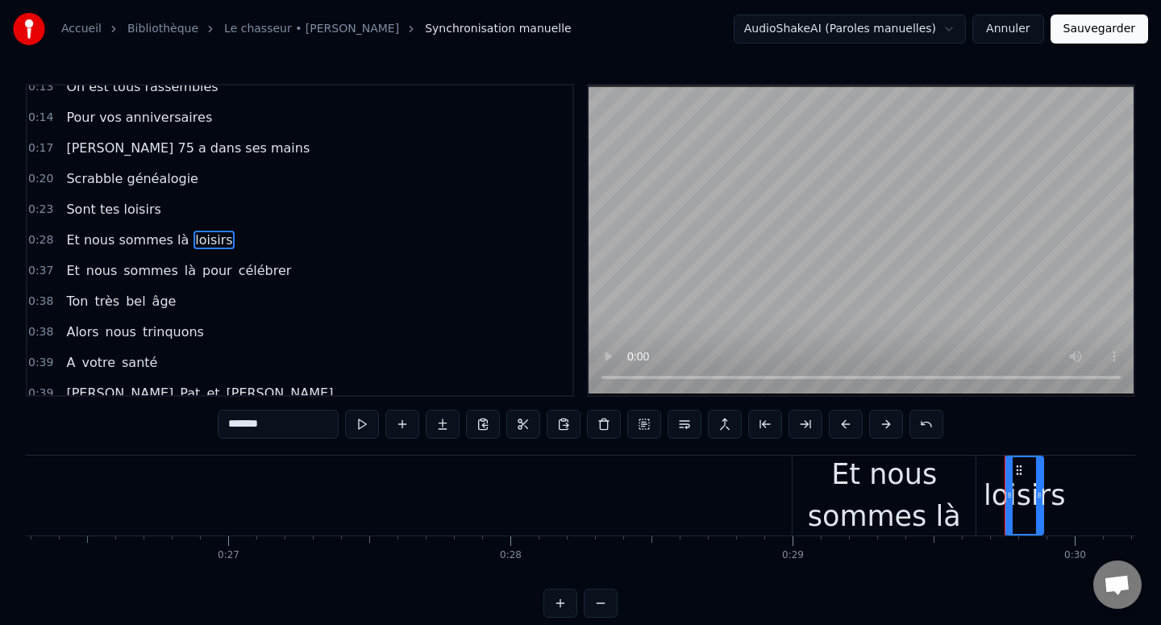
type input "**"
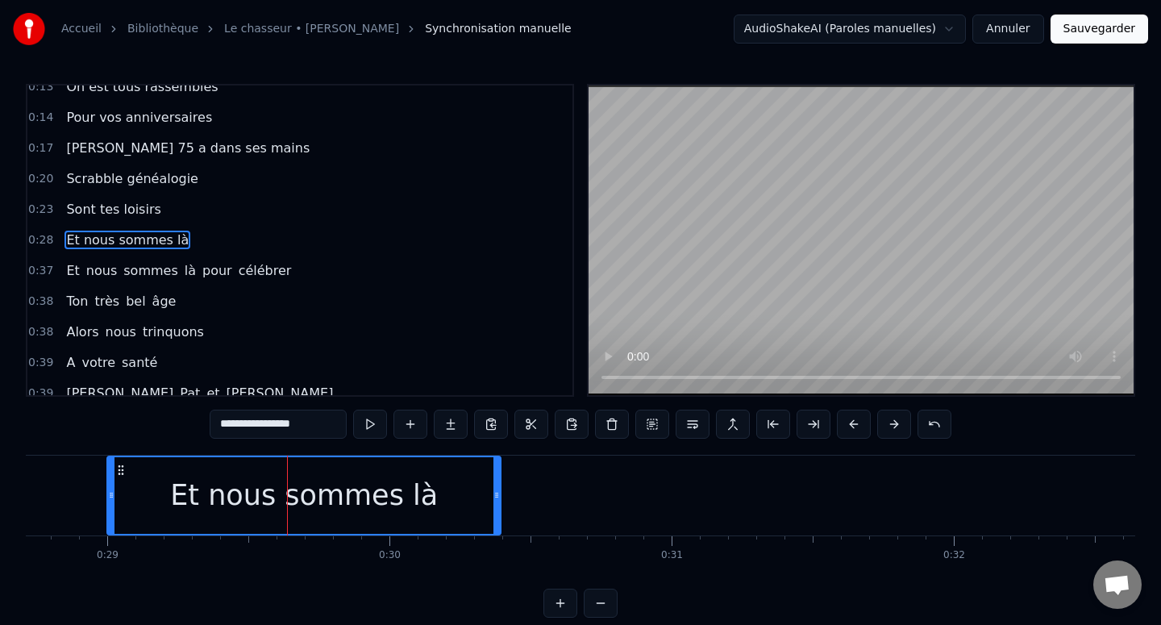
drag, startPoint x: 289, startPoint y: 493, endPoint x: 499, endPoint y: 484, distance: 210.6
drag, startPoint x: 201, startPoint y: 270, endPoint x: 200, endPoint y: 243, distance: 26.6
type input "****"
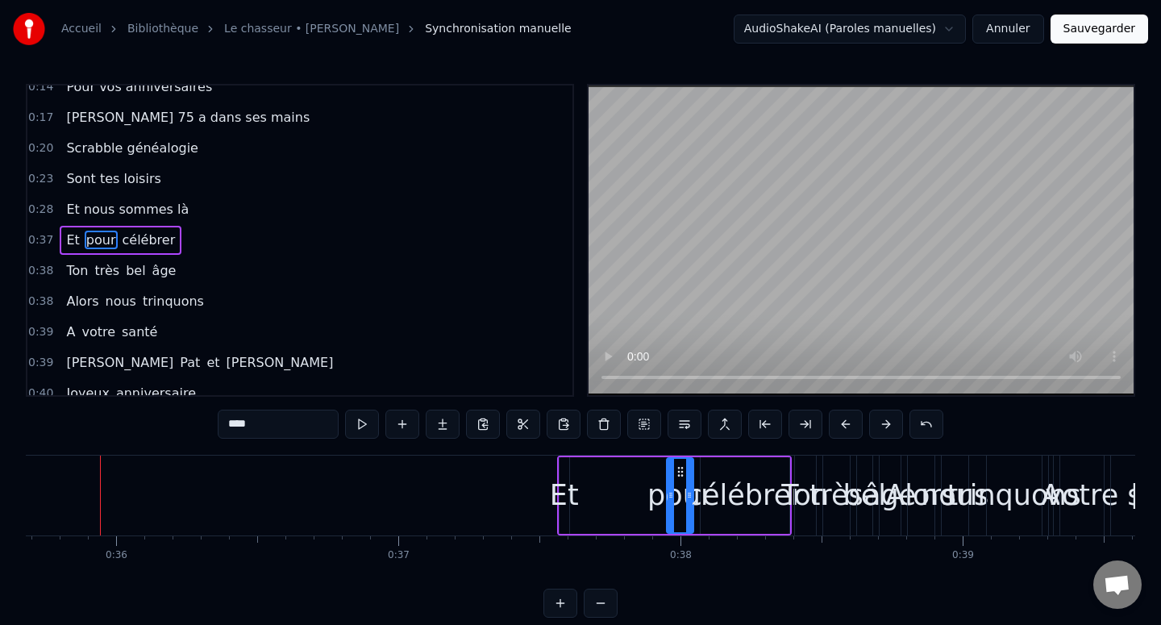
scroll to position [0, 10060]
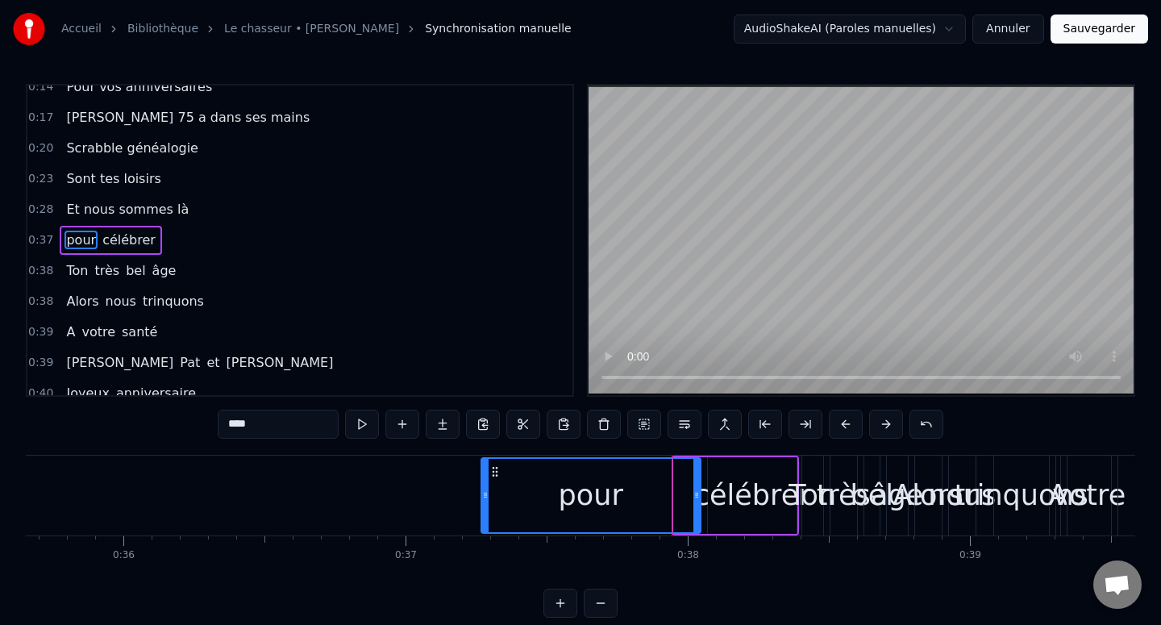
drag, startPoint x: 675, startPoint y: 495, endPoint x: 434, endPoint y: 479, distance: 241.6
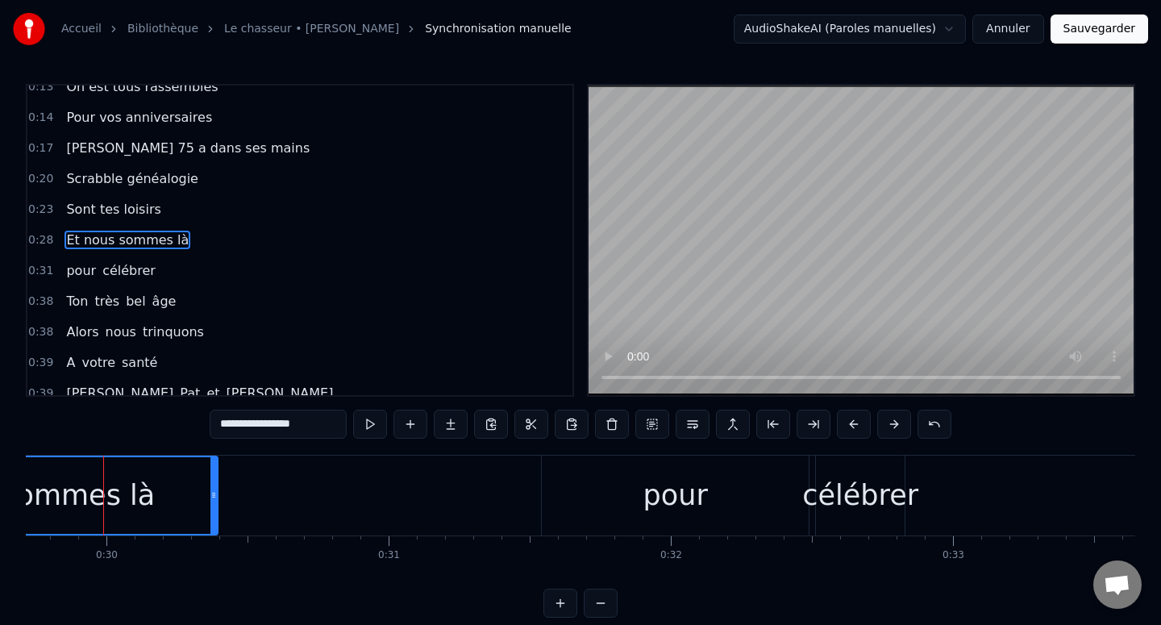
scroll to position [0, 8380]
type input "****"
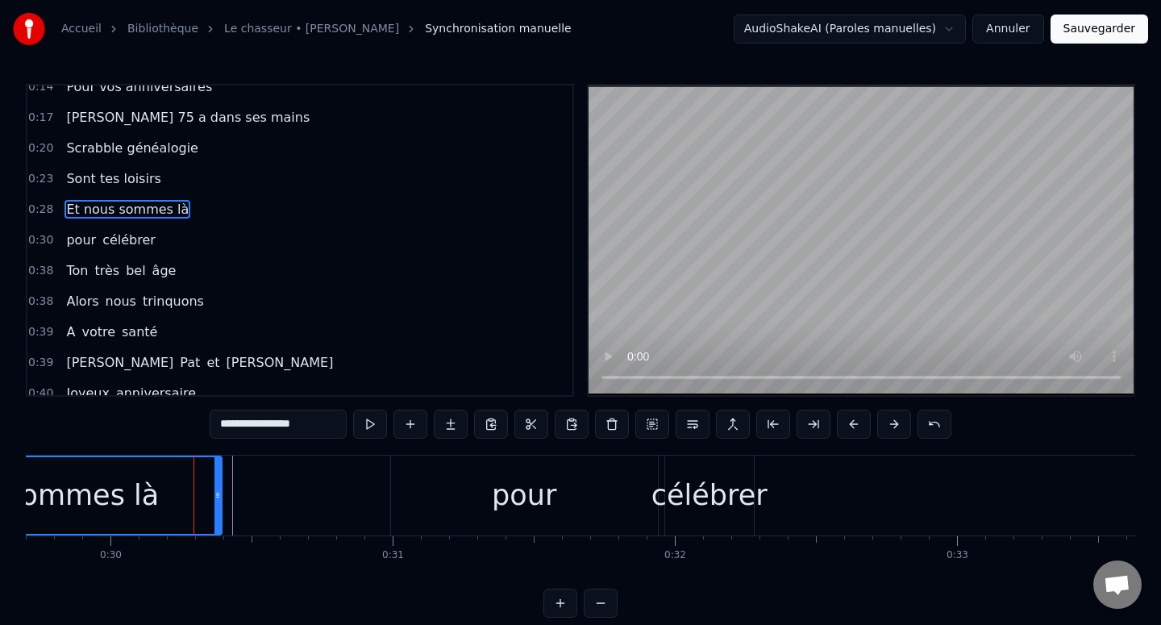
scroll to position [44, 0]
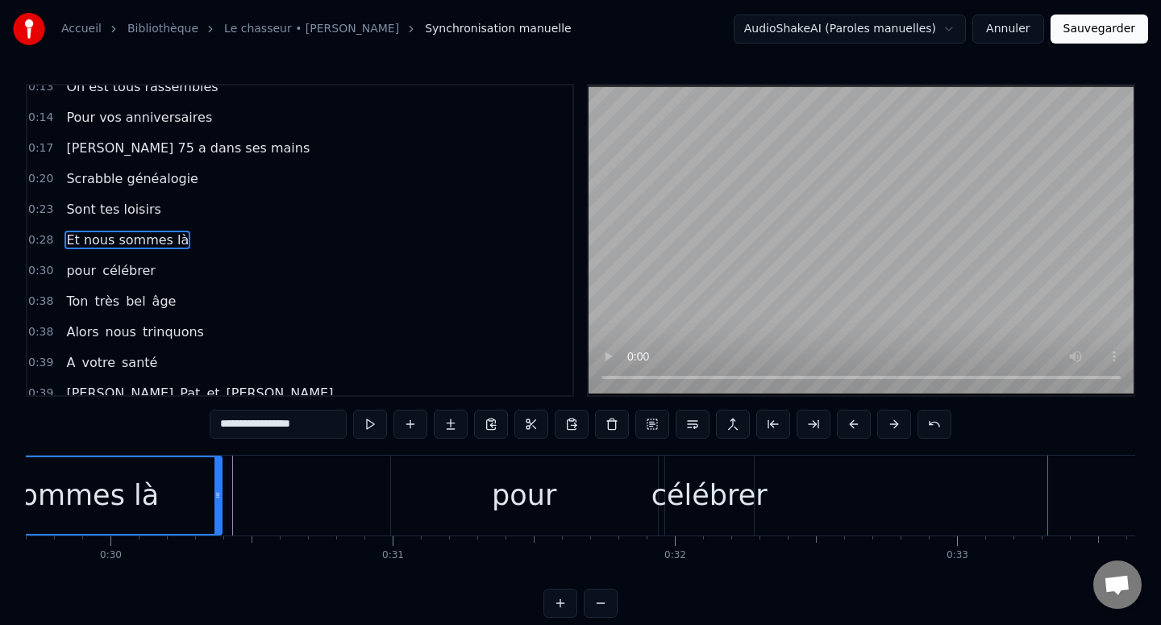
type input "***"
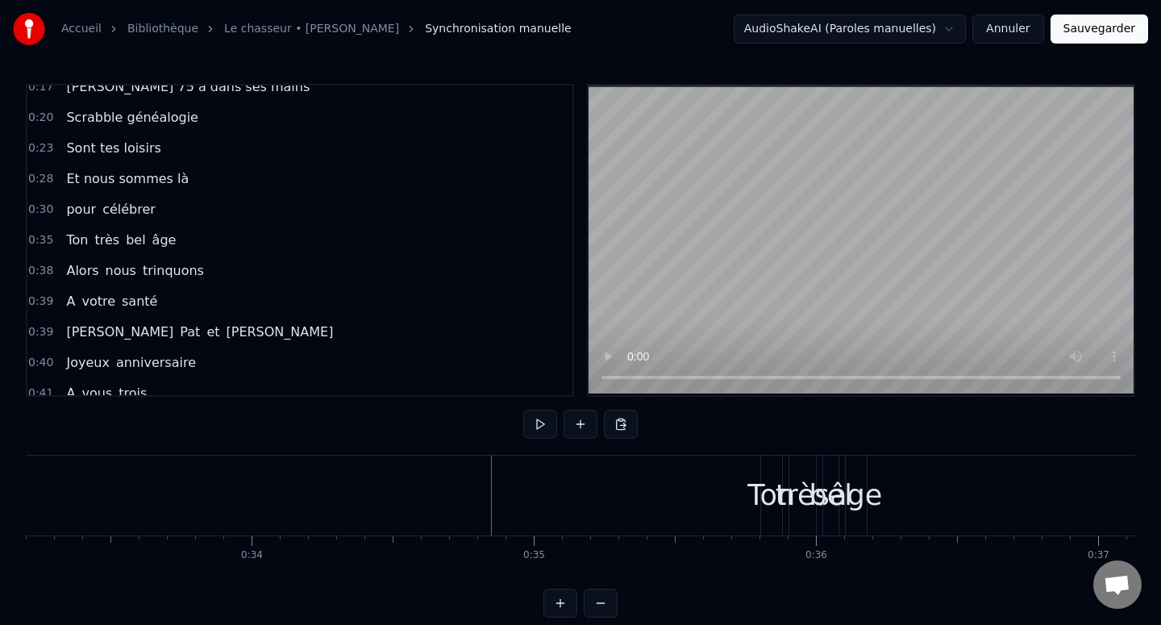
scroll to position [106, 0]
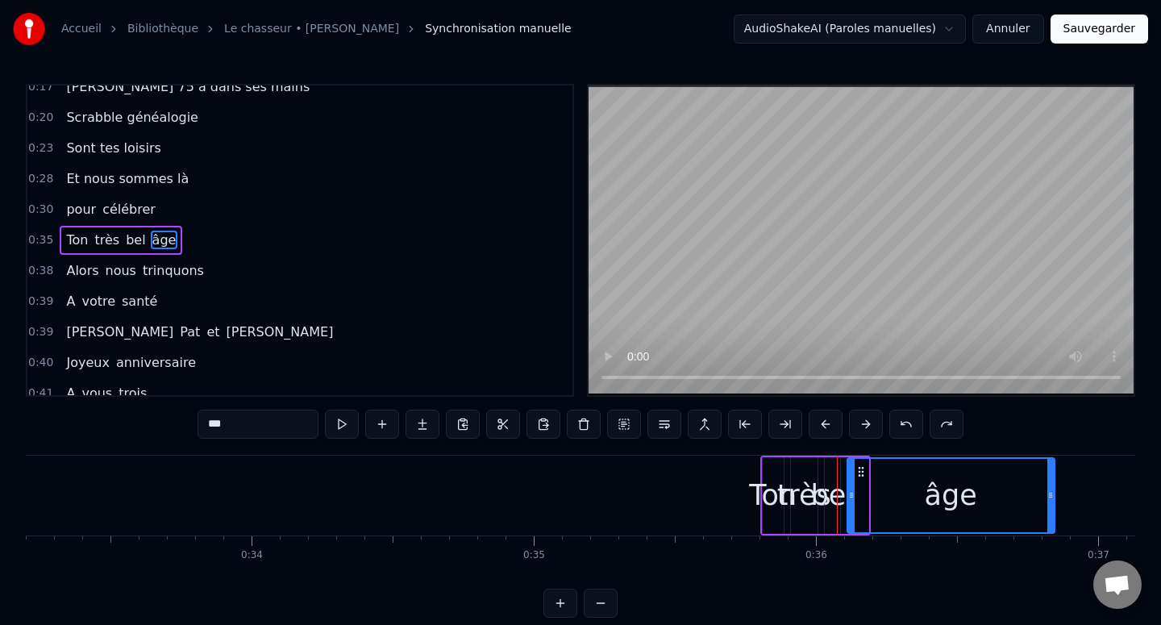
drag, startPoint x: 866, startPoint y: 491, endPoint x: 877, endPoint y: 489, distance: 11.4
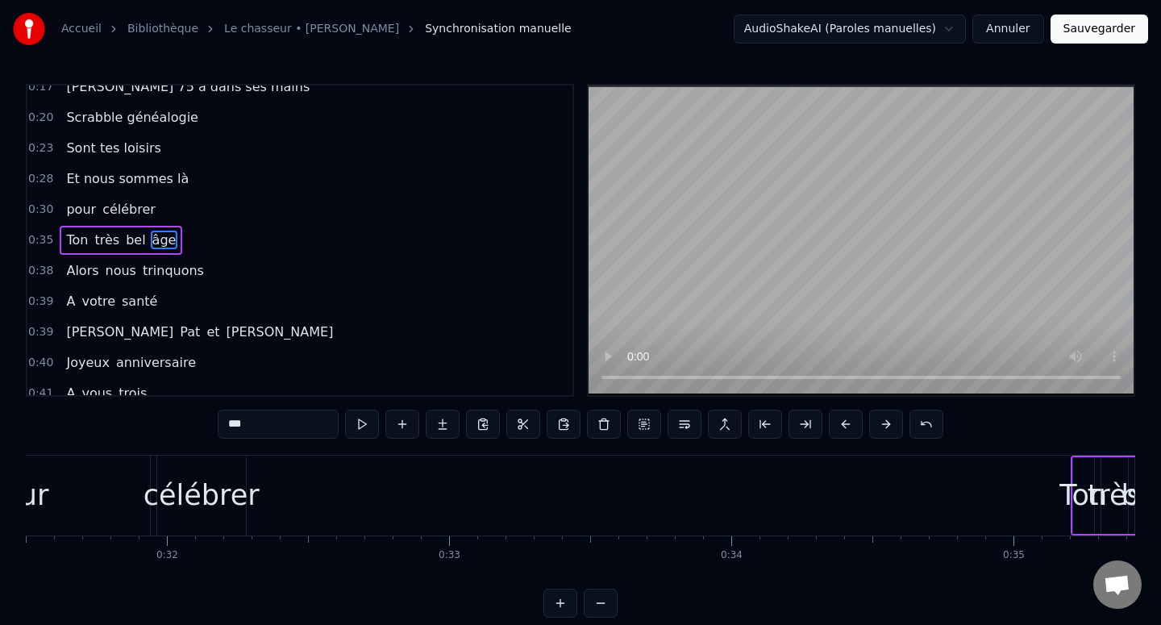
scroll to position [0, 8879]
type input "********"
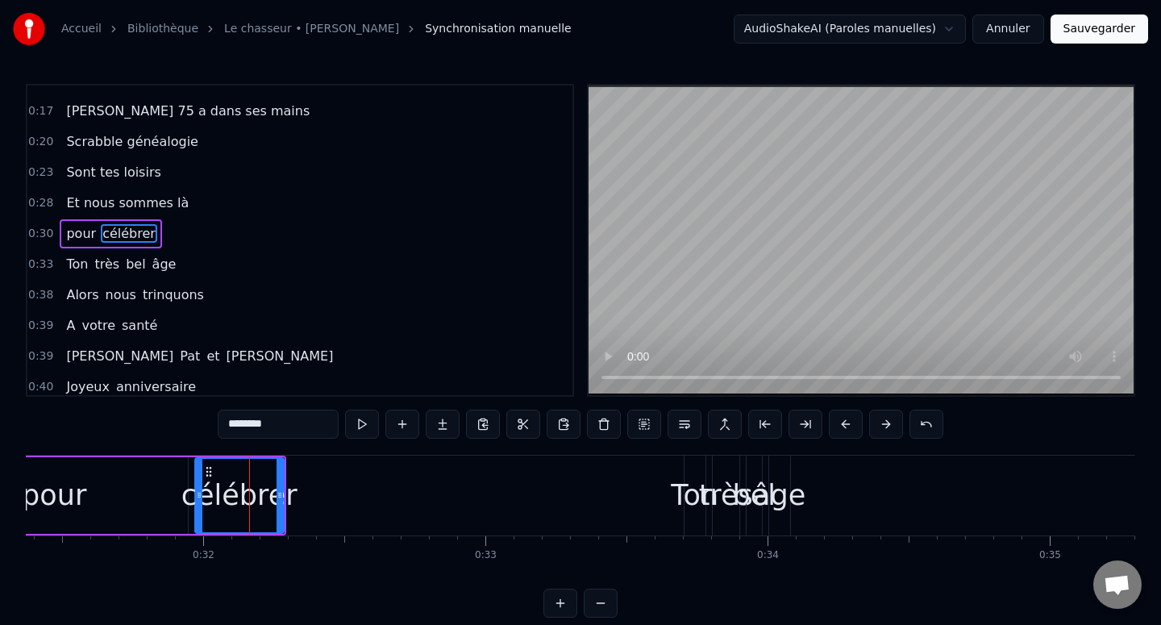
scroll to position [75, 0]
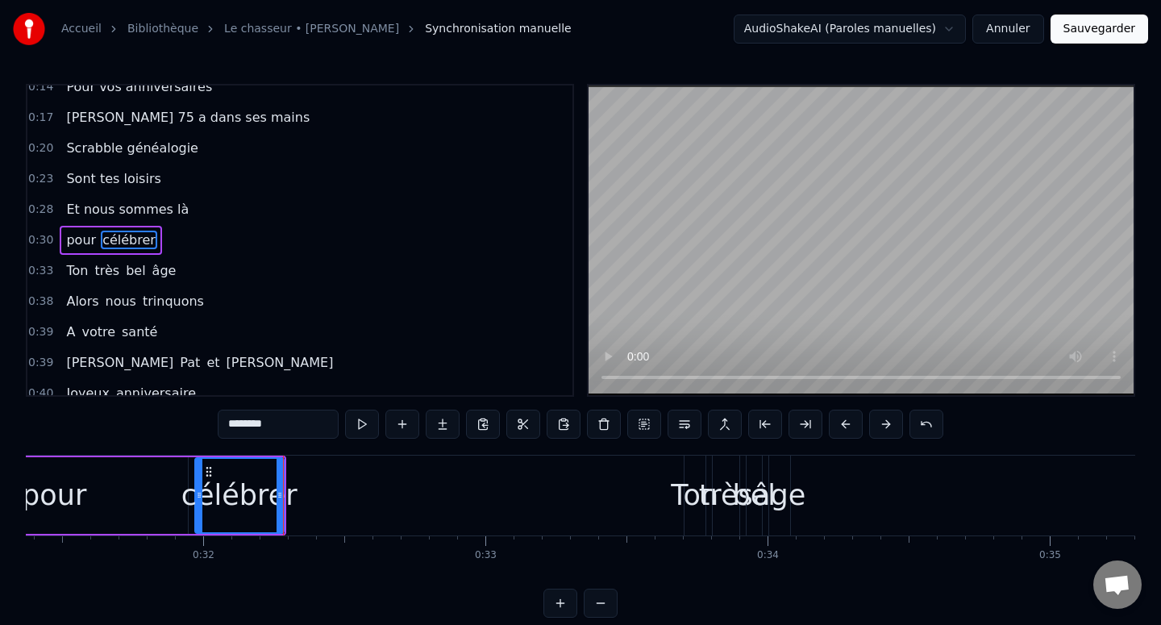
type input "***"
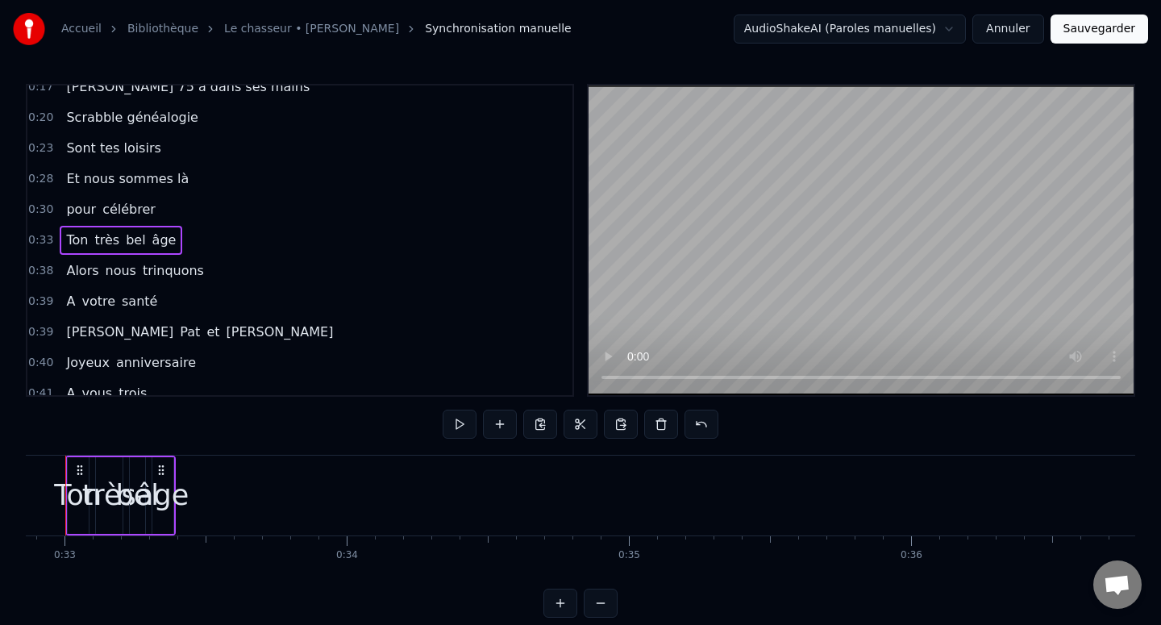
scroll to position [0, 9230]
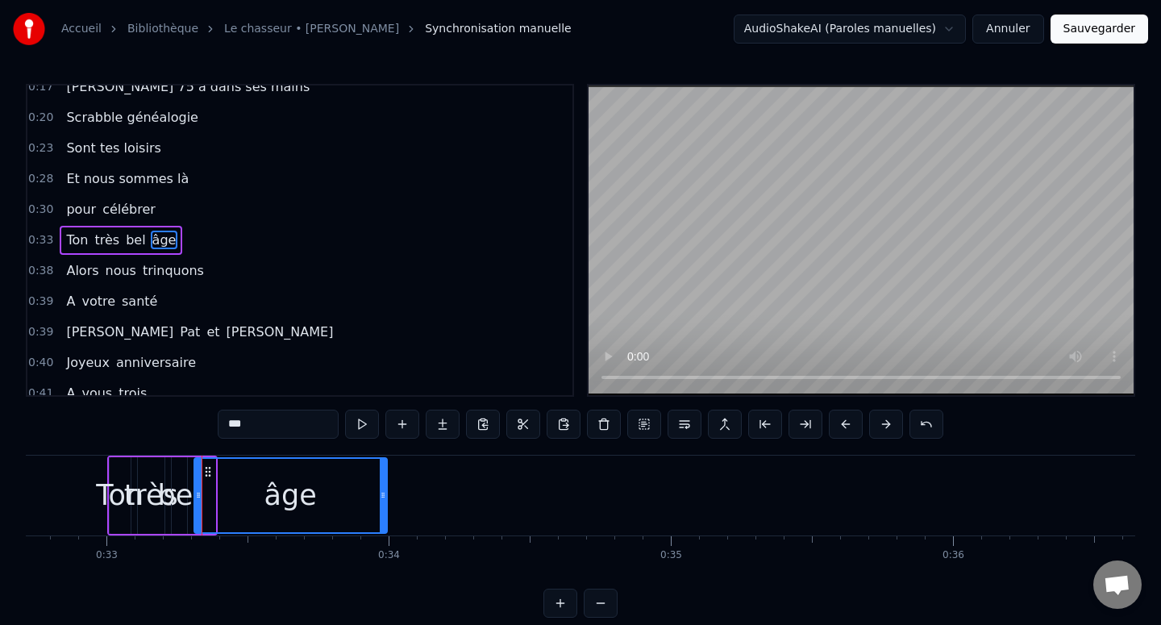
drag, startPoint x: 213, startPoint y: 495, endPoint x: 387, endPoint y: 494, distance: 174.1
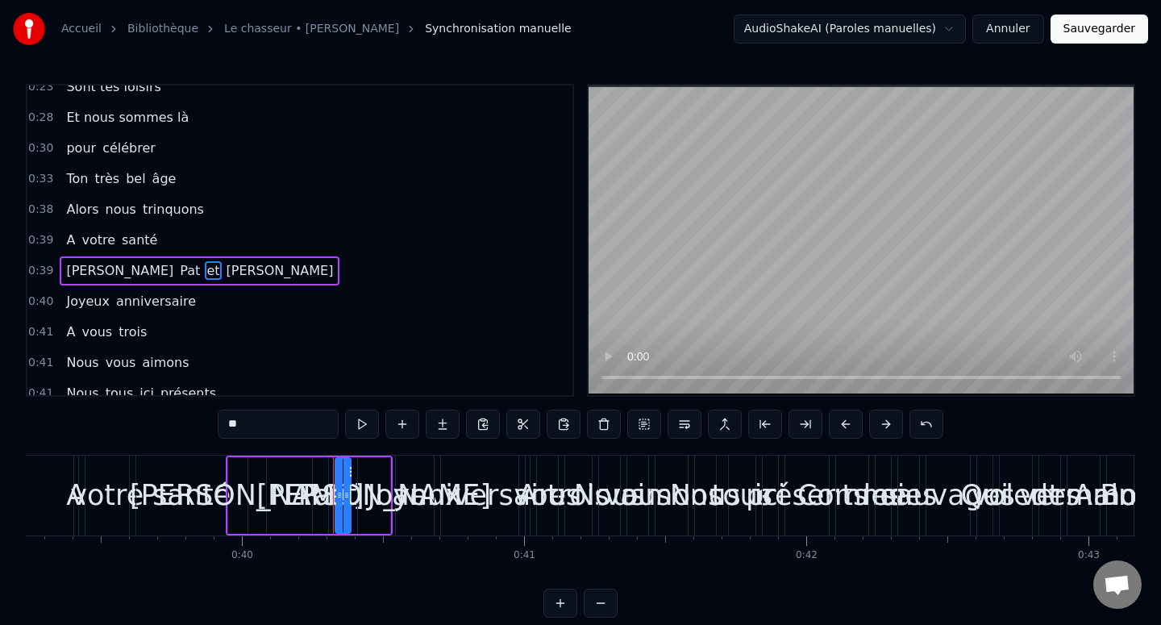
scroll to position [197, 0]
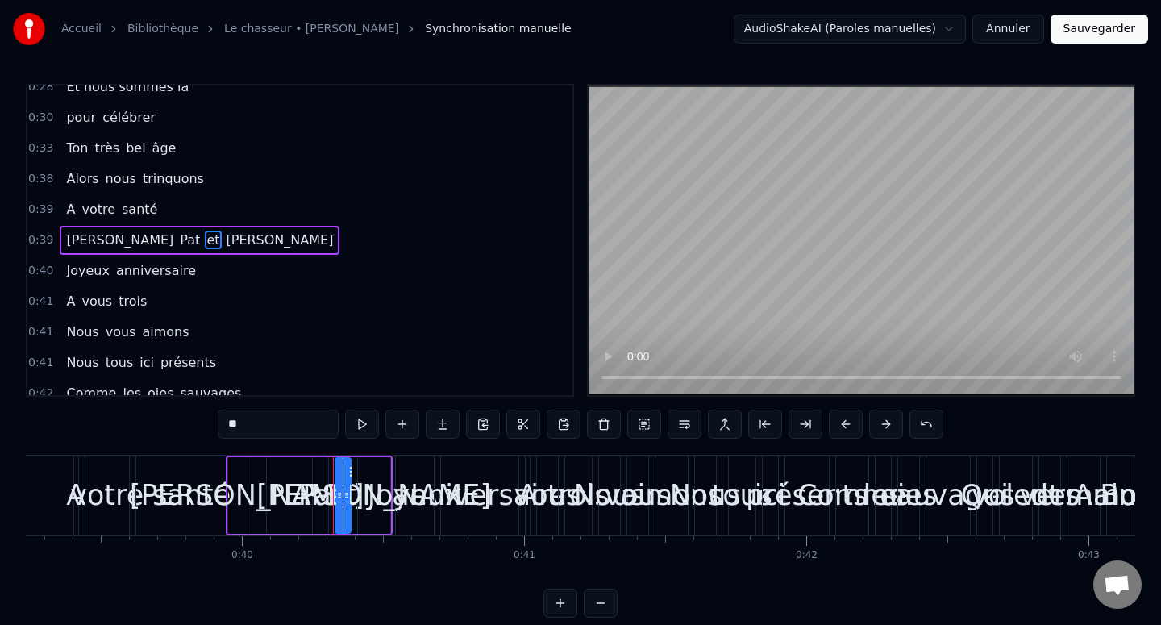
type input "******"
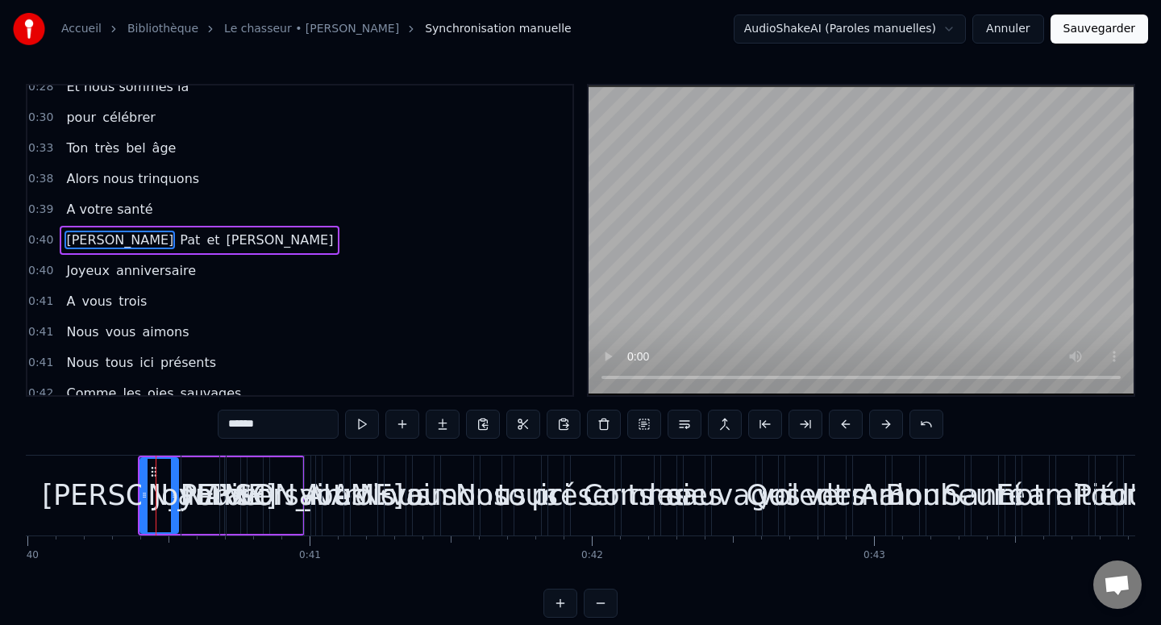
scroll to position [0, 11333]
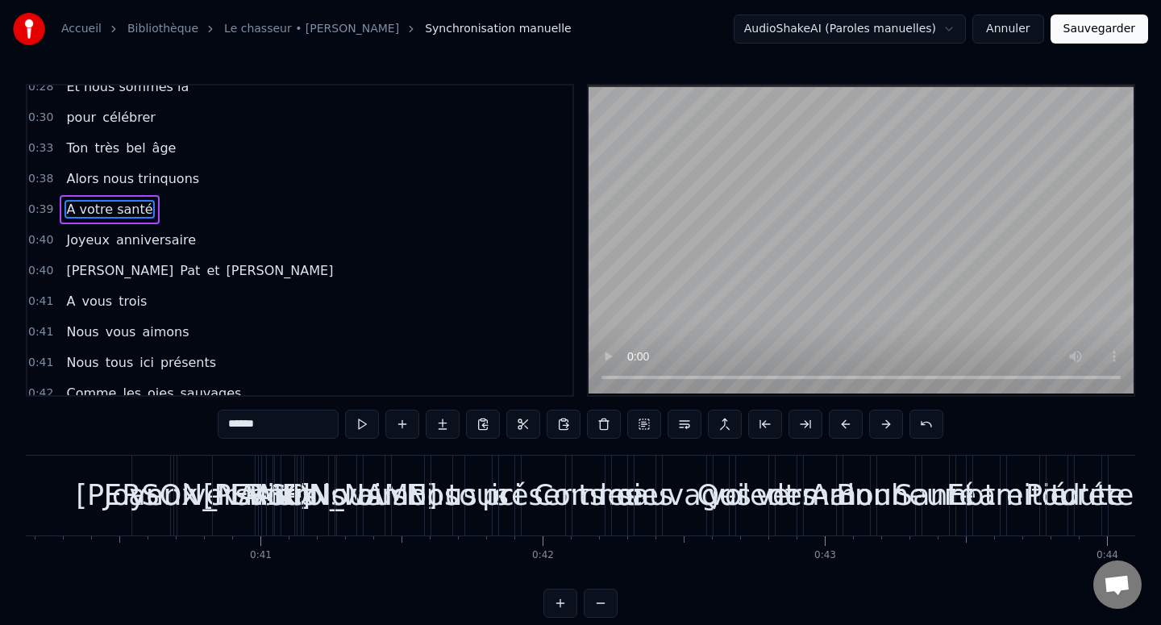
type input "**********"
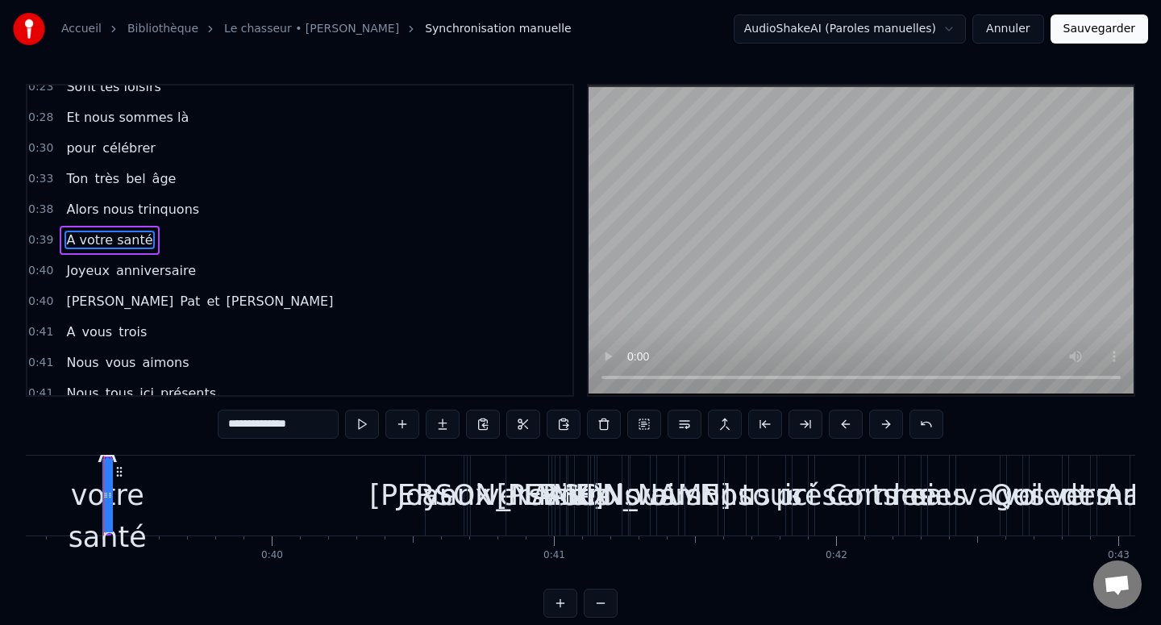
scroll to position [0, 11036]
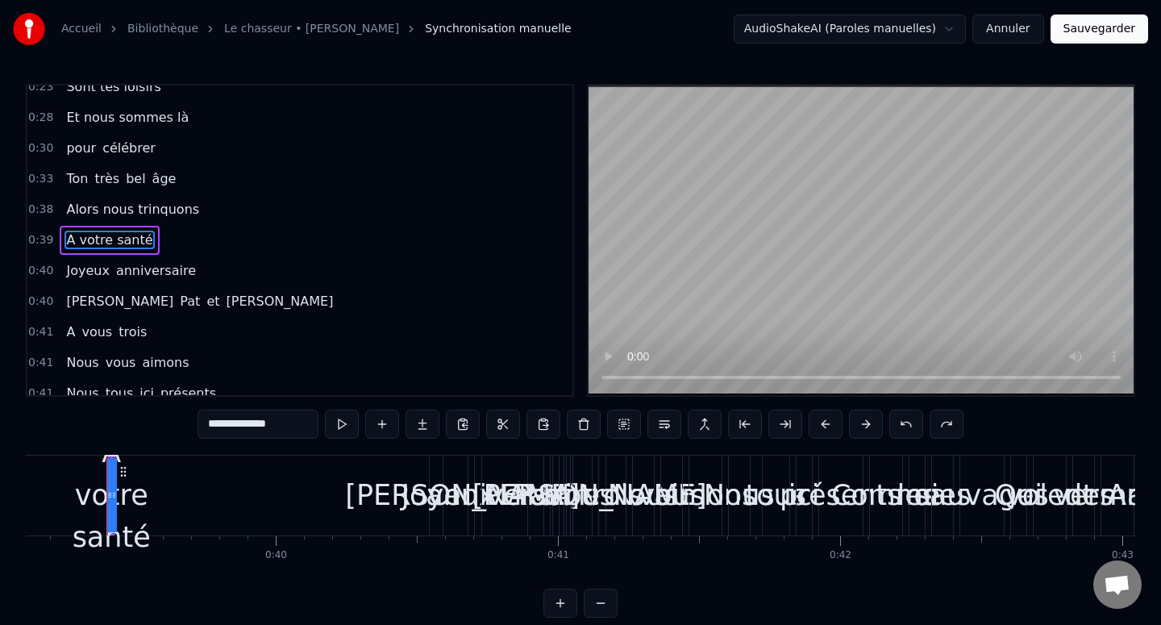
drag, startPoint x: 107, startPoint y: 310, endPoint x: 102, endPoint y: 269, distance: 41.4
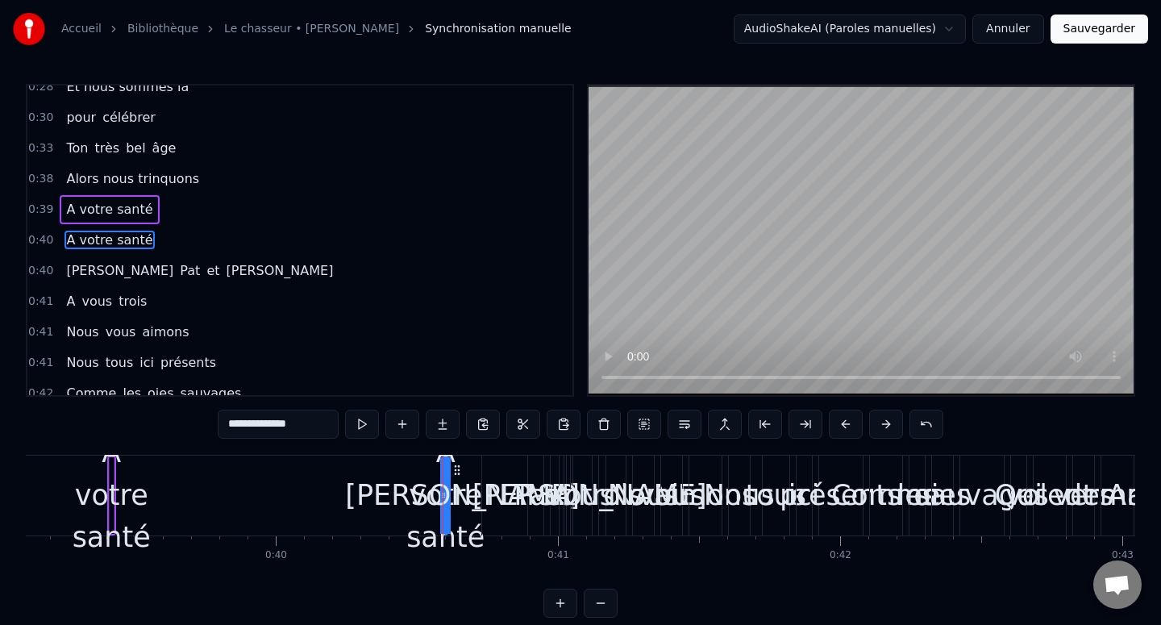
scroll to position [167, 0]
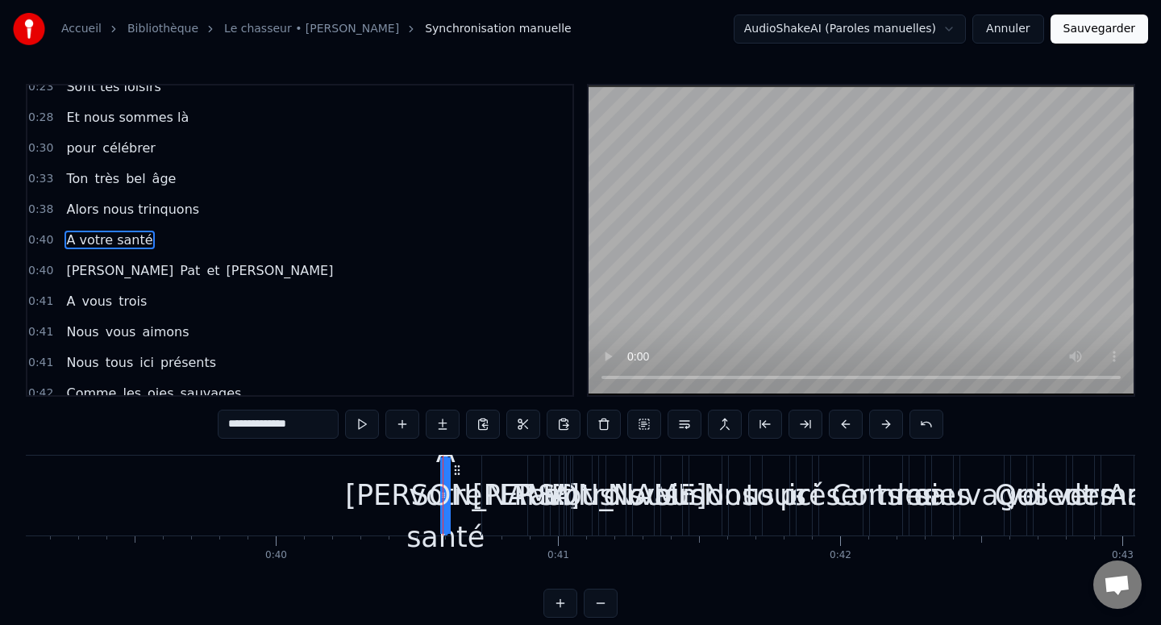
type input "**********"
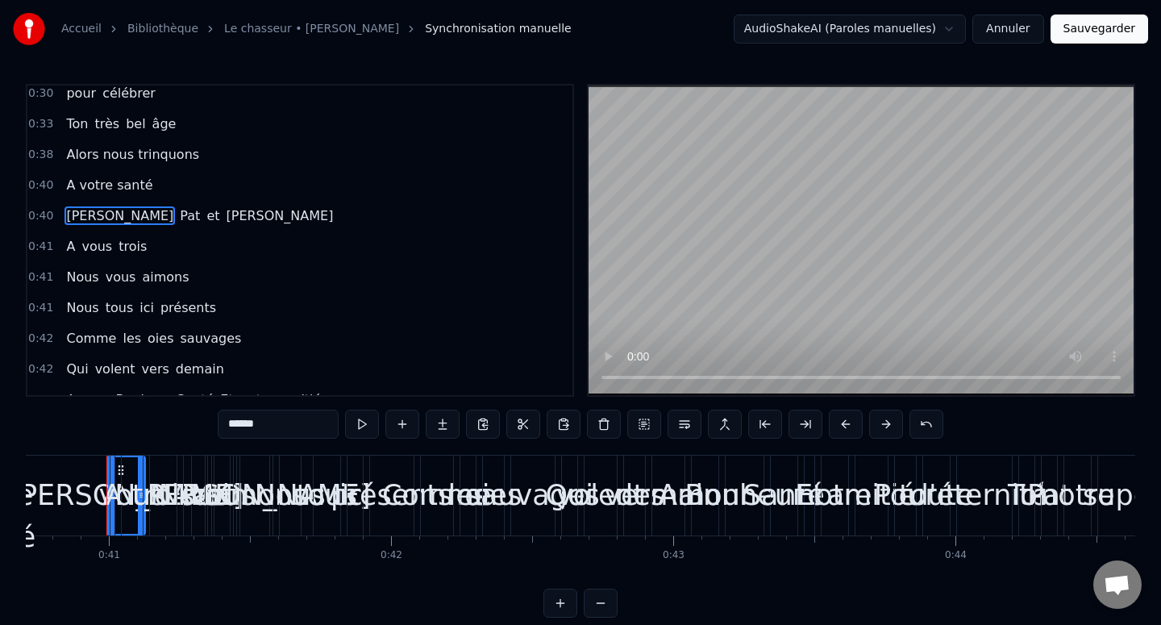
scroll to position [197, 0]
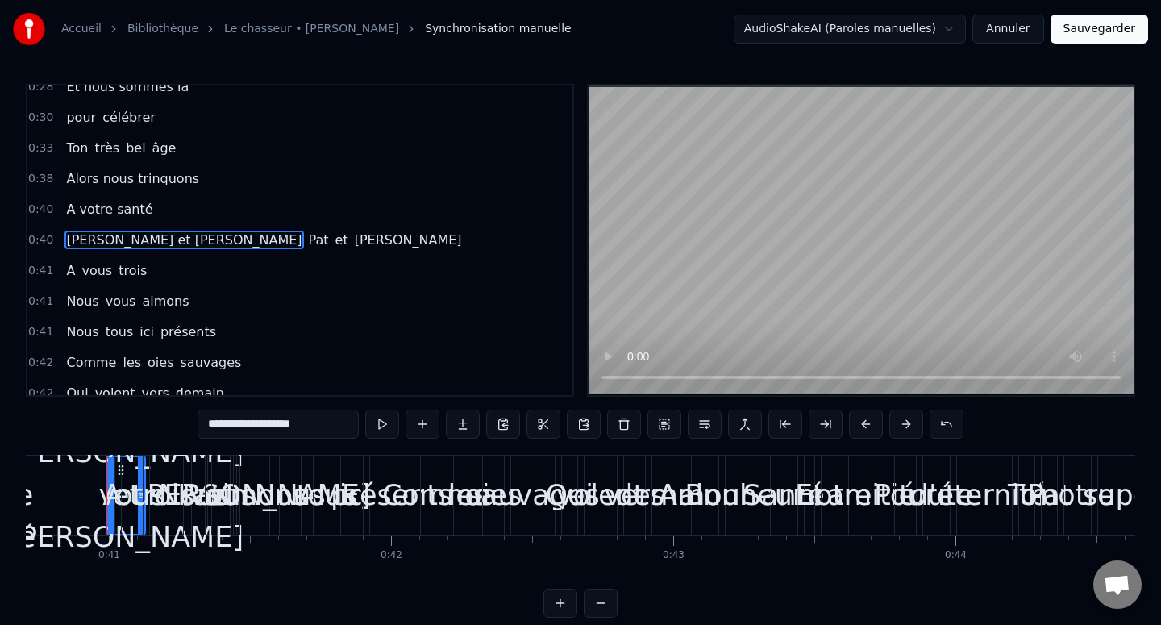
type input "**********"
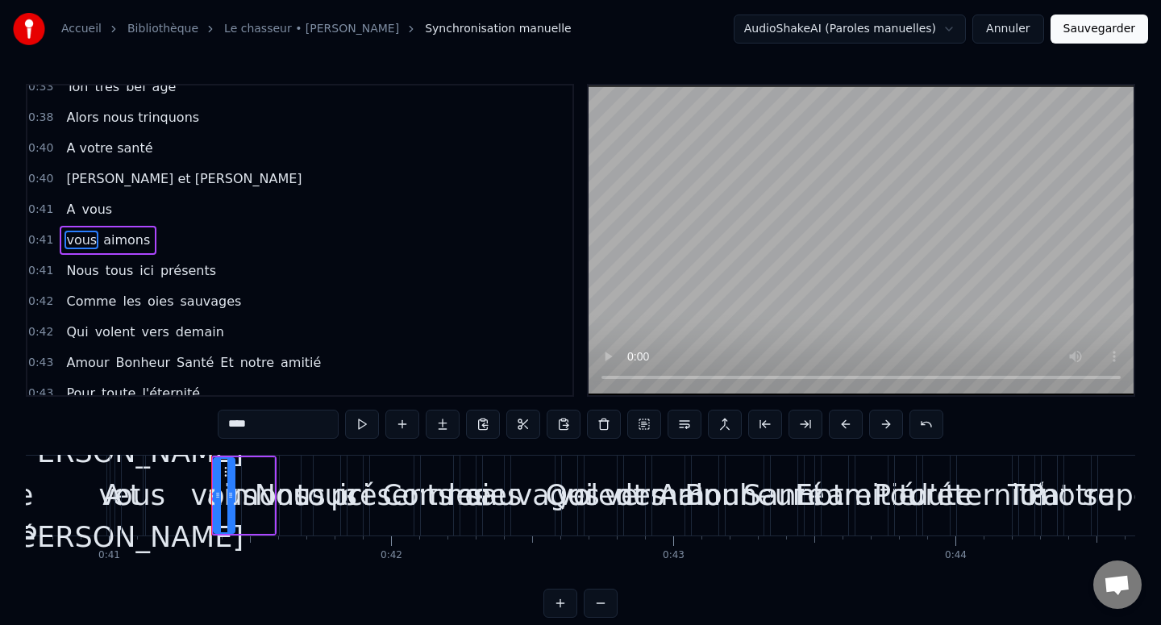
scroll to position [1130, 0]
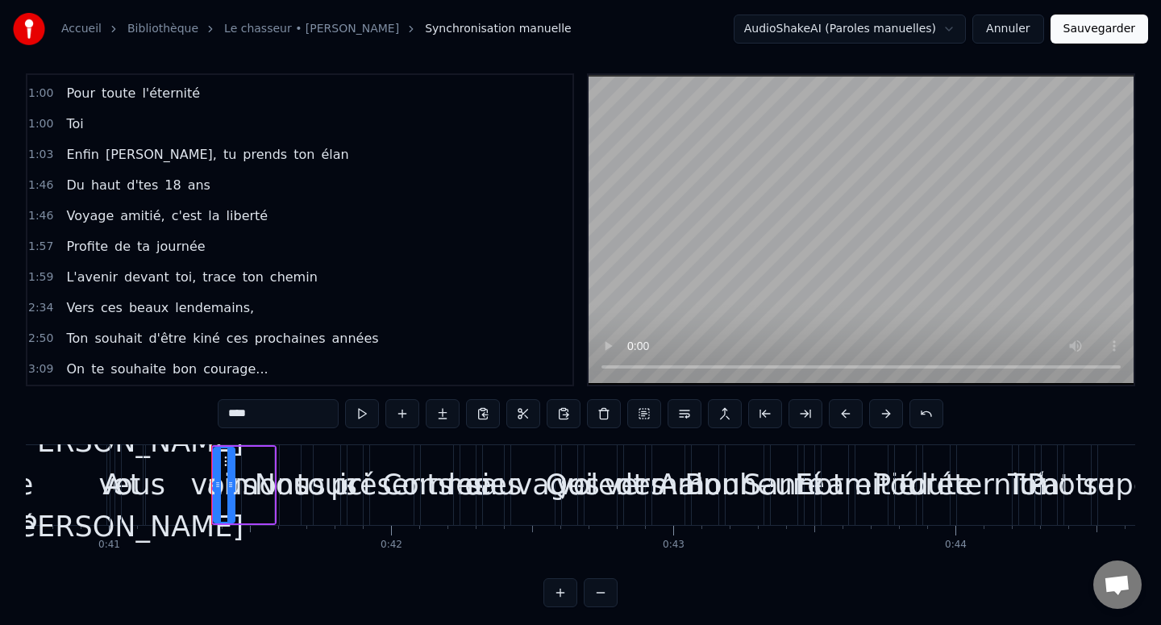
type input "***"
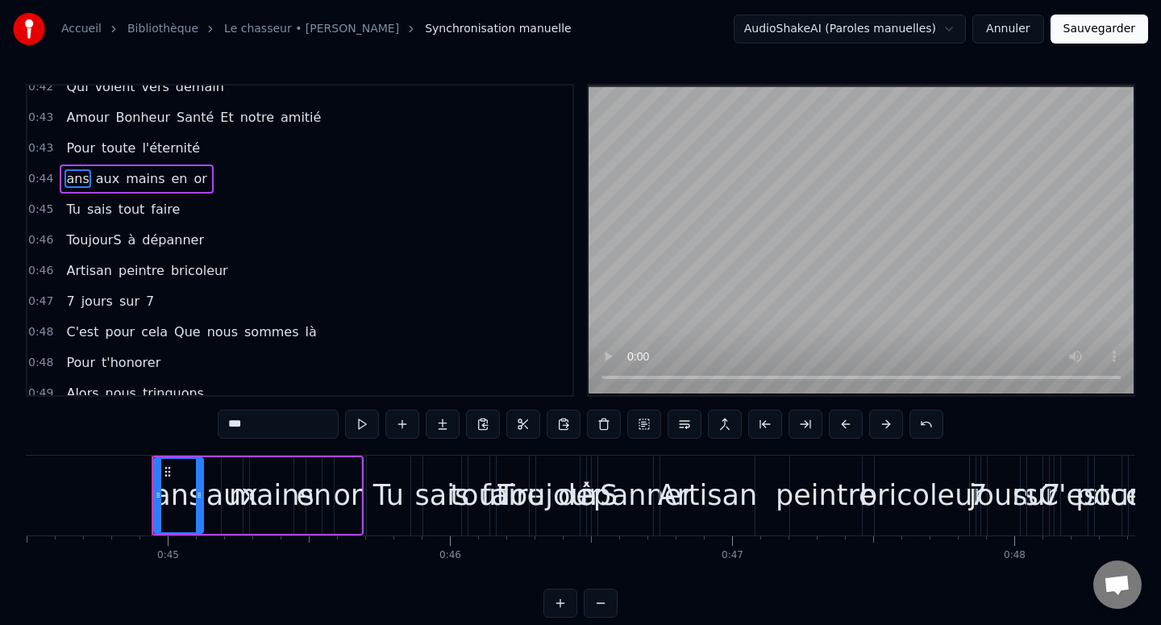
scroll to position [443, 0]
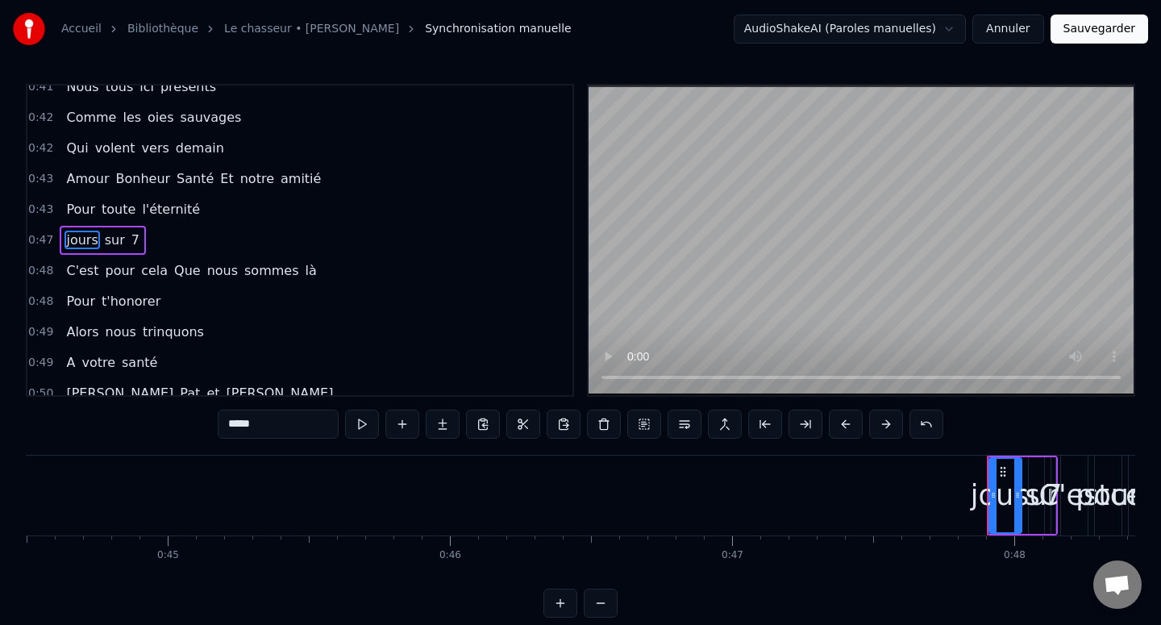
type input "***"
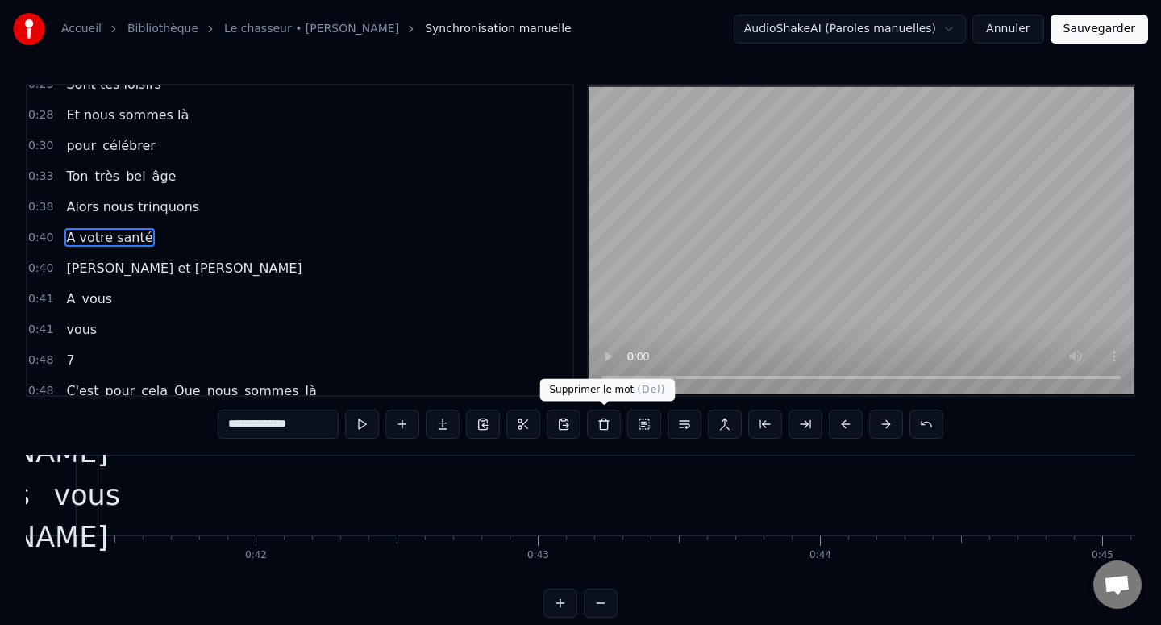
scroll to position [0, 11372]
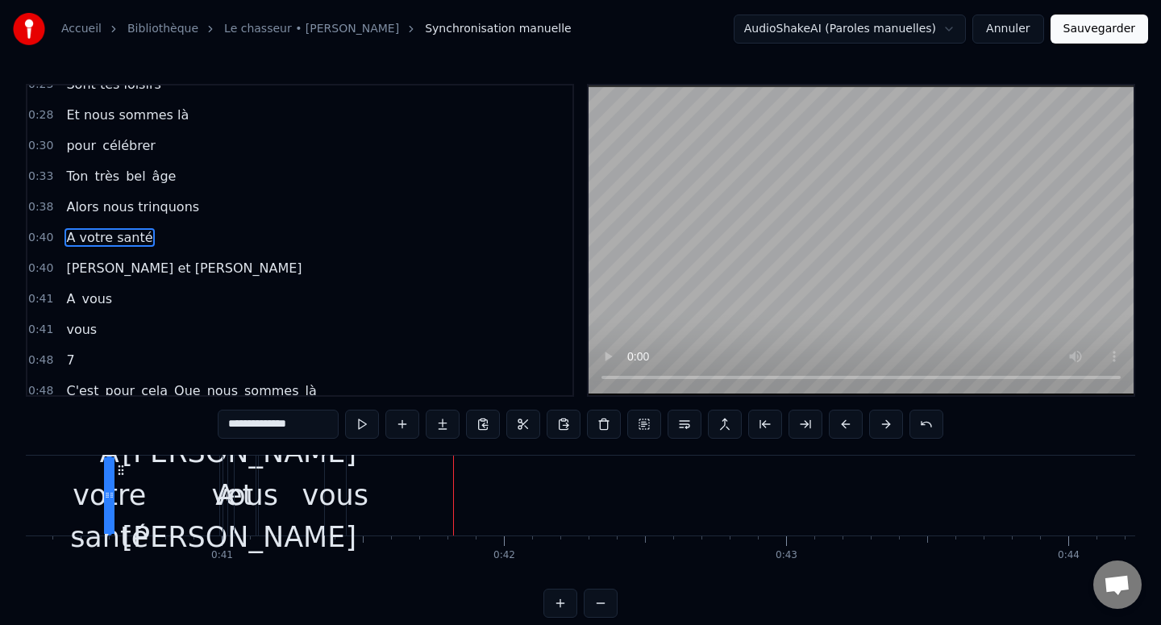
type input "**********"
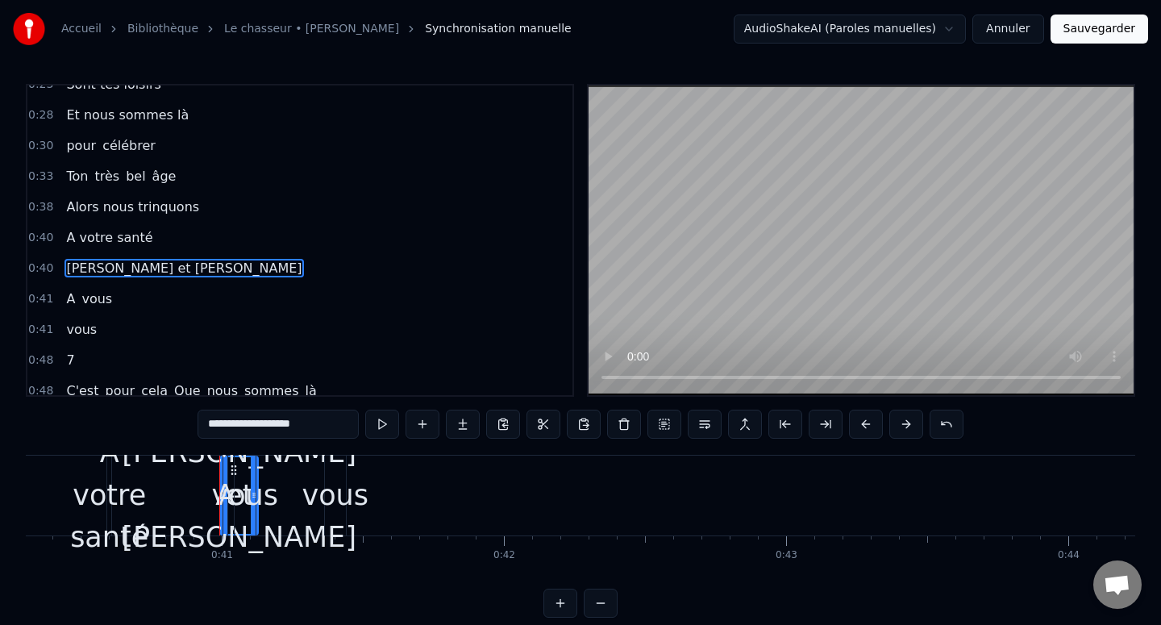
scroll to position [197, 0]
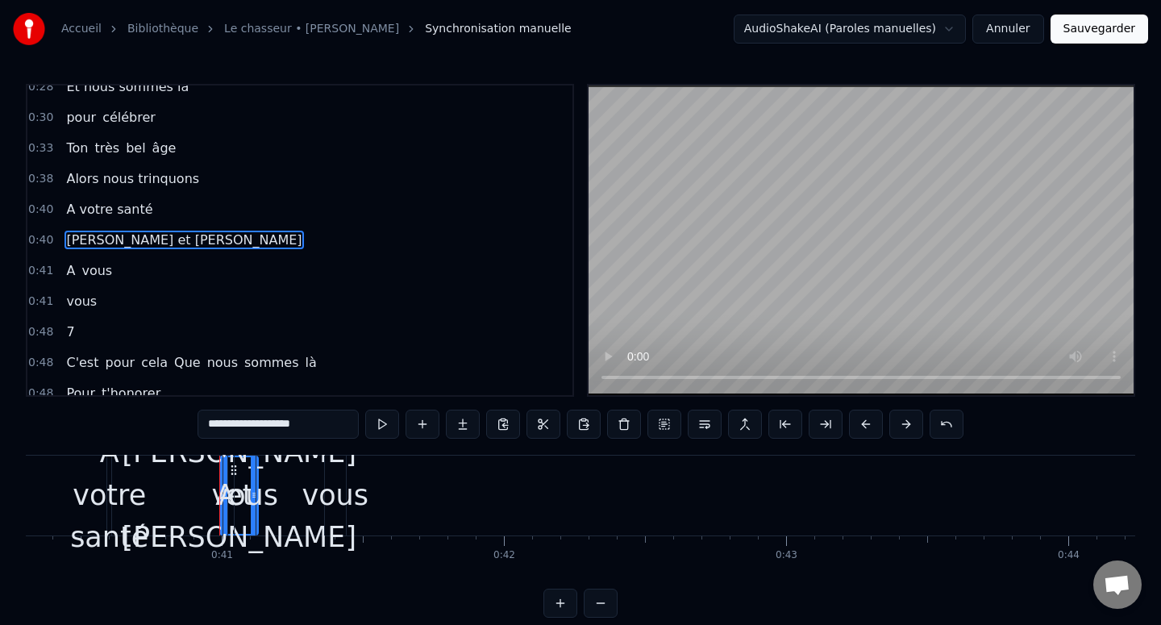
drag, startPoint x: 253, startPoint y: 493, endPoint x: 359, endPoint y: 493, distance: 105.6
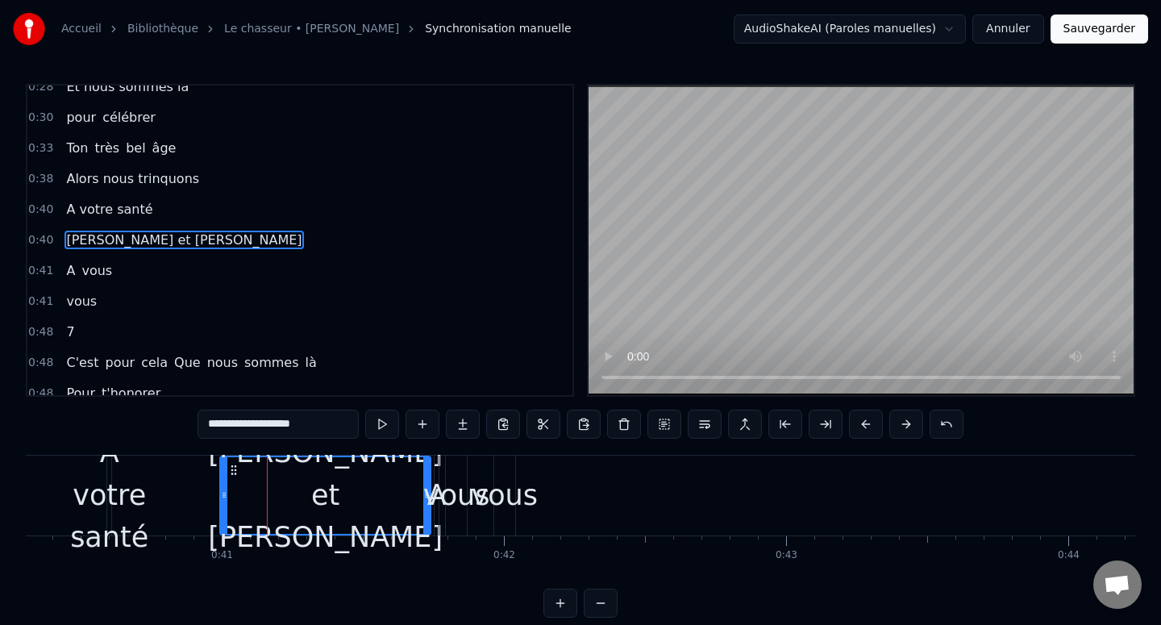
drag, startPoint x: 254, startPoint y: 493, endPoint x: 426, endPoint y: 490, distance: 171.7
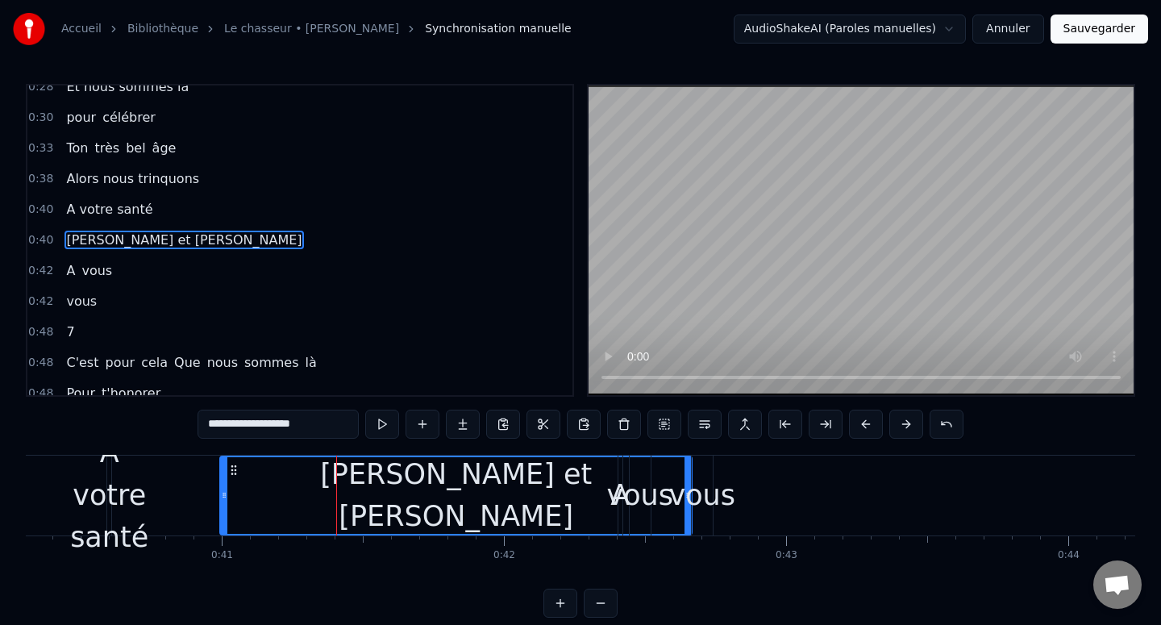
drag, startPoint x: 426, startPoint y: 492, endPoint x: 720, endPoint y: 472, distance: 294.9
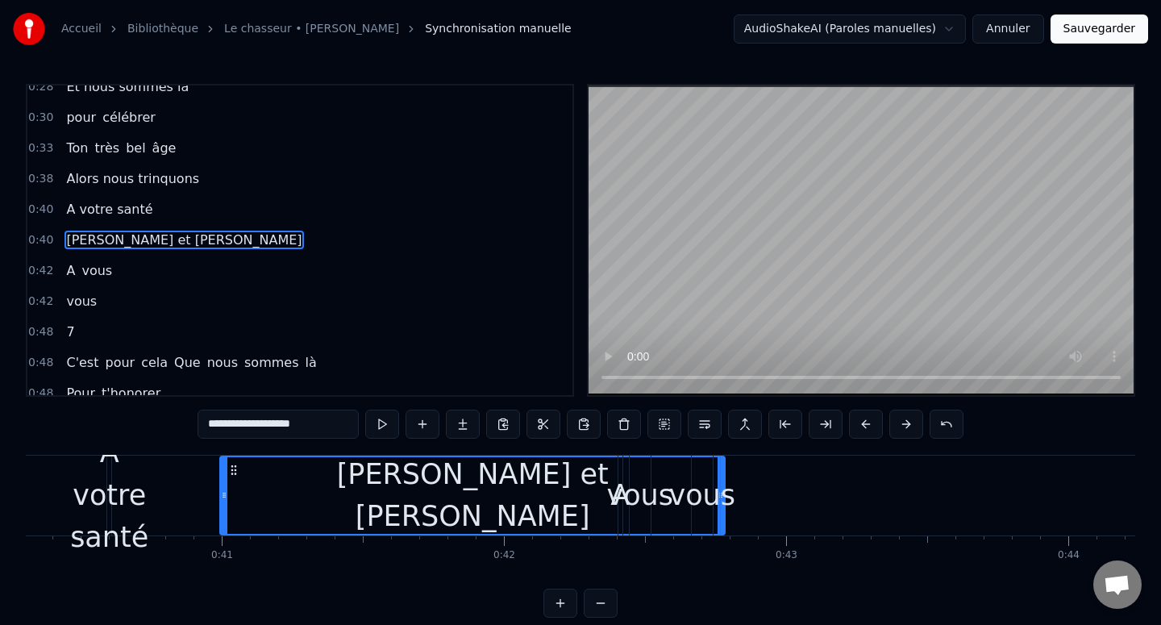
type input "*"
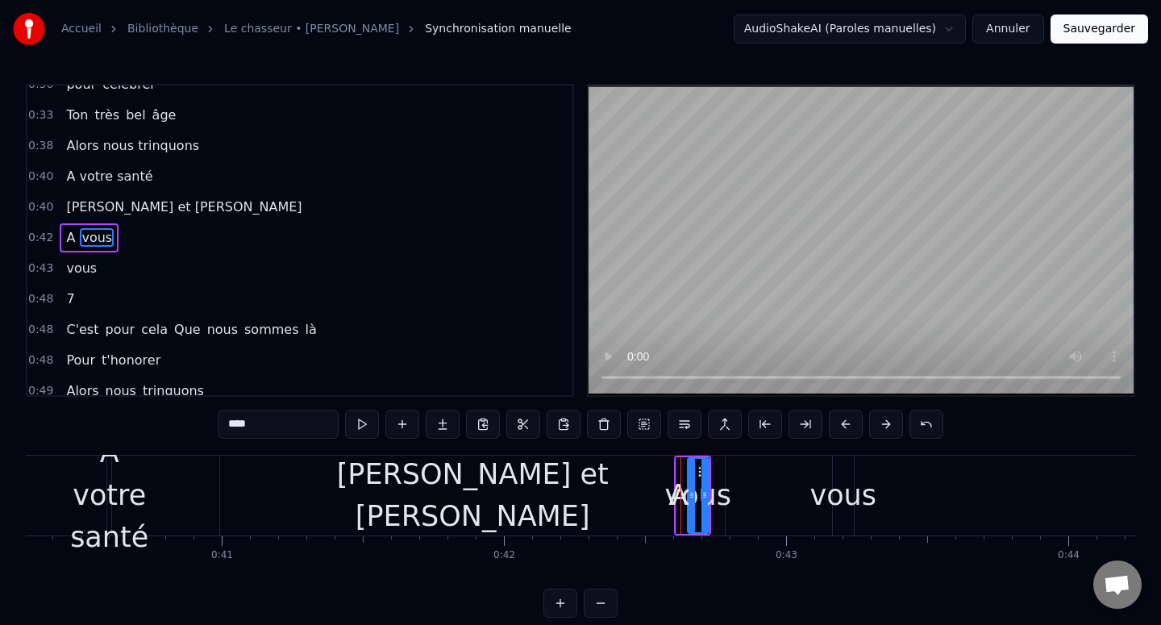
scroll to position [228, 0]
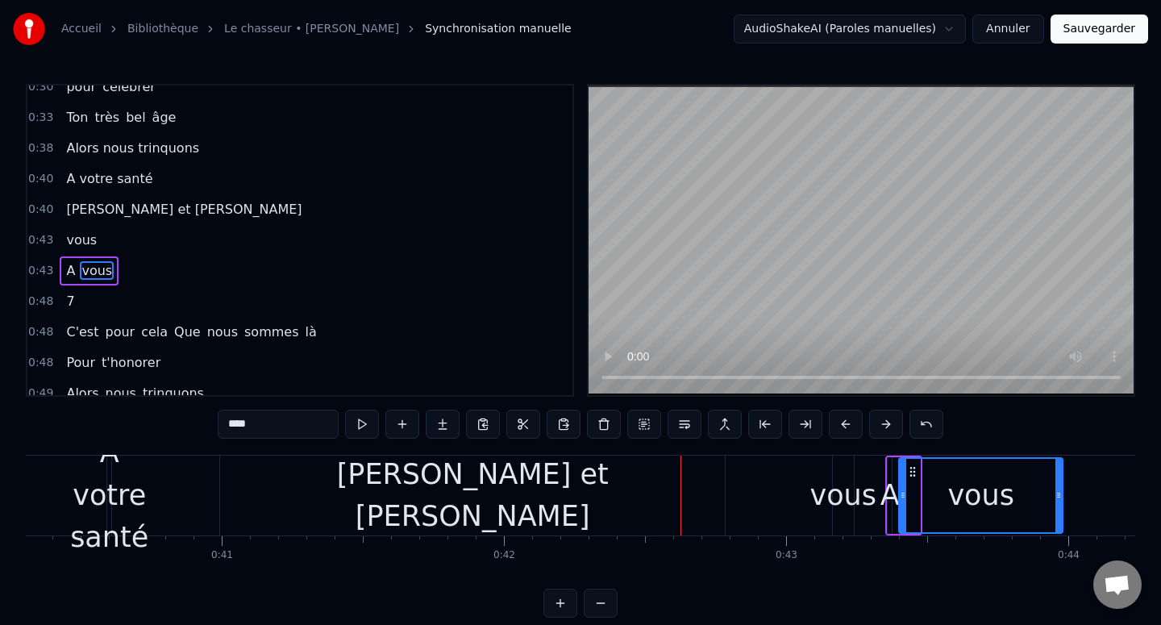
drag, startPoint x: 917, startPoint y: 494, endPoint x: 1059, endPoint y: 494, distance: 142.7
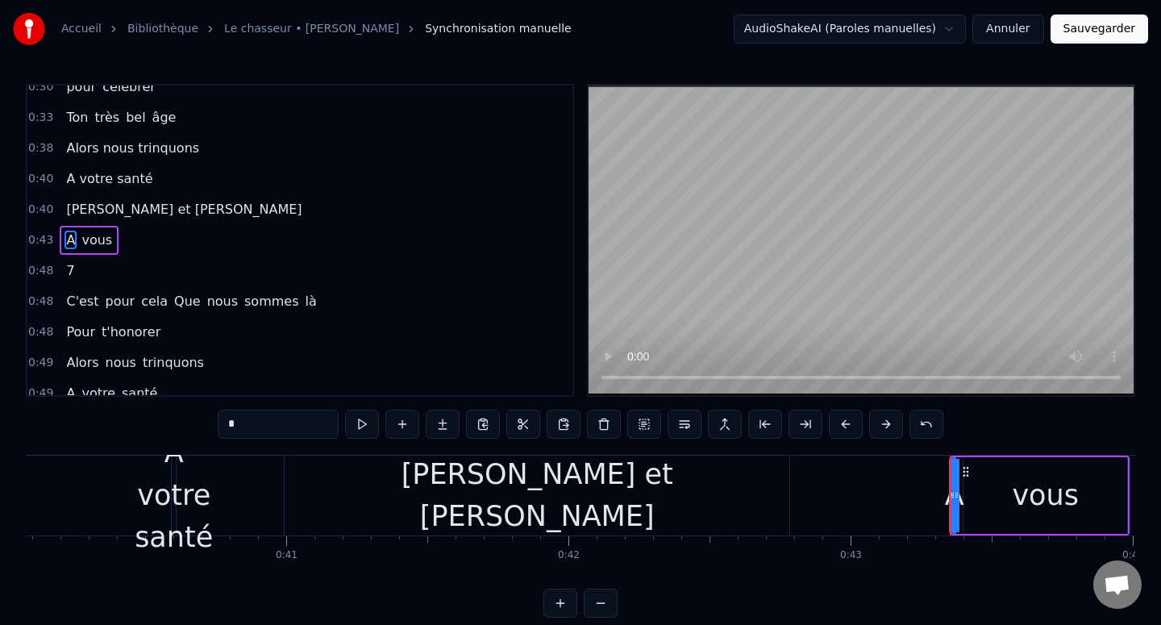
type input "**********"
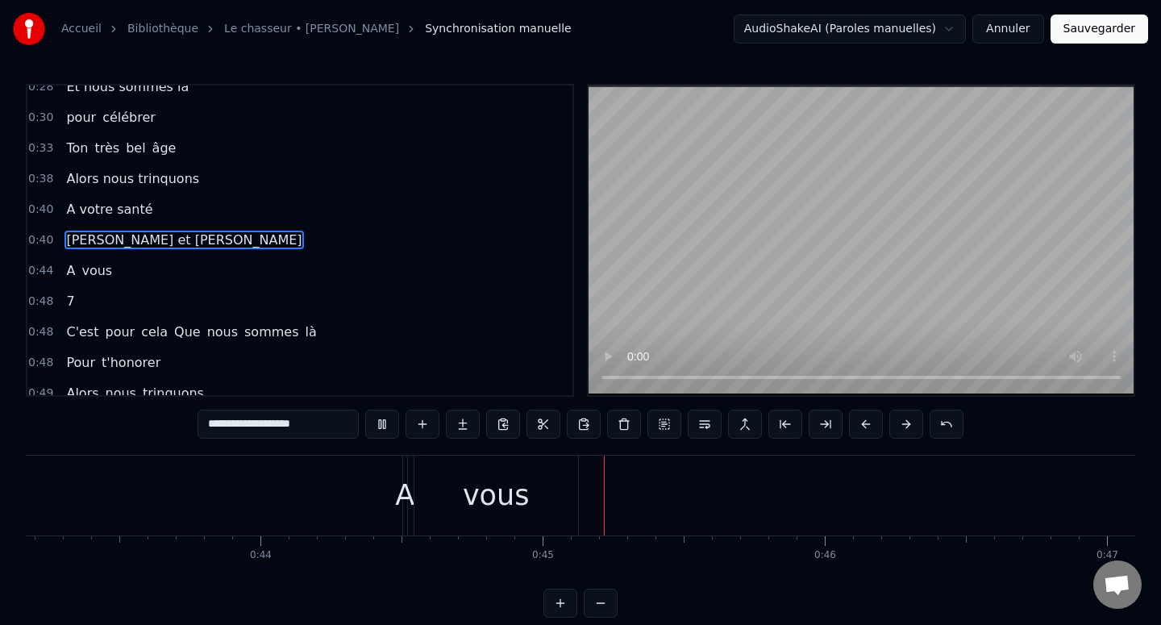
scroll to position [0, 12459]
type input "****"
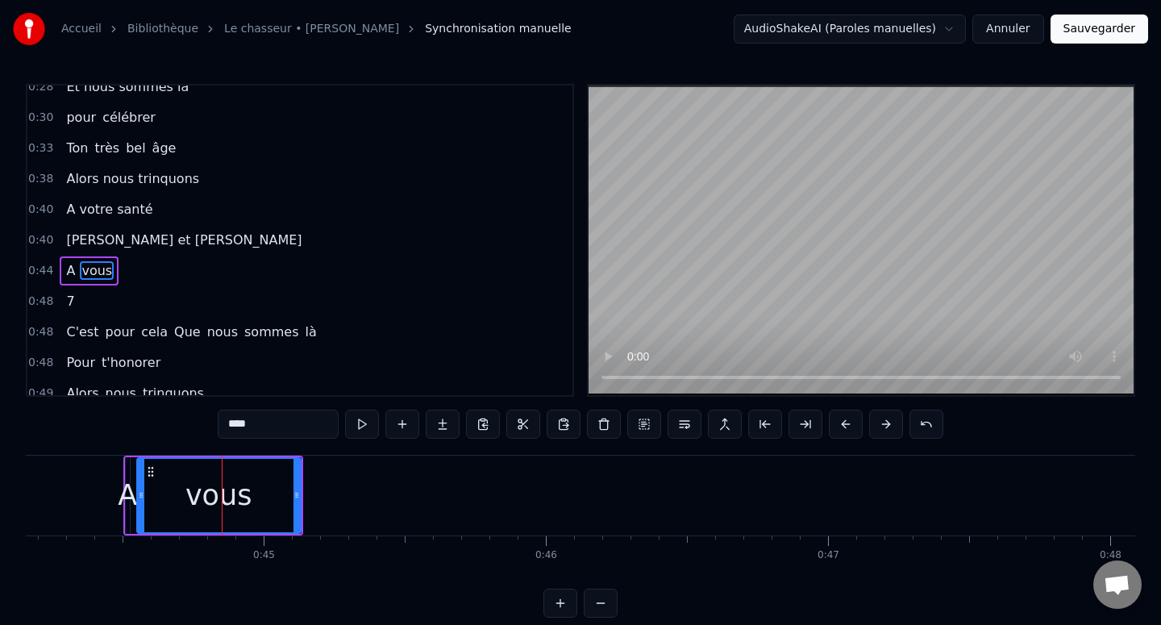
scroll to position [228, 0]
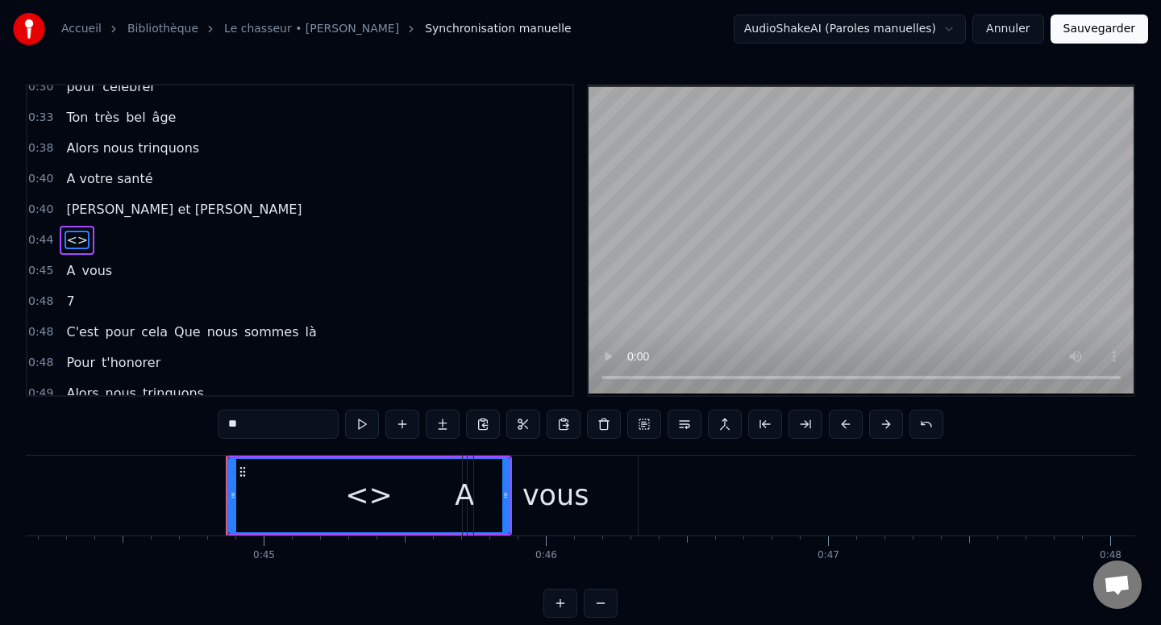
type input "*"
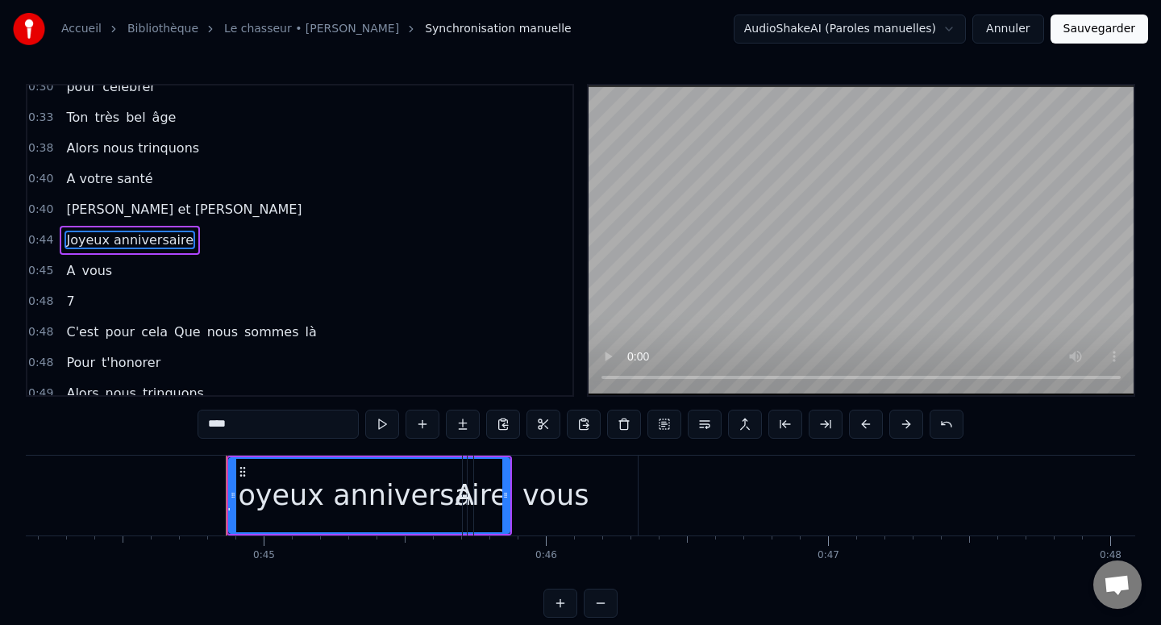
scroll to position [259, 0]
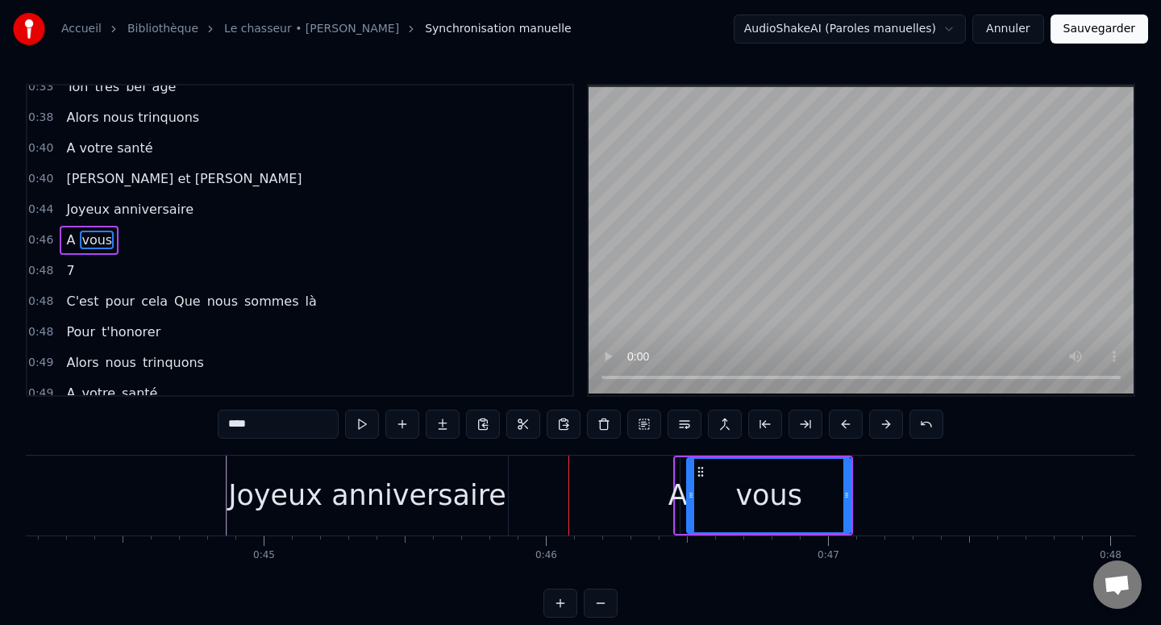
type input "**********"
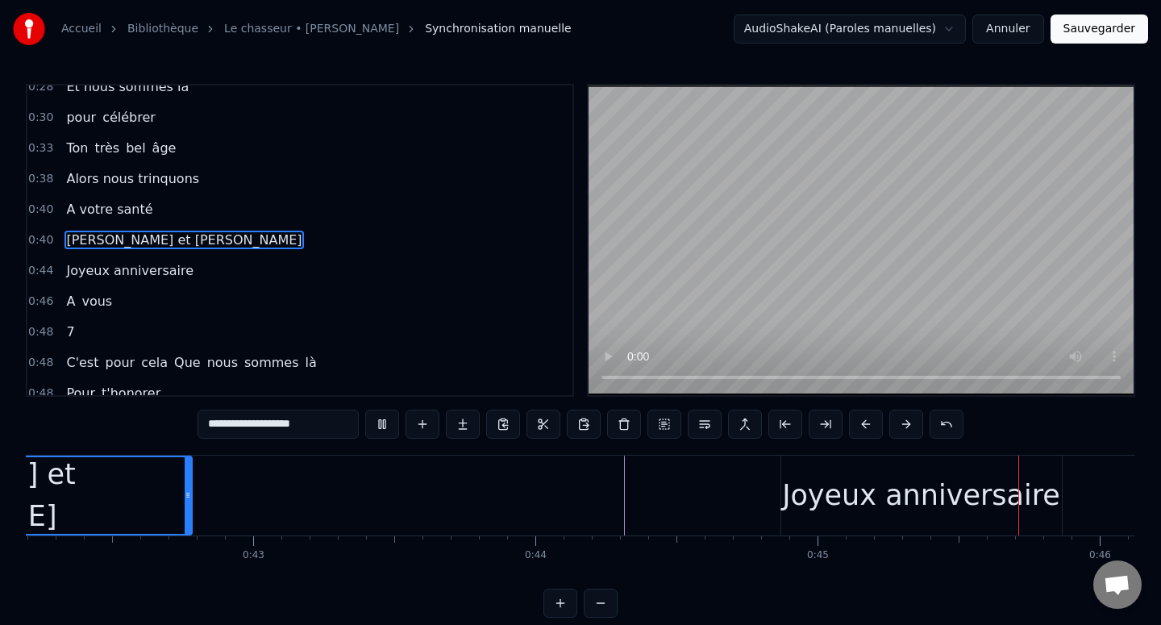
scroll to position [0, 12629]
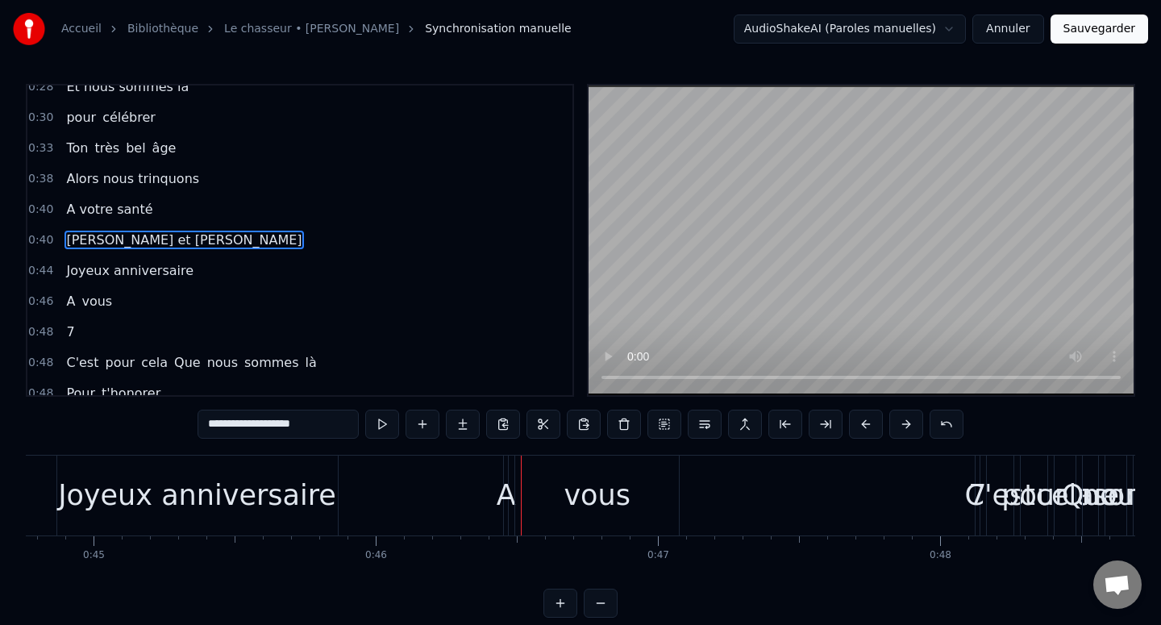
type input "**********"
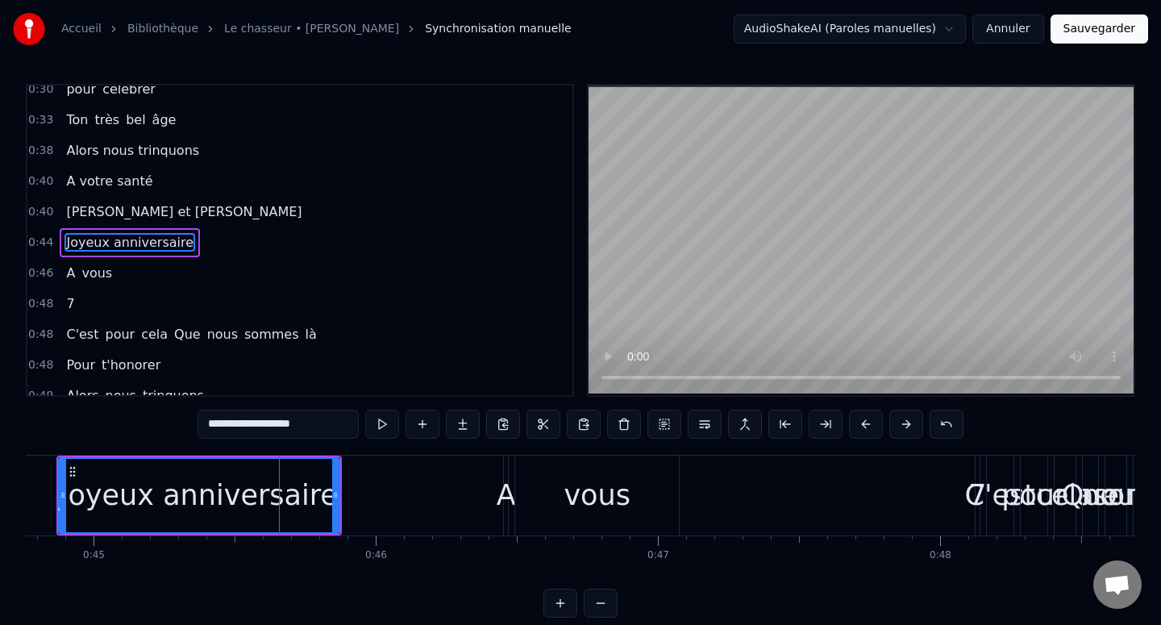
scroll to position [228, 0]
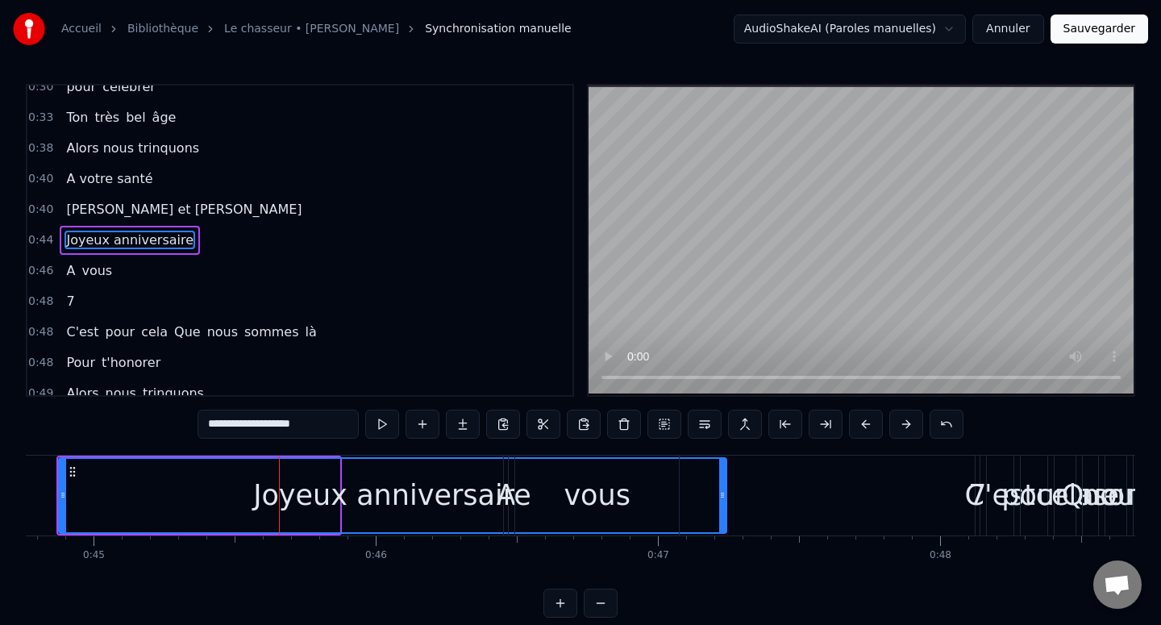
drag, startPoint x: 335, startPoint y: 493, endPoint x: 722, endPoint y: 498, distance: 387.0
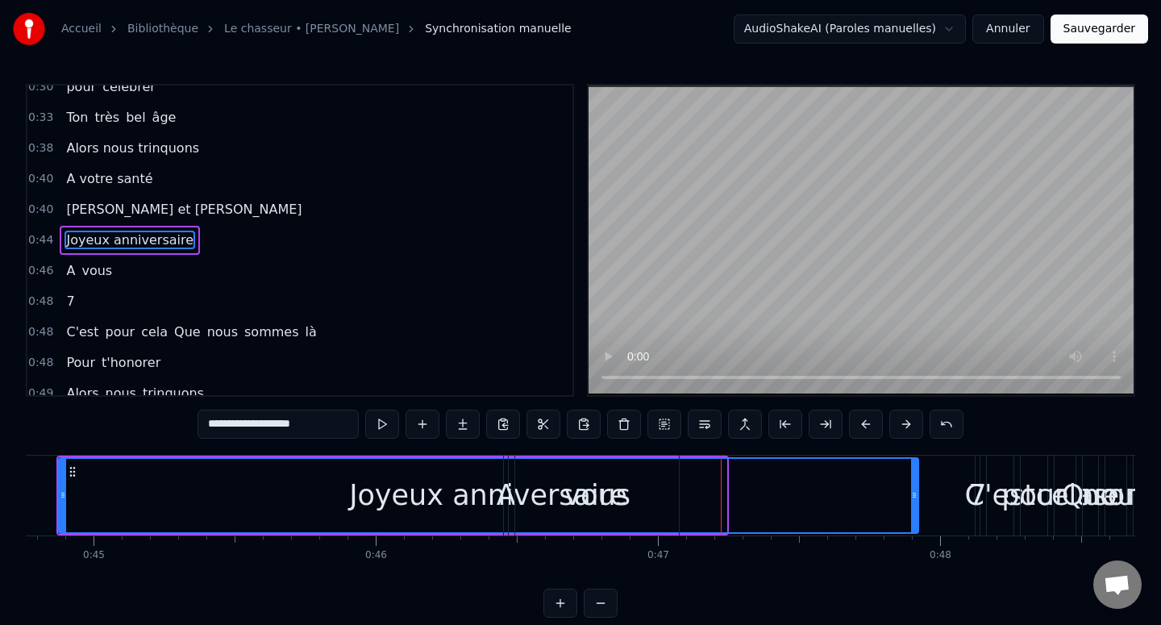
drag, startPoint x: 722, startPoint y: 497, endPoint x: 938, endPoint y: 495, distance: 216.0
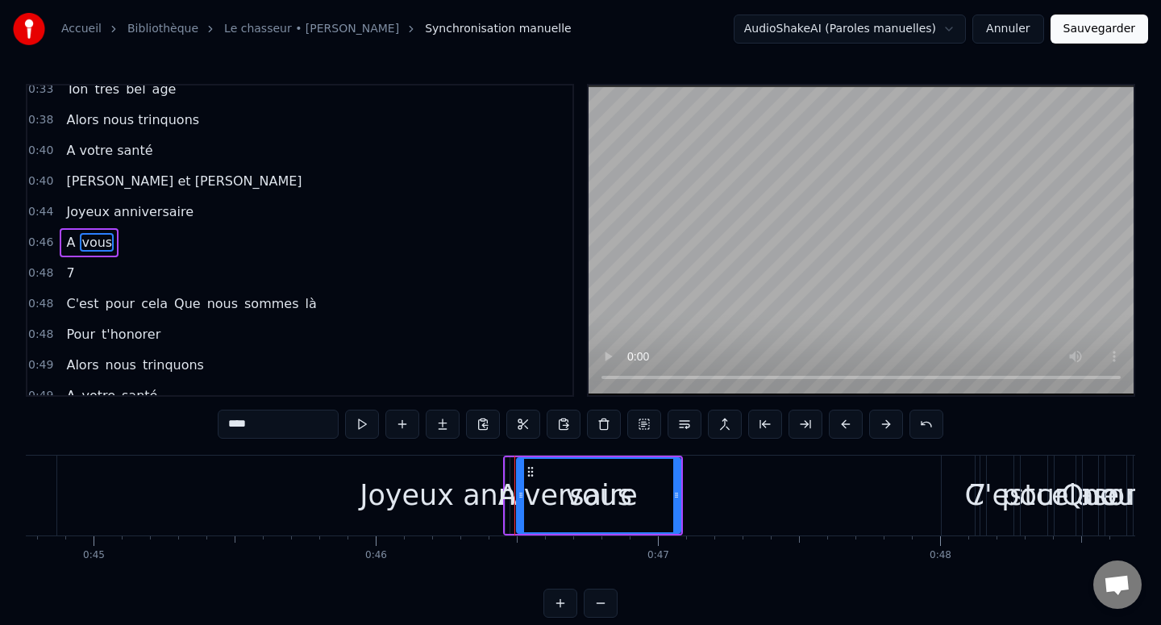
scroll to position [259, 0]
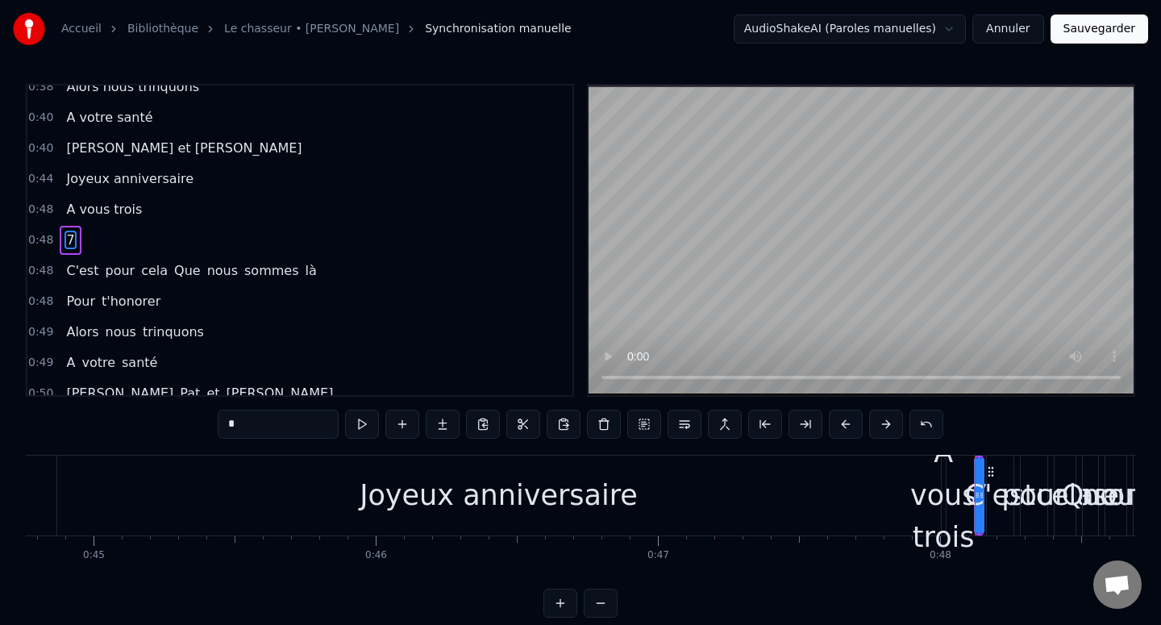
type input "**********"
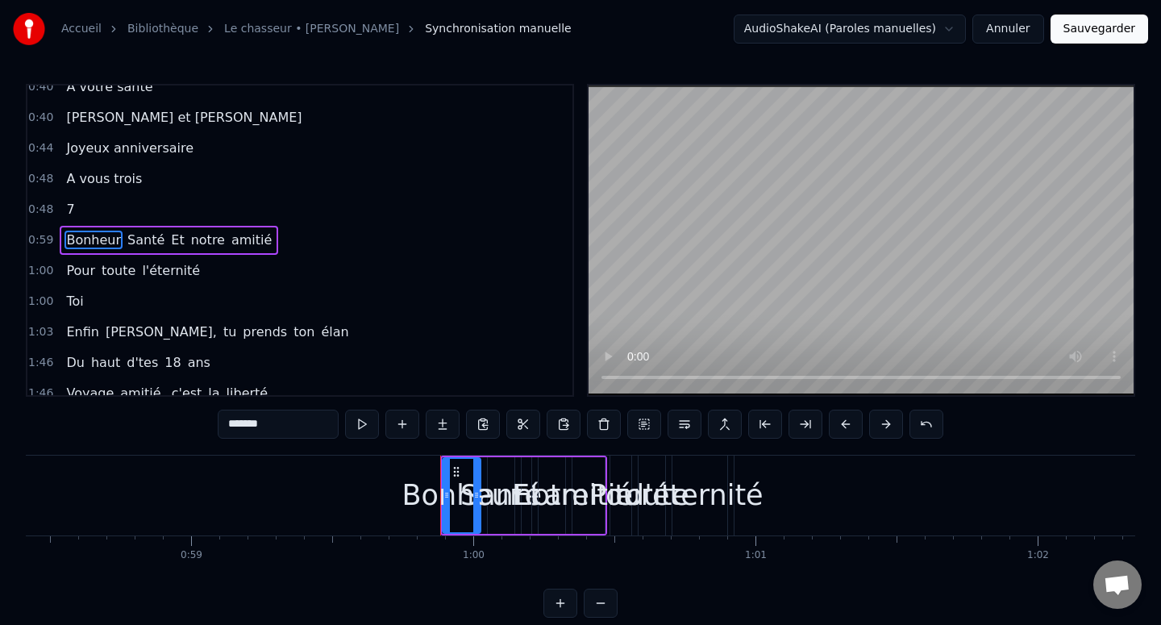
scroll to position [0, 16815]
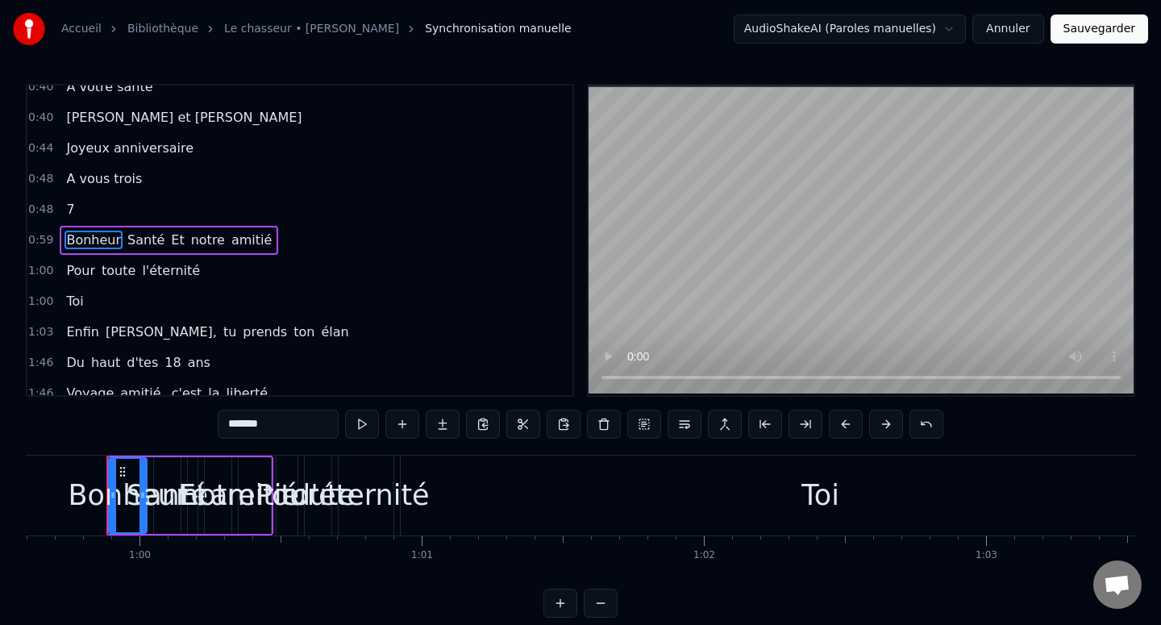
type input "**********"
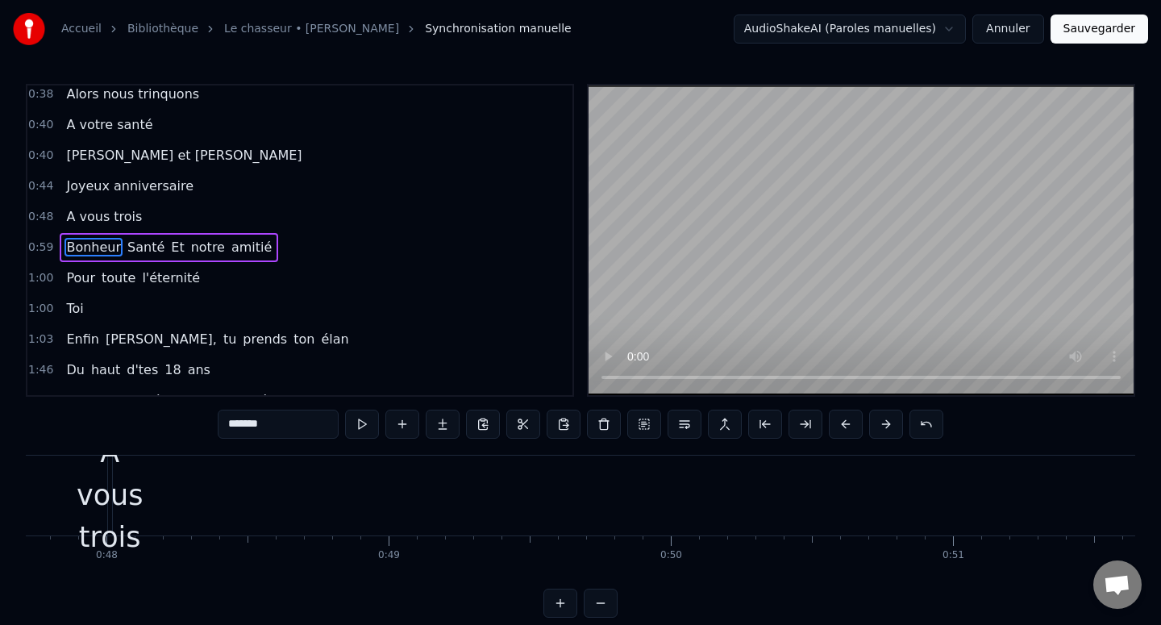
scroll to position [289, 0]
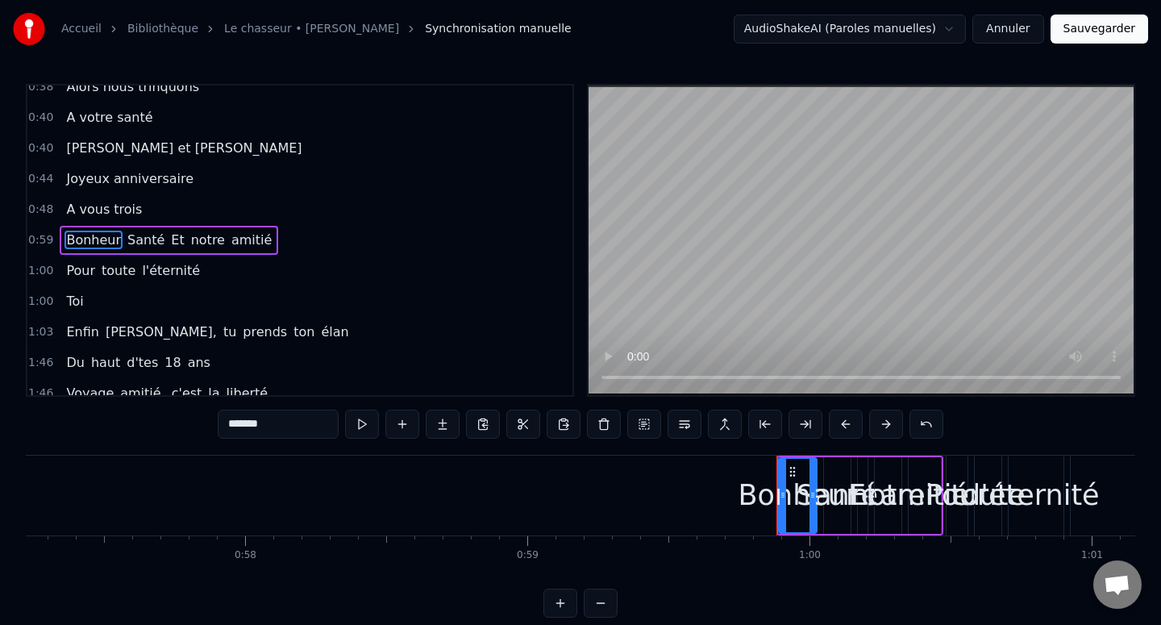
type input "**********"
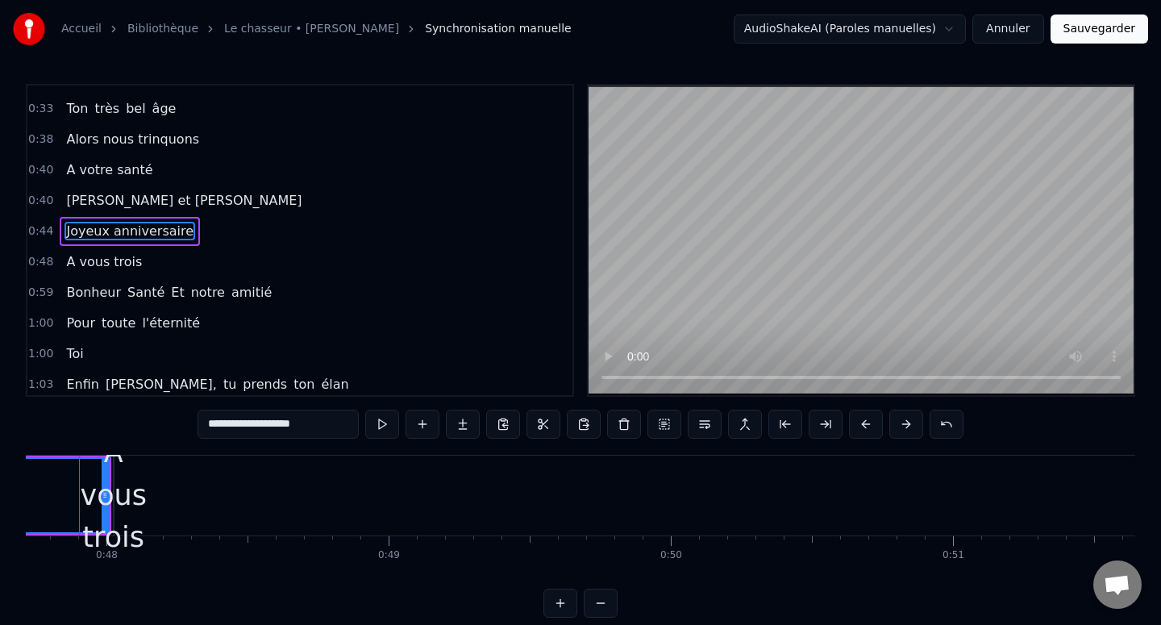
scroll to position [0, 13434]
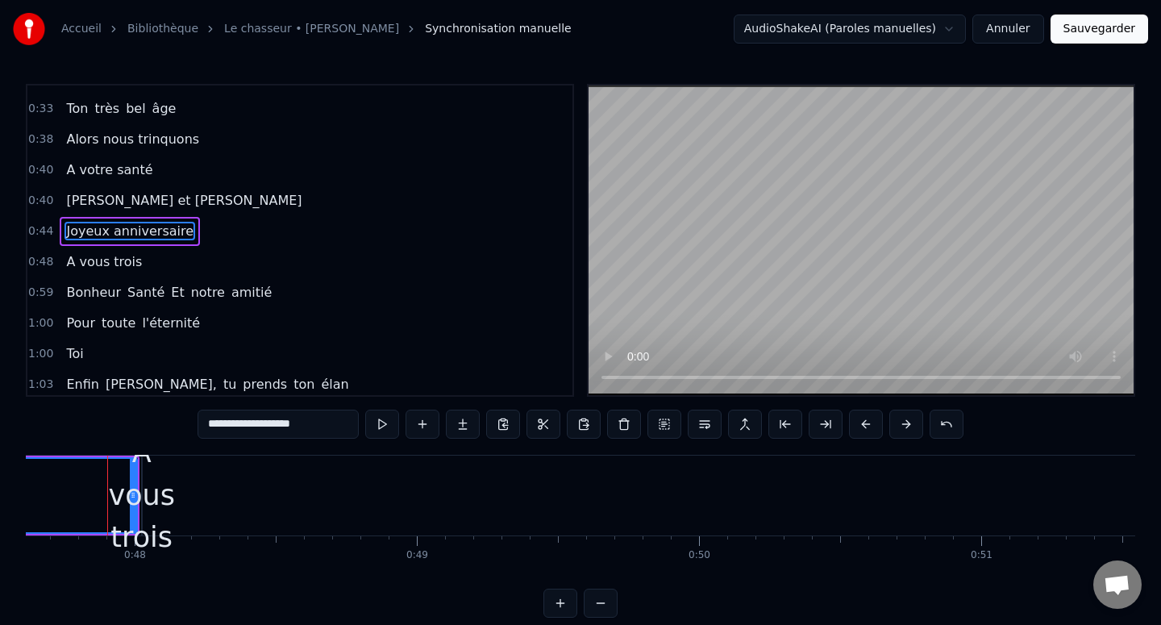
type input "**********"
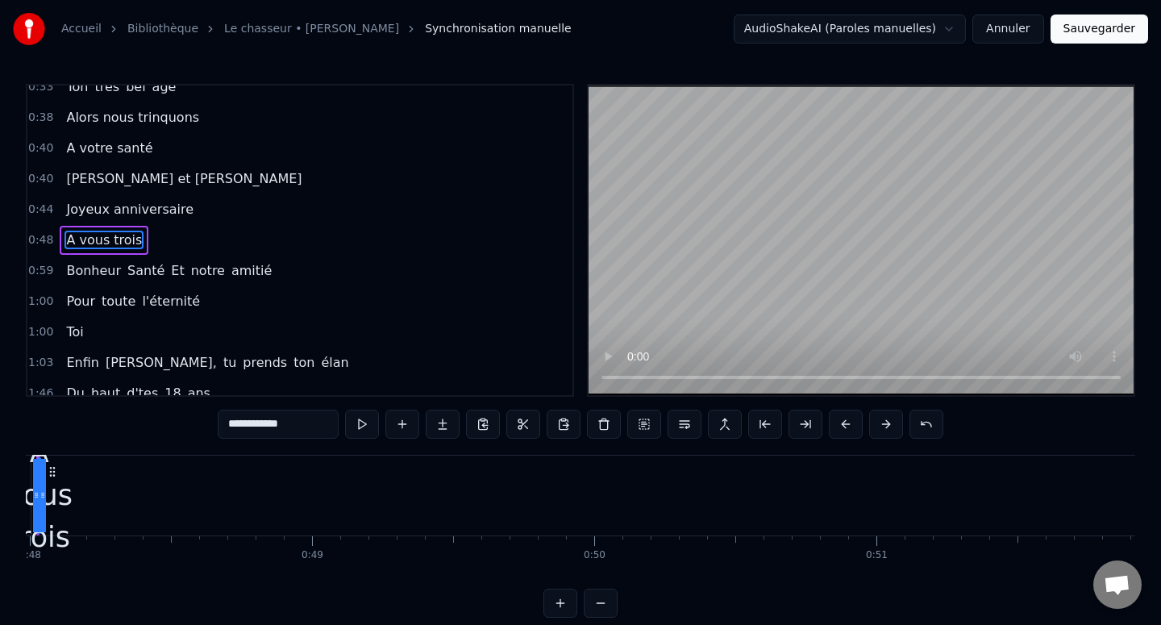
scroll to position [0, 13187]
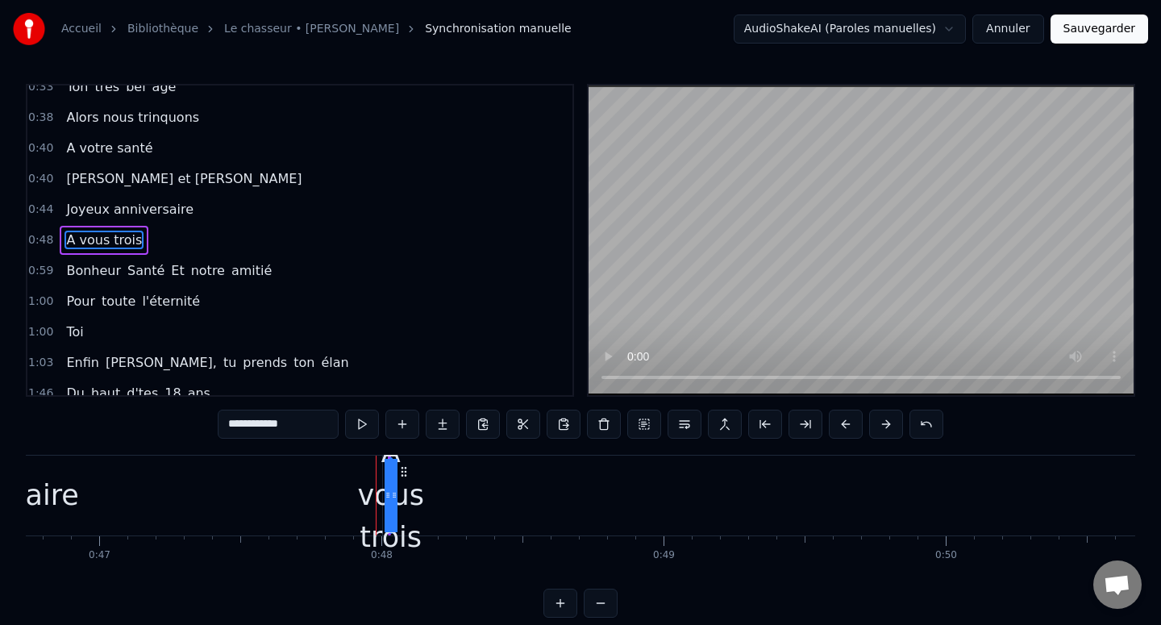
drag, startPoint x: 385, startPoint y: 493, endPoint x: 322, endPoint y: 493, distance: 63.7
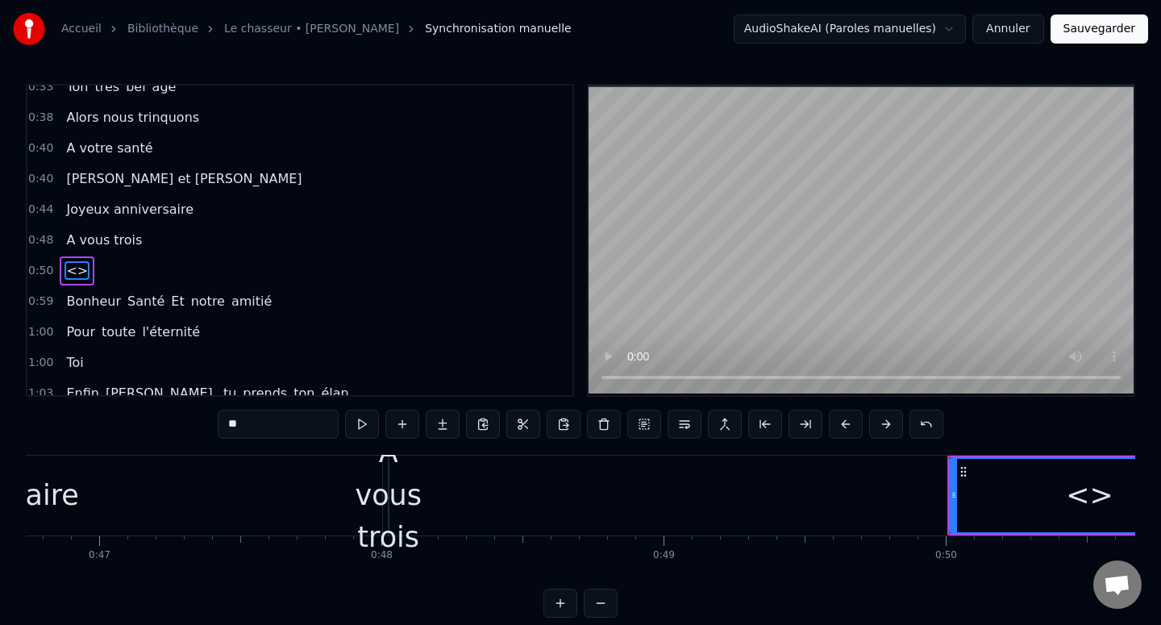
scroll to position [289, 0]
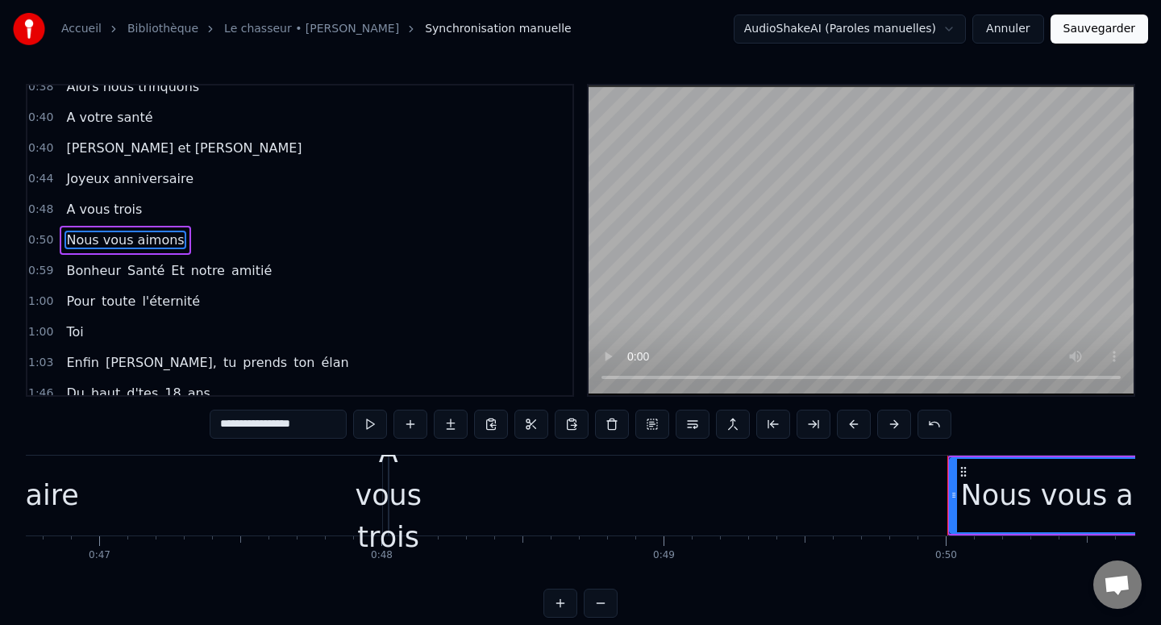
type input "**********"
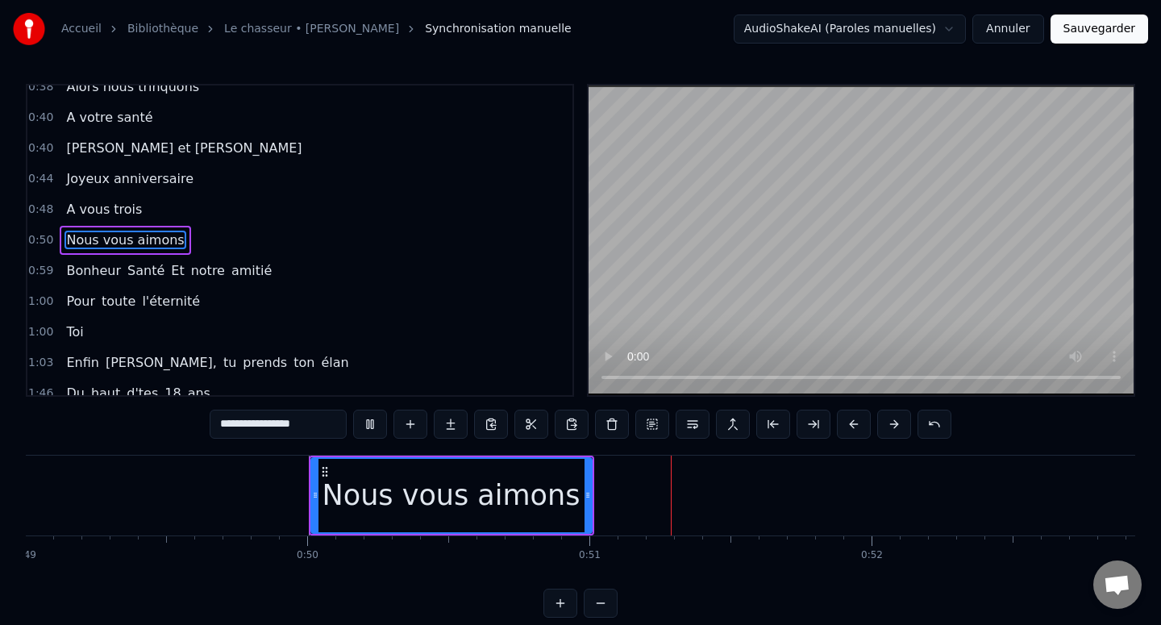
scroll to position [0, 14154]
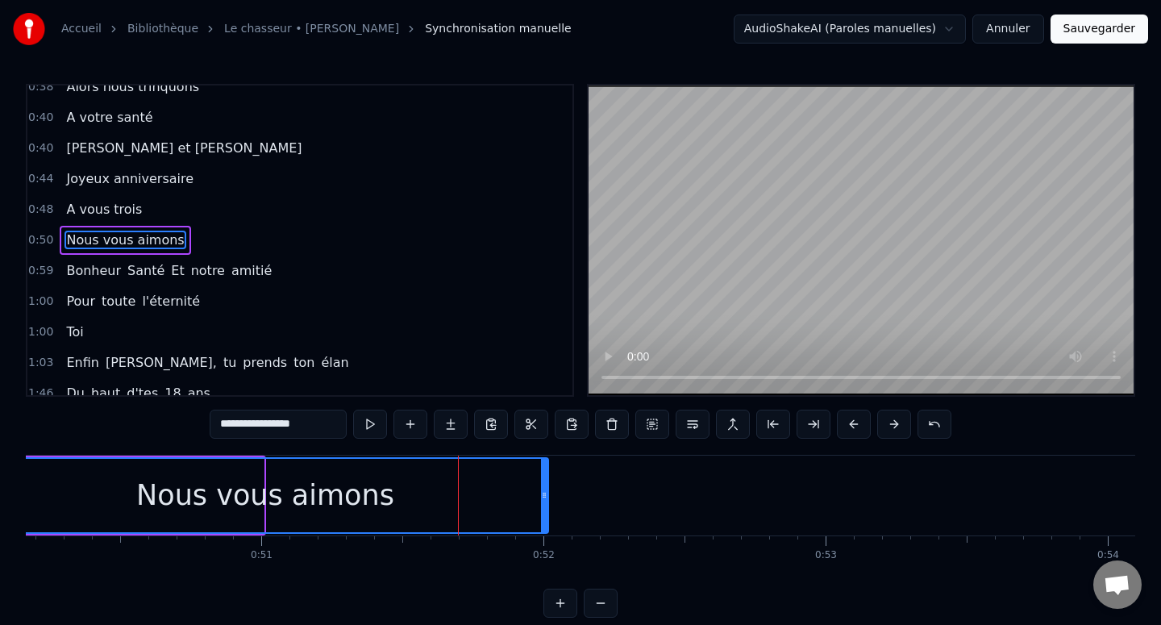
drag, startPoint x: 261, startPoint y: 491, endPoint x: 546, endPoint y: 492, distance: 284.6
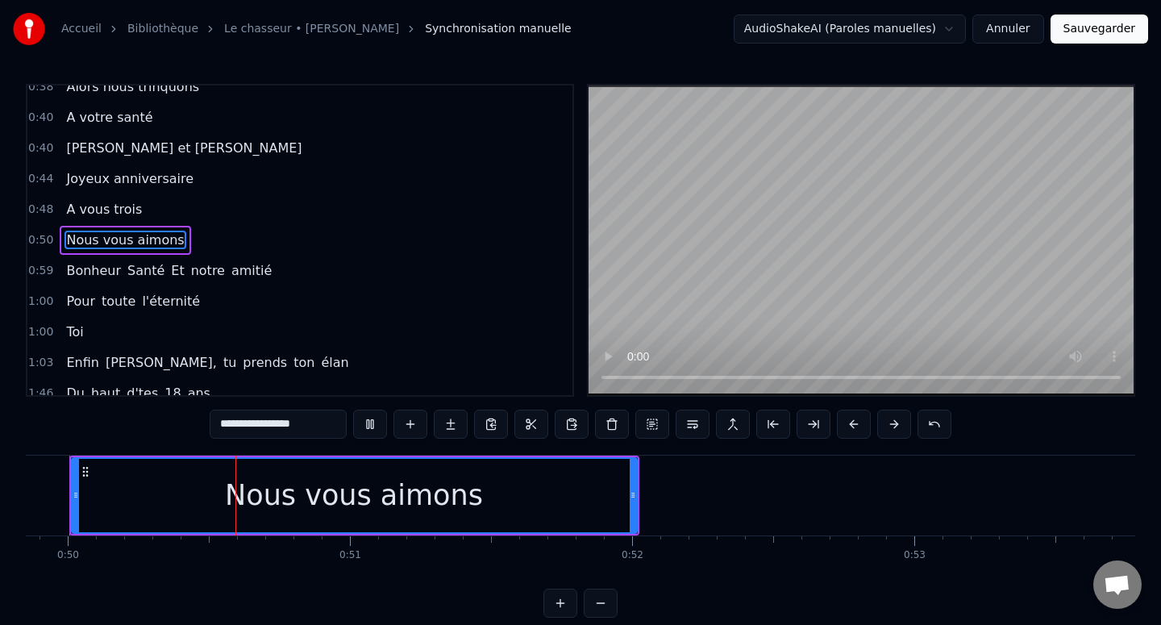
scroll to position [0, 14027]
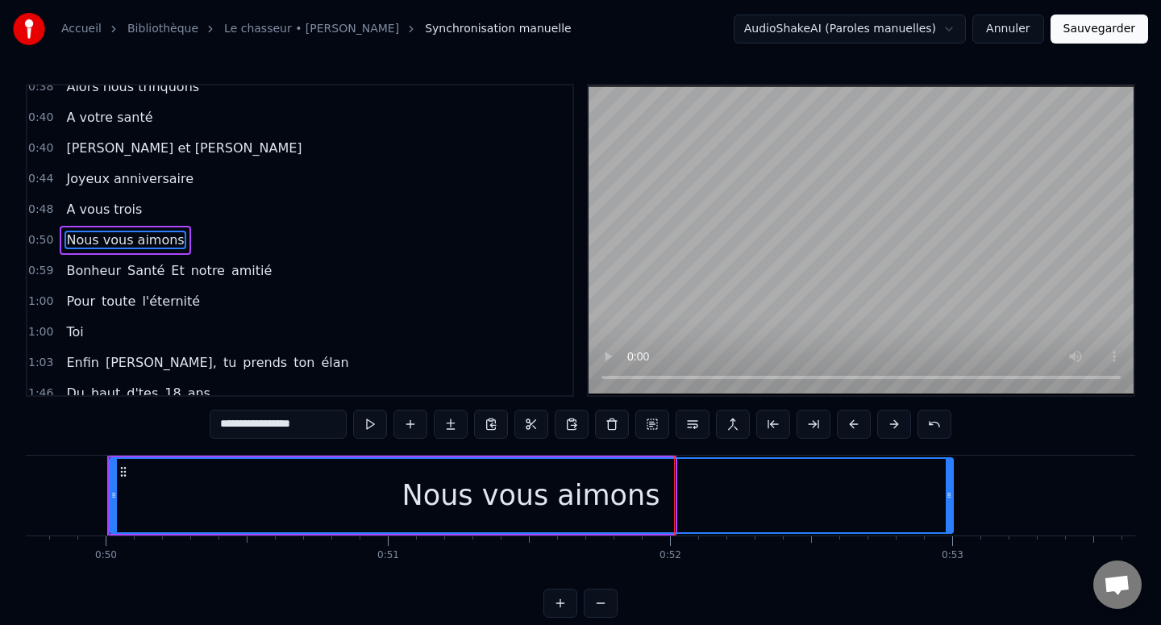
drag, startPoint x: 670, startPoint y: 491, endPoint x: 949, endPoint y: 497, distance: 279.0
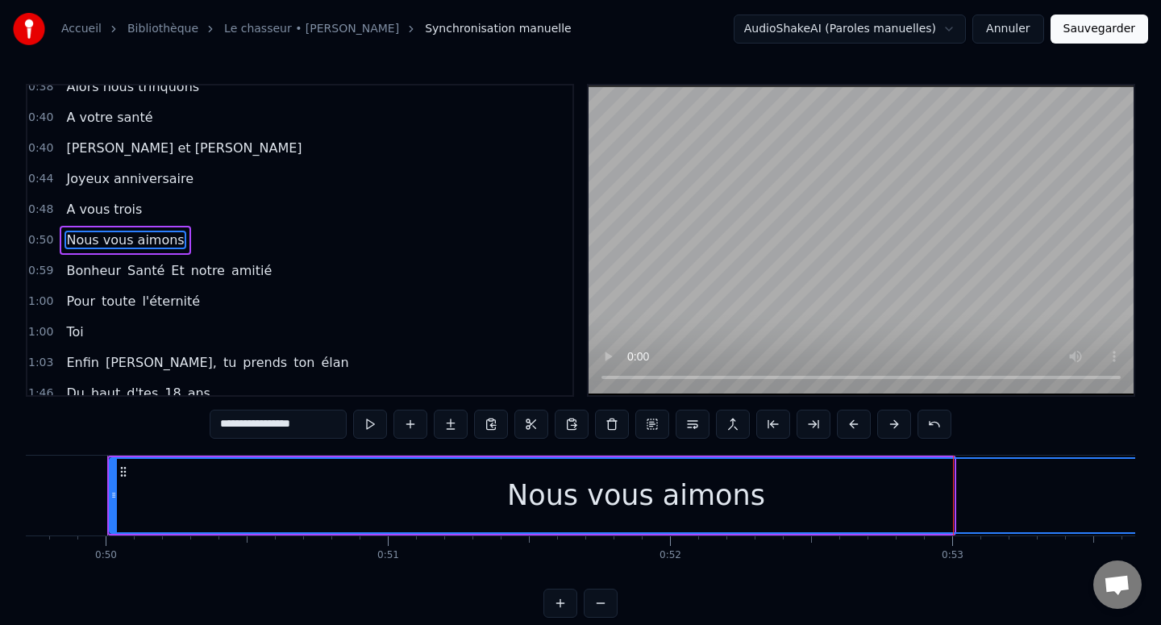
drag, startPoint x: 950, startPoint y: 497, endPoint x: 1160, endPoint y: 495, distance: 209.6
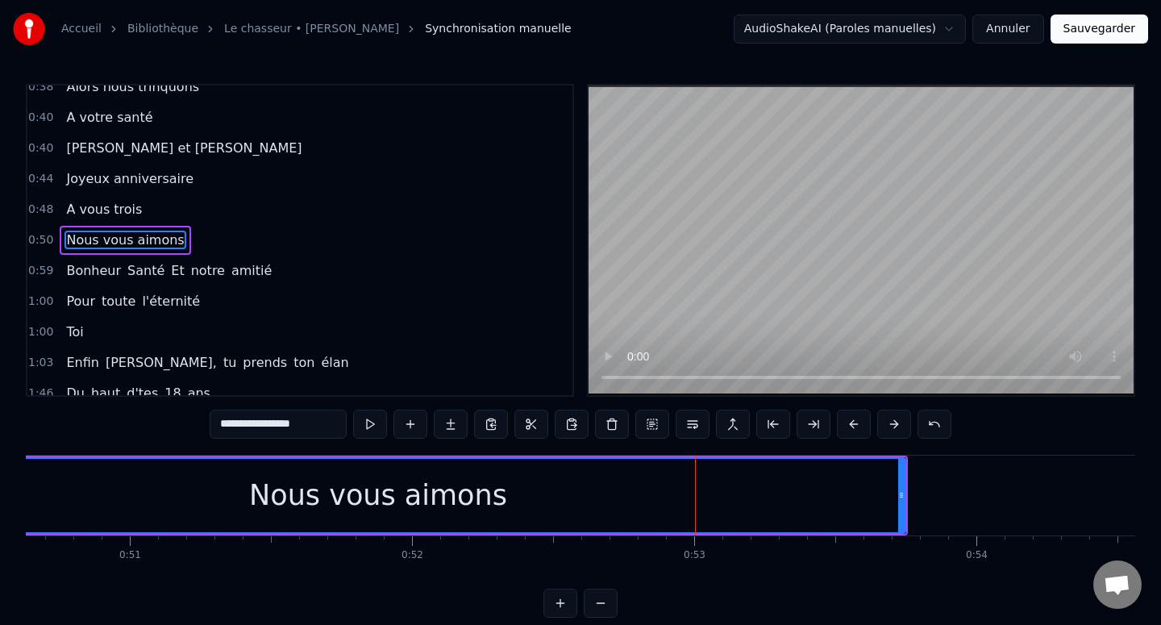
scroll to position [0, 14346]
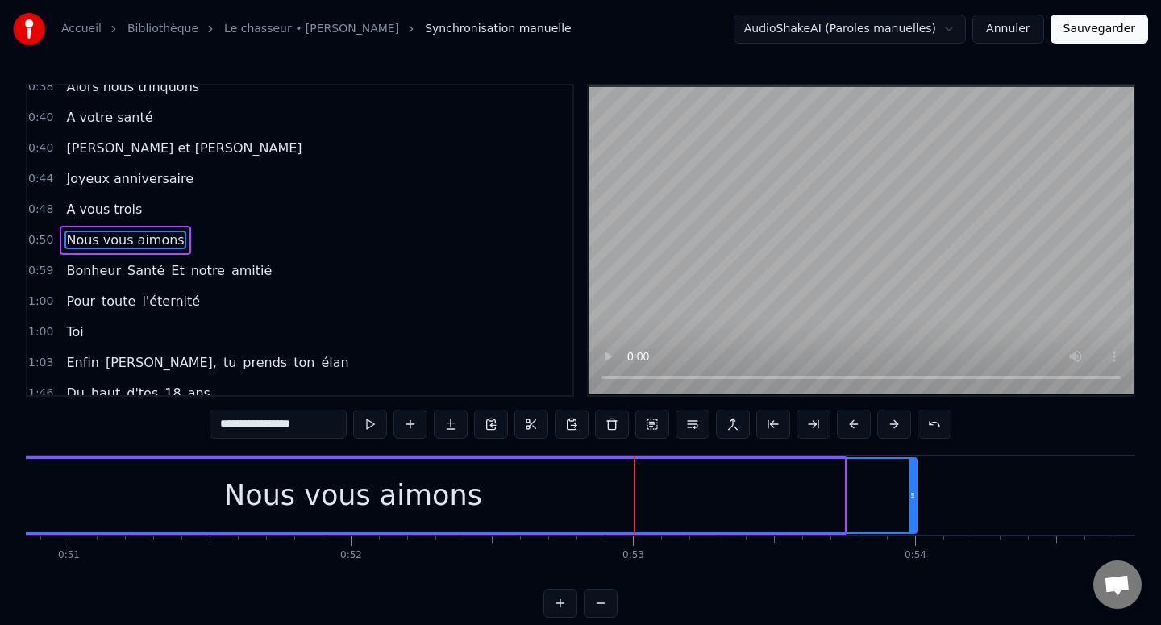
drag, startPoint x: 836, startPoint y: 493, endPoint x: 908, endPoint y: 495, distance: 72.6
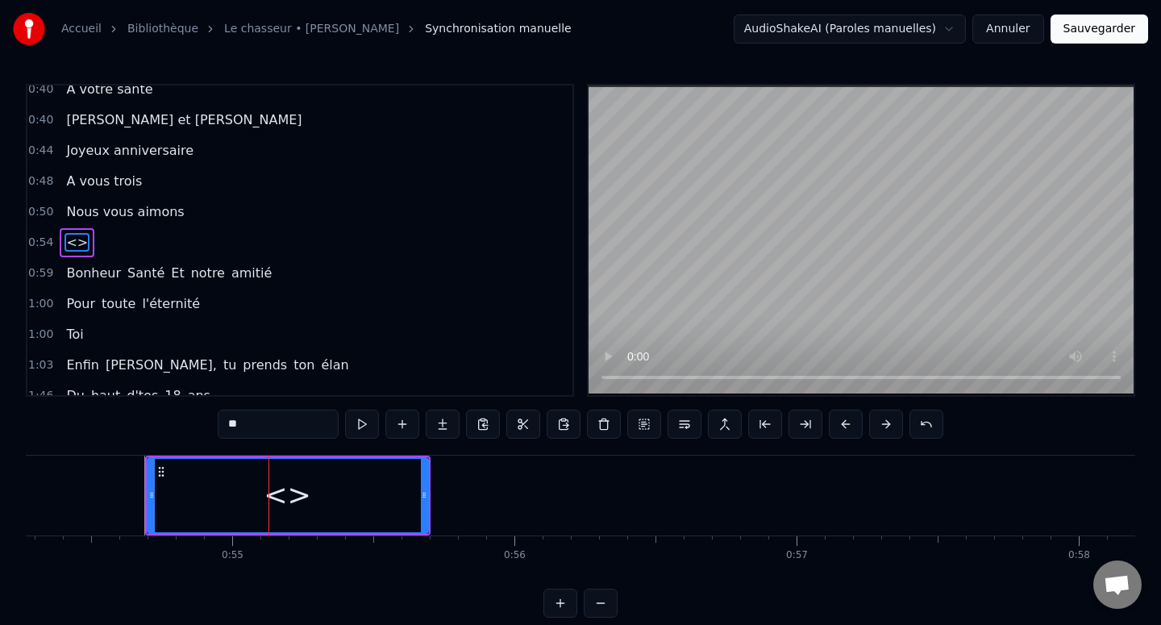
scroll to position [320, 0]
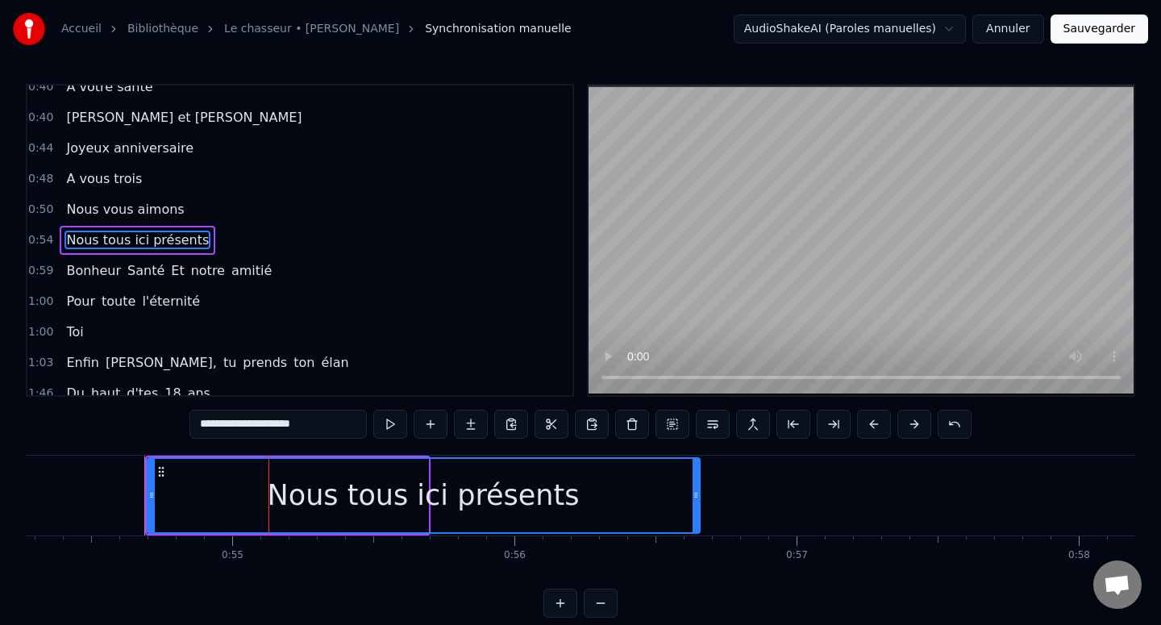
drag, startPoint x: 424, startPoint y: 499, endPoint x: 871, endPoint y: 484, distance: 447.6
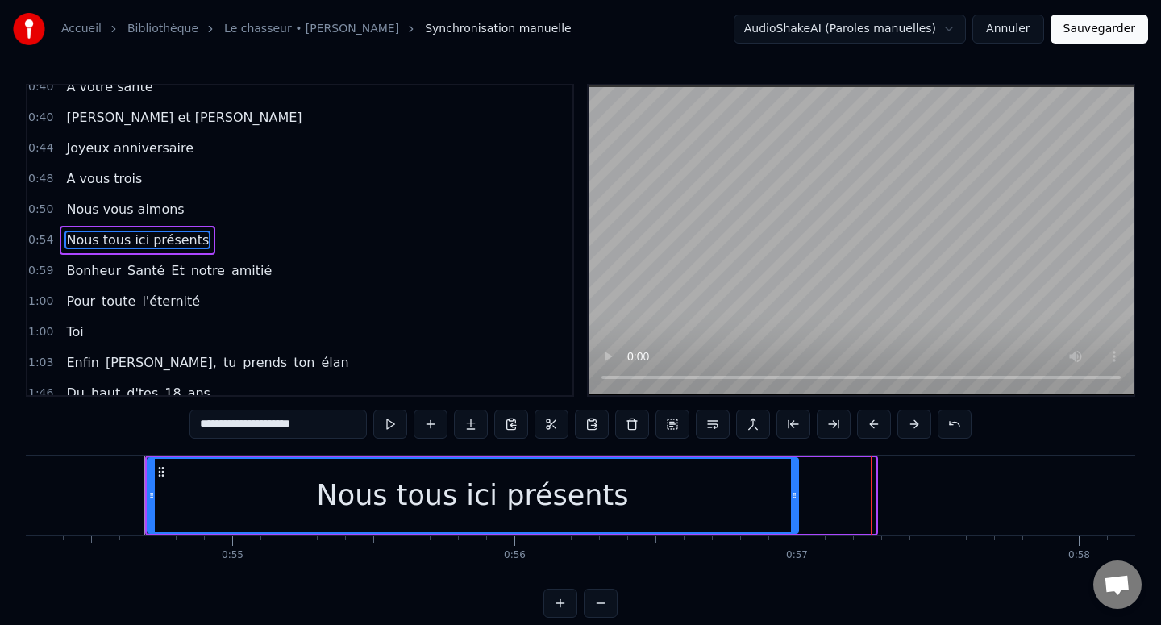
drag, startPoint x: 873, startPoint y: 487, endPoint x: 796, endPoint y: 487, distance: 76.6
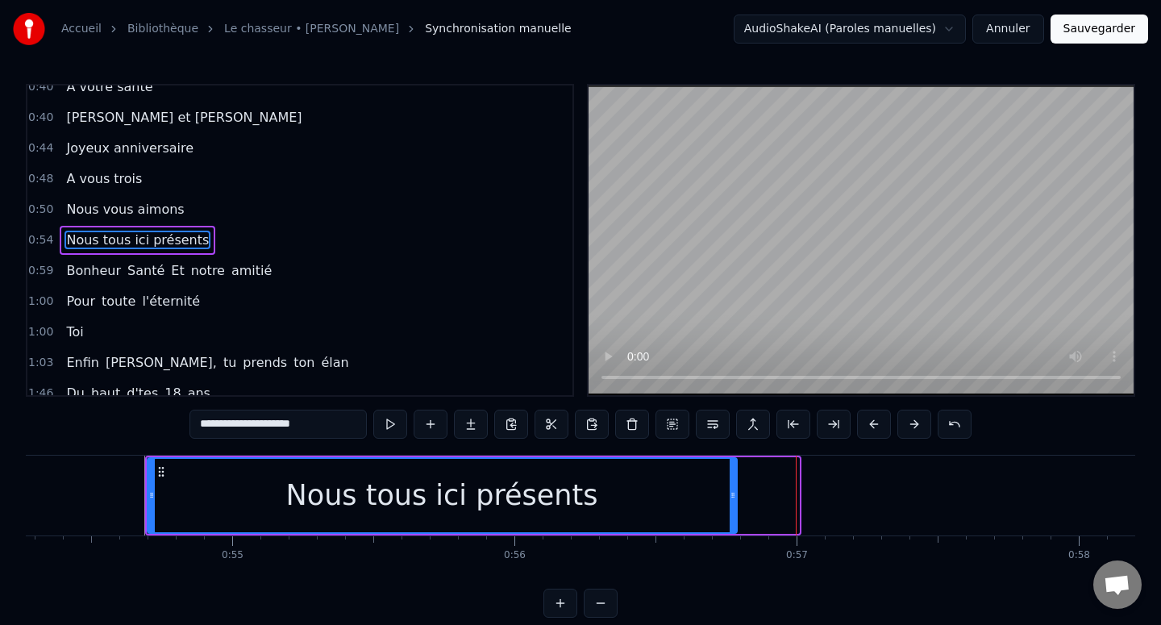
drag, startPoint x: 796, startPoint y: 487, endPoint x: 734, endPoint y: 487, distance: 62.1
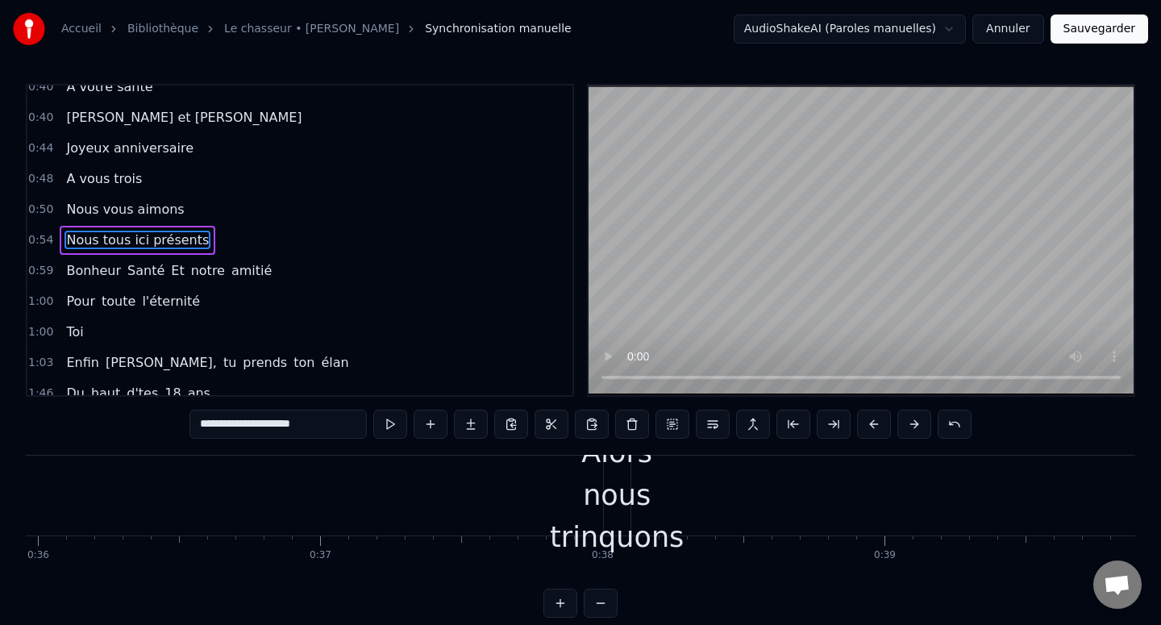
scroll to position [0, 10141]
type input "**********"
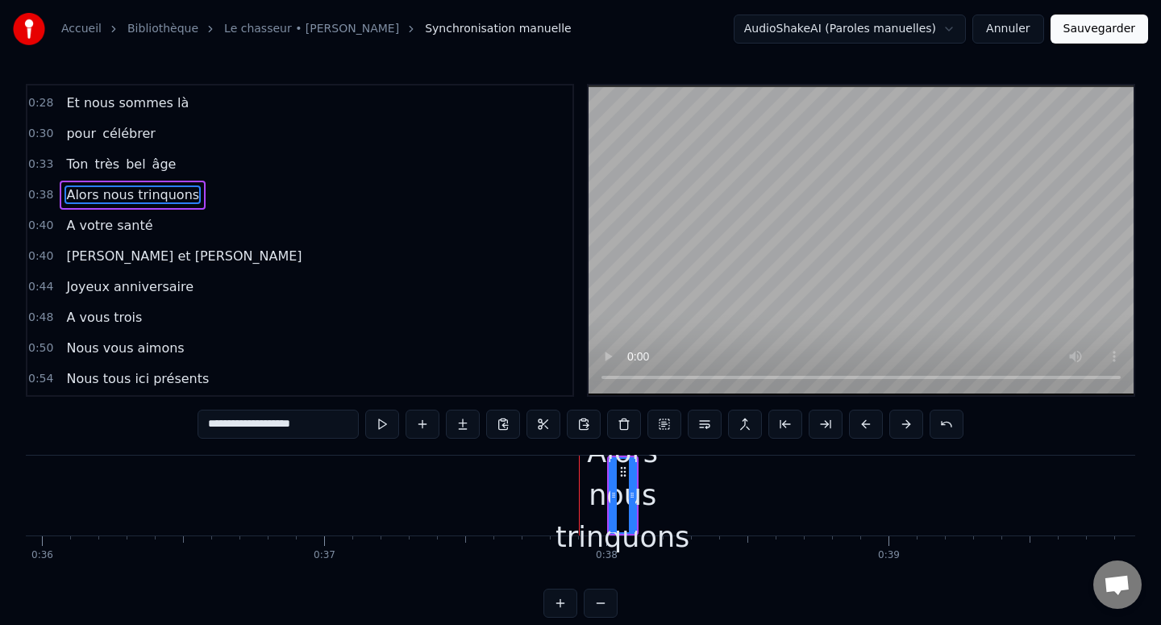
scroll to position [136, 0]
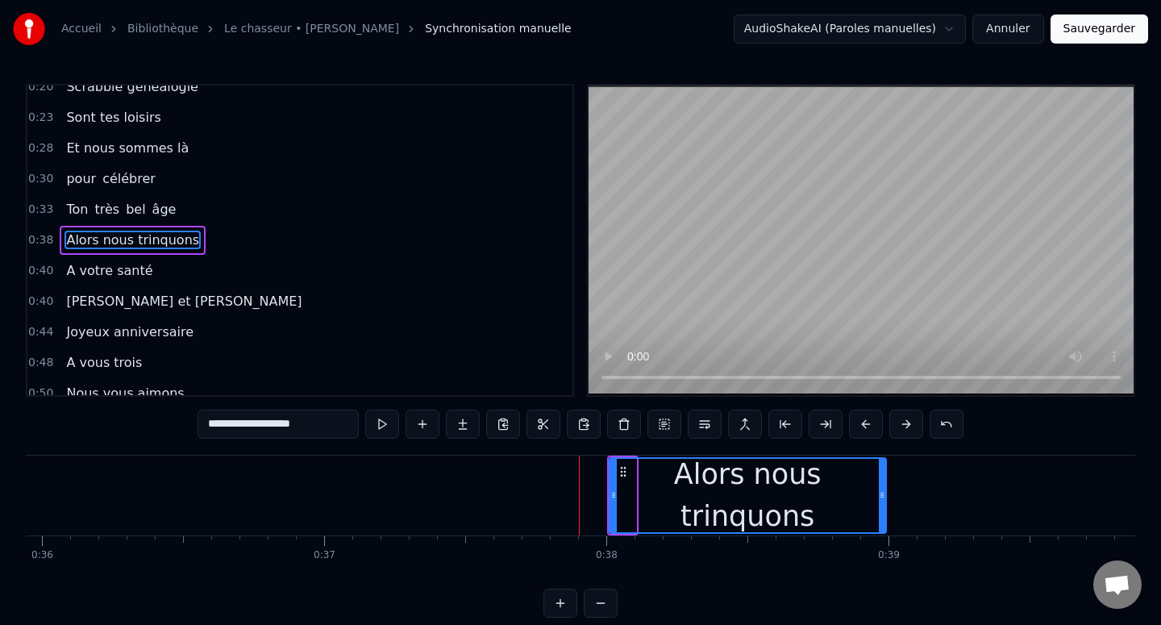
drag, startPoint x: 631, startPoint y: 493, endPoint x: 882, endPoint y: 512, distance: 251.4
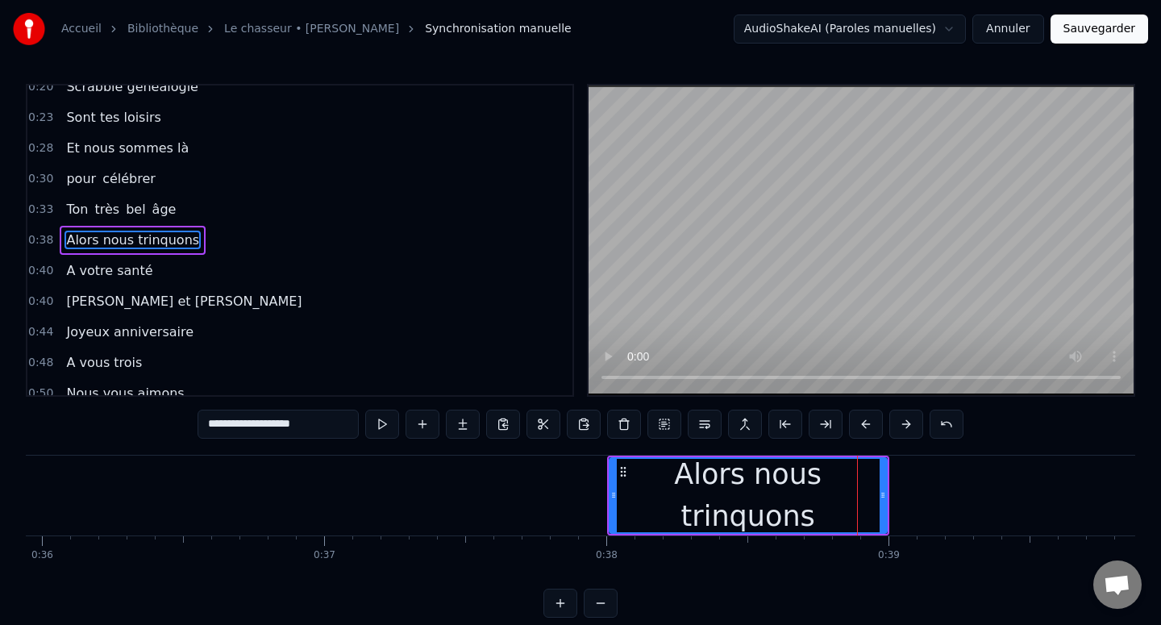
drag, startPoint x: 885, startPoint y: 496, endPoint x: 913, endPoint y: 496, distance: 27.4
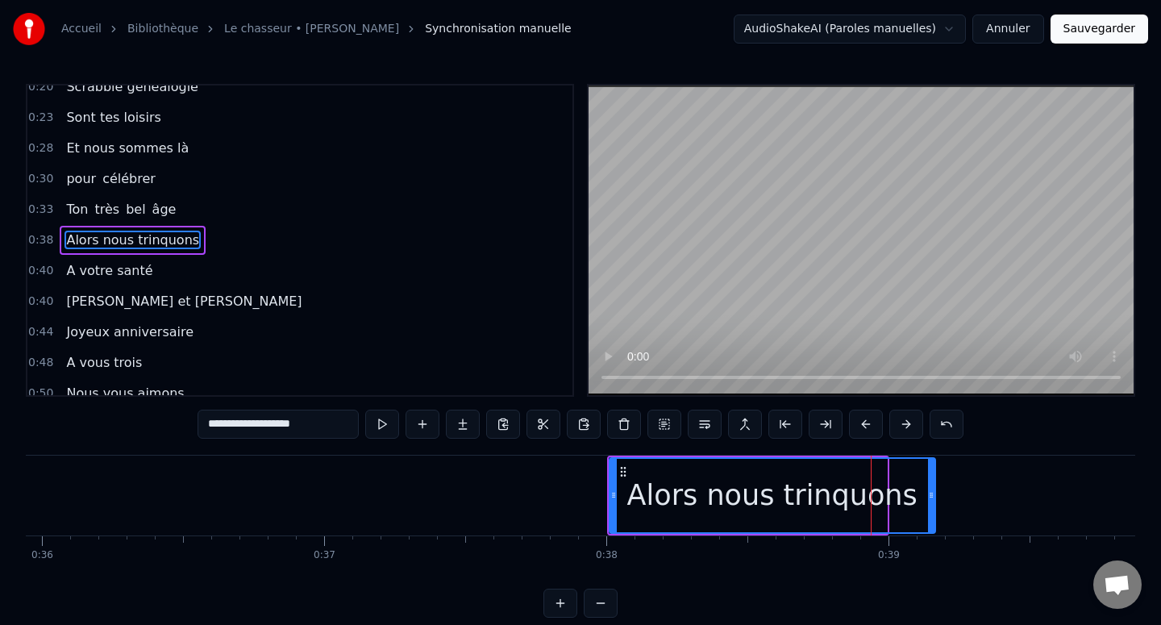
drag, startPoint x: 882, startPoint y: 491, endPoint x: 932, endPoint y: 492, distance: 50.0
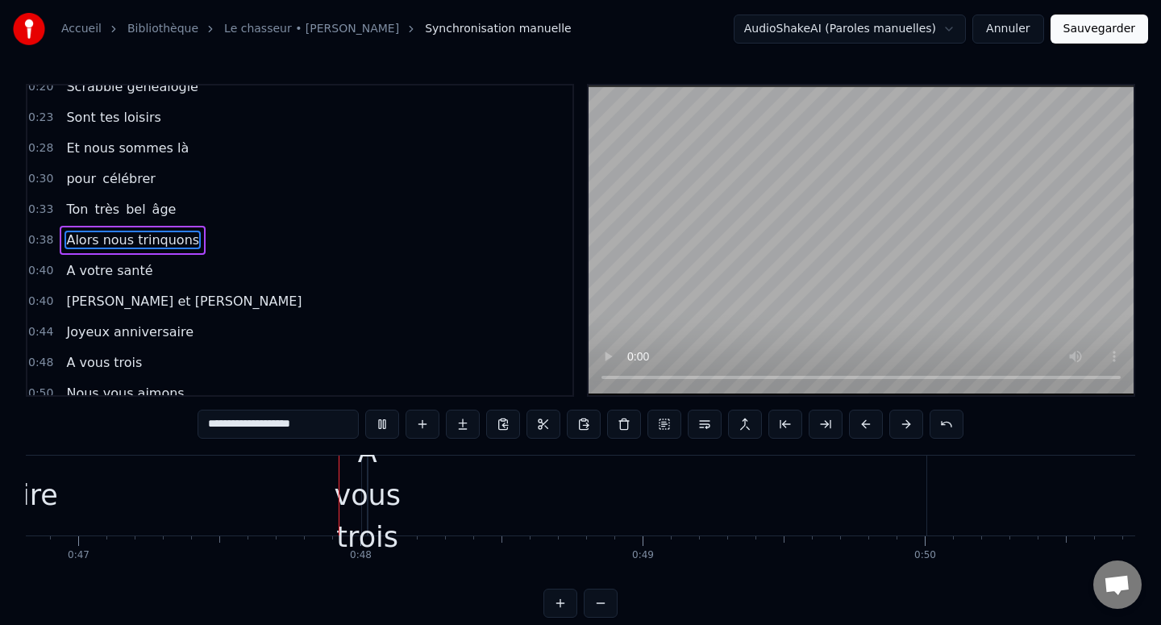
scroll to position [0, 13226]
type input "**********"
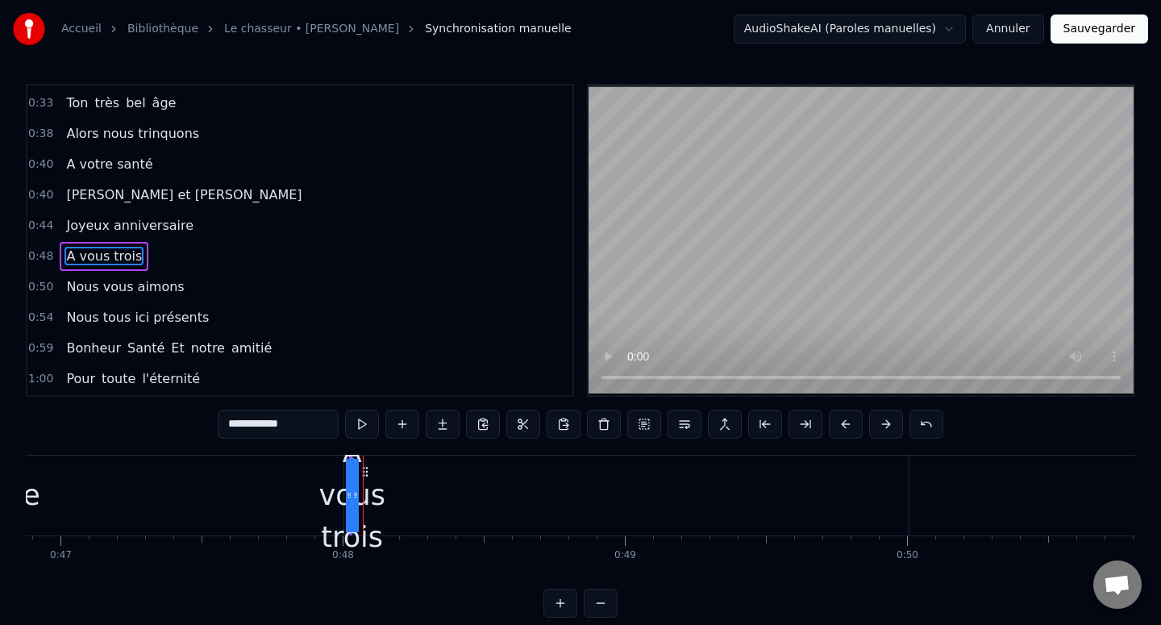
scroll to position [259, 0]
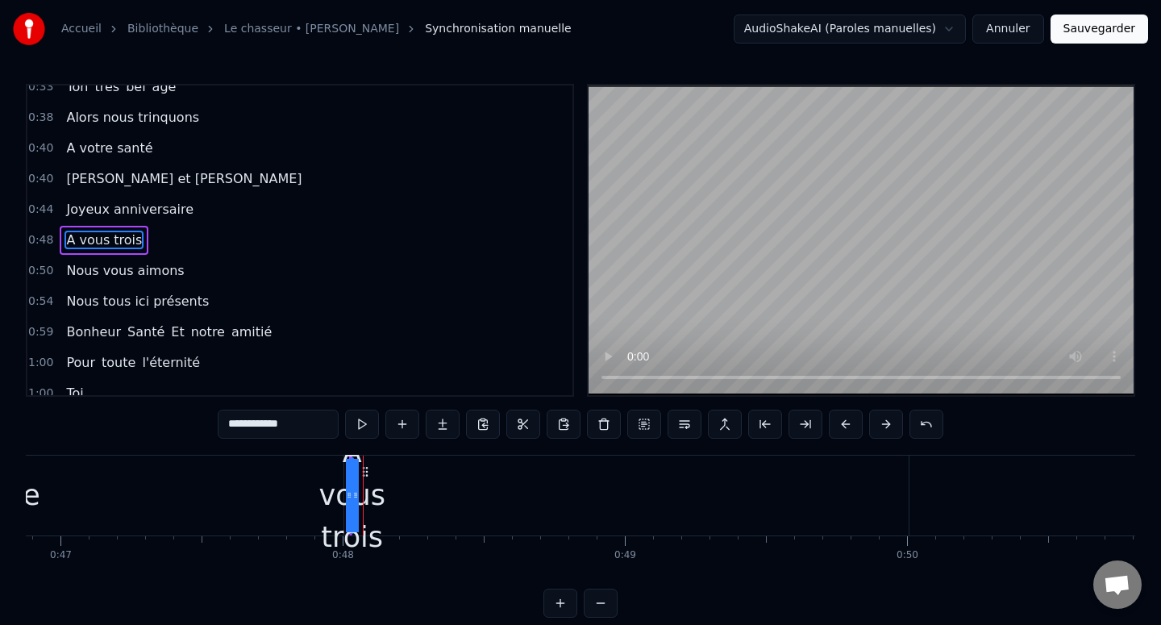
drag, startPoint x: 355, startPoint y: 493, endPoint x: 508, endPoint y: 493, distance: 153.2
drag, startPoint x: 355, startPoint y: 493, endPoint x: 449, endPoint y: 493, distance: 93.5
drag, startPoint x: 348, startPoint y: 493, endPoint x: 300, endPoint y: 491, distance: 48.4
drag, startPoint x: 357, startPoint y: 496, endPoint x: 442, endPoint y: 497, distance: 84.6
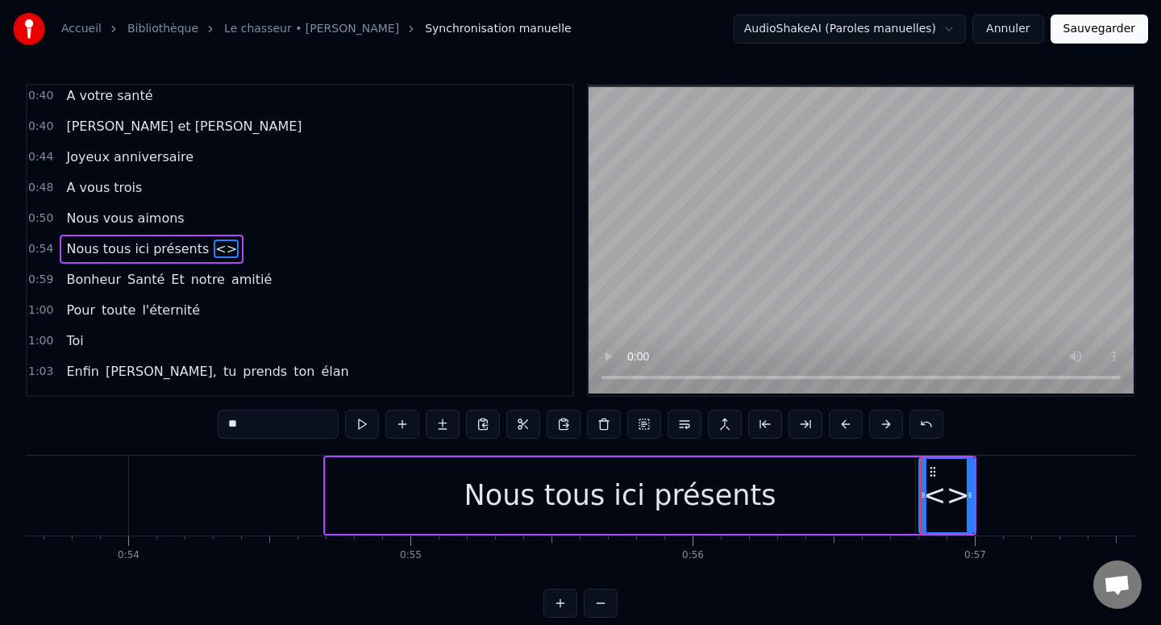
scroll to position [320, 0]
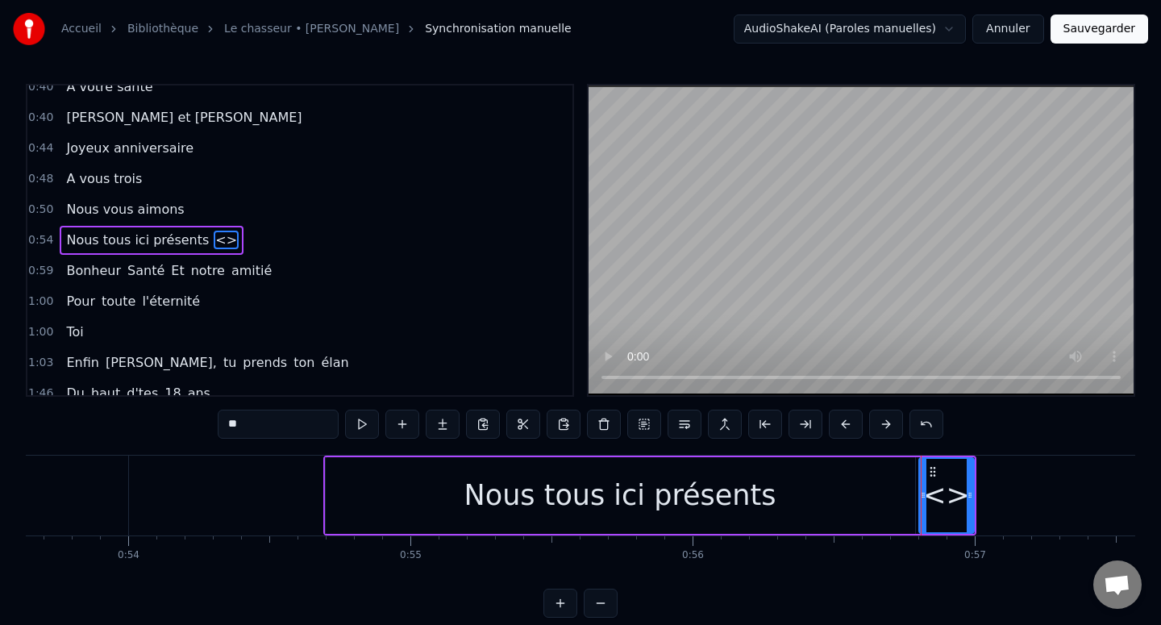
type input "*"
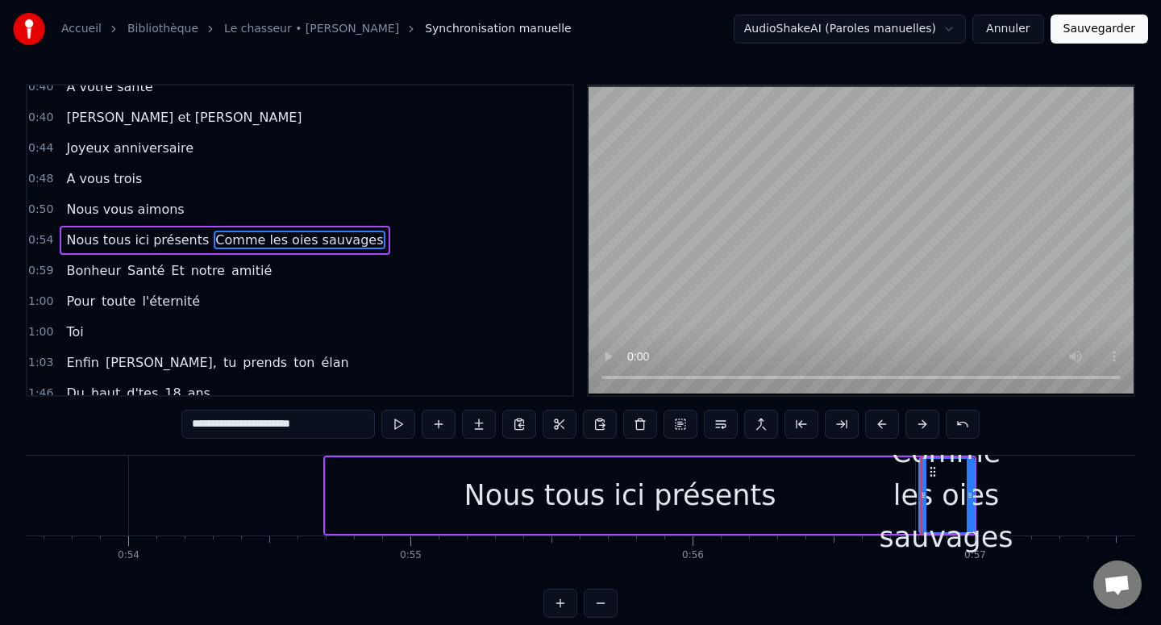
type input "**********"
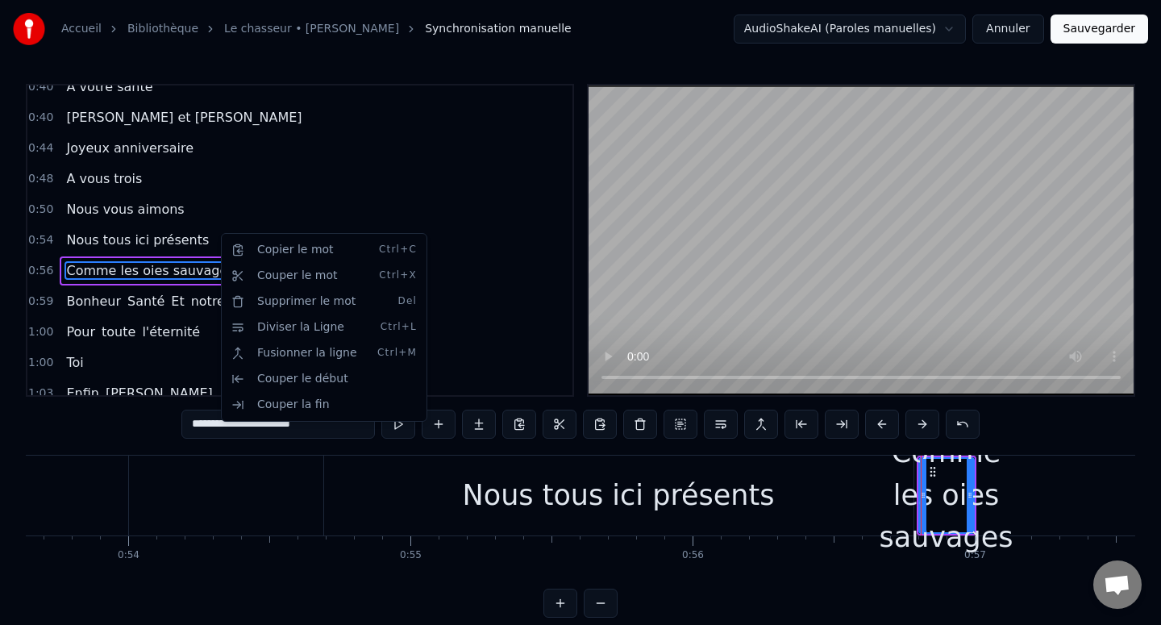
scroll to position [351, 0]
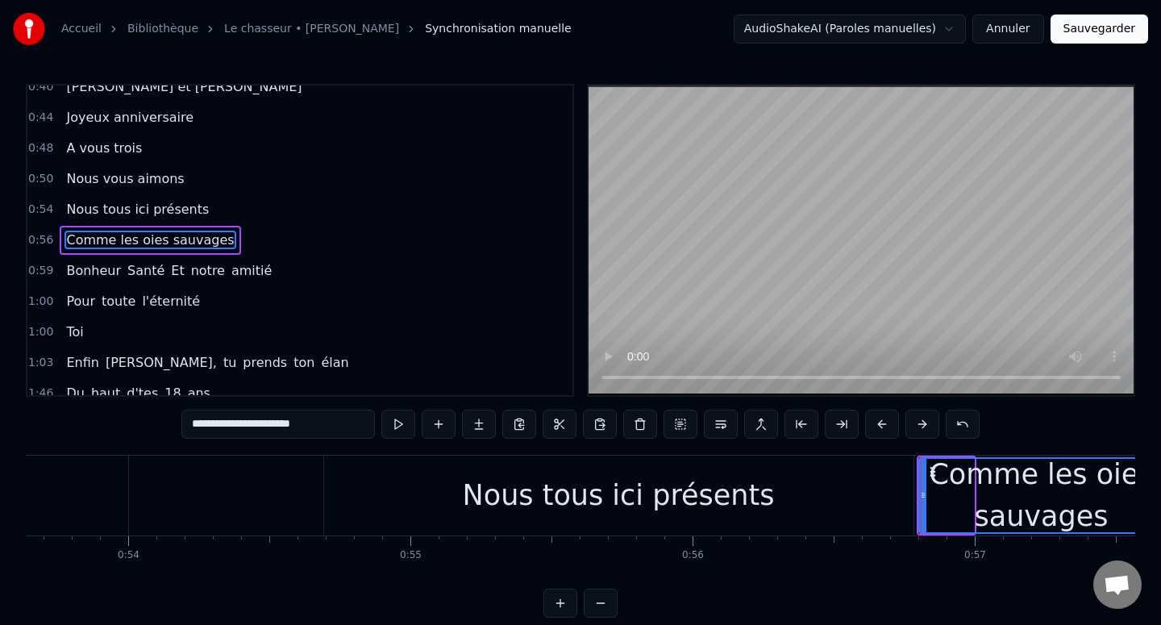
drag, startPoint x: 970, startPoint y: 494, endPoint x: 1160, endPoint y: 497, distance: 190.3
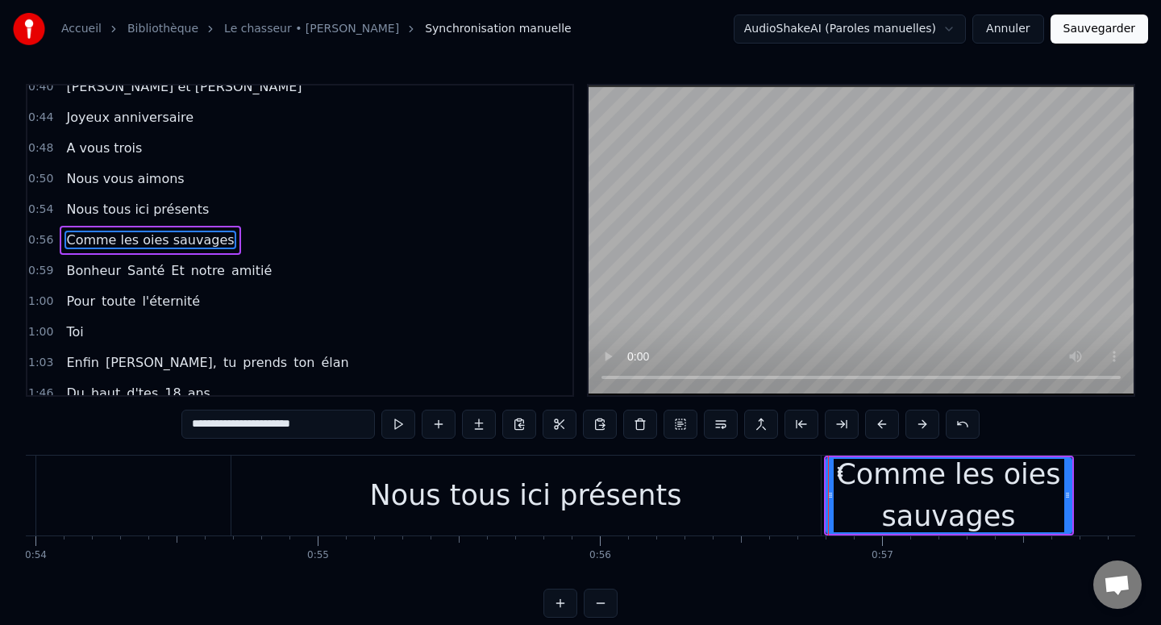
scroll to position [0, 15303]
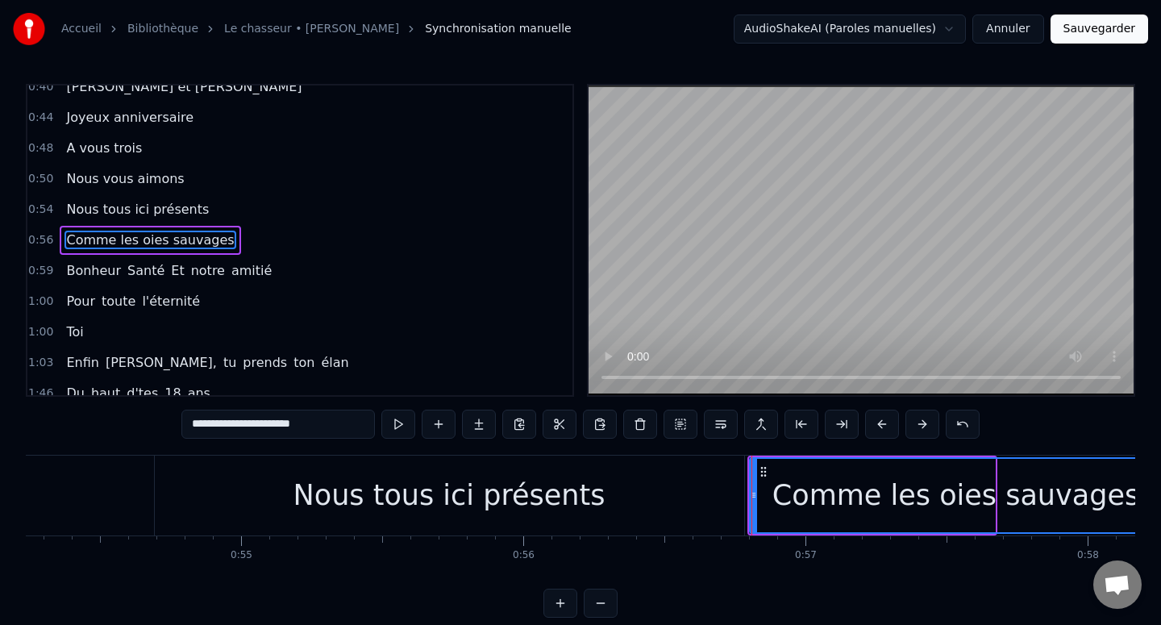
drag, startPoint x: 992, startPoint y: 492, endPoint x: 1160, endPoint y: 491, distance: 167.7
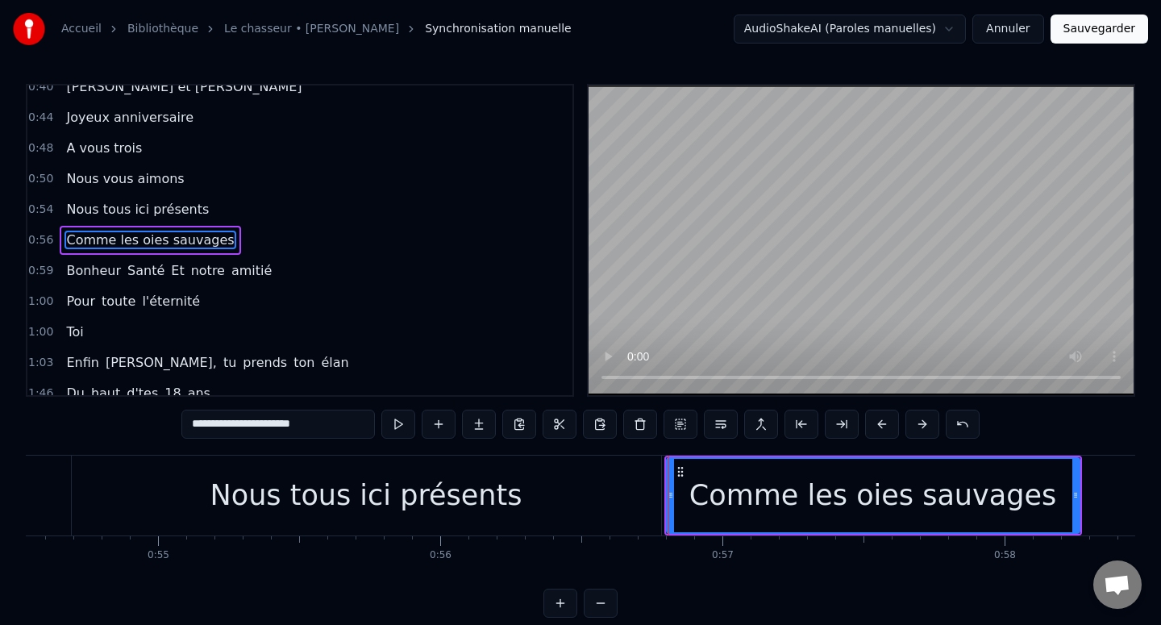
scroll to position [0, 15396]
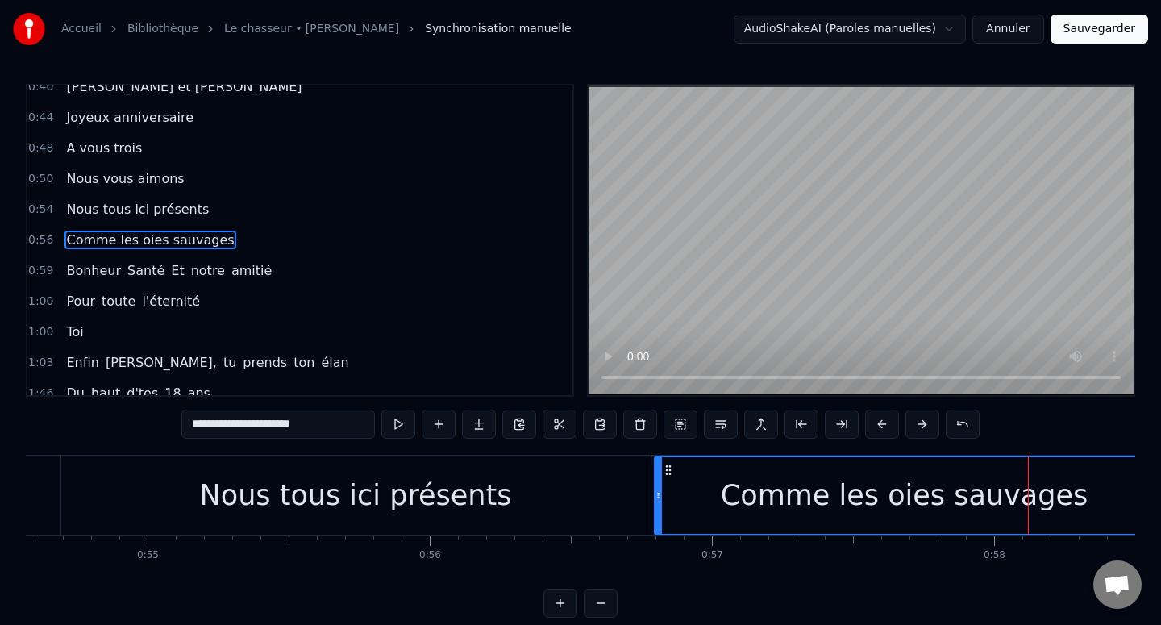
drag, startPoint x: 1062, startPoint y: 493, endPoint x: 1150, endPoint y: 491, distance: 87.1
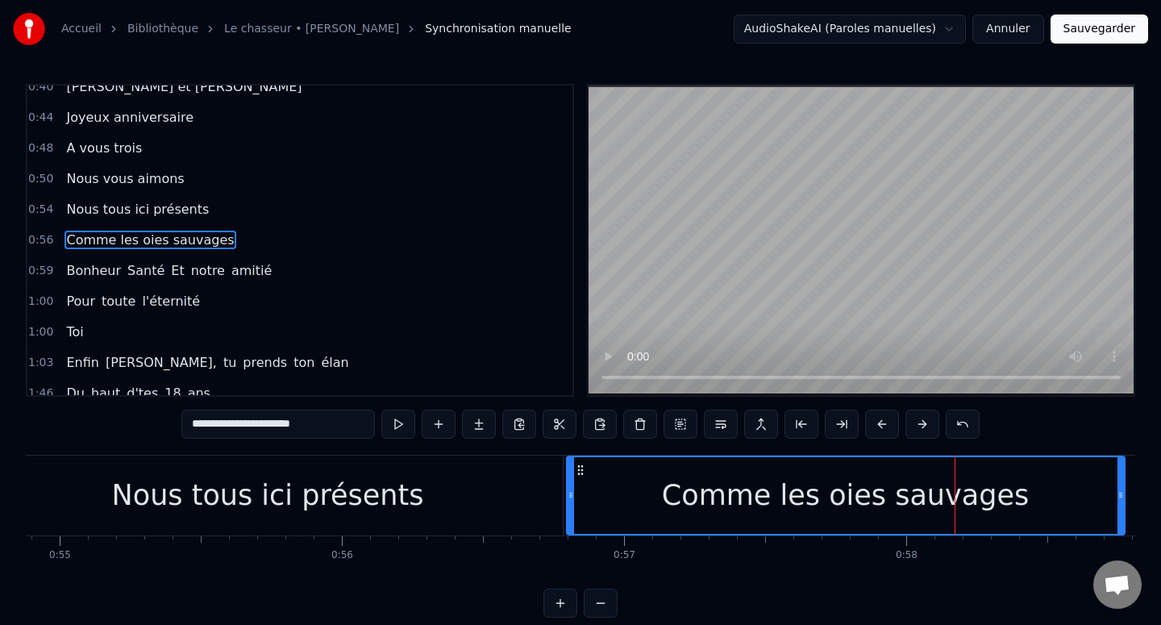
drag, startPoint x: 1062, startPoint y: 497, endPoint x: 1121, endPoint y: 495, distance: 58.1
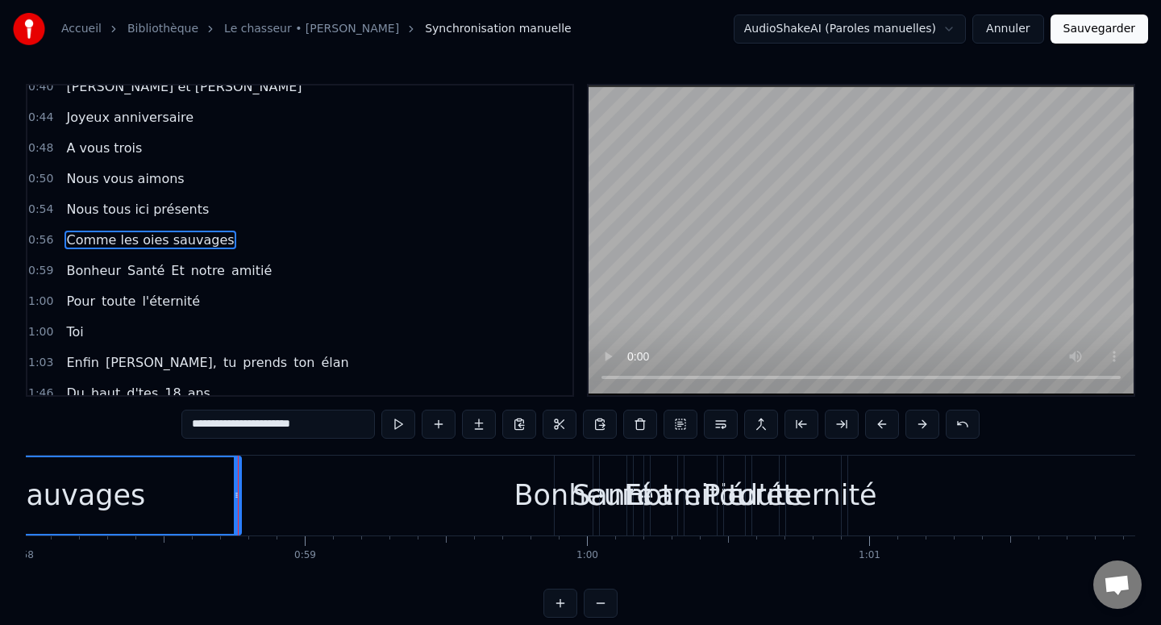
scroll to position [0, 16359]
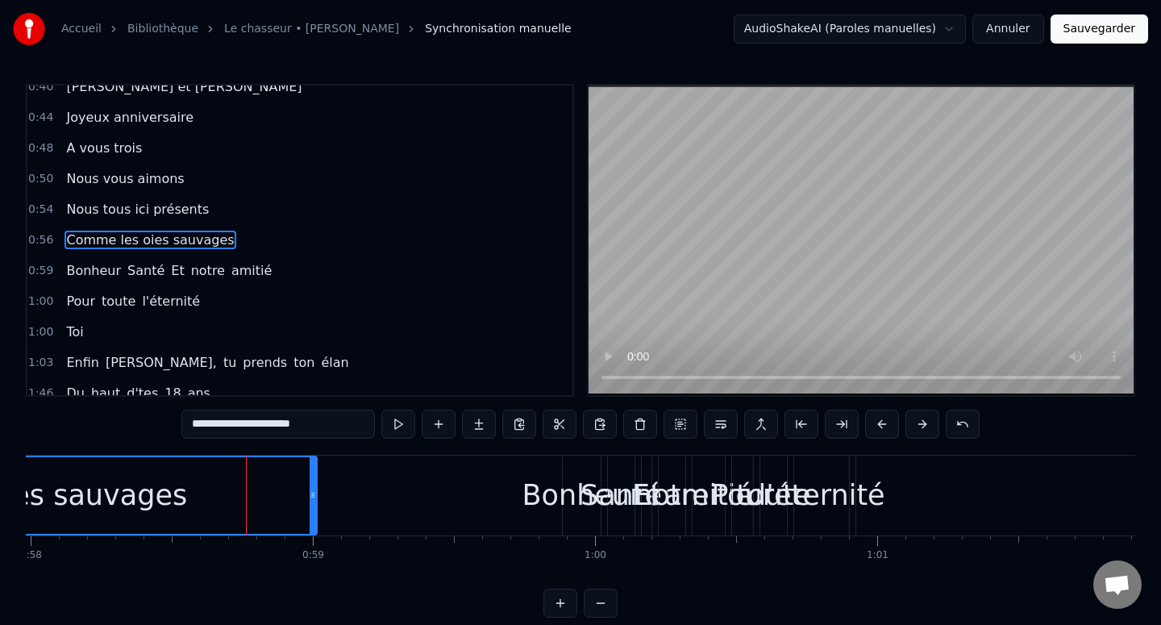
drag, startPoint x: 243, startPoint y: 487, endPoint x: 311, endPoint y: 489, distance: 67.7
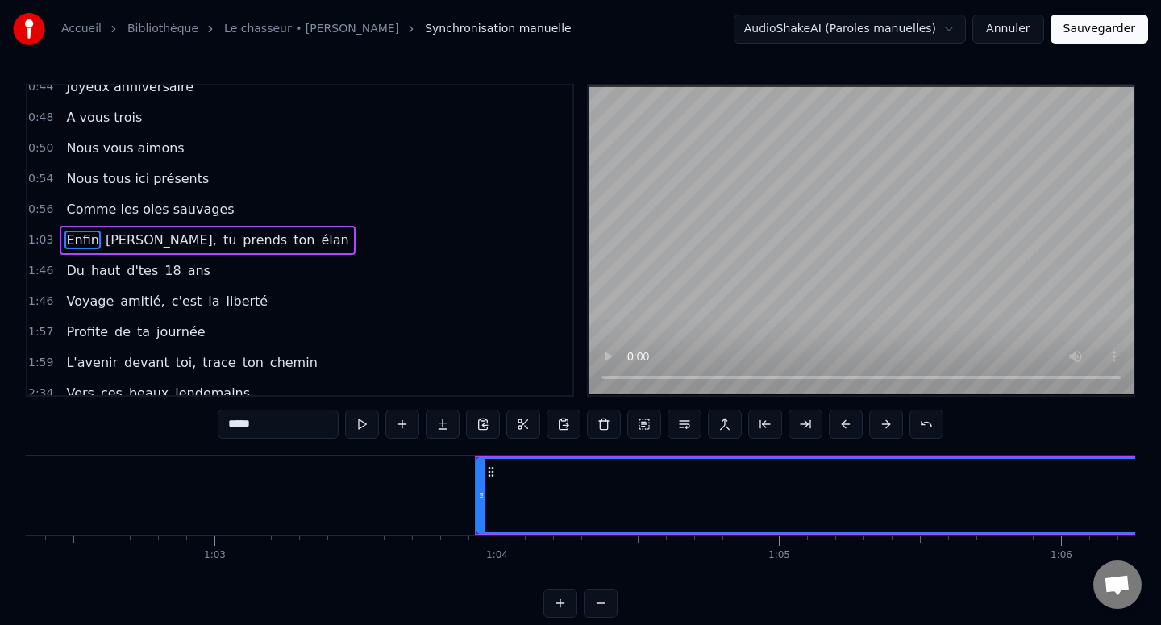
scroll to position [0, 17955]
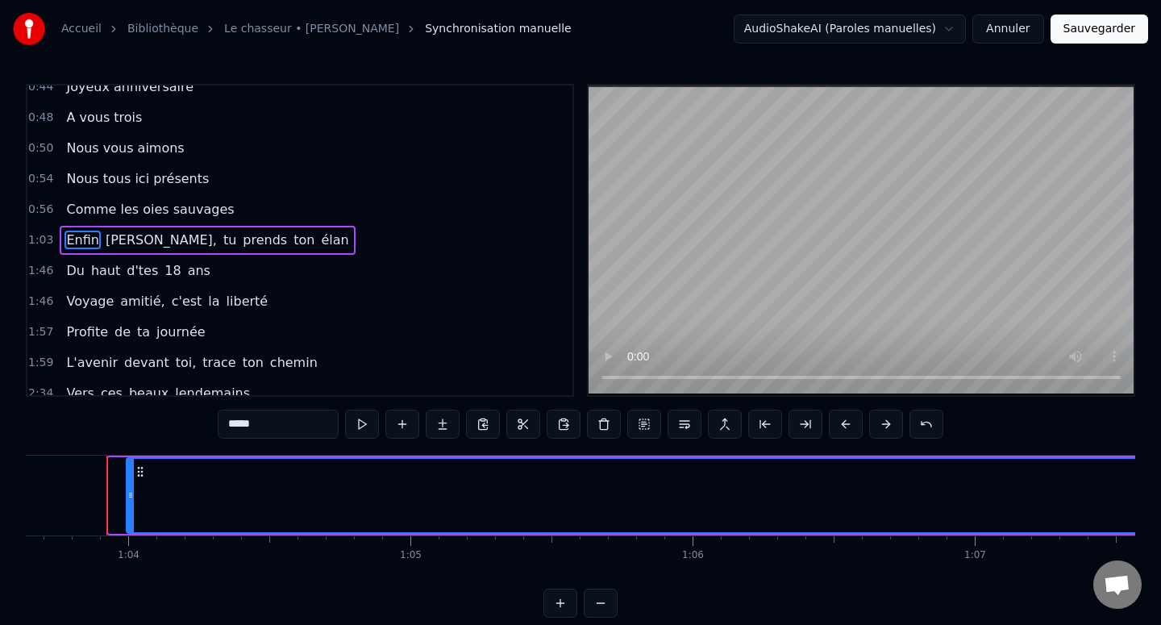
drag, startPoint x: 111, startPoint y: 494, endPoint x: 135, endPoint y: 495, distance: 24.2
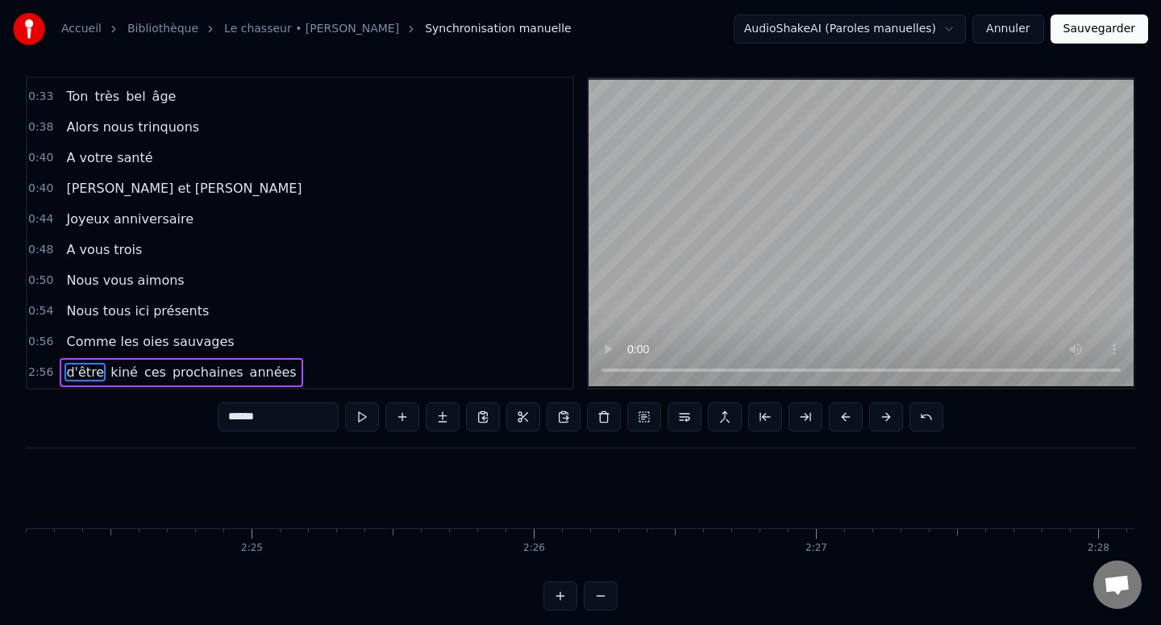
scroll to position [8, 0]
type input "***"
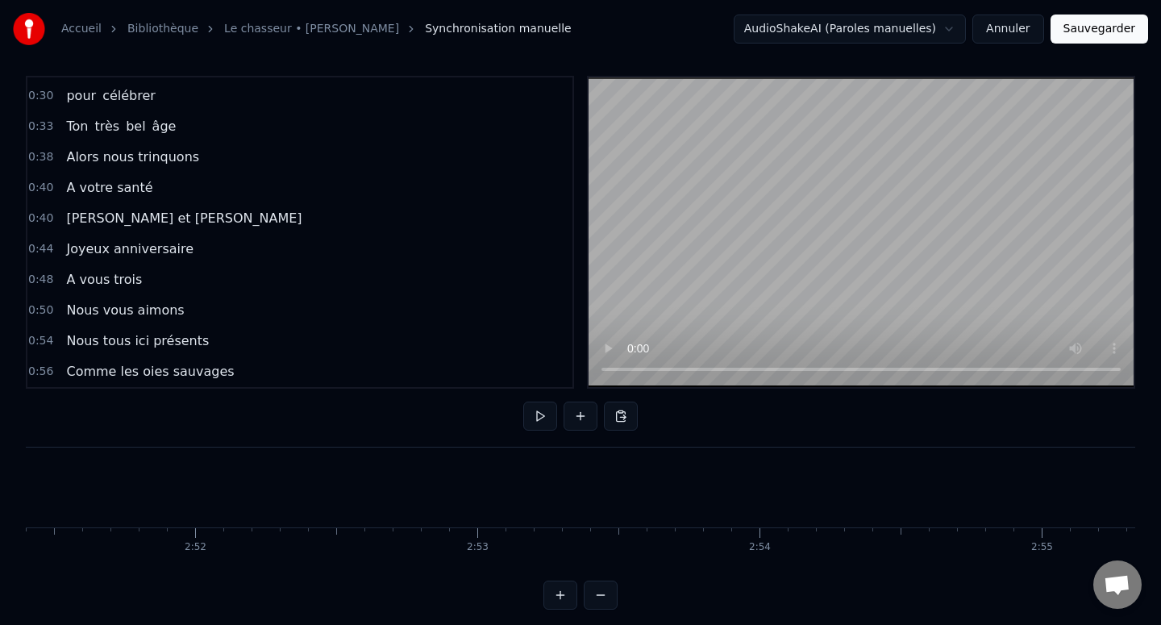
scroll to position [0, 50501]
click at [169, 363] on span "Comme les oies sauvages" at bounding box center [149, 371] width 171 height 19
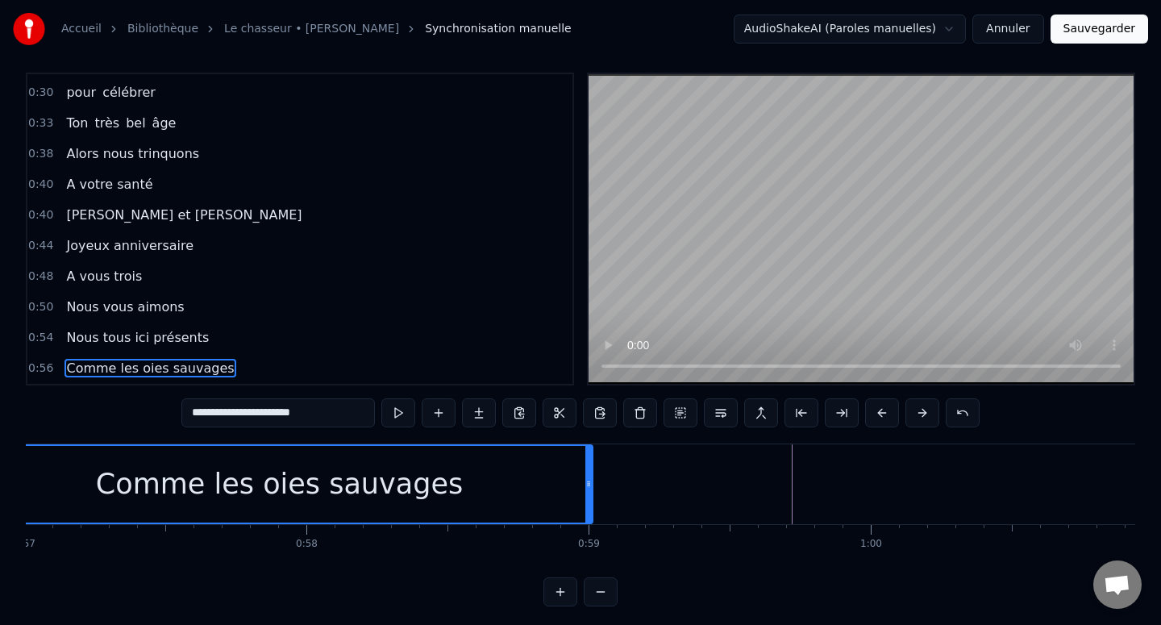
scroll to position [0, 15943]
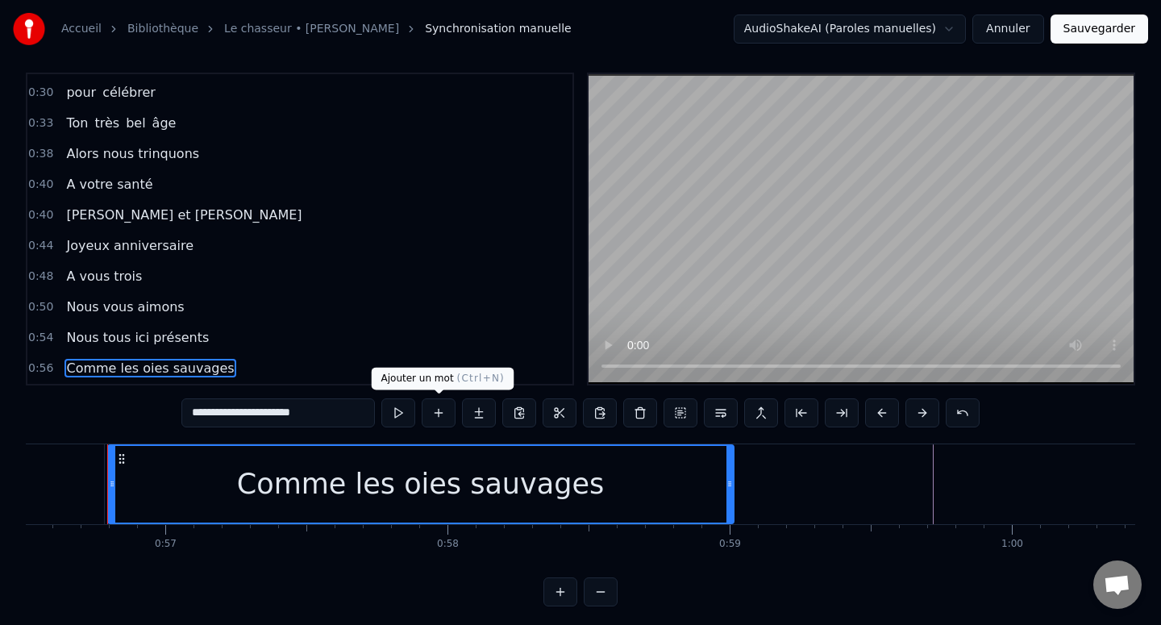
click at [400, 408] on button at bounding box center [398, 412] width 34 height 29
click at [401, 409] on button at bounding box center [398, 412] width 34 height 29
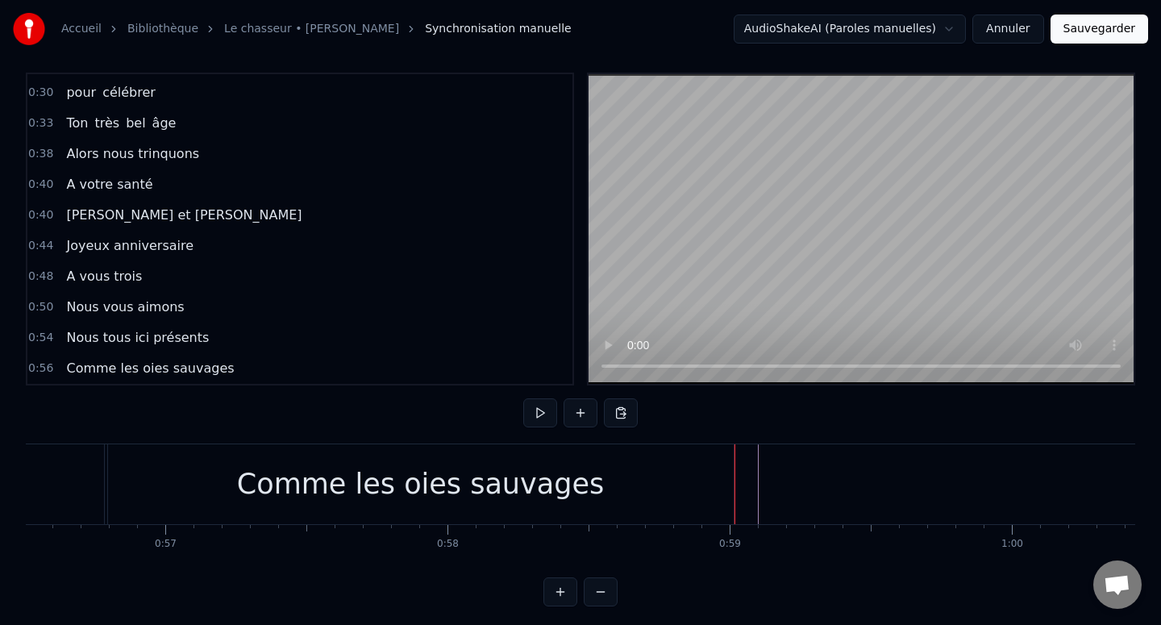
click at [760, 495] on div "Nouvelle ligne Ctrl+N" at bounding box center [842, 501] width 198 height 26
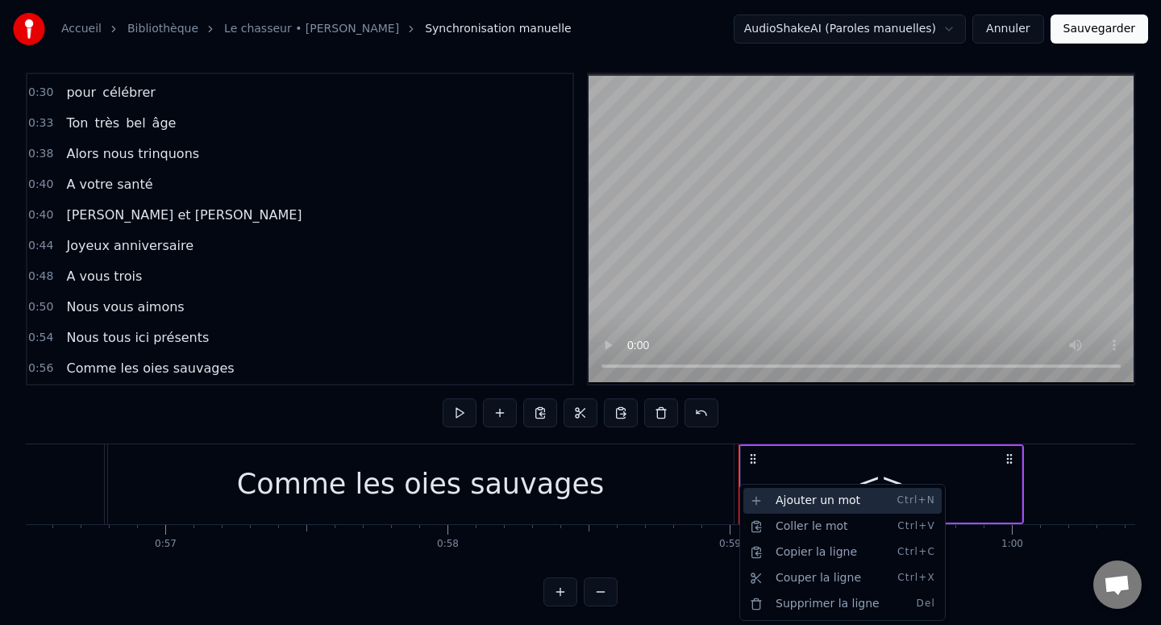
scroll to position [242, 0]
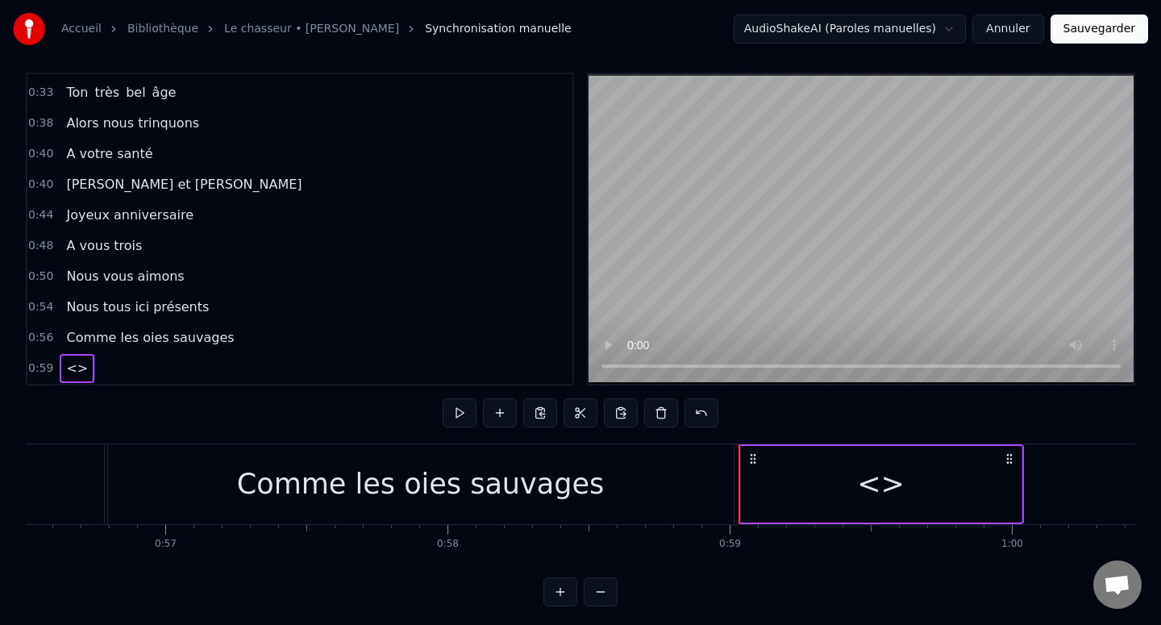
click at [70, 361] on span "<>" at bounding box center [76, 368] width 25 height 19
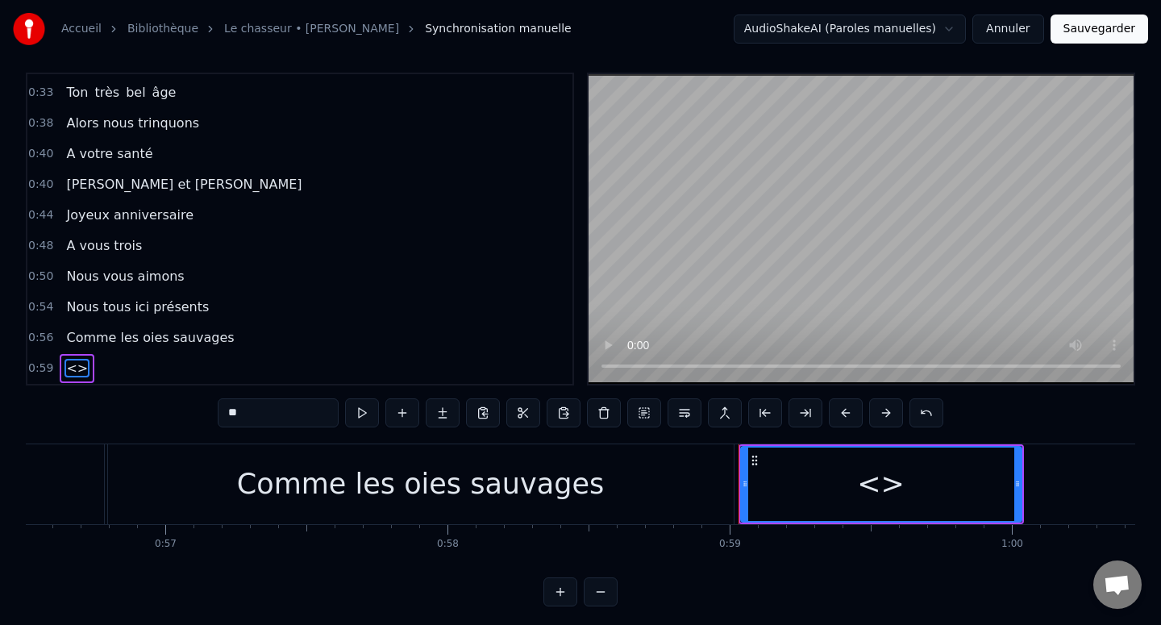
scroll to position [18, 0]
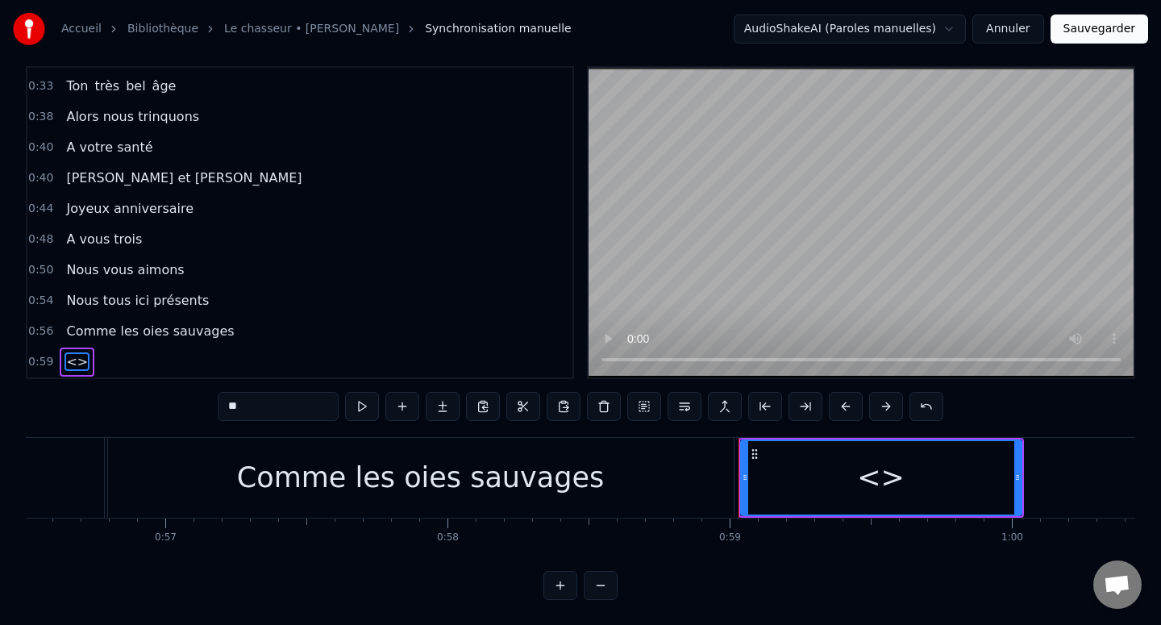
click at [287, 401] on input "**" at bounding box center [278, 406] width 121 height 29
type input "*"
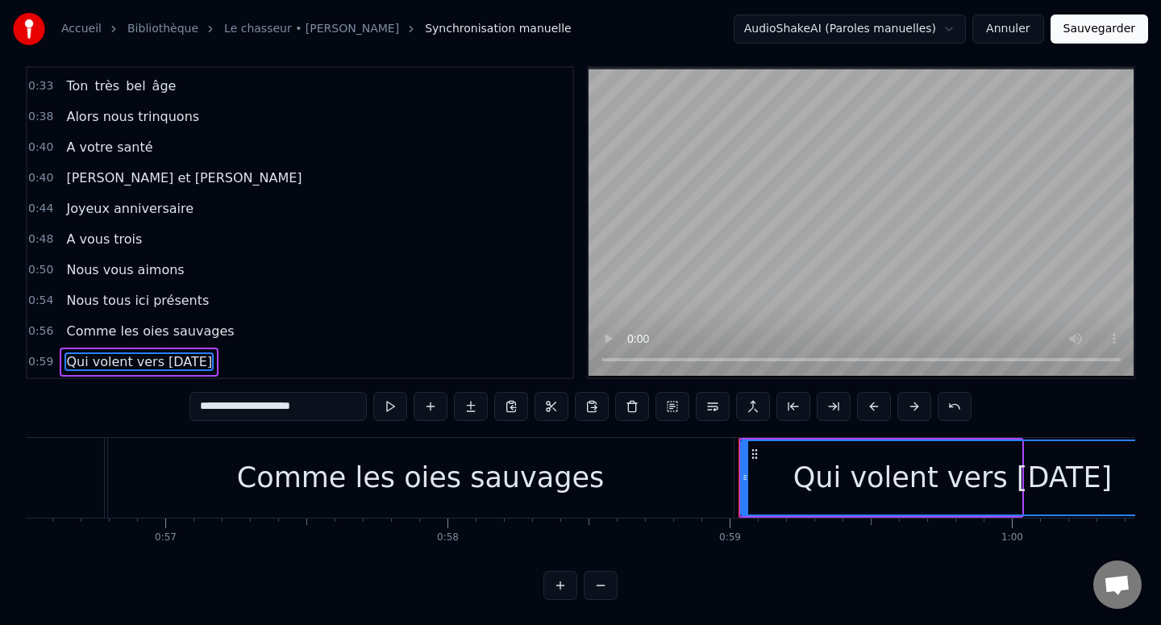
drag, startPoint x: 1017, startPoint y: 476, endPoint x: 1160, endPoint y: 472, distance: 143.5
click at [1160, 472] on div "**********" at bounding box center [580, 290] width 1161 height 617
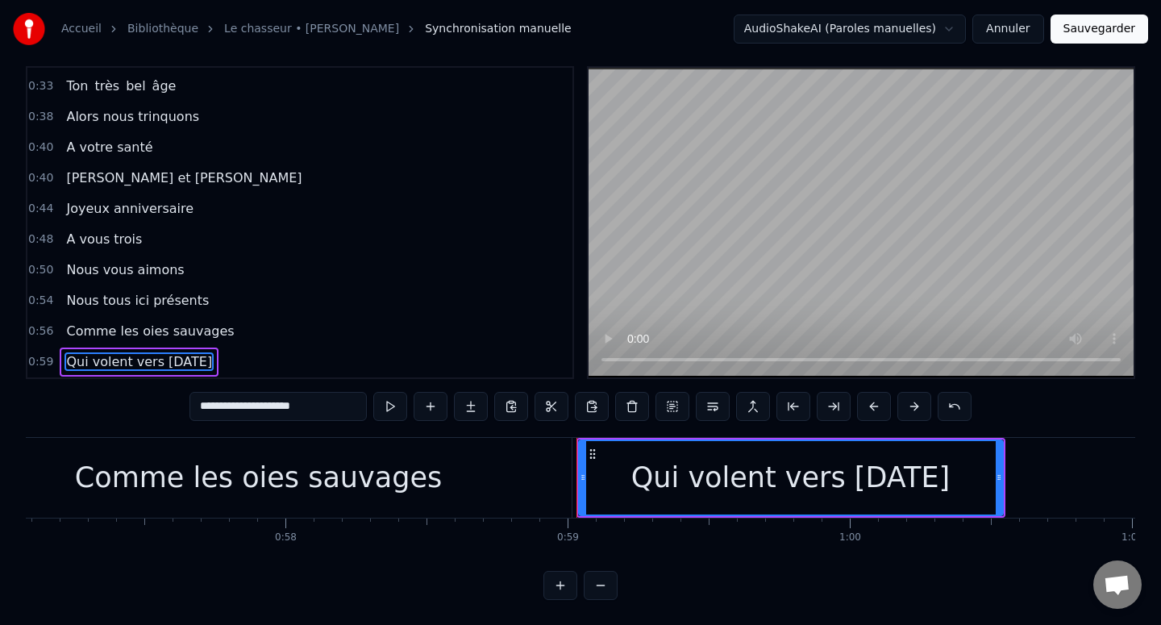
scroll to position [0, 16151]
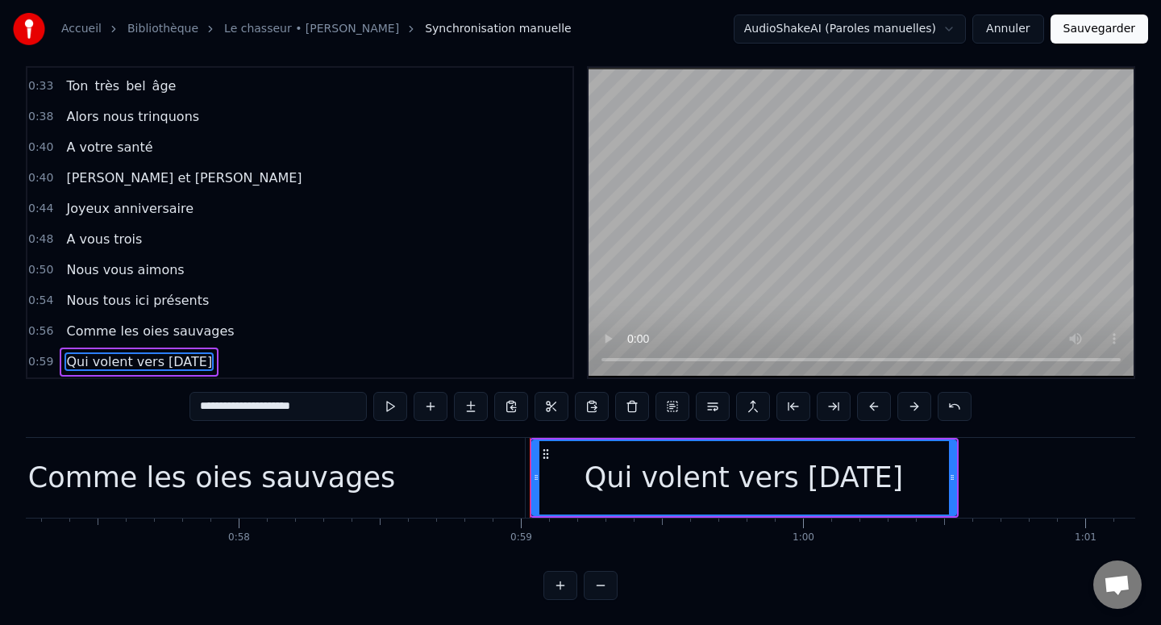
type input "**********"
click at [805, 457] on div "Qui volent vers demain" at bounding box center [743, 477] width 318 height 43
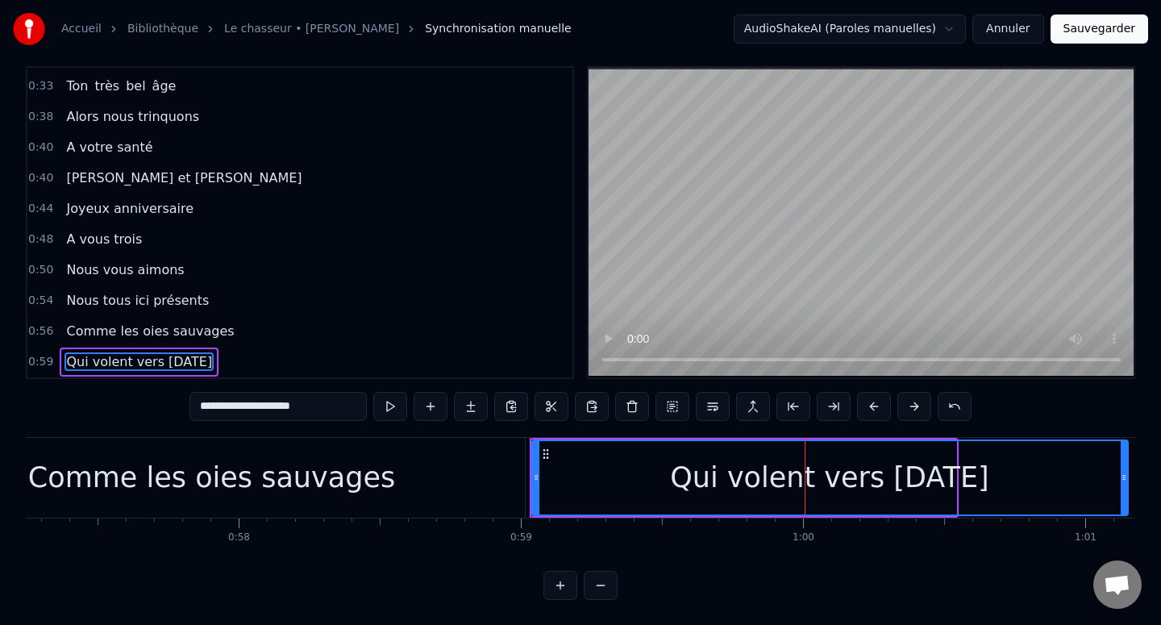
drag, startPoint x: 949, startPoint y: 473, endPoint x: 1151, endPoint y: 468, distance: 202.4
click at [1151, 468] on div "**********" at bounding box center [580, 290] width 1161 height 617
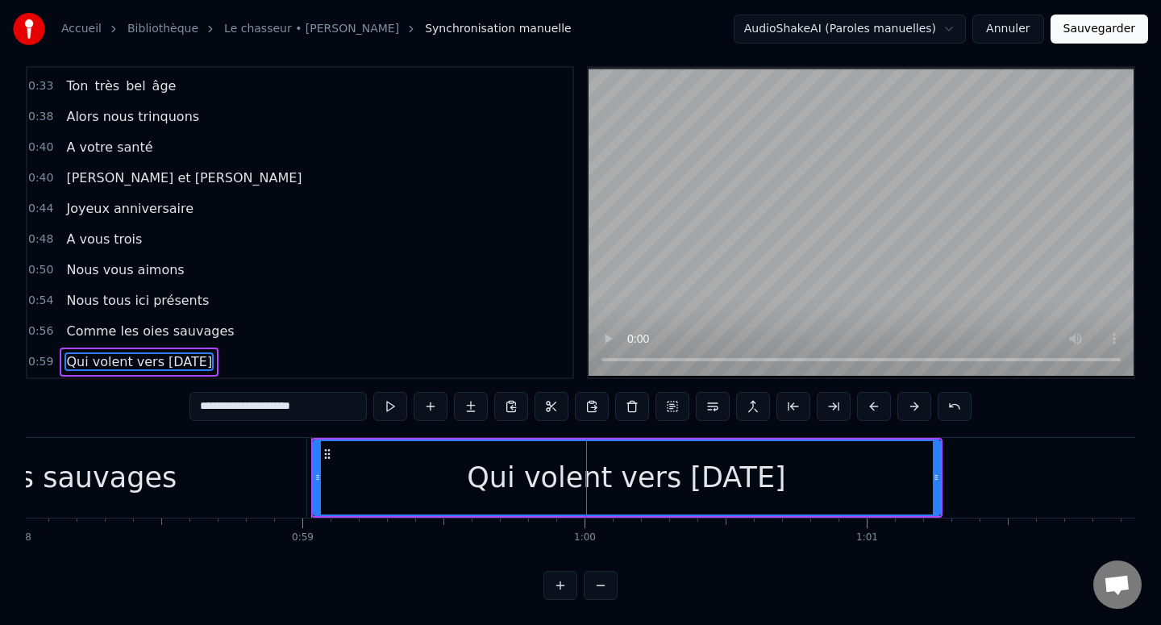
scroll to position [0, 16577]
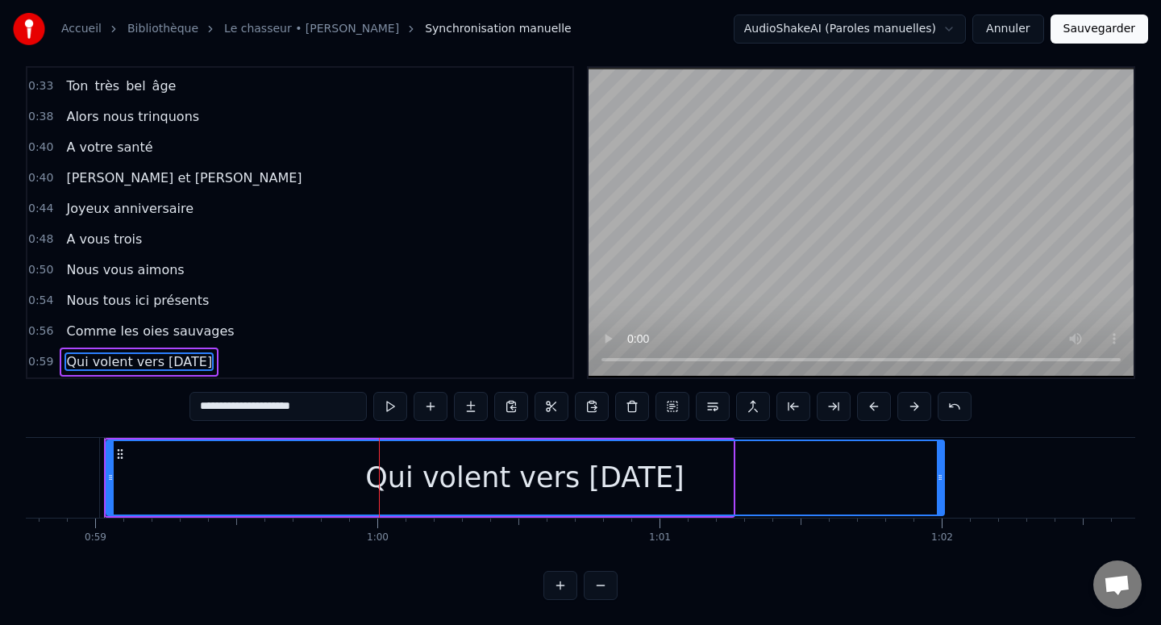
drag, startPoint x: 726, startPoint y: 476, endPoint x: 940, endPoint y: 474, distance: 214.4
click at [940, 474] on icon at bounding box center [940, 477] width 6 height 13
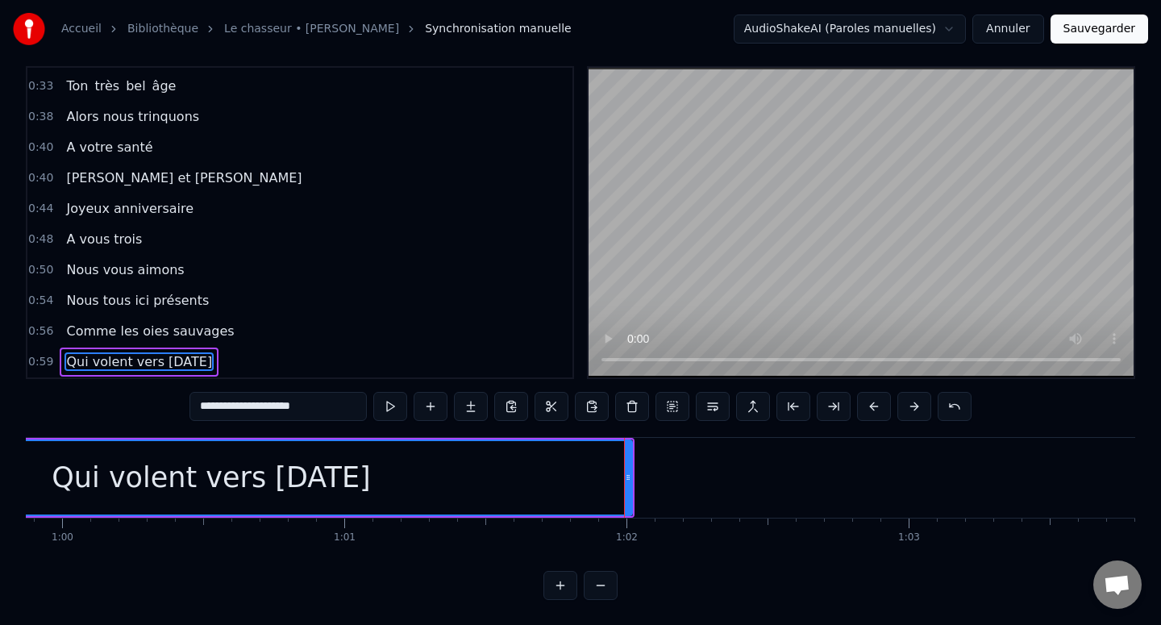
scroll to position [0, 17090]
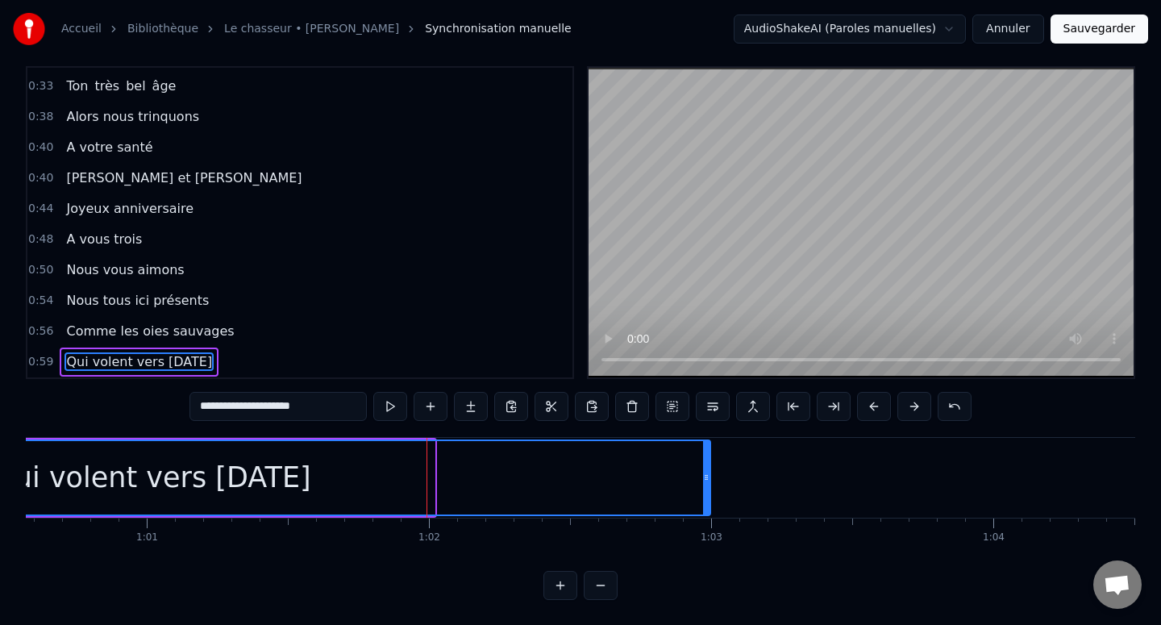
drag, startPoint x: 429, startPoint y: 468, endPoint x: 707, endPoint y: 478, distance: 278.3
click at [707, 478] on div at bounding box center [706, 477] width 6 height 73
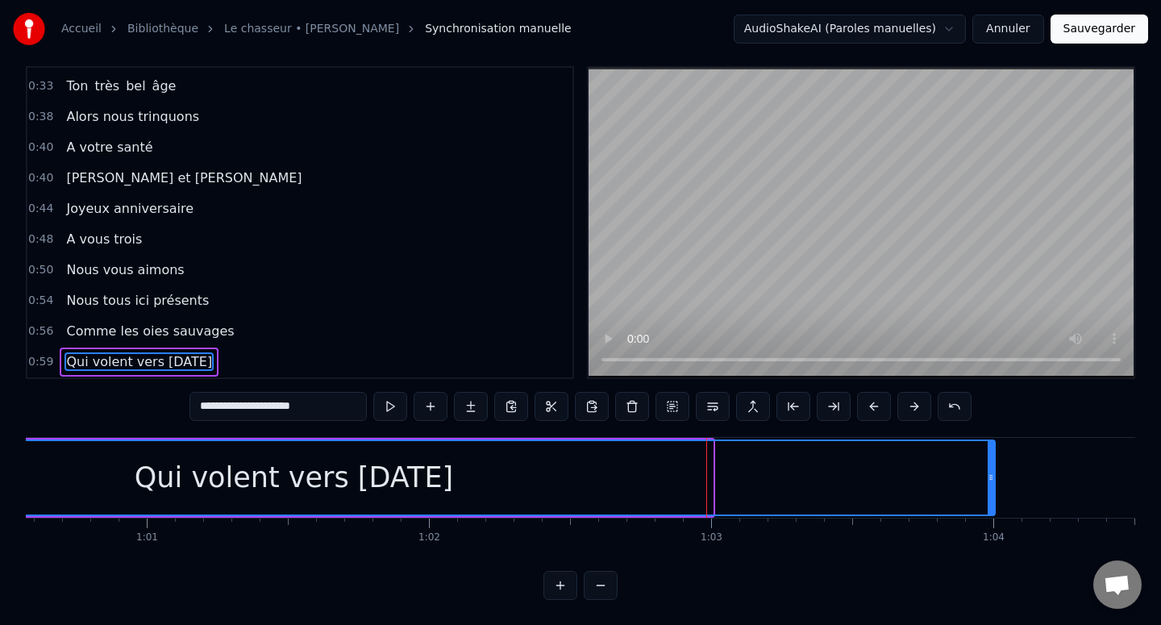
drag, startPoint x: 708, startPoint y: 478, endPoint x: 990, endPoint y: 484, distance: 282.2
click at [990, 484] on div at bounding box center [990, 477] width 6 height 73
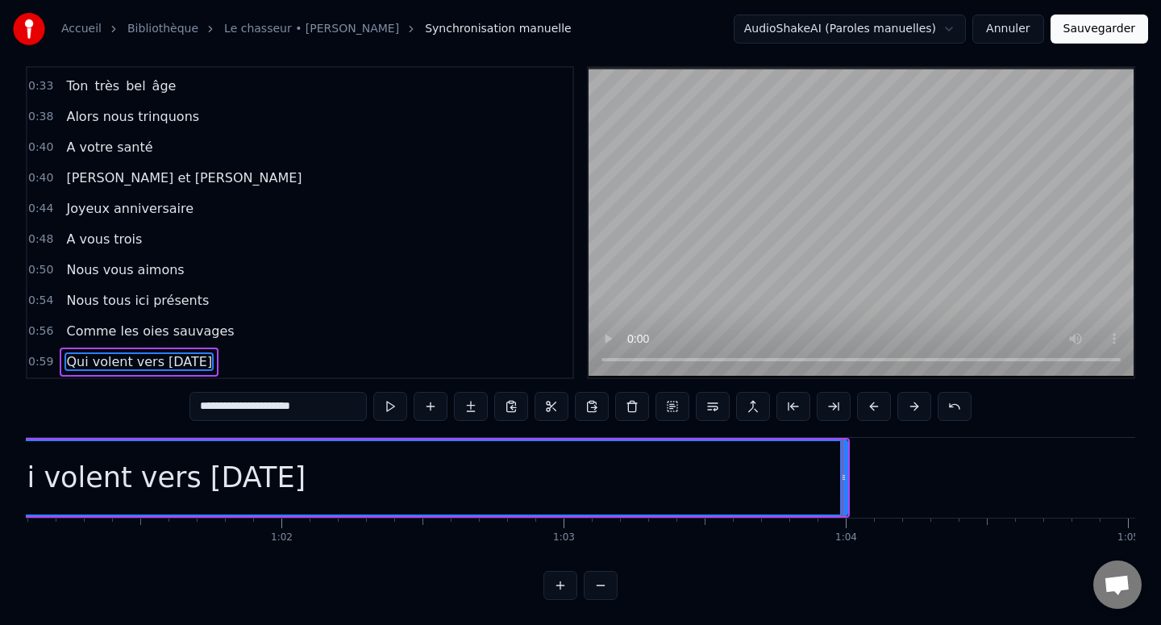
scroll to position [0, 17254]
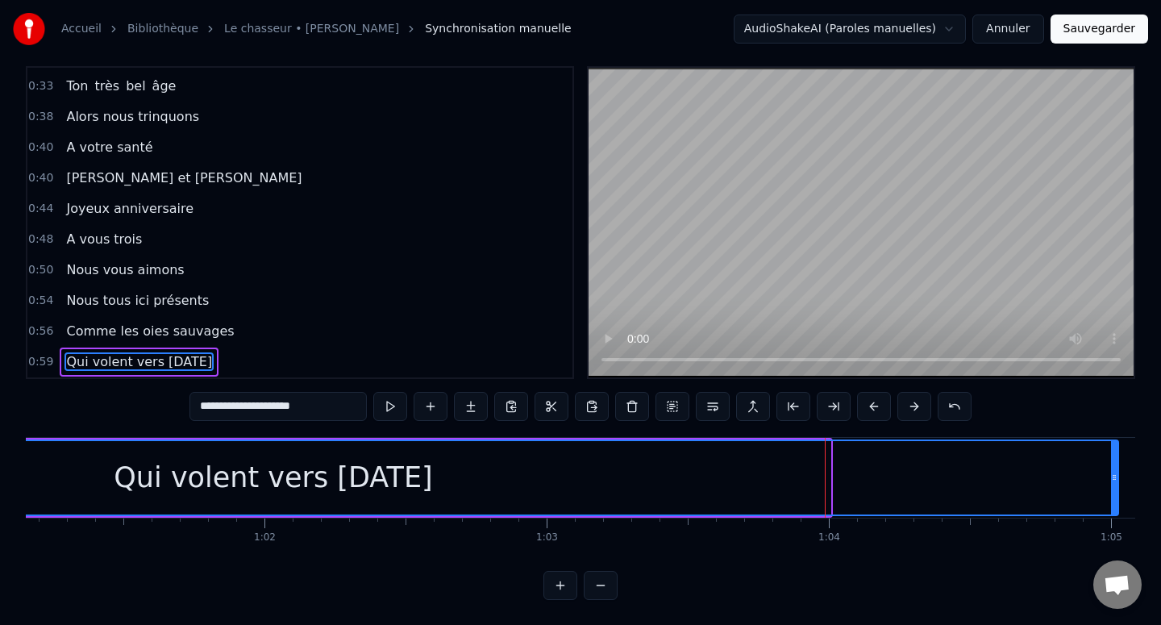
drag, startPoint x: 825, startPoint y: 476, endPoint x: 1106, endPoint y: 475, distance: 281.3
click at [1111, 475] on icon at bounding box center [1114, 477] width 6 height 13
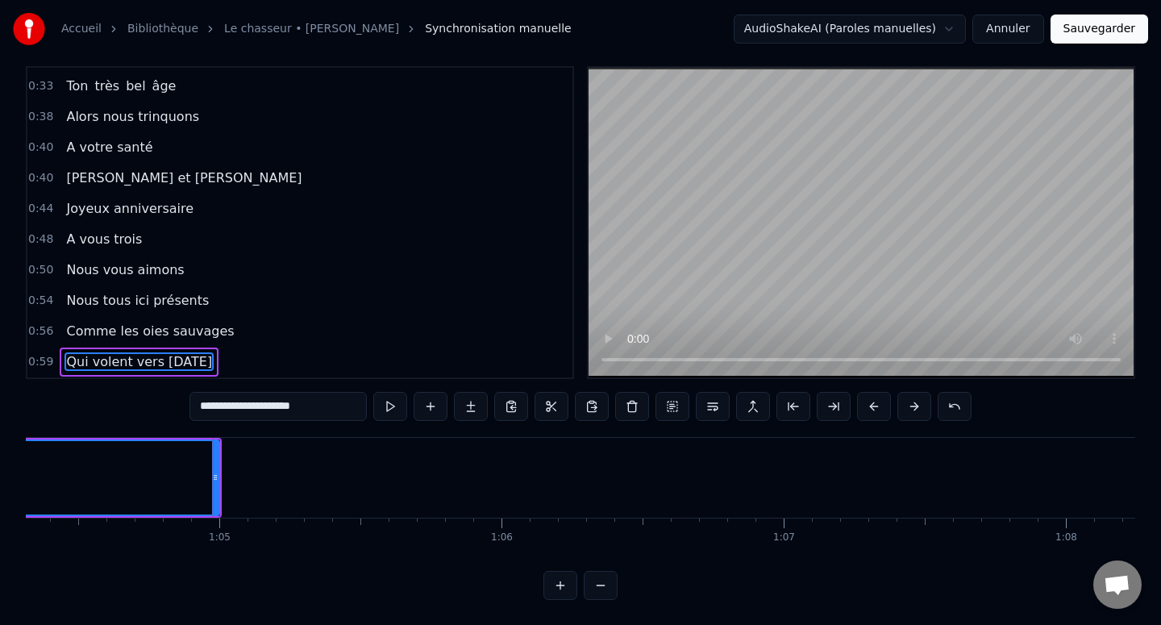
scroll to position [0, 18118]
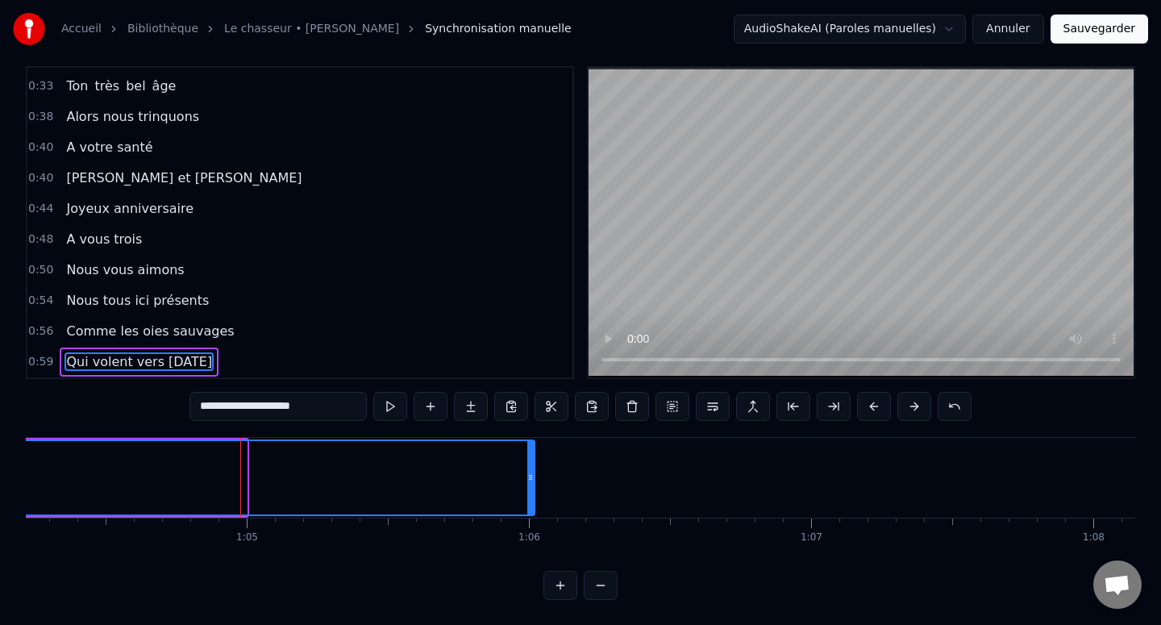
drag, startPoint x: 242, startPoint y: 474, endPoint x: 530, endPoint y: 476, distance: 287.8
click at [530, 476] on icon at bounding box center [530, 477] width 6 height 13
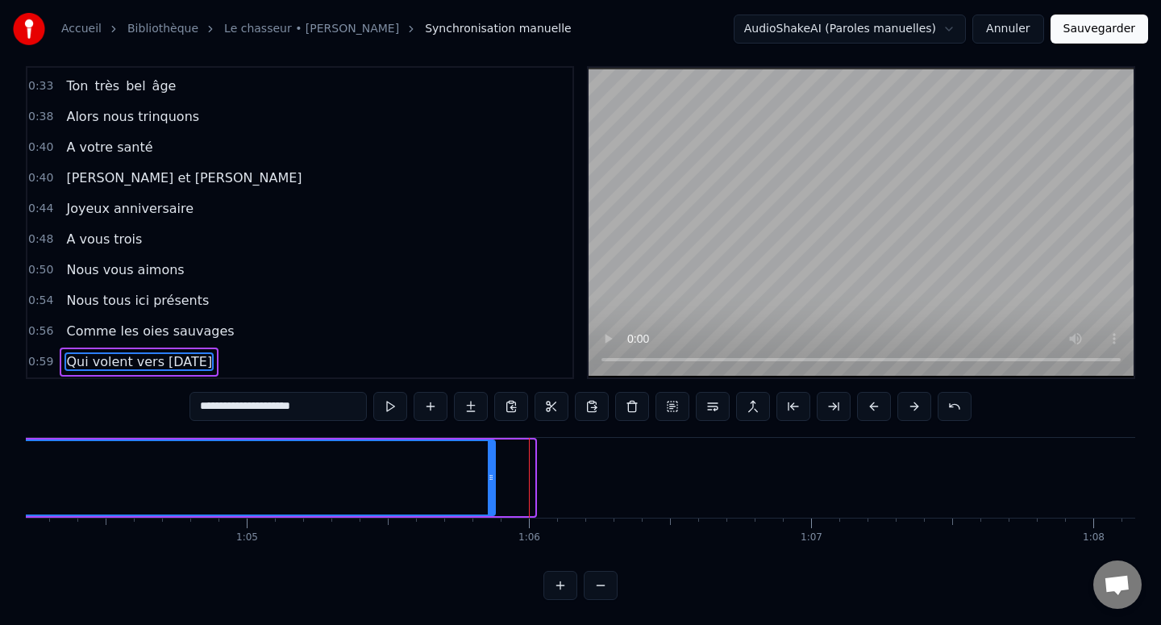
drag, startPoint x: 530, startPoint y: 472, endPoint x: 479, endPoint y: 472, distance: 51.6
click at [488, 472] on icon at bounding box center [491, 477] width 6 height 13
drag, startPoint x: 480, startPoint y: 472, endPoint x: 393, endPoint y: 472, distance: 86.3
click at [393, 472] on icon at bounding box center [393, 477] width 6 height 13
click at [389, 471] on icon at bounding box center [388, 477] width 6 height 13
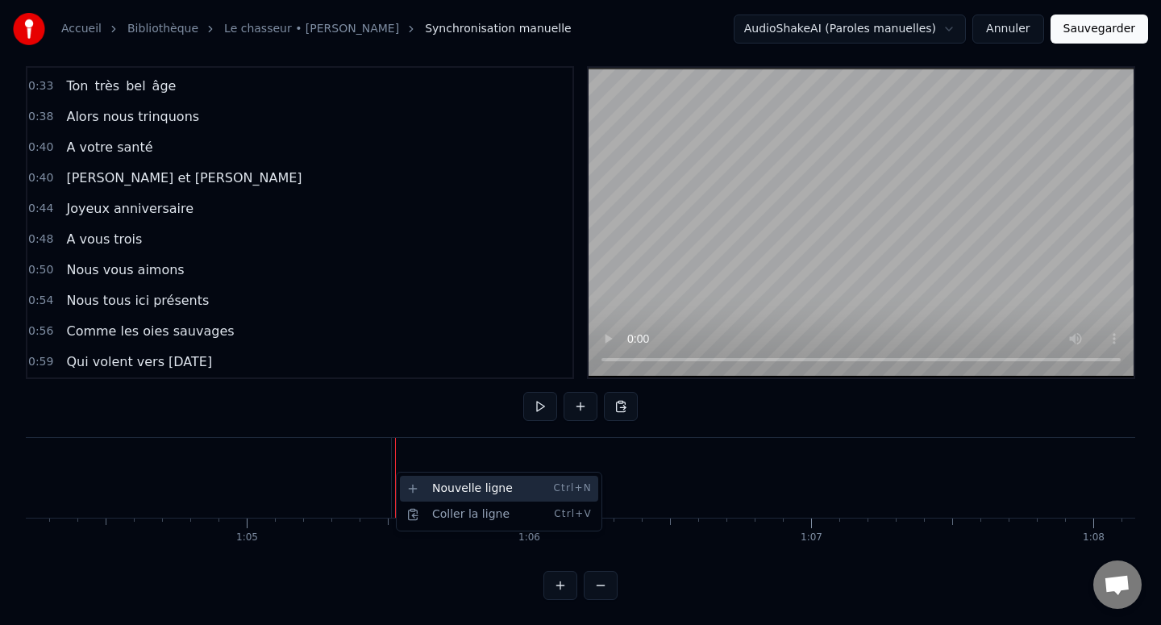
click at [421, 489] on div "Nouvelle ligne Ctrl+N" at bounding box center [499, 489] width 198 height 26
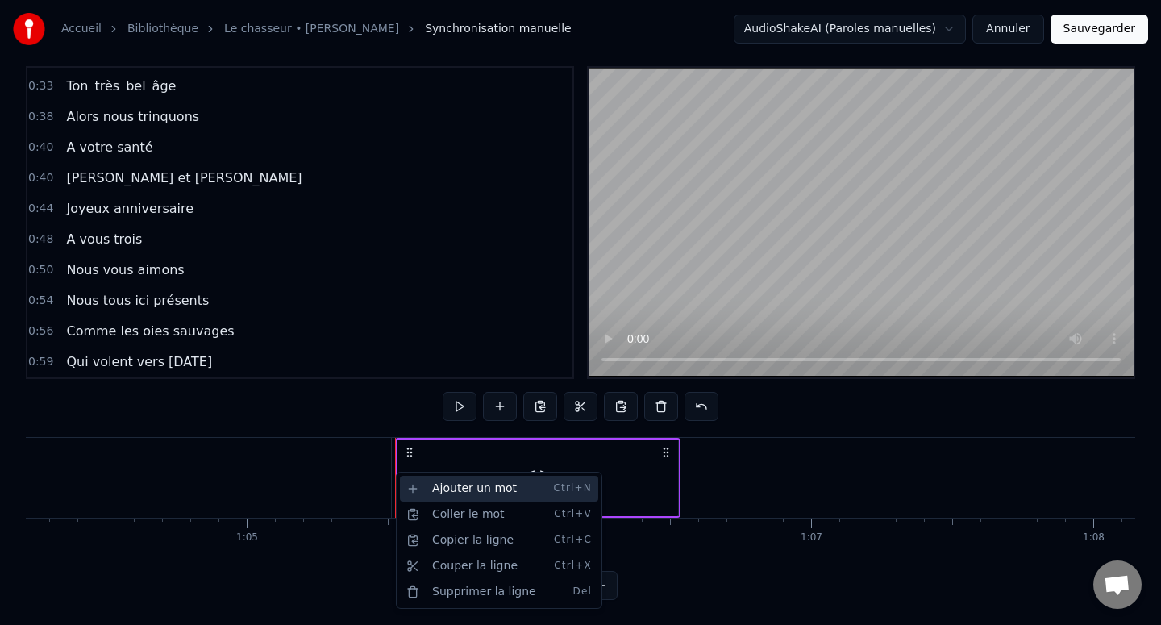
scroll to position [272, 0]
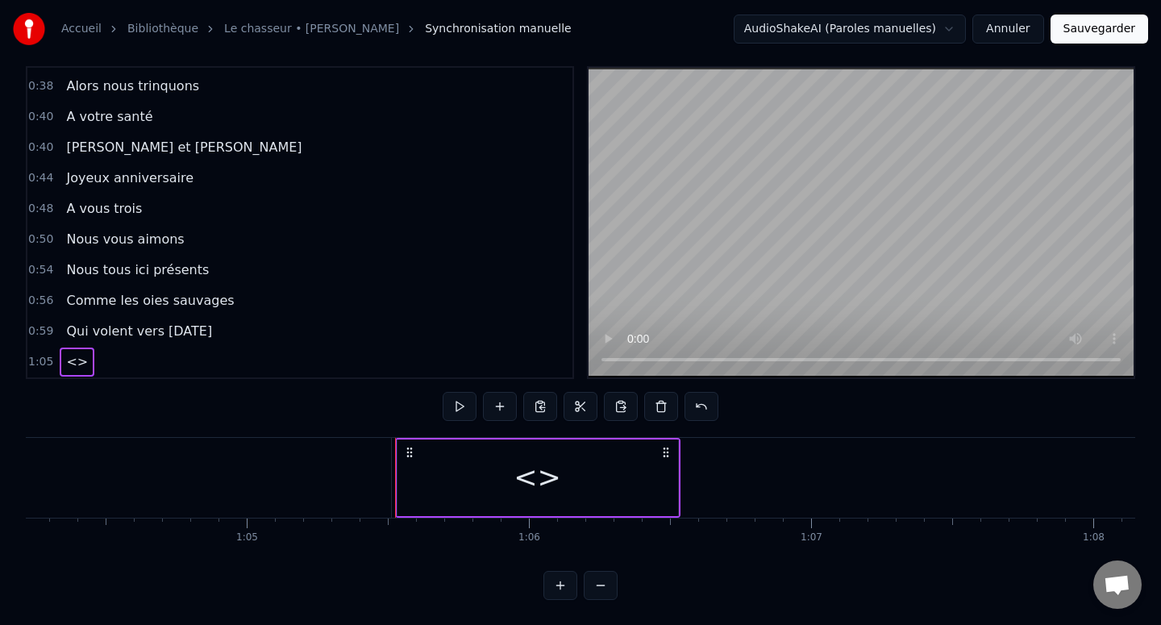
click at [551, 479] on div "<>" at bounding box center [537, 477] width 48 height 43
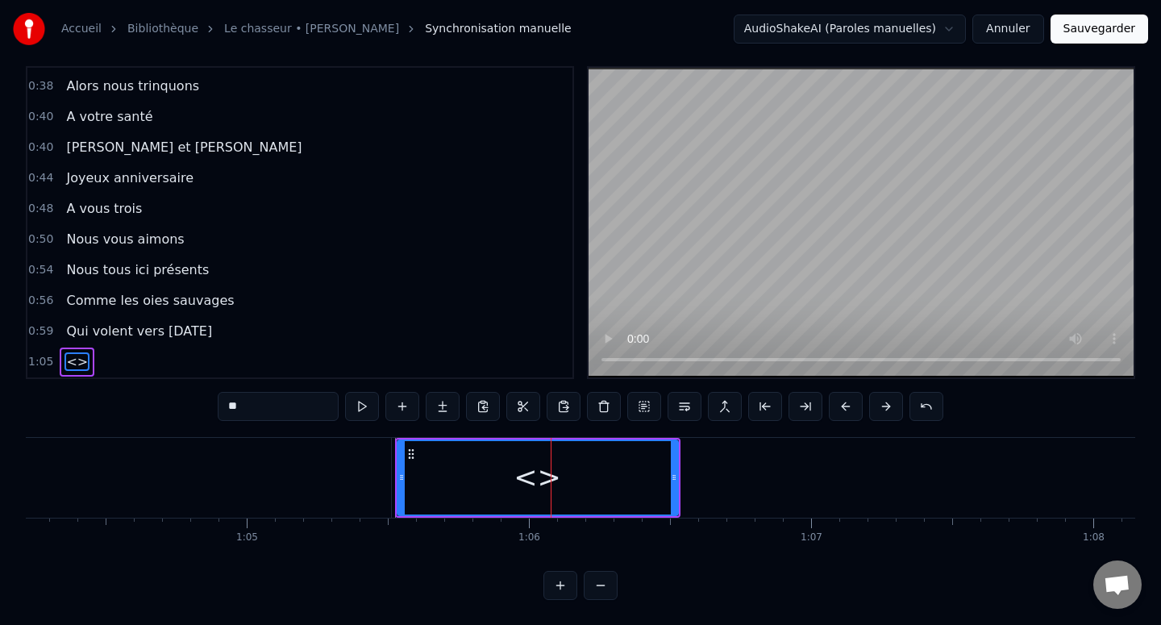
click at [293, 404] on input "**" at bounding box center [278, 406] width 121 height 29
type input "*"
paste input "**********"
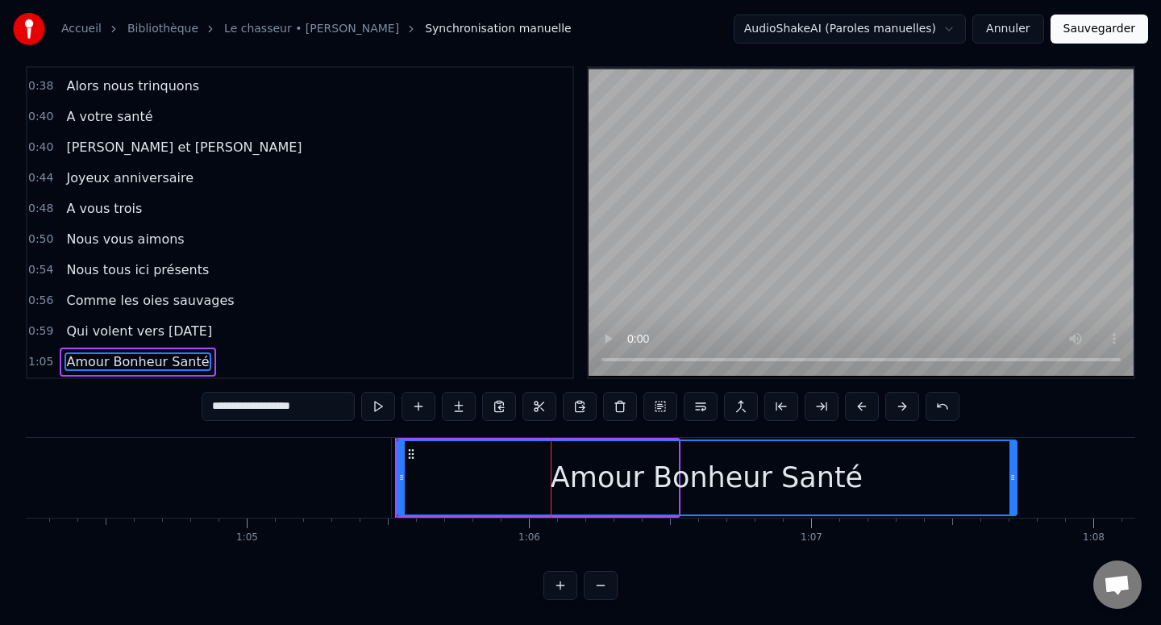
drag, startPoint x: 673, startPoint y: 476, endPoint x: 1013, endPoint y: 463, distance: 340.4
click at [1013, 463] on div at bounding box center [1012, 477] width 6 height 73
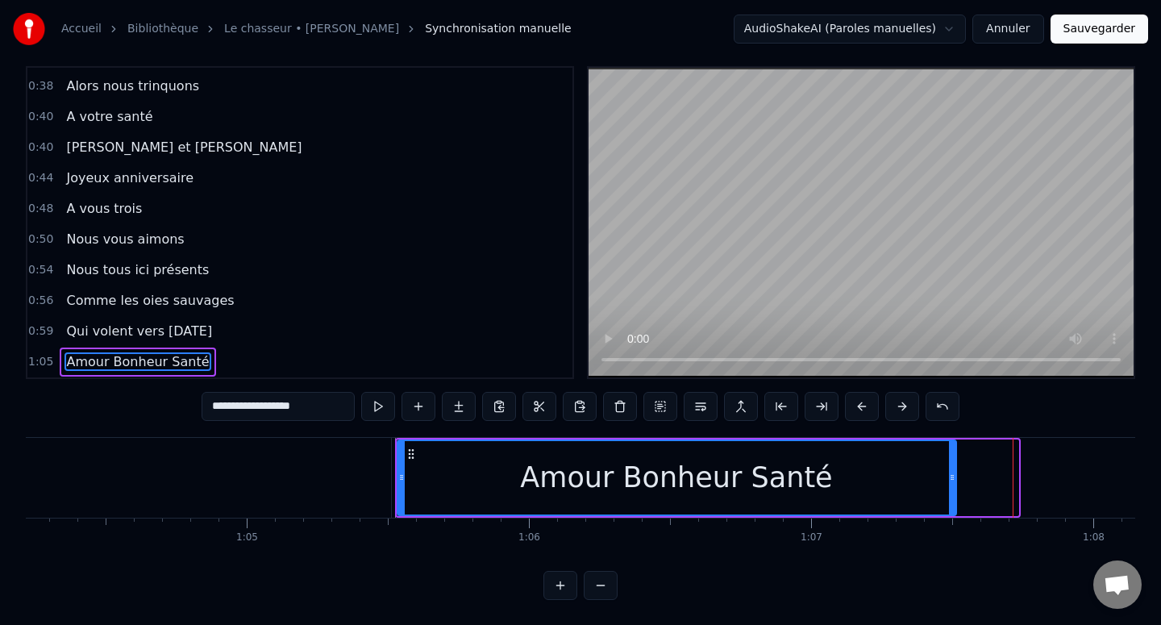
drag, startPoint x: 1015, startPoint y: 468, endPoint x: 953, endPoint y: 473, distance: 62.3
click at [953, 473] on div at bounding box center [952, 477] width 6 height 73
type input "**********"
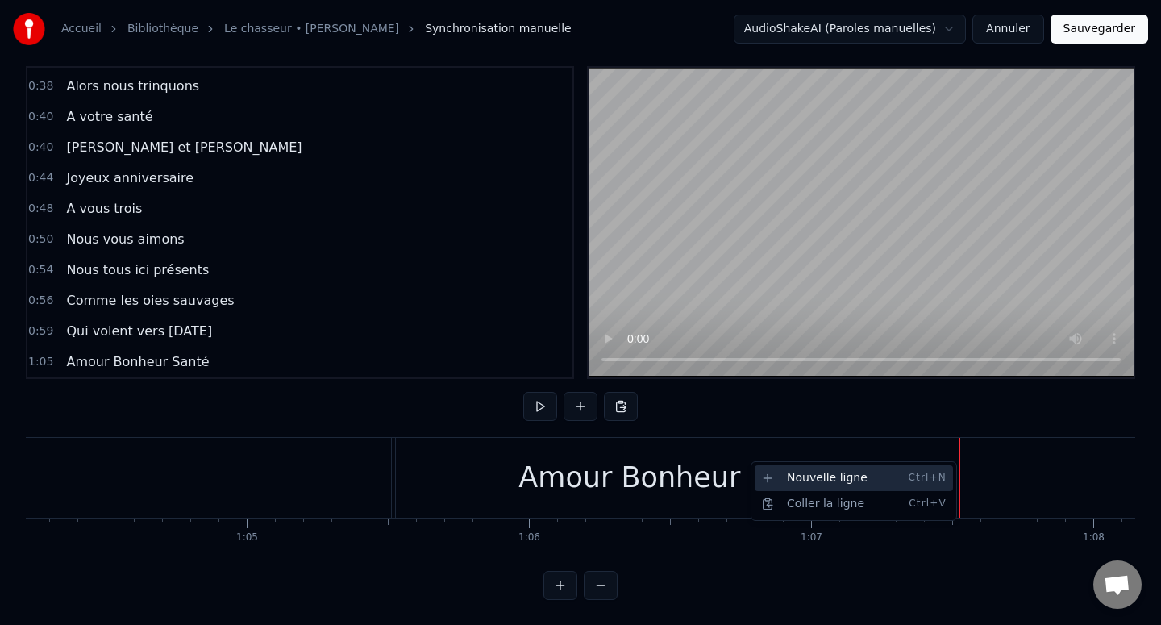
click at [900, 476] on div "Nouvelle ligne Ctrl+N" at bounding box center [854, 478] width 198 height 26
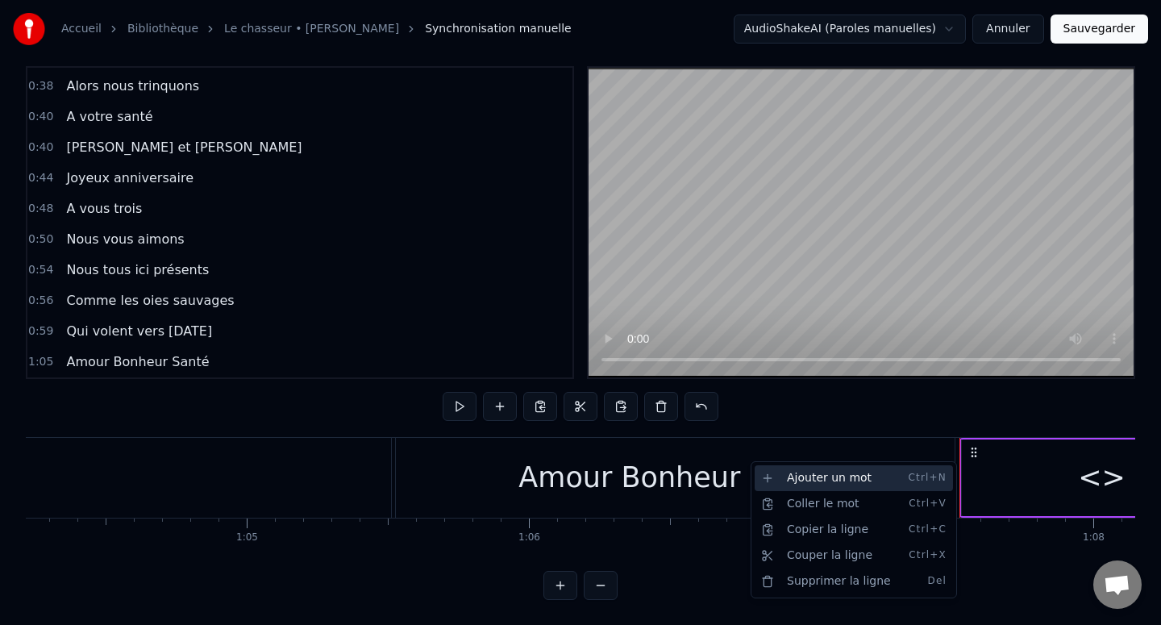
scroll to position [303, 0]
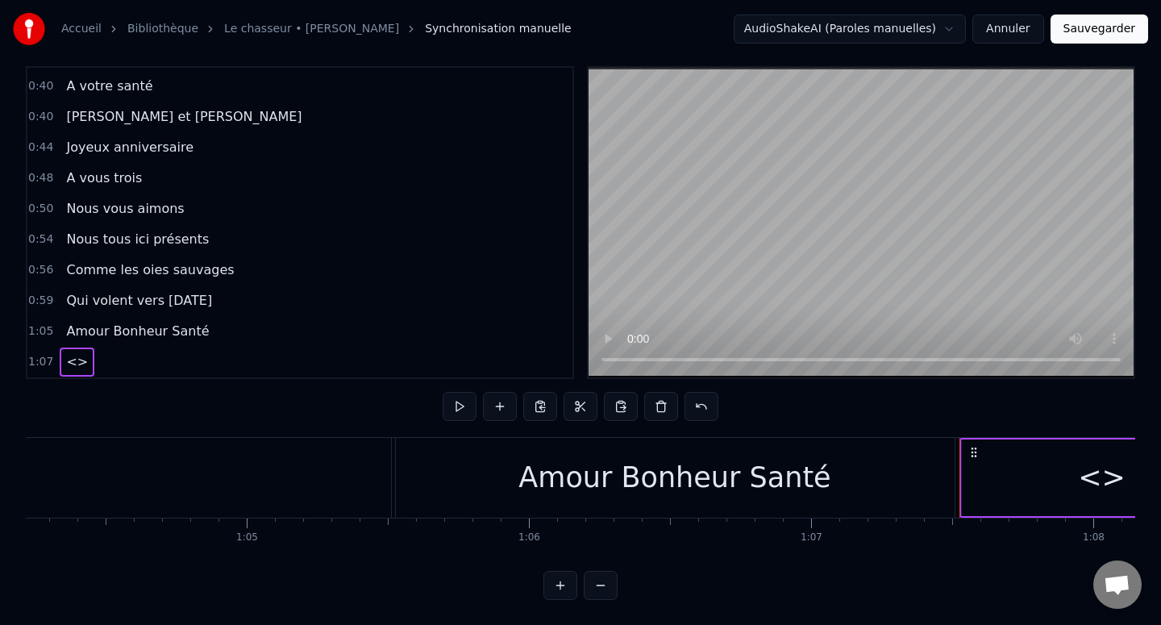
click at [1066, 461] on div "<>" at bounding box center [1102, 477] width 281 height 77
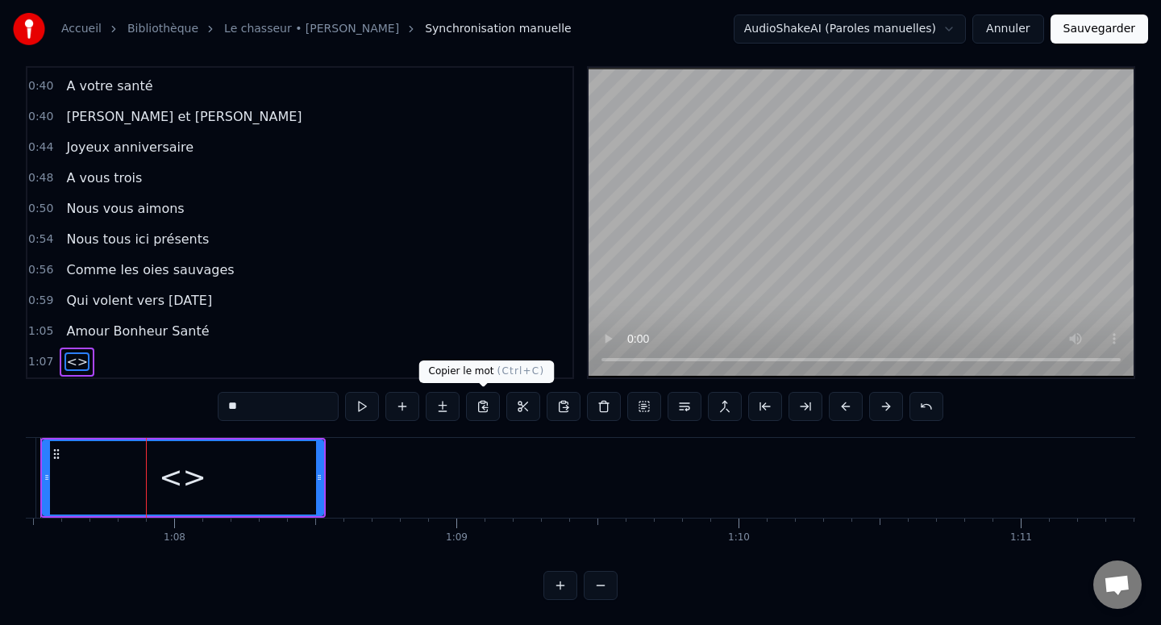
scroll to position [0, 19076]
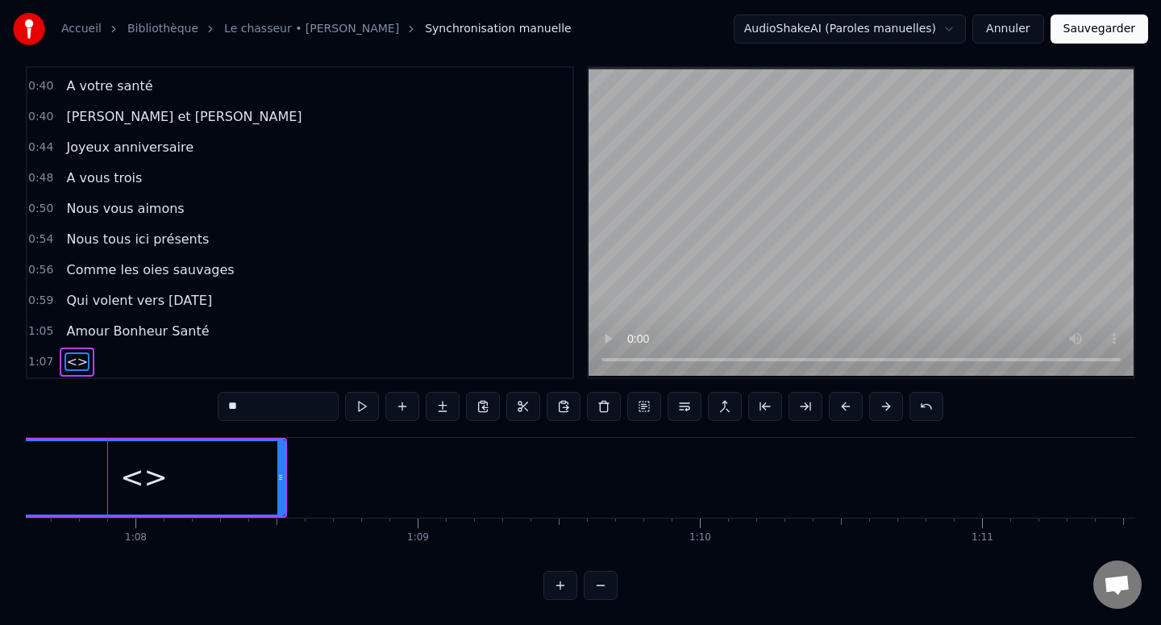
click at [278, 410] on input "**" at bounding box center [278, 406] width 121 height 29
paste input "**********"
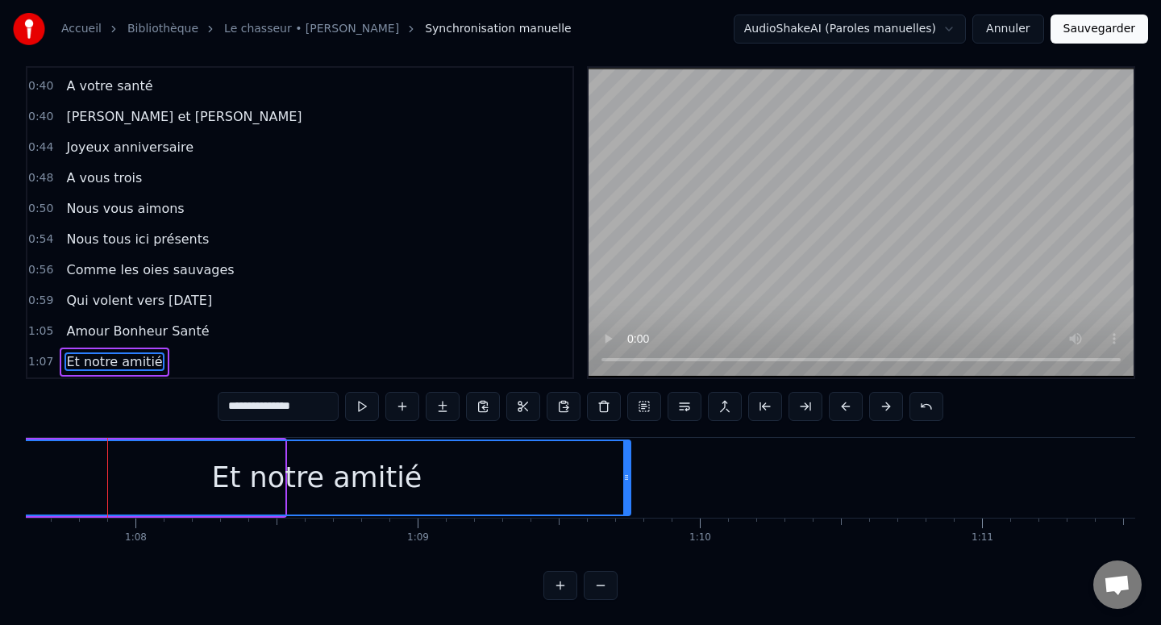
drag, startPoint x: 281, startPoint y: 465, endPoint x: 633, endPoint y: 471, distance: 351.5
click at [630, 471] on div at bounding box center [626, 477] width 6 height 73
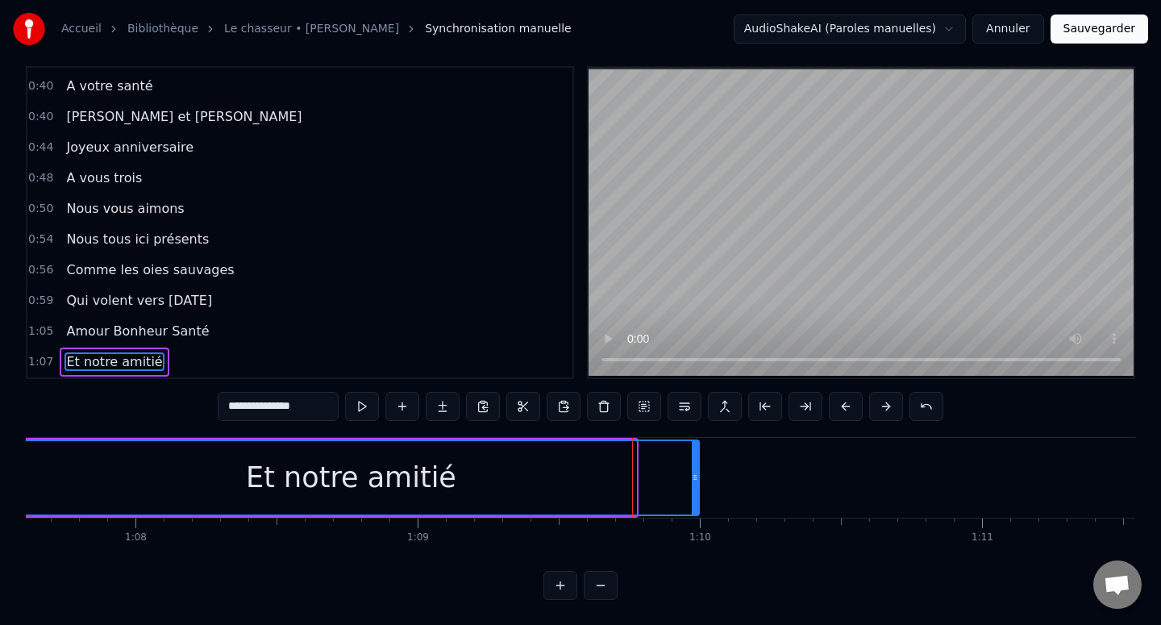
drag, startPoint x: 633, startPoint y: 471, endPoint x: 696, endPoint y: 475, distance: 63.0
click at [696, 475] on icon at bounding box center [695, 477] width 6 height 13
type input "**********"
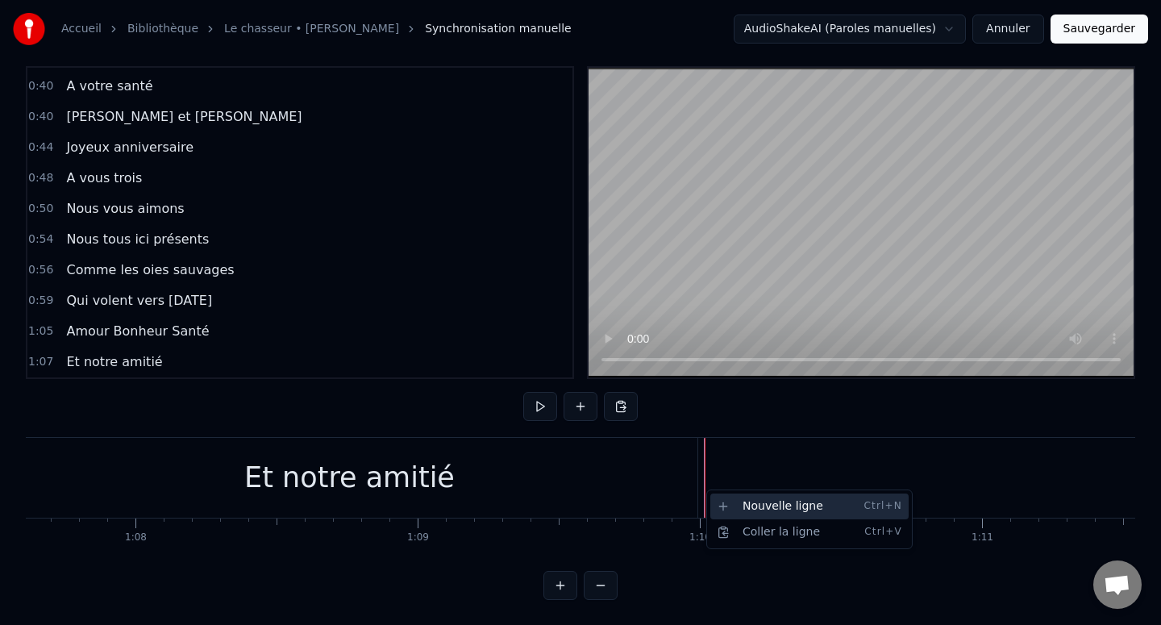
click at [723, 501] on div "Nouvelle ligne Ctrl+N" at bounding box center [809, 506] width 198 height 26
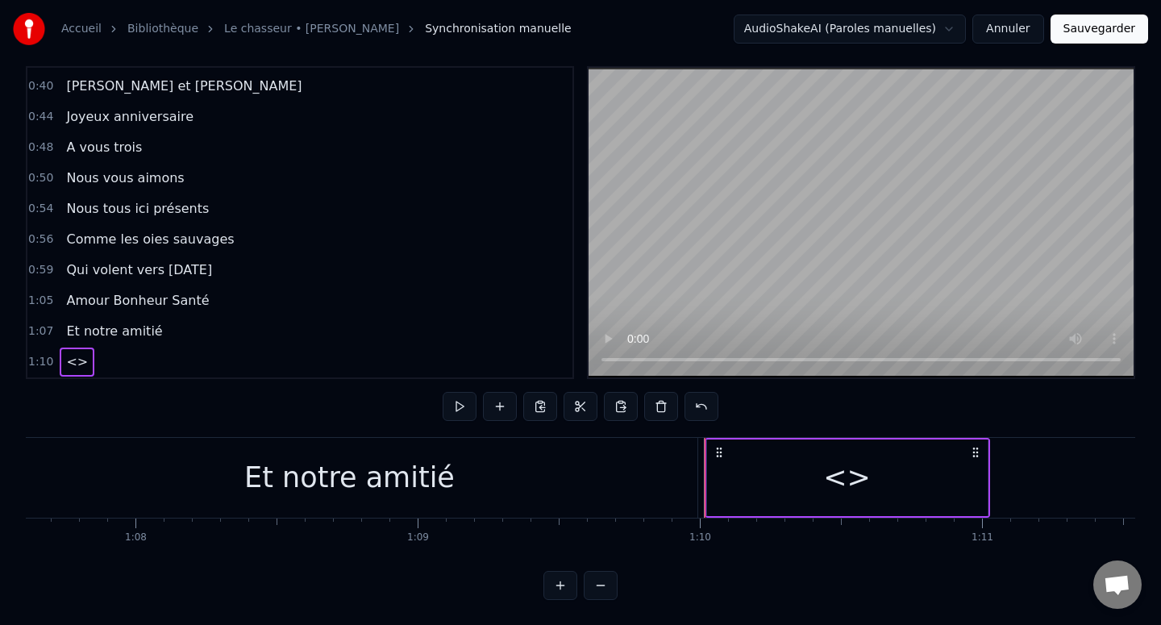
click at [740, 464] on div "<>" at bounding box center [847, 477] width 281 height 77
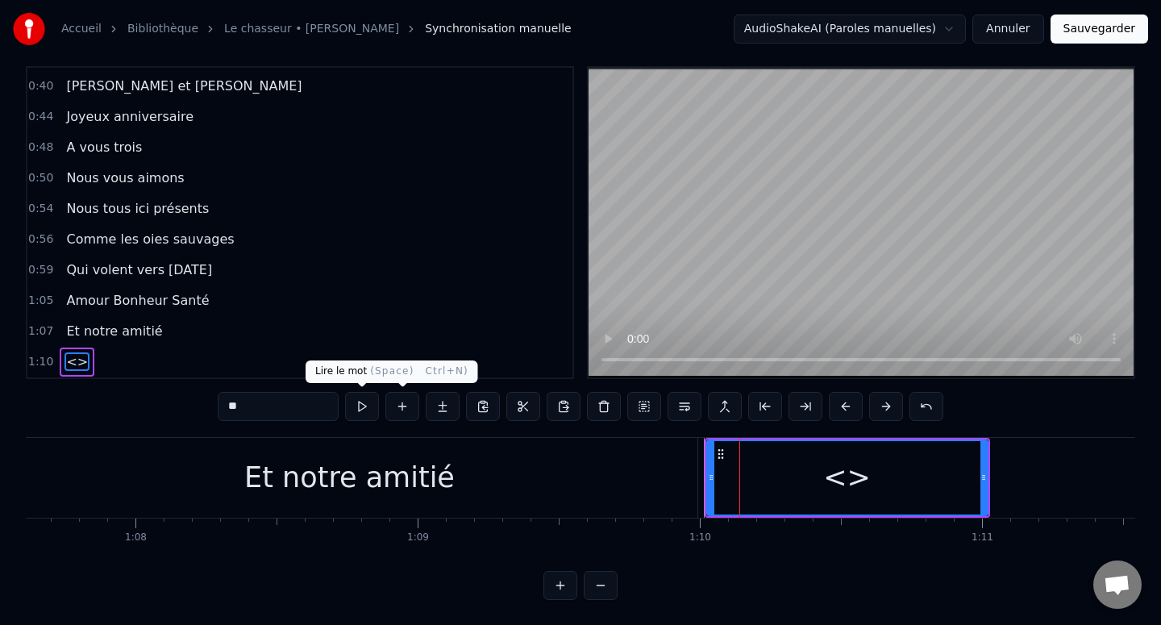
click at [277, 395] on input "**" at bounding box center [278, 406] width 121 height 29
paste input "**********"
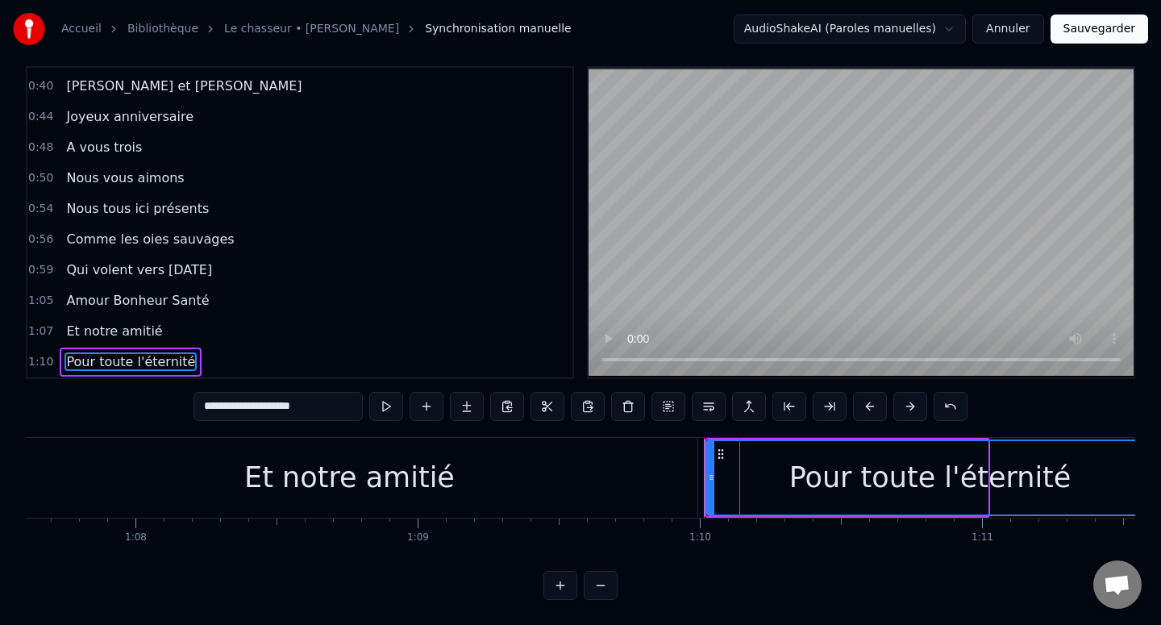
drag, startPoint x: 983, startPoint y: 476, endPoint x: 1149, endPoint y: 474, distance: 166.1
click at [1149, 474] on div "**********" at bounding box center [580, 290] width 1161 height 617
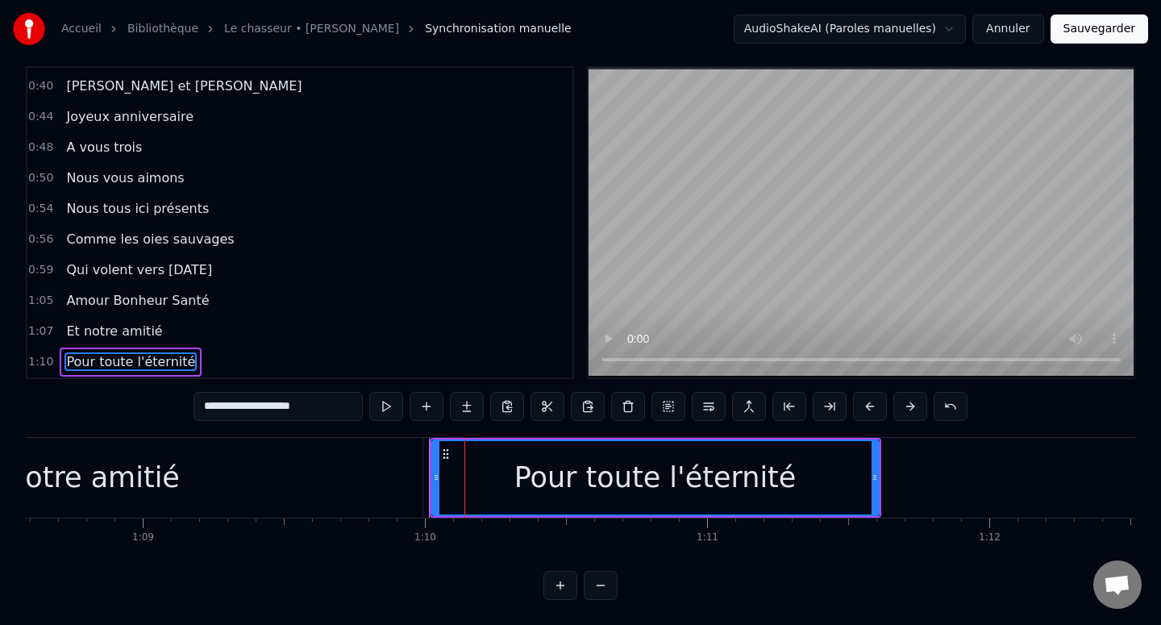
scroll to position [0, 19373]
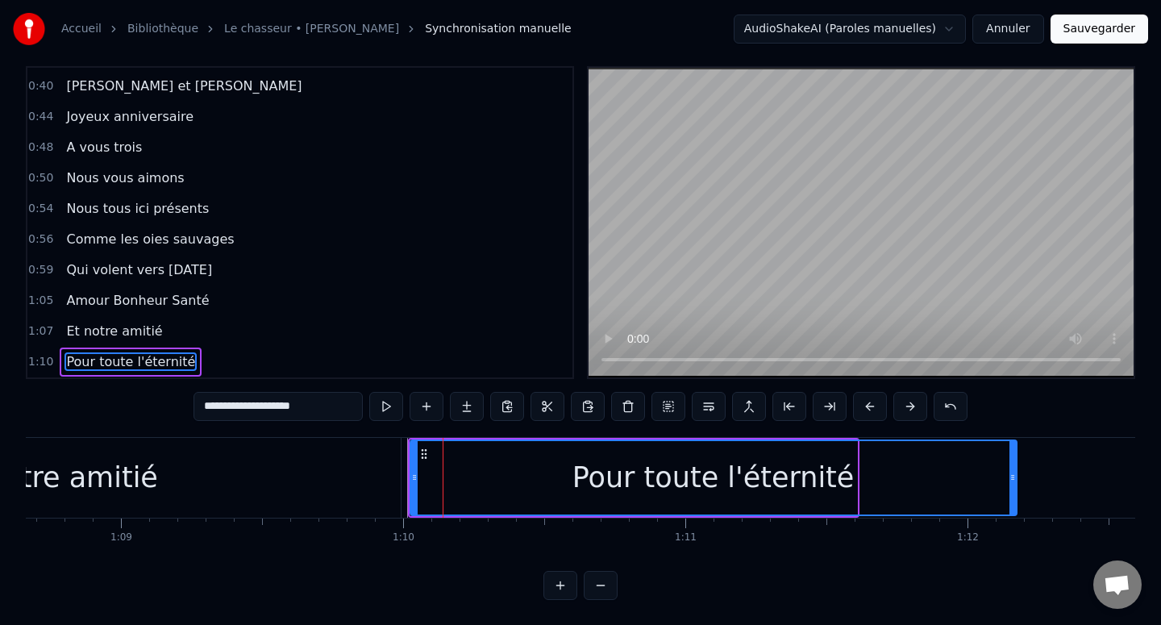
drag, startPoint x: 853, startPoint y: 477, endPoint x: 1012, endPoint y: 477, distance: 159.6
click at [1012, 477] on icon at bounding box center [1012, 477] width 6 height 13
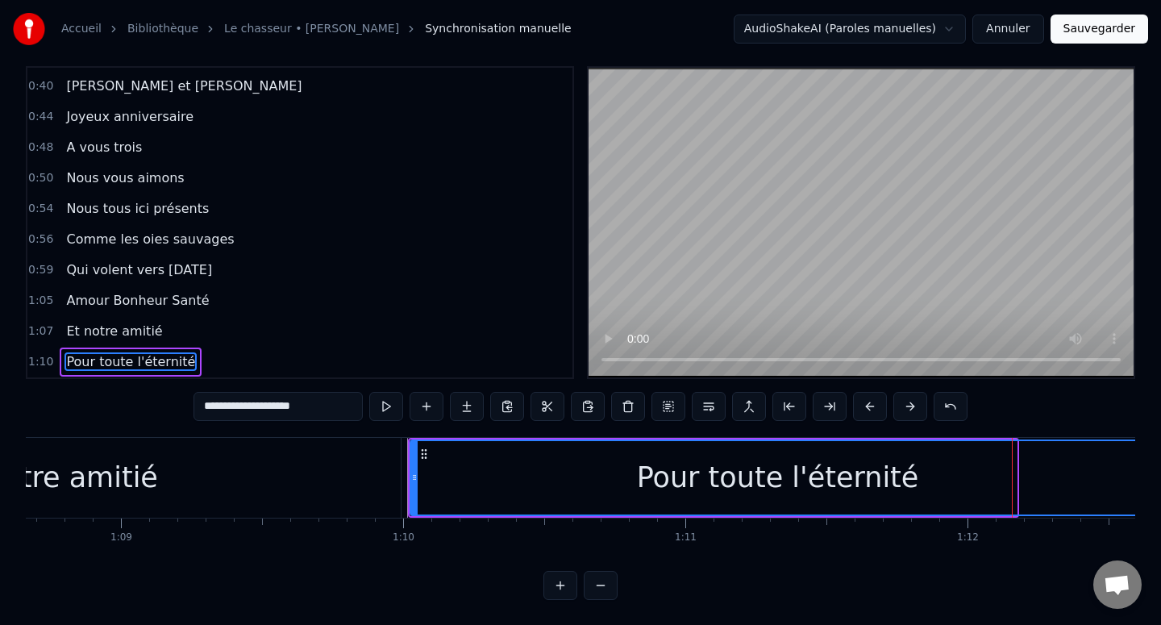
drag, startPoint x: 1013, startPoint y: 477, endPoint x: 1141, endPoint y: 479, distance: 127.4
click at [1141, 478] on div "**********" at bounding box center [580, 290] width 1161 height 617
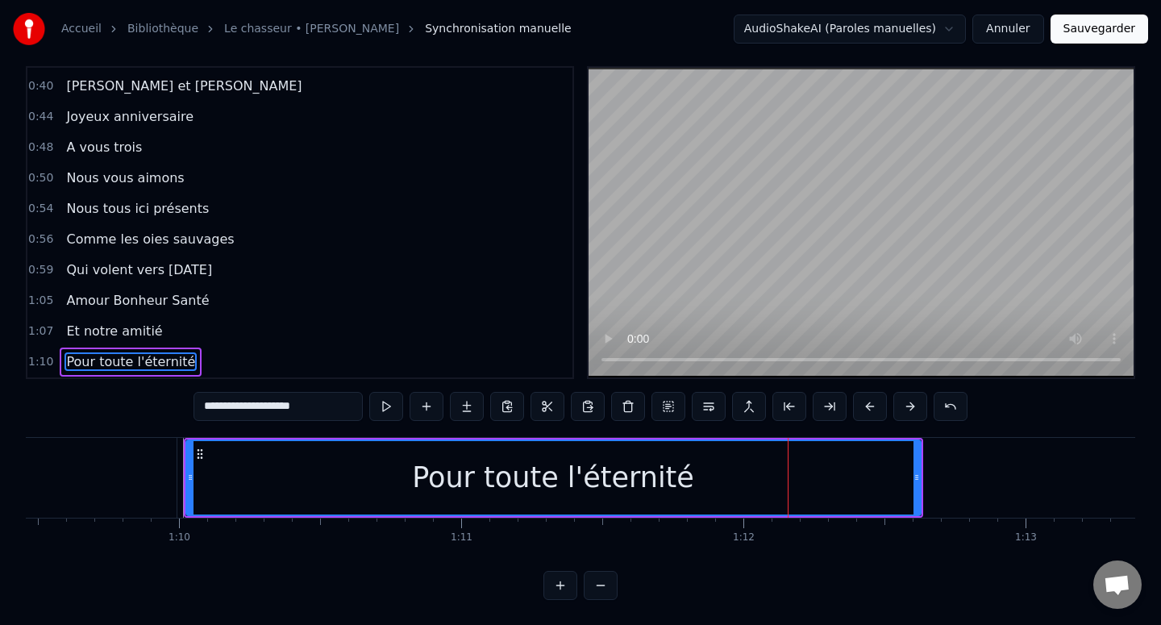
scroll to position [0, 19696]
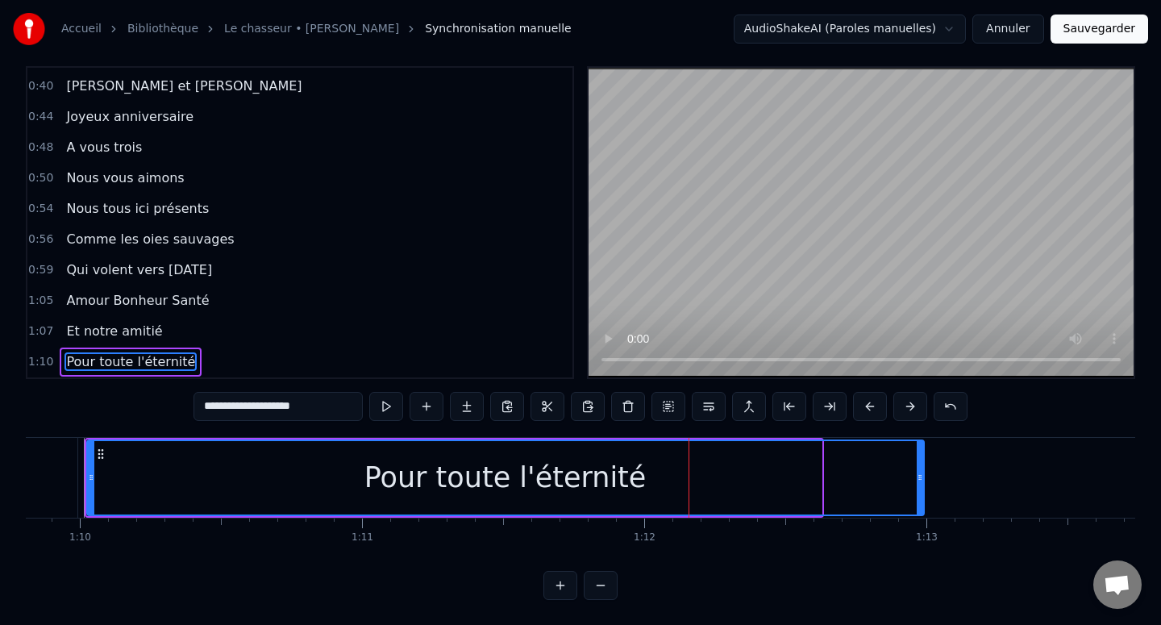
drag, startPoint x: 818, startPoint y: 475, endPoint x: 921, endPoint y: 476, distance: 102.4
click at [920, 476] on icon at bounding box center [920, 477] width 6 height 13
click at [364, 473] on div "Pour toute l'éternité" at bounding box center [505, 477] width 834 height 73
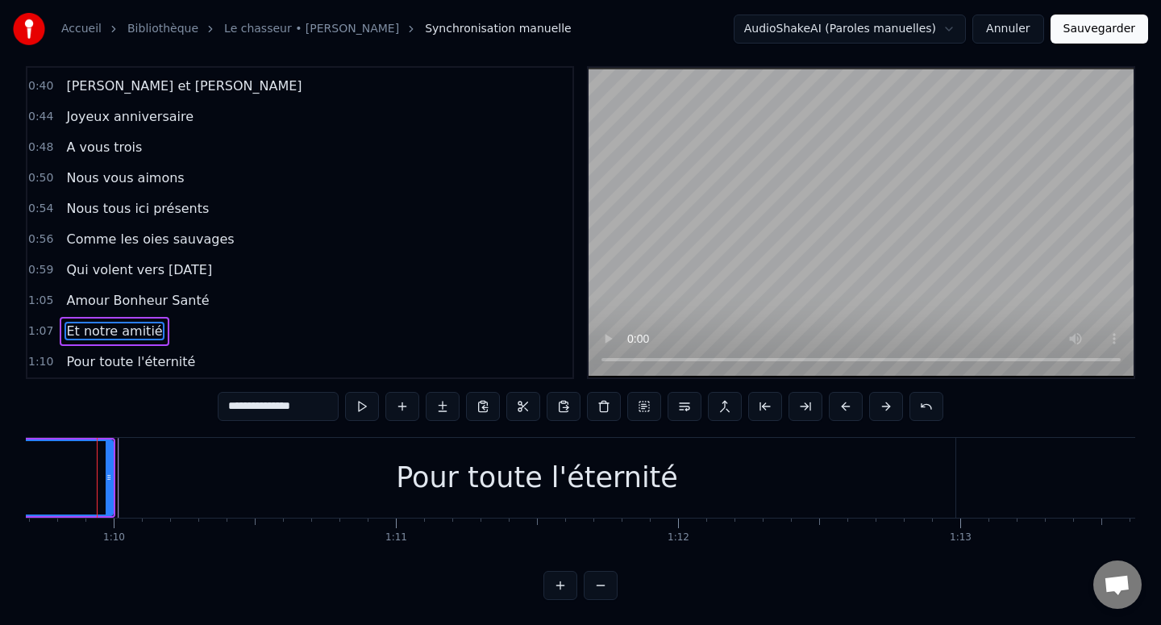
scroll to position [0, 19652]
click at [204, 469] on div "Pour toute l'éternité" at bounding box center [548, 478] width 836 height 80
type input "**********"
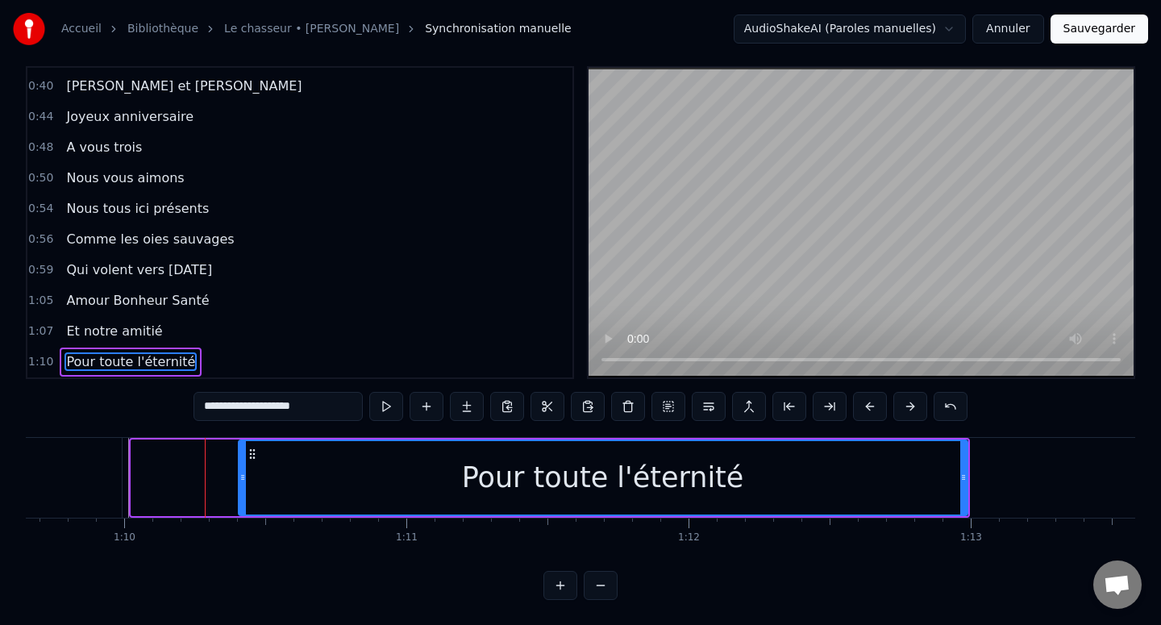
drag, startPoint x: 135, startPoint y: 476, endPoint x: 241, endPoint y: 476, distance: 106.4
click at [242, 476] on icon at bounding box center [242, 477] width 6 height 13
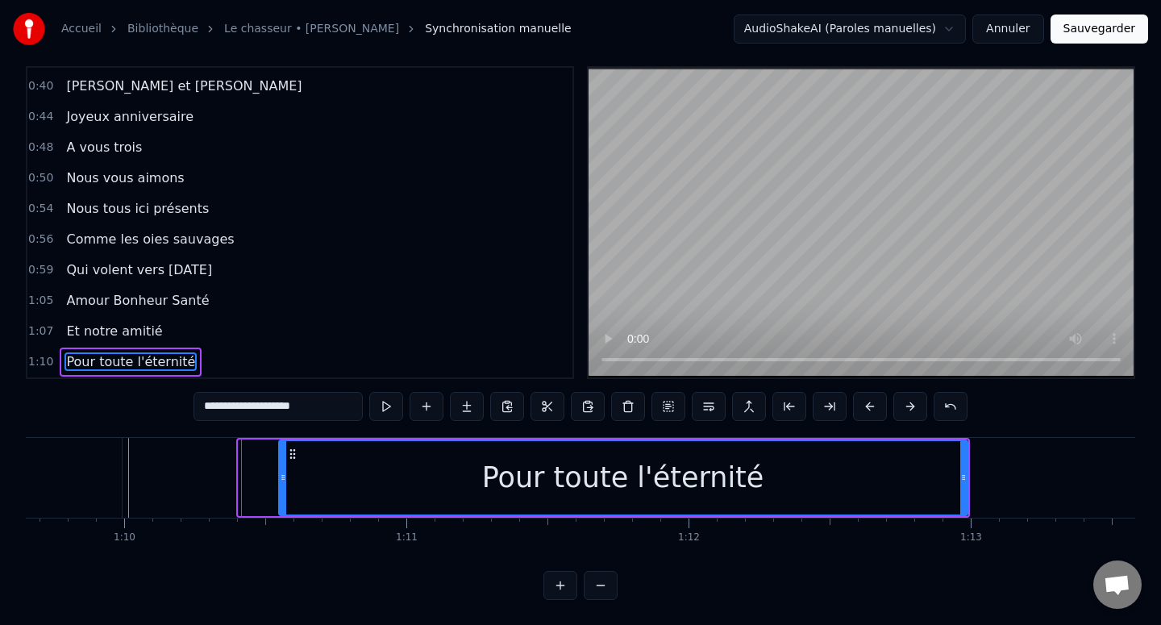
drag, startPoint x: 241, startPoint y: 476, endPoint x: 376, endPoint y: 476, distance: 135.4
click at [286, 476] on icon at bounding box center [283, 477] width 6 height 13
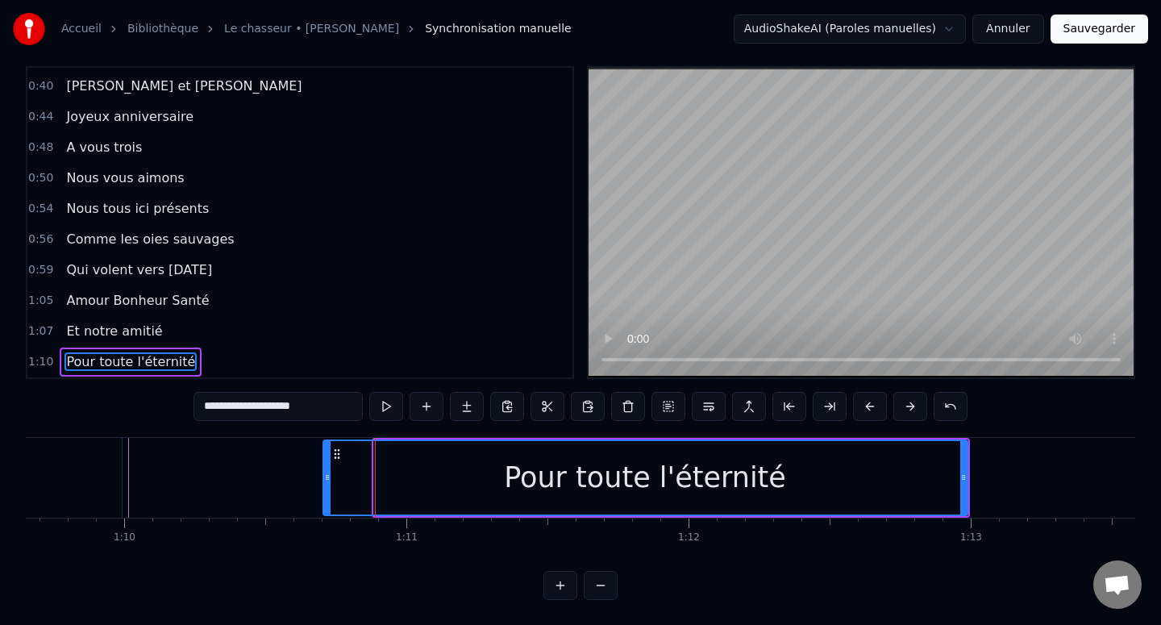
drag, startPoint x: 375, startPoint y: 476, endPoint x: 324, endPoint y: 476, distance: 50.8
click at [324, 476] on icon at bounding box center [327, 477] width 6 height 13
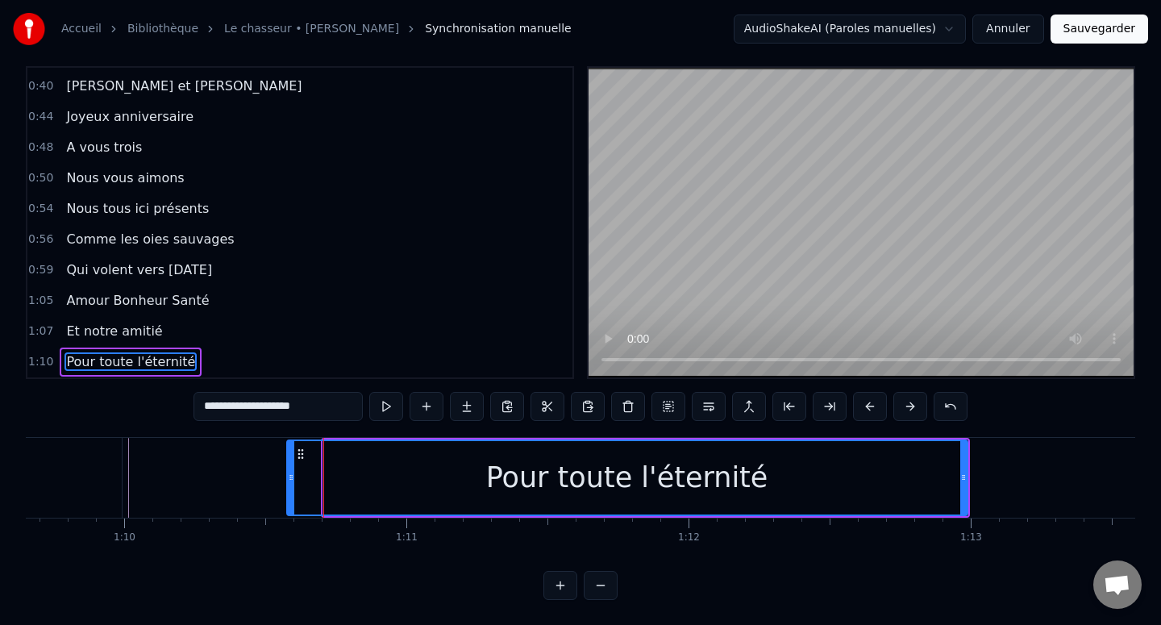
drag, startPoint x: 324, startPoint y: 476, endPoint x: 288, endPoint y: 474, distance: 36.3
click at [288, 474] on icon at bounding box center [291, 477] width 6 height 13
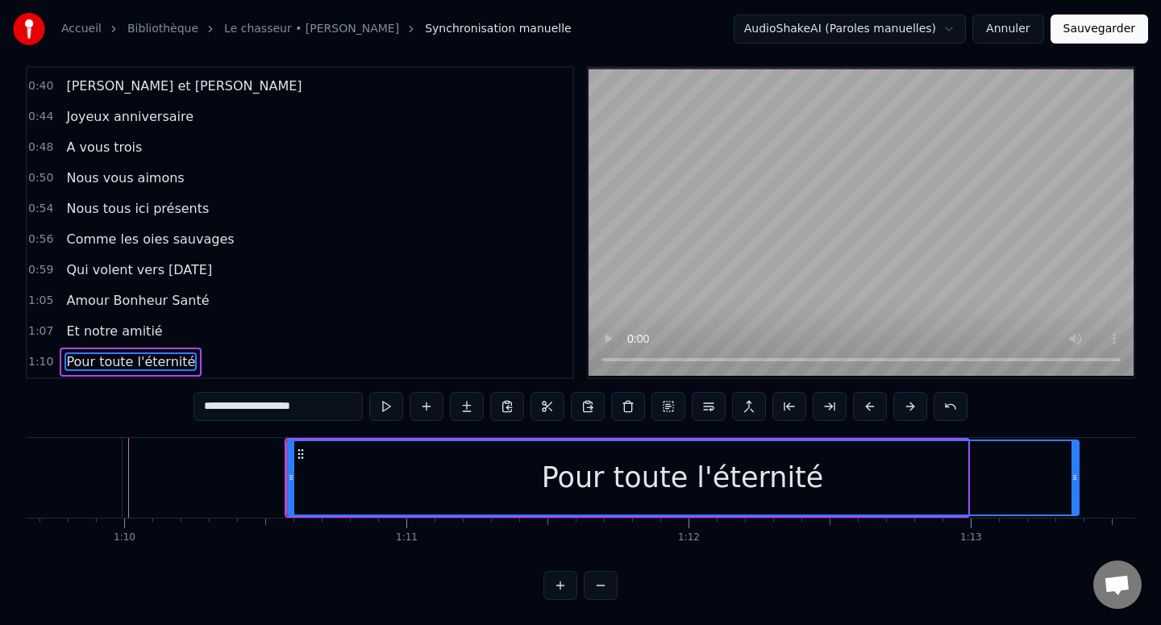
drag, startPoint x: 963, startPoint y: 474, endPoint x: 1082, endPoint y: 472, distance: 119.3
click at [1078, 472] on icon at bounding box center [1074, 477] width 6 height 13
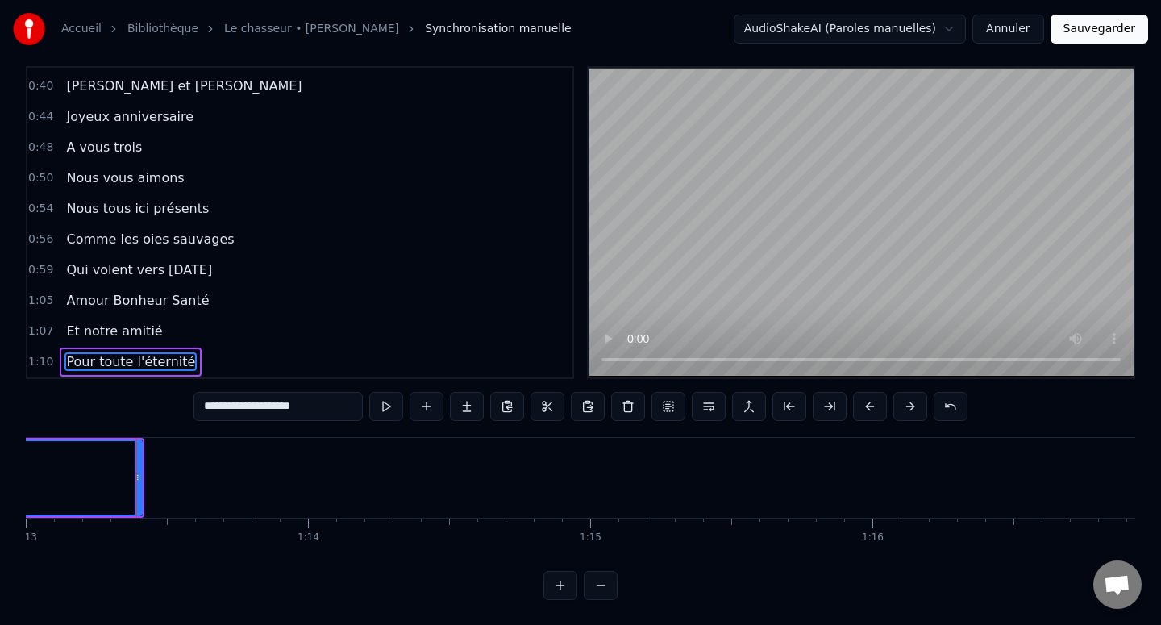
scroll to position [0, 20576]
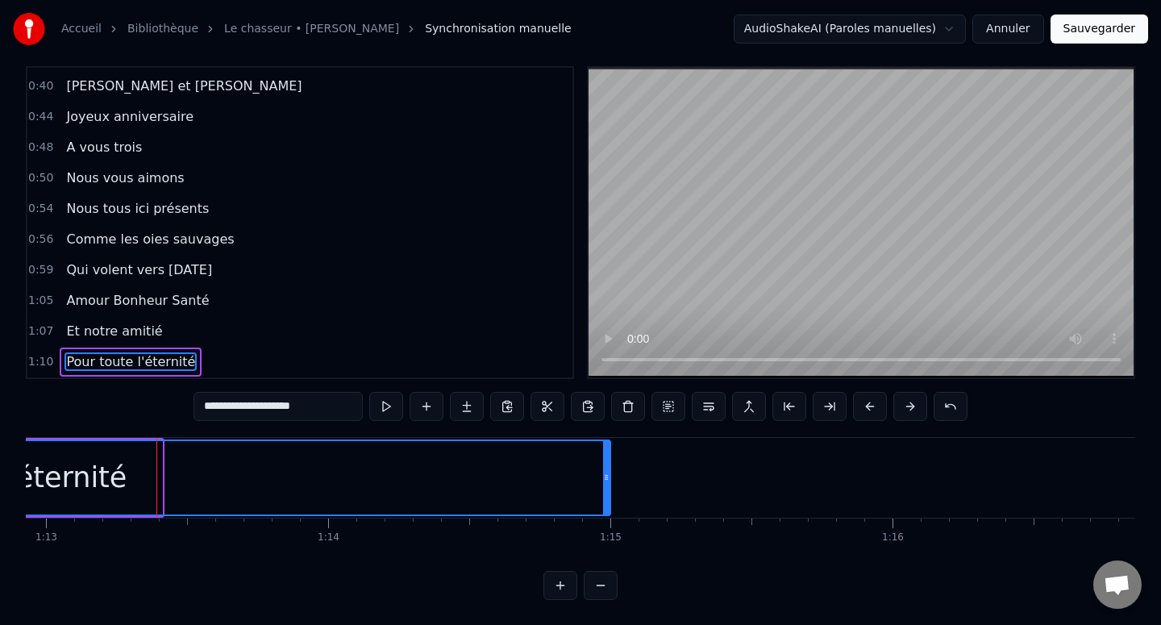
drag, startPoint x: 159, startPoint y: 472, endPoint x: 607, endPoint y: 482, distance: 448.3
click at [607, 482] on icon at bounding box center [606, 477] width 6 height 13
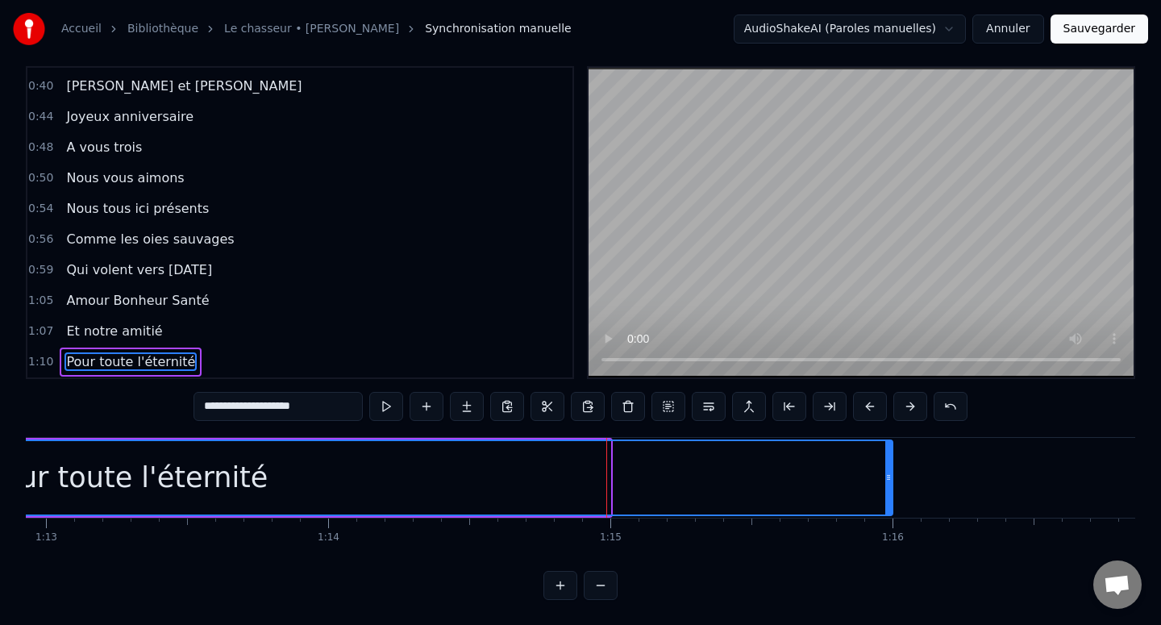
drag, startPoint x: 607, startPoint y: 482, endPoint x: 888, endPoint y: 490, distance: 281.5
click at [888, 490] on div at bounding box center [888, 477] width 6 height 73
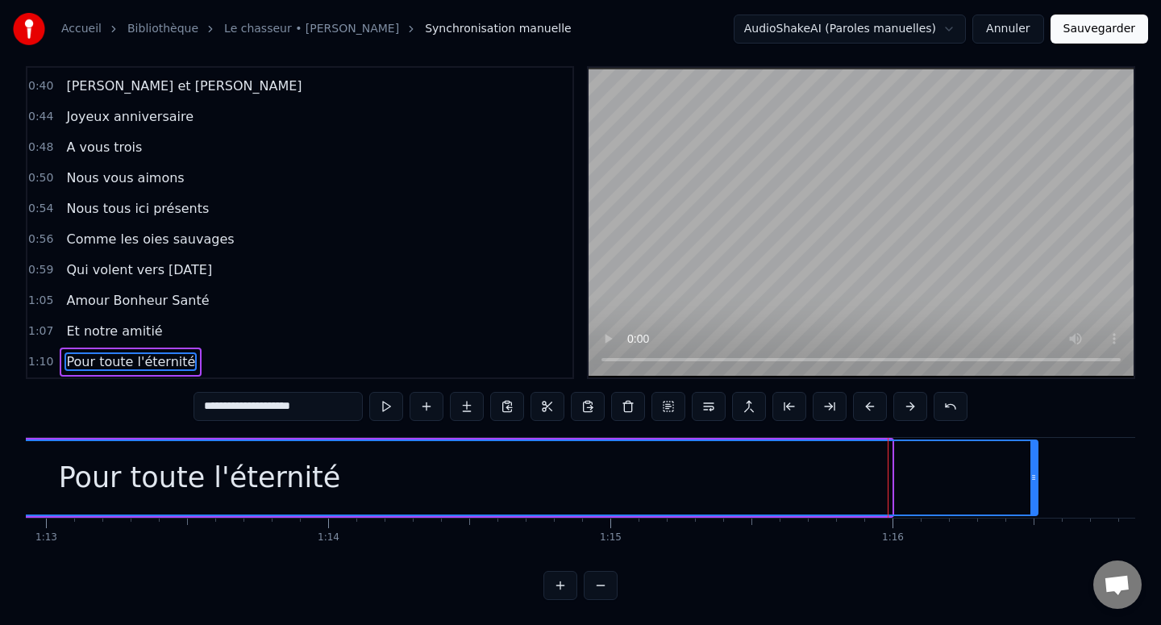
drag, startPoint x: 888, startPoint y: 490, endPoint x: 1034, endPoint y: 498, distance: 146.1
click at [1034, 498] on div at bounding box center [1033, 477] width 6 height 73
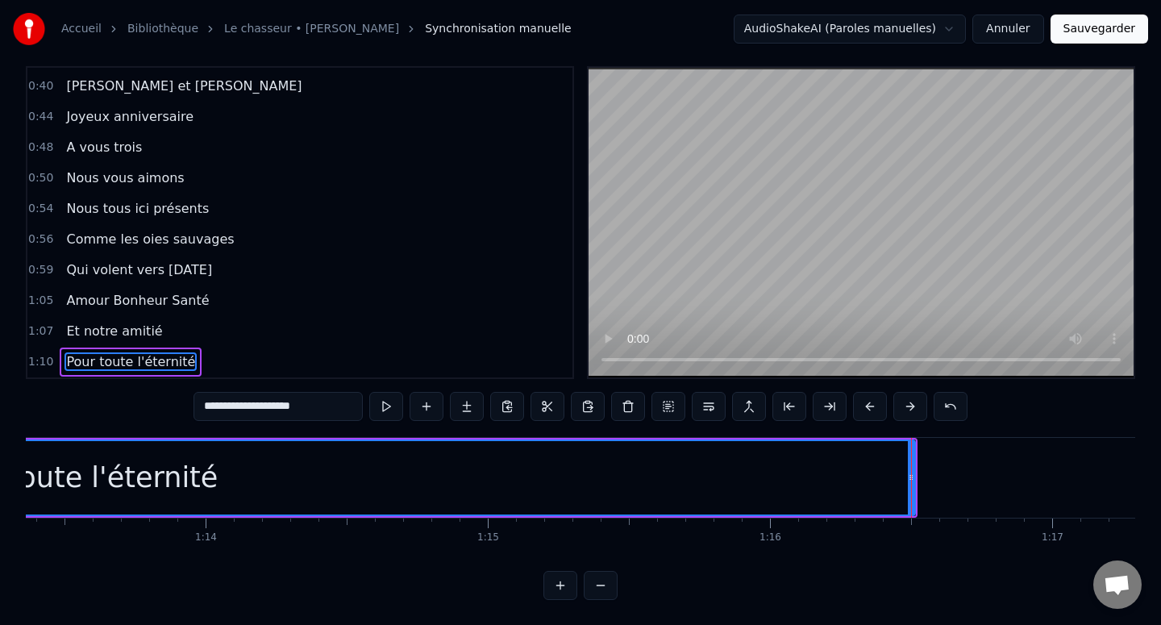
scroll to position [0, 20779]
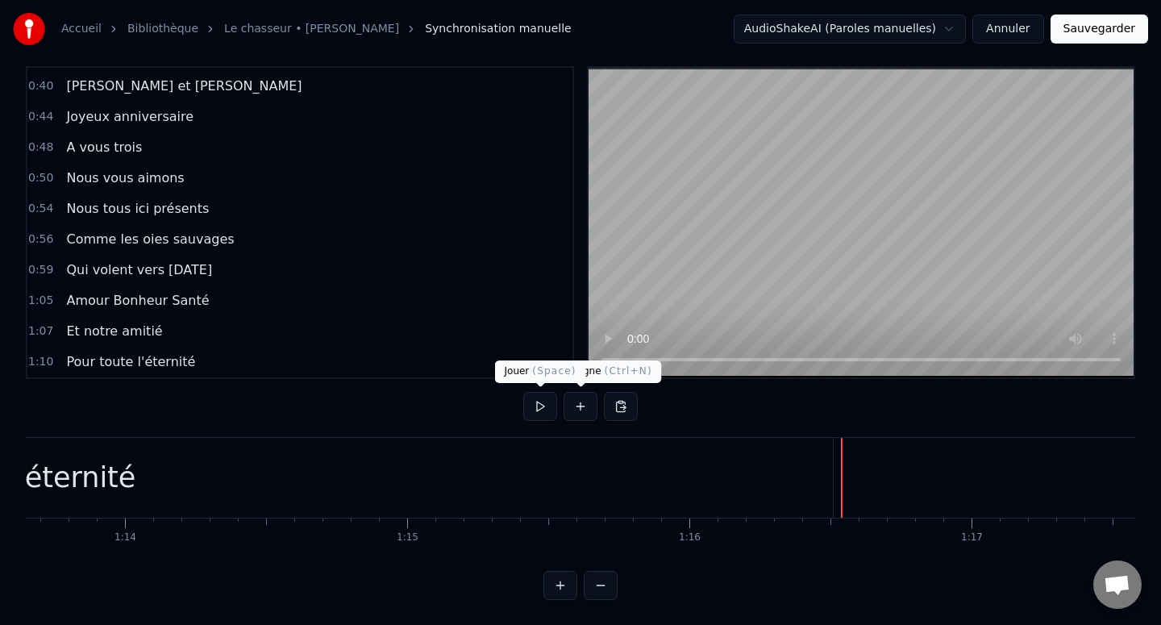
click at [534, 410] on button at bounding box center [540, 406] width 34 height 29
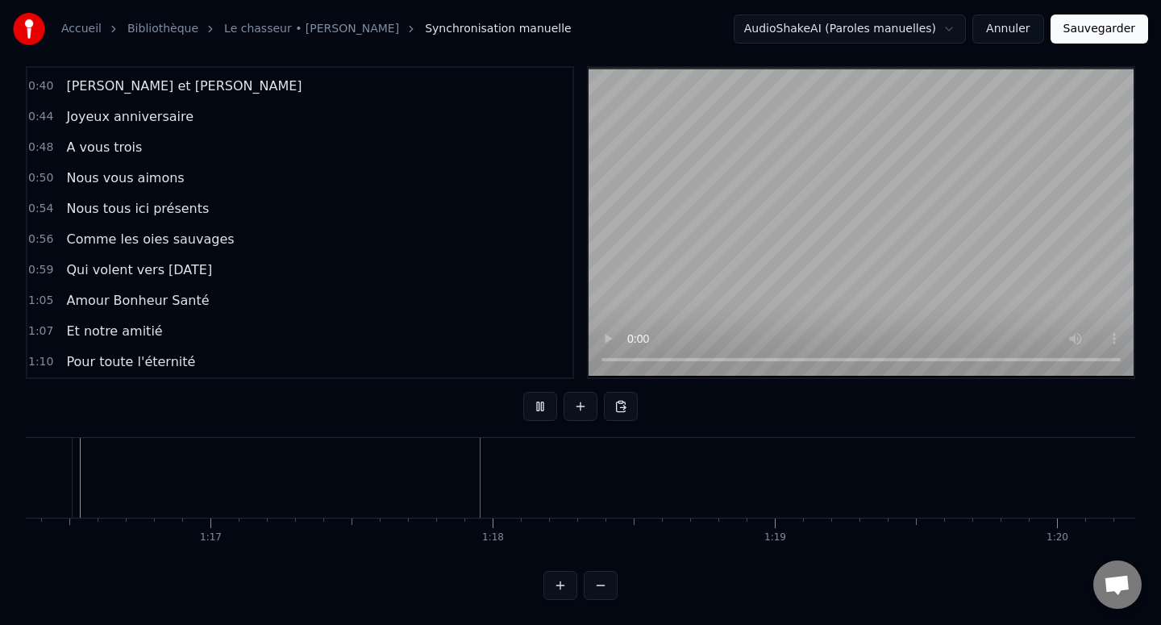
scroll to position [0, 21769]
click at [534, 410] on button at bounding box center [540, 406] width 34 height 29
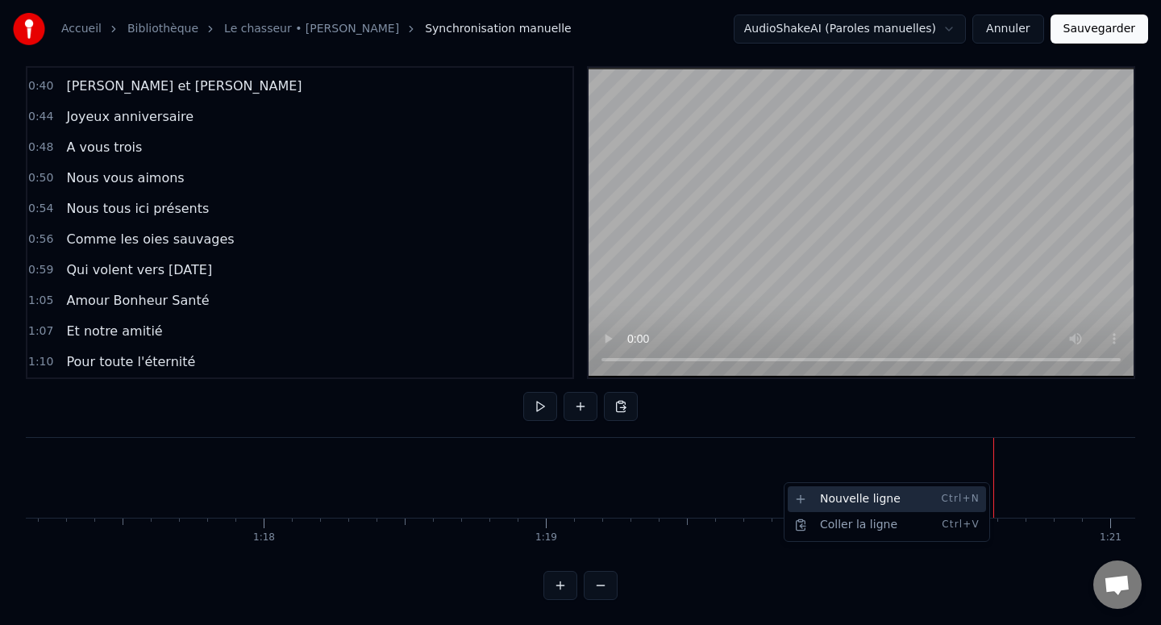
click at [930, 497] on div "Nouvelle ligne Ctrl+N" at bounding box center [887, 499] width 198 height 26
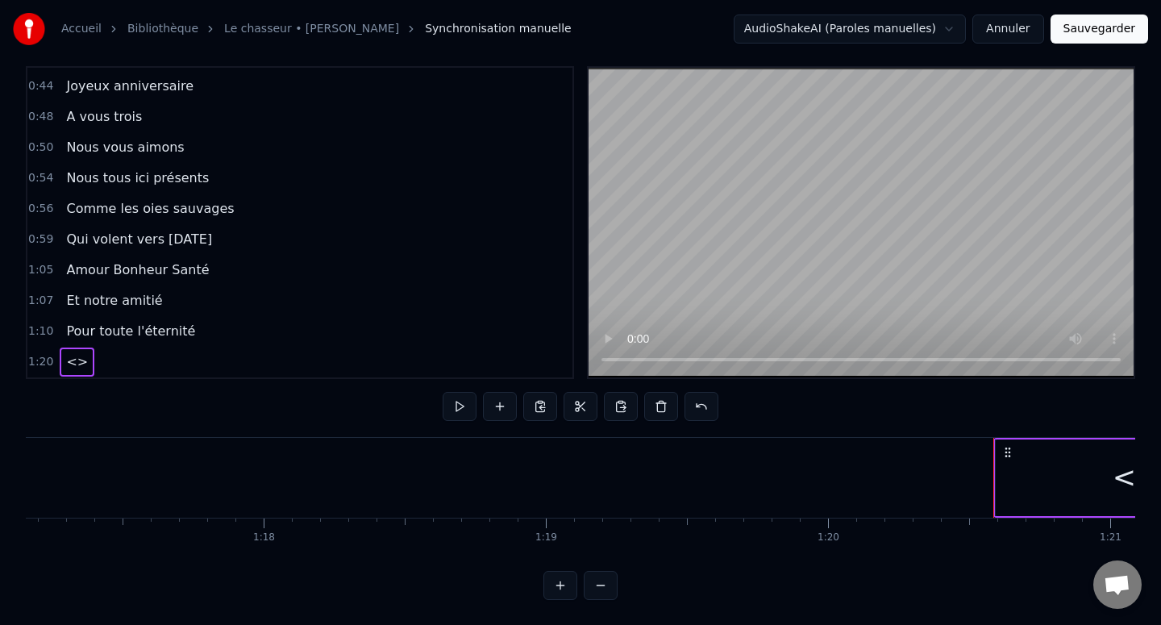
click at [1058, 453] on div "<>" at bounding box center [1136, 477] width 281 height 77
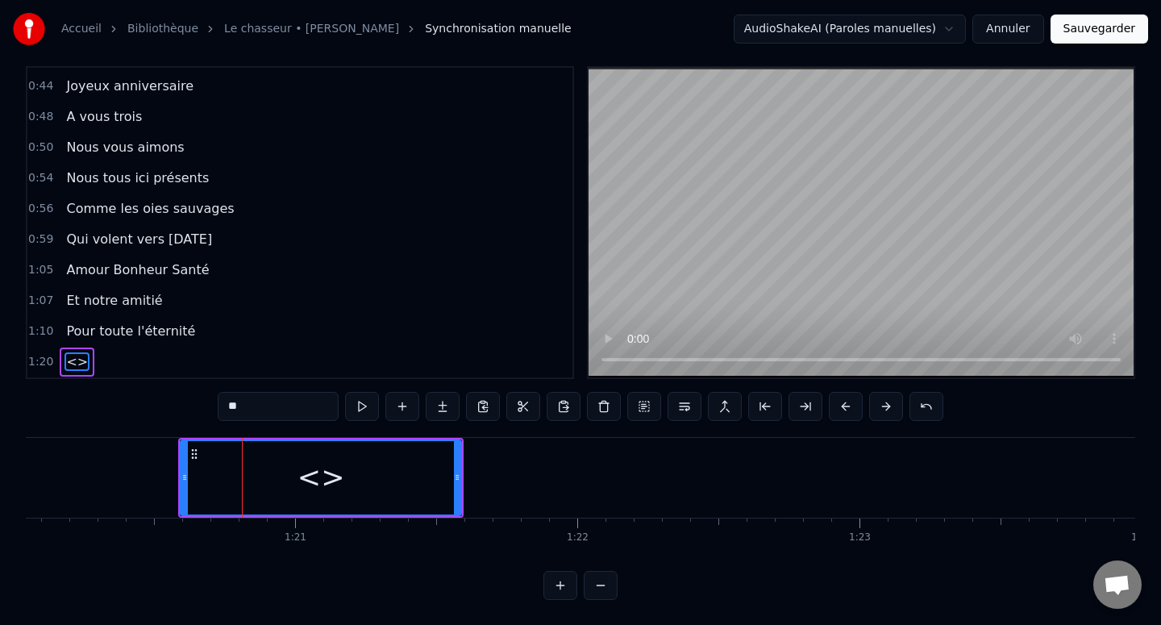
click at [287, 422] on div "**" at bounding box center [581, 408] width 726 height 32
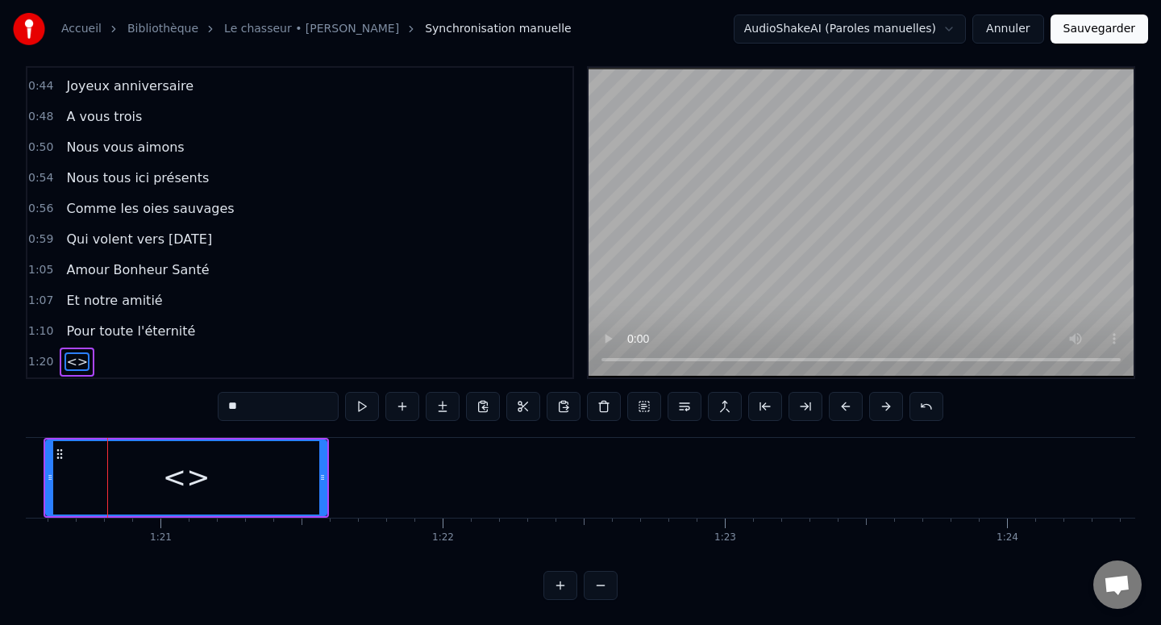
click at [287, 413] on input "**" at bounding box center [278, 406] width 121 height 29
paste input "**********"
type input "**********"
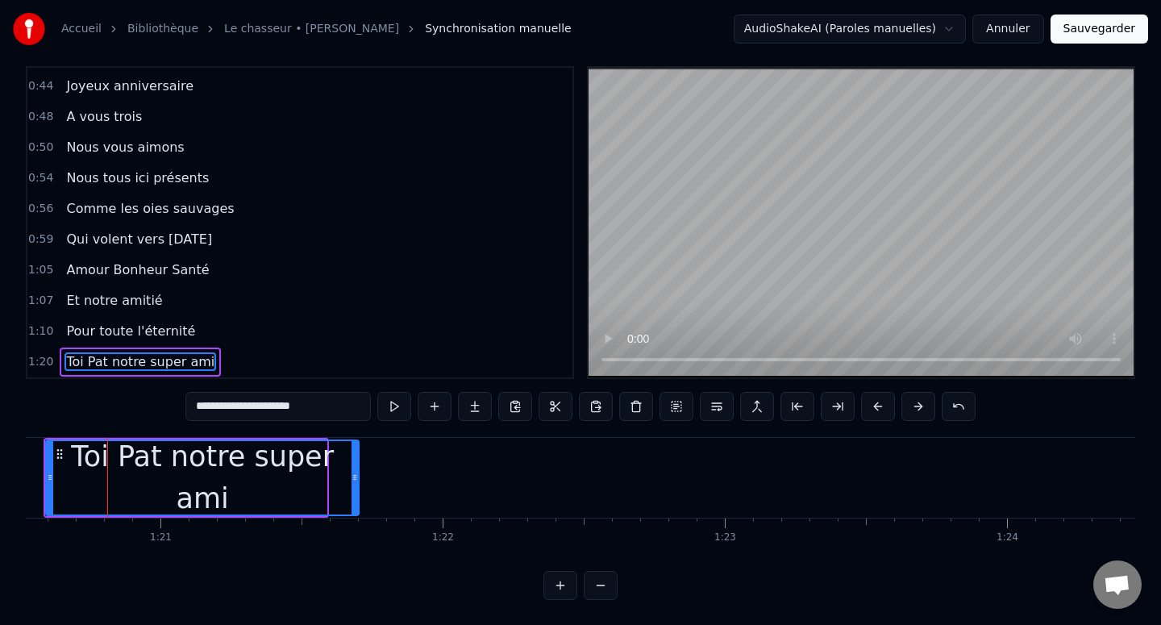
drag, startPoint x: 322, startPoint y: 472, endPoint x: 775, endPoint y: 440, distance: 455.0
click at [358, 441] on div at bounding box center [354, 477] width 6 height 73
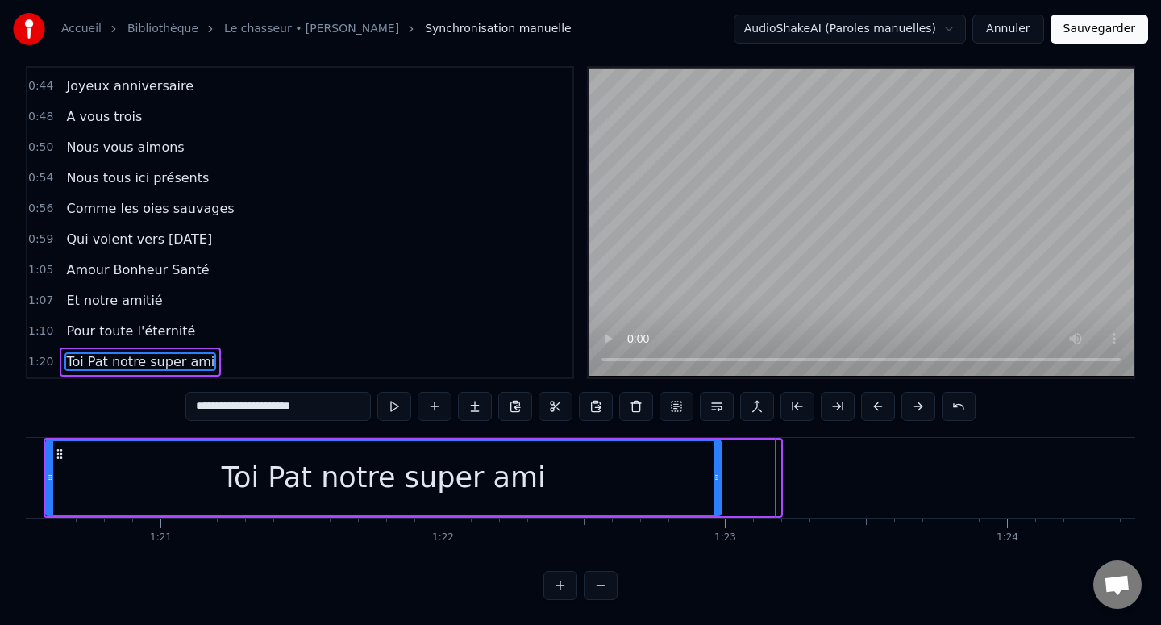
drag, startPoint x: 778, startPoint y: 471, endPoint x: 719, endPoint y: 472, distance: 58.9
click at [719, 472] on icon at bounding box center [716, 477] width 6 height 13
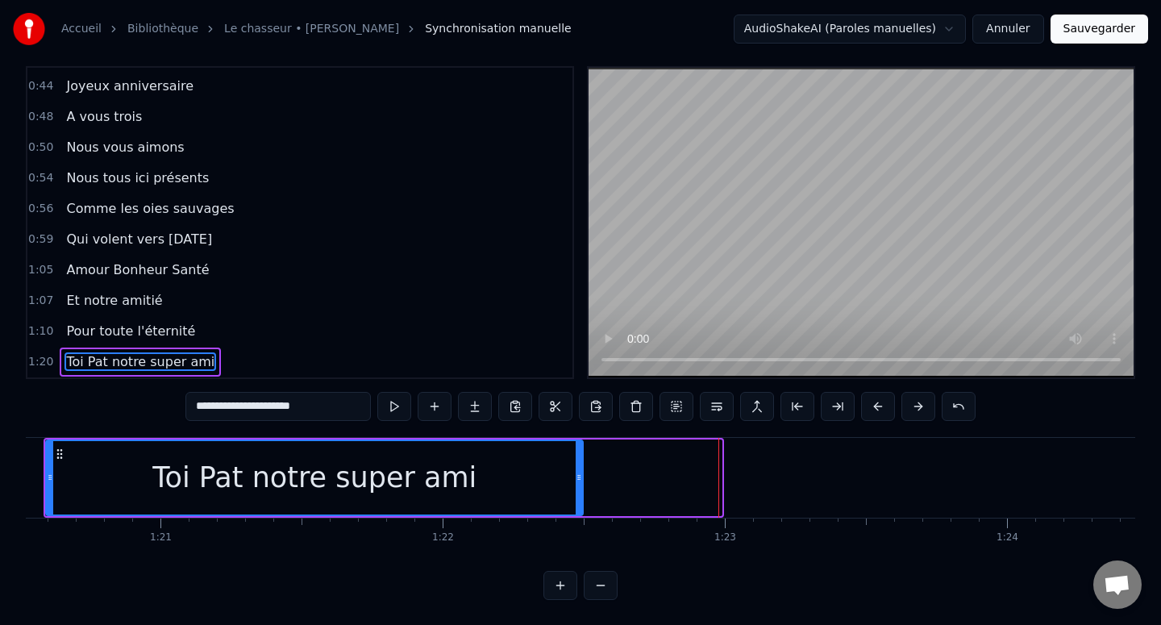
drag, startPoint x: 719, startPoint y: 472, endPoint x: 581, endPoint y: 474, distance: 137.9
click at [580, 474] on icon at bounding box center [579, 477] width 6 height 13
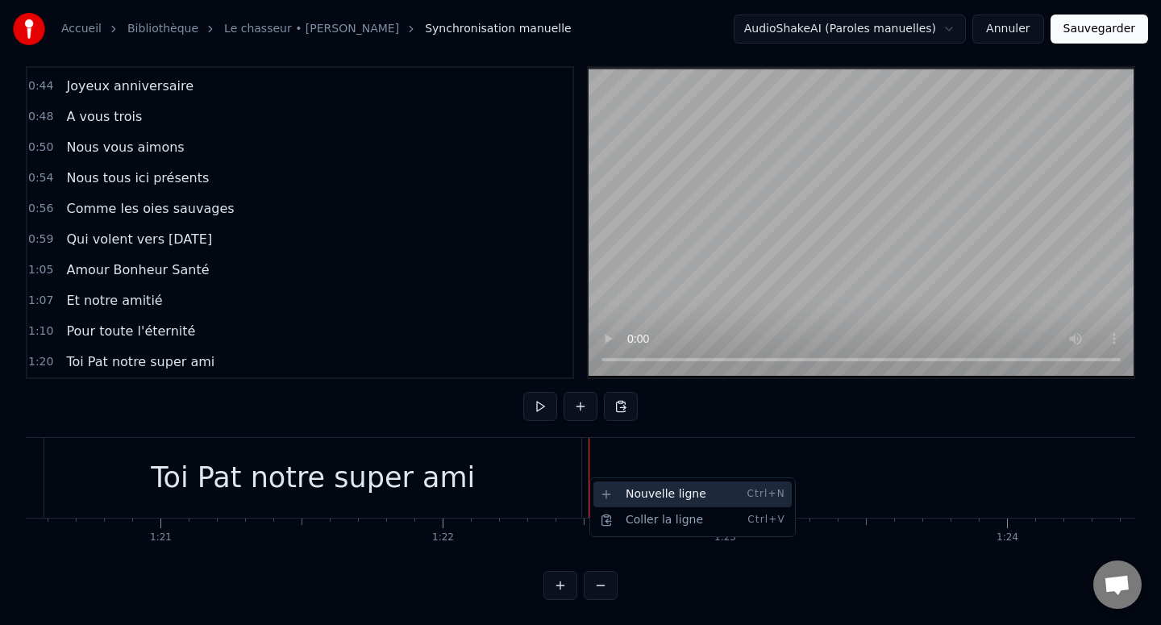
click at [609, 493] on div "Nouvelle ligne Ctrl+N" at bounding box center [692, 494] width 198 height 26
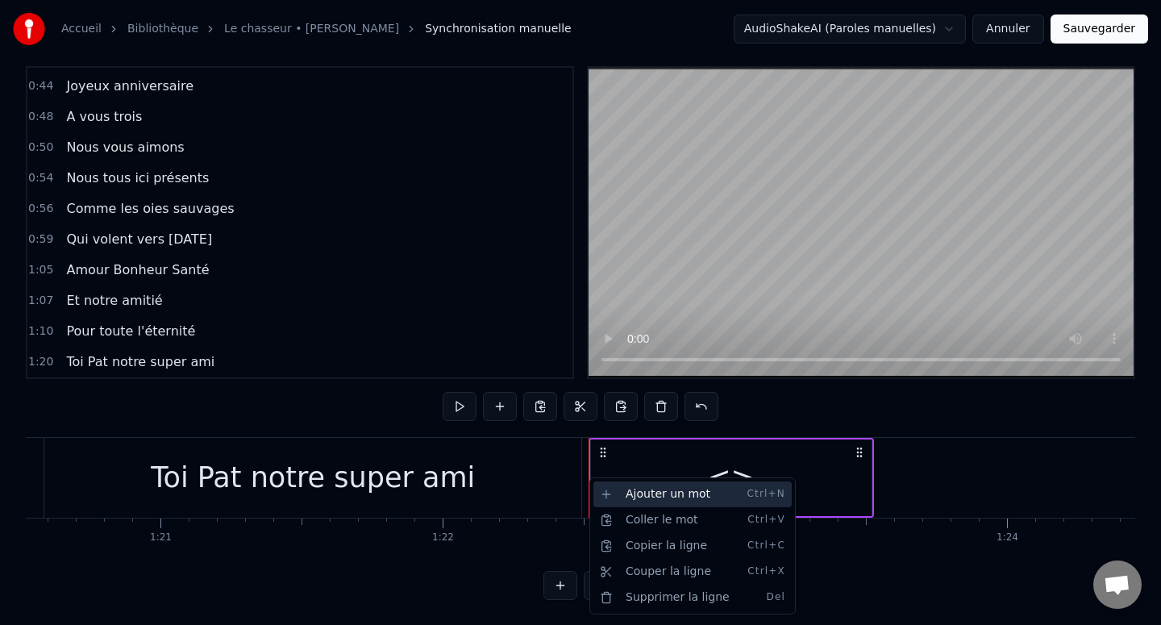
scroll to position [381, 0]
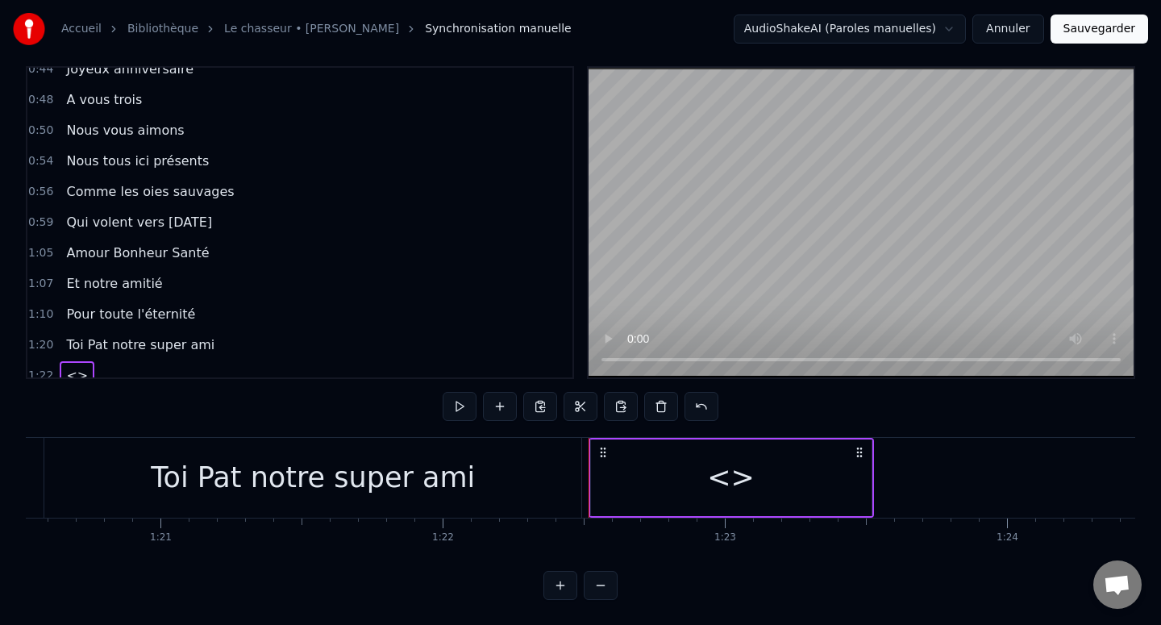
click at [625, 495] on div "<>" at bounding box center [731, 477] width 281 height 77
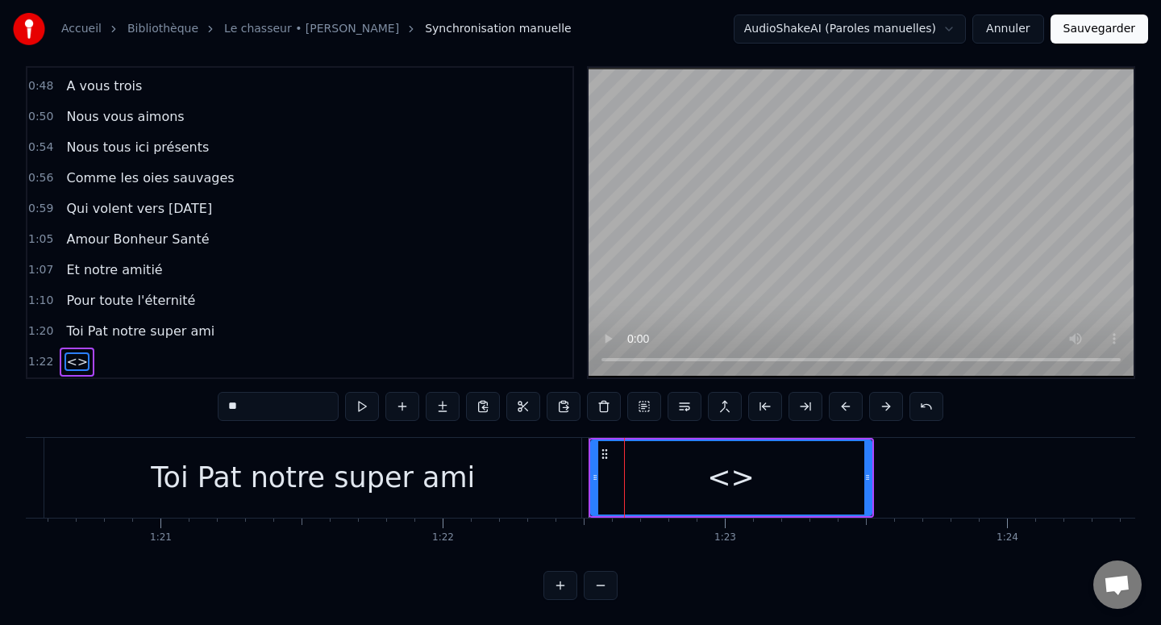
click at [298, 400] on input "**" at bounding box center [278, 406] width 121 height 29
paste input "**********"
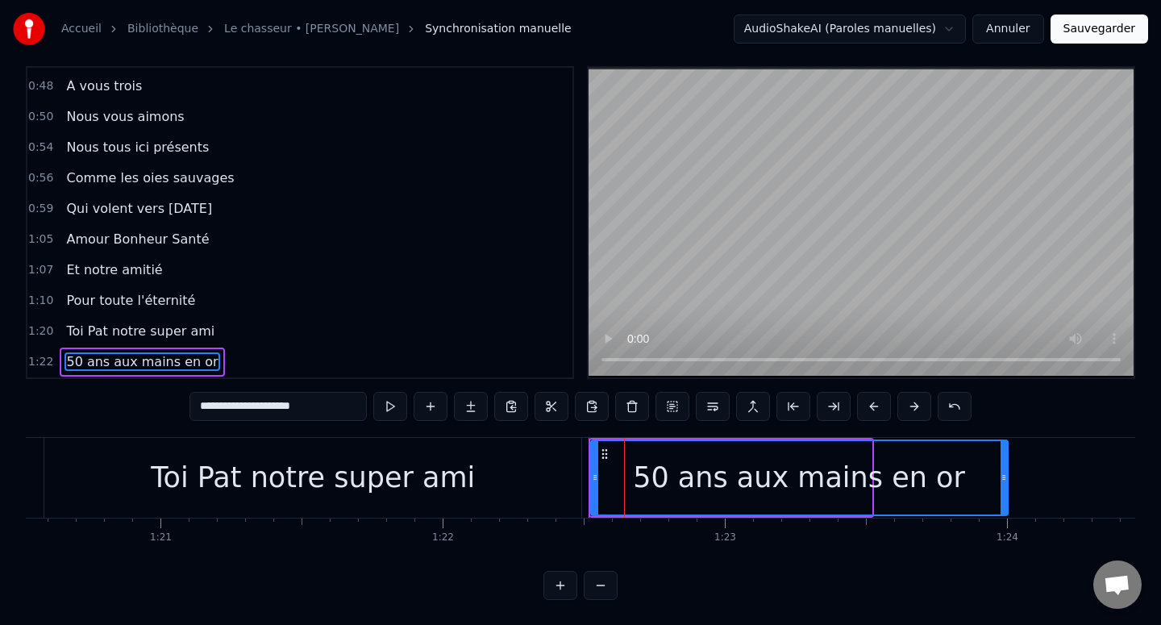
drag, startPoint x: 865, startPoint y: 469, endPoint x: 1000, endPoint y: 471, distance: 135.4
click at [1001, 471] on div at bounding box center [1003, 477] width 6 height 73
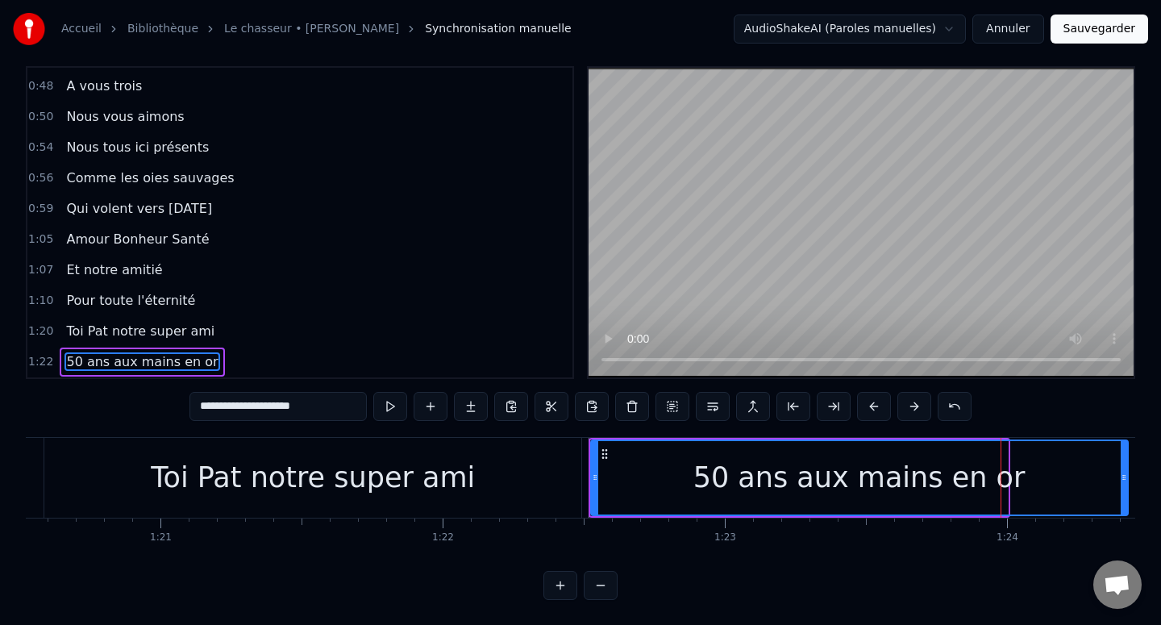
drag, startPoint x: 1003, startPoint y: 471, endPoint x: 1121, endPoint y: 471, distance: 118.5
click at [1122, 471] on icon at bounding box center [1124, 477] width 6 height 13
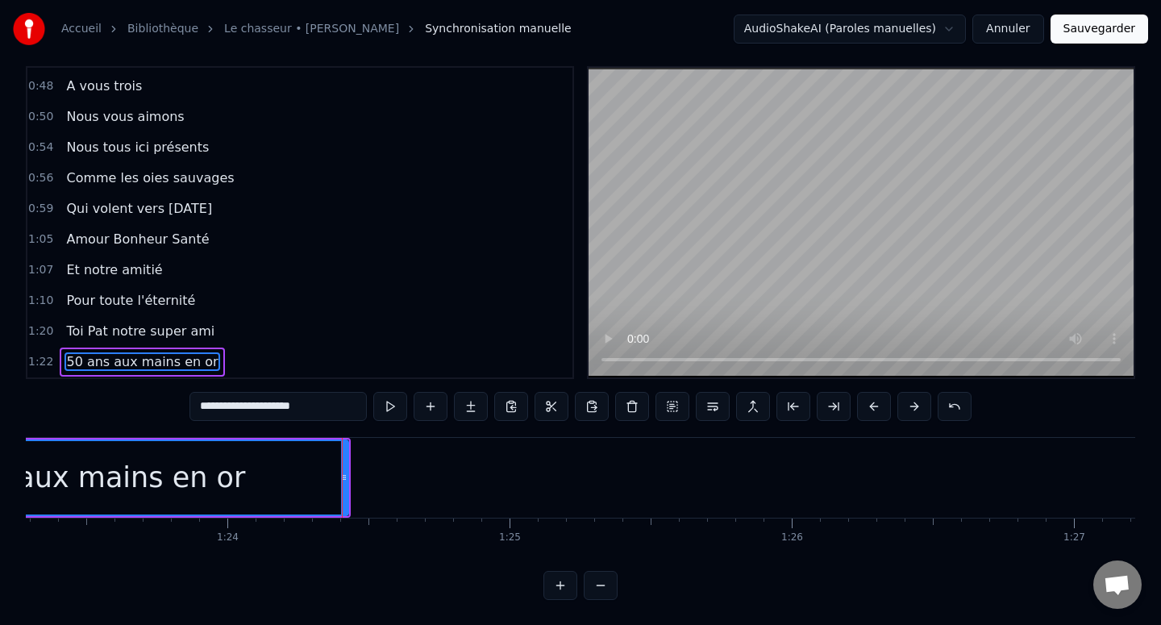
scroll to position [0, 23733]
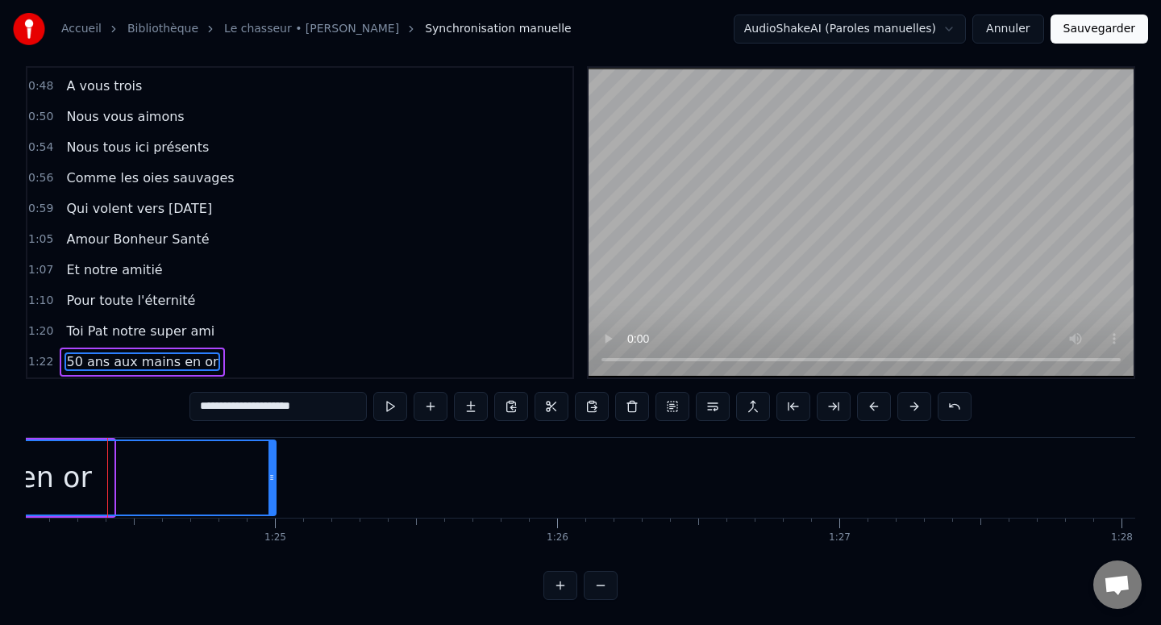
drag, startPoint x: 110, startPoint y: 472, endPoint x: 272, endPoint y: 476, distance: 162.1
click at [272, 476] on icon at bounding box center [271, 477] width 6 height 13
type input "**********"
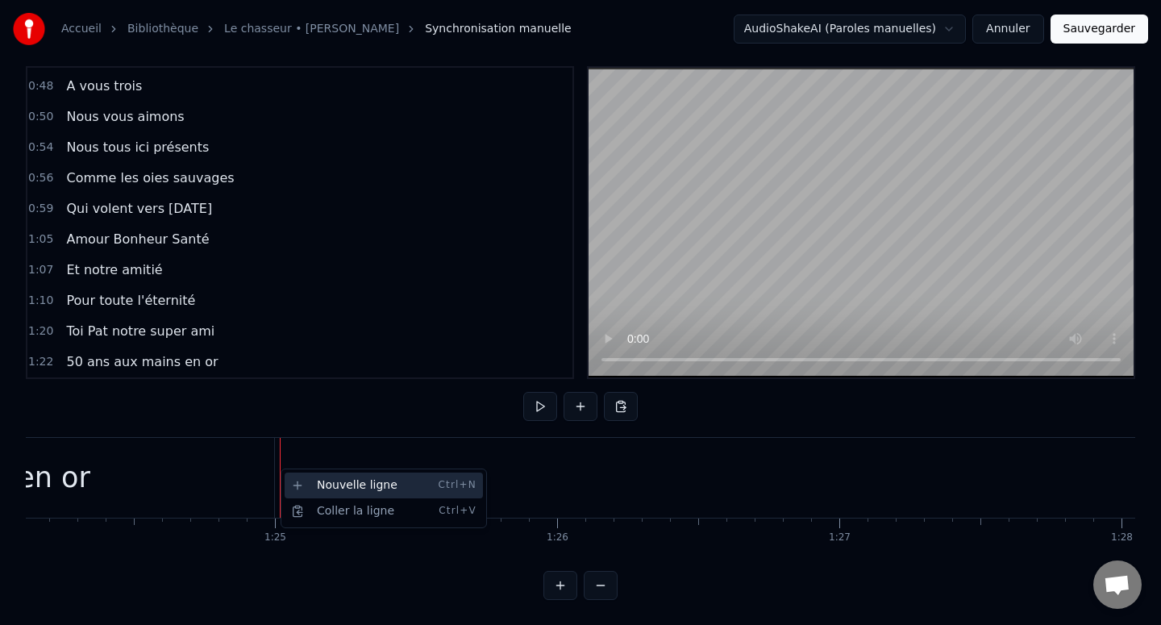
click at [301, 485] on div "Nouvelle ligne Ctrl+N" at bounding box center [384, 485] width 198 height 26
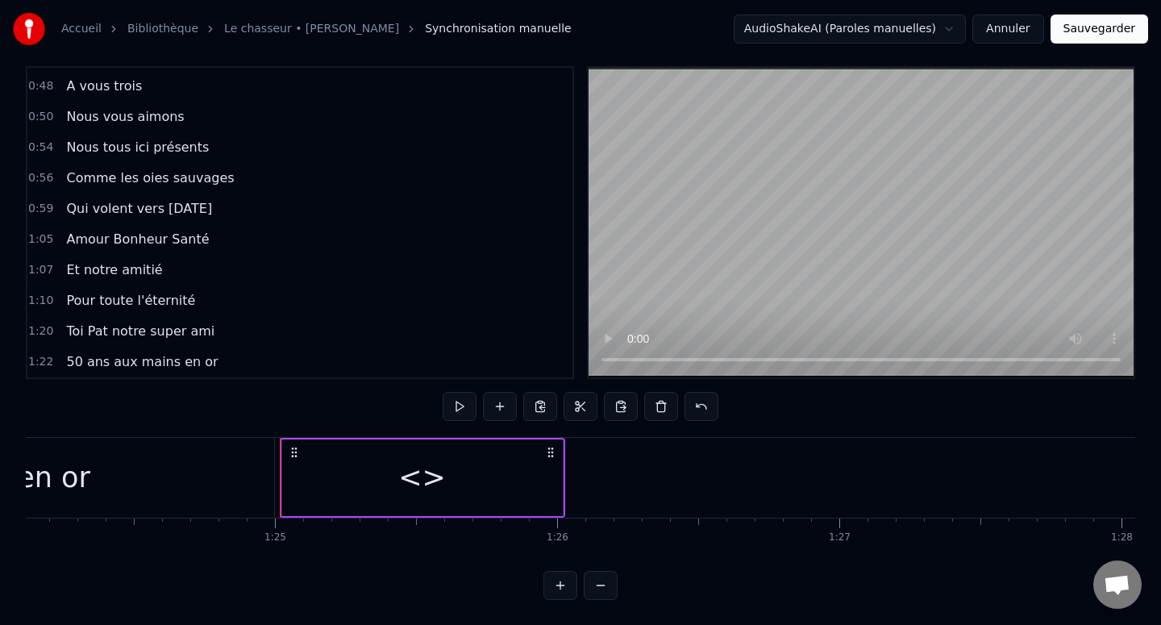
click at [355, 480] on div "<>" at bounding box center [422, 477] width 281 height 77
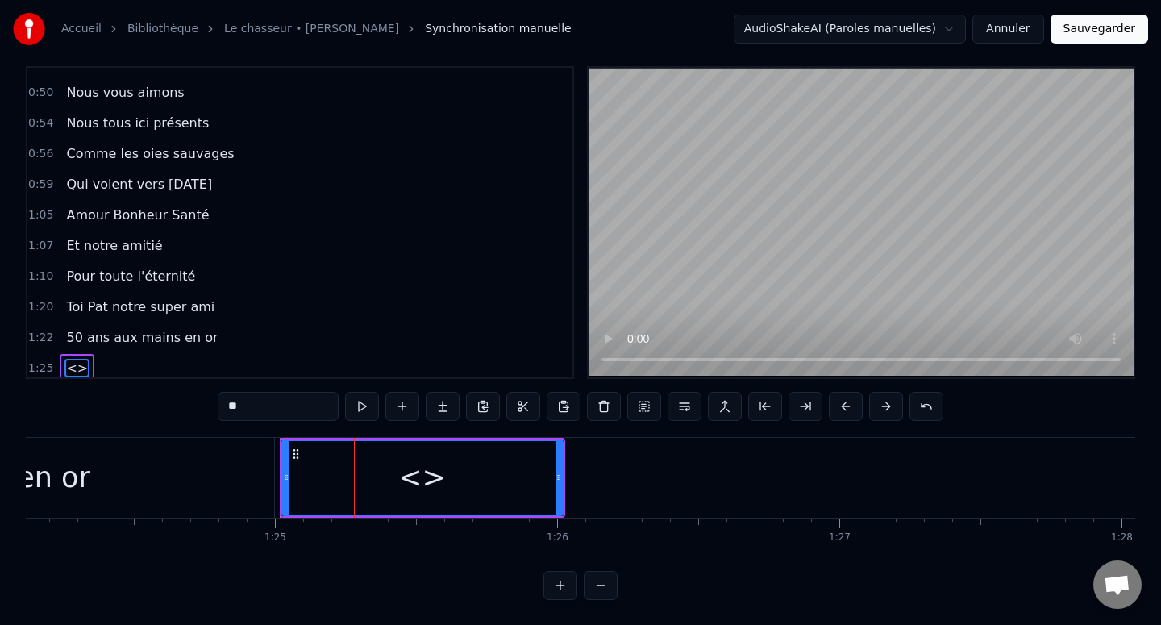
scroll to position [426, 0]
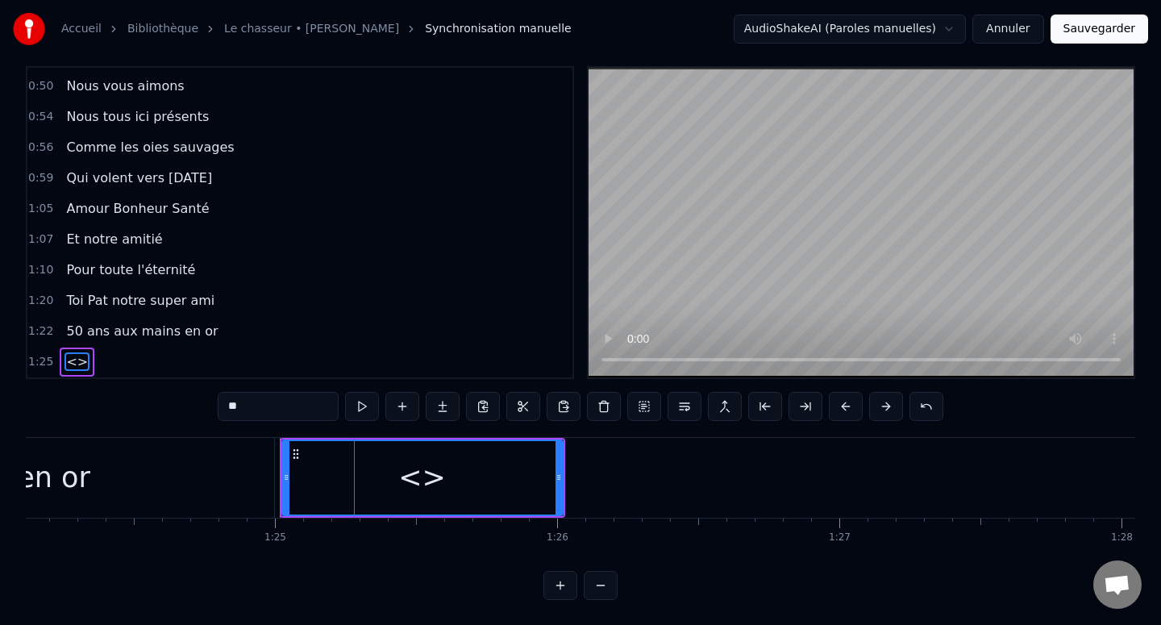
click at [266, 397] on input "**" at bounding box center [278, 406] width 121 height 29
click at [266, 400] on input "**" at bounding box center [278, 406] width 121 height 29
paste input "**********"
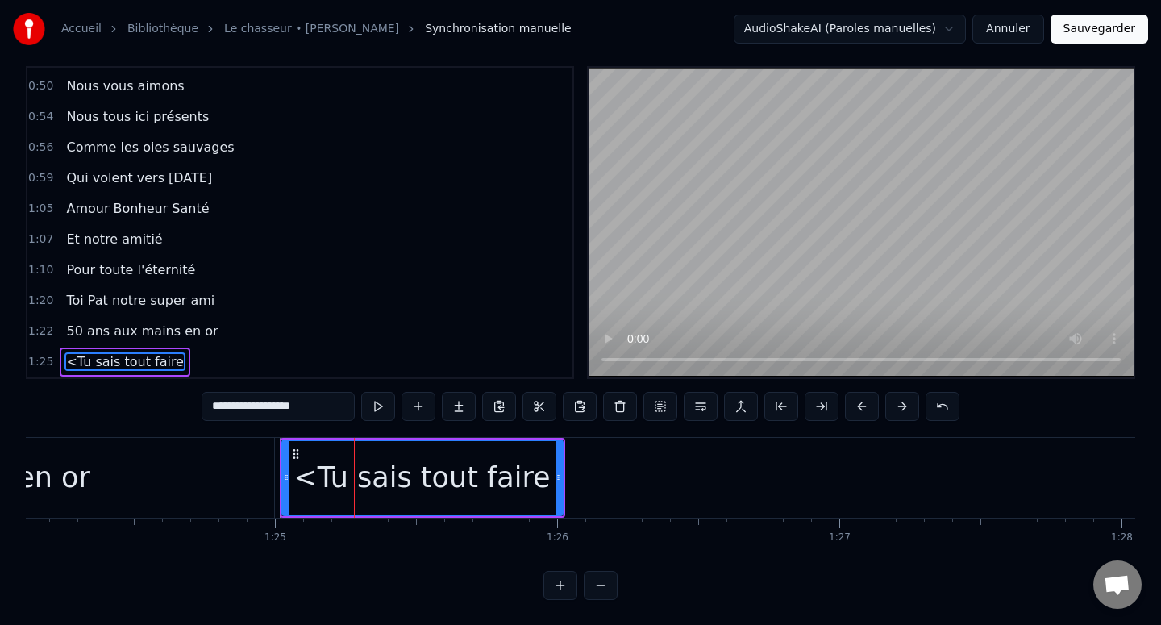
click at [222, 409] on input "**********" at bounding box center [278, 406] width 153 height 29
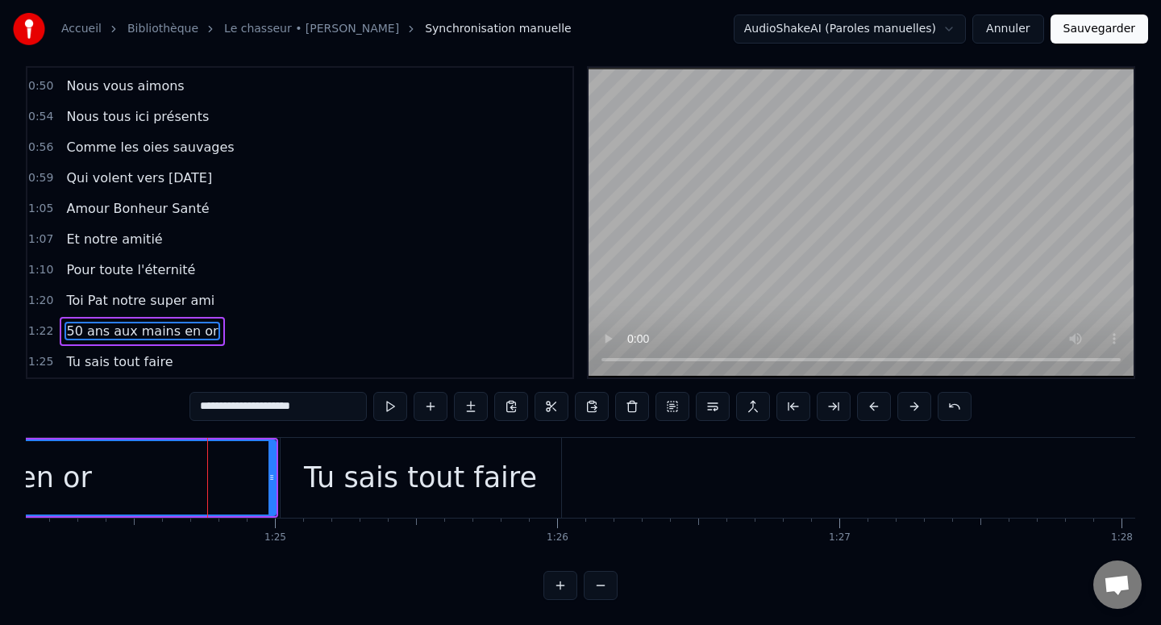
click at [333, 477] on div "Tu sais tout faire" at bounding box center [420, 477] width 233 height 43
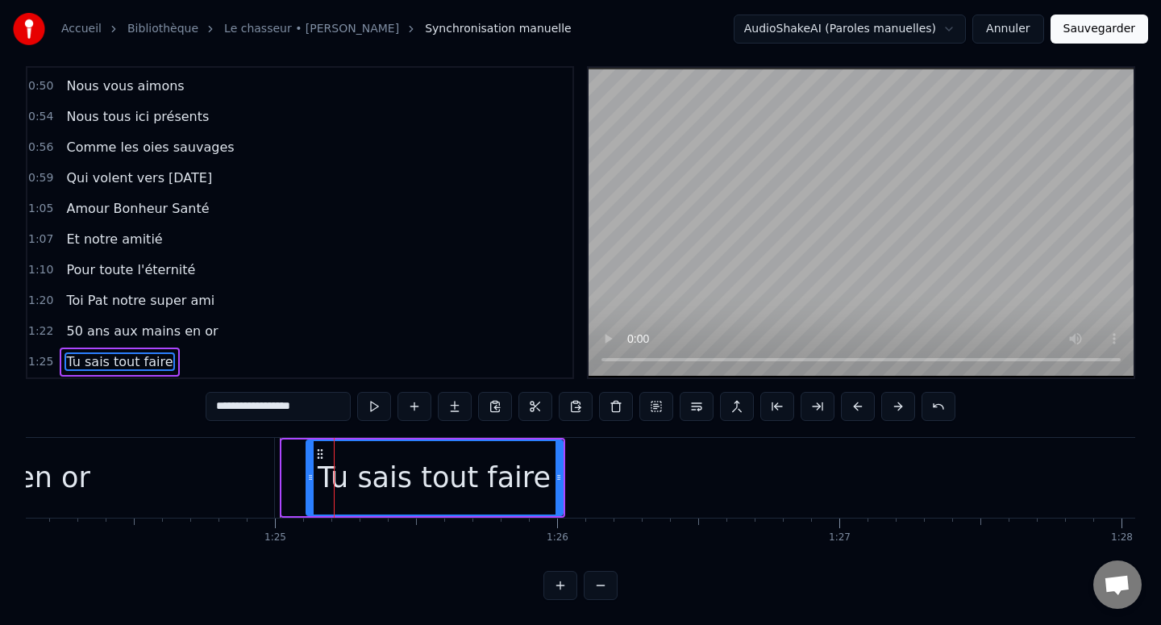
drag, startPoint x: 285, startPoint y: 476, endPoint x: 381, endPoint y: 476, distance: 95.9
click at [314, 476] on icon at bounding box center [310, 477] width 6 height 13
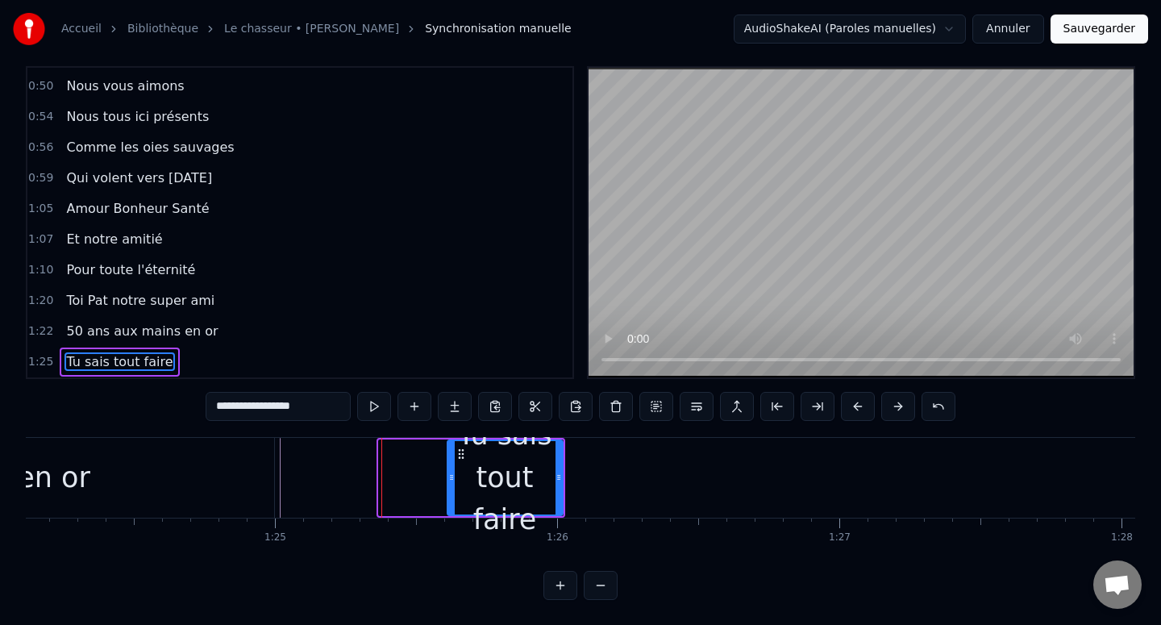
drag, startPoint x: 381, startPoint y: 475, endPoint x: 456, endPoint y: 472, distance: 75.0
click at [455, 472] on icon at bounding box center [451, 477] width 6 height 13
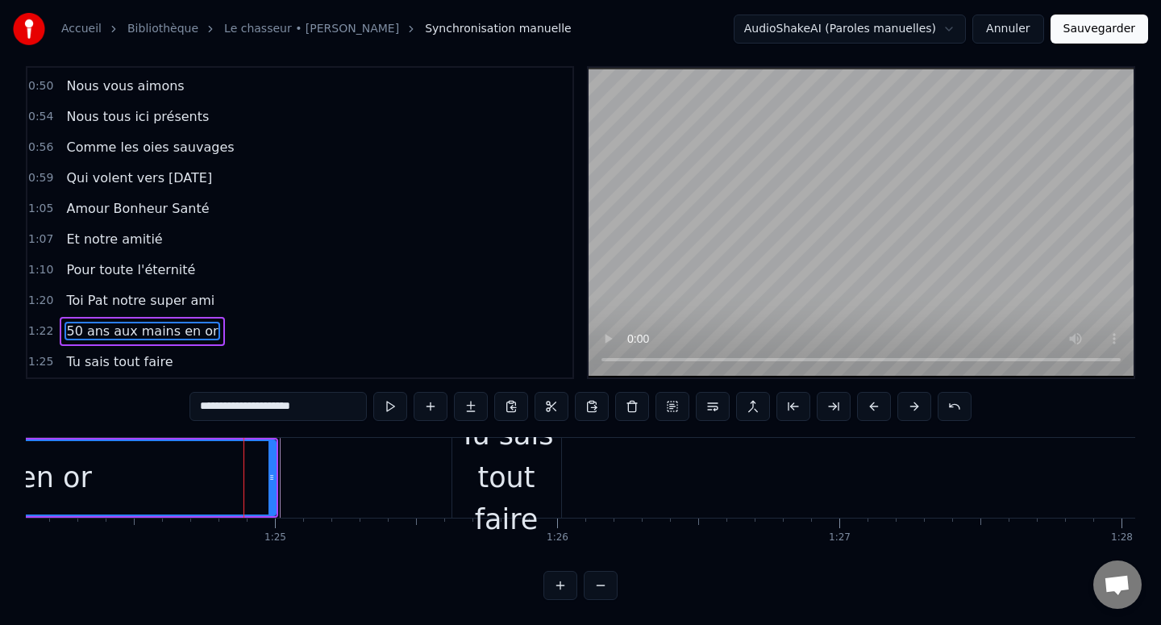
click at [480, 484] on div "Tu sais tout faire" at bounding box center [506, 477] width 109 height 127
type input "**********"
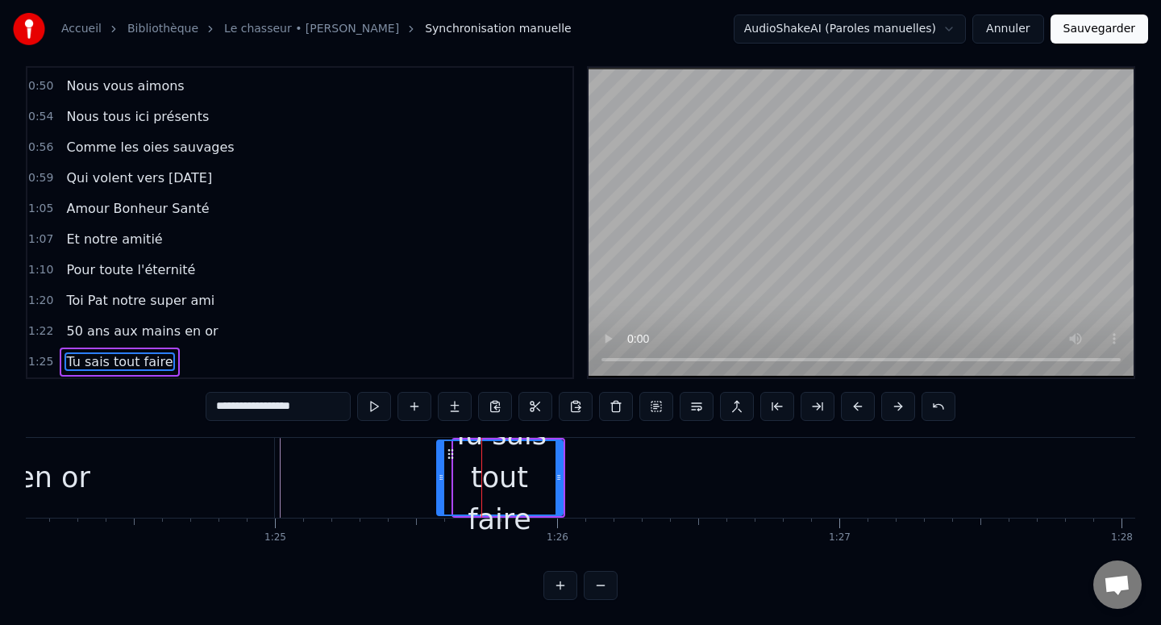
drag, startPoint x: 455, startPoint y: 473, endPoint x: 439, endPoint y: 473, distance: 16.1
click at [439, 473] on icon at bounding box center [441, 477] width 6 height 13
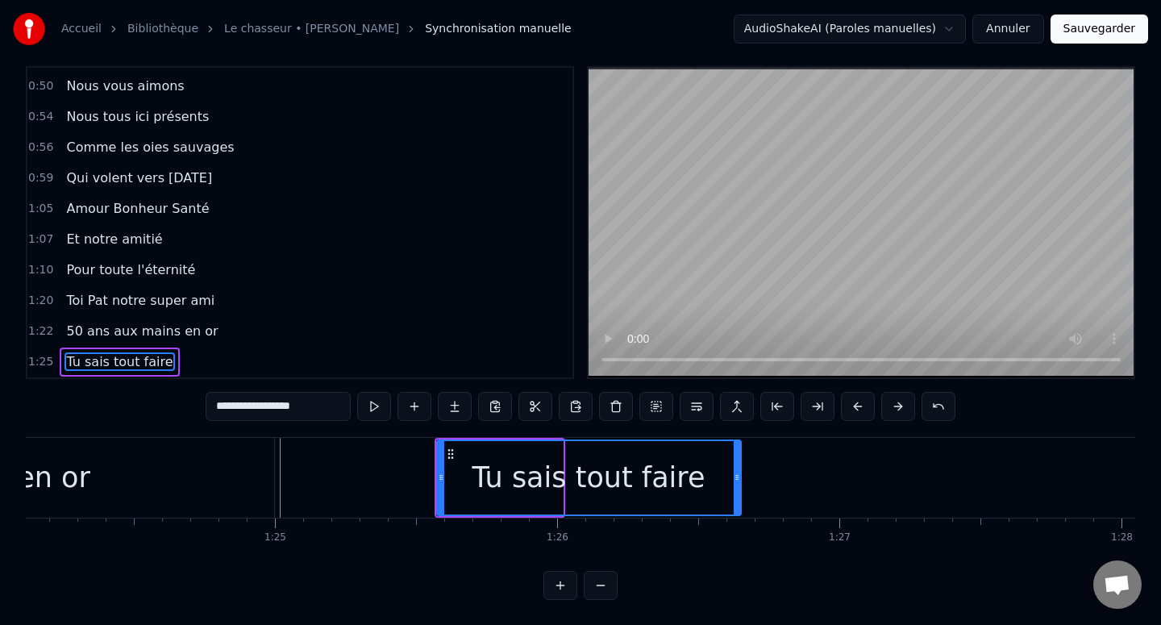
drag, startPoint x: 556, startPoint y: 472, endPoint x: 734, endPoint y: 472, distance: 177.3
click at [734, 472] on icon at bounding box center [737, 477] width 6 height 13
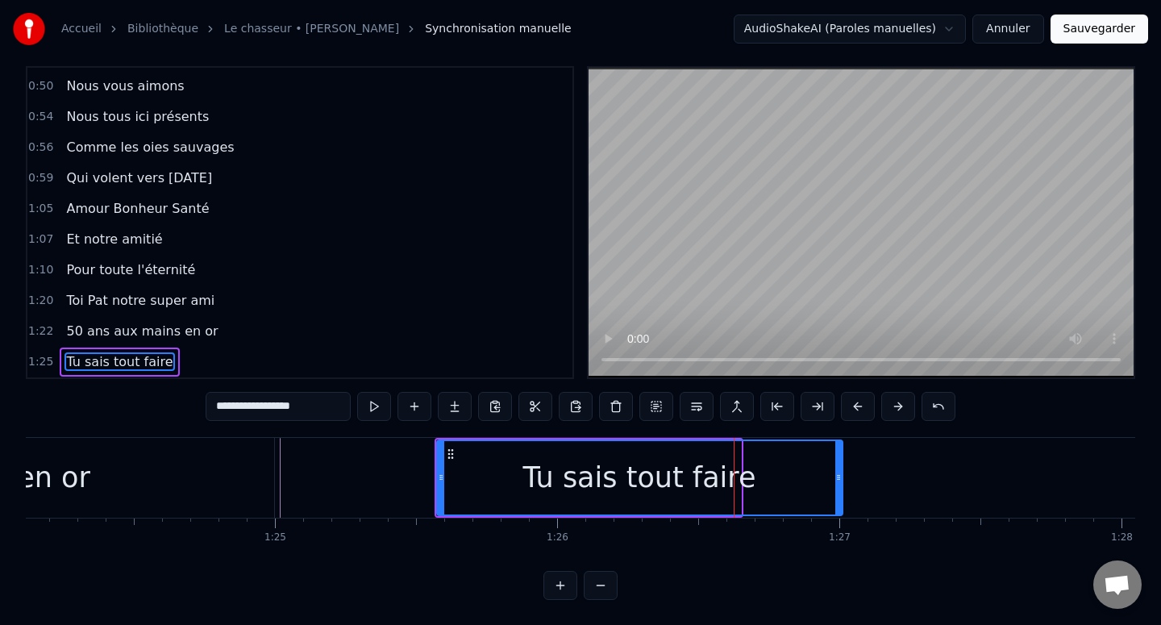
drag, startPoint x: 734, startPoint y: 472, endPoint x: 836, endPoint y: 469, distance: 101.6
click at [836, 469] on div at bounding box center [838, 477] width 6 height 73
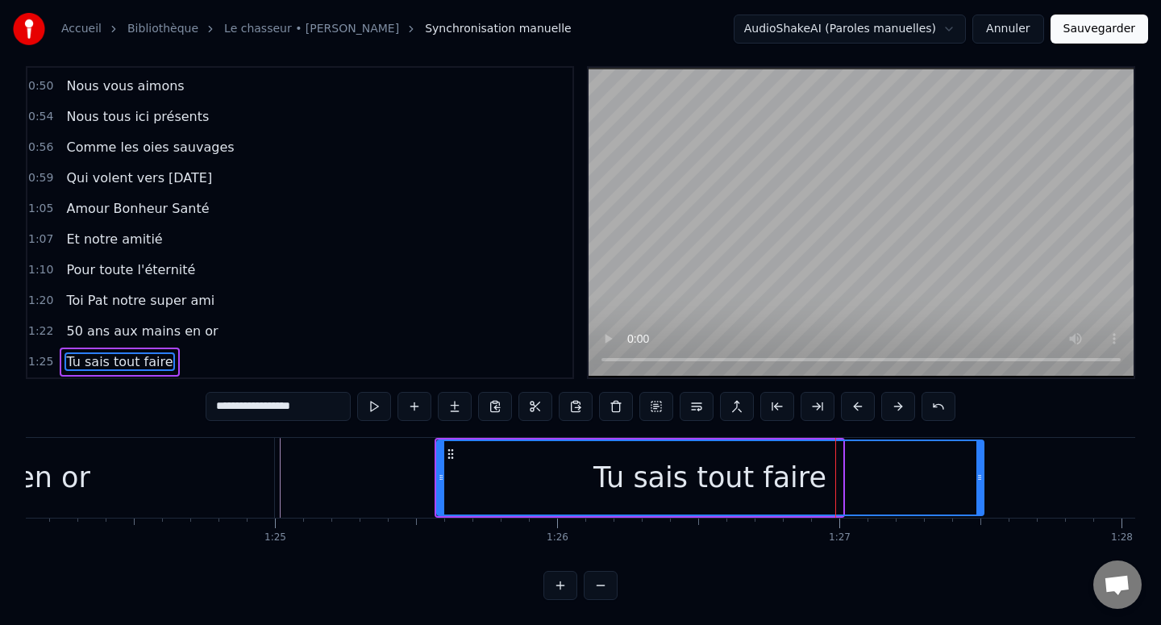
drag, startPoint x: 836, startPoint y: 468, endPoint x: 977, endPoint y: 468, distance: 141.1
click at [977, 468] on div at bounding box center [979, 477] width 6 height 73
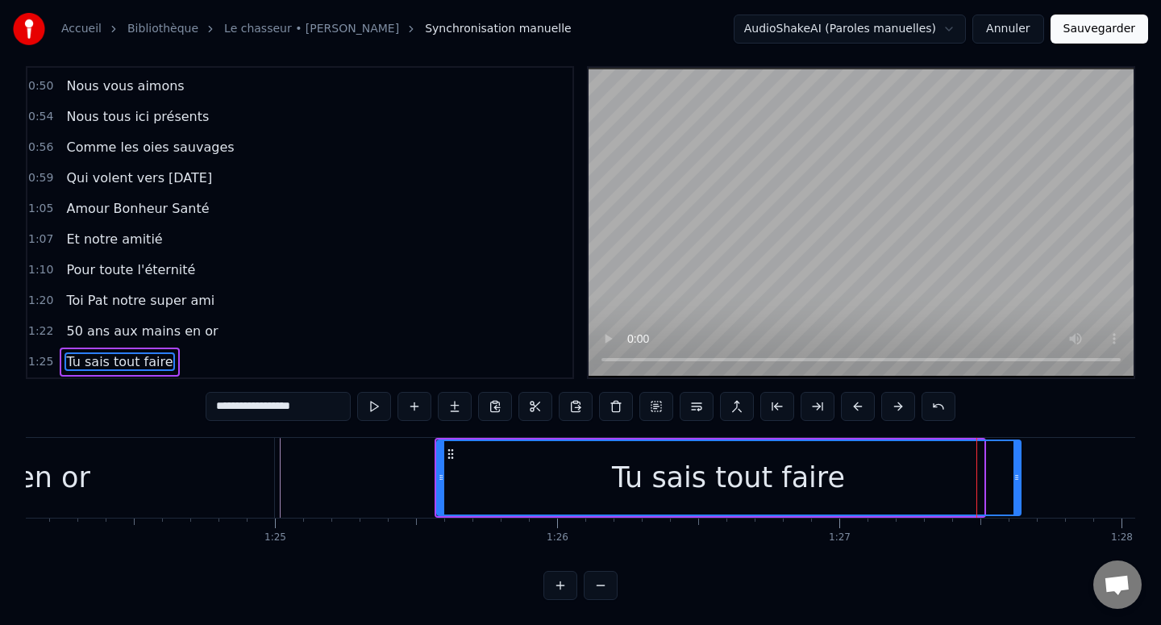
drag, startPoint x: 977, startPoint y: 468, endPoint x: 1014, endPoint y: 468, distance: 37.1
click at [1014, 468] on div at bounding box center [1016, 477] width 6 height 73
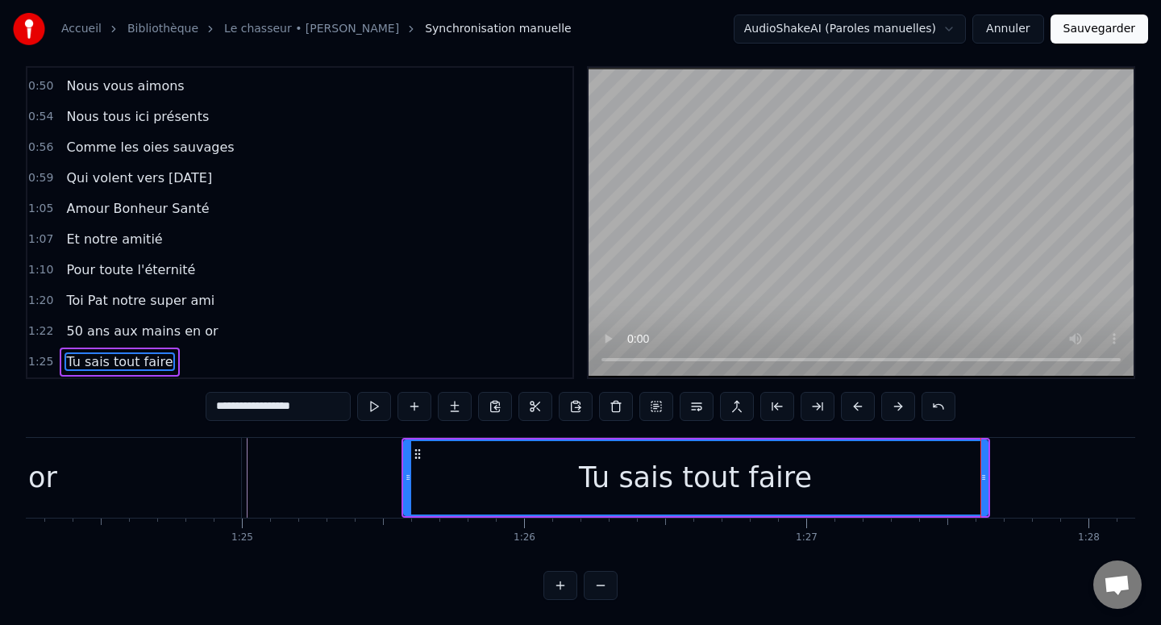
scroll to position [0, 23767]
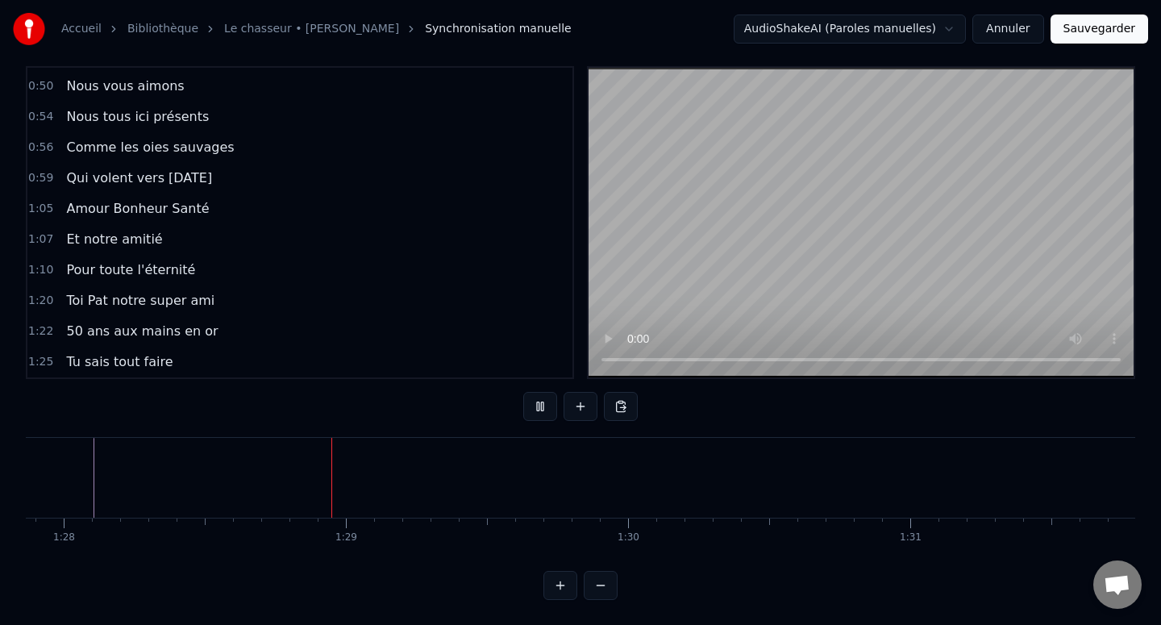
scroll to position [0, 24791]
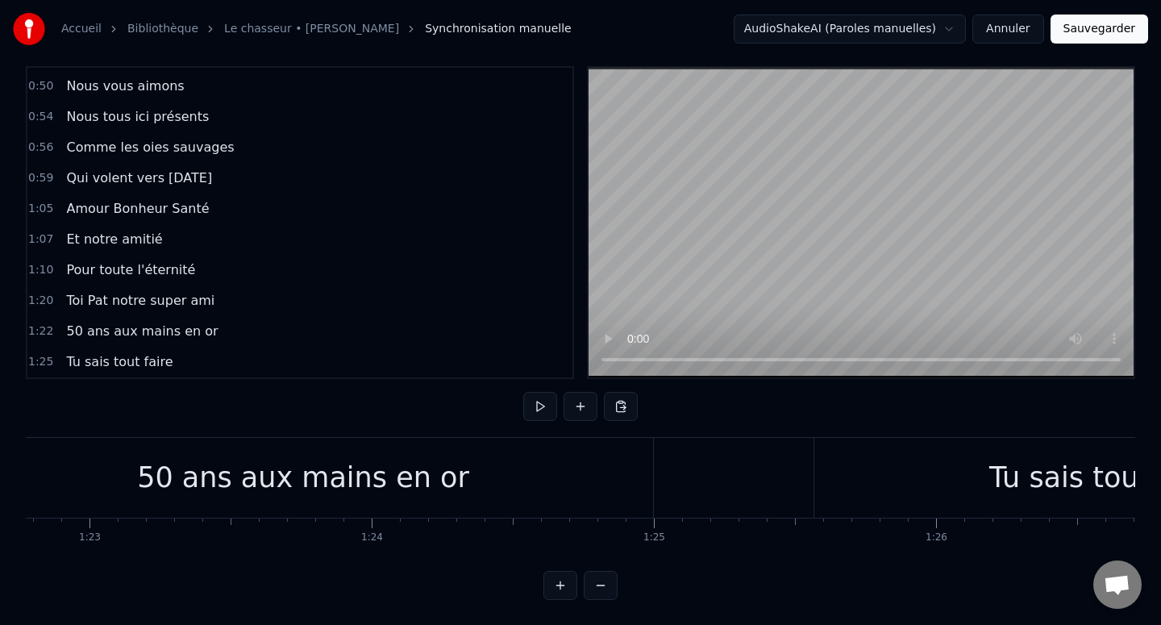
scroll to position [0, 23349]
click at [410, 484] on div "50 ans aux mains en or" at bounding box center [308, 477] width 332 height 43
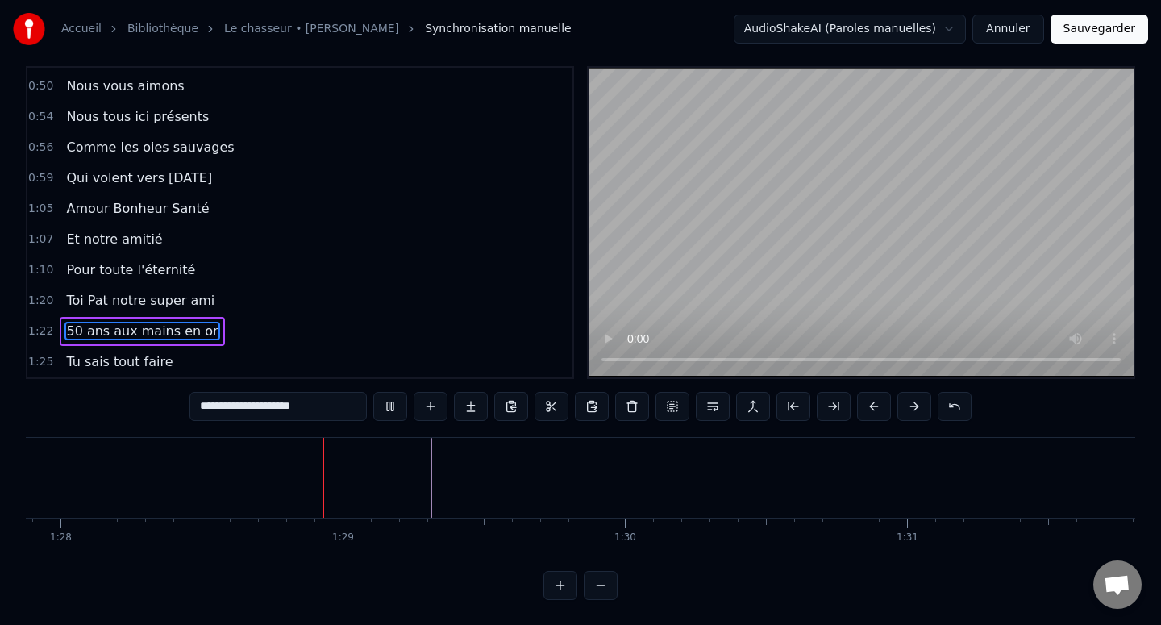
scroll to position [0, 24834]
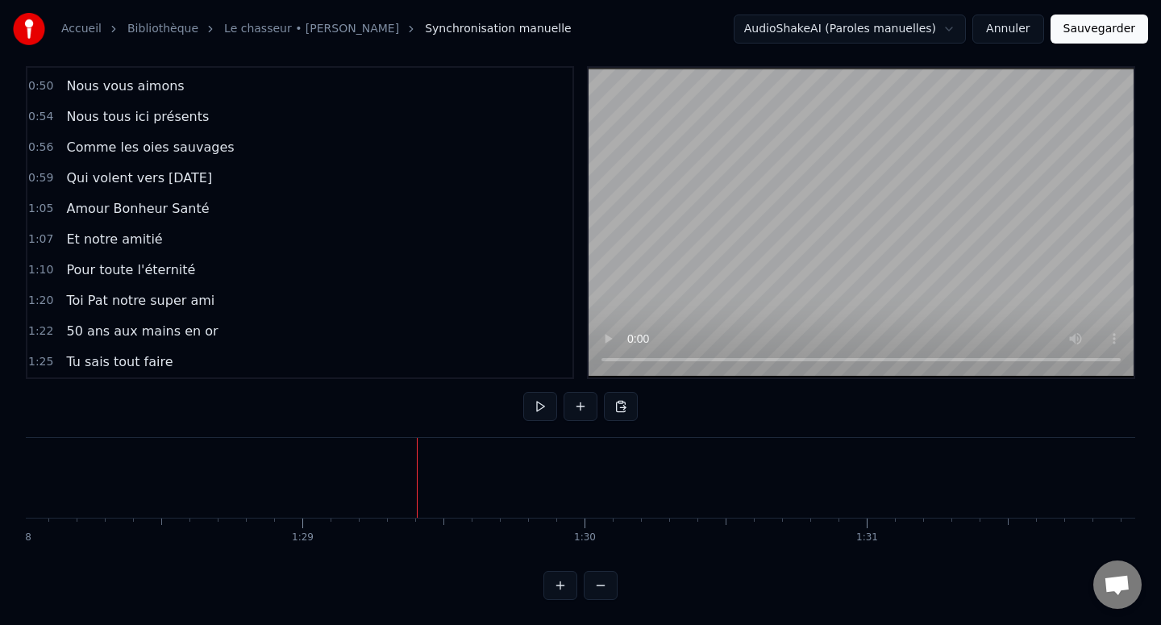
click at [426, 526] on div "Nouvelle ligne Ctrl+N" at bounding box center [508, 522] width 198 height 26
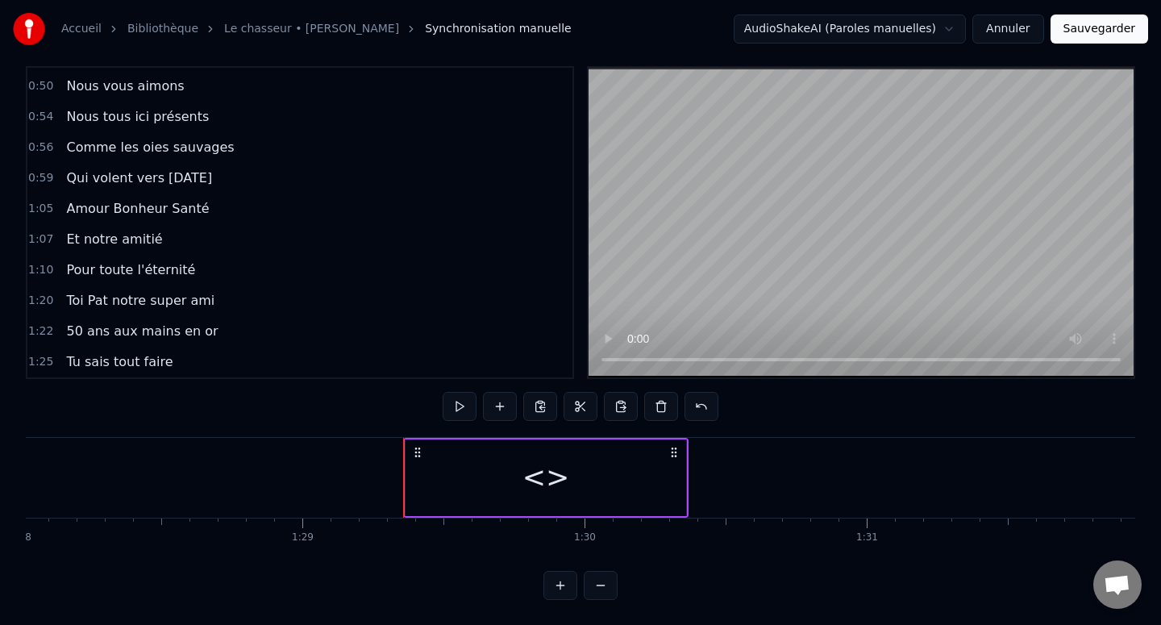
click at [469, 455] on div "<>" at bounding box center [545, 477] width 281 height 77
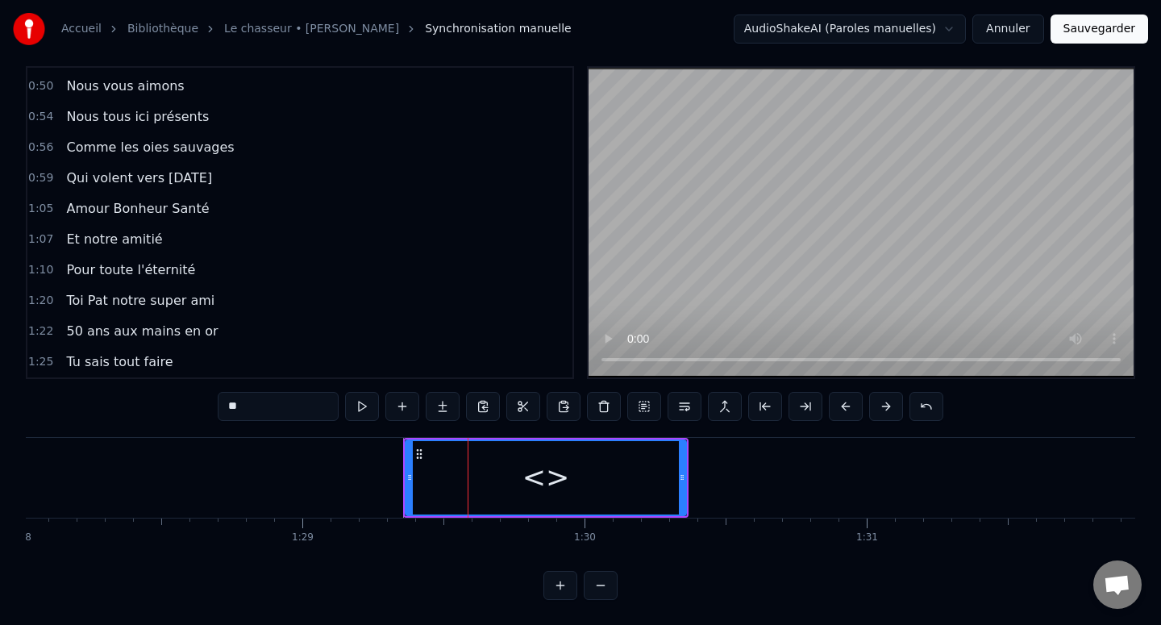
scroll to position [456, 0]
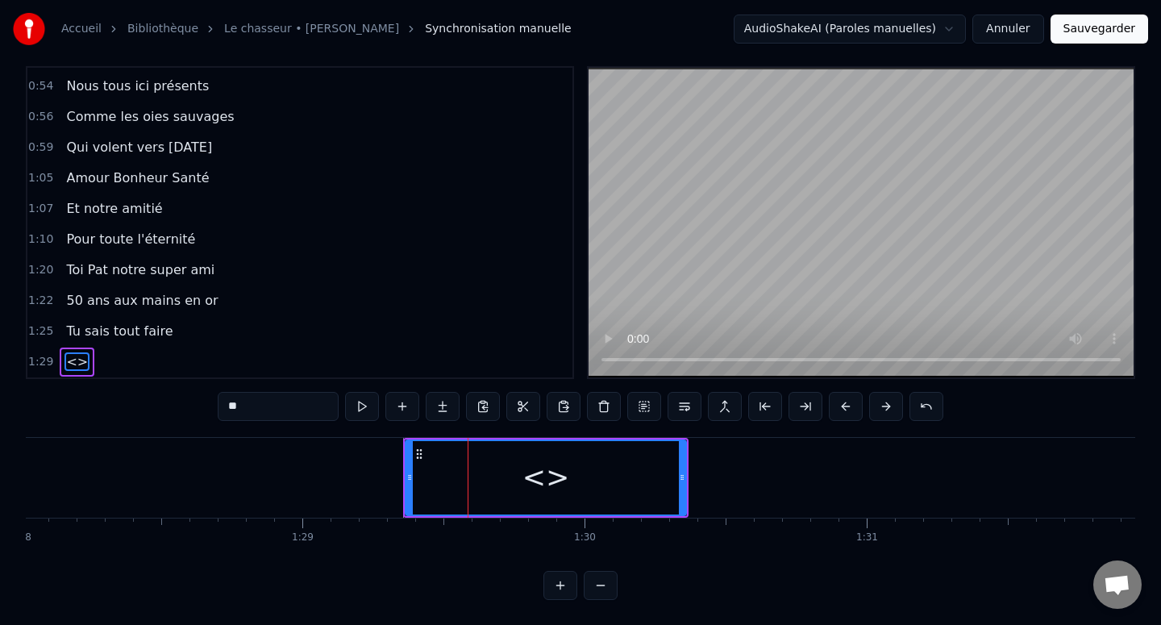
click at [259, 398] on input "**" at bounding box center [278, 406] width 121 height 29
paste input "**********"
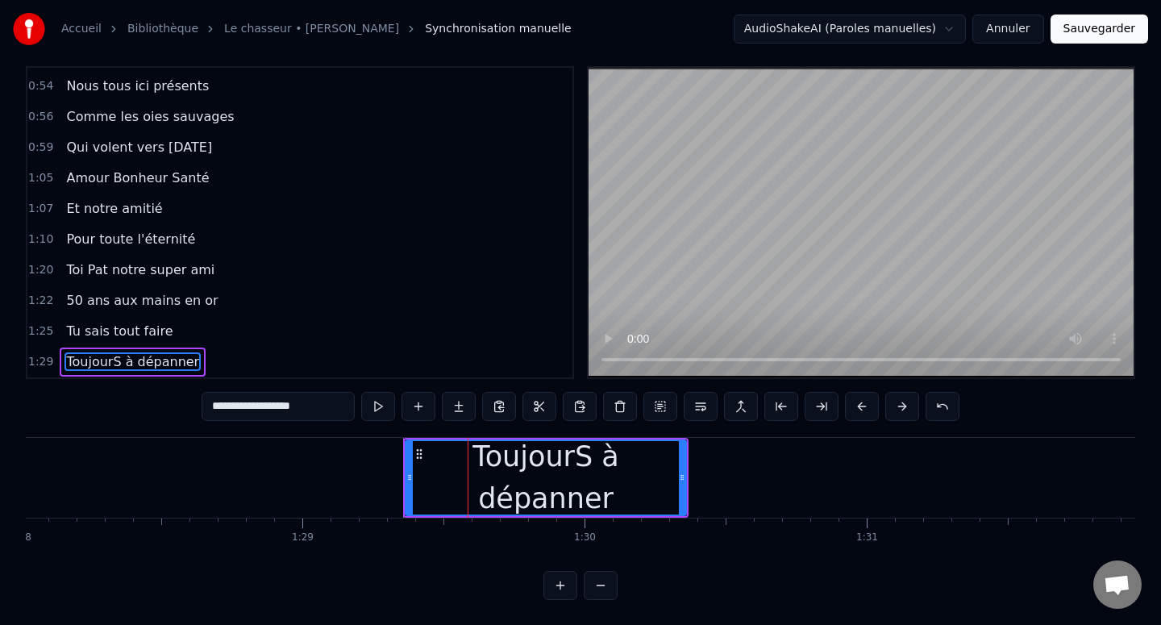
click at [259, 409] on input "**********" at bounding box center [278, 406] width 153 height 29
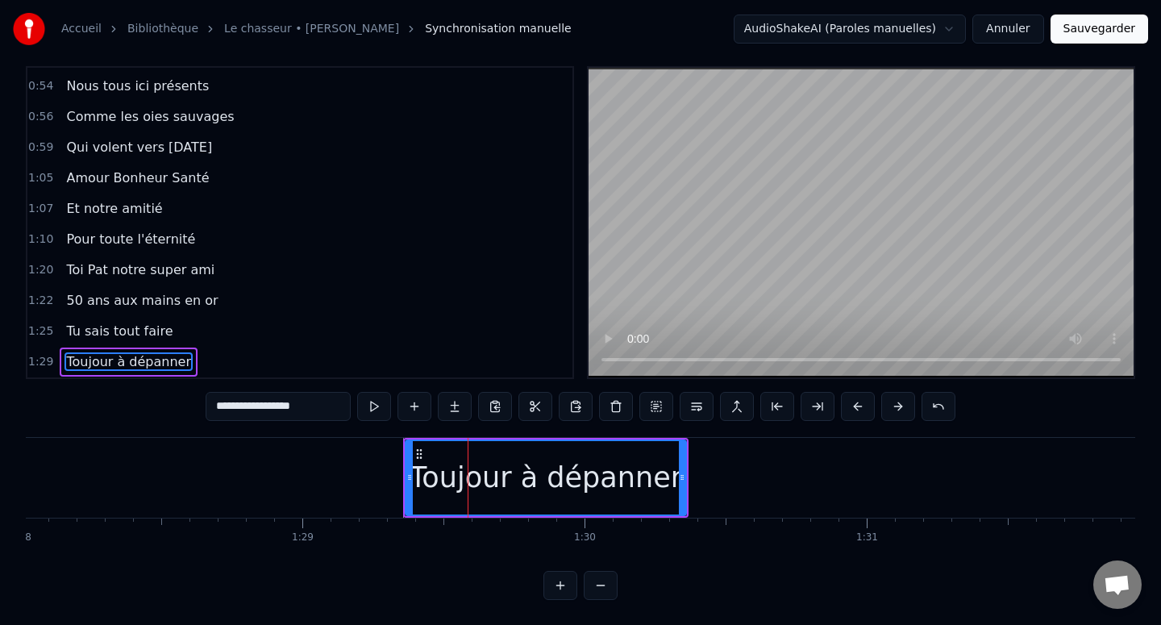
click at [255, 407] on input "**********" at bounding box center [278, 406] width 145 height 29
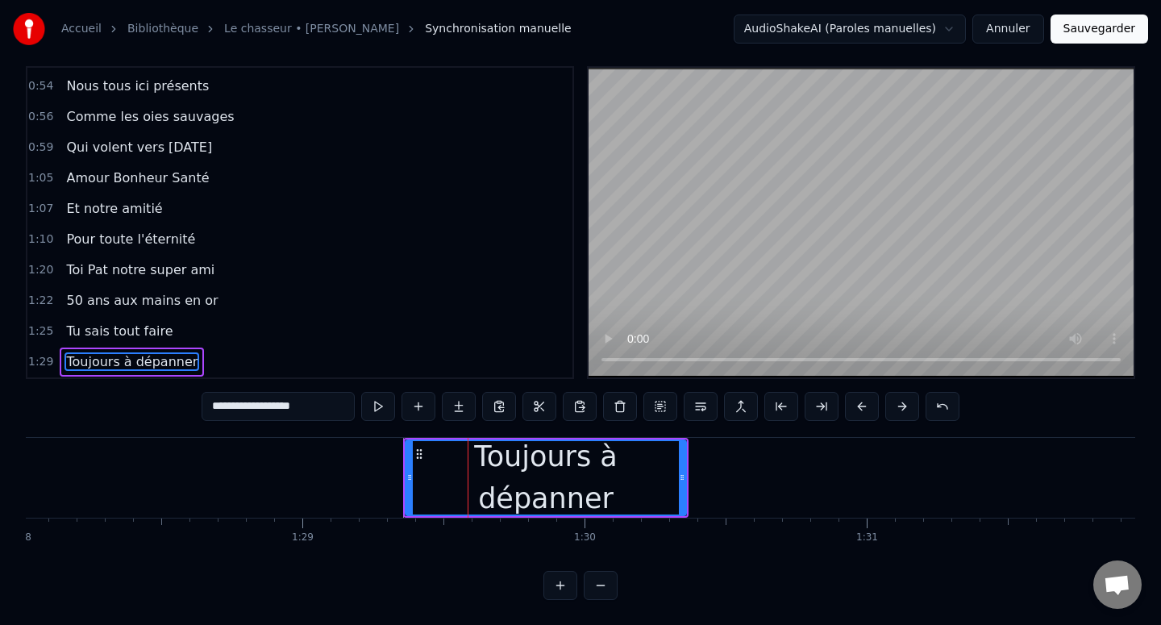
click at [256, 410] on input "**********" at bounding box center [278, 406] width 153 height 29
click at [257, 405] on input "**********" at bounding box center [277, 406] width 161 height 29
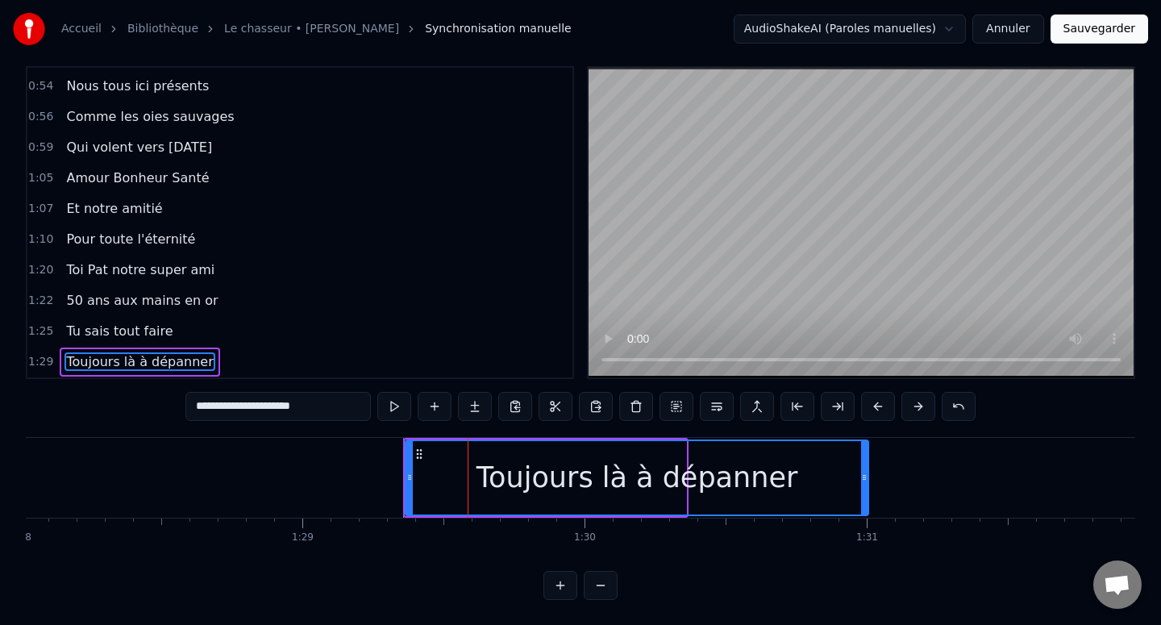
drag, startPoint x: 682, startPoint y: 476, endPoint x: 864, endPoint y: 478, distance: 182.2
click at [864, 478] on icon at bounding box center [864, 477] width 6 height 13
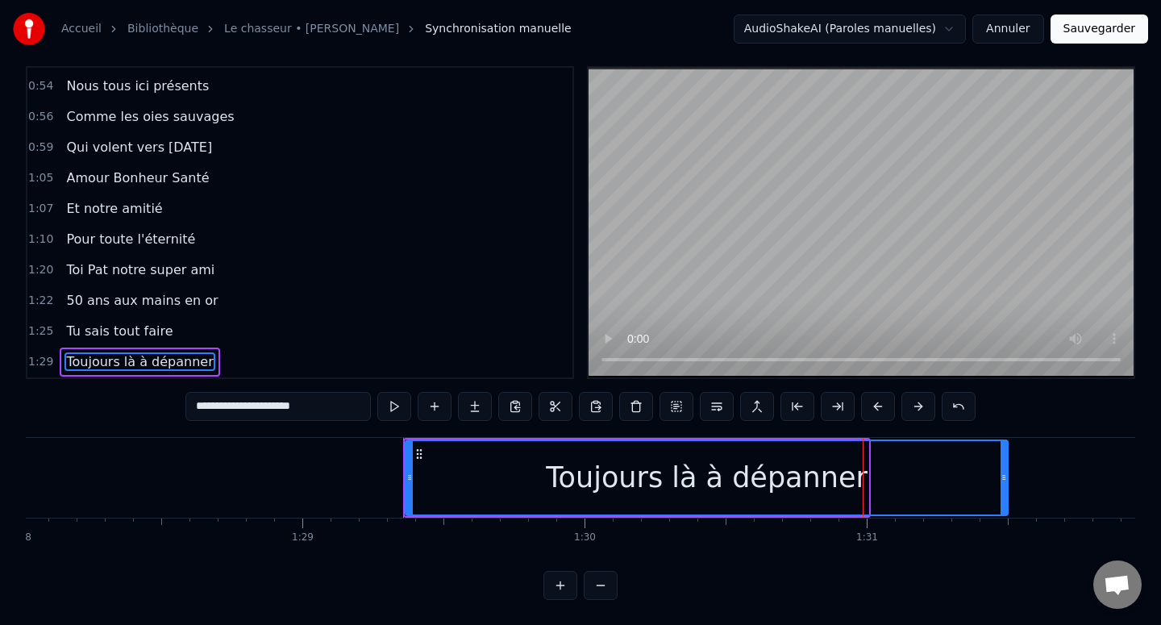
drag, startPoint x: 866, startPoint y: 479, endPoint x: 1005, endPoint y: 480, distance: 139.5
click at [1005, 480] on icon at bounding box center [1003, 477] width 6 height 13
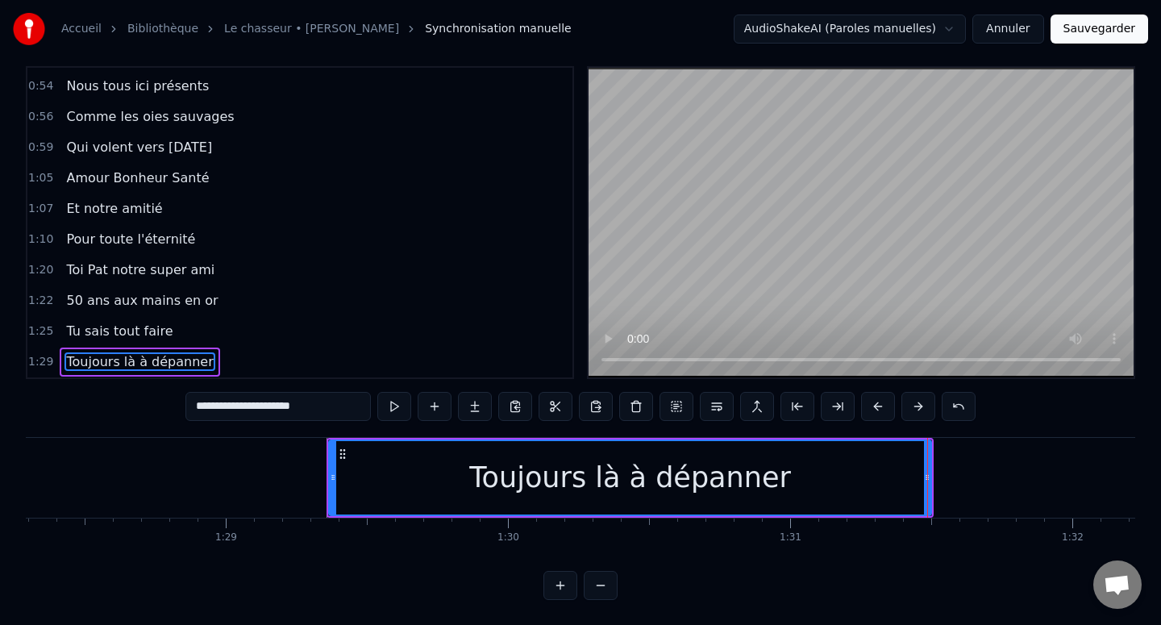
scroll to position [0, 24912]
type input "**********"
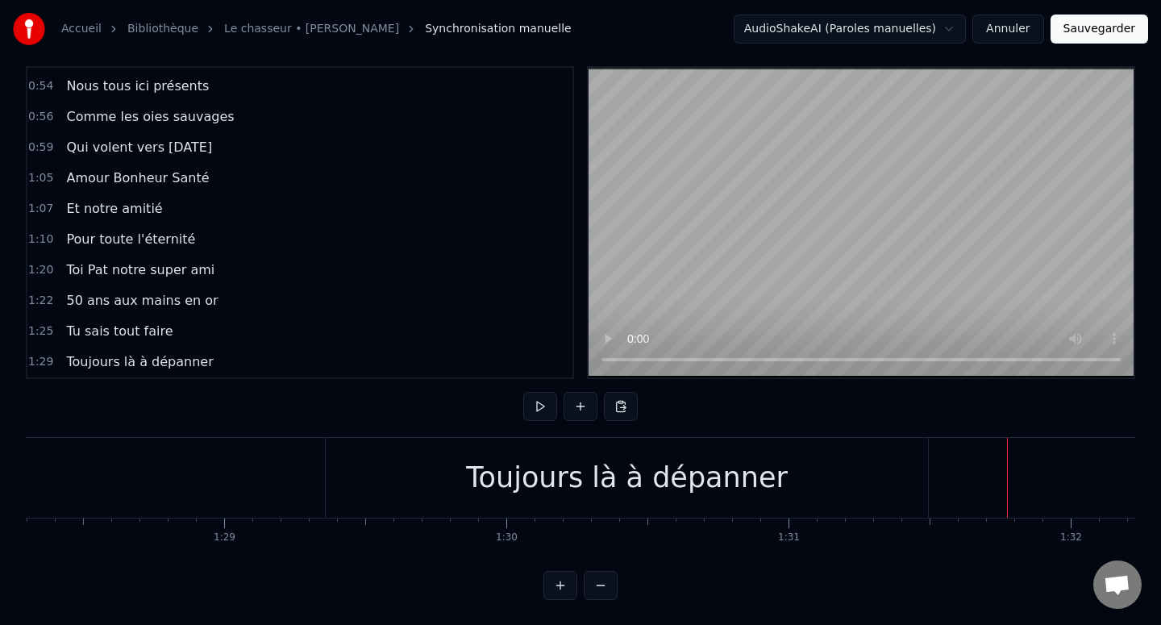
click at [914, 505] on div "Nouvelle ligne Ctrl+N" at bounding box center [864, 507] width 198 height 26
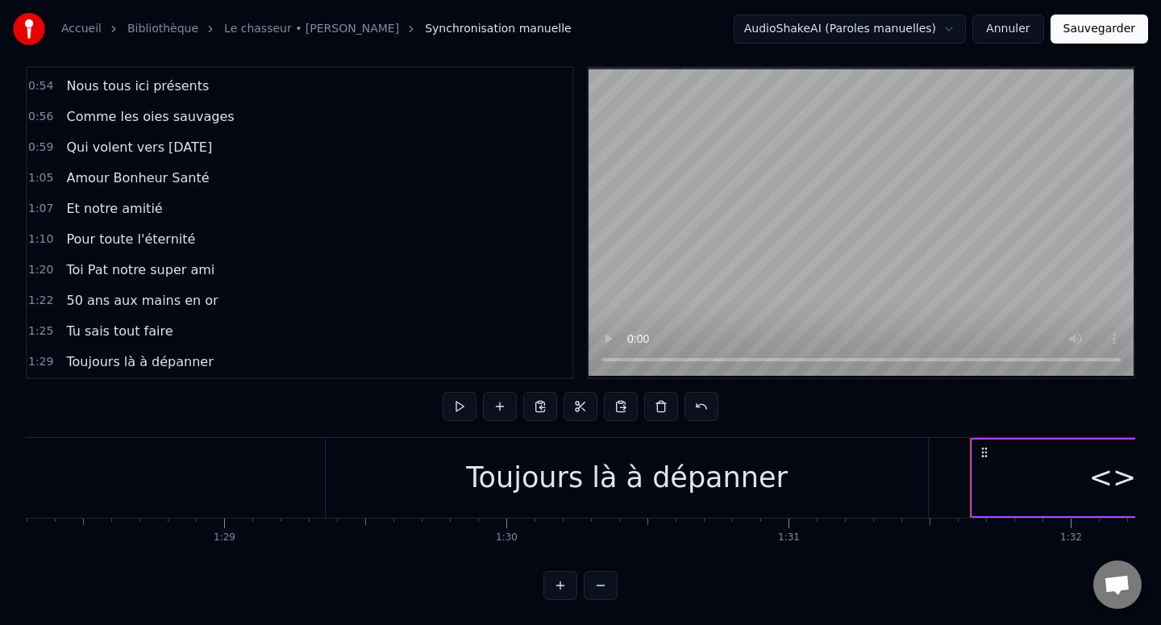
click at [1037, 455] on div "<>" at bounding box center [1112, 477] width 281 height 77
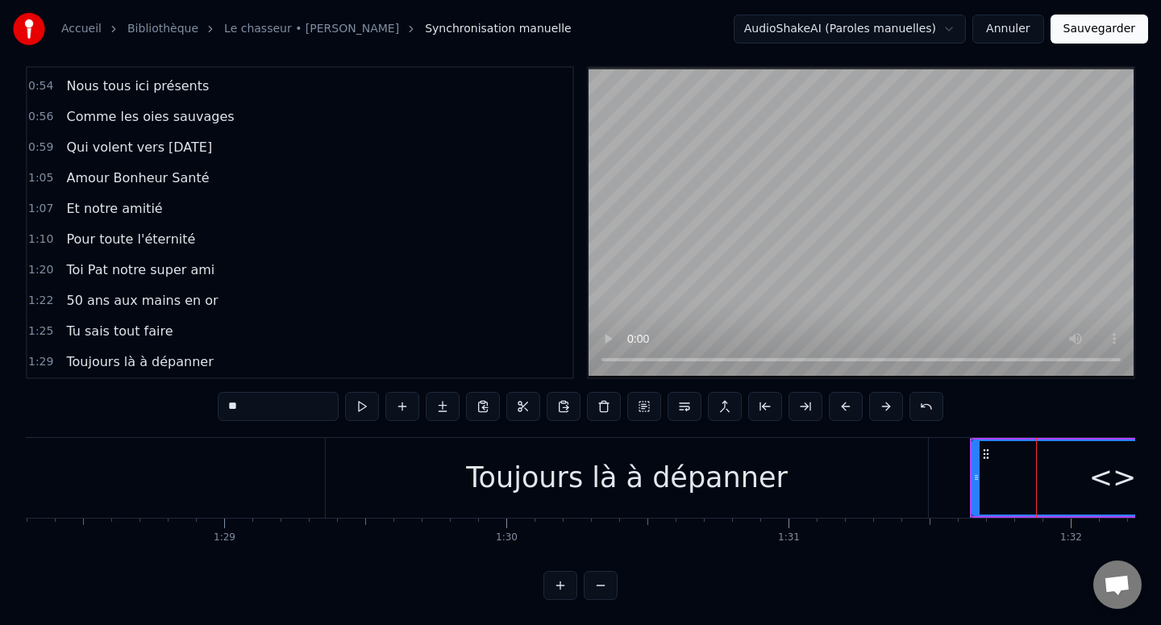
scroll to position [487, 0]
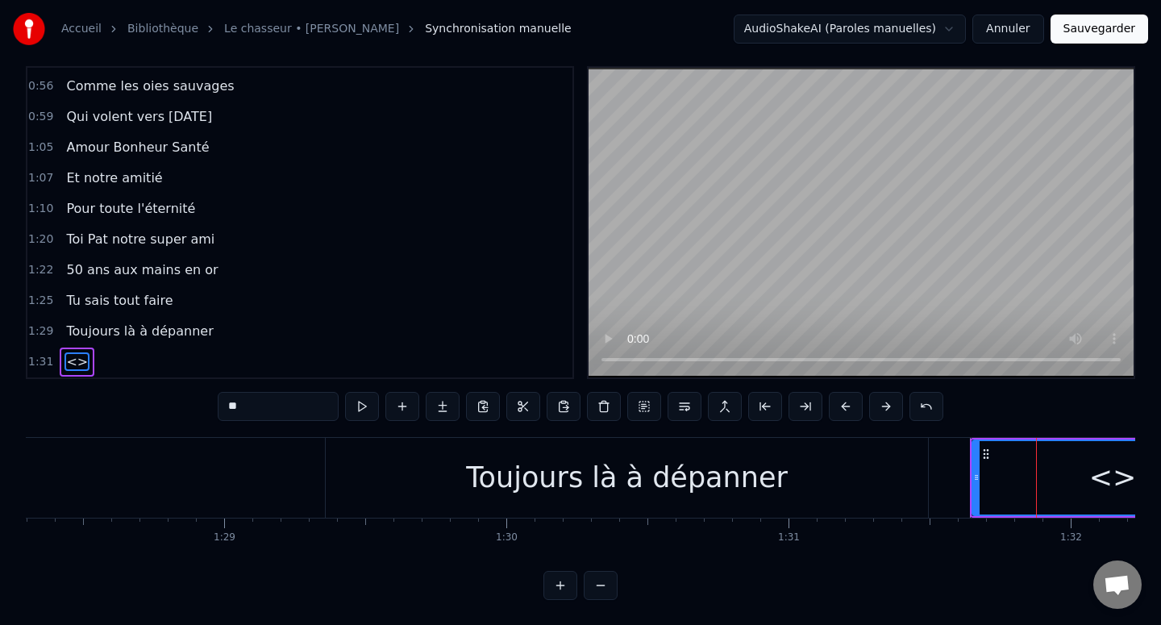
click at [263, 405] on input "**" at bounding box center [278, 406] width 121 height 29
paste input "**********"
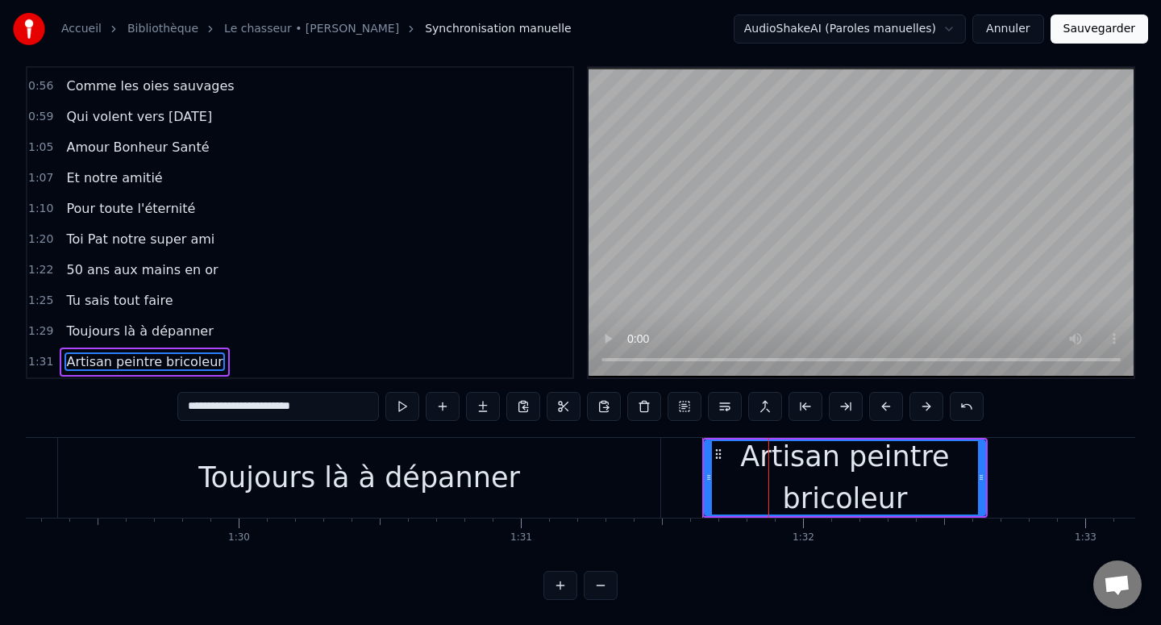
scroll to position [0, 25295]
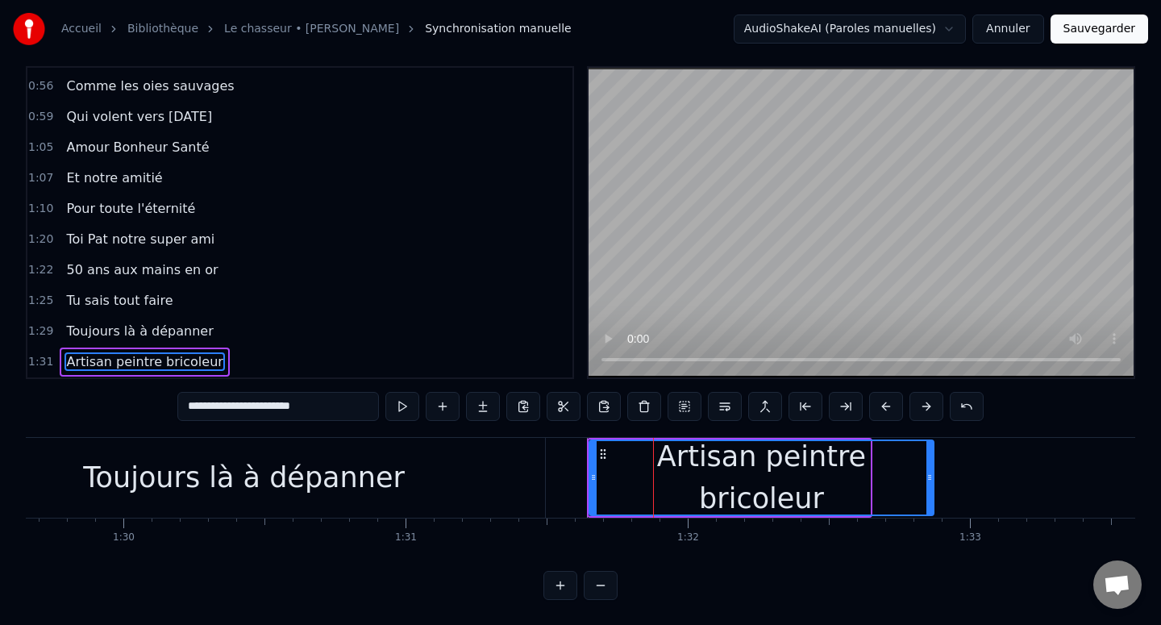
drag, startPoint x: 866, startPoint y: 474, endPoint x: 1004, endPoint y: 474, distance: 138.7
click at [933, 474] on icon at bounding box center [929, 477] width 6 height 13
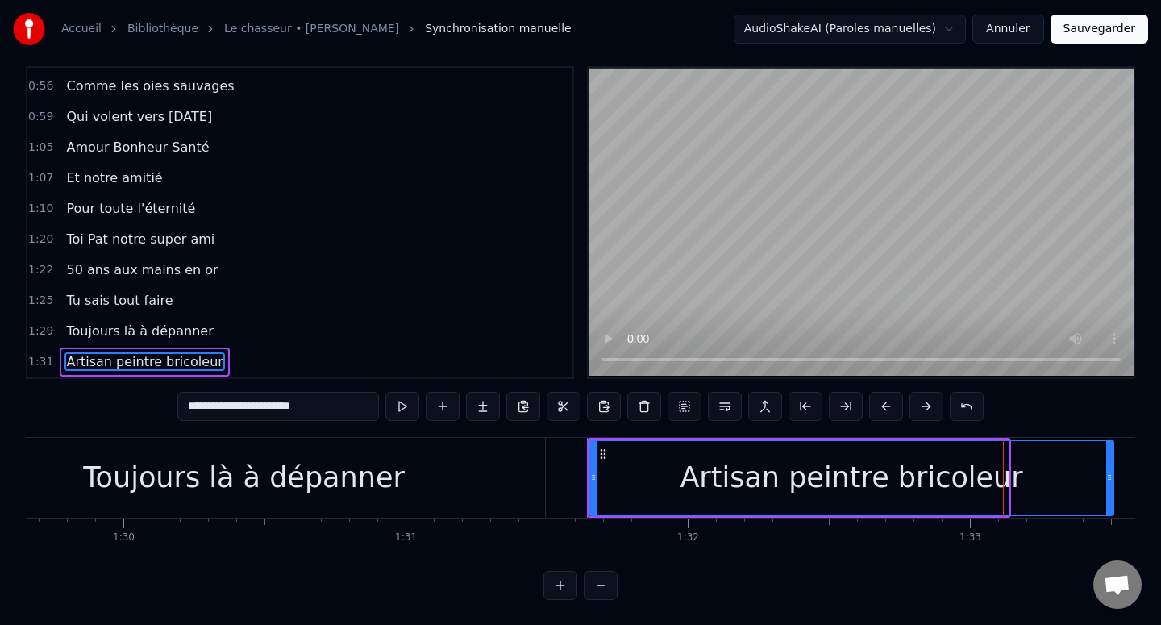
drag, startPoint x: 1004, startPoint y: 474, endPoint x: 1108, endPoint y: 475, distance: 103.2
click at [1108, 475] on icon at bounding box center [1109, 477] width 6 height 13
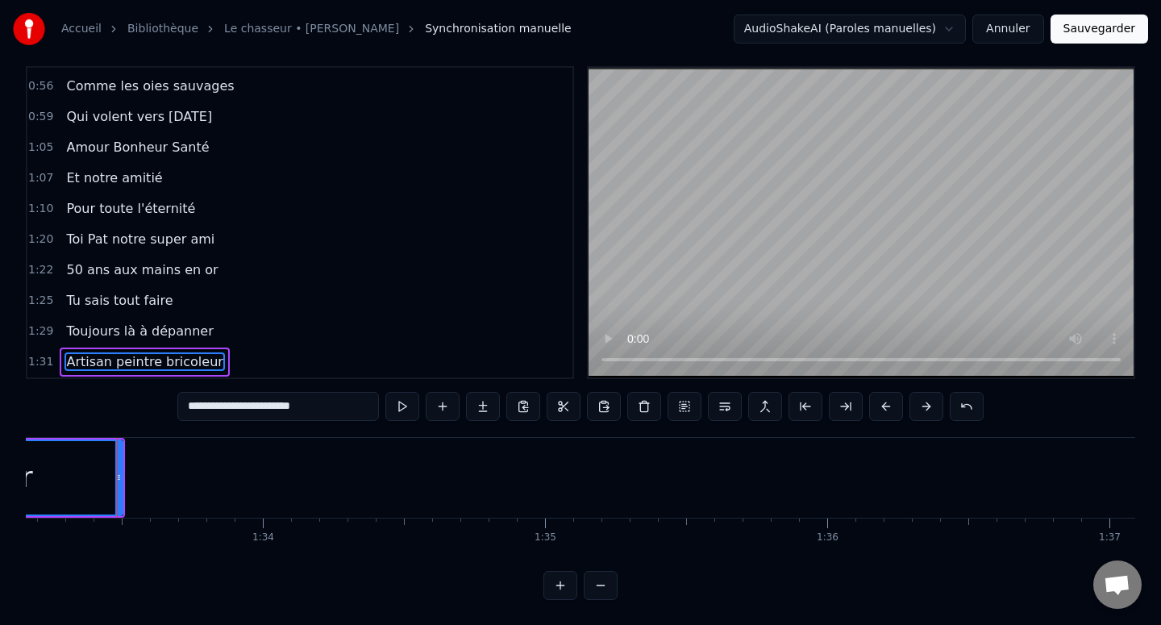
scroll to position [0, 26295]
type input "**********"
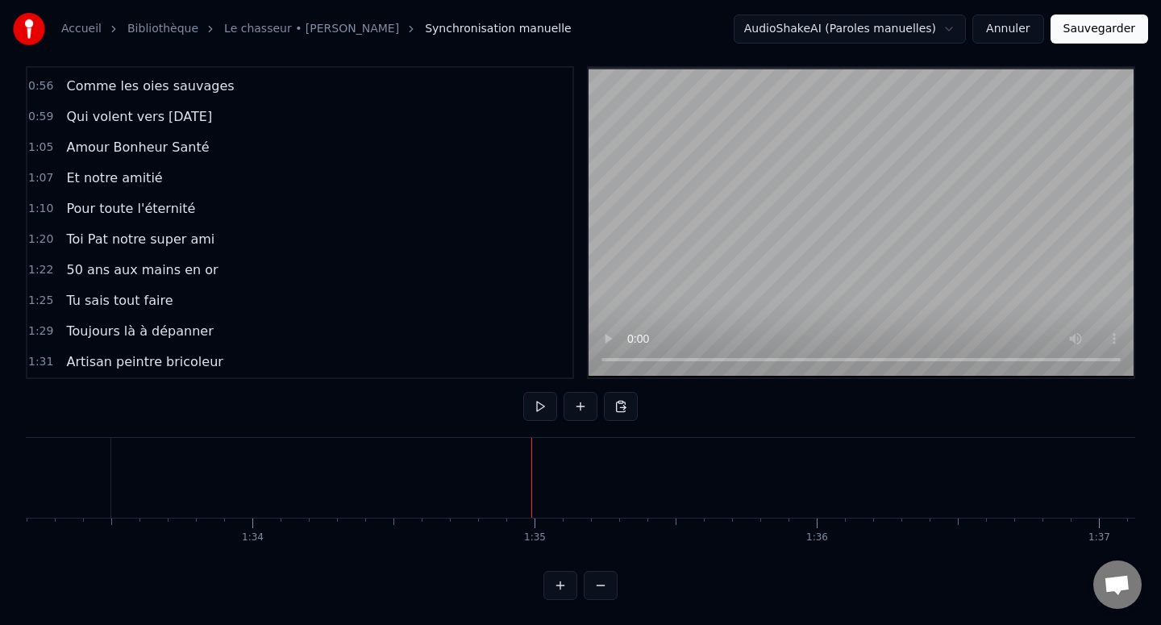
click at [468, 503] on div "Nouvelle ligne Ctrl+N" at bounding box center [541, 502] width 198 height 26
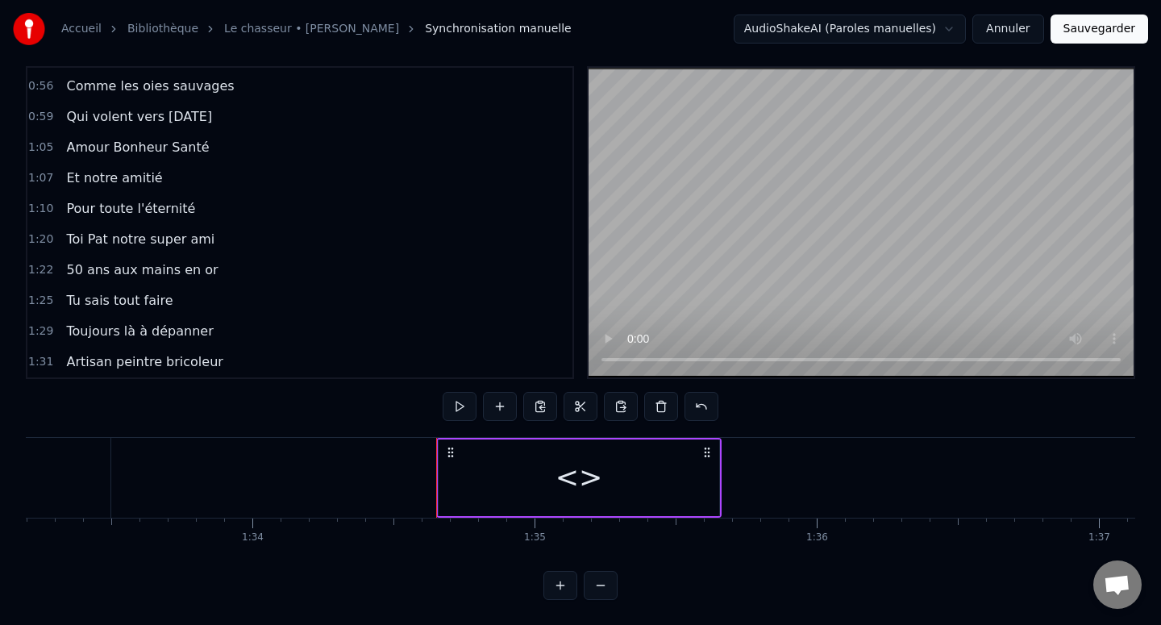
click at [484, 454] on div "<>" at bounding box center [579, 477] width 281 height 77
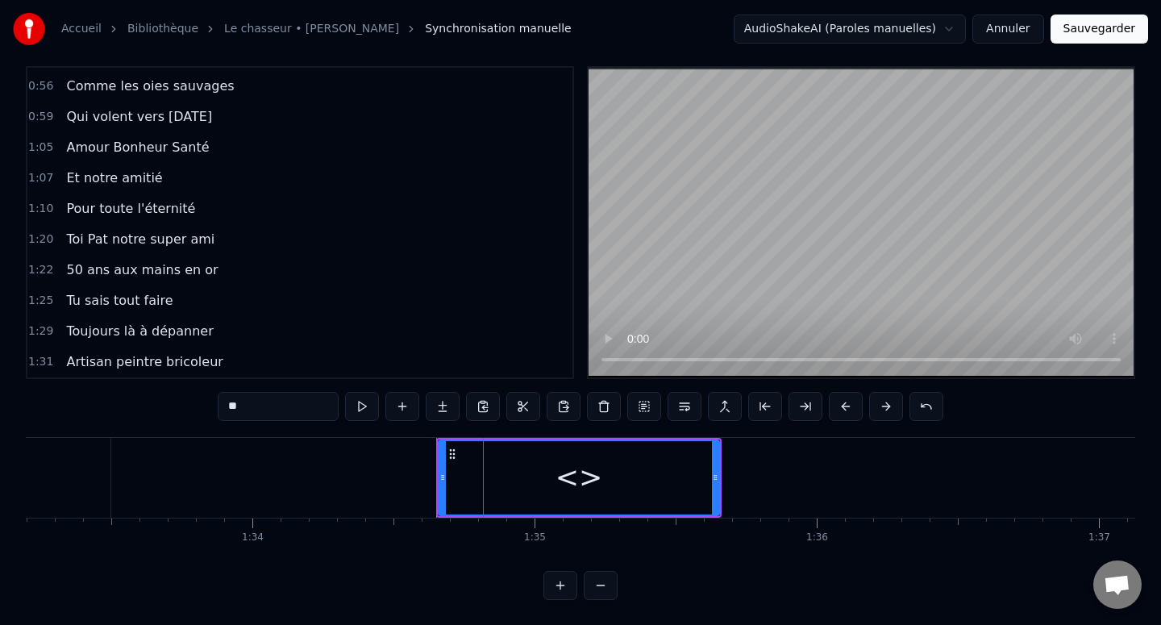
scroll to position [518, 0]
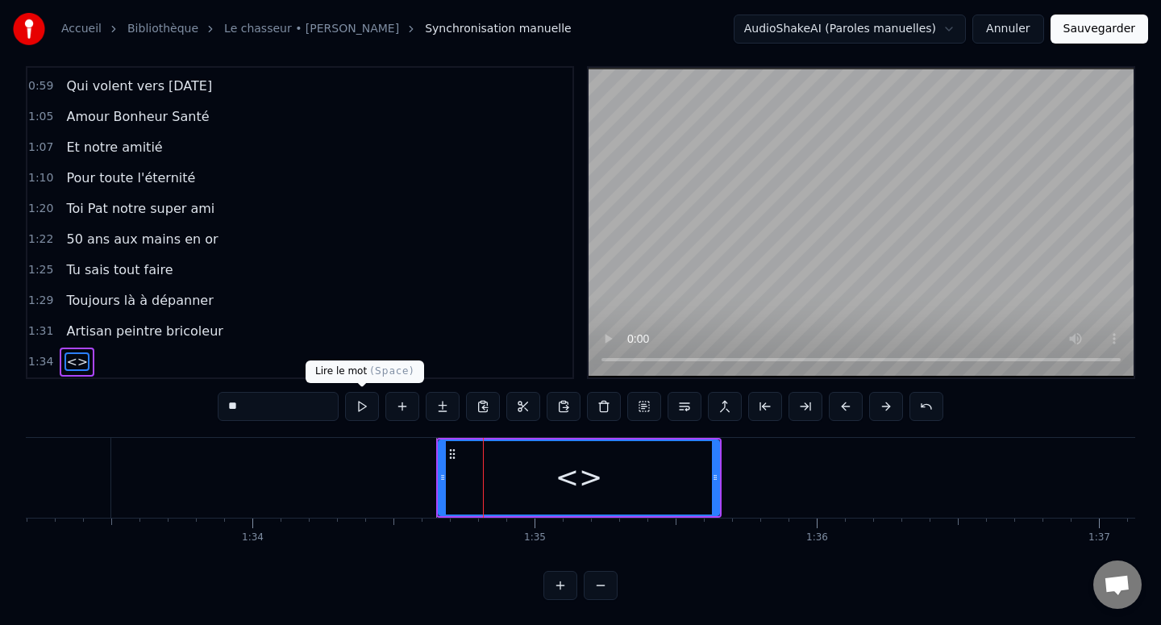
click at [290, 397] on input "**" at bounding box center [278, 406] width 121 height 29
paste input "**********"
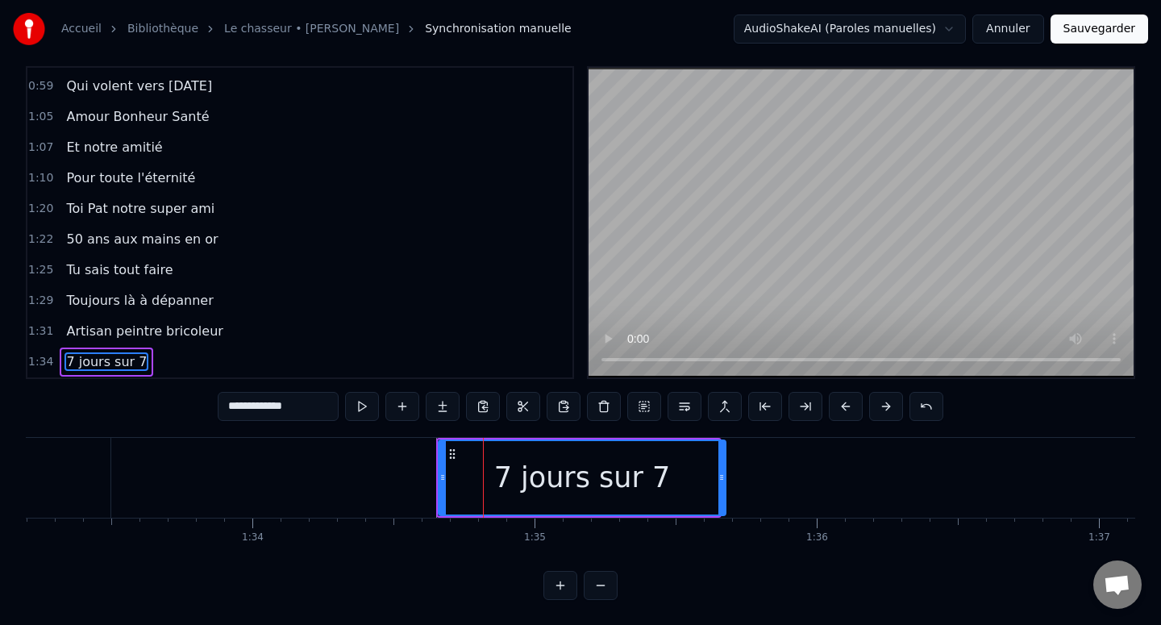
drag, startPoint x: 717, startPoint y: 478, endPoint x: 927, endPoint y: 478, distance: 210.4
click at [725, 478] on icon at bounding box center [721, 477] width 6 height 13
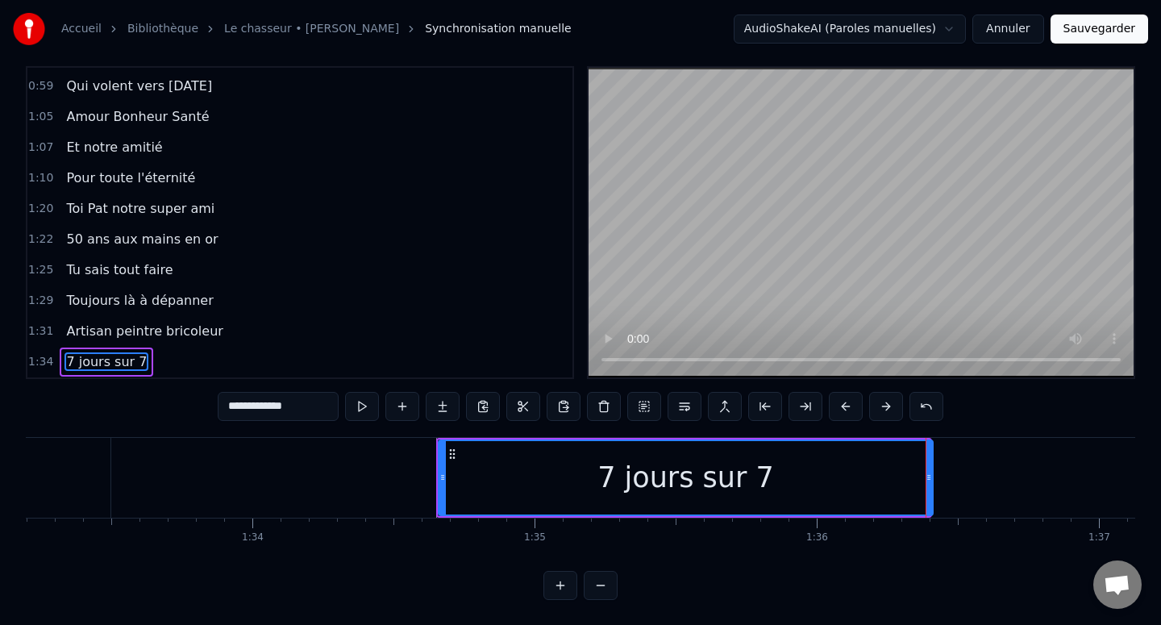
drag, startPoint x: 928, startPoint y: 478, endPoint x: 1006, endPoint y: 478, distance: 78.2
click at [932, 478] on icon at bounding box center [928, 477] width 6 height 13
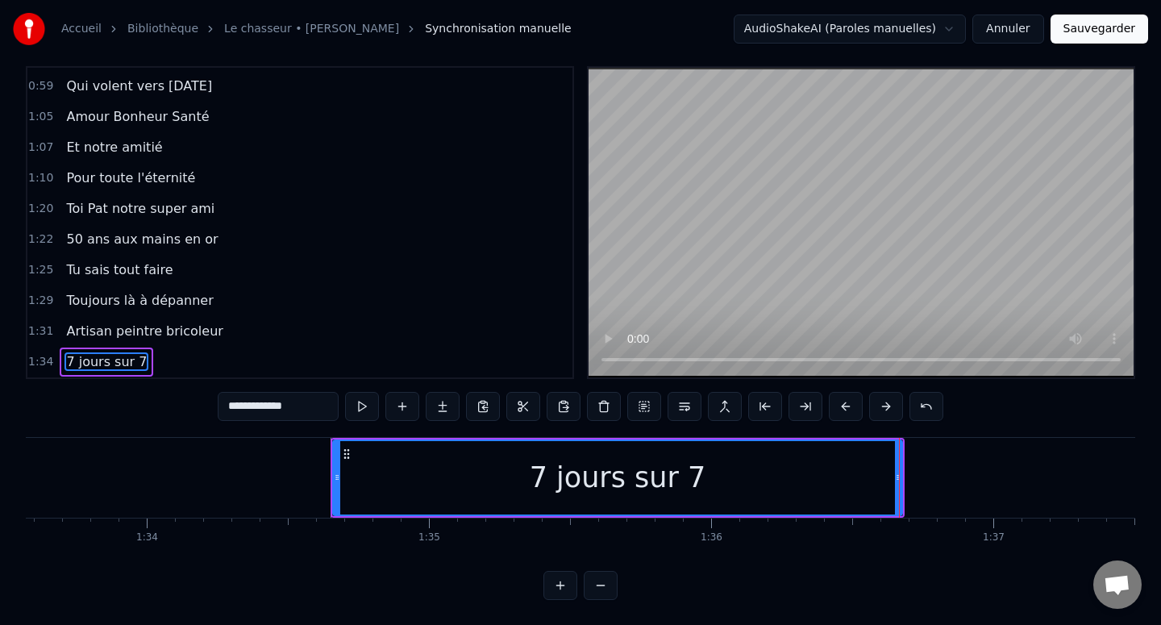
scroll to position [0, 26407]
type input "**********"
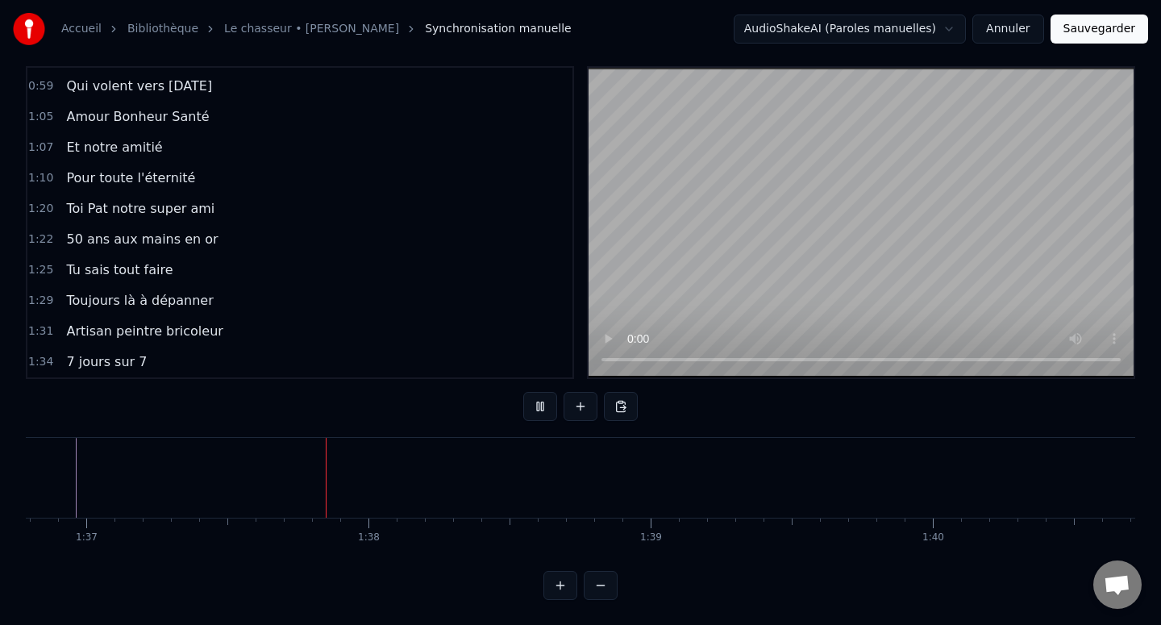
scroll to position [0, 27360]
click at [646, 468] on div at bounding box center [406, 478] width 55483 height 80
click at [611, 467] on div at bounding box center [406, 478] width 55483 height 80
click at [596, 464] on div at bounding box center [406, 478] width 55483 height 80
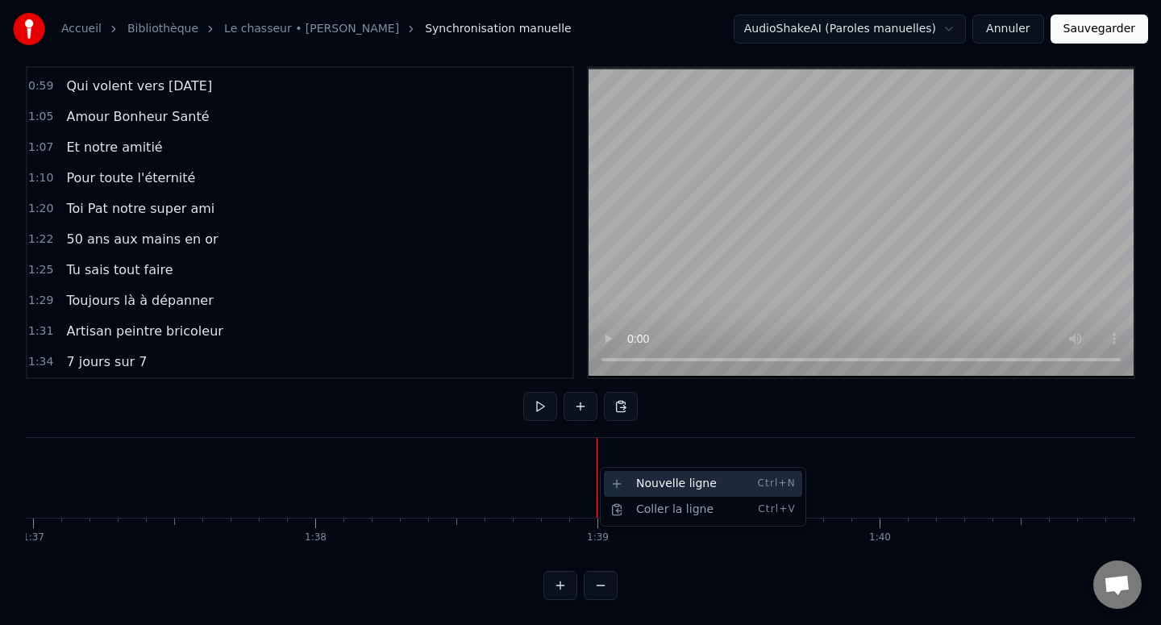
click at [617, 485] on div "Nouvelle ligne Ctrl+N" at bounding box center [703, 484] width 198 height 26
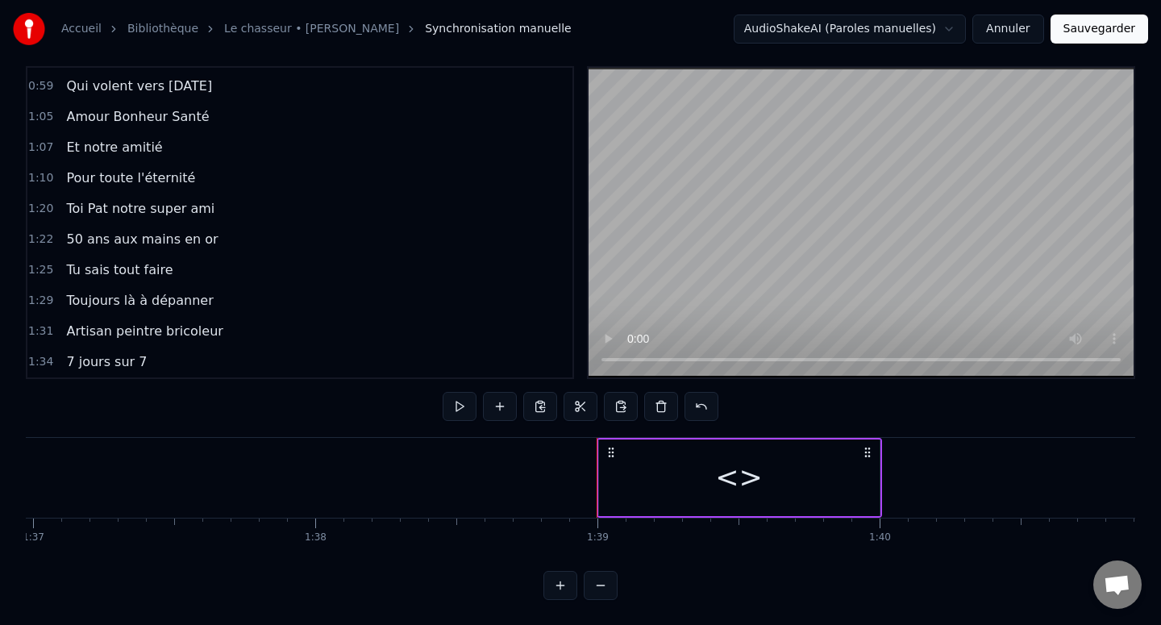
click at [641, 483] on div "<>" at bounding box center [739, 477] width 281 height 77
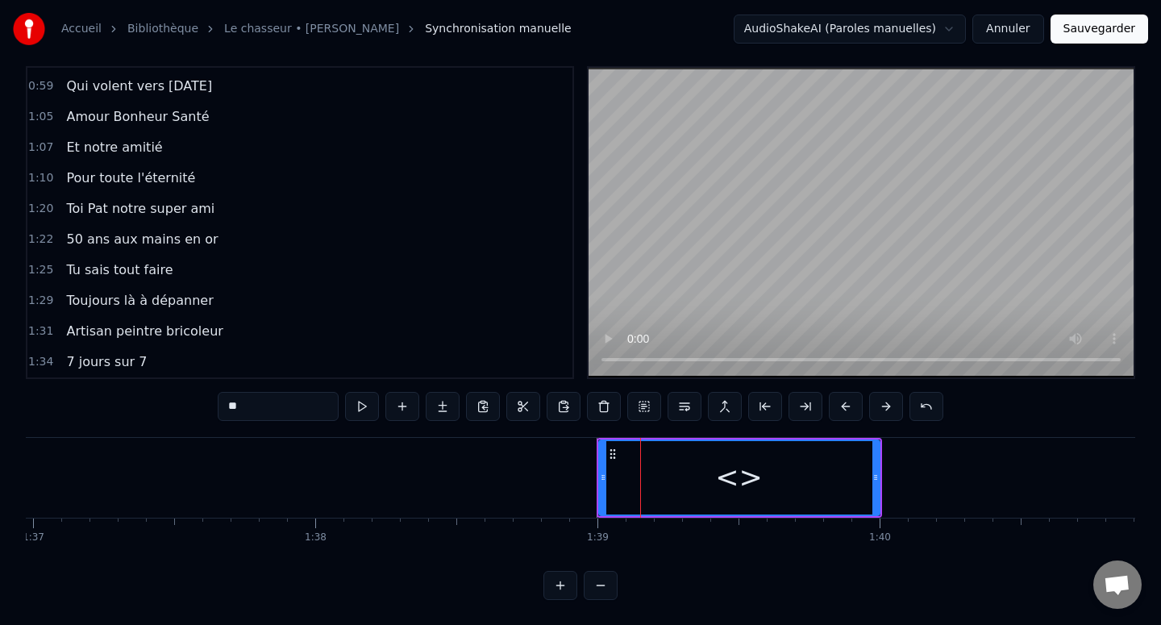
scroll to position [548, 0]
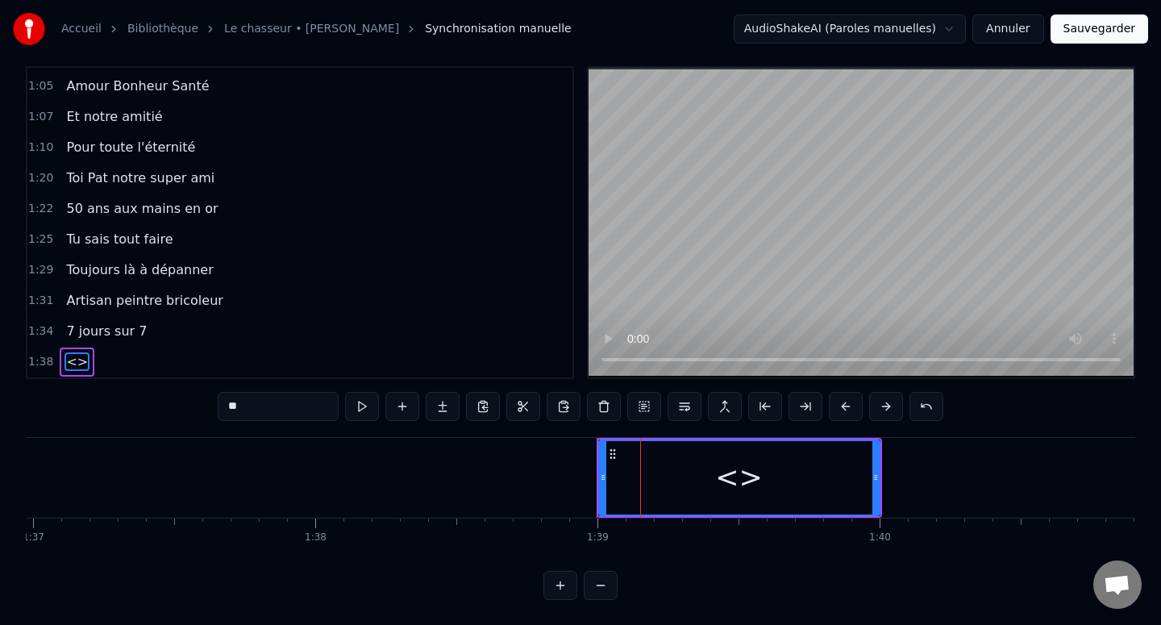
click at [298, 401] on input "**" at bounding box center [278, 406] width 121 height 29
paste input "**********"
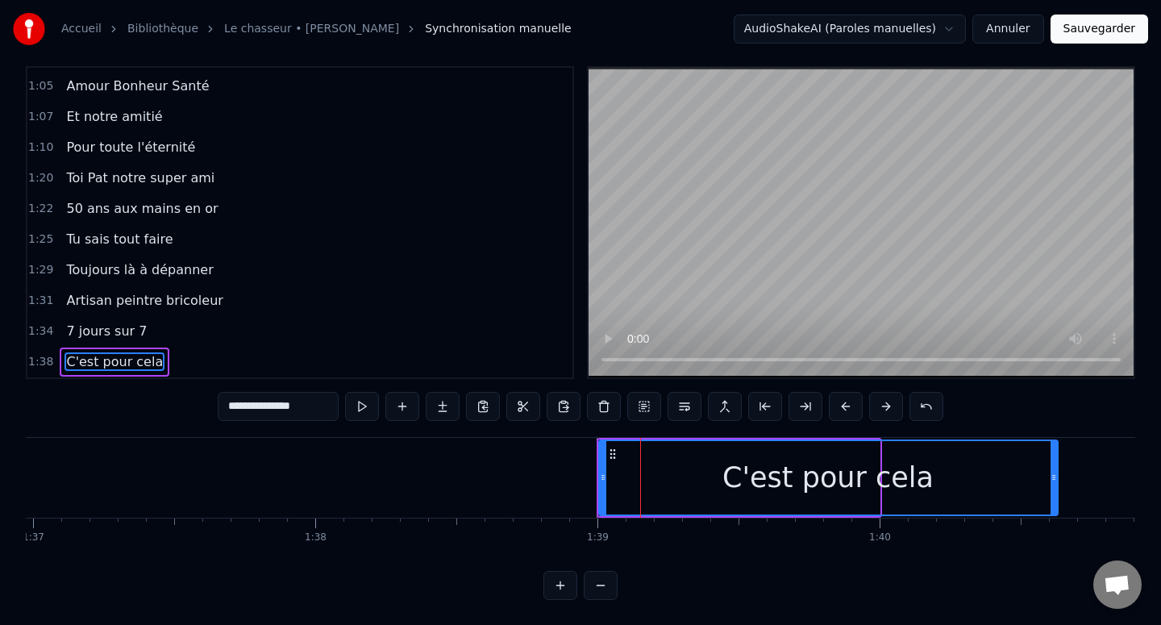
drag, startPoint x: 875, startPoint y: 476, endPoint x: 1053, endPoint y: 476, distance: 178.2
click at [1053, 476] on icon at bounding box center [1053, 477] width 6 height 13
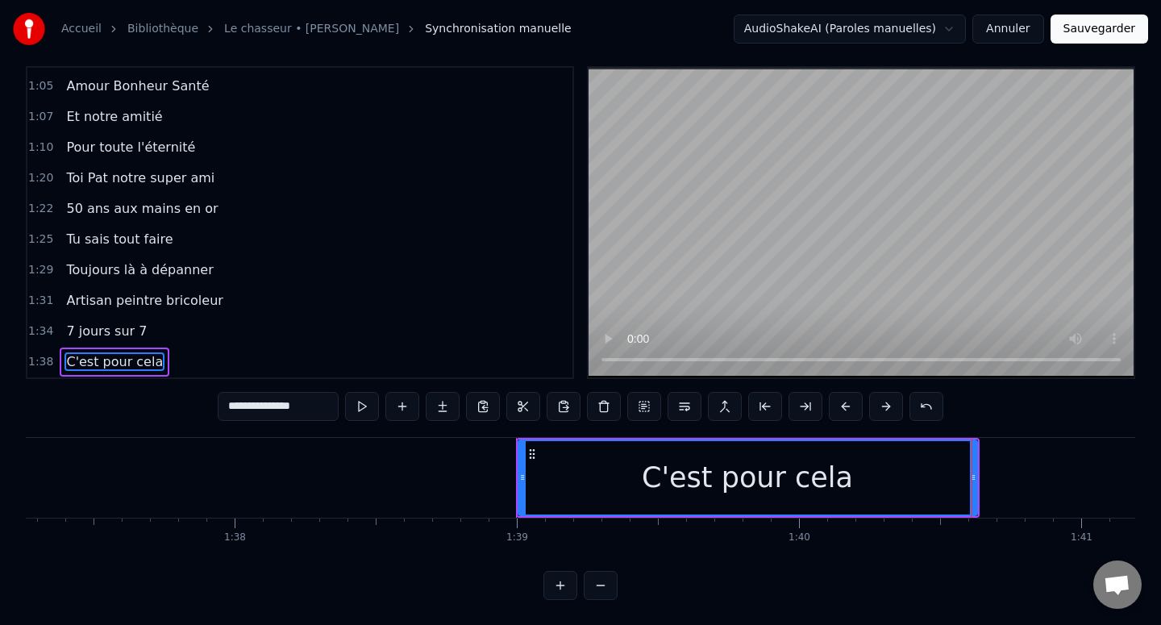
scroll to position [0, 27447]
type input "**********"
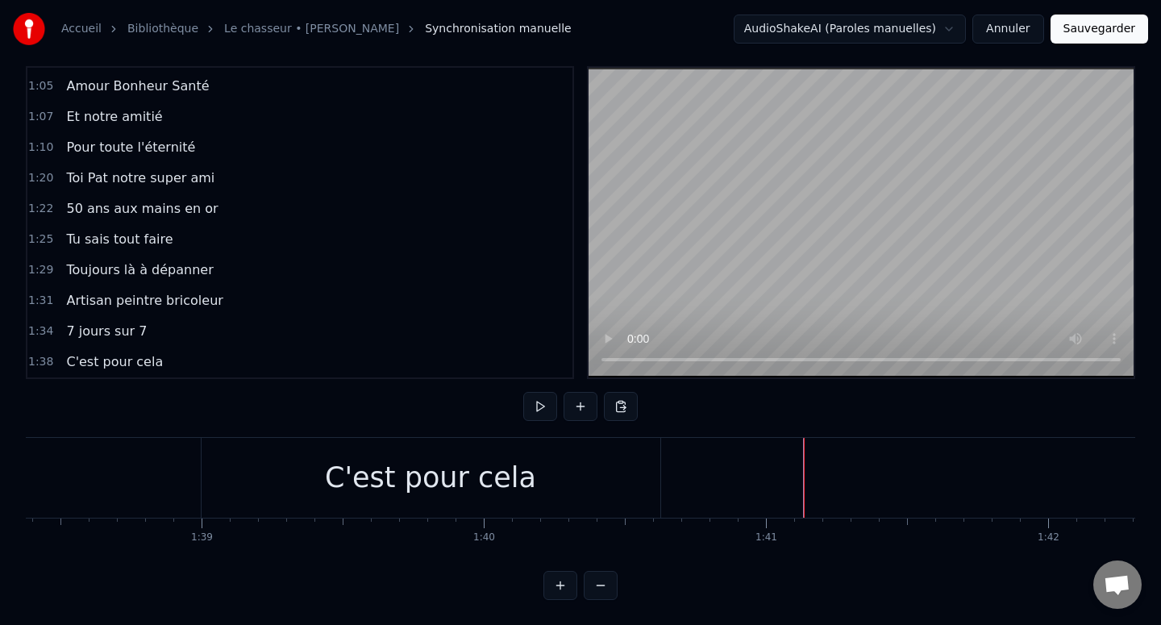
scroll to position [0, 27834]
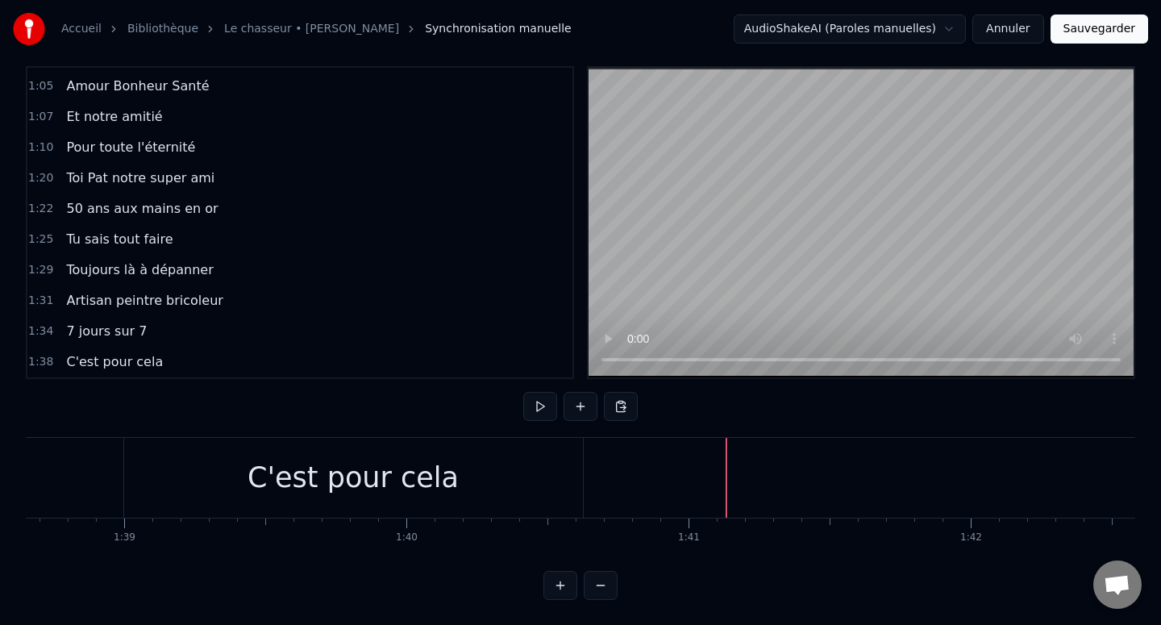
click at [694, 494] on div "Nouvelle ligne Ctrl+N" at bounding box center [761, 495] width 198 height 26
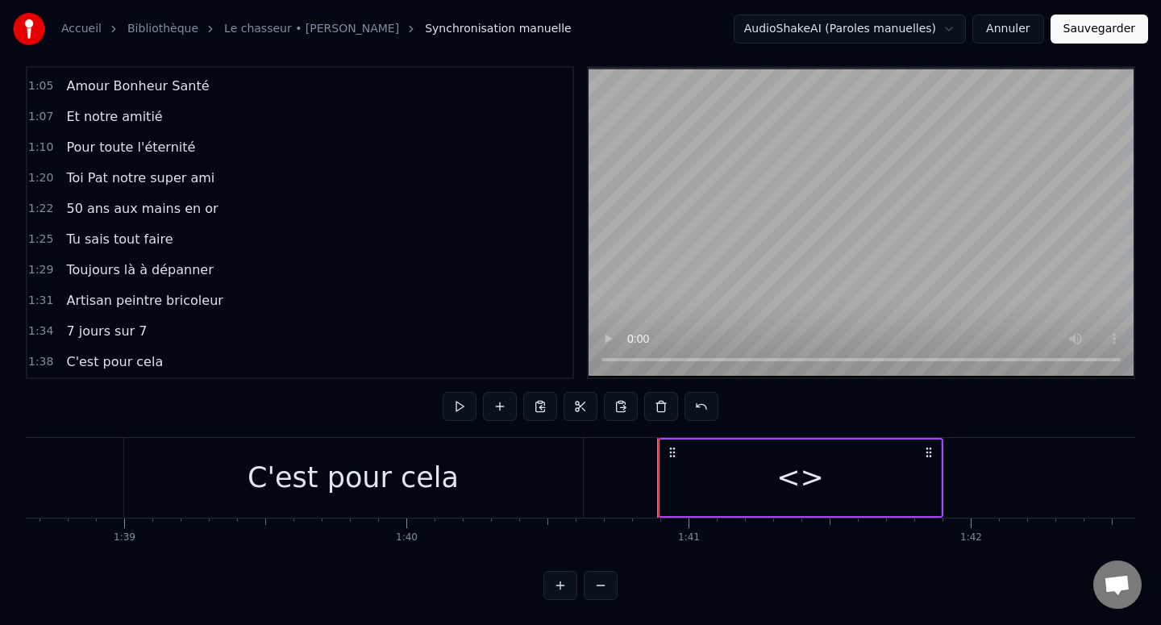
click at [742, 483] on div "<>" at bounding box center [800, 477] width 281 height 77
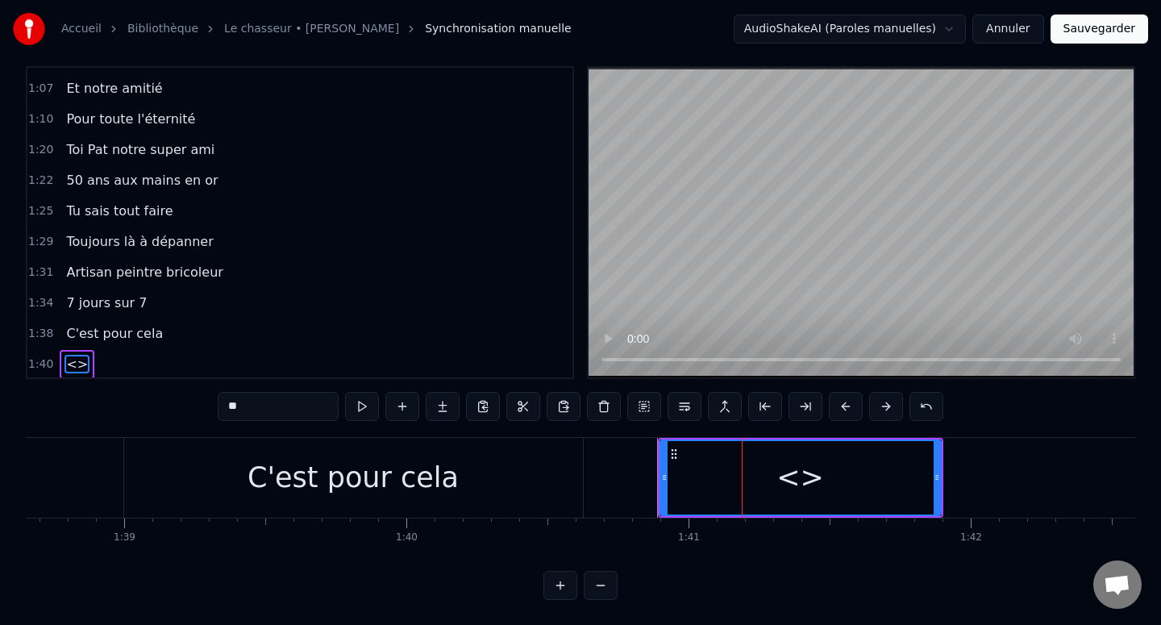
scroll to position [579, 0]
click at [269, 404] on input "**" at bounding box center [278, 406] width 121 height 29
paste input "**********"
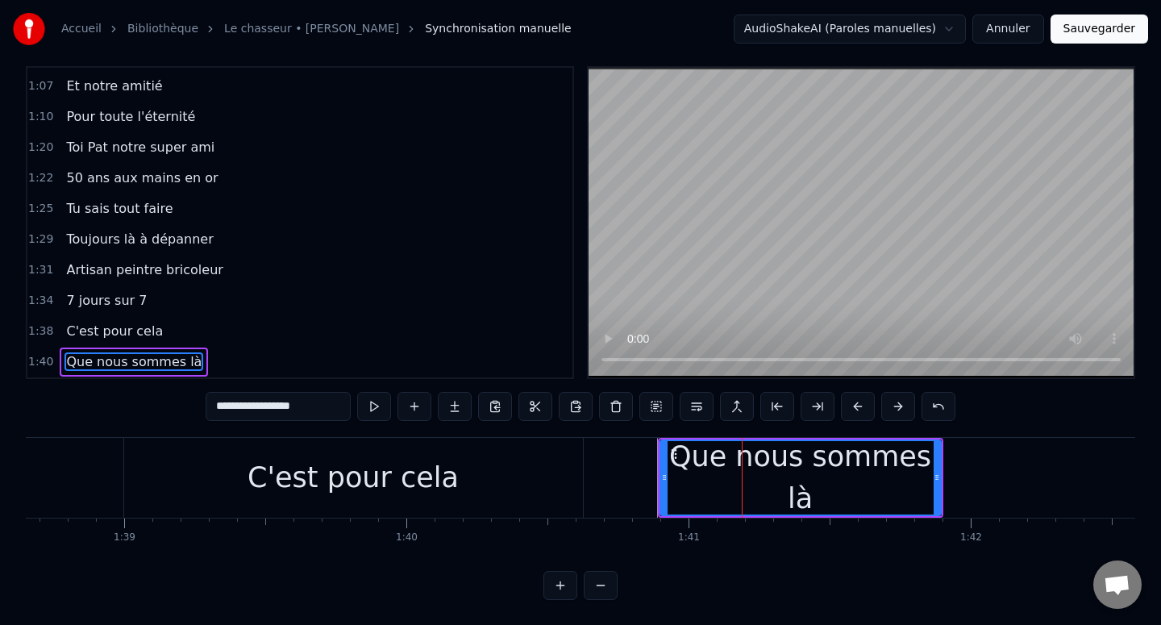
type input "**********"
click at [939, 468] on div "Que nous sommes là" at bounding box center [800, 477] width 282 height 77
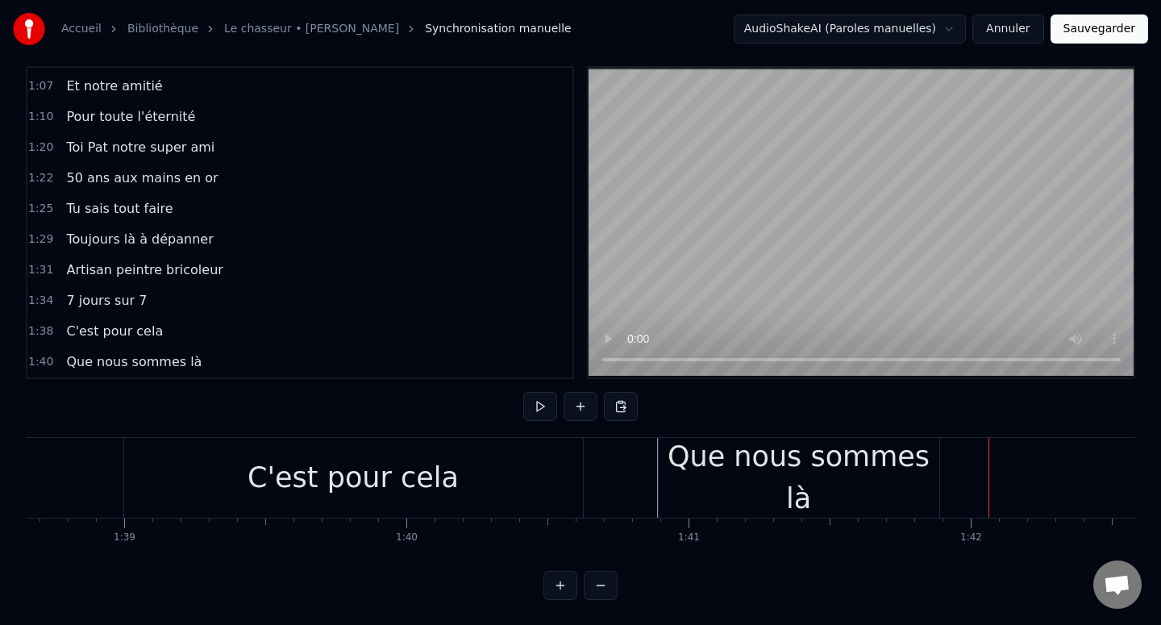
click at [912, 476] on div "Que nous sommes là" at bounding box center [799, 477] width 281 height 85
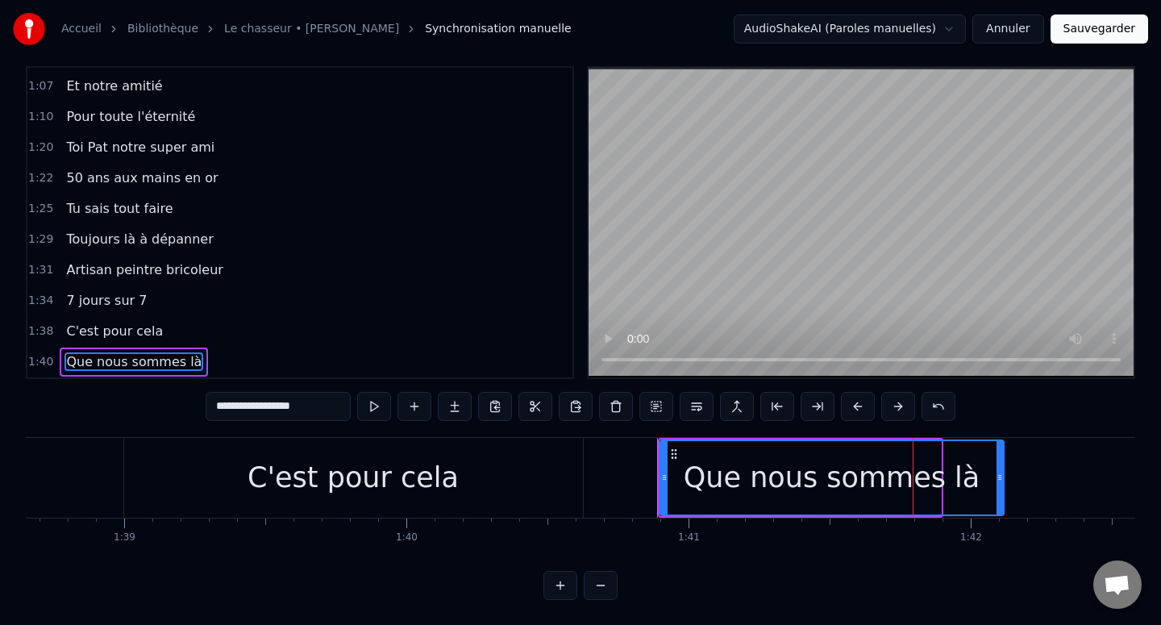
drag, startPoint x: 938, startPoint y: 476, endPoint x: 1011, endPoint y: 476, distance: 73.4
click at [1003, 476] on icon at bounding box center [999, 477] width 6 height 13
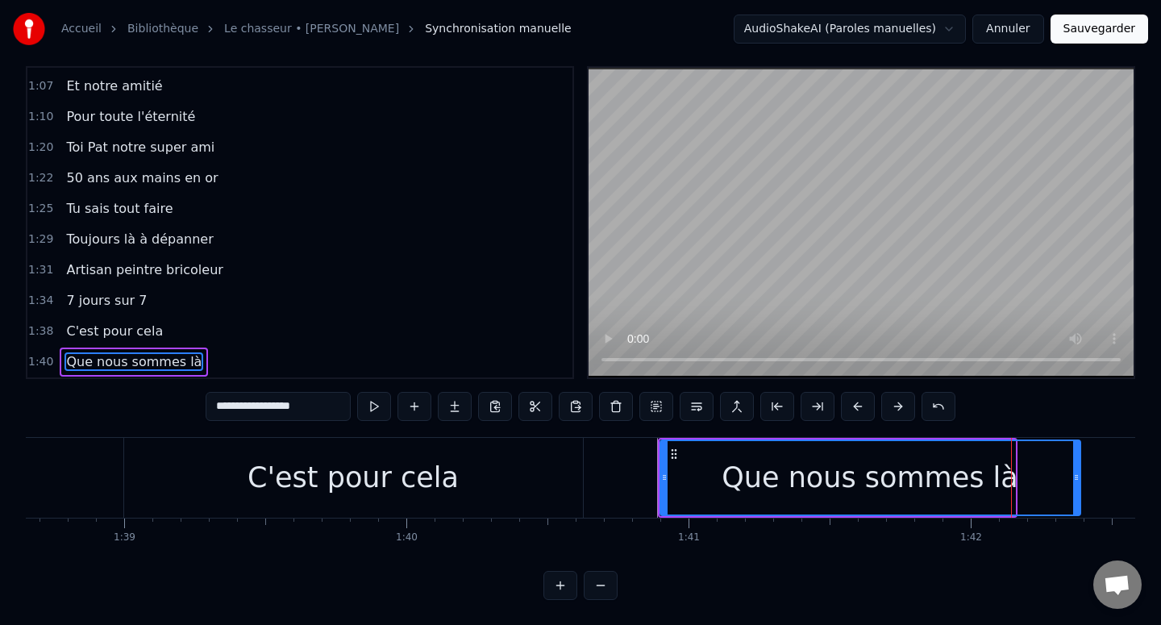
drag, startPoint x: 1011, startPoint y: 476, endPoint x: 1076, endPoint y: 476, distance: 65.3
click at [1076, 476] on icon at bounding box center [1076, 477] width 6 height 13
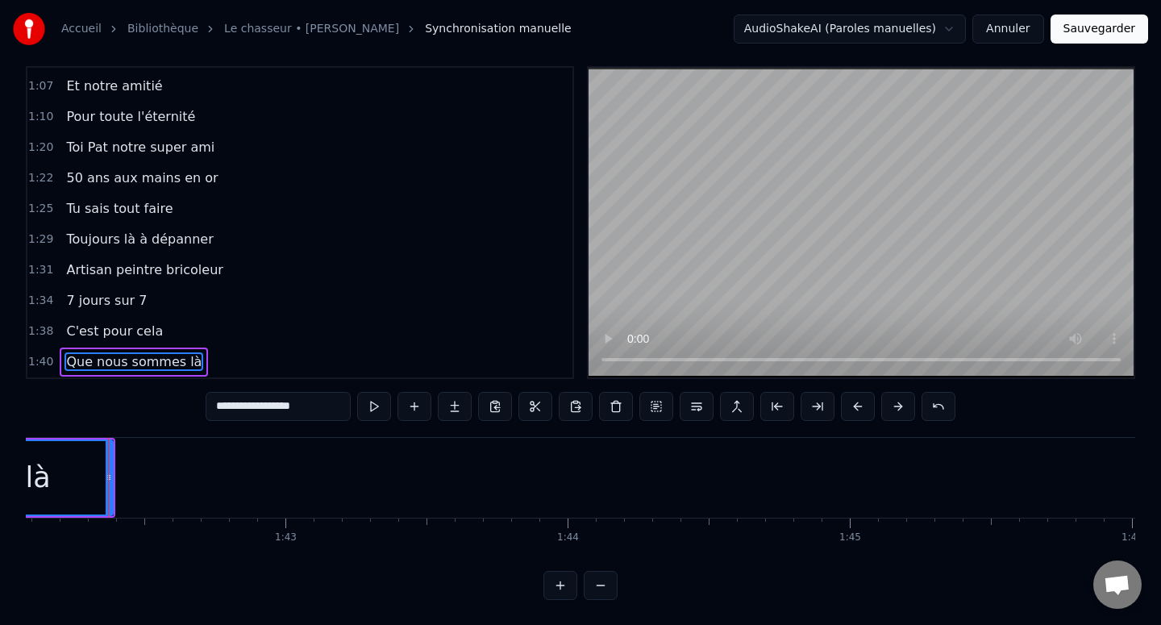
scroll to position [0, 28802]
drag, startPoint x: 107, startPoint y: 478, endPoint x: 183, endPoint y: 478, distance: 75.8
click at [183, 478] on icon at bounding box center [184, 477] width 6 height 13
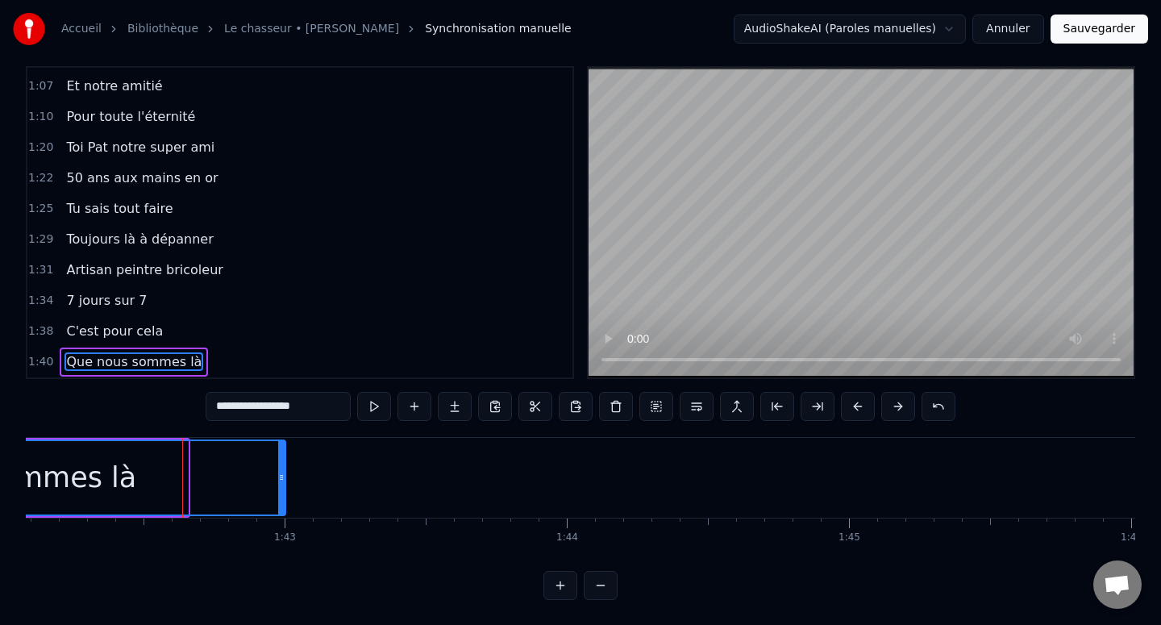
drag, startPoint x: 183, startPoint y: 478, endPoint x: 281, endPoint y: 476, distance: 97.6
click at [281, 476] on icon at bounding box center [281, 477] width 6 height 13
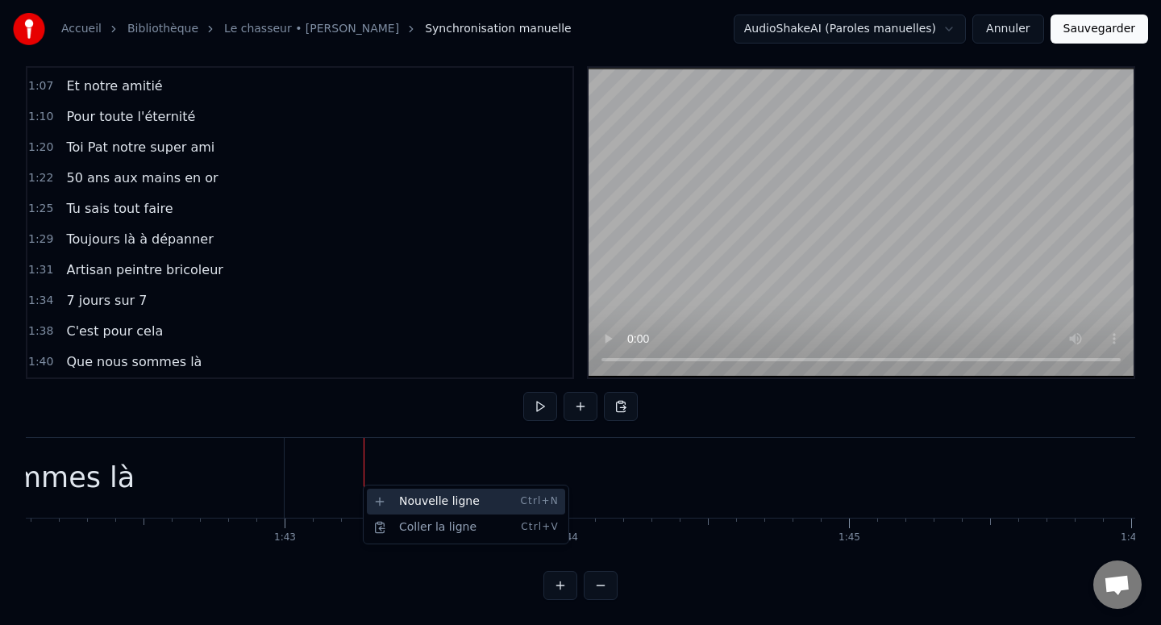
click at [389, 503] on div "Nouvelle ligne Ctrl+N" at bounding box center [466, 502] width 198 height 26
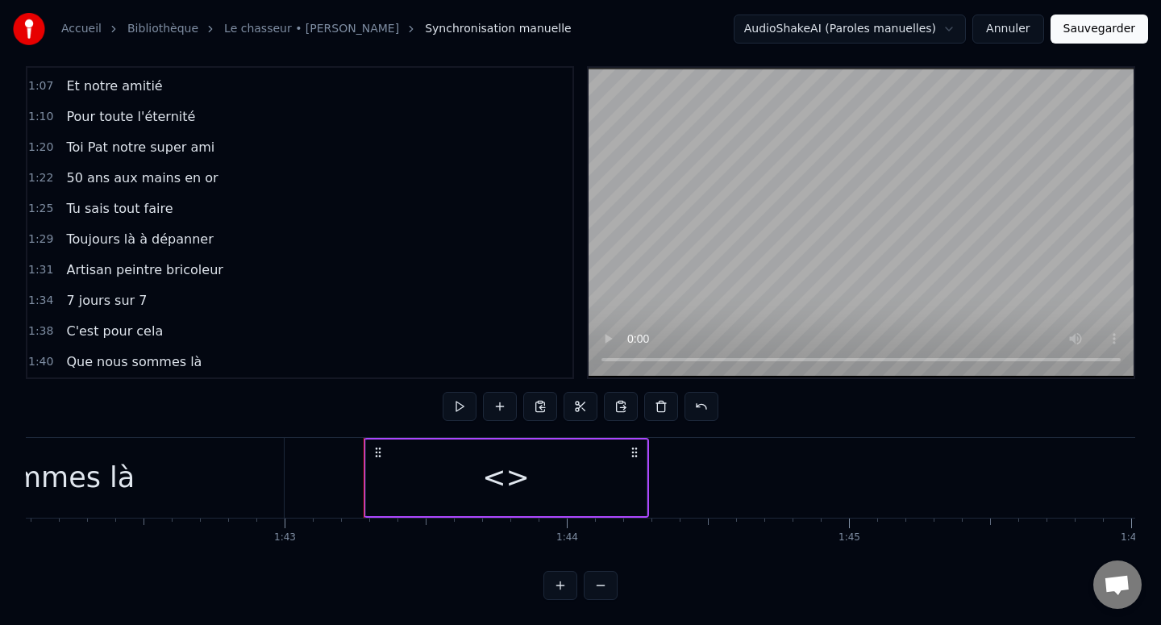
click at [441, 468] on div "<>" at bounding box center [506, 477] width 281 height 77
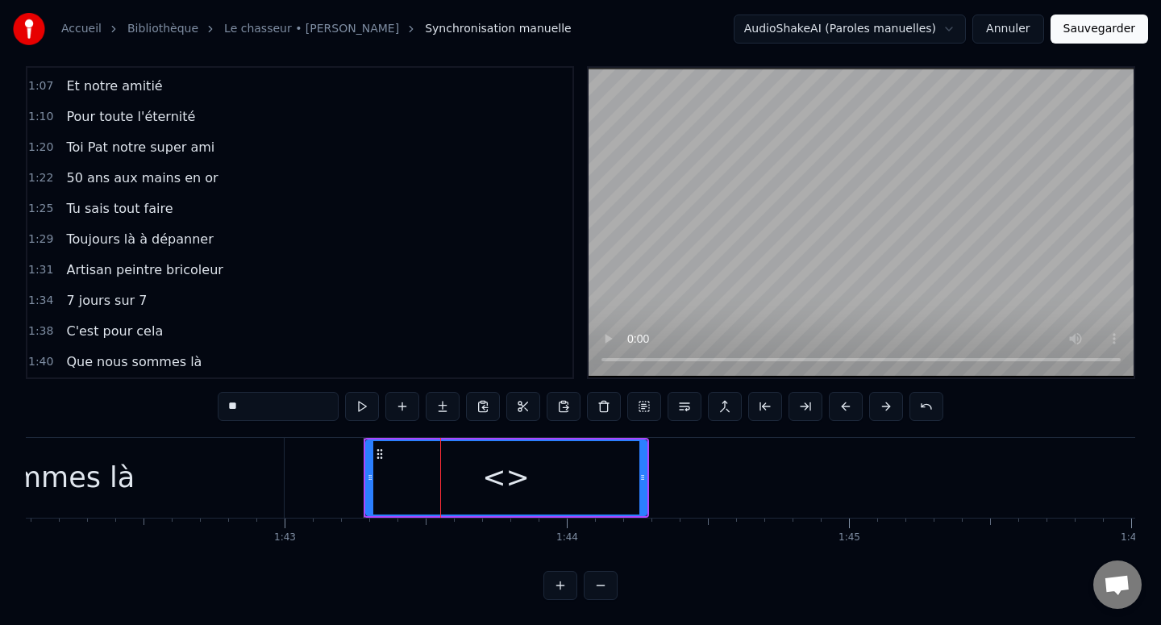
scroll to position [609, 0]
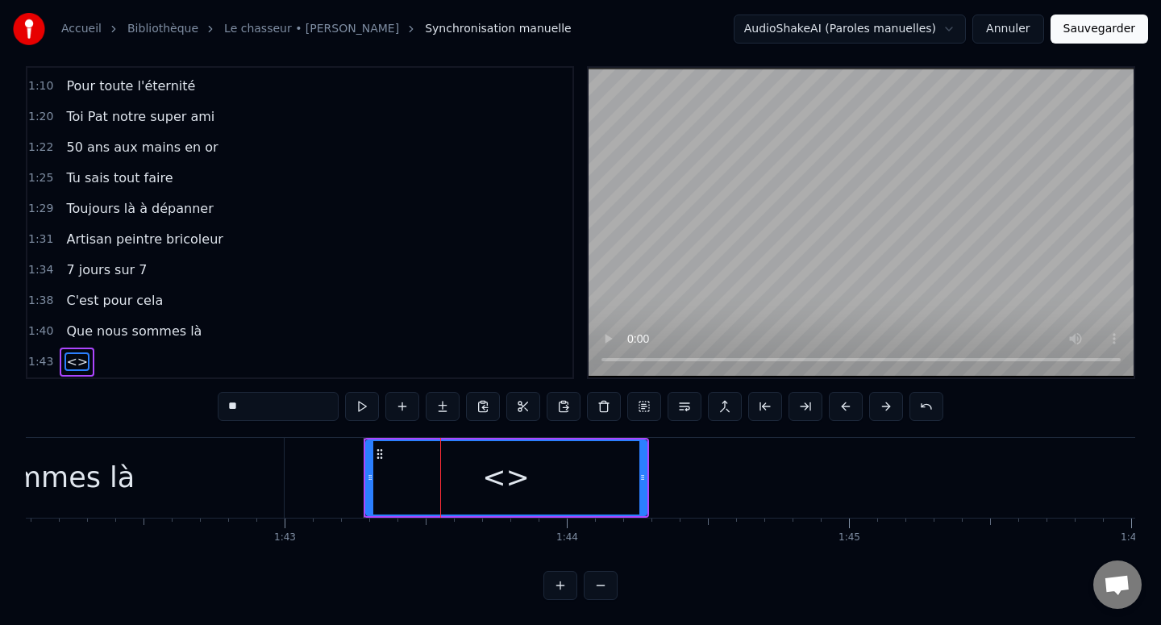
click at [289, 398] on input "**" at bounding box center [278, 406] width 121 height 29
paste input "**********"
type input "**********"
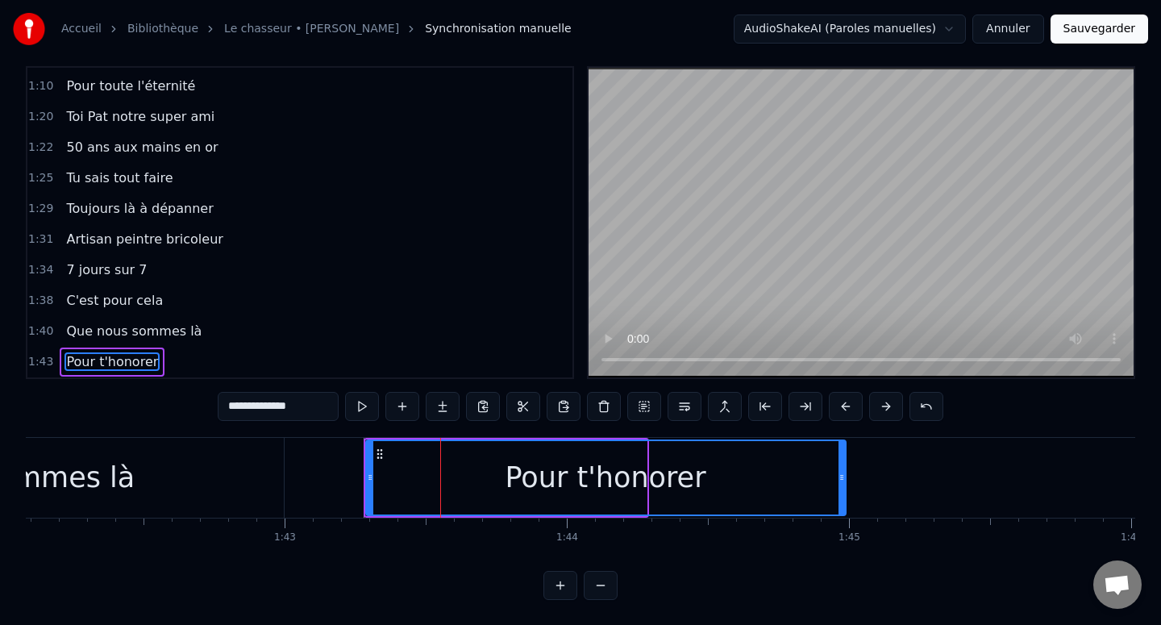
drag, startPoint x: 642, startPoint y: 472, endPoint x: 841, endPoint y: 472, distance: 199.1
click at [841, 472] on icon at bounding box center [841, 477] width 6 height 13
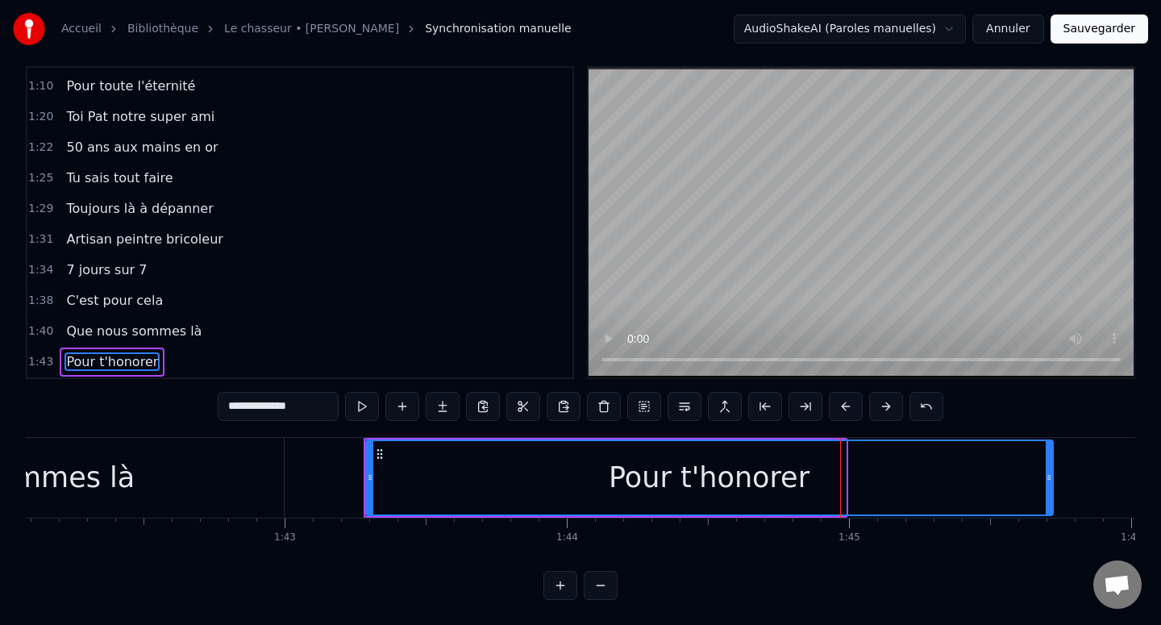
drag, startPoint x: 842, startPoint y: 472, endPoint x: 1051, endPoint y: 468, distance: 208.8
click at [1050, 468] on div at bounding box center [1049, 477] width 6 height 73
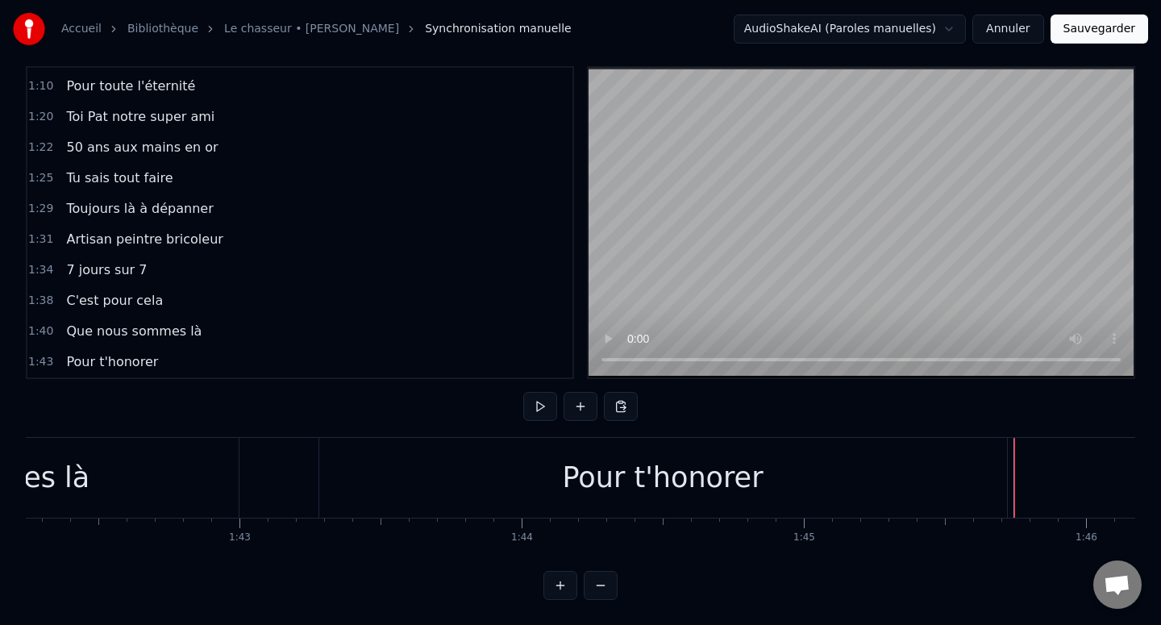
click at [538, 397] on button at bounding box center [540, 406] width 34 height 29
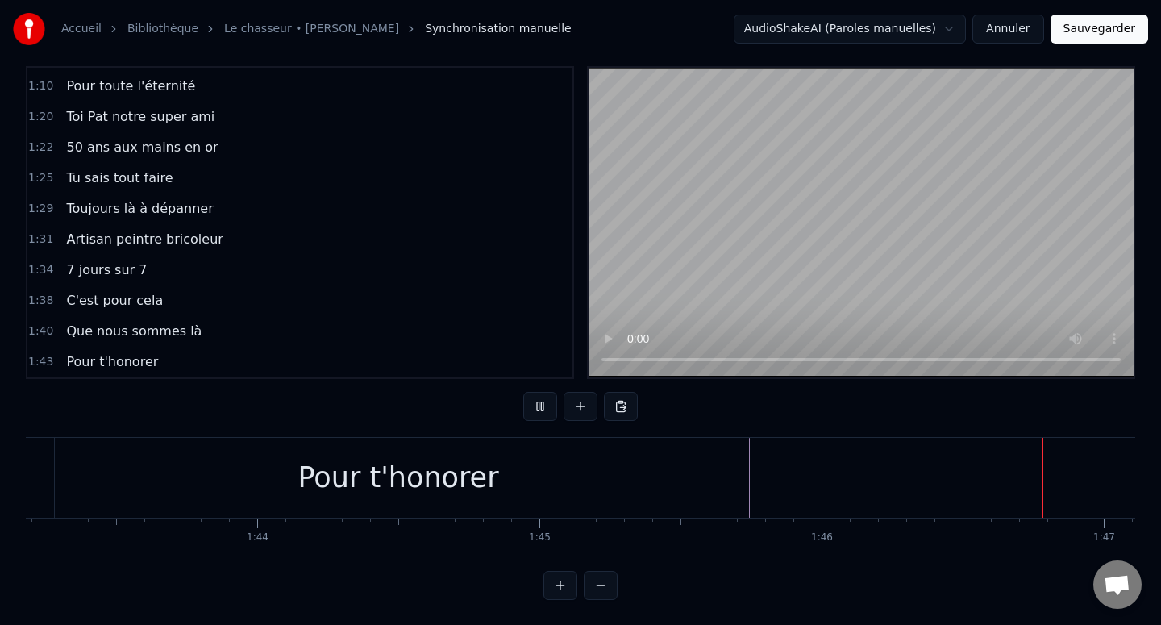
scroll to position [0, 29839]
click at [538, 397] on button at bounding box center [540, 406] width 34 height 29
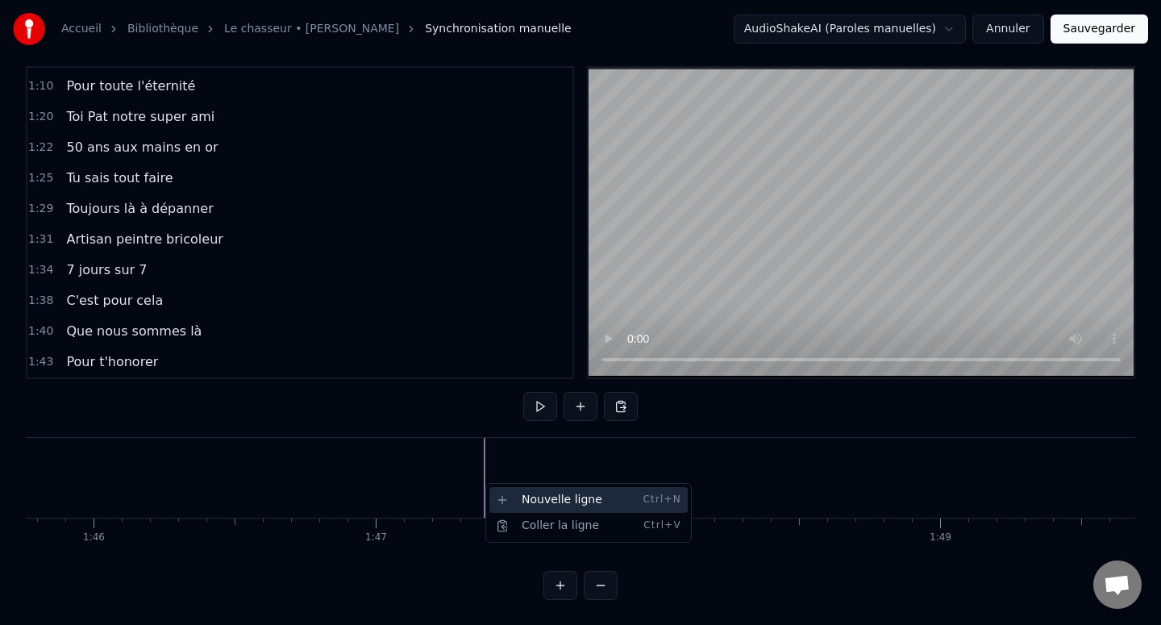
click at [509, 497] on div "Nouvelle ligne Ctrl+N" at bounding box center [588, 500] width 198 height 26
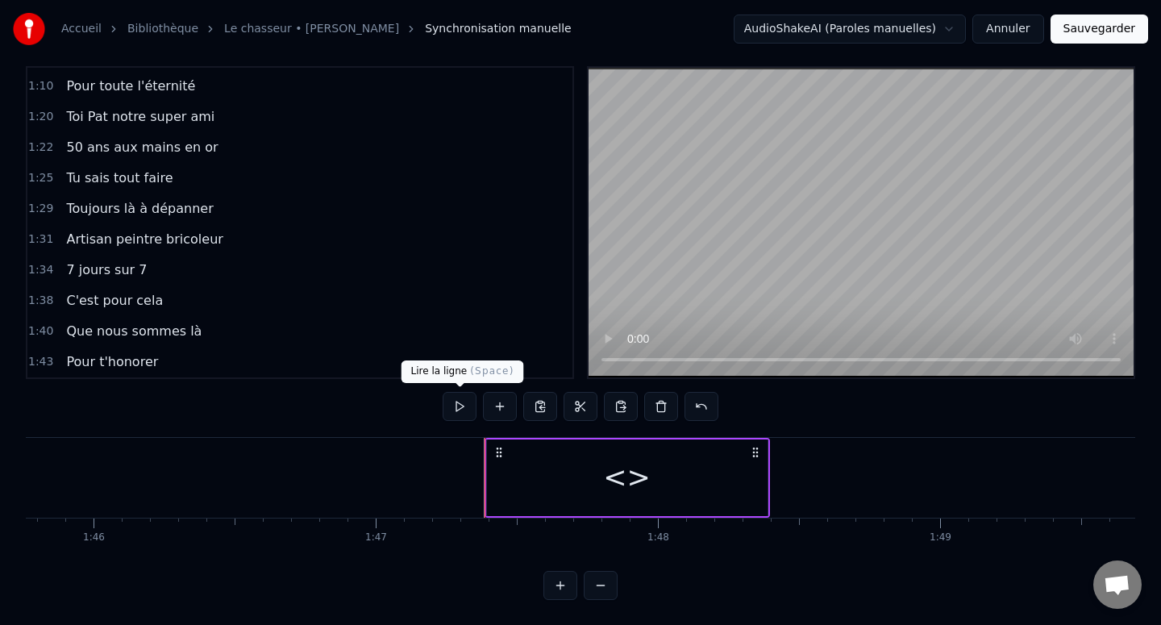
click at [529, 446] on div "<>" at bounding box center [627, 477] width 281 height 77
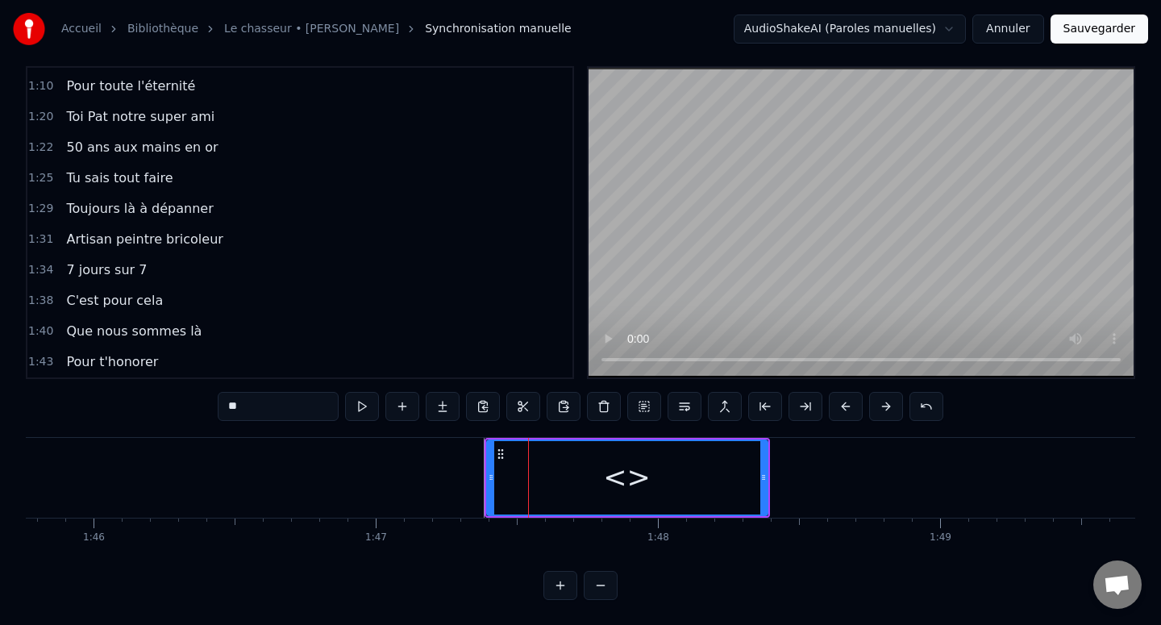
scroll to position [640, 0]
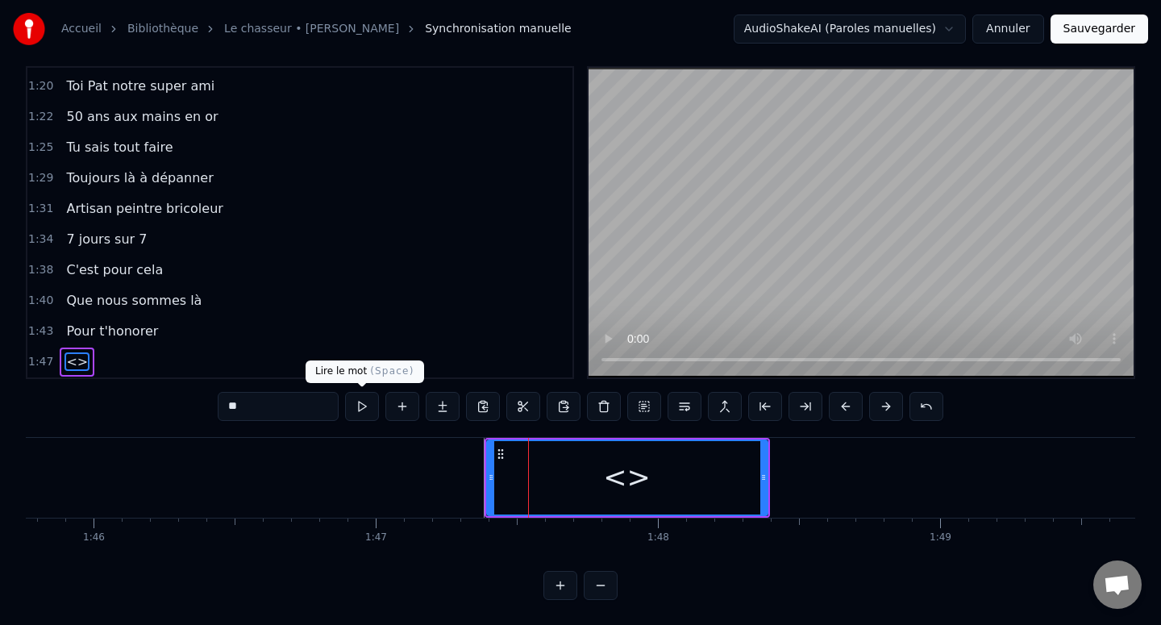
click at [281, 401] on input "**" at bounding box center [278, 406] width 121 height 29
paste input "**********"
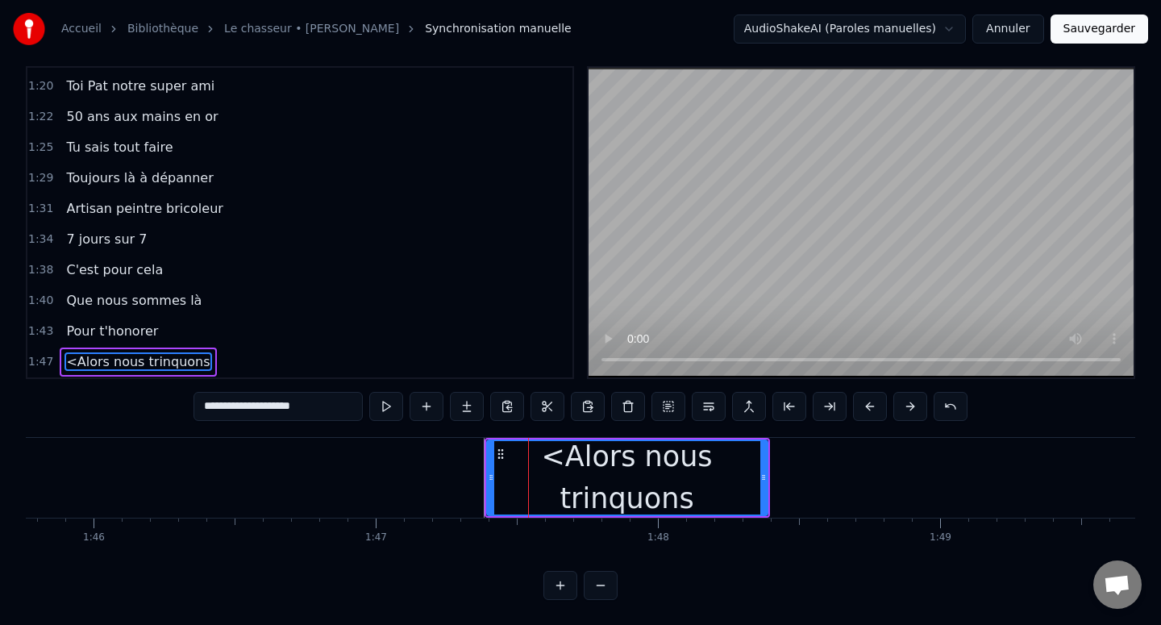
click at [212, 409] on input "**********" at bounding box center [277, 406] width 169 height 29
type input "**********"
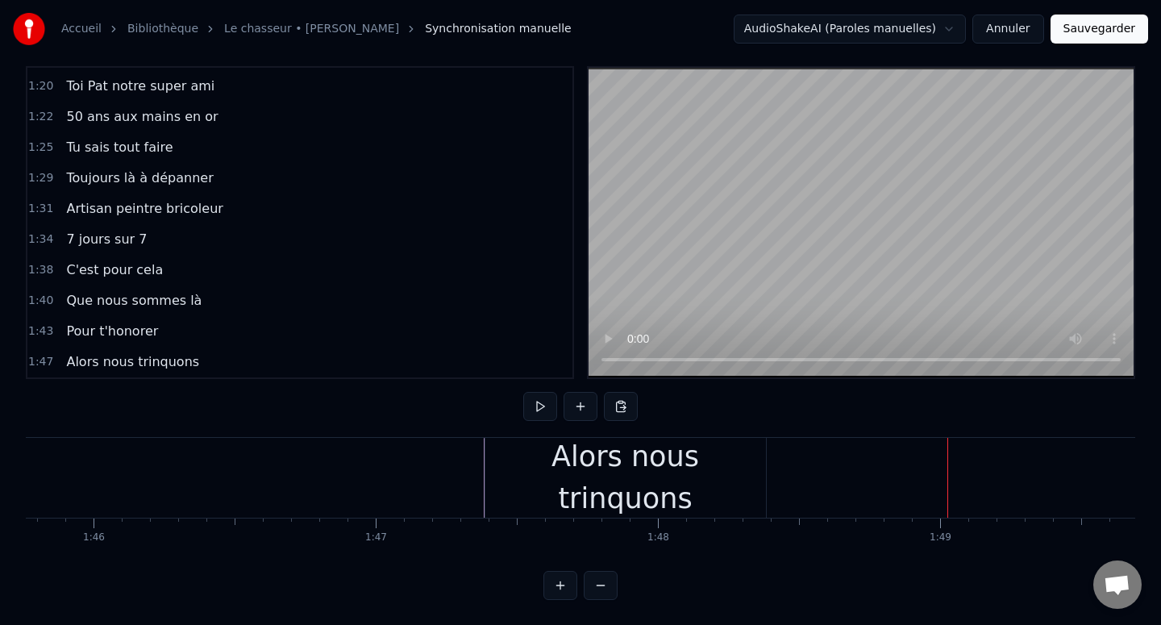
click at [750, 488] on div "Alors nous trinquons" at bounding box center [625, 478] width 281 height 80
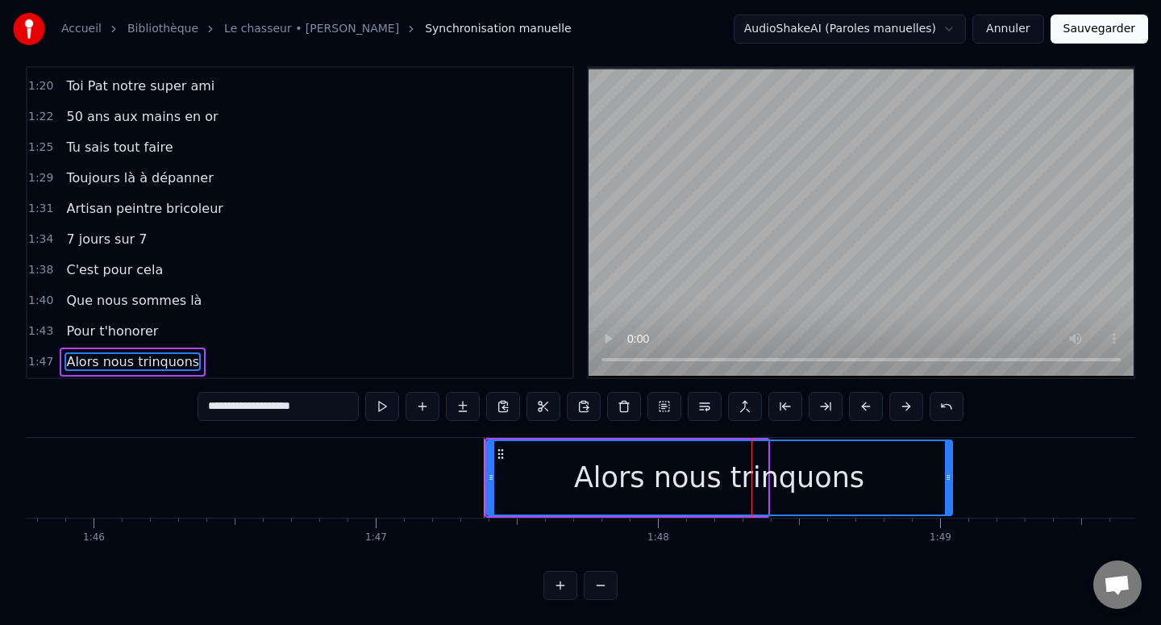
drag, startPoint x: 761, startPoint y: 476, endPoint x: 946, endPoint y: 476, distance: 184.6
click at [946, 477] on circle at bounding box center [946, 477] width 1 height 1
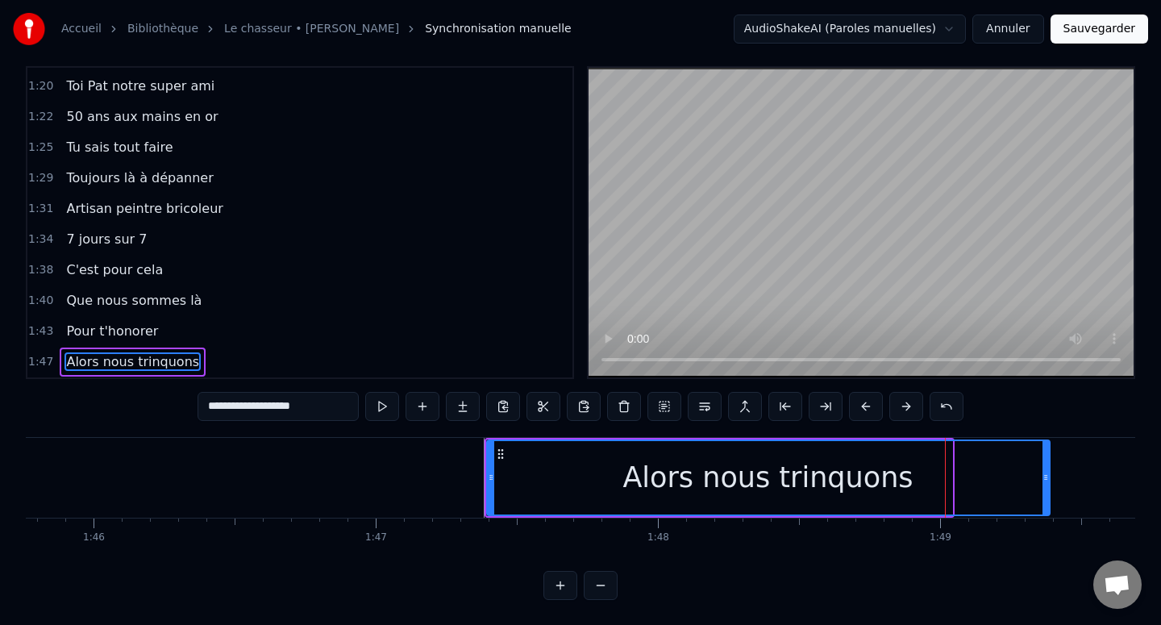
drag, startPoint x: 946, startPoint y: 476, endPoint x: 1042, endPoint y: 476, distance: 95.9
click at [1043, 476] on icon at bounding box center [1045, 477] width 6 height 13
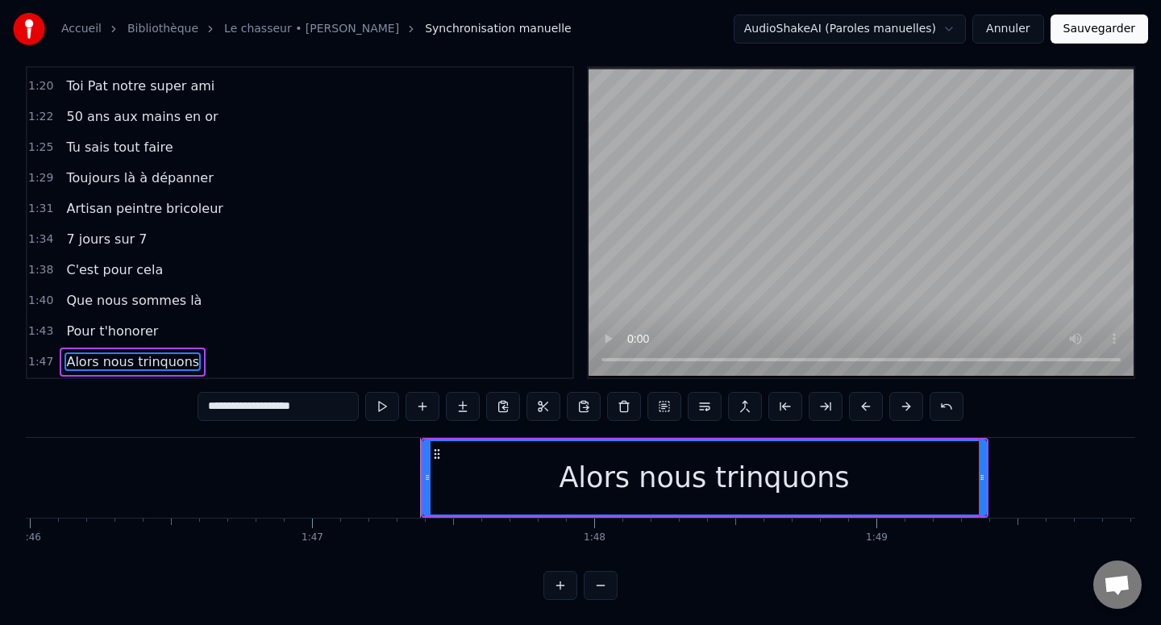
scroll to position [0, 29907]
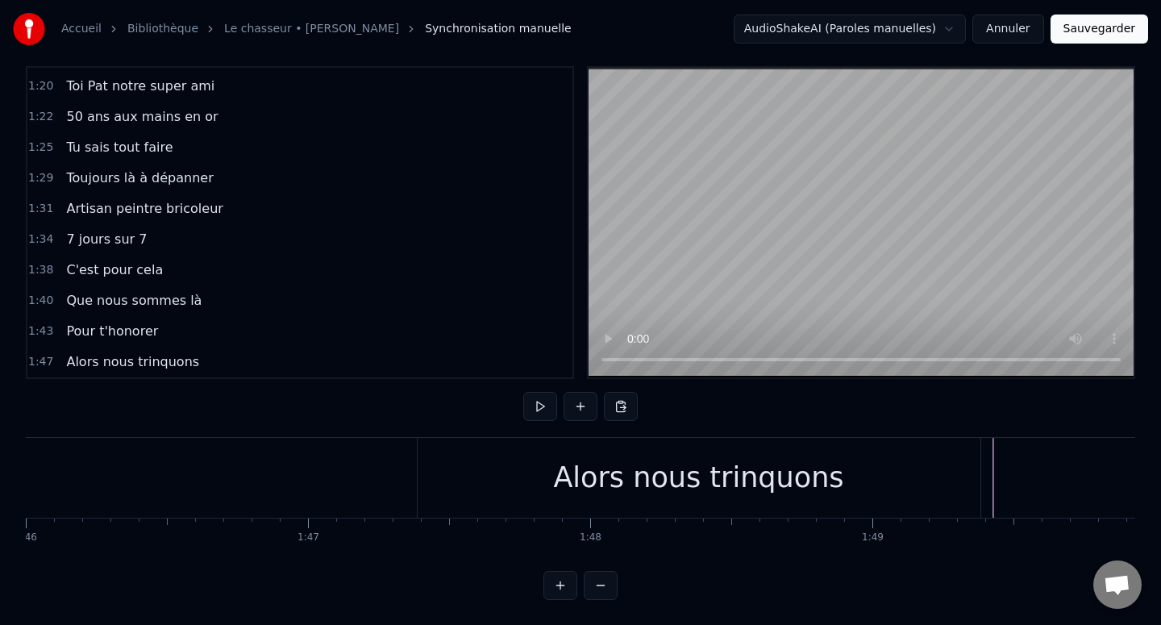
click at [983, 484] on div "Alors nous trinquons" at bounding box center [701, 478] width 568 height 80
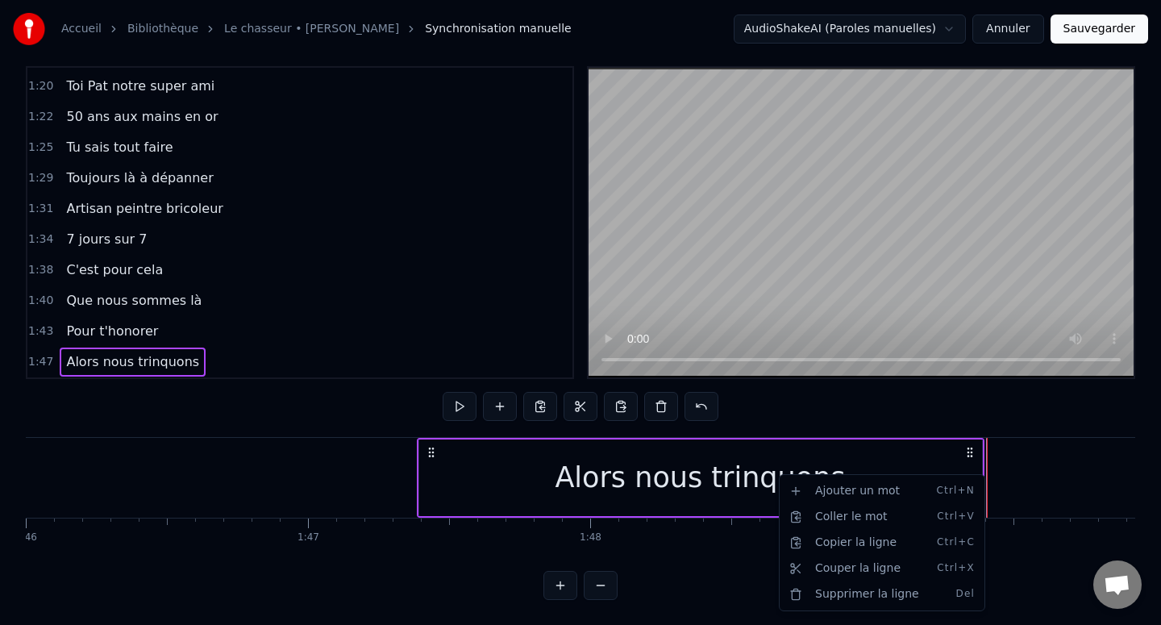
click at [990, 473] on html "Accueil Bibliothèque Le chasseur • Michel Delpech Synchronisation manuelle Audi…" at bounding box center [580, 303] width 1161 height 643
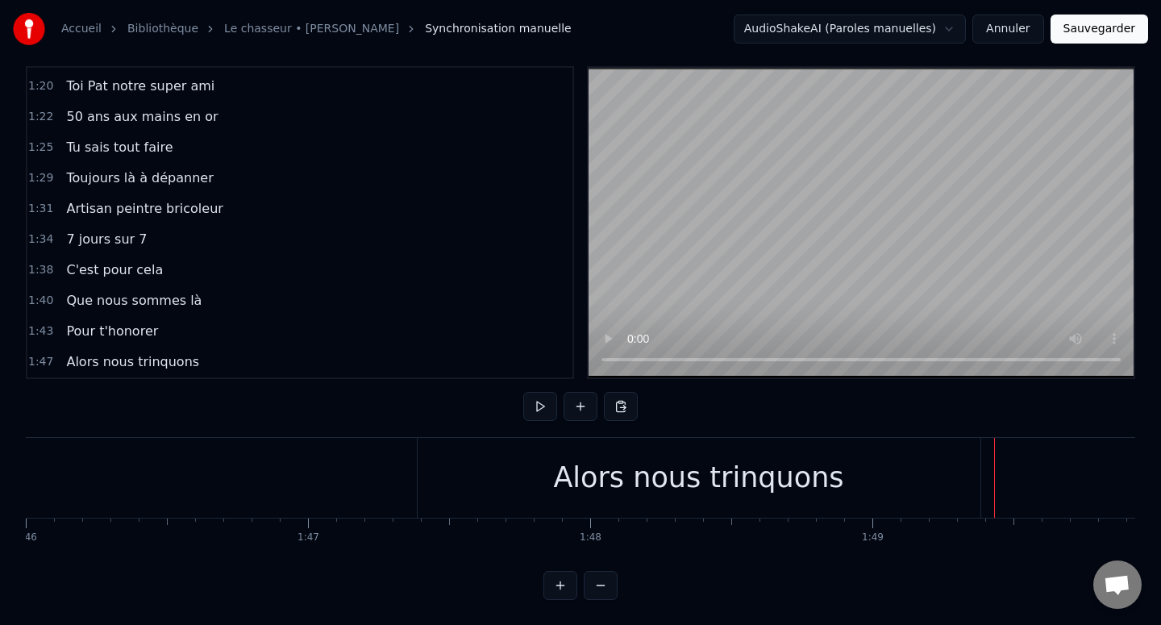
drag, startPoint x: 990, startPoint y: 473, endPoint x: 952, endPoint y: 470, distance: 38.0
click at [1030, 478] on html "Accueil Bibliothèque Le chasseur • Michel Delpech Synchronisation manuelle Audi…" at bounding box center [580, 303] width 1161 height 643
click at [951, 506] on div "Nouvelle ligne Ctrl+N" at bounding box center [899, 502] width 198 height 26
click at [1042, 483] on div "<>" at bounding box center [1136, 477] width 281 height 77
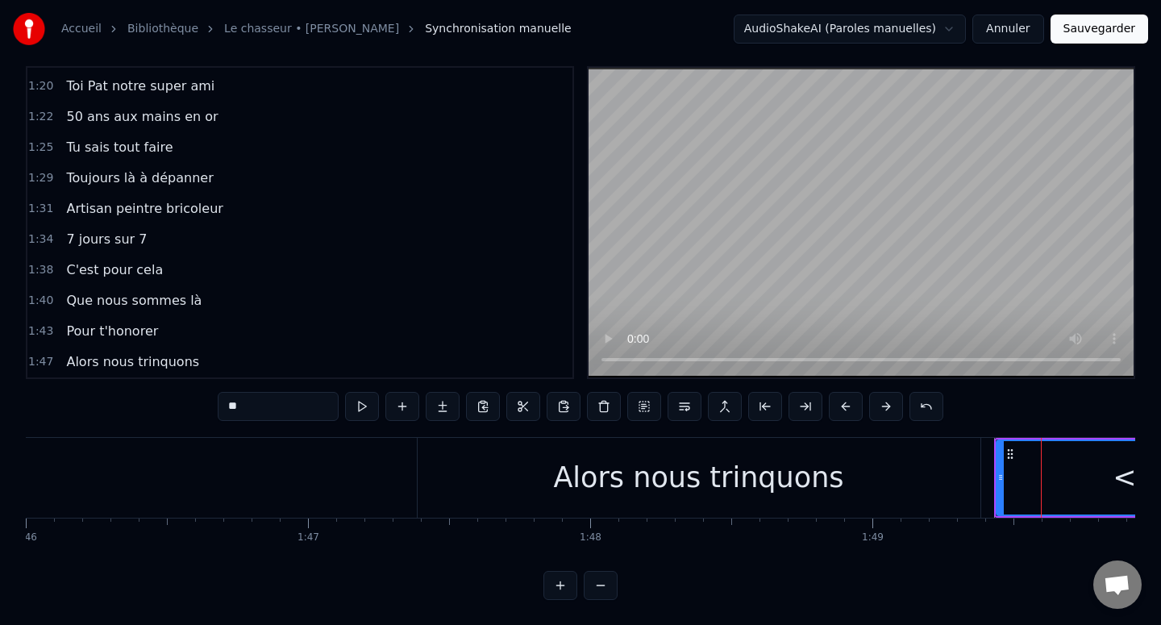
scroll to position [671, 0]
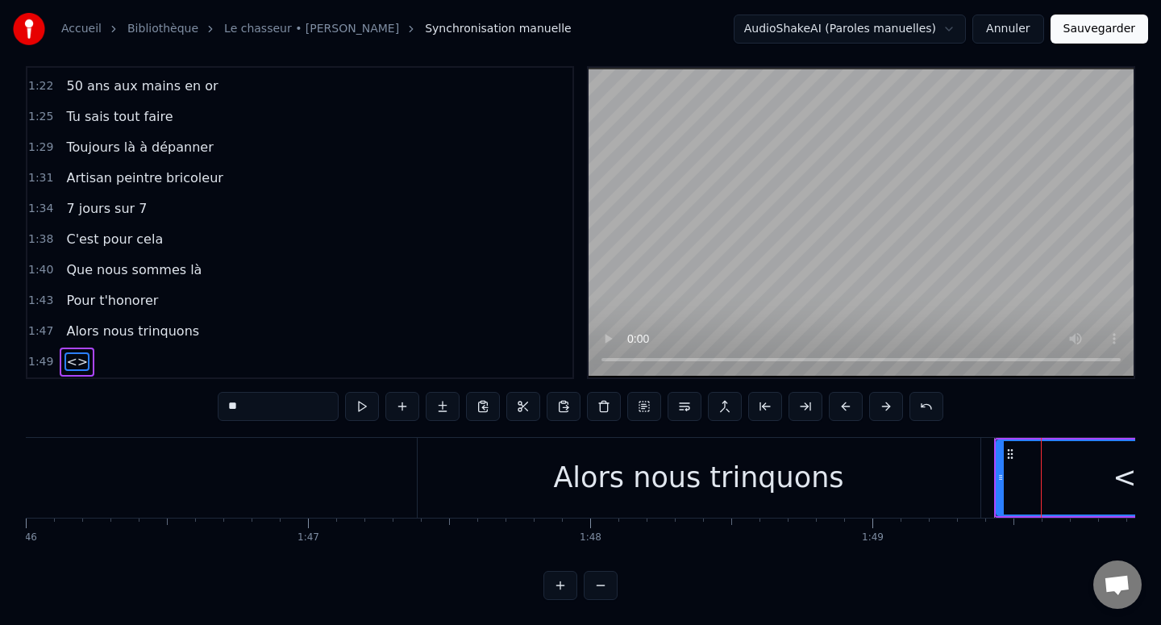
click at [293, 412] on input "**" at bounding box center [278, 406] width 121 height 29
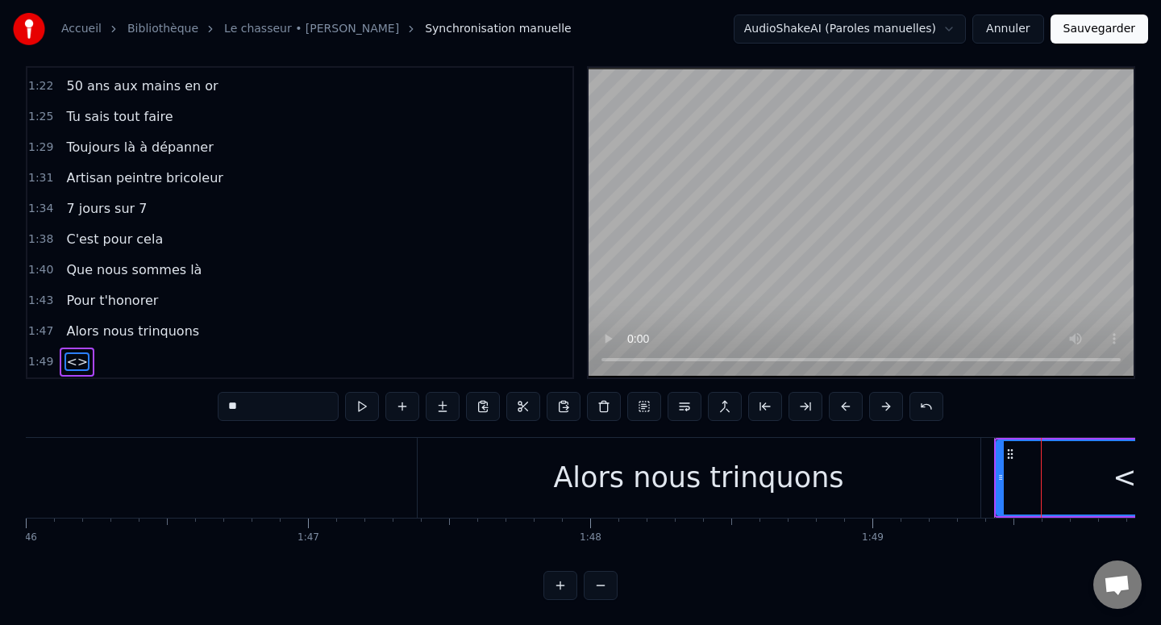
paste input "**********"
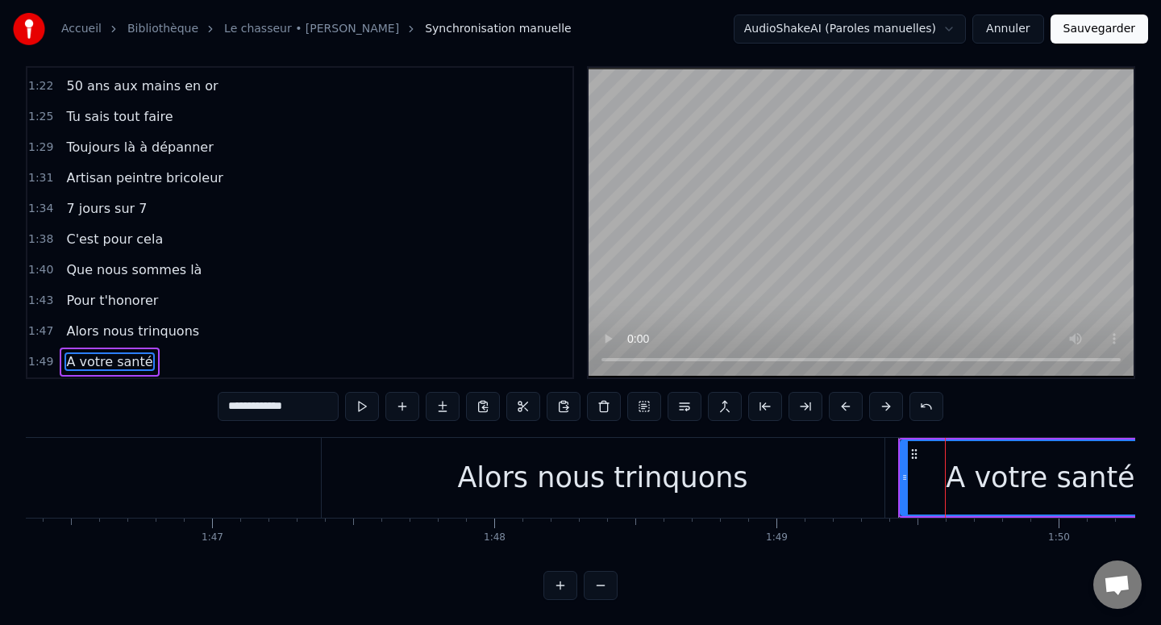
type input "**********"
click at [945, 490] on div at bounding box center [945, 478] width 1 height 80
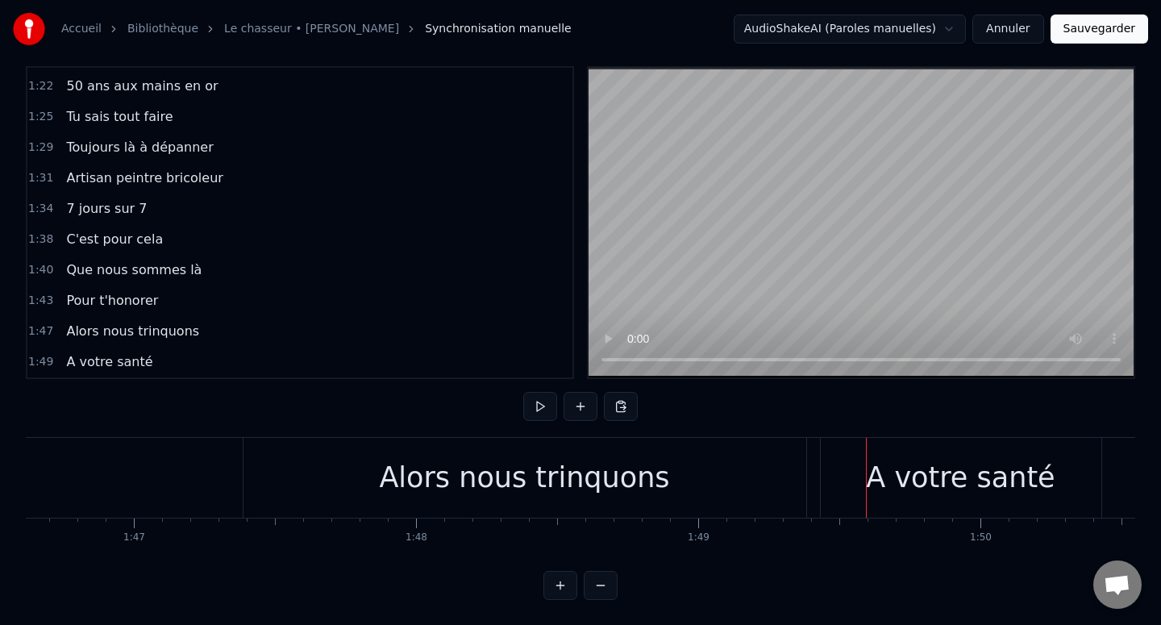
scroll to position [0, 30088]
click at [943, 490] on div "A votre santé" at bounding box center [953, 477] width 189 height 43
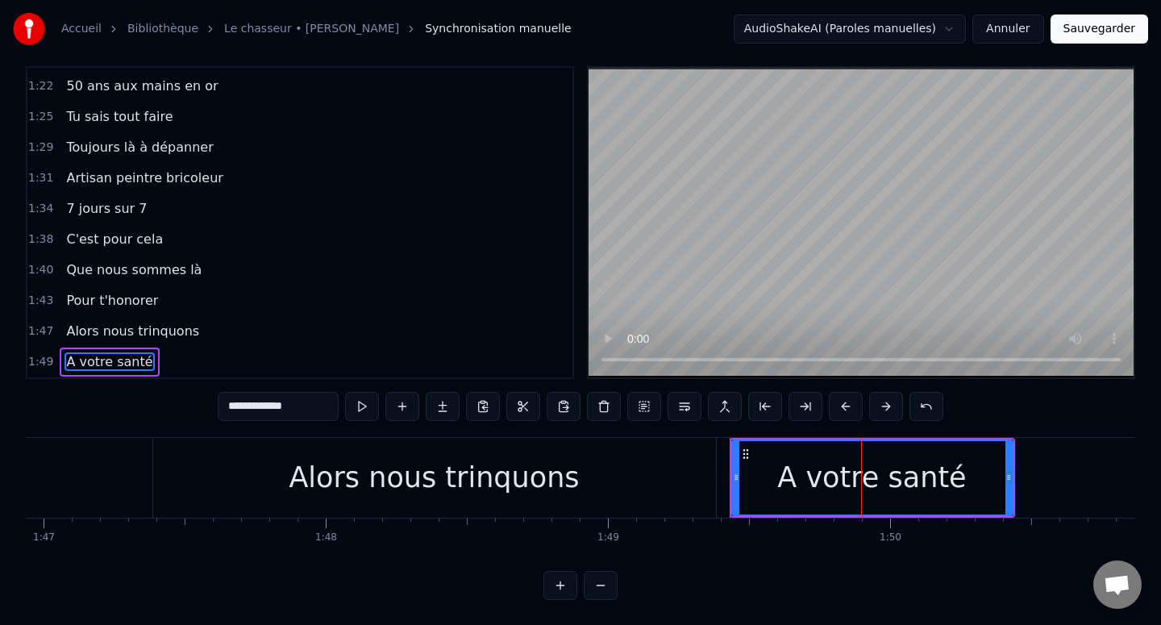
scroll to position [0, 30173]
click at [1008, 484] on div at bounding box center [1007, 477] width 6 height 73
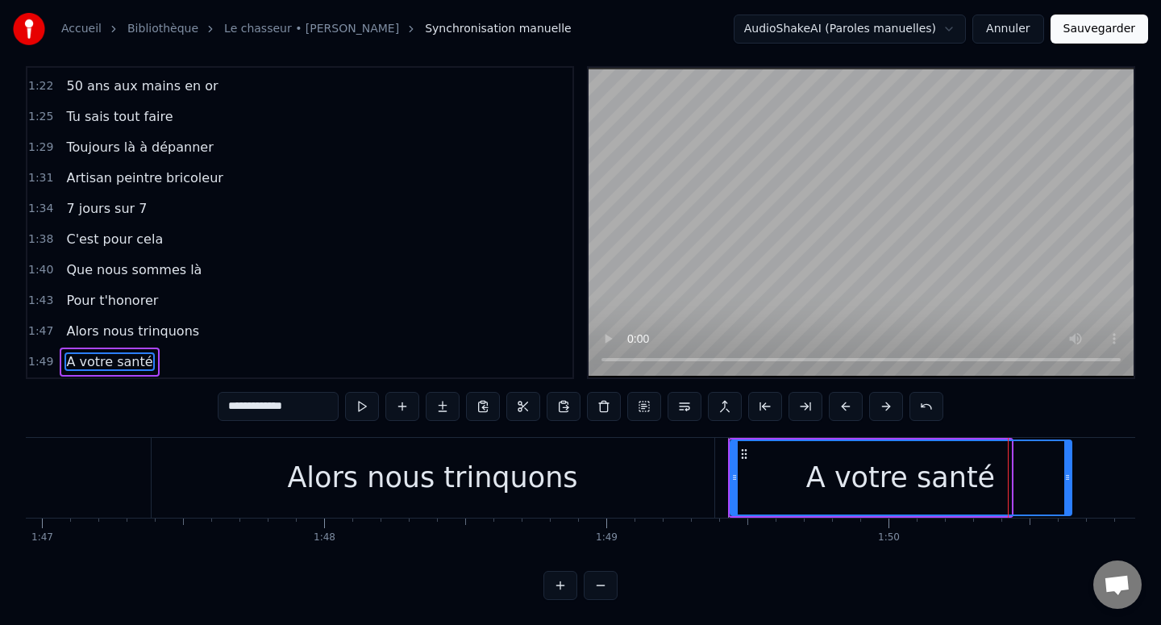
drag, startPoint x: 1008, startPoint y: 476, endPoint x: 1069, endPoint y: 475, distance: 60.5
click at [1069, 475] on icon at bounding box center [1067, 477] width 6 height 13
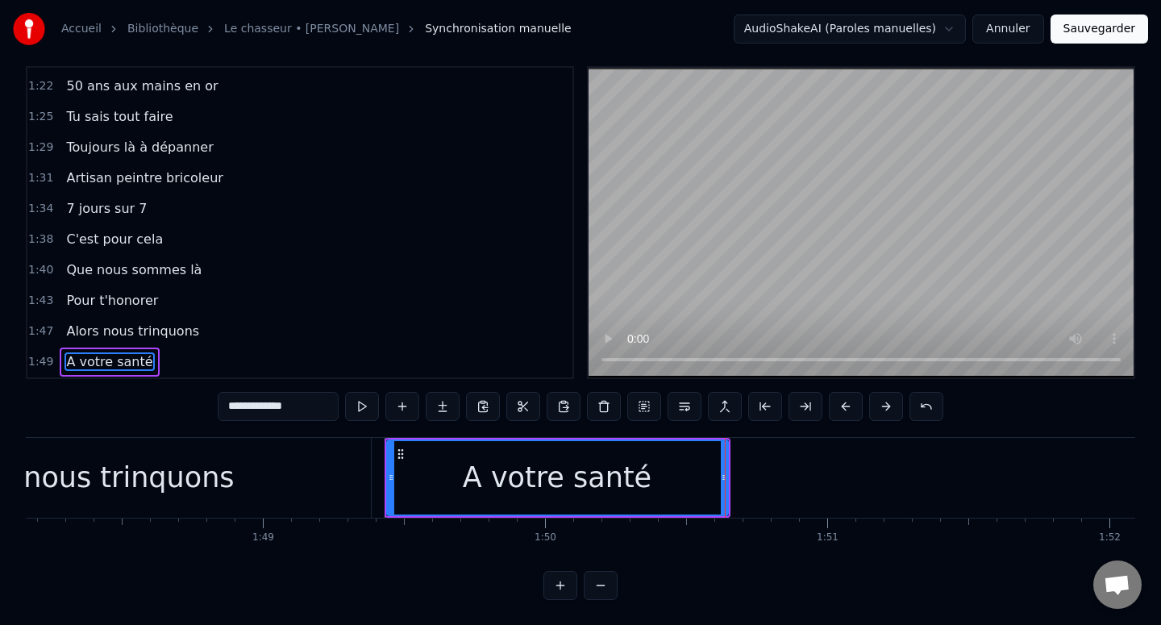
scroll to position [0, 30507]
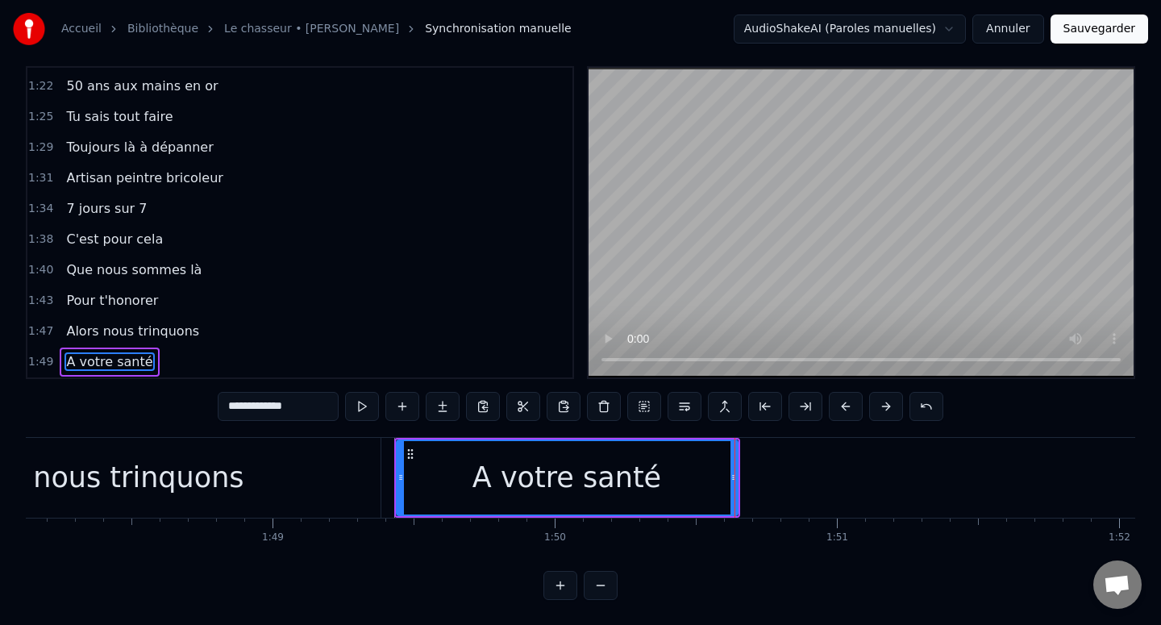
click at [445, 480] on div "A votre santé" at bounding box center [566, 477] width 339 height 73
click at [410, 478] on div "A votre santé" at bounding box center [566, 477] width 339 height 73
drag, startPoint x: 396, startPoint y: 477, endPoint x: 429, endPoint y: 477, distance: 33.1
click at [429, 477] on div "A votre santé" at bounding box center [567, 477] width 343 height 77
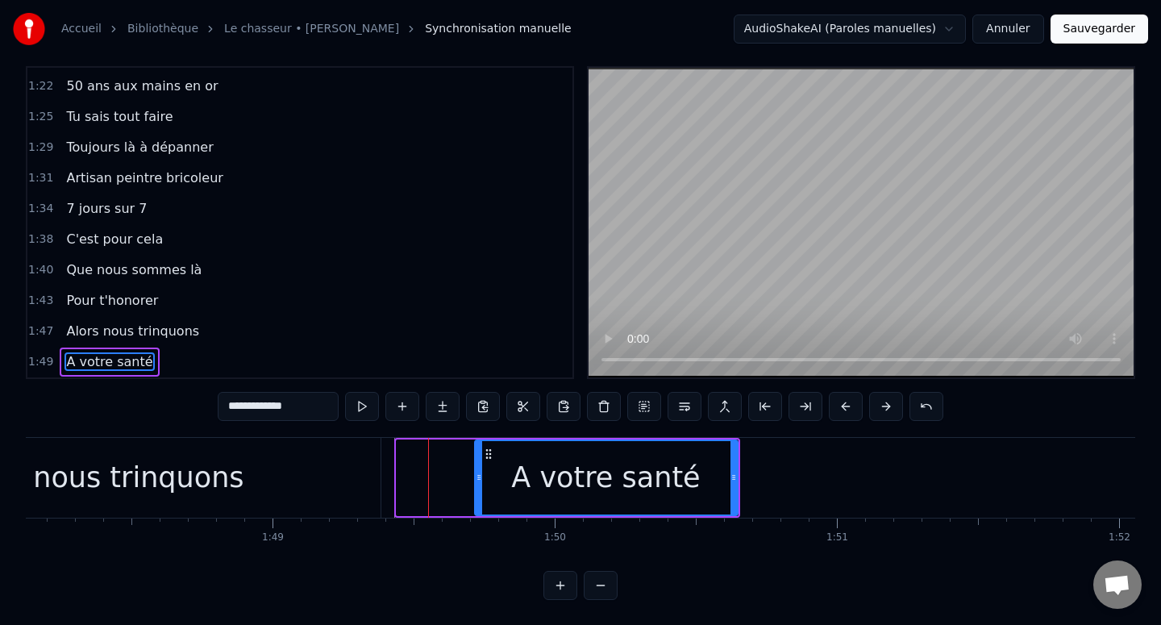
drag, startPoint x: 399, startPoint y: 479, endPoint x: 476, endPoint y: 479, distance: 77.4
click at [476, 479] on icon at bounding box center [479, 477] width 6 height 13
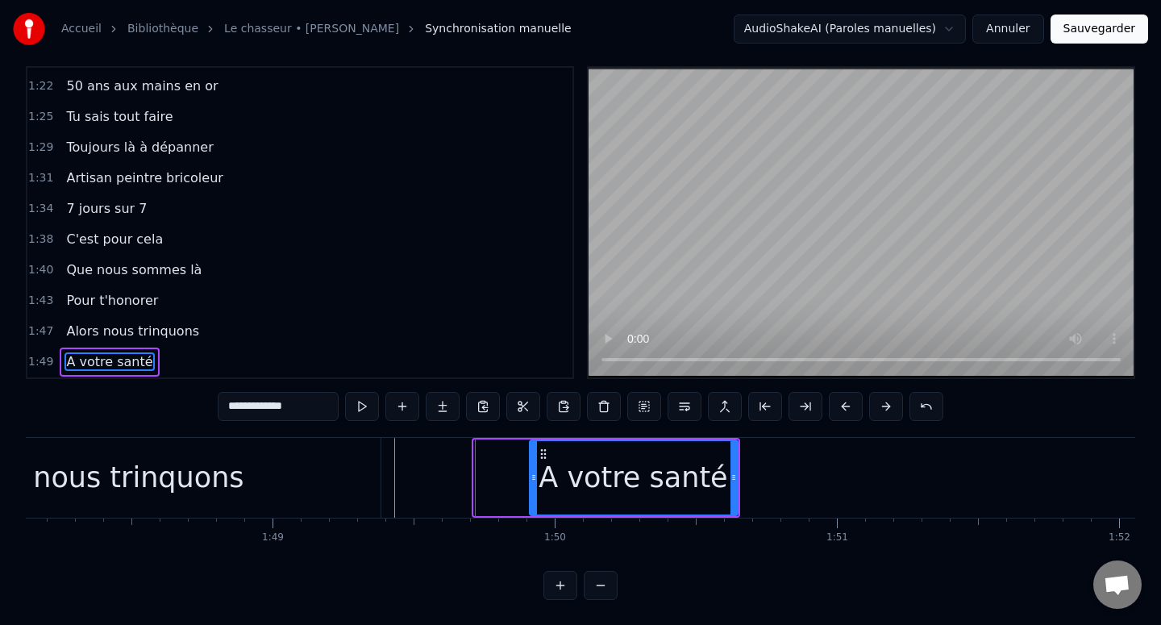
drag, startPoint x: 476, startPoint y: 479, endPoint x: 532, endPoint y: 479, distance: 55.6
click at [532, 479] on icon at bounding box center [533, 477] width 6 height 13
drag, startPoint x: 533, startPoint y: 479, endPoint x: 506, endPoint y: 479, distance: 26.6
click at [505, 479] on icon at bounding box center [505, 477] width 6 height 13
drag, startPoint x: 506, startPoint y: 479, endPoint x: 476, endPoint y: 481, distance: 30.7
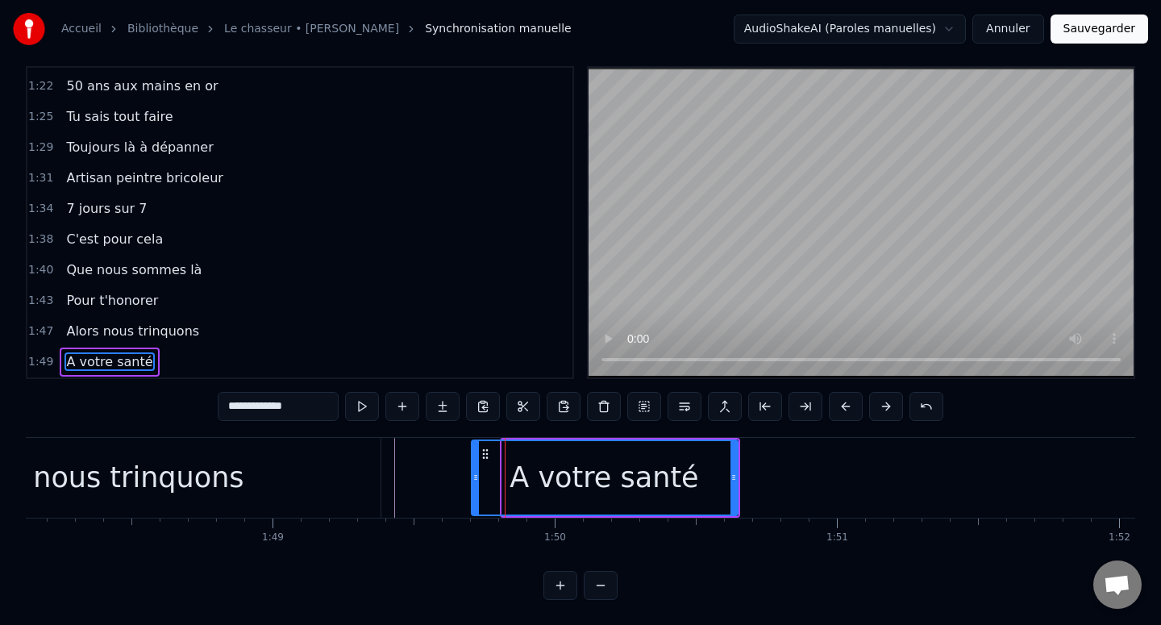
click at [476, 481] on icon at bounding box center [475, 477] width 6 height 13
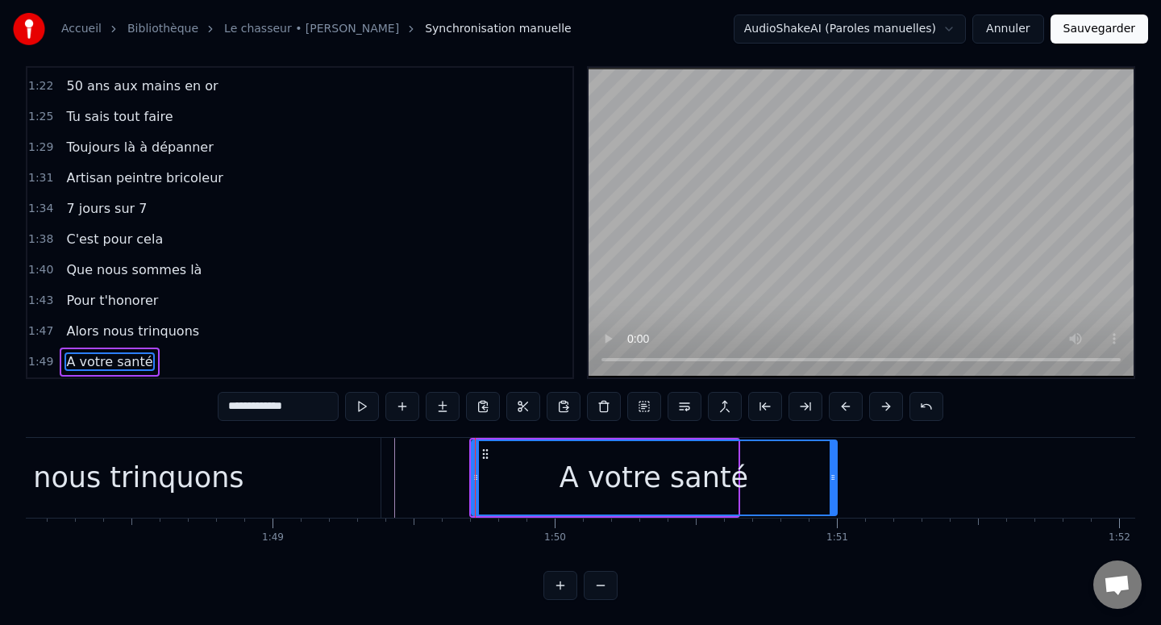
drag, startPoint x: 734, startPoint y: 476, endPoint x: 834, endPoint y: 476, distance: 99.2
click at [834, 476] on icon at bounding box center [832, 477] width 6 height 13
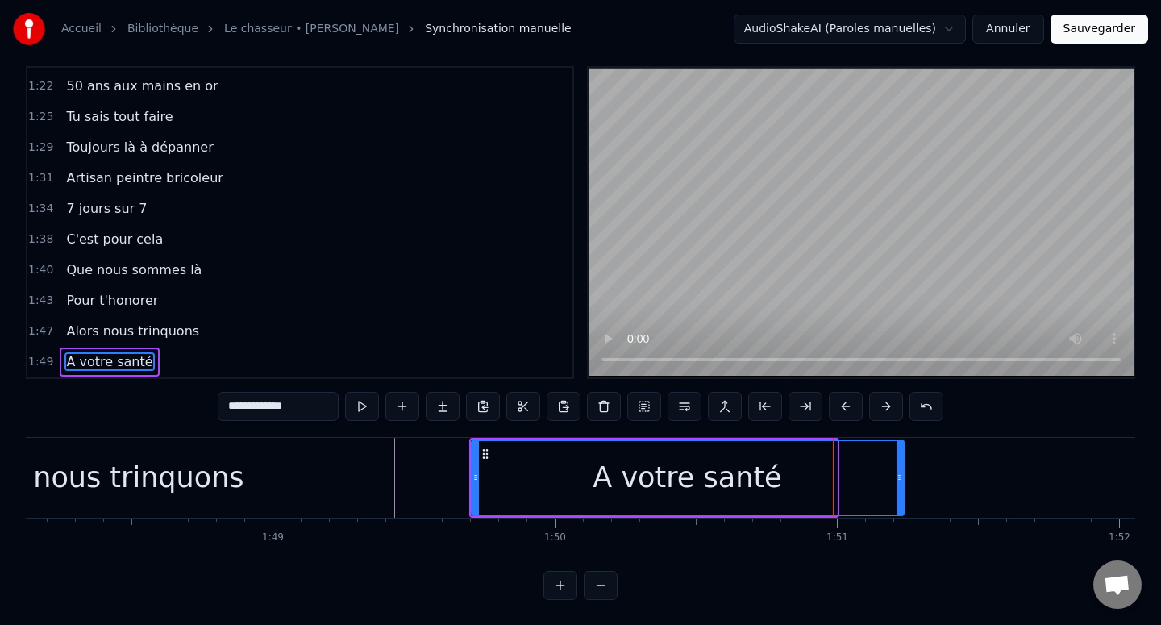
drag, startPoint x: 834, startPoint y: 476, endPoint x: 900, endPoint y: 476, distance: 66.1
click at [900, 476] on icon at bounding box center [899, 477] width 6 height 13
drag, startPoint x: 900, startPoint y: 476, endPoint x: 917, endPoint y: 476, distance: 17.7
click at [917, 476] on icon at bounding box center [917, 477] width 6 height 13
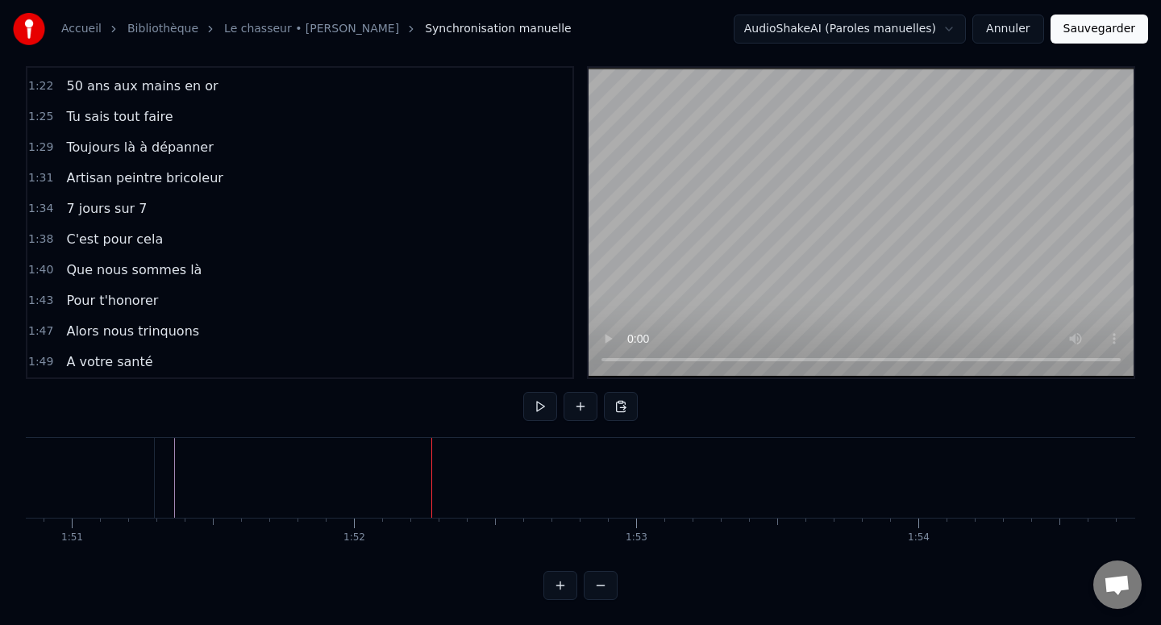
scroll to position [0, 31502]
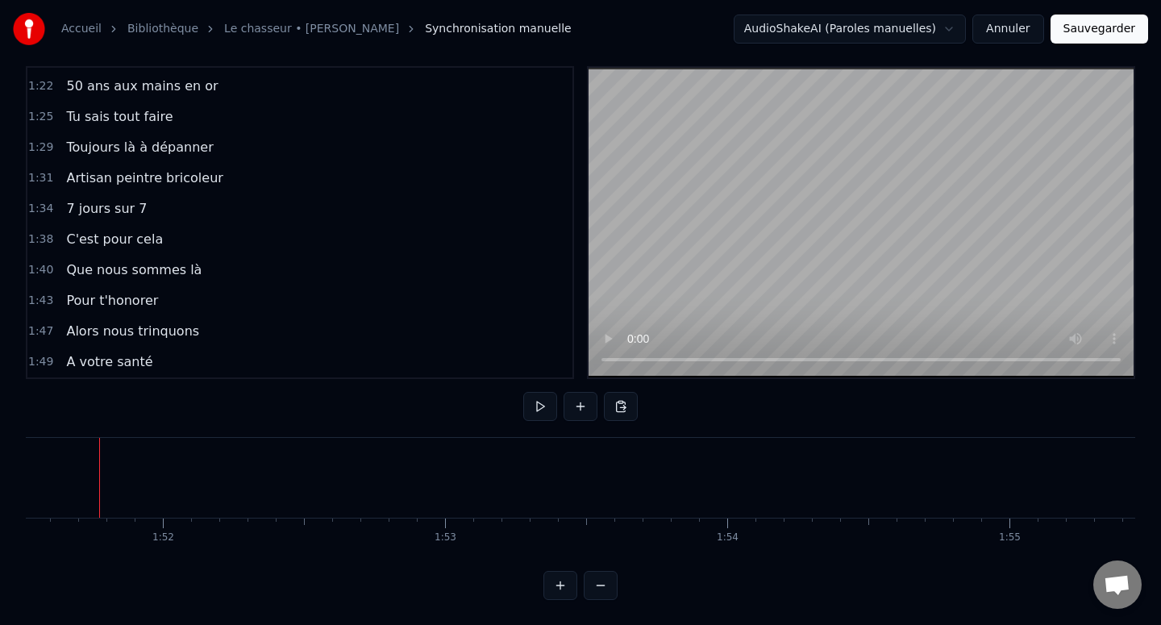
scroll to position [0, 31455]
click at [132, 499] on div "Nouvelle ligne Ctrl+N" at bounding box center [212, 502] width 198 height 26
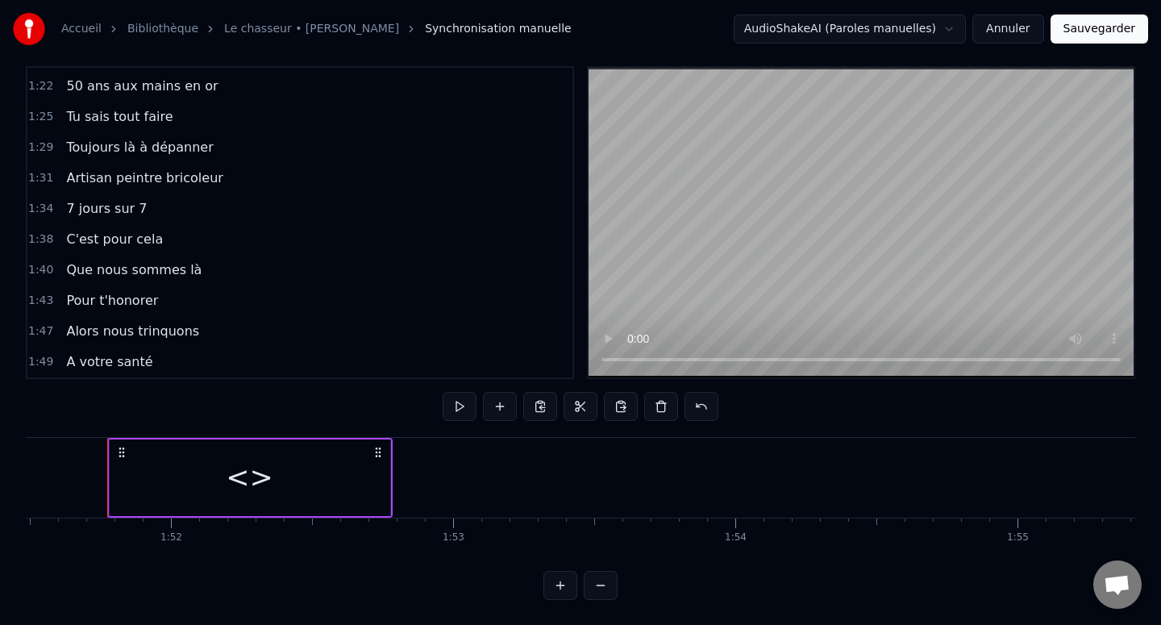
click at [254, 473] on div "<>" at bounding box center [250, 477] width 48 height 43
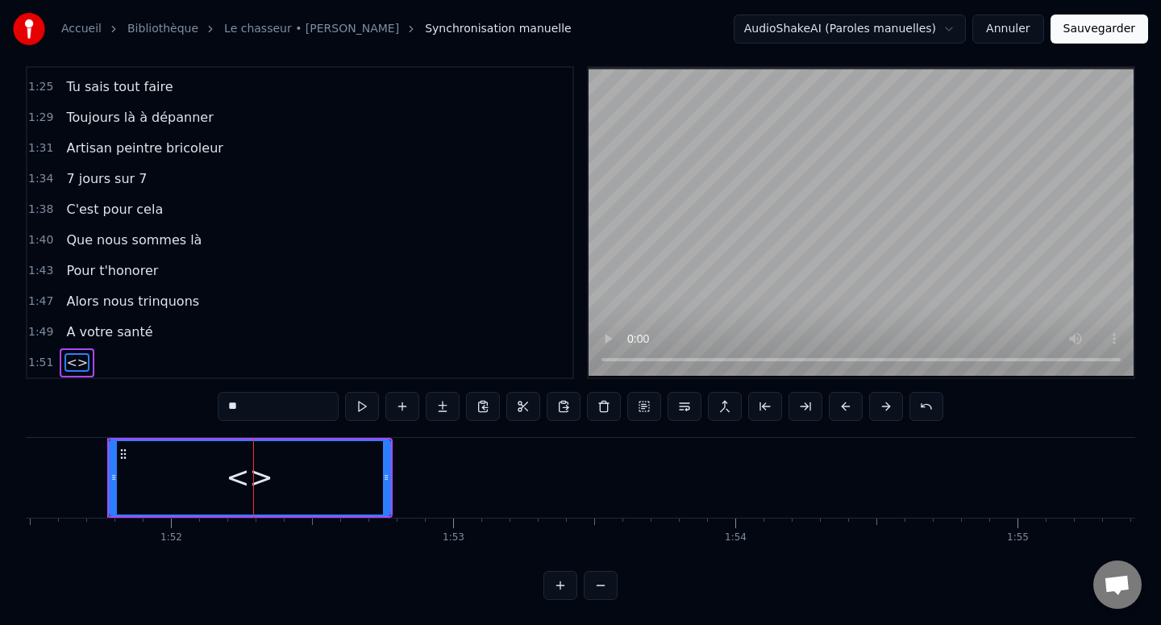
scroll to position [701, 0]
click at [287, 410] on input "**" at bounding box center [278, 406] width 121 height 29
click at [286, 409] on input "**" at bounding box center [278, 406] width 121 height 29
paste input "**********"
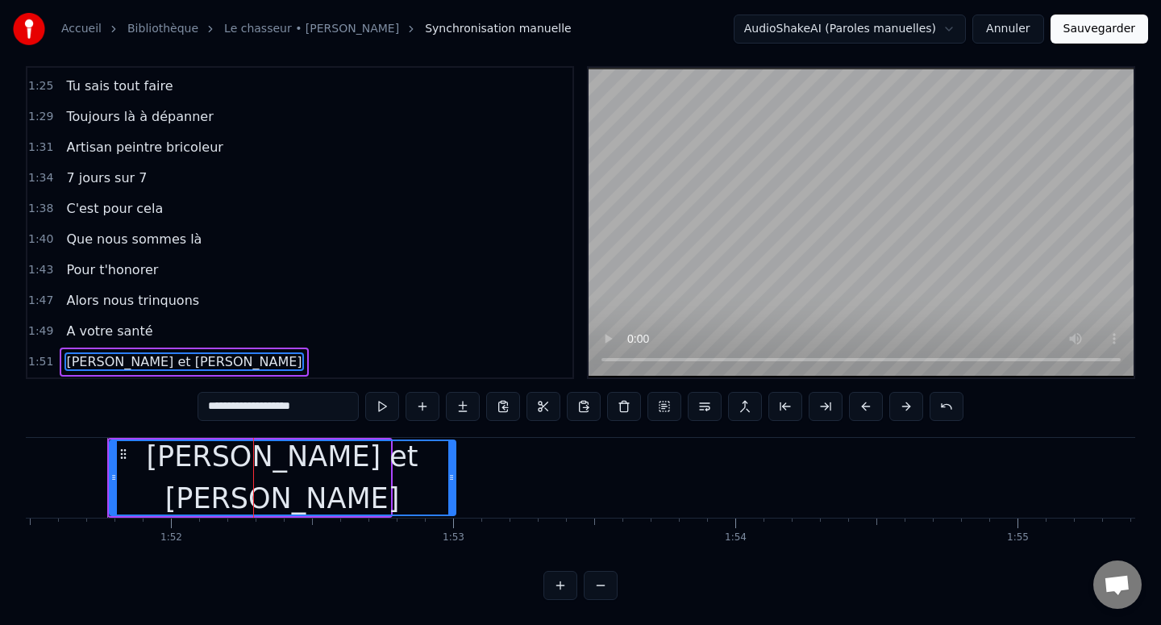
drag, startPoint x: 388, startPoint y: 470, endPoint x: 606, endPoint y: 472, distance: 218.5
click at [455, 472] on icon at bounding box center [451, 477] width 6 height 13
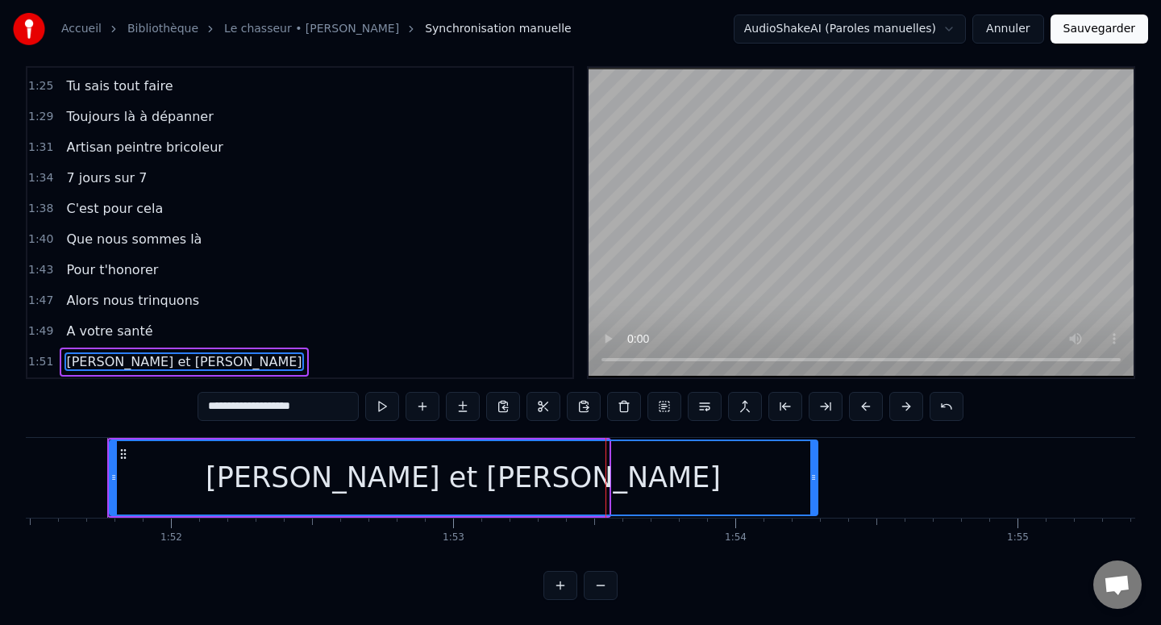
drag, startPoint x: 606, startPoint y: 472, endPoint x: 818, endPoint y: 472, distance: 212.0
click at [817, 472] on icon at bounding box center [813, 477] width 6 height 13
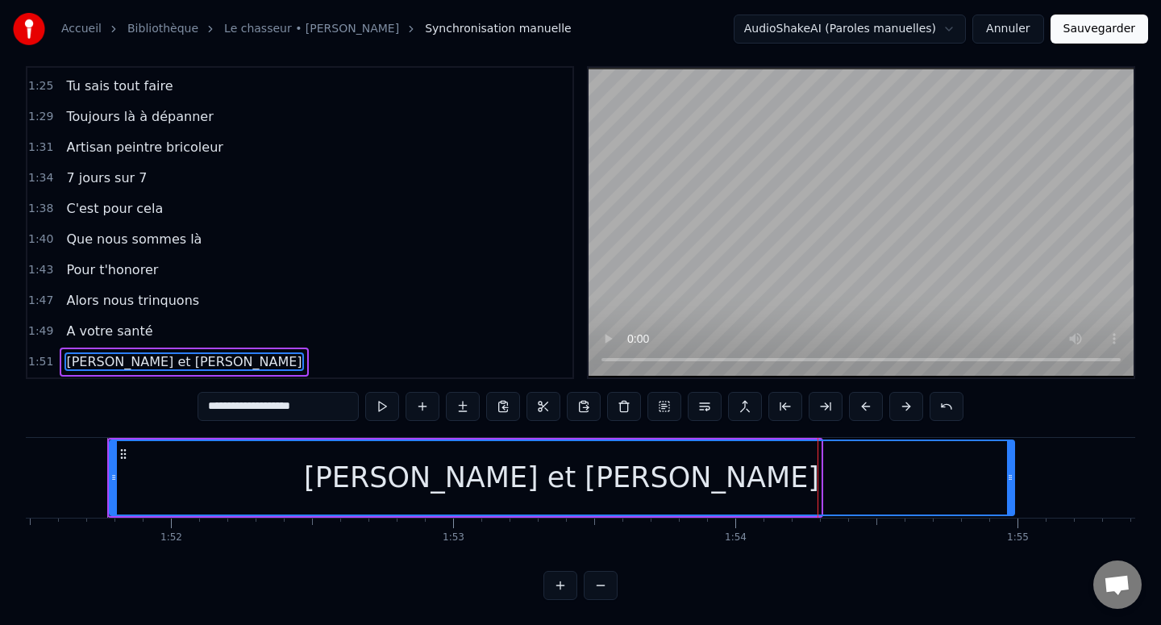
drag, startPoint x: 818, startPoint y: 472, endPoint x: 1019, endPoint y: 476, distance: 200.8
click at [1013, 476] on icon at bounding box center [1010, 477] width 6 height 13
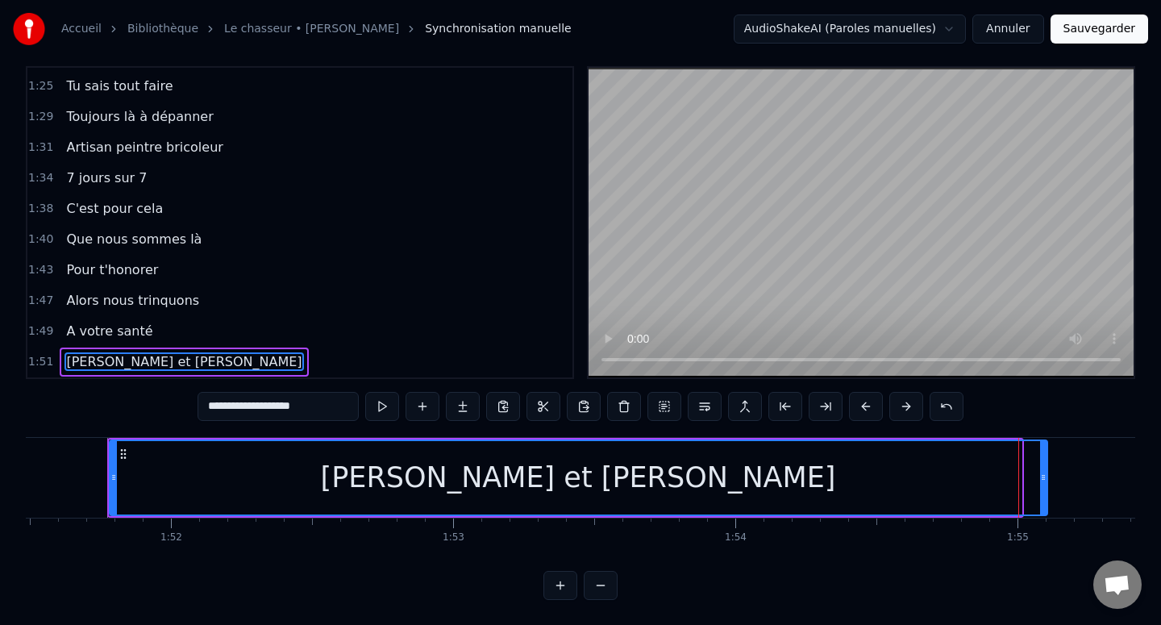
drag, startPoint x: 1019, startPoint y: 476, endPoint x: 1046, endPoint y: 476, distance: 27.4
click at [1046, 476] on icon at bounding box center [1043, 477] width 6 height 13
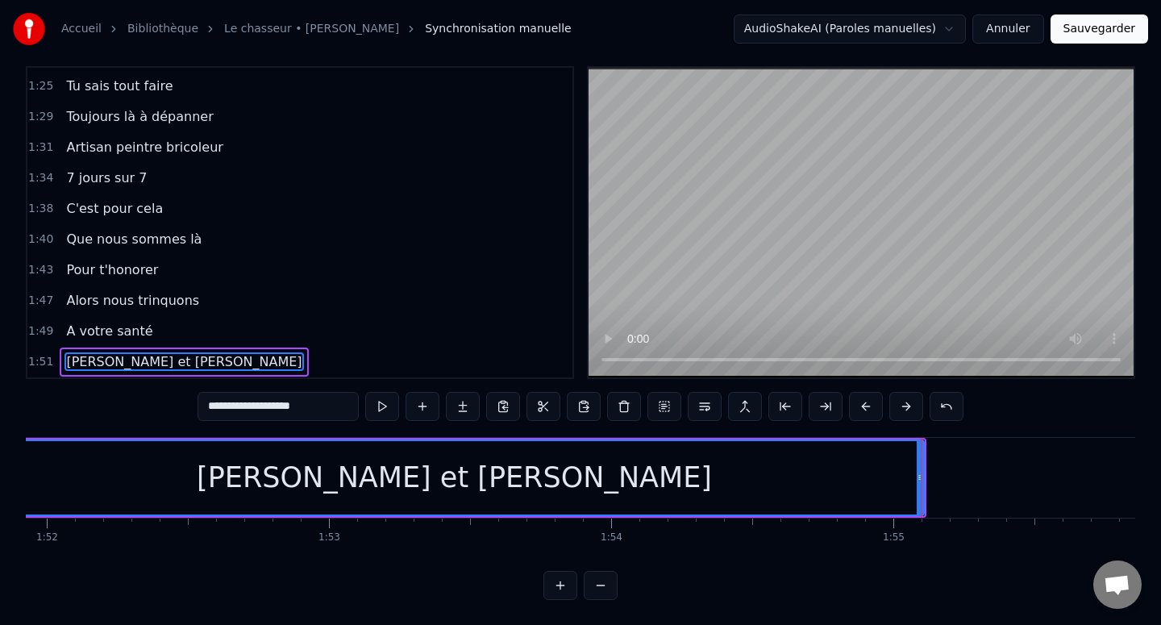
scroll to position [0, 31585]
type input "**********"
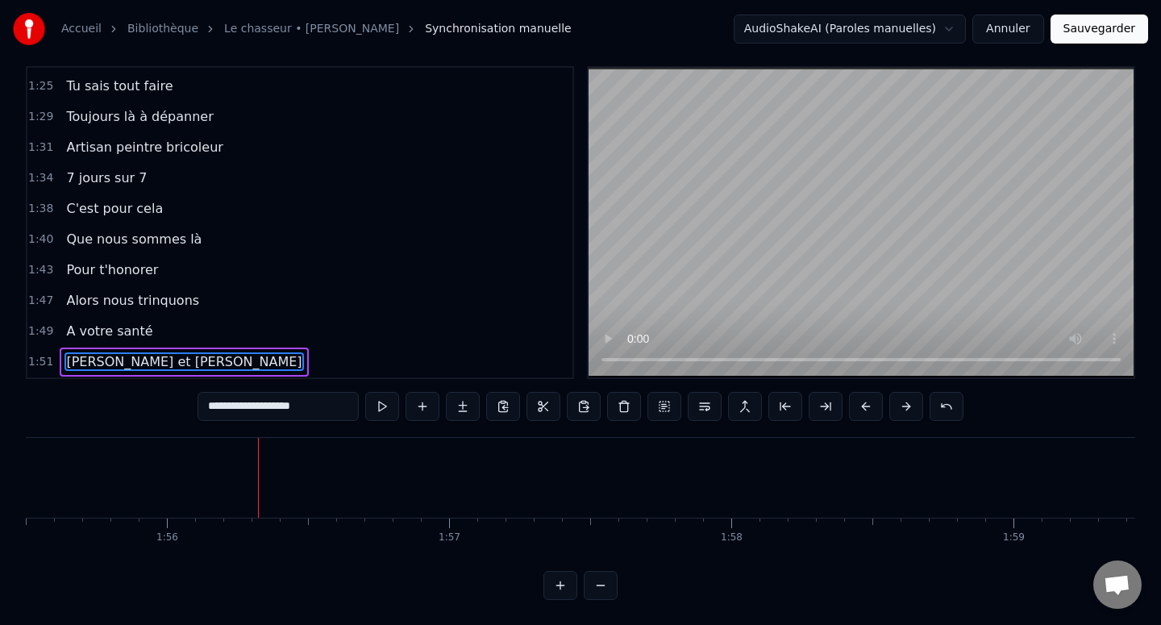
scroll to position [0, 32592]
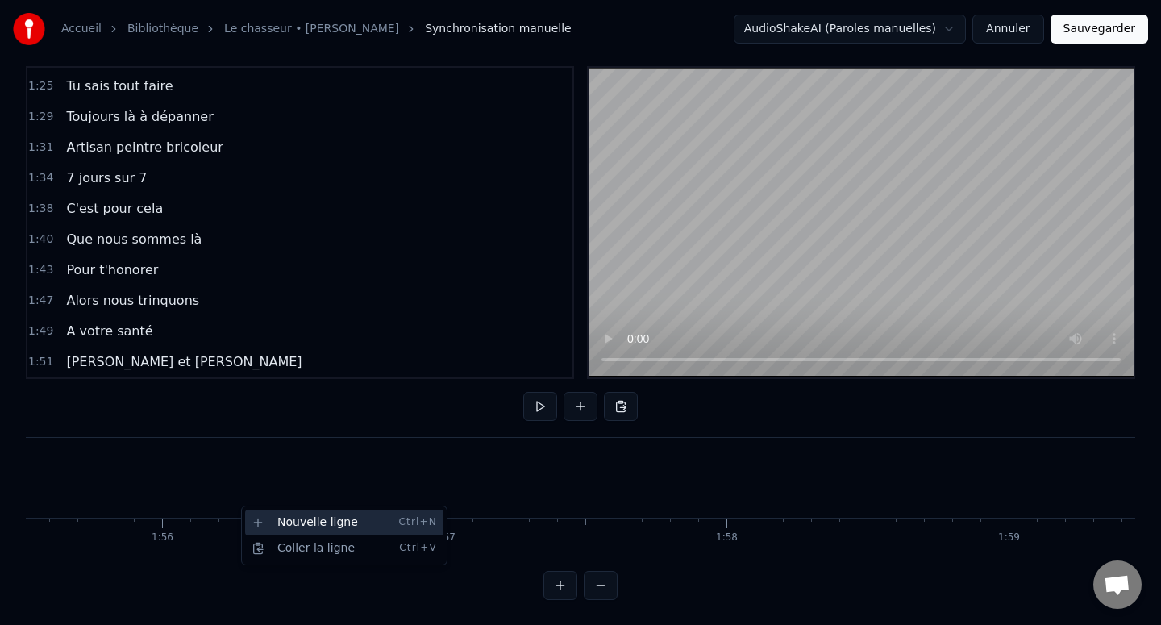
click at [268, 517] on div "Nouvelle ligne Ctrl+N" at bounding box center [344, 522] width 198 height 26
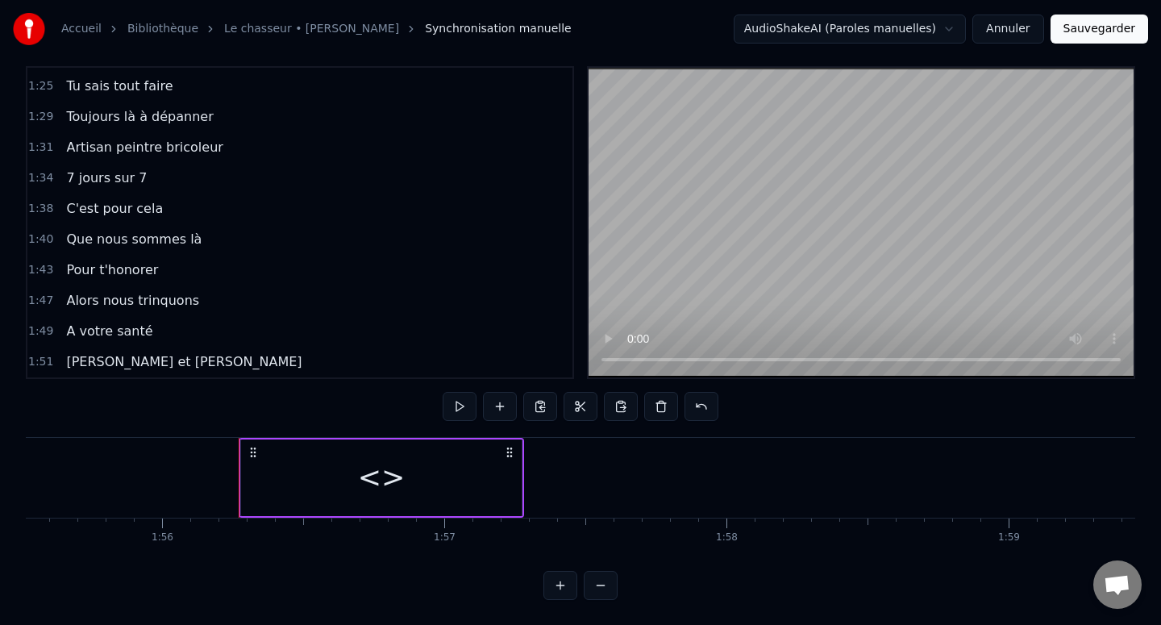
click at [381, 471] on div "<>" at bounding box center [382, 477] width 48 height 43
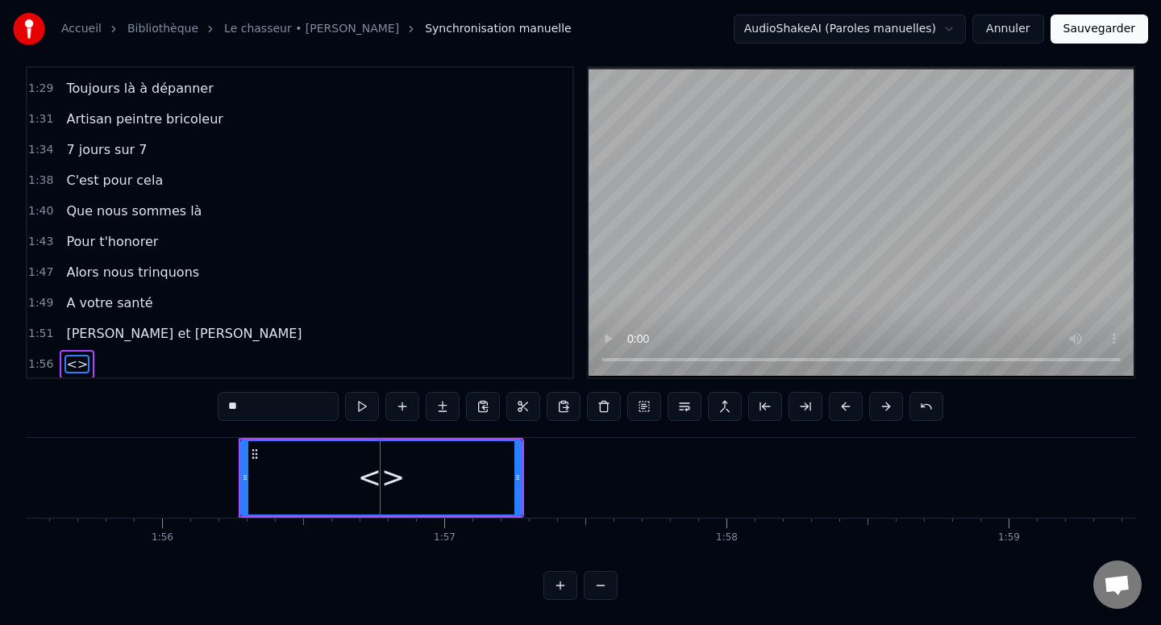
scroll to position [732, 0]
click at [261, 403] on input "**" at bounding box center [278, 406] width 121 height 29
click at [261, 402] on input "**" at bounding box center [278, 406] width 121 height 29
paste input "**********"
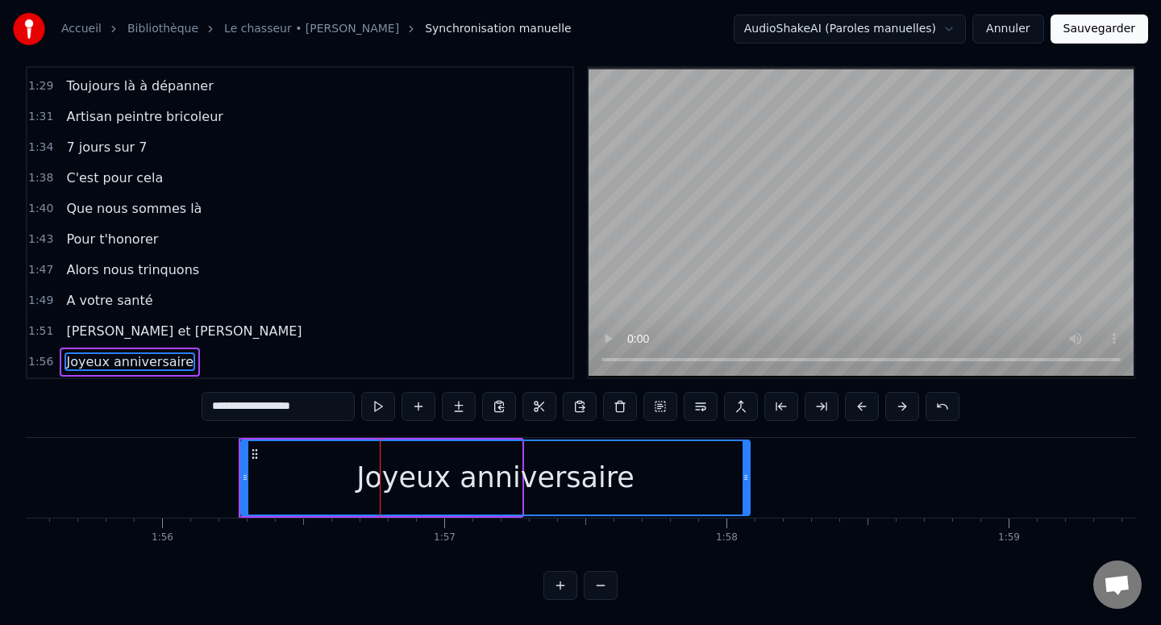
drag, startPoint x: 518, startPoint y: 468, endPoint x: 745, endPoint y: 468, distance: 227.3
click at [746, 468] on div at bounding box center [745, 477] width 6 height 73
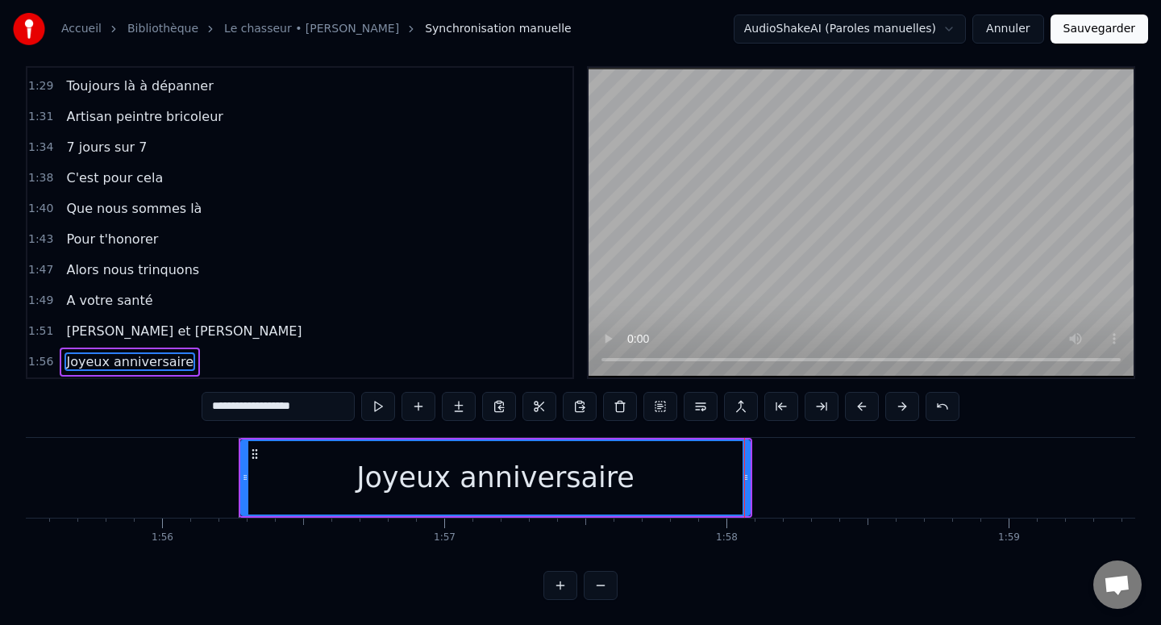
type input "**********"
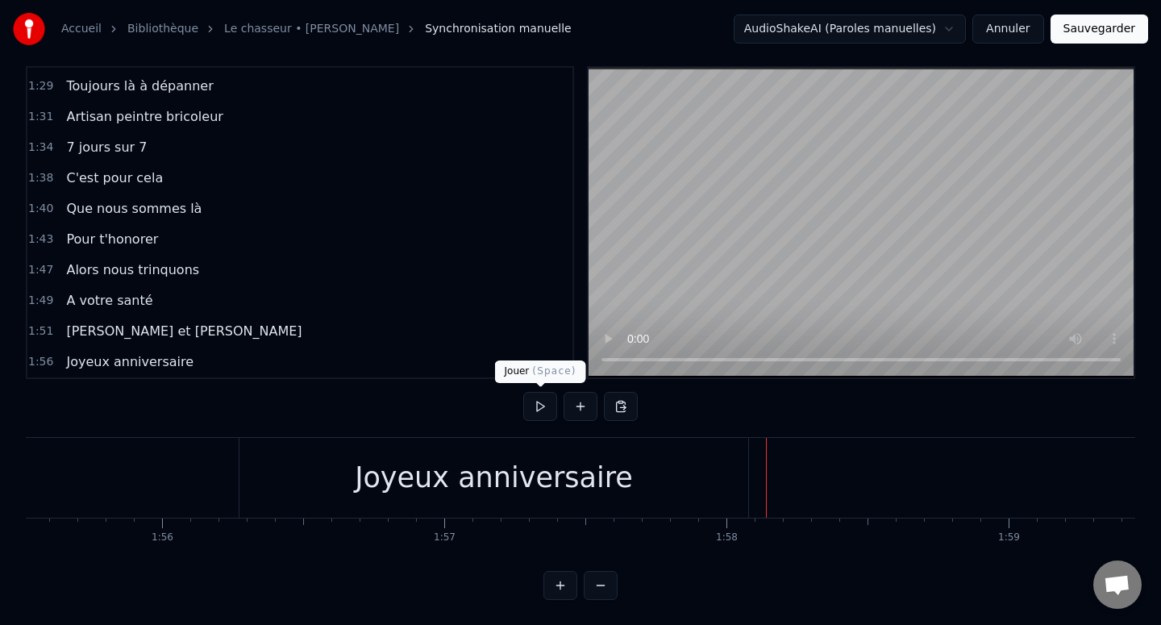
click at [543, 400] on button at bounding box center [540, 406] width 34 height 29
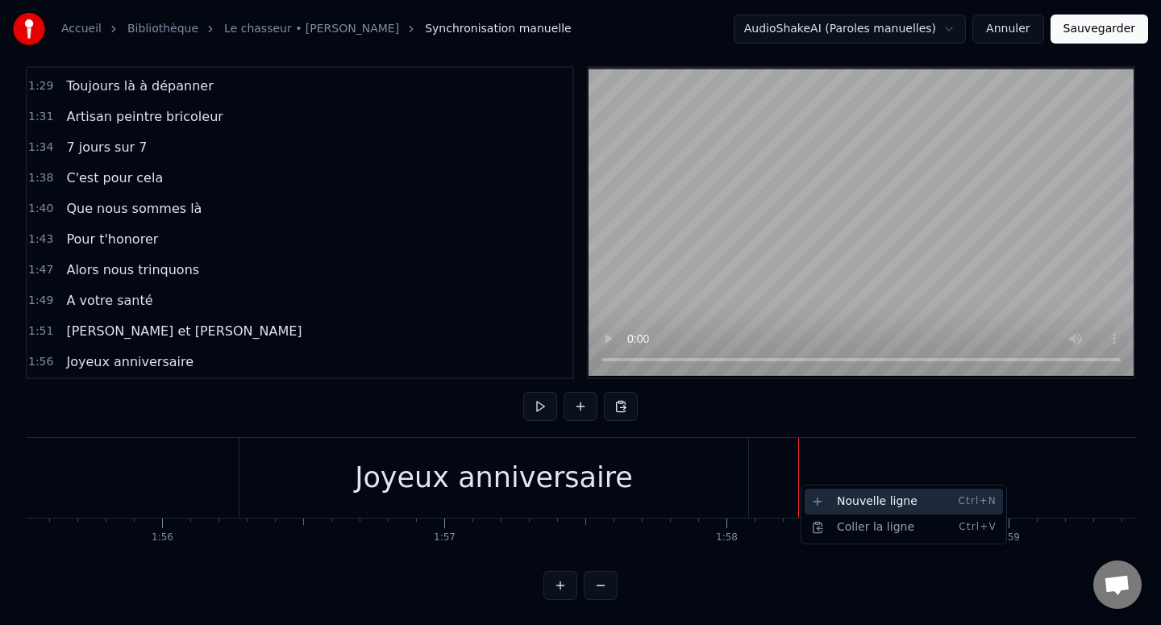
click at [814, 497] on div "Nouvelle ligne Ctrl+N" at bounding box center [904, 502] width 198 height 26
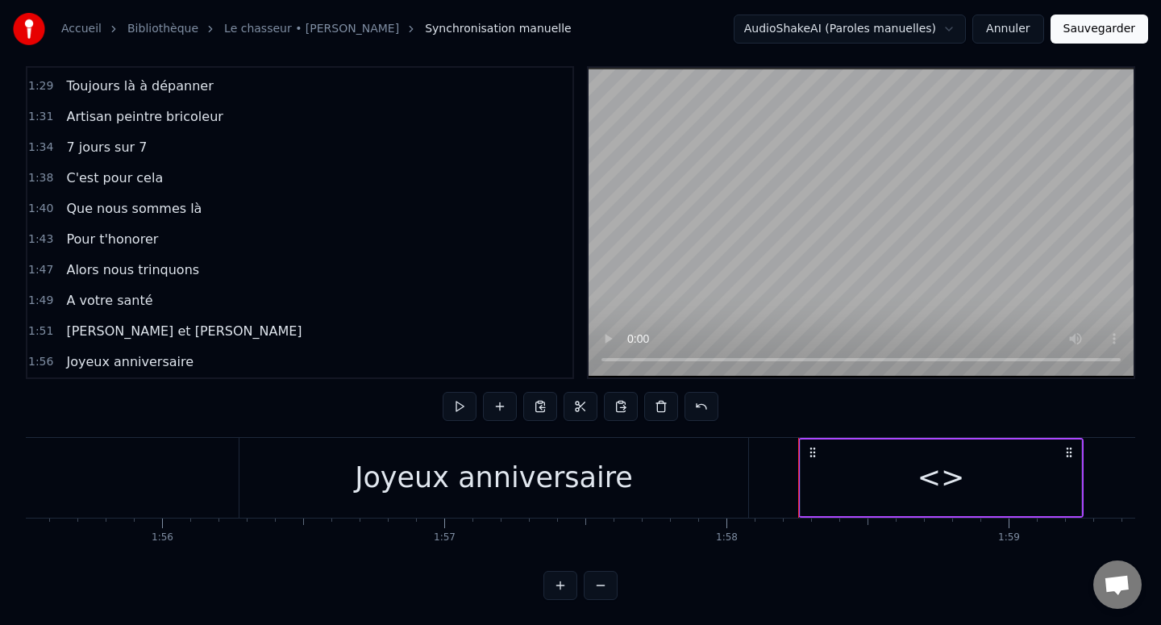
click at [852, 472] on div "<>" at bounding box center [940, 477] width 281 height 77
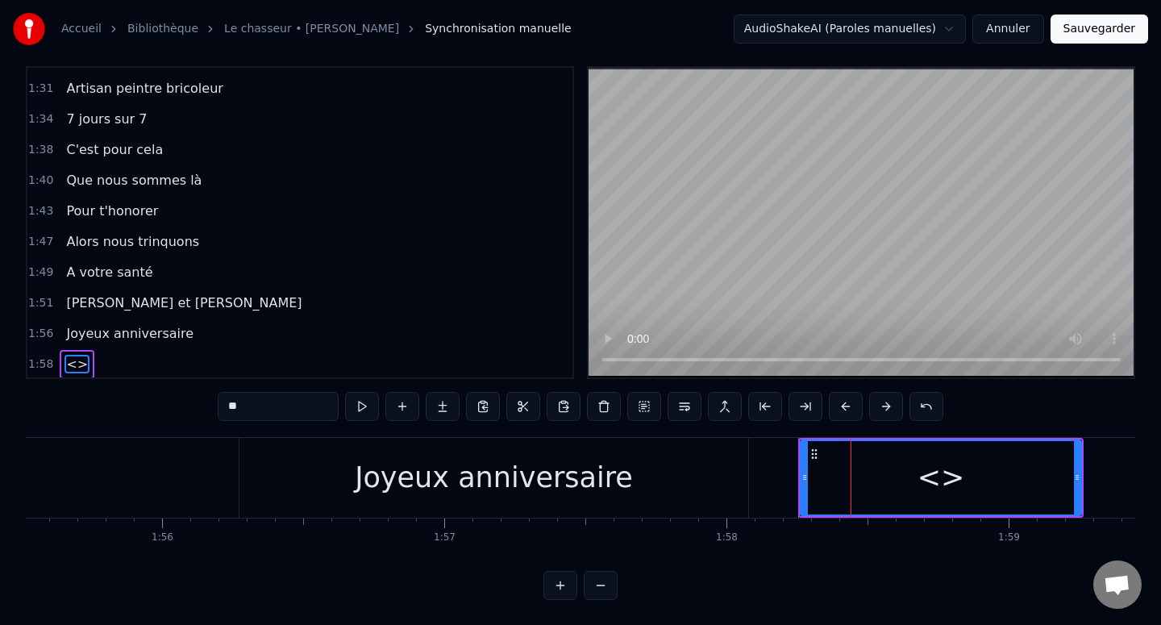
scroll to position [763, 0]
click at [271, 396] on input "**" at bounding box center [278, 406] width 121 height 29
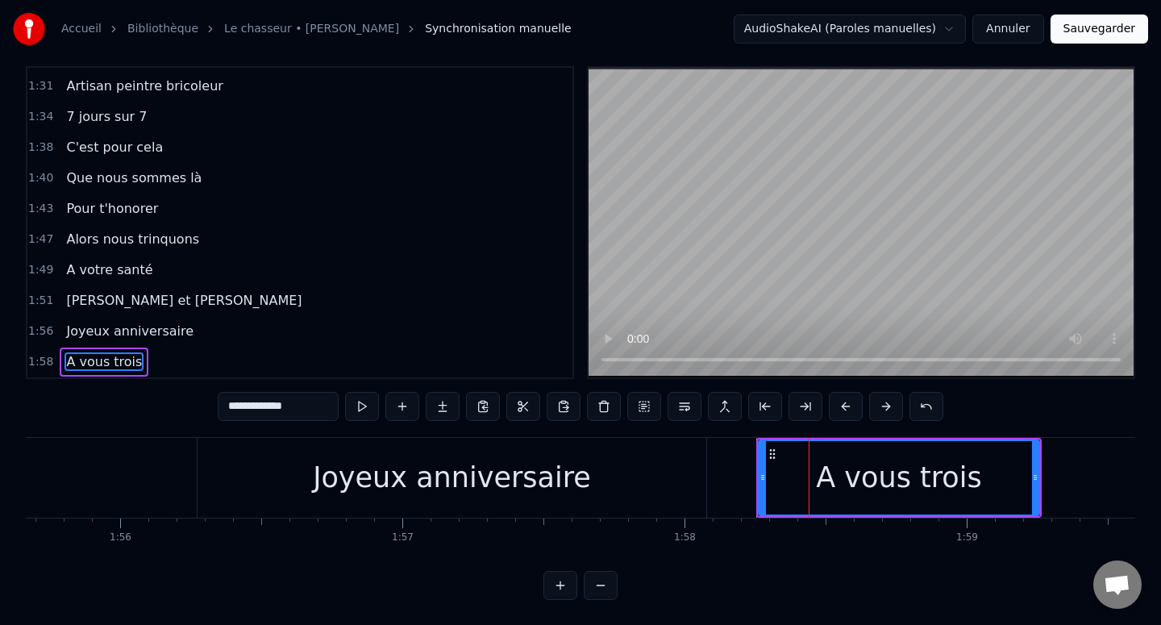
scroll to position [0, 32653]
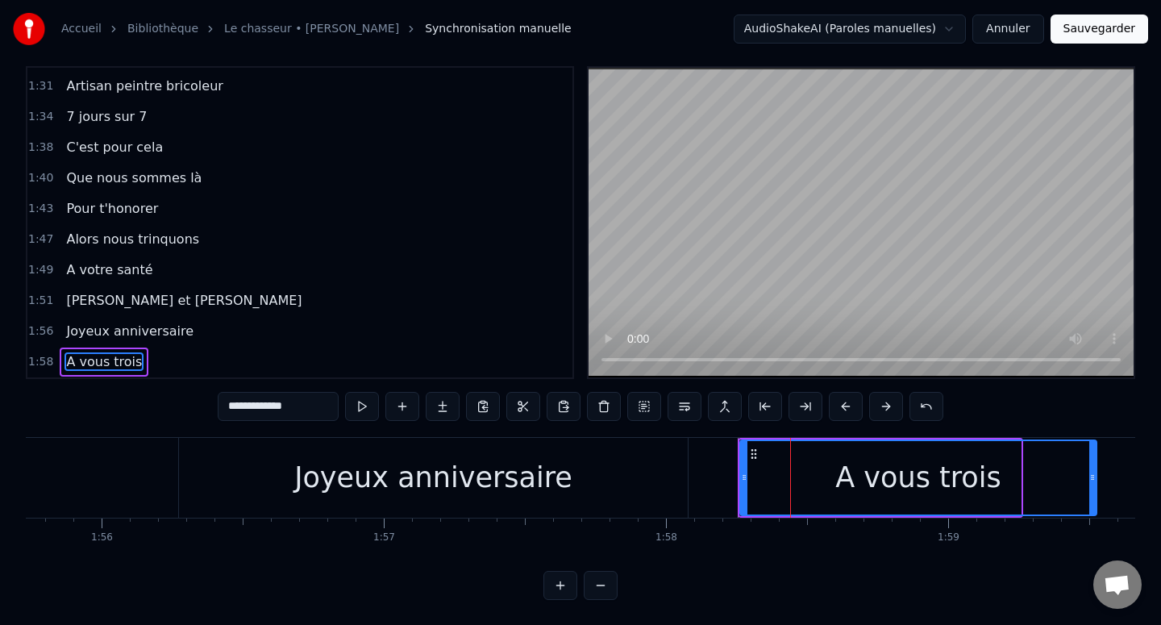
drag, startPoint x: 1018, startPoint y: 475, endPoint x: 1097, endPoint y: 475, distance: 79.0
click at [1096, 475] on icon at bounding box center [1092, 477] width 6 height 13
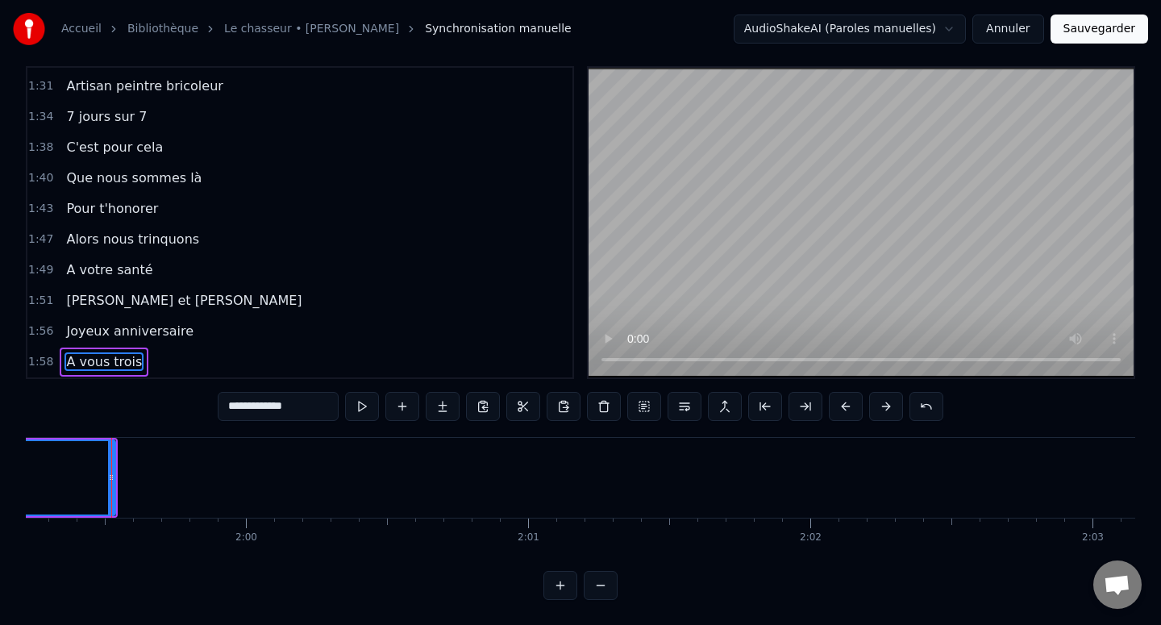
scroll to position [0, 33642]
drag, startPoint x: 107, startPoint y: 482, endPoint x: 185, endPoint y: 480, distance: 78.2
click at [186, 480] on icon at bounding box center [186, 477] width 6 height 13
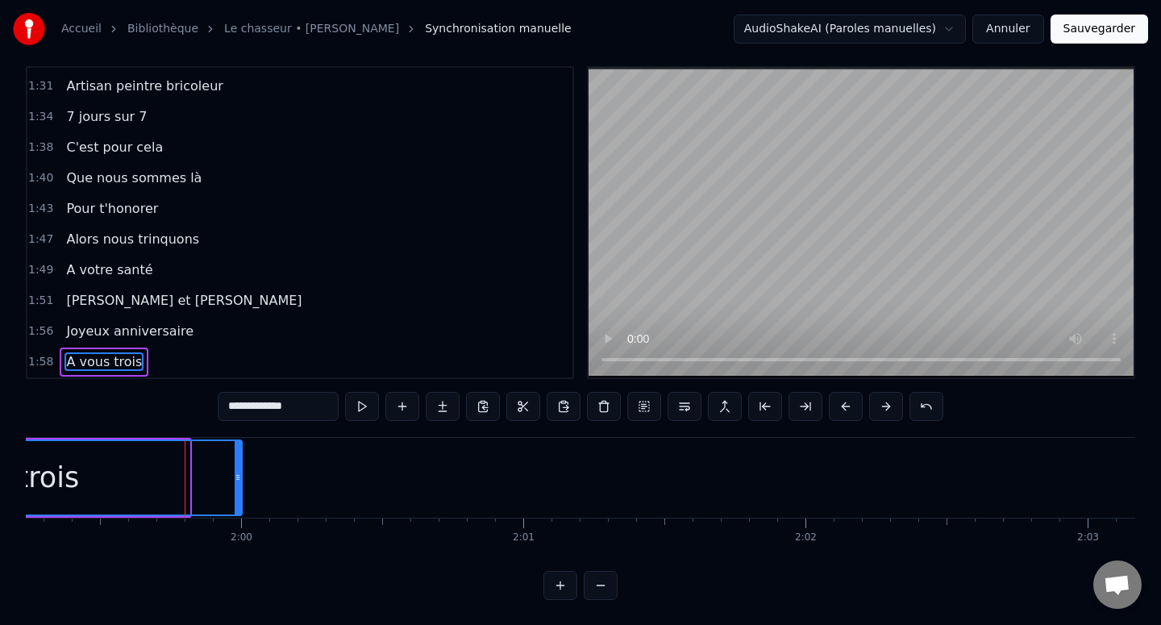
drag, startPoint x: 185, startPoint y: 480, endPoint x: 237, endPoint y: 480, distance: 51.6
click at [238, 480] on icon at bounding box center [238, 477] width 6 height 13
drag, startPoint x: 237, startPoint y: 480, endPoint x: 265, endPoint y: 480, distance: 28.2
click at [264, 480] on icon at bounding box center [260, 477] width 6 height 13
type input "**********"
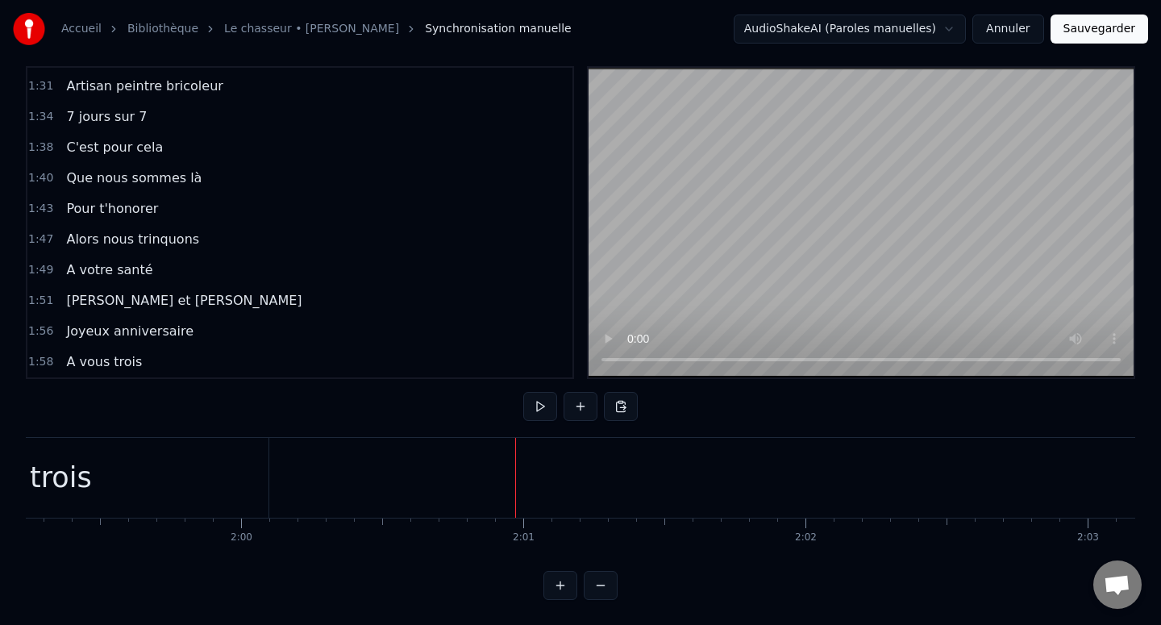
click at [380, 492] on div "Nouvelle ligne Ctrl+N" at bounding box center [463, 489] width 198 height 26
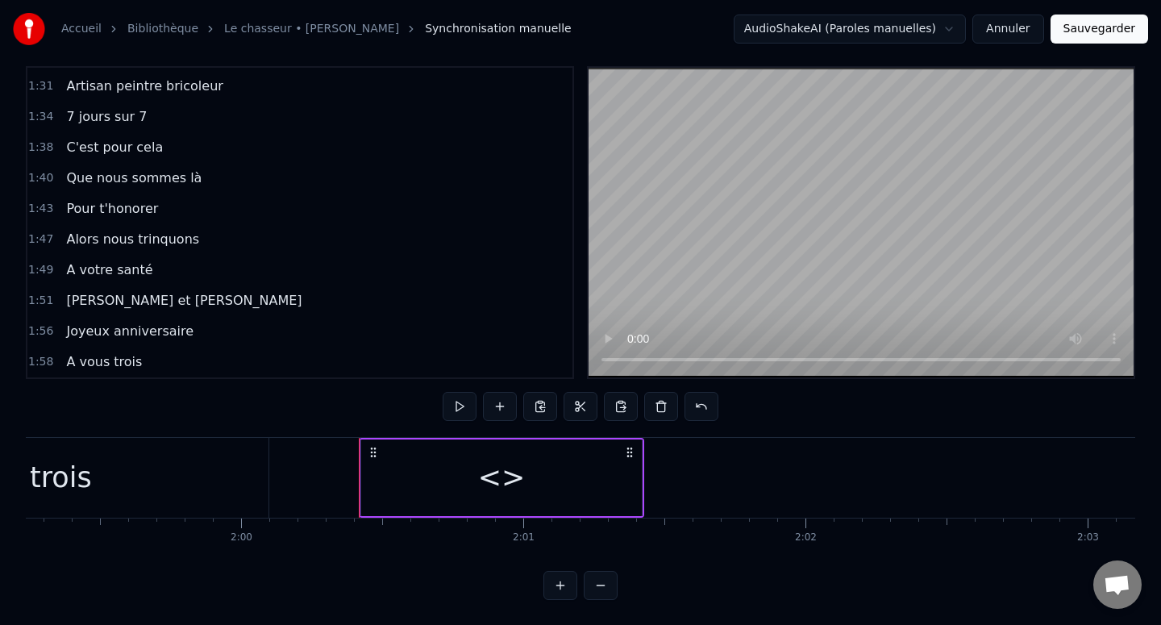
click at [413, 480] on div "<>" at bounding box center [501, 477] width 281 height 77
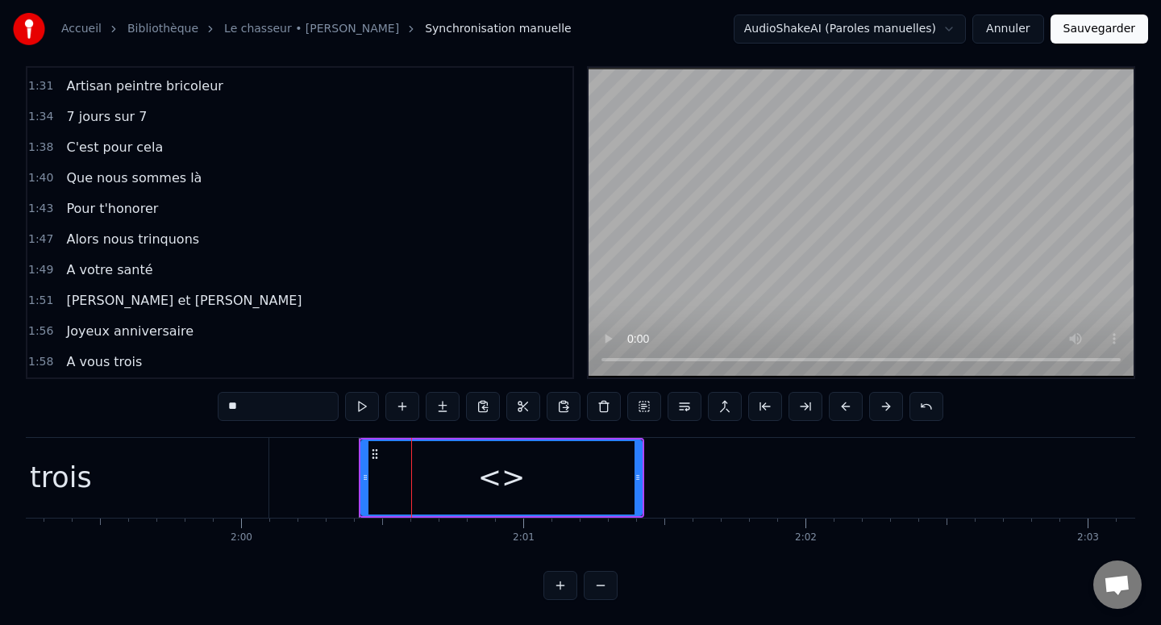
scroll to position [793, 0]
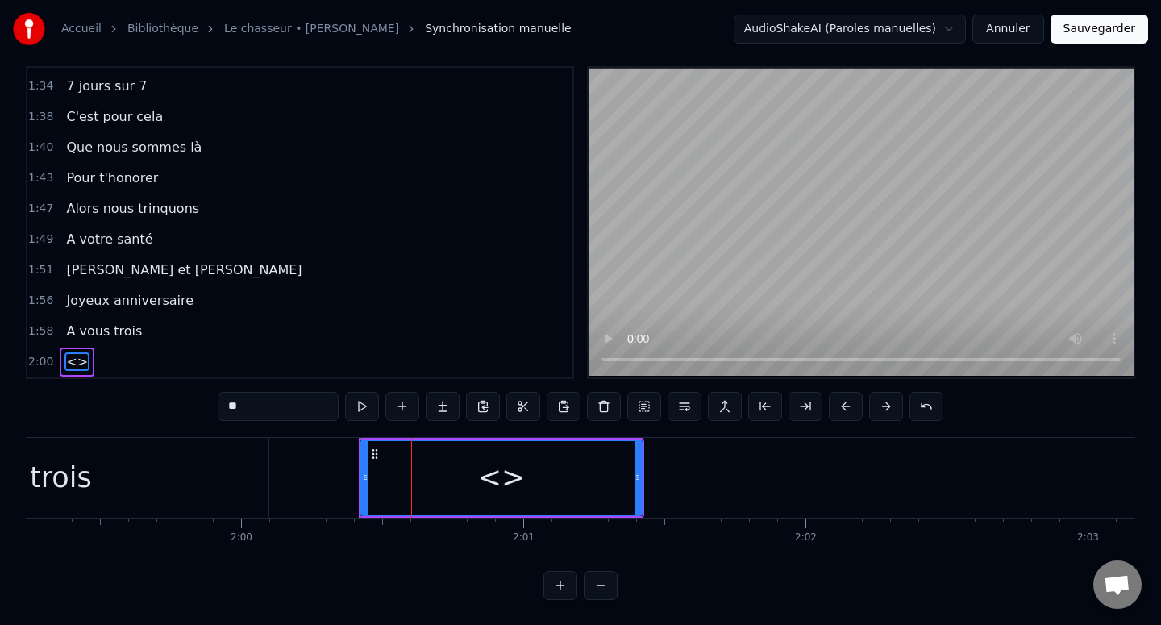
click at [278, 396] on input "**" at bounding box center [278, 406] width 121 height 29
click at [277, 395] on input "**" at bounding box center [278, 406] width 121 height 29
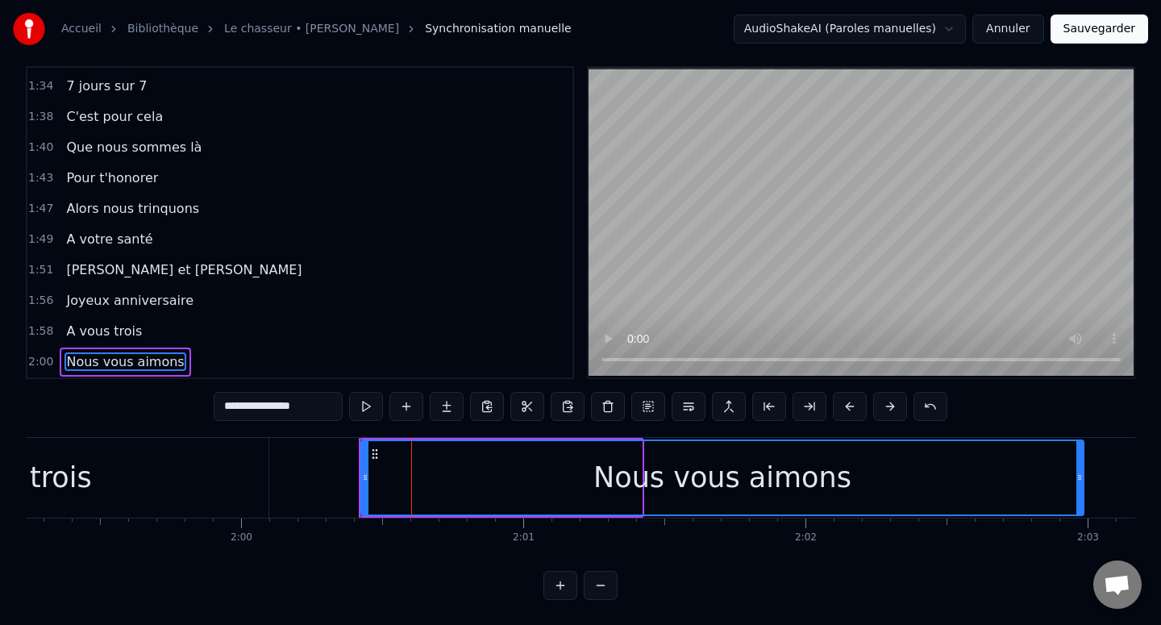
drag, startPoint x: 639, startPoint y: 480, endPoint x: 1081, endPoint y: 483, distance: 441.8
click at [1081, 483] on div at bounding box center [1079, 477] width 6 height 73
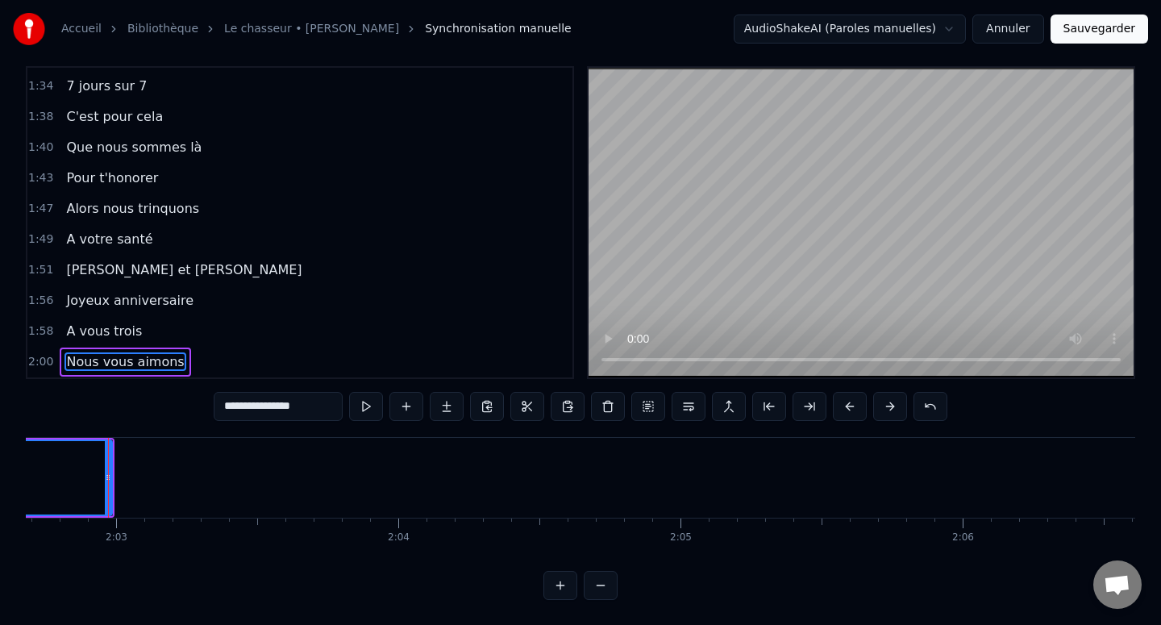
scroll to position [0, 34615]
type input "**********"
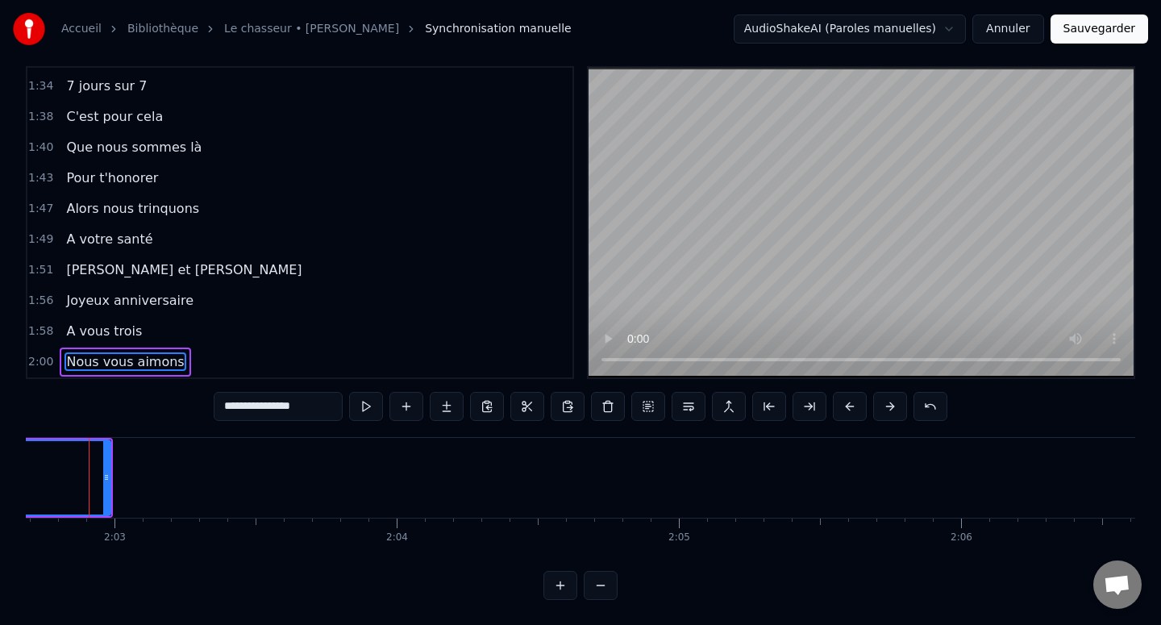
scroll to position [0, 34597]
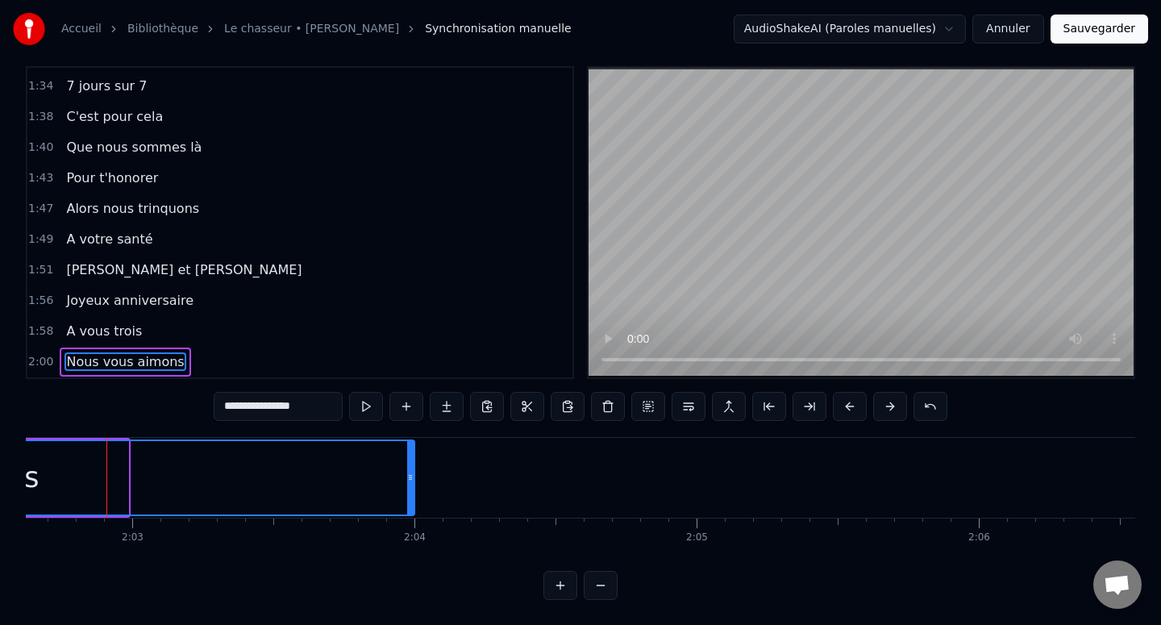
drag, startPoint x: 125, startPoint y: 473, endPoint x: 411, endPoint y: 476, distance: 286.2
click at [411, 476] on icon at bounding box center [410, 477] width 6 height 13
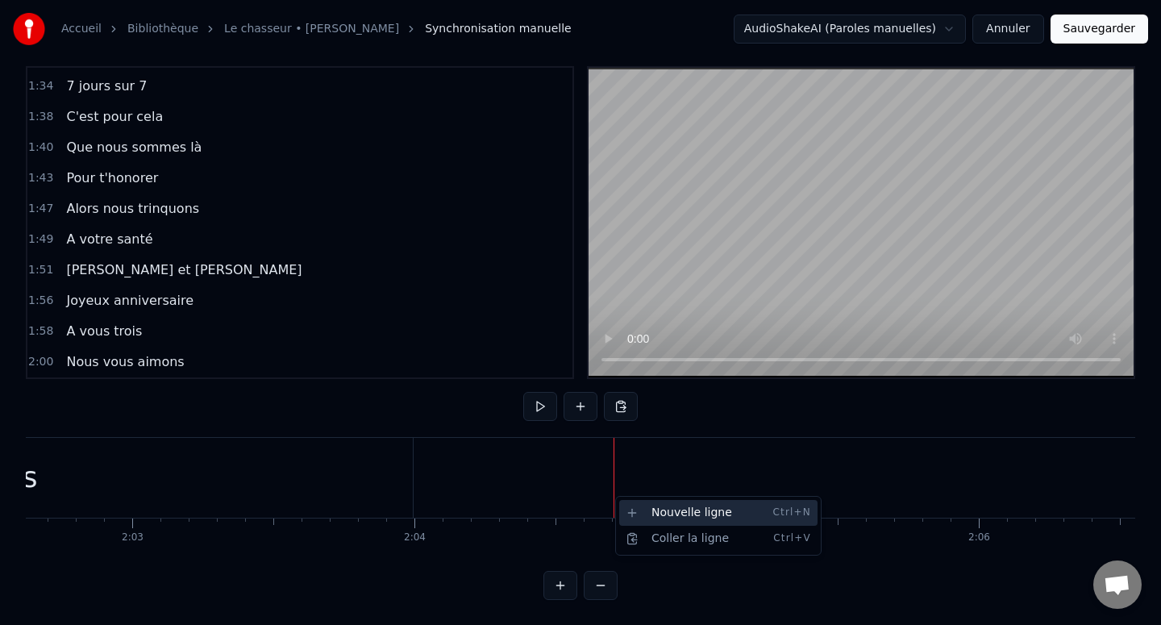
click at [634, 509] on div "Nouvelle ligne Ctrl+N" at bounding box center [718, 513] width 198 height 26
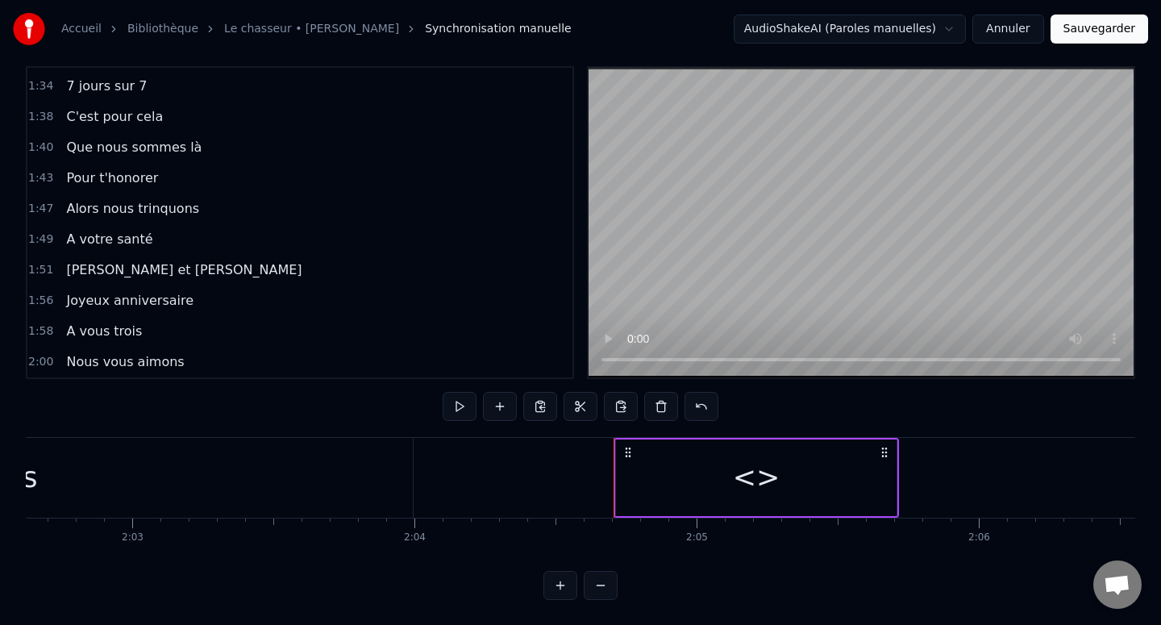
click at [644, 481] on div "<>" at bounding box center [756, 477] width 281 height 77
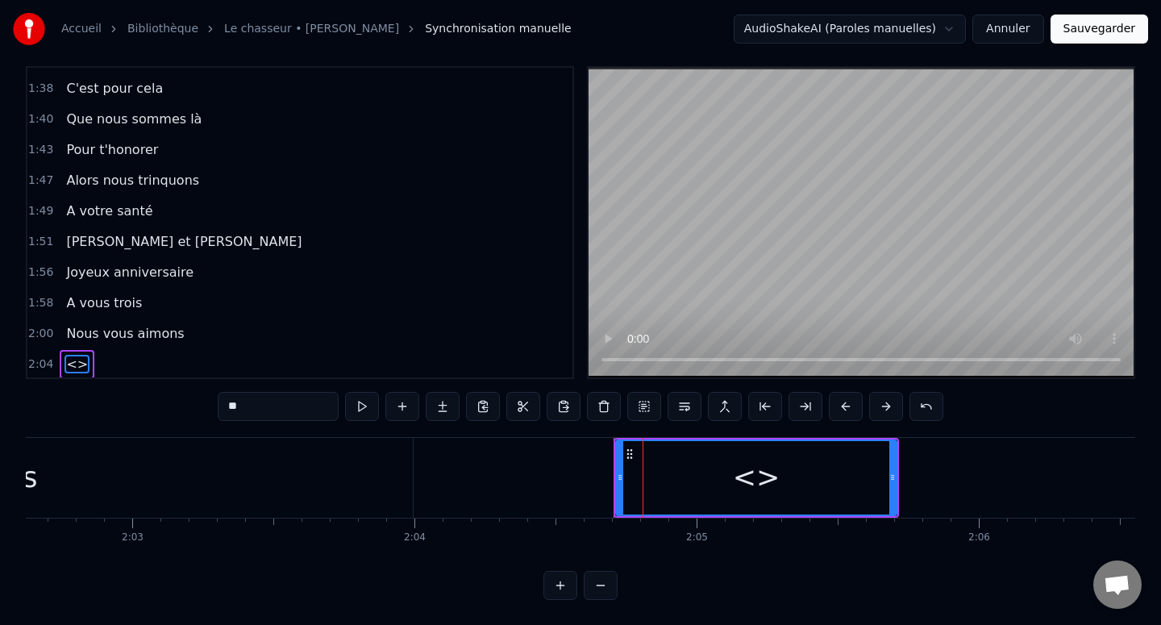
scroll to position [824, 0]
click at [298, 408] on input "**" at bounding box center [278, 406] width 121 height 29
paste input "**********"
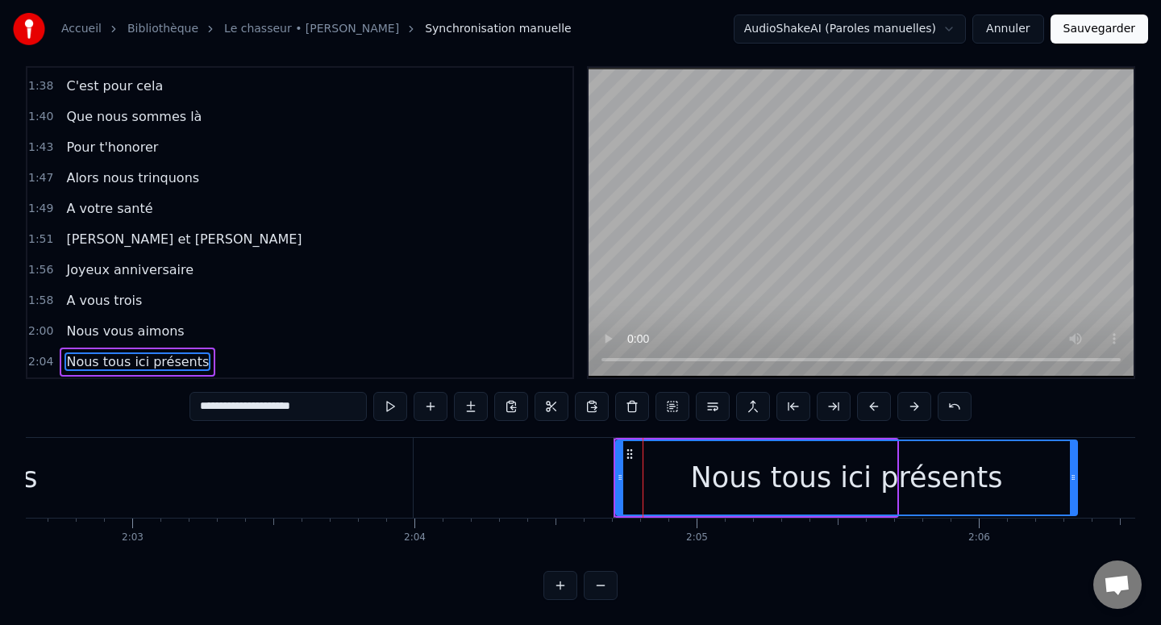
drag, startPoint x: 893, startPoint y: 473, endPoint x: 1074, endPoint y: 478, distance: 180.6
click at [1074, 478] on icon at bounding box center [1073, 477] width 6 height 13
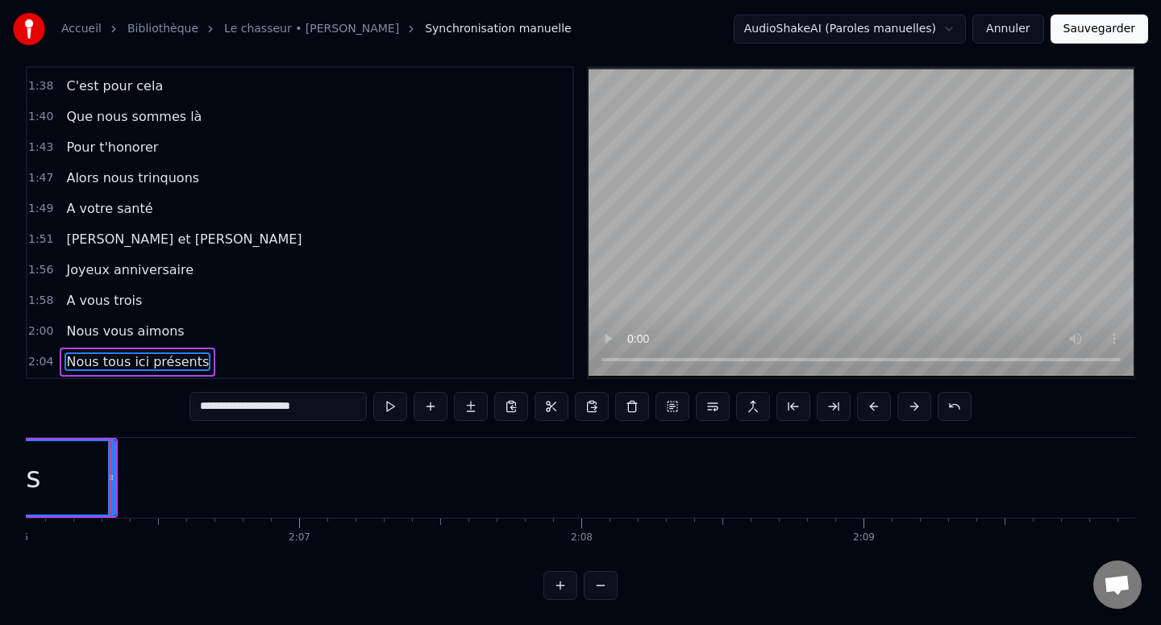
scroll to position [0, 35563]
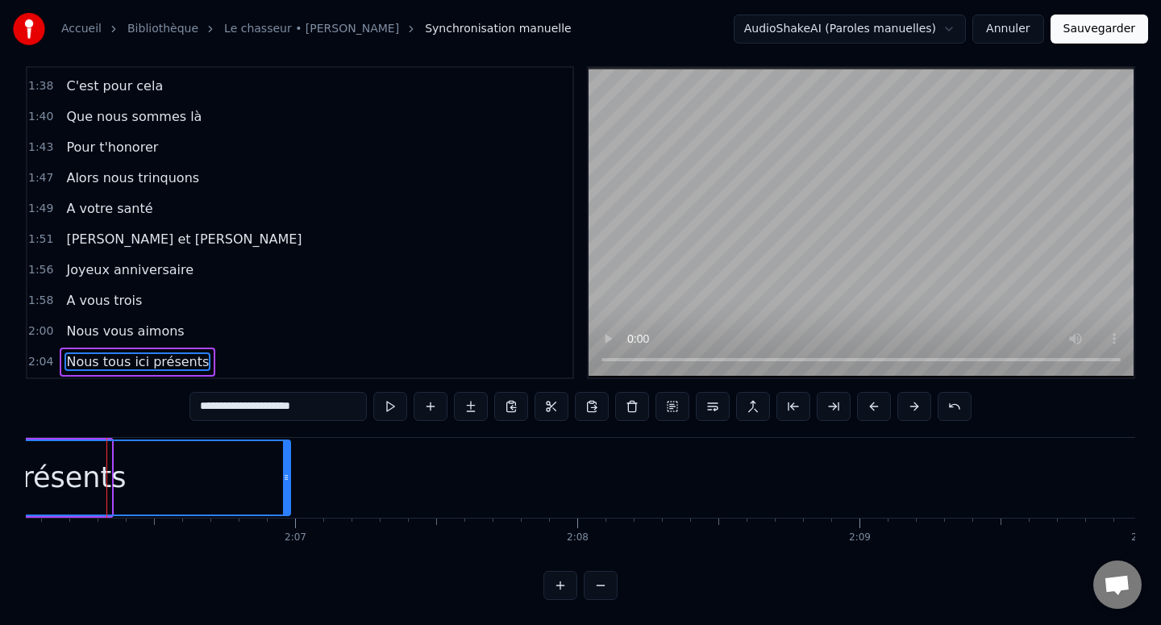
drag, startPoint x: 108, startPoint y: 472, endPoint x: 289, endPoint y: 476, distance: 180.6
click at [289, 476] on icon at bounding box center [286, 477] width 6 height 13
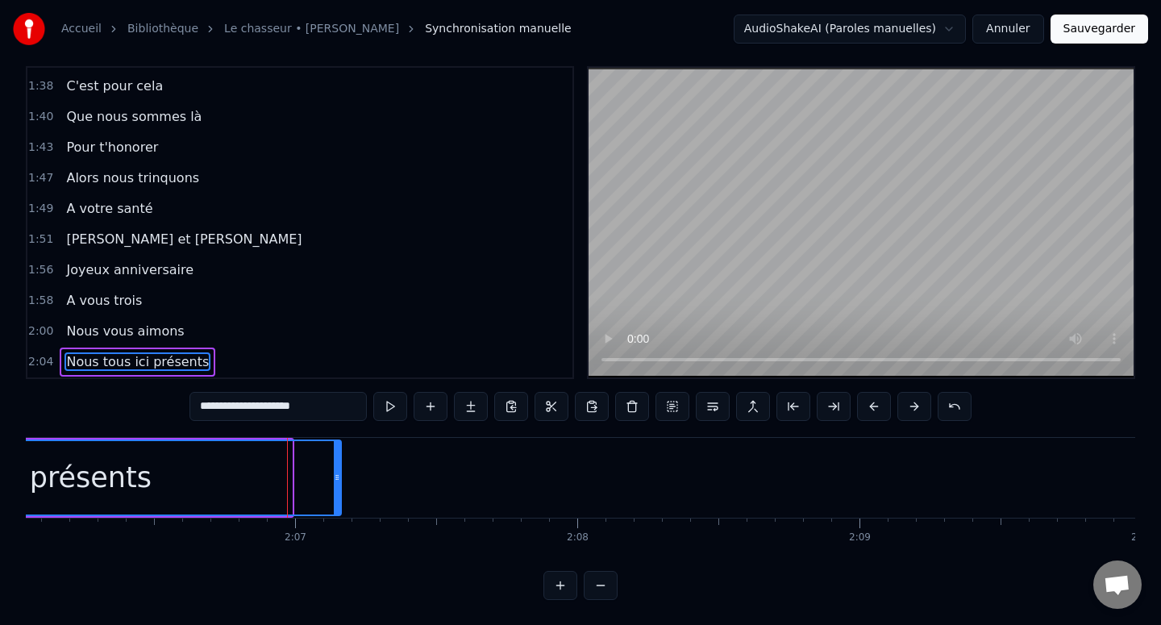
drag, startPoint x: 289, startPoint y: 476, endPoint x: 367, endPoint y: 474, distance: 78.2
click at [340, 474] on icon at bounding box center [337, 477] width 6 height 13
drag, startPoint x: 367, startPoint y: 474, endPoint x: 297, endPoint y: 476, distance: 69.4
click at [297, 476] on icon at bounding box center [296, 477] width 6 height 13
type input "**********"
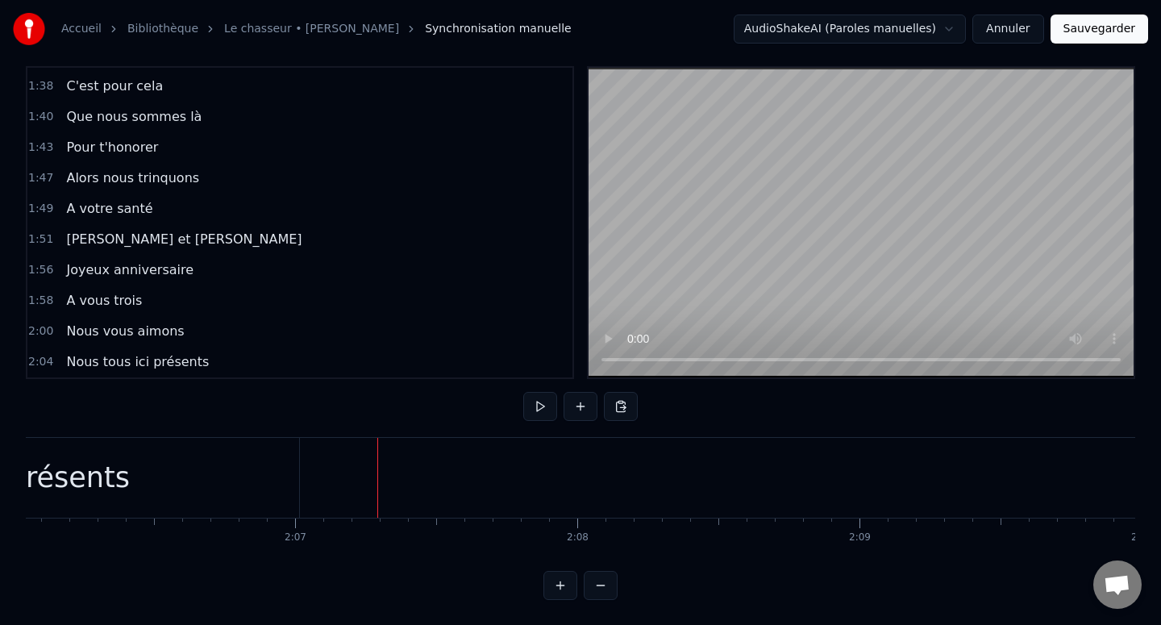
click at [328, 491] on div "Nouvelle ligne Ctrl+N" at bounding box center [409, 497] width 198 height 26
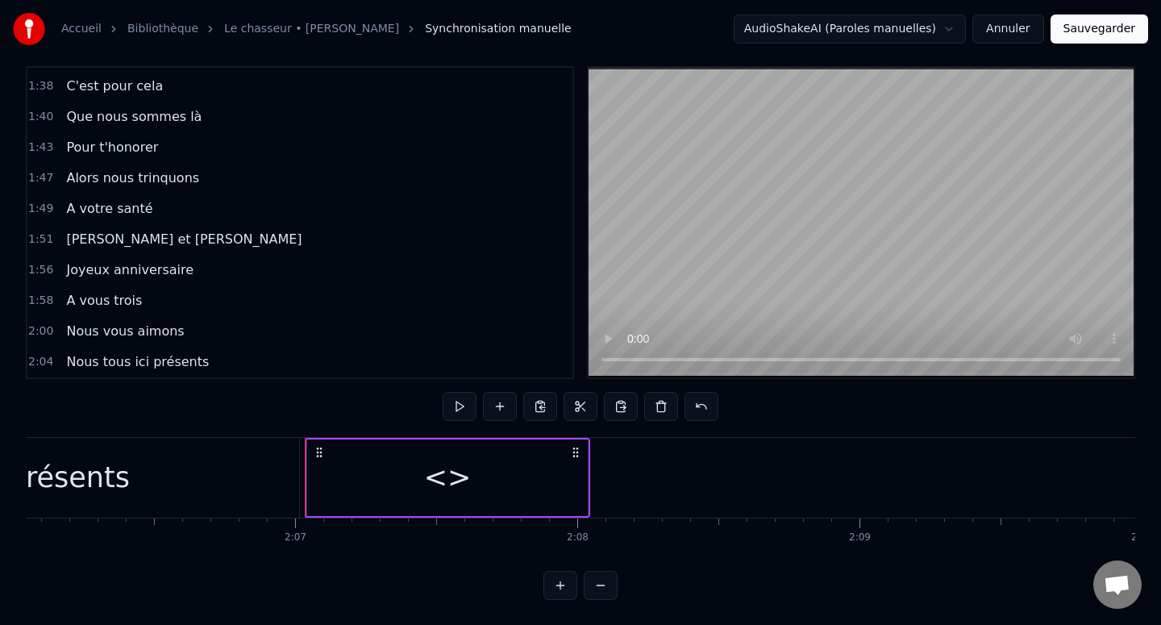
click at [351, 458] on div "<>" at bounding box center [447, 477] width 281 height 77
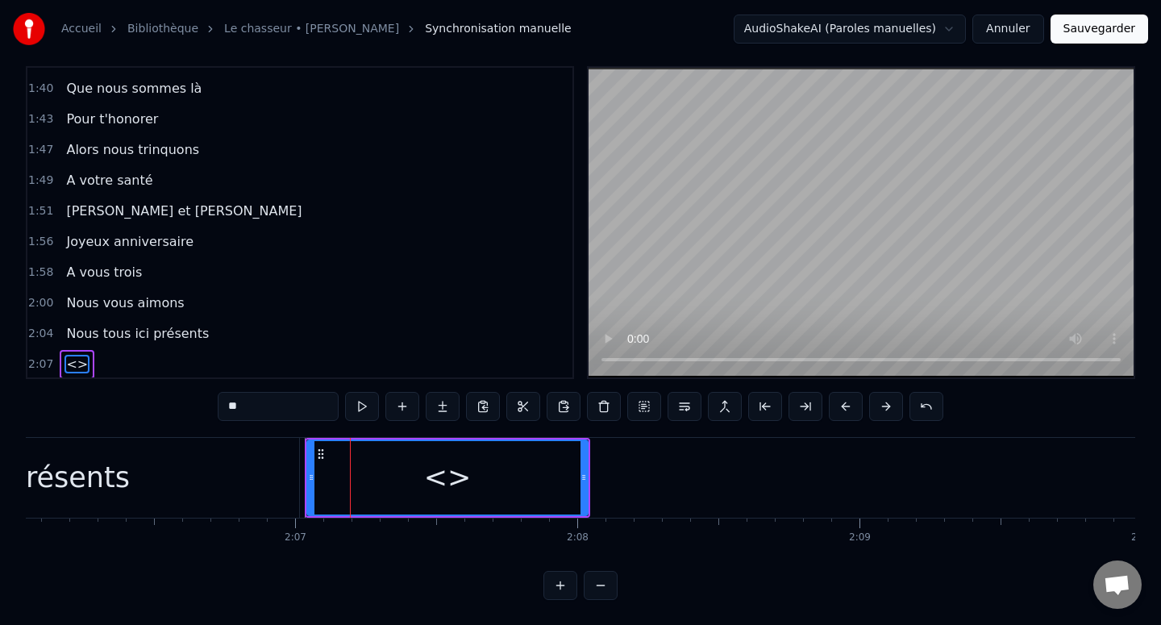
scroll to position [854, 0]
click at [262, 400] on input "**" at bounding box center [278, 406] width 121 height 29
paste input "**********"
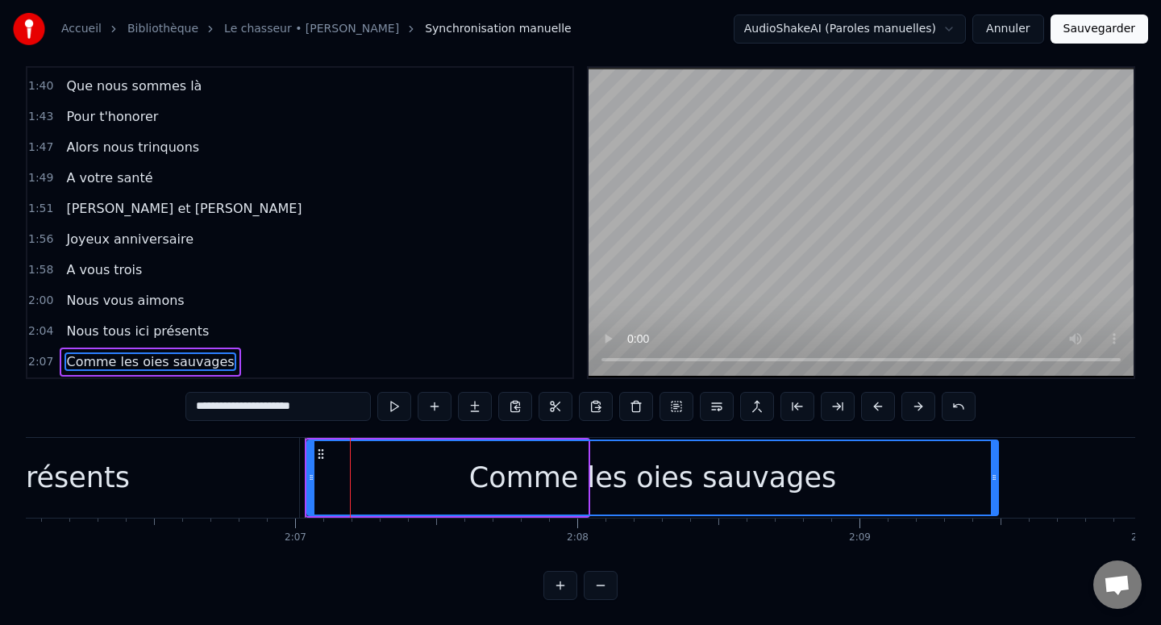
drag, startPoint x: 584, startPoint y: 478, endPoint x: 996, endPoint y: 476, distance: 412.7
click at [996, 476] on icon at bounding box center [994, 477] width 6 height 13
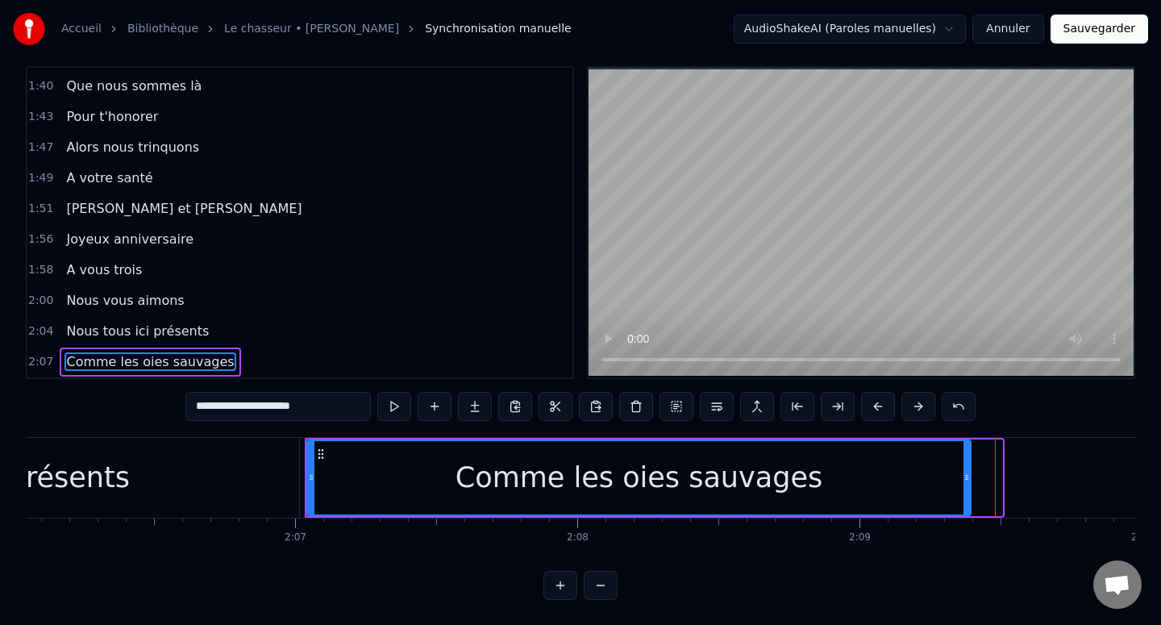
drag, startPoint x: 999, startPoint y: 476, endPoint x: 968, endPoint y: 476, distance: 30.6
click at [967, 476] on icon at bounding box center [966, 477] width 6 height 13
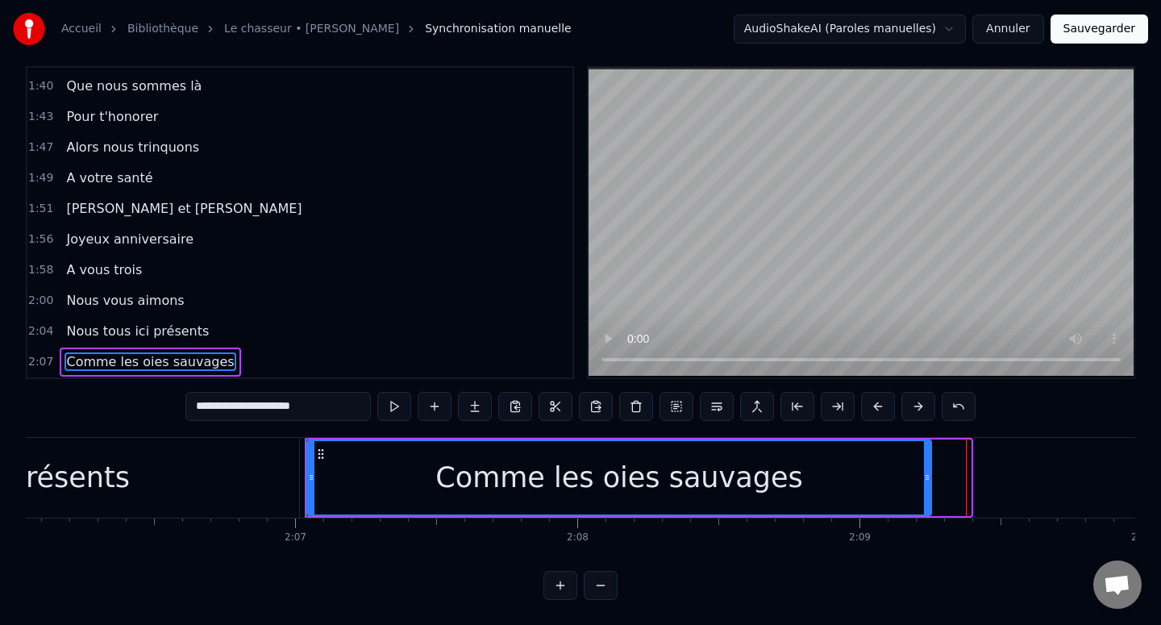
drag, startPoint x: 968, startPoint y: 476, endPoint x: 926, endPoint y: 476, distance: 41.9
click at [925, 476] on icon at bounding box center [927, 477] width 6 height 13
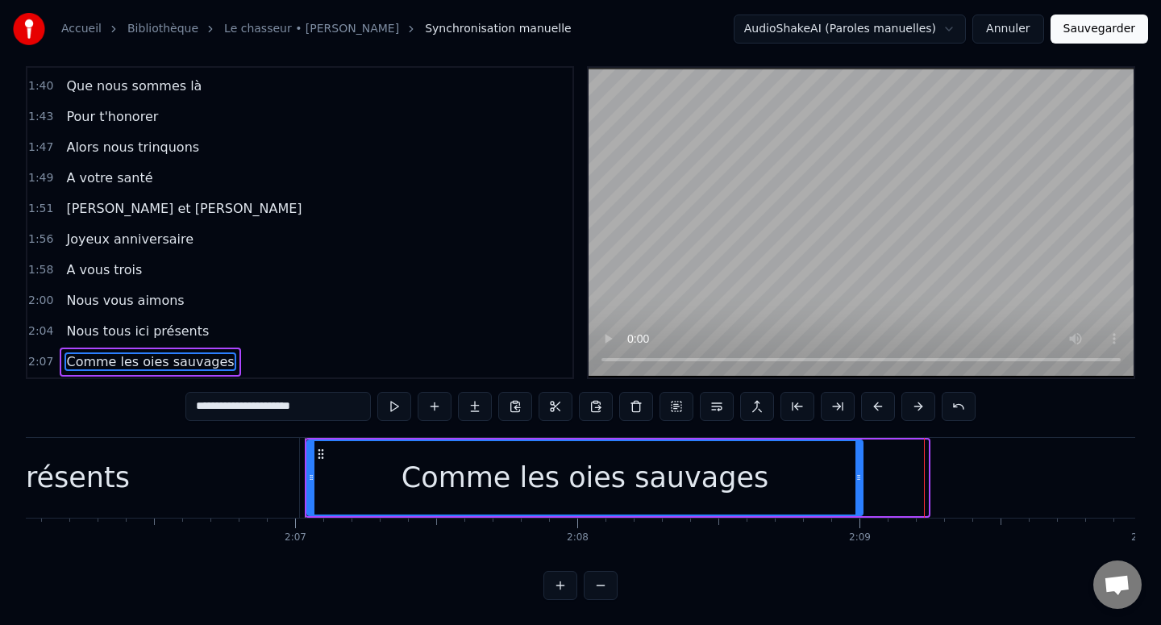
drag, startPoint x: 926, startPoint y: 476, endPoint x: 861, endPoint y: 476, distance: 65.3
click at [861, 476] on icon at bounding box center [858, 477] width 6 height 13
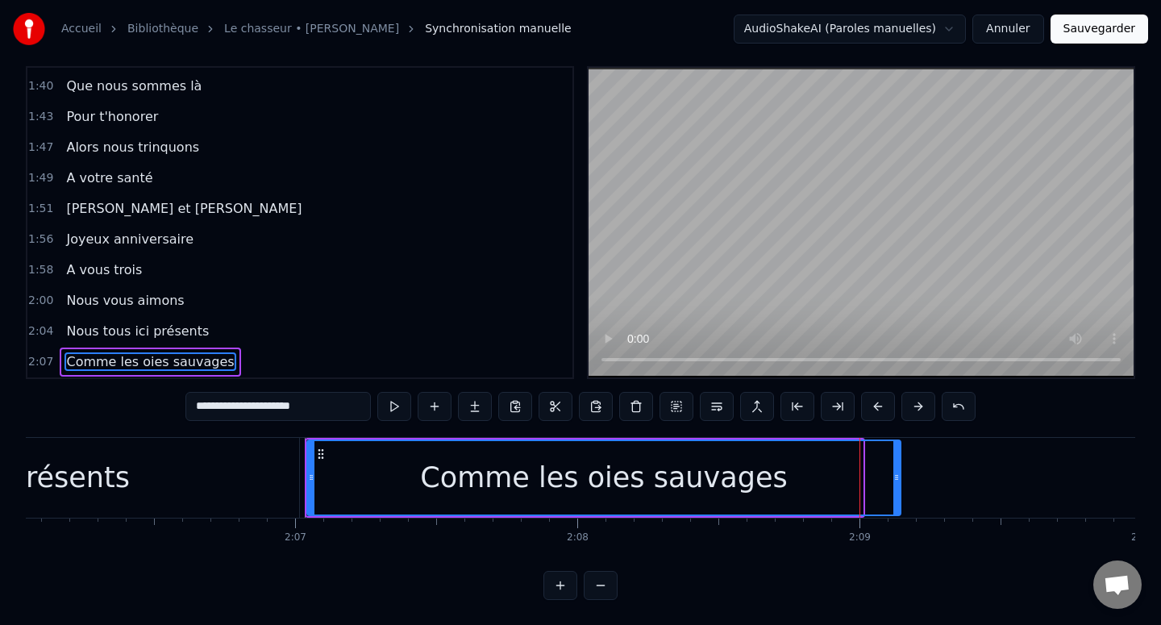
drag, startPoint x: 861, startPoint y: 476, endPoint x: 899, endPoint y: 476, distance: 37.9
click at [899, 476] on icon at bounding box center [896, 477] width 6 height 13
type input "**********"
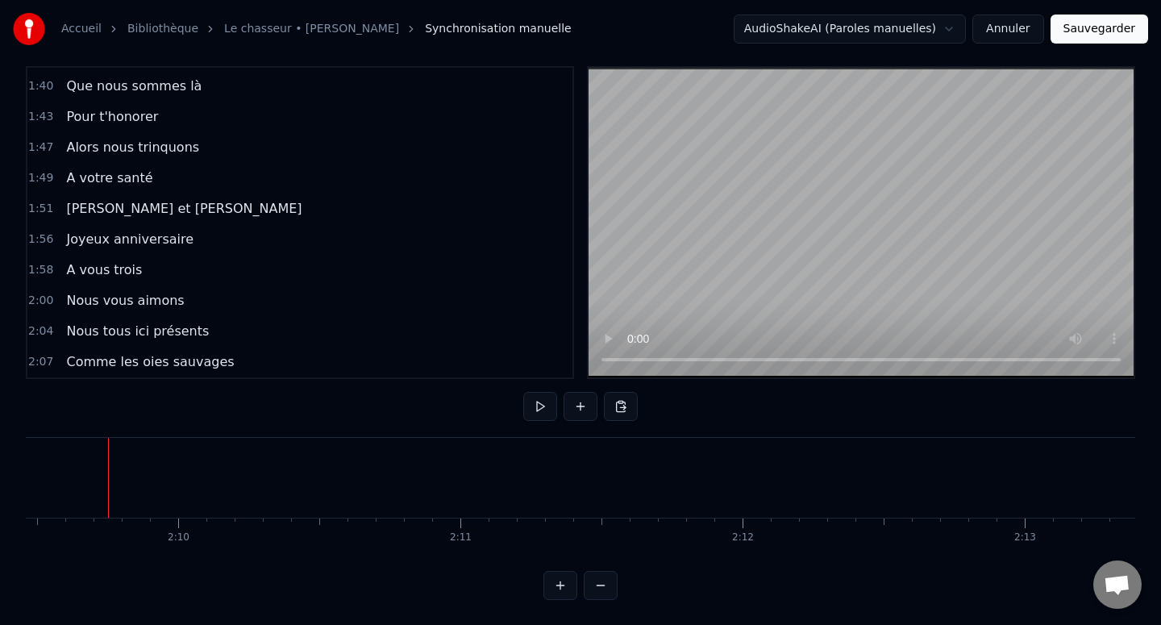
scroll to position [0, 36528]
click at [148, 482] on div "Nouvelle ligne Ctrl+N" at bounding box center [222, 486] width 198 height 26
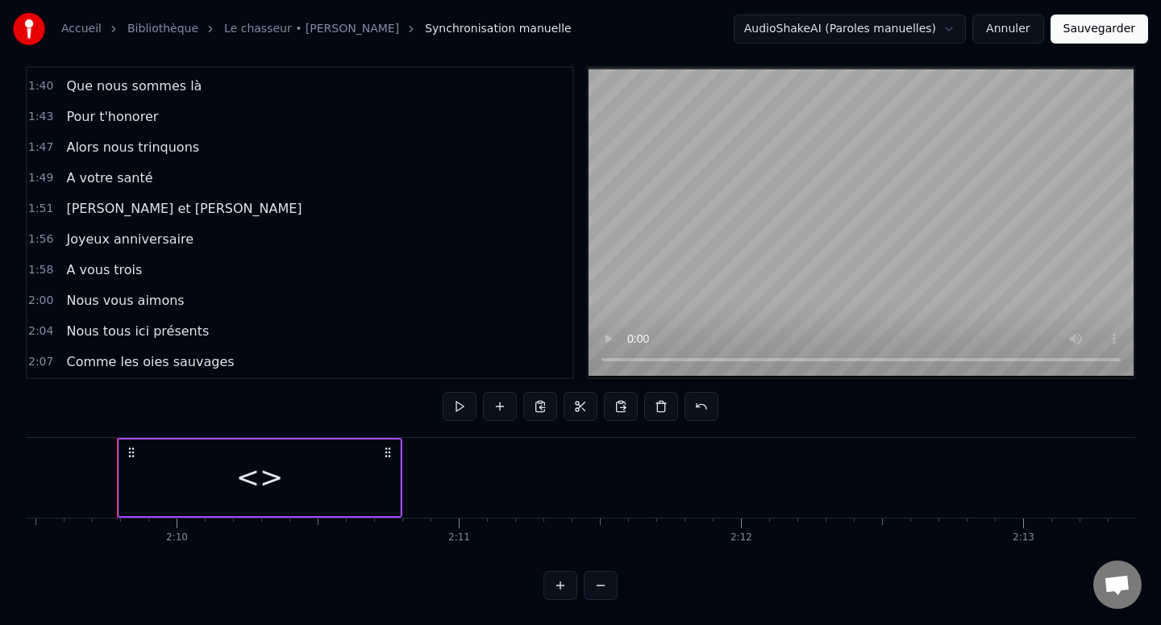
click at [251, 467] on div "<>" at bounding box center [260, 477] width 48 height 43
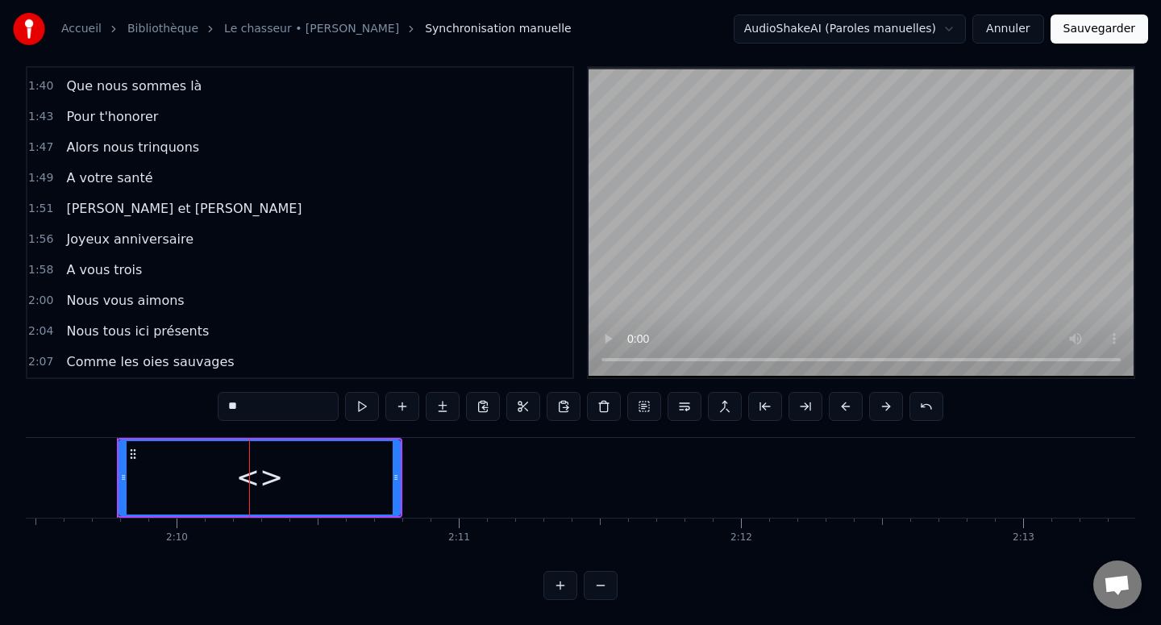
scroll to position [885, 0]
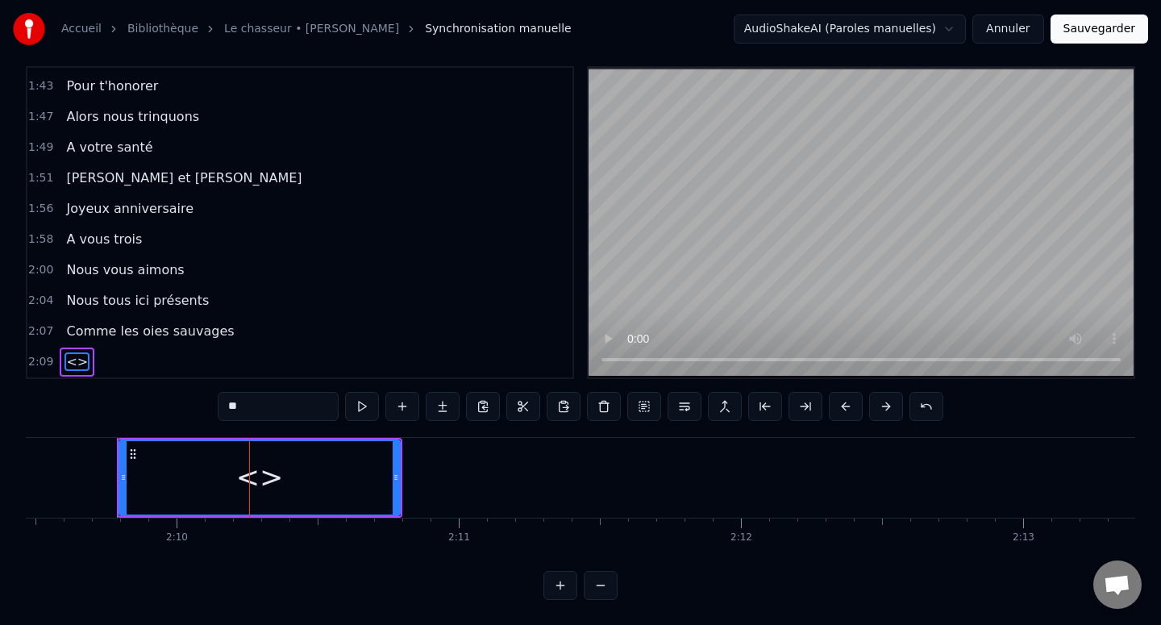
click at [260, 409] on input "**" at bounding box center [278, 406] width 121 height 29
paste input "**********"
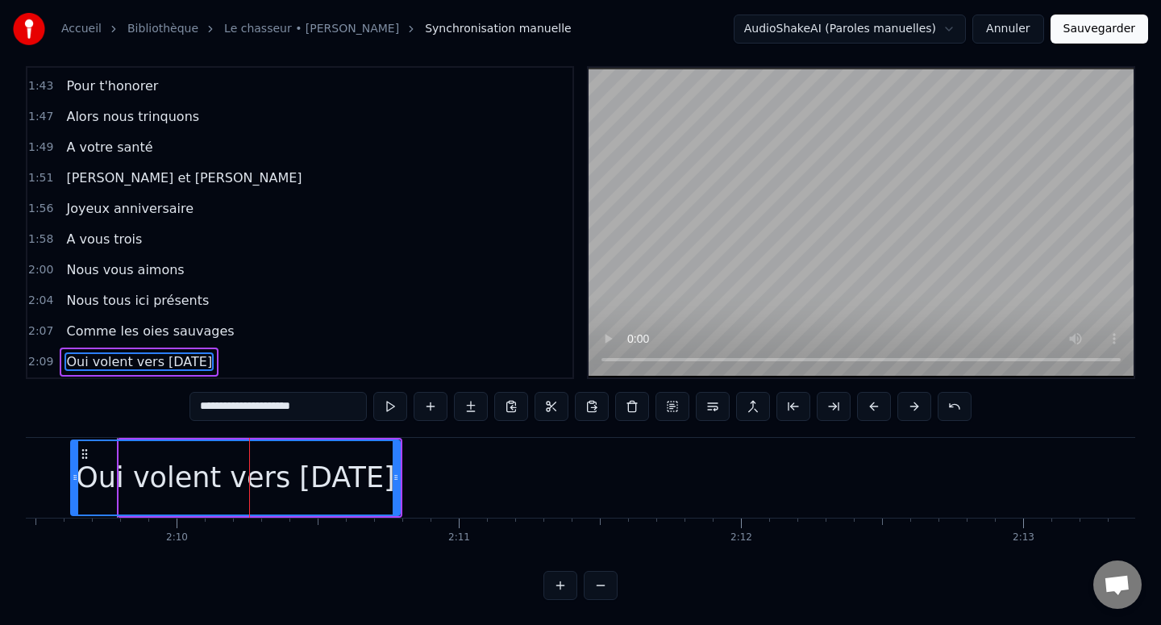
drag, startPoint x: 121, startPoint y: 472, endPoint x: 73, endPoint y: 472, distance: 47.6
click at [73, 472] on icon at bounding box center [75, 477] width 6 height 13
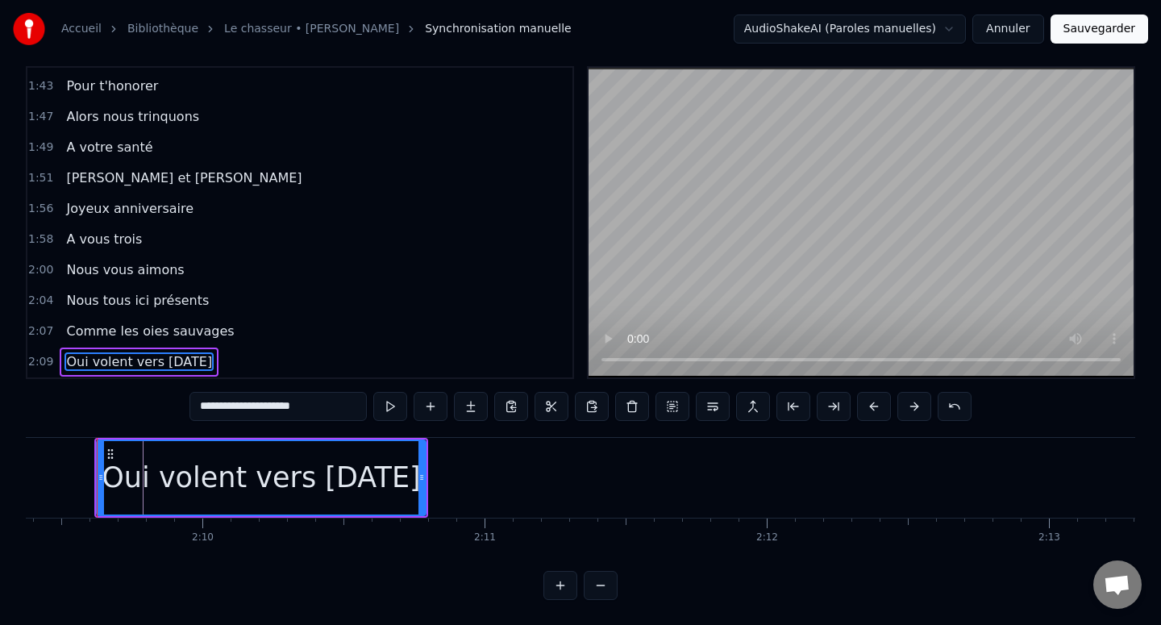
scroll to position [0, 36492]
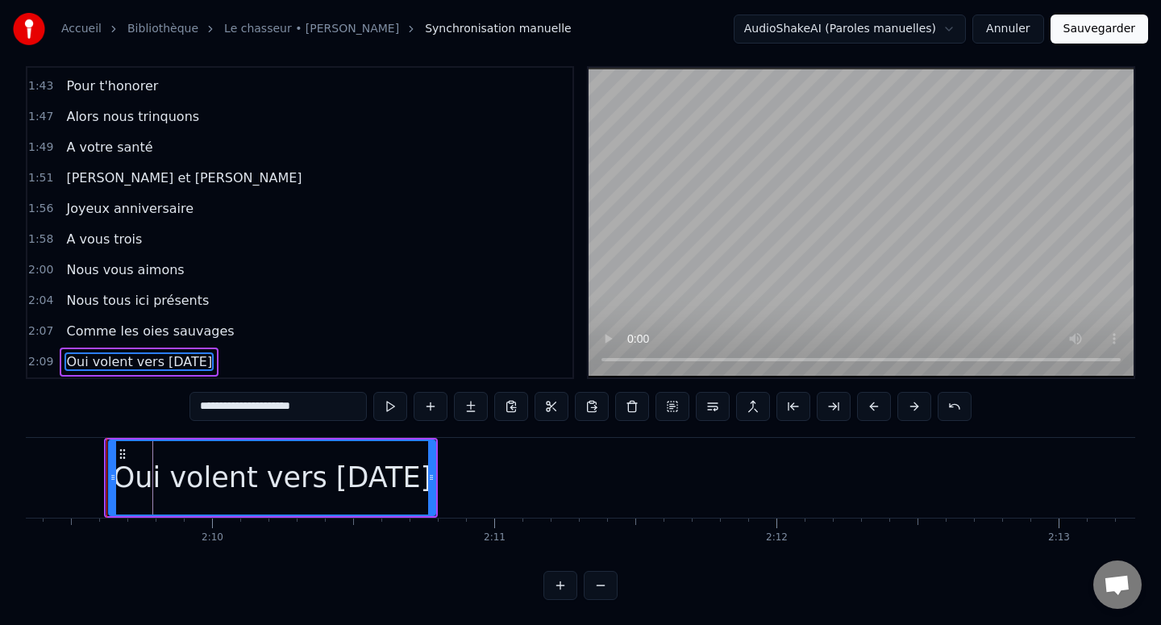
drag, startPoint x: 108, startPoint y: 476, endPoint x: 121, endPoint y: 476, distance: 12.9
click at [116, 476] on icon at bounding box center [113, 477] width 6 height 13
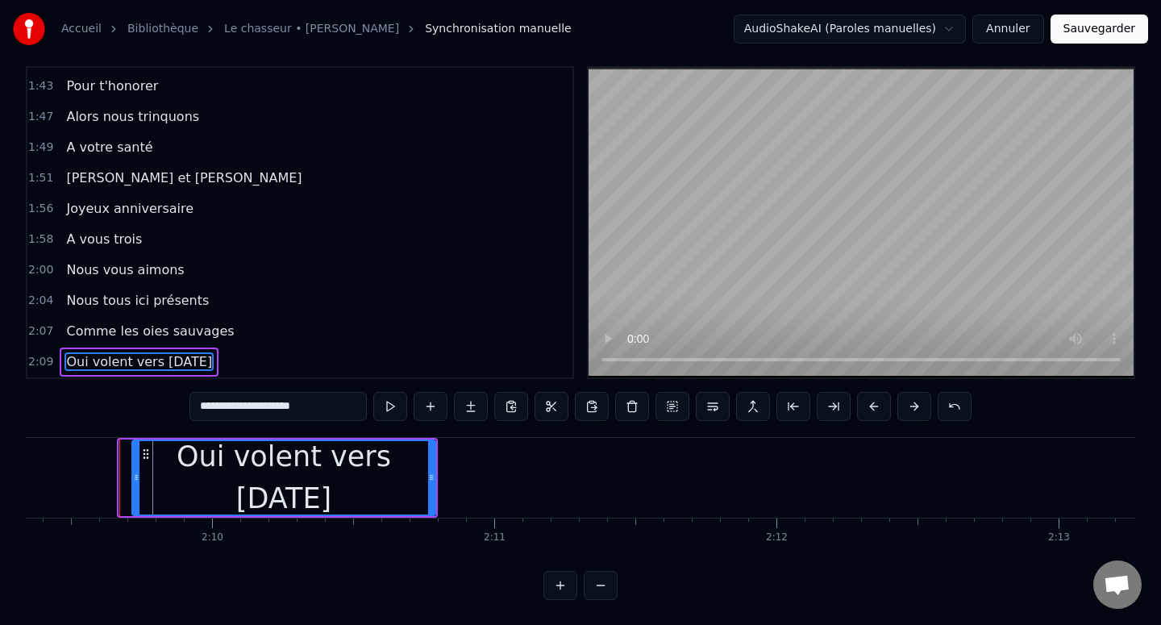
drag, startPoint x: 121, startPoint y: 476, endPoint x: 134, endPoint y: 476, distance: 12.9
click at [134, 476] on icon at bounding box center [136, 477] width 6 height 13
drag, startPoint x: 134, startPoint y: 475, endPoint x: 148, endPoint y: 475, distance: 13.7
click at [148, 475] on icon at bounding box center [150, 477] width 6 height 13
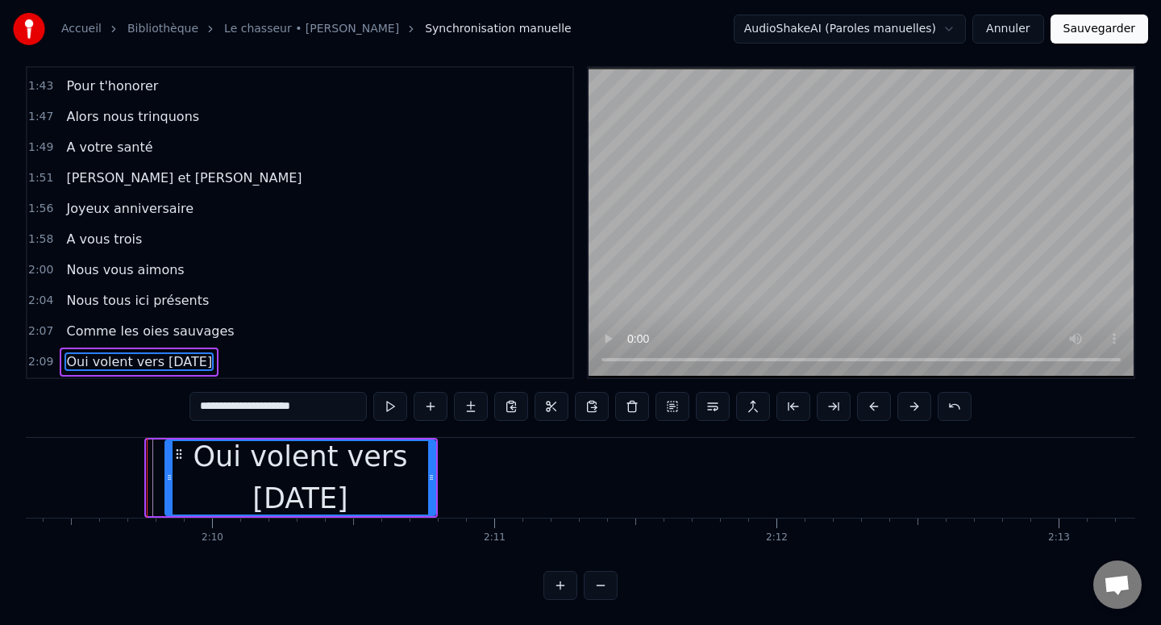
drag, startPoint x: 148, startPoint y: 475, endPoint x: 166, endPoint y: 474, distance: 18.6
click at [166, 474] on icon at bounding box center [169, 477] width 6 height 13
drag, startPoint x: 165, startPoint y: 474, endPoint x: 152, endPoint y: 474, distance: 12.9
click at [152, 474] on div "Oui volent vers demain" at bounding box center [294, 477] width 285 height 77
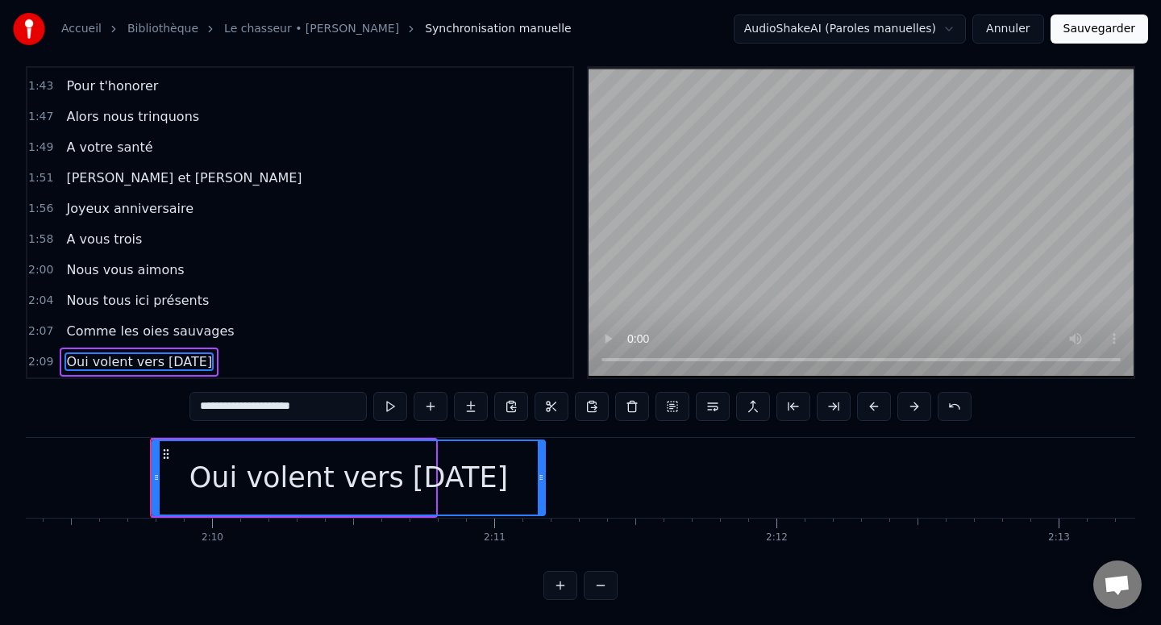
drag, startPoint x: 430, startPoint y: 476, endPoint x: 591, endPoint y: 476, distance: 160.4
click at [544, 476] on icon at bounding box center [541, 477] width 6 height 13
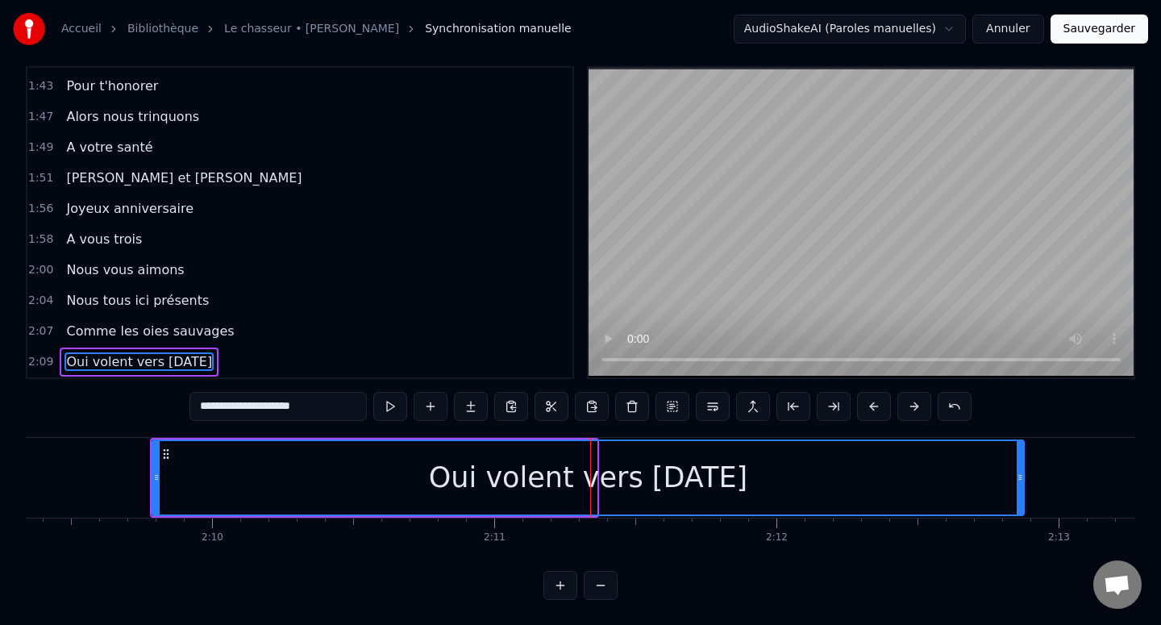
drag, startPoint x: 593, startPoint y: 476, endPoint x: 1021, endPoint y: 464, distance: 427.4
click at [1021, 464] on div at bounding box center [1020, 477] width 6 height 73
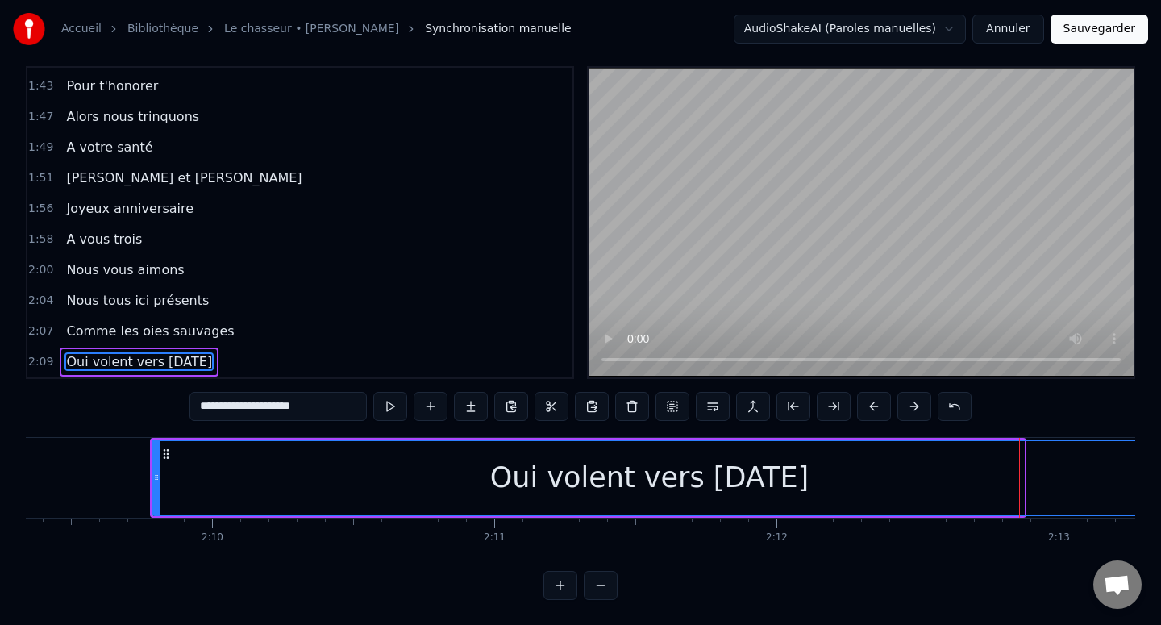
drag, startPoint x: 1021, startPoint y: 464, endPoint x: 1146, endPoint y: 464, distance: 125.8
click at [1146, 464] on div "Accueil Bibliothèque Le chasseur • Michel Delpech Synchronisation manuelle Audi…" at bounding box center [580, 290] width 1161 height 617
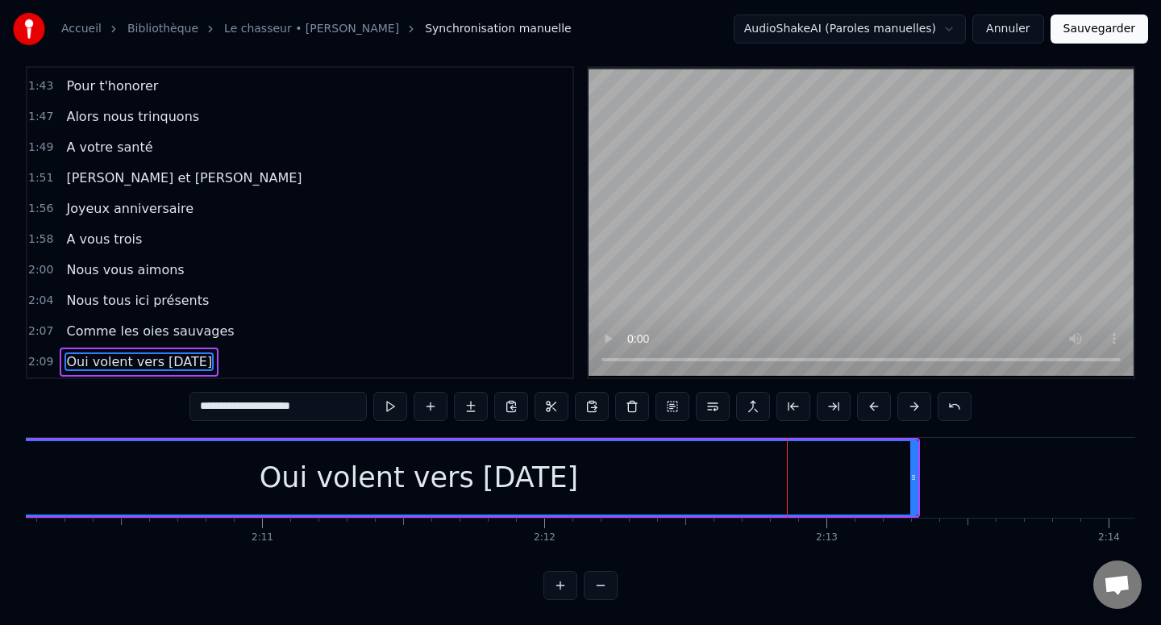
scroll to position [0, 36783]
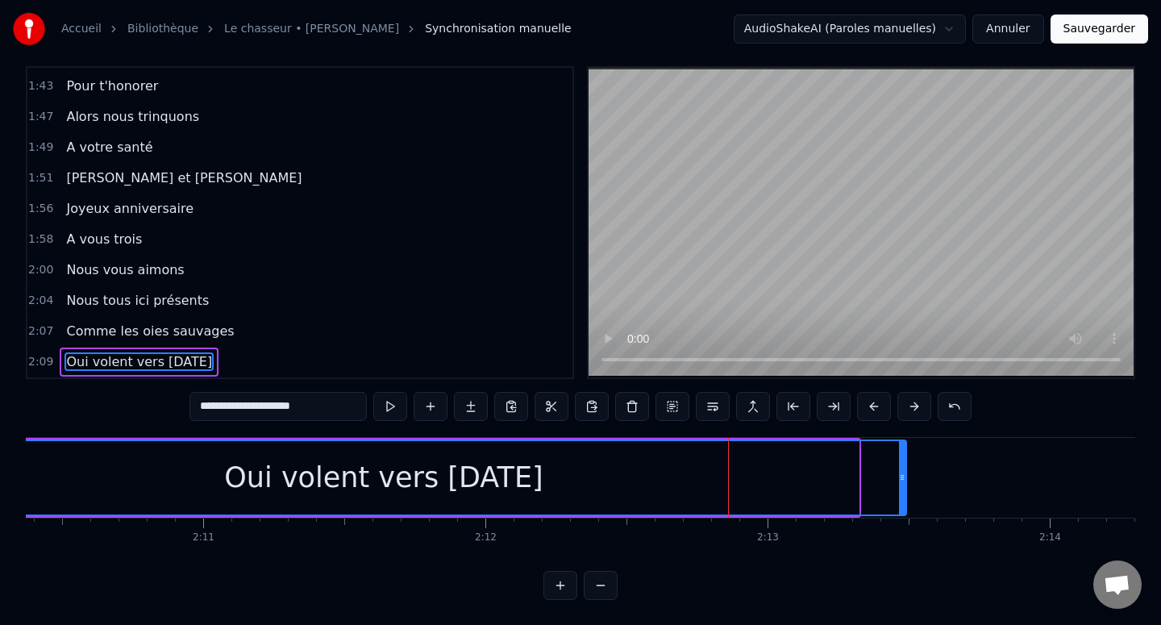
drag, startPoint x: 855, startPoint y: 471, endPoint x: 1012, endPoint y: 471, distance: 157.2
click at [905, 471] on icon at bounding box center [902, 477] width 6 height 13
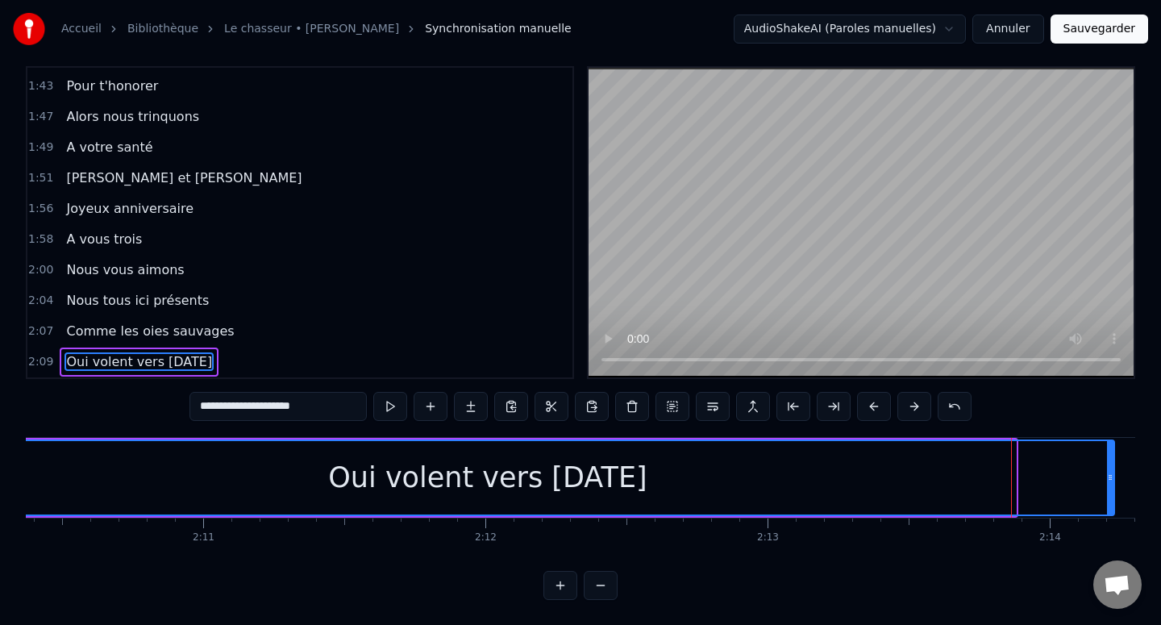
drag, startPoint x: 1012, startPoint y: 471, endPoint x: 1111, endPoint y: 471, distance: 98.3
click at [1112, 471] on icon at bounding box center [1110, 477] width 6 height 13
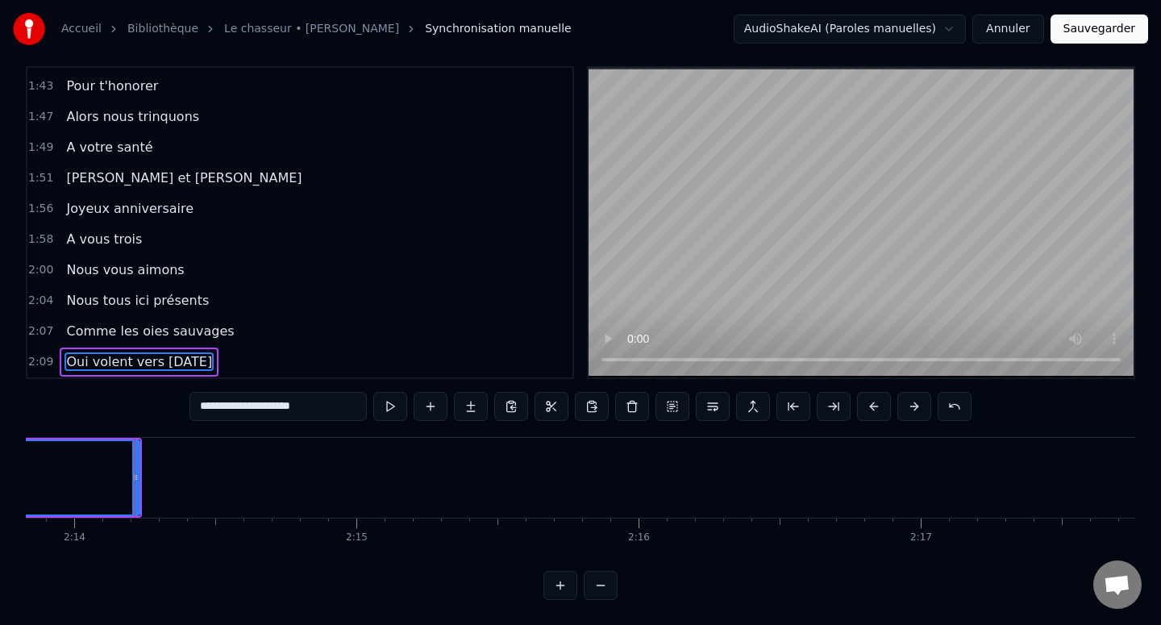
scroll to position [0, 37787]
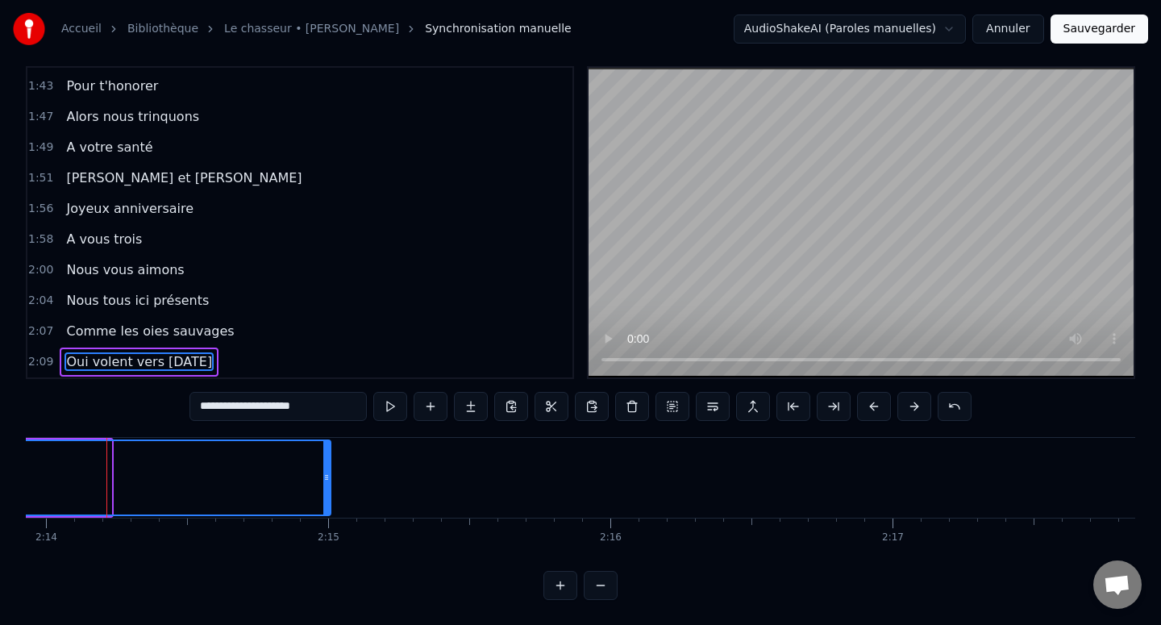
drag, startPoint x: 109, startPoint y: 483, endPoint x: 328, endPoint y: 484, distance: 219.3
click at [328, 484] on div at bounding box center [326, 477] width 6 height 73
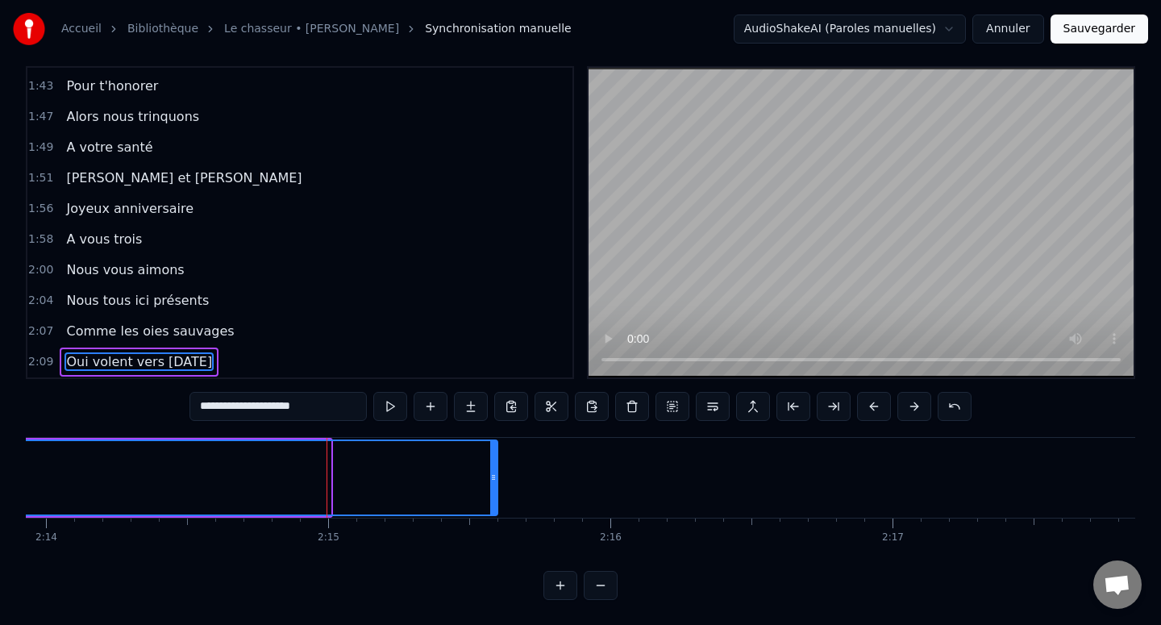
drag, startPoint x: 328, startPoint y: 484, endPoint x: 493, endPoint y: 485, distance: 164.5
click at [494, 485] on div at bounding box center [493, 477] width 6 height 73
type input "**********"
drag, startPoint x: 493, startPoint y: 485, endPoint x: 470, endPoint y: 485, distance: 22.6
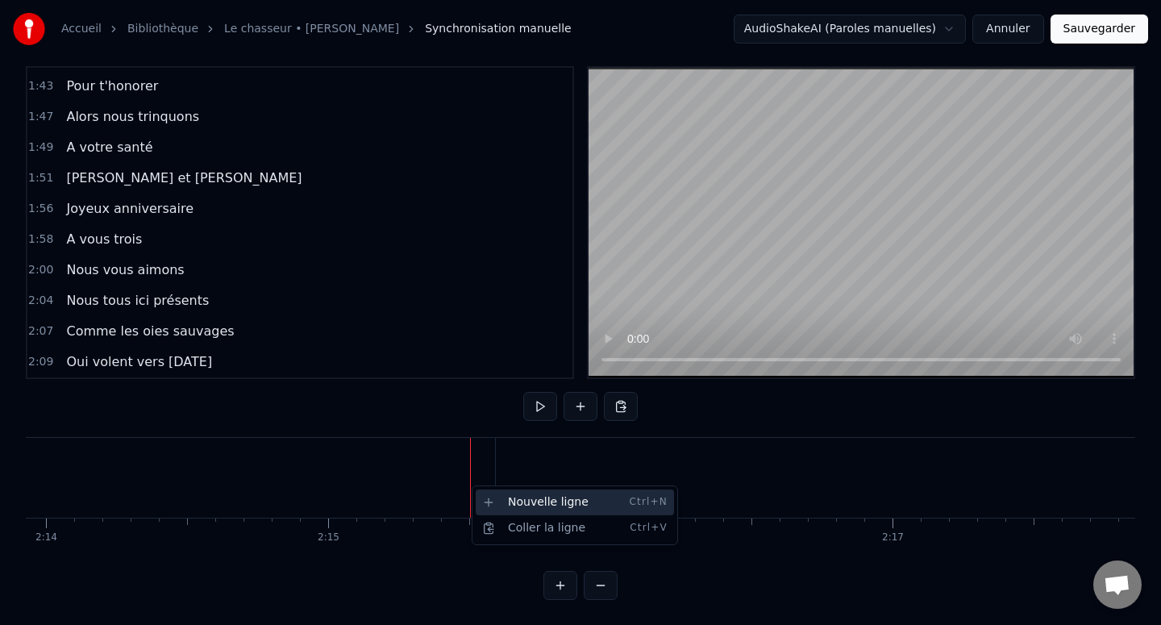
click at [494, 500] on div "Nouvelle ligne Ctrl+N" at bounding box center [575, 502] width 198 height 26
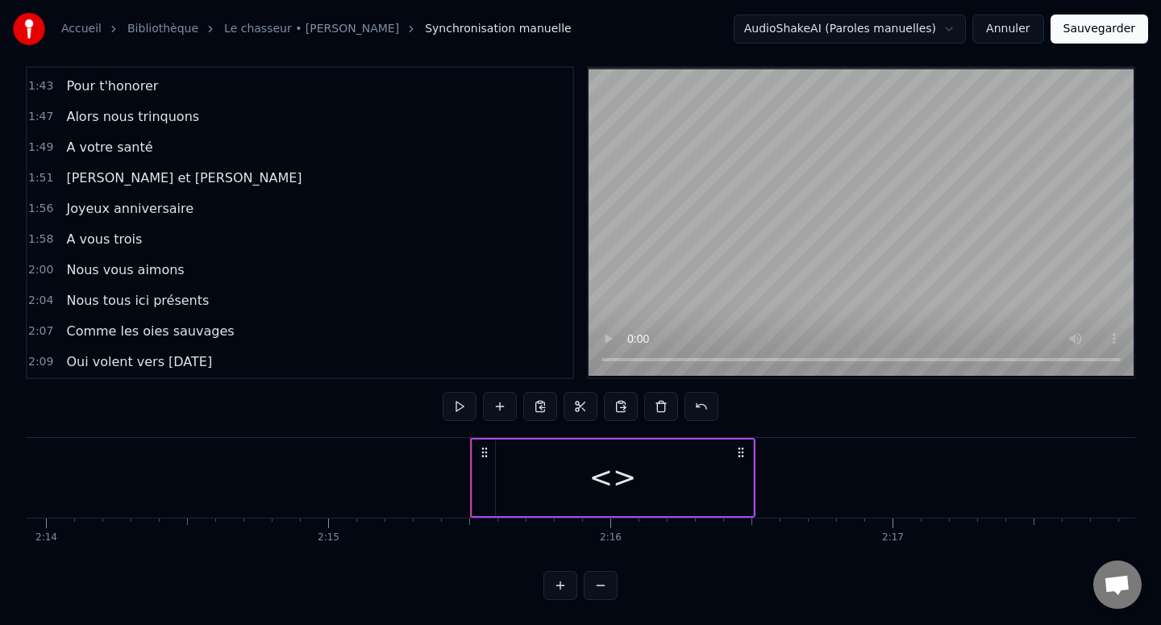
click at [505, 470] on div "<>" at bounding box center [612, 477] width 281 height 77
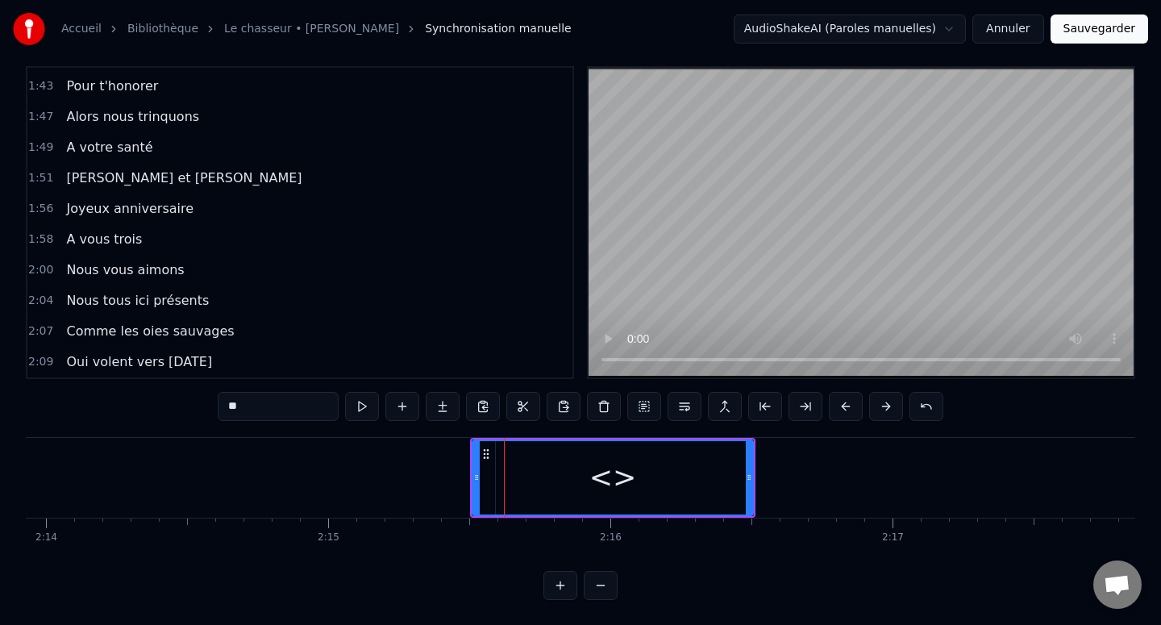
scroll to position [916, 0]
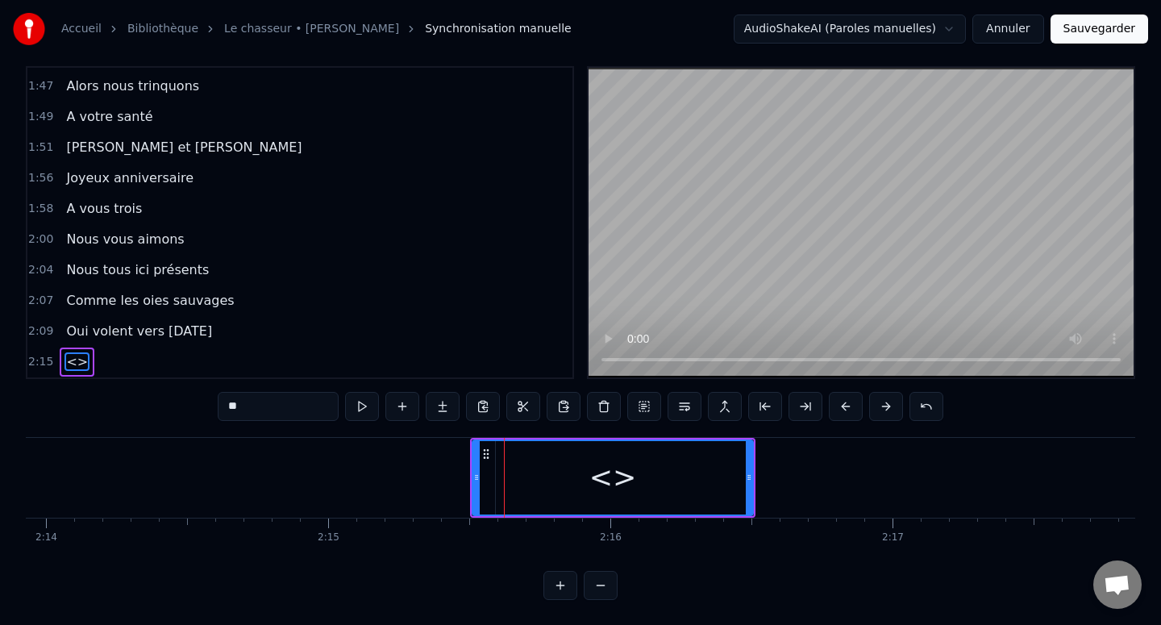
click at [289, 397] on input "**" at bounding box center [278, 406] width 121 height 29
click at [272, 402] on input "*****" at bounding box center [278, 406] width 121 height 29
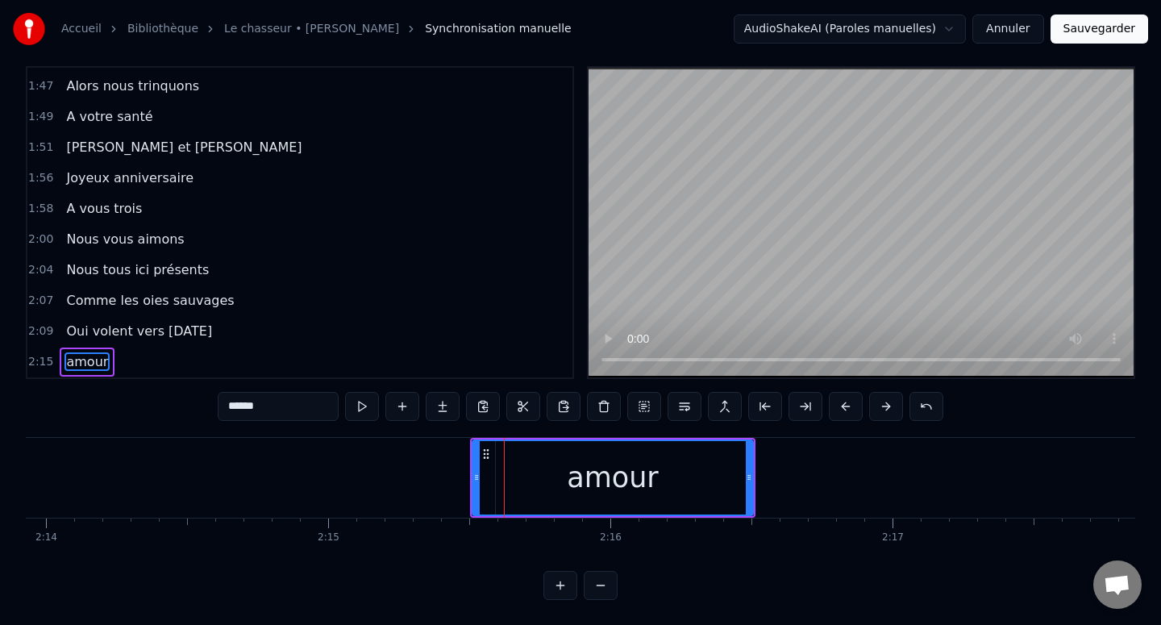
click at [272, 402] on input "*****" at bounding box center [278, 406] width 121 height 29
paste input "**********"
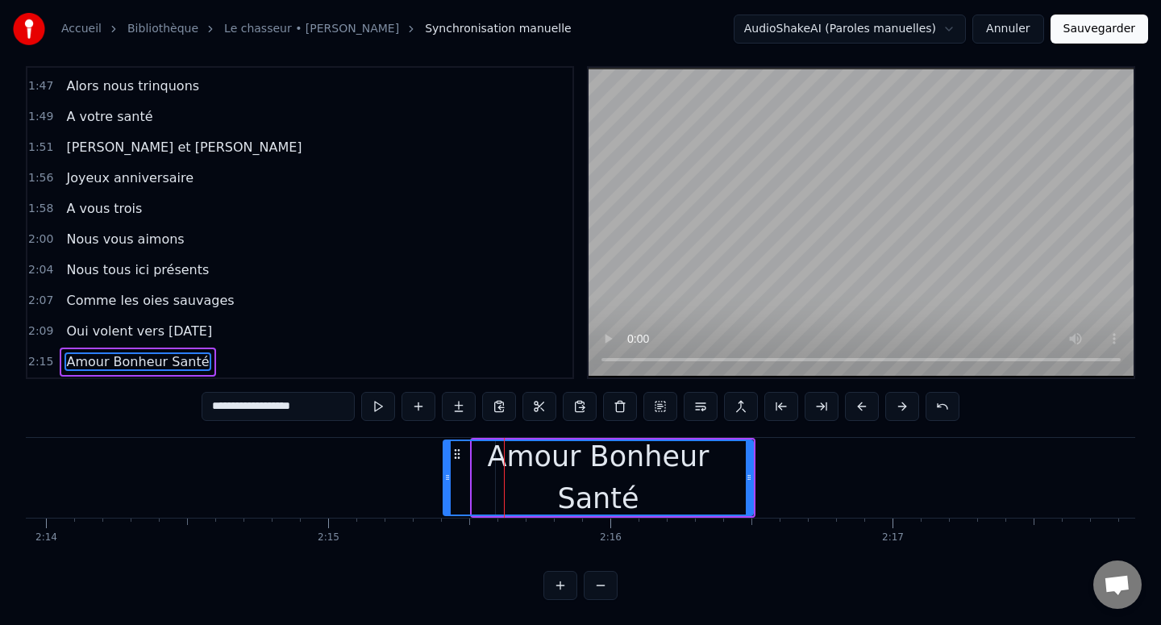
drag, startPoint x: 478, startPoint y: 480, endPoint x: 450, endPoint y: 480, distance: 28.2
click at [450, 480] on icon at bounding box center [447, 477] width 6 height 13
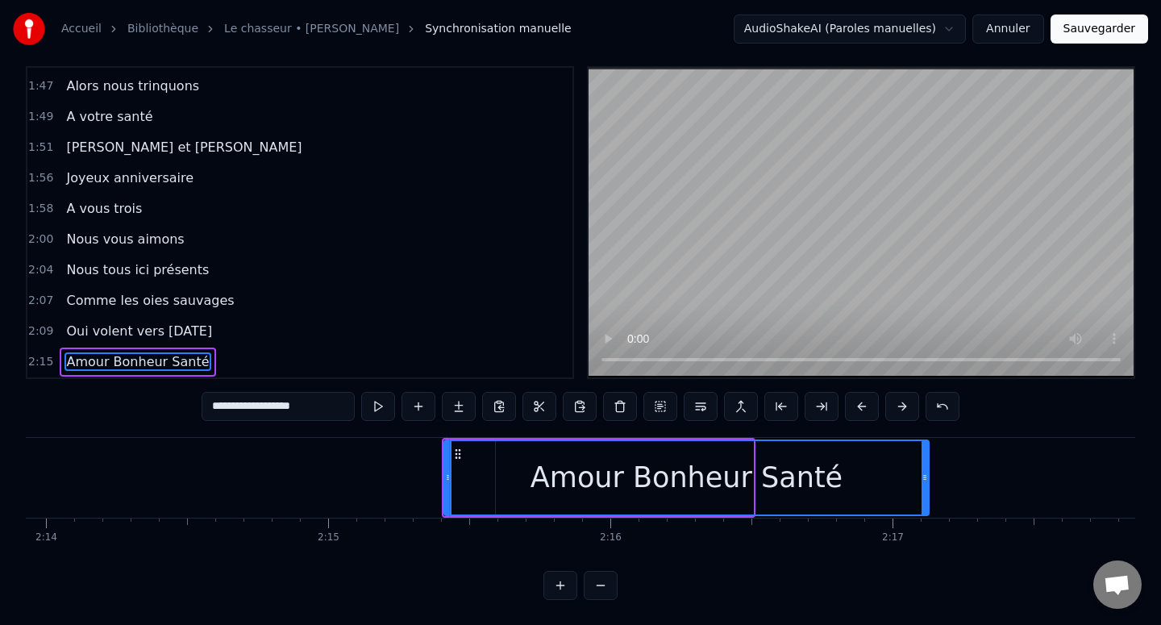
drag, startPoint x: 749, startPoint y: 474, endPoint x: 925, endPoint y: 475, distance: 175.7
click at [925, 475] on icon at bounding box center [924, 477] width 6 height 13
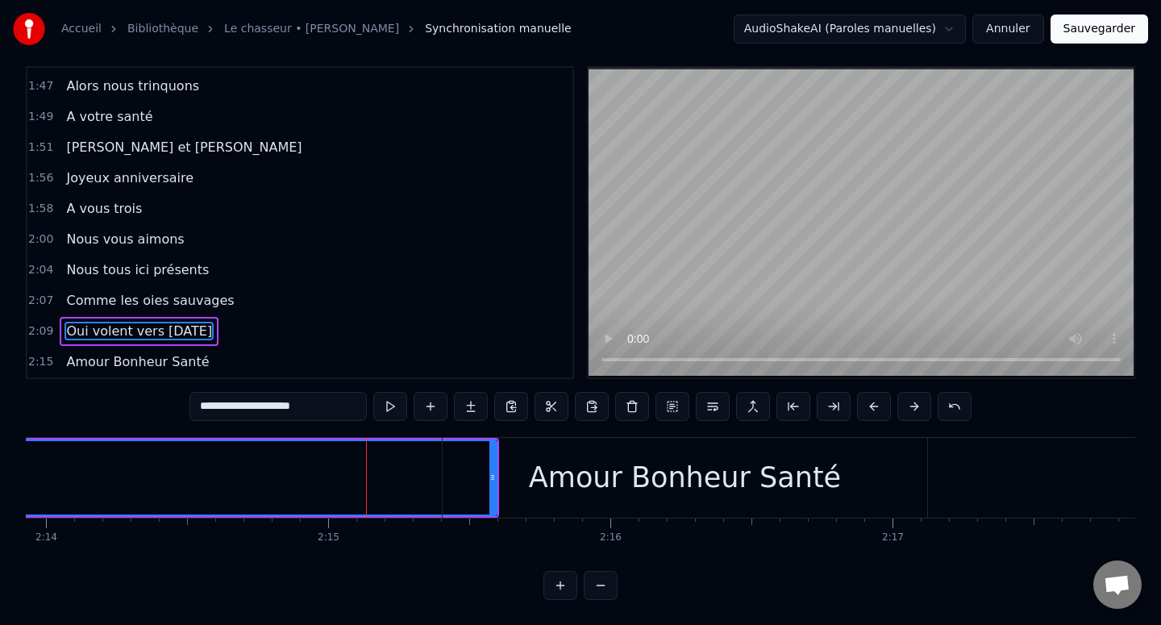
drag, startPoint x: 493, startPoint y: 480, endPoint x: 465, endPoint y: 480, distance: 28.2
click at [465, 480] on div "Amour Bonheur Santé" at bounding box center [685, 478] width 484 height 80
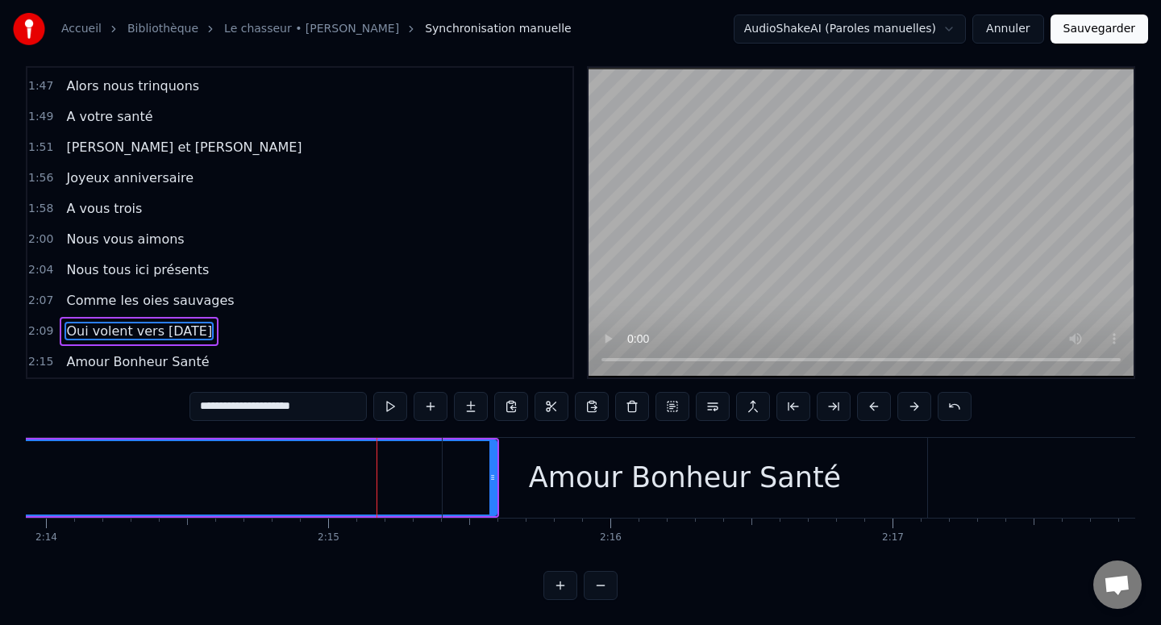
click at [534, 472] on div "Amour Bonheur Santé" at bounding box center [685, 478] width 484 height 80
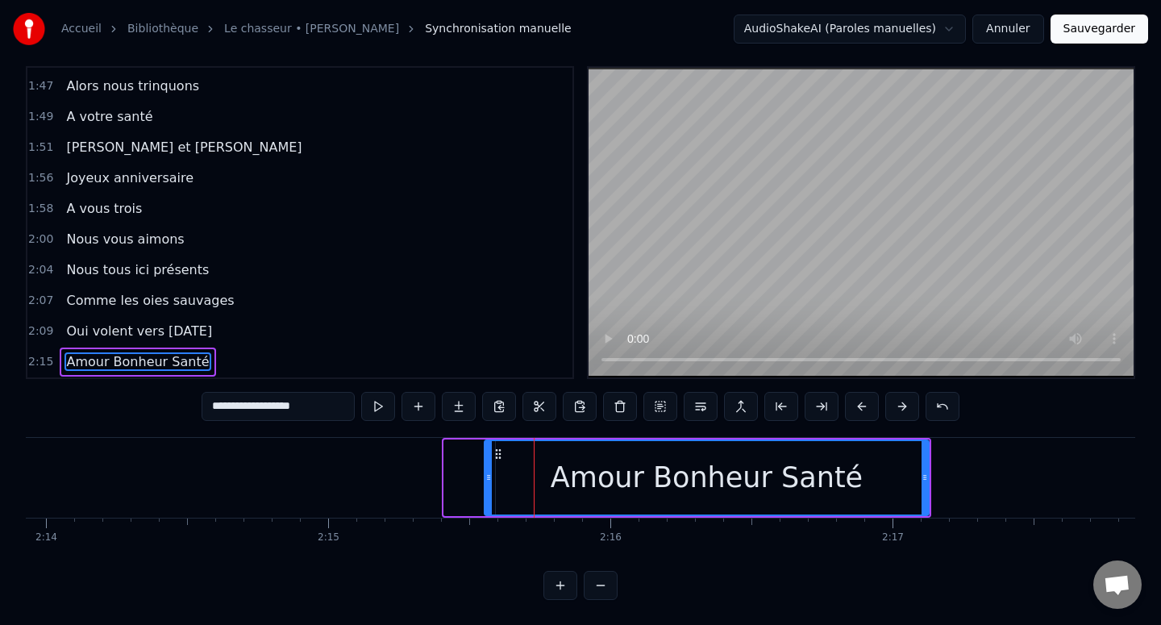
drag, startPoint x: 447, startPoint y: 476, endPoint x: 487, endPoint y: 476, distance: 39.5
click at [488, 477] on circle at bounding box center [488, 477] width 1 height 1
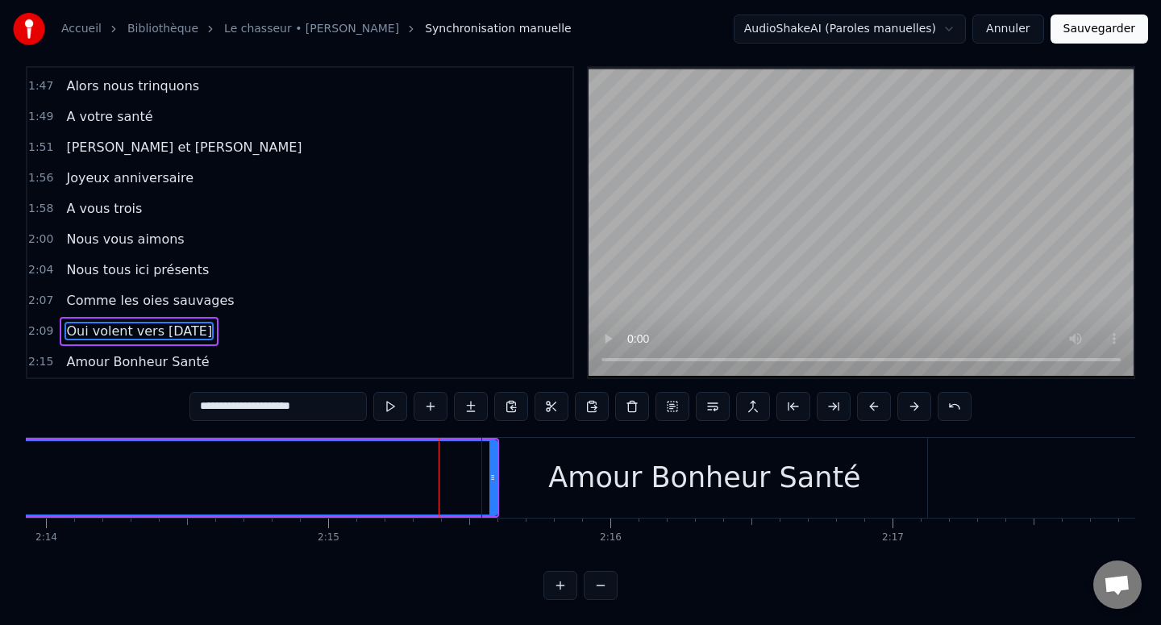
click at [492, 475] on div "Amour Bonheur Santé" at bounding box center [704, 478] width 445 height 80
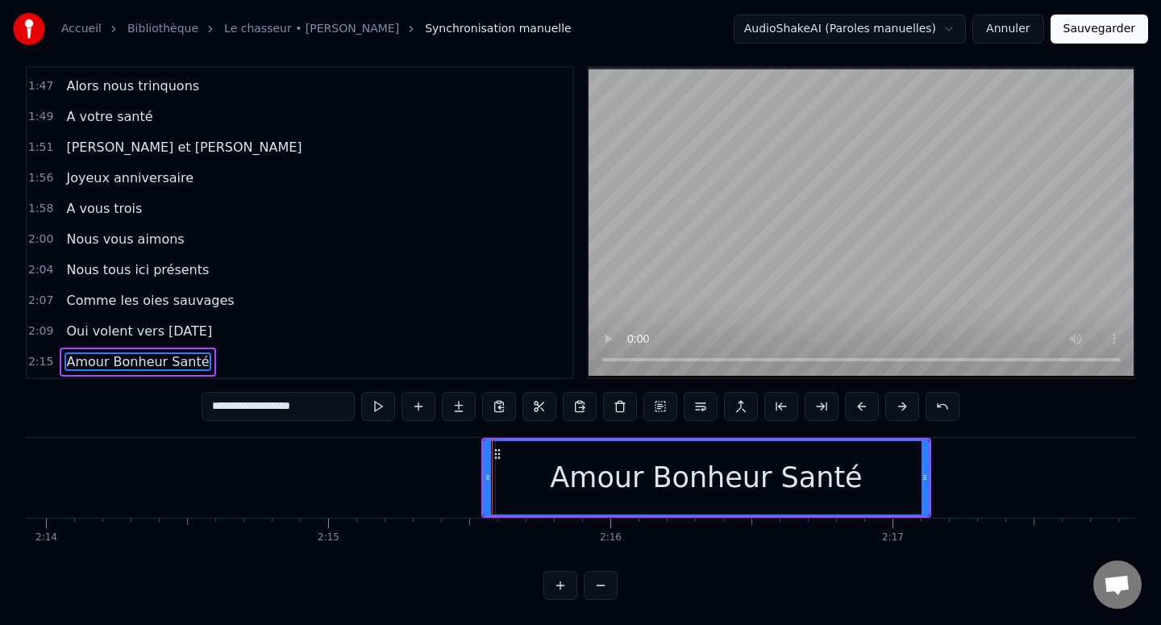
drag, startPoint x: 552, startPoint y: 473, endPoint x: 617, endPoint y: 473, distance: 65.3
click at [617, 473] on div "Amour Bonheur Santé" at bounding box center [705, 477] width 443 height 73
click at [486, 480] on icon at bounding box center [487, 477] width 6 height 13
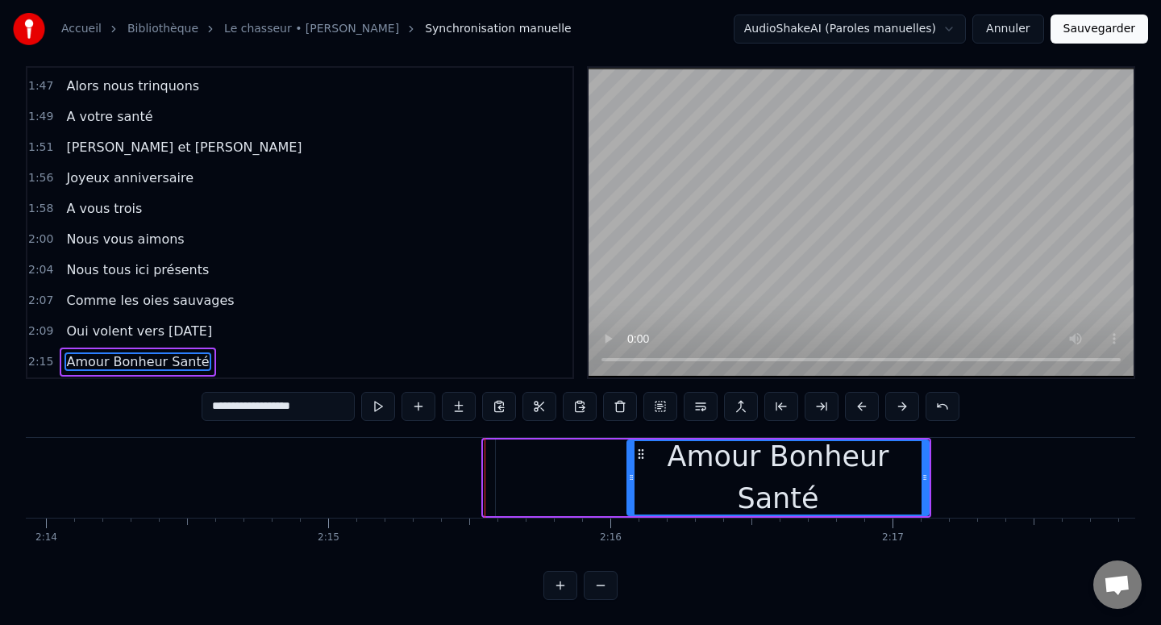
drag, startPoint x: 486, startPoint y: 480, endPoint x: 629, endPoint y: 480, distance: 142.7
click at [629, 480] on icon at bounding box center [631, 477] width 6 height 13
type input "**********"
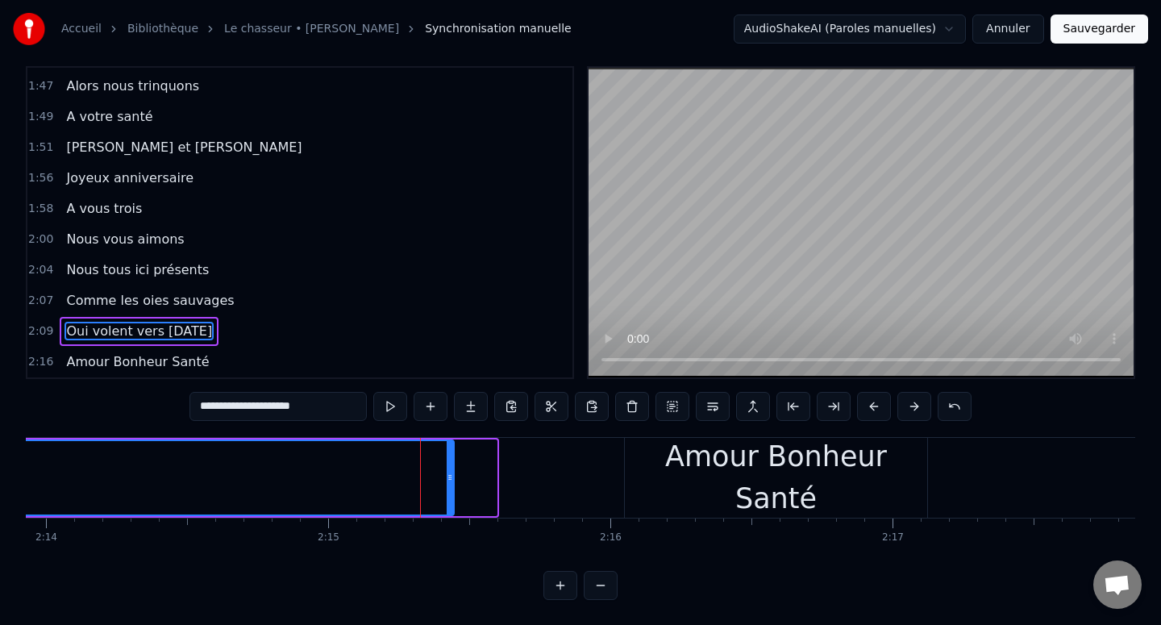
drag, startPoint x: 492, startPoint y: 470, endPoint x: 451, endPoint y: 470, distance: 41.1
click at [450, 471] on icon at bounding box center [450, 477] width 6 height 13
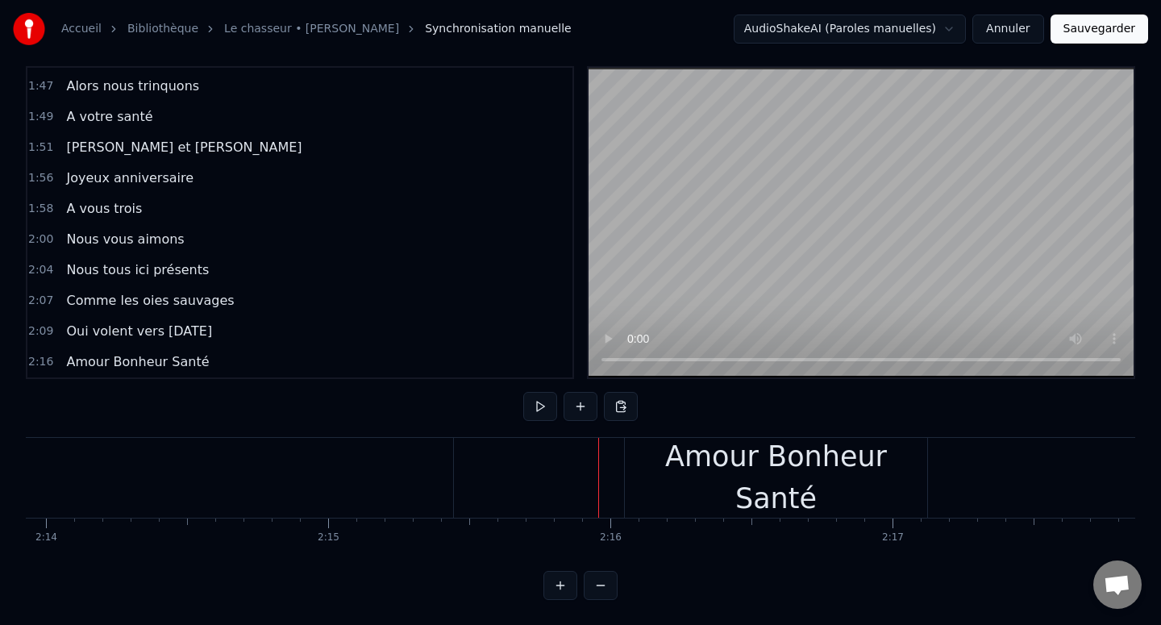
click at [650, 475] on div "Amour Bonheur Santé" at bounding box center [776, 477] width 302 height 85
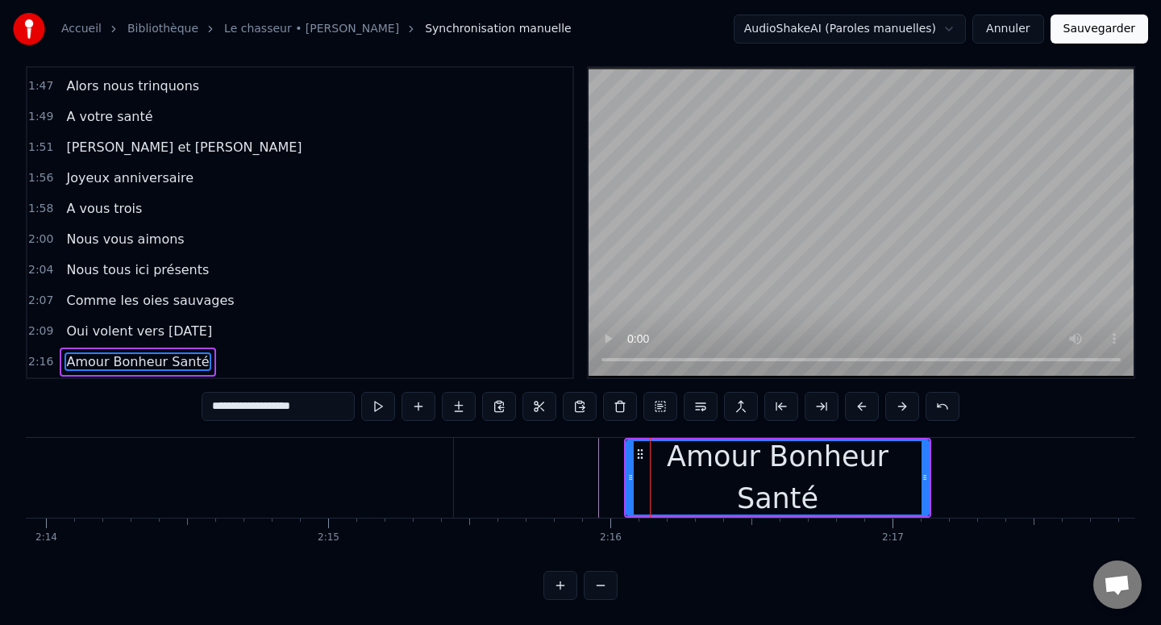
click at [626, 475] on div "Amour Bonheur Santé" at bounding box center [778, 477] width 304 height 77
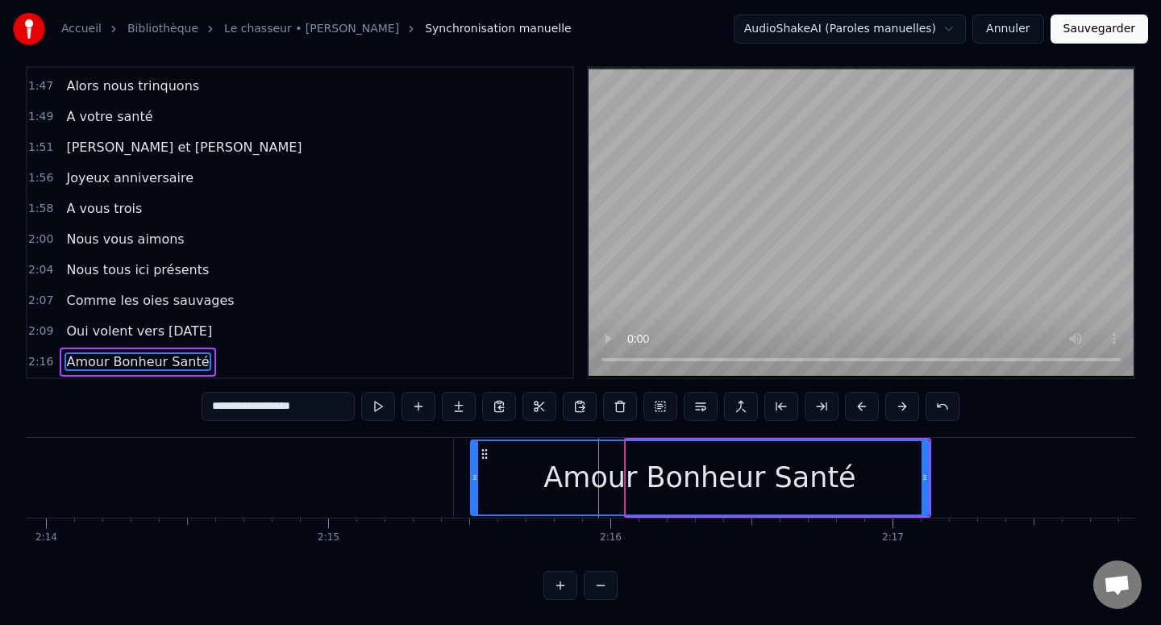
drag, startPoint x: 630, startPoint y: 475, endPoint x: 475, endPoint y: 474, distance: 155.6
click at [475, 474] on icon at bounding box center [475, 477] width 6 height 13
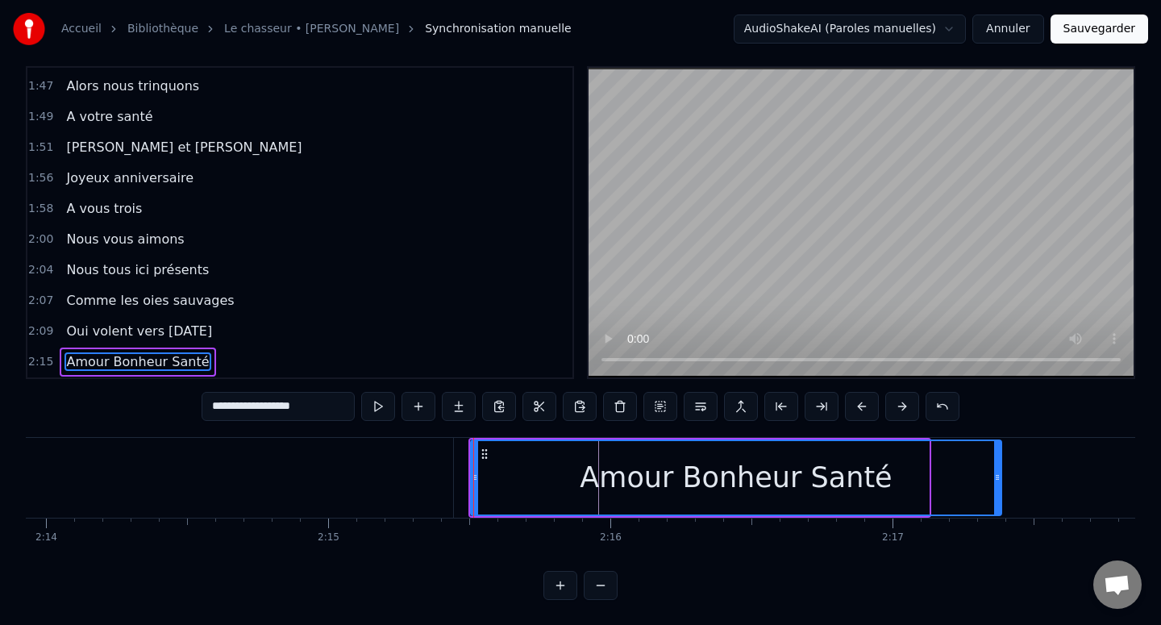
drag, startPoint x: 926, startPoint y: 484, endPoint x: 1000, endPoint y: 484, distance: 73.4
click at [1000, 484] on div at bounding box center [997, 477] width 6 height 73
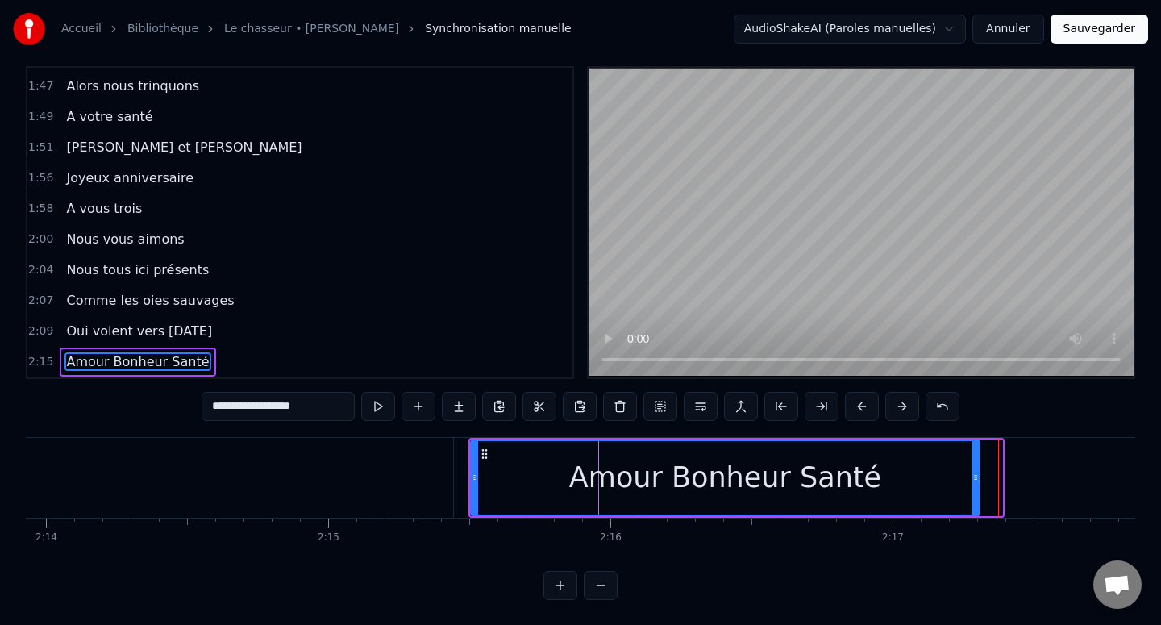
drag, startPoint x: 1000, startPoint y: 484, endPoint x: 961, endPoint y: 484, distance: 38.7
click at [972, 484] on div at bounding box center [975, 477] width 6 height 73
drag, startPoint x: 962, startPoint y: 484, endPoint x: 978, endPoint y: 484, distance: 16.1
click at [978, 484] on div at bounding box center [975, 477] width 6 height 73
drag, startPoint x: 978, startPoint y: 484, endPoint x: 995, endPoint y: 481, distance: 17.1
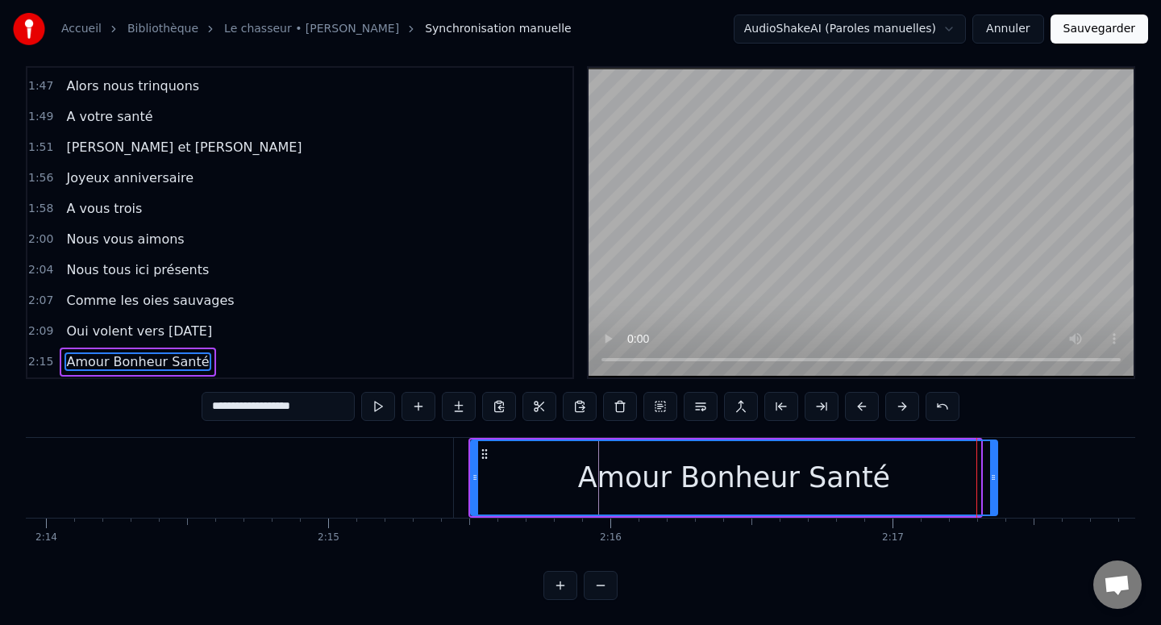
click at [995, 481] on div at bounding box center [993, 477] width 6 height 73
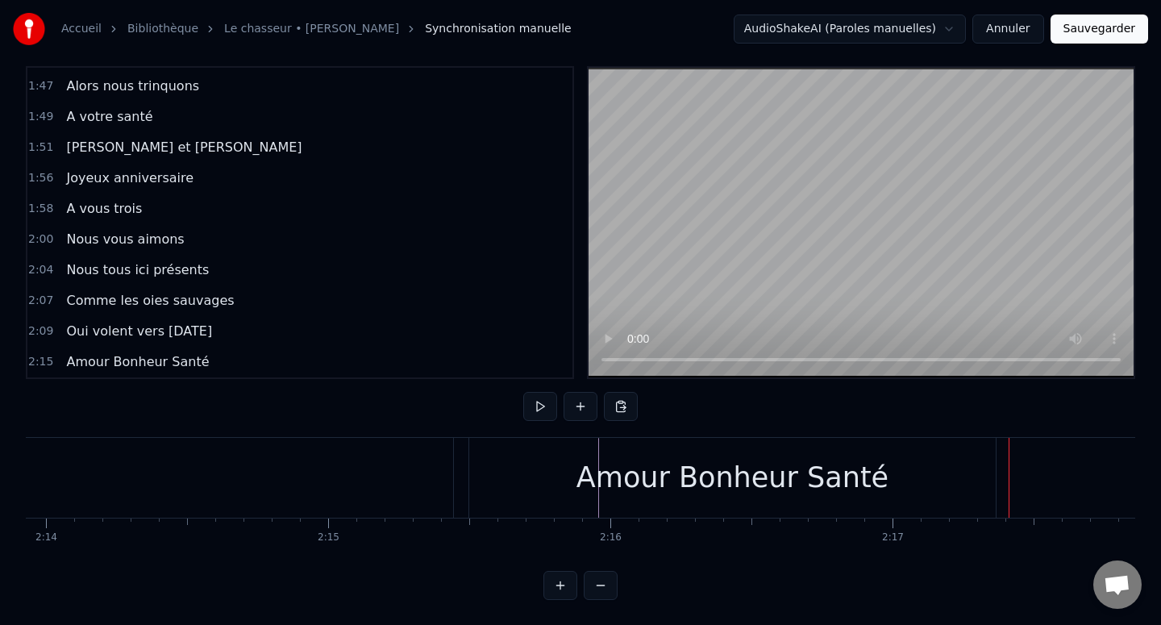
click at [982, 480] on div "Amour Bonheur Santé" at bounding box center [732, 478] width 526 height 80
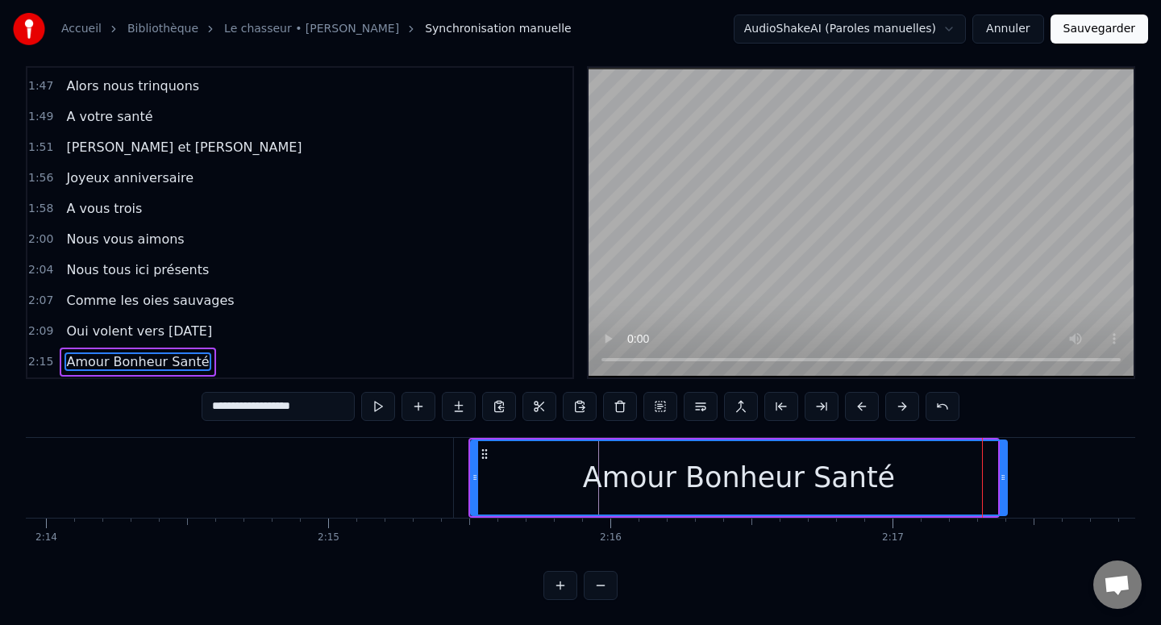
drag, startPoint x: 992, startPoint y: 479, endPoint x: 1000, endPoint y: 479, distance: 8.9
click at [1000, 479] on icon at bounding box center [1003, 477] width 6 height 13
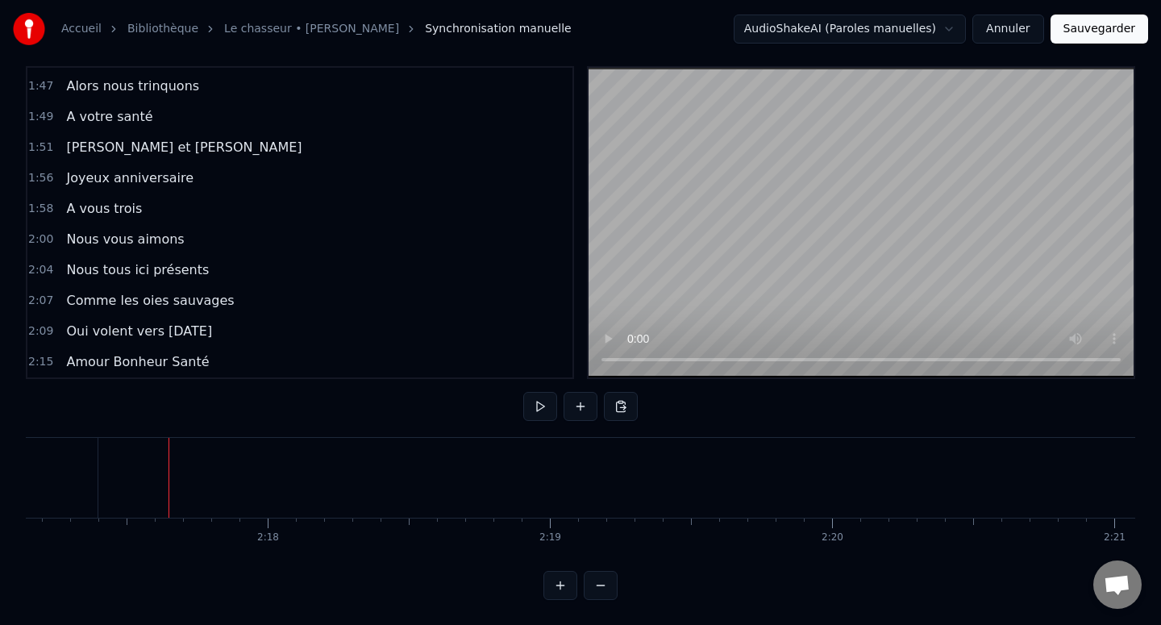
scroll to position [0, 38756]
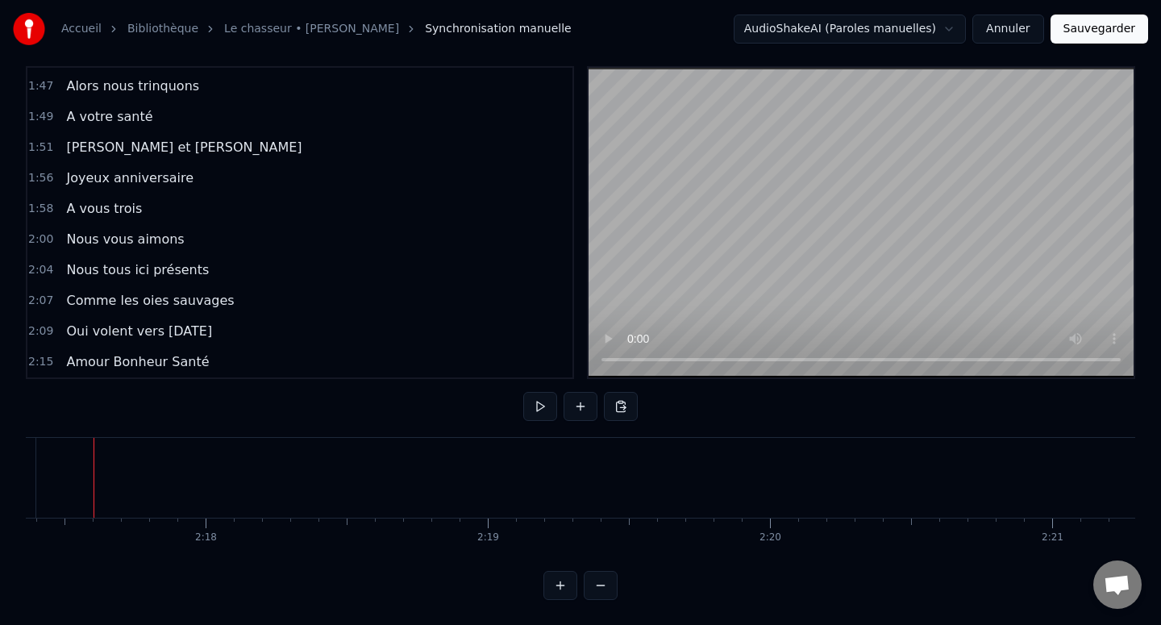
scroll to position [0, 38743]
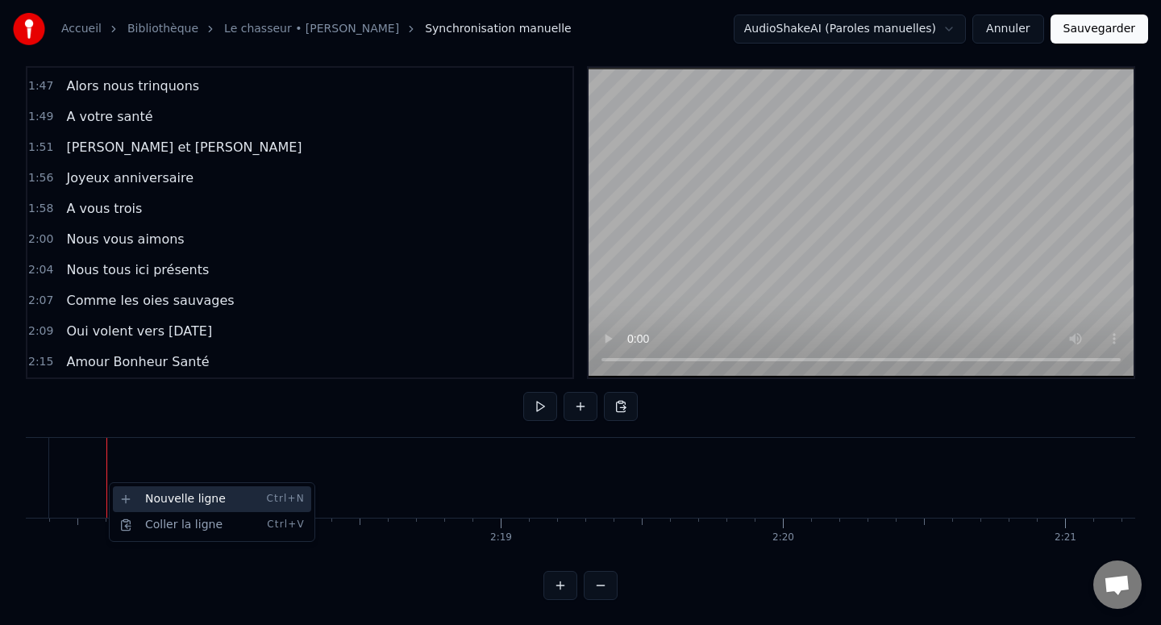
click at [147, 494] on div "Nouvelle ligne Ctrl+N" at bounding box center [212, 499] width 198 height 26
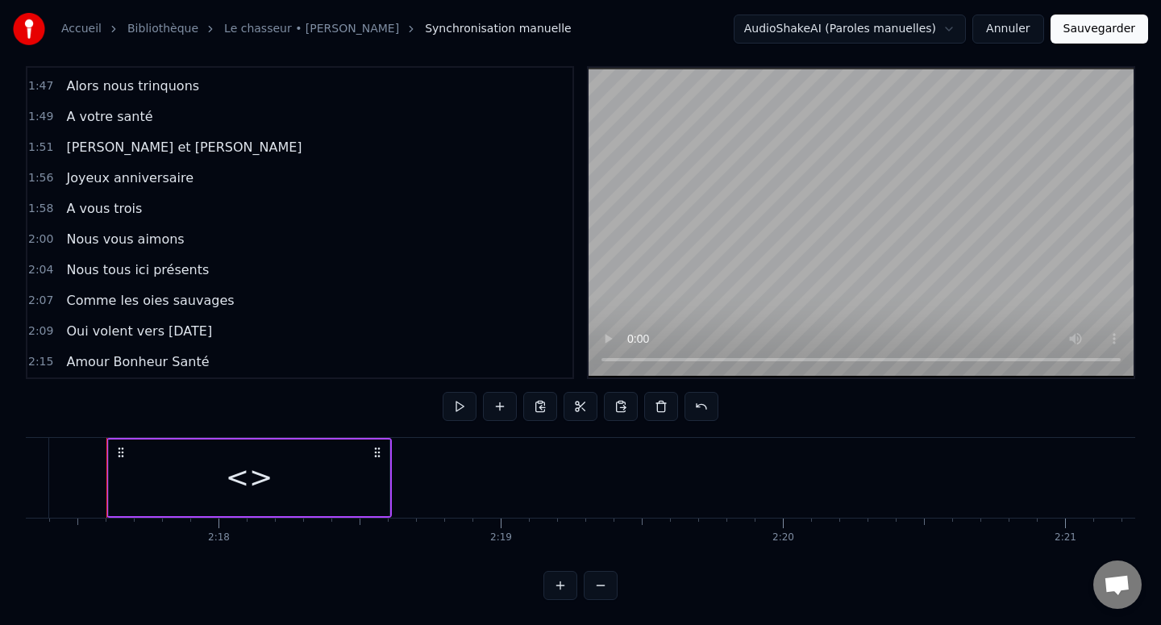
click at [243, 464] on div "<>" at bounding box center [250, 477] width 48 height 43
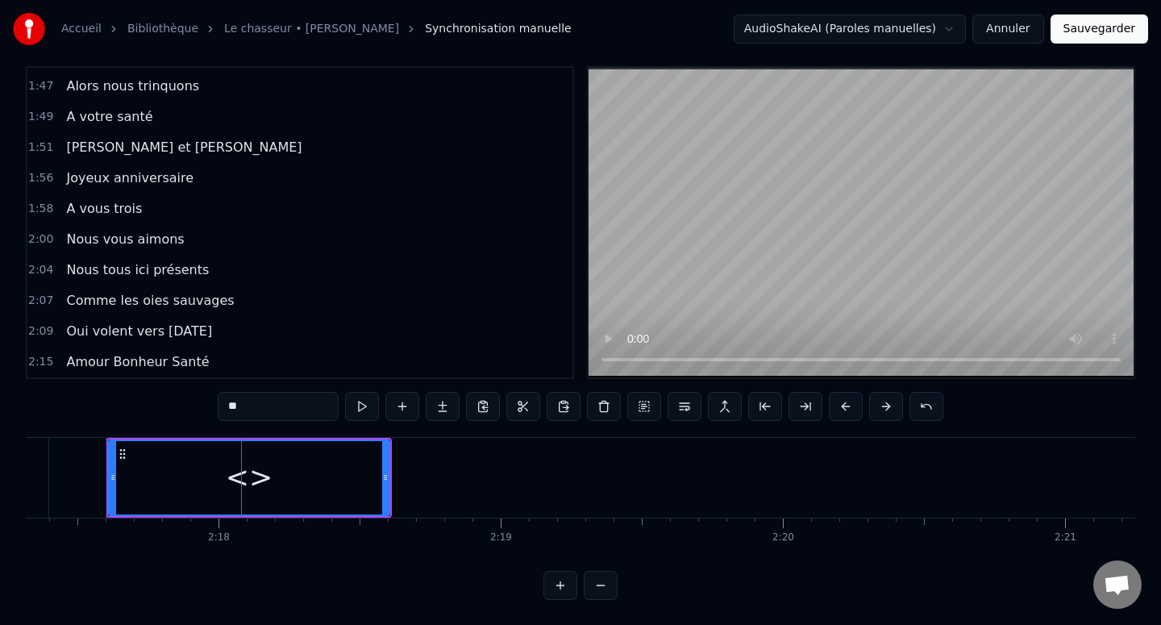
scroll to position [946, 0]
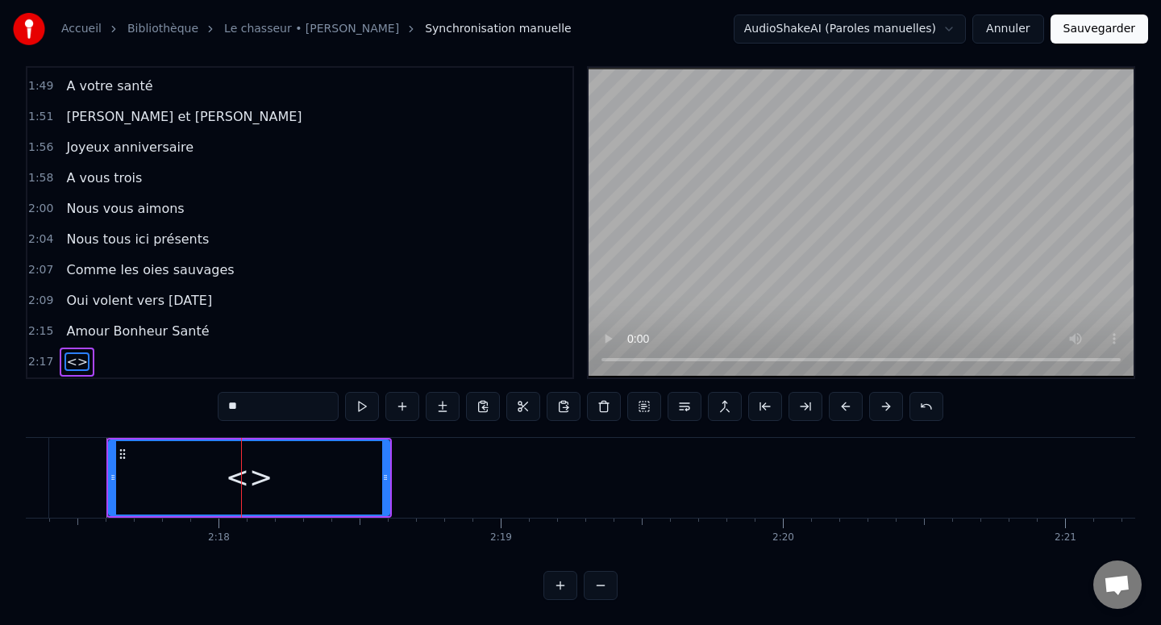
click at [265, 414] on input "**" at bounding box center [278, 406] width 121 height 29
paste input "**********"
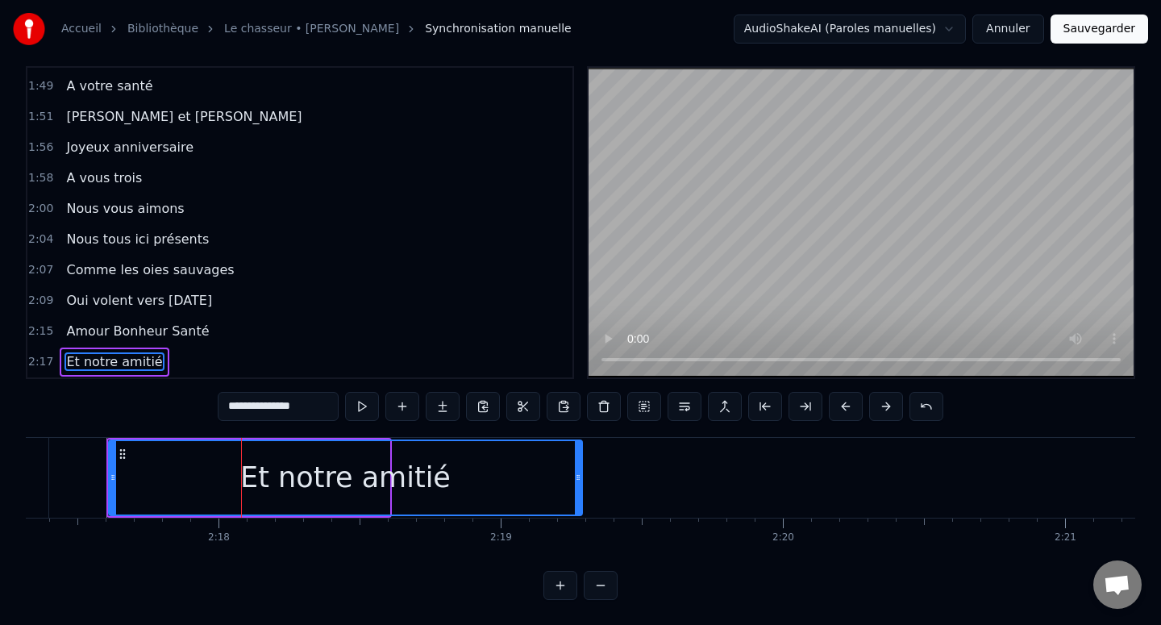
drag, startPoint x: 386, startPoint y: 471, endPoint x: 753, endPoint y: 473, distance: 366.8
click at [581, 473] on icon at bounding box center [578, 477] width 6 height 13
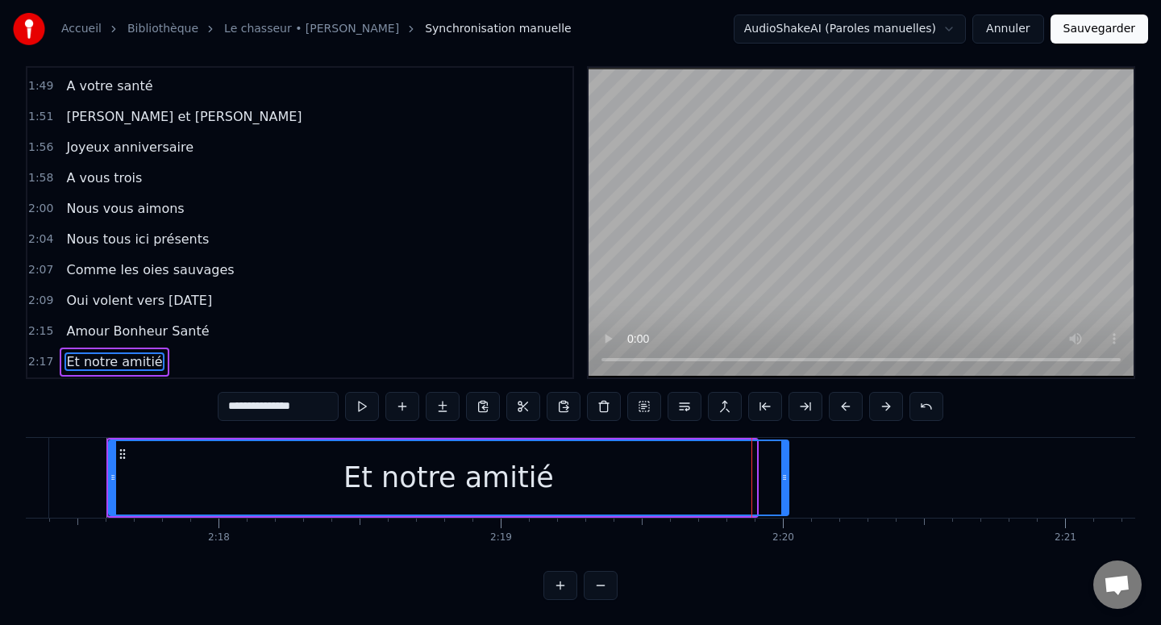
drag, startPoint x: 754, startPoint y: 473, endPoint x: 786, endPoint y: 473, distance: 32.2
click at [787, 473] on icon at bounding box center [784, 477] width 6 height 13
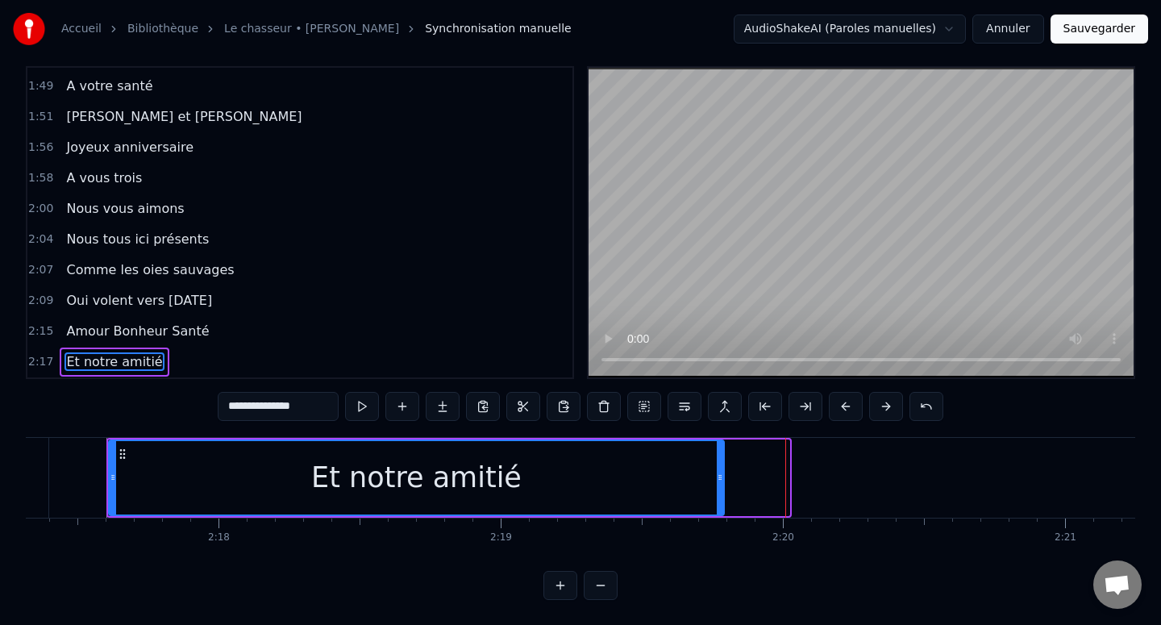
drag, startPoint x: 786, startPoint y: 473, endPoint x: 721, endPoint y: 473, distance: 65.3
click at [721, 473] on icon at bounding box center [720, 477] width 6 height 13
click at [726, 473] on icon at bounding box center [724, 477] width 6 height 13
type input "**********"
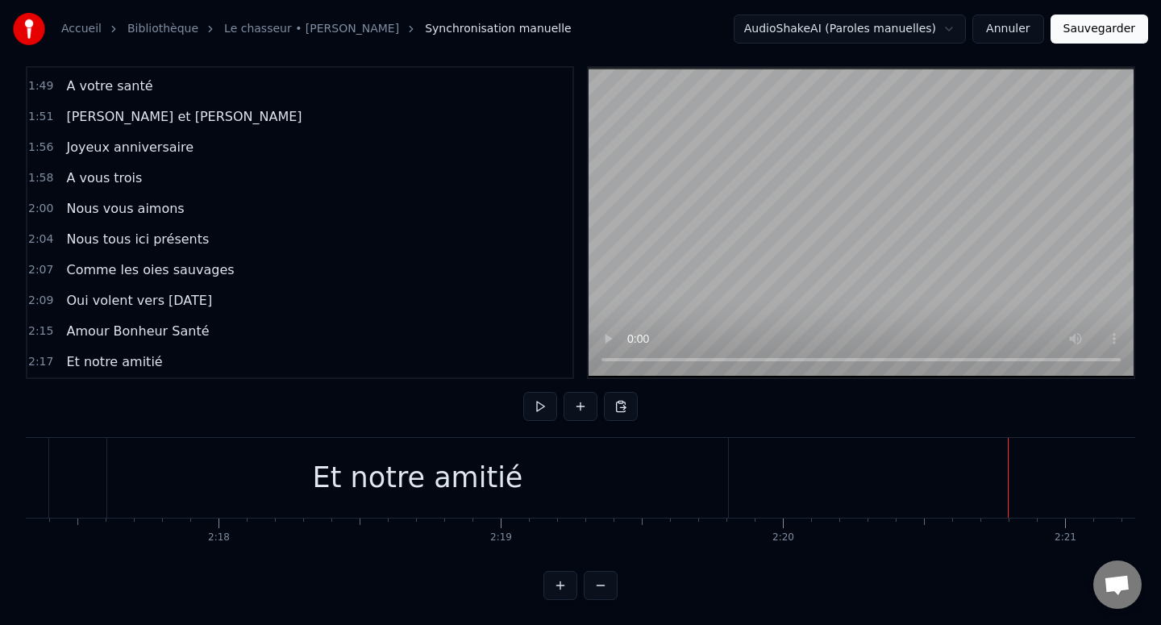
click at [943, 501] on html "Accueil Bibliothèque Le chasseur • Michel Delpech Synchronisation manuelle Audi…" at bounding box center [580, 303] width 1161 height 643
click at [958, 513] on div "Nouvelle ligne Ctrl+N" at bounding box center [1054, 518] width 198 height 26
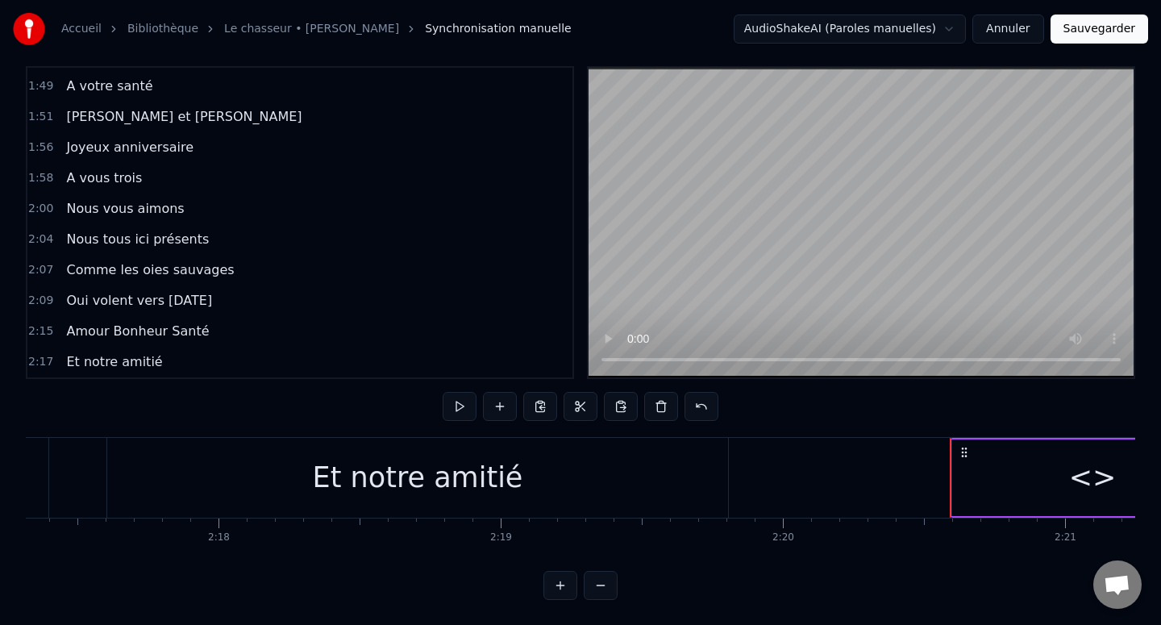
click at [1023, 488] on div "<>" at bounding box center [1092, 477] width 281 height 77
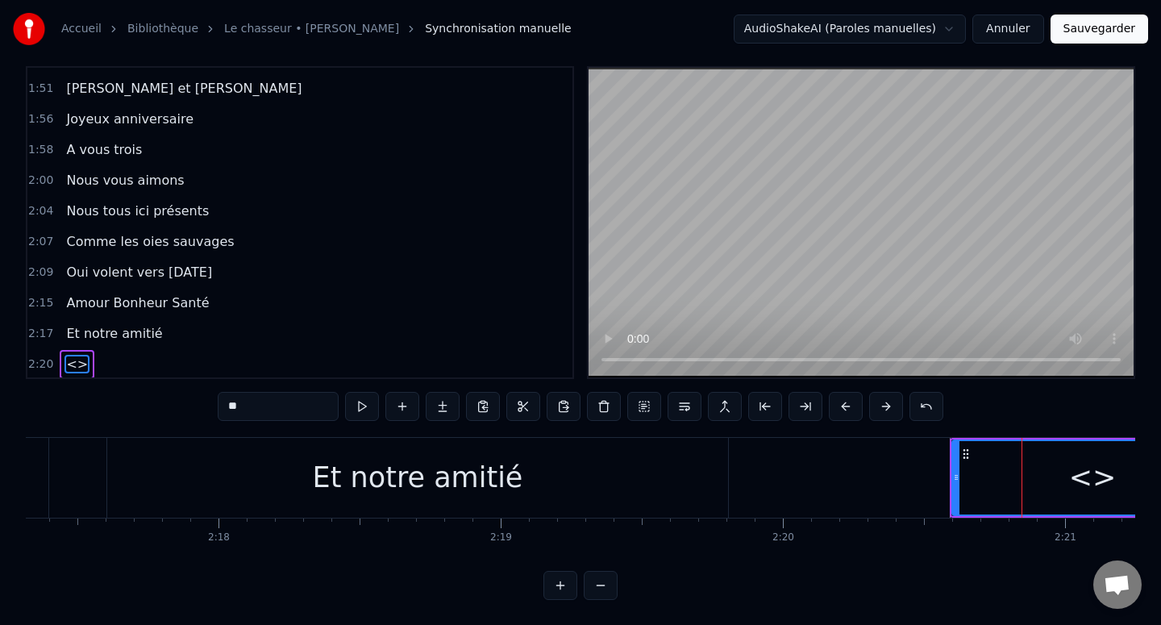
scroll to position [977, 0]
click at [246, 410] on input "**" at bounding box center [278, 406] width 121 height 29
paste input "**********"
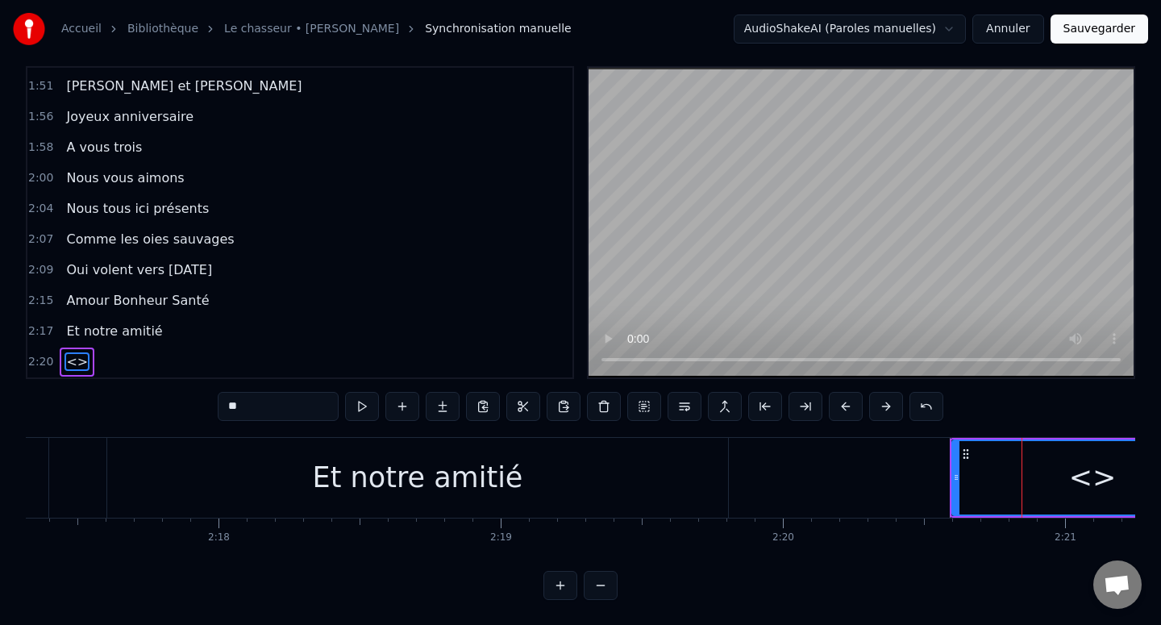
type input "**********"
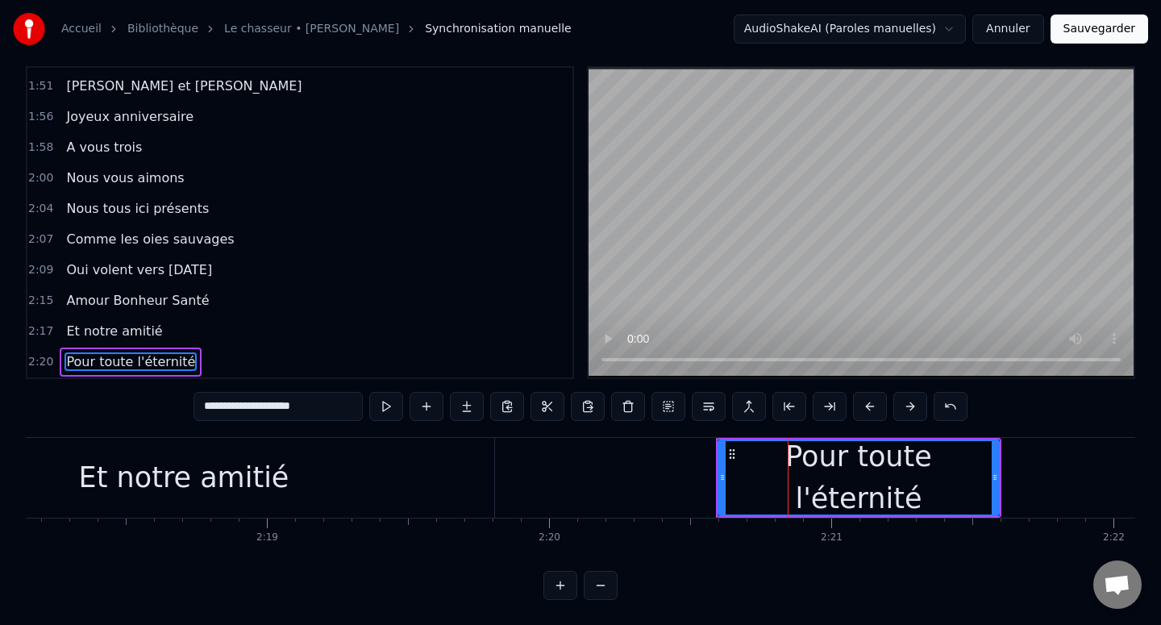
scroll to position [0, 39054]
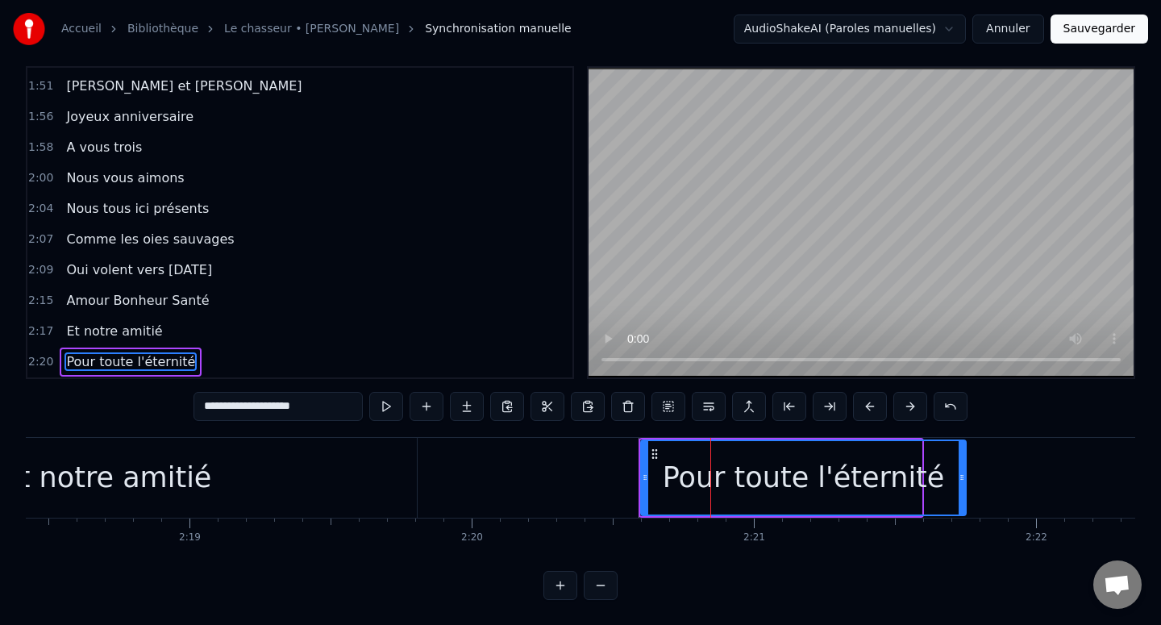
drag, startPoint x: 919, startPoint y: 467, endPoint x: 1095, endPoint y: 467, distance: 175.7
click at [965, 467] on div at bounding box center [961, 477] width 6 height 73
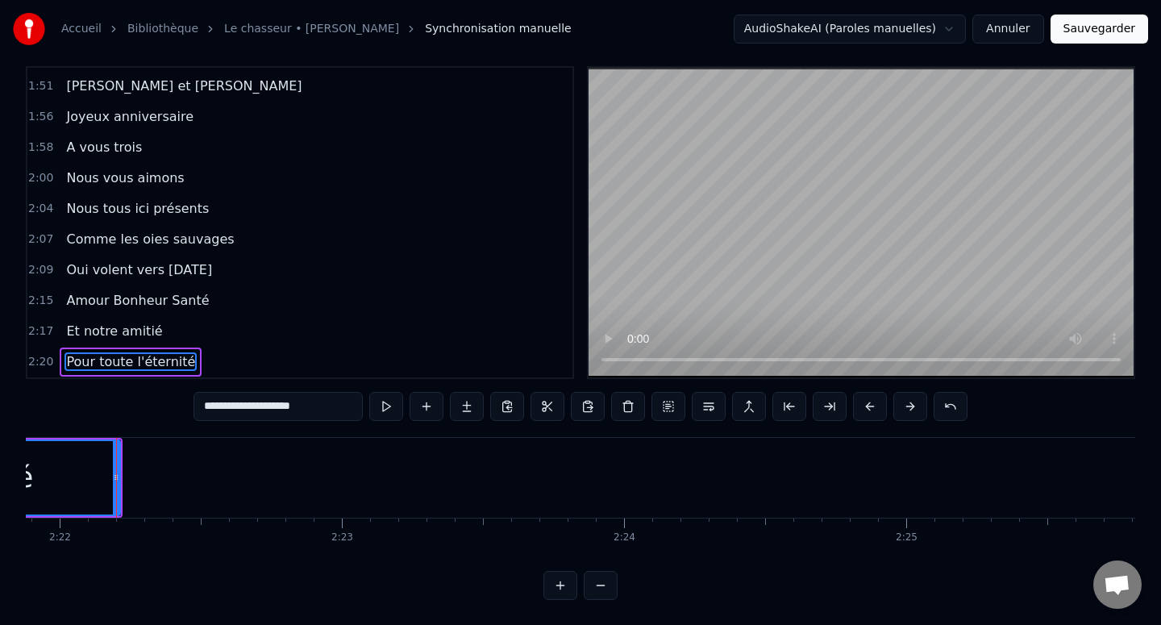
scroll to position [0, 40040]
drag, startPoint x: 109, startPoint y: 478, endPoint x: 464, endPoint y: 480, distance: 354.7
click at [169, 480] on icon at bounding box center [166, 477] width 6 height 13
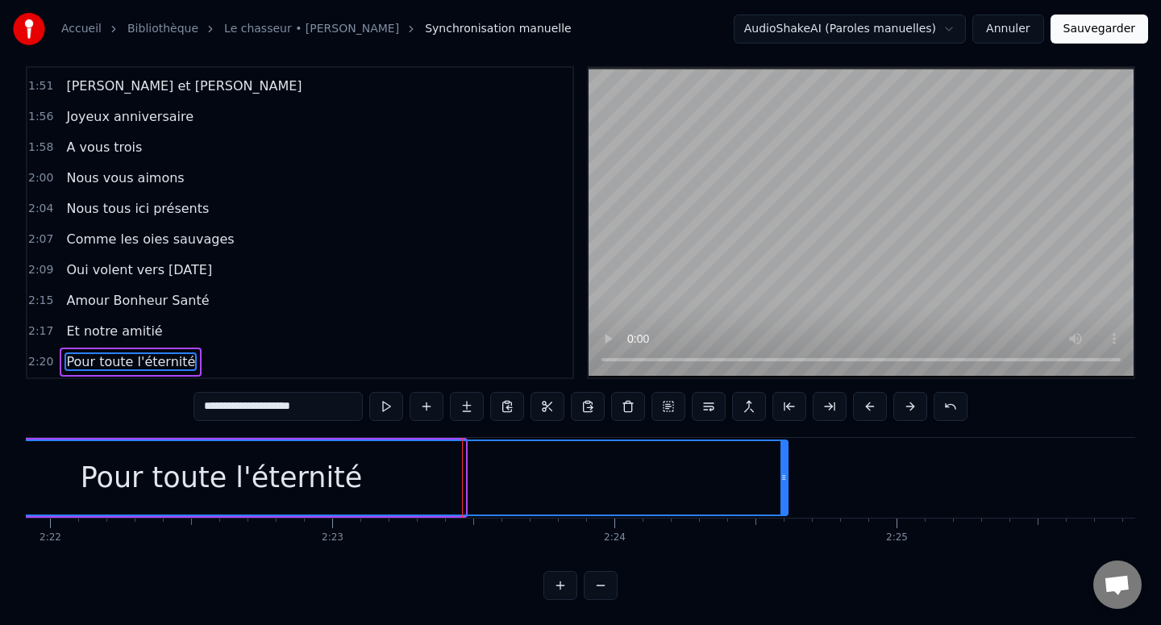
drag, startPoint x: 464, startPoint y: 480, endPoint x: 794, endPoint y: 491, distance: 330.7
click at [787, 490] on div at bounding box center [783, 477] width 6 height 73
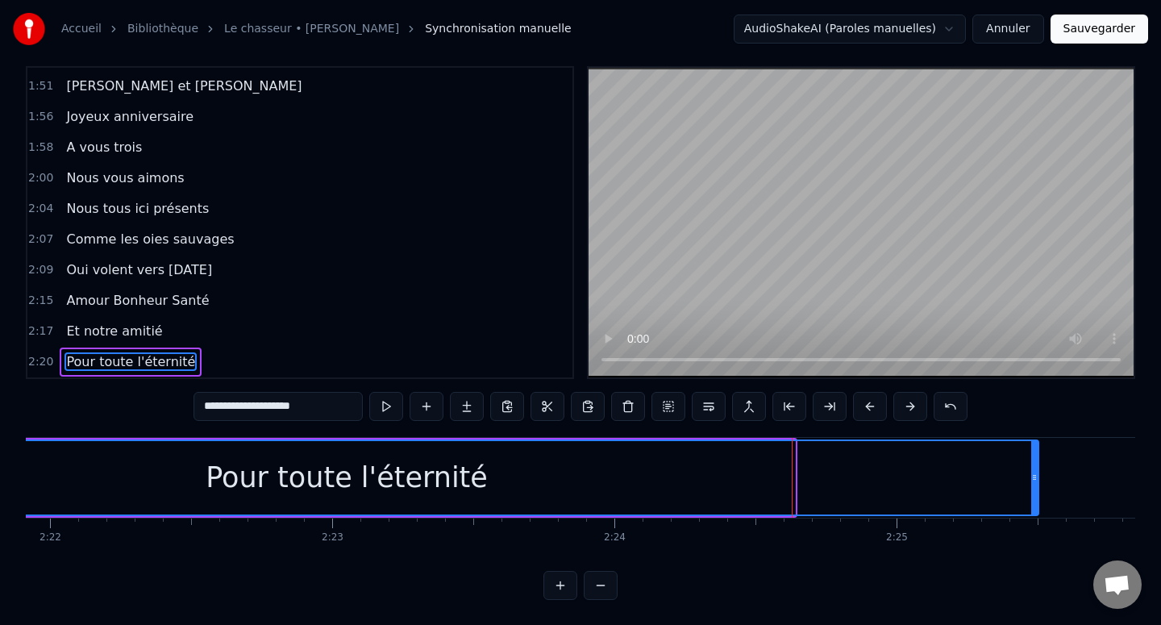
drag, startPoint x: 790, startPoint y: 479, endPoint x: 1039, endPoint y: 480, distance: 249.1
click at [1037, 480] on icon at bounding box center [1034, 477] width 6 height 13
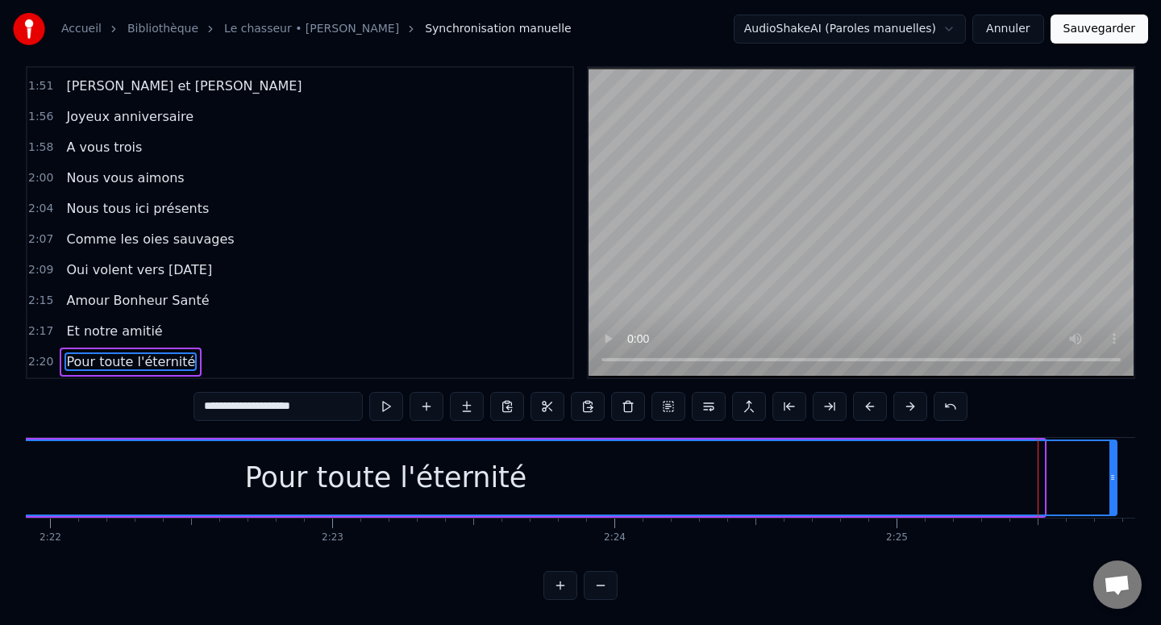
drag, startPoint x: 1040, startPoint y: 480, endPoint x: 1112, endPoint y: 480, distance: 72.6
click at [1112, 480] on icon at bounding box center [1112, 477] width 6 height 13
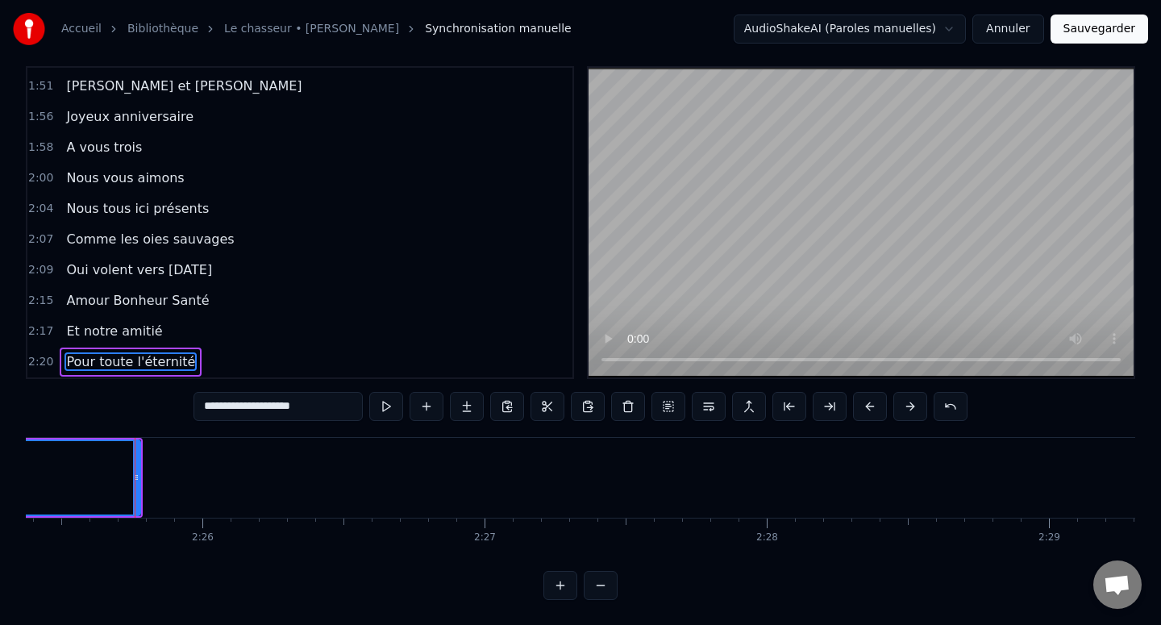
scroll to position [0, 41044]
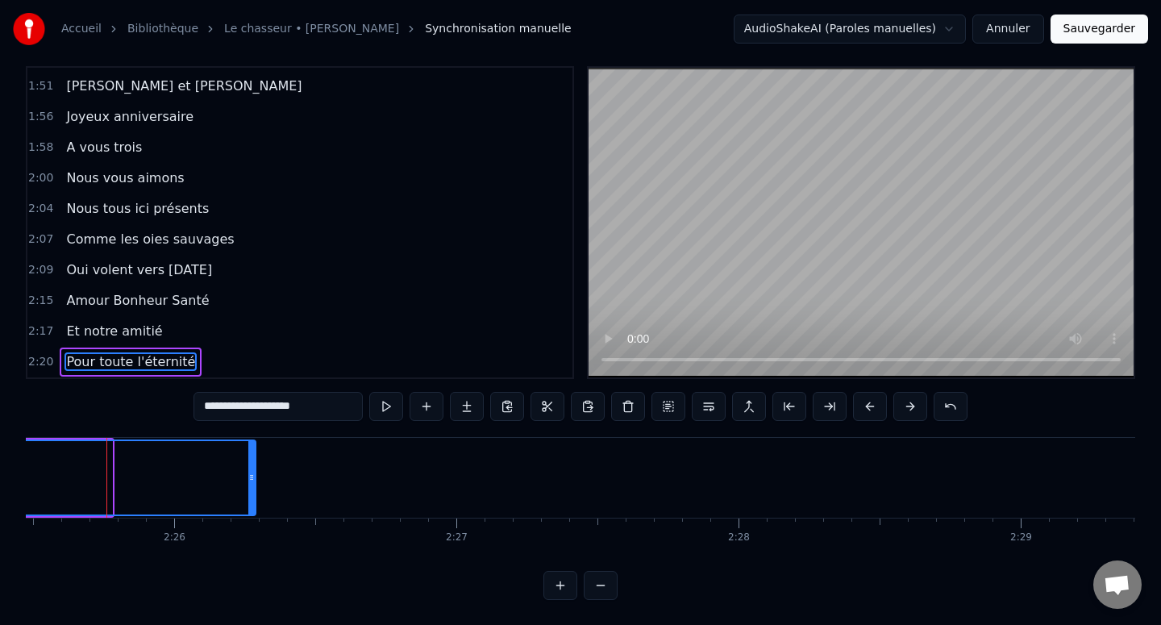
drag, startPoint x: 110, startPoint y: 471, endPoint x: 254, endPoint y: 471, distance: 143.5
click at [254, 471] on icon at bounding box center [251, 477] width 6 height 13
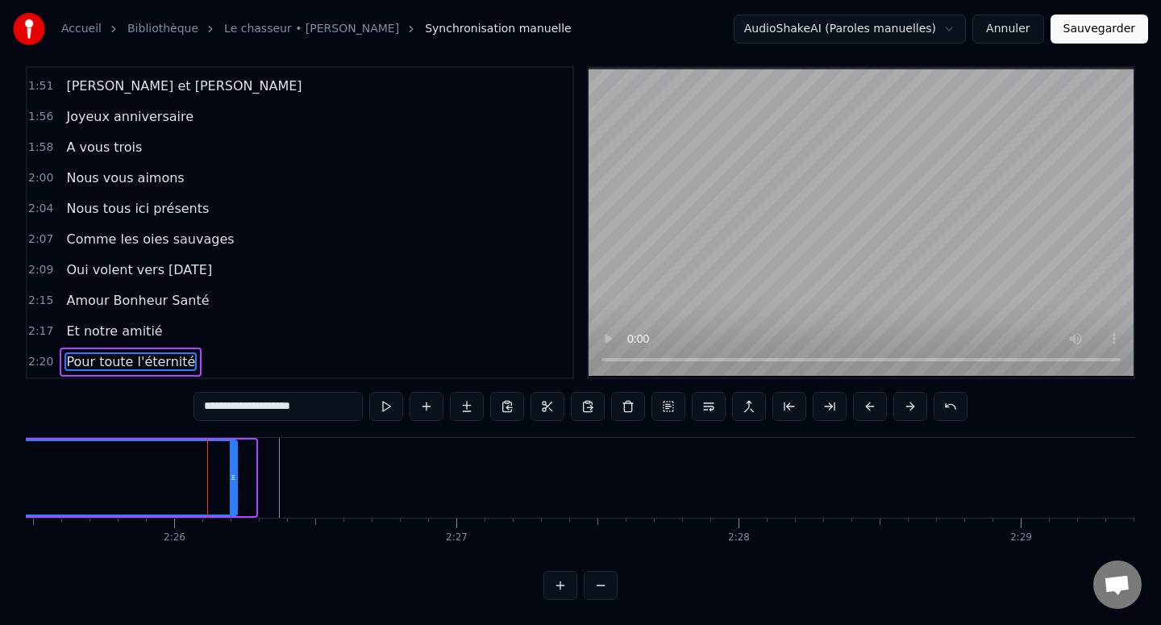
drag, startPoint x: 251, startPoint y: 468, endPoint x: 233, endPoint y: 468, distance: 17.7
click at [232, 468] on div at bounding box center [233, 477] width 6 height 73
drag, startPoint x: 233, startPoint y: 468, endPoint x: 218, endPoint y: 468, distance: 15.3
click at [218, 468] on div at bounding box center [217, 477] width 6 height 73
drag, startPoint x: 218, startPoint y: 468, endPoint x: 199, endPoint y: 468, distance: 18.5
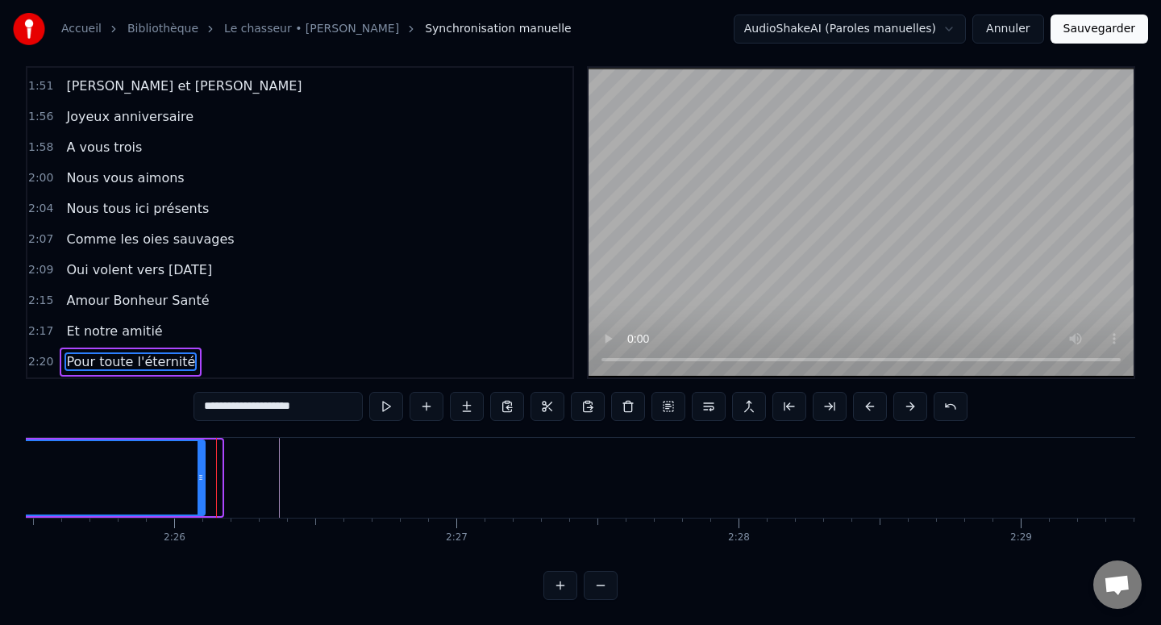
click at [199, 468] on div at bounding box center [200, 477] width 6 height 73
drag, startPoint x: 199, startPoint y: 468, endPoint x: 174, endPoint y: 468, distance: 25.0
click at [174, 468] on div at bounding box center [174, 477] width 6 height 73
drag, startPoint x: 176, startPoint y: 477, endPoint x: 151, endPoint y: 477, distance: 25.0
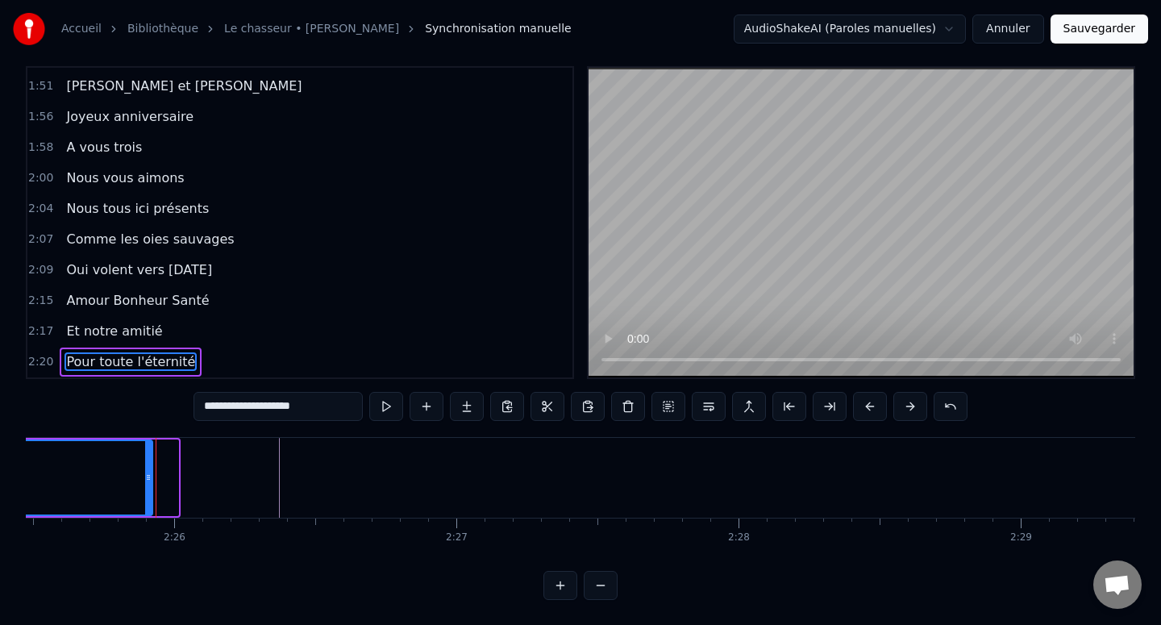
click at [150, 477] on icon at bounding box center [148, 477] width 6 height 13
drag, startPoint x: 151, startPoint y: 477, endPoint x: 128, endPoint y: 477, distance: 22.6
click at [128, 477] on icon at bounding box center [125, 477] width 6 height 13
click at [128, 477] on icon at bounding box center [126, 477] width 6 height 13
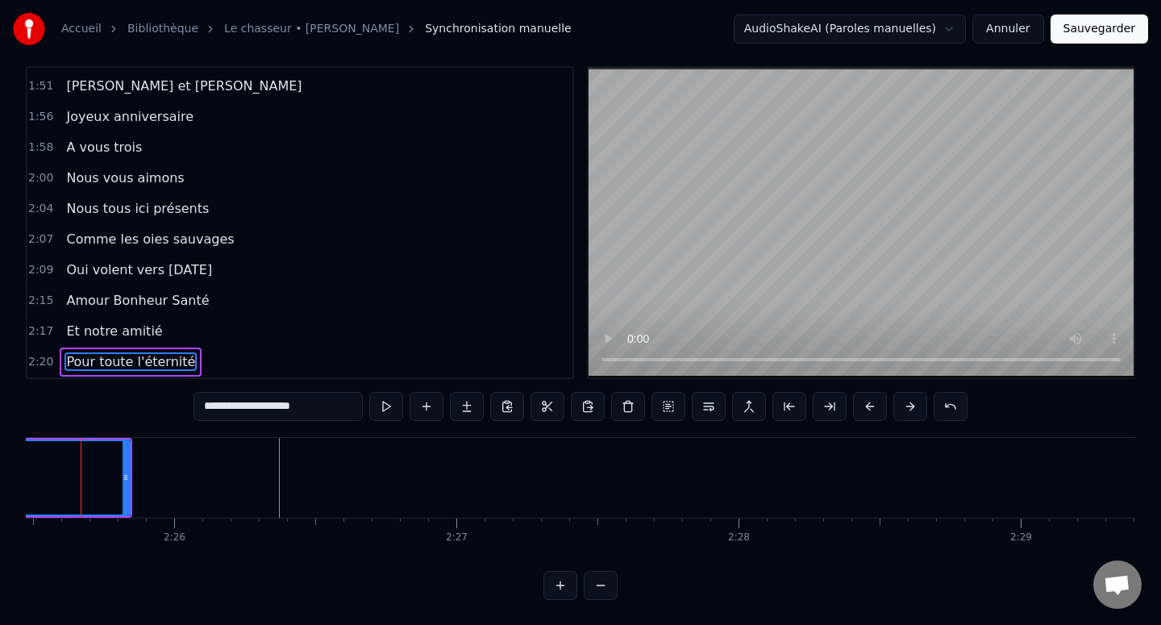
scroll to position [0, 41018]
drag, startPoint x: 154, startPoint y: 473, endPoint x: 136, endPoint y: 473, distance: 17.7
click at [136, 473] on icon at bounding box center [134, 477] width 6 height 13
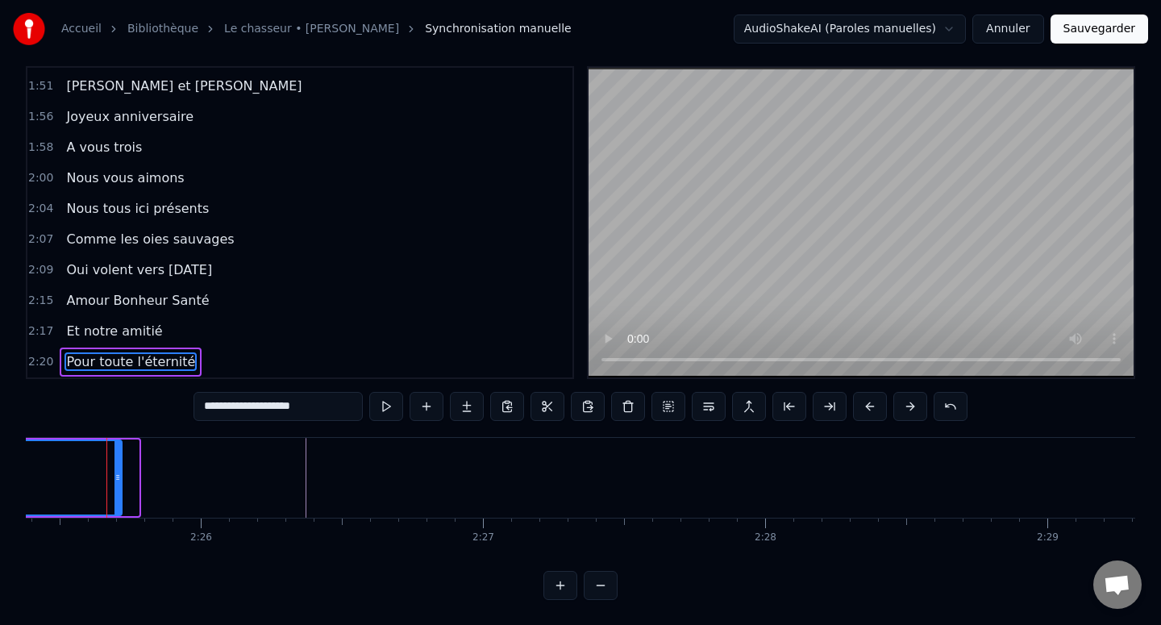
drag, startPoint x: 132, startPoint y: 480, endPoint x: 115, endPoint y: 480, distance: 16.9
click at [115, 480] on icon at bounding box center [117, 477] width 6 height 13
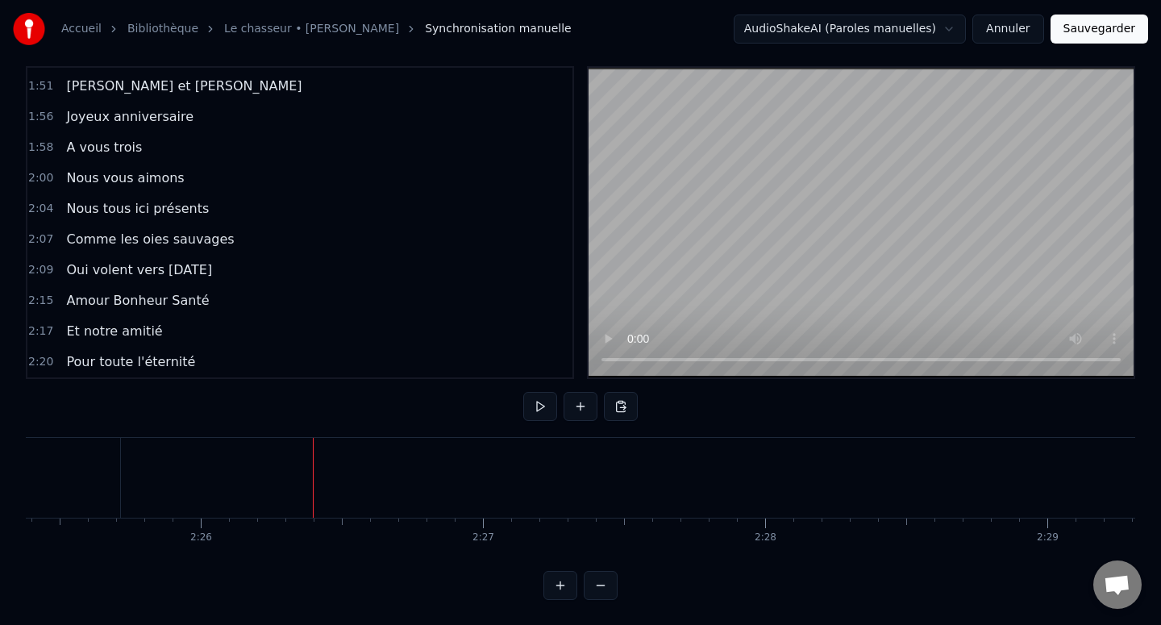
click at [259, 493] on div "Nouvelle ligne Ctrl+N" at bounding box center [343, 499] width 198 height 26
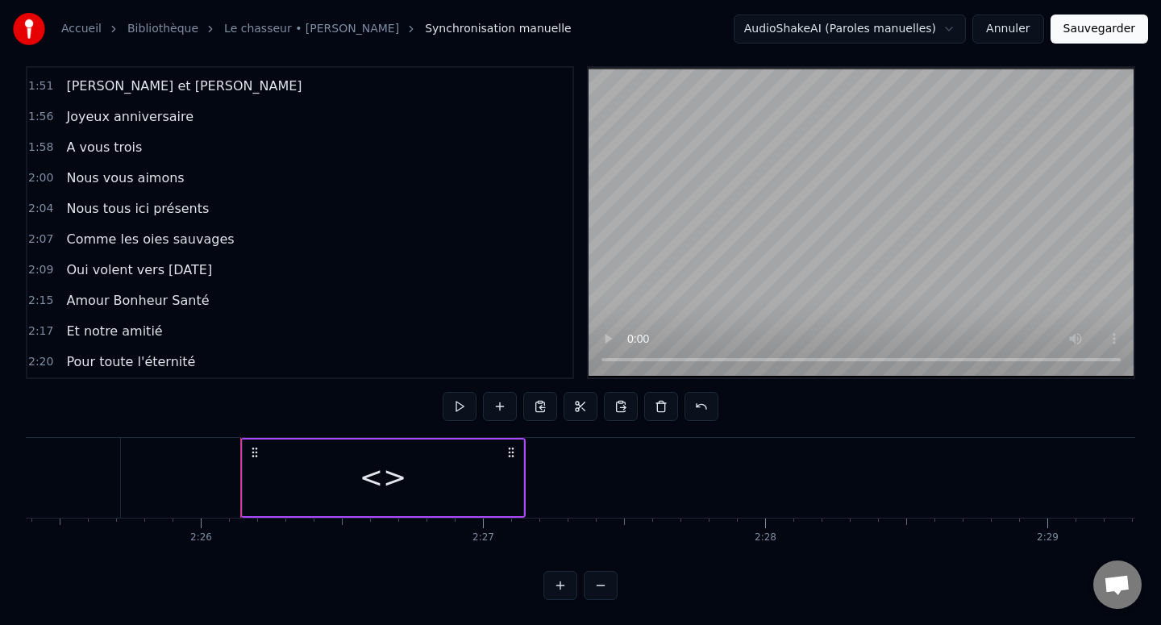
click at [273, 492] on div "<>" at bounding box center [383, 477] width 281 height 77
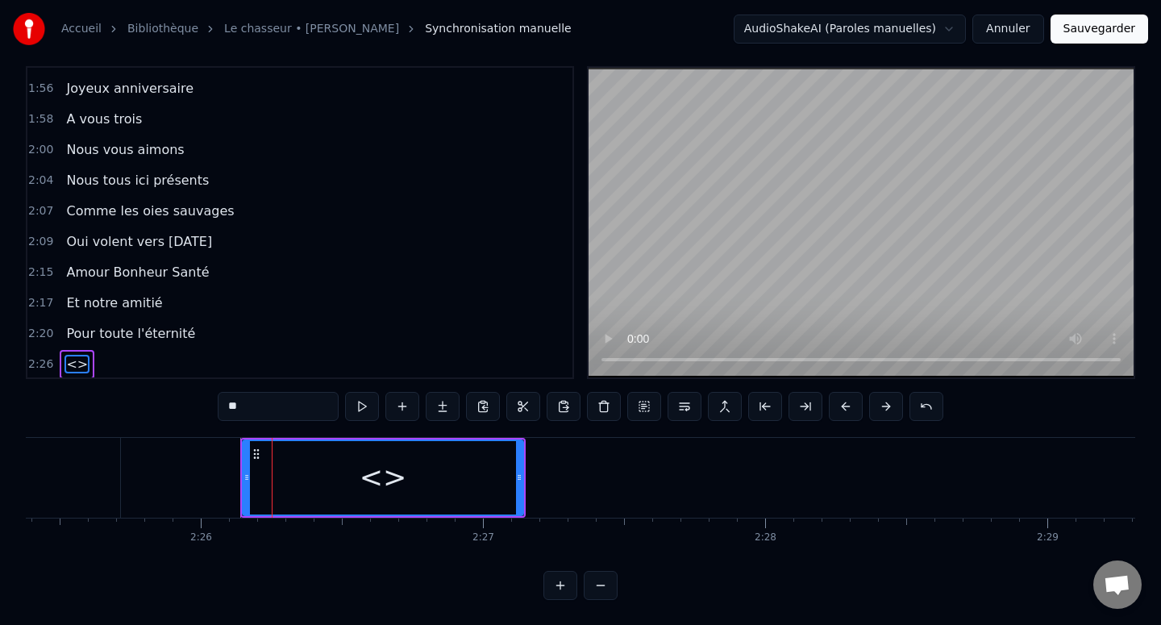
scroll to position [1008, 0]
click at [255, 403] on input "**" at bounding box center [278, 406] width 121 height 29
click at [256, 403] on input "**" at bounding box center [278, 406] width 121 height 29
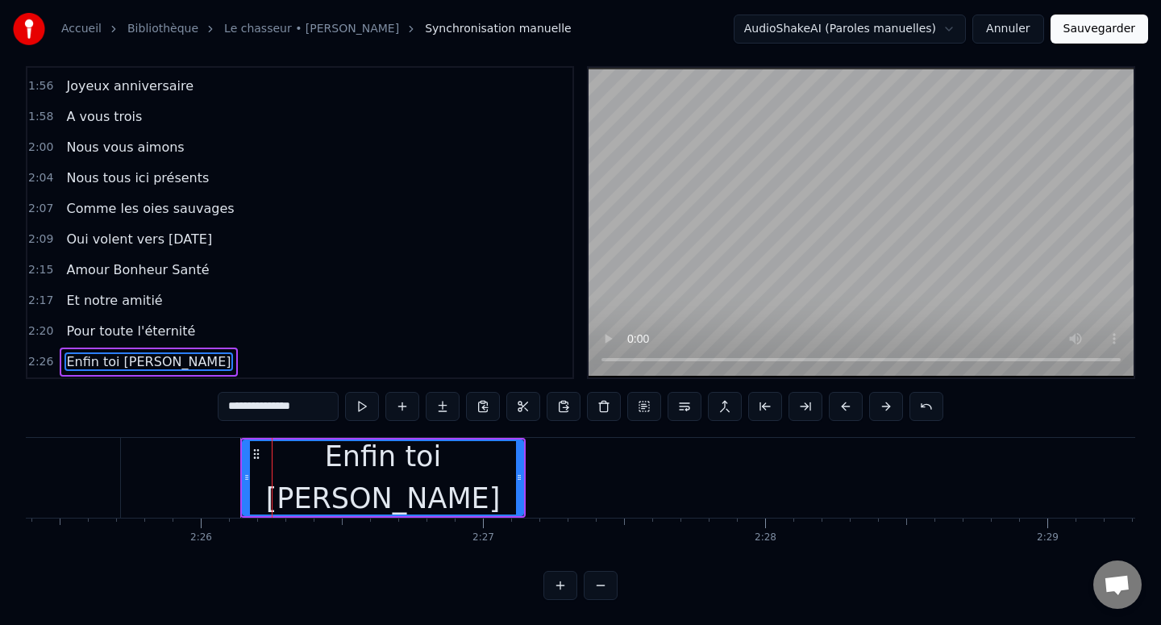
type input "**********"
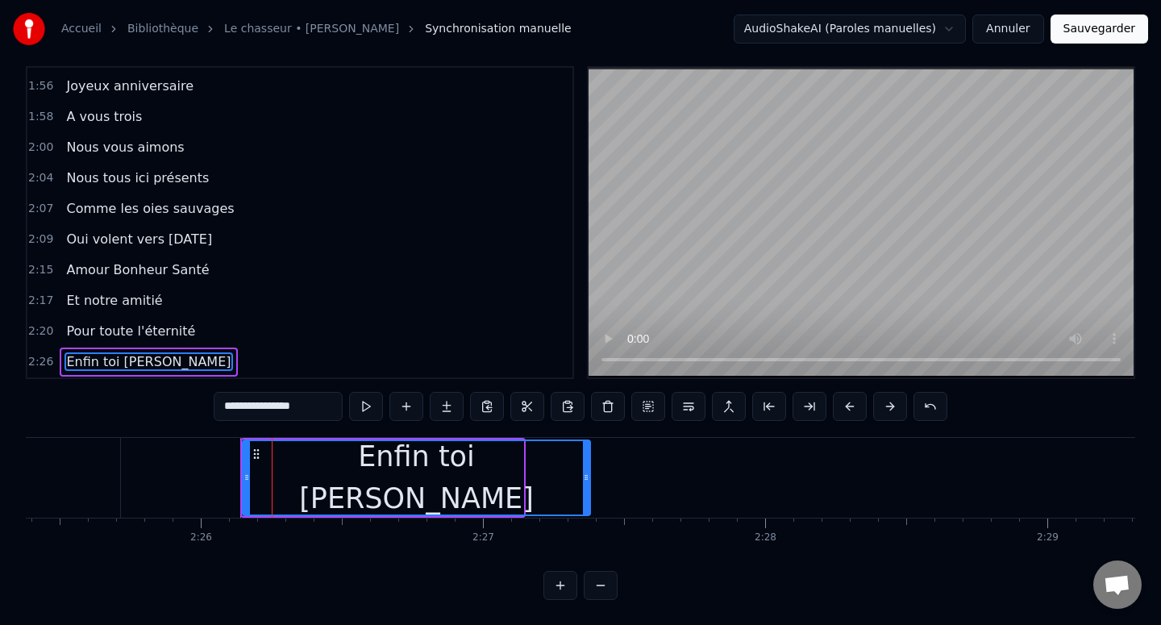
drag, startPoint x: 522, startPoint y: 474, endPoint x: 588, endPoint y: 474, distance: 66.9
click at [588, 474] on icon at bounding box center [586, 477] width 6 height 13
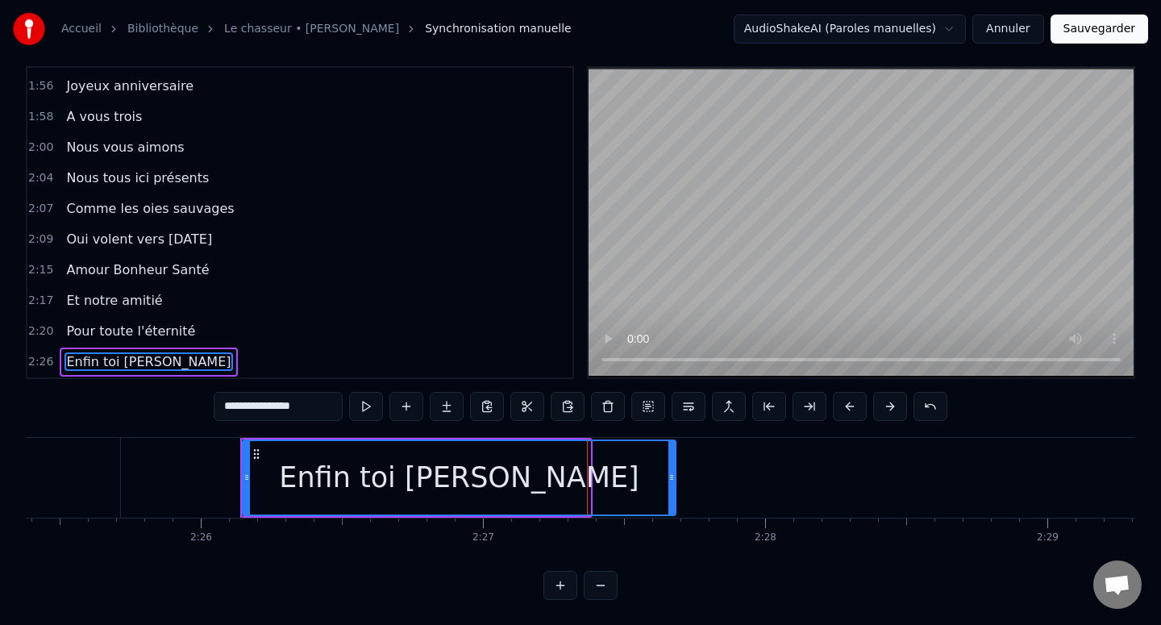
drag, startPoint x: 588, startPoint y: 474, endPoint x: 672, endPoint y: 474, distance: 83.8
click at [673, 474] on icon at bounding box center [671, 477] width 6 height 13
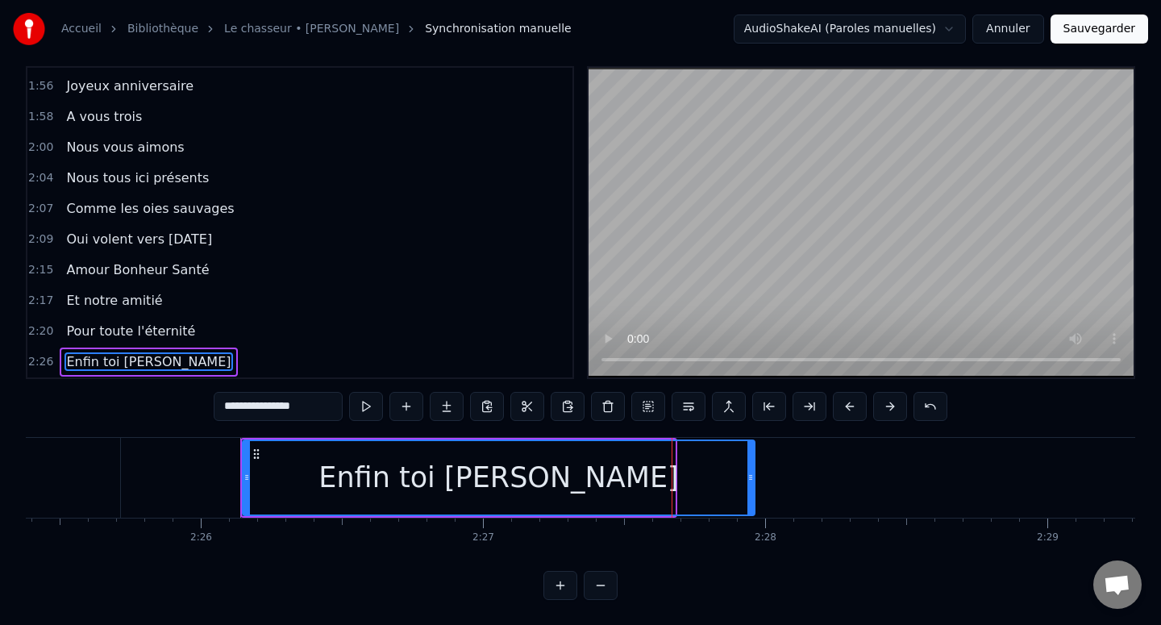
drag, startPoint x: 672, startPoint y: 474, endPoint x: 752, endPoint y: 472, distance: 79.8
click at [752, 472] on icon at bounding box center [750, 477] width 6 height 13
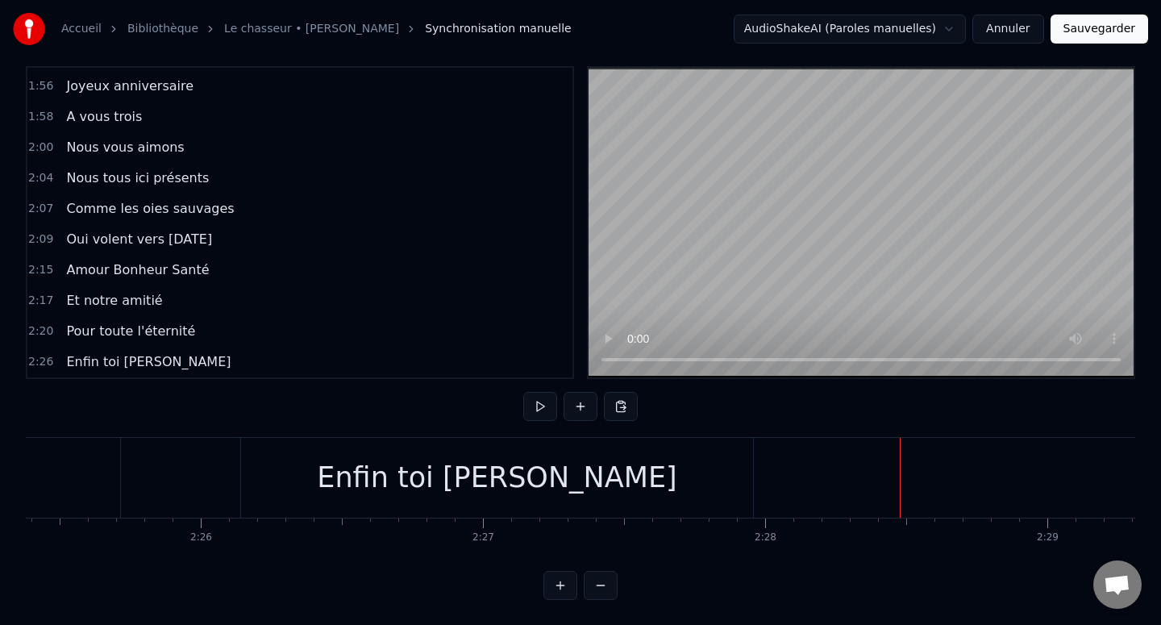
click at [842, 471] on html "Accueil Bibliothèque Le chasseur • Michel Delpech Synchronisation manuelle Audi…" at bounding box center [580, 303] width 1161 height 643
click at [865, 483] on div "Nouvelle ligne Ctrl+N" at bounding box center [950, 488] width 198 height 26
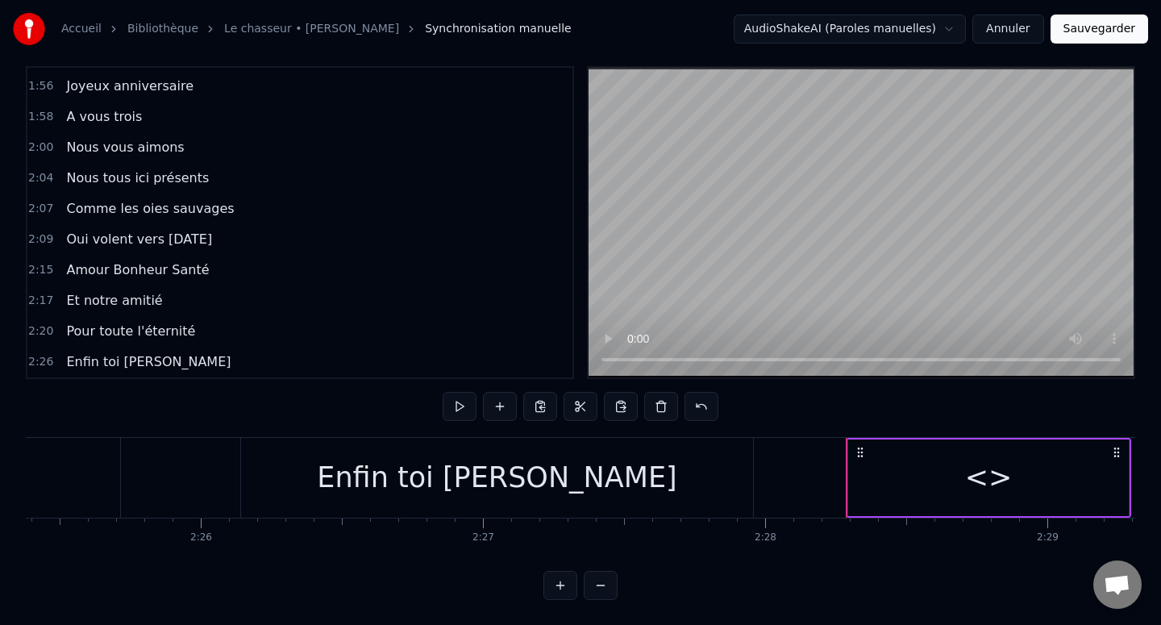
click at [891, 463] on div "<>" at bounding box center [988, 477] width 281 height 77
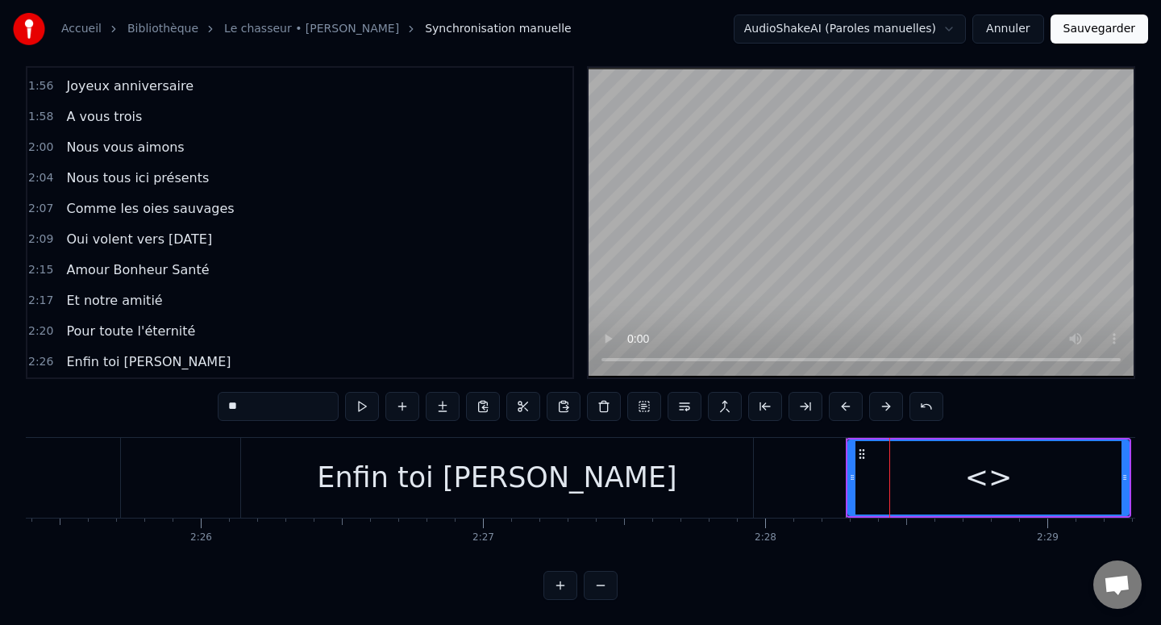
scroll to position [1038, 0]
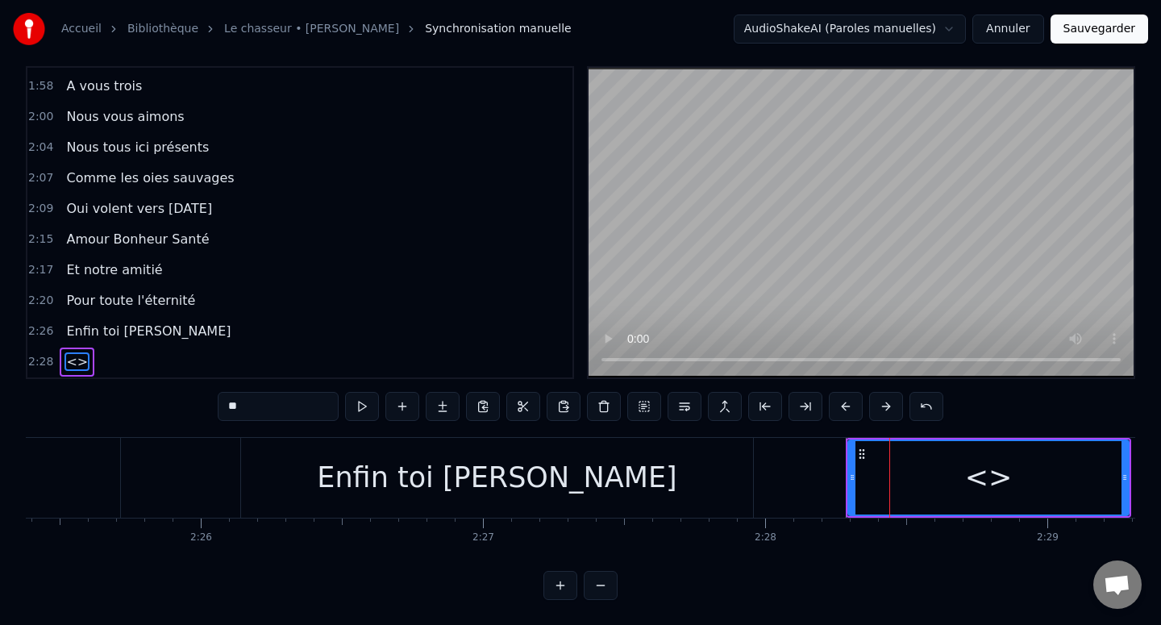
click at [258, 402] on input "**" at bounding box center [278, 406] width 121 height 29
click at [258, 403] on input "**" at bounding box center [278, 406] width 121 height 29
paste input "**********"
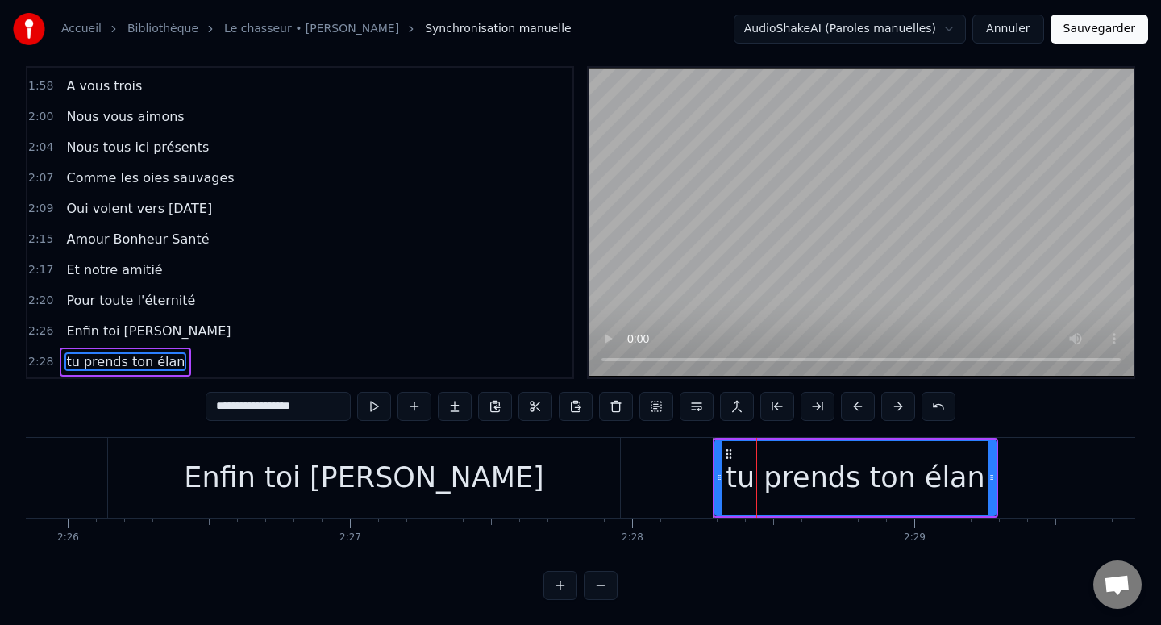
scroll to position [0, 41197]
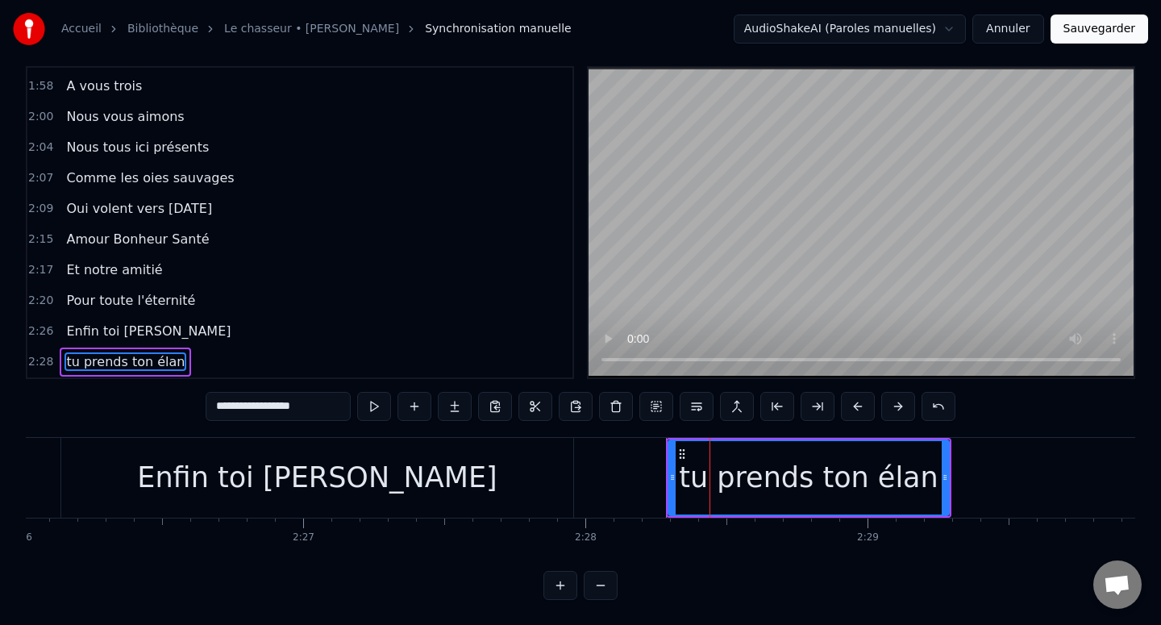
type input "**********"
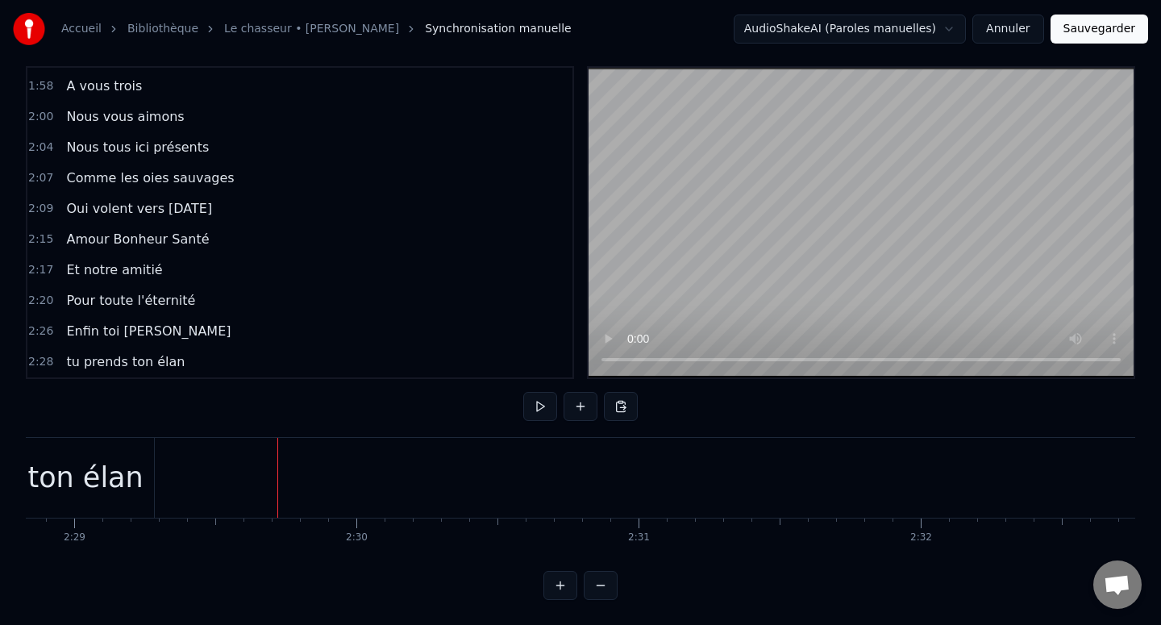
scroll to position [0, 41989]
click at [140, 482] on div "tu prends ton élan" at bounding box center [15, 478] width 281 height 80
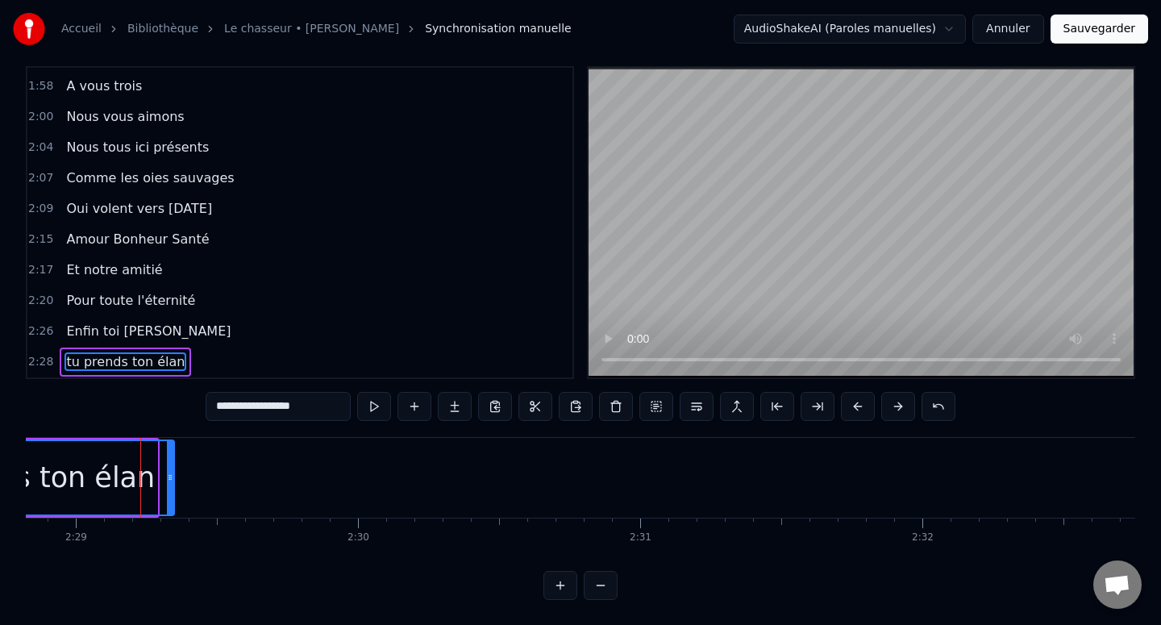
drag, startPoint x: 155, startPoint y: 476, endPoint x: 347, endPoint y: 476, distance: 192.7
click at [173, 476] on icon at bounding box center [170, 477] width 6 height 13
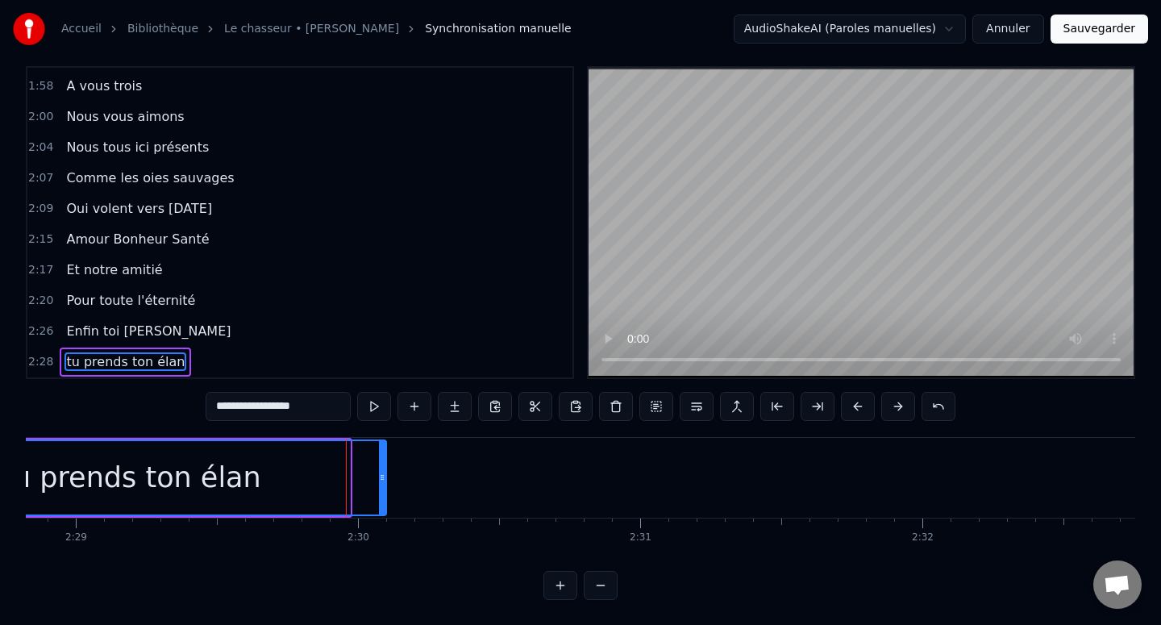
drag, startPoint x: 347, startPoint y: 476, endPoint x: 543, endPoint y: 477, distance: 195.9
click at [385, 477] on icon at bounding box center [382, 477] width 6 height 13
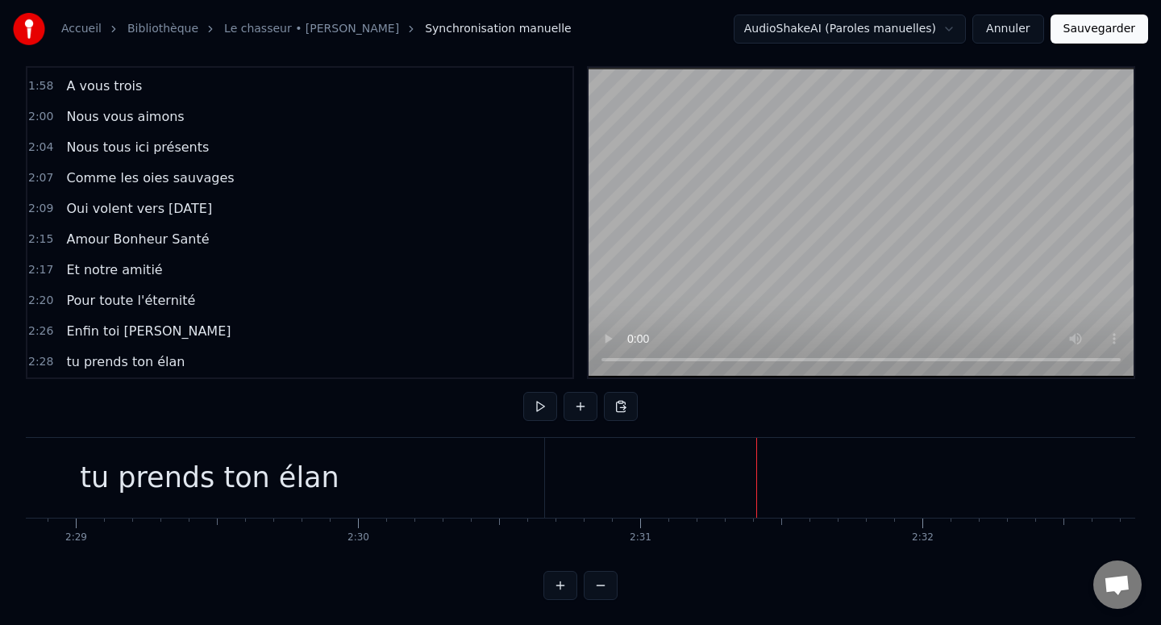
click at [763, 491] on div "Nouvelle ligne Ctrl+N" at bounding box center [845, 500] width 198 height 26
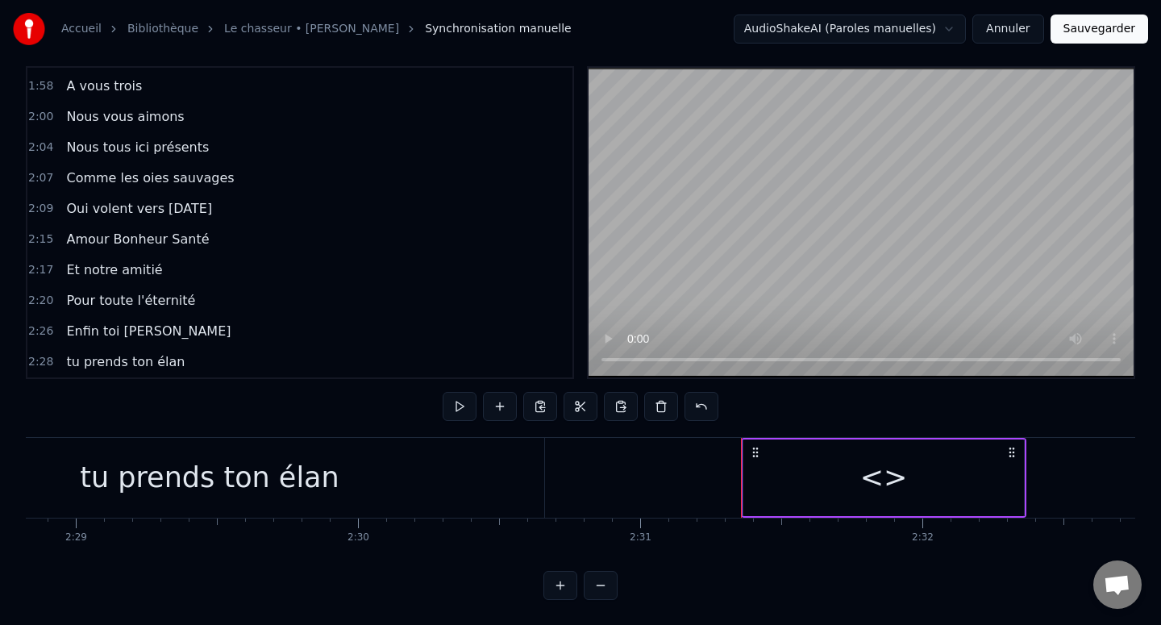
click at [805, 490] on div "<>" at bounding box center [883, 477] width 281 height 77
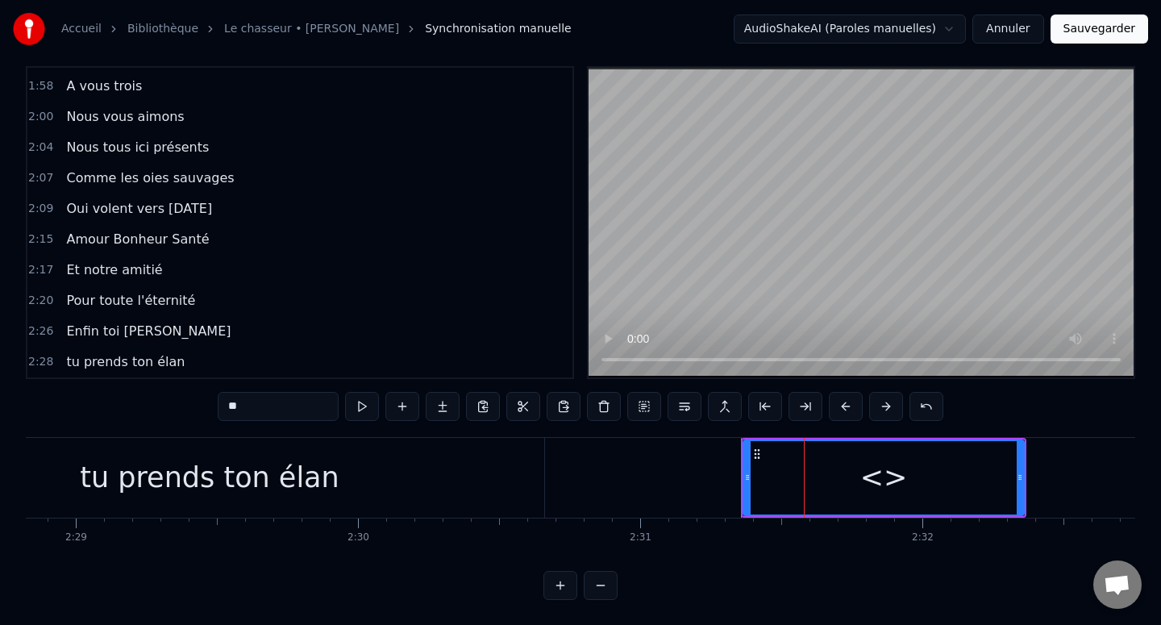
scroll to position [1069, 0]
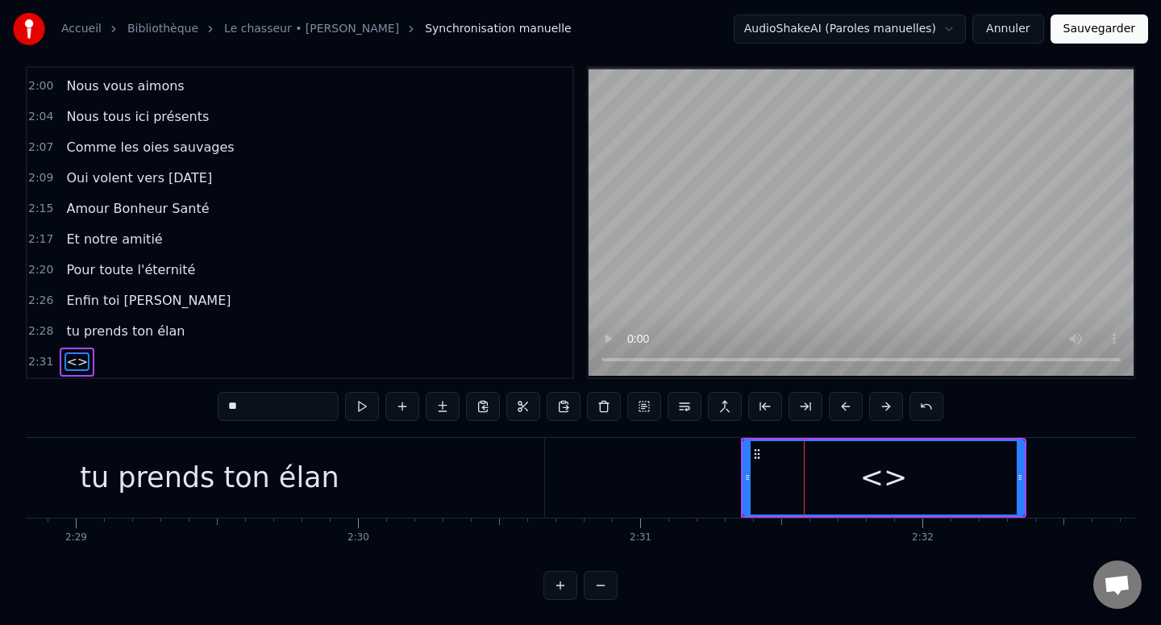
click at [268, 413] on input "**" at bounding box center [278, 406] width 121 height 29
paste input "**********"
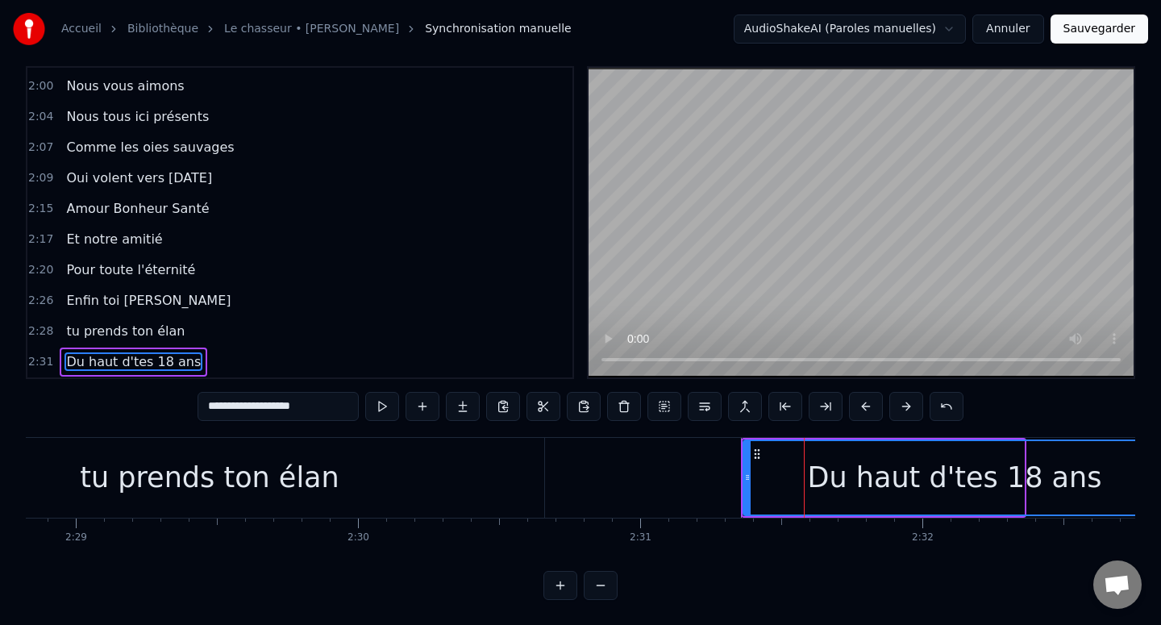
drag, startPoint x: 1018, startPoint y: 475, endPoint x: 1160, endPoint y: 475, distance: 141.9
click at [1160, 475] on div "Accueil Bibliothèque Le chasseur • Michel Delpech Synchronisation manuelle Audi…" at bounding box center [580, 290] width 1161 height 617
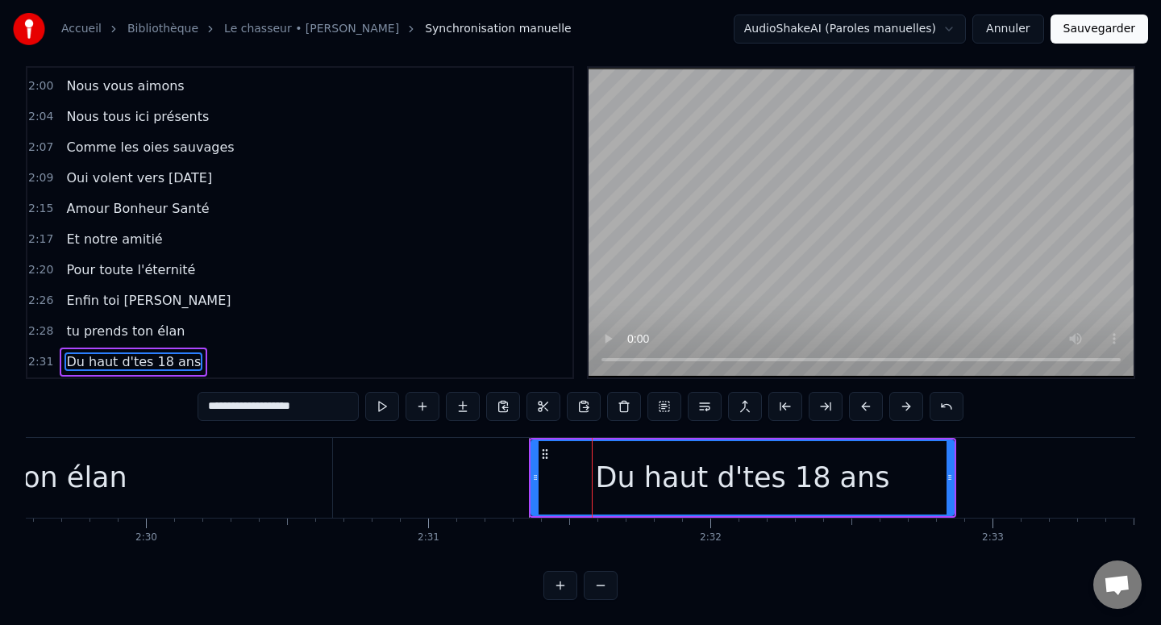
scroll to position [0, 42300]
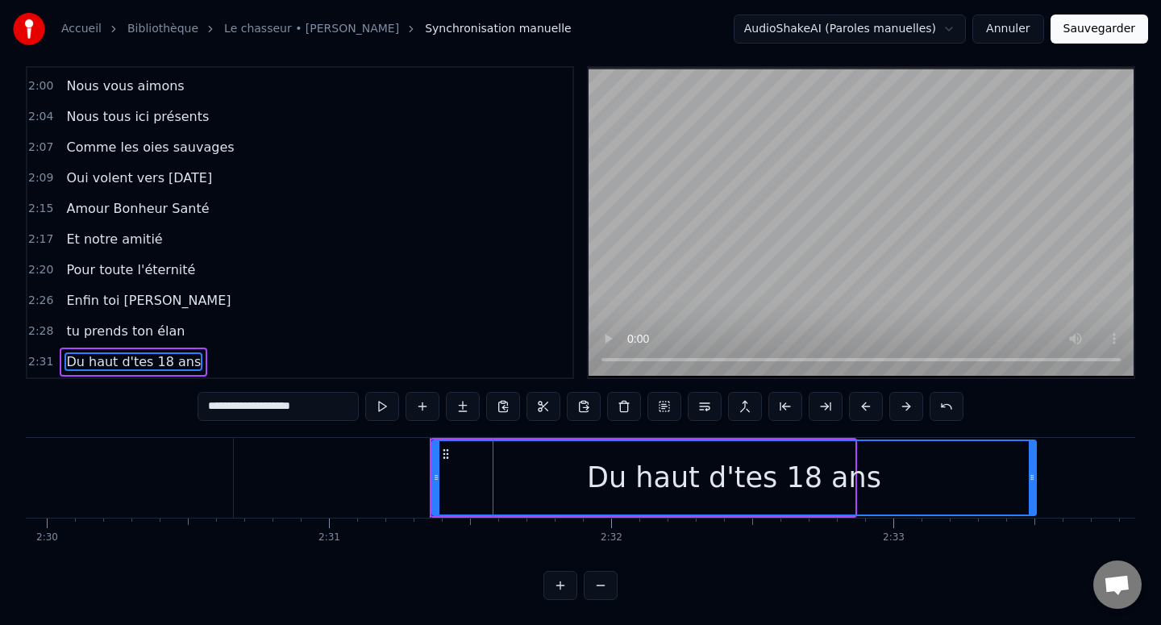
drag, startPoint x: 852, startPoint y: 474, endPoint x: 1035, endPoint y: 476, distance: 183.0
click at [1035, 476] on icon at bounding box center [1032, 477] width 6 height 13
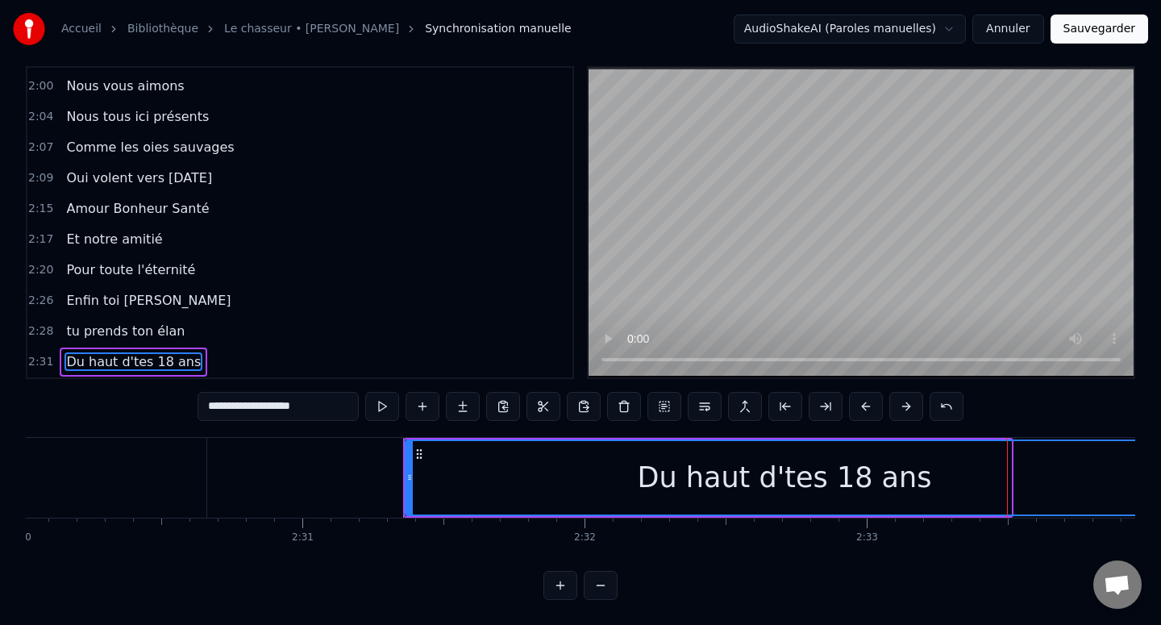
drag, startPoint x: 1008, startPoint y: 476, endPoint x: 1160, endPoint y: 477, distance: 152.4
click at [1160, 477] on div "Accueil Bibliothèque Le chasseur • Michel Delpech Synchronisation manuelle Audi…" at bounding box center [580, 290] width 1161 height 617
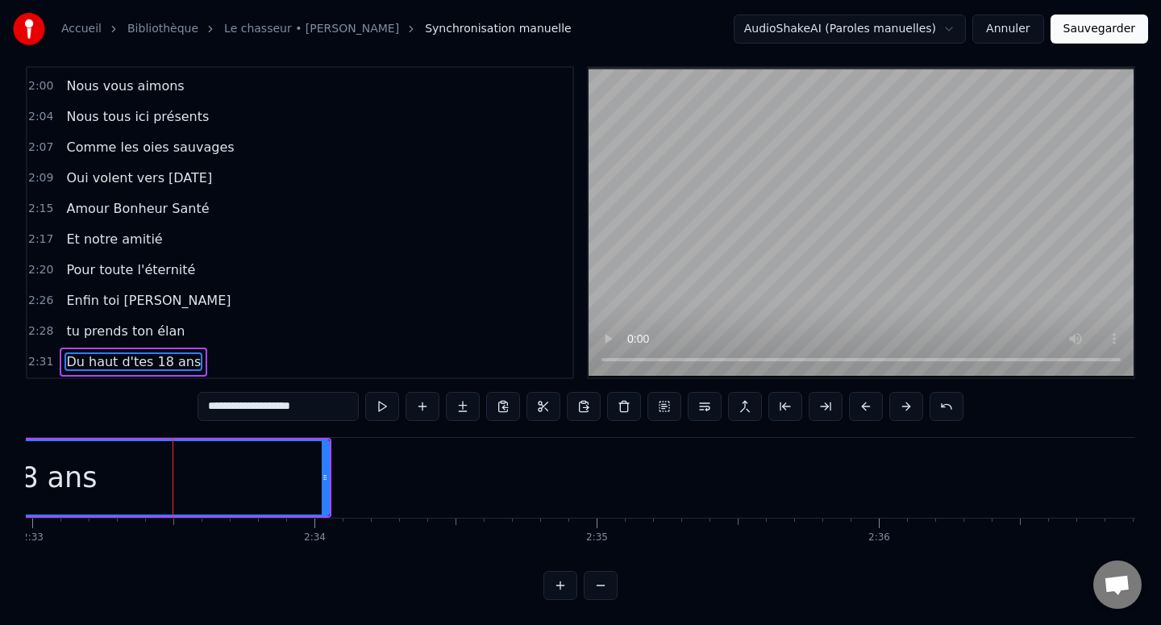
scroll to position [0, 43184]
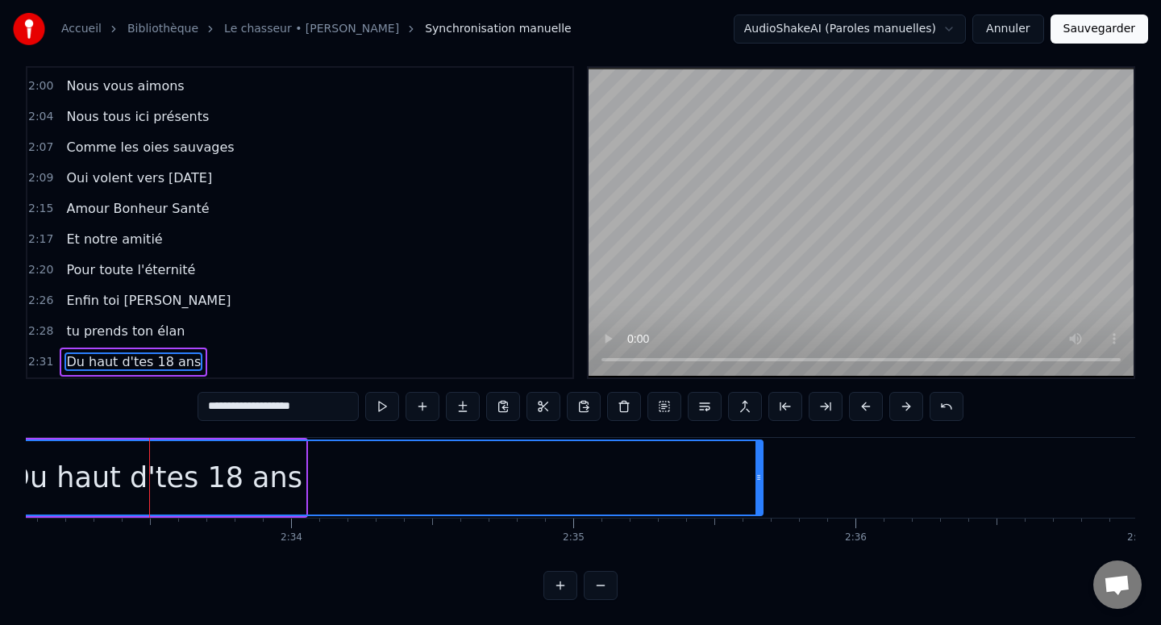
drag, startPoint x: 301, startPoint y: 479, endPoint x: 760, endPoint y: 479, distance: 458.7
click at [759, 479] on icon at bounding box center [758, 477] width 6 height 13
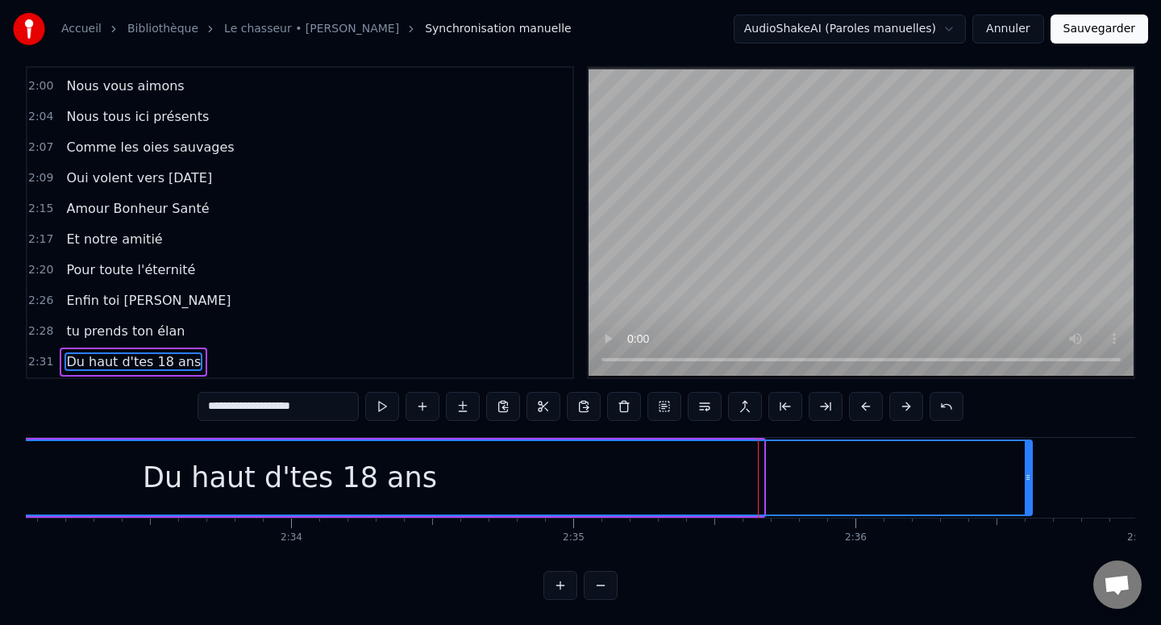
drag, startPoint x: 760, startPoint y: 479, endPoint x: 1029, endPoint y: 484, distance: 269.3
click at [1029, 484] on div at bounding box center [1028, 477] width 6 height 73
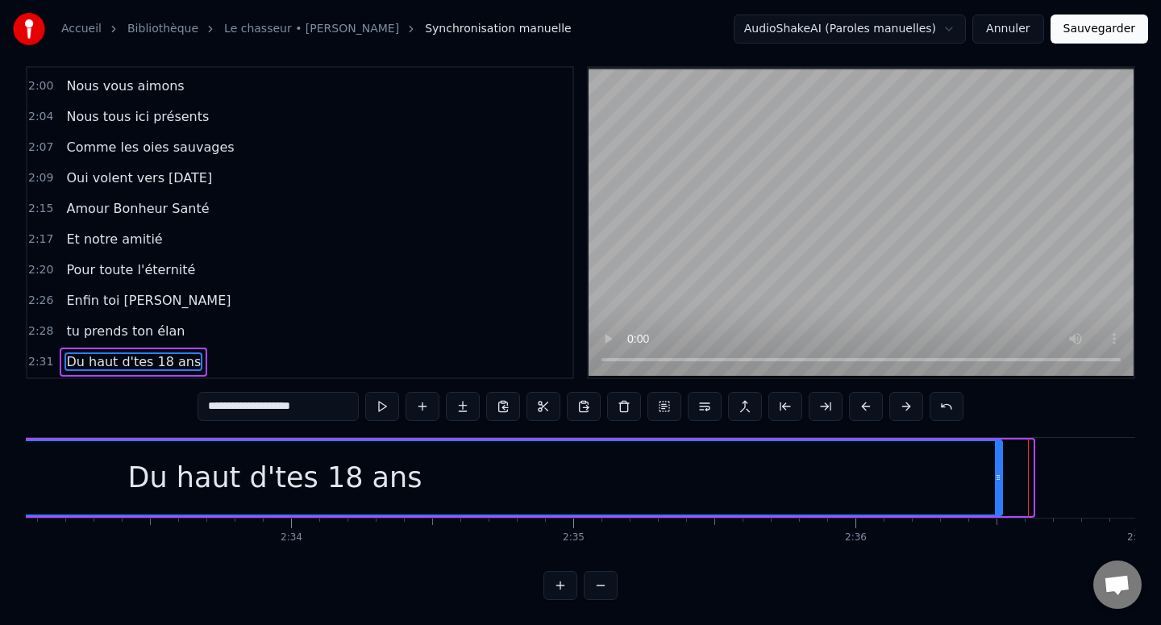
drag, startPoint x: 1029, startPoint y: 484, endPoint x: 1000, endPoint y: 484, distance: 29.8
click at [999, 484] on div at bounding box center [998, 477] width 6 height 73
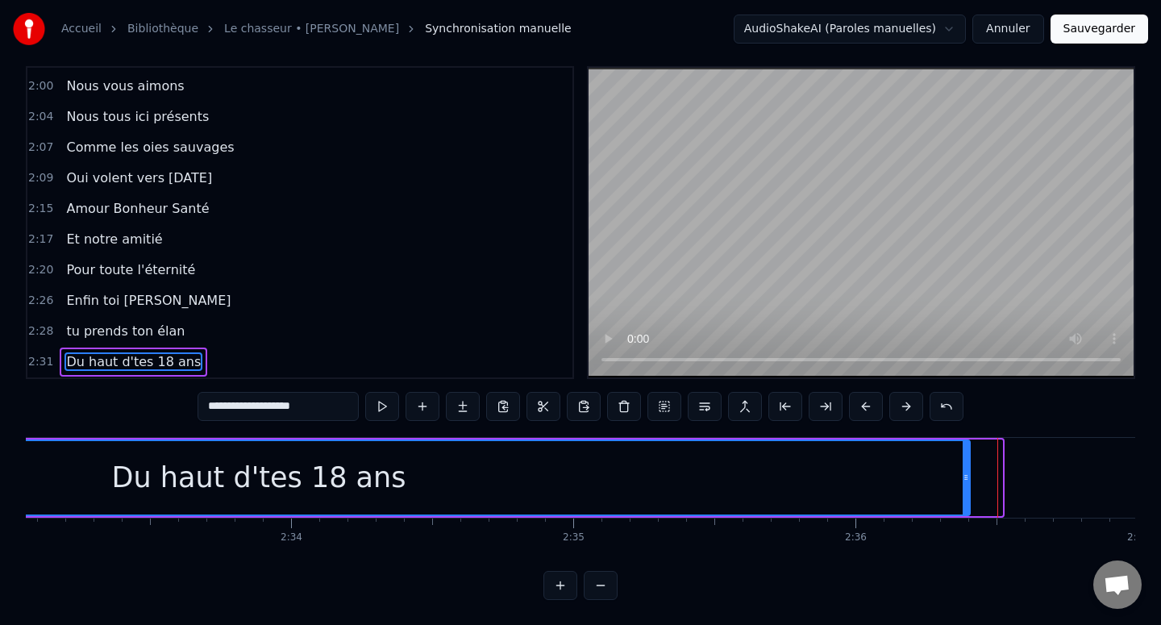
drag, startPoint x: 1000, startPoint y: 484, endPoint x: 968, endPoint y: 484, distance: 31.4
click at [968, 484] on div at bounding box center [966, 477] width 6 height 73
type input "**********"
click at [938, 484] on div "Du haut d'tes 18 ans" at bounding box center [259, 477] width 1421 height 73
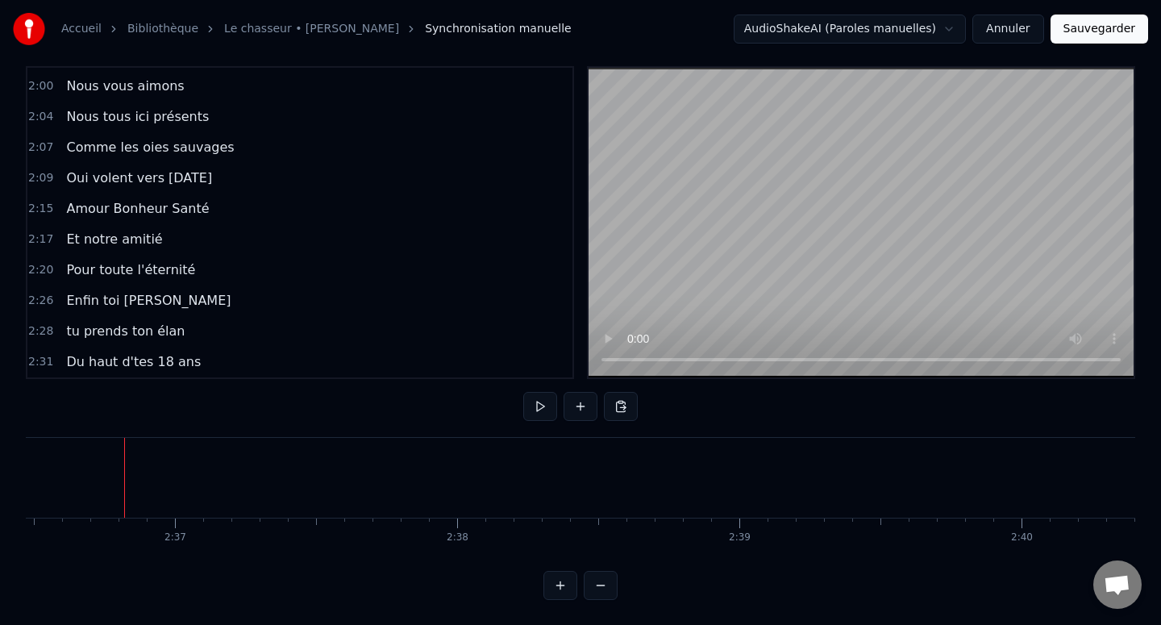
scroll to position [0, 44165]
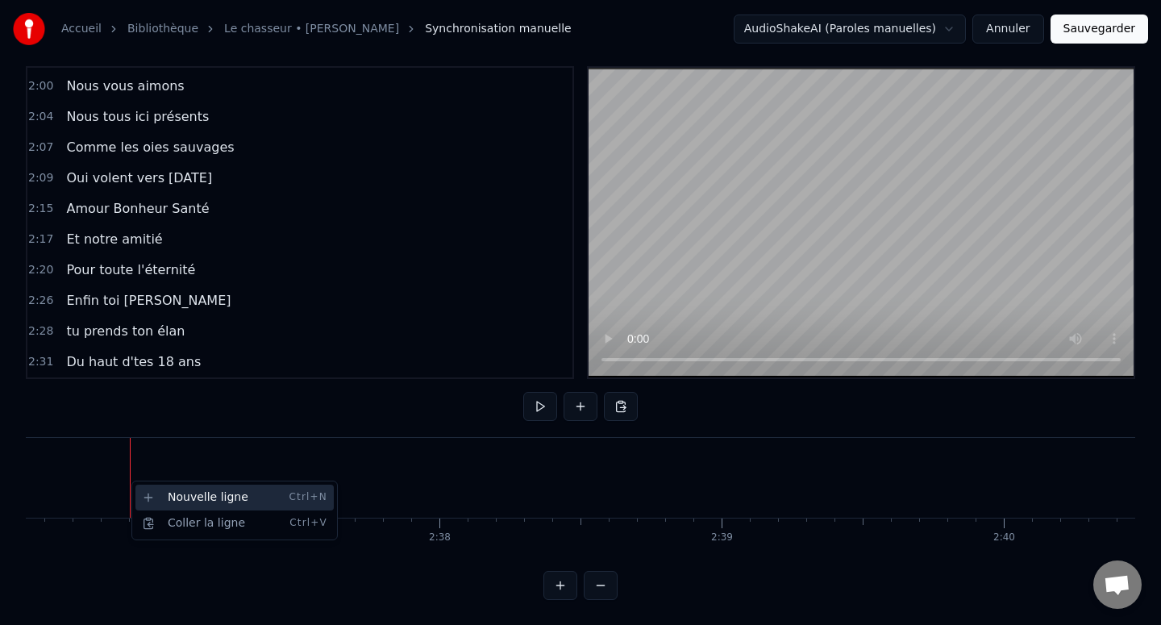
click at [168, 497] on div "Nouvelle ligne Ctrl+N" at bounding box center [234, 497] width 198 height 26
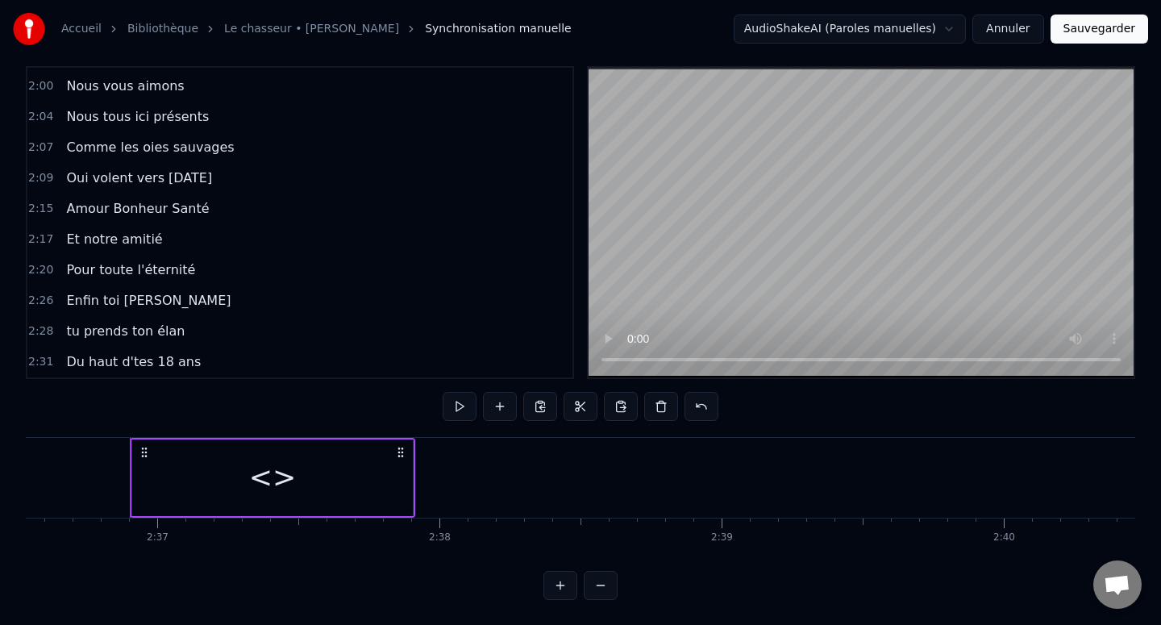
click at [193, 499] on div "<>" at bounding box center [272, 477] width 281 height 77
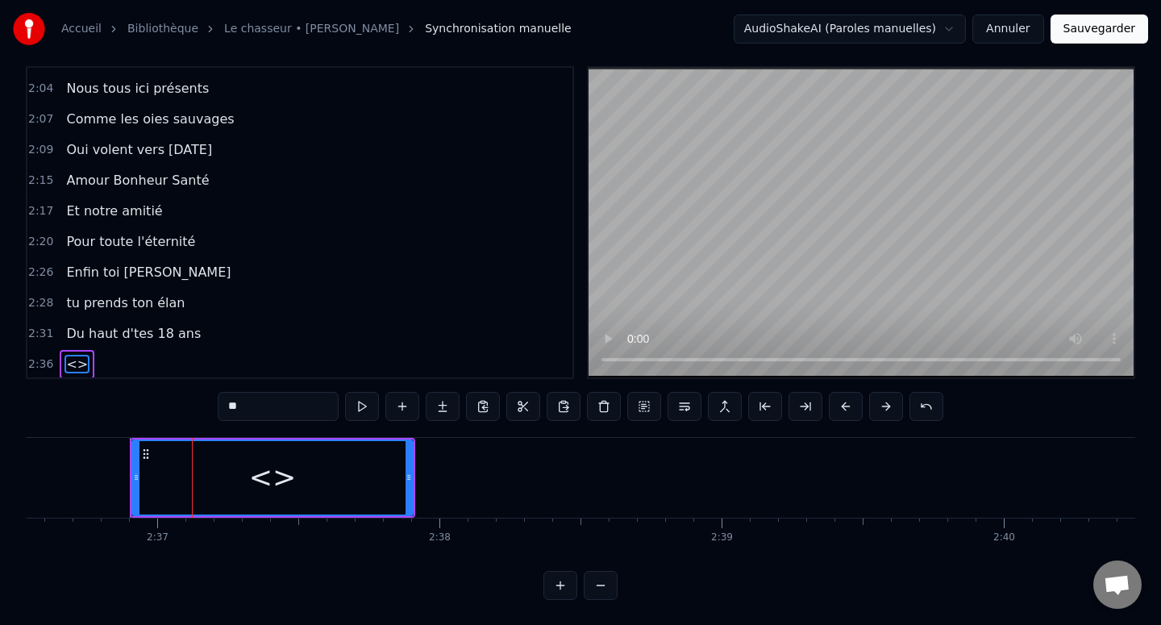
scroll to position [1100, 0]
click at [257, 406] on input "**" at bounding box center [278, 406] width 121 height 29
paste input "**********"
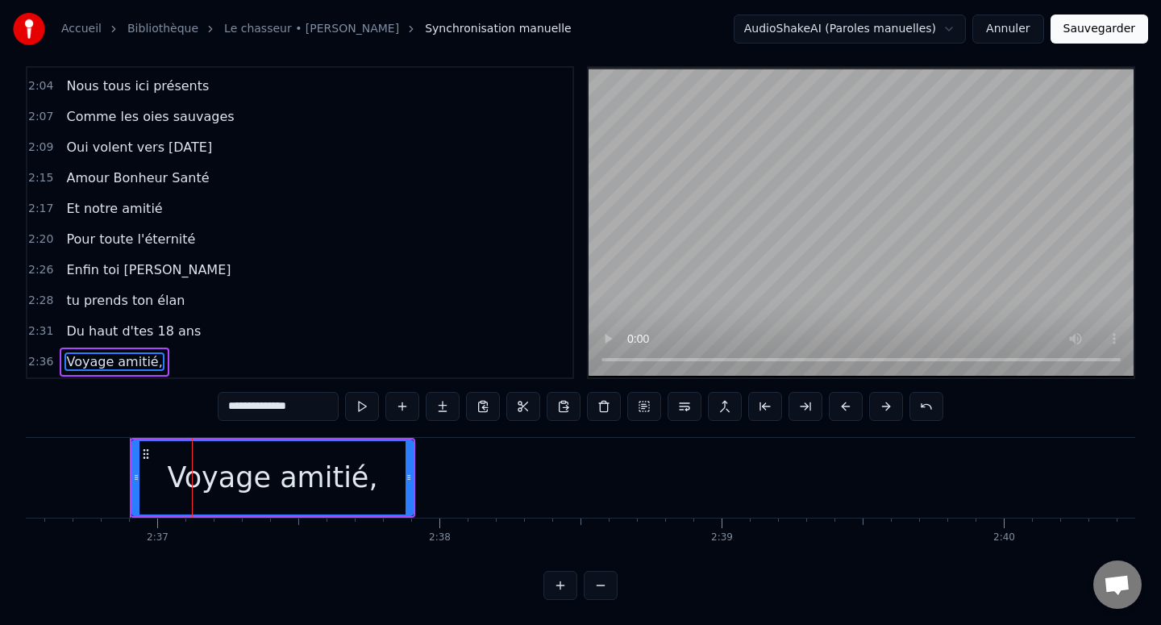
type input "**********"
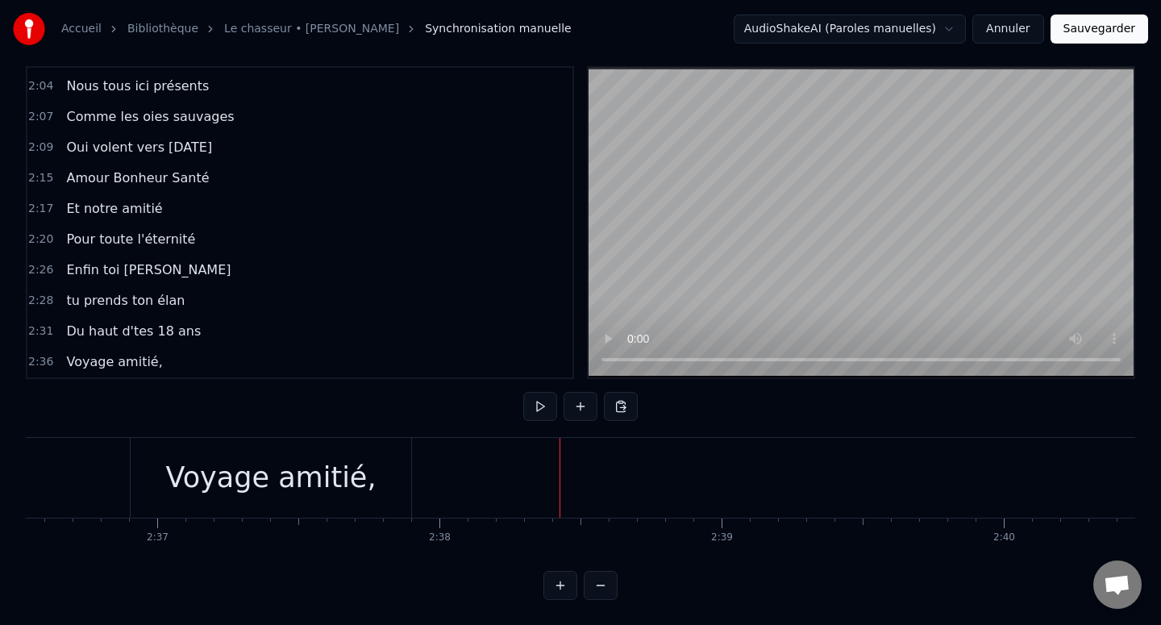
click at [388, 472] on div "Voyage amitié," at bounding box center [271, 478] width 281 height 80
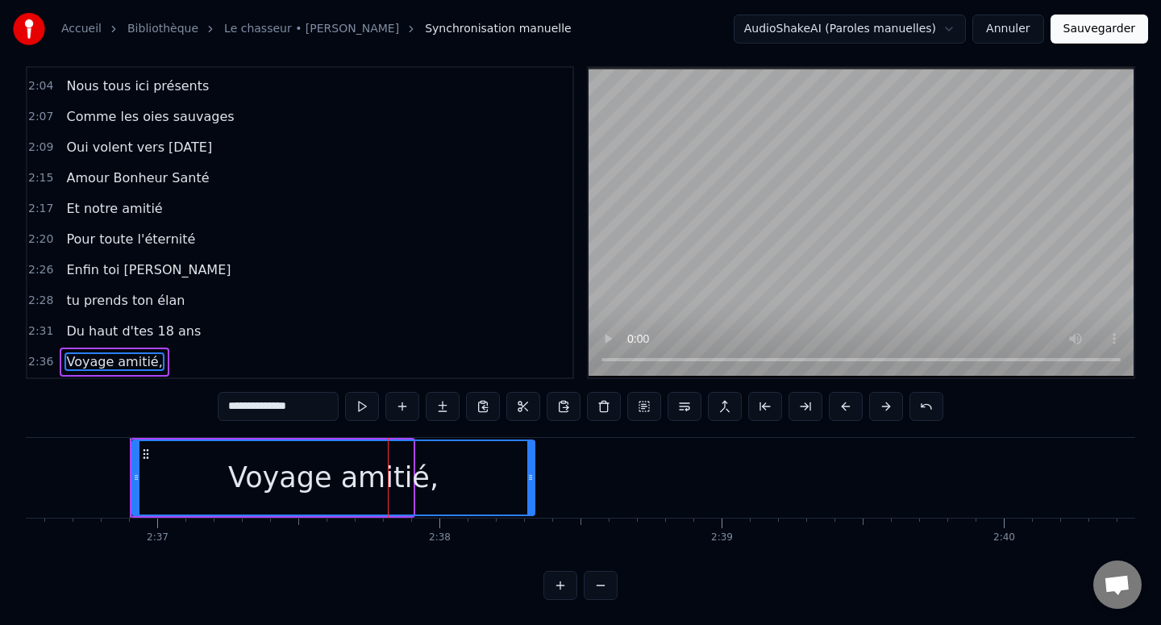
drag, startPoint x: 410, startPoint y: 472, endPoint x: 531, endPoint y: 472, distance: 121.7
click at [531, 472] on icon at bounding box center [530, 477] width 6 height 13
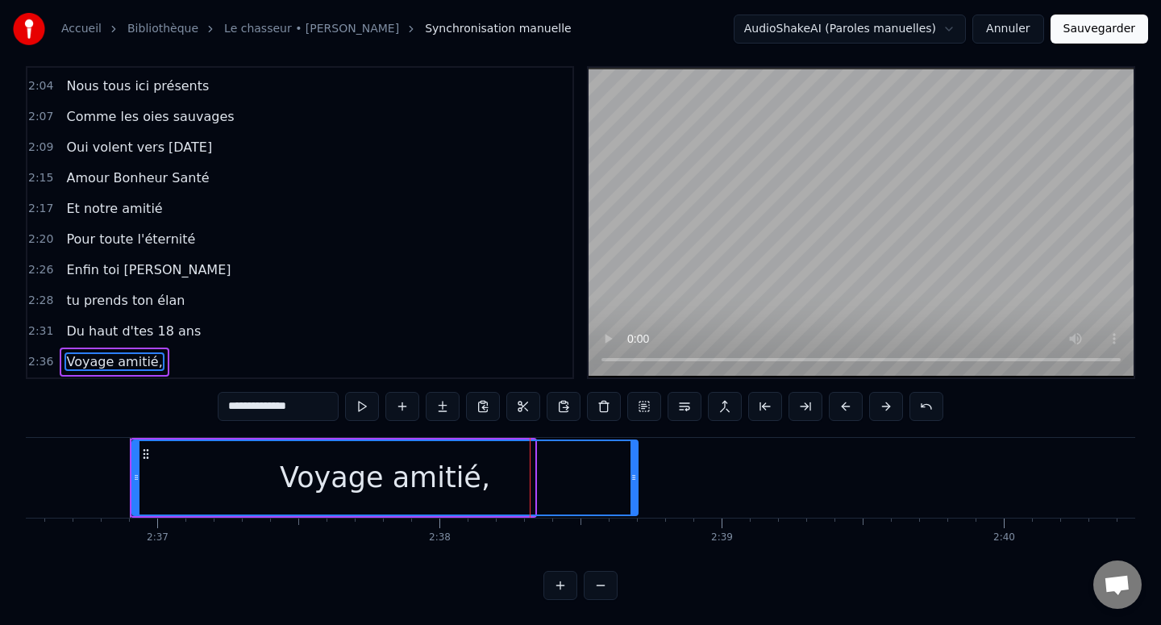
drag, startPoint x: 531, startPoint y: 472, endPoint x: 637, endPoint y: 472, distance: 105.6
click at [636, 472] on icon at bounding box center [633, 477] width 6 height 13
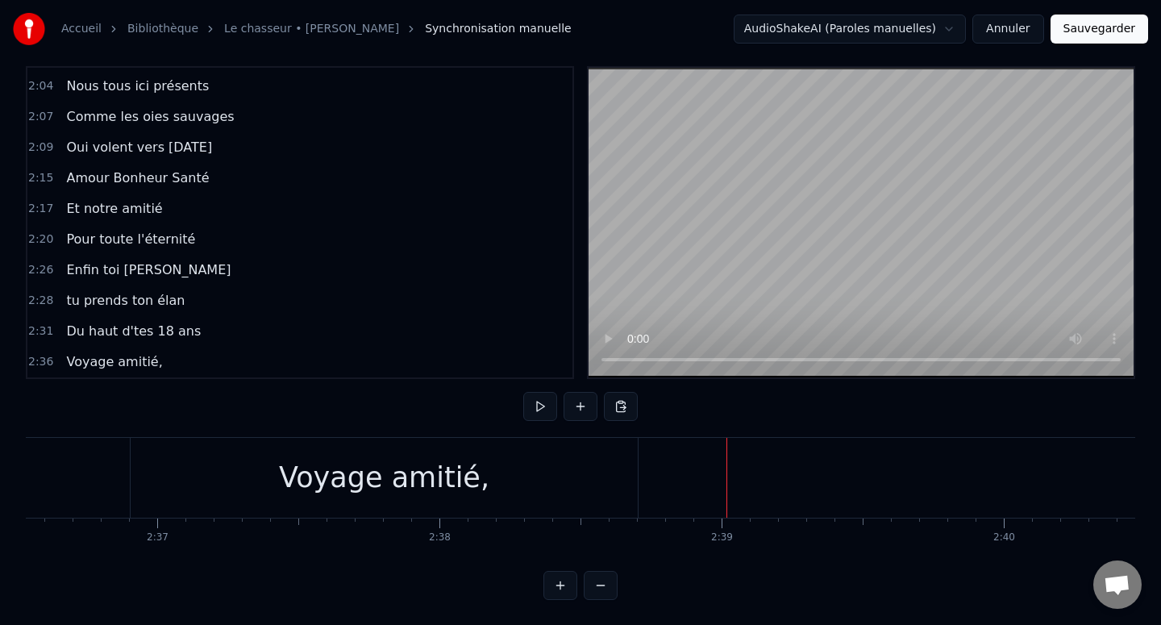
click at [728, 484] on div "Nouvelle ligne Ctrl+N" at bounding box center [813, 485] width 198 height 26
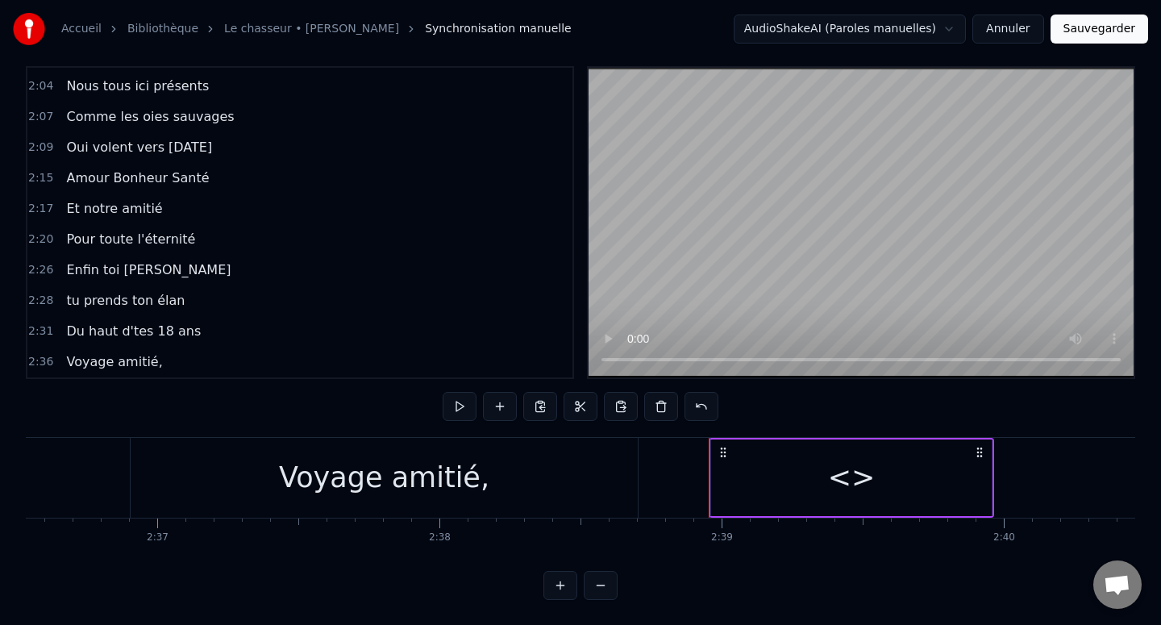
click at [774, 474] on div "<>" at bounding box center [851, 477] width 281 height 77
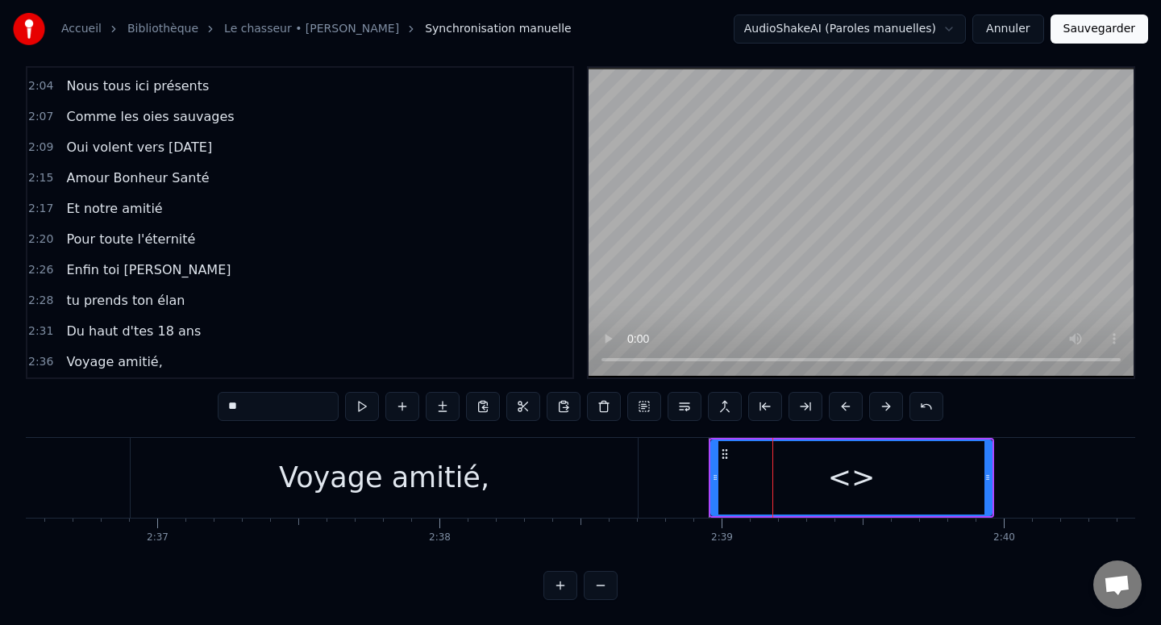
scroll to position [1130, 0]
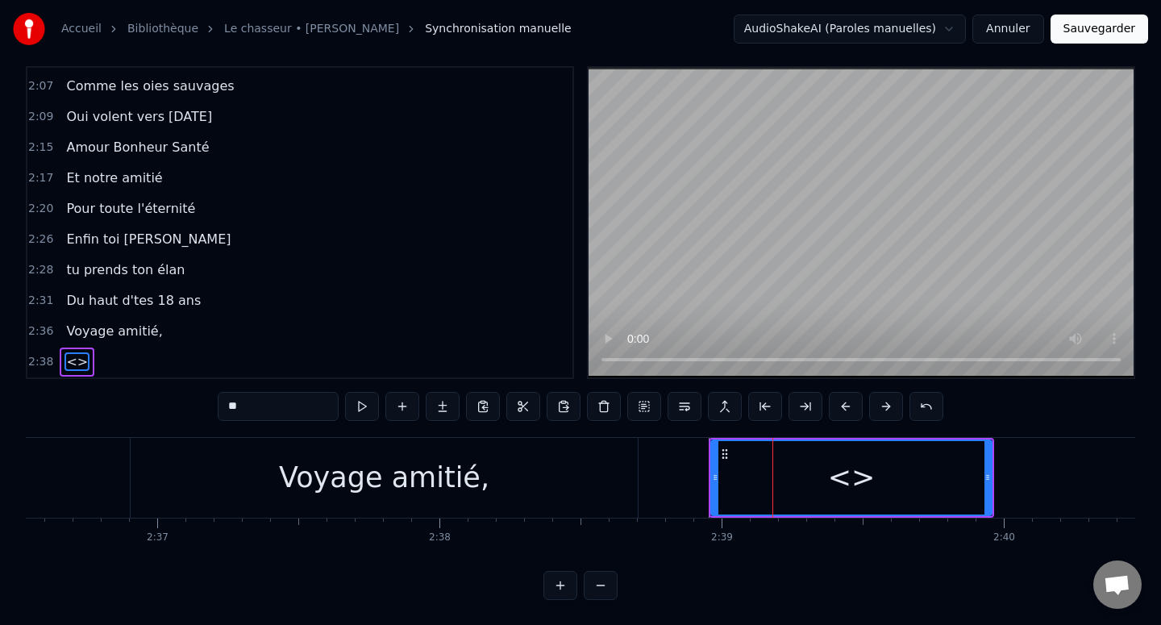
click at [281, 404] on input "**" at bounding box center [278, 406] width 121 height 29
paste input "**********"
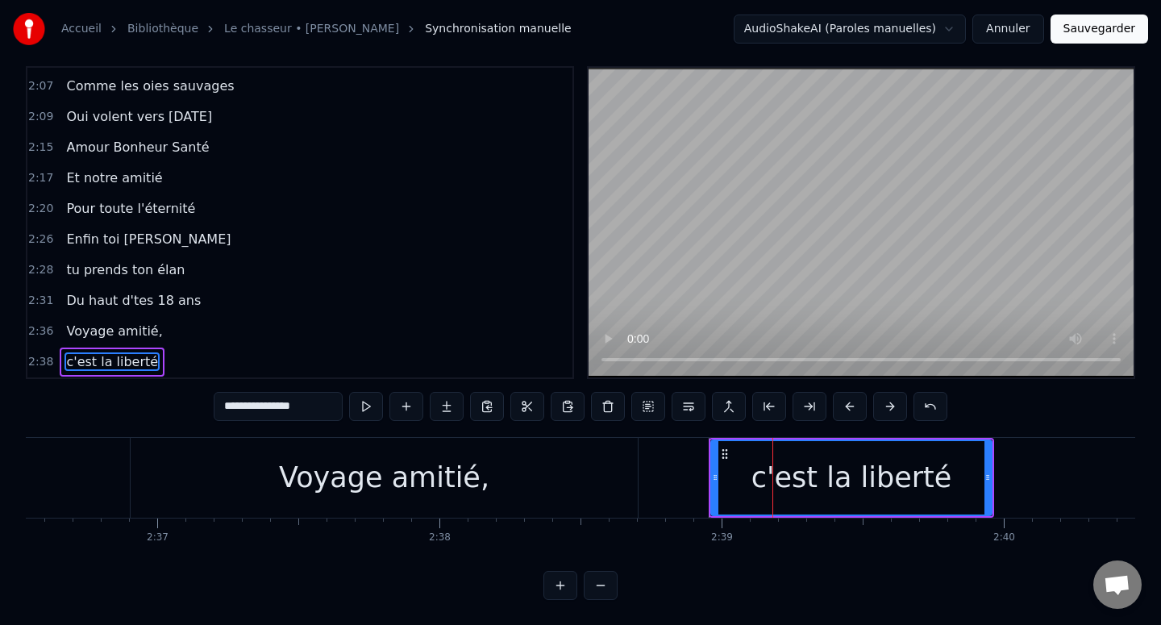
type input "**********"
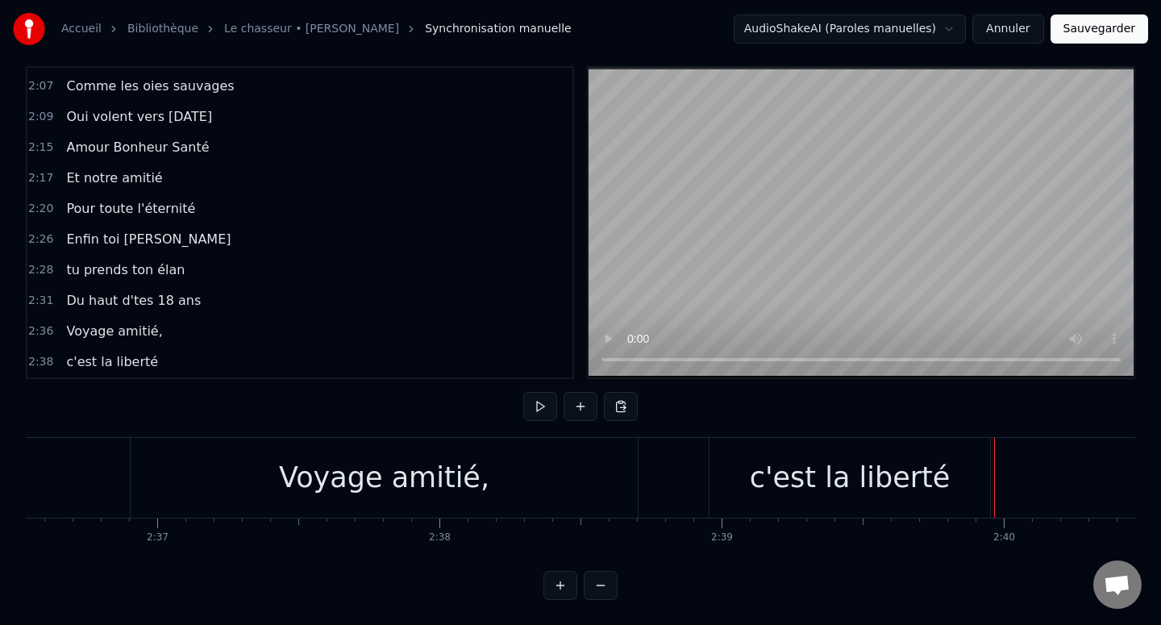
click at [958, 480] on div "c'est la liberté" at bounding box center [849, 478] width 281 height 80
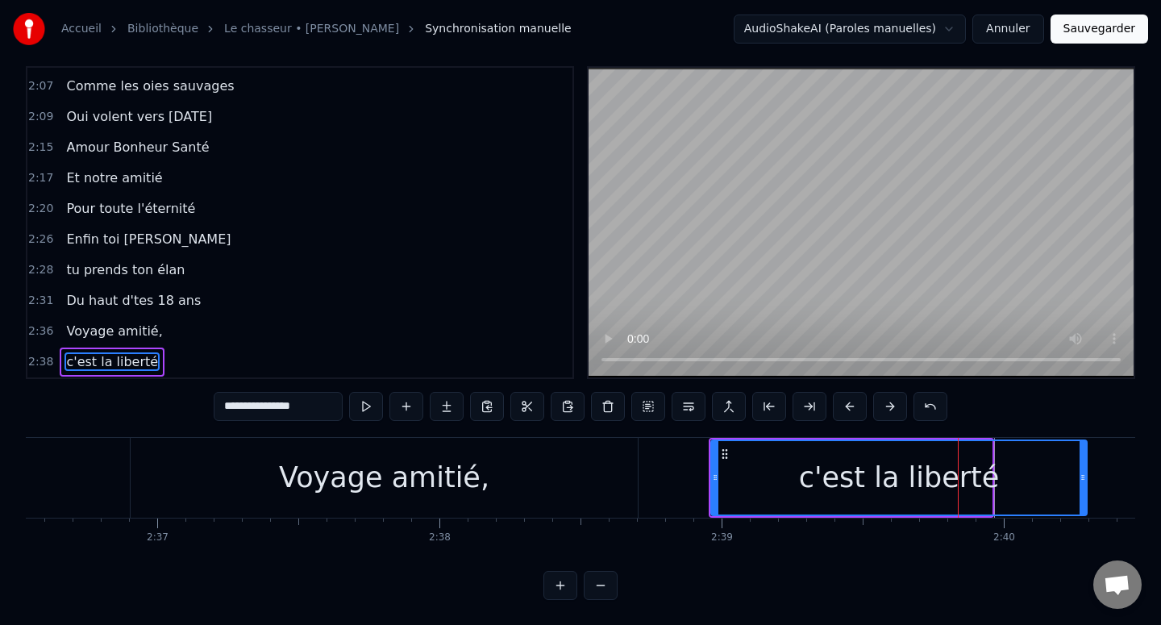
drag, startPoint x: 987, startPoint y: 474, endPoint x: 1082, endPoint y: 474, distance: 94.3
click at [1083, 474] on icon at bounding box center [1082, 477] width 6 height 13
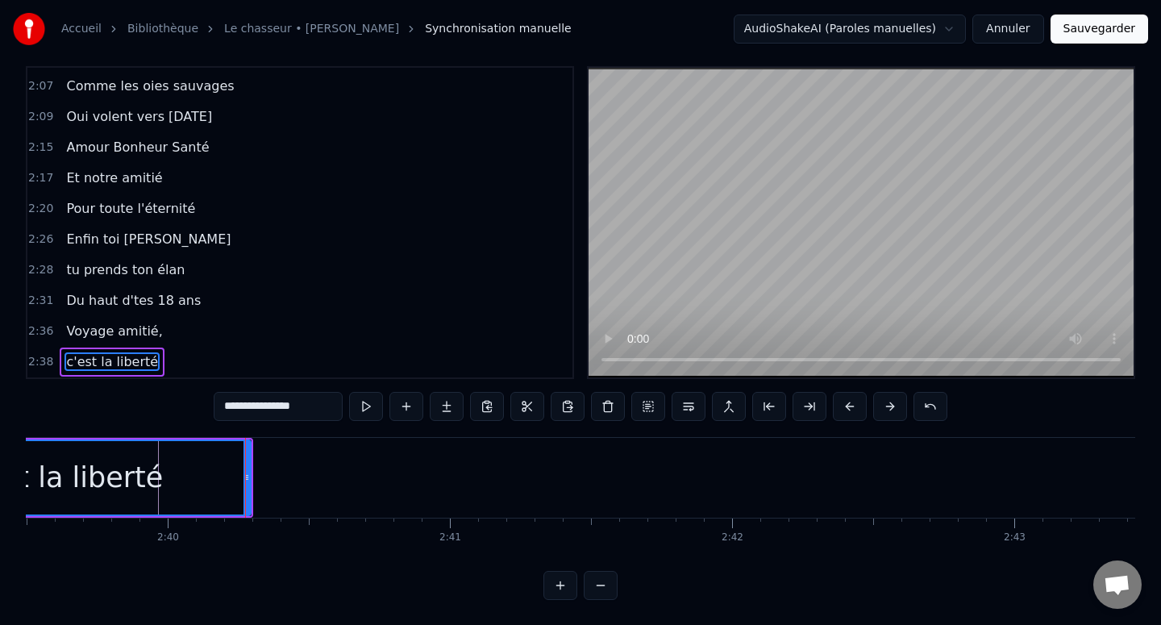
scroll to position [0, 45139]
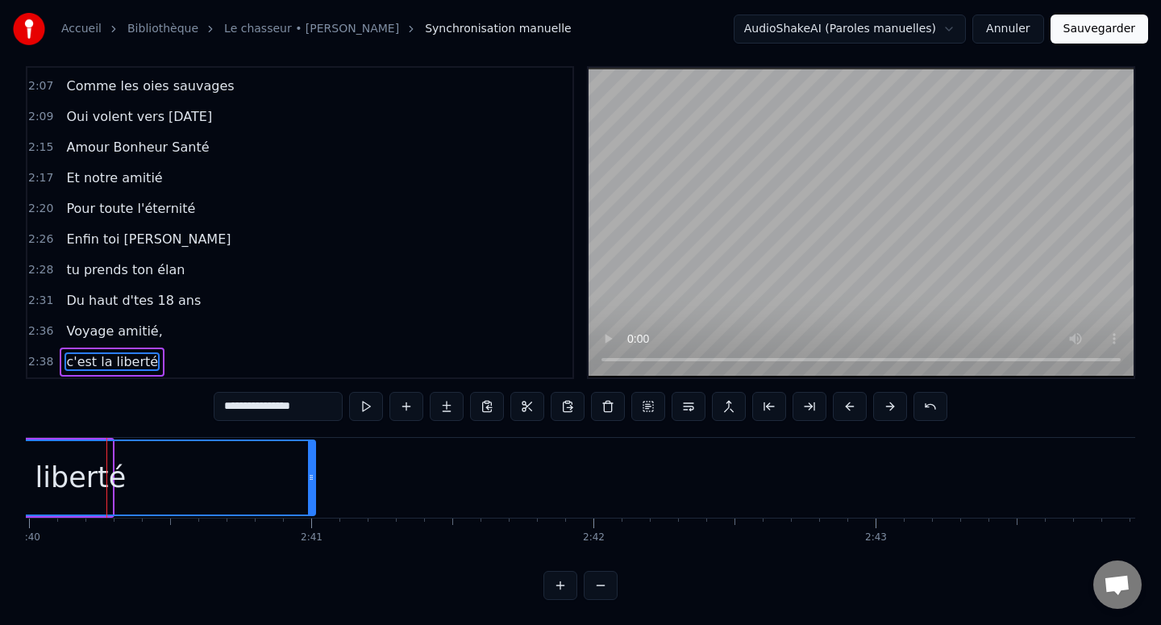
drag, startPoint x: 110, startPoint y: 489, endPoint x: 313, endPoint y: 486, distance: 203.2
click at [313, 486] on div at bounding box center [311, 477] width 6 height 73
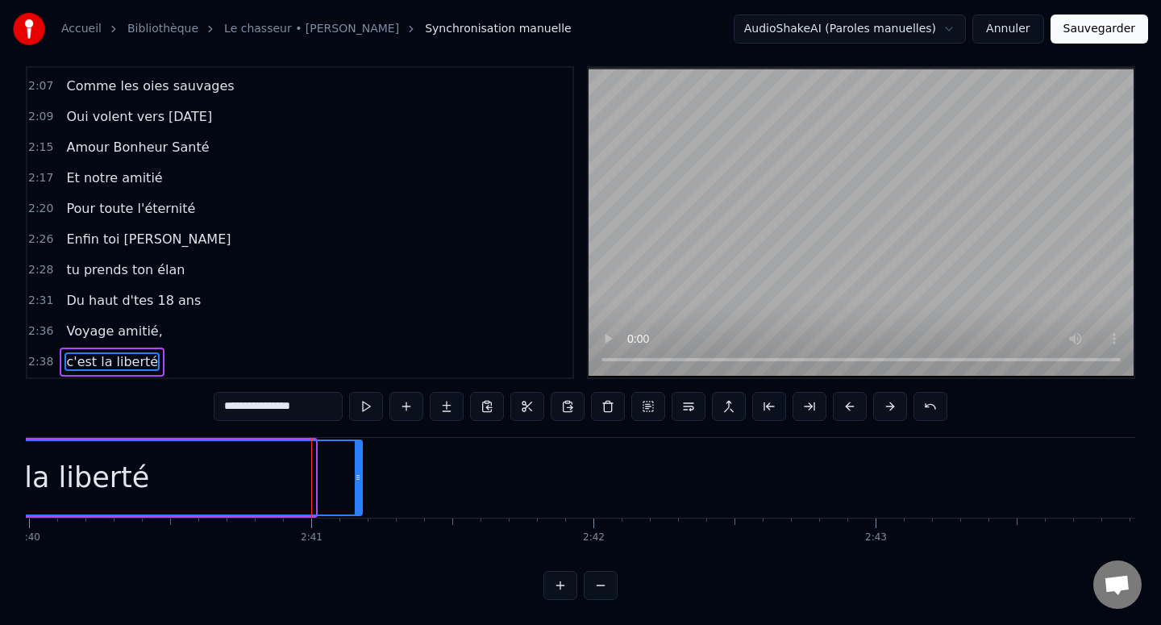
drag, startPoint x: 313, startPoint y: 486, endPoint x: 359, endPoint y: 486, distance: 45.9
click at [360, 486] on div at bounding box center [358, 477] width 6 height 73
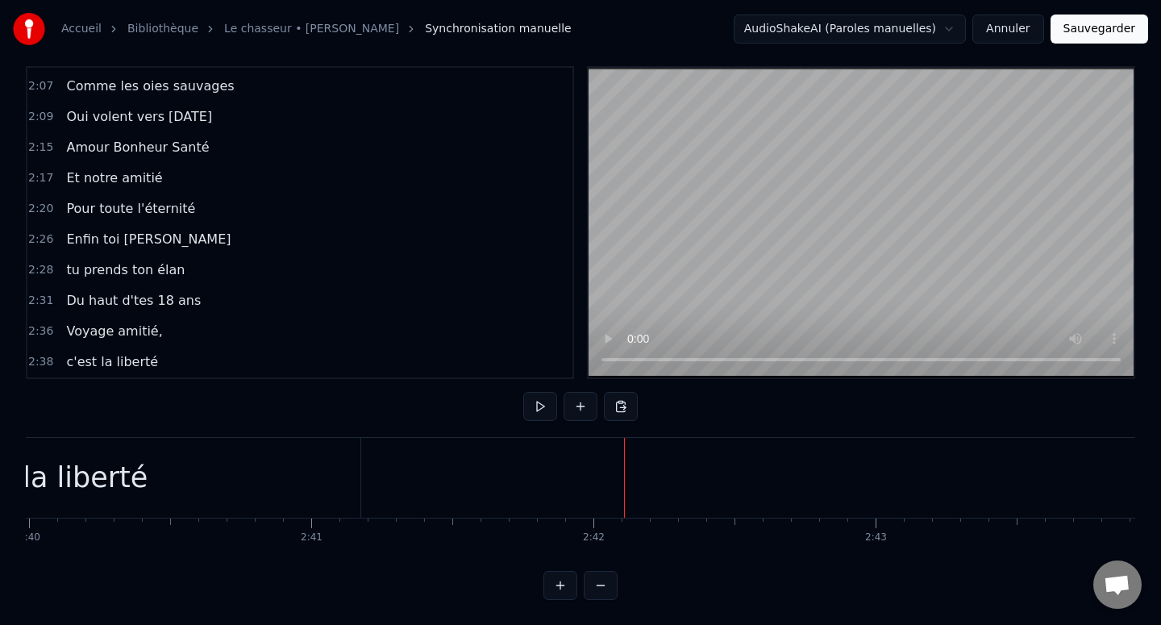
click at [614, 493] on div "Nouvelle ligne Ctrl+N" at bounding box center [701, 494] width 198 height 26
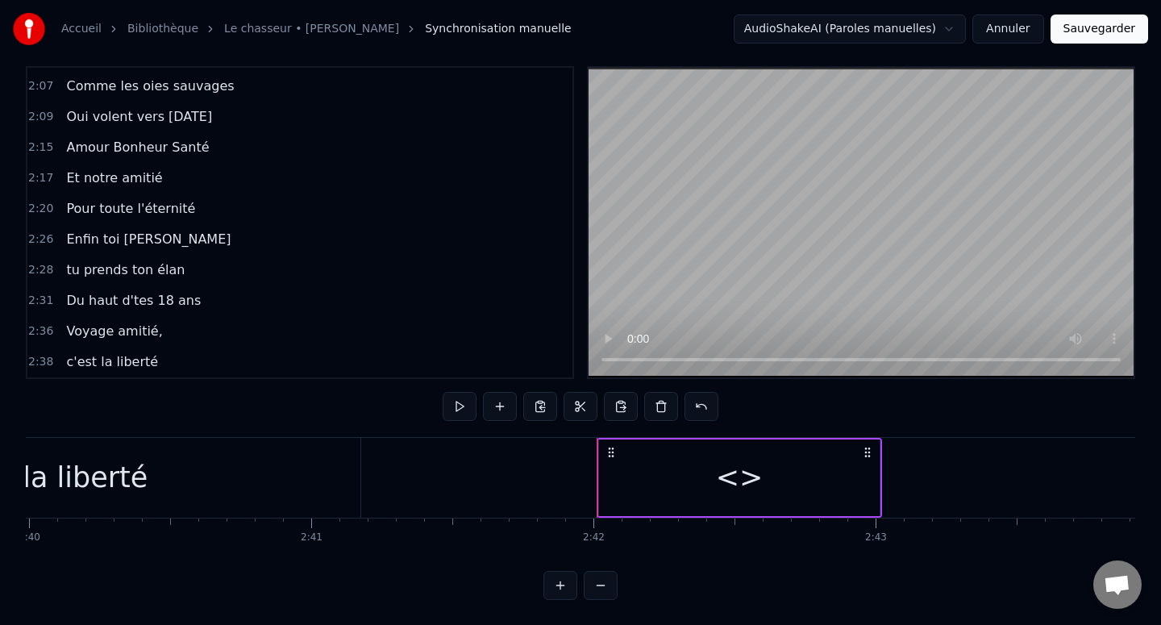
click at [674, 481] on div "<>" at bounding box center [739, 477] width 281 height 77
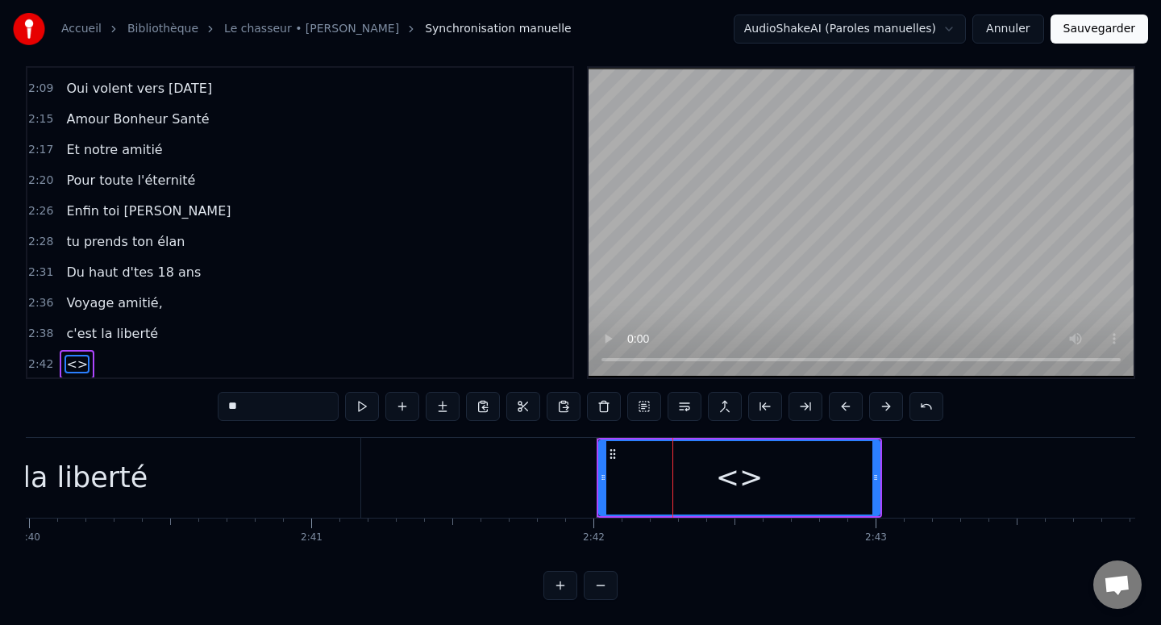
scroll to position [1161, 0]
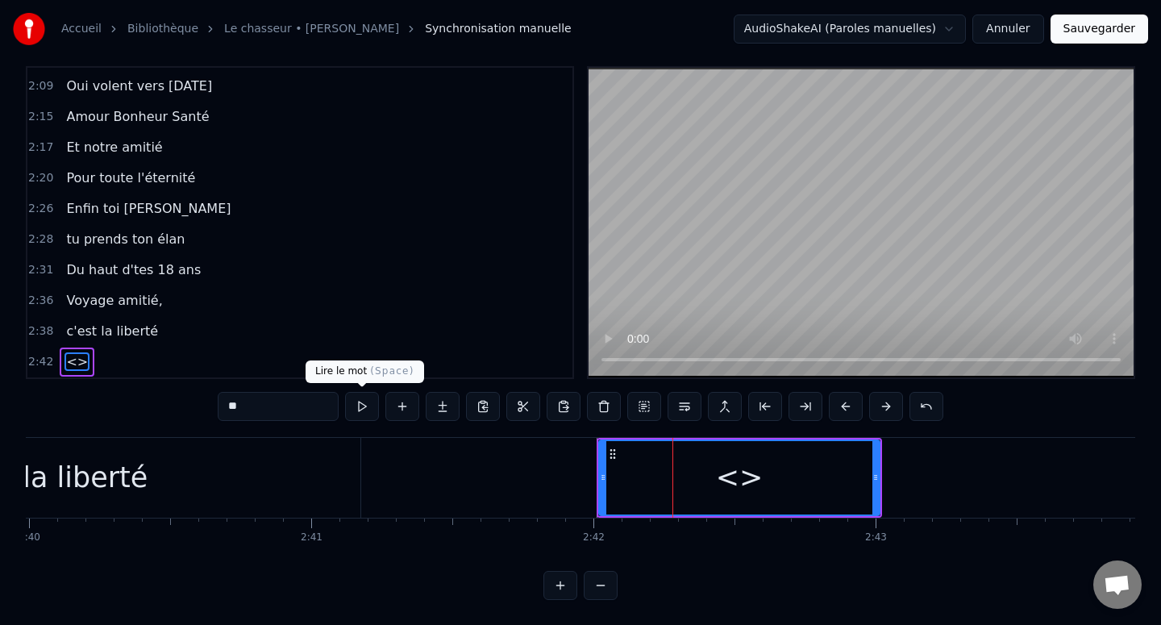
click at [301, 400] on input "**" at bounding box center [278, 406] width 121 height 29
click at [301, 401] on input "**" at bounding box center [278, 406] width 121 height 29
paste input "**********"
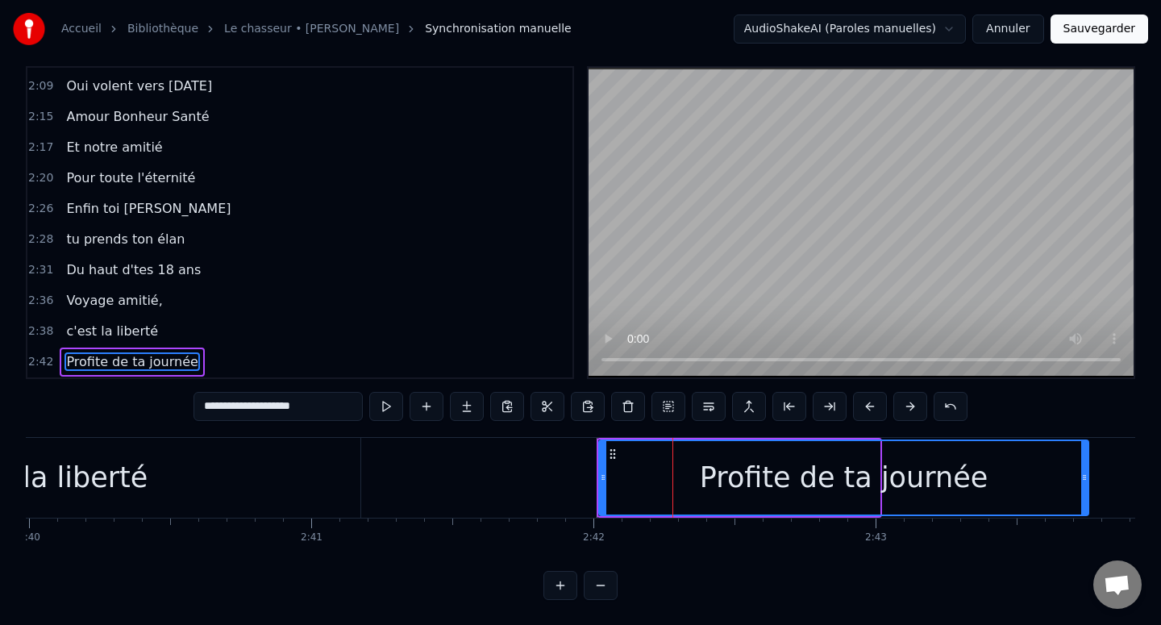
drag, startPoint x: 876, startPoint y: 477, endPoint x: 1085, endPoint y: 478, distance: 208.8
click at [1085, 478] on icon at bounding box center [1084, 477] width 6 height 13
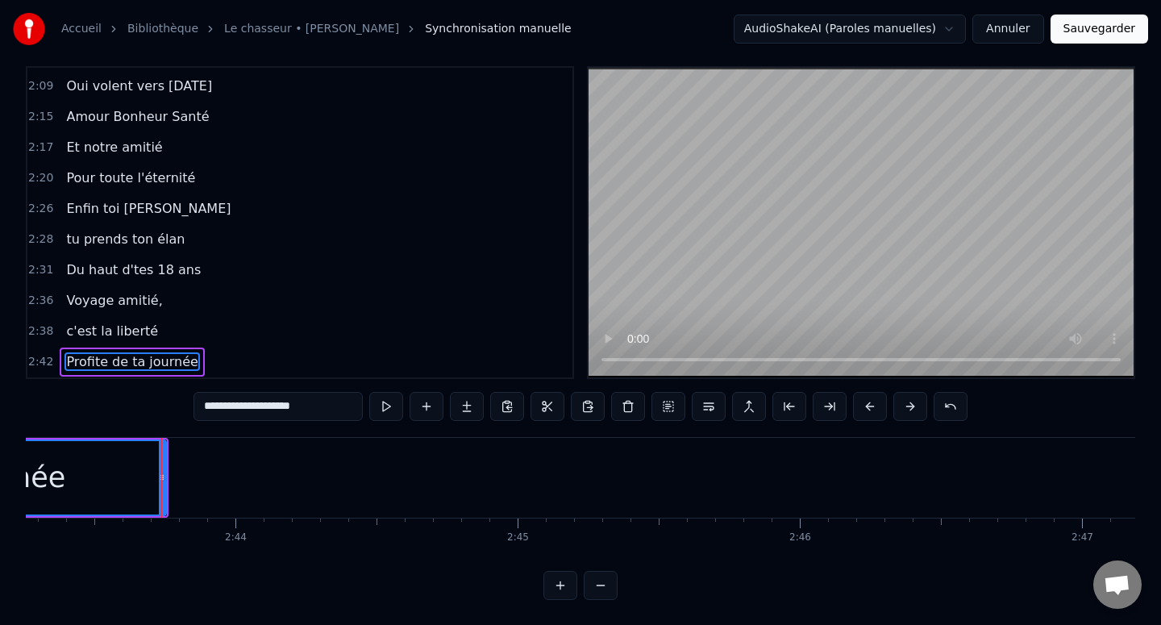
scroll to position [0, 46116]
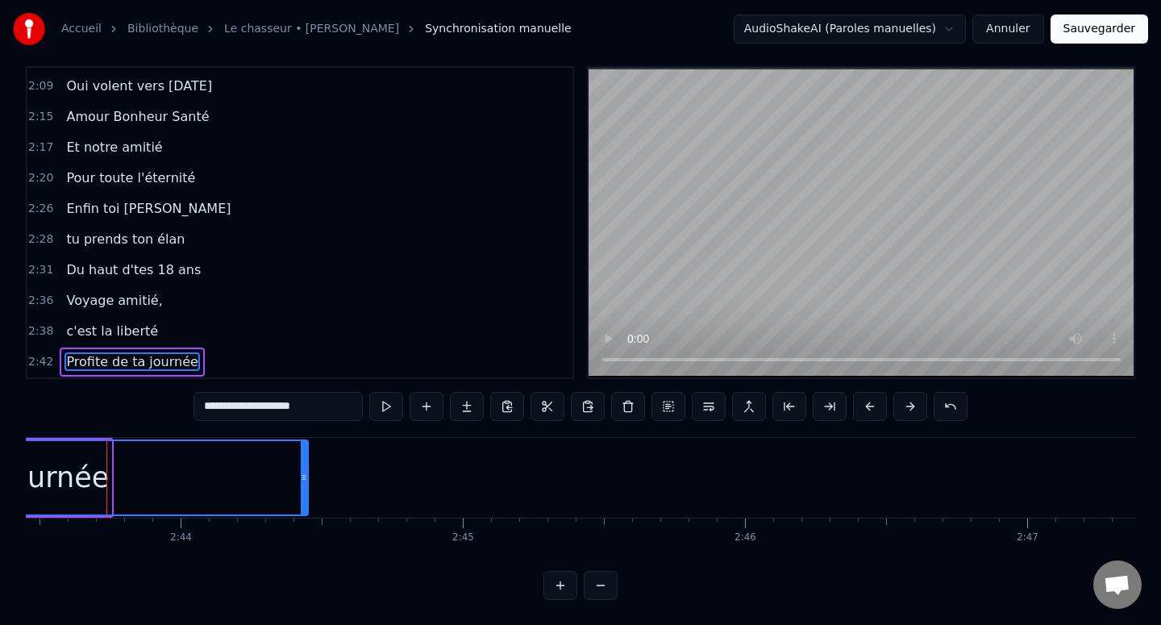
drag, startPoint x: 110, startPoint y: 477, endPoint x: 306, endPoint y: 478, distance: 196.7
click at [306, 478] on icon at bounding box center [304, 477] width 6 height 13
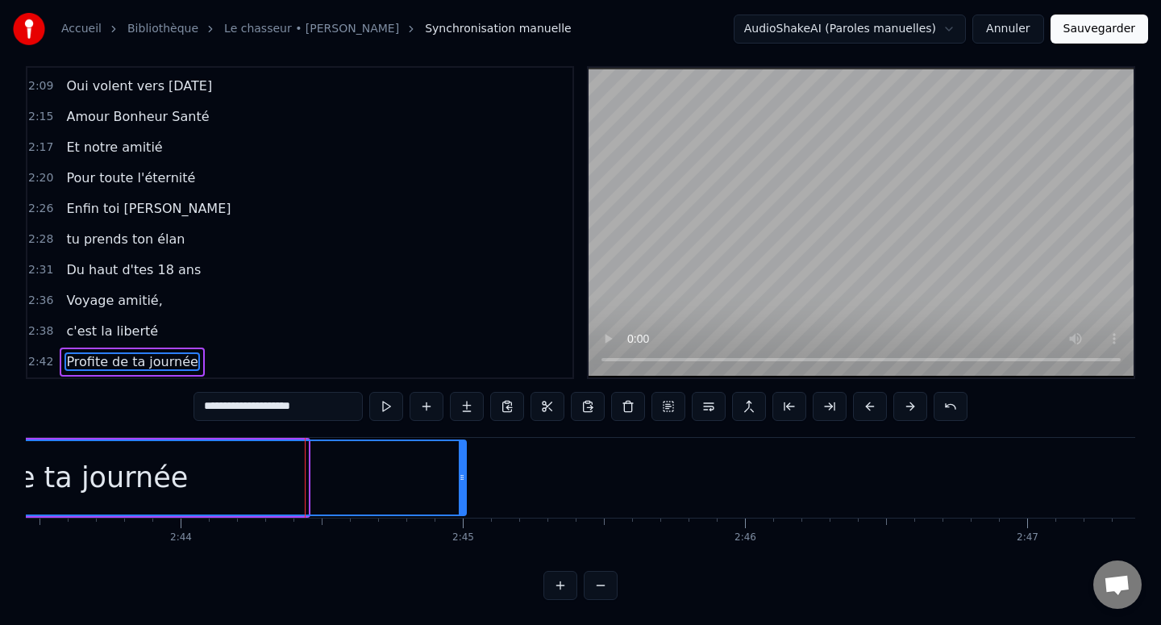
drag, startPoint x: 306, startPoint y: 478, endPoint x: 465, endPoint y: 478, distance: 158.8
click at [465, 478] on icon at bounding box center [462, 477] width 6 height 13
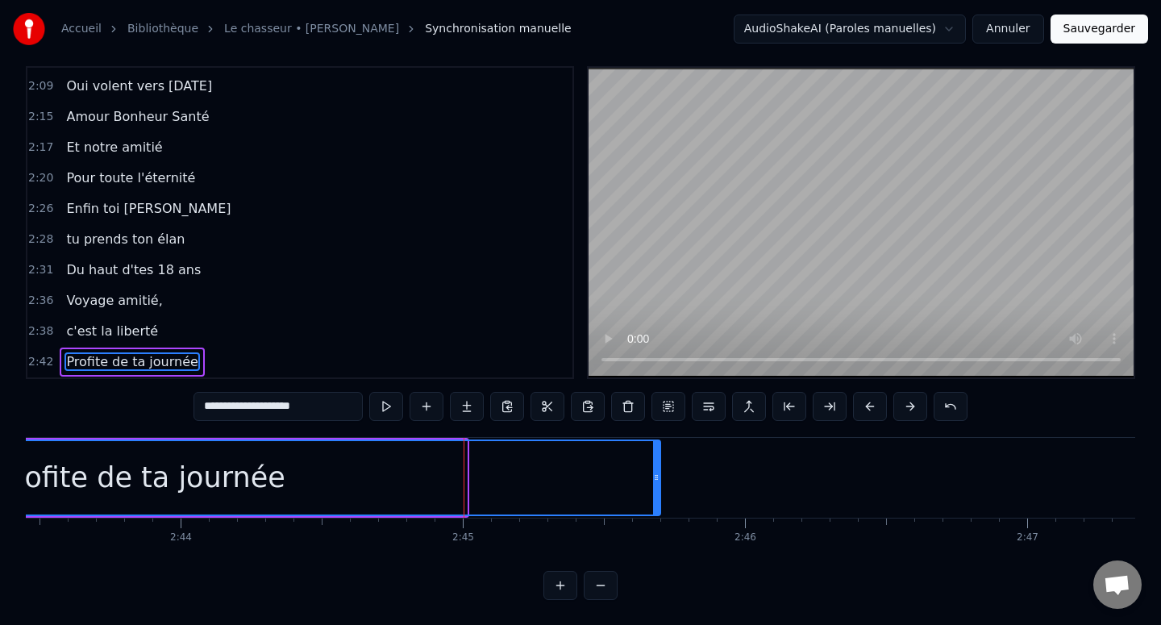
drag, startPoint x: 465, startPoint y: 478, endPoint x: 667, endPoint y: 486, distance: 202.5
click at [659, 486] on div at bounding box center [656, 477] width 6 height 73
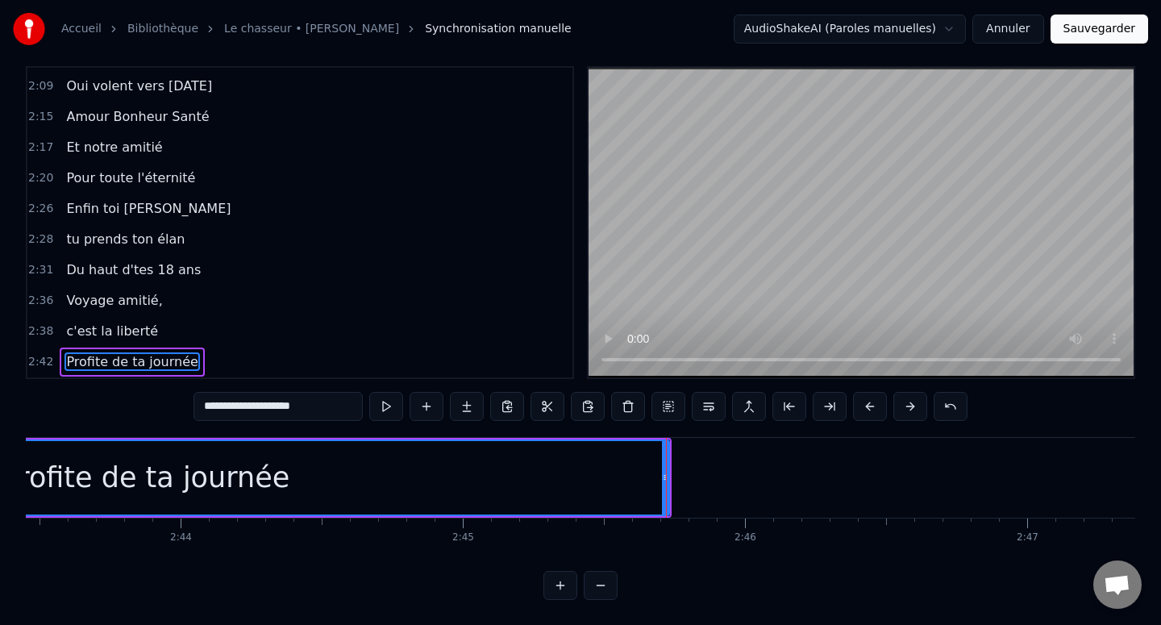
type input "**********"
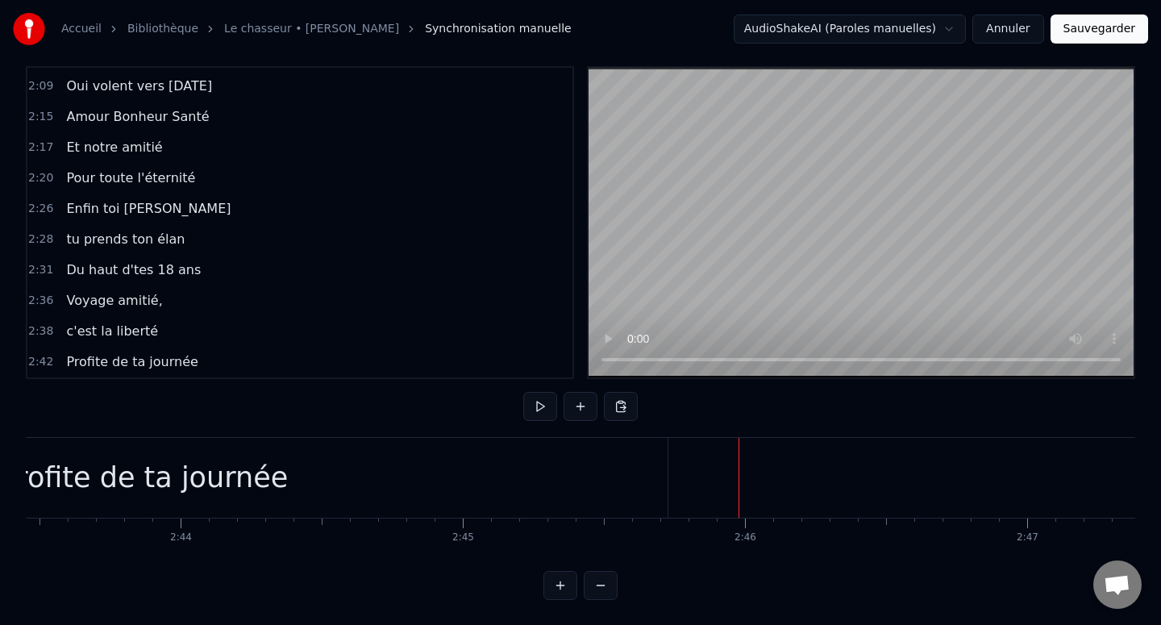
click at [588, 484] on div "Profite de ta journée" at bounding box center [143, 478] width 1047 height 80
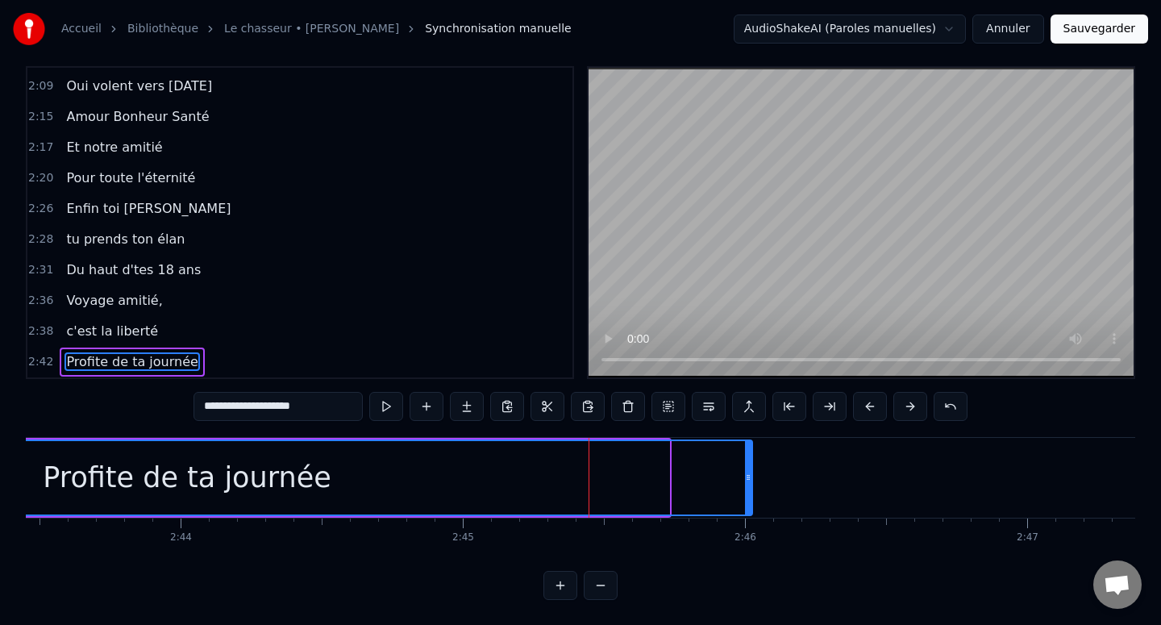
drag, startPoint x: 666, startPoint y: 468, endPoint x: 749, endPoint y: 468, distance: 83.0
click at [749, 468] on div at bounding box center [748, 477] width 6 height 73
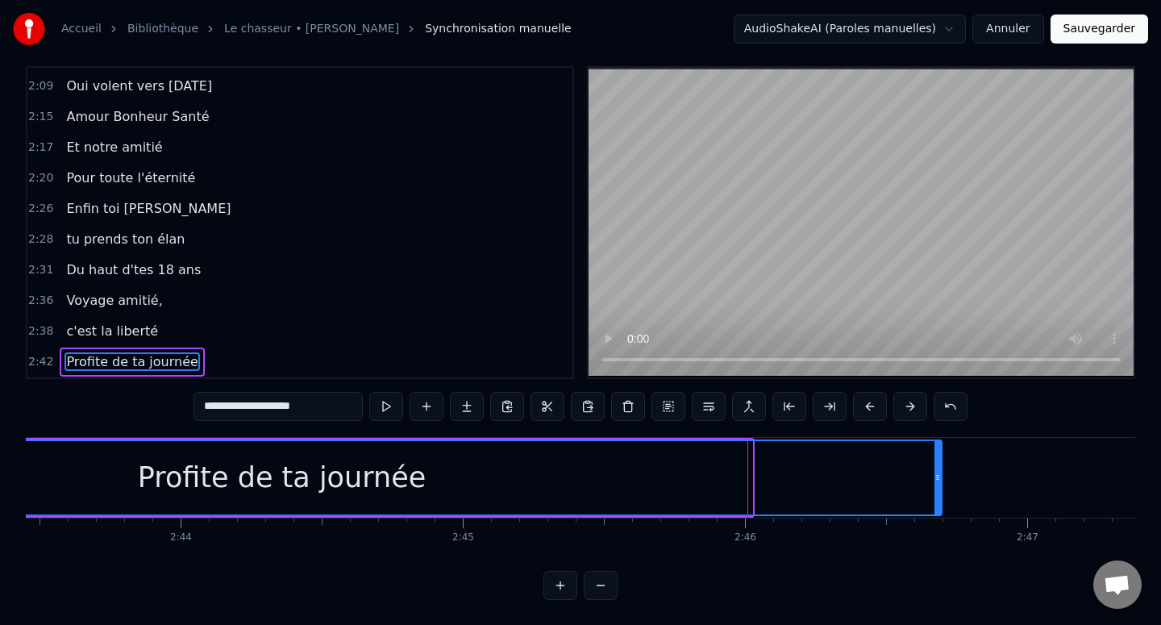
drag, startPoint x: 749, startPoint y: 468, endPoint x: 940, endPoint y: 475, distance: 191.2
click at [940, 475] on div at bounding box center [937, 477] width 6 height 73
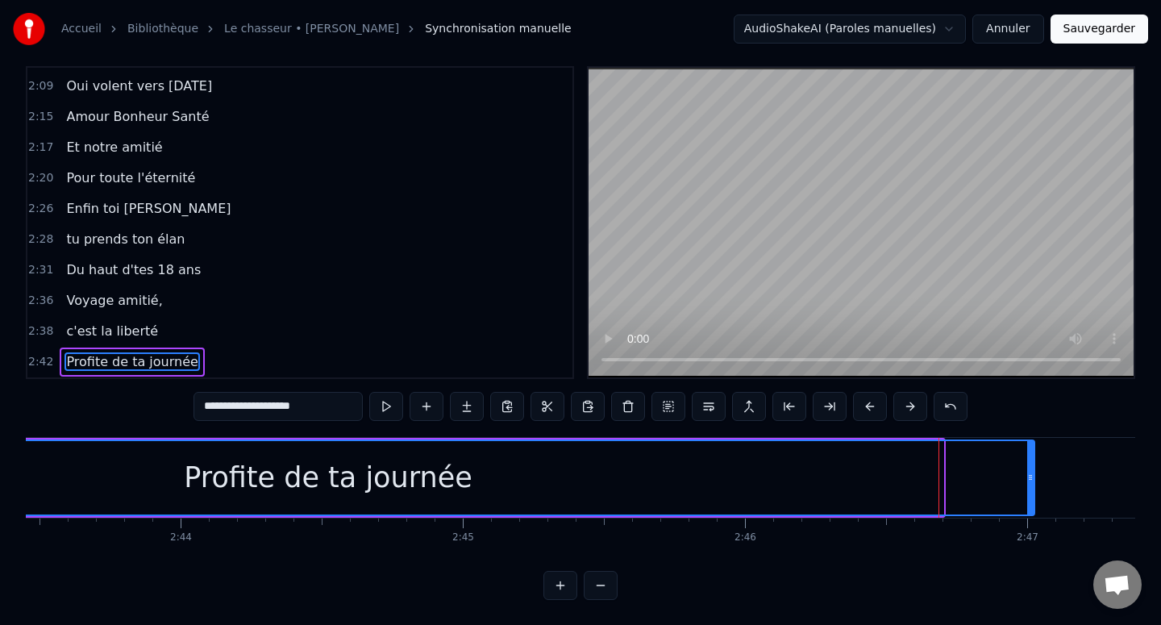
drag, startPoint x: 940, startPoint y: 475, endPoint x: 1031, endPoint y: 476, distance: 91.1
click at [1031, 476] on icon at bounding box center [1030, 477] width 6 height 13
click at [1023, 484] on div "Profite de ta journée" at bounding box center [328, 477] width 1411 height 73
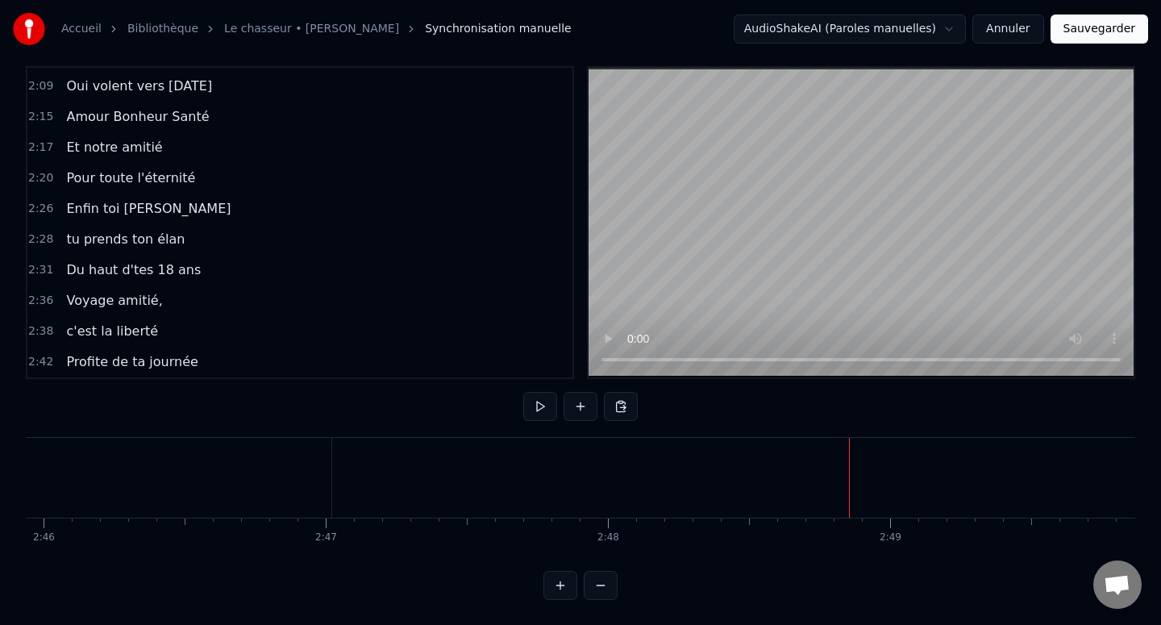
scroll to position [0, 46816]
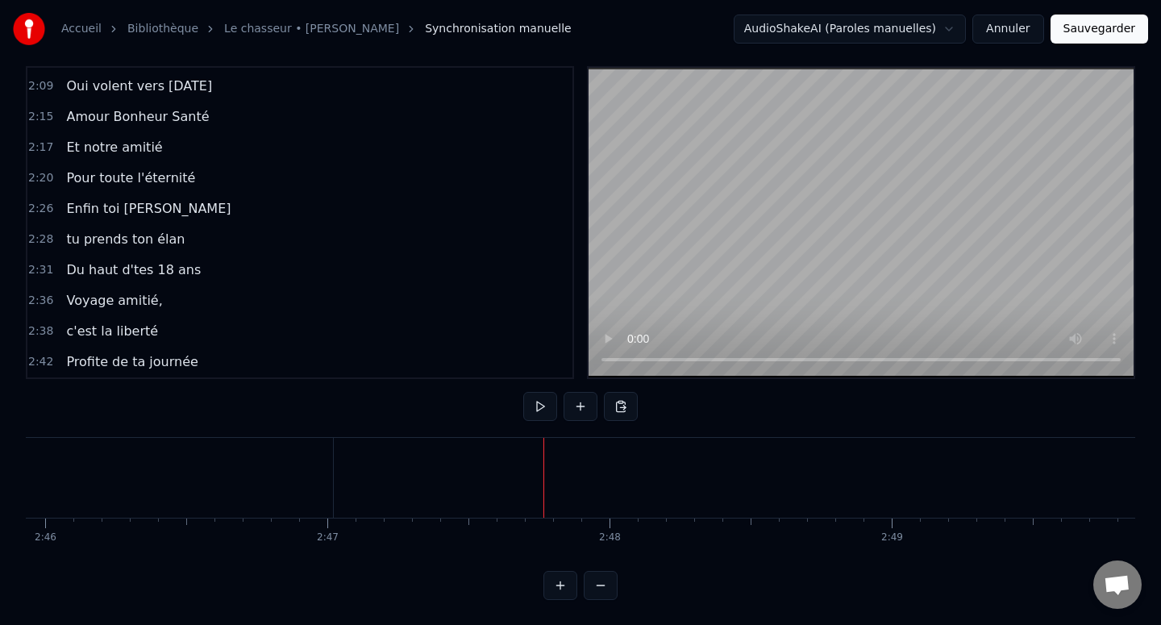
click at [522, 487] on div "Nouvelle ligne Ctrl+N" at bounding box center [607, 494] width 198 height 26
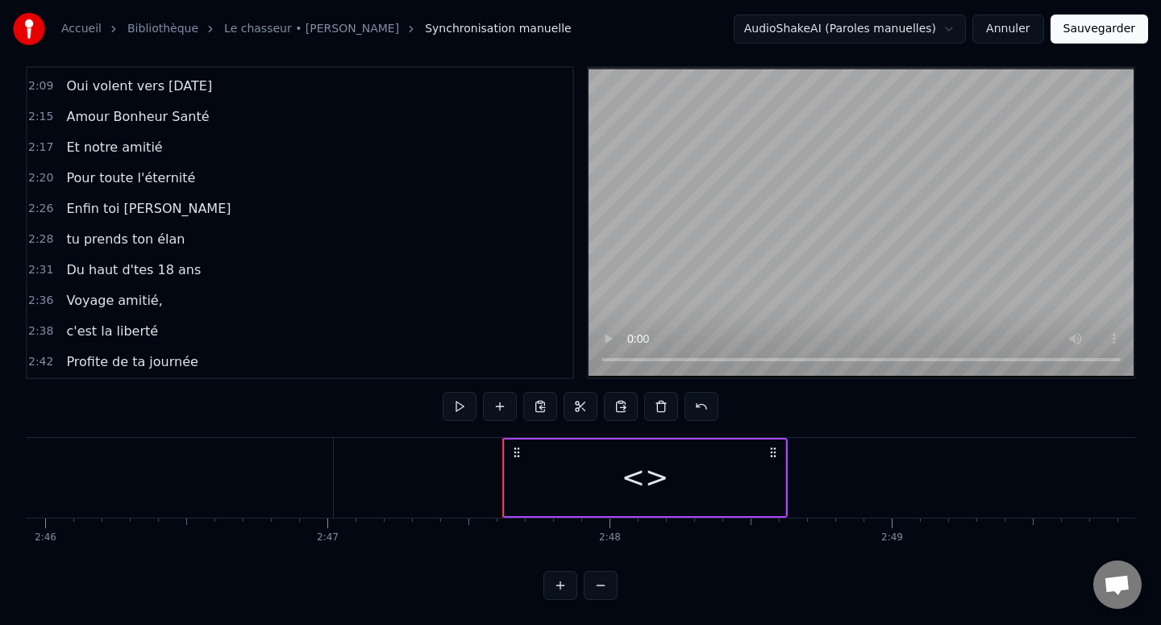
click at [565, 478] on div "<>" at bounding box center [645, 477] width 281 height 77
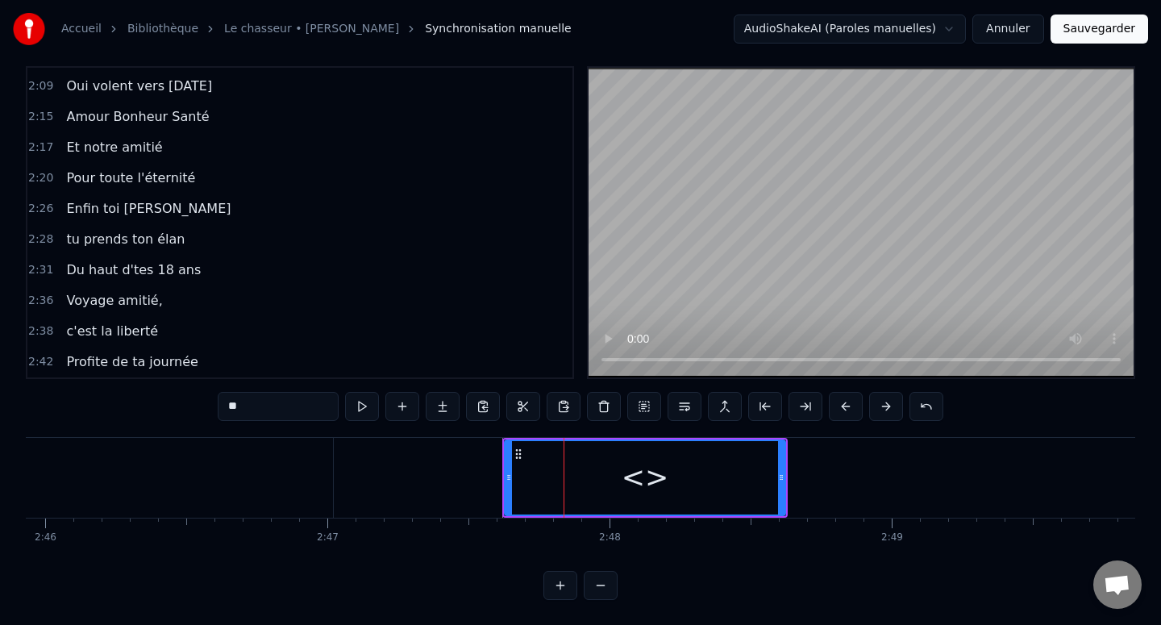
scroll to position [1191, 0]
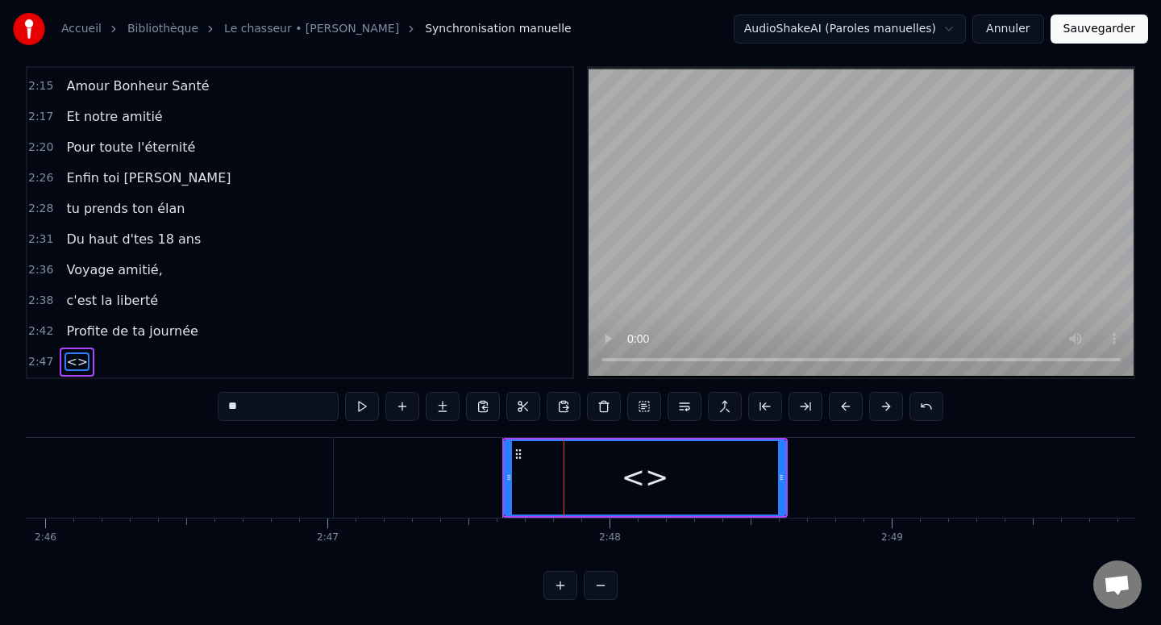
click at [285, 405] on input "**" at bounding box center [278, 406] width 121 height 29
paste input "**********"
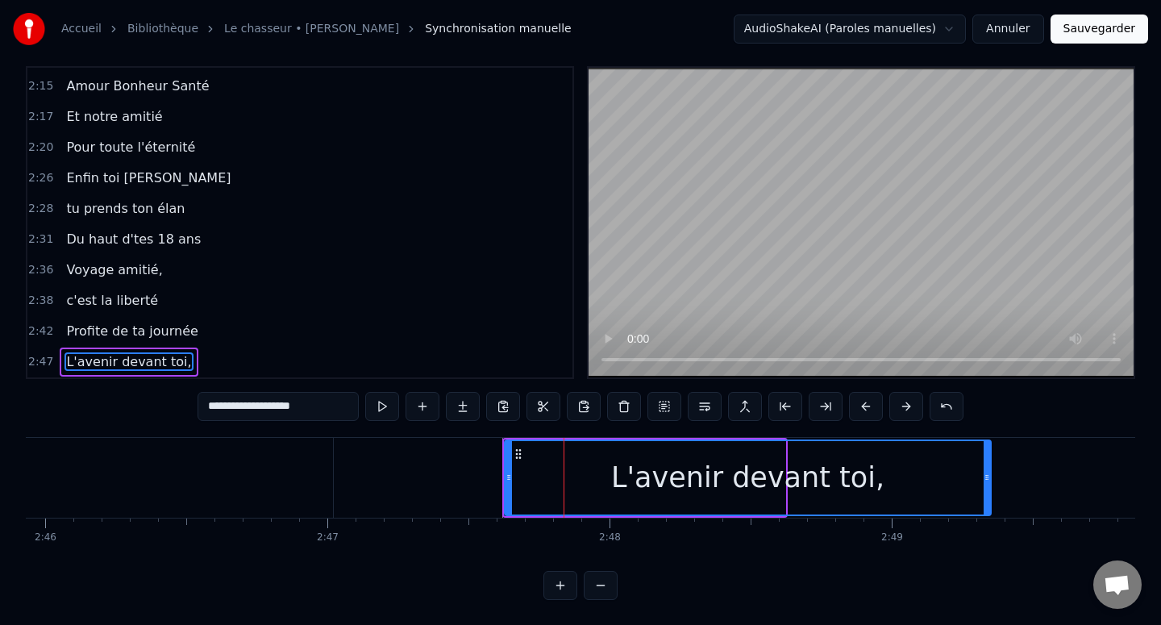
drag, startPoint x: 784, startPoint y: 474, endPoint x: 999, endPoint y: 475, distance: 215.2
click at [990, 475] on icon at bounding box center [986, 477] width 6 height 13
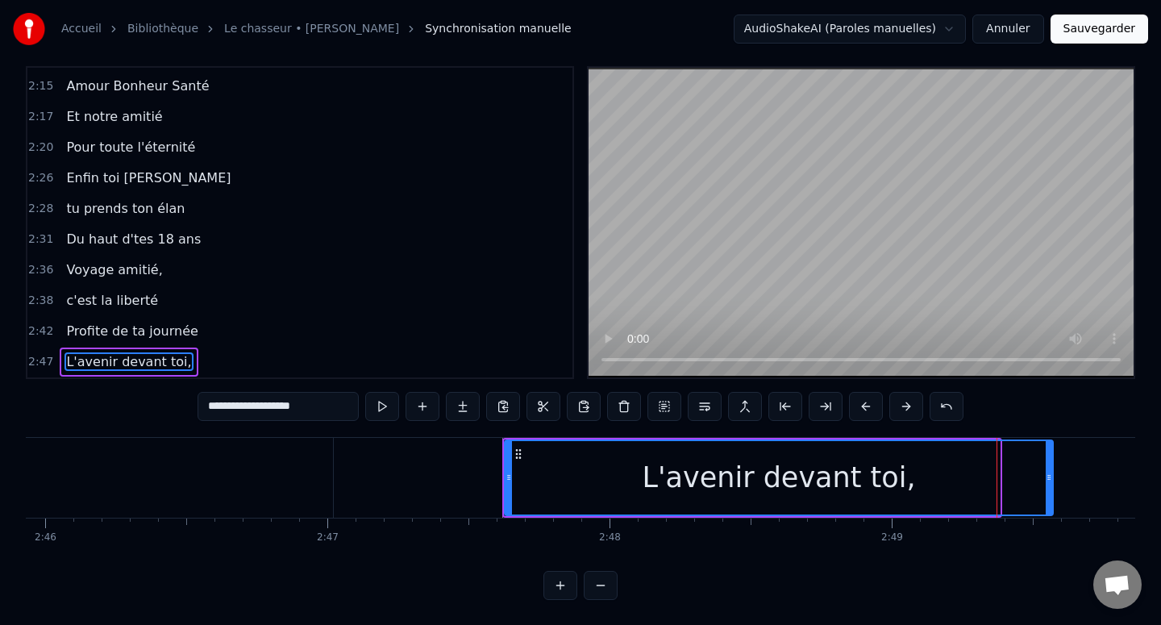
drag, startPoint x: 998, startPoint y: 475, endPoint x: 1053, endPoint y: 474, distance: 54.8
click at [1052, 474] on icon at bounding box center [1049, 477] width 6 height 13
drag, startPoint x: 1053, startPoint y: 474, endPoint x: 1037, endPoint y: 475, distance: 16.1
click at [1037, 475] on icon at bounding box center [1034, 477] width 6 height 13
type input "**********"
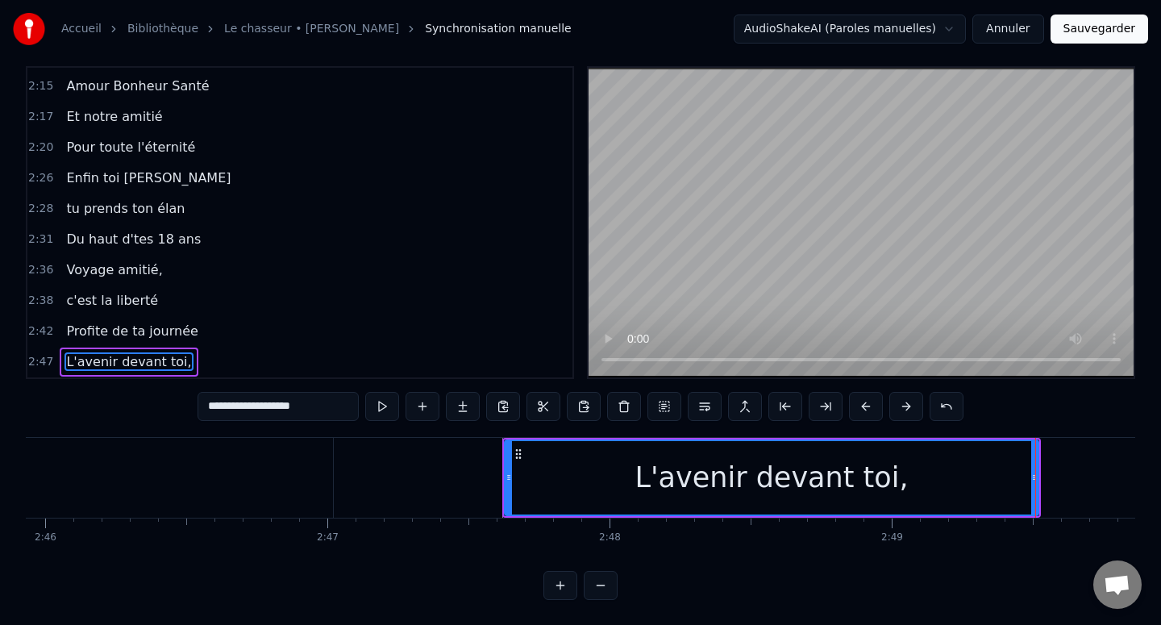
click at [998, 479] on div "L'avenir devant toi," at bounding box center [771, 477] width 532 height 73
click at [963, 480] on div "L'avenir devant toi," at bounding box center [771, 477] width 532 height 73
click at [995, 479] on div "L'avenir devant toi," at bounding box center [771, 477] width 532 height 73
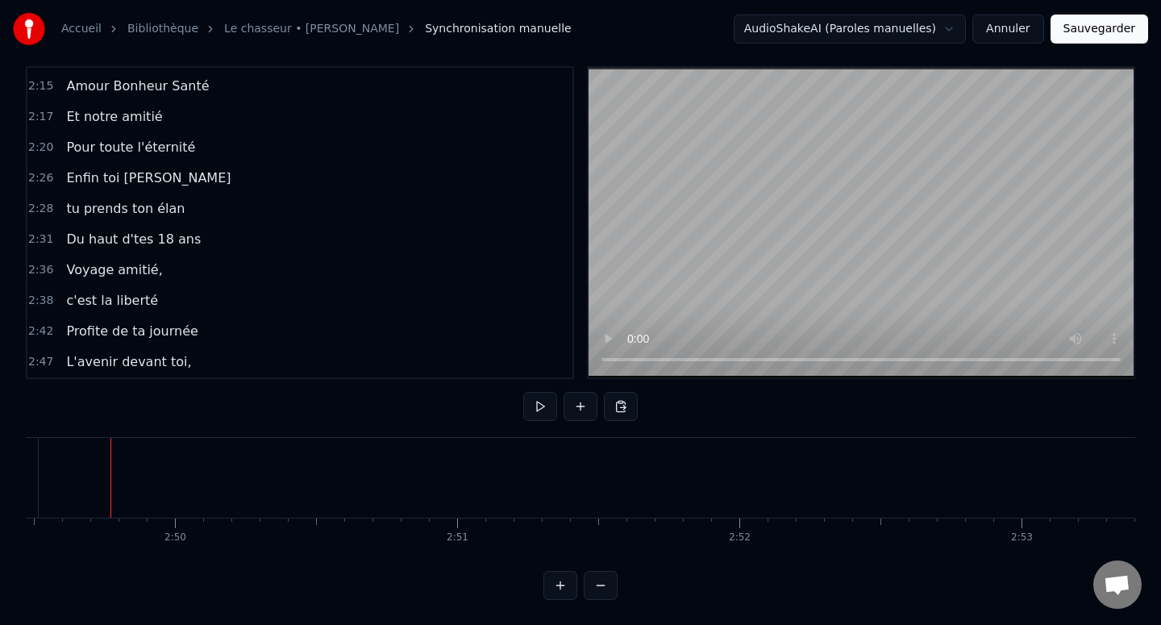
scroll to position [0, 47819]
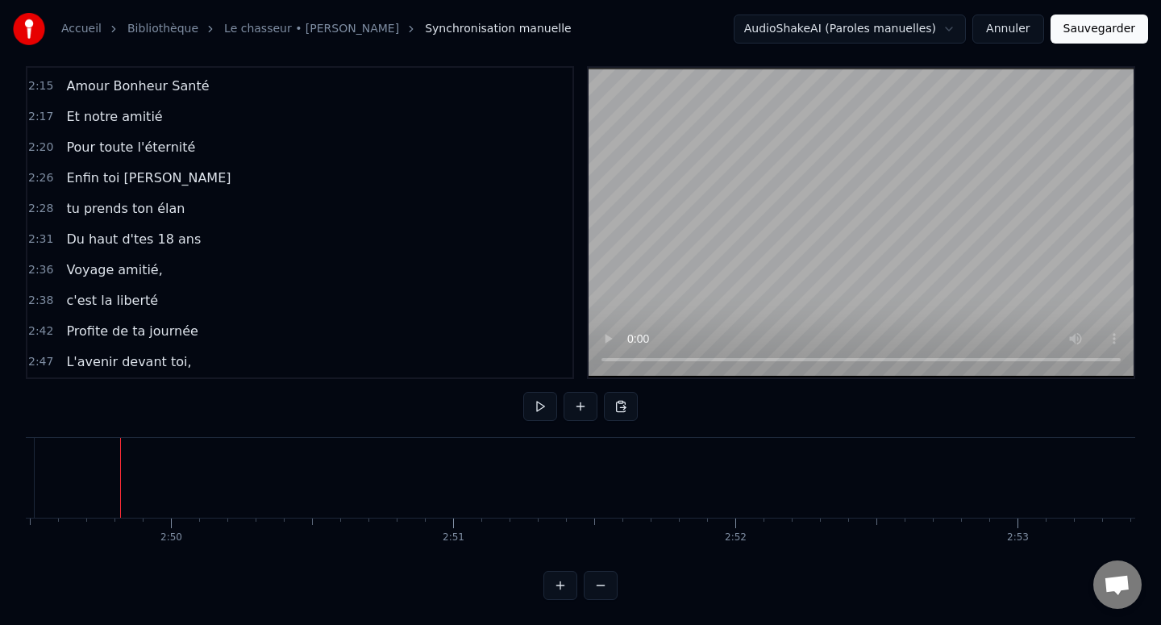
click at [129, 489] on div "Nouvelle ligne Ctrl+N" at bounding box center [213, 492] width 198 height 26
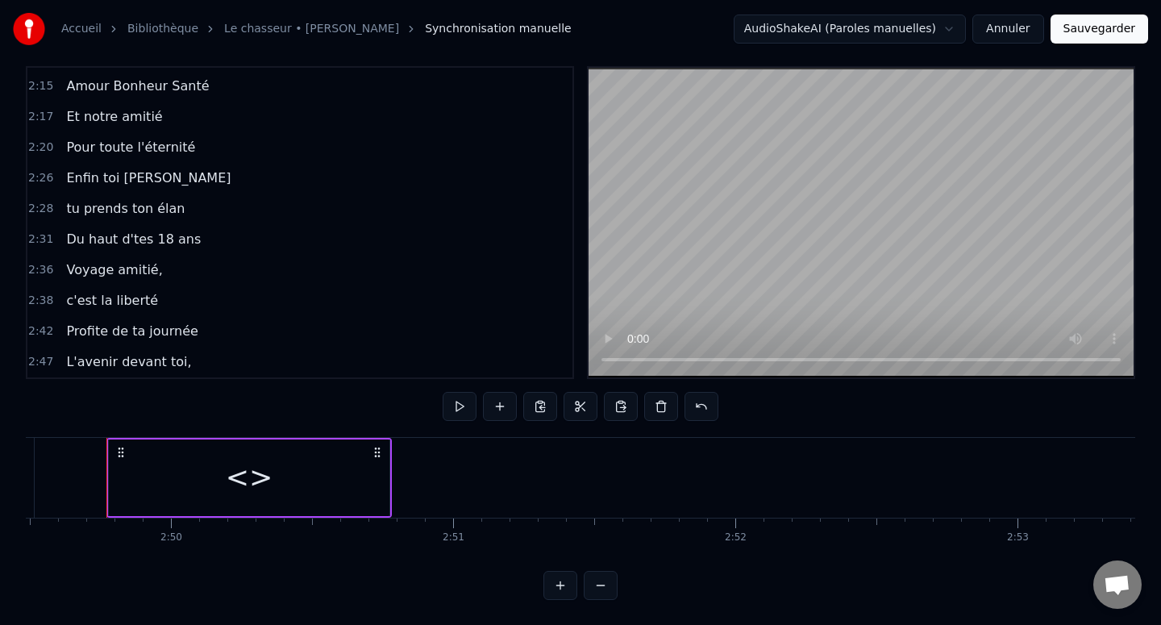
click at [239, 445] on div "<>" at bounding box center [249, 477] width 281 height 77
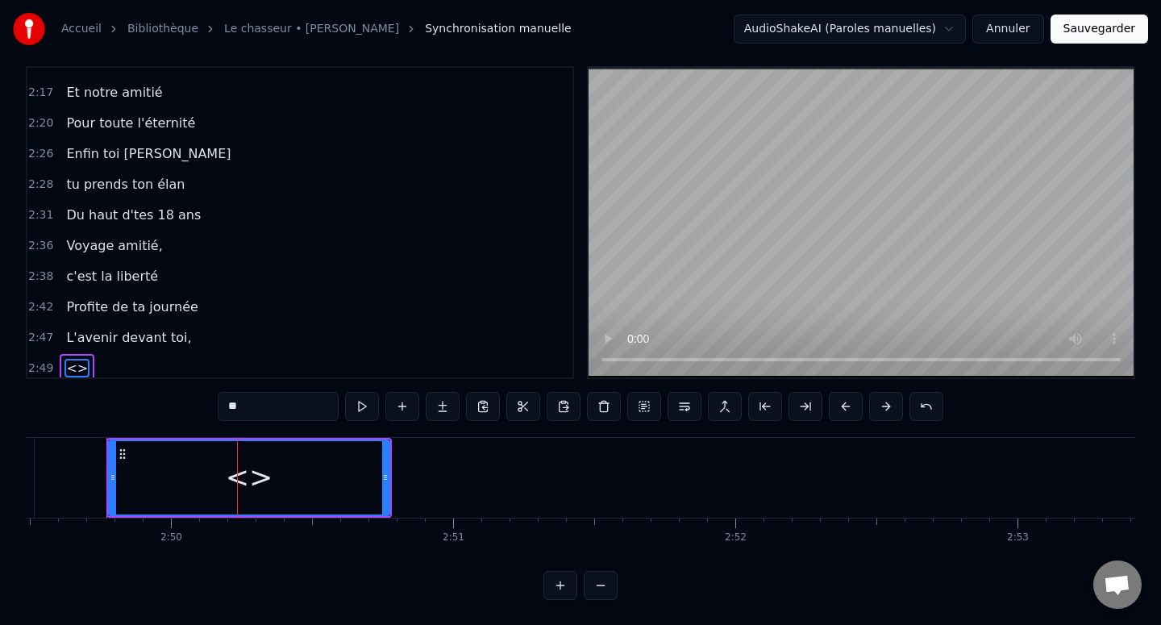
scroll to position [1222, 0]
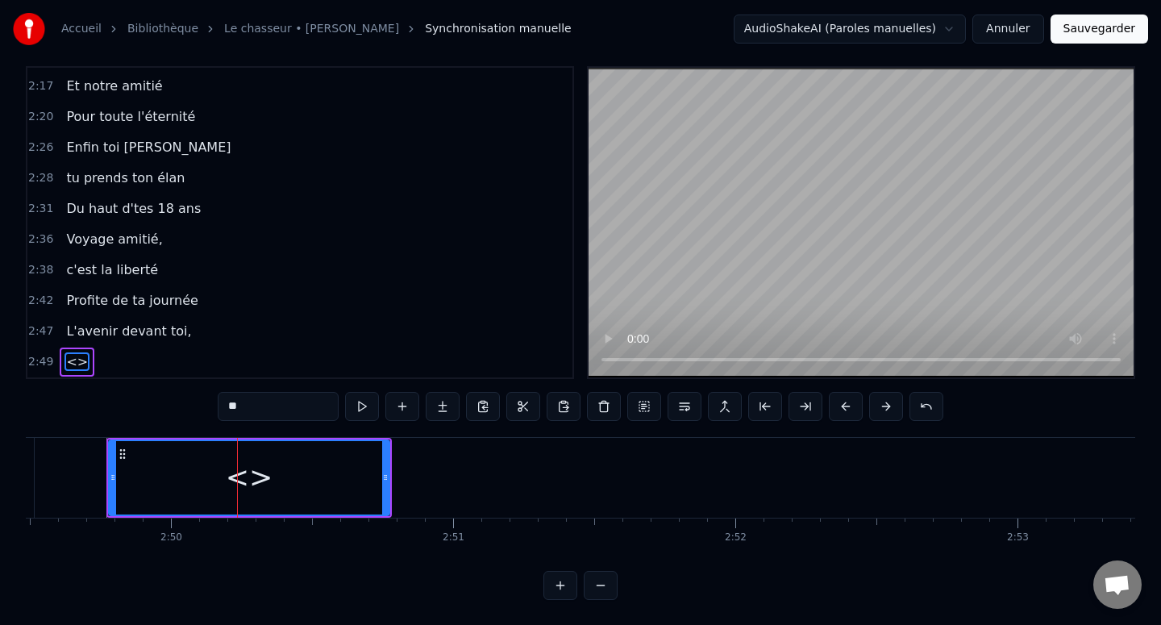
click at [252, 400] on input "**" at bounding box center [278, 406] width 121 height 29
paste input "**********"
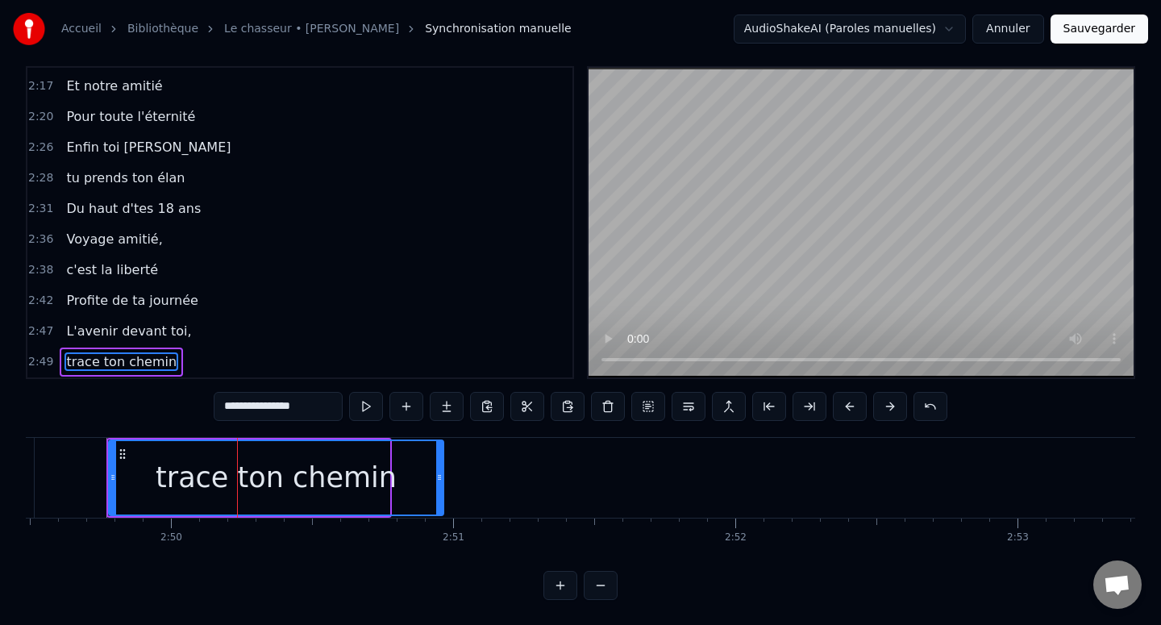
drag, startPoint x: 386, startPoint y: 466, endPoint x: 552, endPoint y: 466, distance: 166.1
click at [443, 466] on div at bounding box center [439, 477] width 6 height 73
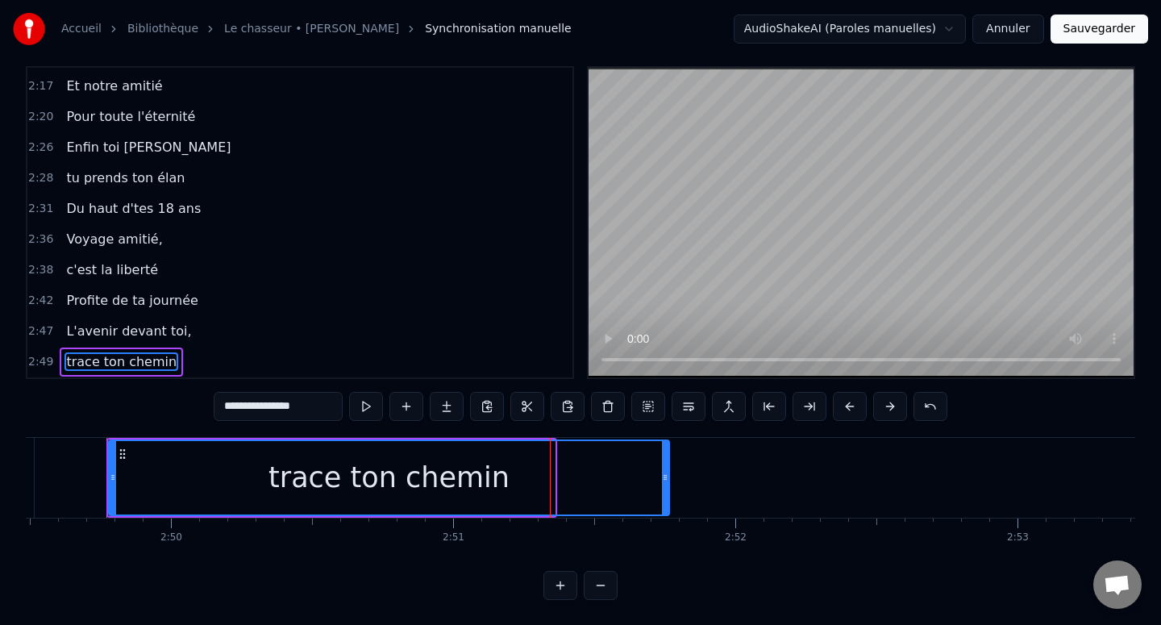
drag, startPoint x: 552, startPoint y: 466, endPoint x: 680, endPoint y: 469, distance: 128.2
click at [668, 469] on div at bounding box center [665, 477] width 6 height 73
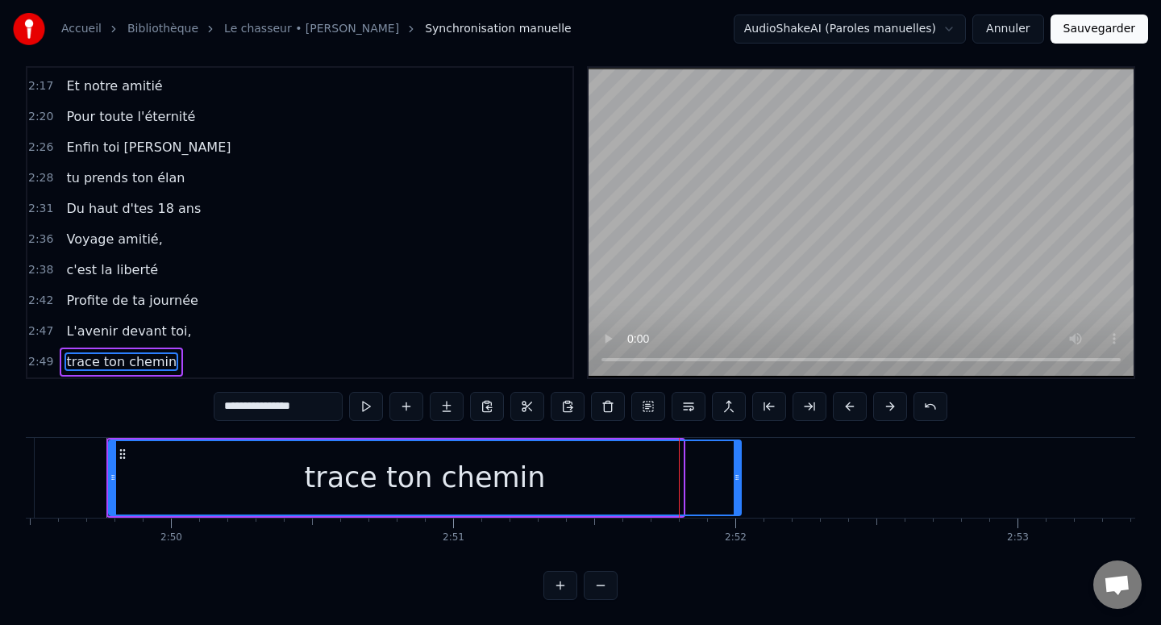
drag, startPoint x: 680, startPoint y: 469, endPoint x: 738, endPoint y: 474, distance: 58.2
click at [738, 474] on div at bounding box center [737, 477] width 6 height 73
type input "**********"
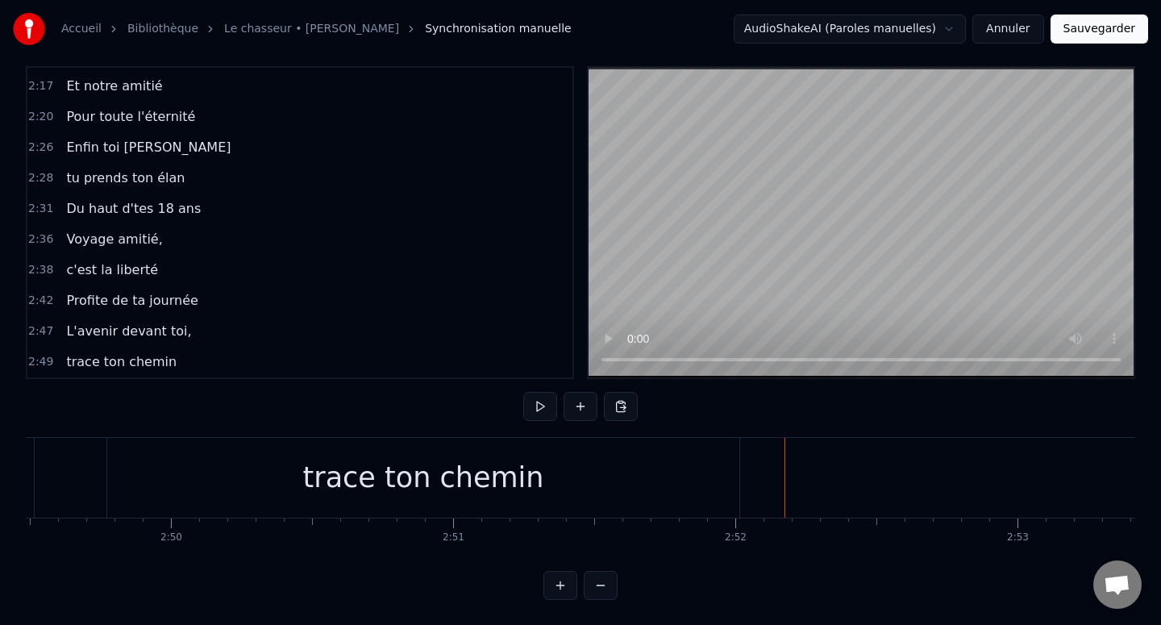
click at [979, 494] on div "Nouvelle ligne Ctrl+N" at bounding box center [1050, 496] width 198 height 26
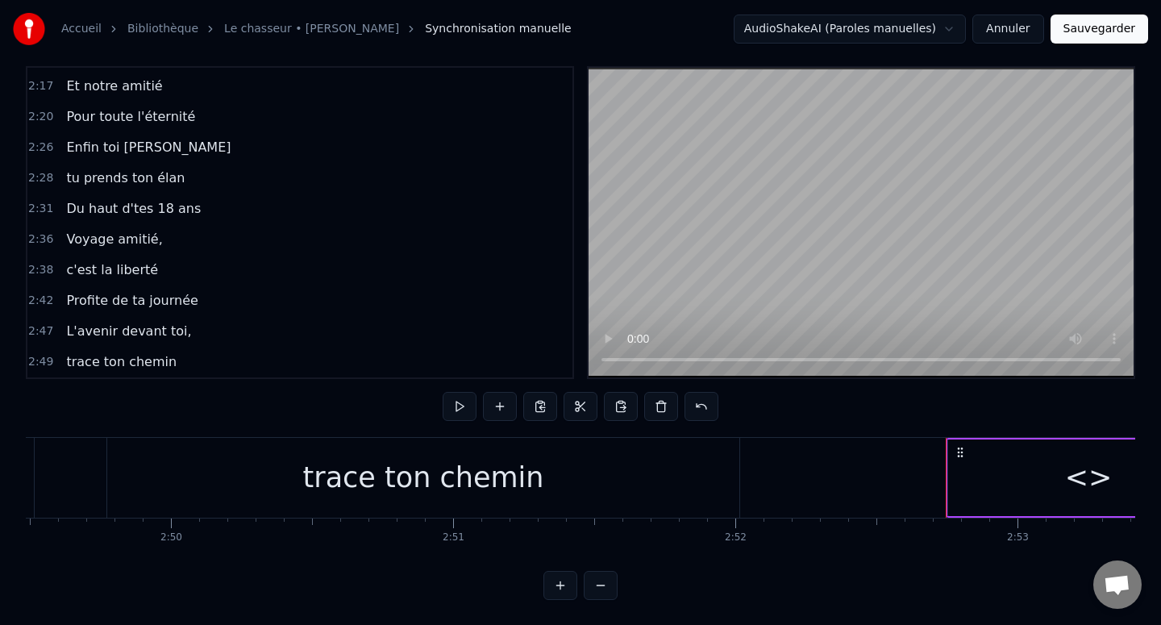
click at [1004, 485] on div "<>" at bounding box center [1088, 477] width 281 height 77
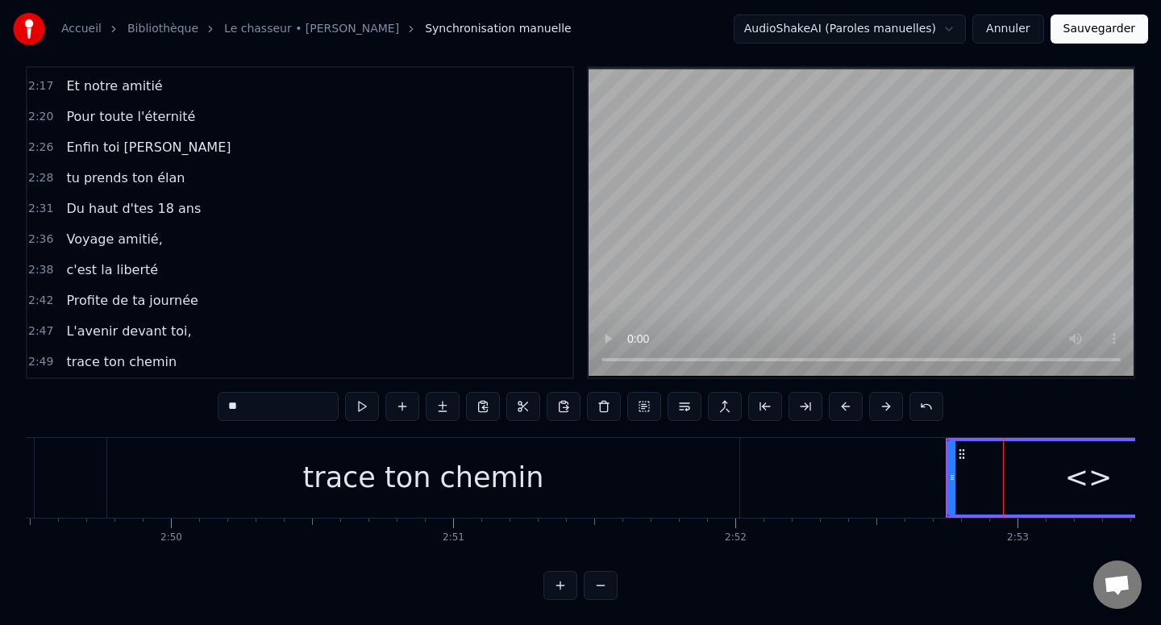
scroll to position [1253, 0]
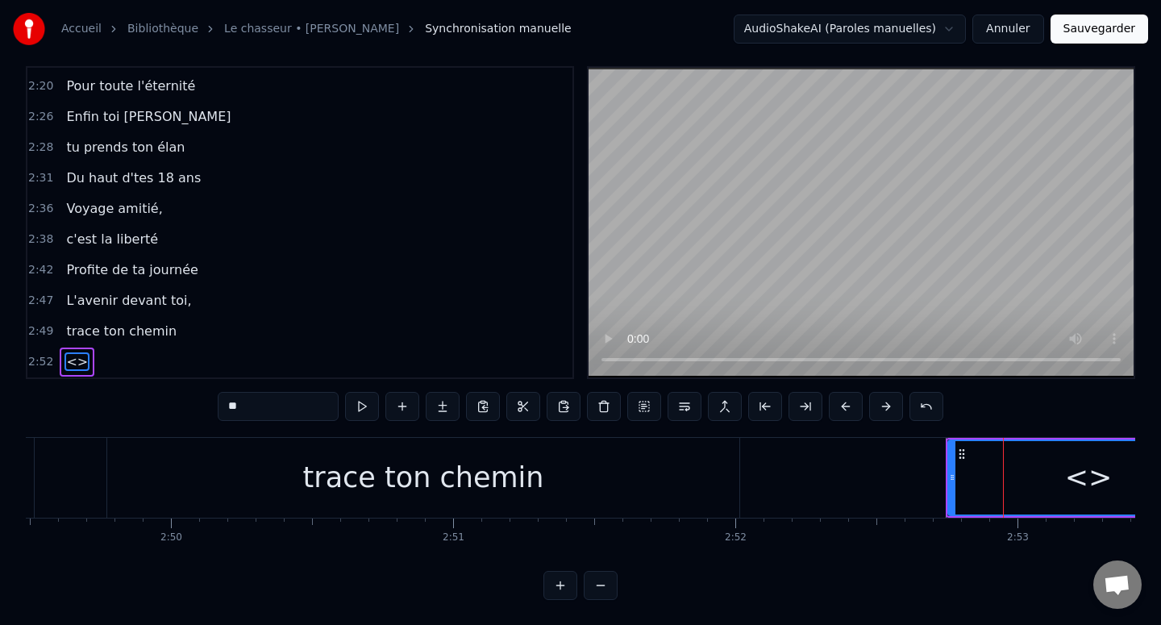
click at [269, 401] on input "**" at bounding box center [278, 406] width 121 height 29
paste input "**********"
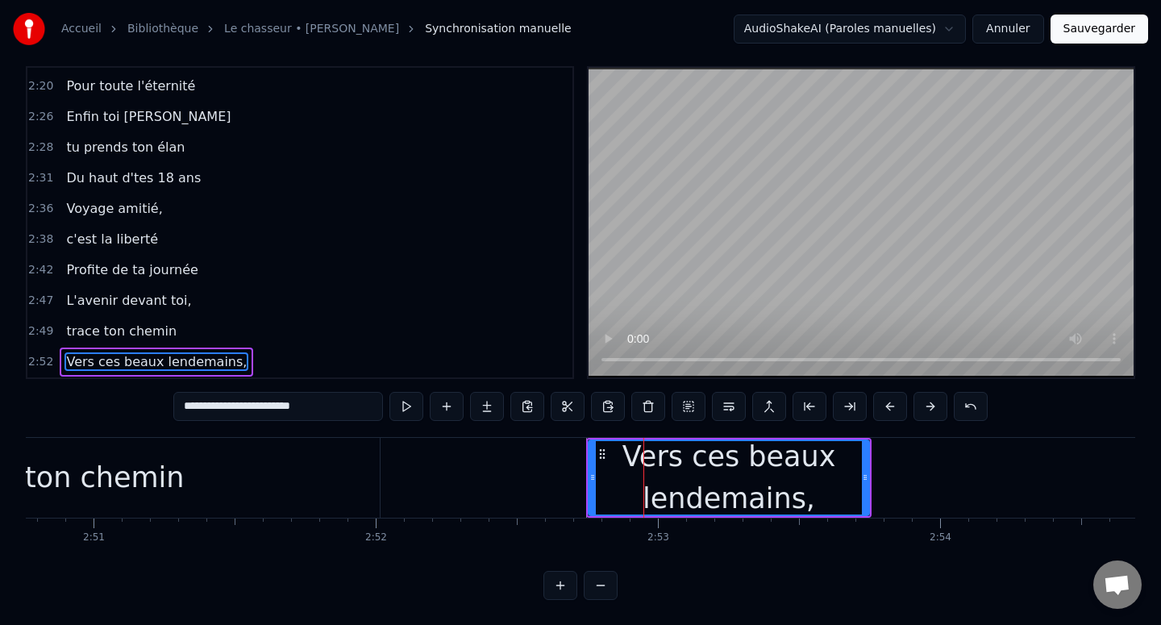
scroll to position [0, 48418]
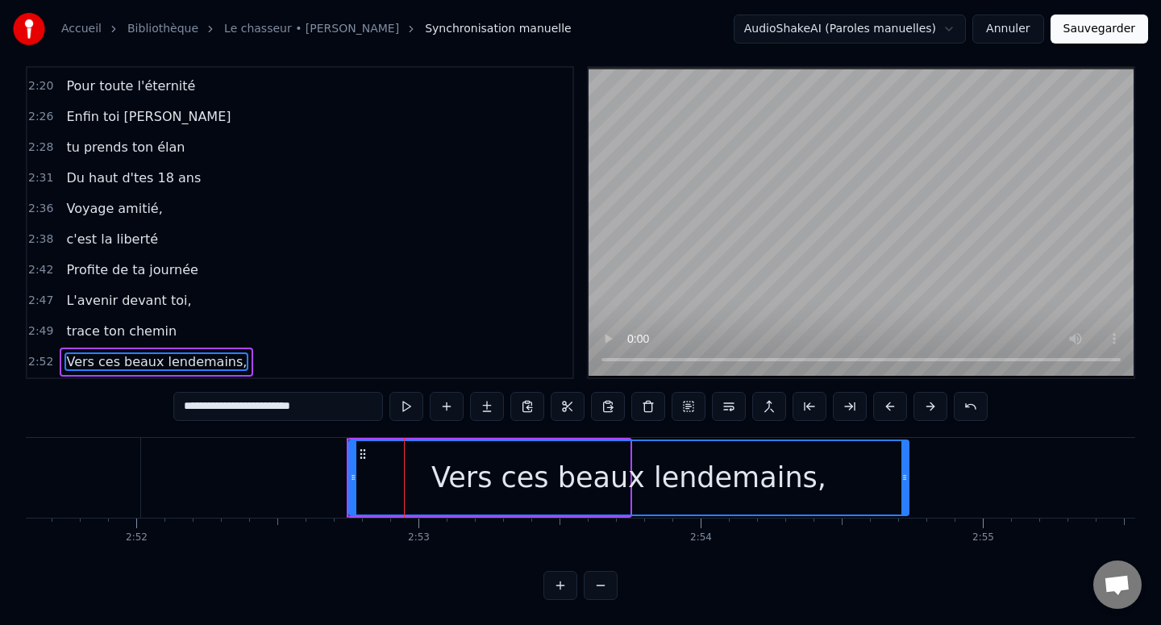
drag, startPoint x: 627, startPoint y: 476, endPoint x: 1001, endPoint y: 477, distance: 374.0
click at [908, 477] on icon at bounding box center [904, 477] width 6 height 13
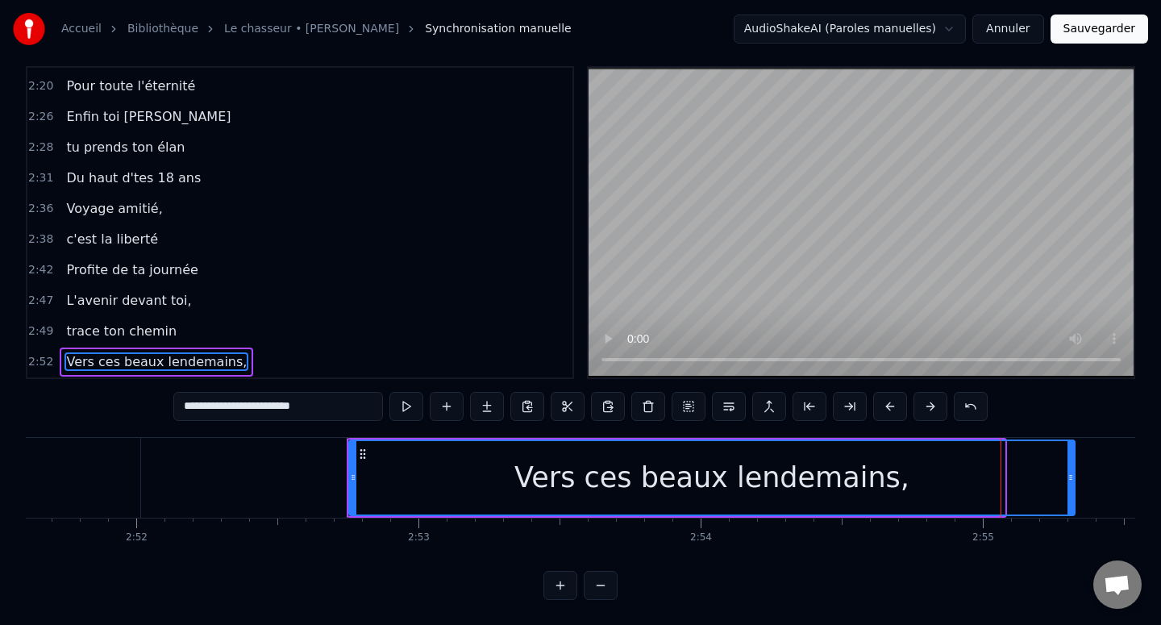
drag, startPoint x: 1002, startPoint y: 477, endPoint x: 1108, endPoint y: 477, distance: 105.6
click at [1074, 477] on icon at bounding box center [1070, 477] width 6 height 13
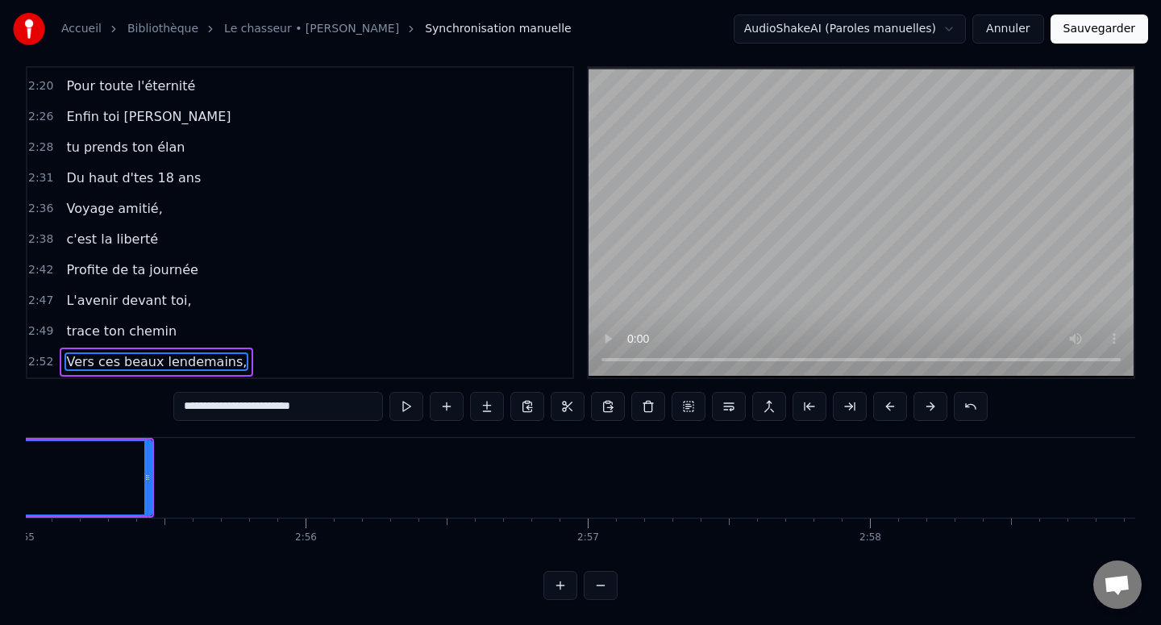
scroll to position [0, 49418]
type input "**********"
click at [106, 470] on div at bounding box center [106, 478] width 1 height 80
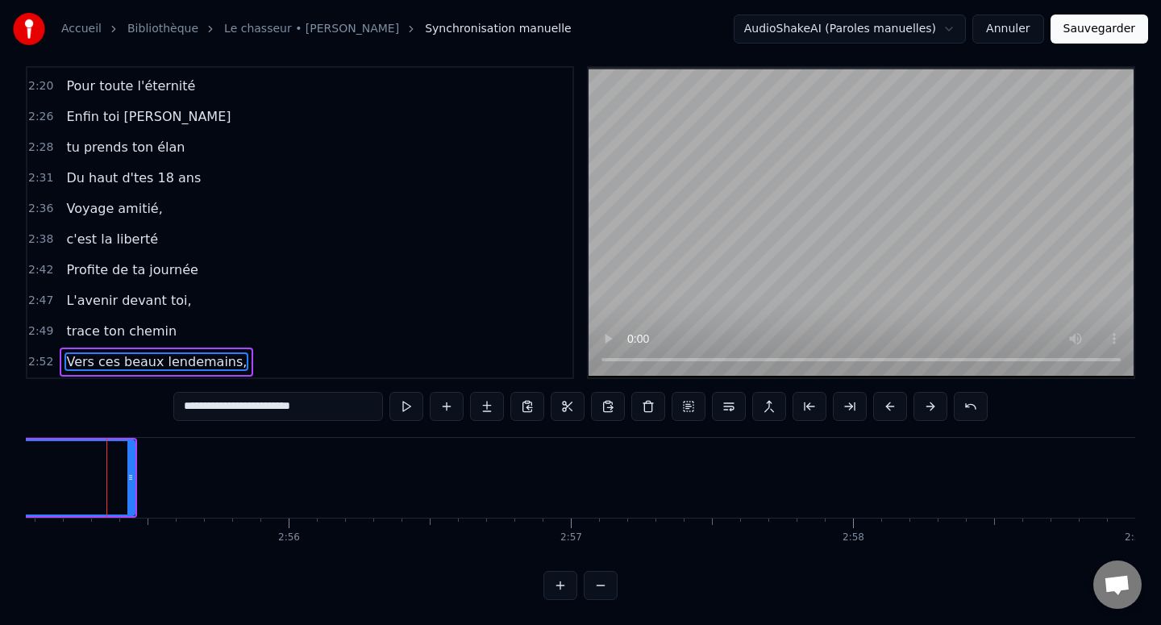
scroll to position [0, 49394]
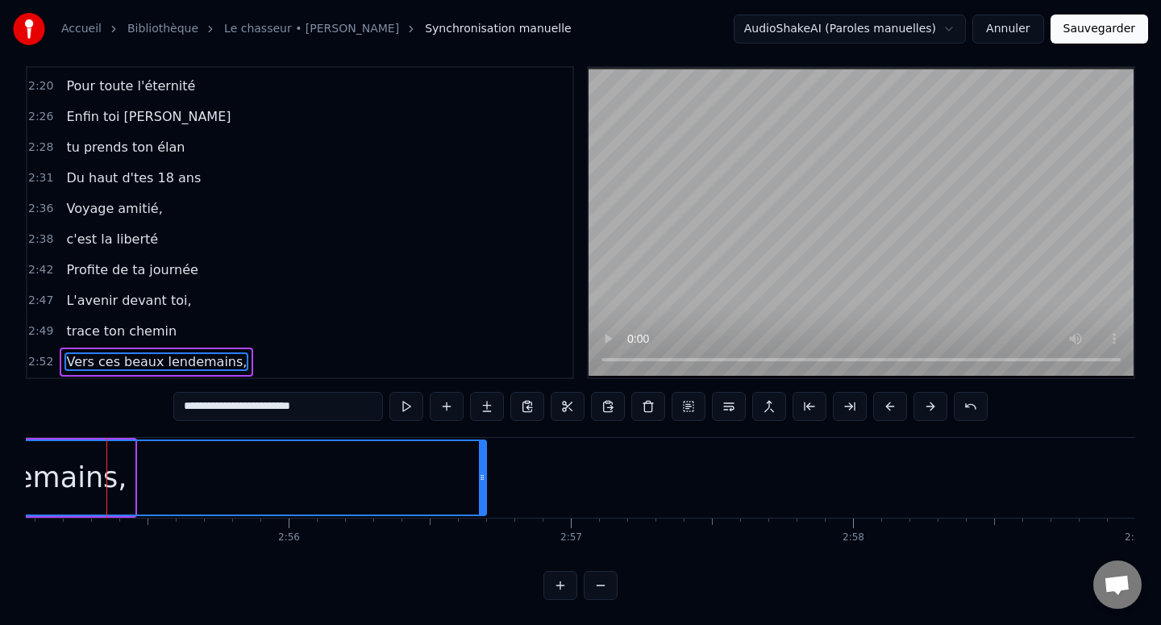
drag, startPoint x: 131, startPoint y: 473, endPoint x: 492, endPoint y: 480, distance: 361.2
click at [485, 480] on icon at bounding box center [482, 477] width 6 height 13
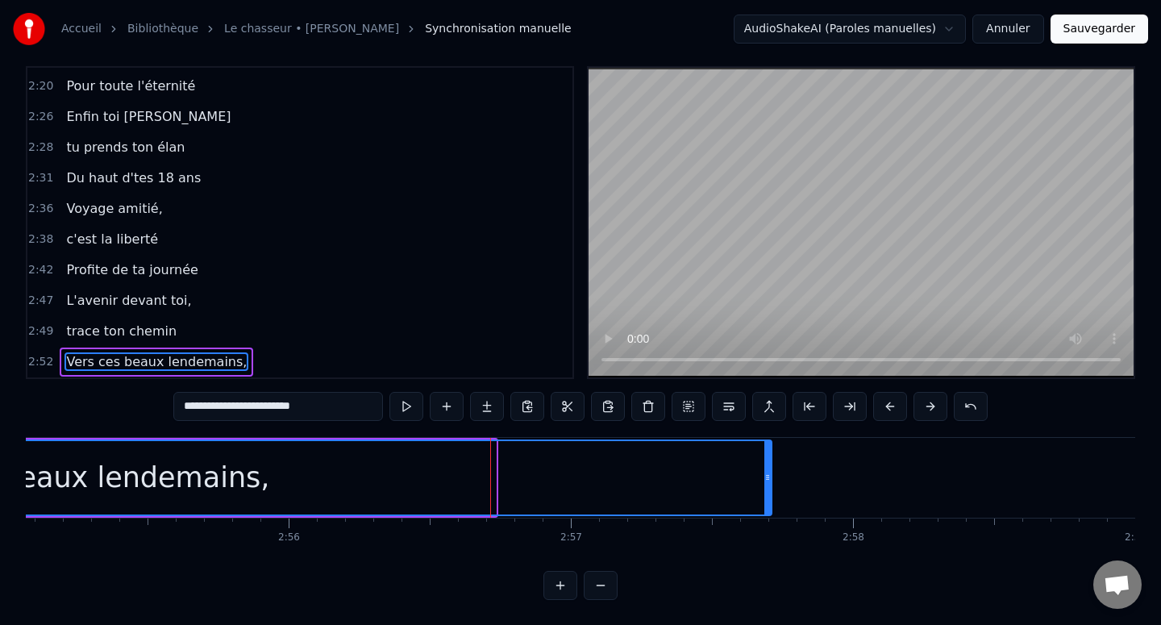
drag, startPoint x: 492, startPoint y: 480, endPoint x: 779, endPoint y: 486, distance: 287.0
click at [771, 485] on div at bounding box center [767, 477] width 6 height 73
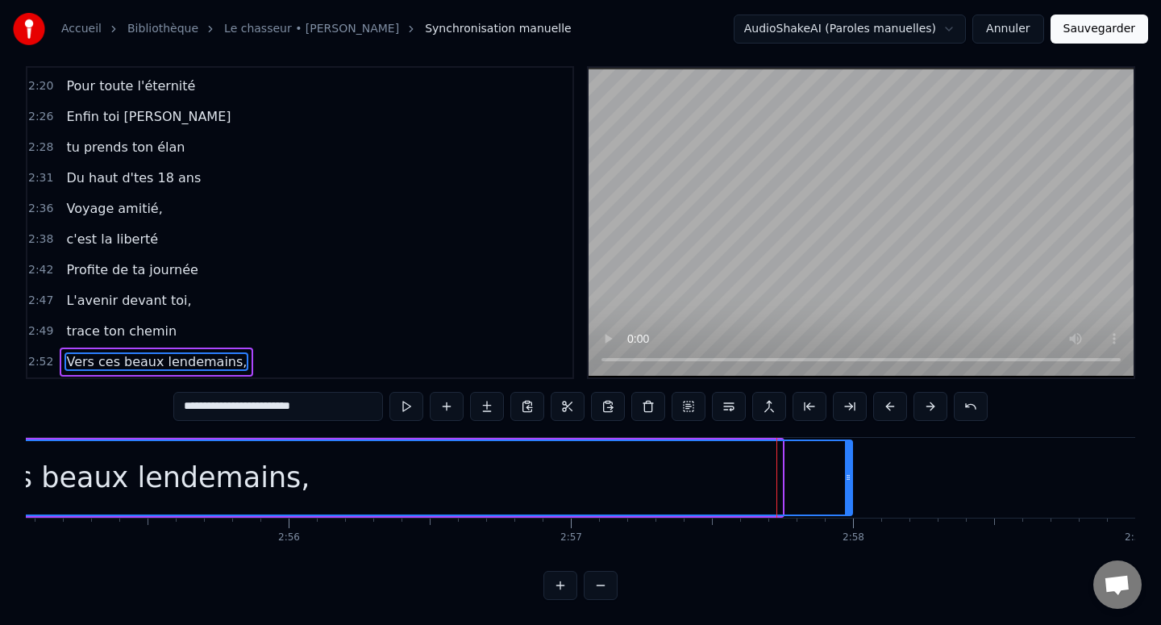
drag, startPoint x: 779, startPoint y: 486, endPoint x: 854, endPoint y: 484, distance: 75.8
click at [851, 484] on div at bounding box center [848, 477] width 6 height 73
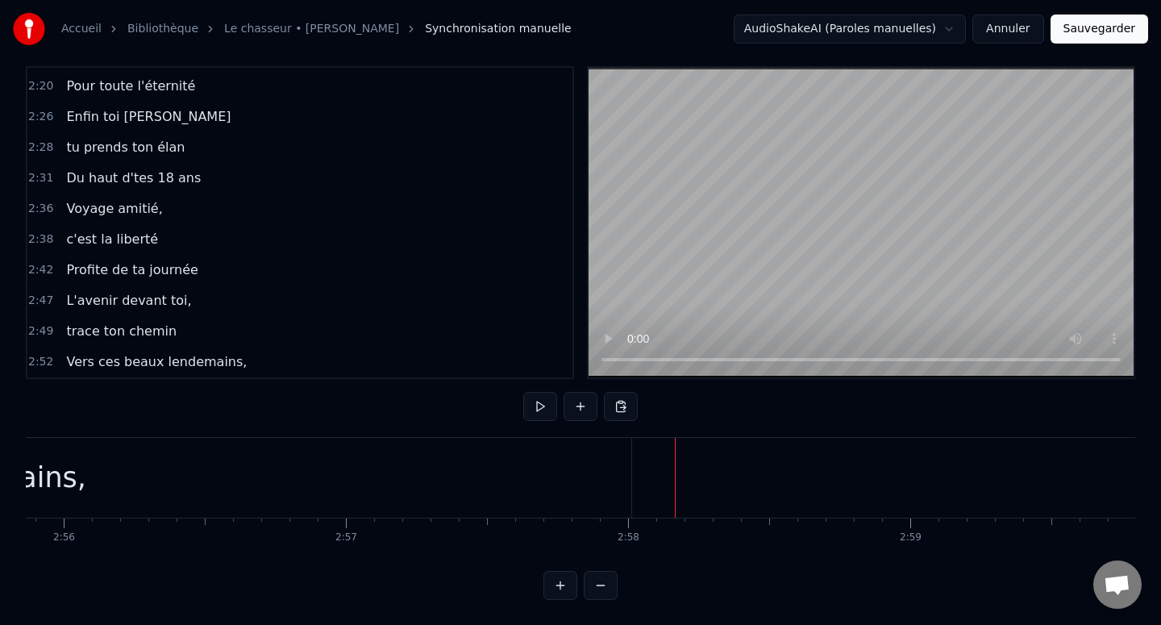
scroll to position [0, 49629]
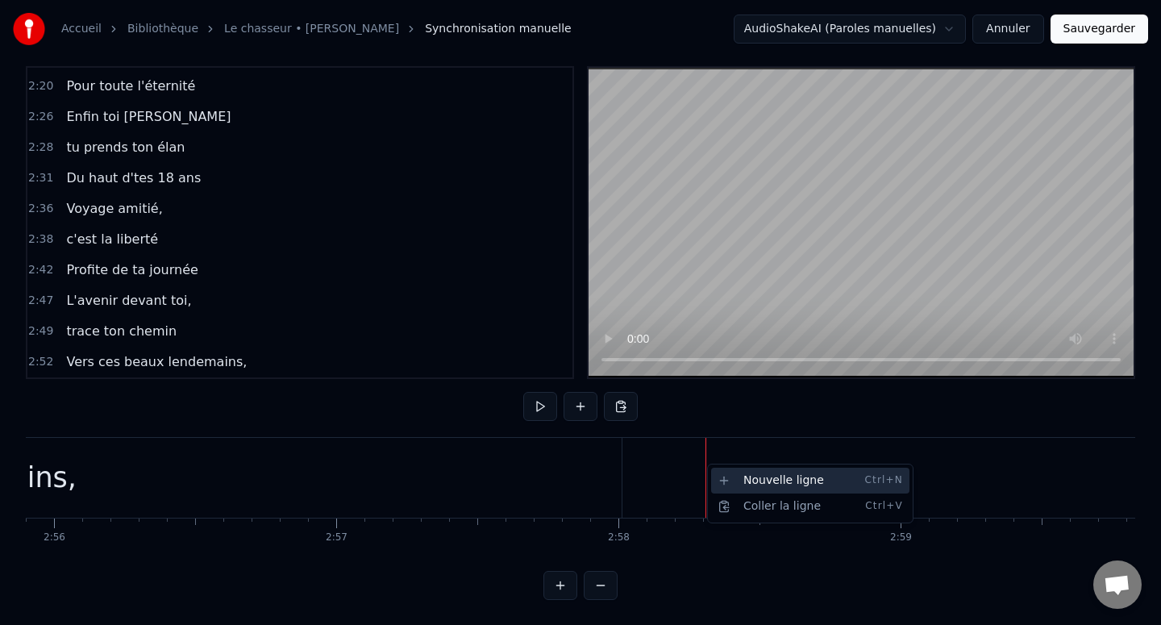
click at [724, 477] on div "Nouvelle ligne Ctrl+N" at bounding box center [810, 481] width 198 height 26
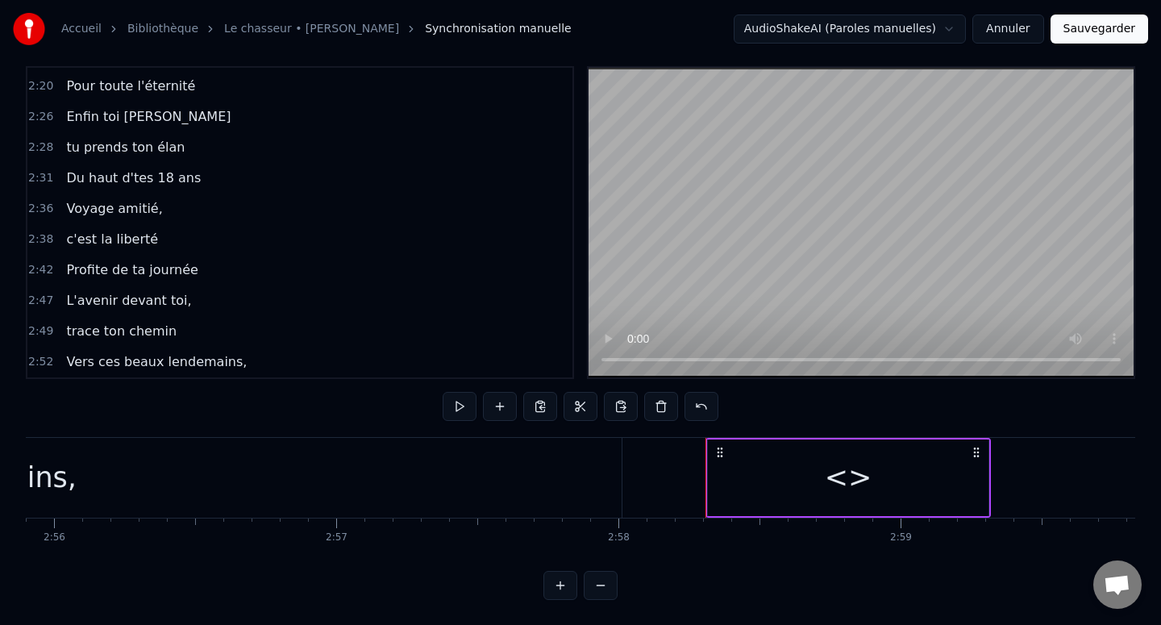
click at [821, 489] on div "<>" at bounding box center [848, 477] width 281 height 77
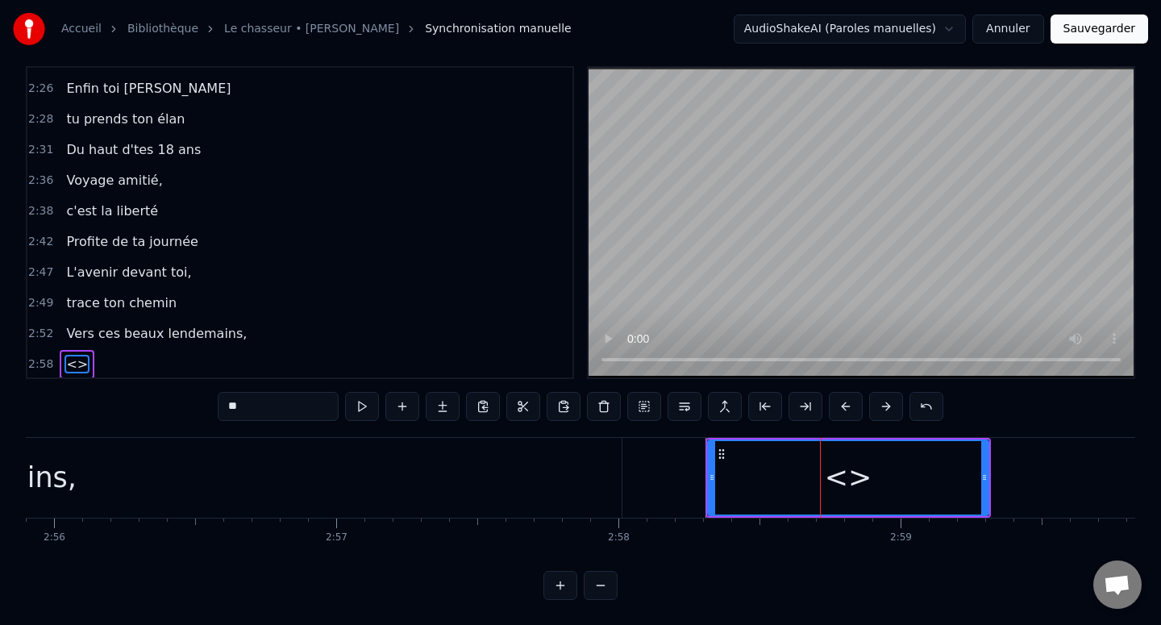
scroll to position [1283, 0]
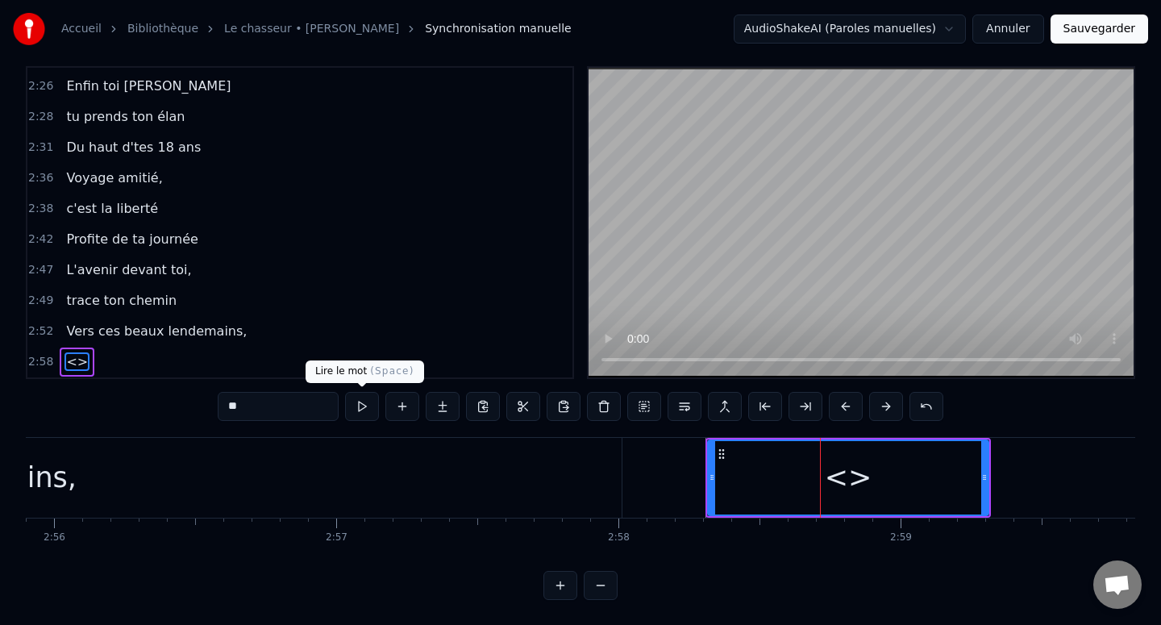
click at [316, 407] on input "**" at bounding box center [278, 406] width 121 height 29
click at [315, 406] on input "**" at bounding box center [278, 406] width 121 height 29
paste input "**********"
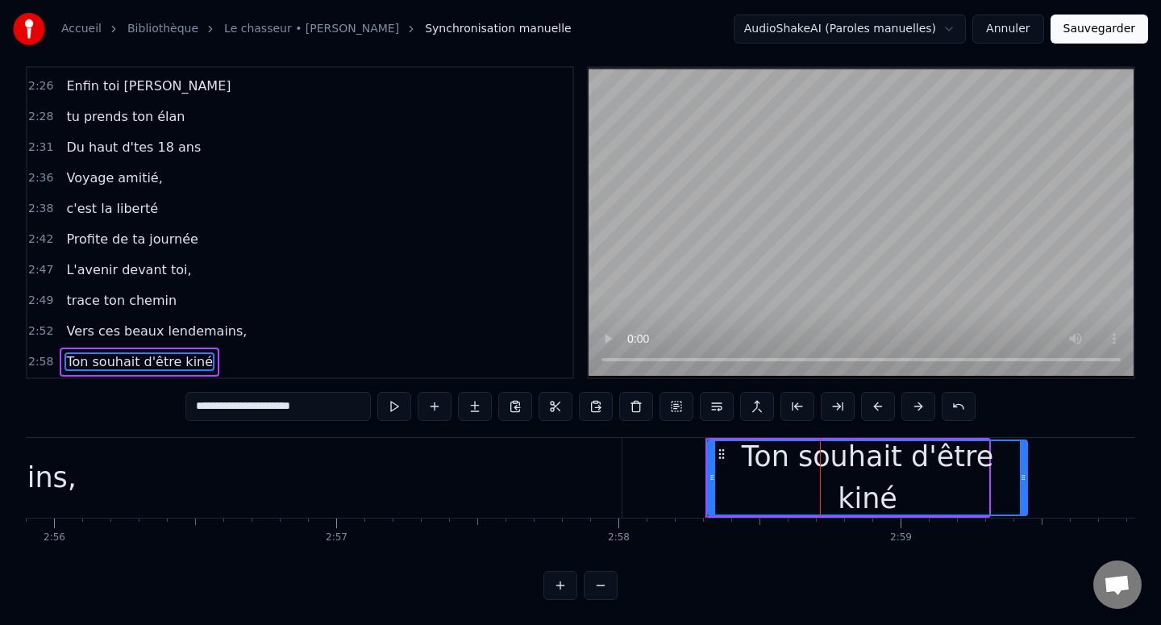
drag, startPoint x: 985, startPoint y: 472, endPoint x: 1133, endPoint y: 472, distance: 147.5
click at [1026, 472] on icon at bounding box center [1023, 477] width 6 height 13
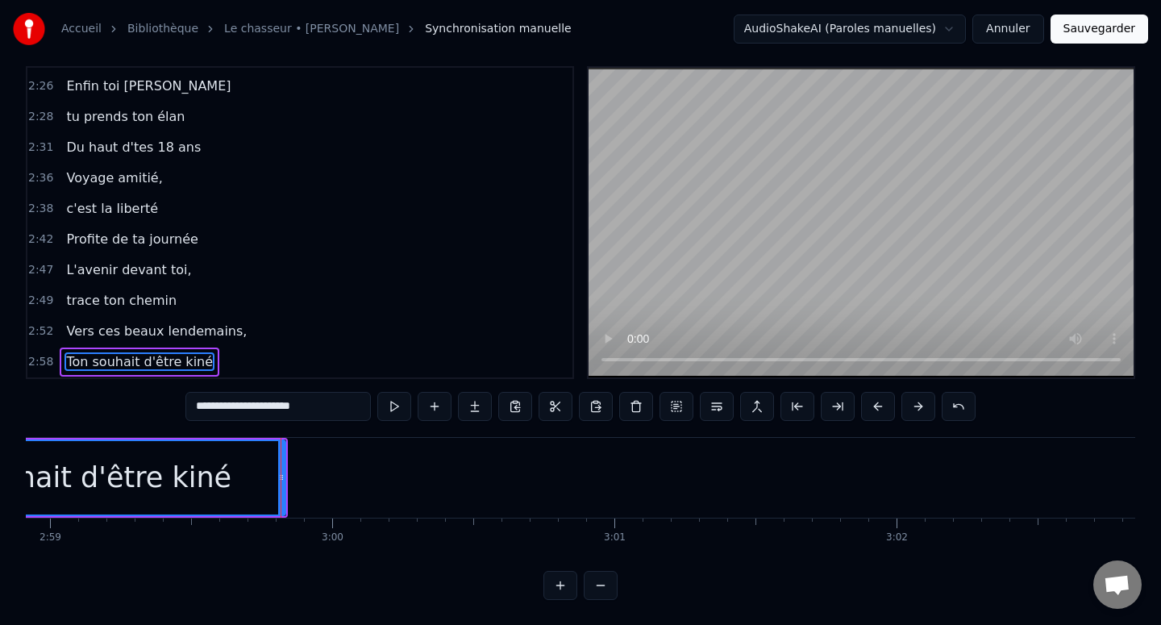
scroll to position [0, 50653]
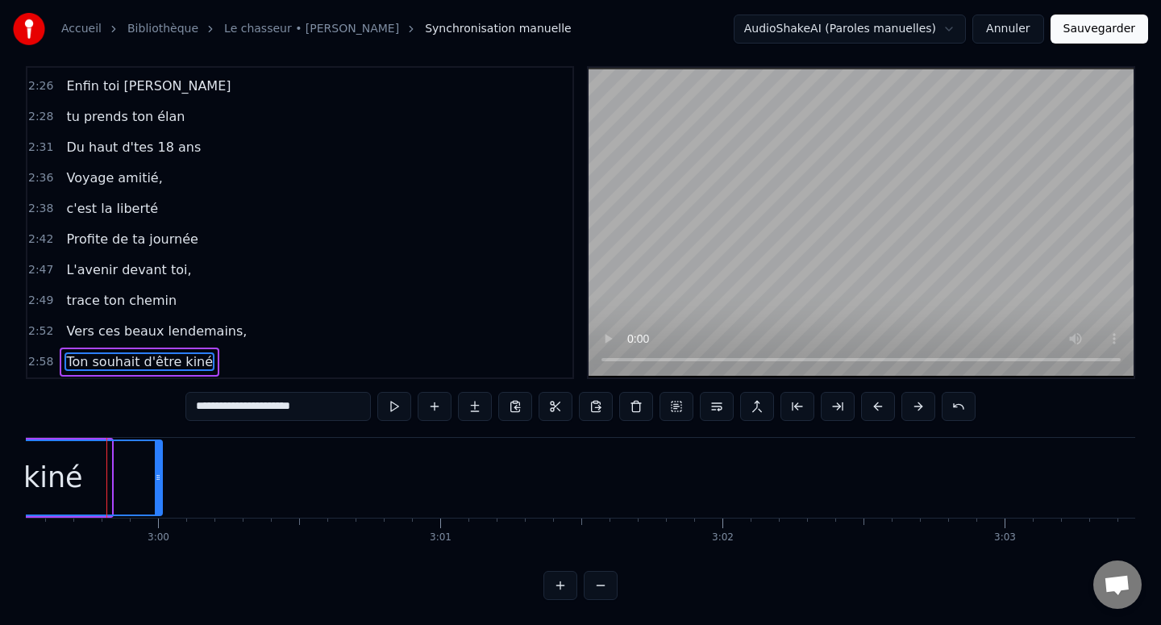
drag, startPoint x: 109, startPoint y: 472, endPoint x: 160, endPoint y: 473, distance: 50.8
click at [160, 473] on icon at bounding box center [158, 477] width 6 height 13
type input "**********"
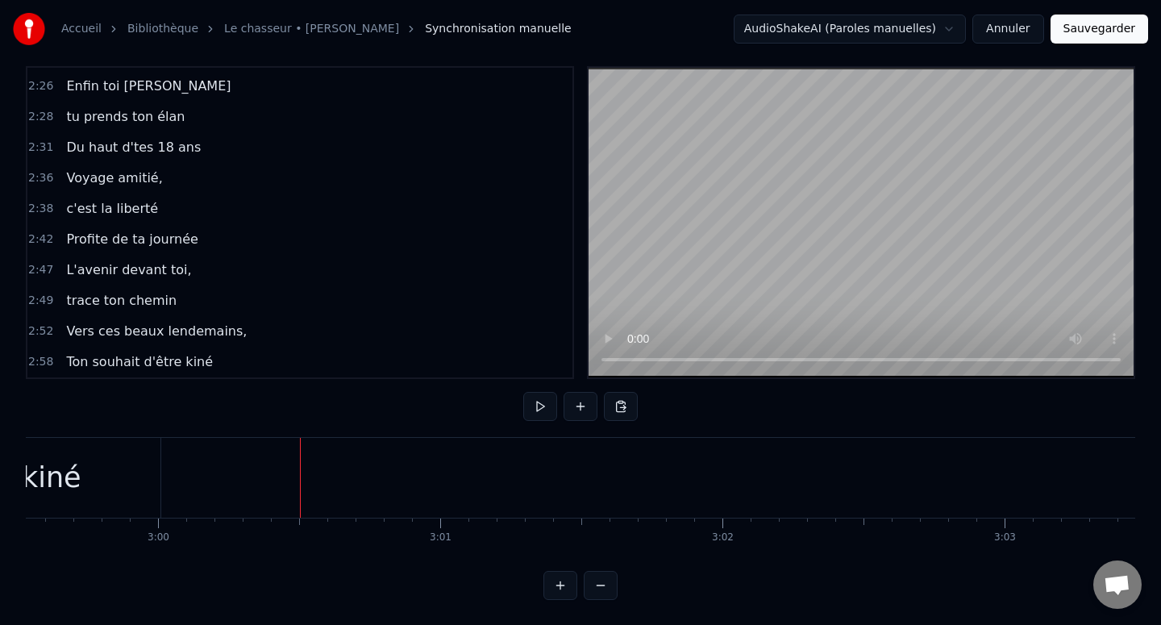
click at [298, 497] on div "Nouvelle ligne Ctrl+N" at bounding box center [375, 496] width 198 height 26
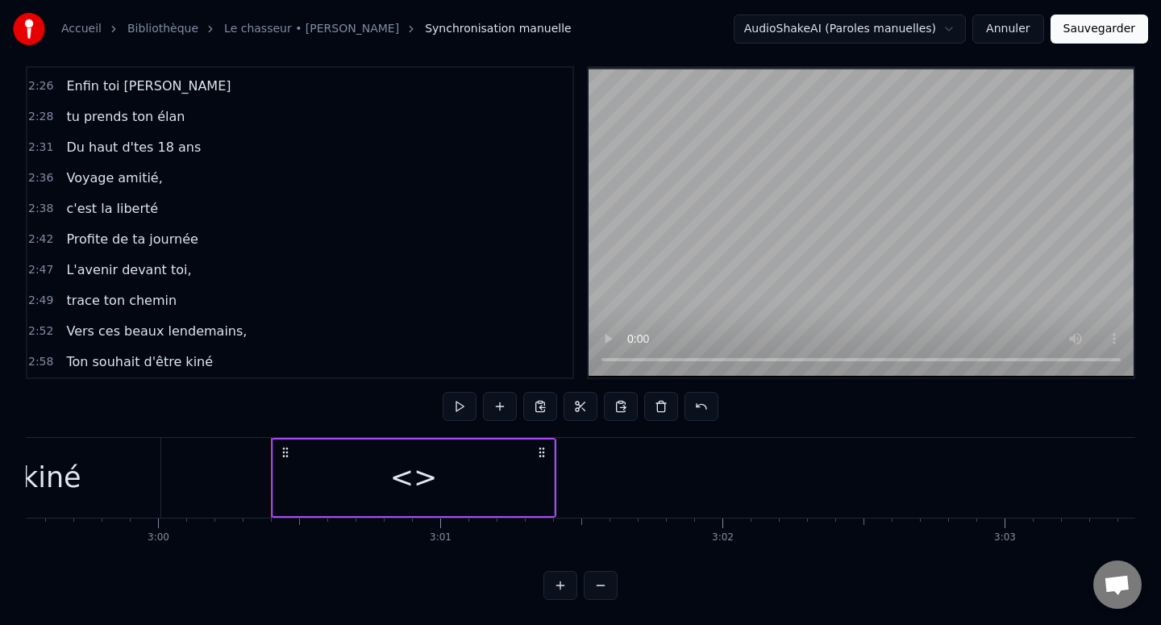
click at [309, 475] on div "<>" at bounding box center [413, 477] width 281 height 77
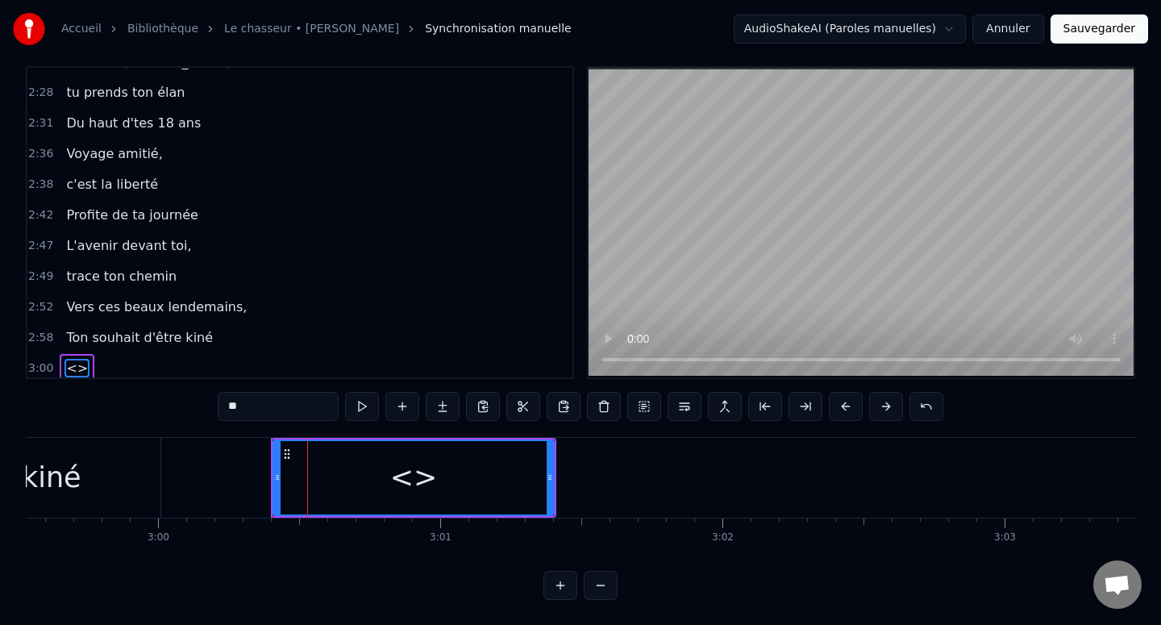
scroll to position [1314, 0]
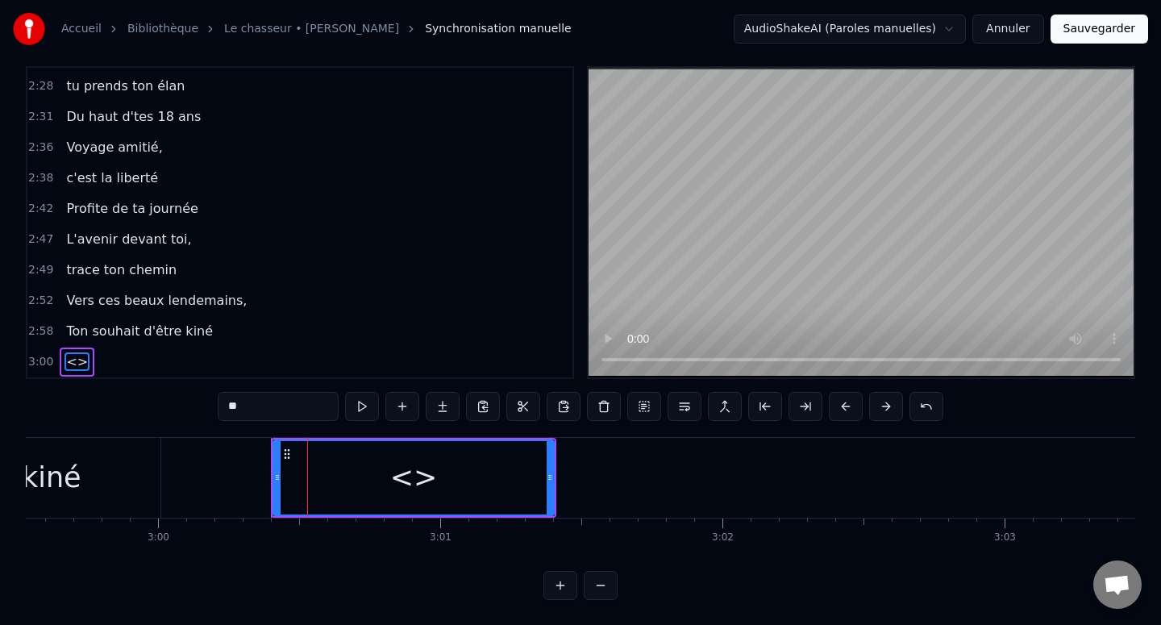
click at [245, 410] on input "**" at bounding box center [278, 406] width 121 height 29
click at [246, 410] on input "**" at bounding box center [278, 406] width 121 height 29
paste input "**********"
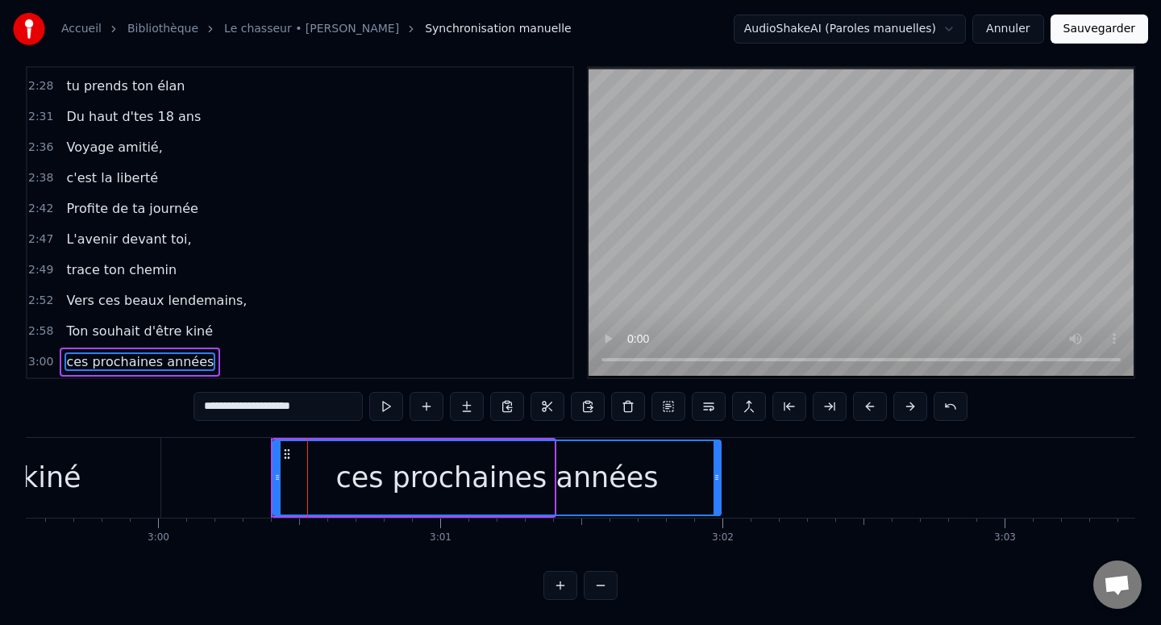
drag, startPoint x: 551, startPoint y: 476, endPoint x: 730, endPoint y: 478, distance: 179.0
click at [720, 478] on icon at bounding box center [716, 477] width 6 height 13
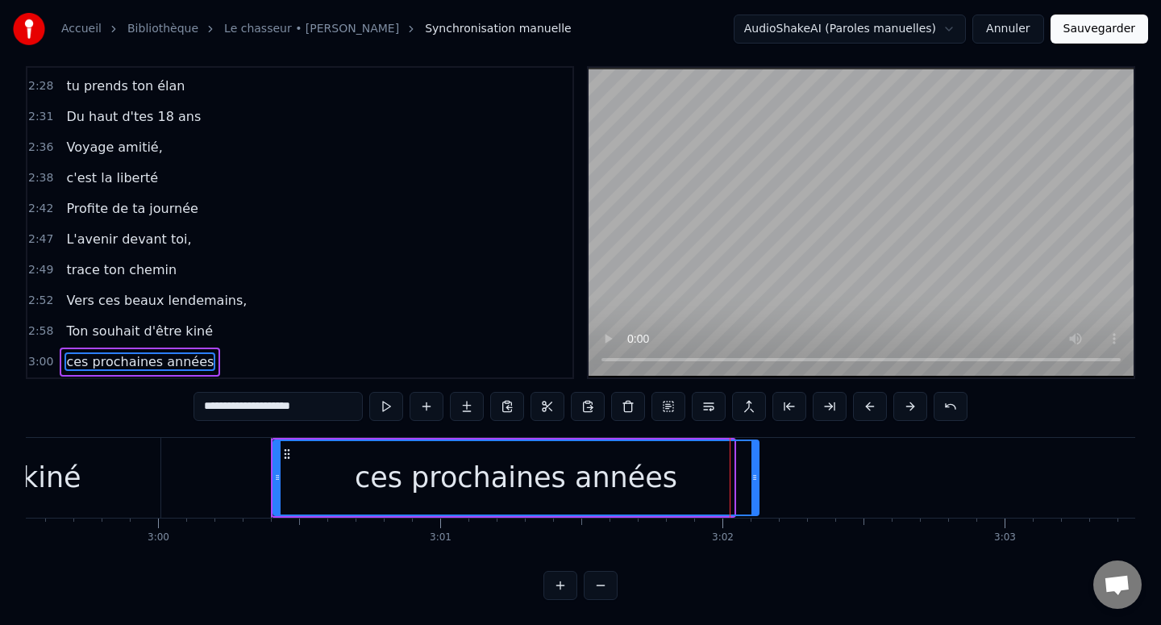
drag, startPoint x: 730, startPoint y: 478, endPoint x: 933, endPoint y: 478, distance: 203.1
click at [758, 478] on icon at bounding box center [754, 477] width 6 height 13
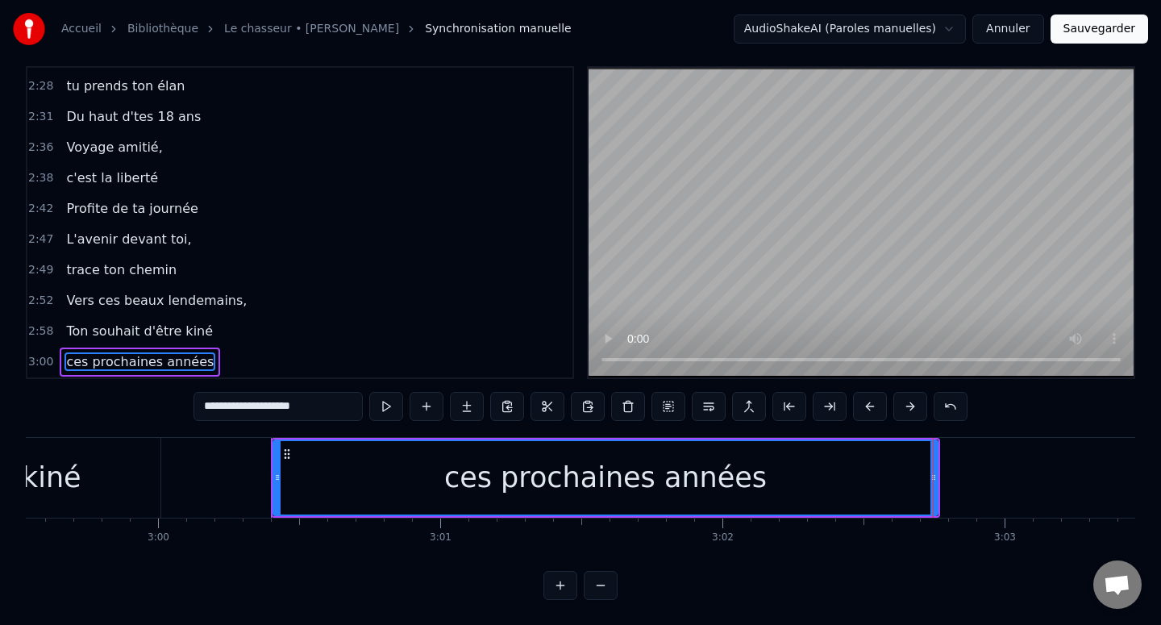
type input "**********"
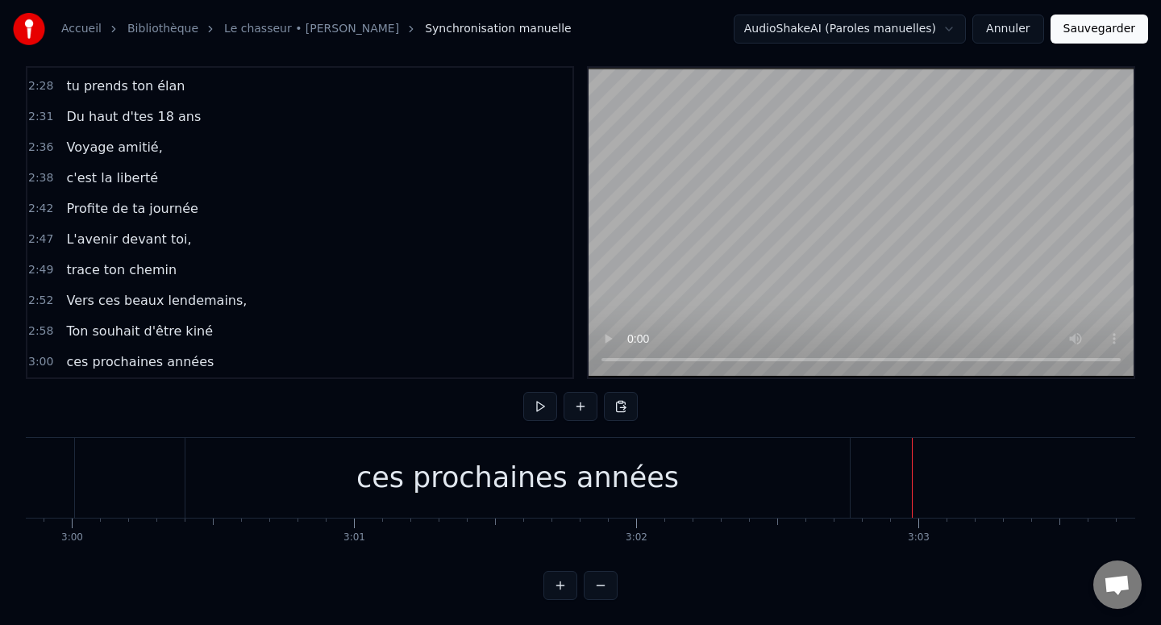
click at [846, 465] on div "ces prochaines années" at bounding box center [517, 478] width 664 height 80
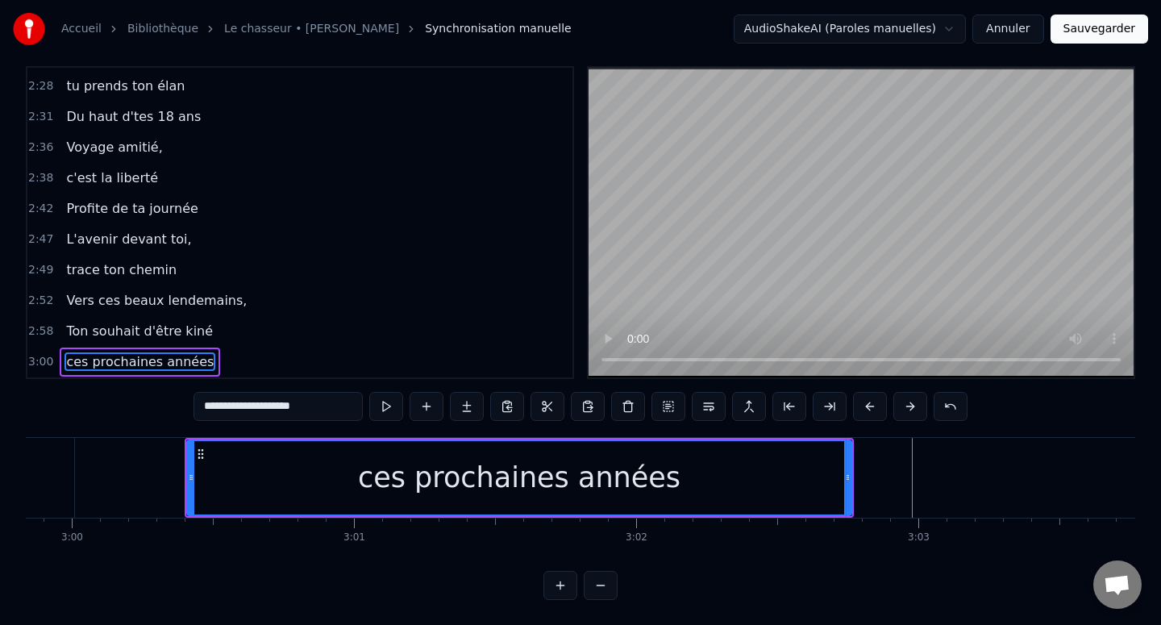
scroll to position [0, 50922]
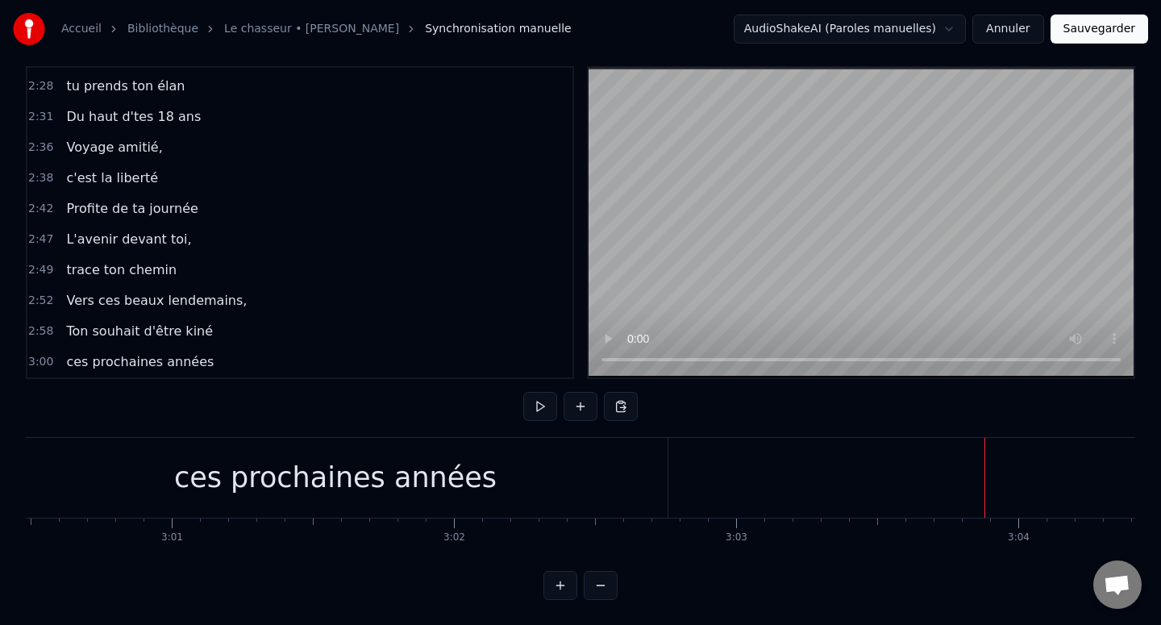
click at [888, 475] on div "Nouvelle ligne Ctrl+N" at bounding box center [967, 481] width 198 height 26
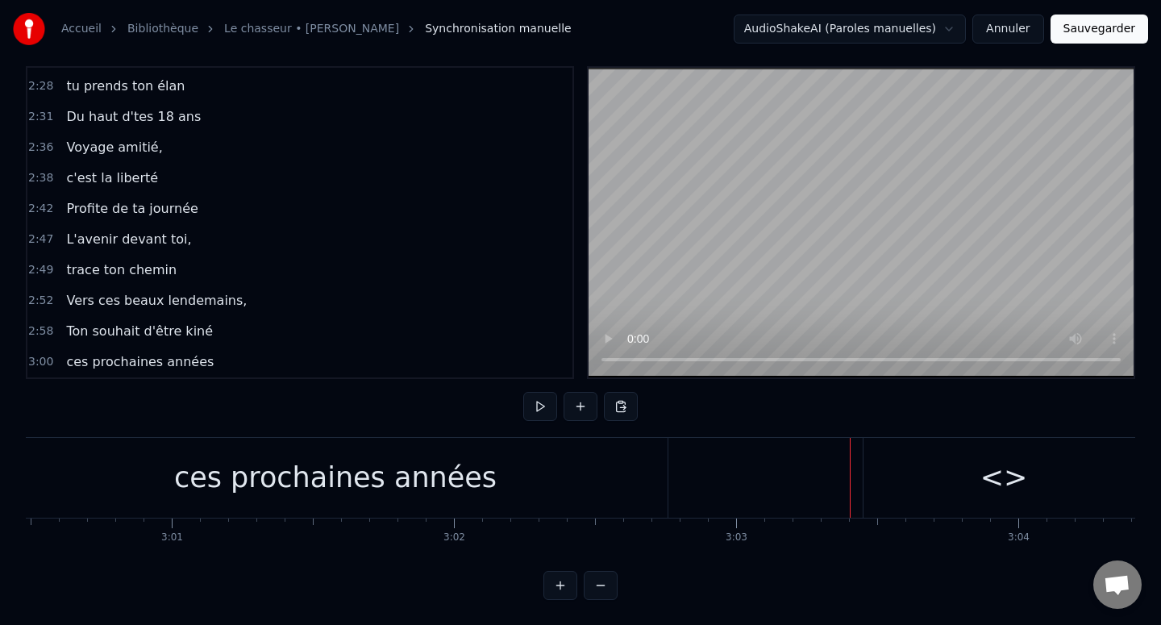
click at [912, 452] on div "<>" at bounding box center [1003, 478] width 281 height 80
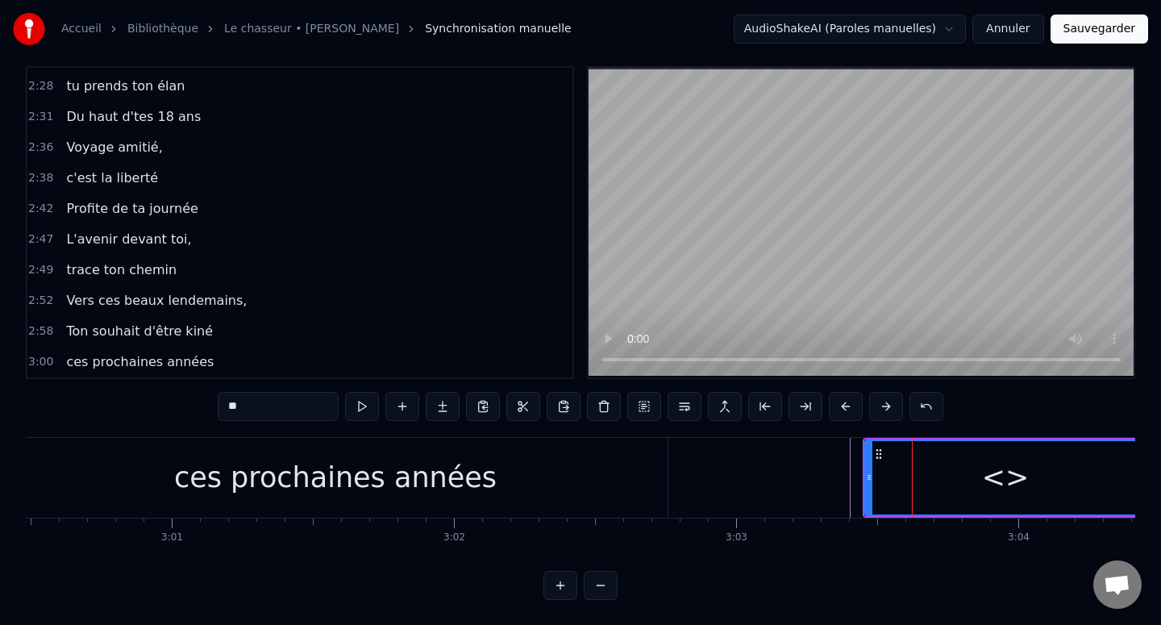
scroll to position [1345, 0]
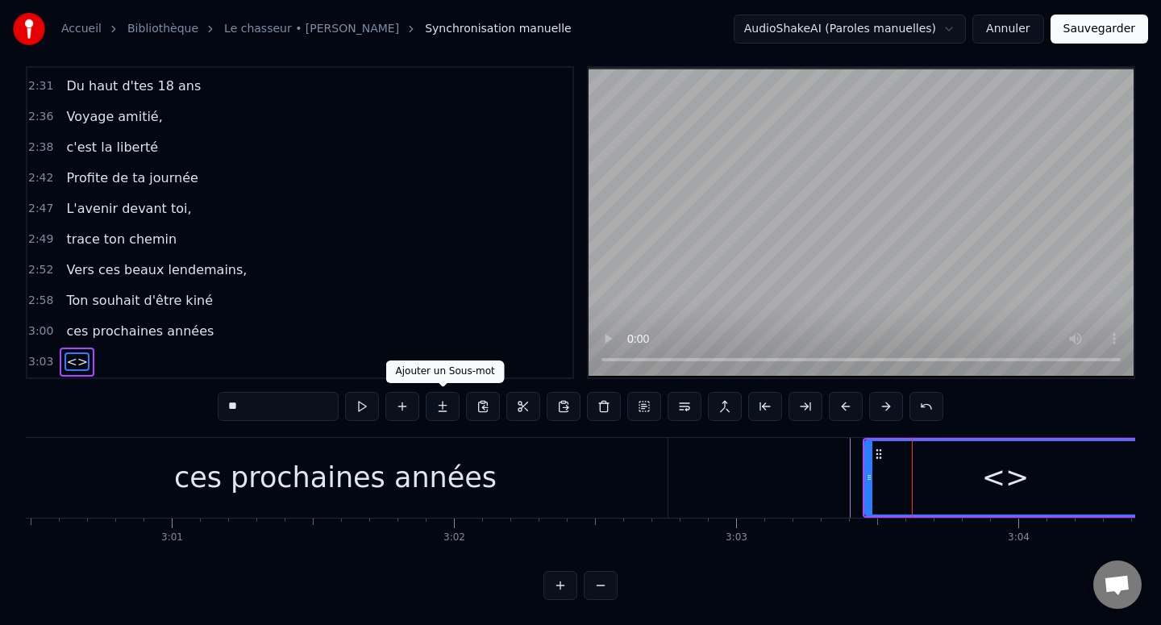
click at [292, 407] on input "**" at bounding box center [278, 406] width 121 height 29
paste input "**********"
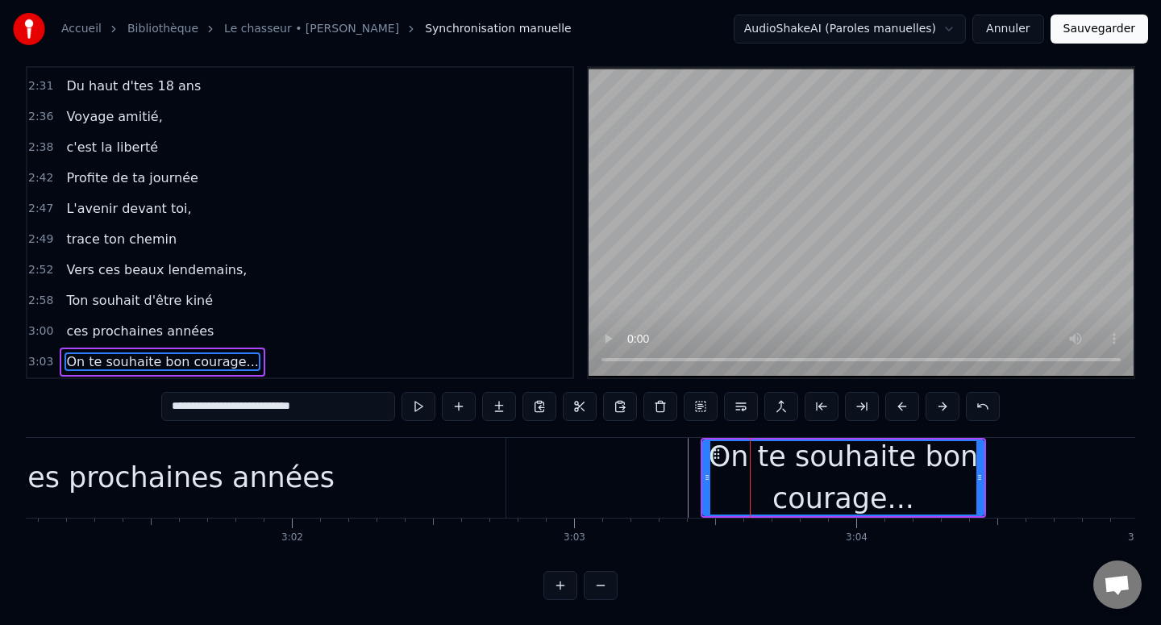
scroll to position [0, 51225]
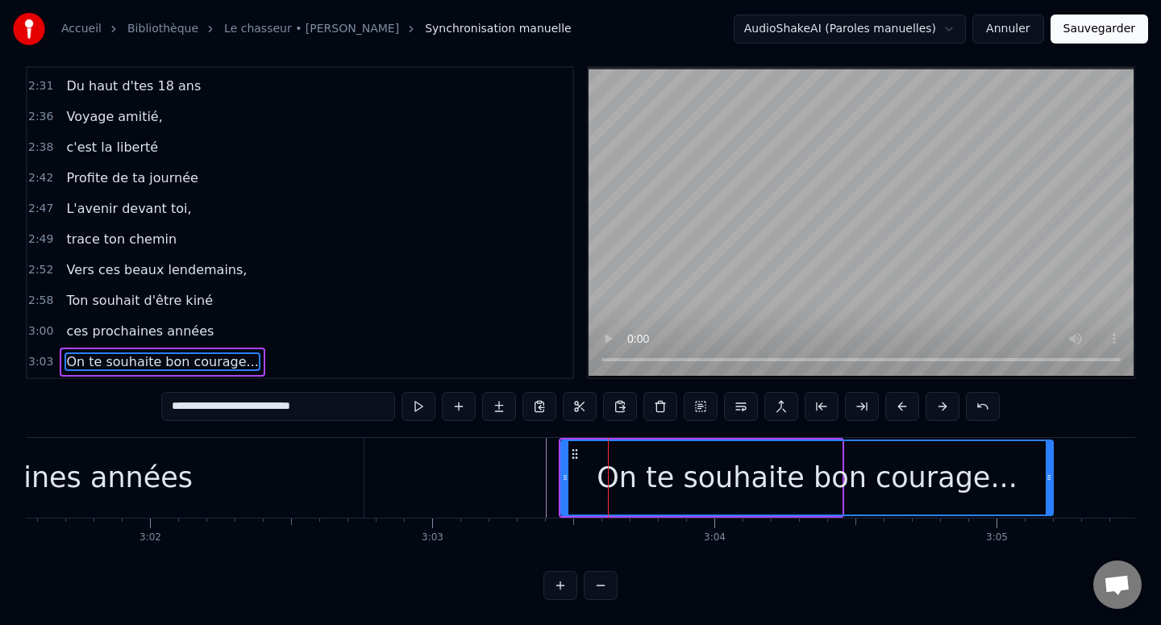
drag, startPoint x: 839, startPoint y: 477, endPoint x: 1050, endPoint y: 477, distance: 211.2
click at [1050, 477] on icon at bounding box center [1049, 477] width 6 height 13
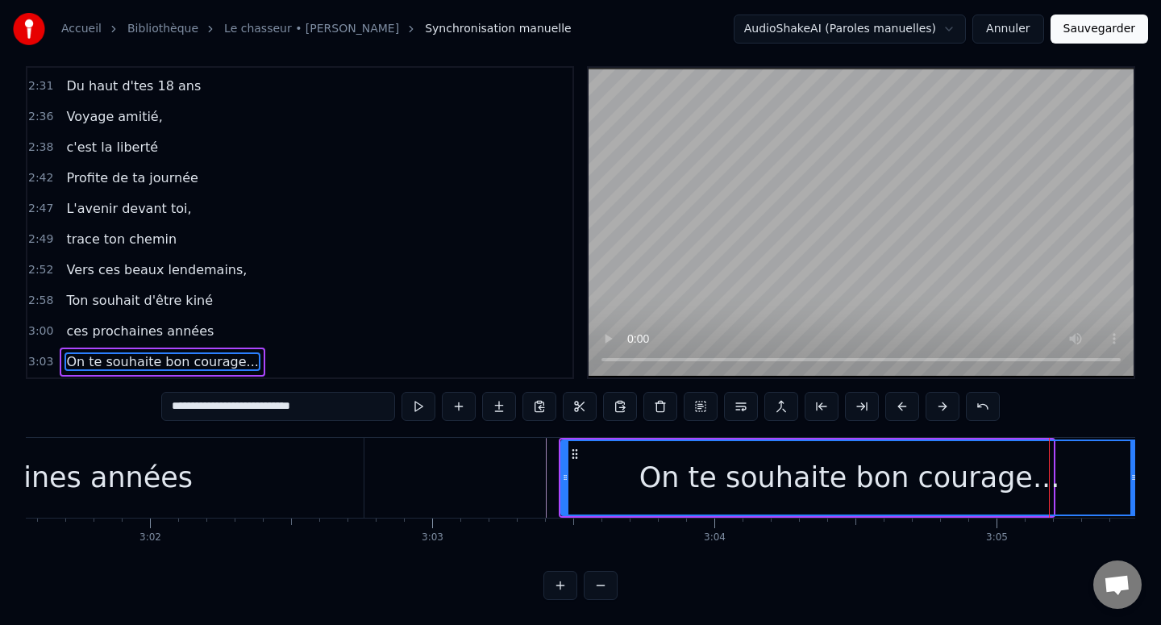
drag, startPoint x: 1050, startPoint y: 477, endPoint x: 1150, endPoint y: 477, distance: 99.2
click at [1150, 477] on div "Accueil Bibliothèque Le chasseur • Michel Delpech Synchronisation manuelle Audi…" at bounding box center [580, 290] width 1161 height 617
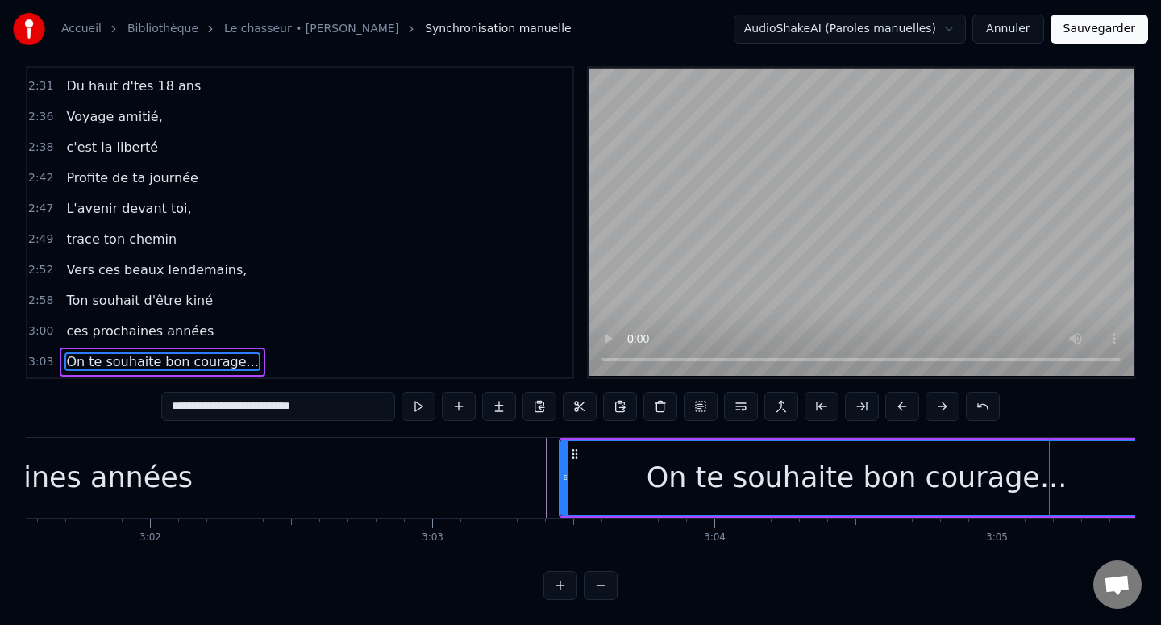
scroll to position [0, 51417]
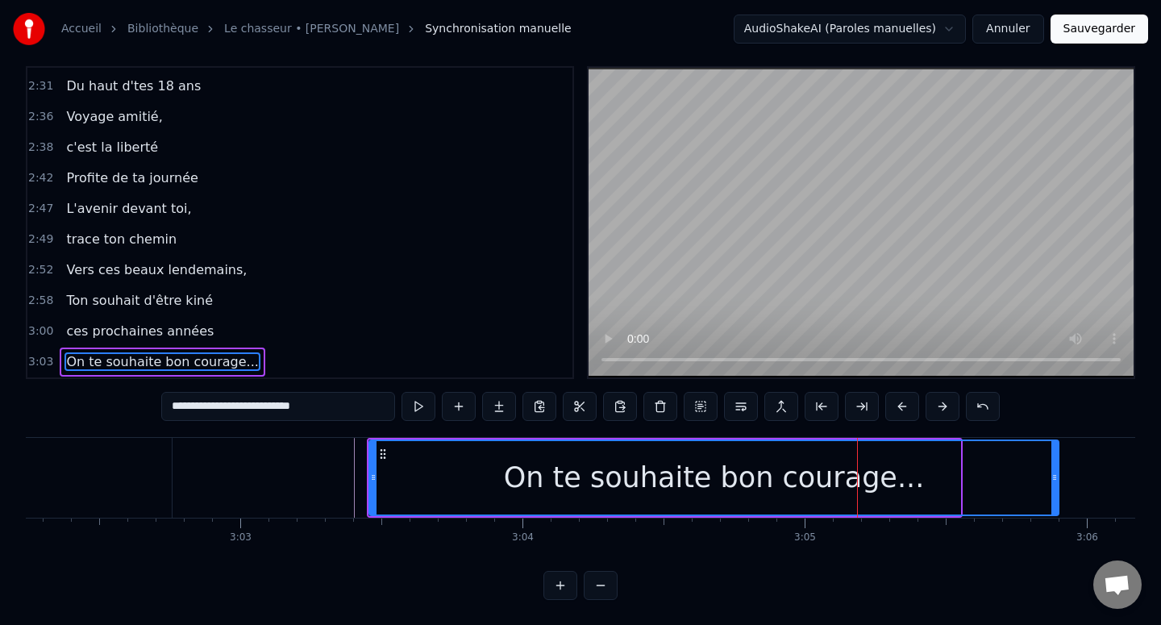
drag, startPoint x: 955, startPoint y: 475, endPoint x: 1079, endPoint y: 475, distance: 124.1
click at [1058, 475] on icon at bounding box center [1054, 477] width 6 height 13
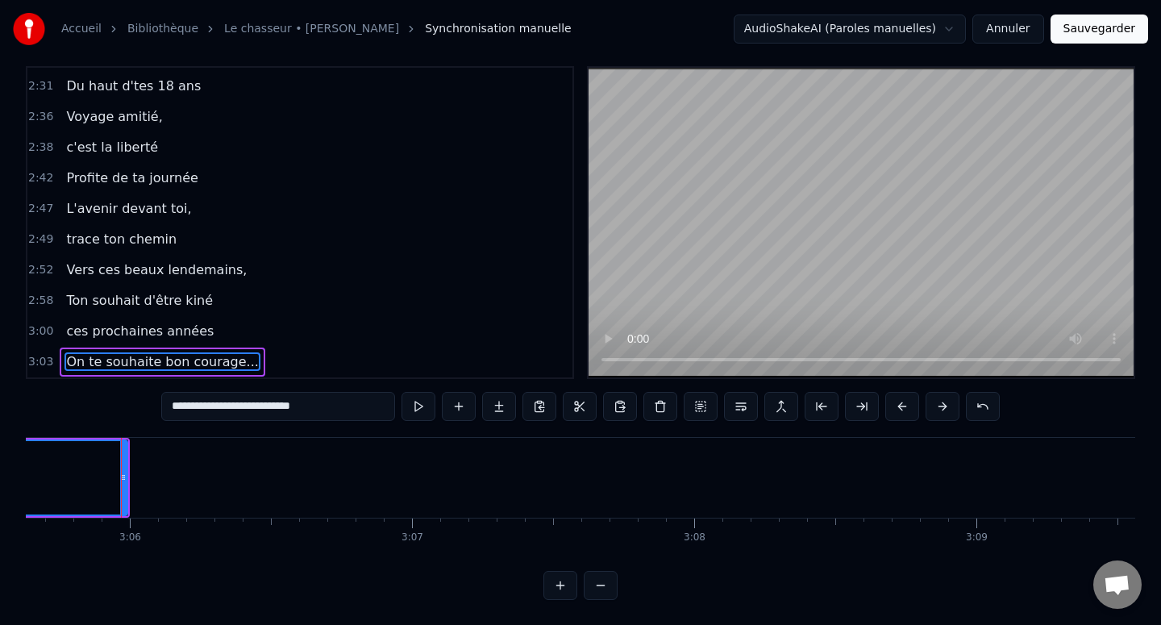
scroll to position [0, 52389]
drag, startPoint x: 110, startPoint y: 472, endPoint x: 339, endPoint y: 472, distance: 228.1
click at [138, 472] on icon at bounding box center [134, 477] width 6 height 13
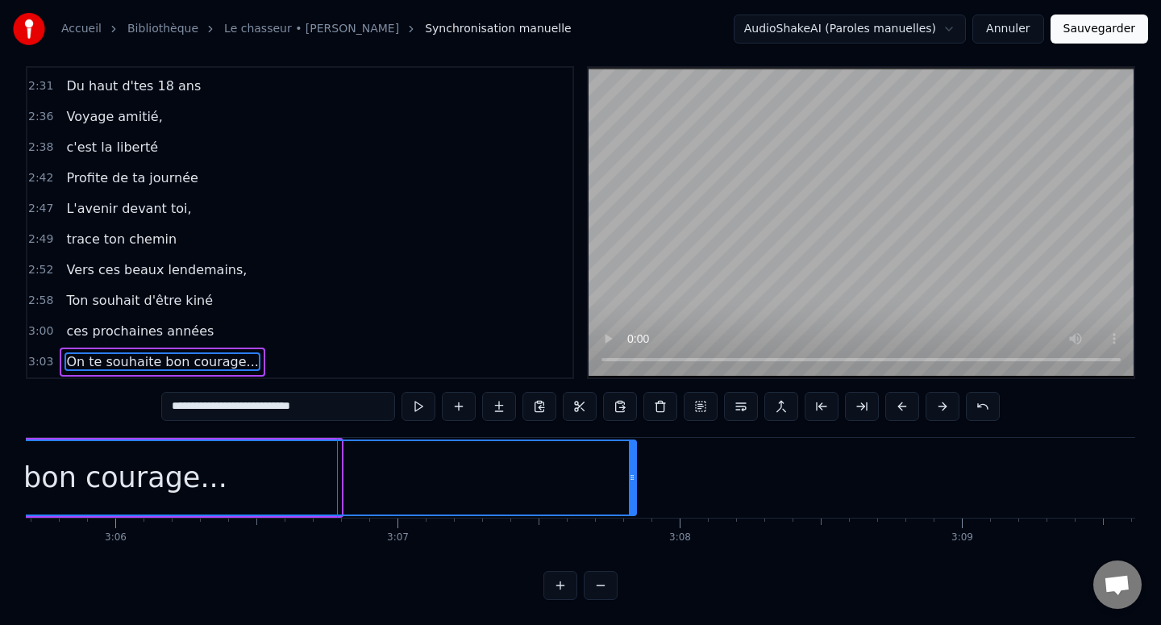
drag, startPoint x: 339, startPoint y: 472, endPoint x: 642, endPoint y: 472, distance: 303.1
click at [635, 472] on icon at bounding box center [632, 477] width 6 height 13
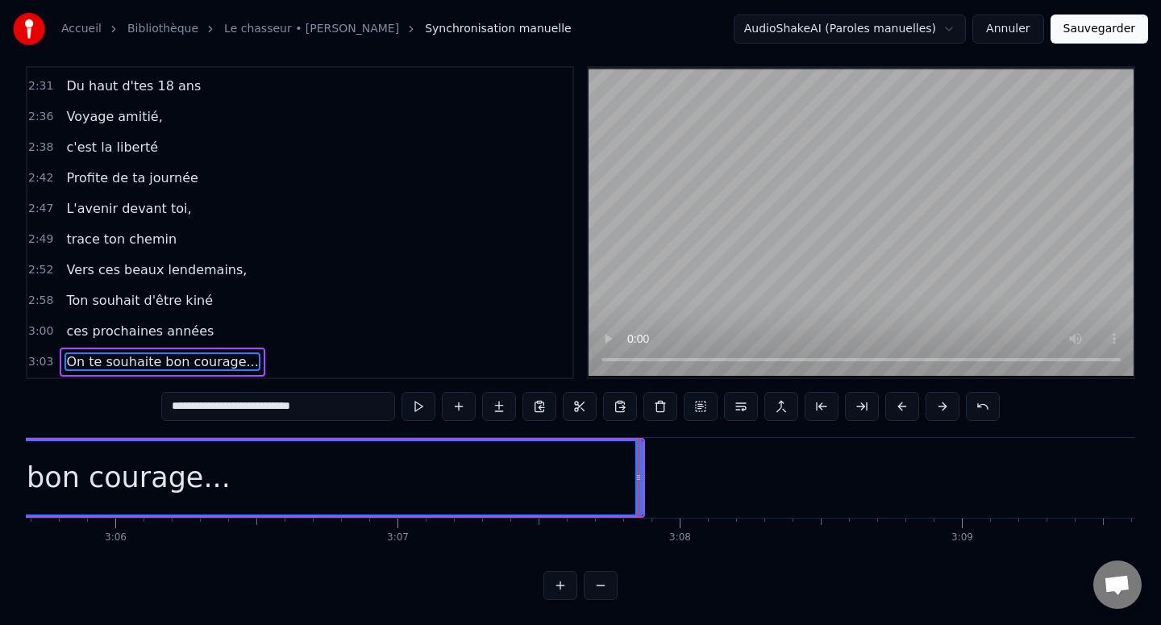
type input "**********"
click at [638, 472] on div at bounding box center [638, 478] width 1 height 80
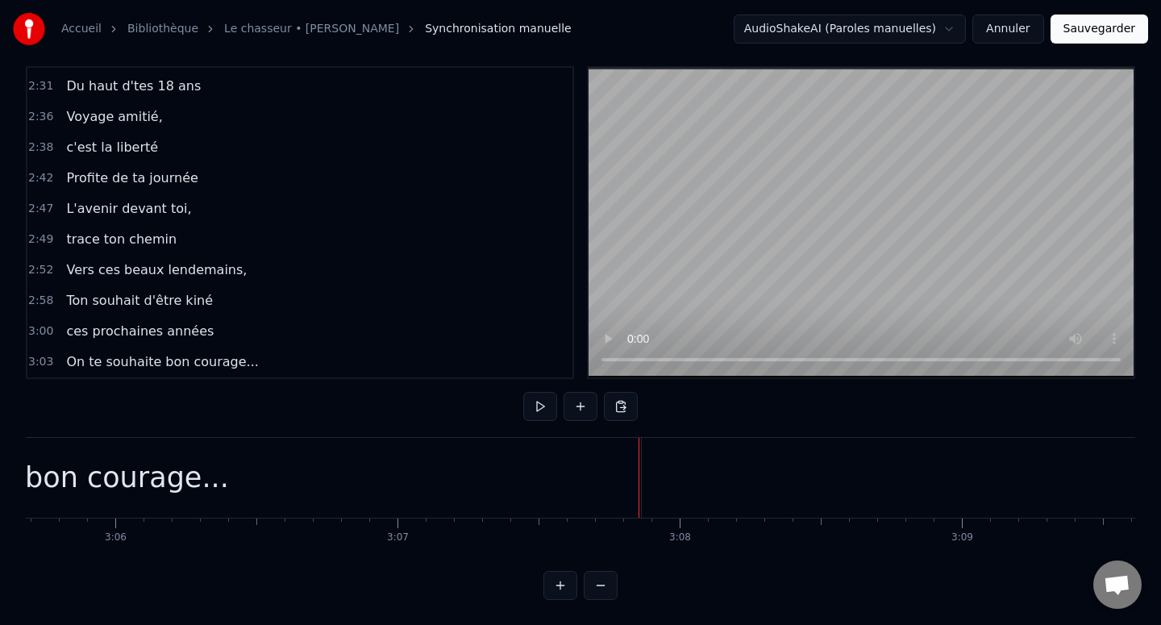
click at [597, 476] on div "On te souhaite bon courage..." at bounding box center [18, 478] width 1245 height 80
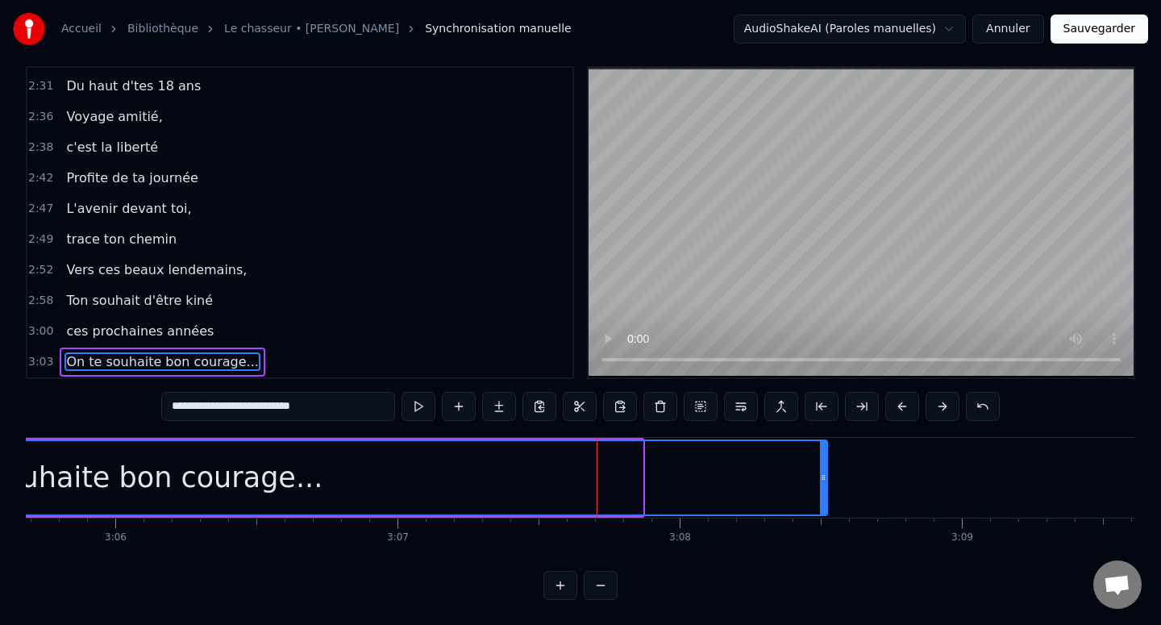
drag, startPoint x: 638, startPoint y: 476, endPoint x: 875, endPoint y: 476, distance: 237.0
click at [826, 476] on icon at bounding box center [823, 477] width 6 height 13
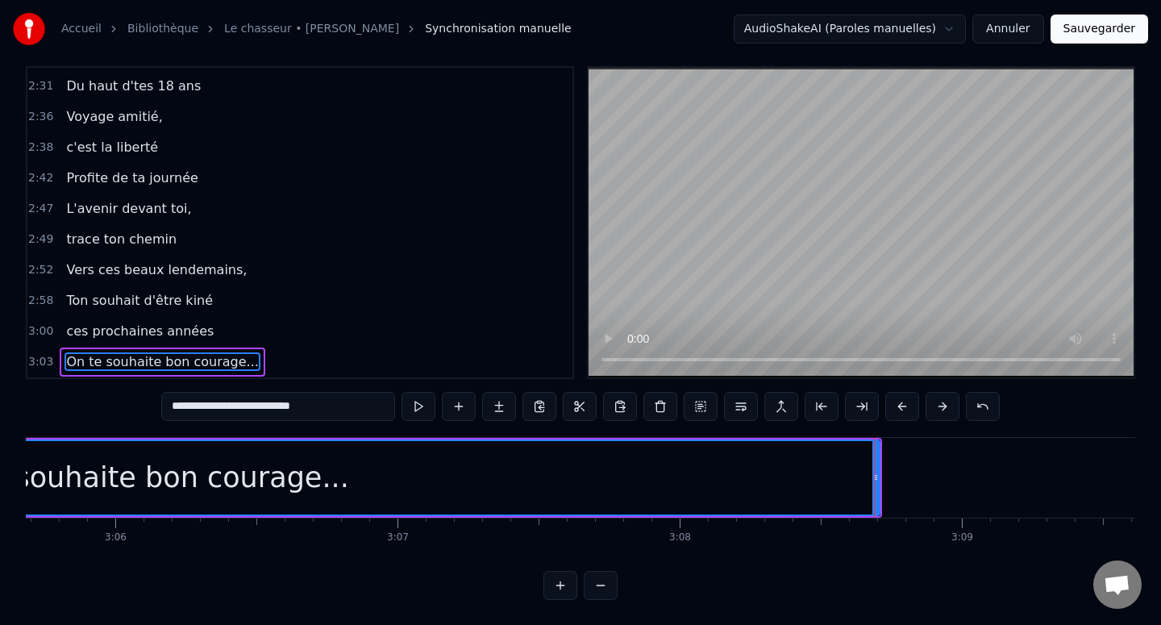
click at [346, 403] on input "**********" at bounding box center [278, 406] width 234 height 29
type input "**********"
click at [250, 478] on div "On te souhaite bon courage <3" at bounding box center [139, 477] width 444 height 43
click at [544, 464] on div "On te souhaite bon courage <3" at bounding box center [139, 477] width 1480 height 73
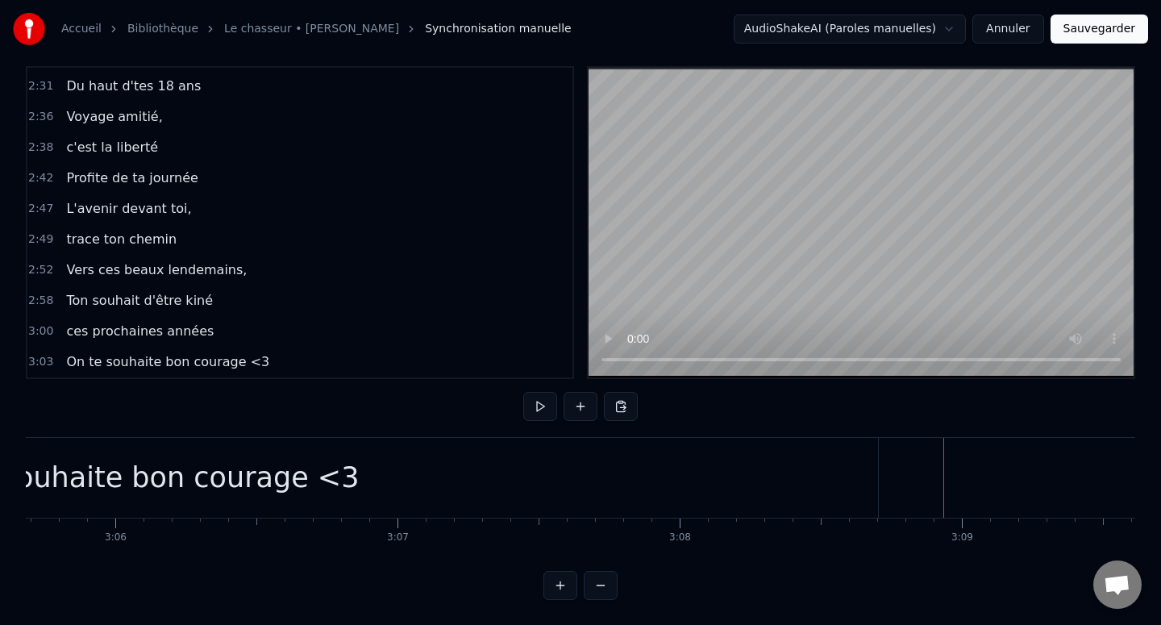
click at [819, 472] on div "On te souhaite bon courage <3" at bounding box center [137, 478] width 1482 height 80
click at [526, 305] on div "2:58 Ton souhait d'être kiné" at bounding box center [299, 300] width 545 height 31
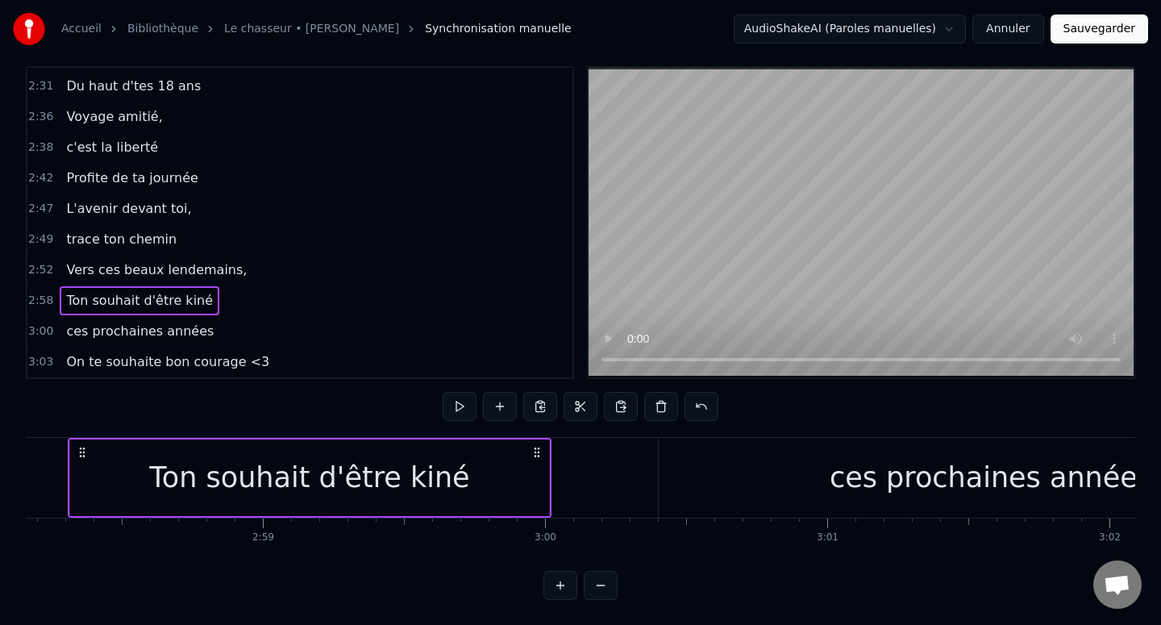
scroll to position [0, 50228]
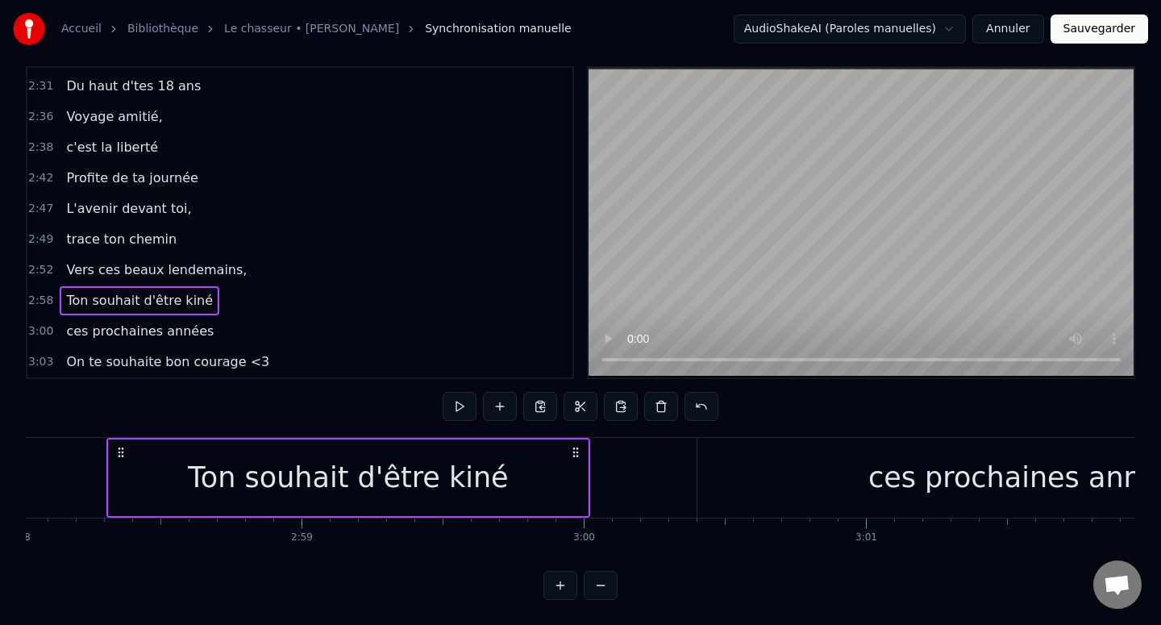
click at [139, 366] on span "On te souhaite bon courage <3" at bounding box center [167, 361] width 206 height 19
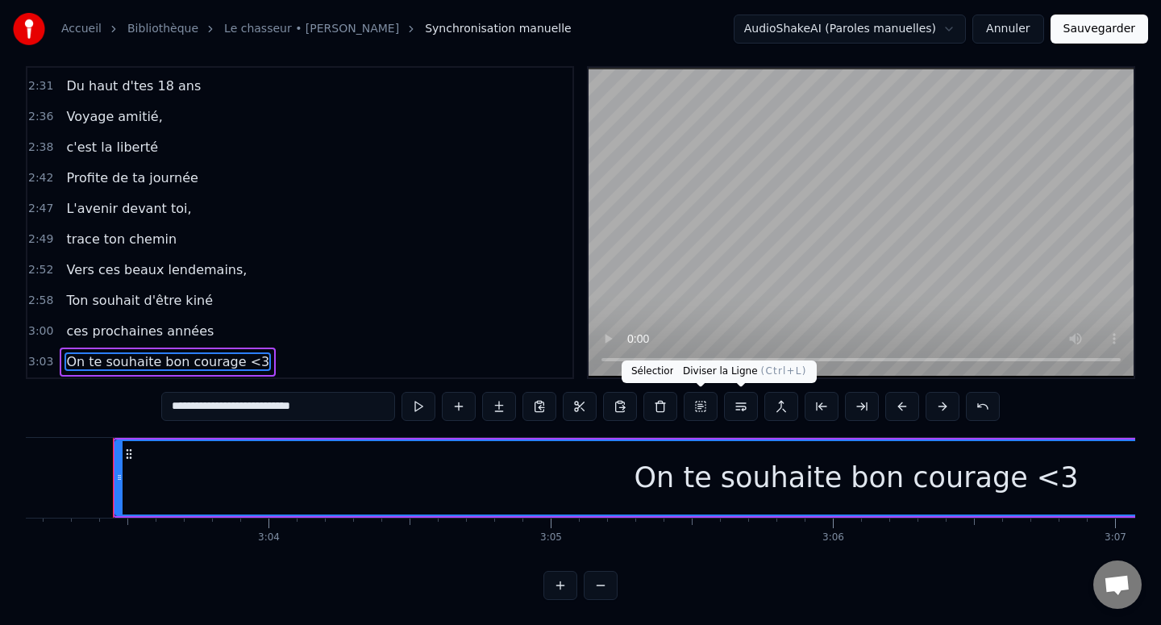
scroll to position [0, 51678]
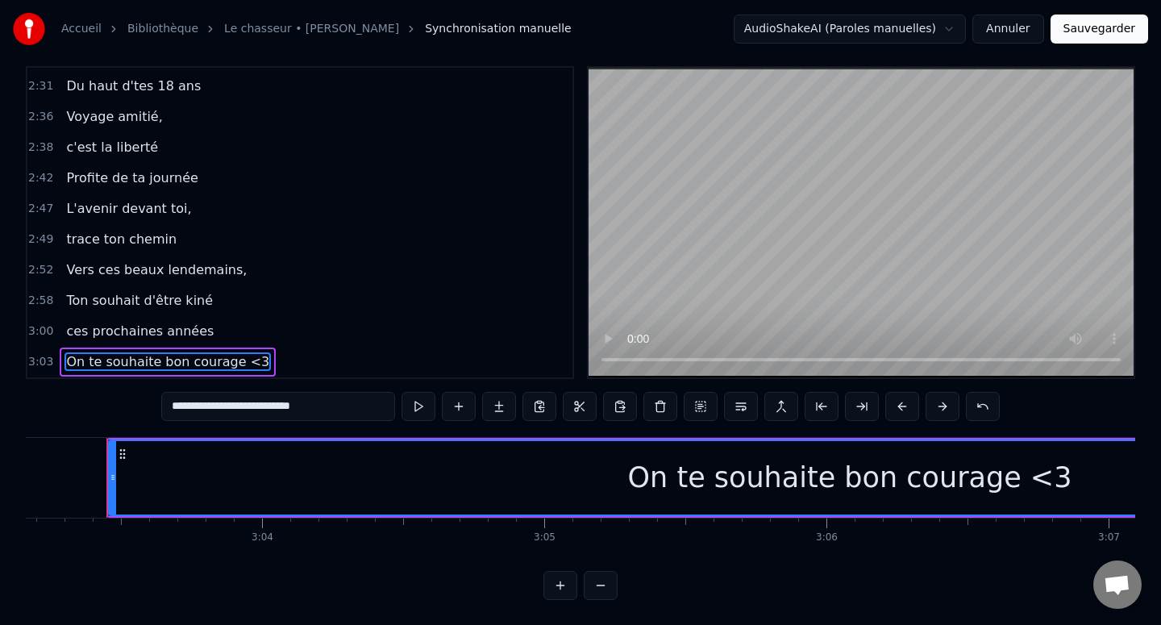
click at [1094, 36] on button "Sauvegarder" at bounding box center [1099, 29] width 98 height 29
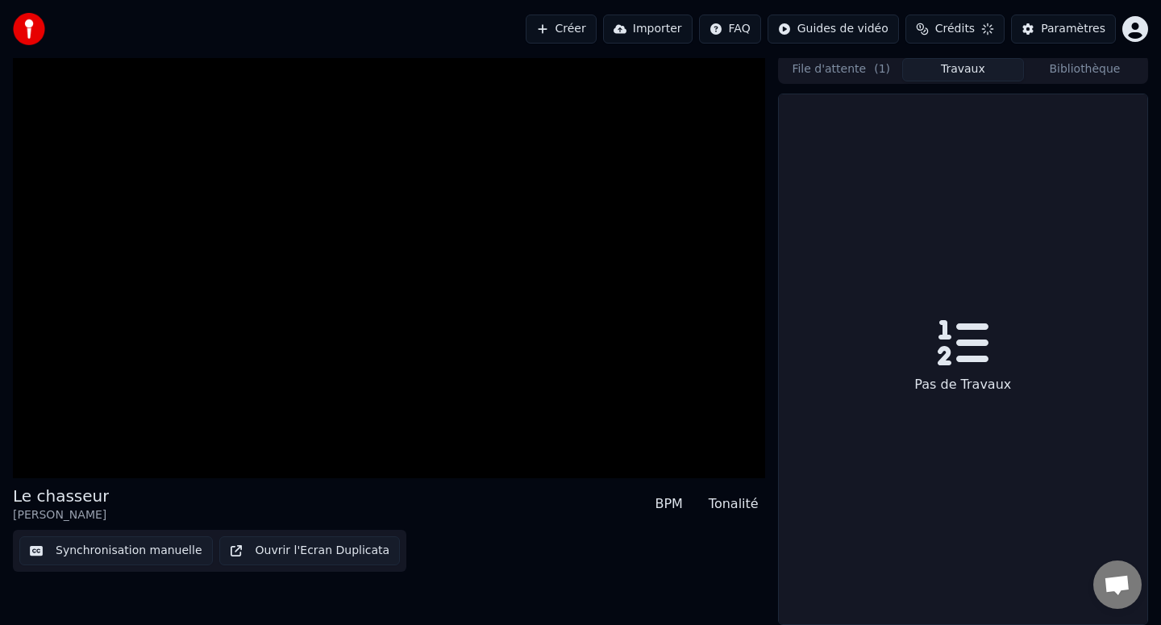
scroll to position [3, 0]
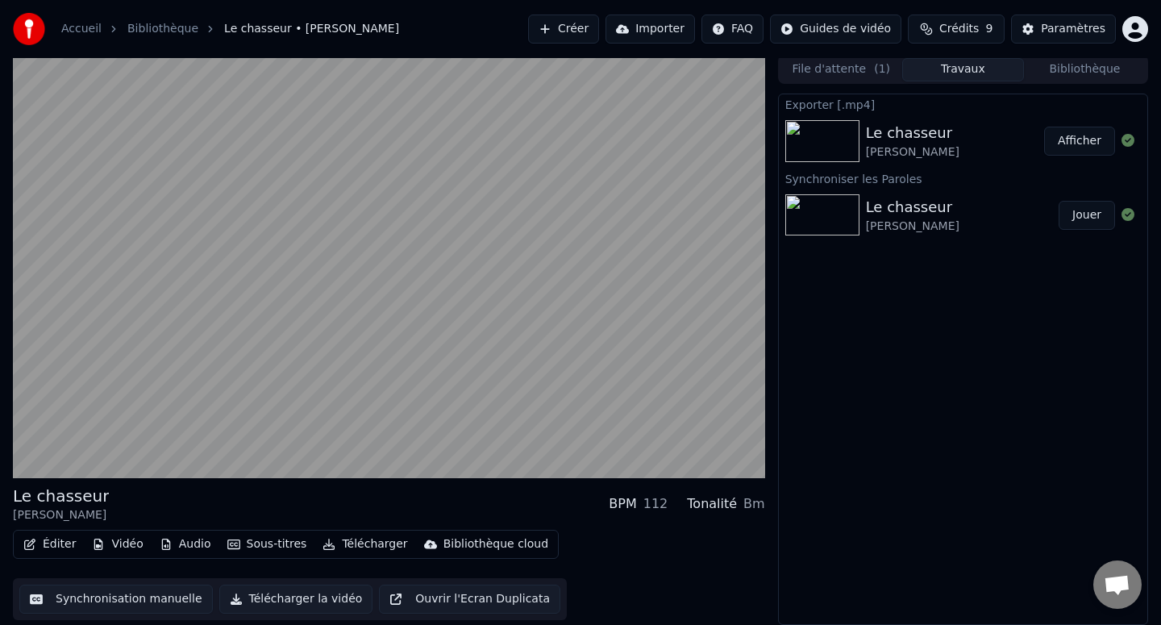
click at [366, 539] on button "Télécharger" at bounding box center [365, 544] width 98 height 23
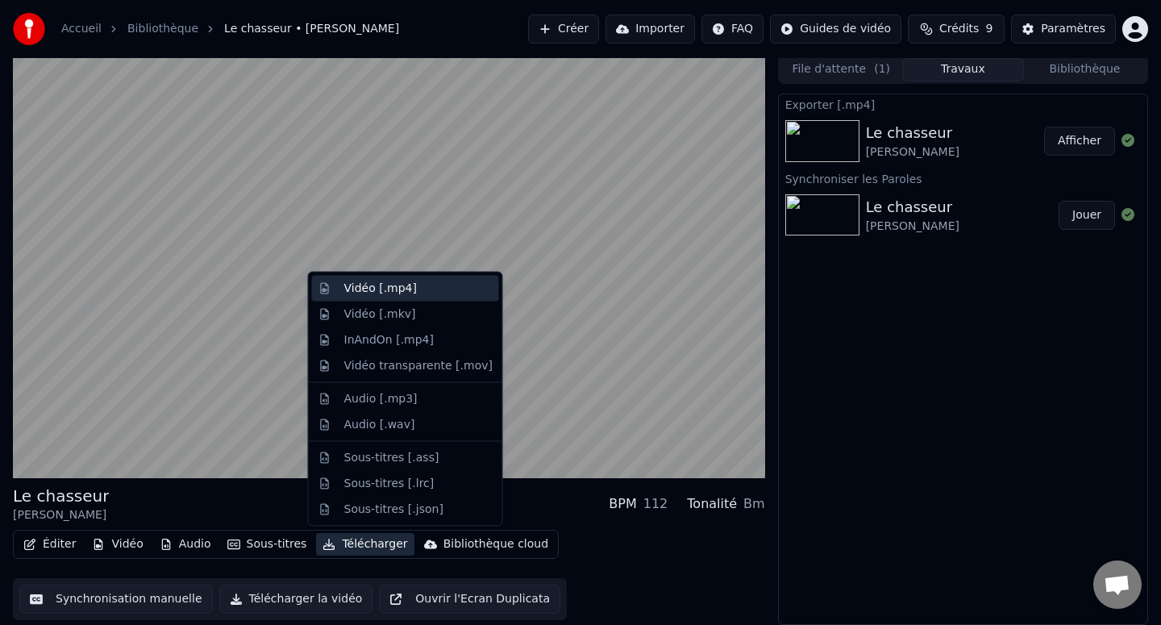
click at [409, 290] on div "Vidéo [.mp4]" at bounding box center [380, 289] width 73 height 16
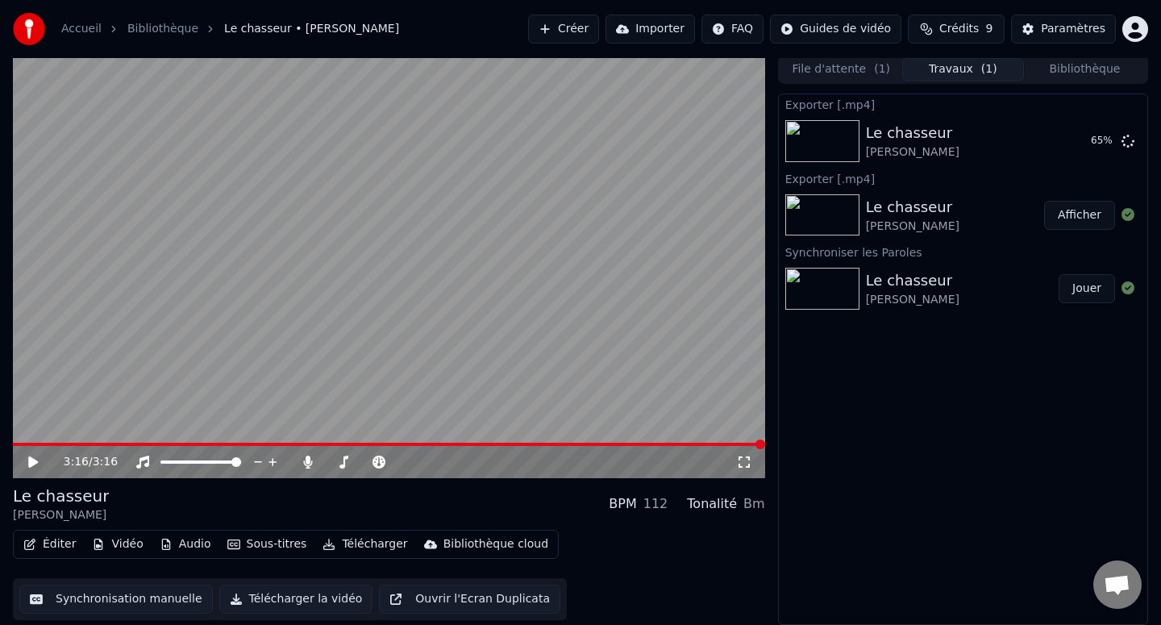
click at [32, 458] on icon at bounding box center [33, 461] width 10 height 11
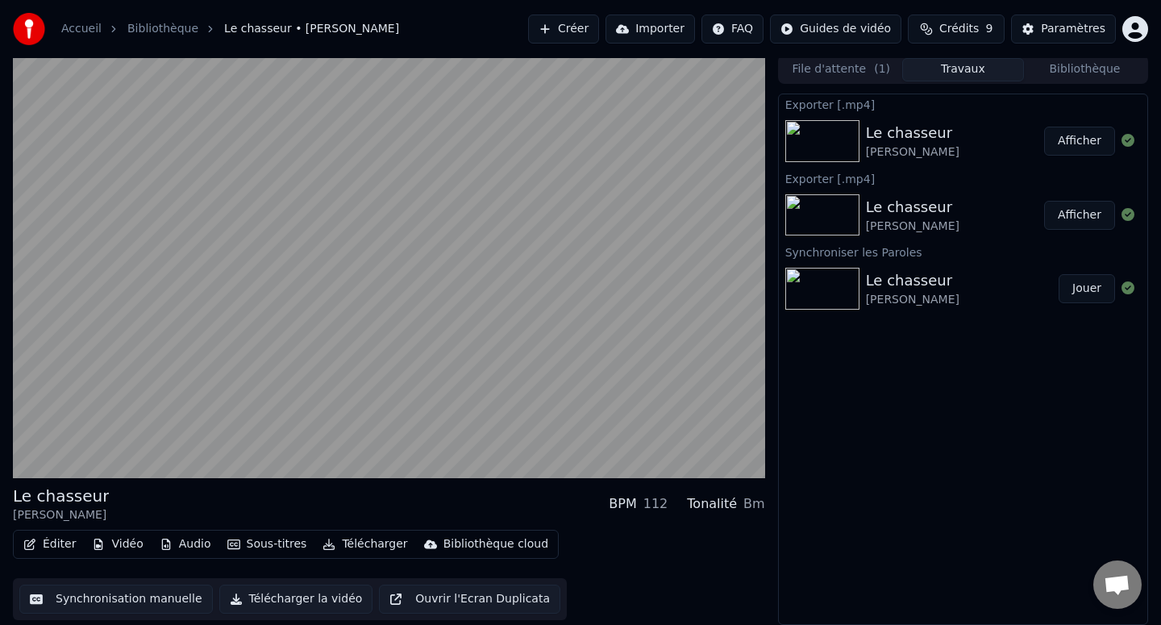
click at [1085, 137] on button "Afficher" at bounding box center [1079, 141] width 71 height 29
click at [1061, 143] on button "Afficher" at bounding box center [1079, 141] width 71 height 29
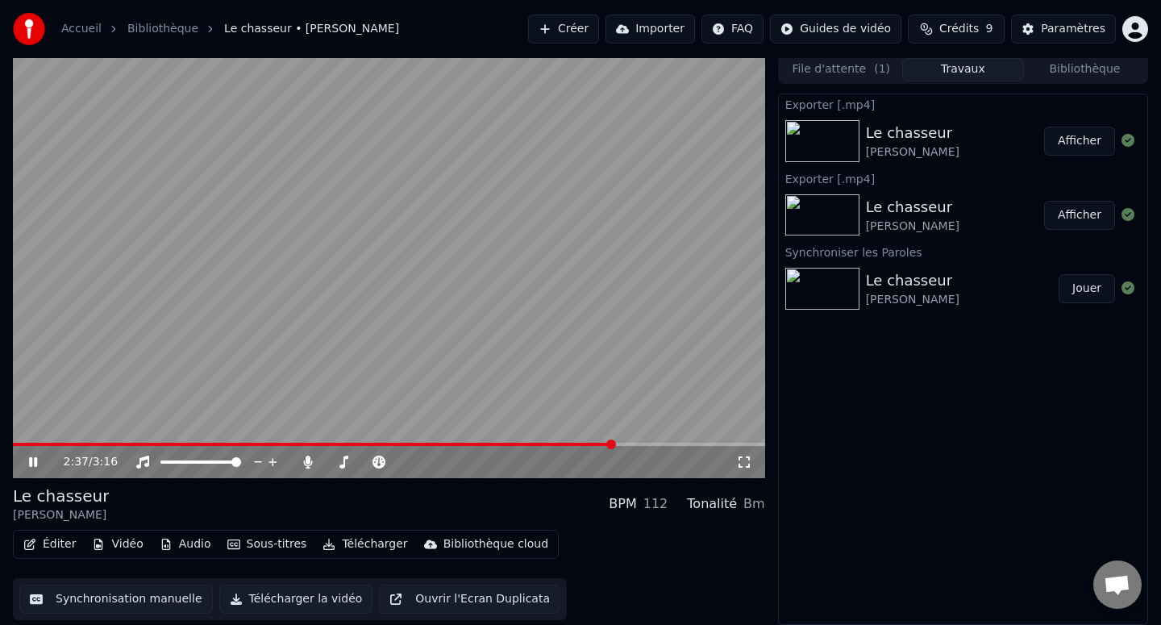
click at [27, 463] on icon at bounding box center [45, 461] width 38 height 13
click at [54, 543] on button "Éditer" at bounding box center [49, 544] width 65 height 23
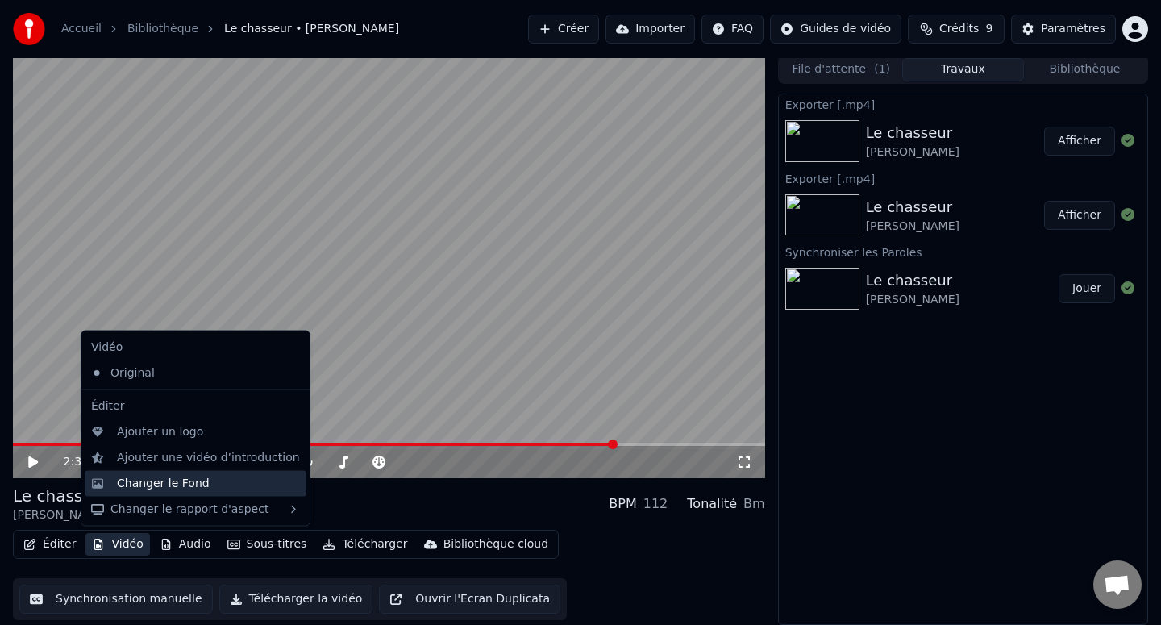
click at [177, 473] on div "Changer le Fond" at bounding box center [196, 483] width 222 height 26
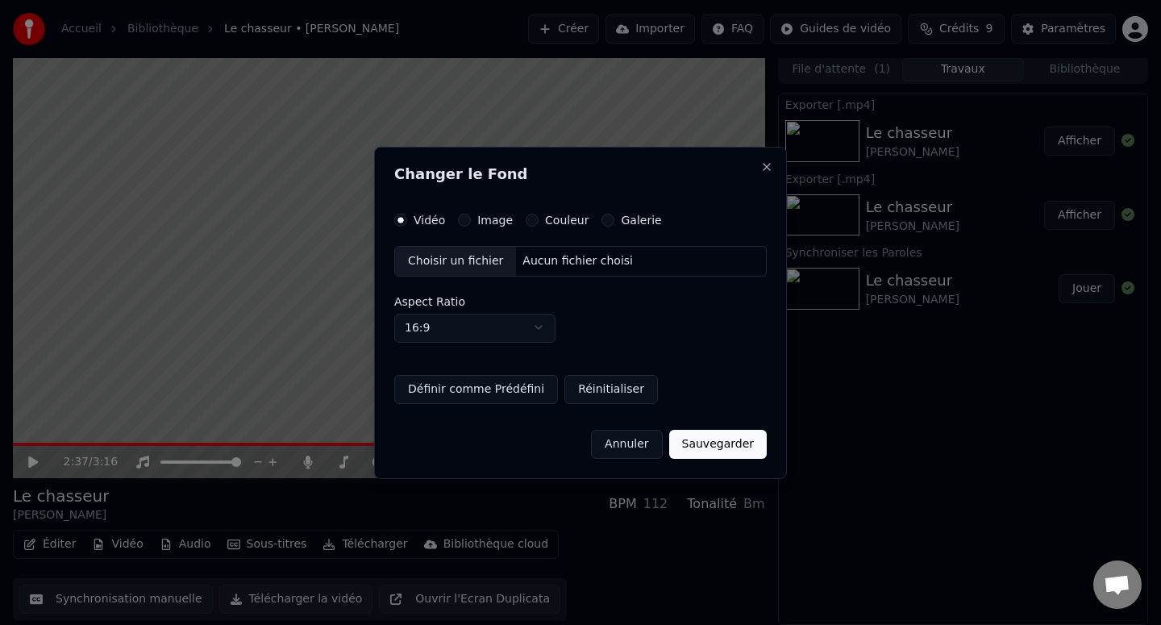
click at [482, 222] on label "Image" at bounding box center [494, 219] width 35 height 11
click at [471, 222] on button "Image" at bounding box center [464, 220] width 13 height 13
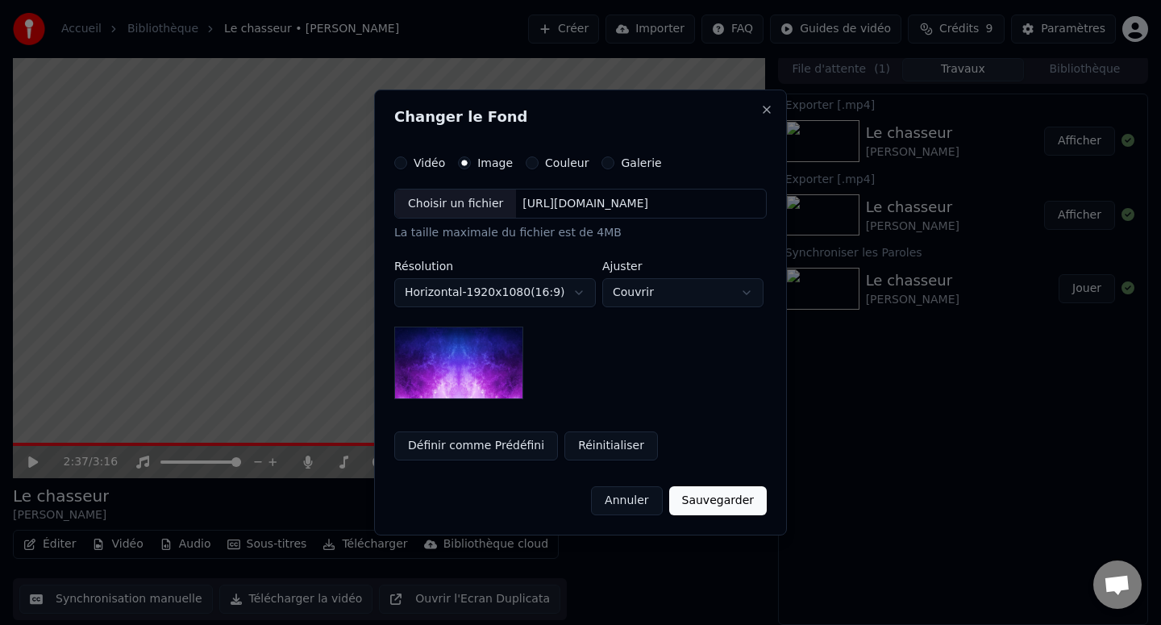
click at [545, 161] on label "Couleur" at bounding box center [567, 162] width 44 height 11
click at [538, 161] on button "Couleur" at bounding box center [532, 162] width 13 height 13
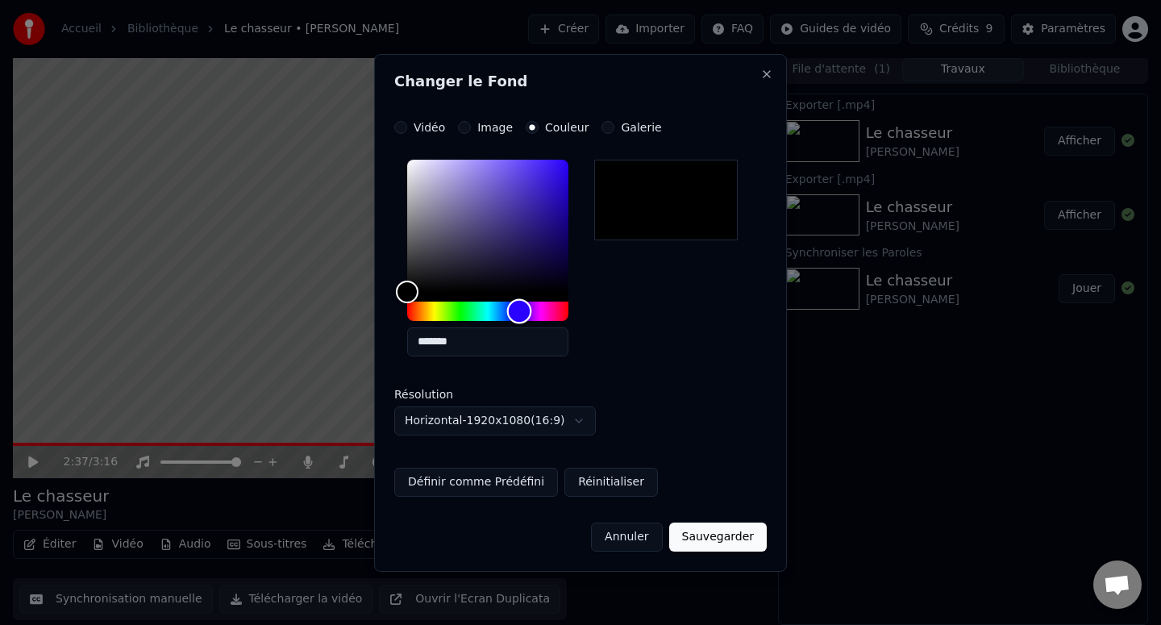
click at [519, 311] on div "Hue" at bounding box center [487, 310] width 161 height 19
click at [605, 132] on button "Galerie" at bounding box center [607, 127] width 13 height 13
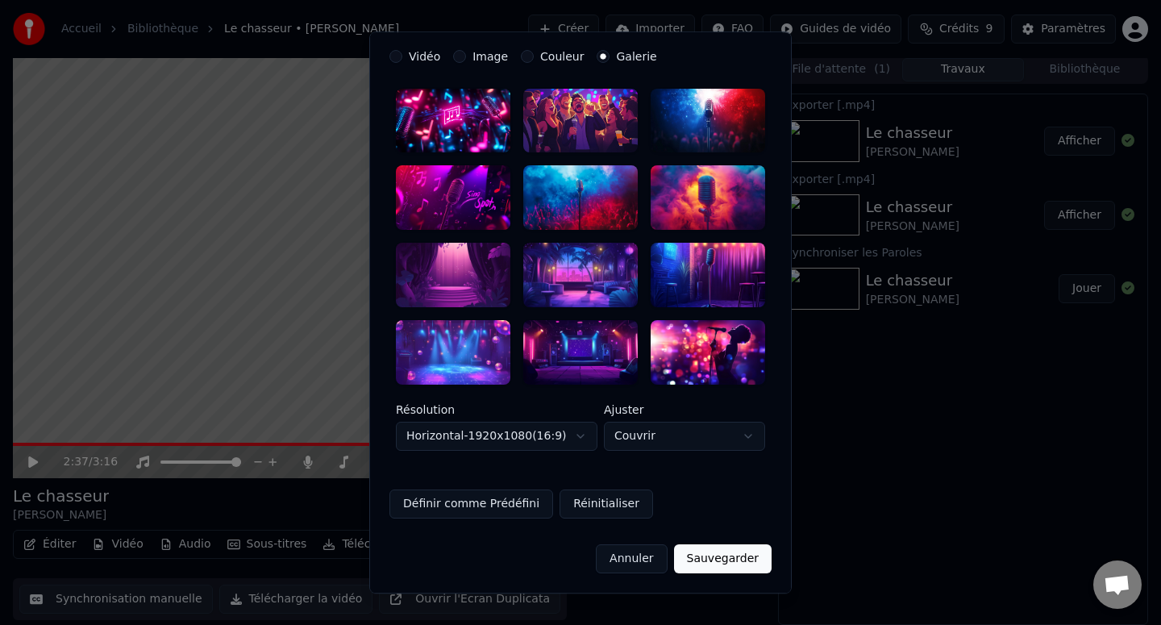
scroll to position [0, 0]
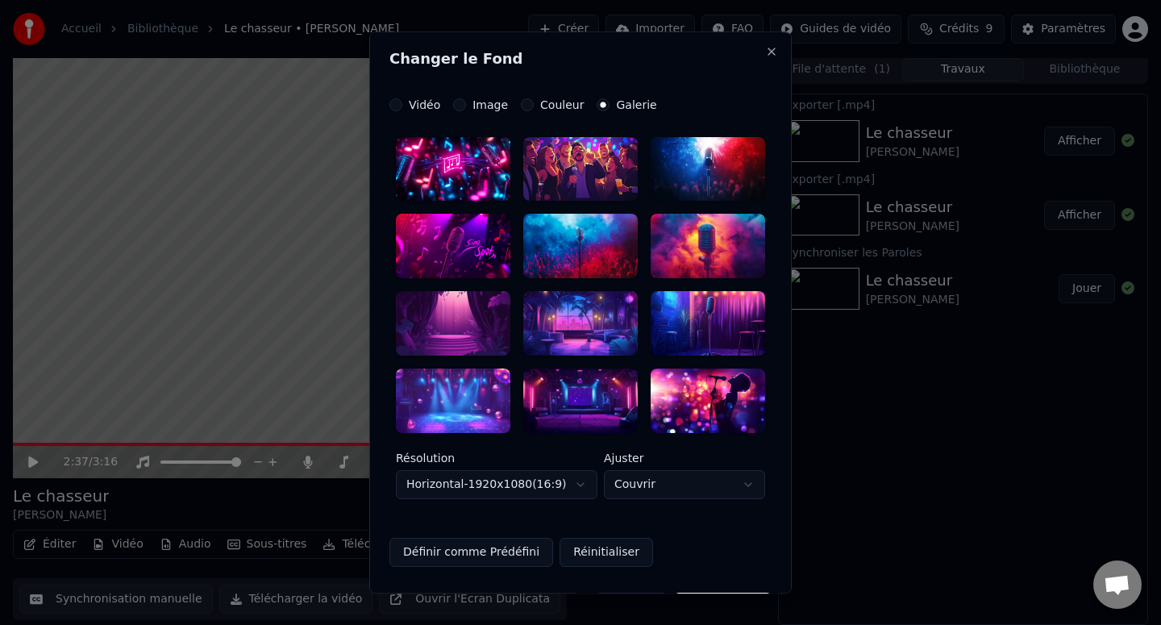
click at [540, 104] on label "Couleur" at bounding box center [562, 104] width 44 height 11
click at [534, 104] on button "Couleur" at bounding box center [527, 104] width 13 height 13
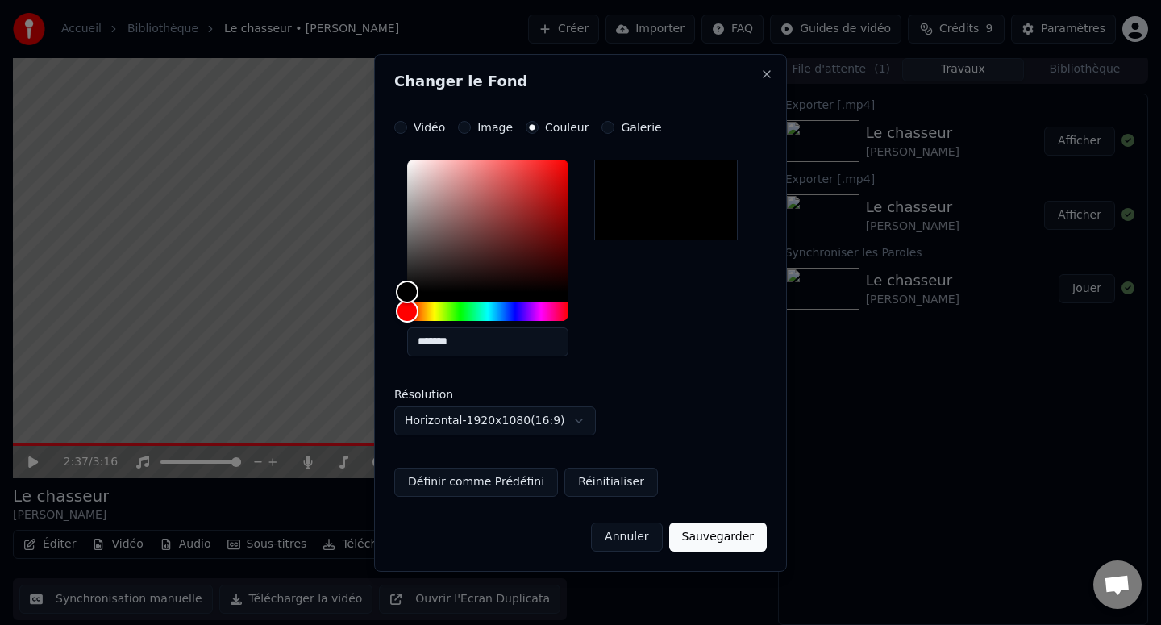
click at [477, 135] on div "**********" at bounding box center [580, 309] width 372 height 376
click at [467, 128] on button "Image" at bounding box center [464, 127] width 13 height 13
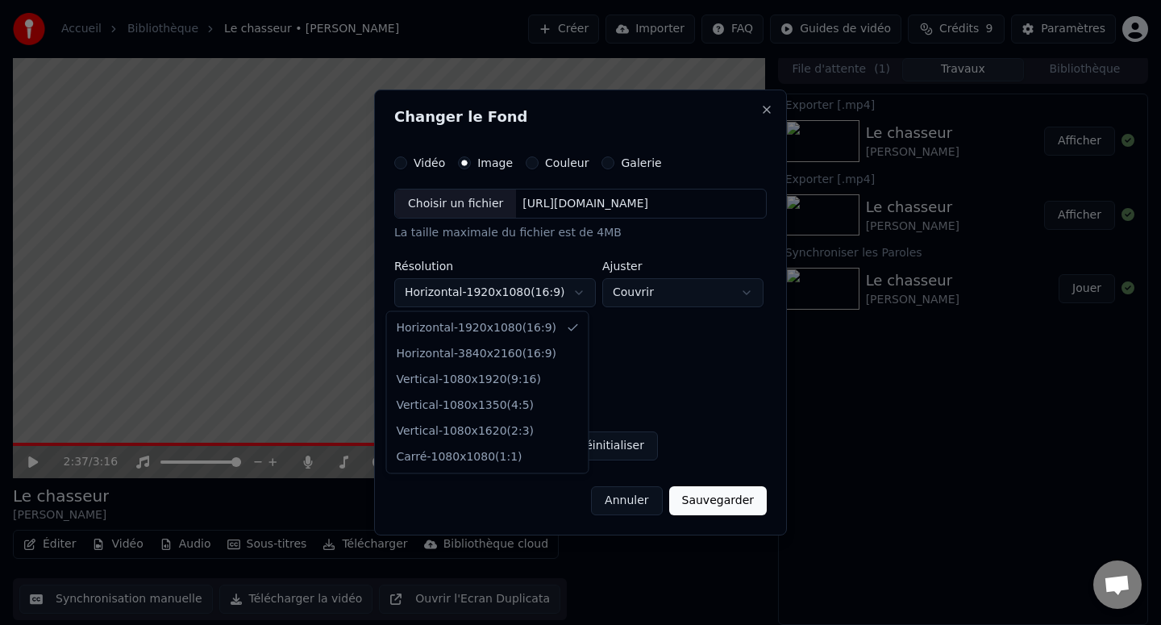
click at [489, 299] on body "**********" at bounding box center [580, 309] width 1161 height 625
click at [650, 359] on body "**********" at bounding box center [580, 309] width 1161 height 625
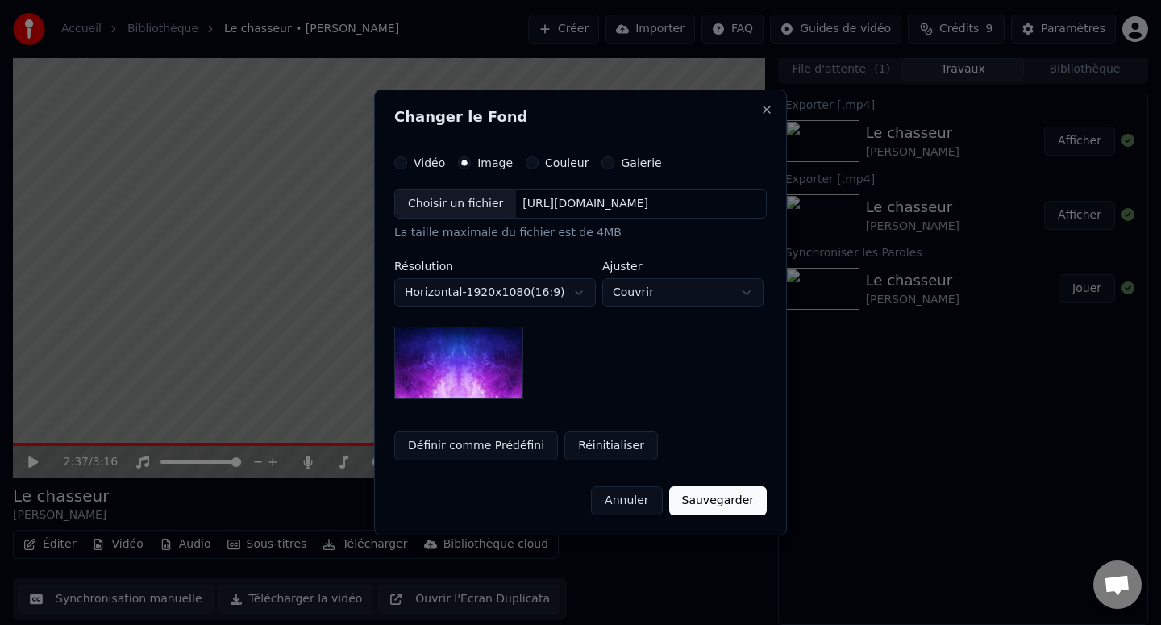
click at [414, 167] on label "Vidéo" at bounding box center [429, 162] width 31 height 11
click at [407, 167] on button "Vidéo" at bounding box center [400, 162] width 13 height 13
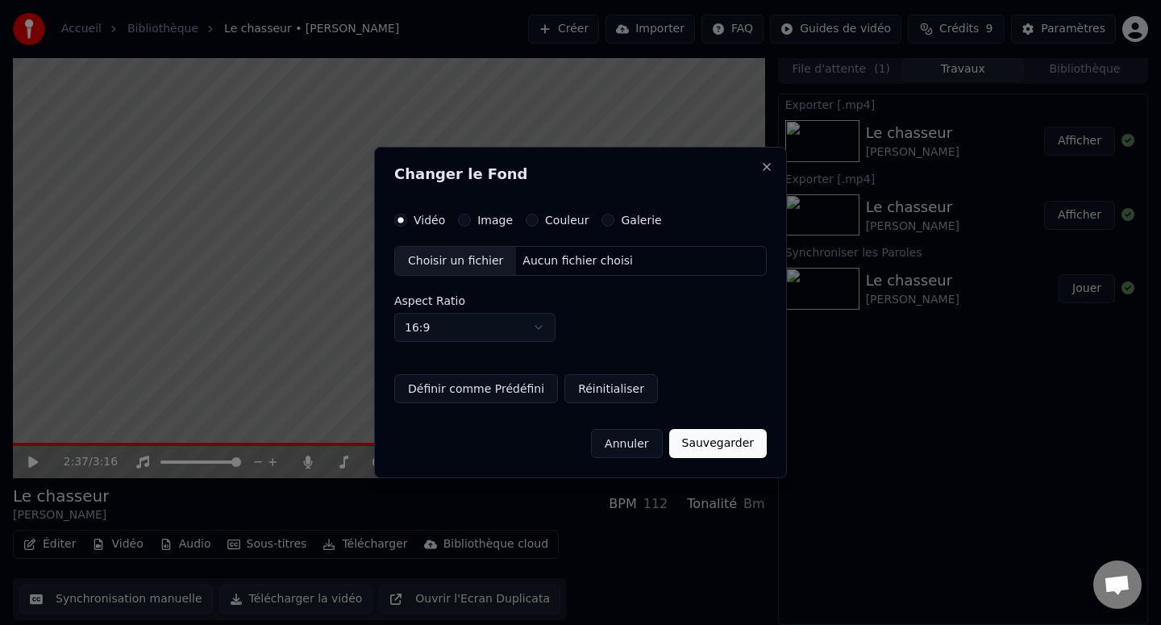
click at [489, 216] on label "Image" at bounding box center [494, 219] width 35 height 11
click at [471, 216] on button "Image" at bounding box center [464, 220] width 13 height 13
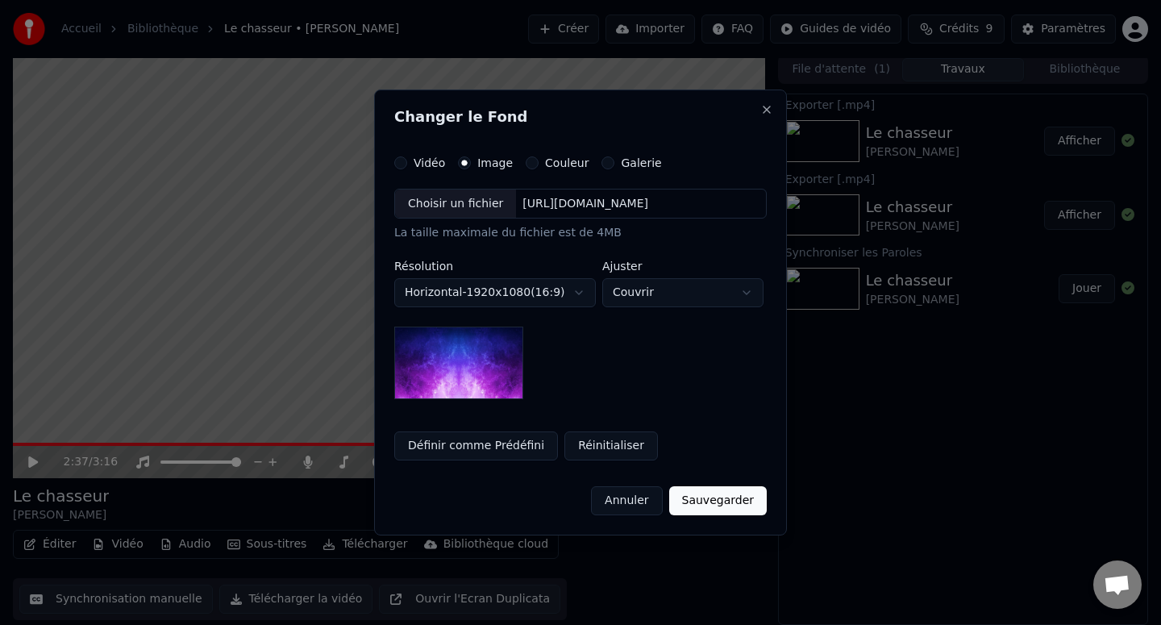
click at [553, 166] on label "Couleur" at bounding box center [567, 162] width 44 height 11
click at [538, 166] on button "Couleur" at bounding box center [532, 162] width 13 height 13
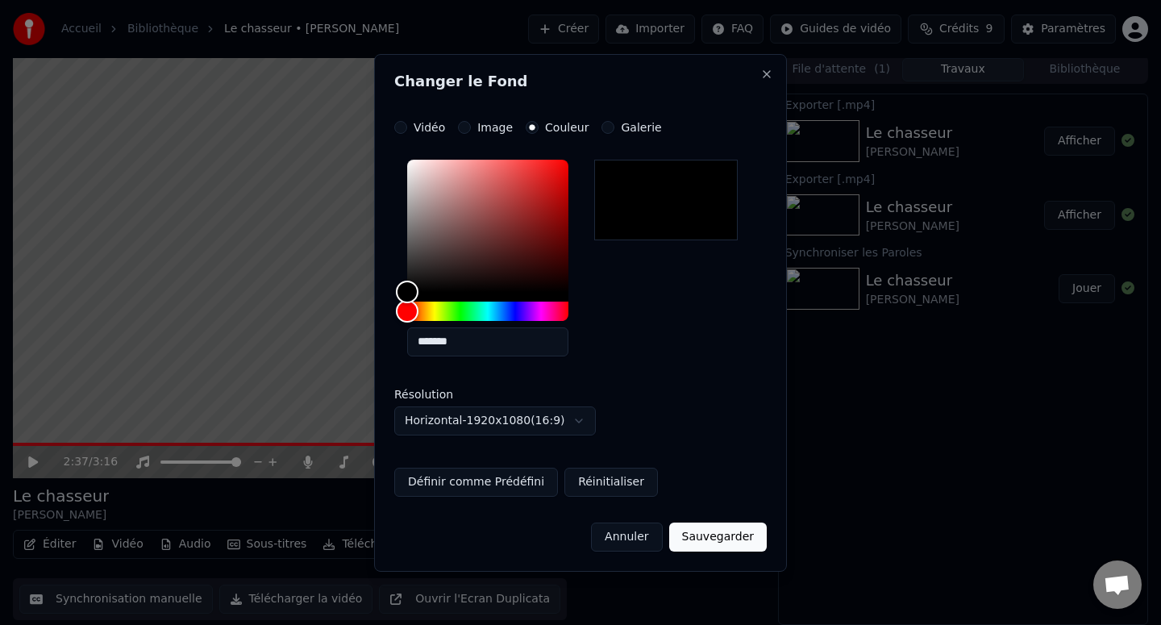
click at [621, 128] on label "Galerie" at bounding box center [641, 127] width 40 height 11
click at [614, 128] on button "Galerie" at bounding box center [607, 127] width 13 height 13
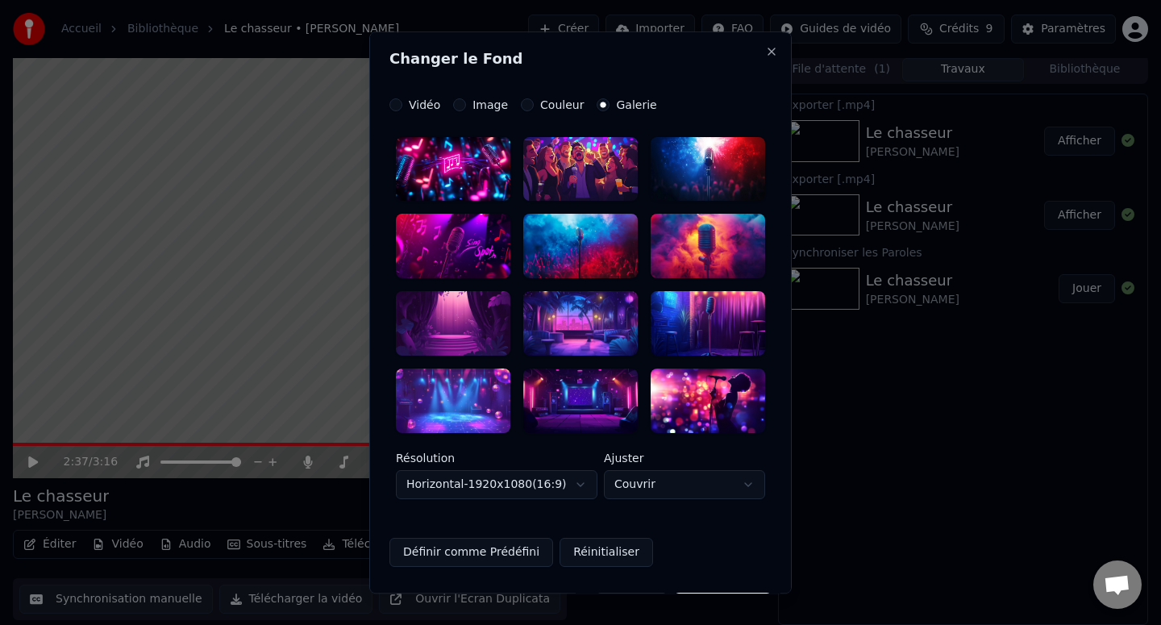
click at [543, 400] on div at bounding box center [580, 400] width 114 height 64
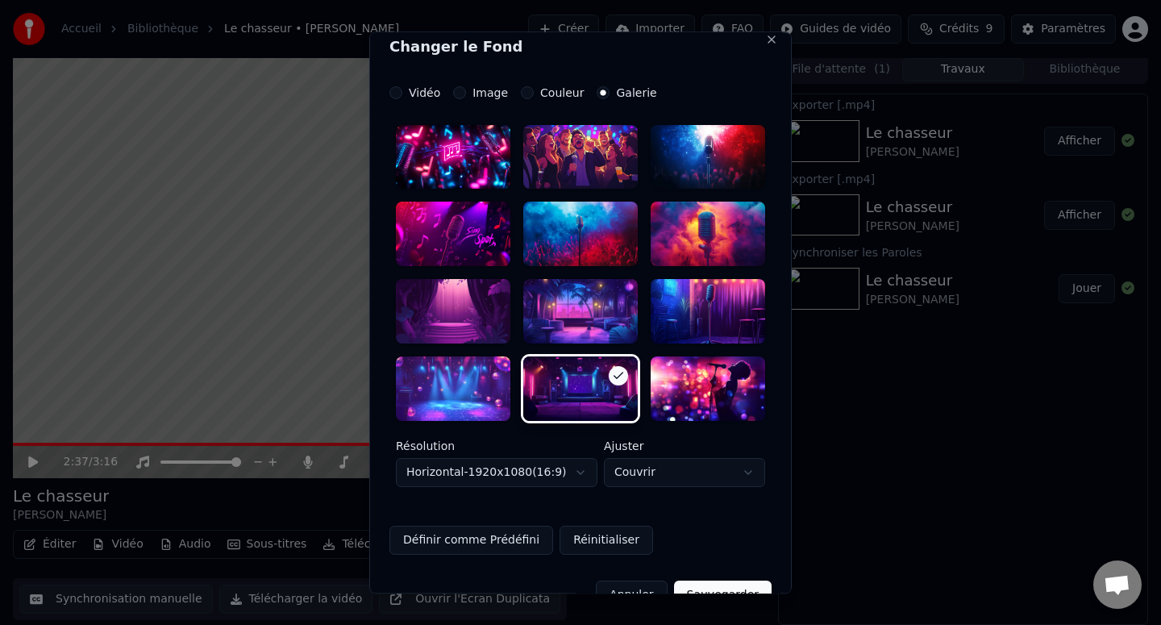
click at [570, 145] on div at bounding box center [580, 157] width 114 height 64
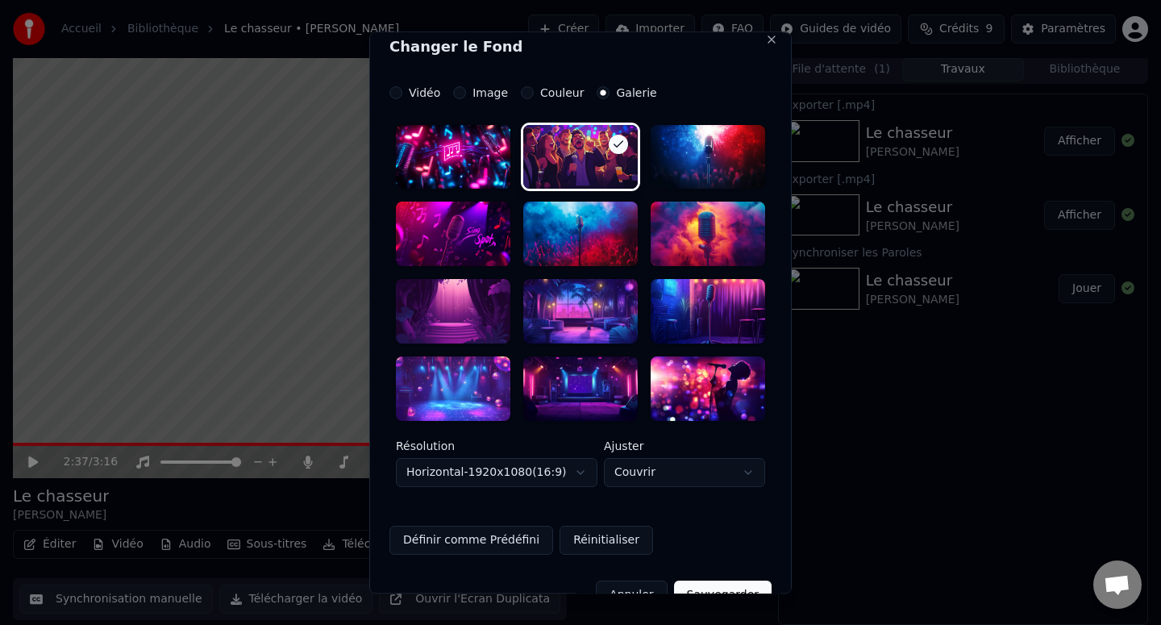
scroll to position [48, 0]
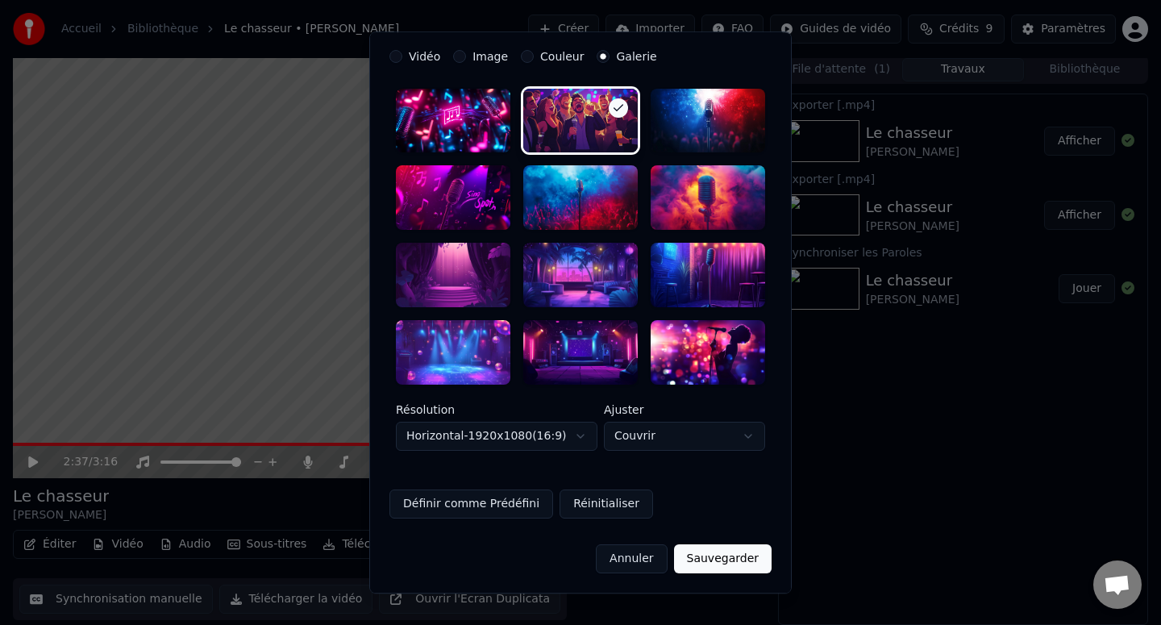
click at [705, 555] on button "Sauvegarder" at bounding box center [723, 558] width 98 height 29
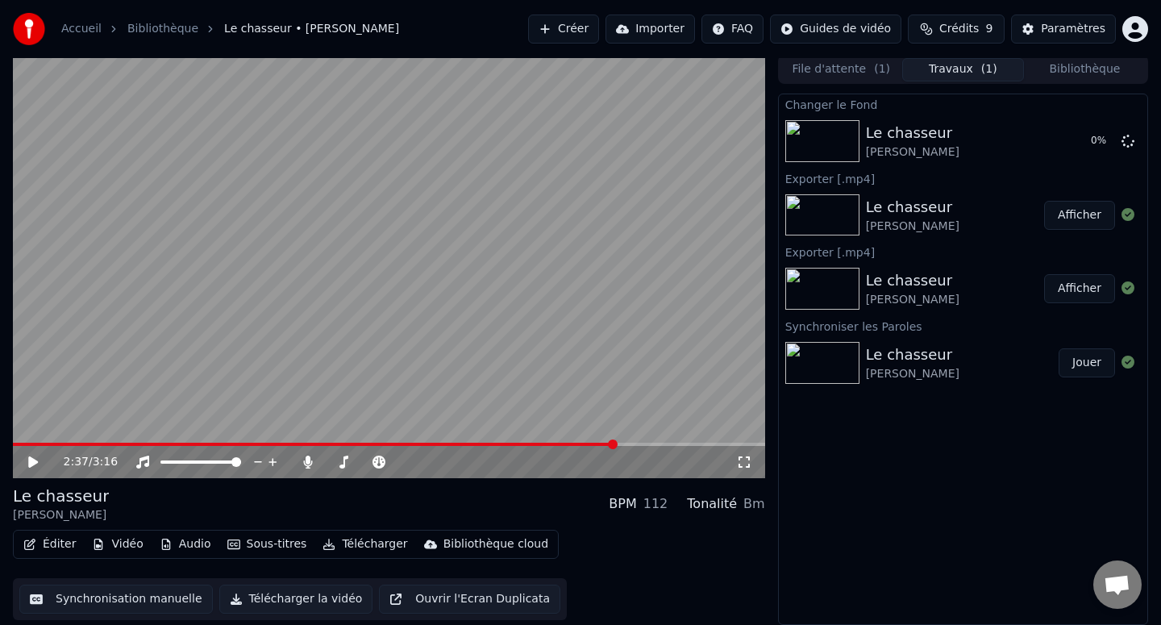
scroll to position [0, 0]
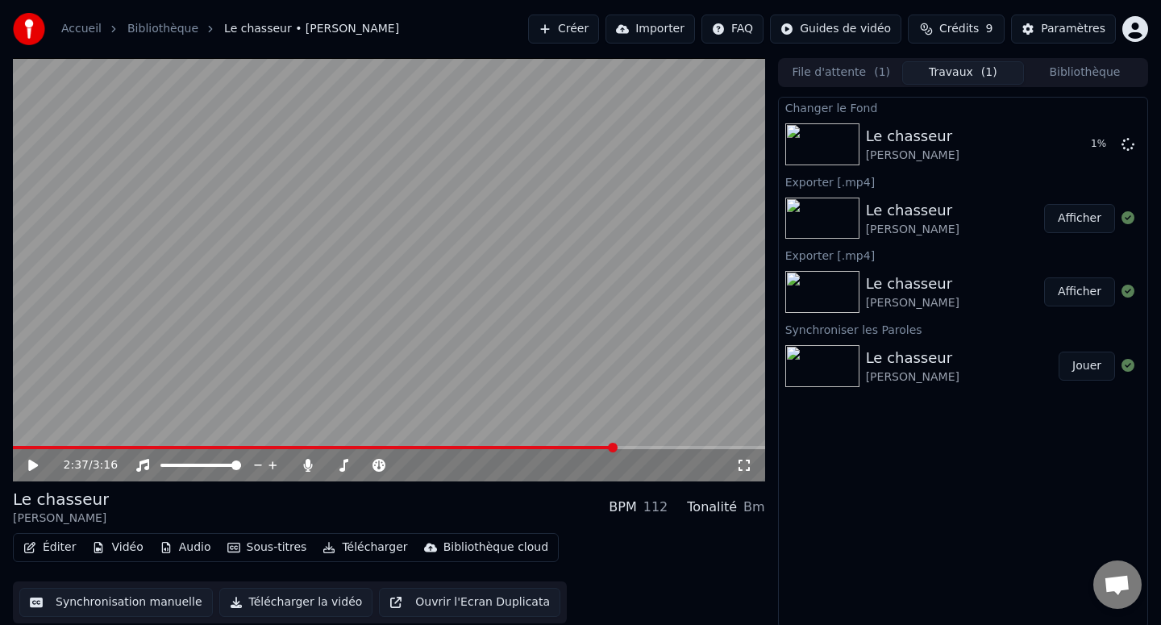
click at [191, 546] on button "Audio" at bounding box center [185, 547] width 64 height 23
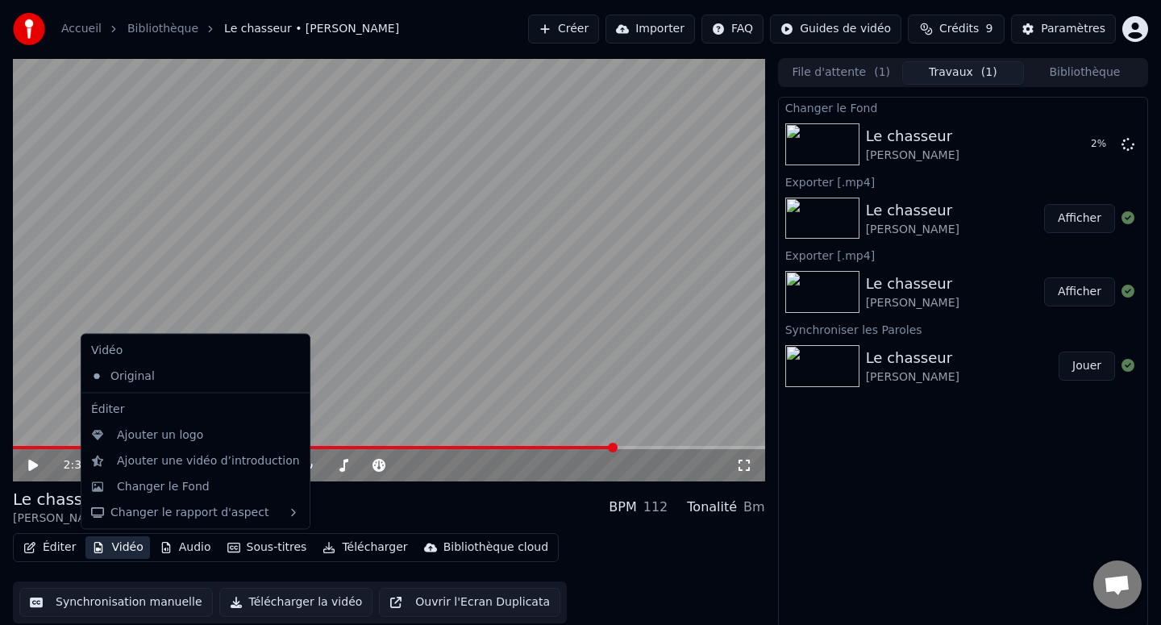
click at [125, 547] on button "Vidéo" at bounding box center [117, 547] width 64 height 23
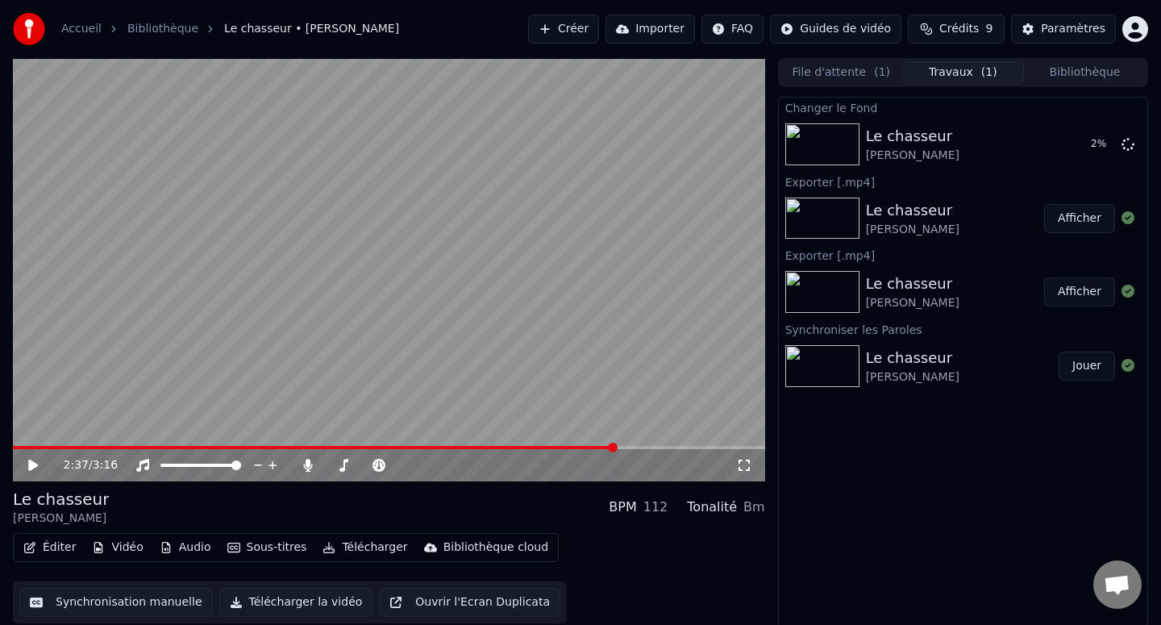
click at [125, 547] on button "Vidéo" at bounding box center [117, 547] width 64 height 23
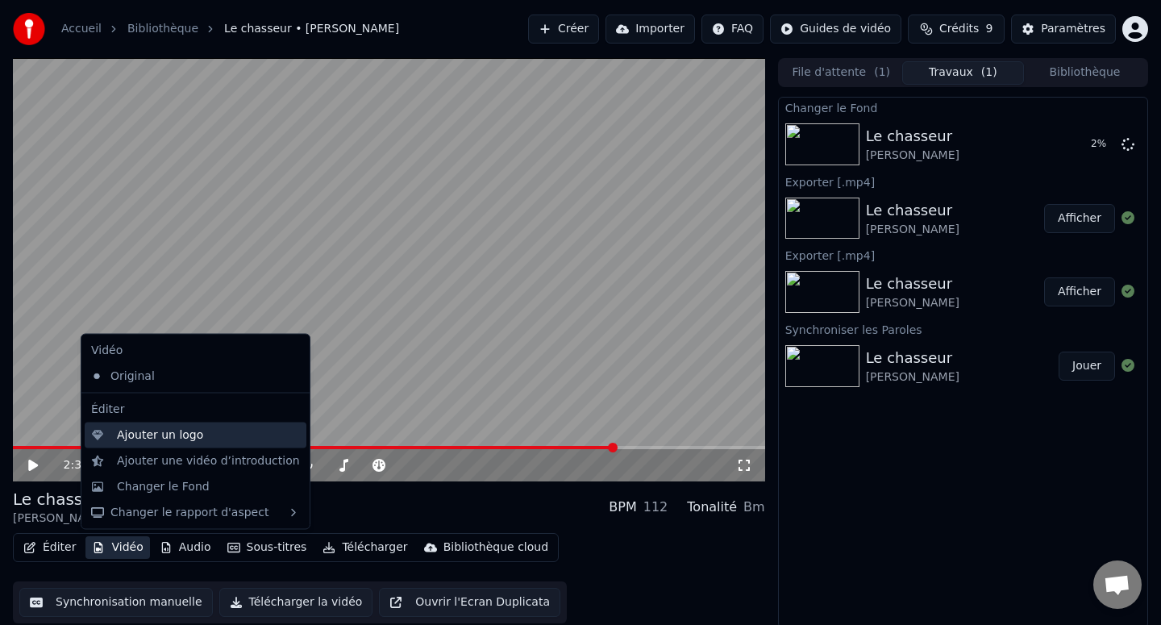
click at [148, 434] on div "Ajouter un logo" at bounding box center [160, 434] width 86 height 16
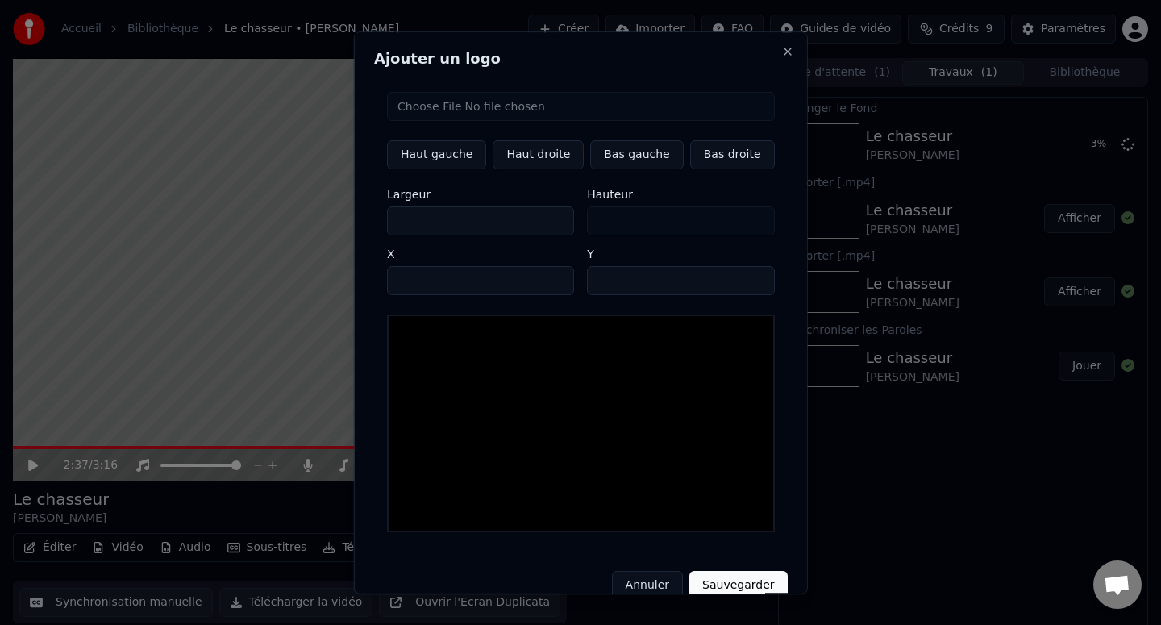
scroll to position [18, 0]
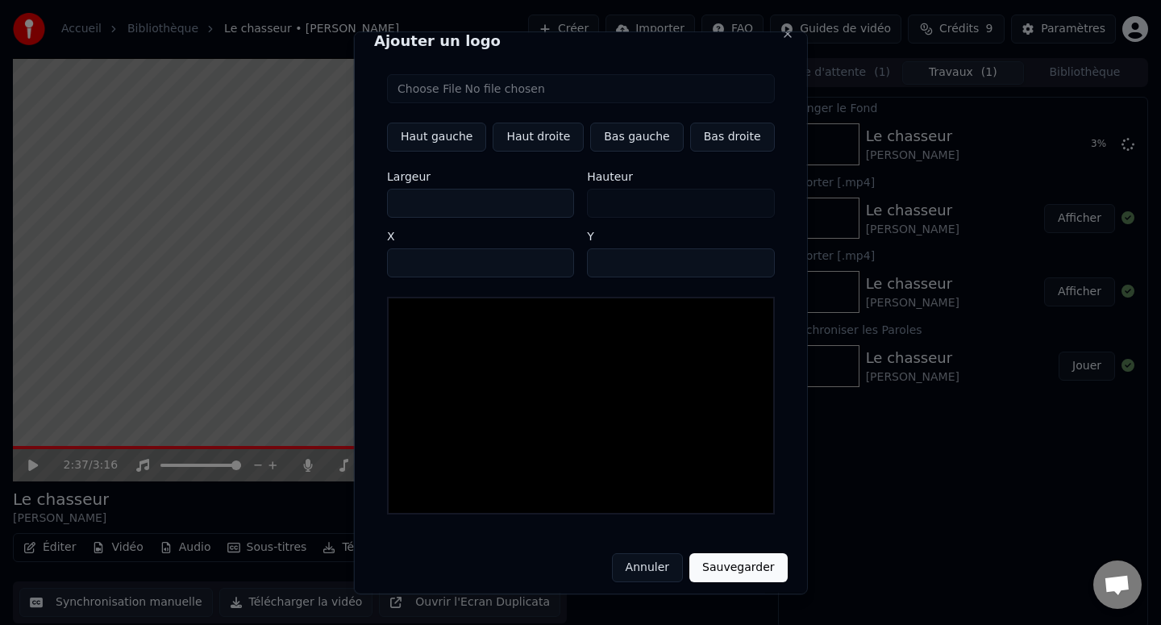
click at [775, 43] on h2 "Ajouter un logo" at bounding box center [581, 41] width 414 height 15
click at [782, 39] on button "Close" at bounding box center [786, 33] width 13 height 13
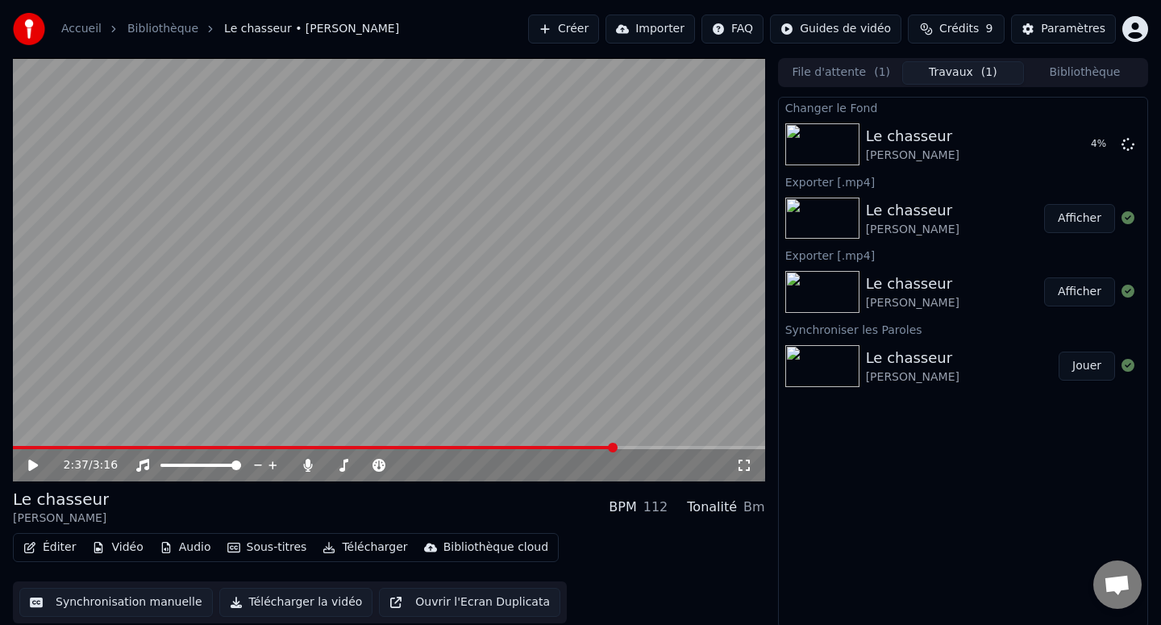
click at [126, 552] on button "Vidéo" at bounding box center [117, 547] width 64 height 23
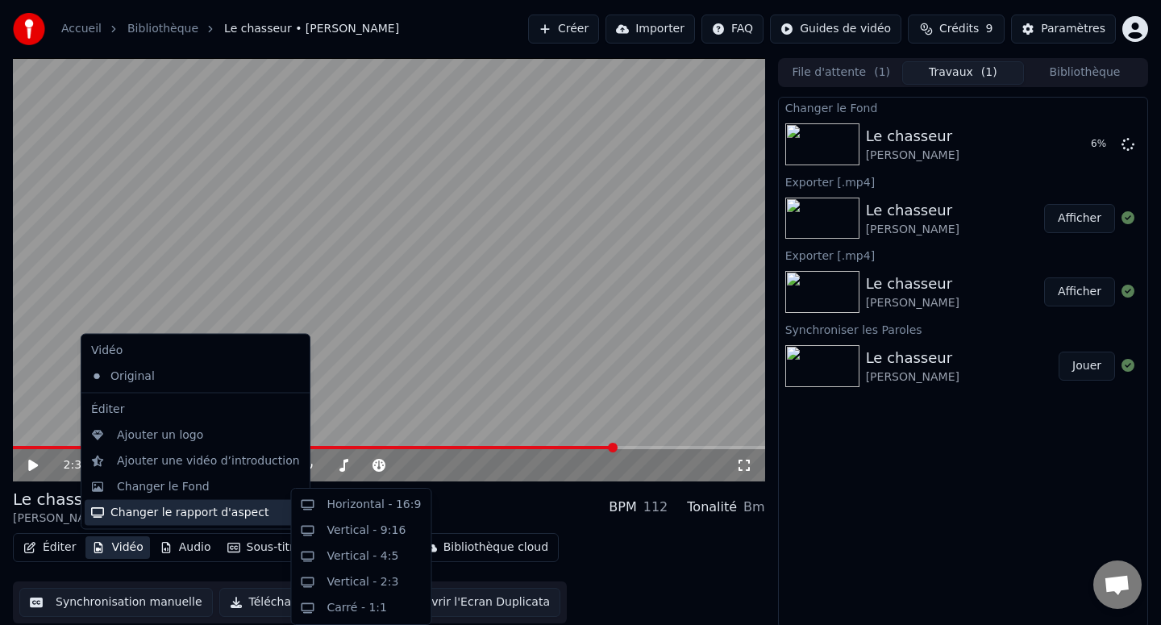
click at [421, 501] on div "Horizontal - 16:9 Vertical - 9:16 Vertical - 4:5 Vertical - 2:3 Carré - 1:1" at bounding box center [361, 556] width 141 height 137
click at [440, 489] on div "Le chasseur Michel Delpech BPM 112 Tonalité Bm" at bounding box center [389, 507] width 752 height 39
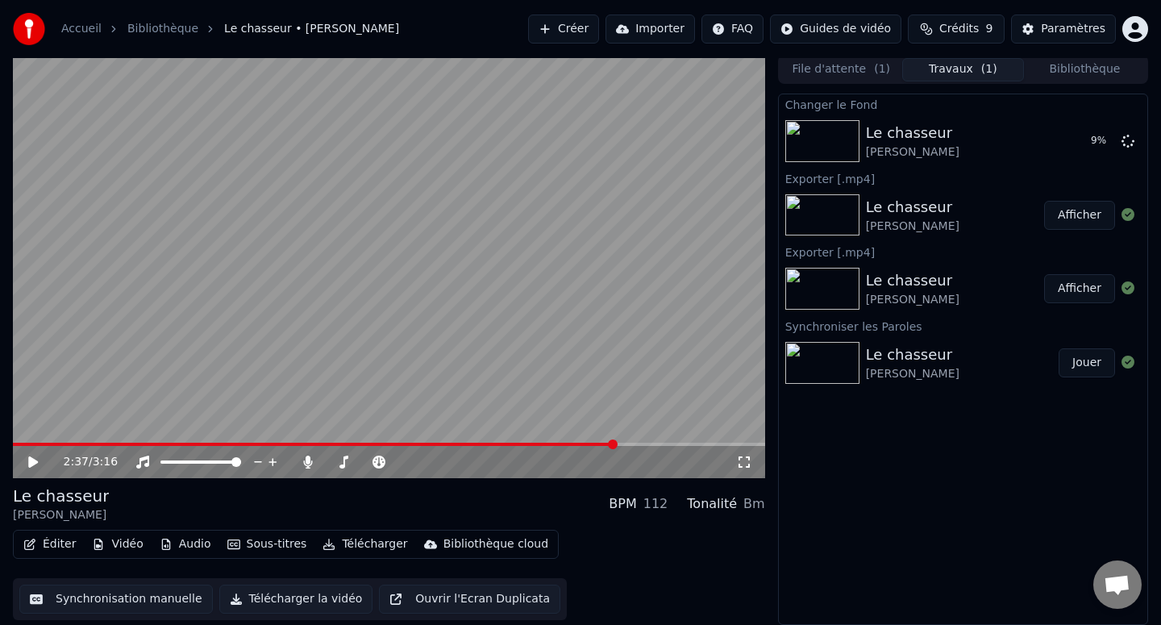
scroll to position [0, 0]
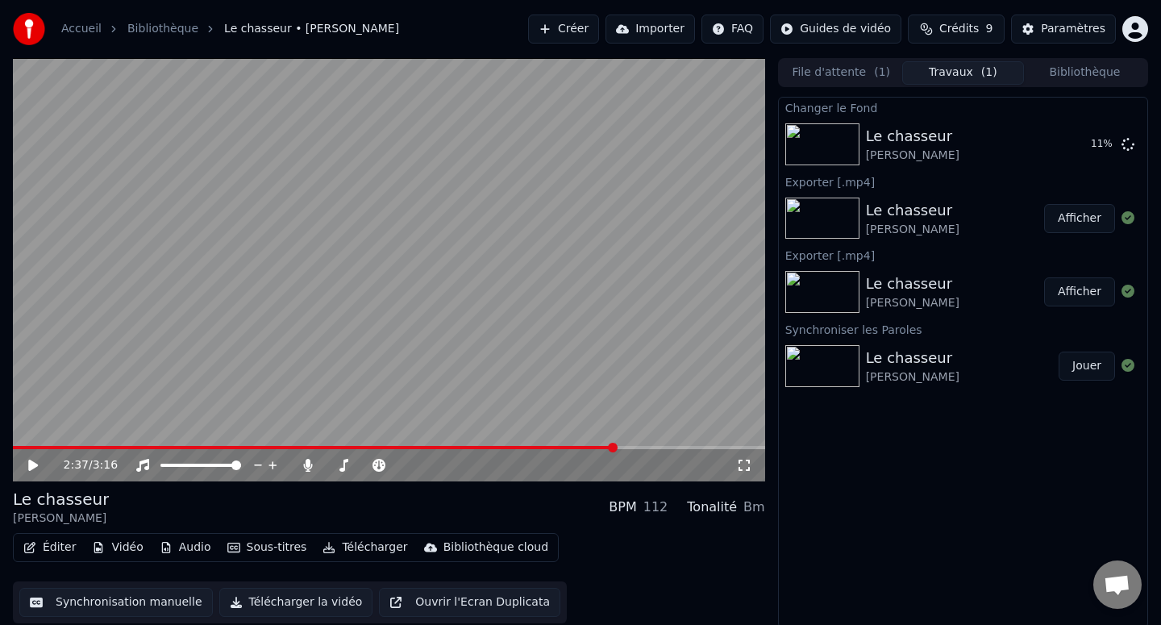
click at [60, 543] on button "Éditer" at bounding box center [49, 547] width 65 height 23
click at [821, 148] on img at bounding box center [822, 144] width 74 height 42
click at [871, 139] on div "Le chasseur" at bounding box center [913, 136] width 94 height 23
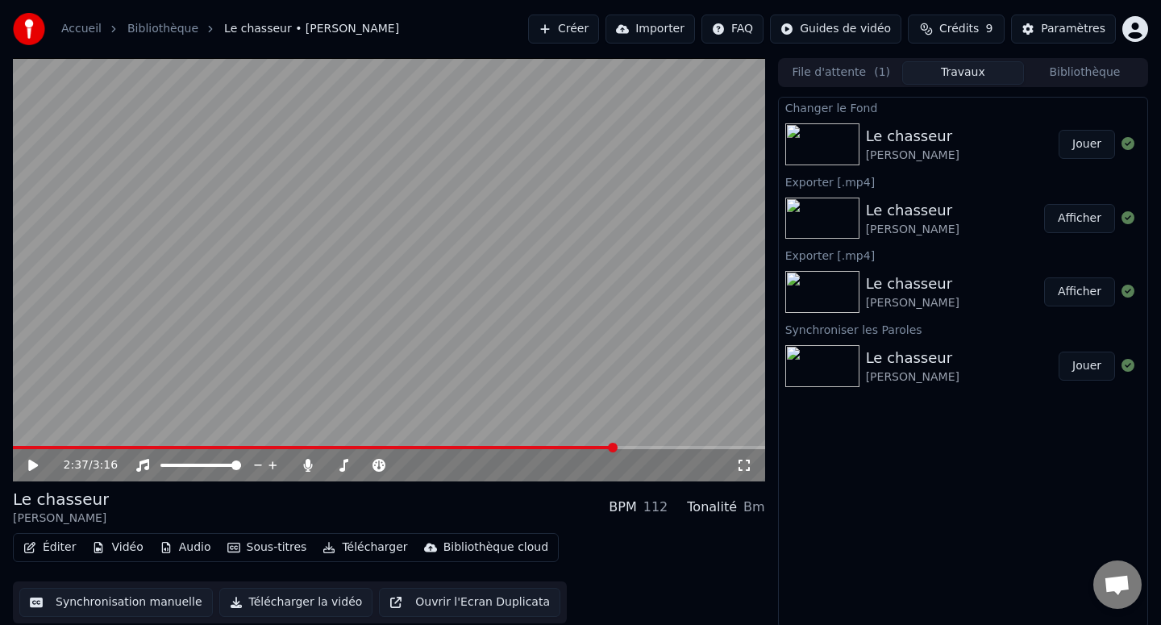
click at [871, 139] on div "Le chasseur" at bounding box center [913, 136] width 94 height 23
click at [1088, 146] on button "Jouer" at bounding box center [1086, 144] width 56 height 29
click at [36, 466] on icon at bounding box center [33, 465] width 8 height 10
click at [347, 350] on video at bounding box center [389, 269] width 752 height 423
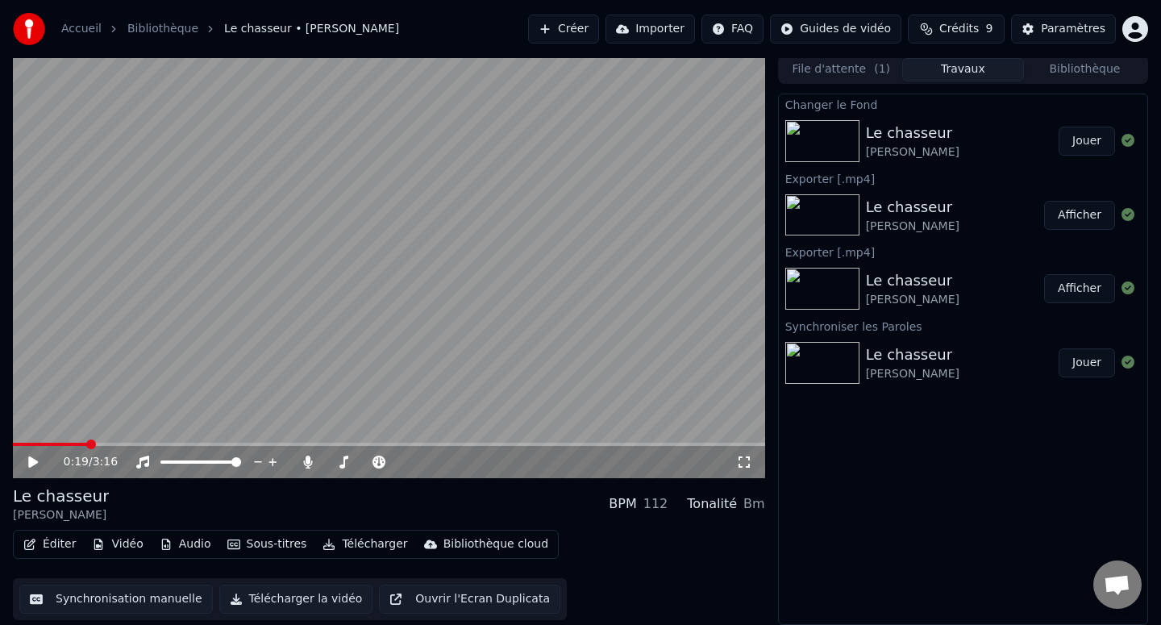
click at [819, 208] on img at bounding box center [822, 215] width 74 height 42
click at [819, 209] on img at bounding box center [822, 215] width 74 height 42
click at [118, 544] on button "Vidéo" at bounding box center [117, 544] width 64 height 23
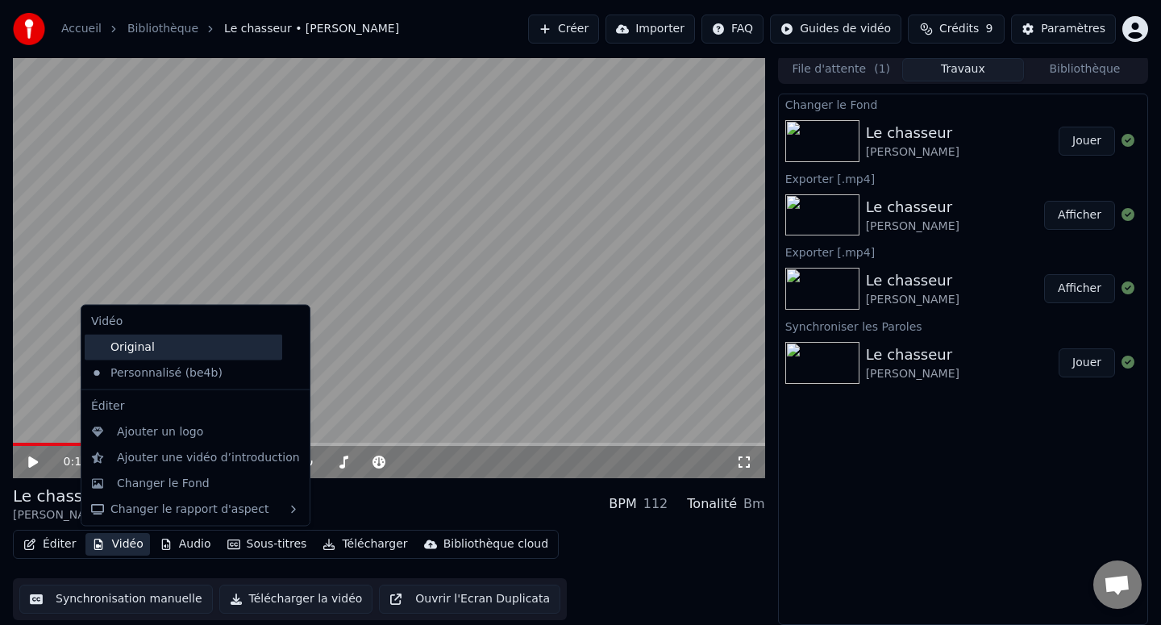
click at [193, 356] on div "Original" at bounding box center [183, 347] width 197 height 26
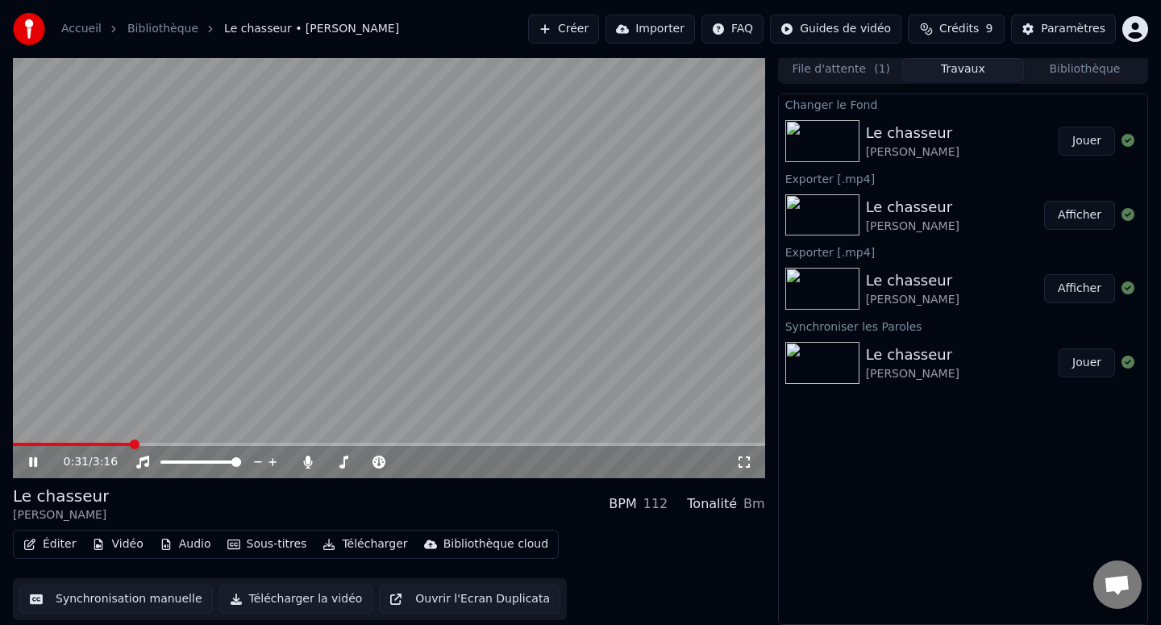
click at [132, 443] on span at bounding box center [389, 444] width 752 height 3
click at [112, 443] on span at bounding box center [76, 444] width 127 height 3
click at [38, 461] on icon at bounding box center [45, 461] width 38 height 13
